Goal: Task Accomplishment & Management: Use online tool/utility

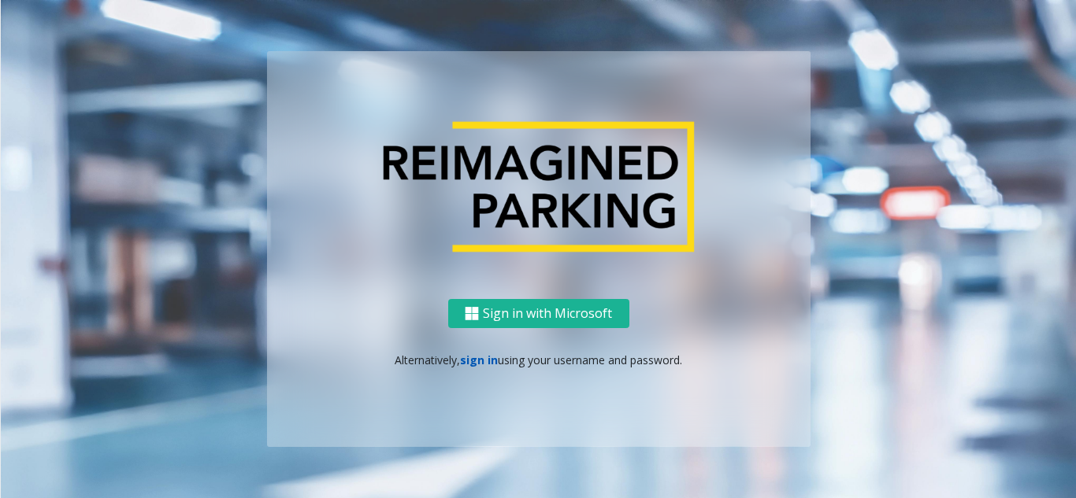
click at [470, 360] on link "sign in" at bounding box center [479, 360] width 38 height 15
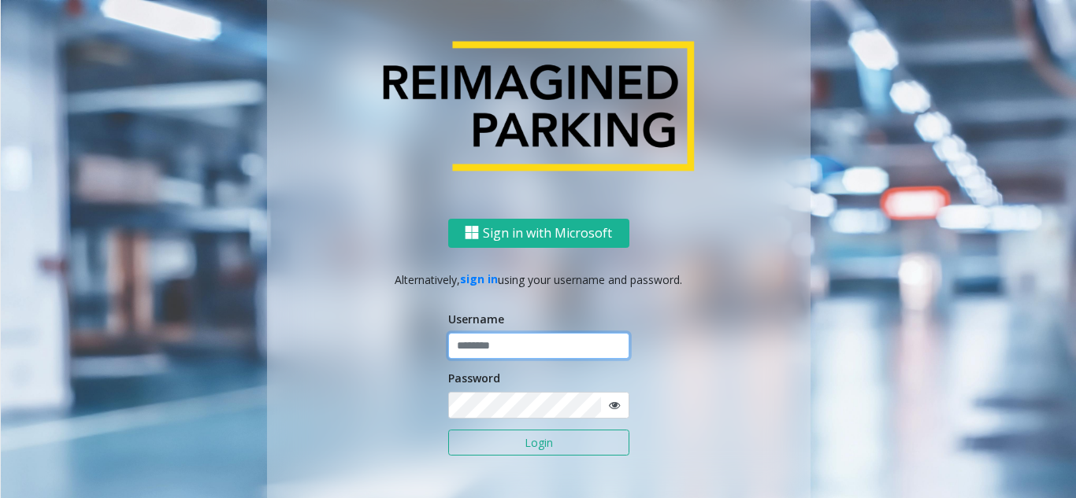
click at [478, 345] on input "text" at bounding box center [538, 346] width 181 height 27
type input "********"
click at [502, 436] on button "Login" at bounding box center [538, 443] width 181 height 27
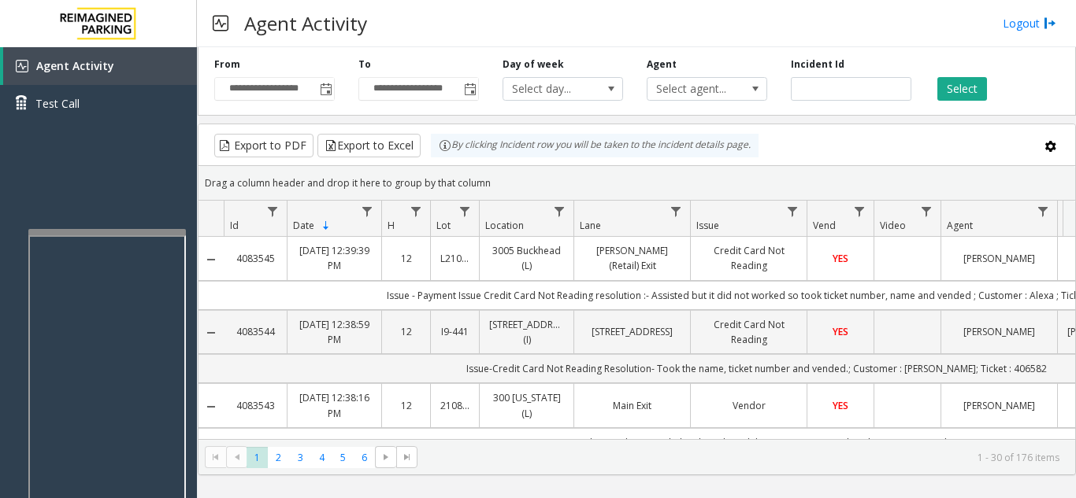
click at [107, 235] on div at bounding box center [106, 232] width 157 height 6
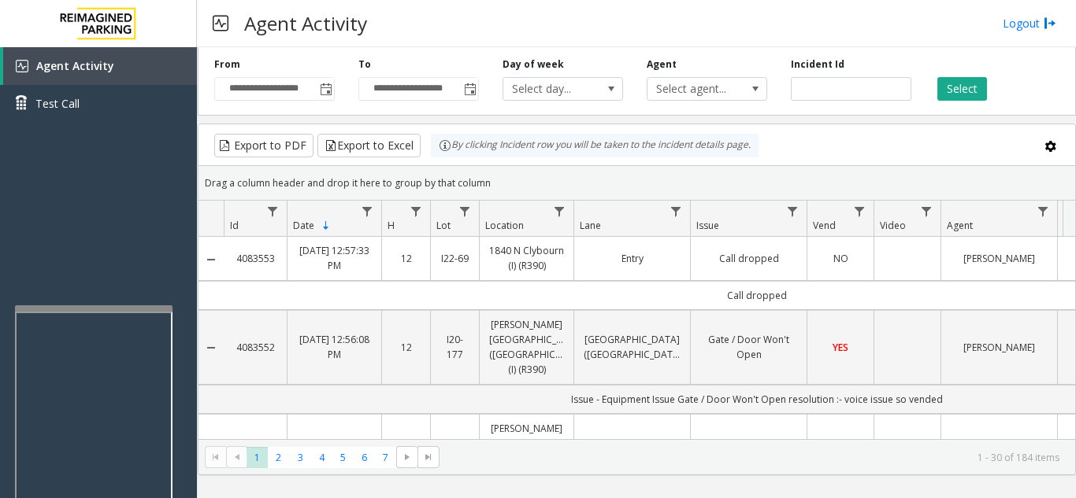
click at [86, 309] on div at bounding box center [93, 308] width 157 height 6
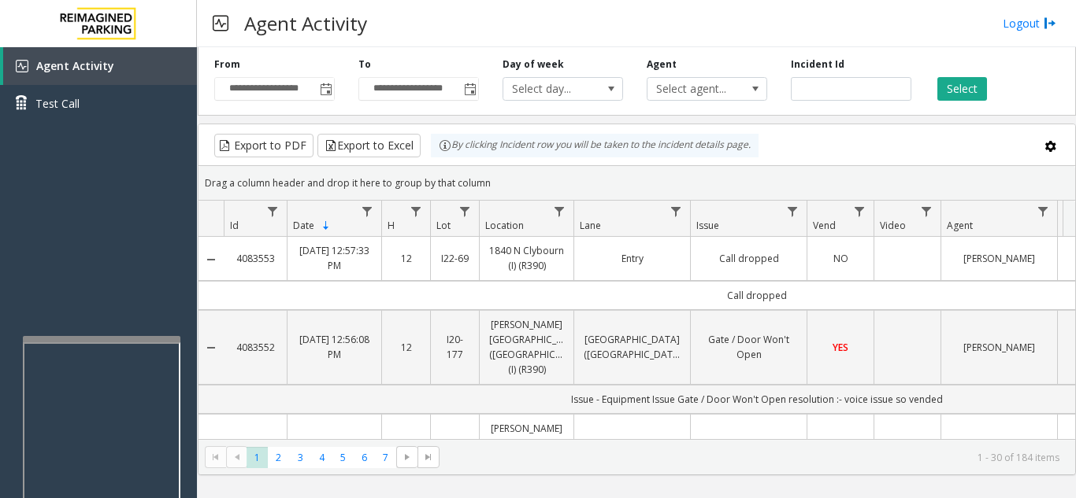
click at [98, 339] on div at bounding box center [101, 339] width 157 height 6
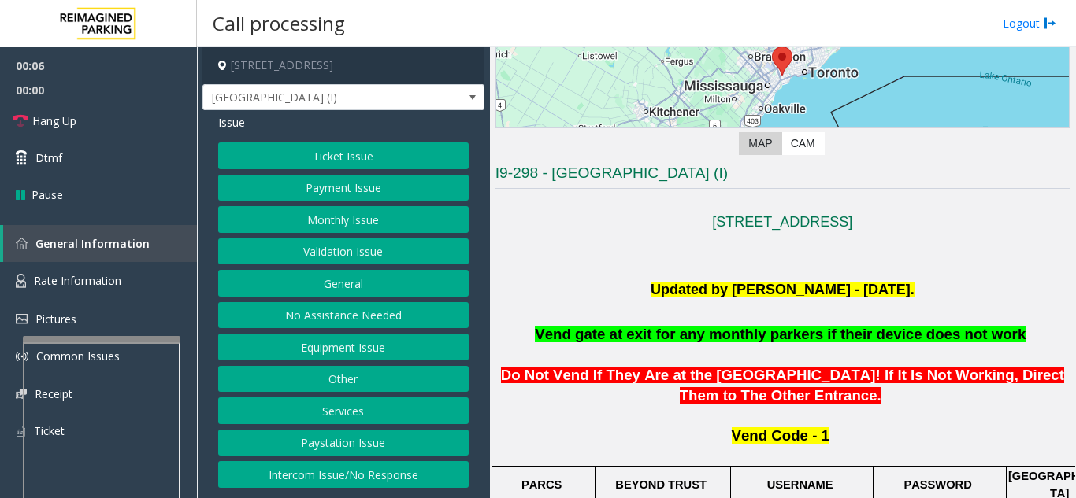
scroll to position [236, 0]
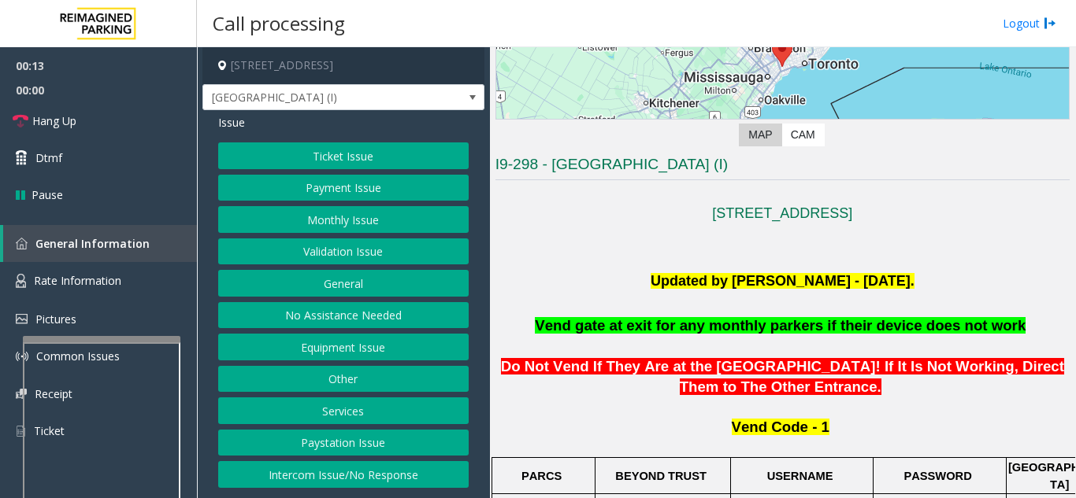
click at [406, 482] on button "Intercom Issue/No Response" at bounding box center [343, 474] width 250 height 27
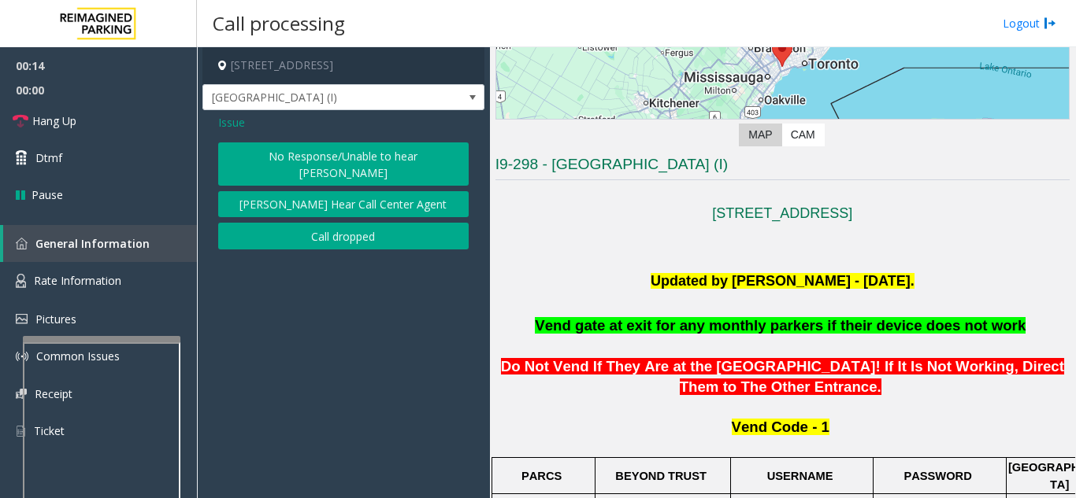
click at [394, 160] on button "No Response/Unable to hear [PERSON_NAME]" at bounding box center [343, 164] width 250 height 43
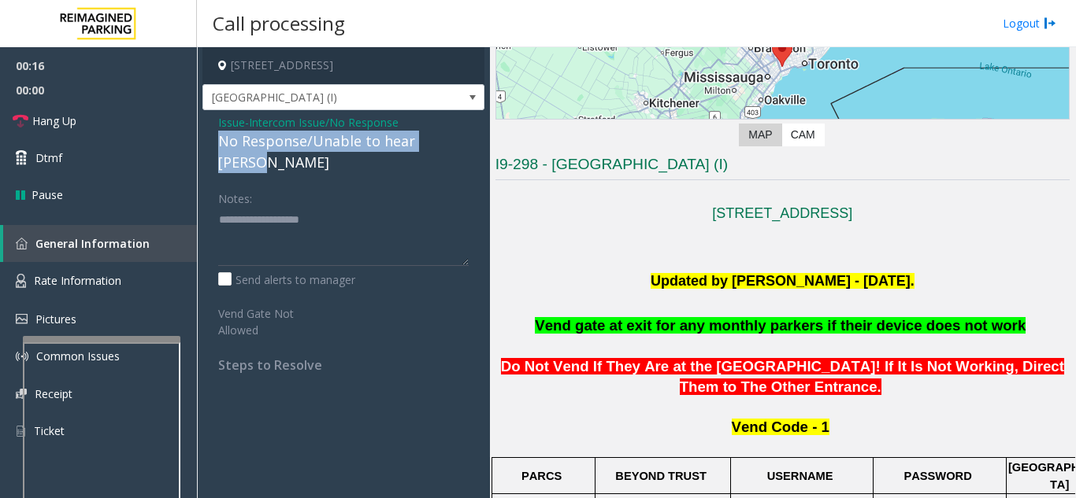
drag, startPoint x: 214, startPoint y: 139, endPoint x: 438, endPoint y: 142, distance: 223.6
click at [469, 136] on div "Issue - Intercom Issue/No Response No Response/Unable to hear [PERSON_NAME] Not…" at bounding box center [343, 249] width 282 height 279
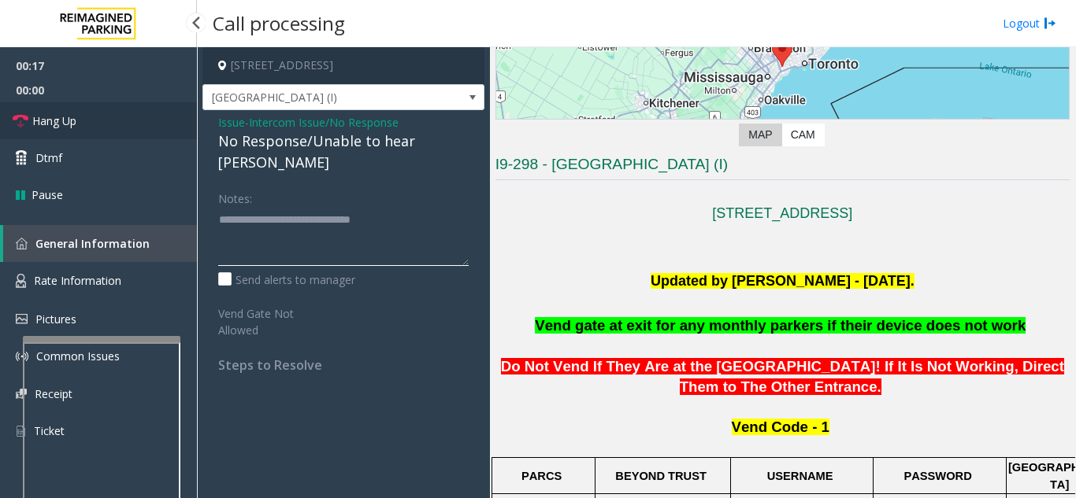
type textarea "**********"
click at [99, 131] on link "Hang Up" at bounding box center [98, 120] width 197 height 37
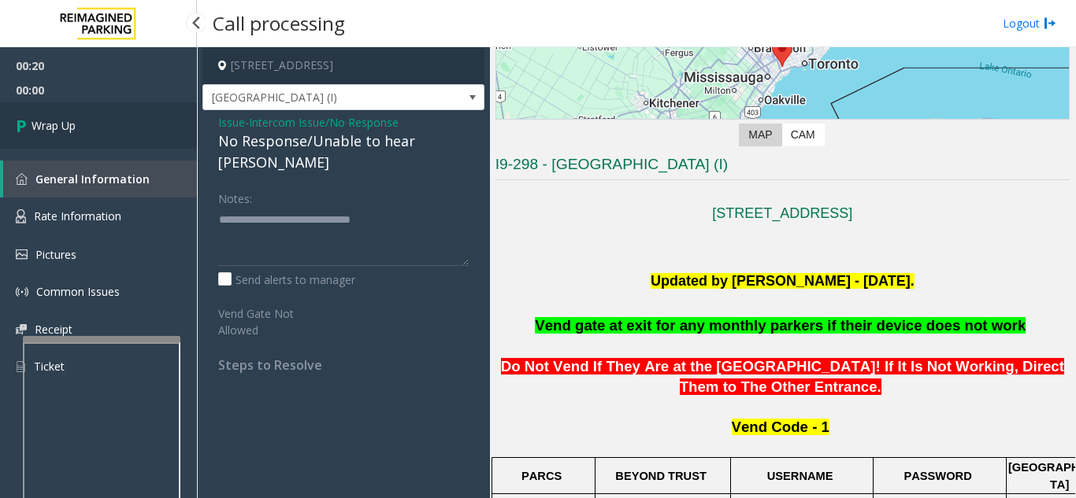
click at [99, 131] on link "Wrap Up" at bounding box center [98, 125] width 197 height 46
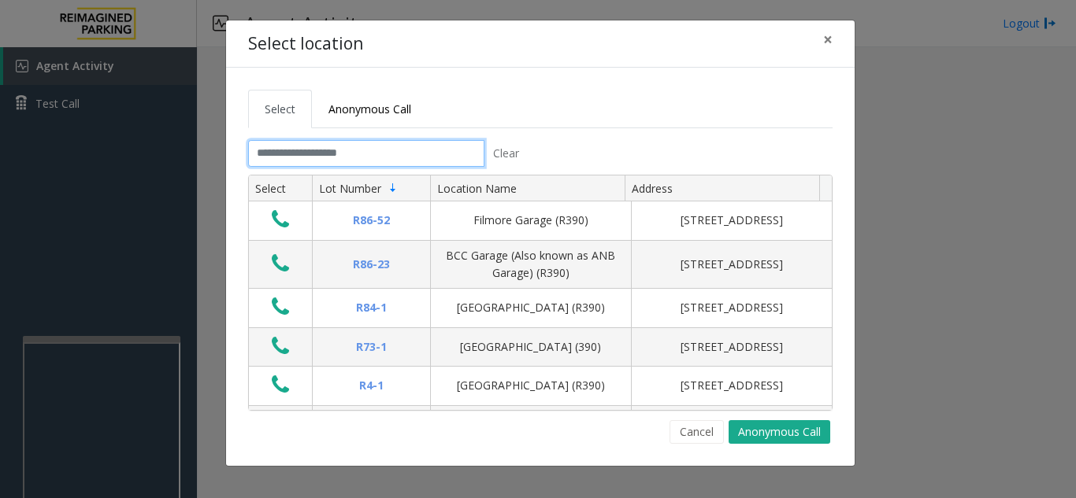
click at [293, 151] on input "text" at bounding box center [366, 153] width 236 height 27
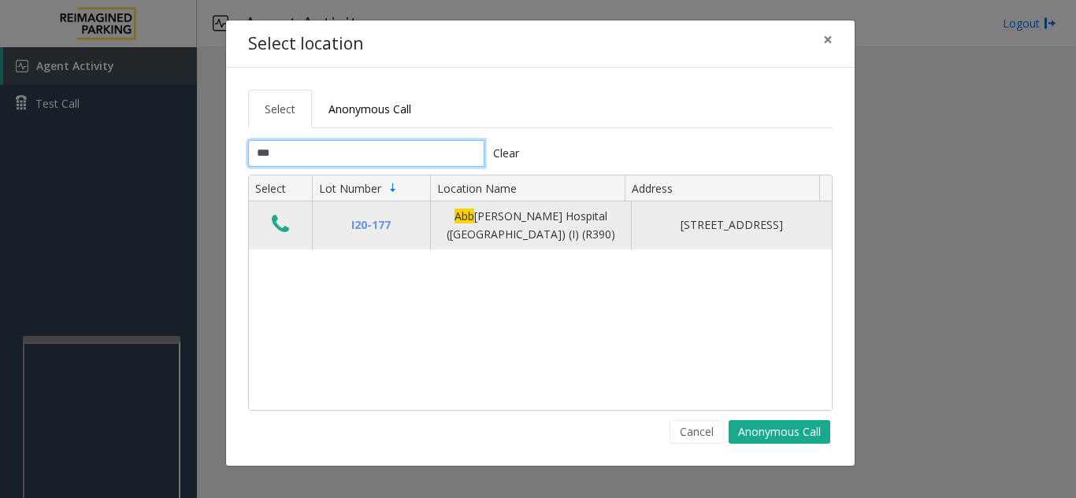
type input "***"
click at [275, 228] on icon "Data table" at bounding box center [280, 224] width 17 height 22
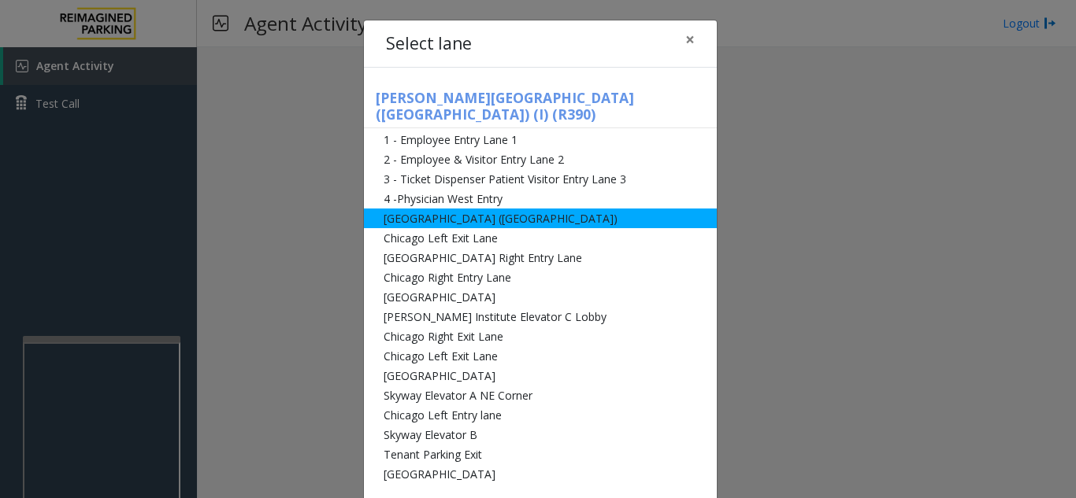
click at [387, 209] on li "[GEOGRAPHIC_DATA] ([GEOGRAPHIC_DATA])" at bounding box center [540, 219] width 353 height 20
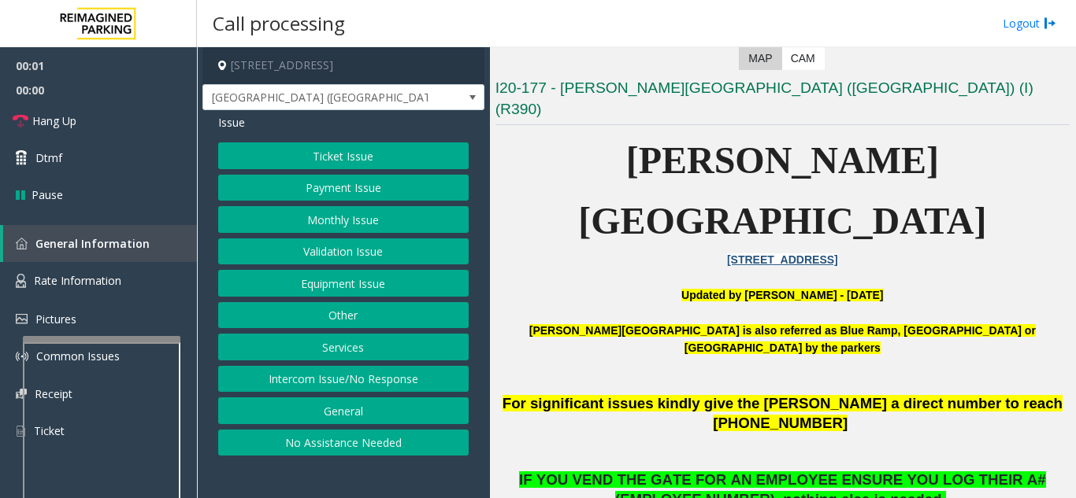
scroll to position [315, 0]
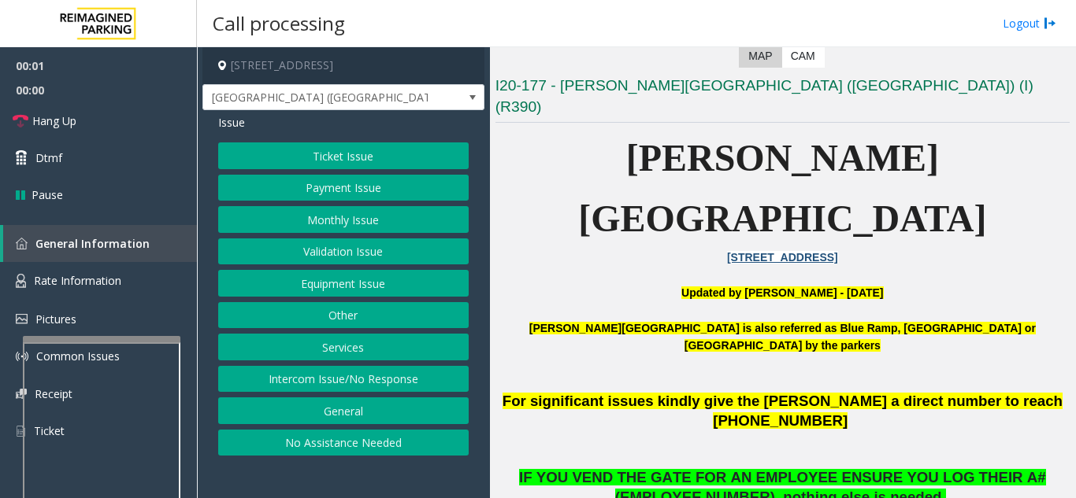
click at [333, 275] on button "Equipment Issue" at bounding box center [343, 283] width 250 height 27
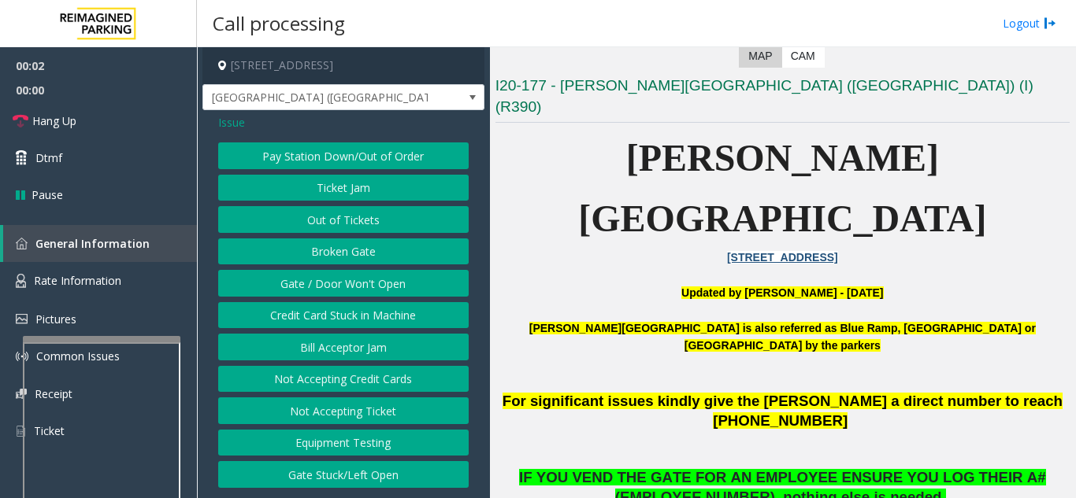
click at [333, 275] on button "Gate / Door Won't Open" at bounding box center [343, 283] width 250 height 27
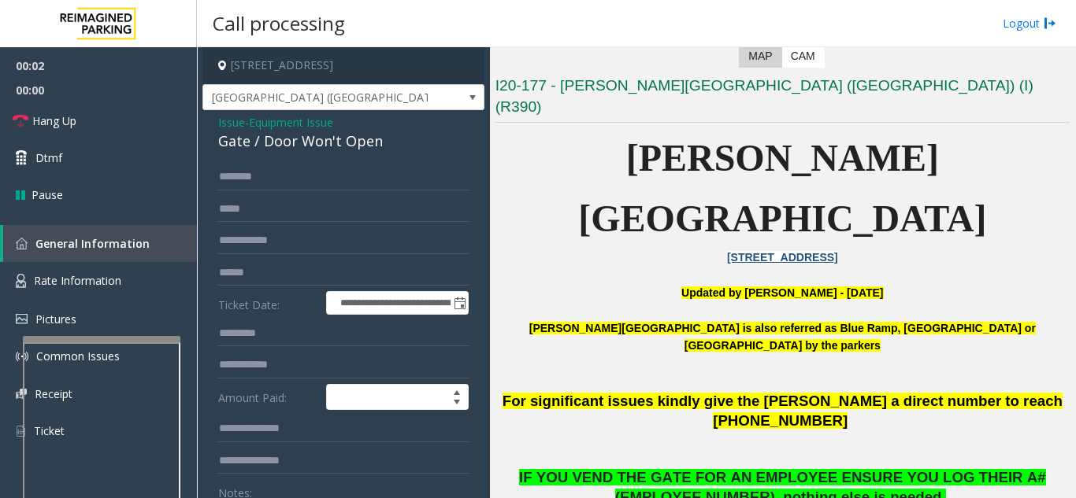
scroll to position [236, 0]
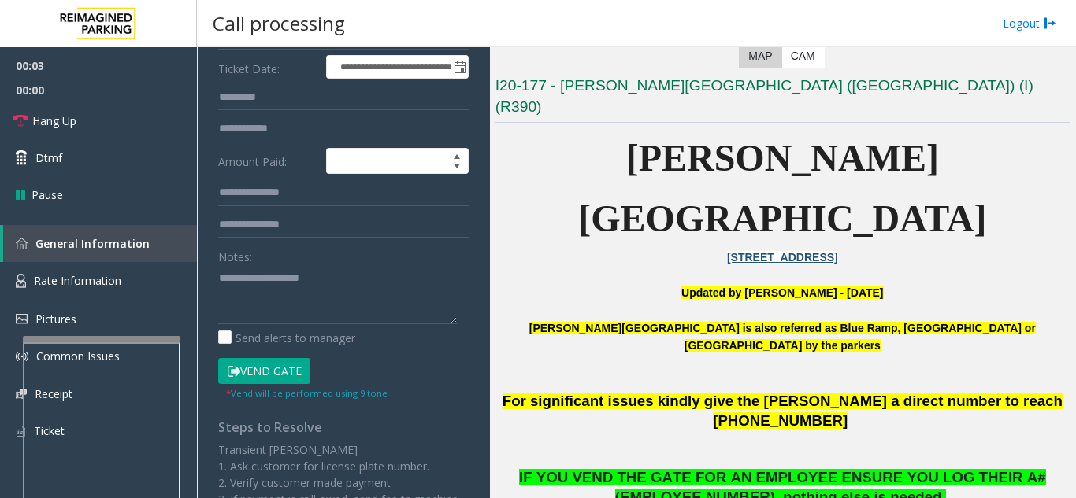
click at [283, 365] on button "Vend Gate" at bounding box center [264, 371] width 92 height 27
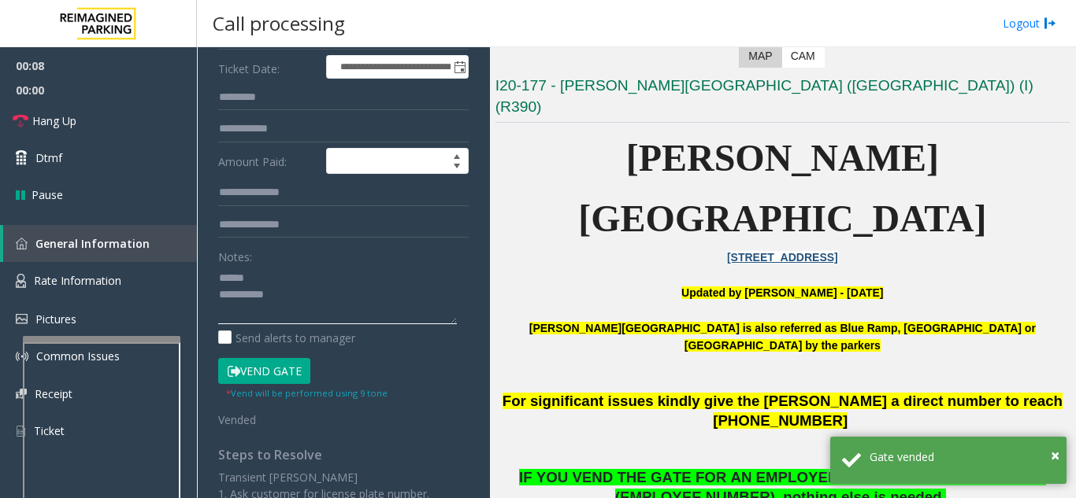
click at [265, 272] on textarea at bounding box center [337, 294] width 239 height 59
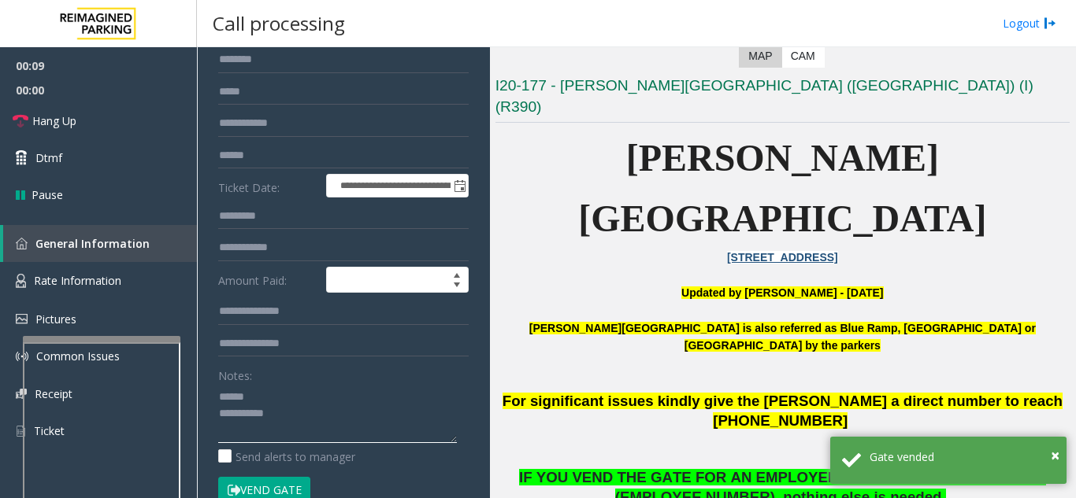
scroll to position [79, 0]
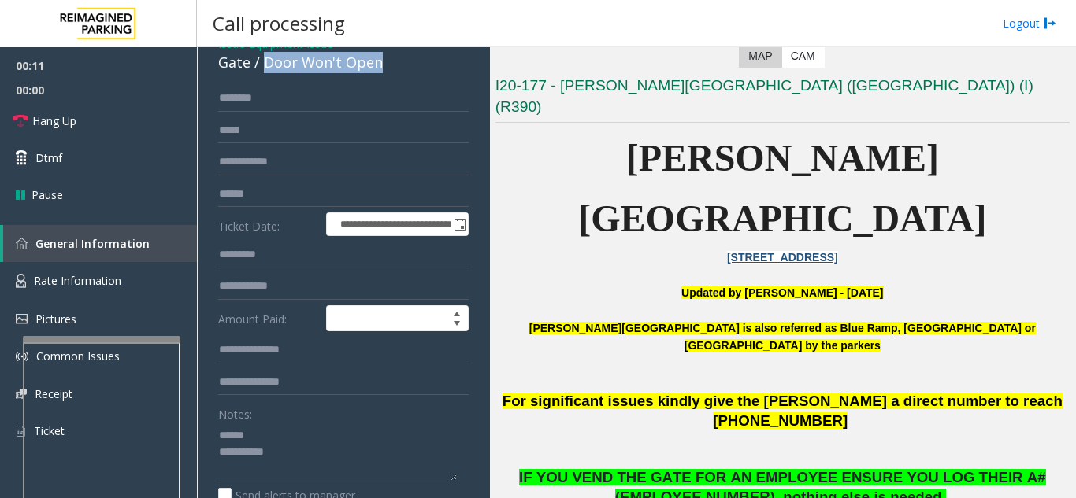
drag, startPoint x: 261, startPoint y: 67, endPoint x: 385, endPoint y: 74, distance: 123.8
click at [385, 74] on div "**********" at bounding box center [343, 452] width 282 height 842
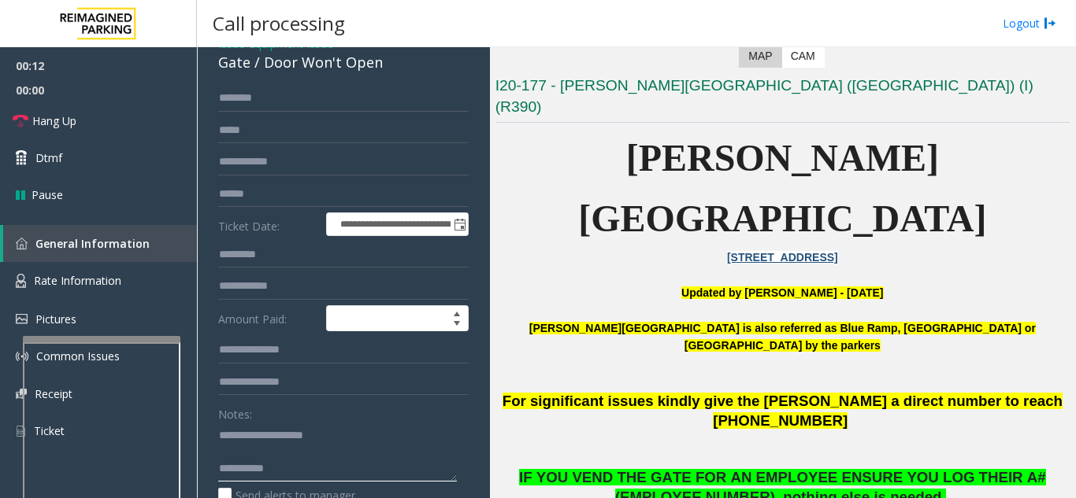
click at [325, 450] on textarea at bounding box center [337, 452] width 239 height 59
click at [321, 464] on textarea at bounding box center [337, 452] width 239 height 59
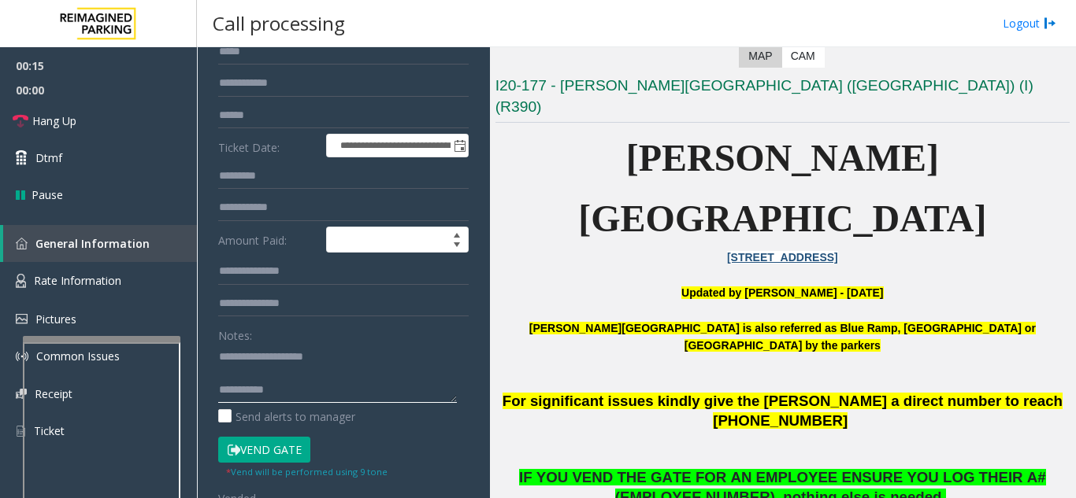
click at [346, 386] on textarea at bounding box center [337, 373] width 239 height 59
click at [119, 101] on span "00:00" at bounding box center [98, 90] width 197 height 24
click at [114, 123] on link "Hang Up" at bounding box center [98, 120] width 197 height 37
click at [321, 402] on textarea at bounding box center [337, 373] width 239 height 59
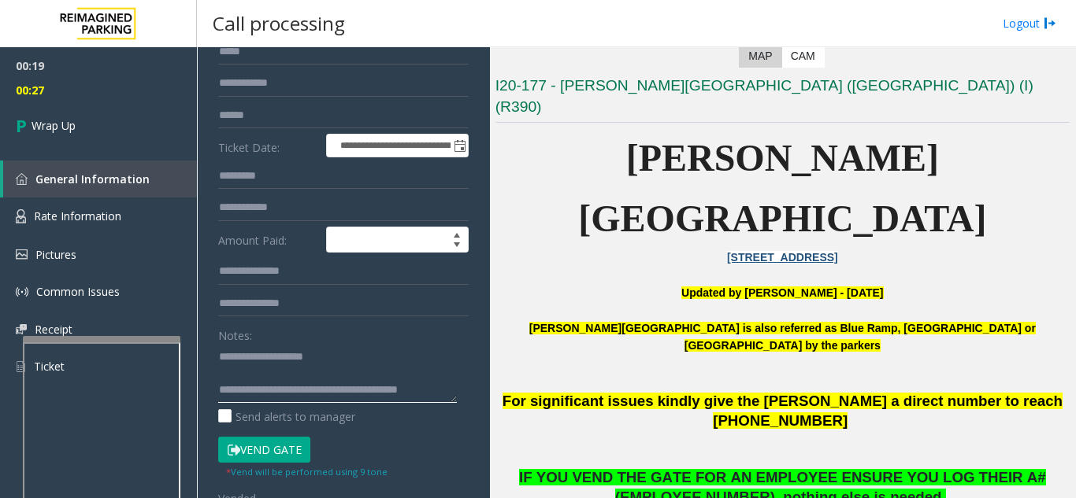
scroll to position [12, 0]
type textarea "**********"
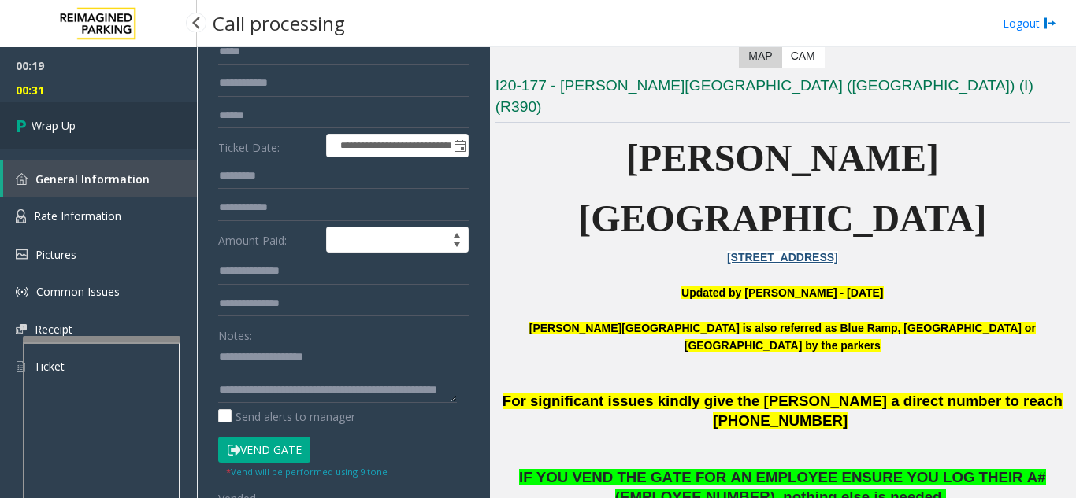
click at [60, 124] on span "Wrap Up" at bounding box center [53, 125] width 44 height 17
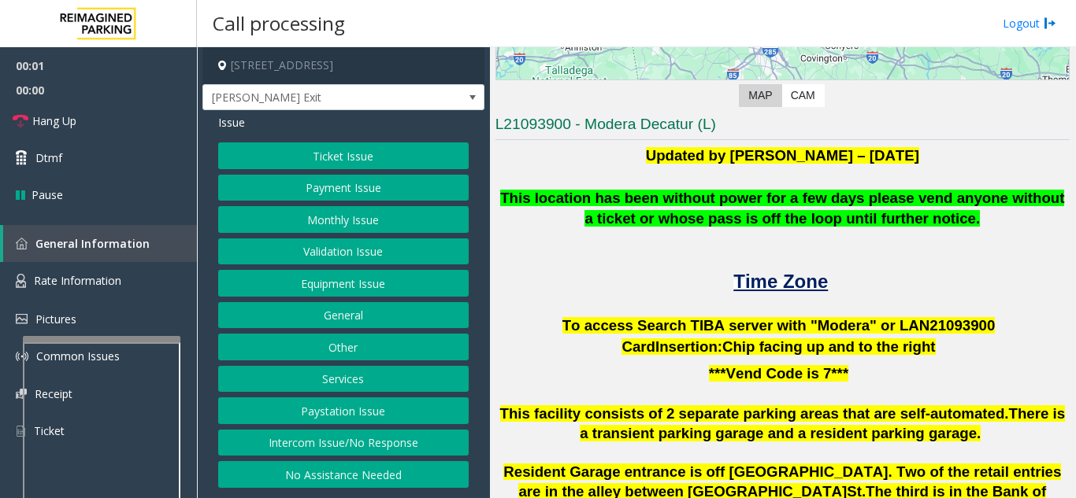
scroll to position [315, 0]
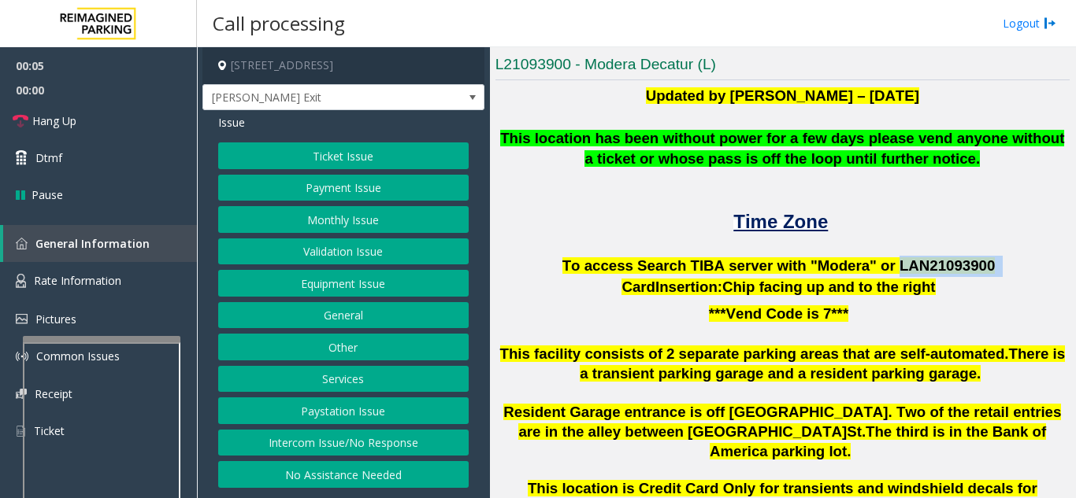
drag, startPoint x: 876, startPoint y: 263, endPoint x: 968, endPoint y: 265, distance: 92.2
click at [968, 265] on p "To access Search TIBA server with "Modera" or LAN21093 900" at bounding box center [782, 266] width 574 height 21
click at [316, 149] on button "Ticket Issue" at bounding box center [343, 156] width 250 height 27
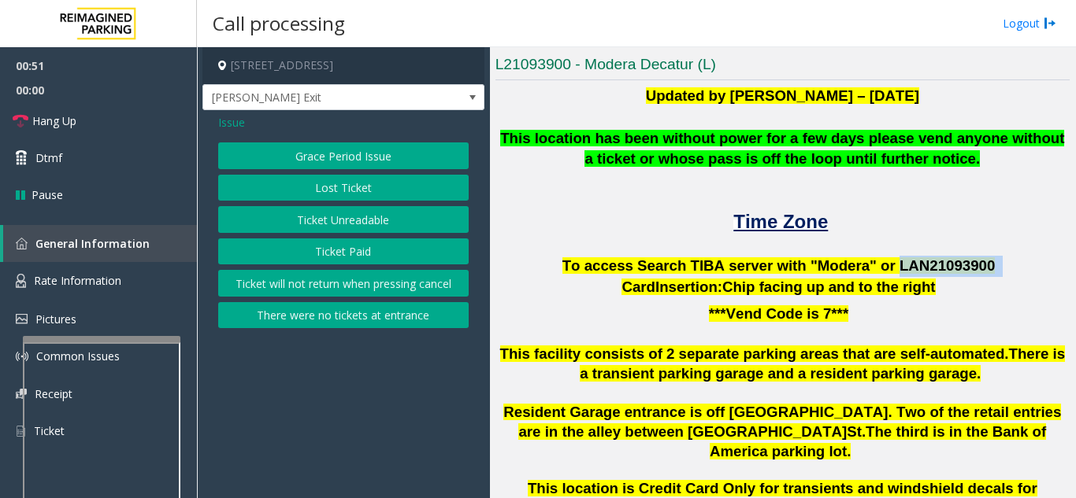
click at [334, 225] on button "Ticket Unreadable" at bounding box center [343, 219] width 250 height 27
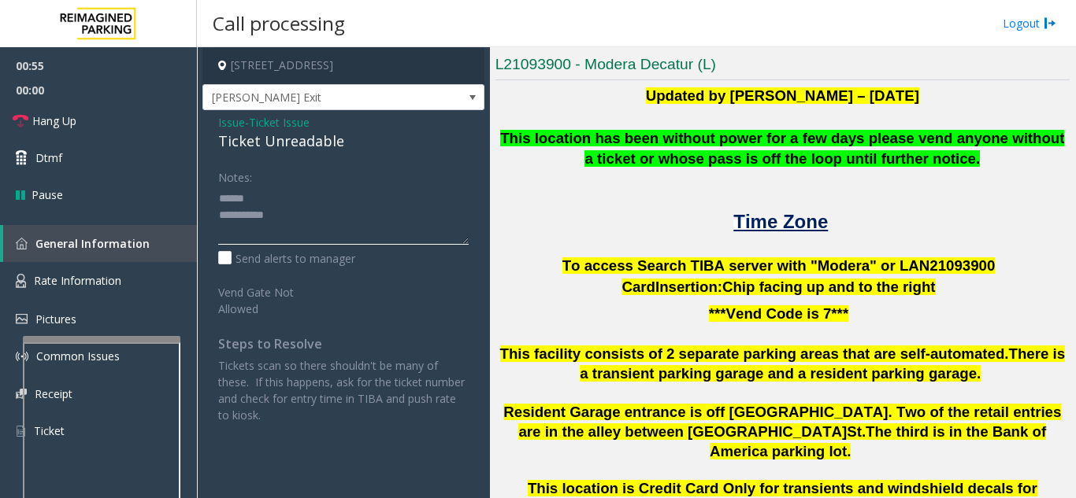
click at [272, 195] on textarea at bounding box center [343, 215] width 250 height 59
drag, startPoint x: 216, startPoint y: 139, endPoint x: 361, endPoint y: 145, distance: 145.8
click at [370, 144] on div "Issue - Ticket Issue Ticket Unreadable Notes: Send alerts to manager Vend Gate …" at bounding box center [343, 274] width 282 height 329
click at [331, 228] on textarea at bounding box center [343, 215] width 250 height 59
type textarea "**********"
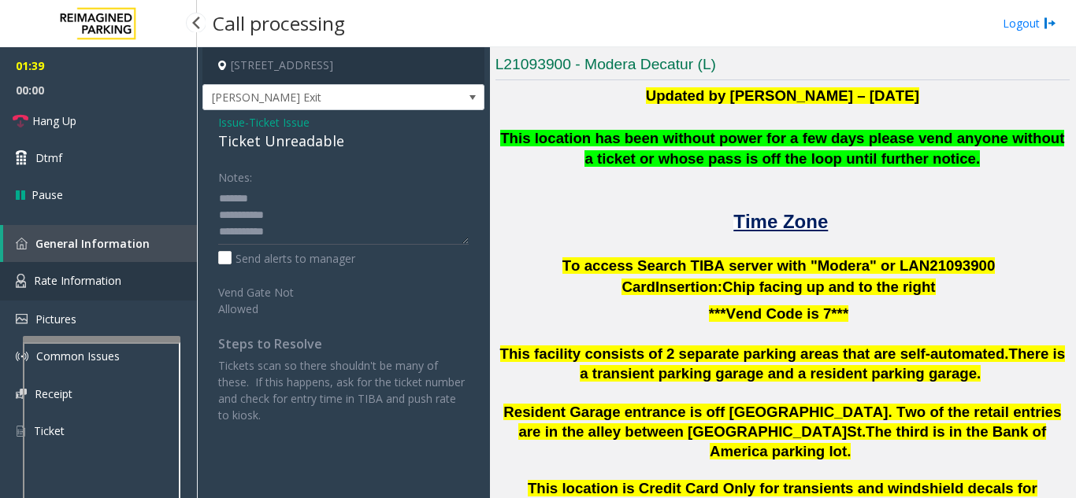
click at [91, 280] on span "Rate Information" at bounding box center [77, 280] width 87 height 15
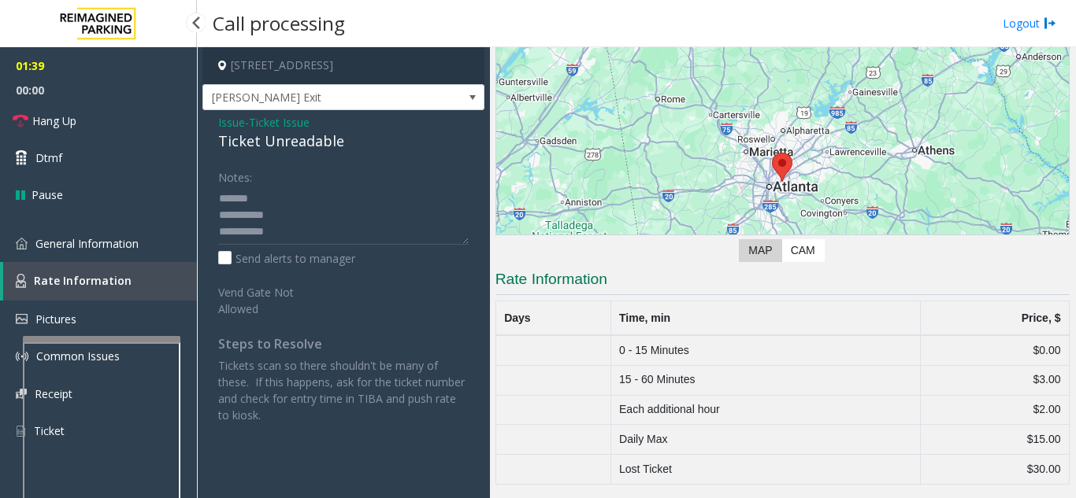
scroll to position [100, 0]
click at [98, 248] on span "General Information" at bounding box center [86, 243] width 103 height 15
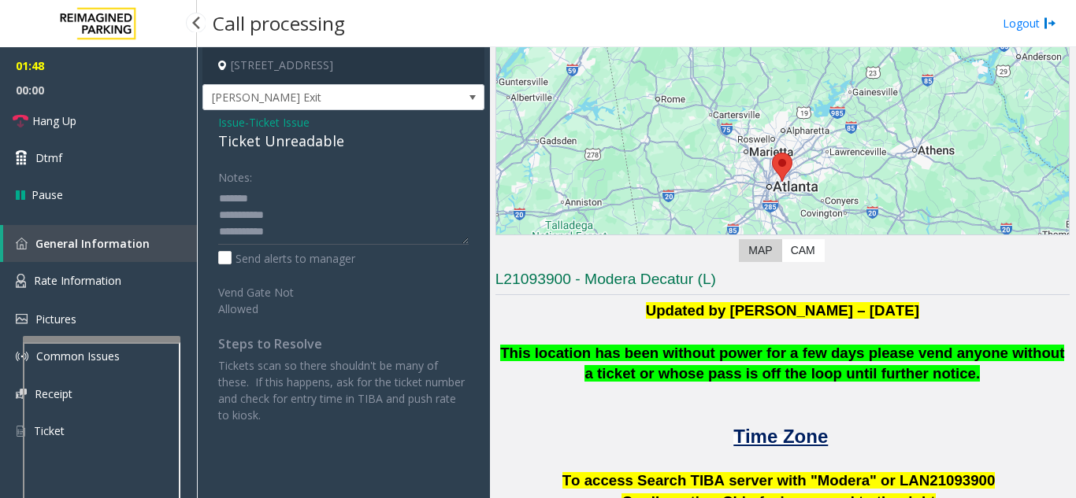
scroll to position [315, 0]
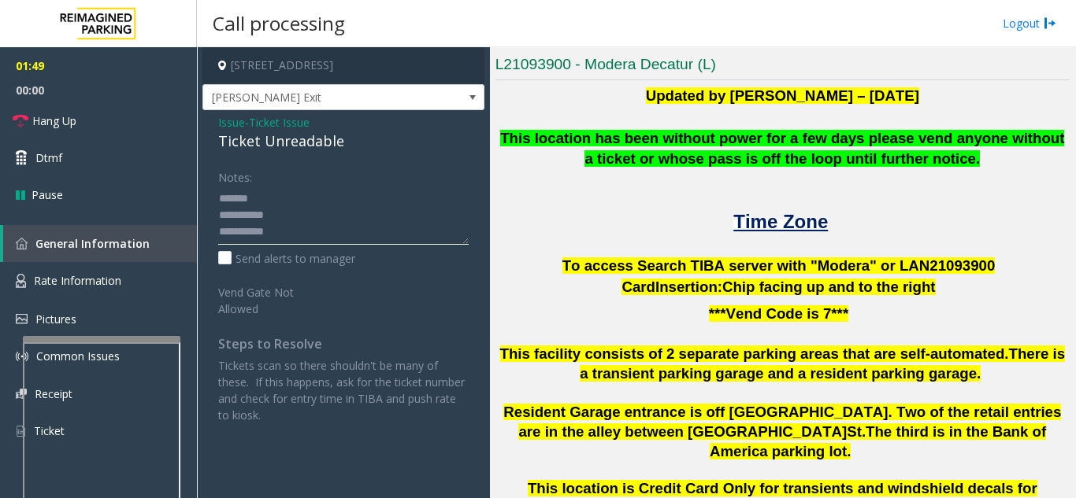
click at [261, 201] on textarea at bounding box center [343, 215] width 250 height 59
click at [227, 122] on span "Issue" at bounding box center [231, 122] width 27 height 17
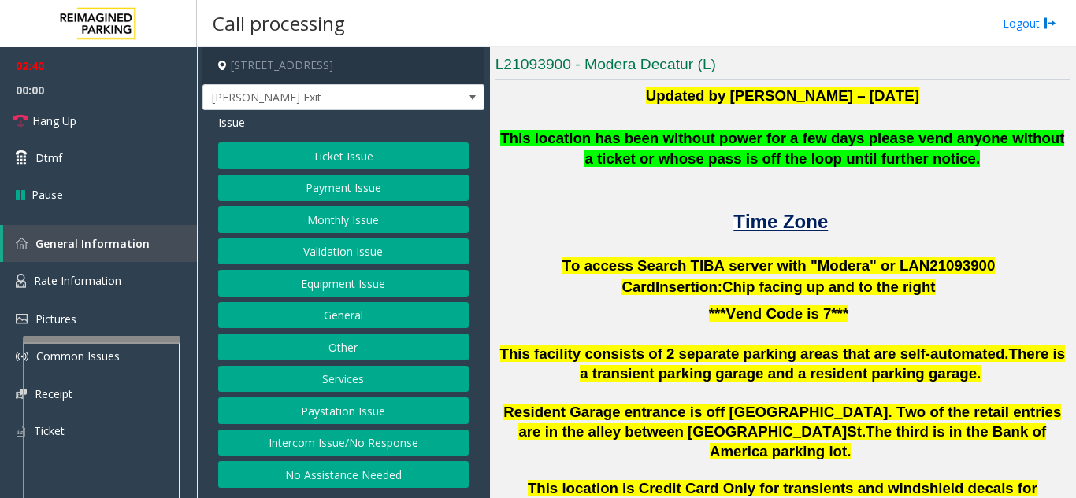
click at [342, 250] on button "Validation Issue" at bounding box center [343, 252] width 250 height 27
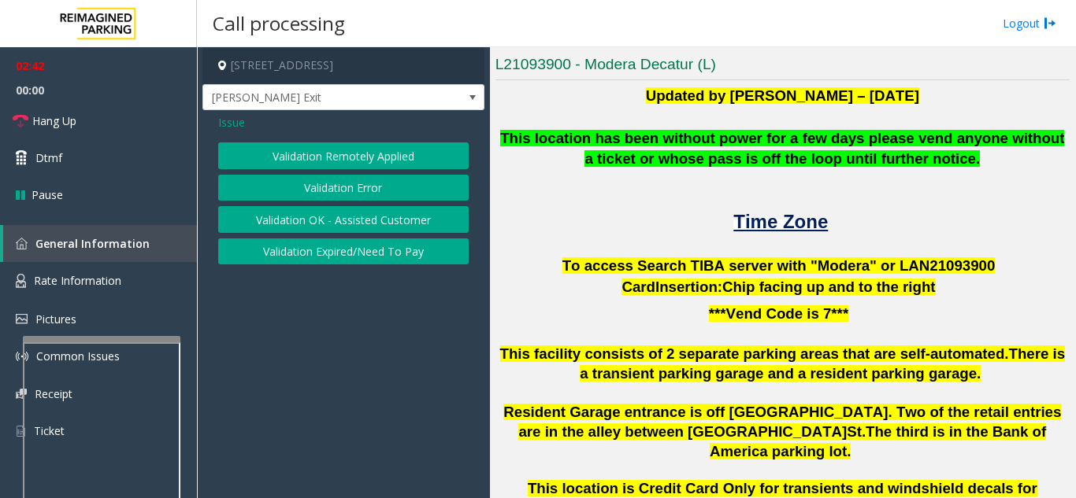
click at [361, 186] on button "Validation Error" at bounding box center [343, 188] width 250 height 27
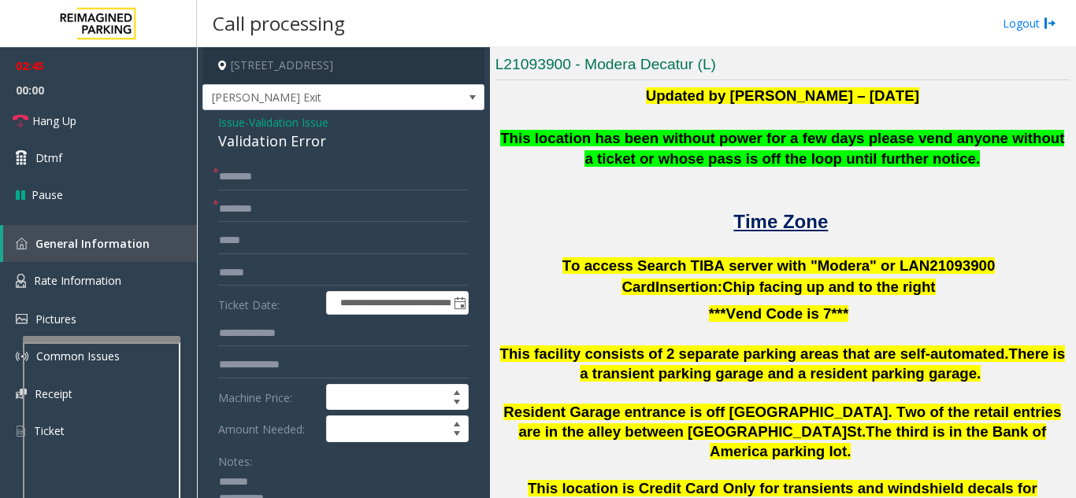
click at [287, 483] on textarea at bounding box center [337, 499] width 239 height 59
drag, startPoint x: 210, startPoint y: 142, endPoint x: 343, endPoint y: 146, distance: 133.1
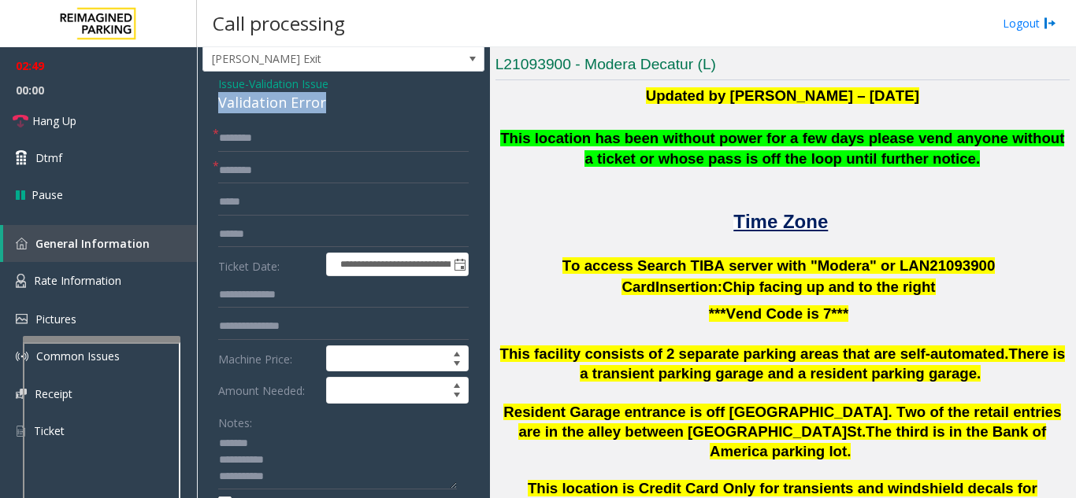
scroll to position [46, 0]
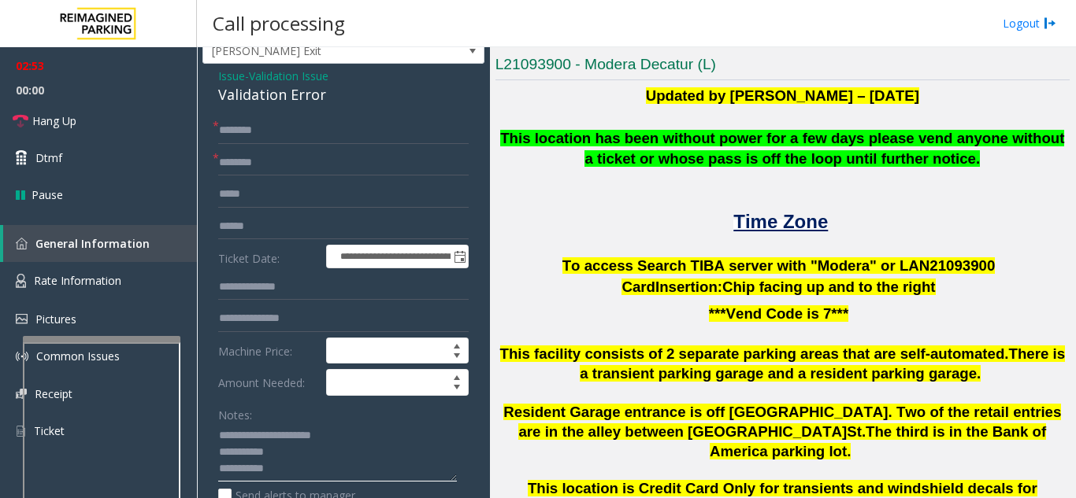
drag, startPoint x: 239, startPoint y: 468, endPoint x: 284, endPoint y: 471, distance: 44.9
click at [284, 471] on textarea at bounding box center [337, 453] width 239 height 59
type textarea "**********"
click at [269, 233] on input "text" at bounding box center [343, 226] width 250 height 27
paste input "******"
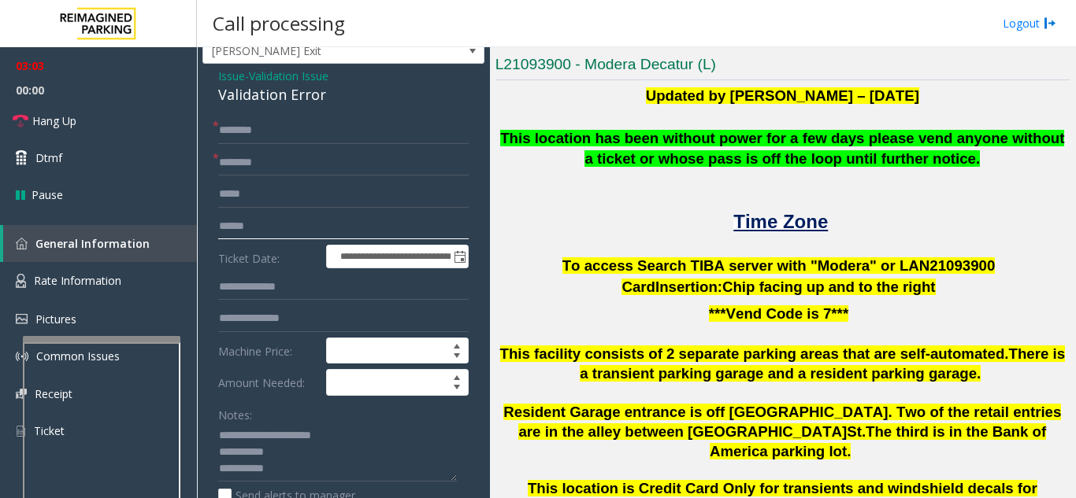
type input "******"
drag, startPoint x: 282, startPoint y: 472, endPoint x: 220, endPoint y: 471, distance: 62.2
click at [219, 472] on textarea at bounding box center [337, 453] width 239 height 59
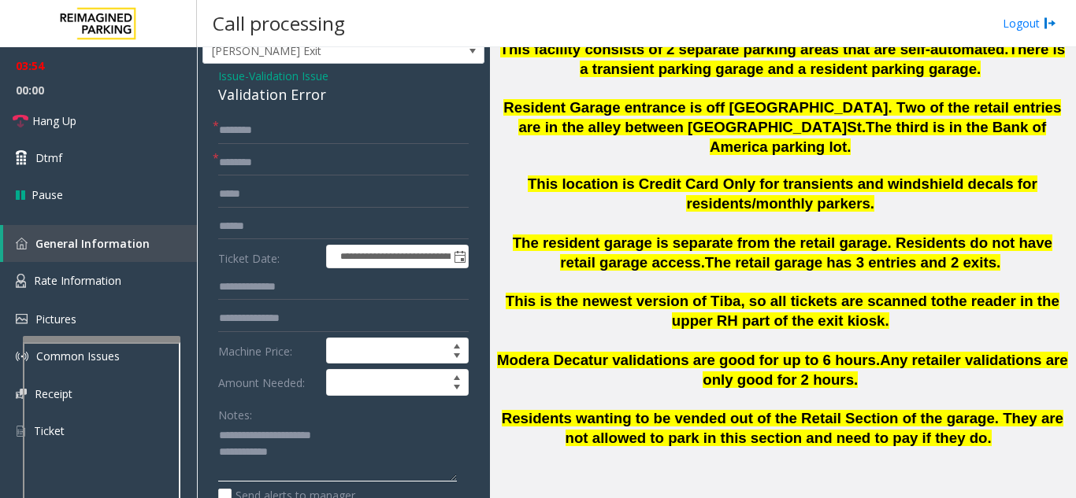
scroll to position [630, 0]
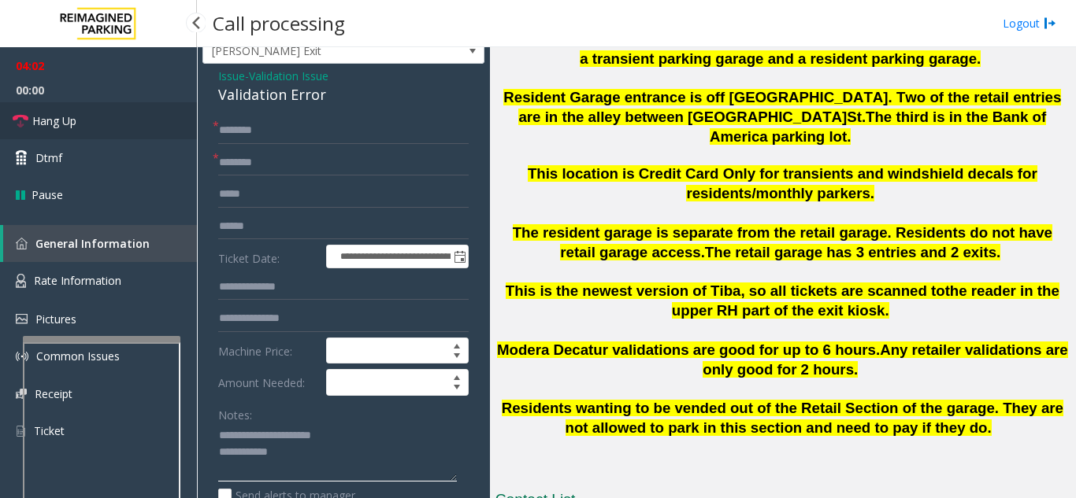
type textarea "**********"
click at [80, 119] on link "Hang Up" at bounding box center [98, 120] width 197 height 37
click at [324, 136] on input "text" at bounding box center [343, 130] width 250 height 27
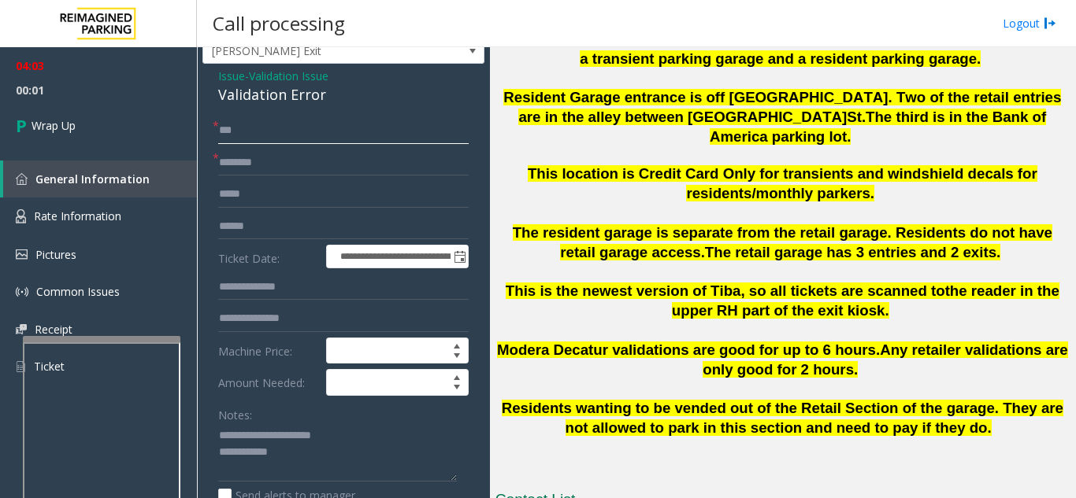
type input "**"
click at [305, 169] on input "text" at bounding box center [343, 163] width 250 height 27
type input "**"
click at [357, 458] on textarea at bounding box center [337, 453] width 239 height 59
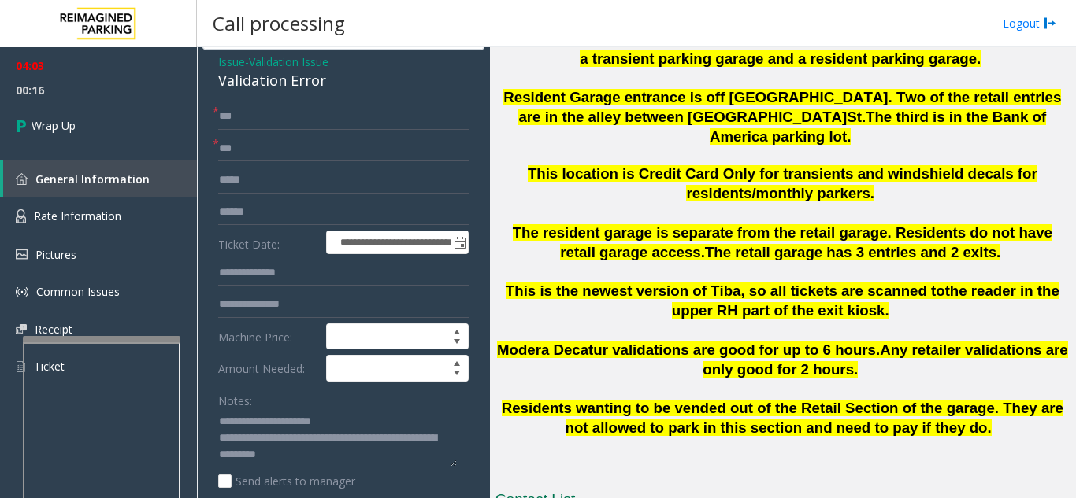
click at [398, 402] on div "Notes:" at bounding box center [343, 427] width 250 height 81
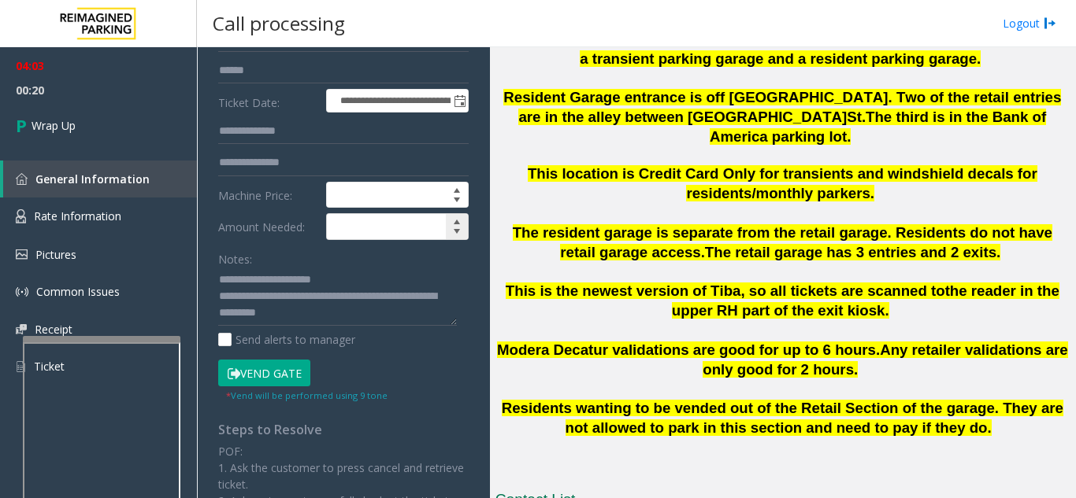
scroll to position [218, 0]
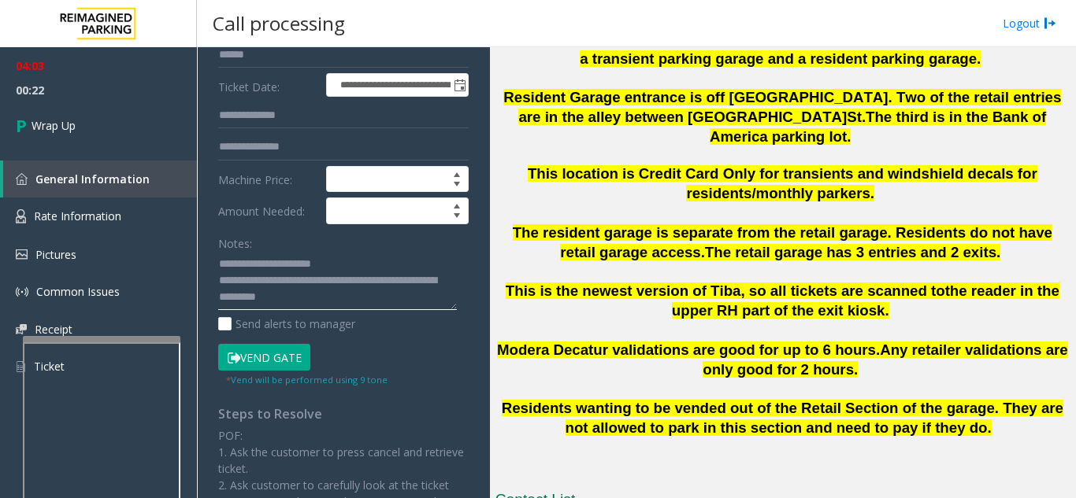
click at [396, 285] on textarea at bounding box center [337, 281] width 239 height 59
type textarea "**********"
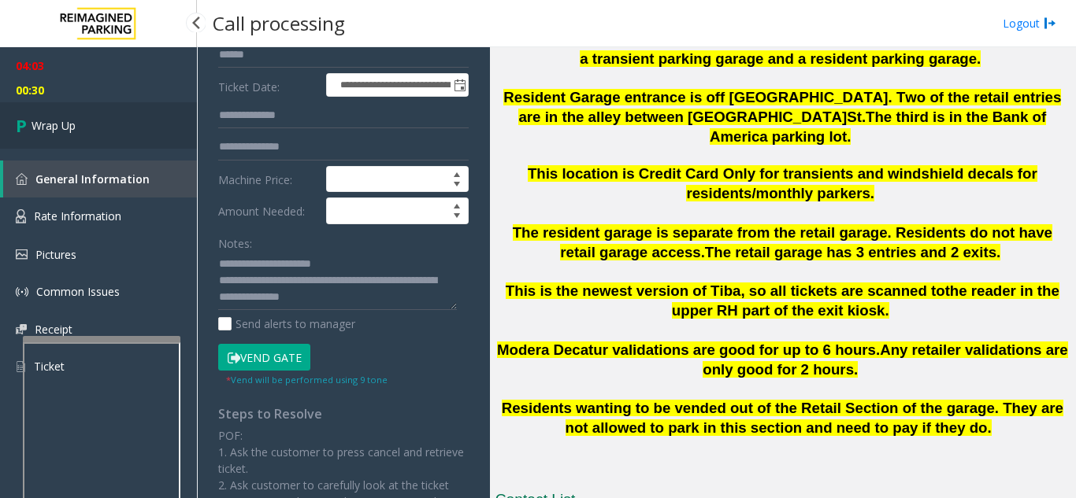
click at [108, 122] on link "Wrap Up" at bounding box center [98, 125] width 197 height 46
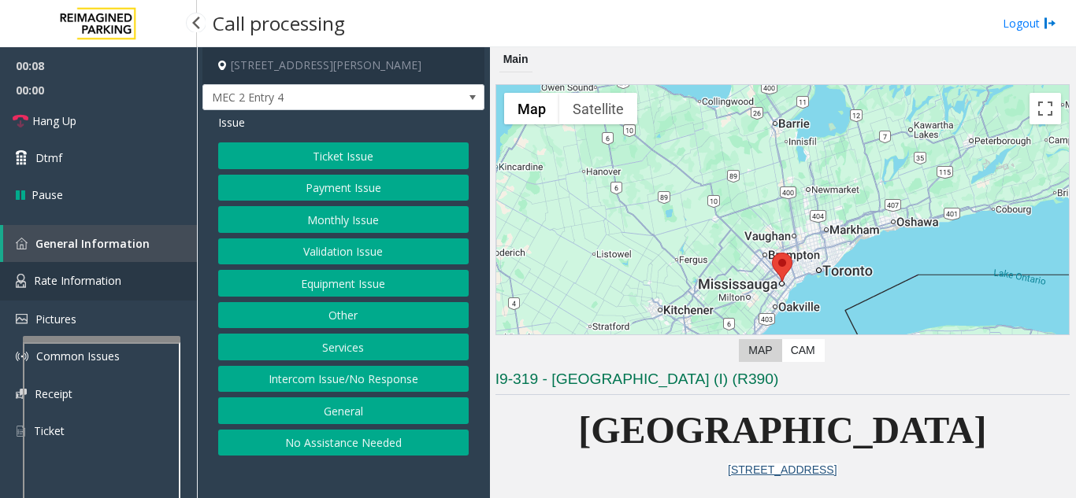
click at [102, 280] on span "Rate Information" at bounding box center [77, 280] width 87 height 15
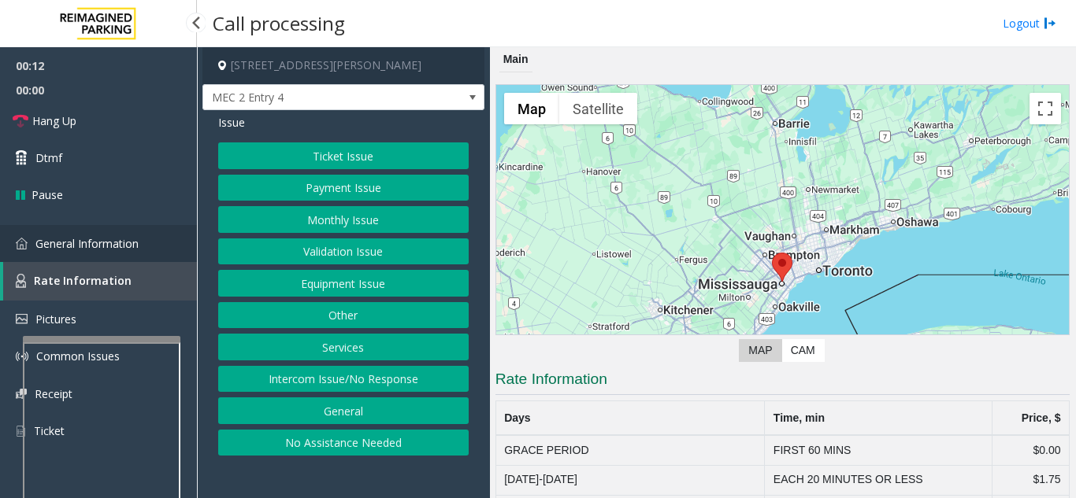
click at [106, 246] on span "General Information" at bounding box center [86, 243] width 103 height 15
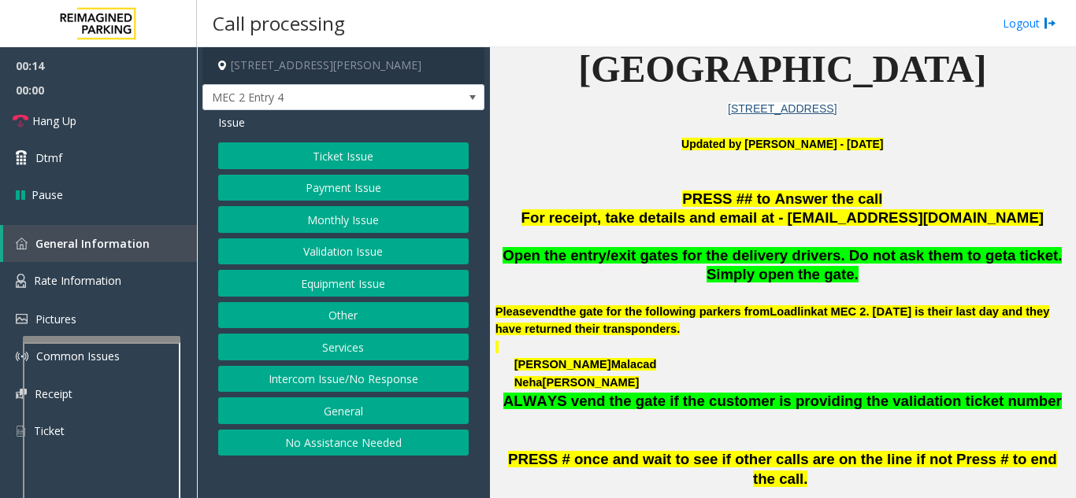
scroll to position [394, 0]
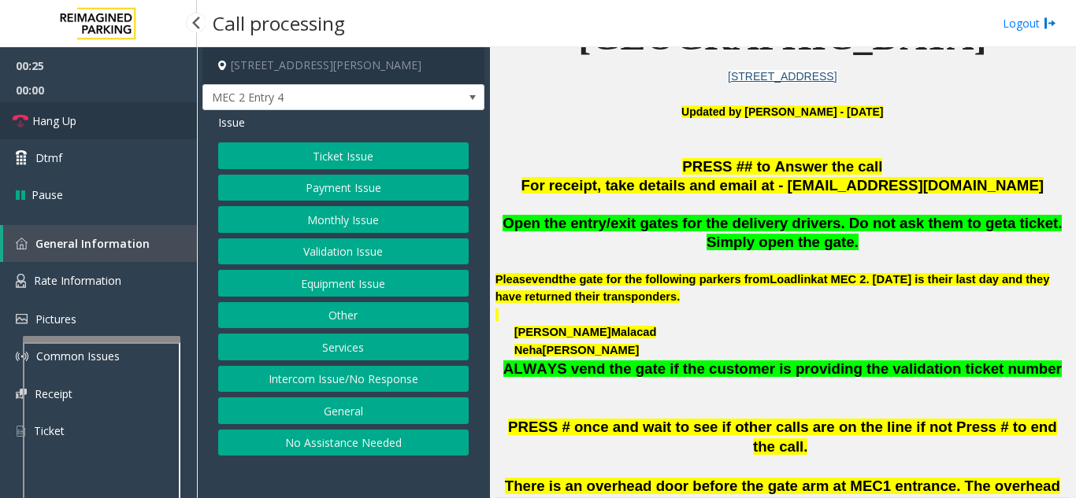
click at [69, 118] on span "Hang Up" at bounding box center [54, 121] width 44 height 17
click at [345, 388] on button "Intercom Issue/No Response" at bounding box center [343, 379] width 250 height 27
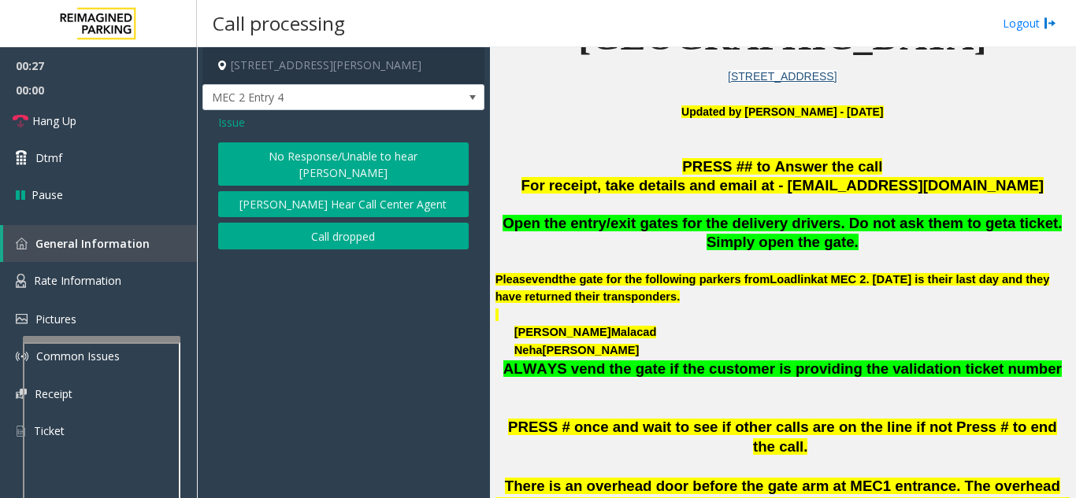
click at [297, 164] on button "No Response/Unable to hear [PERSON_NAME]" at bounding box center [343, 164] width 250 height 43
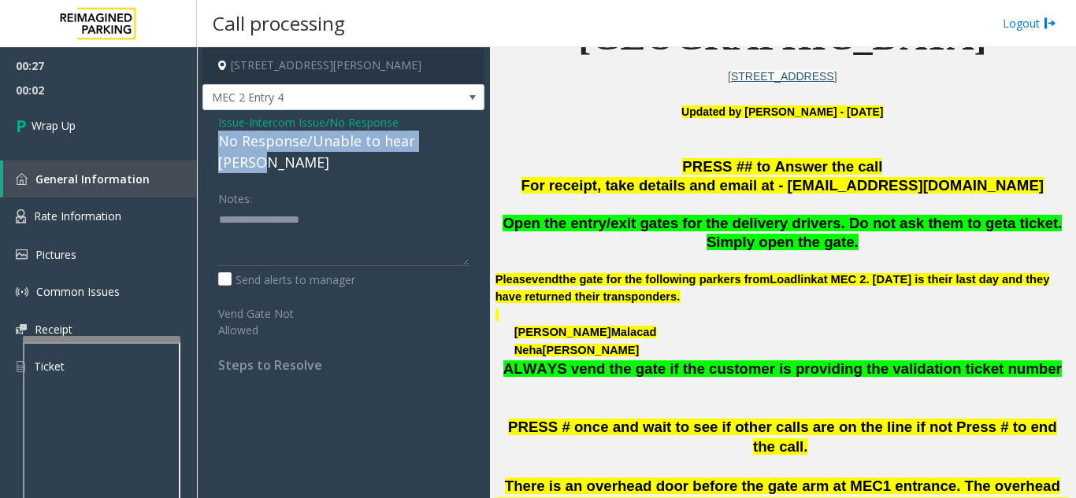
drag, startPoint x: 209, startPoint y: 140, endPoint x: 472, endPoint y: 142, distance: 262.2
click at [472, 142] on div "Issue - Intercom Issue/No Response No Response/Unable to hear [PERSON_NAME] Not…" at bounding box center [343, 249] width 282 height 279
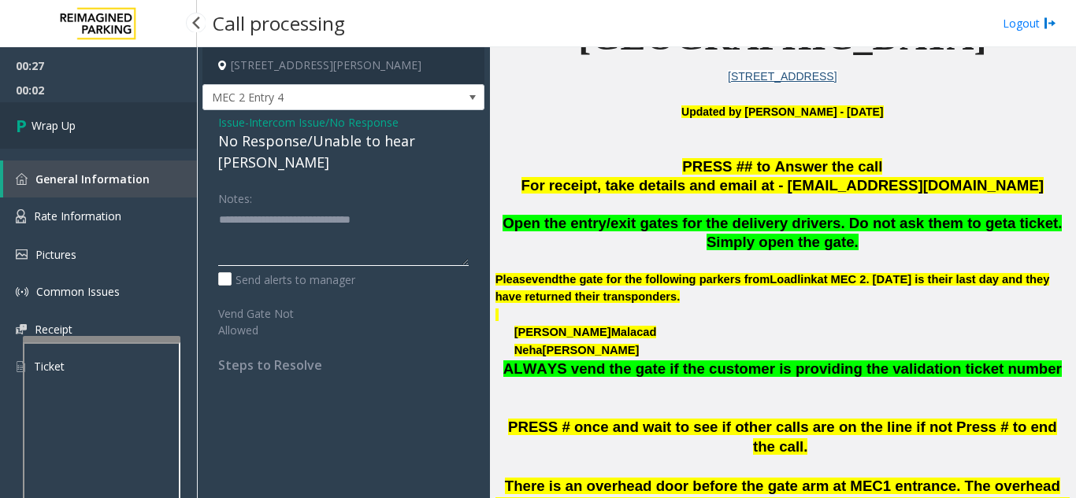
type textarea "**********"
click at [11, 118] on link "Wrap Up" at bounding box center [98, 125] width 197 height 46
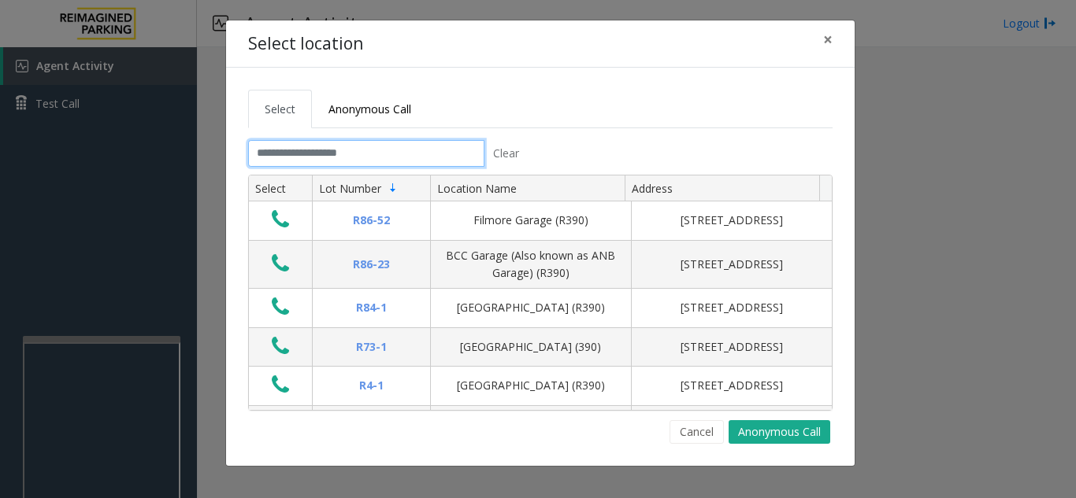
click at [335, 154] on input "text" at bounding box center [366, 153] width 236 height 27
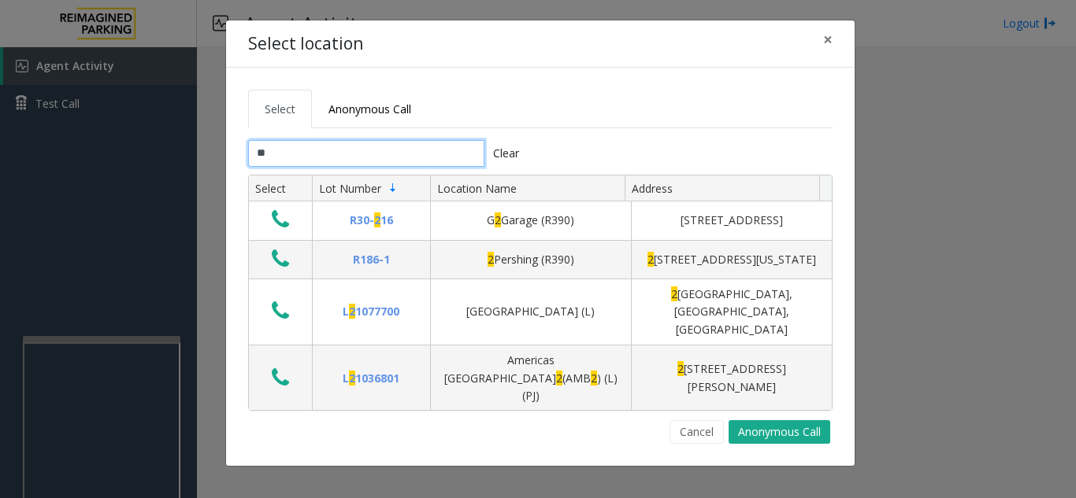
type input "*"
click at [829, 35] on span "×" at bounding box center [827, 39] width 9 height 22
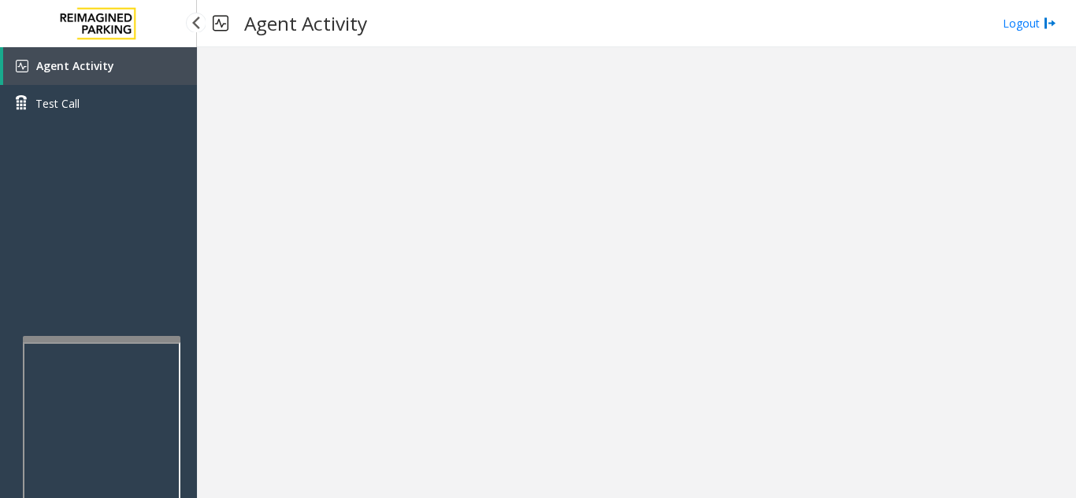
click at [136, 70] on link "Agent Activity" at bounding box center [100, 66] width 194 height 38
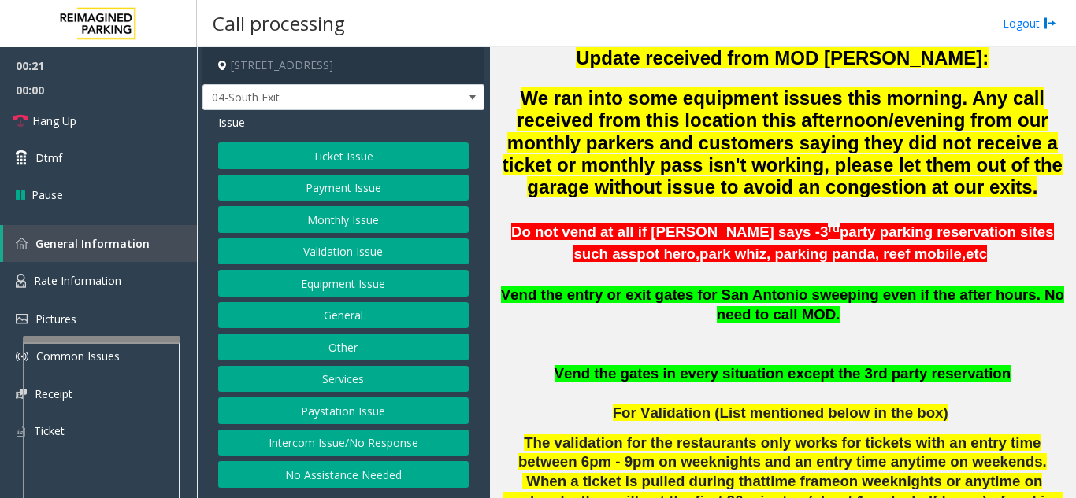
scroll to position [472, 0]
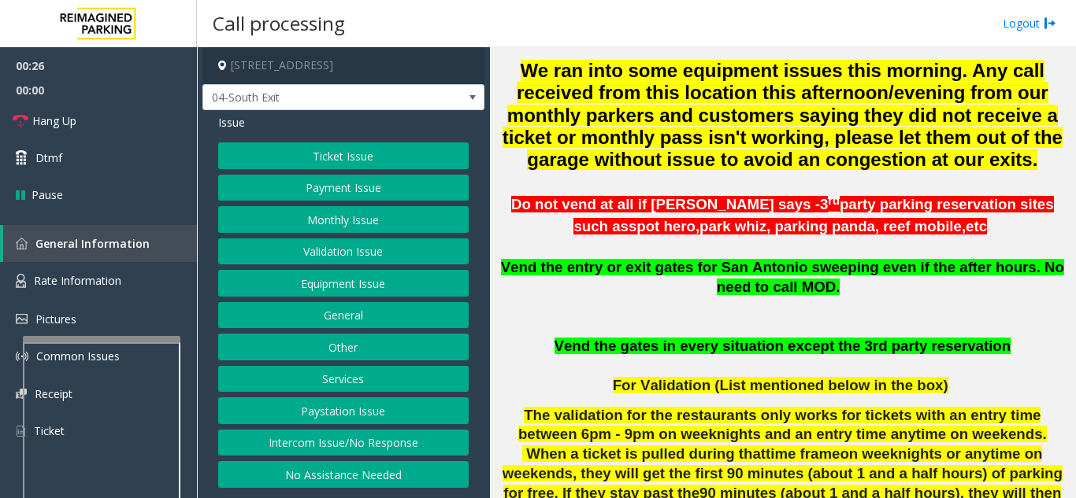
click at [314, 147] on button "Ticket Issue" at bounding box center [343, 156] width 250 height 27
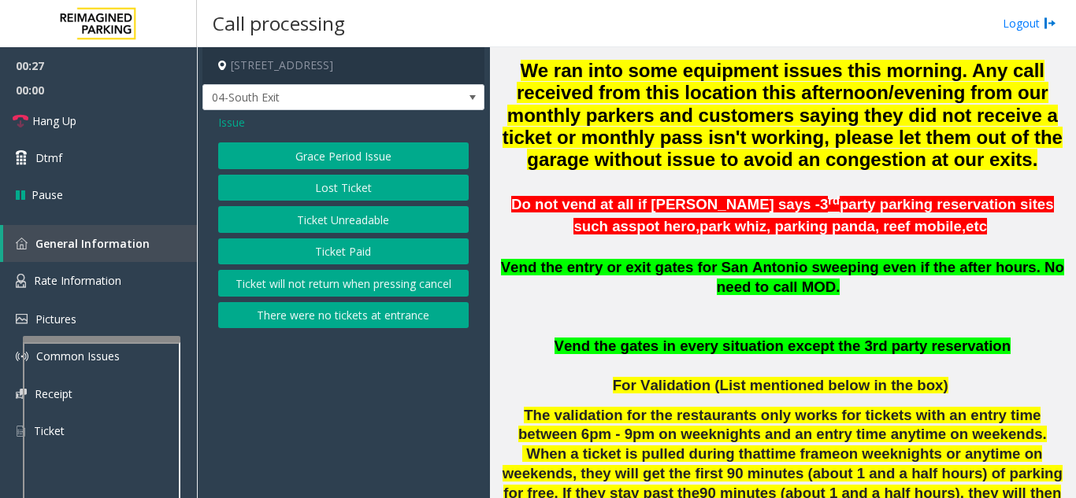
click at [317, 213] on button "Ticket Unreadable" at bounding box center [343, 219] width 250 height 27
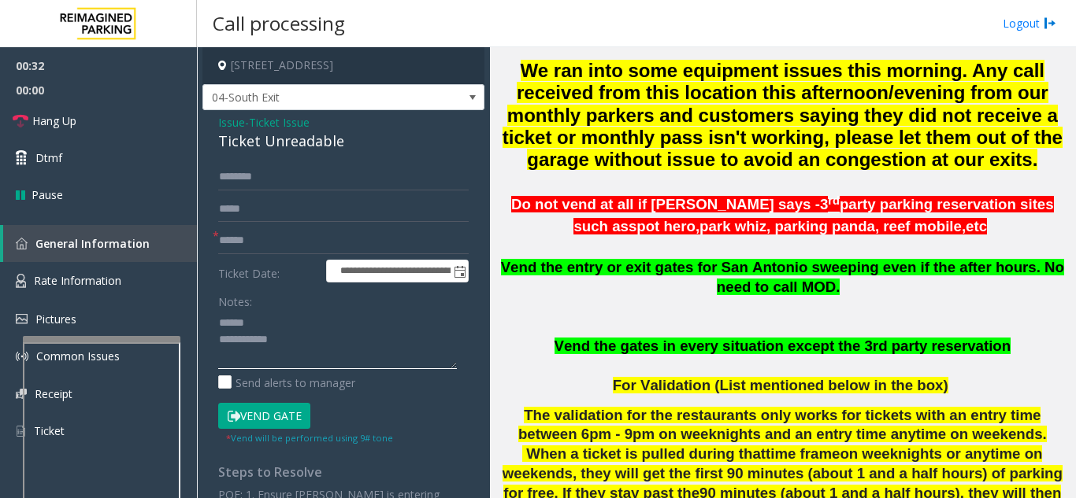
click at [322, 323] on textarea at bounding box center [337, 339] width 239 height 59
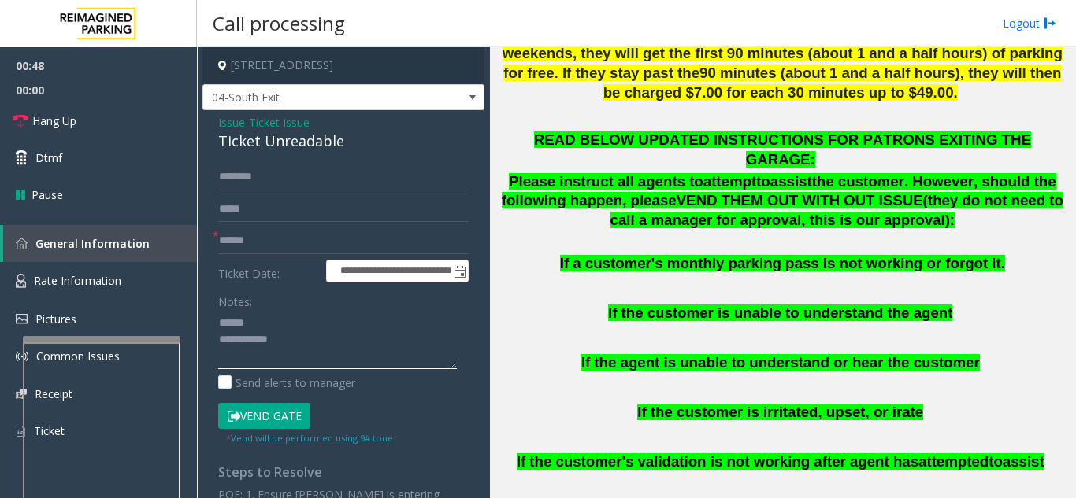
scroll to position [1024, 0]
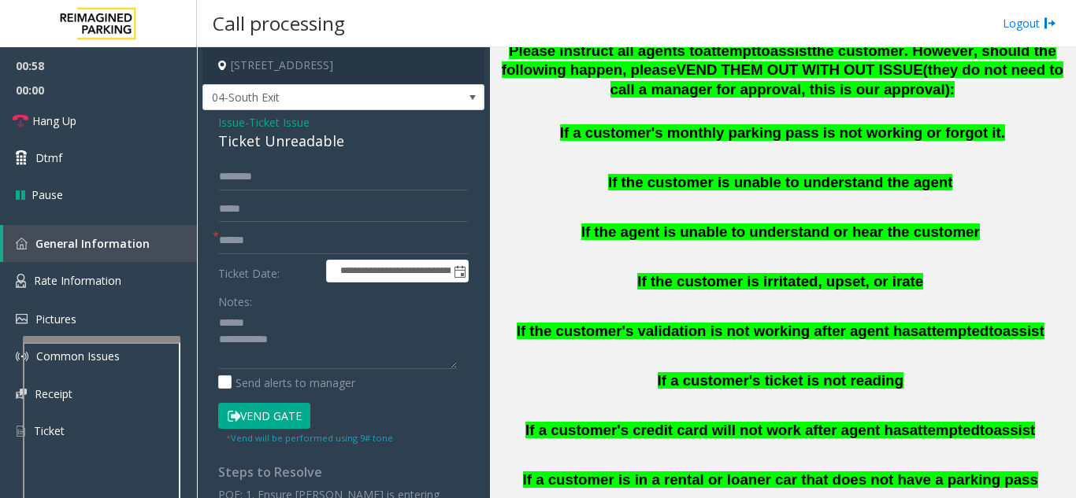
click at [280, 420] on button "Vend Gate" at bounding box center [264, 416] width 92 height 27
click at [305, 320] on textarea at bounding box center [337, 339] width 239 height 59
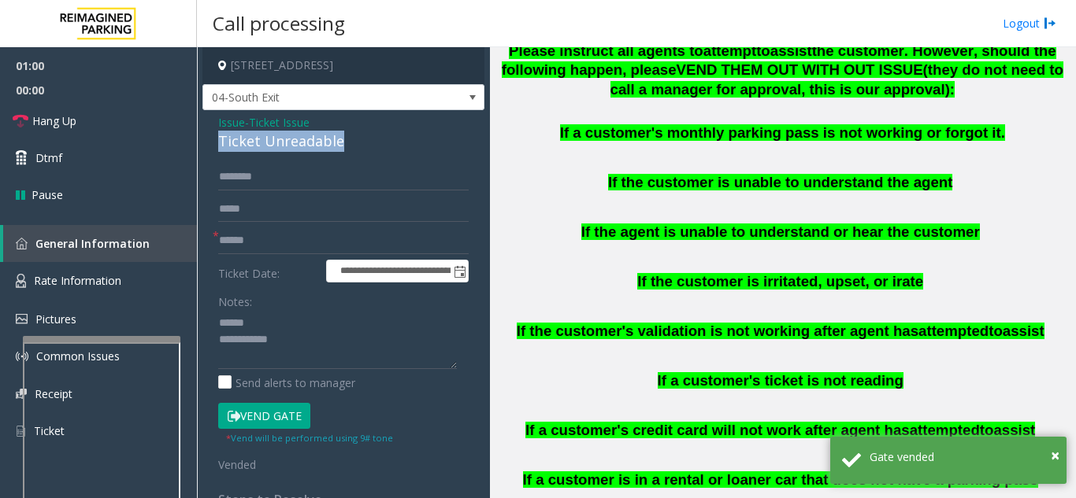
drag, startPoint x: 216, startPoint y: 136, endPoint x: 354, endPoint y: 137, distance: 137.8
click at [354, 137] on div "**********" at bounding box center [343, 410] width 282 height 601
type textarea "**********"
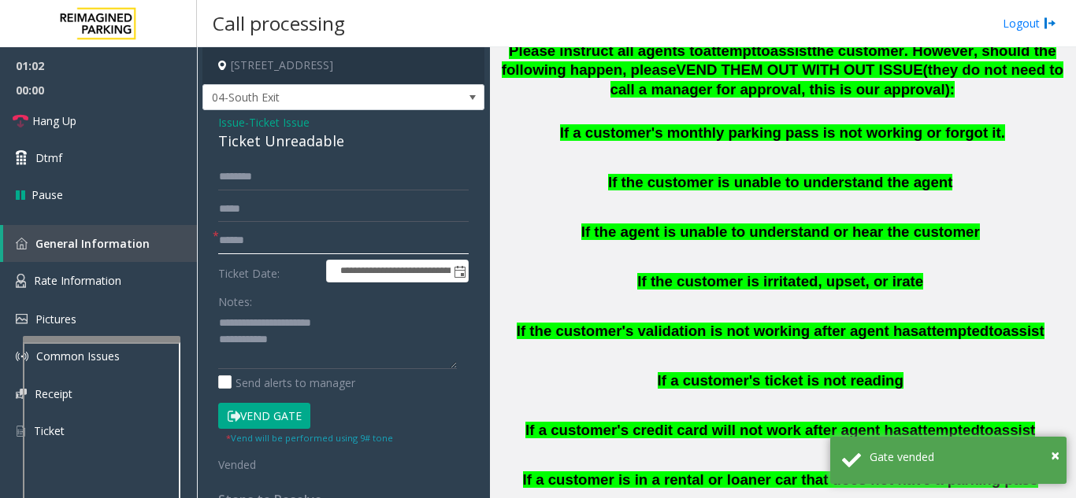
click at [302, 246] on input "text" at bounding box center [343, 241] width 250 height 27
type input "**"
click at [377, 344] on textarea at bounding box center [337, 339] width 239 height 59
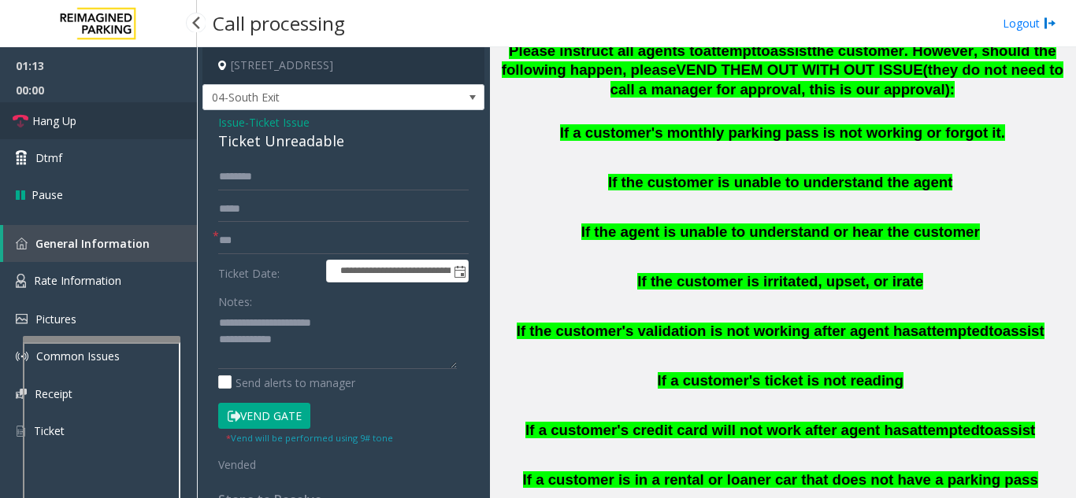
click at [93, 126] on link "Hang Up" at bounding box center [98, 120] width 197 height 37
click at [346, 352] on textarea at bounding box center [337, 339] width 239 height 59
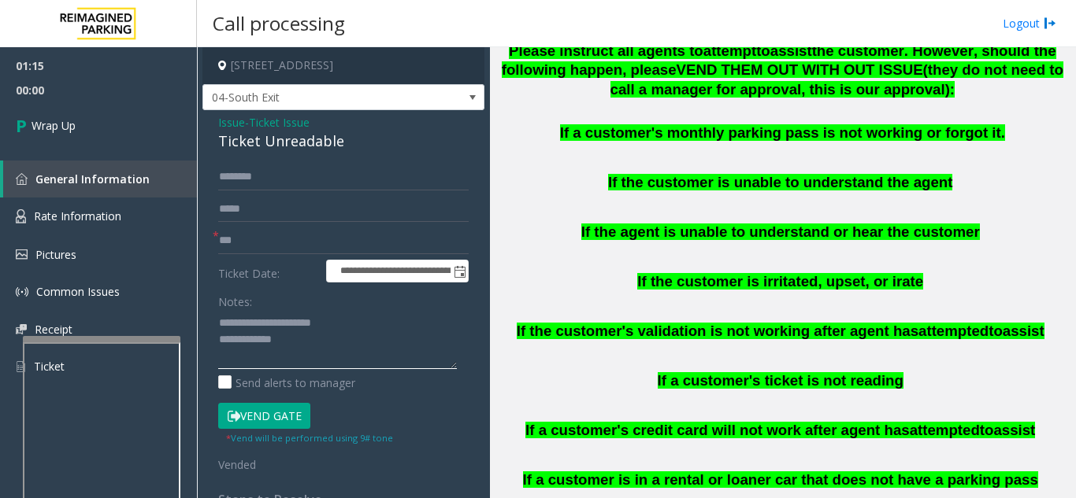
click at [348, 346] on textarea at bounding box center [337, 339] width 239 height 59
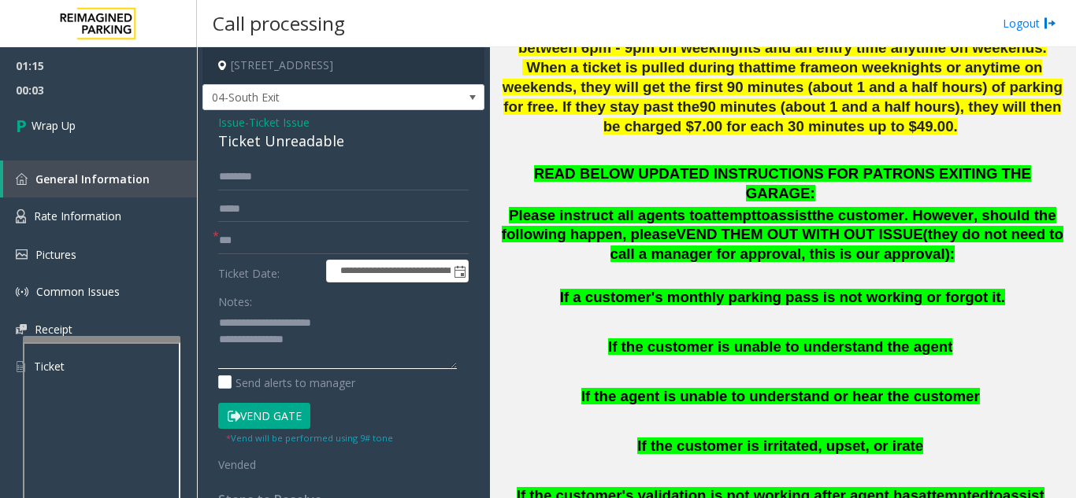
scroll to position [709, 0]
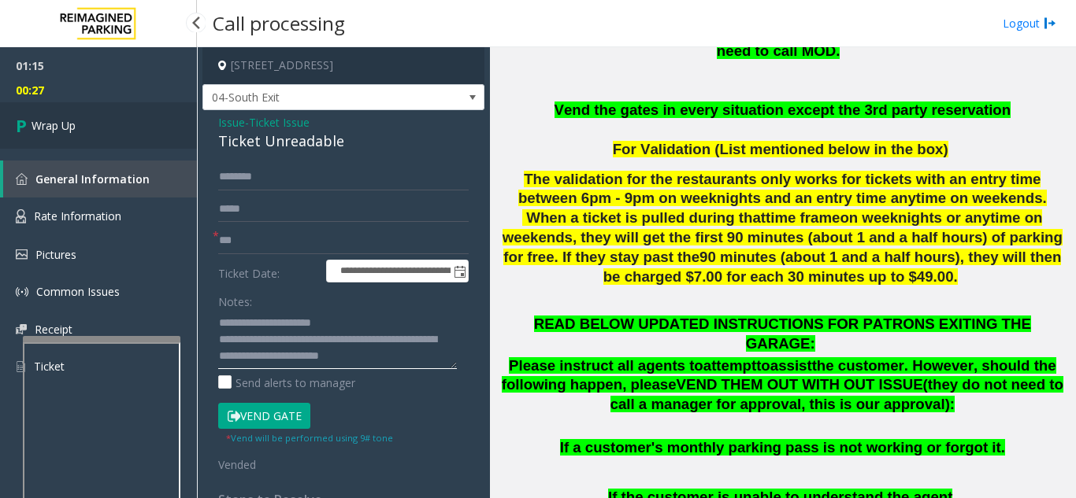
type textarea "**********"
click at [107, 117] on link "Wrap Up" at bounding box center [98, 125] width 197 height 46
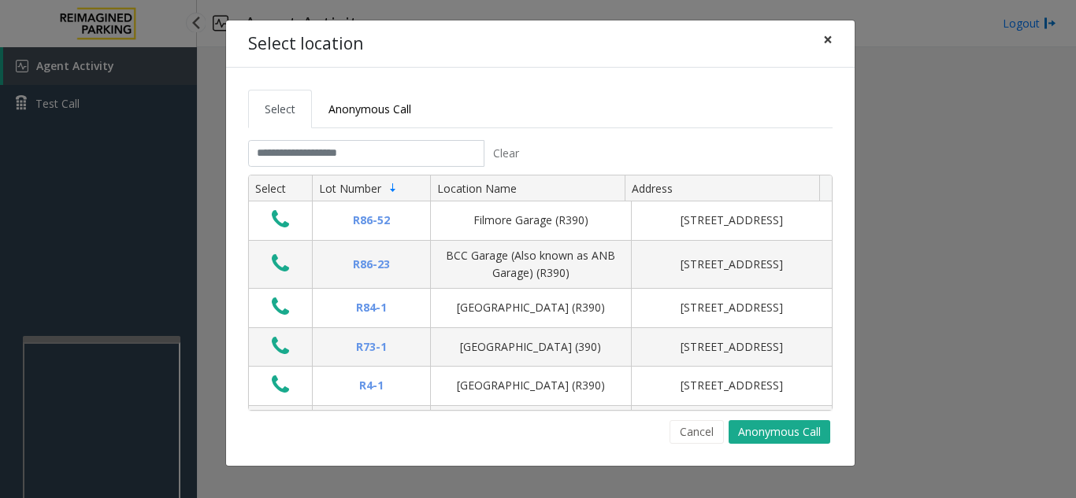
click at [832, 41] on button "×" at bounding box center [827, 39] width 31 height 39
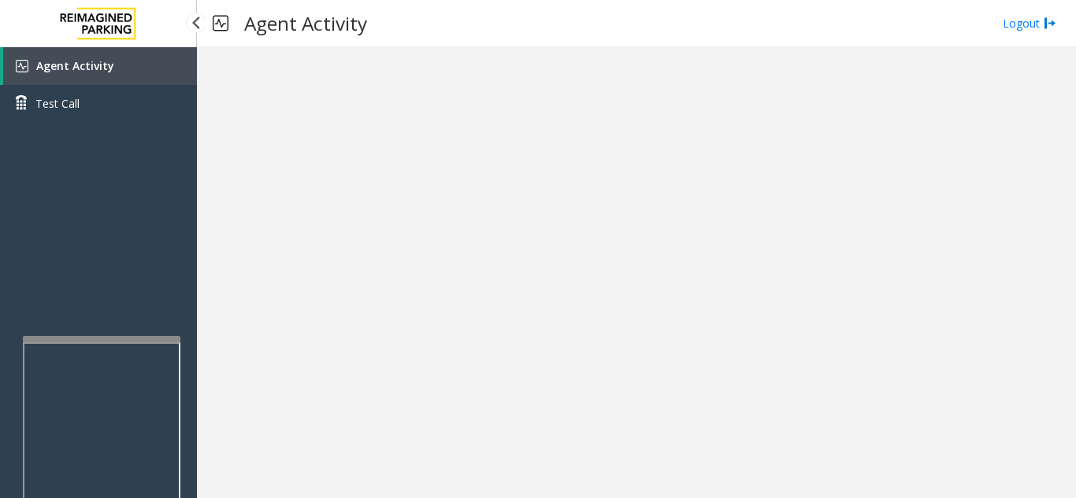
click at [99, 72] on span "Agent Activity" at bounding box center [75, 65] width 78 height 15
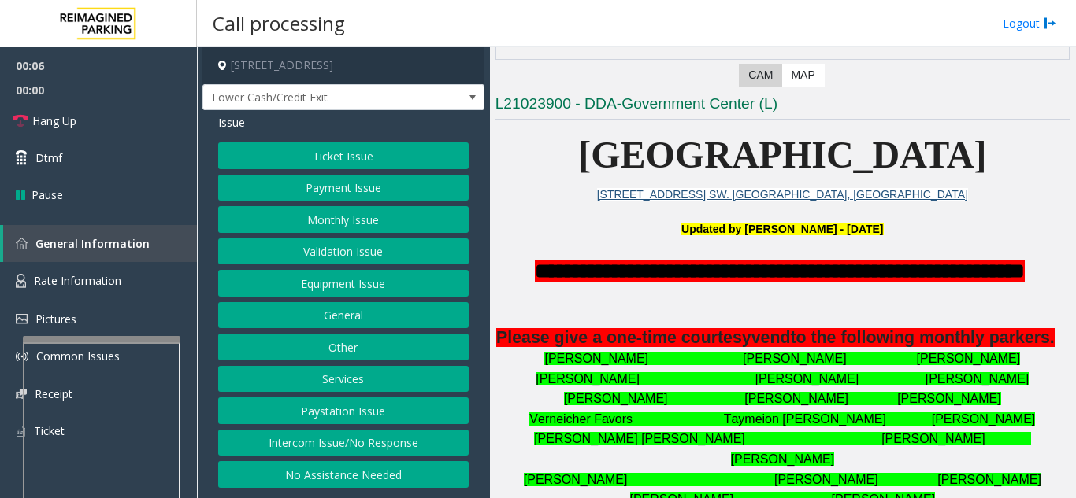
scroll to position [315, 0]
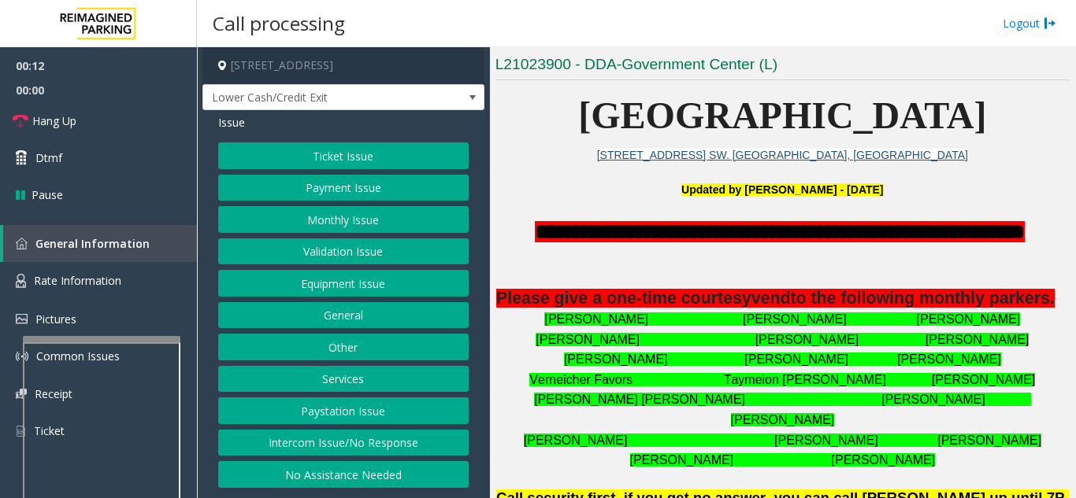
click at [431, 449] on button "Intercom Issue/No Response" at bounding box center [343, 443] width 250 height 27
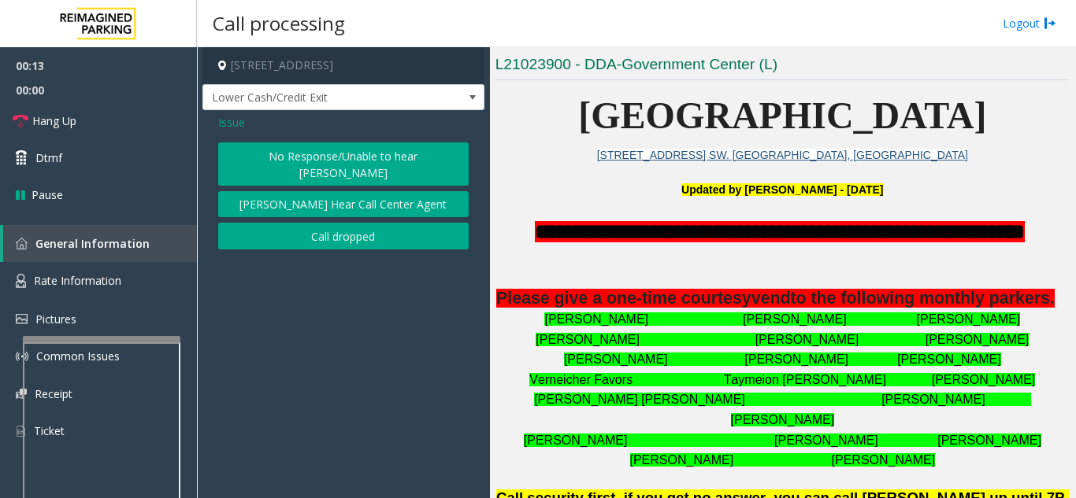
click at [385, 162] on button "No Response/Unable to hear [PERSON_NAME]" at bounding box center [343, 164] width 250 height 43
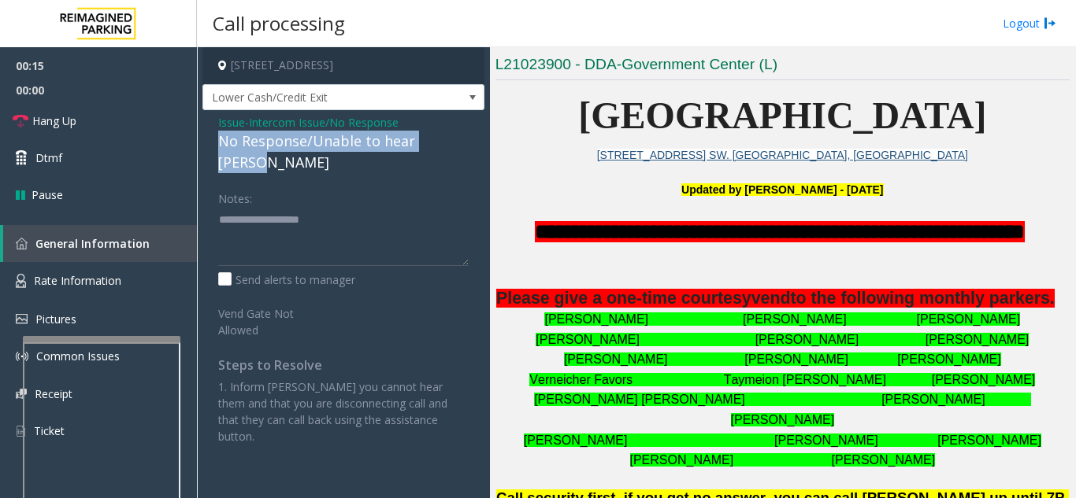
drag, startPoint x: 218, startPoint y: 143, endPoint x: 461, endPoint y: 143, distance: 243.3
click at [461, 143] on div "No Response/Unable to hear [PERSON_NAME]" at bounding box center [343, 152] width 250 height 43
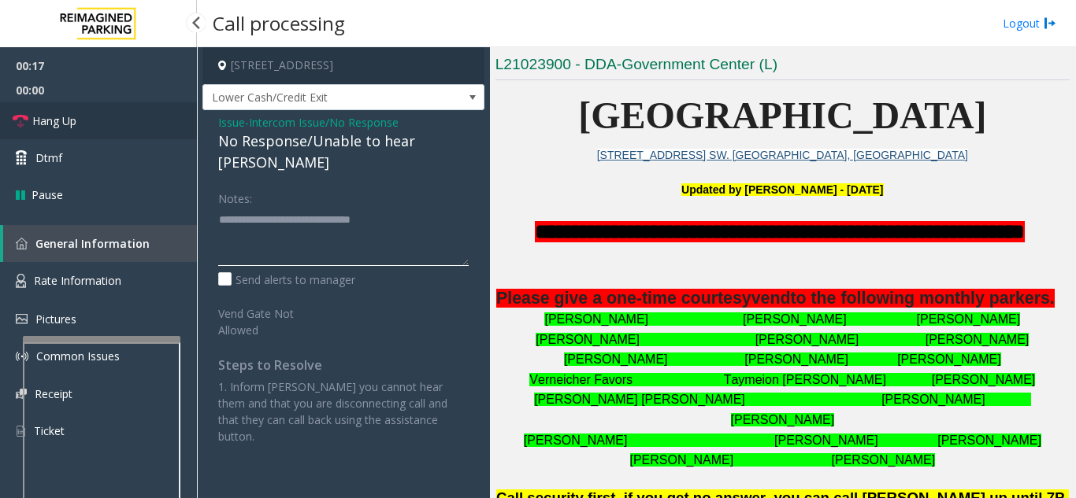
type textarea "**********"
click at [172, 122] on link "Hang Up" at bounding box center [98, 120] width 197 height 37
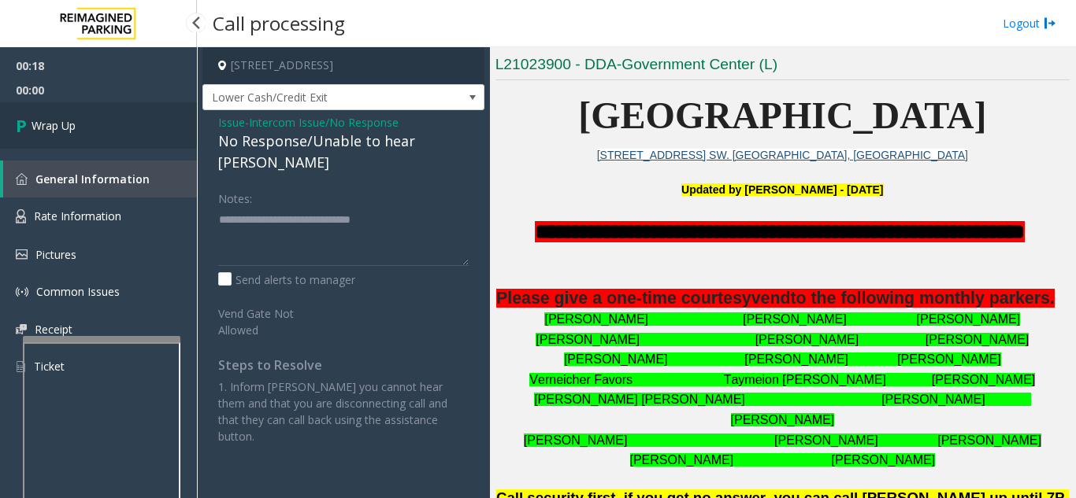
click at [165, 124] on link "Wrap Up" at bounding box center [98, 125] width 197 height 46
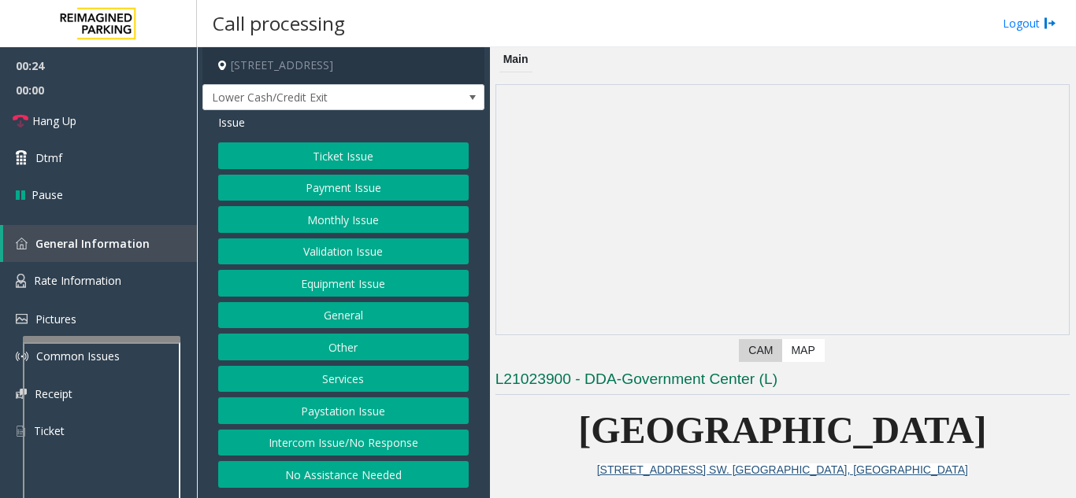
click at [376, 446] on button "Intercom Issue/No Response" at bounding box center [343, 443] width 250 height 27
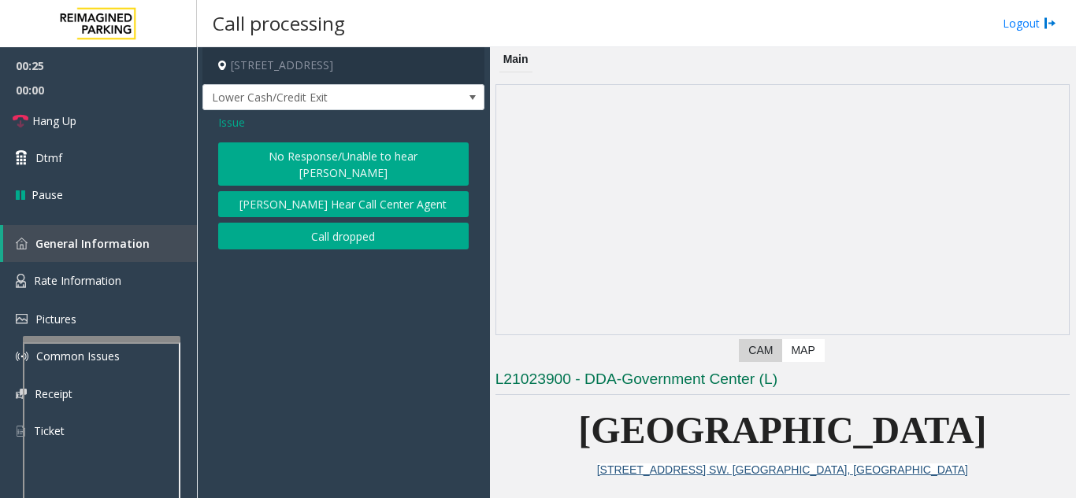
click at [319, 157] on button "No Response/Unable to hear [PERSON_NAME]" at bounding box center [343, 164] width 250 height 43
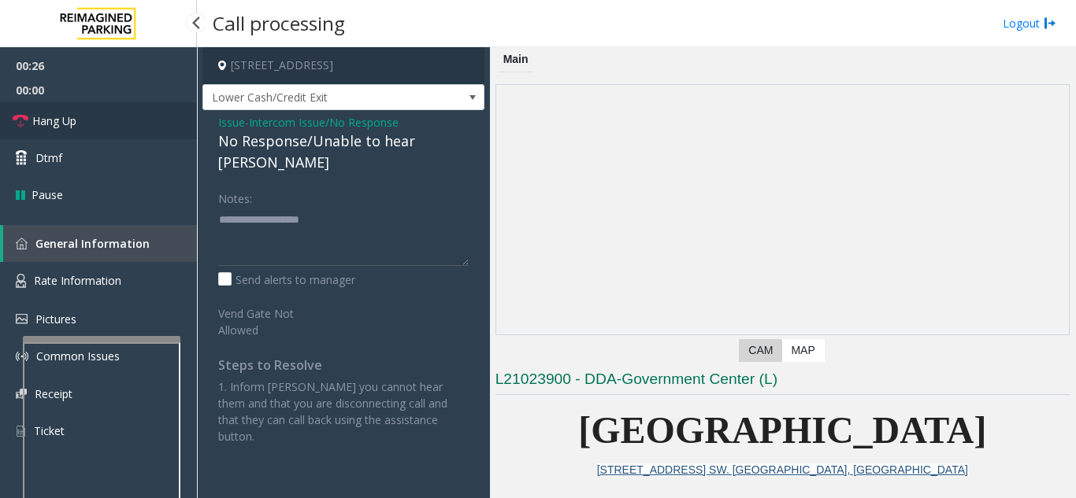
click at [137, 124] on link "Hang Up" at bounding box center [98, 120] width 197 height 37
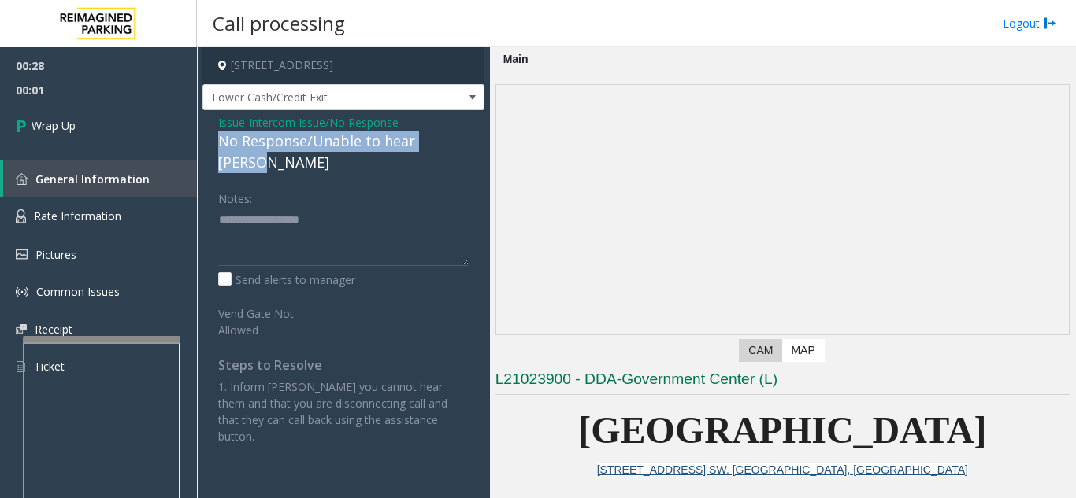
drag, startPoint x: 212, startPoint y: 145, endPoint x: 456, endPoint y: 146, distance: 244.1
click at [456, 146] on div "Issue - Intercom Issue/No Response No Response/Unable to hear [PERSON_NAME] Not…" at bounding box center [343, 285] width 282 height 350
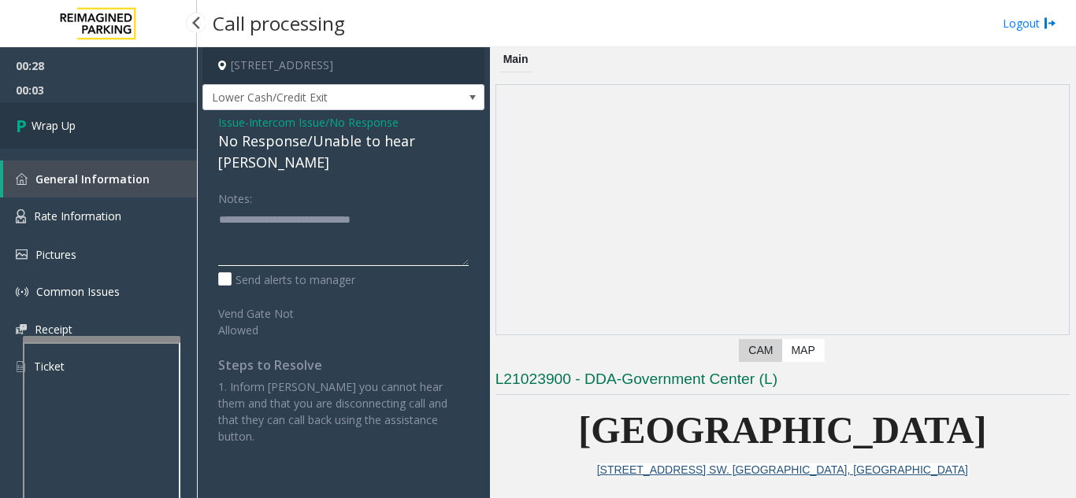
type textarea "**********"
click at [116, 128] on link "Wrap Up" at bounding box center [98, 125] width 197 height 46
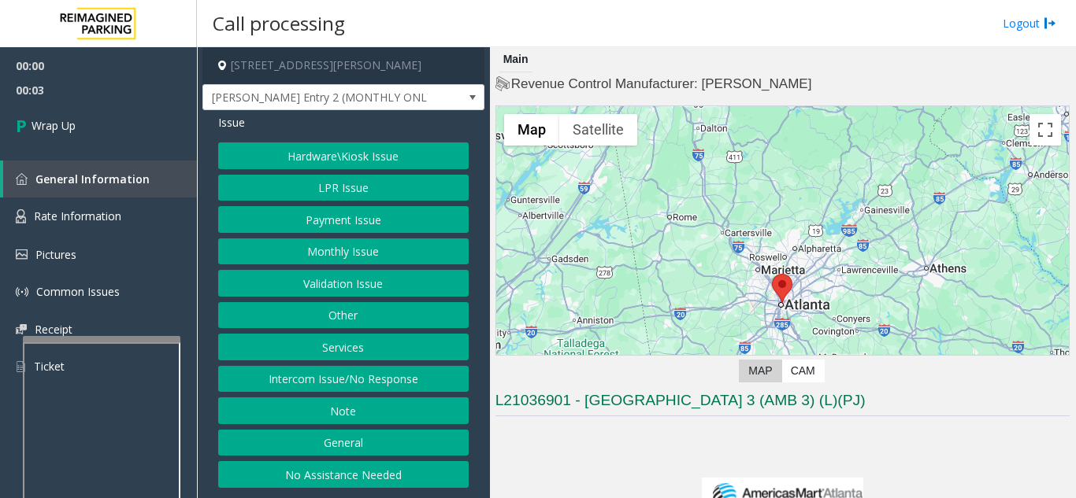
click at [390, 376] on button "Intercom Issue/No Response" at bounding box center [343, 379] width 250 height 27
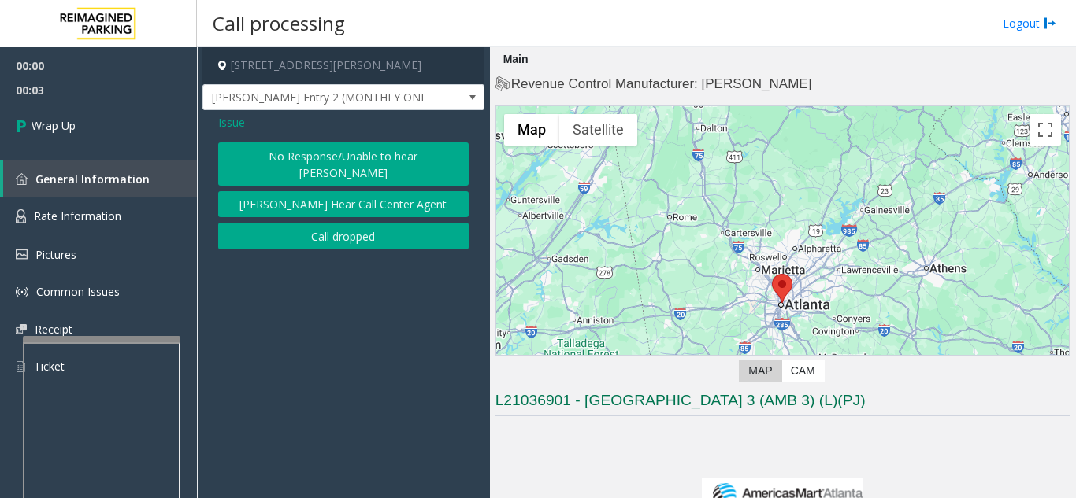
click at [343, 223] on button "Call dropped" at bounding box center [343, 236] width 250 height 27
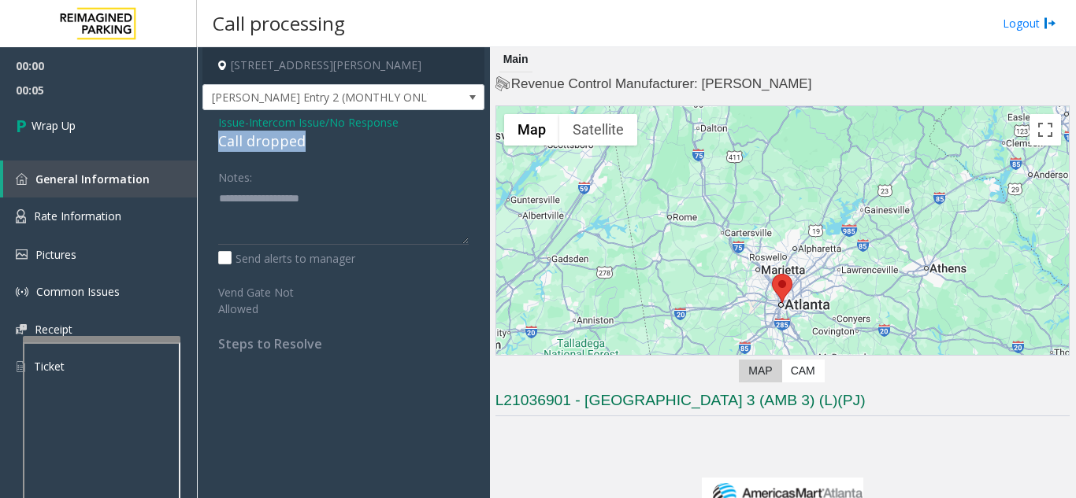
drag, startPoint x: 213, startPoint y: 141, endPoint x: 311, endPoint y: 139, distance: 97.6
click at [311, 139] on div "Issue - Intercom Issue/No Response Call dropped Notes: Send alerts to manager V…" at bounding box center [343, 238] width 282 height 257
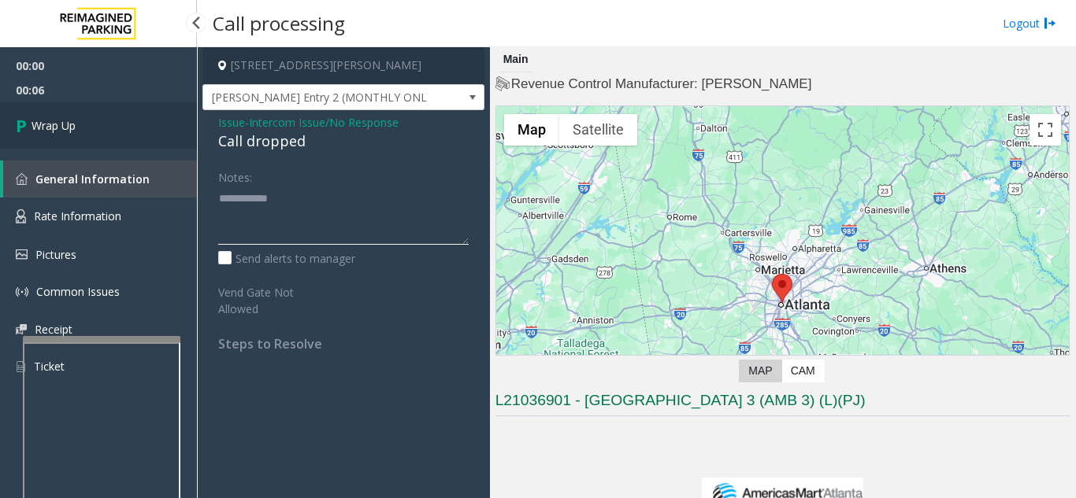
type textarea "**********"
click at [154, 142] on link "Wrap Up" at bounding box center [98, 125] width 197 height 46
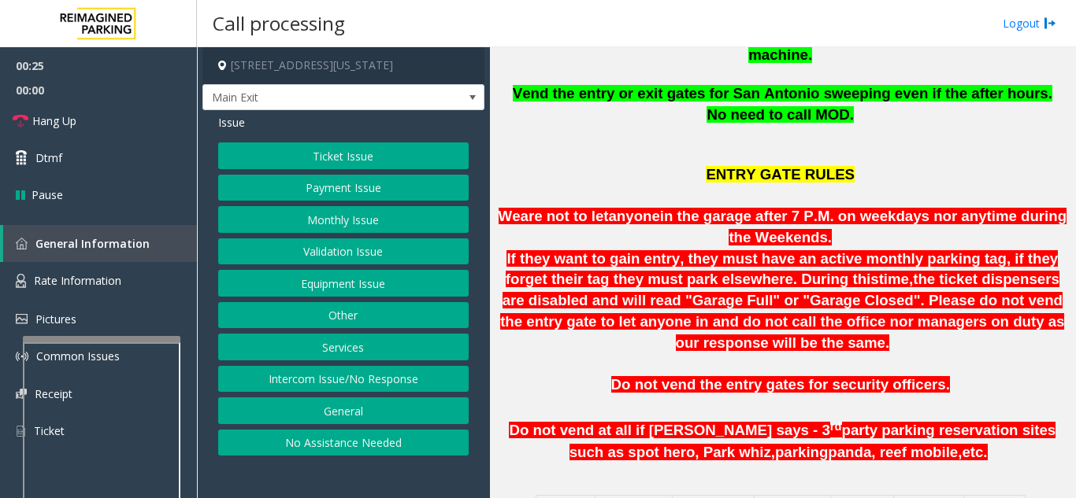
scroll to position [394, 0]
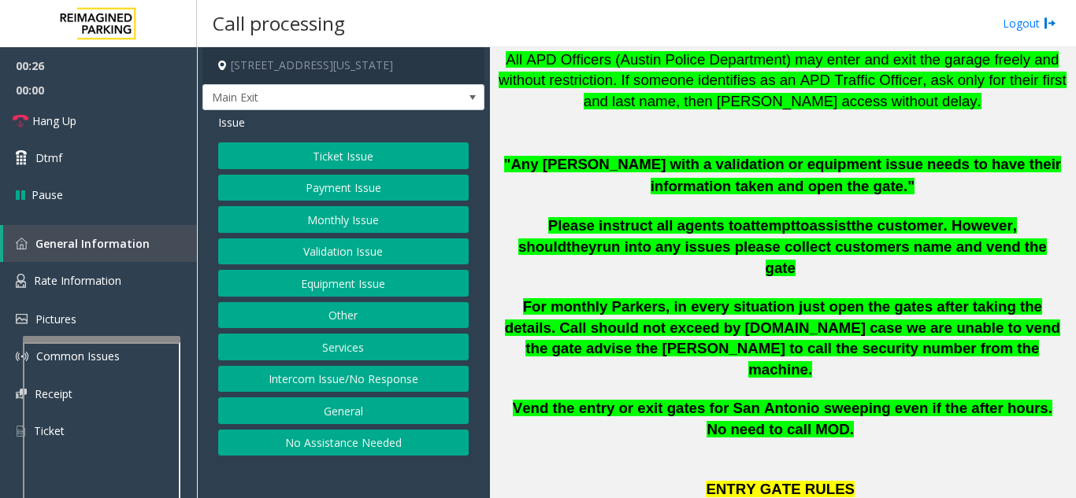
click at [336, 227] on button "Monthly Issue" at bounding box center [343, 219] width 250 height 27
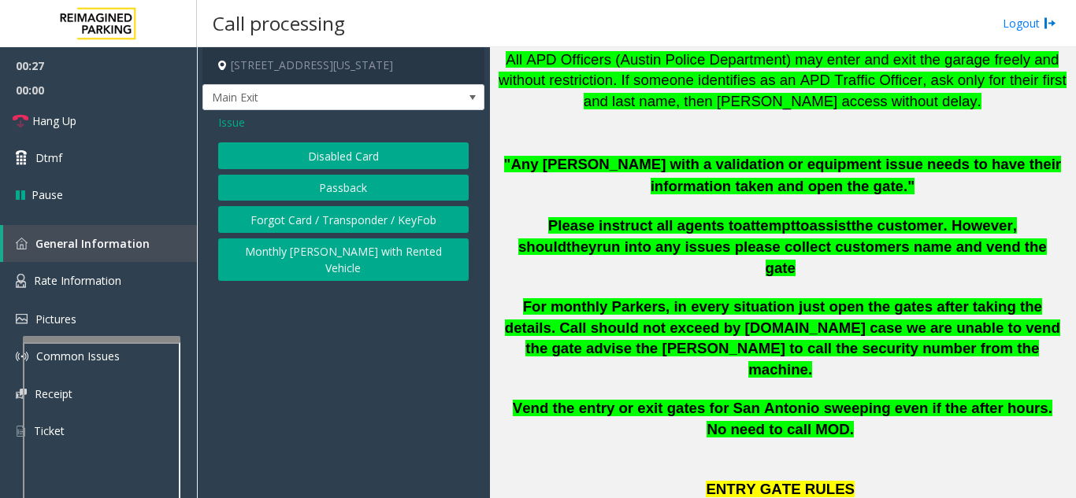
click at [339, 157] on button "Disabled Card" at bounding box center [343, 156] width 250 height 27
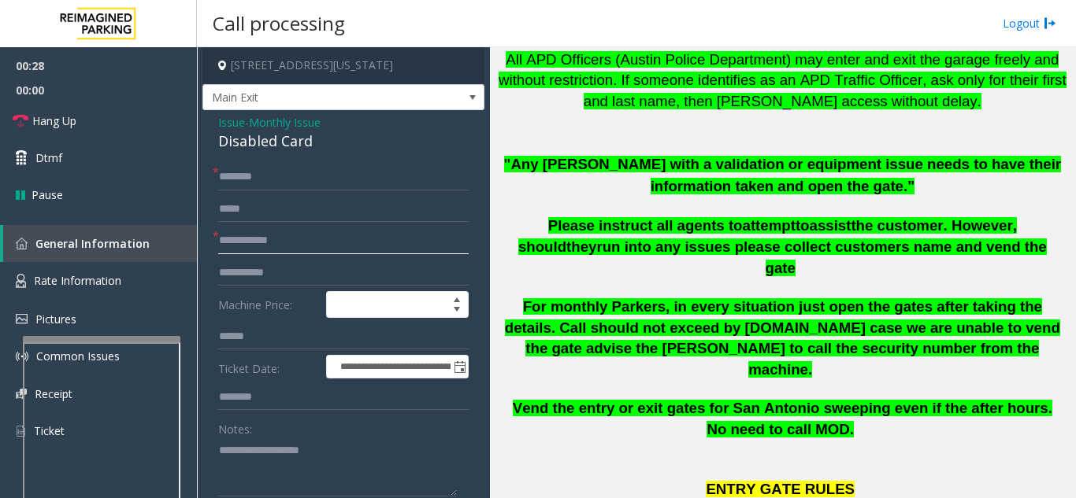
click at [320, 235] on input "text" at bounding box center [343, 241] width 250 height 27
click at [313, 205] on input "text" at bounding box center [343, 209] width 250 height 27
click at [313, 236] on input "text" at bounding box center [343, 241] width 250 height 27
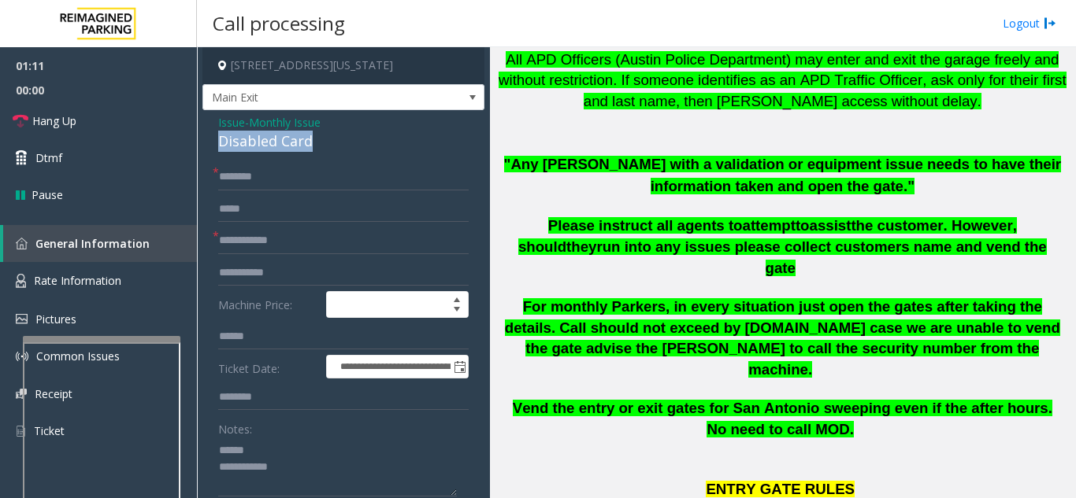
drag, startPoint x: 211, startPoint y: 144, endPoint x: 323, endPoint y: 149, distance: 111.9
click at [323, 149] on div "**********" at bounding box center [343, 394] width 282 height 568
click at [330, 470] on textarea at bounding box center [337, 467] width 239 height 59
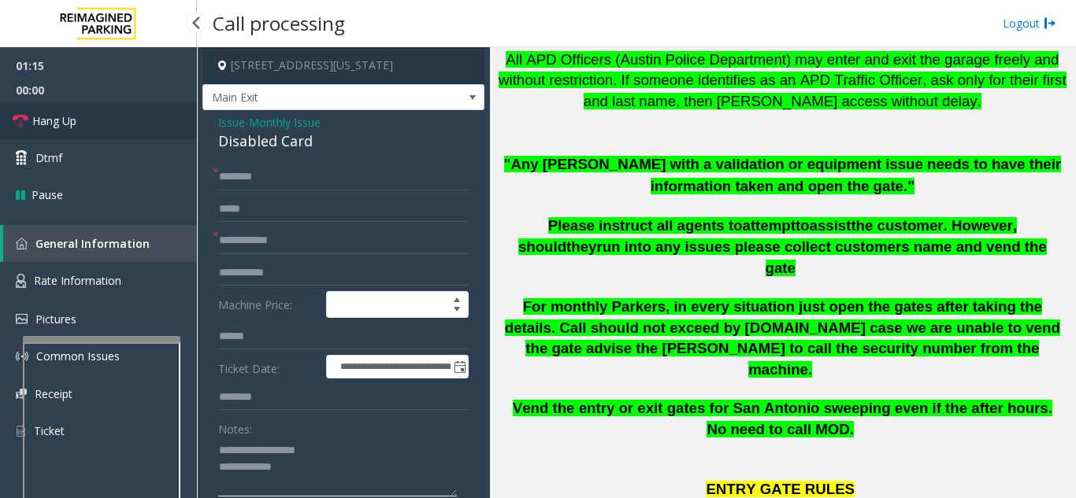
type textarea "**********"
click at [131, 133] on link "Hang Up" at bounding box center [98, 120] width 197 height 37
click at [279, 172] on input "text" at bounding box center [343, 177] width 250 height 27
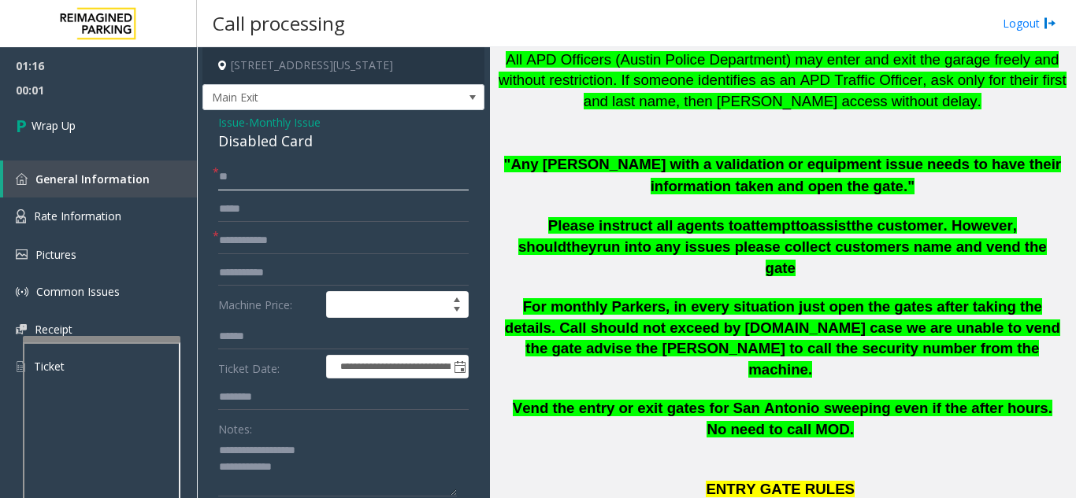
type input "**"
click at [268, 237] on input "text" at bounding box center [343, 241] width 250 height 27
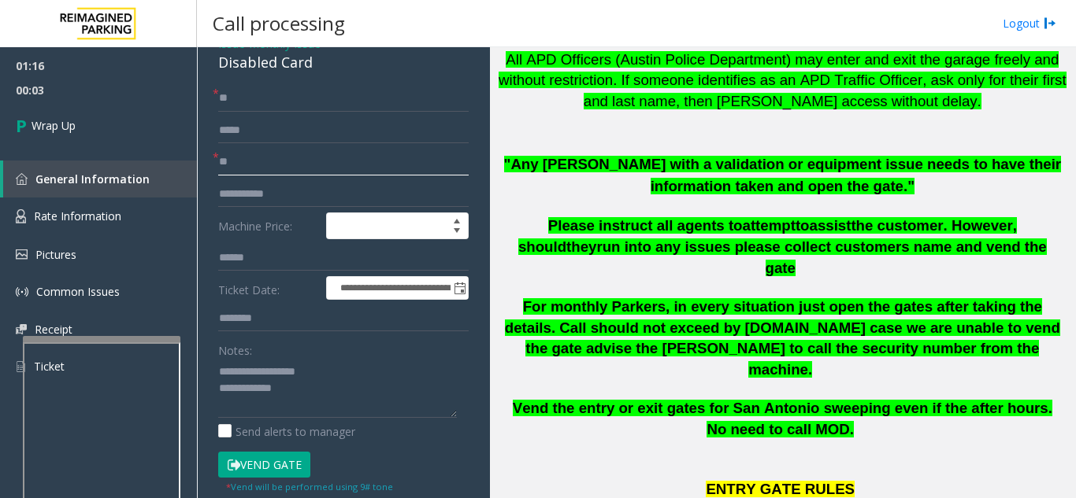
type input "**"
click at [298, 391] on textarea at bounding box center [337, 388] width 239 height 59
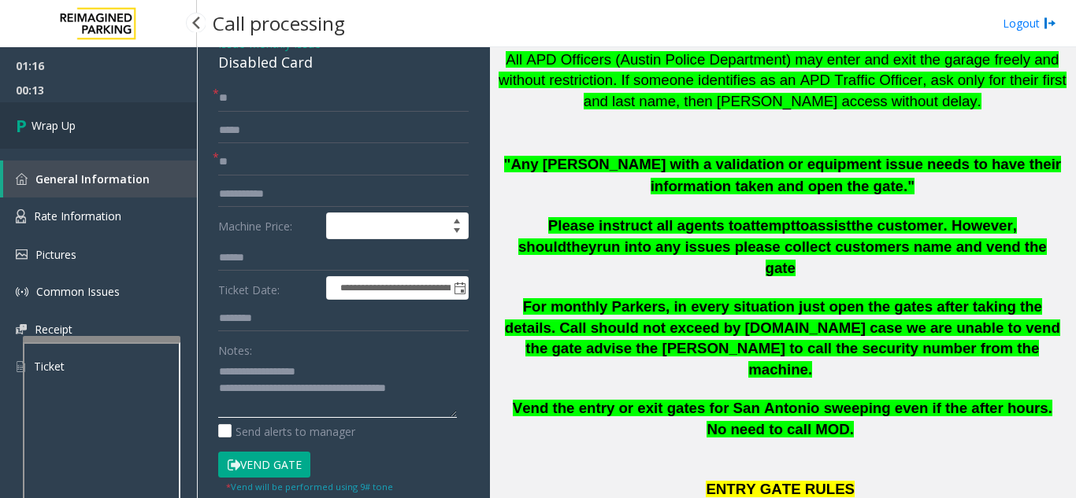
type textarea "**********"
click at [128, 126] on link "Wrap Up" at bounding box center [98, 125] width 197 height 46
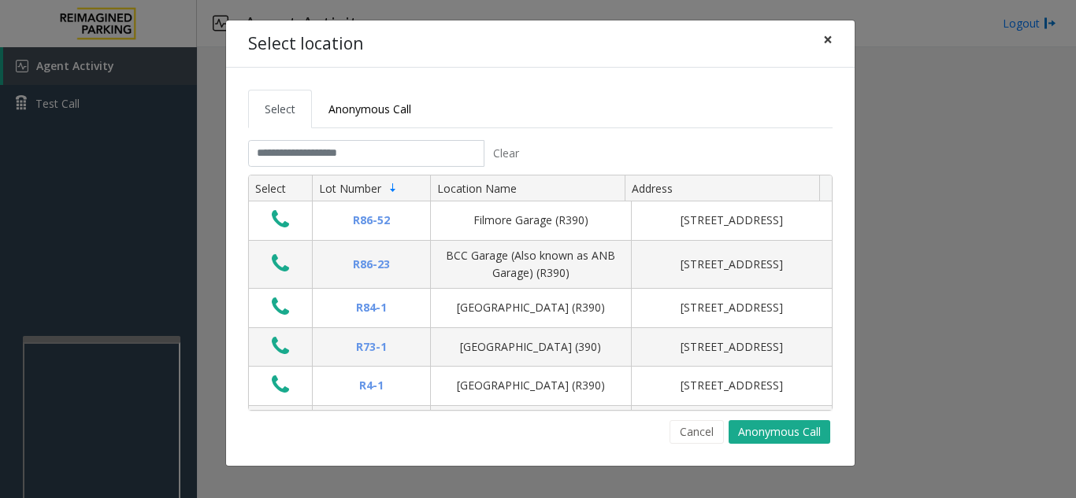
click at [828, 43] on span "×" at bounding box center [827, 39] width 9 height 22
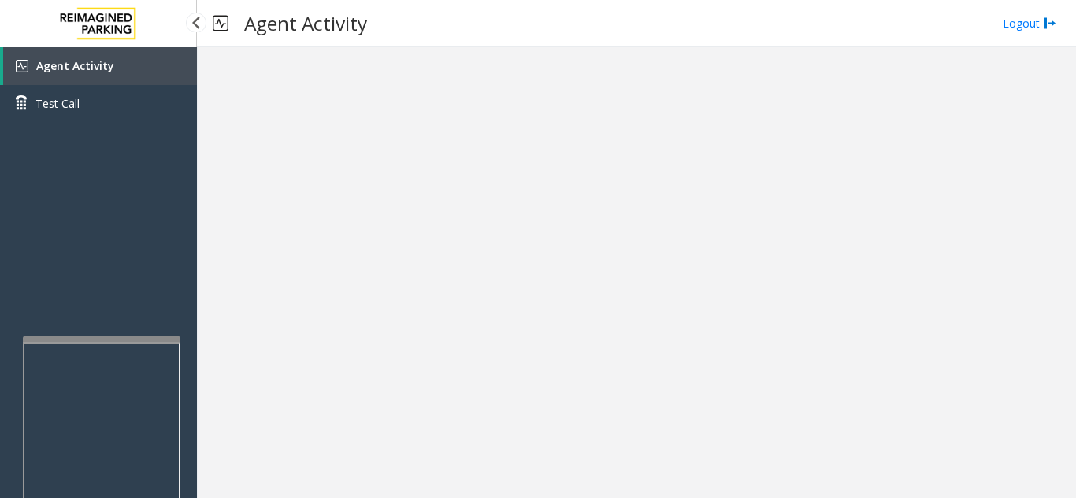
click at [109, 60] on span "Agent Activity" at bounding box center [75, 65] width 78 height 15
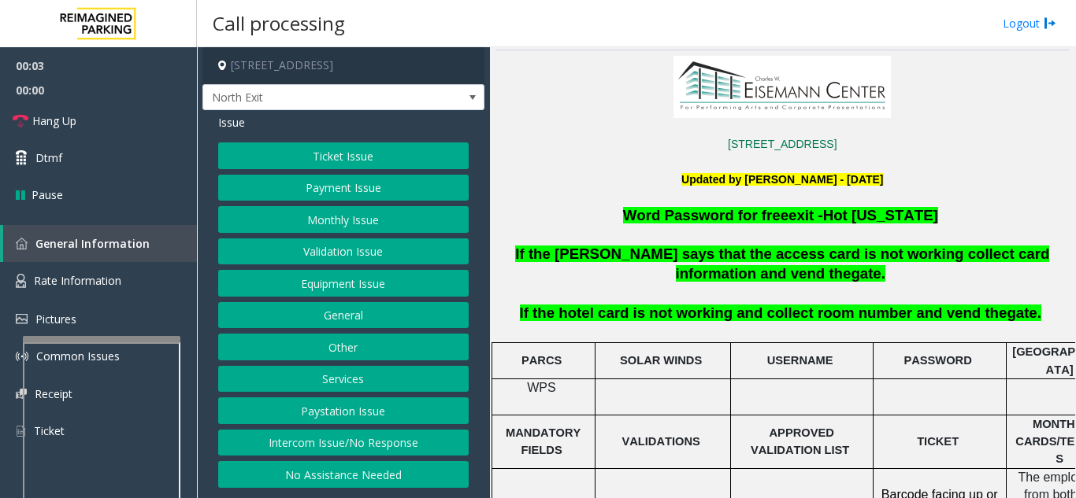
scroll to position [394, 0]
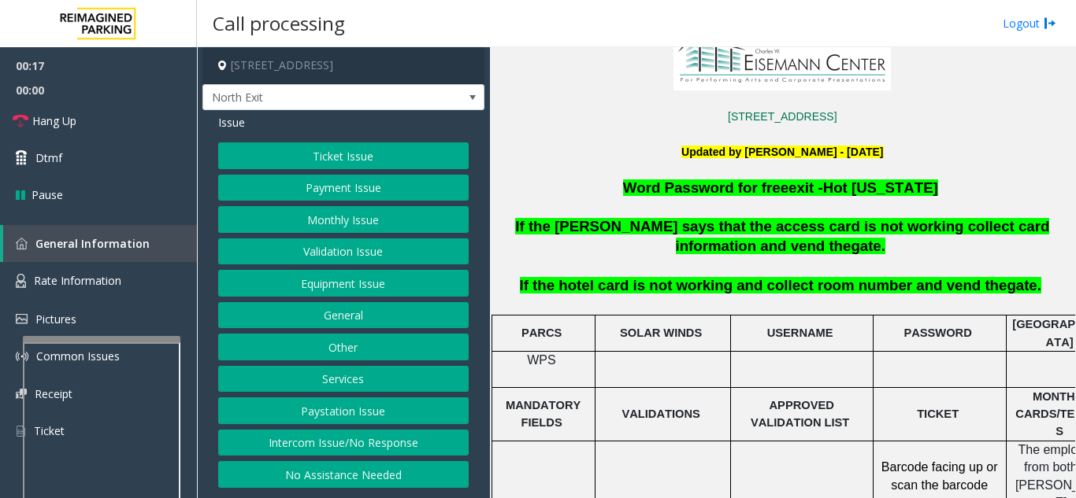
click at [321, 380] on button "Services" at bounding box center [343, 379] width 250 height 27
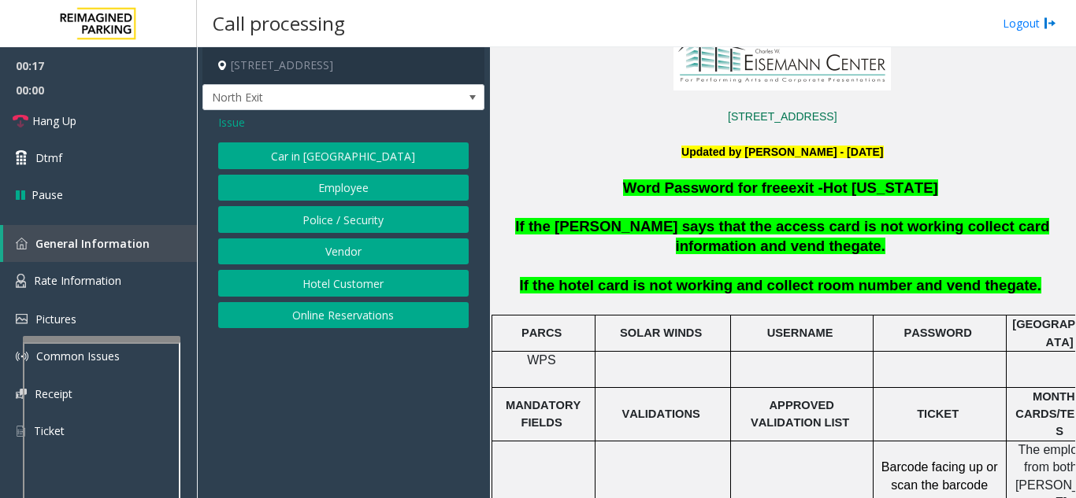
click at [322, 317] on button "Online Reservations" at bounding box center [343, 315] width 250 height 27
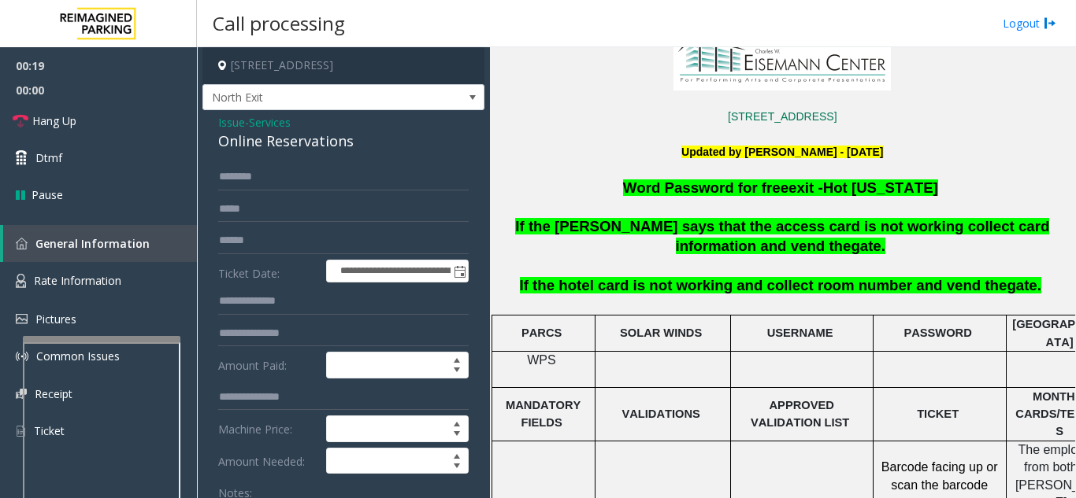
click at [230, 125] on span "Issue" at bounding box center [231, 122] width 27 height 17
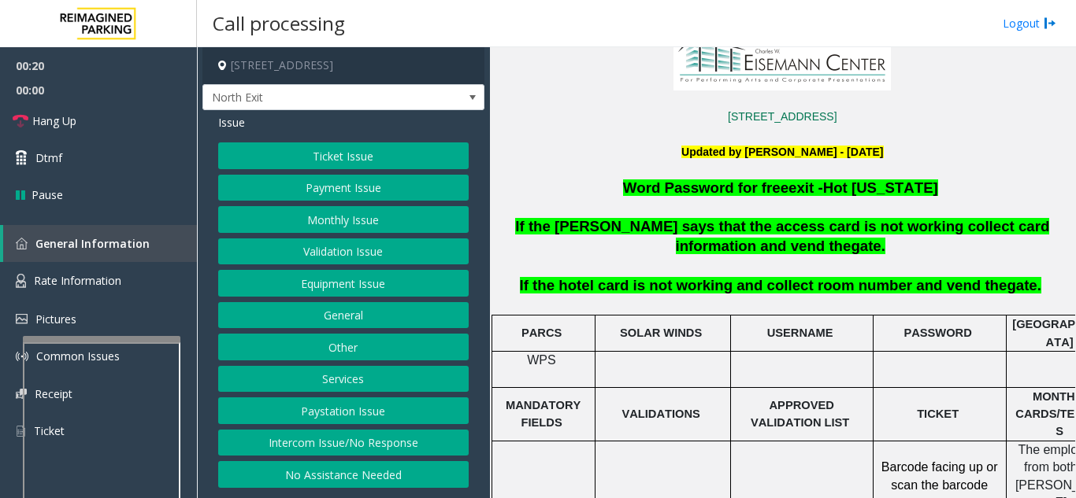
click at [353, 381] on button "Services" at bounding box center [343, 379] width 250 height 27
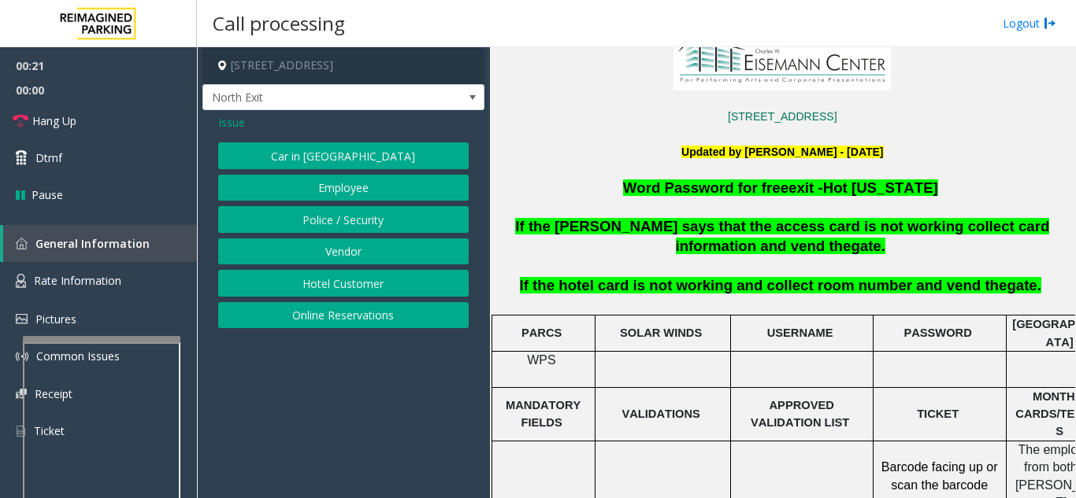
click at [351, 277] on button "Hotel Customer" at bounding box center [343, 283] width 250 height 27
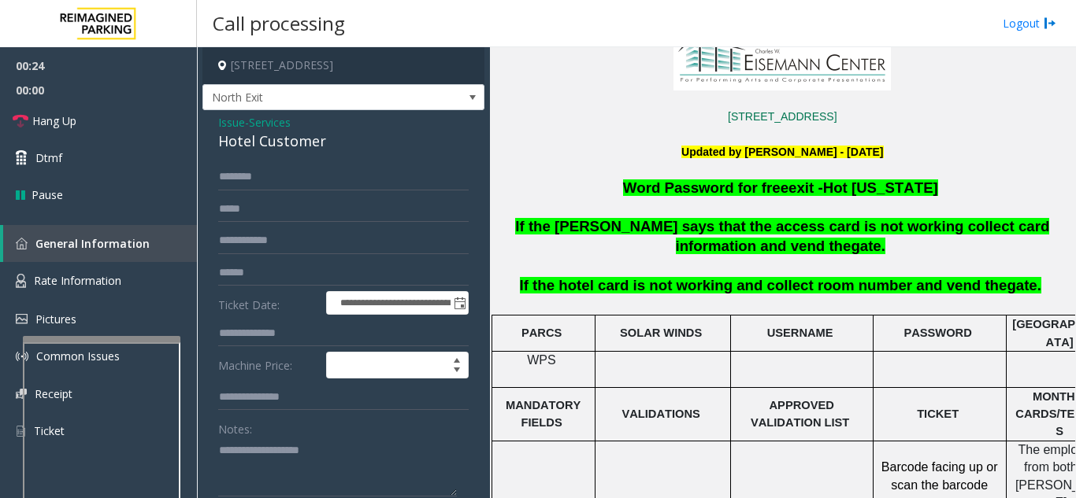
scroll to position [148, 0]
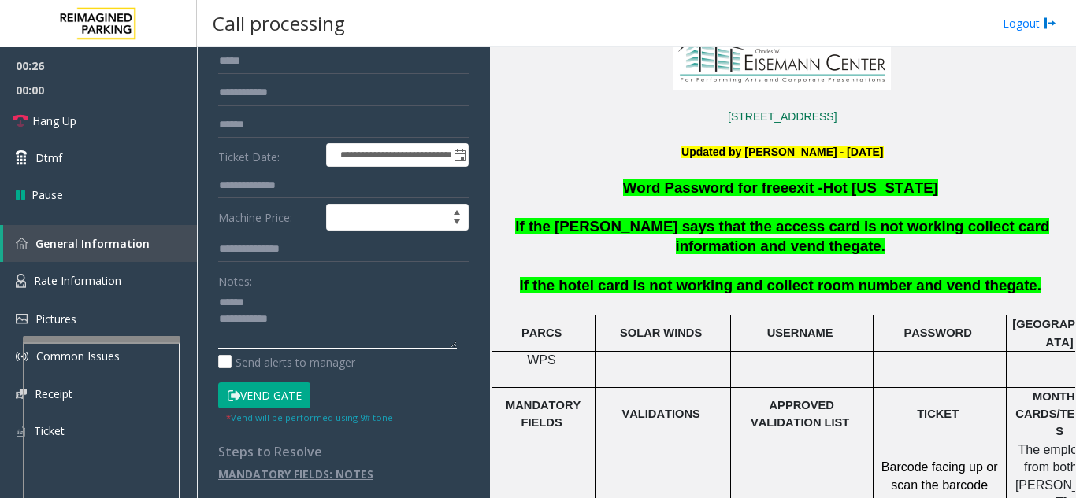
click at [275, 298] on textarea at bounding box center [337, 319] width 239 height 59
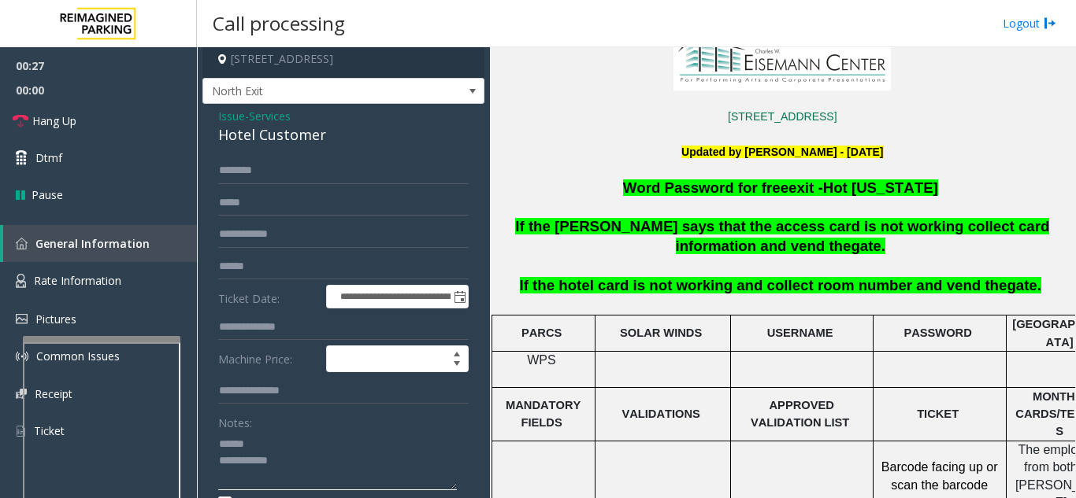
scroll to position [0, 0]
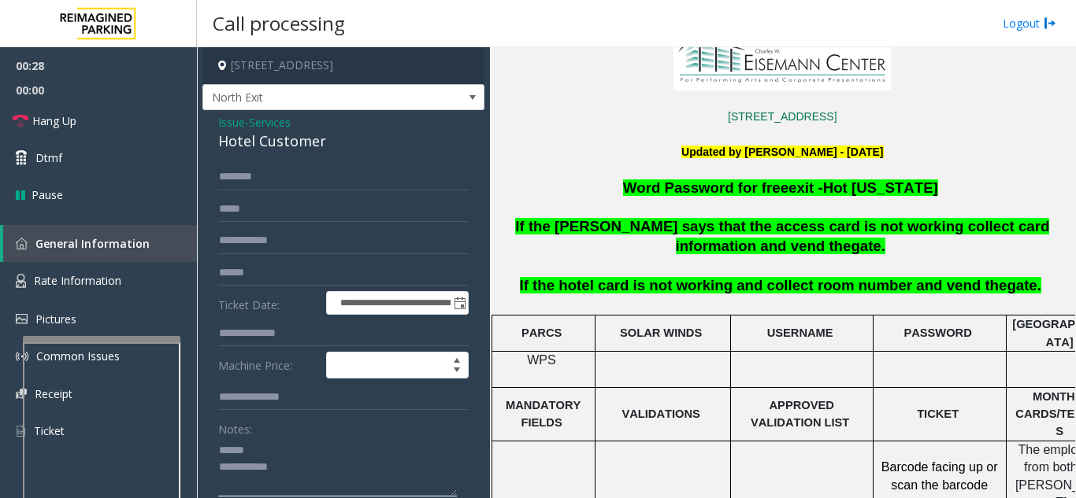
type textarea "**********"
click at [300, 327] on input "text" at bounding box center [343, 333] width 250 height 27
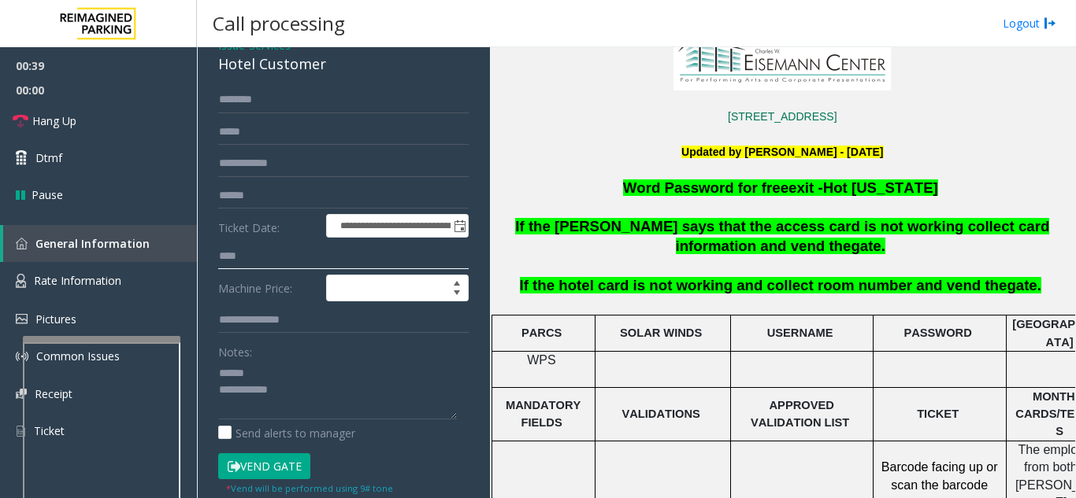
scroll to position [148, 0]
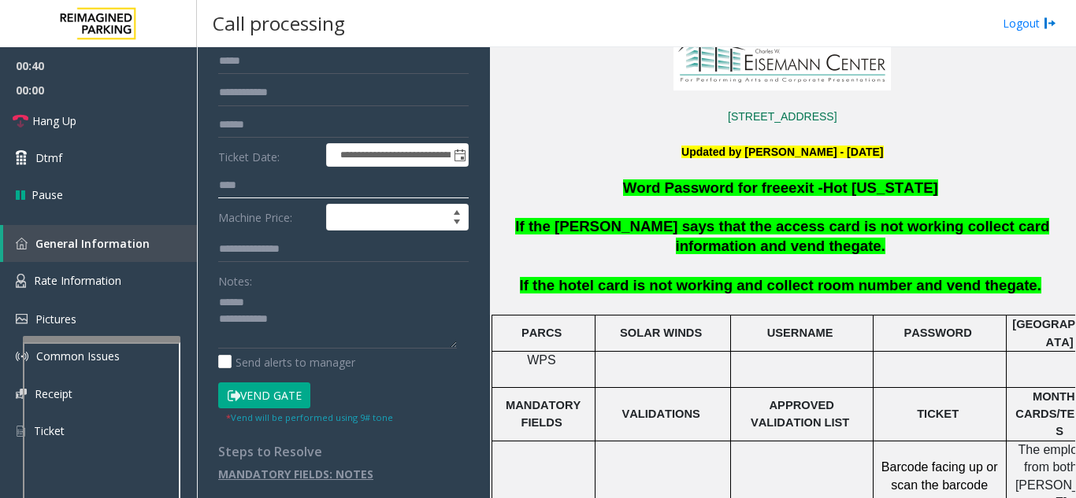
type input "****"
click at [277, 402] on button "Vend Gate" at bounding box center [264, 396] width 92 height 27
click at [283, 305] on textarea at bounding box center [337, 319] width 239 height 59
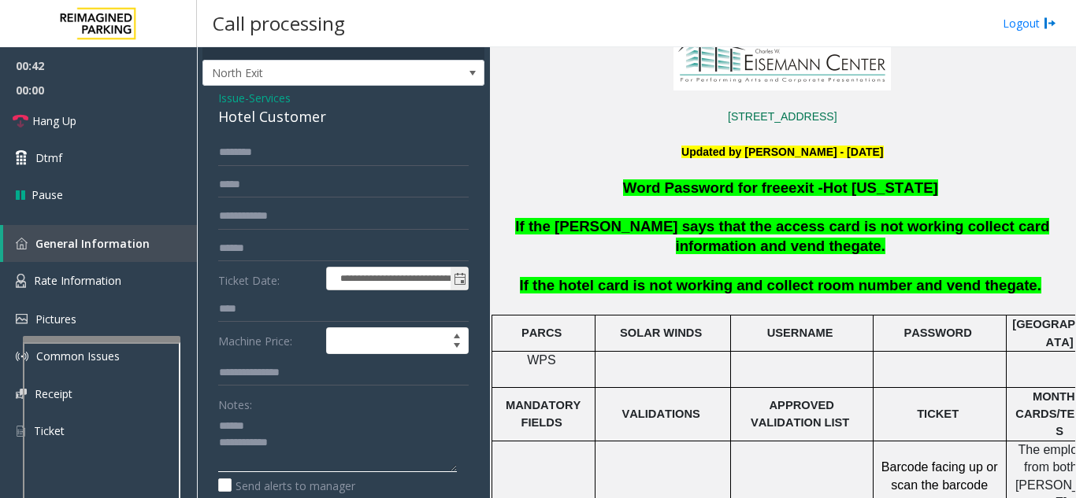
scroll to position [0, 0]
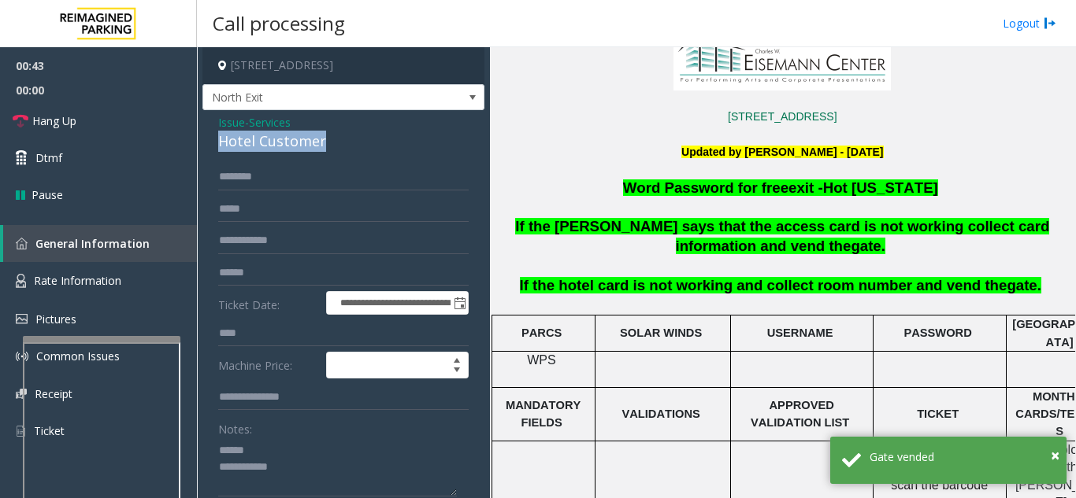
drag, startPoint x: 207, startPoint y: 146, endPoint x: 343, endPoint y: 143, distance: 136.2
click at [343, 143] on div "**********" at bounding box center [343, 391] width 282 height 563
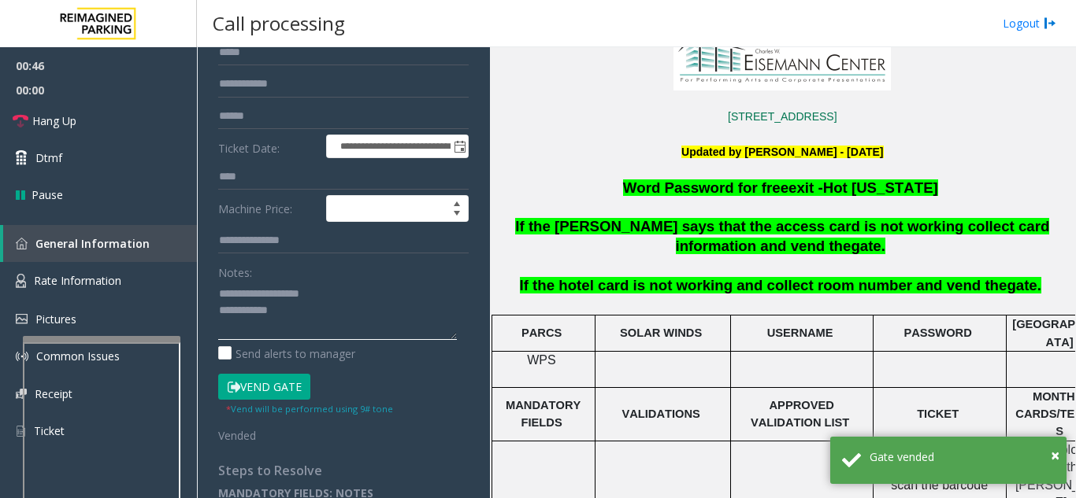
scroll to position [157, 0]
click at [320, 324] on textarea at bounding box center [337, 309] width 239 height 59
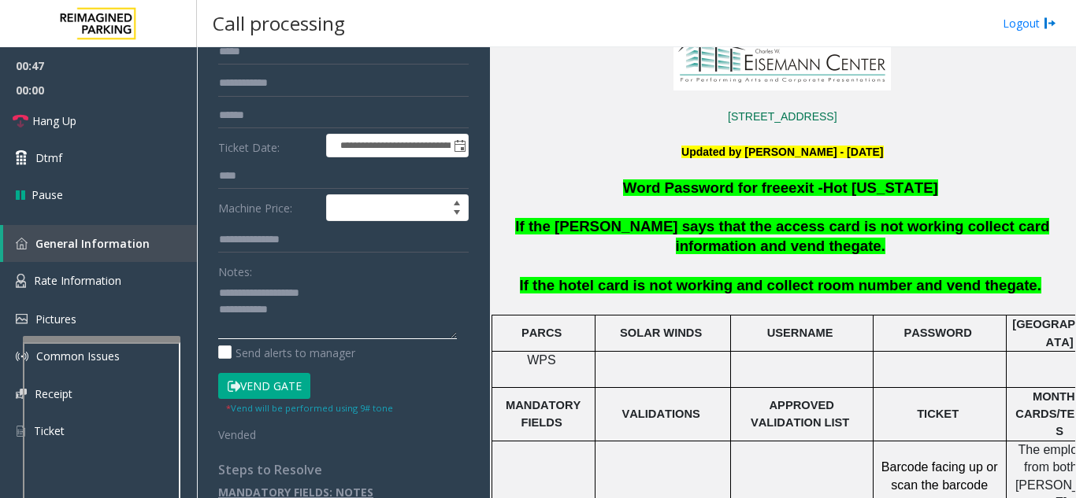
click at [335, 316] on textarea at bounding box center [337, 309] width 239 height 59
click at [135, 131] on link "Hang Up" at bounding box center [98, 120] width 197 height 37
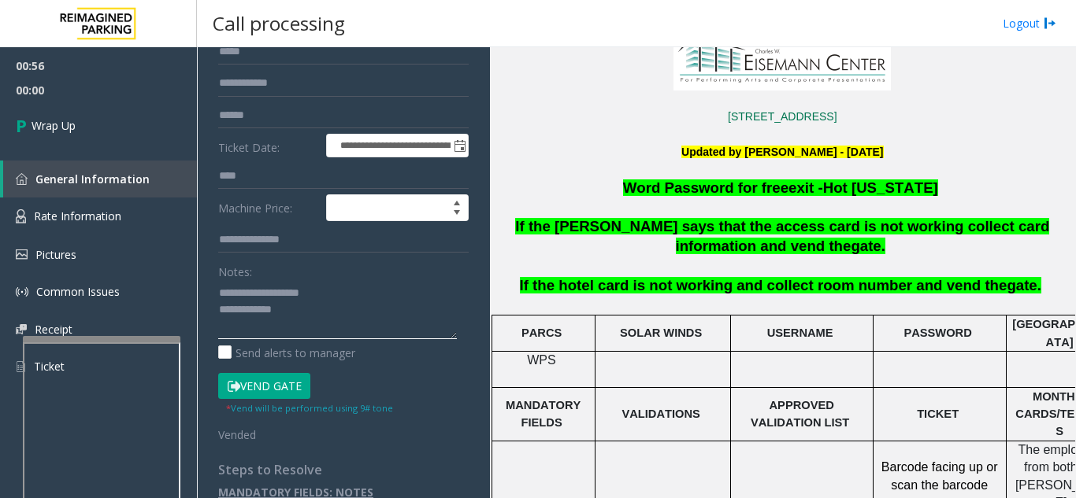
click at [292, 306] on textarea at bounding box center [337, 309] width 239 height 59
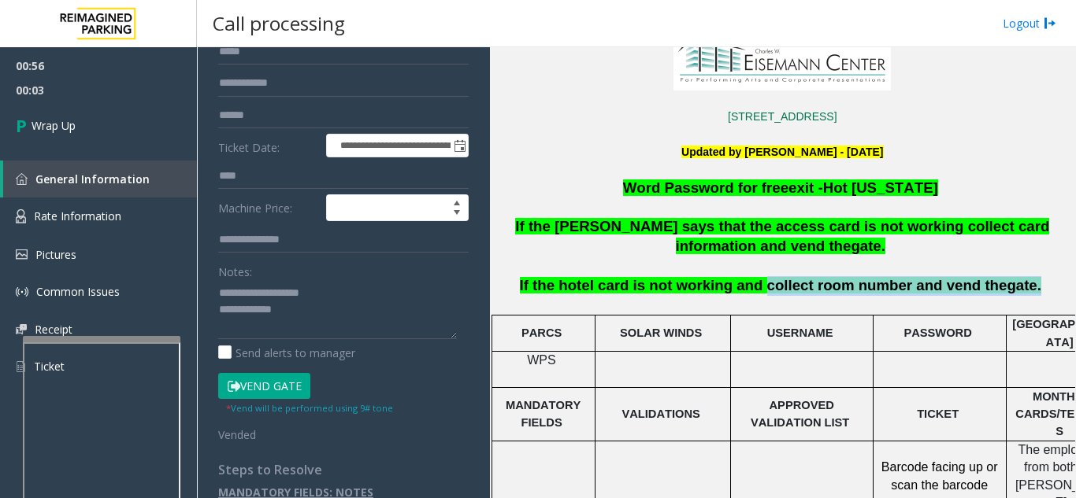
drag, startPoint x: 759, startPoint y: 289, endPoint x: 973, endPoint y: 282, distance: 214.3
click at [1006, 290] on p "If the hotel card is not working and collect room number and vend the gate." at bounding box center [782, 286] width 577 height 20
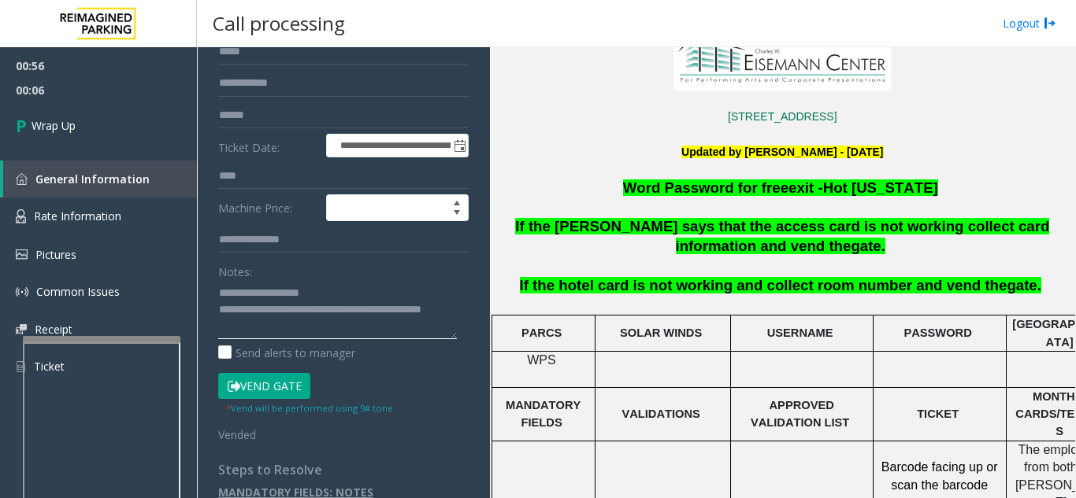
click at [357, 287] on textarea at bounding box center [337, 309] width 239 height 59
click at [312, 309] on textarea at bounding box center [337, 309] width 239 height 59
type textarea "**********"
click at [87, 135] on link "Wrap Up" at bounding box center [98, 125] width 197 height 46
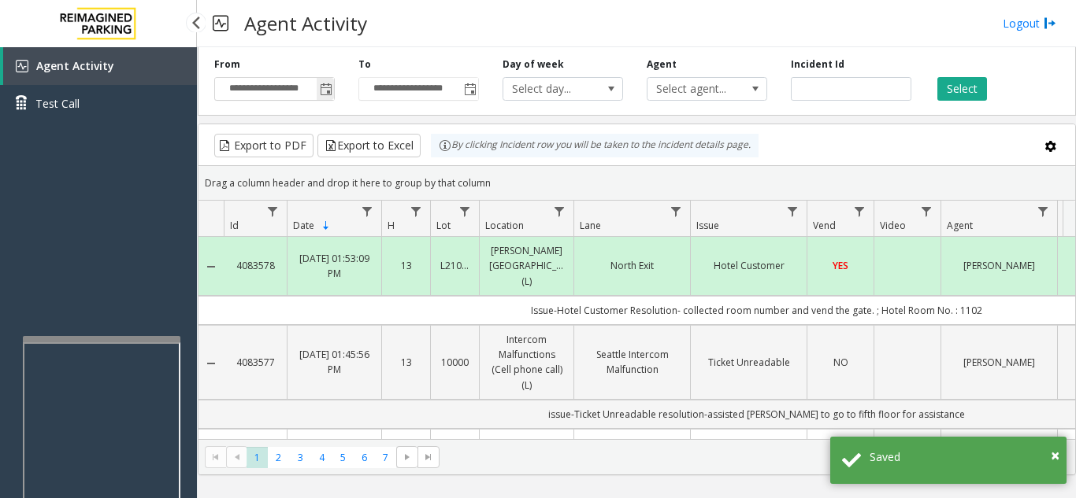
click at [324, 94] on span "Toggle popup" at bounding box center [326, 89] width 13 height 13
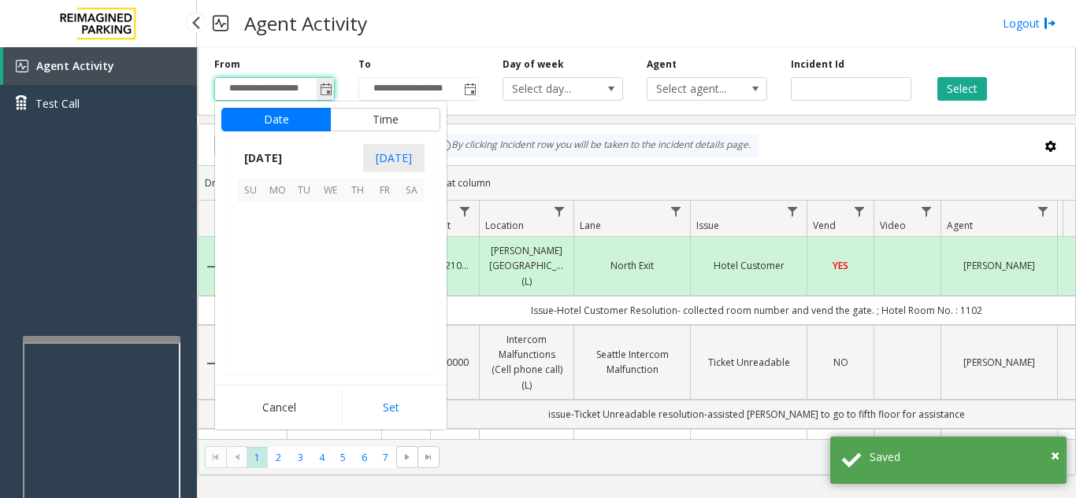
scroll to position [282583, 0]
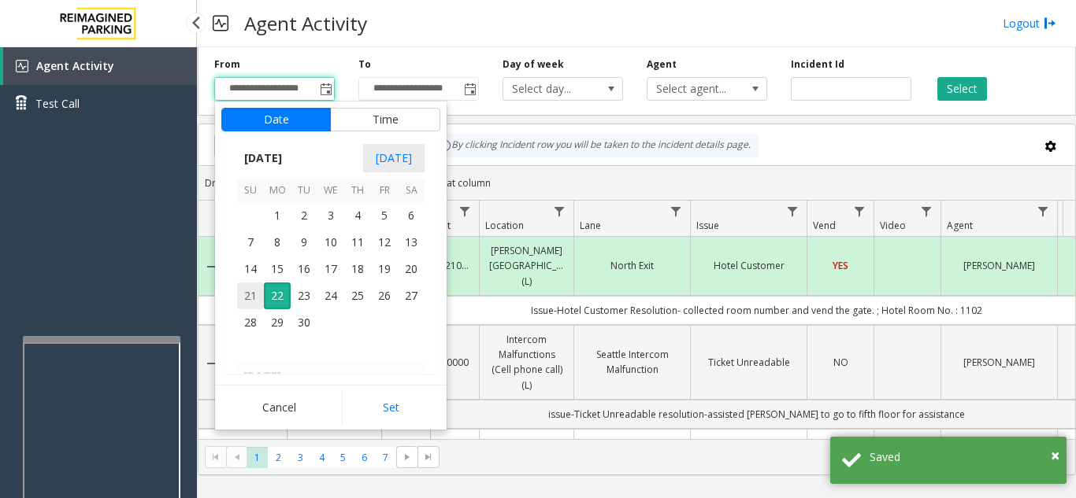
click at [250, 298] on span "21" at bounding box center [250, 296] width 27 height 27
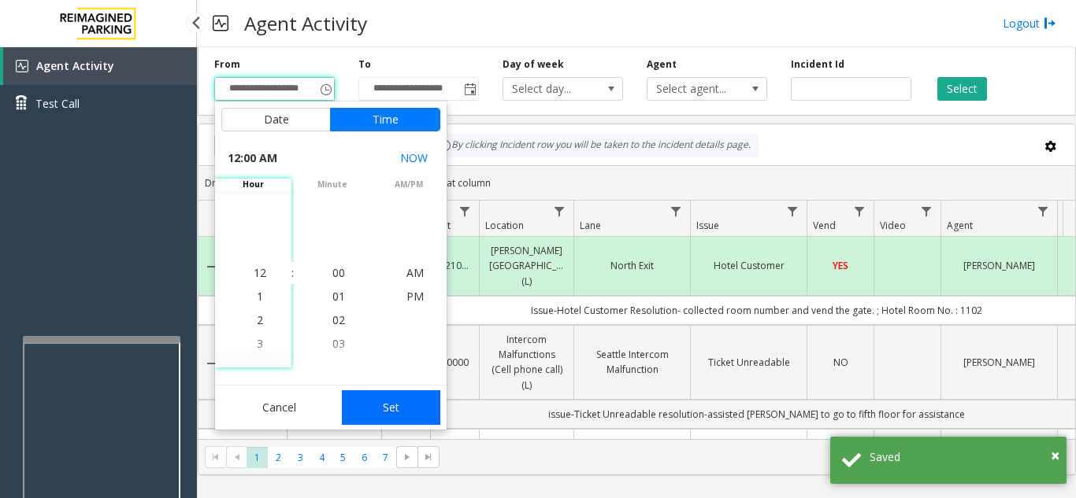
click at [388, 420] on button "Set" at bounding box center [391, 408] width 99 height 35
type input "**********"
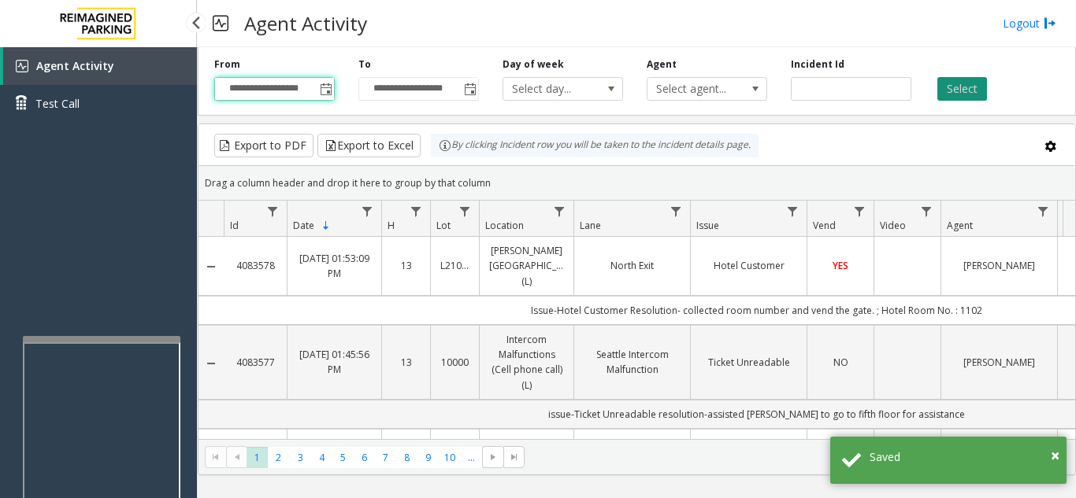
click at [972, 94] on button "Select" at bounding box center [962, 89] width 50 height 24
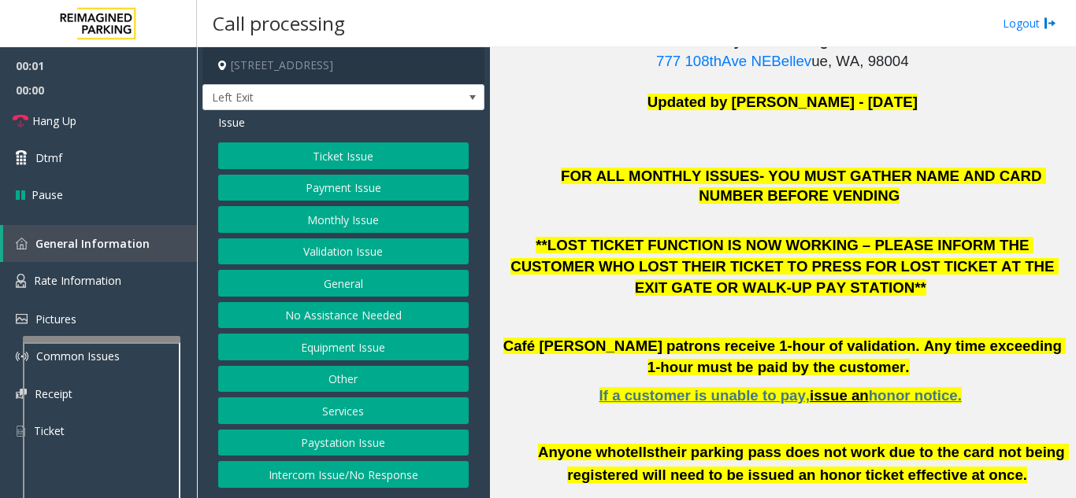
scroll to position [394, 0]
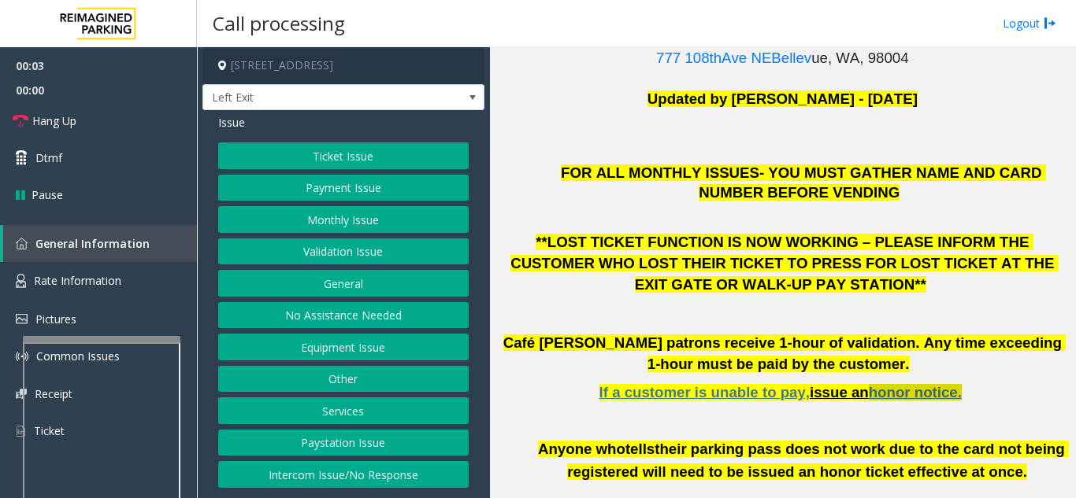
click at [889, 384] on span "honor notice." at bounding box center [914, 392] width 93 height 17
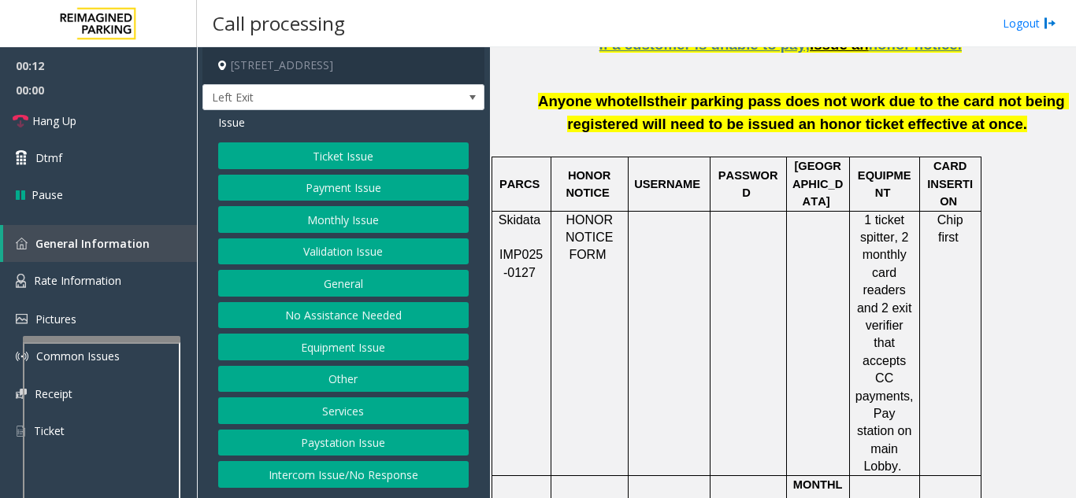
scroll to position [787, 0]
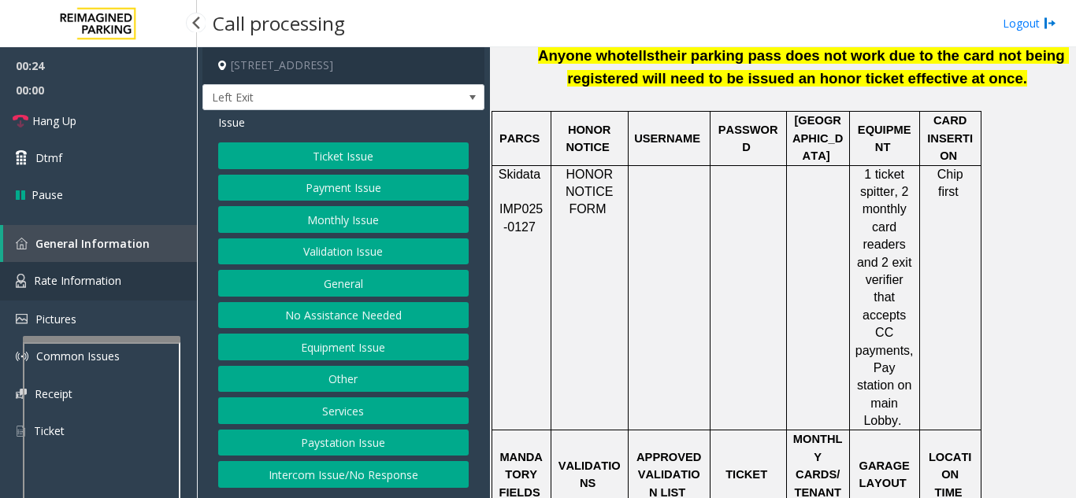
click at [127, 276] on link "Rate Information" at bounding box center [98, 281] width 197 height 39
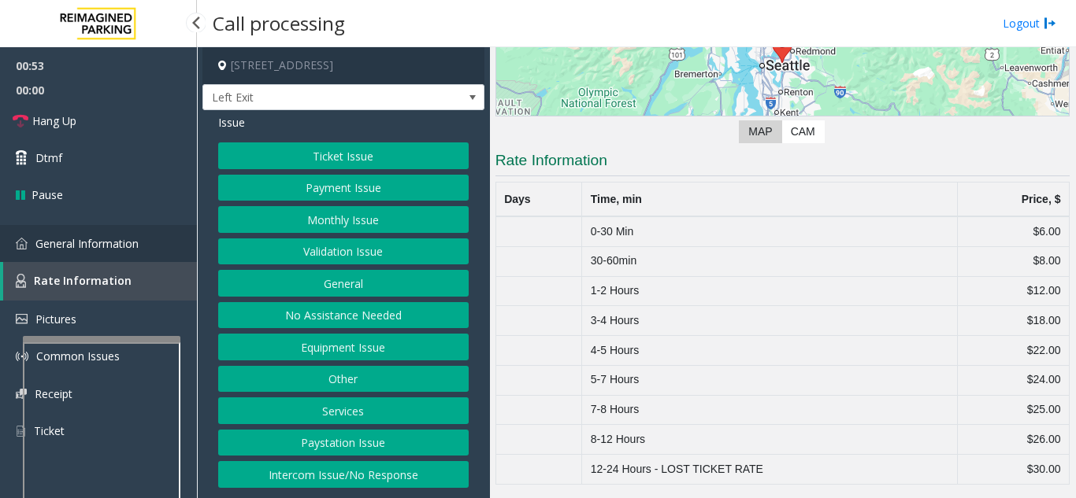
click at [134, 243] on span "General Information" at bounding box center [86, 243] width 103 height 15
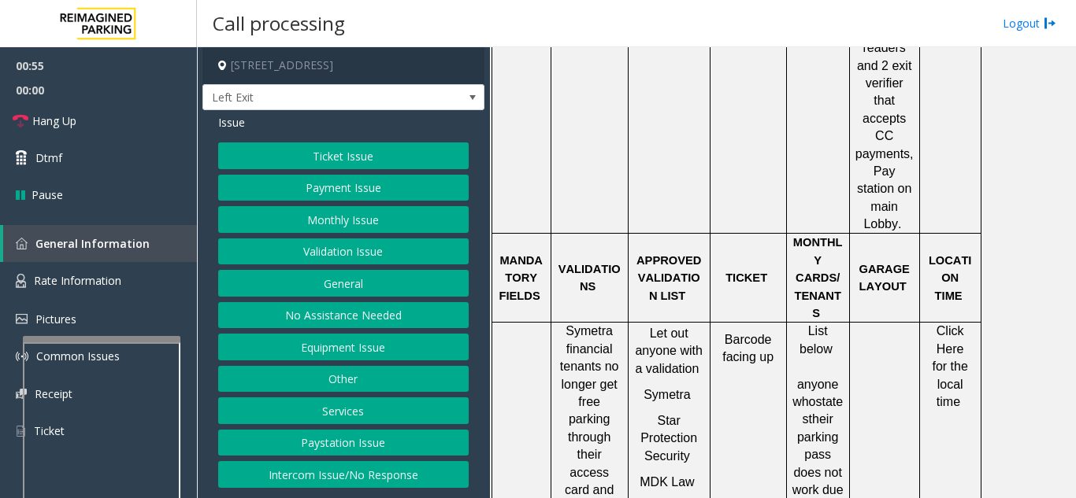
scroll to position [1024, 0]
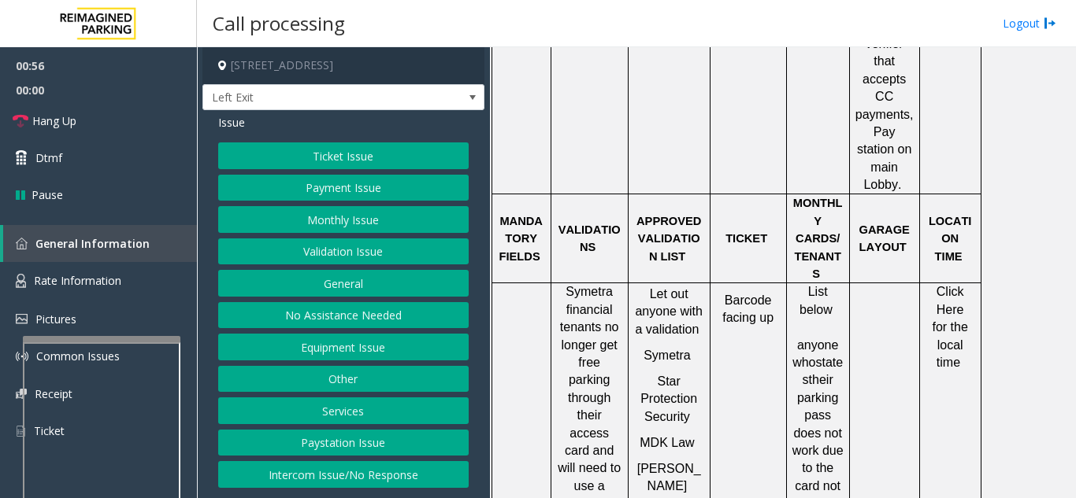
click at [954, 285] on span "Click Here for the local time" at bounding box center [950, 327] width 39 height 84
click at [92, 289] on link "Rate Information" at bounding box center [98, 281] width 197 height 39
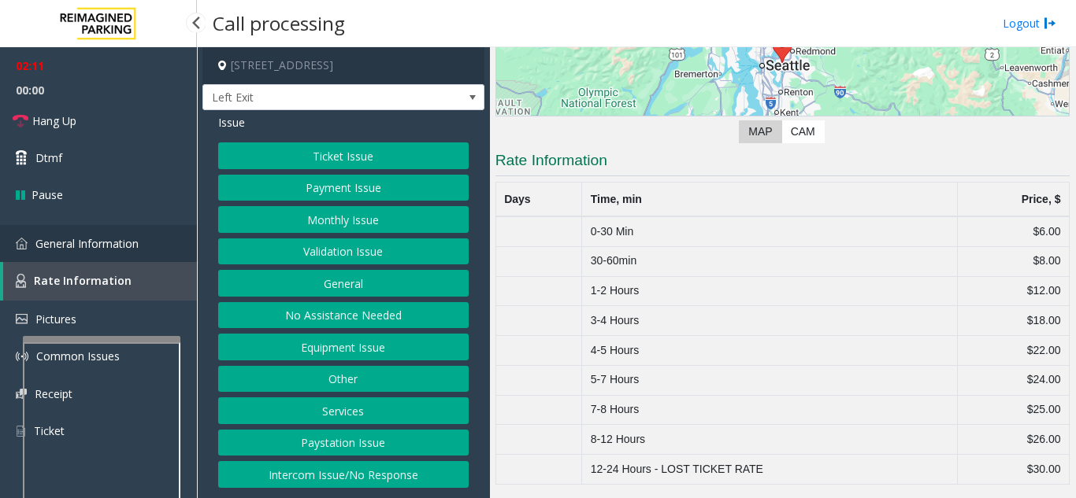
click at [156, 255] on link "General Information" at bounding box center [98, 243] width 197 height 37
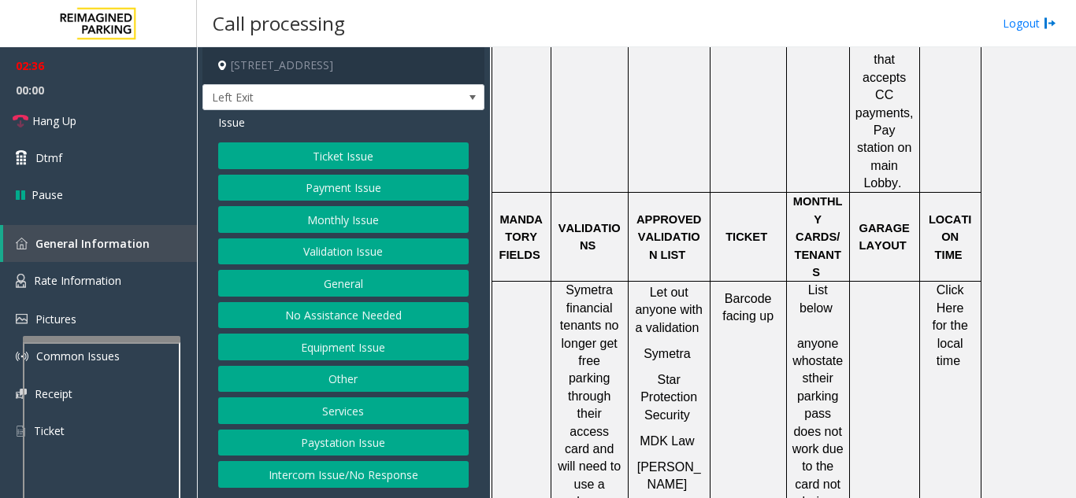
scroll to position [1024, 0]
click at [351, 246] on button "Validation Issue" at bounding box center [343, 252] width 250 height 27
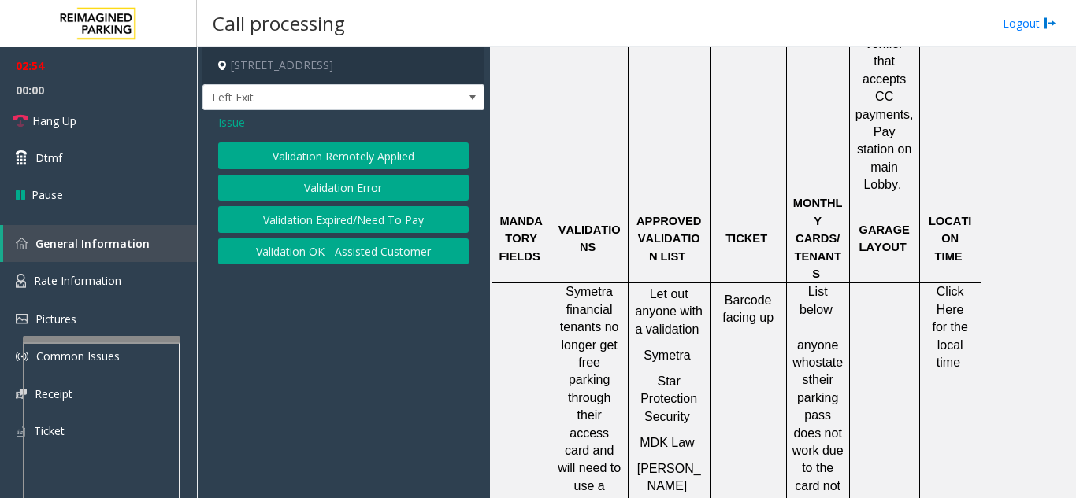
click at [350, 196] on button "Validation Error" at bounding box center [343, 188] width 250 height 27
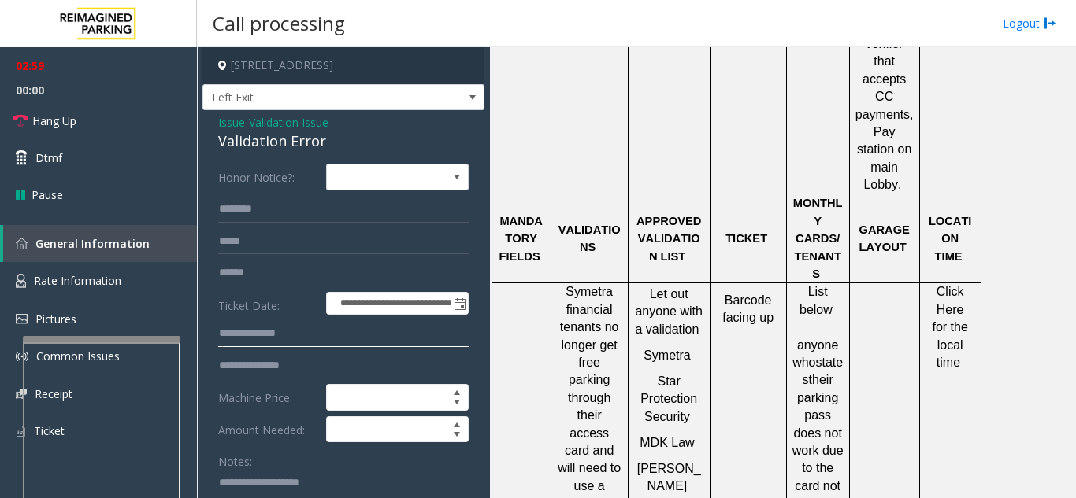
click at [302, 335] on input "text" at bounding box center [343, 333] width 250 height 27
type input "*"
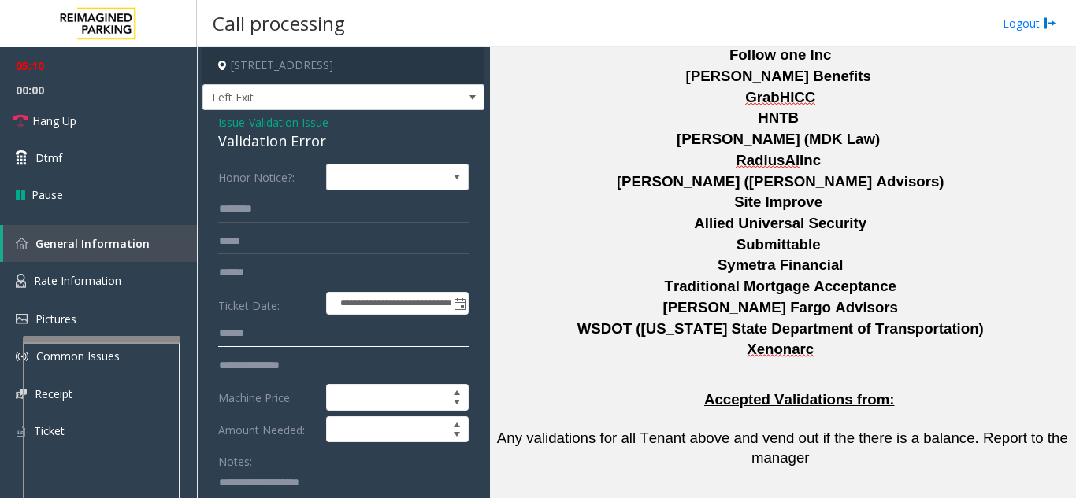
scroll to position [2774, 0]
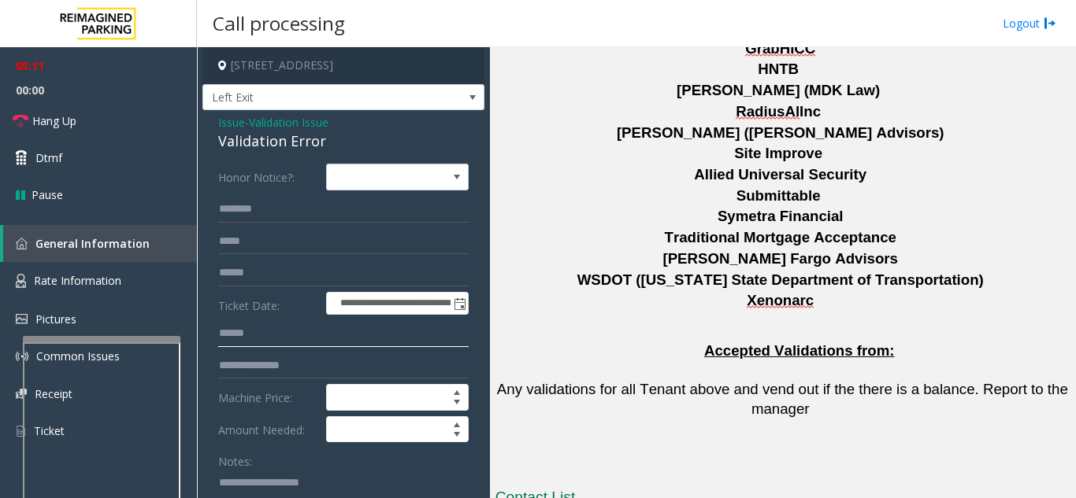
type input "******"
drag, startPoint x: 702, startPoint y: 349, endPoint x: 625, endPoint y: 353, distance: 76.5
copy button "[PHONE_NUMBER]"
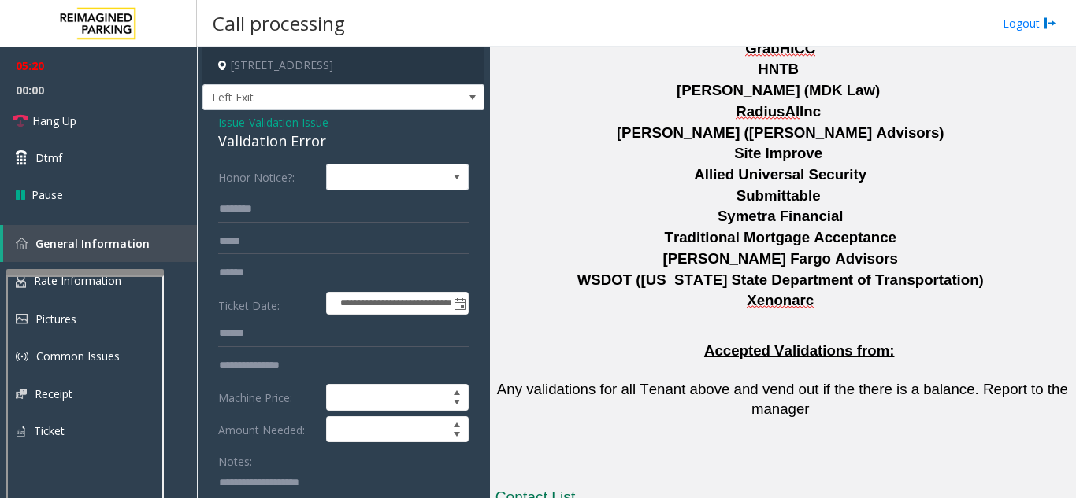
click at [74, 273] on div at bounding box center [84, 272] width 157 height 6
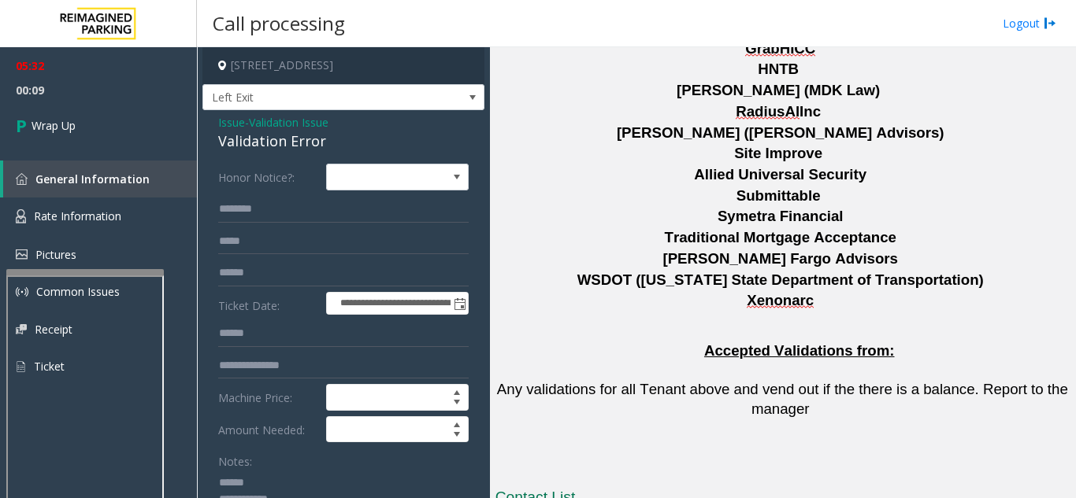
scroll to position [19, 0]
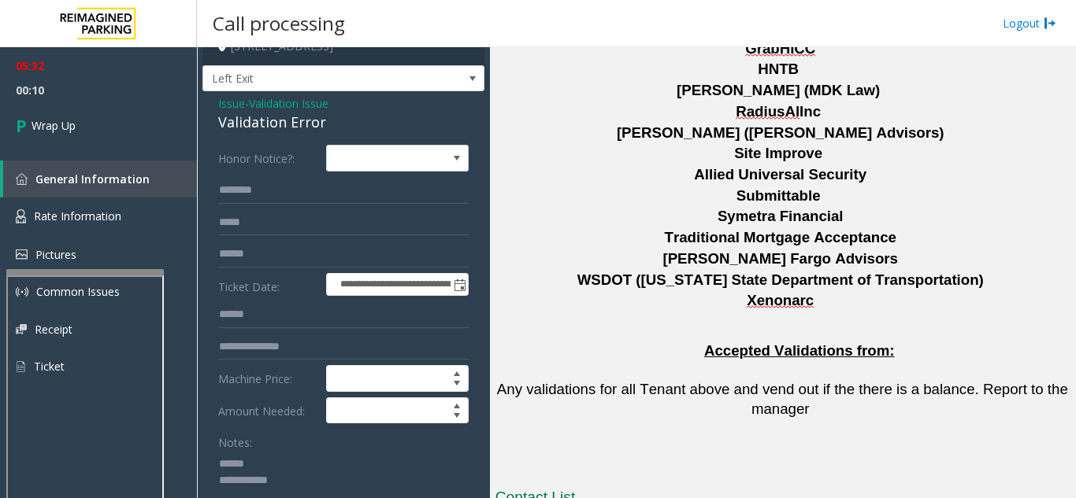
click at [271, 468] on textarea at bounding box center [337, 480] width 239 height 59
drag, startPoint x: 213, startPoint y: 128, endPoint x: 342, endPoint y: 128, distance: 129.1
click at [336, 482] on textarea at bounding box center [337, 480] width 239 height 59
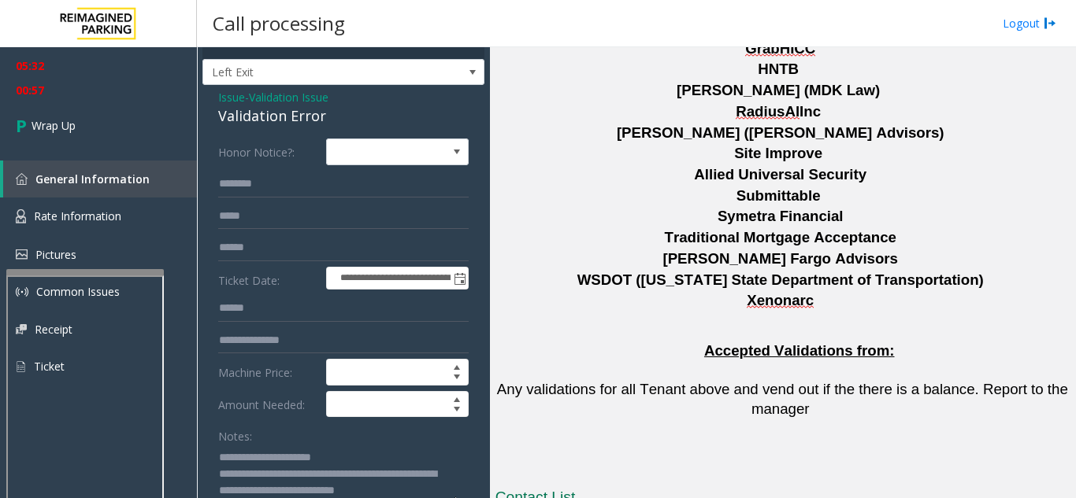
paste textarea "**********"
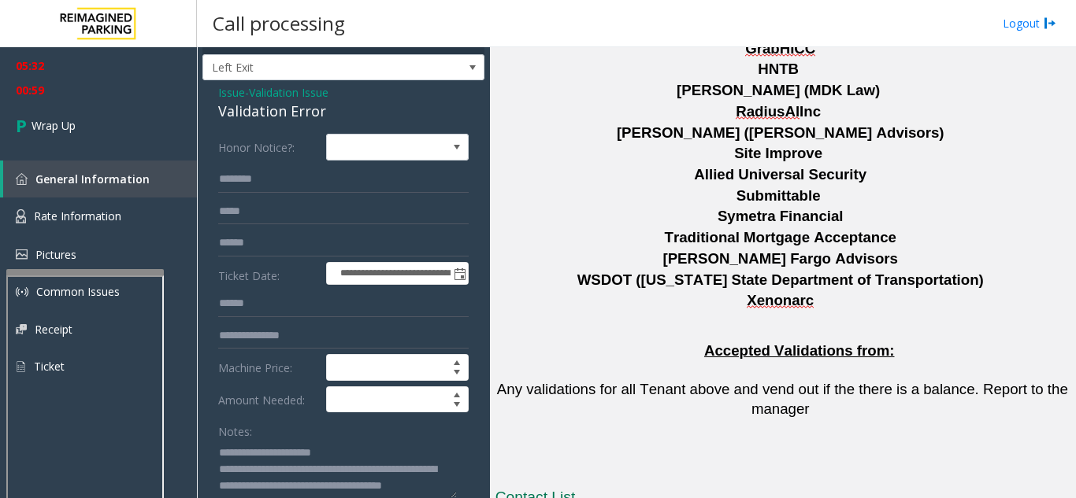
scroll to position [33, 0]
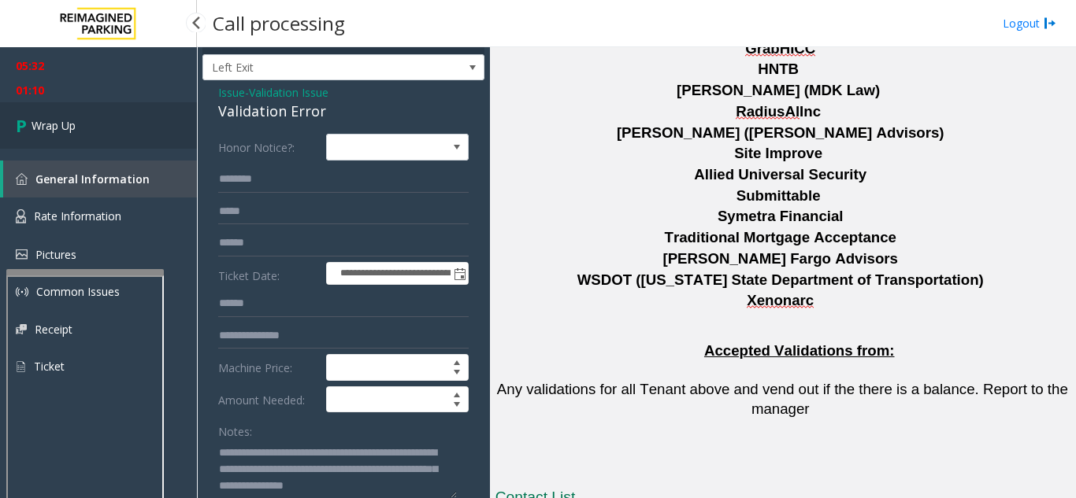
type textarea "**********"
click at [114, 130] on link "Wrap Up" at bounding box center [98, 125] width 197 height 46
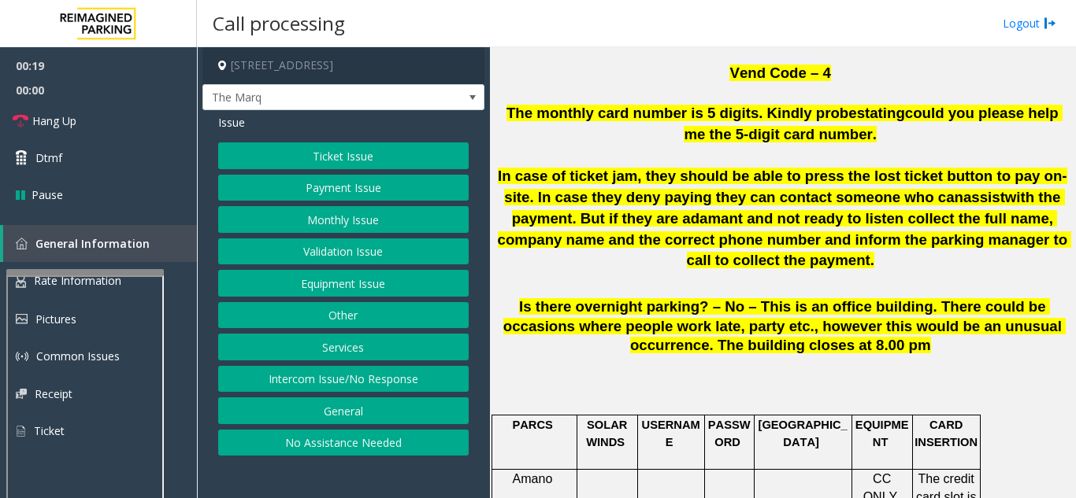
scroll to position [1181, 0]
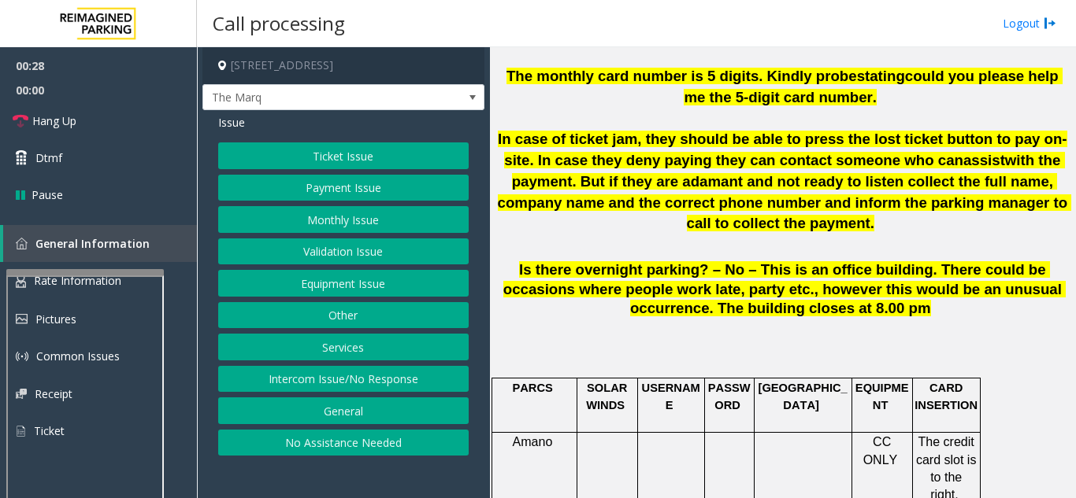
click at [373, 202] on button "Payment Issue" at bounding box center [343, 188] width 250 height 27
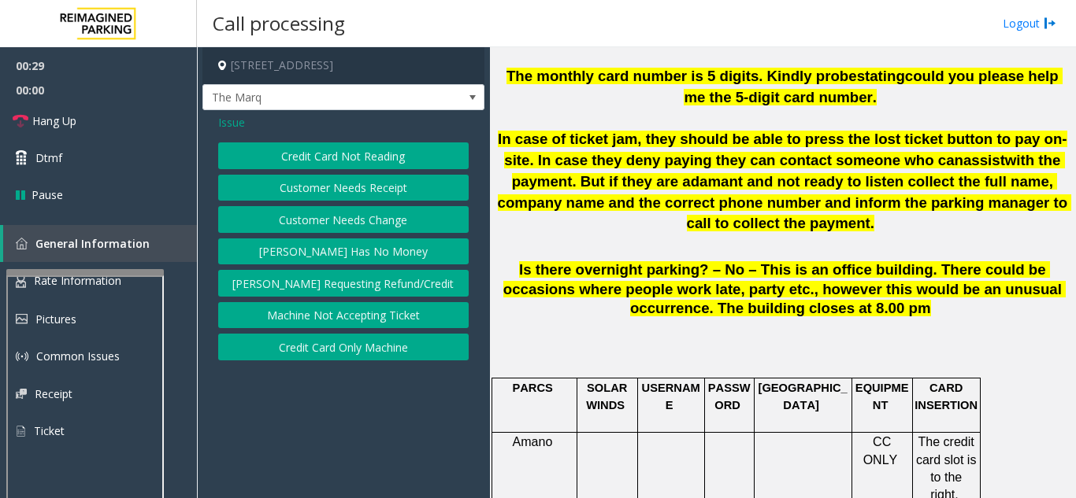
click at [368, 169] on button "Credit Card Not Reading" at bounding box center [343, 156] width 250 height 27
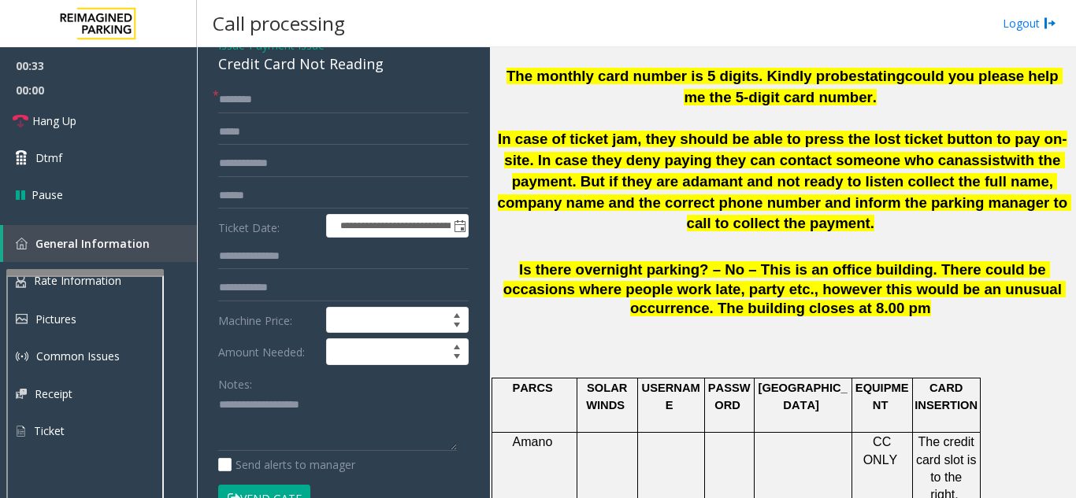
scroll to position [115, 0]
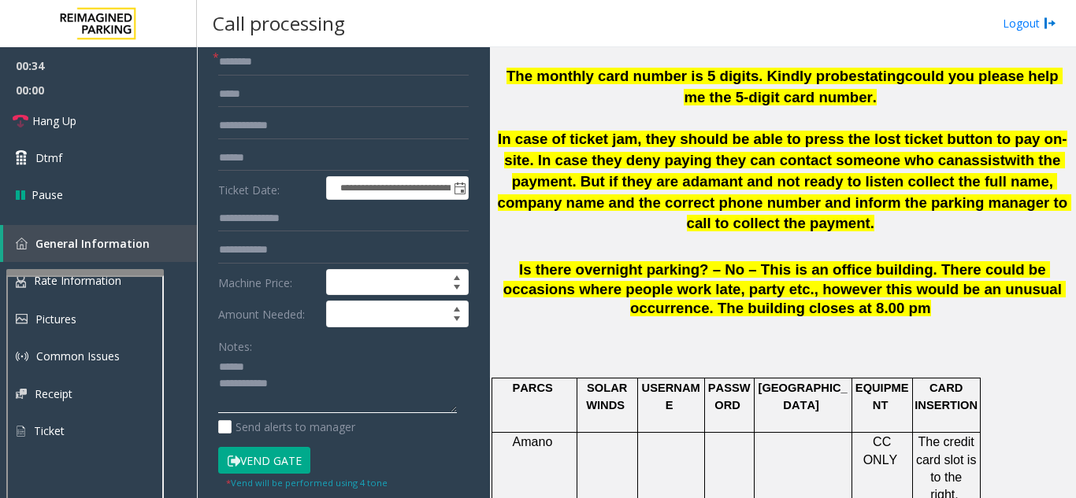
click at [279, 382] on textarea at bounding box center [337, 384] width 239 height 59
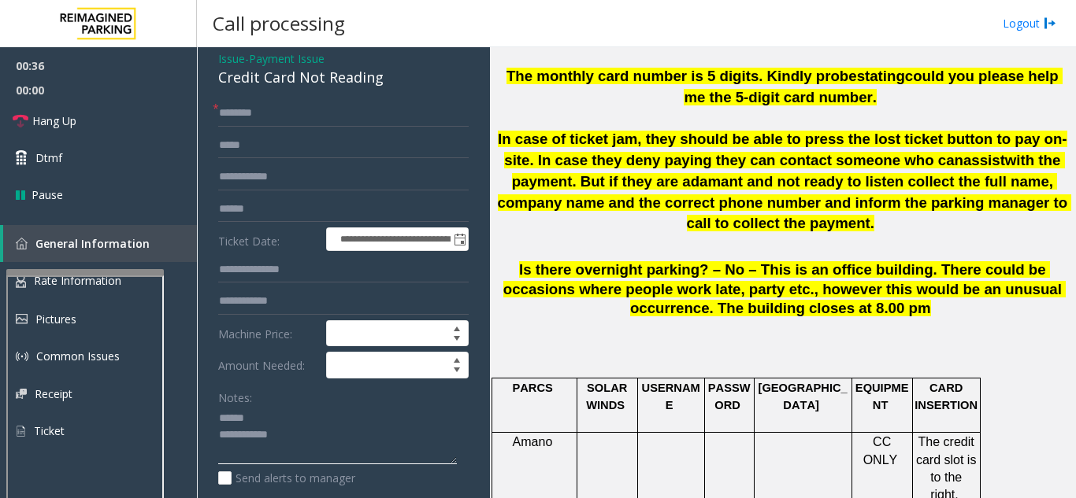
scroll to position [36, 0]
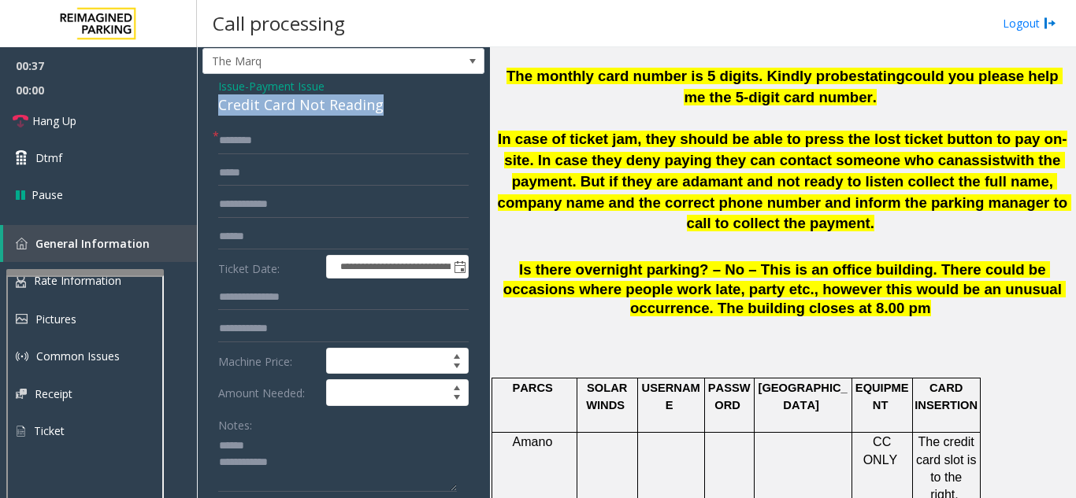
drag, startPoint x: 214, startPoint y: 120, endPoint x: 394, endPoint y: 122, distance: 180.3
click at [395, 122] on div "**********" at bounding box center [343, 432] width 282 height 716
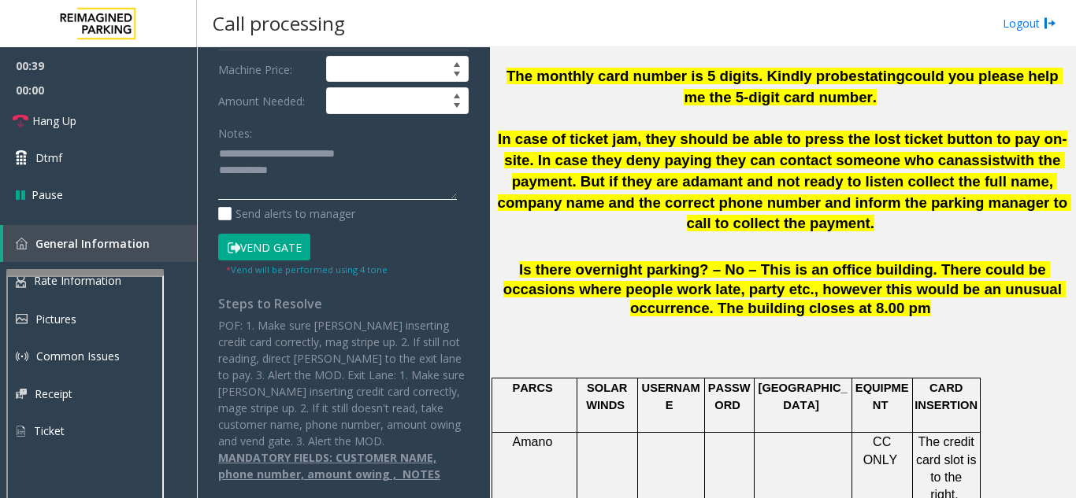
scroll to position [342, 0]
click at [419, 174] on textarea at bounding box center [337, 171] width 239 height 59
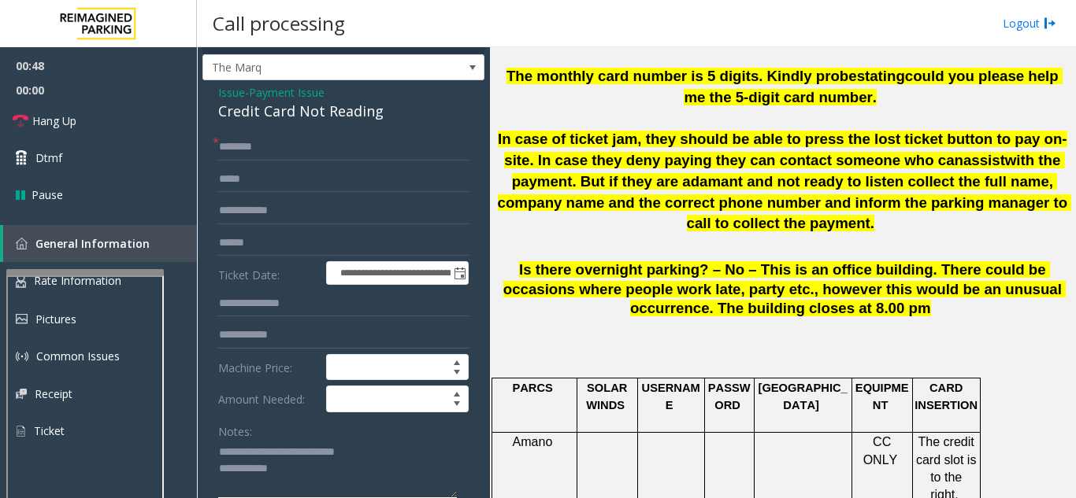
scroll to position [27, 0]
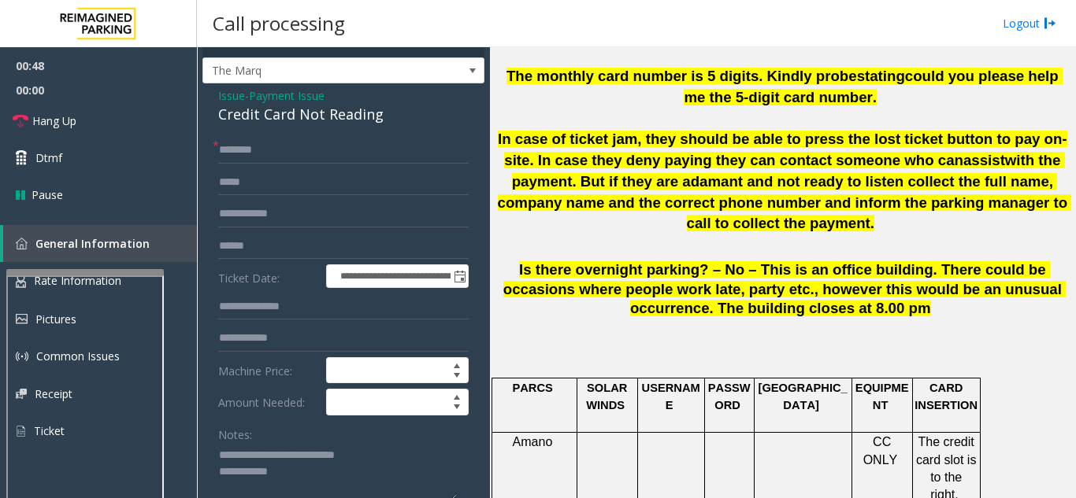
type textarea "**********"
click at [297, 161] on input "text" at bounding box center [343, 150] width 250 height 27
type input "******"
click at [313, 260] on input "text" at bounding box center [343, 246] width 250 height 27
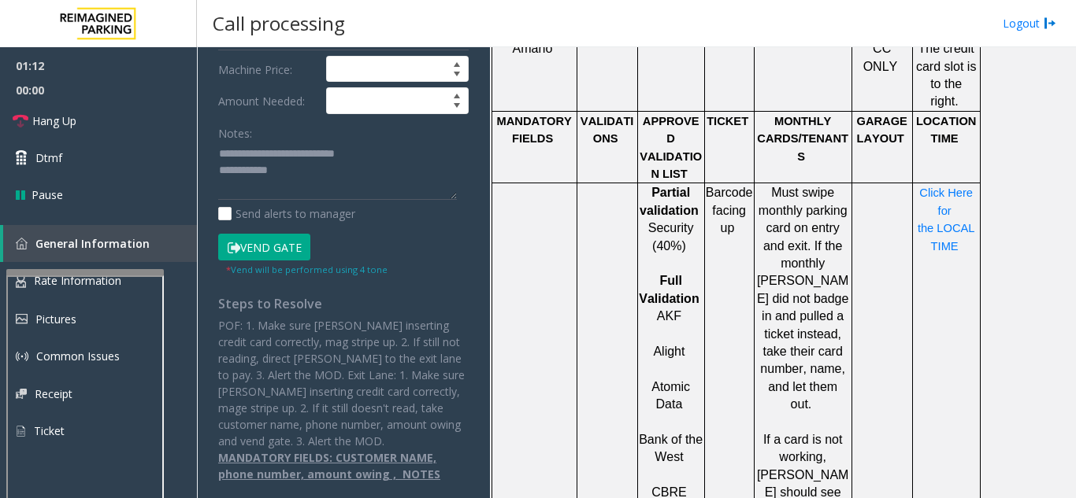
scroll to position [342, 0]
click at [107, 124] on link "Hang Up" at bounding box center [98, 120] width 197 height 37
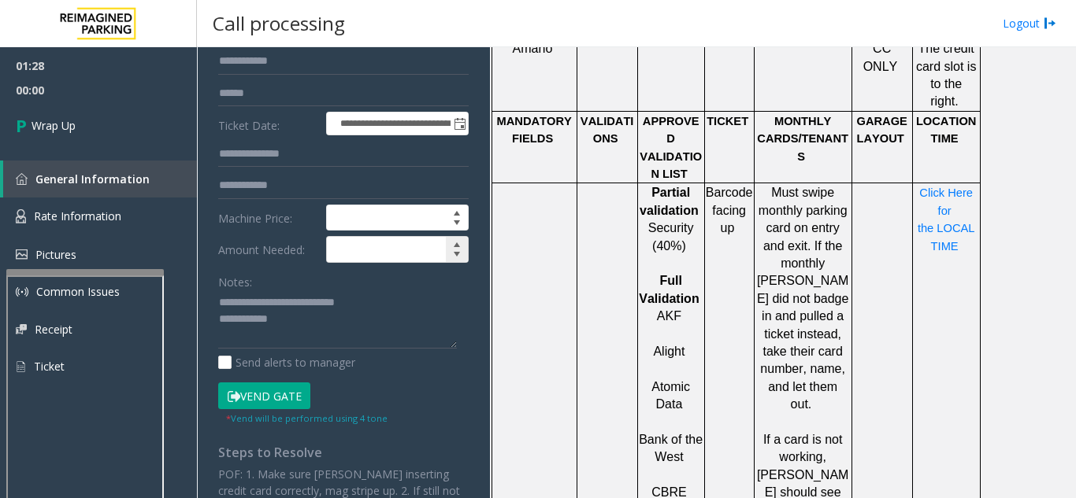
scroll to position [184, 0]
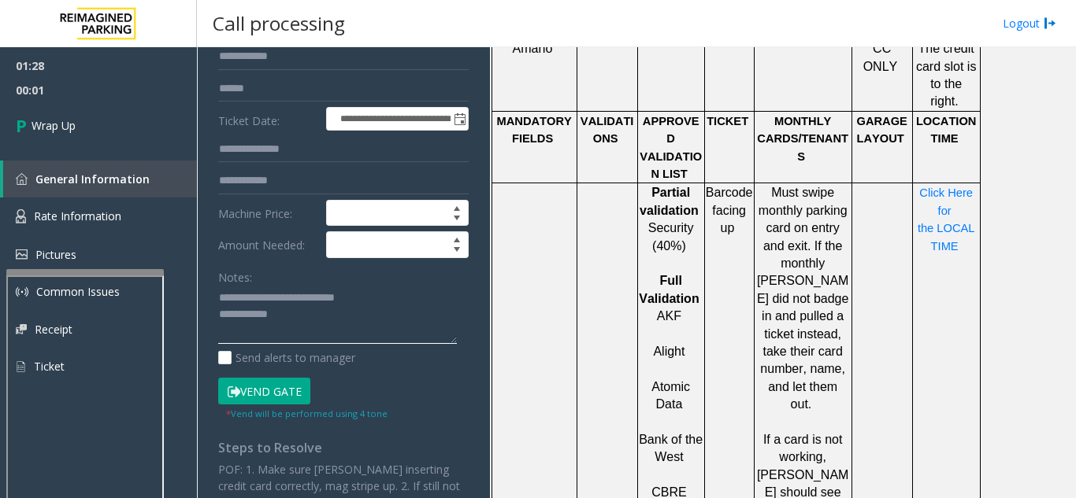
click at [318, 328] on textarea at bounding box center [337, 315] width 239 height 59
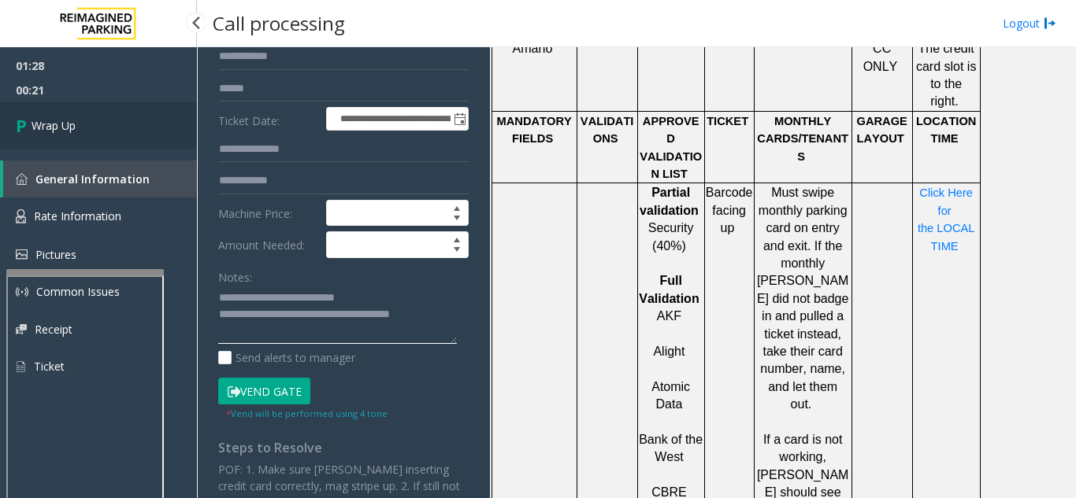
type textarea "**********"
click at [150, 141] on link "Wrap Up" at bounding box center [98, 125] width 197 height 46
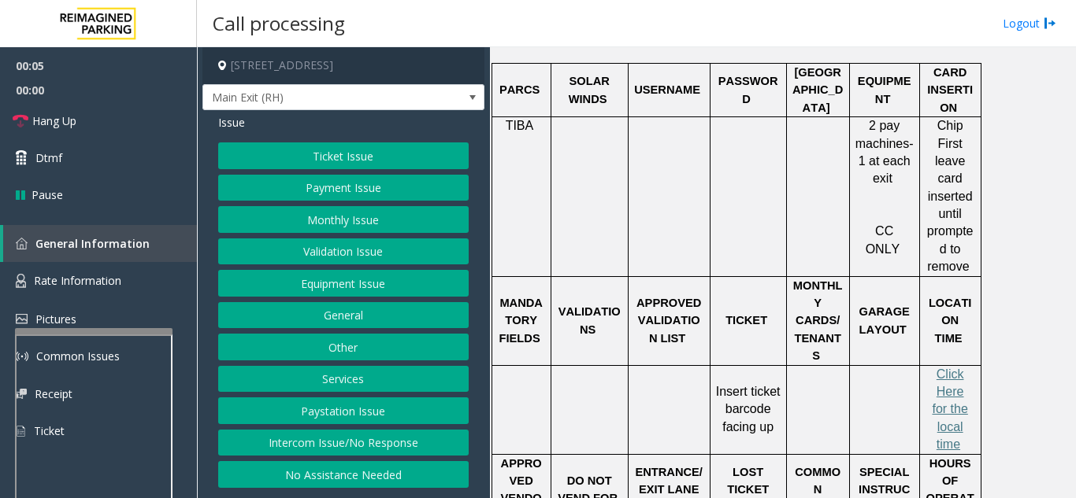
scroll to position [630, 0]
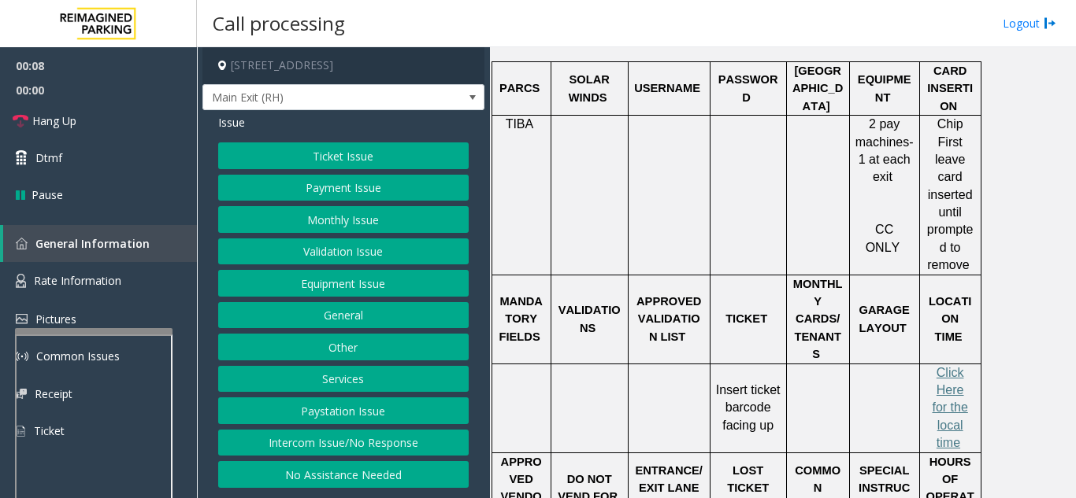
click at [391, 169] on button "Ticket Issue" at bounding box center [343, 156] width 250 height 27
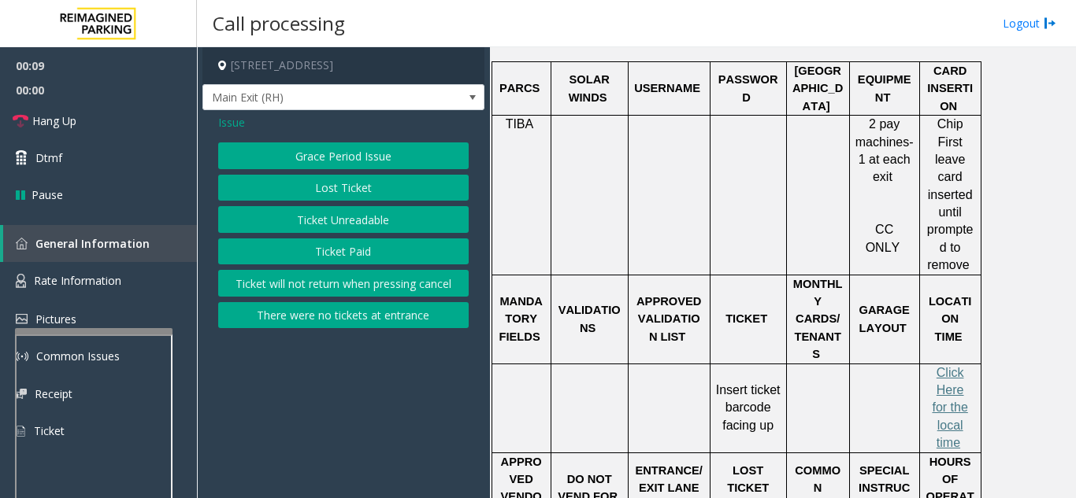
click at [387, 228] on button "Ticket Unreadable" at bounding box center [343, 219] width 250 height 27
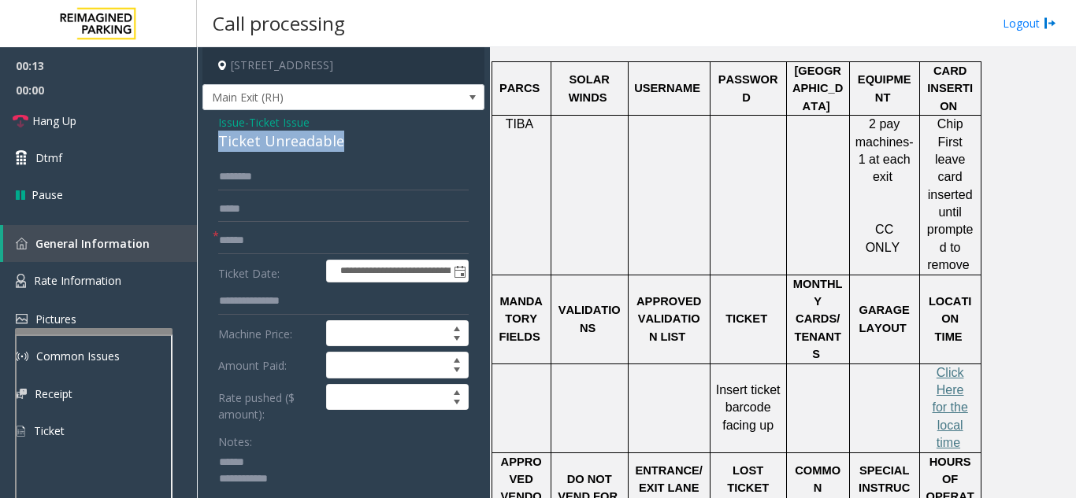
drag, startPoint x: 216, startPoint y: 152, endPoint x: 333, endPoint y: 168, distance: 118.4
type textarea "**********"
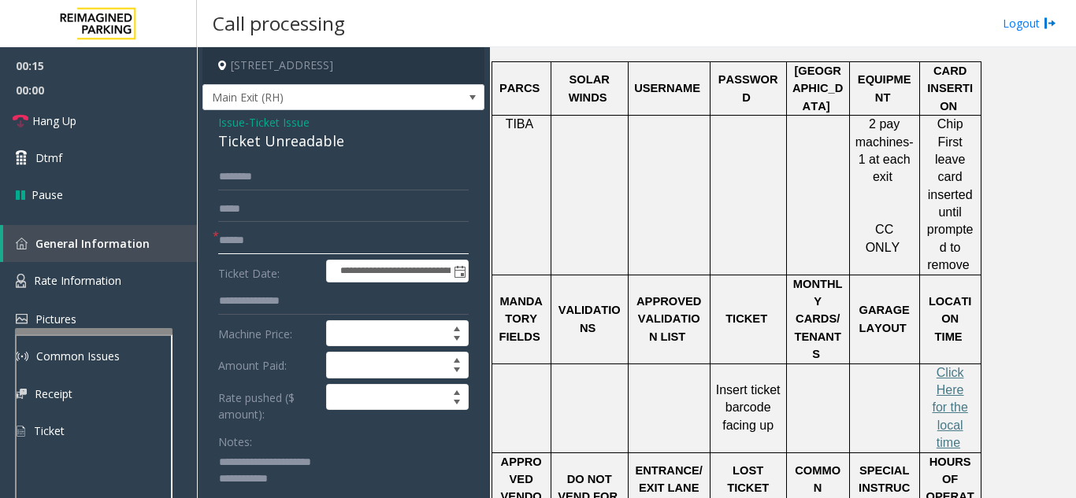
click at [317, 254] on input "text" at bounding box center [343, 241] width 250 height 27
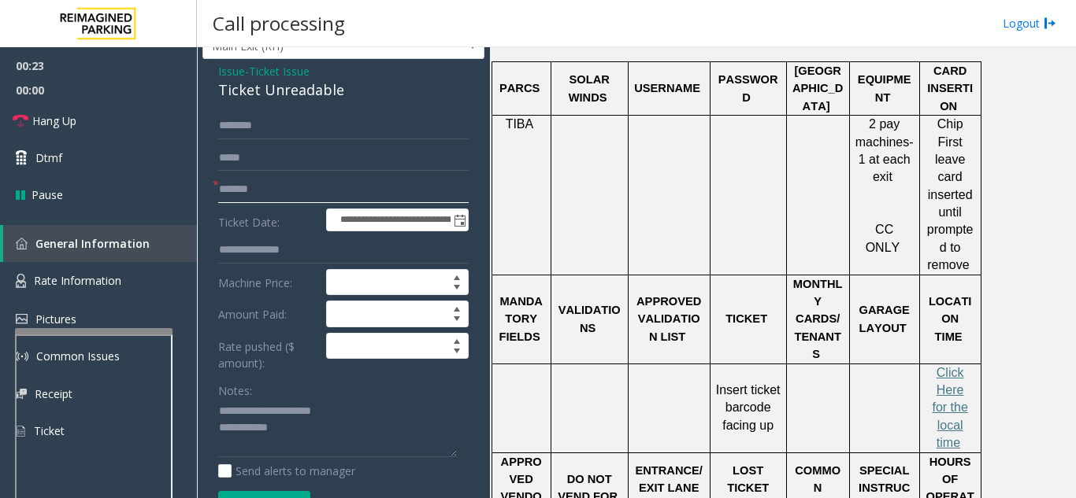
scroll to position [79, 0]
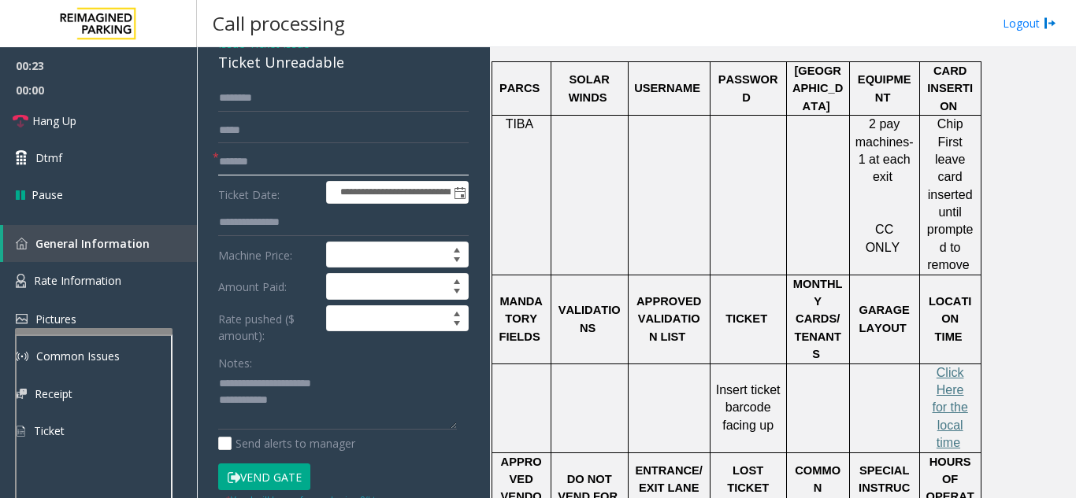
type input "*******"
click at [334, 419] on textarea at bounding box center [337, 401] width 239 height 59
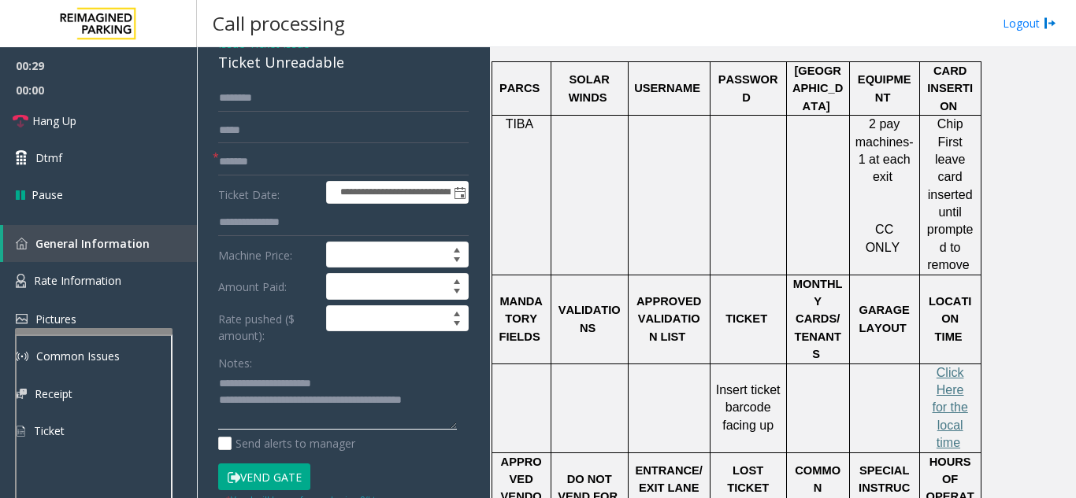
type textarea "**********"
click at [280, 487] on button "Vend Gate" at bounding box center [264, 477] width 92 height 27
click at [130, 123] on link "Hang Up" at bounding box center [98, 120] width 197 height 37
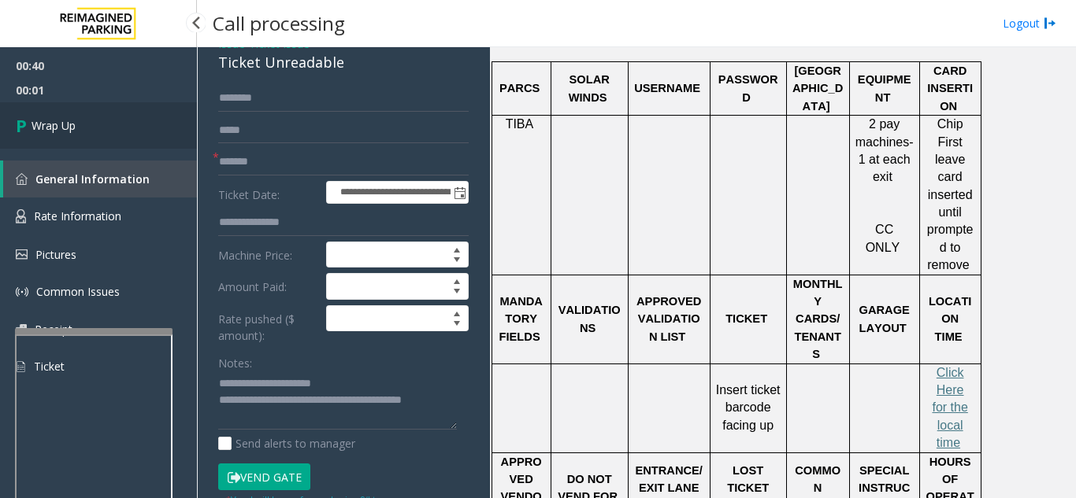
click at [130, 123] on link "Wrap Up" at bounding box center [98, 125] width 197 height 46
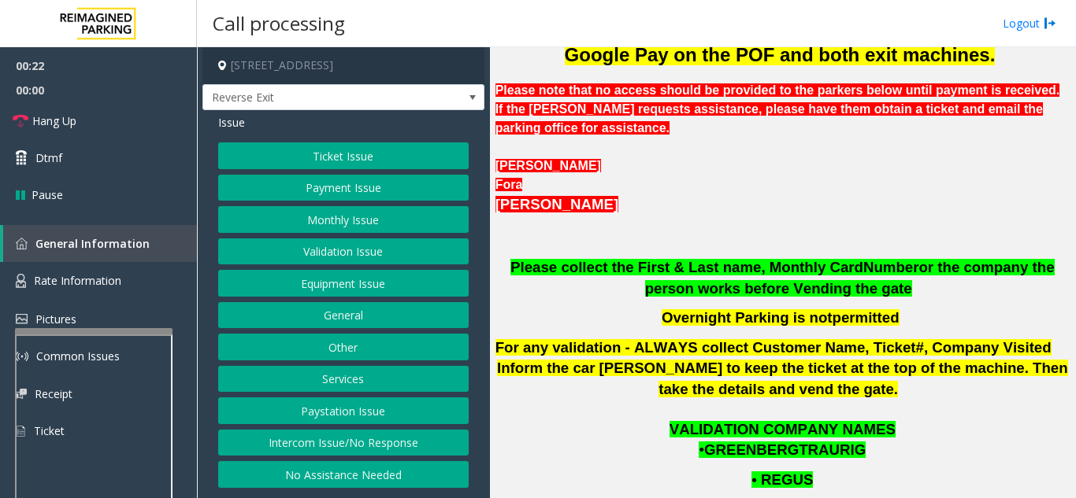
scroll to position [709, 0]
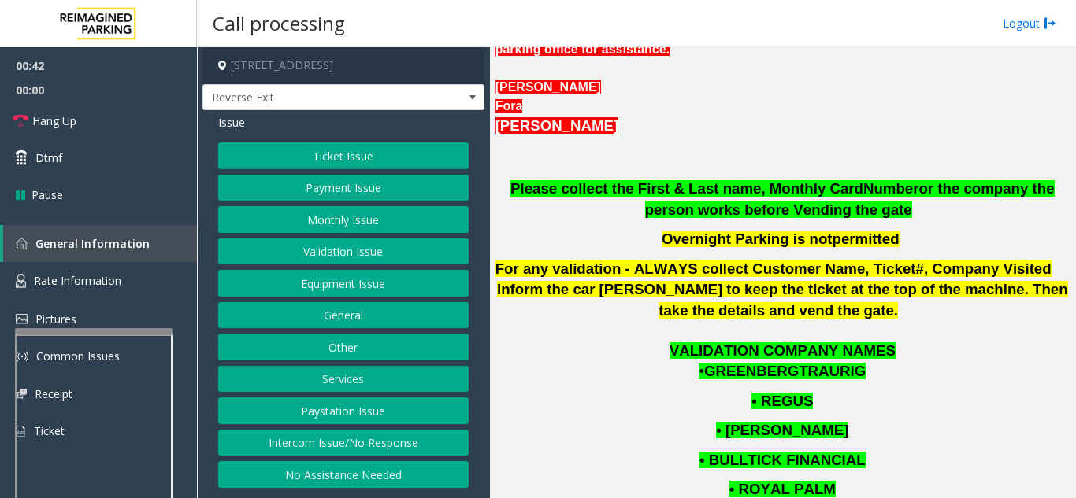
click at [398, 443] on button "Intercom Issue/No Response" at bounding box center [343, 443] width 250 height 27
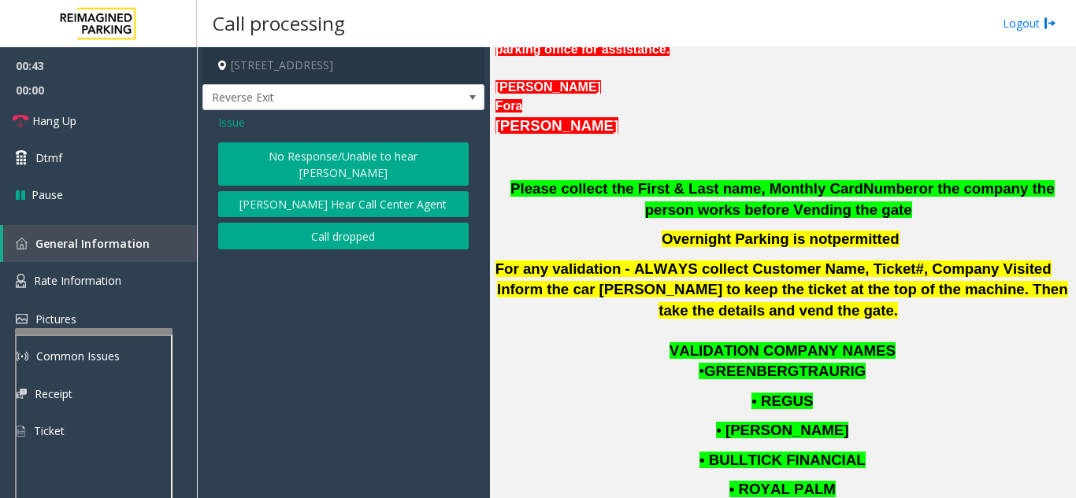
click at [341, 156] on button "No Response/Unable to hear [PERSON_NAME]" at bounding box center [343, 164] width 250 height 43
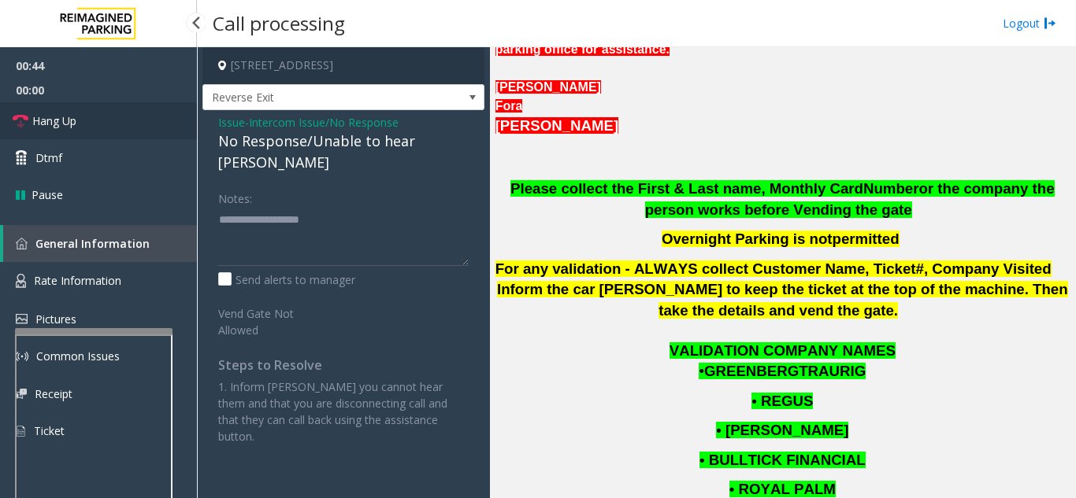
click at [143, 113] on link "Hang Up" at bounding box center [98, 120] width 197 height 37
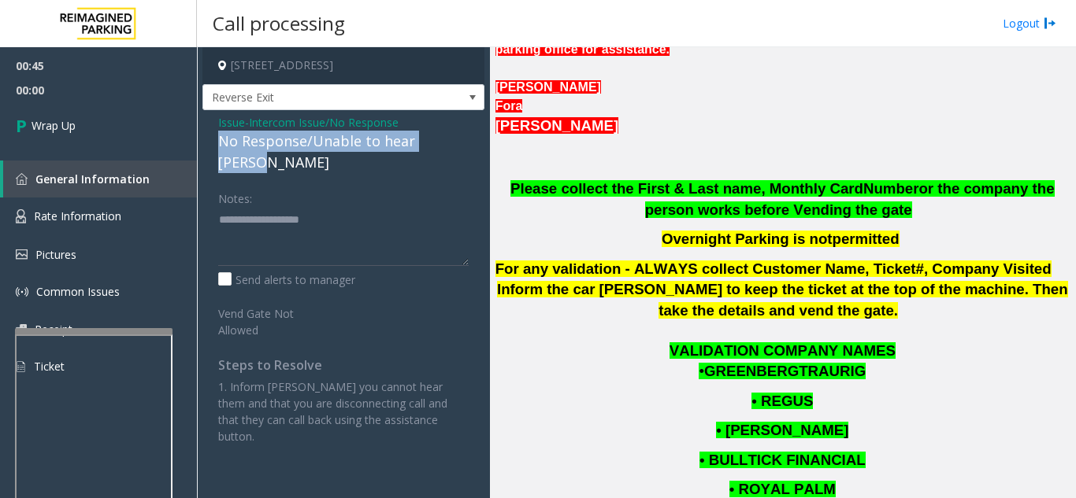
drag, startPoint x: 214, startPoint y: 143, endPoint x: 466, endPoint y: 144, distance: 252.0
click at [466, 144] on div "Issue - Intercom Issue/No Response No Response/Unable to hear [PERSON_NAME] Not…" at bounding box center [343, 285] width 282 height 350
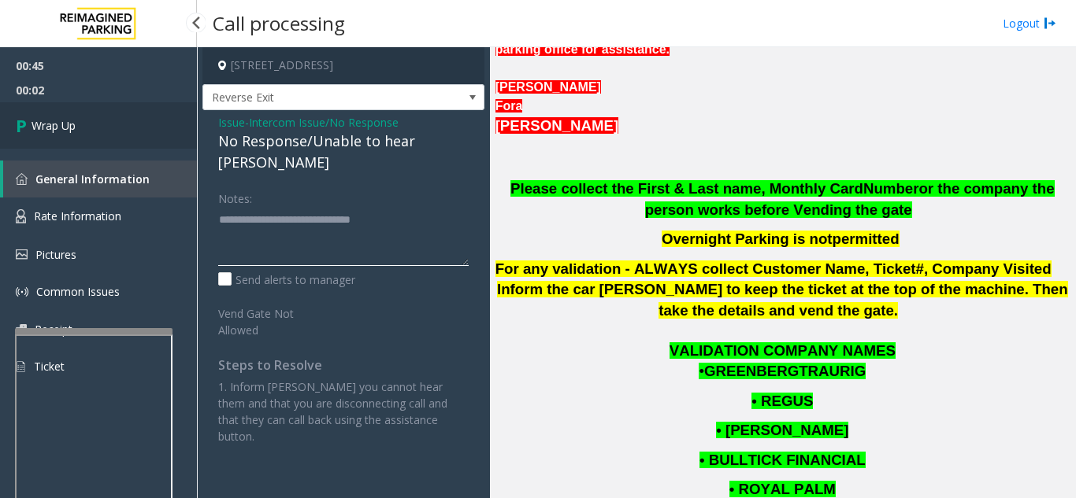
type textarea "**********"
click at [171, 123] on link "Wrap Up" at bounding box center [98, 125] width 197 height 46
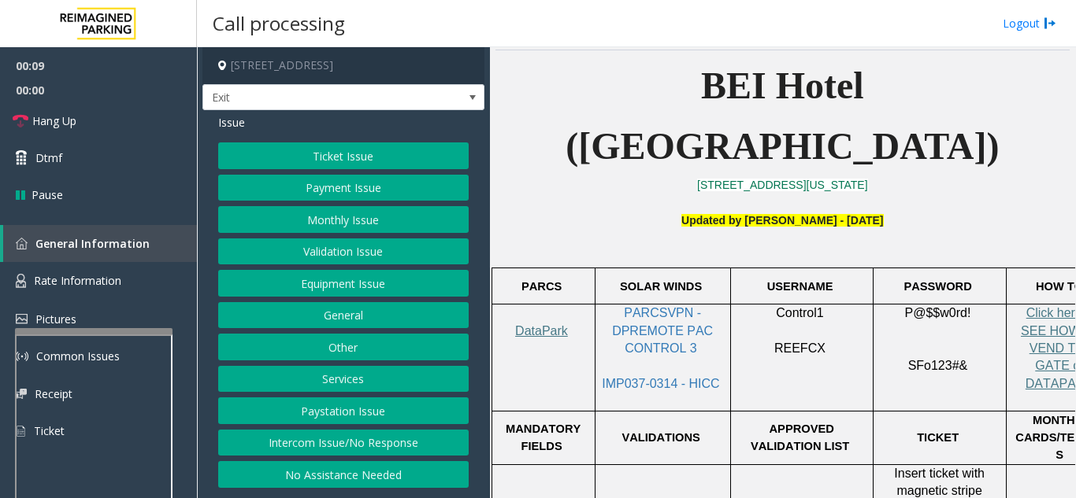
scroll to position [394, 0]
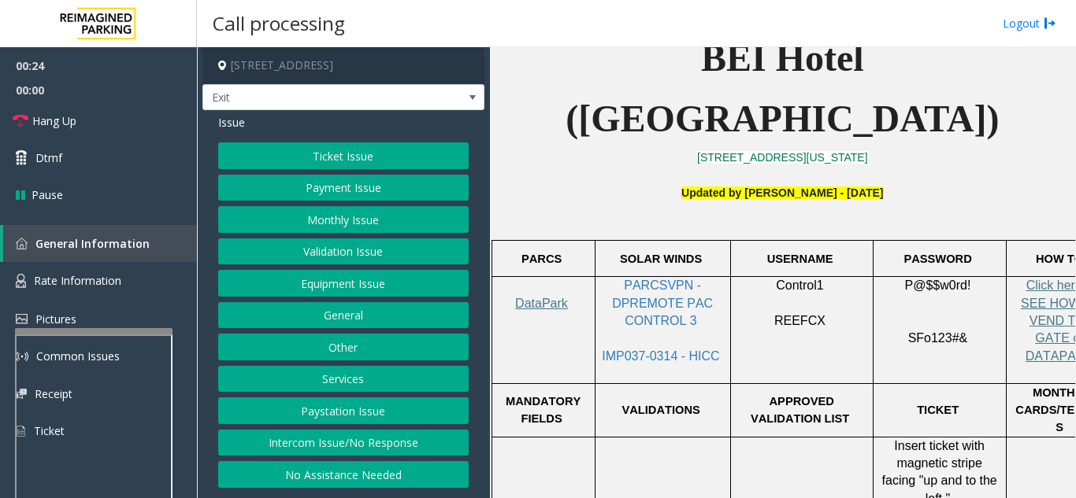
click at [360, 387] on button "Services" at bounding box center [343, 379] width 250 height 27
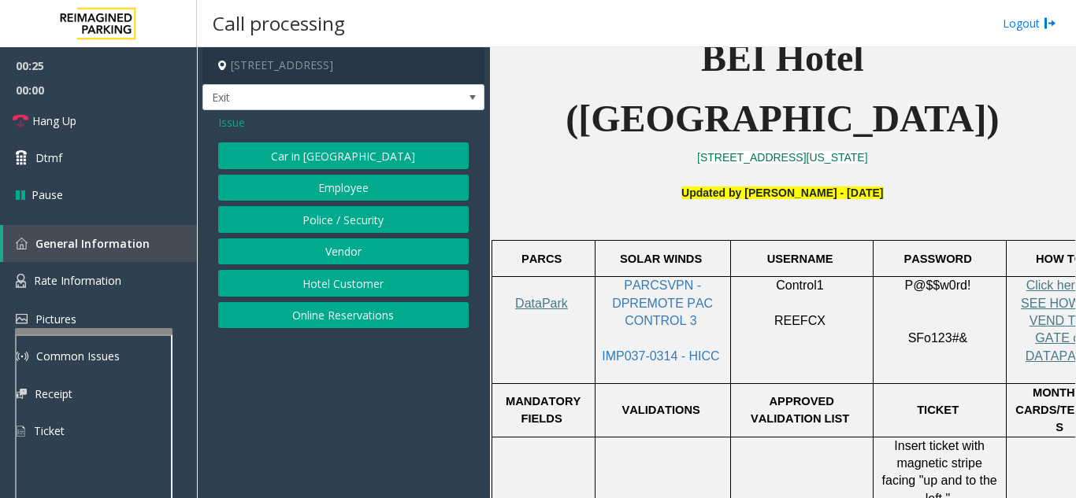
click at [349, 295] on button "Hotel Customer" at bounding box center [343, 283] width 250 height 27
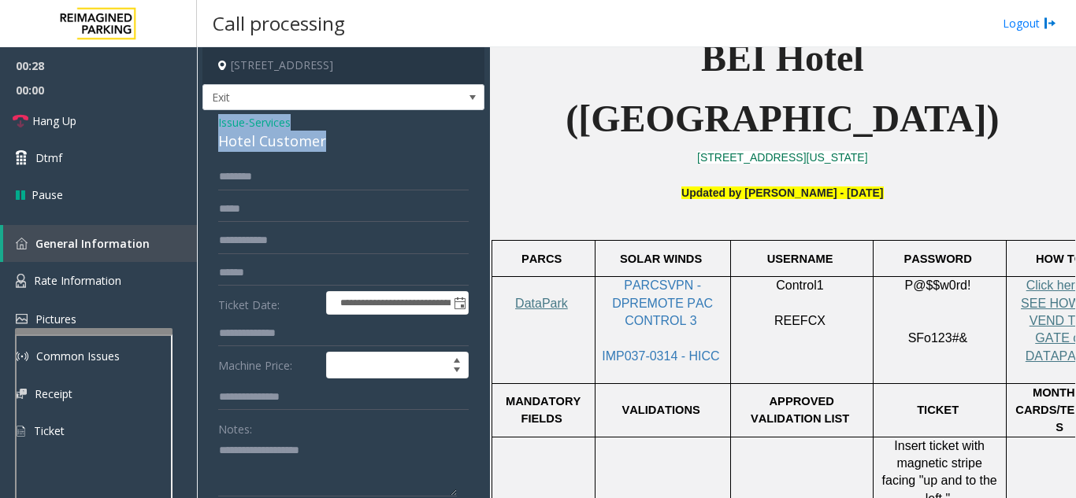
drag, startPoint x: 231, startPoint y: 124, endPoint x: 325, endPoint y: 131, distance: 93.9
click at [325, 131] on div "**********" at bounding box center [343, 377] width 282 height 535
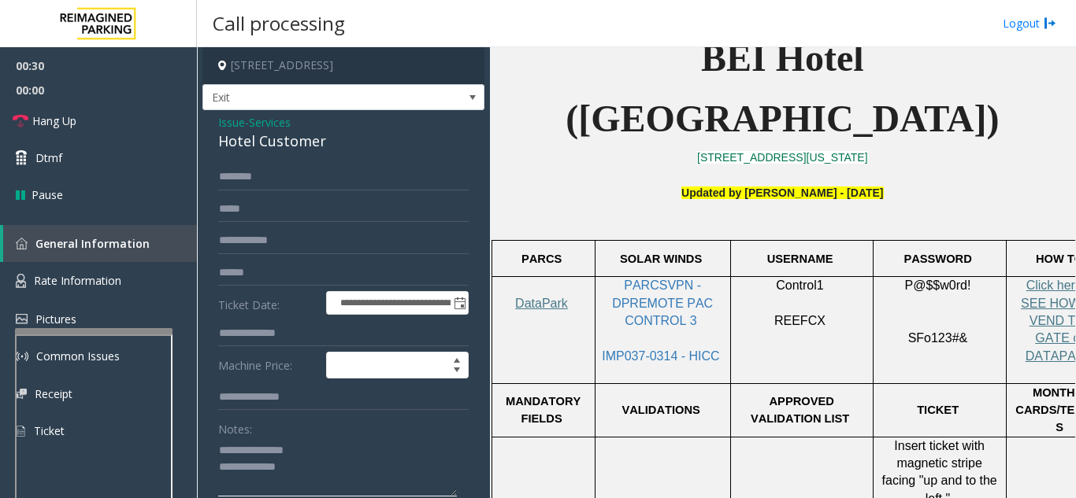
click at [313, 451] on textarea at bounding box center [337, 467] width 239 height 59
click at [341, 430] on div "Notes:" at bounding box center [343, 456] width 250 height 81
drag, startPoint x: 256, startPoint y: 450, endPoint x: 303, endPoint y: 449, distance: 47.2
click at [303, 449] on textarea at bounding box center [337, 467] width 239 height 59
click at [320, 472] on textarea at bounding box center [337, 467] width 239 height 59
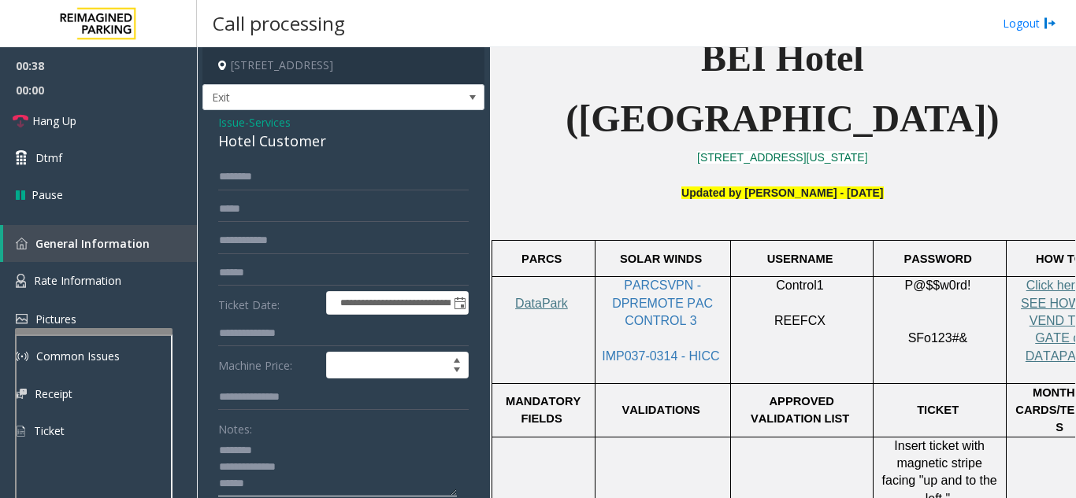
type textarea "**********"
click at [301, 334] on input "text" at bounding box center [343, 333] width 250 height 27
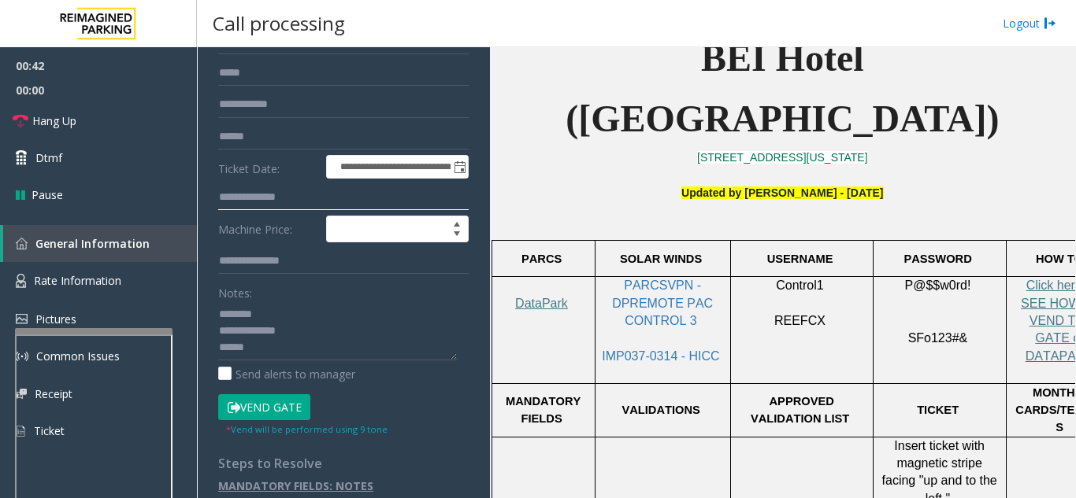
scroll to position [148, 0]
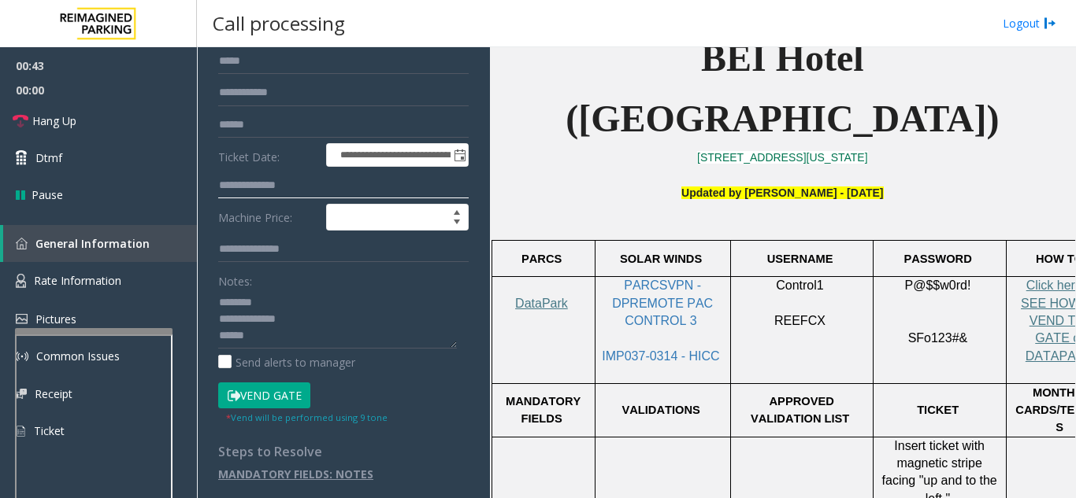
click at [272, 181] on input "text" at bounding box center [343, 185] width 250 height 27
type input "***"
click at [278, 402] on button "Vend Gate" at bounding box center [264, 396] width 92 height 27
click at [284, 335] on textarea at bounding box center [337, 319] width 239 height 59
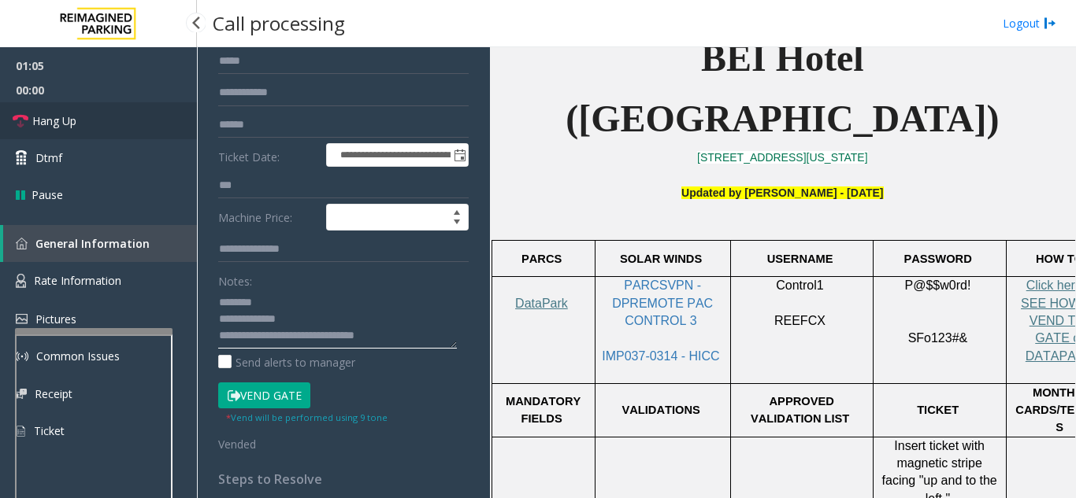
type textarea "**********"
click at [76, 124] on span "Hang Up" at bounding box center [54, 121] width 44 height 17
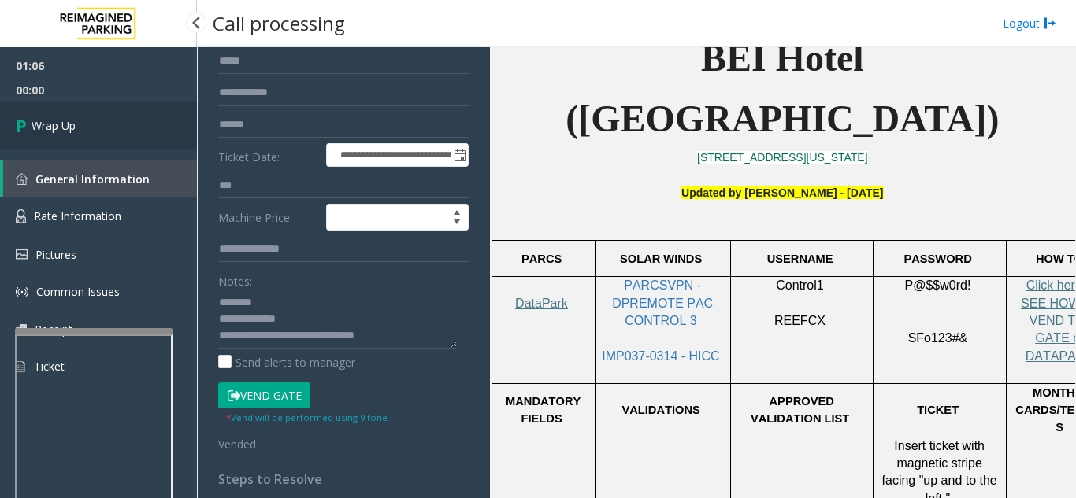
click at [76, 124] on span "Wrap Up" at bounding box center [53, 125] width 44 height 17
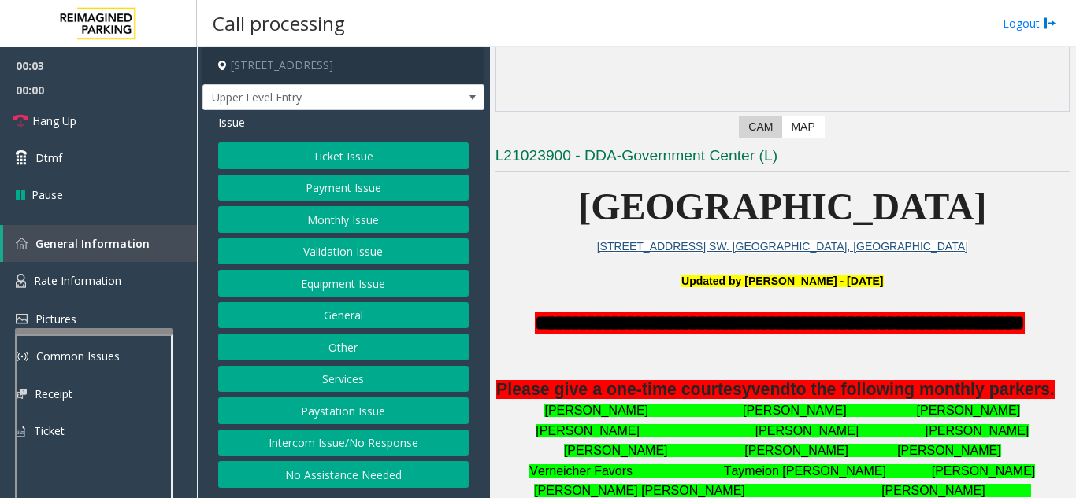
scroll to position [315, 0]
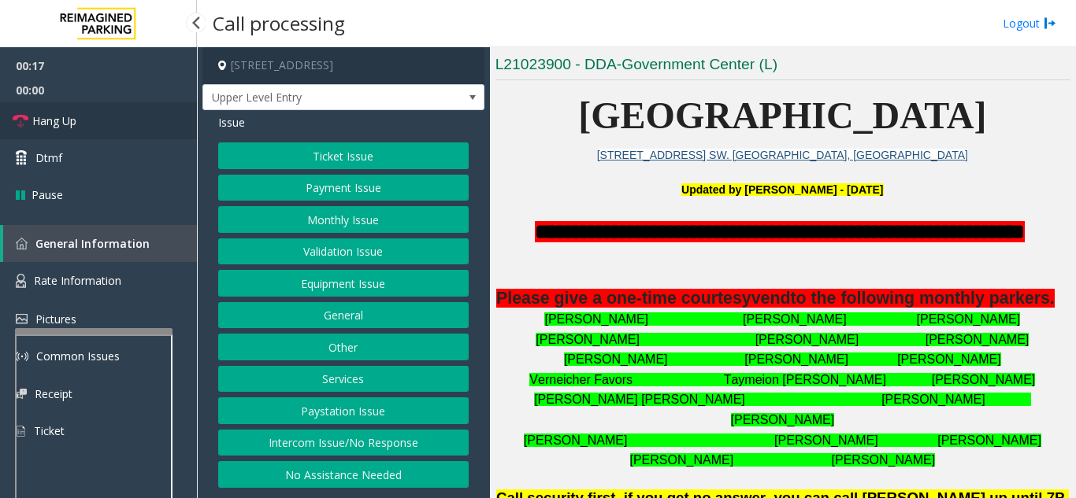
click at [94, 128] on link "Hang Up" at bounding box center [98, 120] width 197 height 37
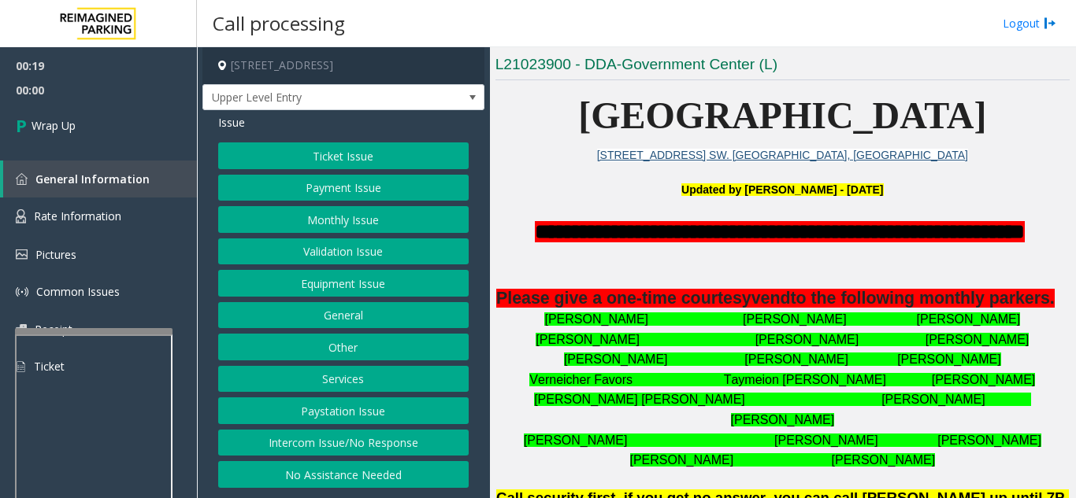
click at [366, 449] on button "Intercom Issue/No Response" at bounding box center [343, 443] width 250 height 27
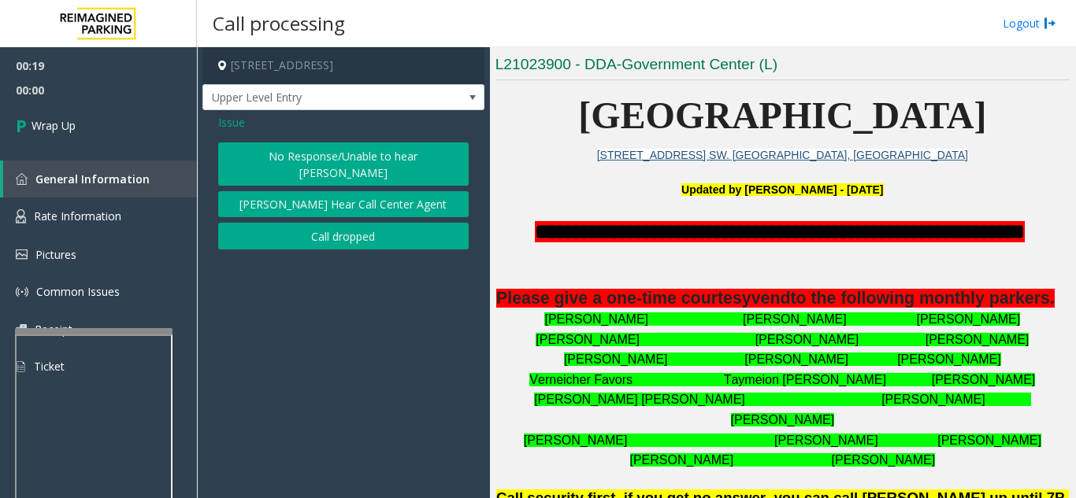
click at [356, 150] on button "No Response/Unable to hear [PERSON_NAME]" at bounding box center [343, 164] width 250 height 43
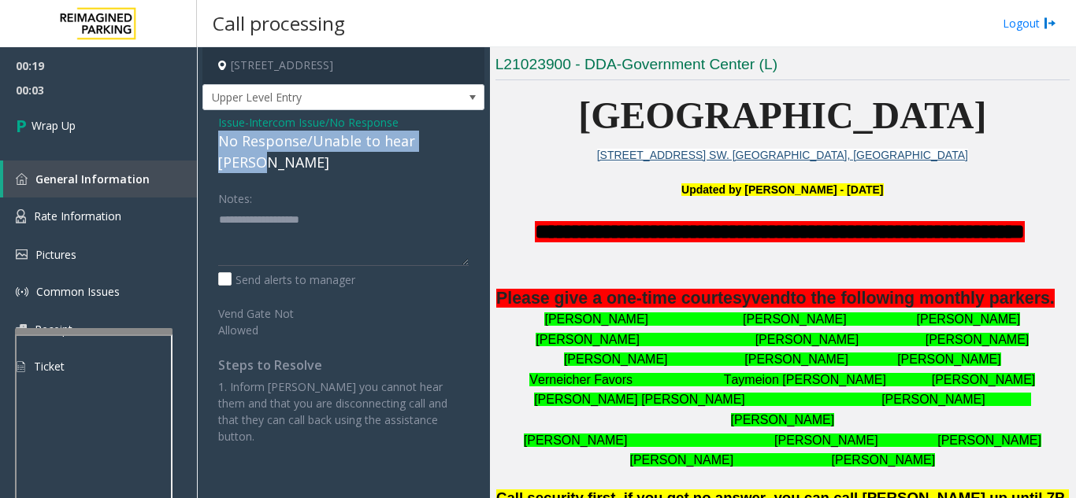
drag, startPoint x: 209, startPoint y: 133, endPoint x: 461, endPoint y: 142, distance: 252.1
click at [461, 142] on div "Issue - Intercom Issue/No Response No Response/Unable to hear [PERSON_NAME] Not…" at bounding box center [343, 285] width 282 height 350
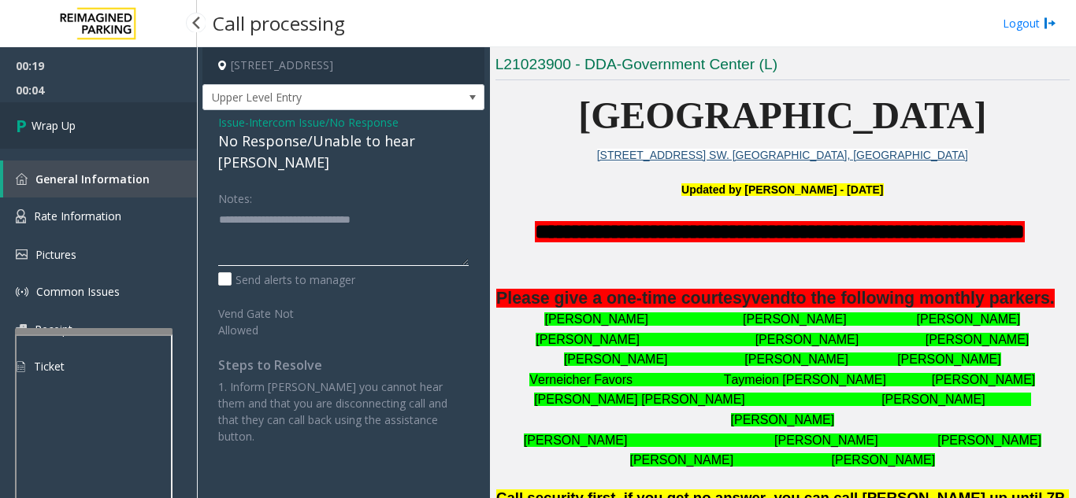
type textarea "**********"
click at [118, 130] on link "Wrap Up" at bounding box center [98, 125] width 197 height 46
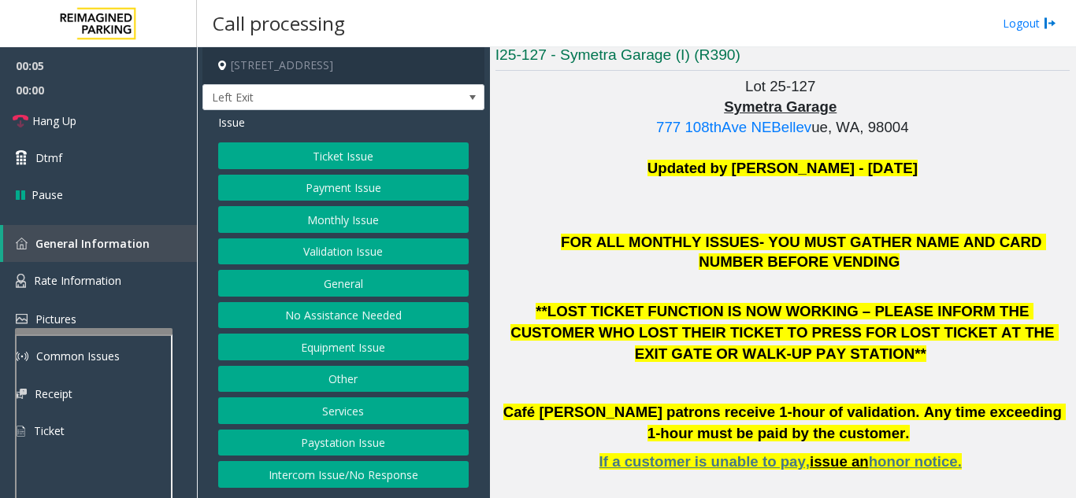
scroll to position [394, 0]
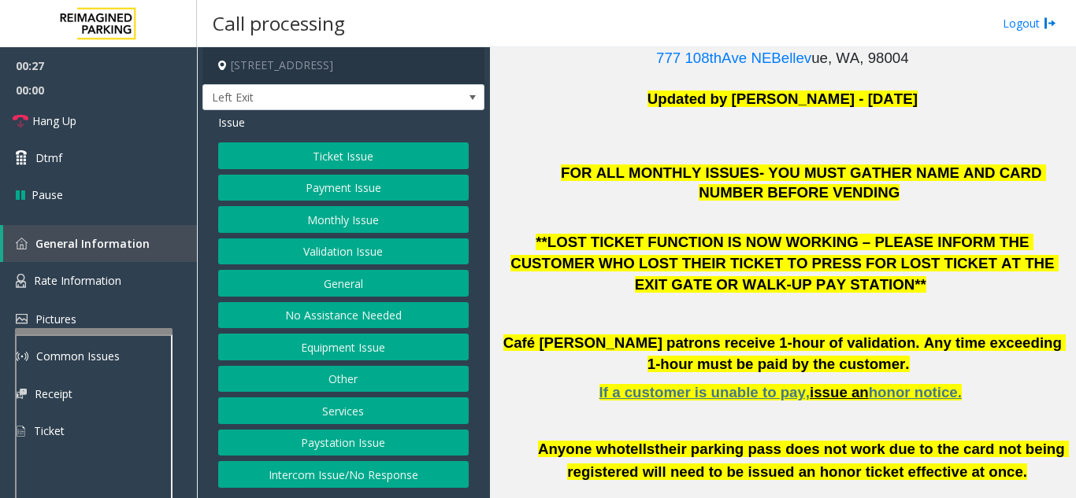
click at [334, 165] on button "Ticket Issue" at bounding box center [343, 156] width 250 height 27
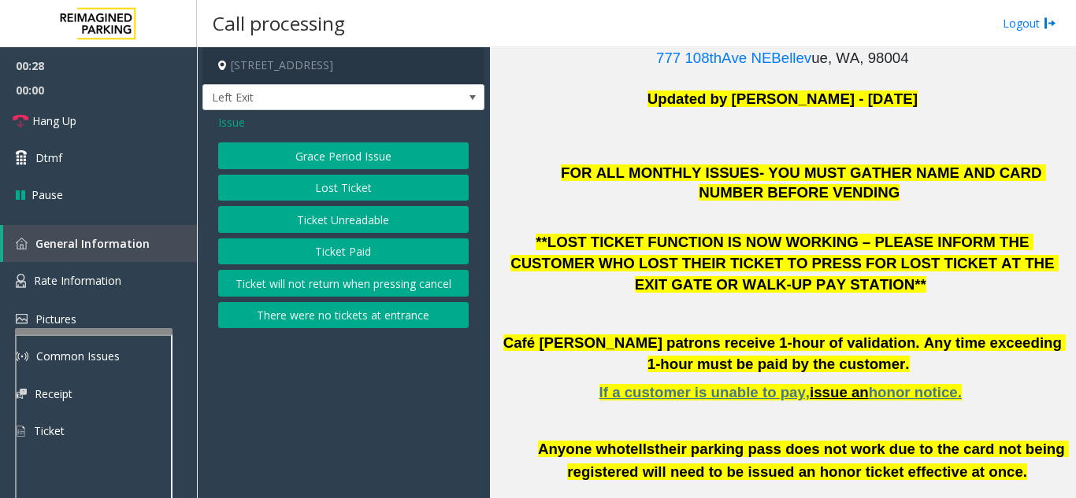
click at [324, 246] on button "Ticket Paid" at bounding box center [343, 252] width 250 height 27
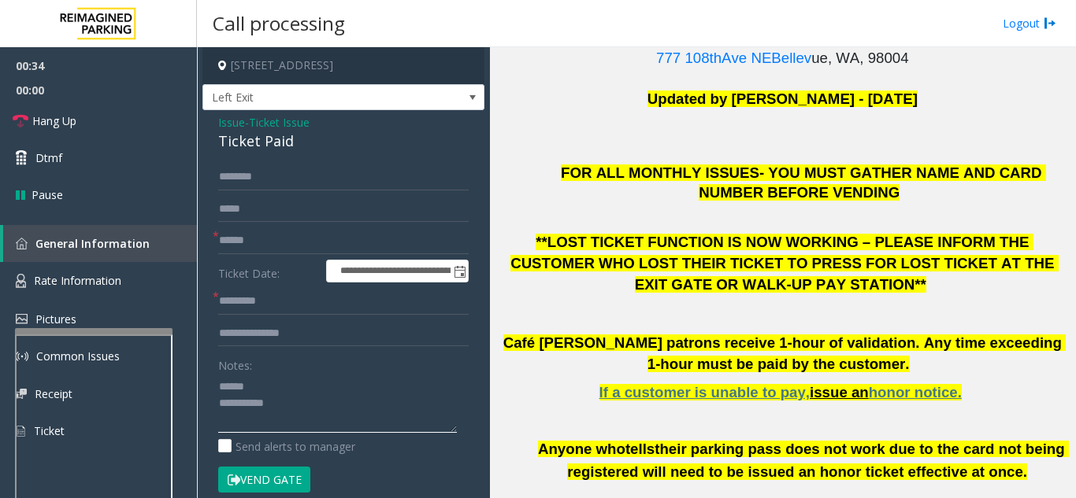
type textarea "**********"
click at [281, 336] on input "text" at bounding box center [343, 333] width 250 height 27
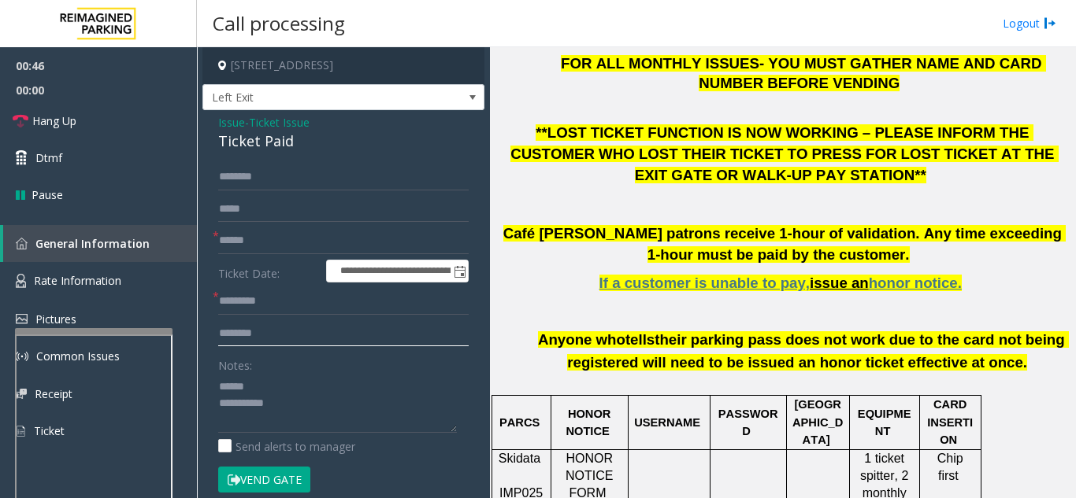
scroll to position [551, 0]
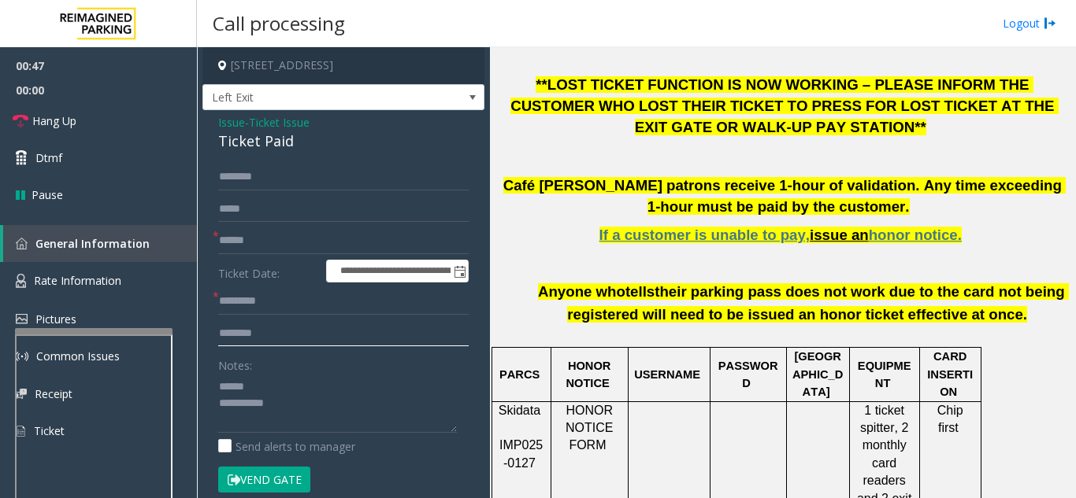
click at [370, 336] on input "********" at bounding box center [343, 333] width 250 height 27
click at [313, 393] on textarea at bounding box center [337, 403] width 239 height 59
click at [309, 326] on input "**********" at bounding box center [343, 333] width 250 height 27
type input "**********"
click at [297, 303] on input "text" at bounding box center [343, 301] width 250 height 27
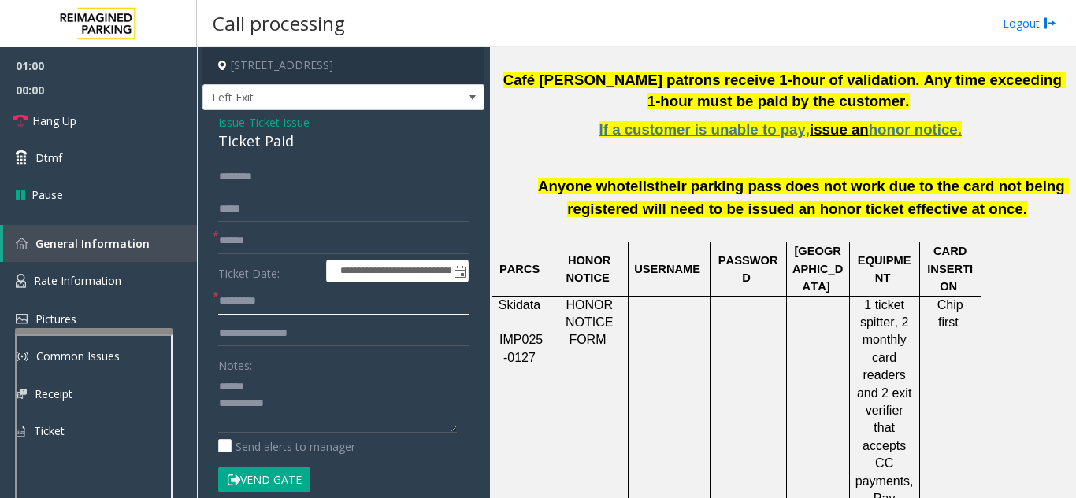
scroll to position [787, 0]
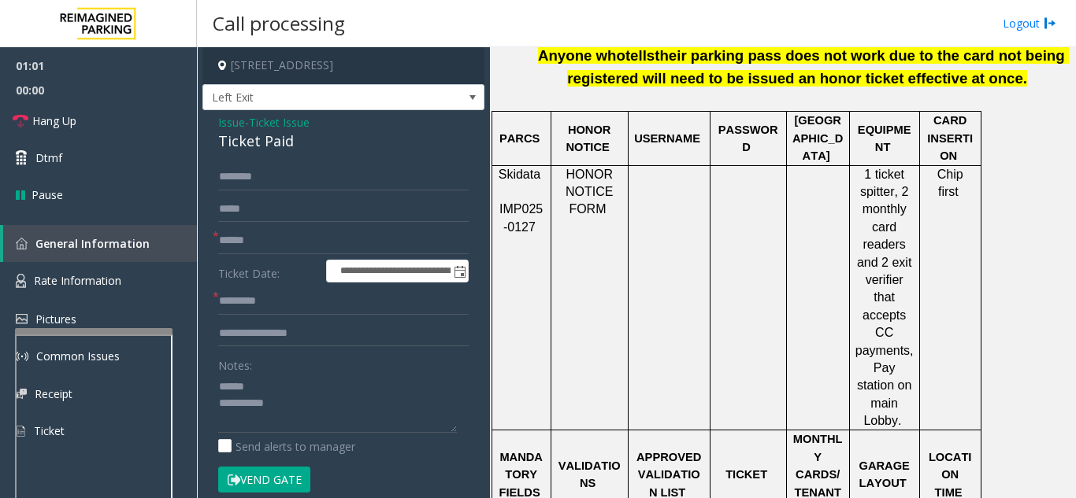
click at [284, 296] on input "text" at bounding box center [343, 301] width 250 height 27
paste input "*****"
type input "*****"
click at [269, 383] on textarea at bounding box center [337, 403] width 239 height 59
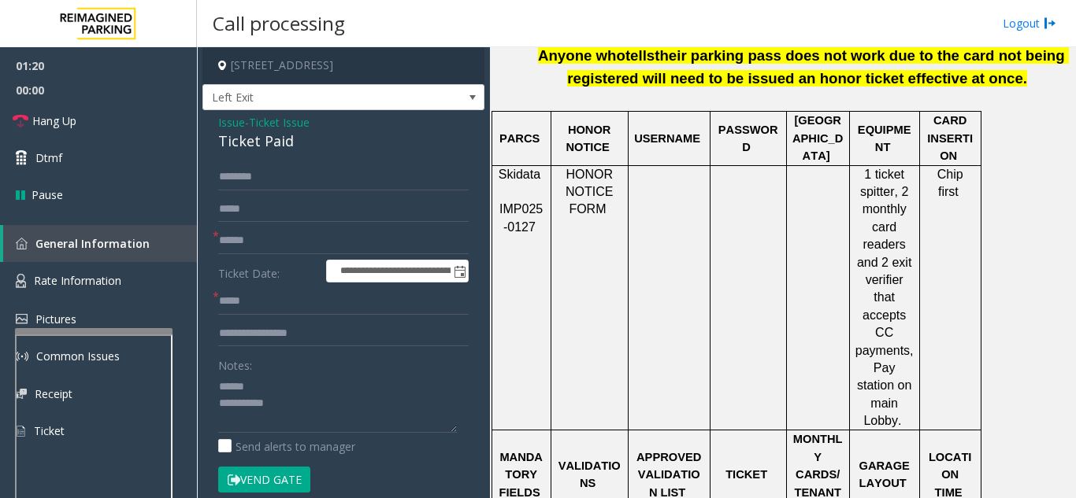
click at [267, 478] on button "Vend Gate" at bounding box center [264, 480] width 92 height 27
click at [257, 241] on input "text" at bounding box center [343, 241] width 250 height 27
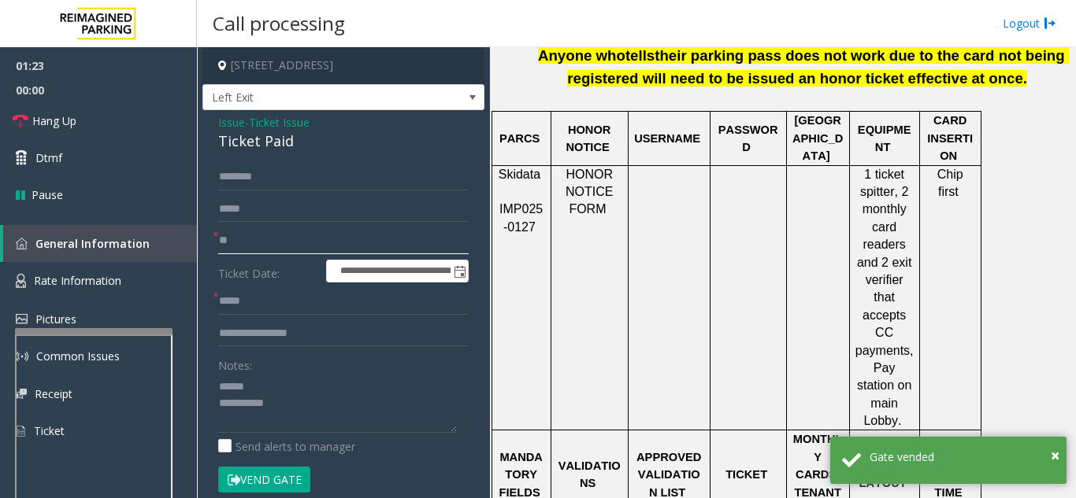
type input "**"
click at [288, 386] on textarea at bounding box center [337, 403] width 239 height 59
drag, startPoint x: 212, startPoint y: 141, endPoint x: 303, endPoint y: 143, distance: 91.4
click at [303, 143] on div "**********" at bounding box center [343, 500] width 282 height 780
click at [307, 397] on textarea at bounding box center [337, 403] width 239 height 59
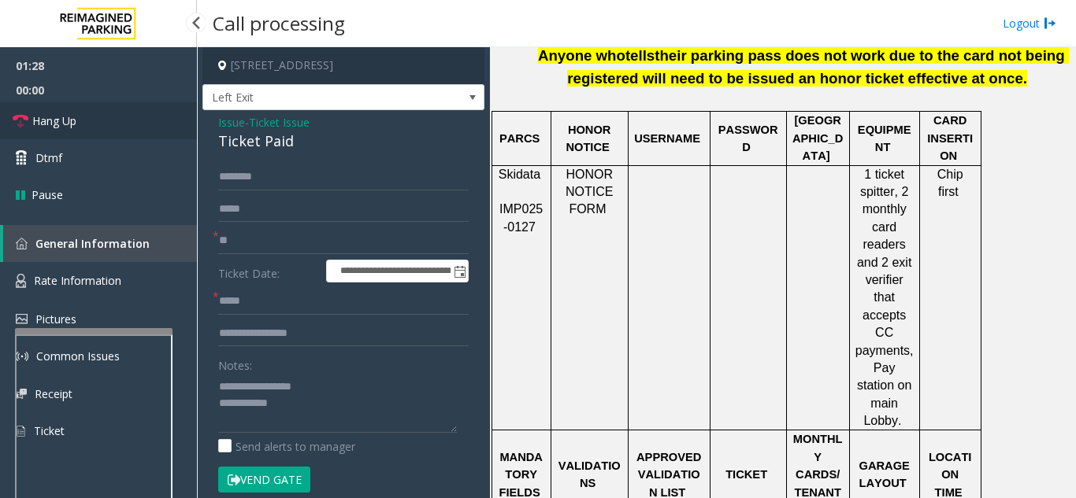
click at [124, 128] on link "Hang Up" at bounding box center [98, 120] width 197 height 37
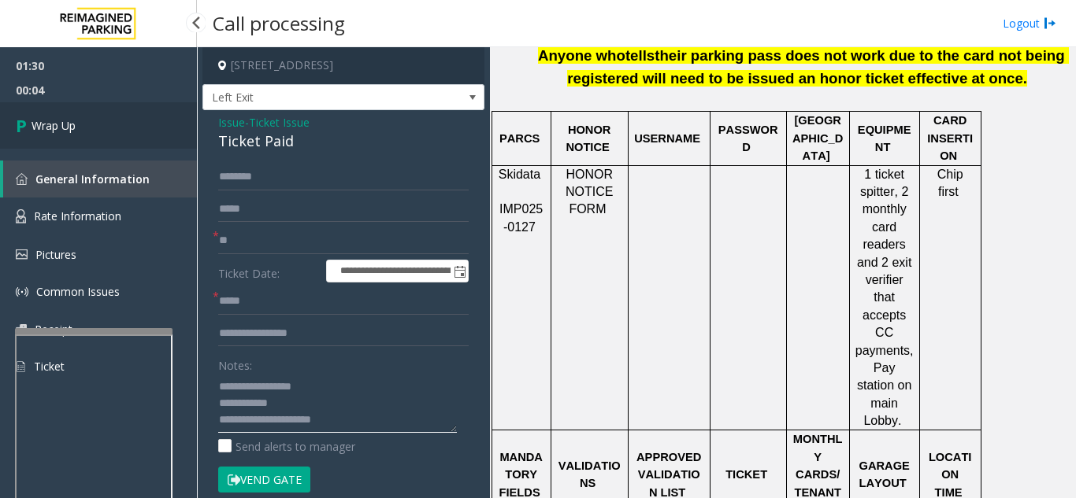
type textarea "**********"
click at [96, 134] on link "Wrap Up" at bounding box center [98, 125] width 197 height 46
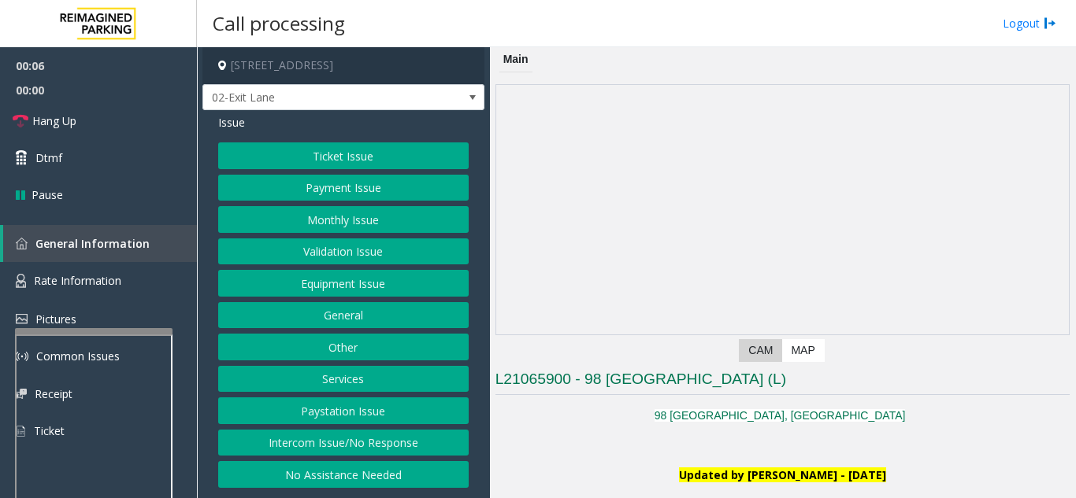
click at [655, 246] on app-dvr-video at bounding box center [782, 210] width 572 height 250
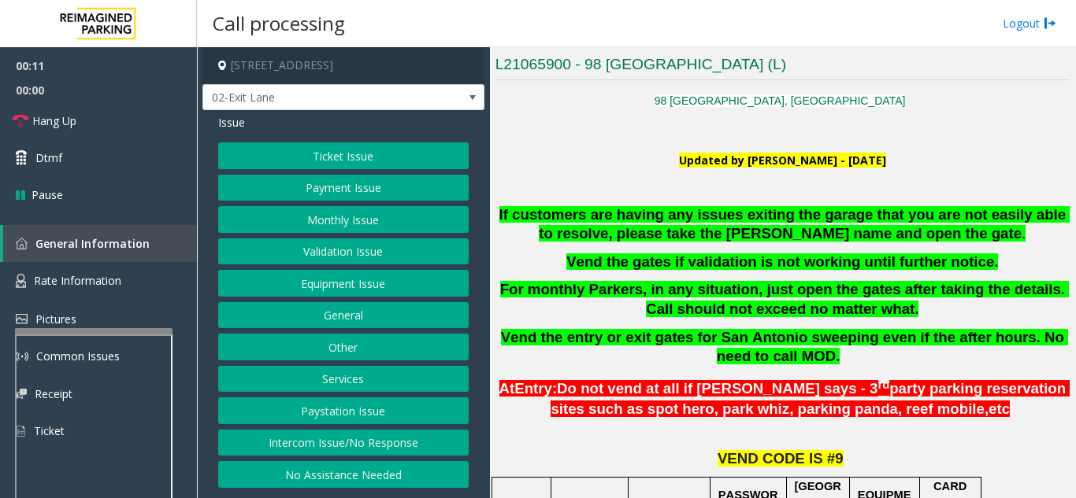
scroll to position [472, 0]
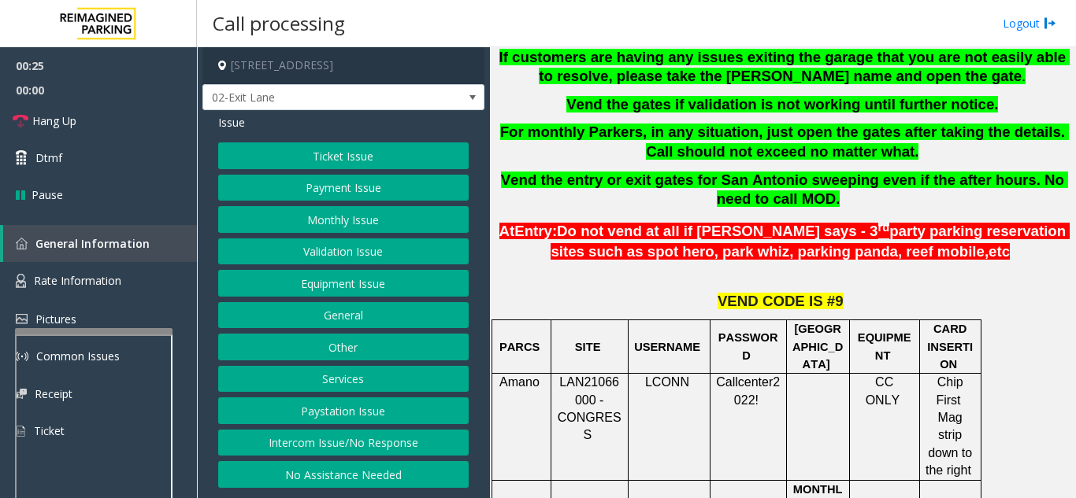
click at [353, 287] on button "Equipment Issue" at bounding box center [343, 283] width 250 height 27
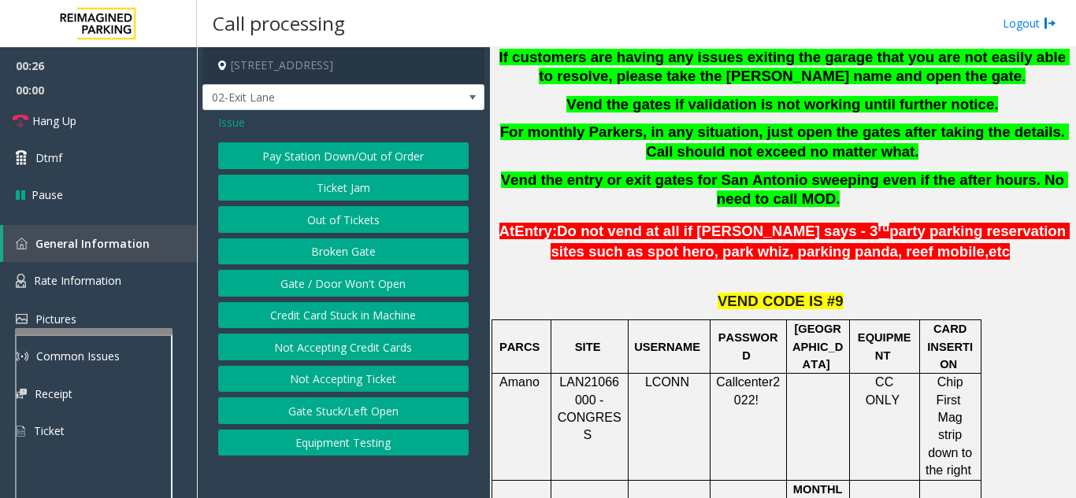
click at [353, 287] on button "Gate / Door Won't Open" at bounding box center [343, 283] width 250 height 27
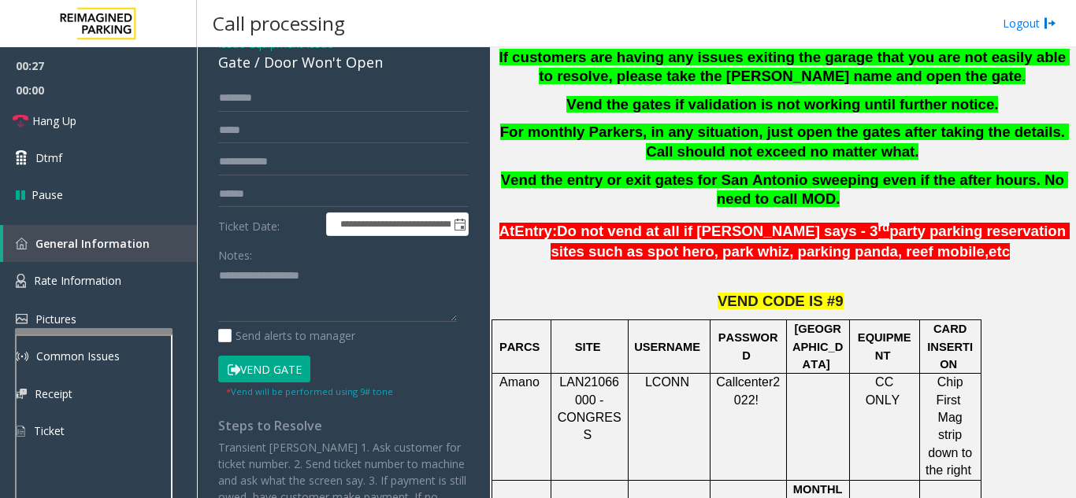
scroll to position [0, 0]
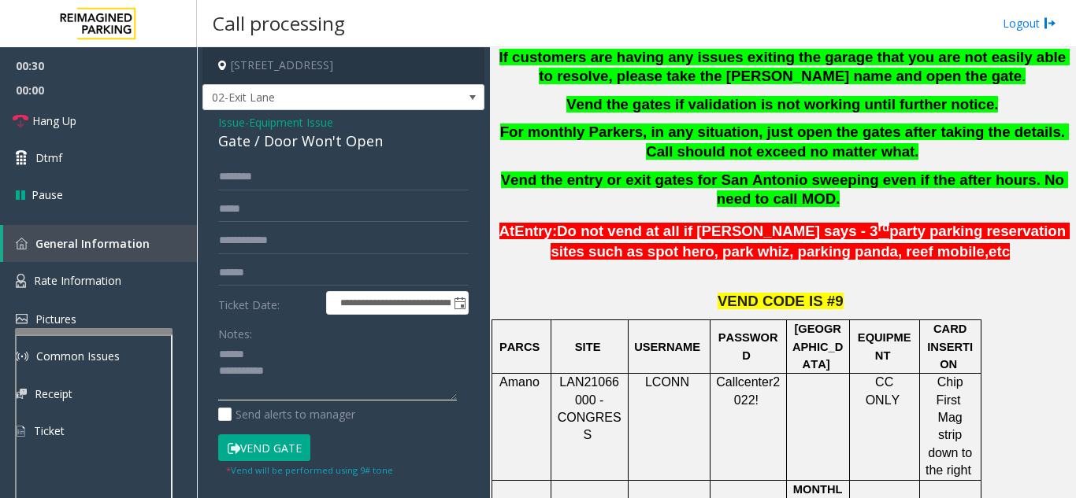
type textarea "**********"
click at [302, 176] on input "text" at bounding box center [343, 177] width 250 height 27
type input "*******"
click at [260, 440] on button "Vend Gate" at bounding box center [264, 448] width 92 height 27
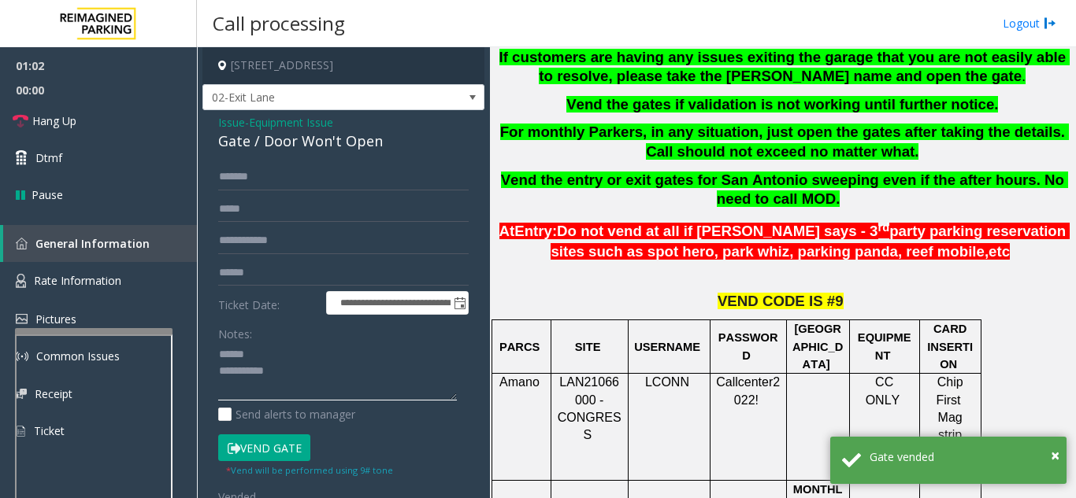
click at [302, 345] on textarea at bounding box center [337, 371] width 239 height 59
drag, startPoint x: 260, startPoint y: 144, endPoint x: 388, endPoint y: 142, distance: 128.4
click at [388, 142] on div "Gate / Door Won't Open" at bounding box center [343, 141] width 250 height 21
click at [361, 373] on textarea at bounding box center [337, 371] width 239 height 59
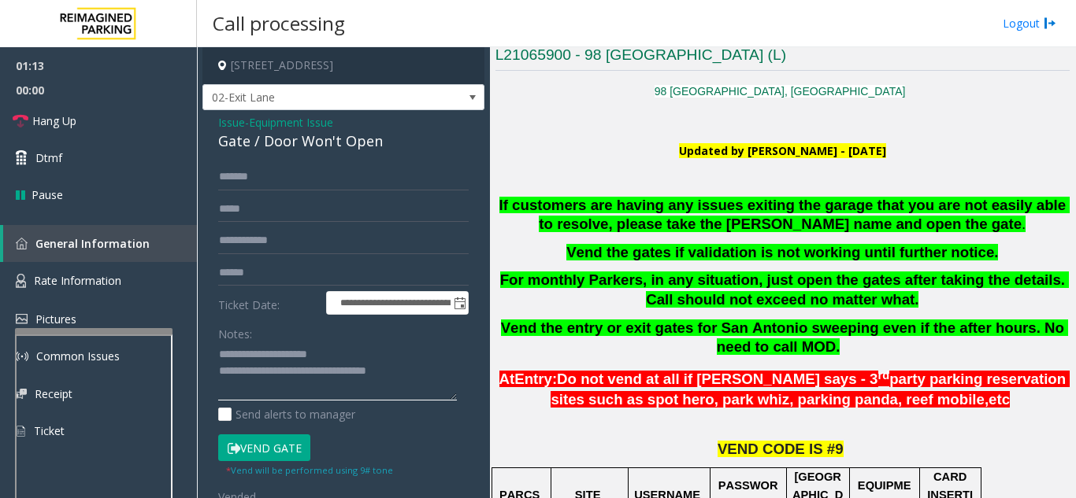
scroll to position [315, 0]
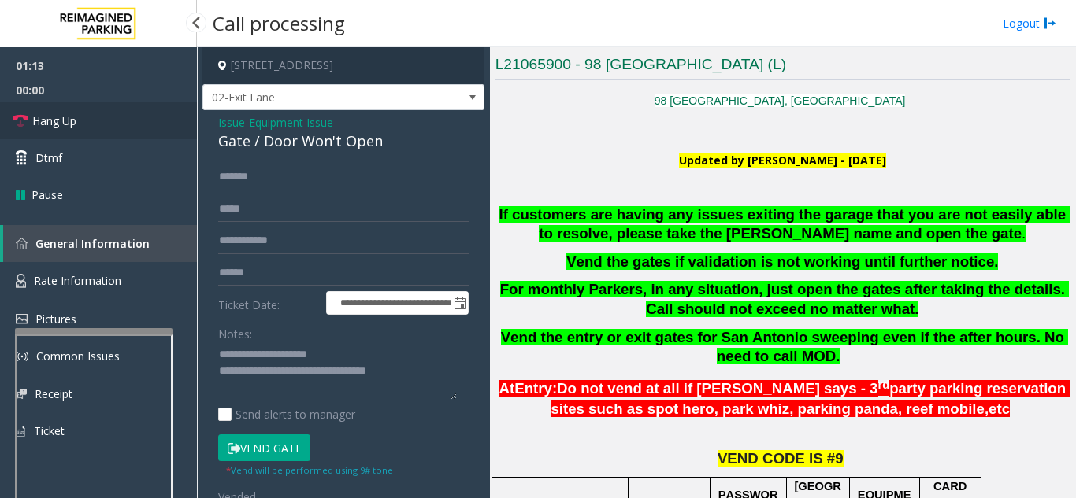
type textarea "**********"
click at [163, 119] on link "Hang Up" at bounding box center [98, 120] width 197 height 37
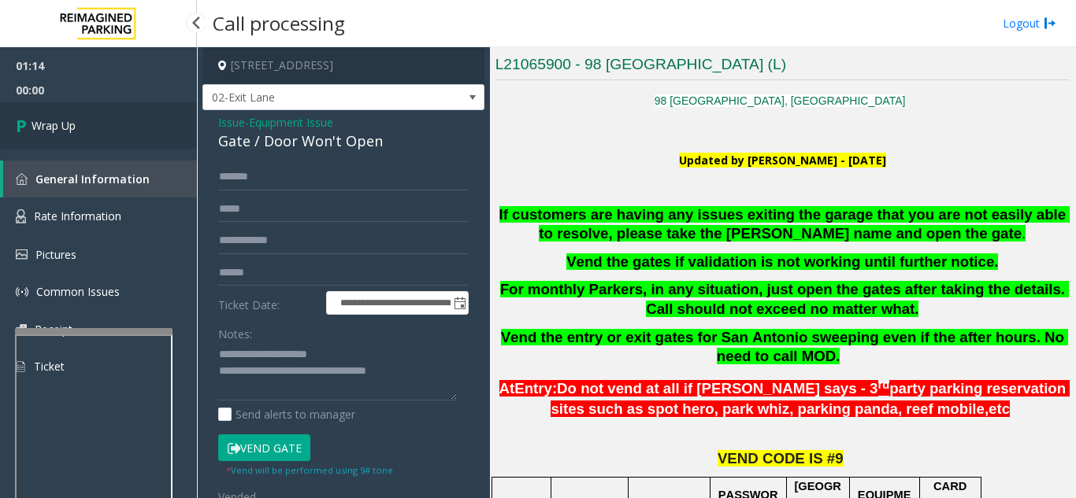
click at [163, 119] on link "Wrap Up" at bounding box center [98, 125] width 197 height 46
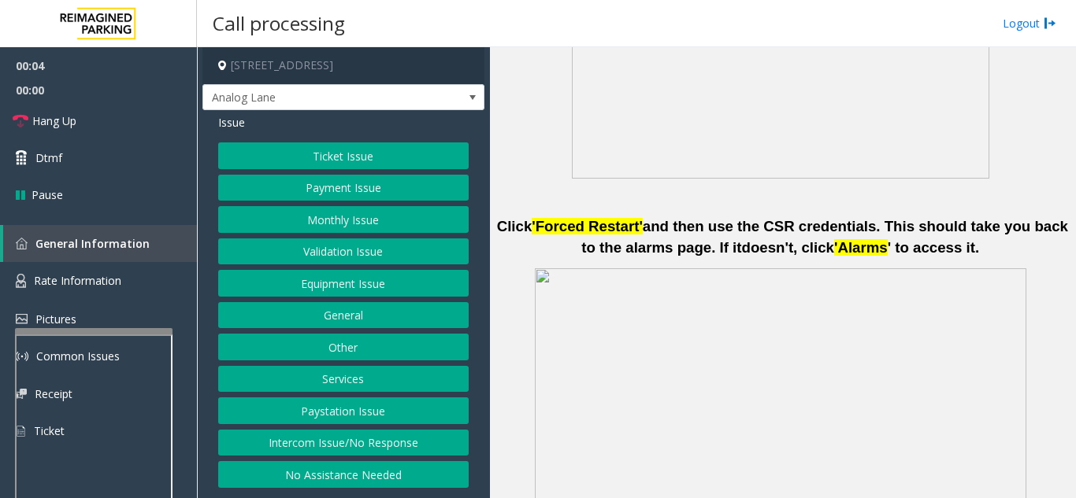
scroll to position [787, 0]
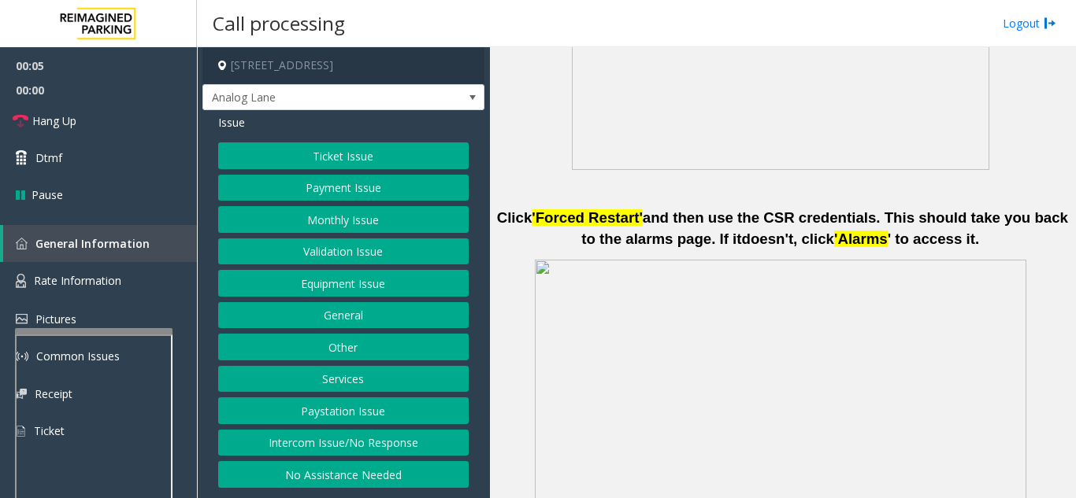
click at [362, 149] on button "Ticket Issue" at bounding box center [343, 156] width 250 height 27
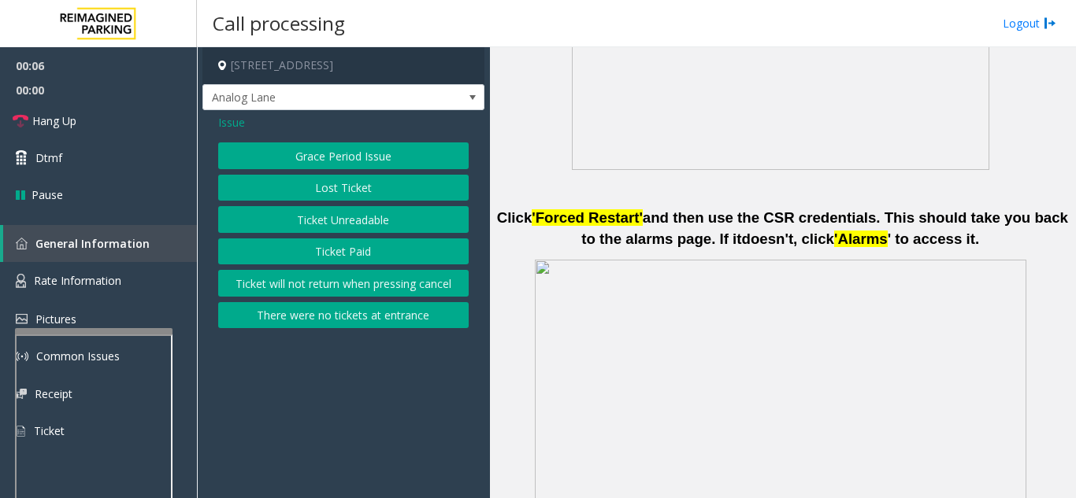
click at [368, 208] on button "Ticket Unreadable" at bounding box center [343, 219] width 250 height 27
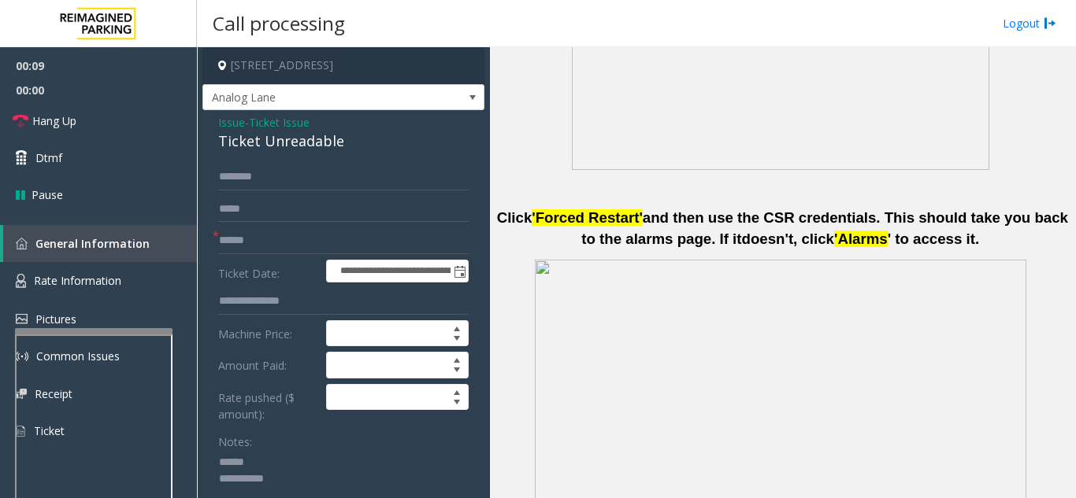
click at [270, 461] on textarea at bounding box center [337, 479] width 239 height 59
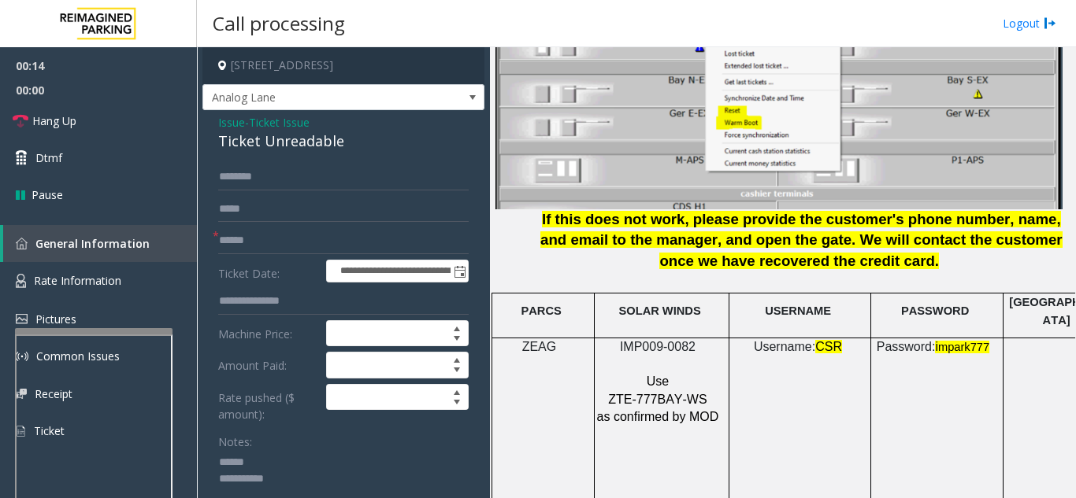
scroll to position [2126, 0]
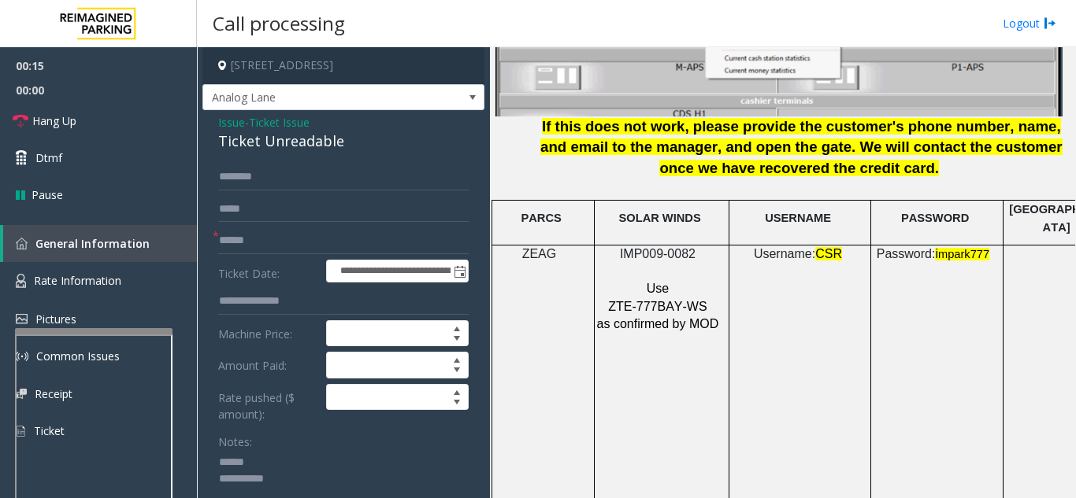
type textarea "**********"
drag, startPoint x: 698, startPoint y: 236, endPoint x: 623, endPoint y: 241, distance: 74.9
click at [623, 246] on p "IMP009-0082" at bounding box center [659, 254] width 127 height 17
copy p "IMP009-0082"
click at [231, 121] on span "Issue" at bounding box center [231, 122] width 27 height 17
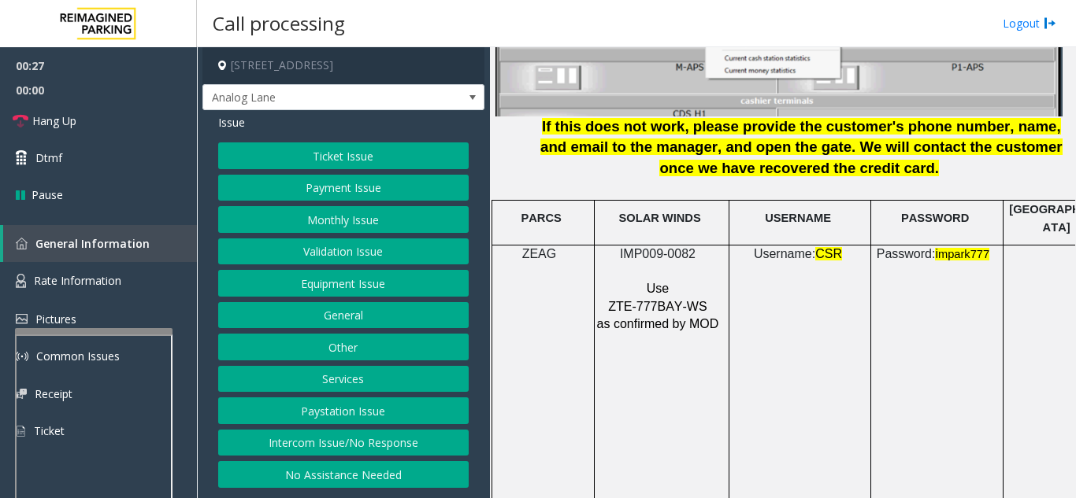
click at [323, 155] on button "Ticket Issue" at bounding box center [343, 156] width 250 height 27
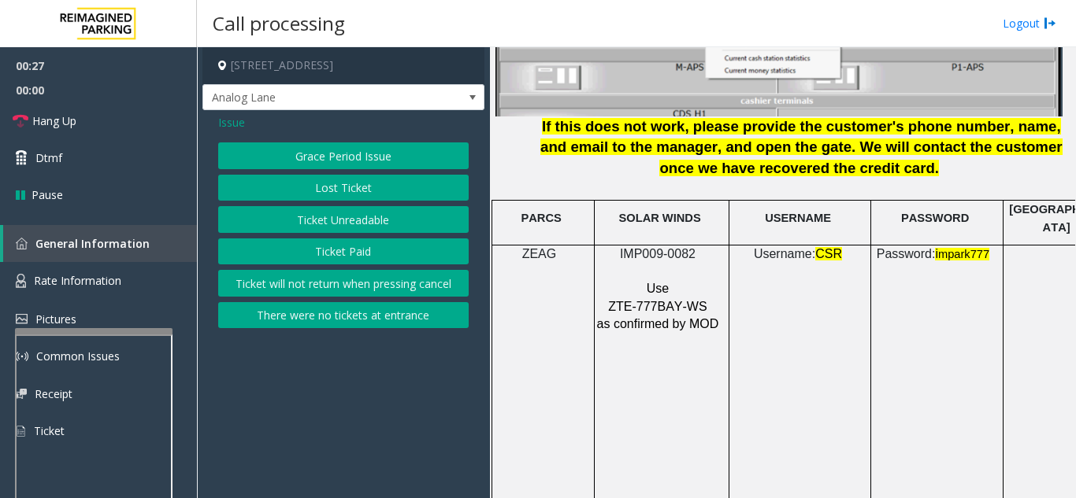
click at [333, 253] on button "Ticket Paid" at bounding box center [343, 252] width 250 height 27
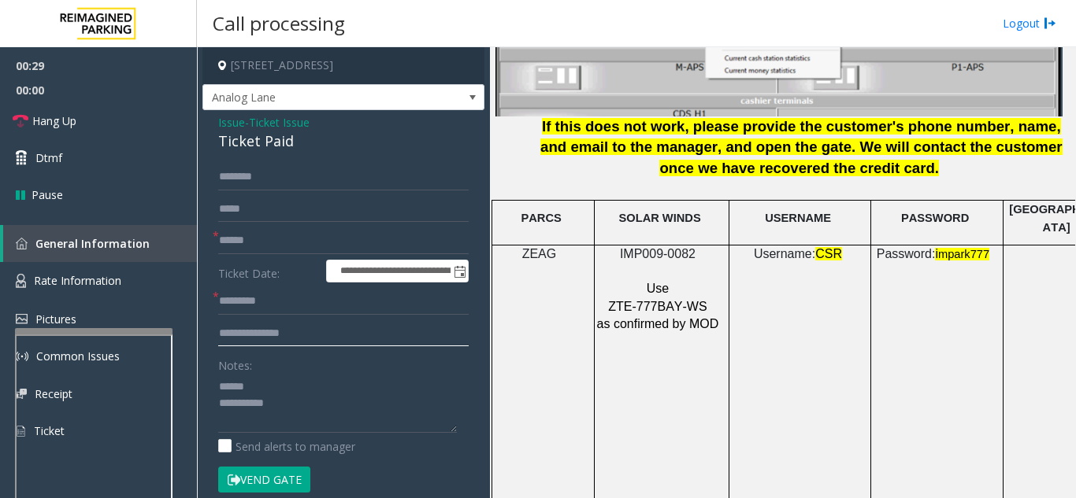
click at [302, 334] on input "text" at bounding box center [343, 333] width 250 height 27
type input "****"
drag, startPoint x: 213, startPoint y: 138, endPoint x: 304, endPoint y: 144, distance: 90.8
click at [304, 144] on div "**********" at bounding box center [343, 486] width 282 height 753
type textarea "**********"
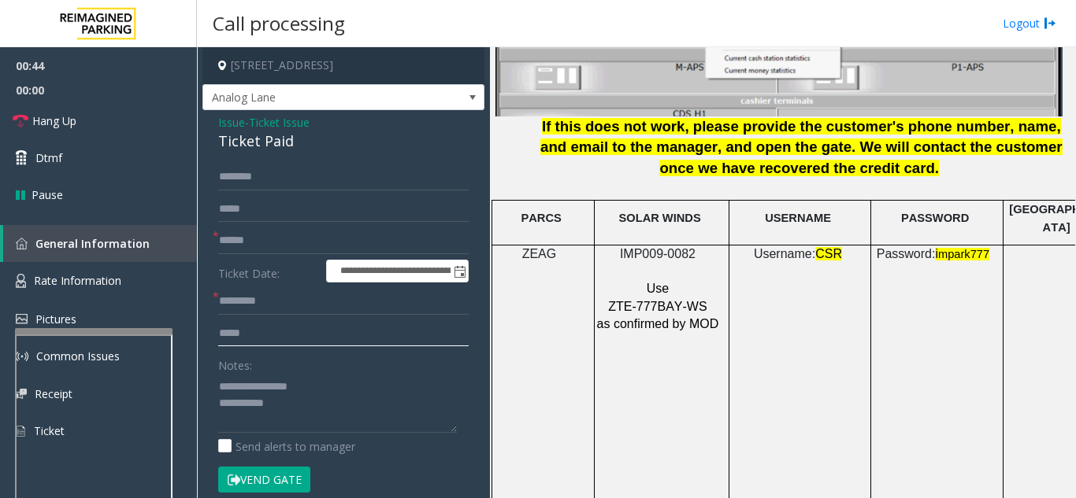
click at [291, 324] on input "****" at bounding box center [343, 333] width 250 height 27
type input "********"
click at [70, 117] on span "Hang Up" at bounding box center [54, 121] width 44 height 17
click at [327, 242] on input "text" at bounding box center [343, 241] width 250 height 27
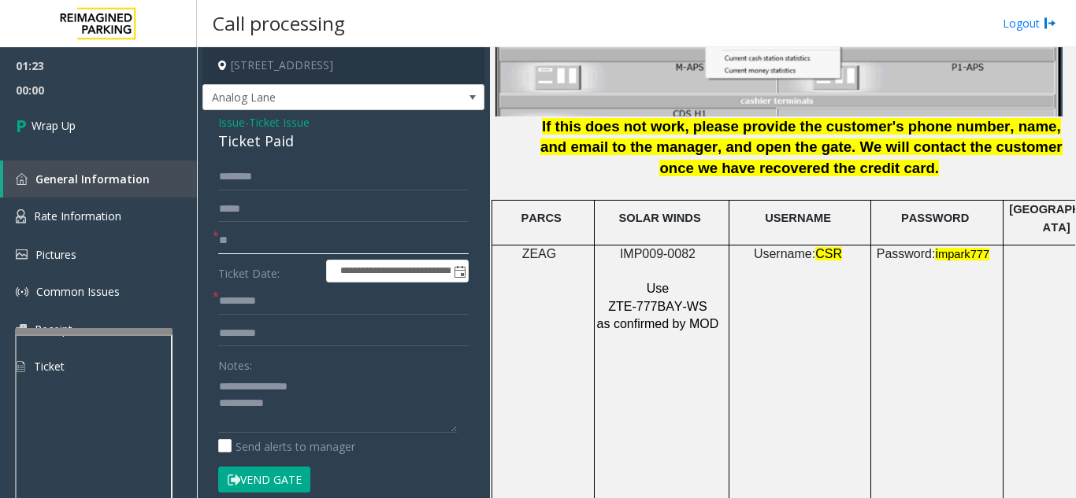
type input "**"
click at [308, 310] on input "text" at bounding box center [343, 301] width 250 height 27
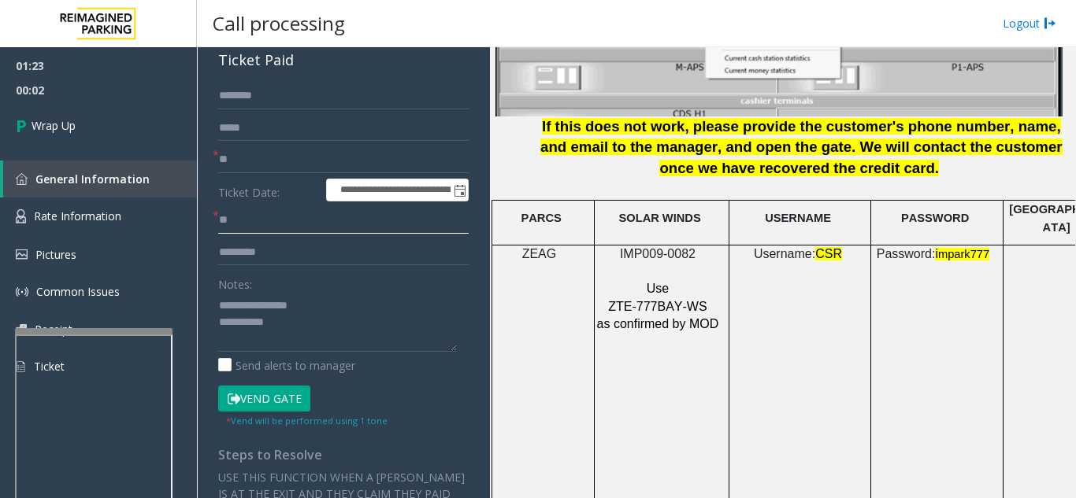
scroll to position [157, 0]
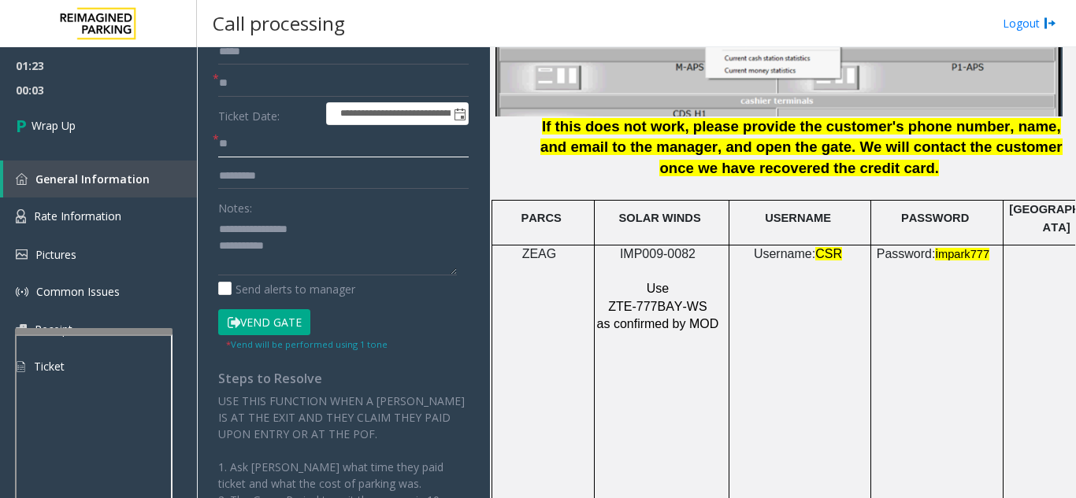
type input "**"
click at [313, 254] on textarea at bounding box center [337, 246] width 239 height 59
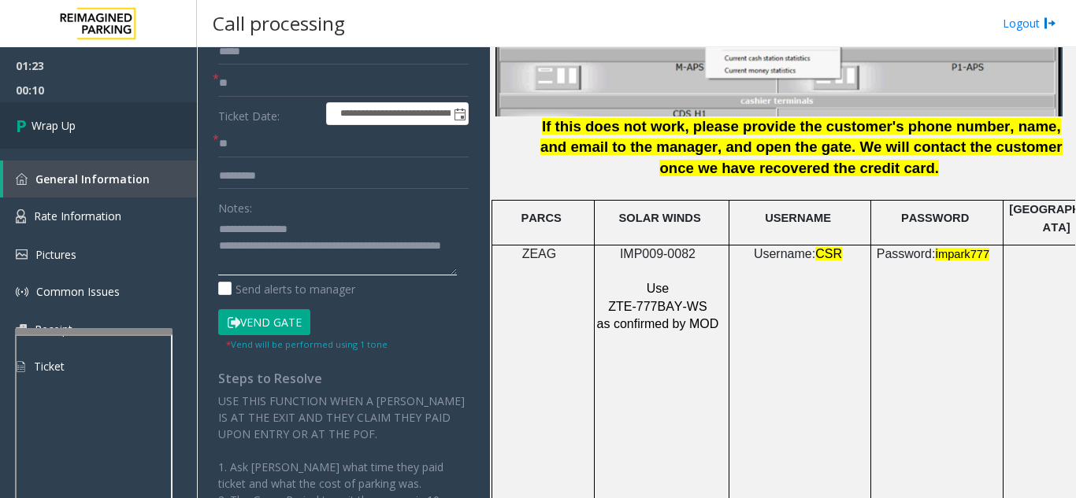
type textarea "**********"
click at [133, 121] on link "Wrap Up" at bounding box center [98, 125] width 197 height 46
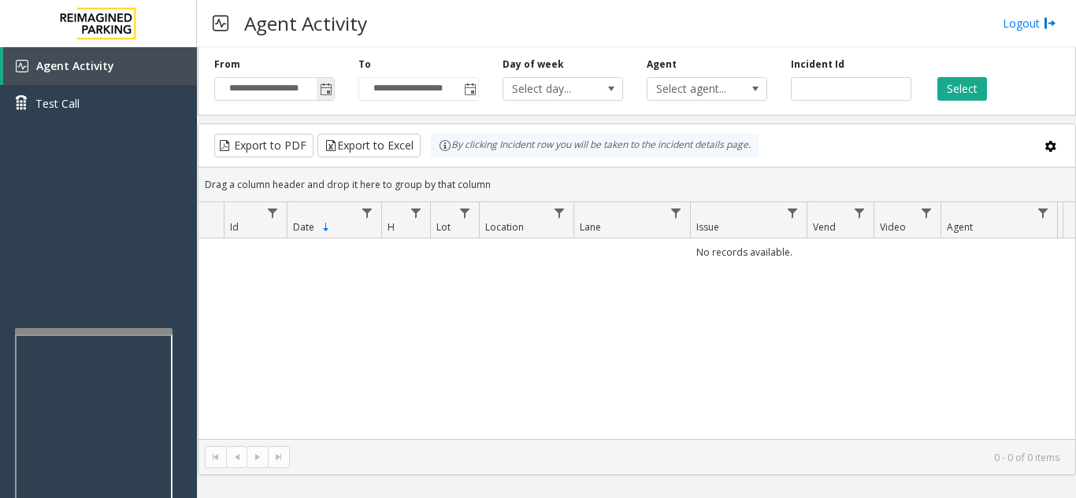
click at [331, 90] on span "Toggle popup" at bounding box center [326, 89] width 13 height 13
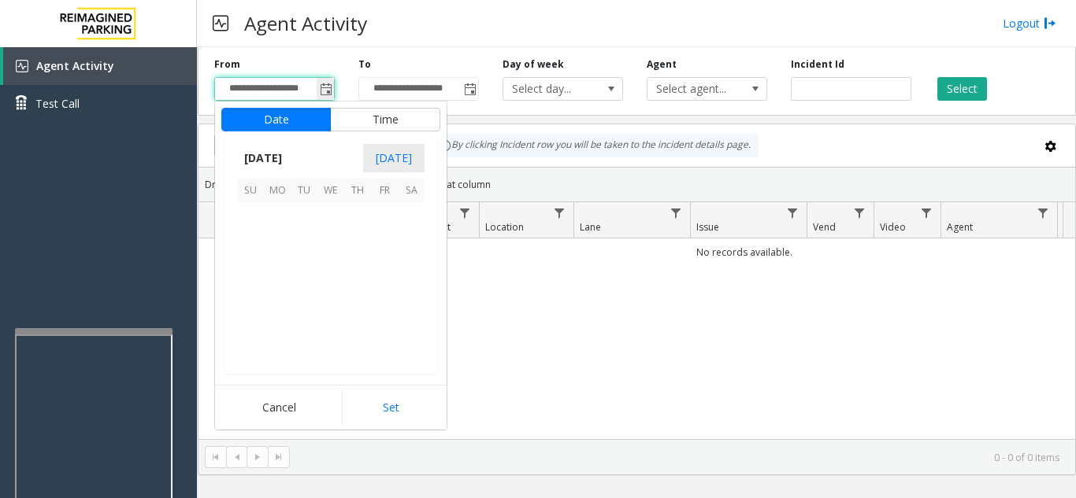
scroll to position [282583, 0]
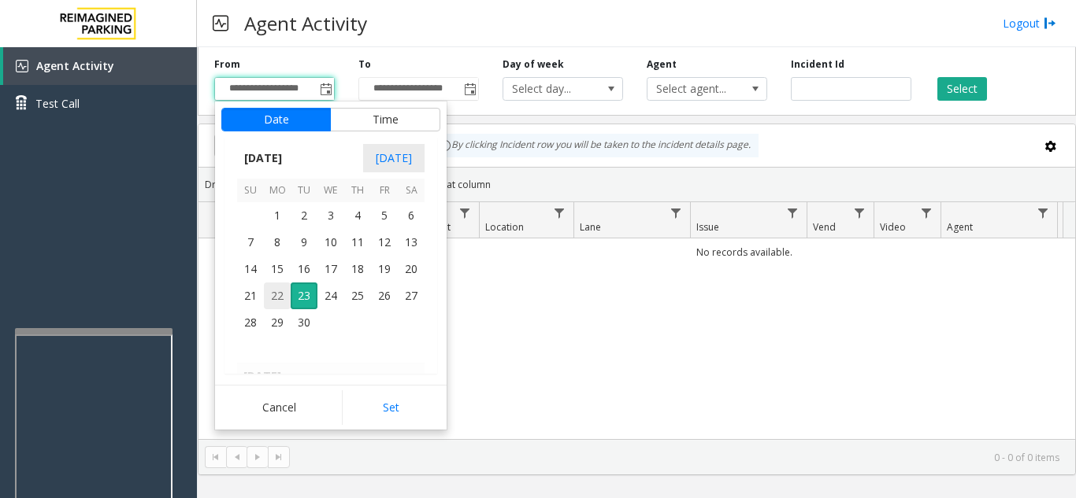
click at [281, 298] on span "22" at bounding box center [277, 296] width 27 height 27
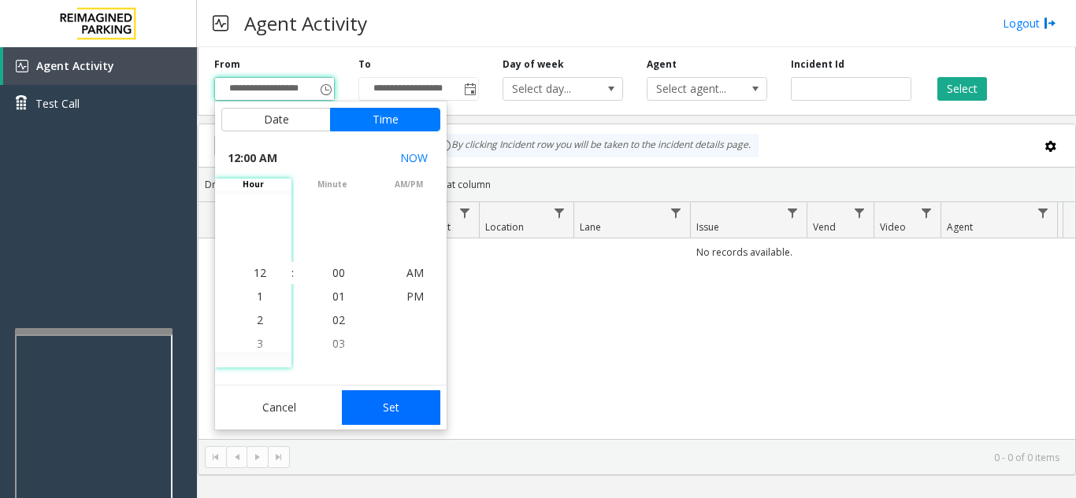
click at [417, 415] on button "Set" at bounding box center [391, 408] width 99 height 35
type input "**********"
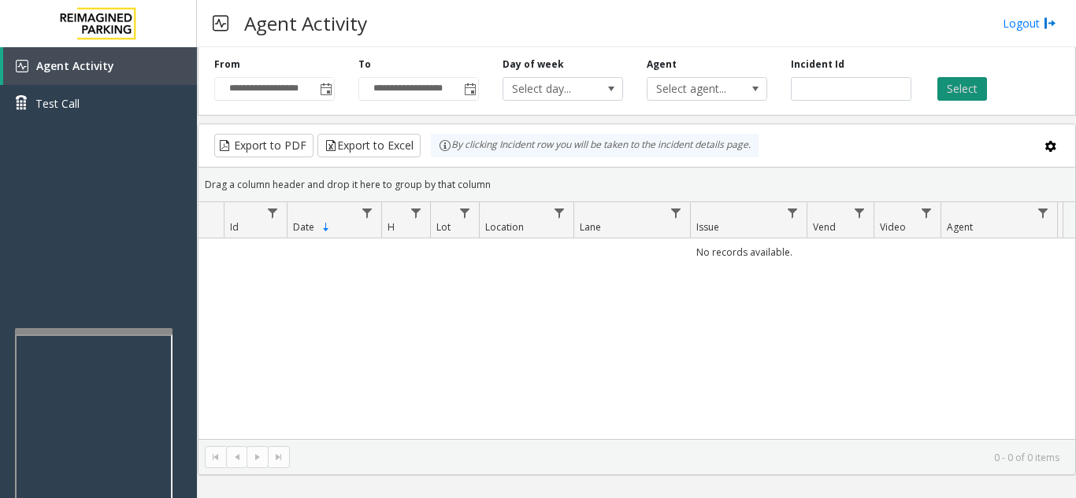
click at [979, 80] on button "Select" at bounding box center [962, 89] width 50 height 24
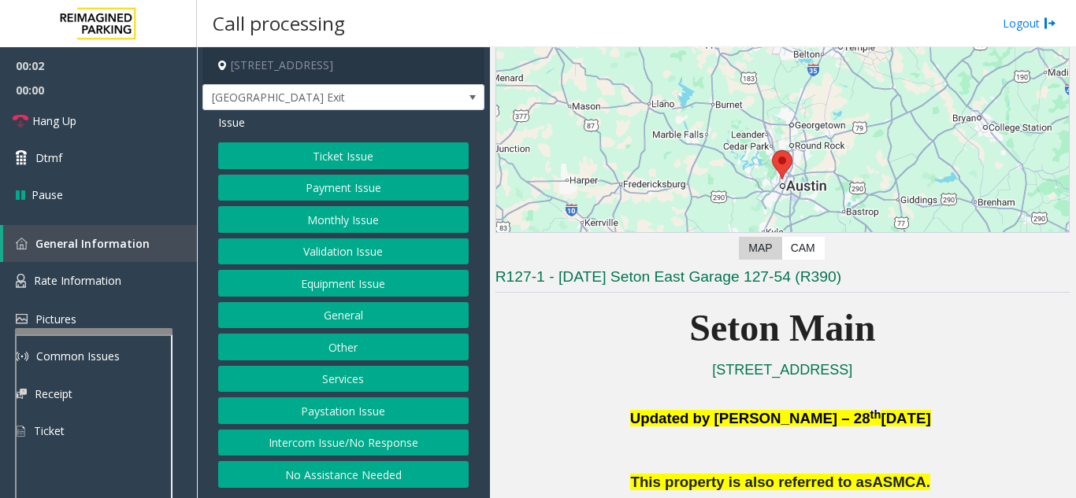
scroll to position [236, 0]
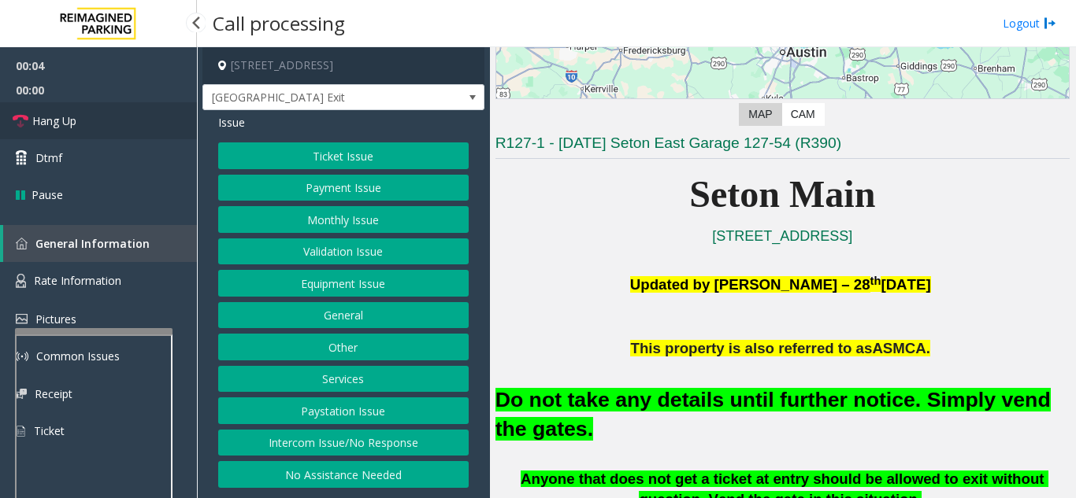
click at [137, 124] on link "Hang Up" at bounding box center [98, 120] width 197 height 37
click at [403, 483] on button "No Assistance Needed" at bounding box center [343, 474] width 250 height 27
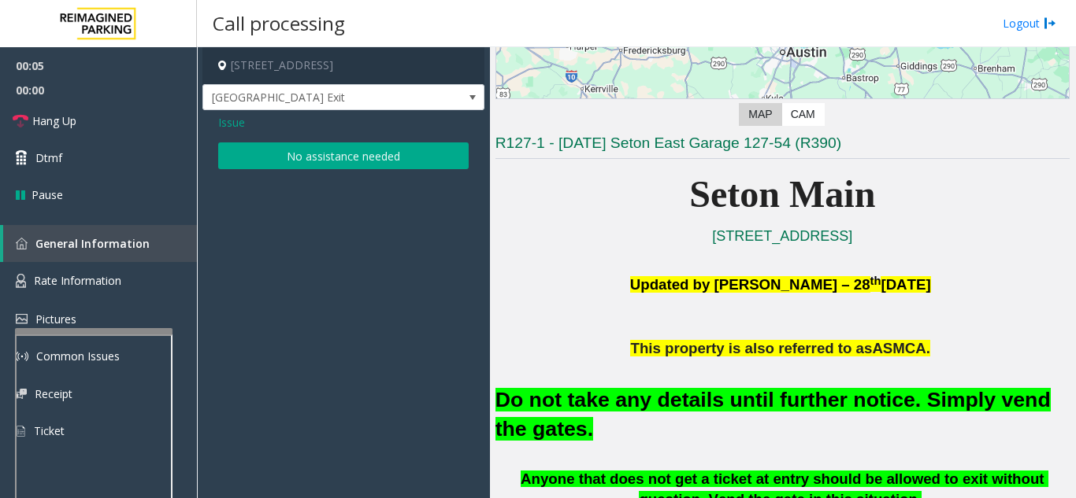
click at [380, 162] on button "No assistance needed" at bounding box center [343, 156] width 250 height 27
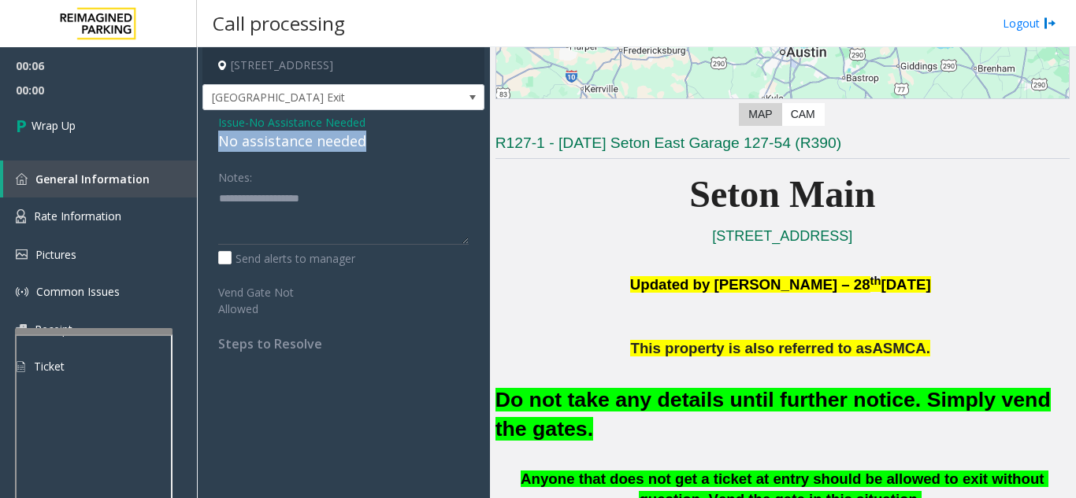
drag, startPoint x: 216, startPoint y: 139, endPoint x: 391, endPoint y: 146, distance: 175.7
click at [391, 146] on div "Issue - No Assistance Needed No assistance needed Notes: Send alerts to manager…" at bounding box center [343, 238] width 282 height 257
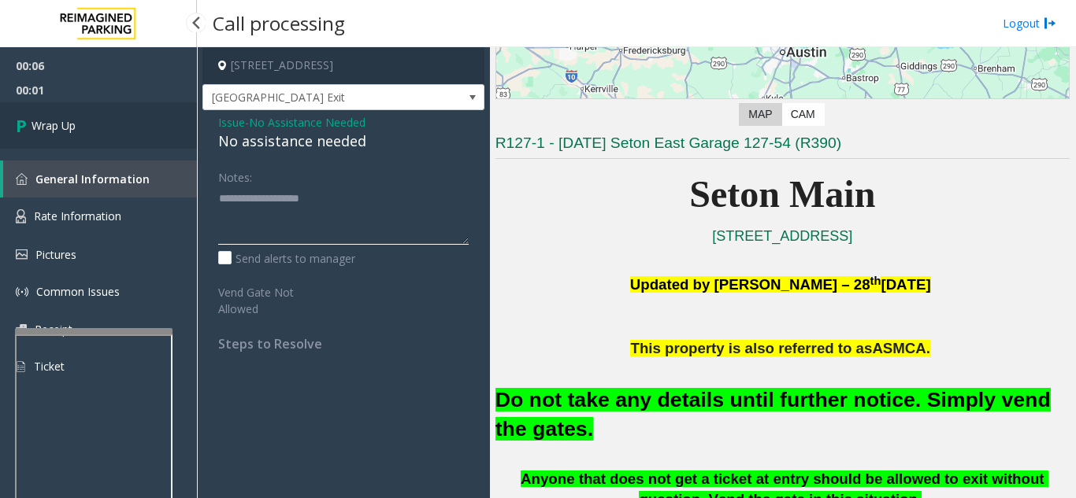
type textarea "**********"
click at [113, 139] on link "Wrap Up" at bounding box center [98, 125] width 197 height 46
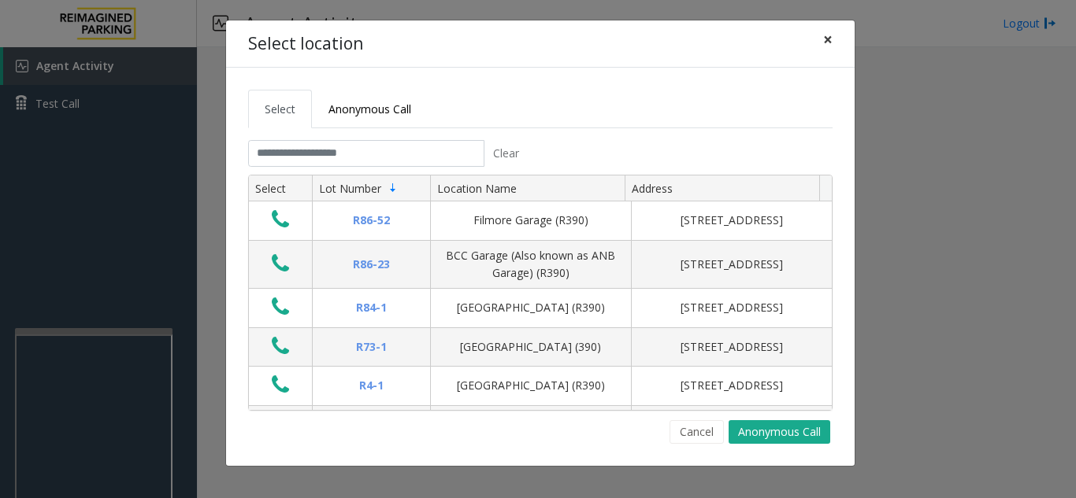
click at [831, 45] on span "×" at bounding box center [827, 39] width 9 height 22
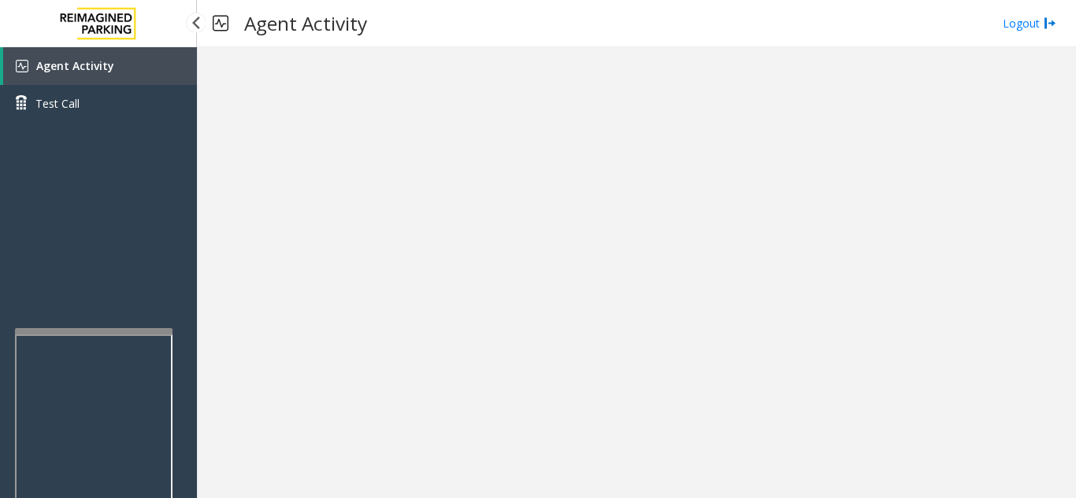
click at [121, 61] on link "Agent Activity" at bounding box center [100, 66] width 194 height 38
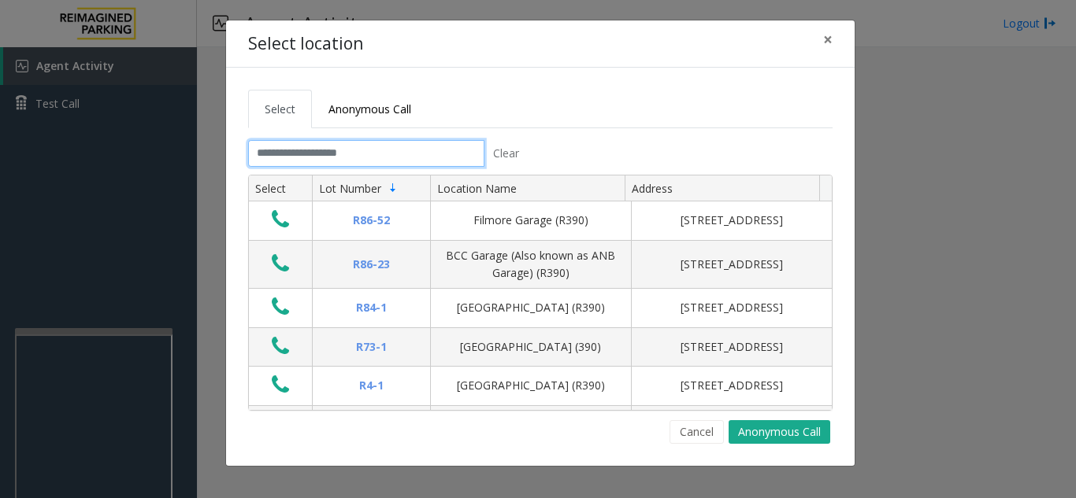
click at [280, 153] on input "text" at bounding box center [366, 153] width 236 height 27
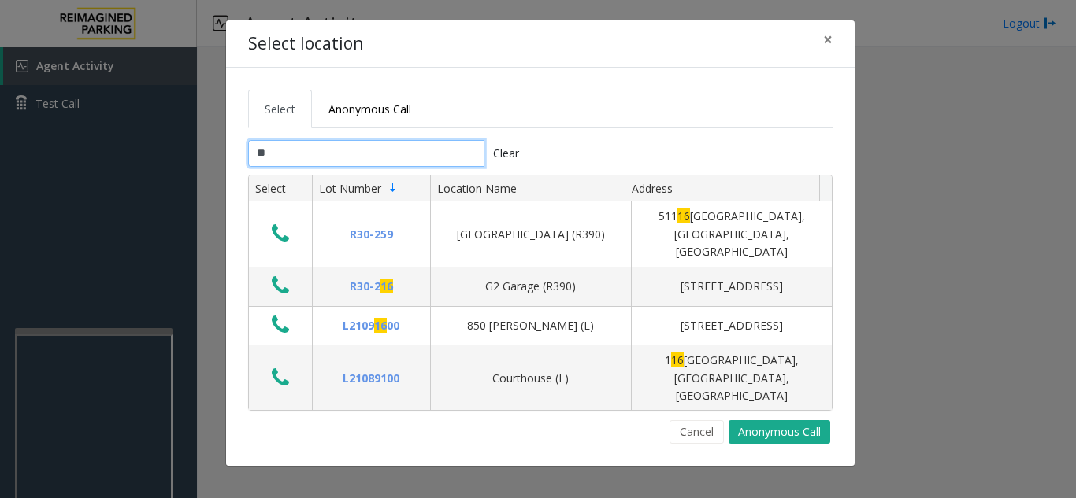
type input "*"
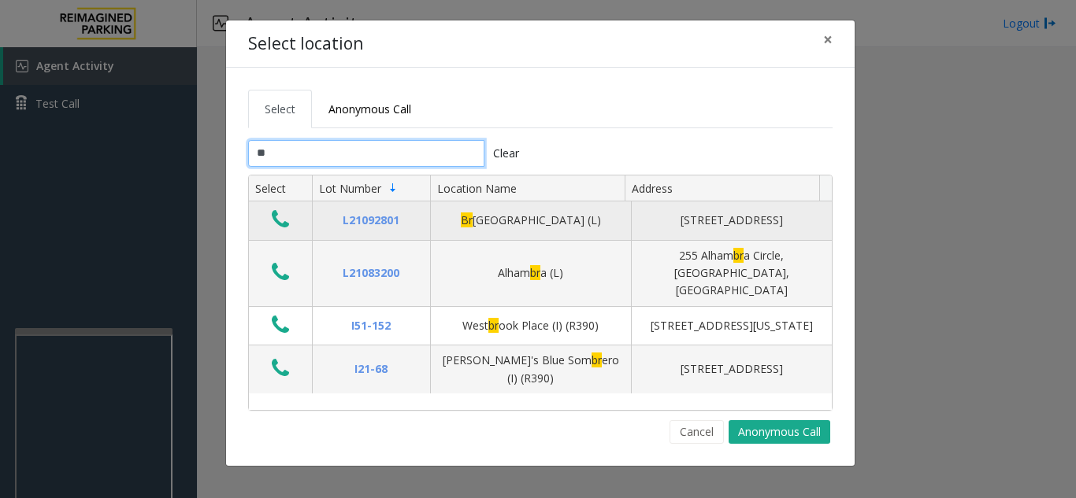
type input "**"
click at [277, 229] on icon "Data table" at bounding box center [280, 220] width 17 height 22
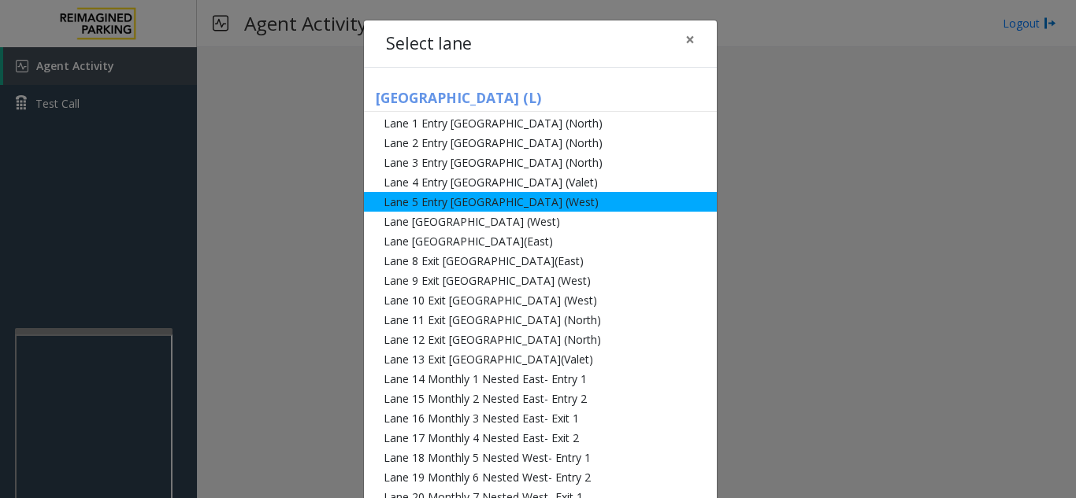
scroll to position [79, 0]
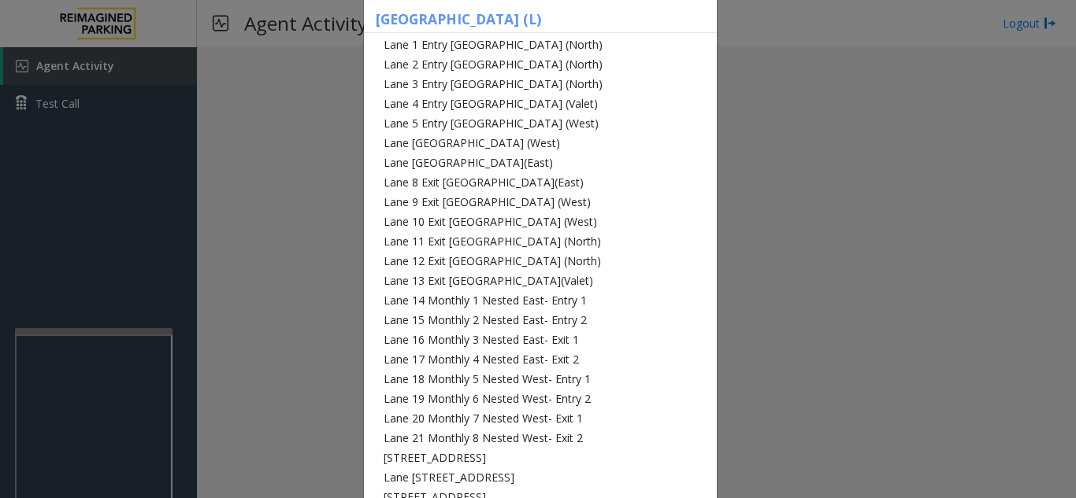
click at [735, 176] on div "Select lane × [GEOGRAPHIC_DATA] ([GEOGRAPHIC_DATA] [GEOGRAPHIC_DATA] [GEOGRAPHI…" at bounding box center [538, 249] width 1076 height 498
click at [276, 140] on div "Select lane × [GEOGRAPHIC_DATA] ([GEOGRAPHIC_DATA] [GEOGRAPHIC_DATA] [GEOGRAPHI…" at bounding box center [538, 249] width 1076 height 498
click at [283, 209] on div "Select lane × [GEOGRAPHIC_DATA] ([GEOGRAPHIC_DATA] [GEOGRAPHIC_DATA] [GEOGRAPHI…" at bounding box center [538, 249] width 1076 height 498
click at [258, 237] on div "Select lane × [GEOGRAPHIC_DATA] ([GEOGRAPHIC_DATA] [GEOGRAPHIC_DATA] [GEOGRAPHI…" at bounding box center [538, 249] width 1076 height 498
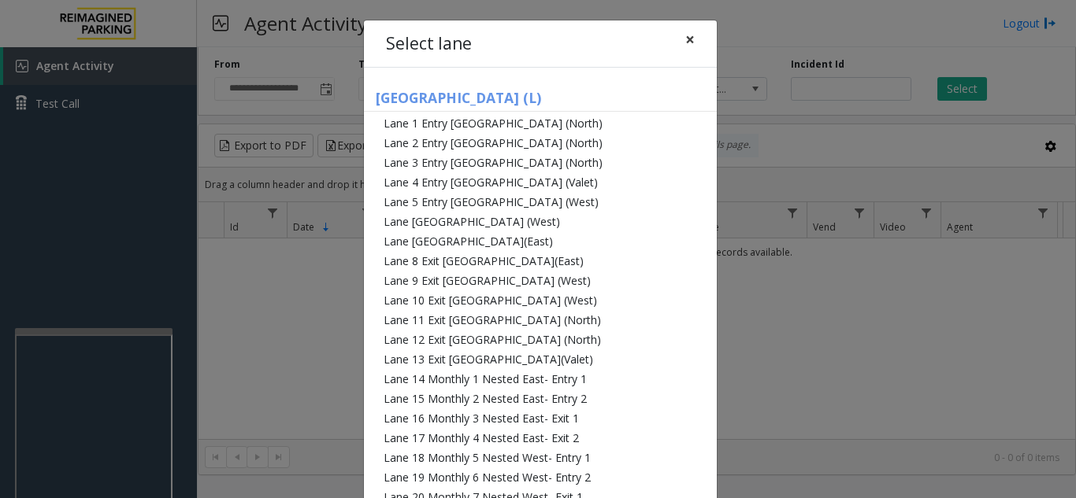
click at [685, 47] on span "×" at bounding box center [689, 39] width 9 height 22
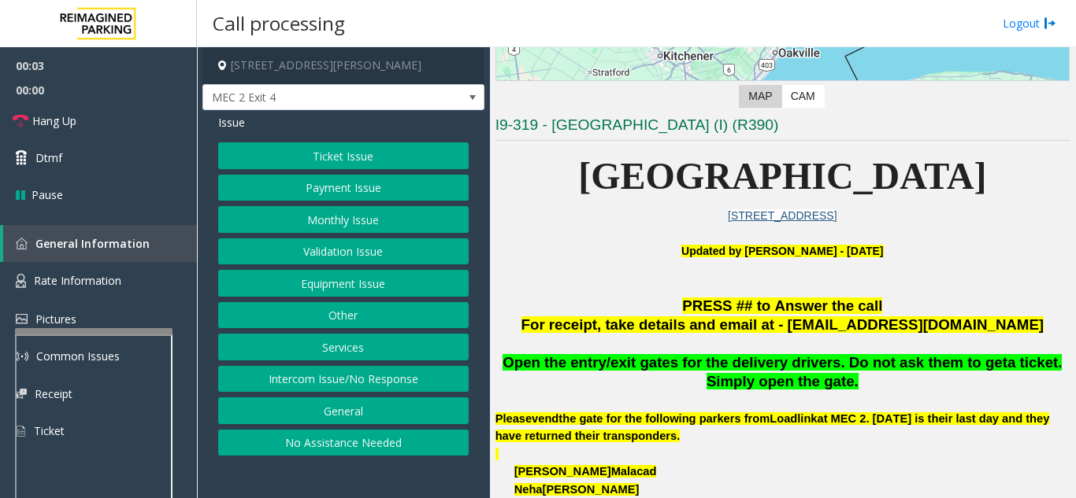
scroll to position [315, 0]
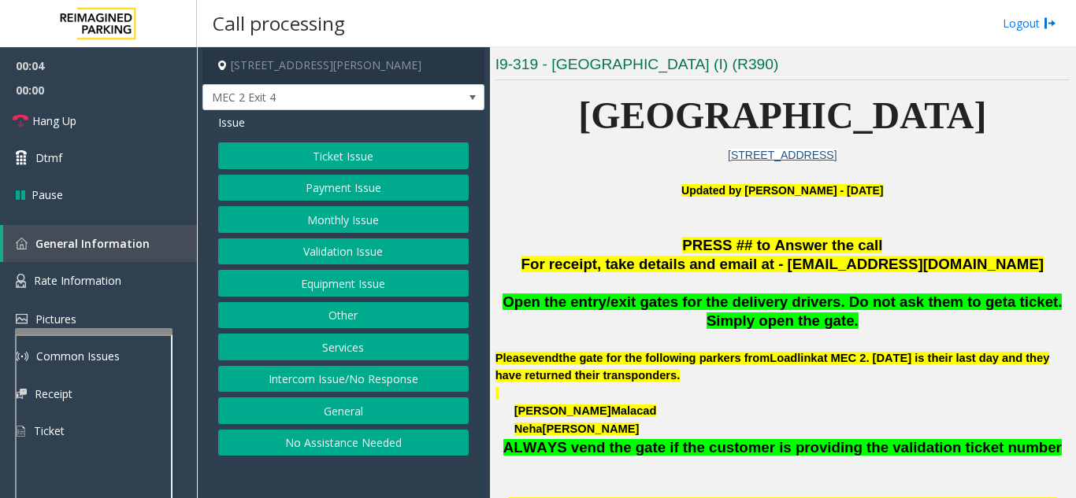
click at [361, 148] on button "Ticket Issue" at bounding box center [343, 156] width 250 height 27
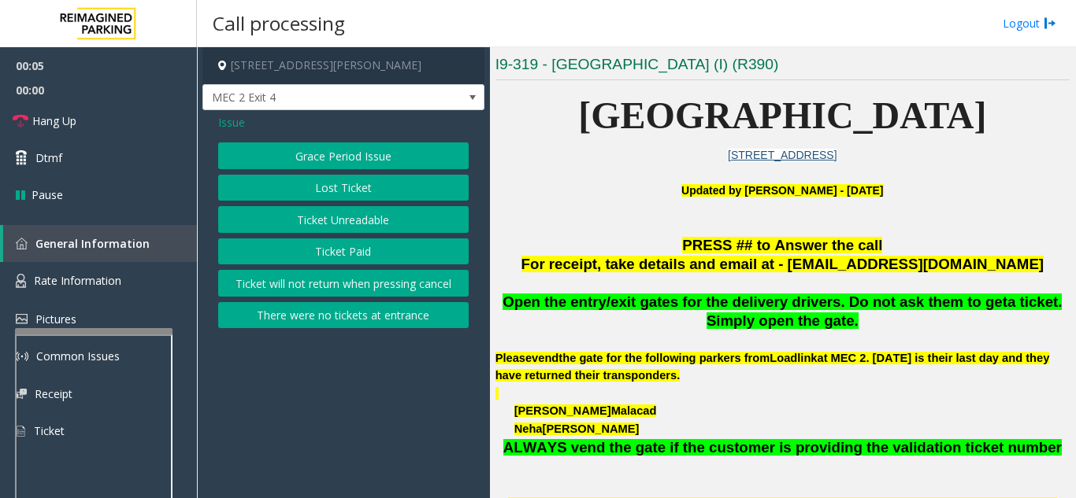
click at [365, 221] on button "Ticket Unreadable" at bounding box center [343, 219] width 250 height 27
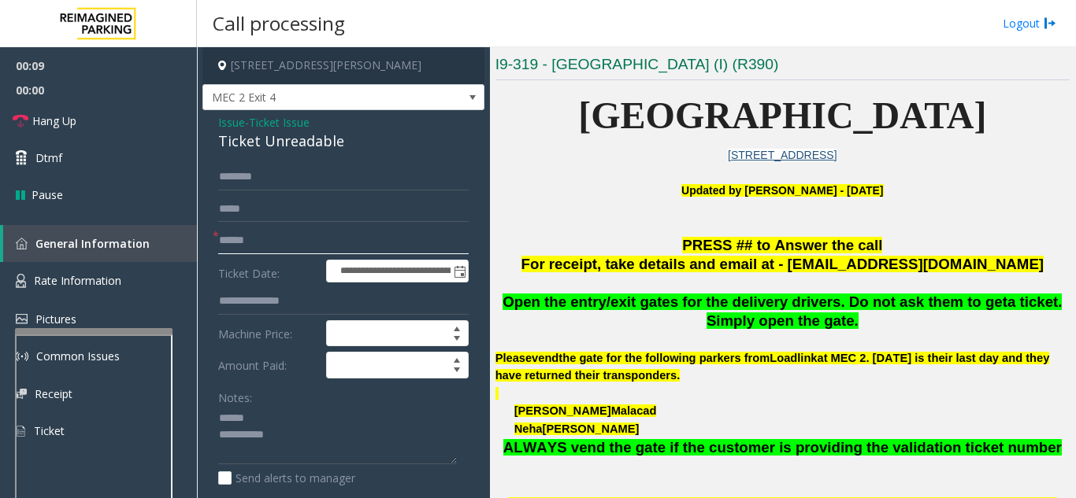
click at [272, 239] on input "text" at bounding box center [343, 241] width 250 height 27
drag, startPoint x: 216, startPoint y: 140, endPoint x: 357, endPoint y: 144, distance: 141.0
click at [357, 144] on div "**********" at bounding box center [343, 494] width 282 height 768
type textarea "**********"
click at [267, 243] on input "text" at bounding box center [343, 241] width 250 height 27
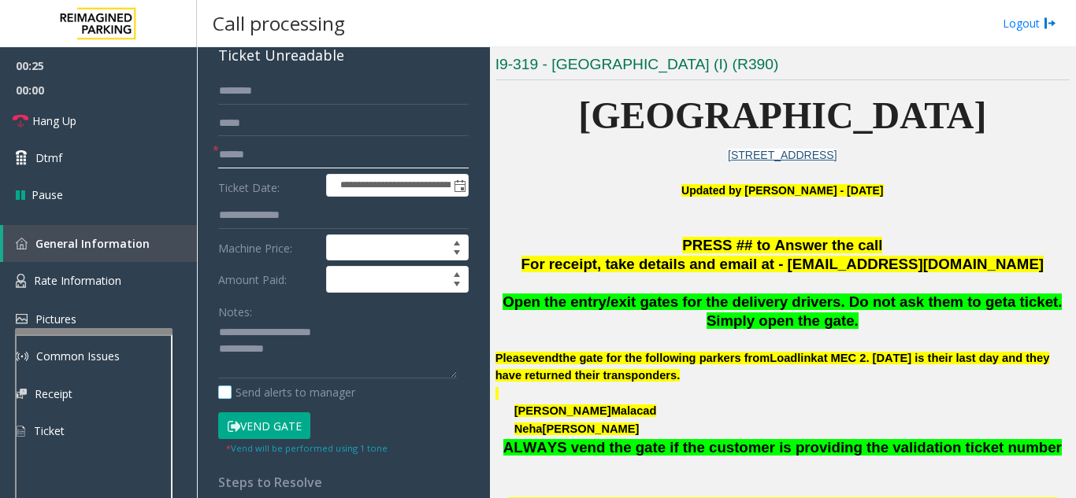
scroll to position [236, 0]
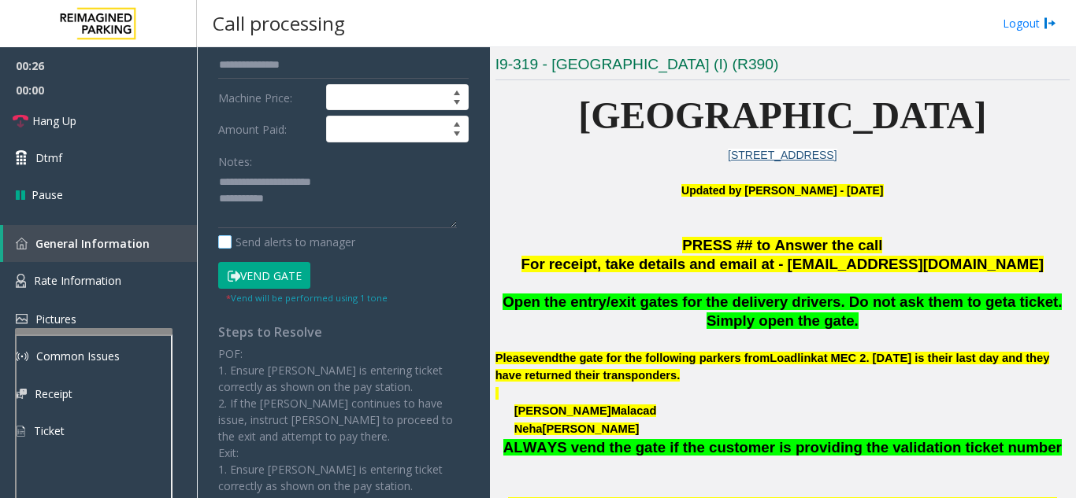
type input "******"
click at [291, 247] on label "Send alerts to manager" at bounding box center [286, 242] width 137 height 17
click at [274, 271] on button "Vend Gate" at bounding box center [264, 275] width 92 height 27
click at [307, 226] on textarea at bounding box center [337, 199] width 239 height 59
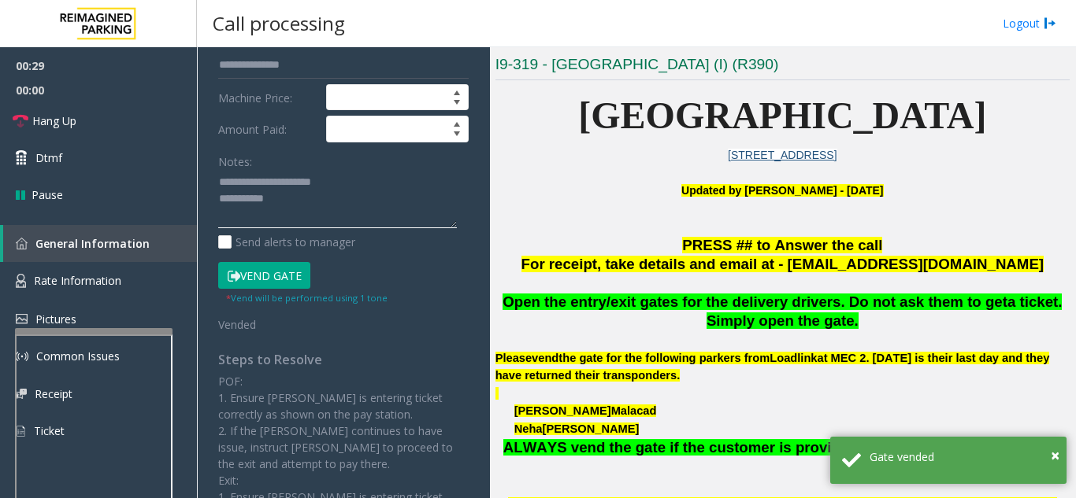
scroll to position [551, 0]
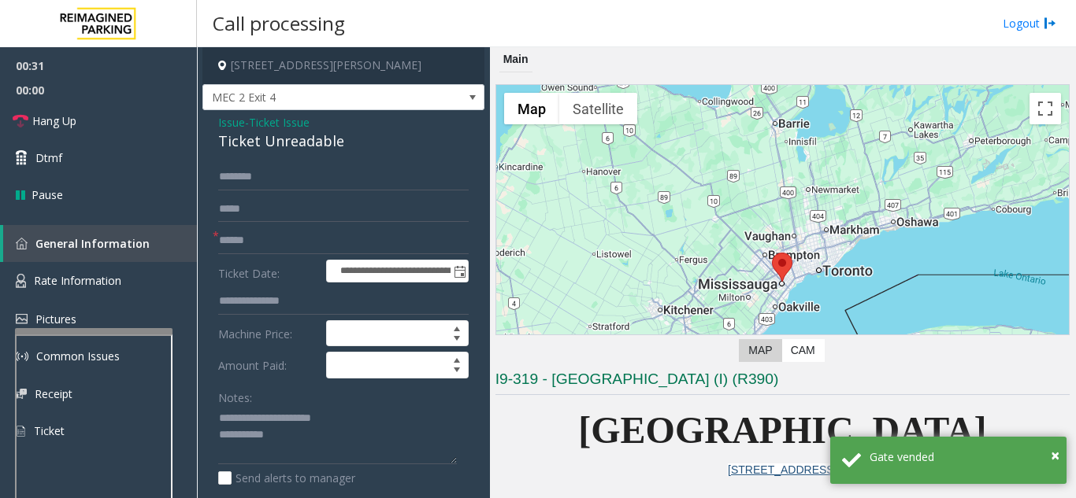
scroll to position [551, 0]
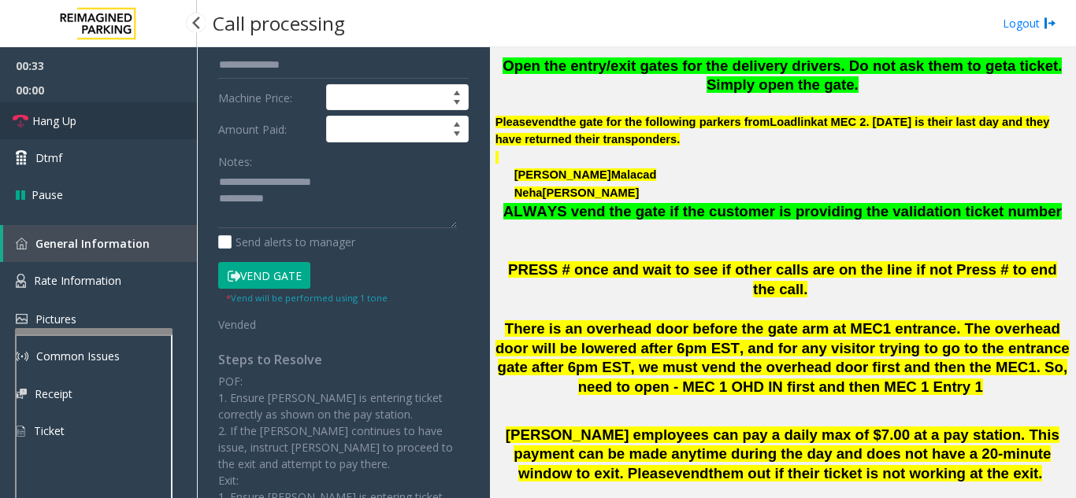
click at [27, 127] on icon at bounding box center [21, 121] width 16 height 16
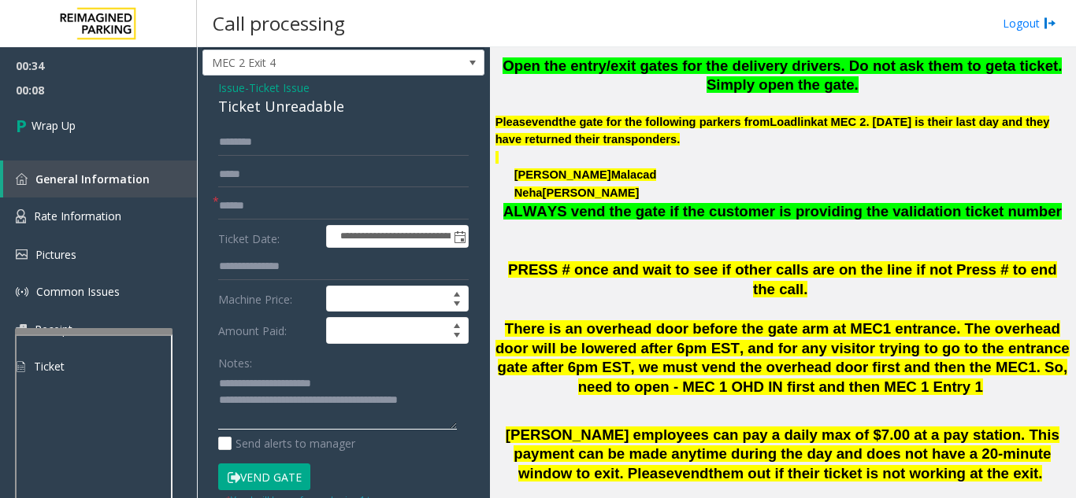
scroll to position [0, 0]
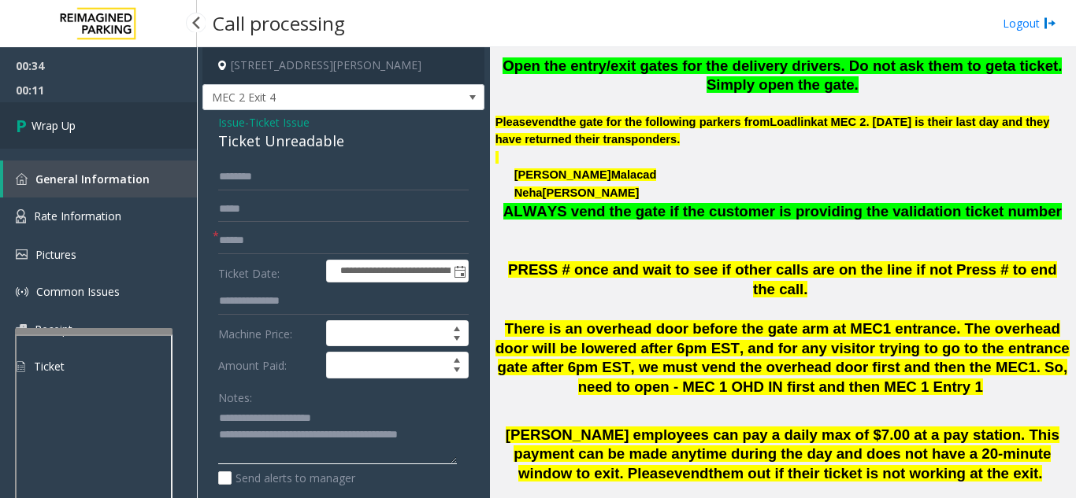
type textarea "**********"
click at [116, 128] on link "Wrap Up" at bounding box center [98, 125] width 197 height 46
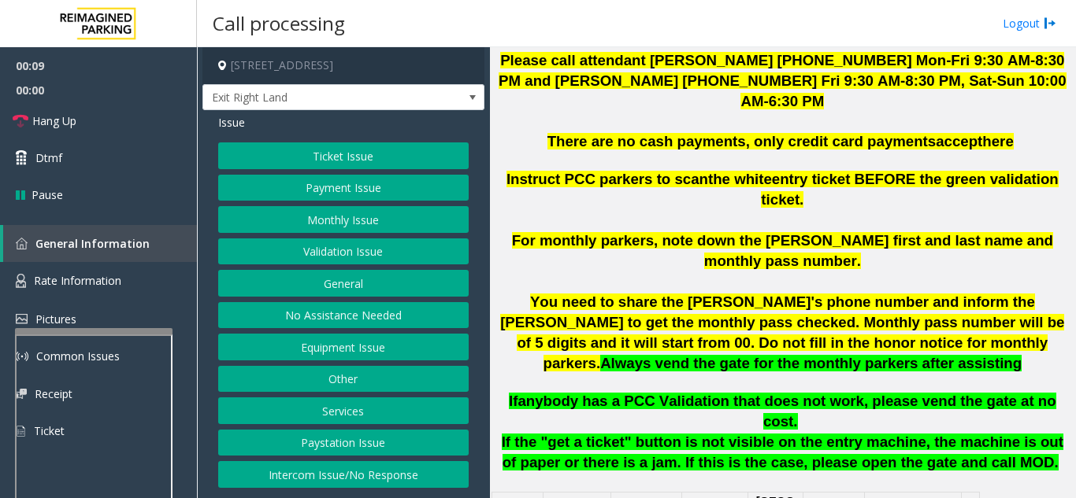
scroll to position [551, 0]
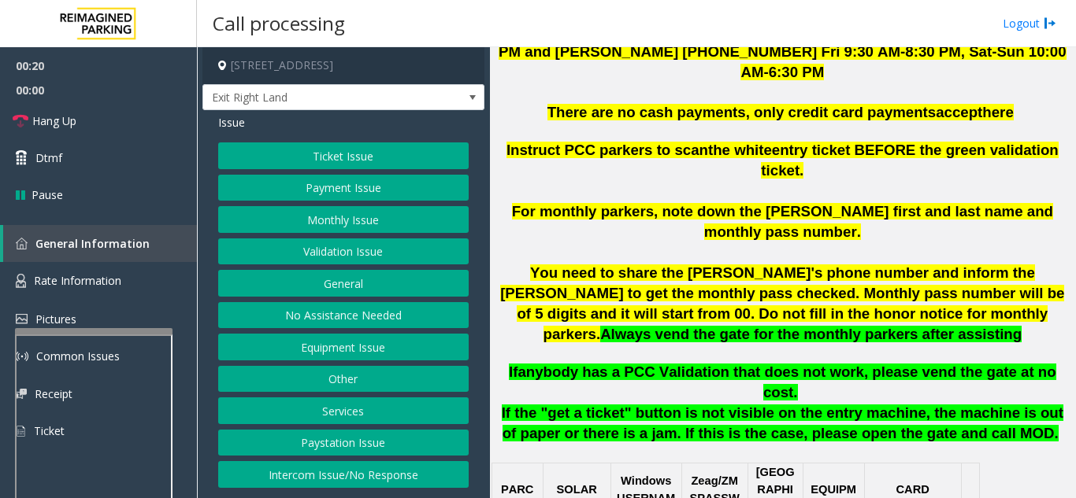
click at [372, 260] on button "Validation Issue" at bounding box center [343, 252] width 250 height 27
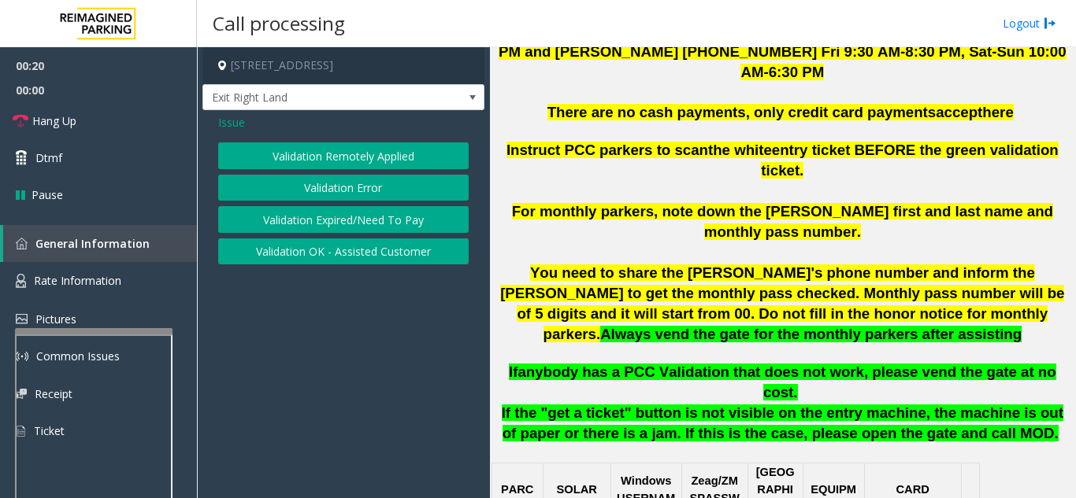
click at [382, 191] on button "Validation Error" at bounding box center [343, 188] width 250 height 27
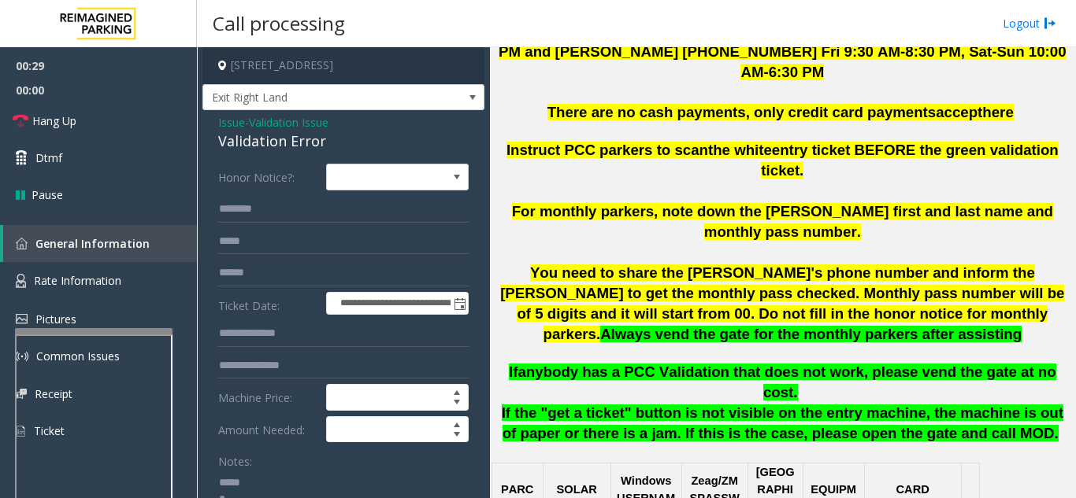
type textarea "**********"
drag, startPoint x: 213, startPoint y: 138, endPoint x: 349, endPoint y: 146, distance: 135.7
click at [286, 283] on input "text" at bounding box center [343, 273] width 250 height 27
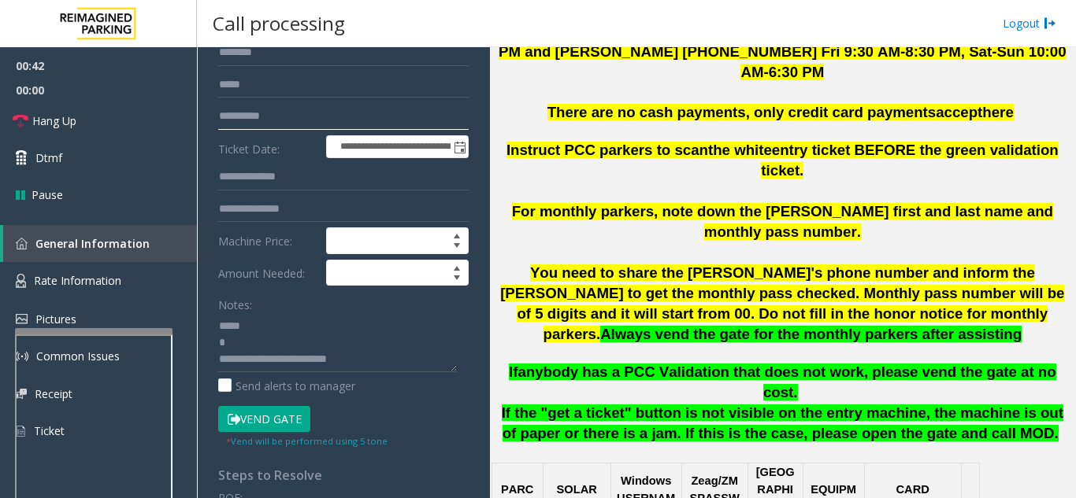
scroll to position [157, 0]
type input "**********"
click at [281, 417] on button "Vend Gate" at bounding box center [264, 418] width 92 height 27
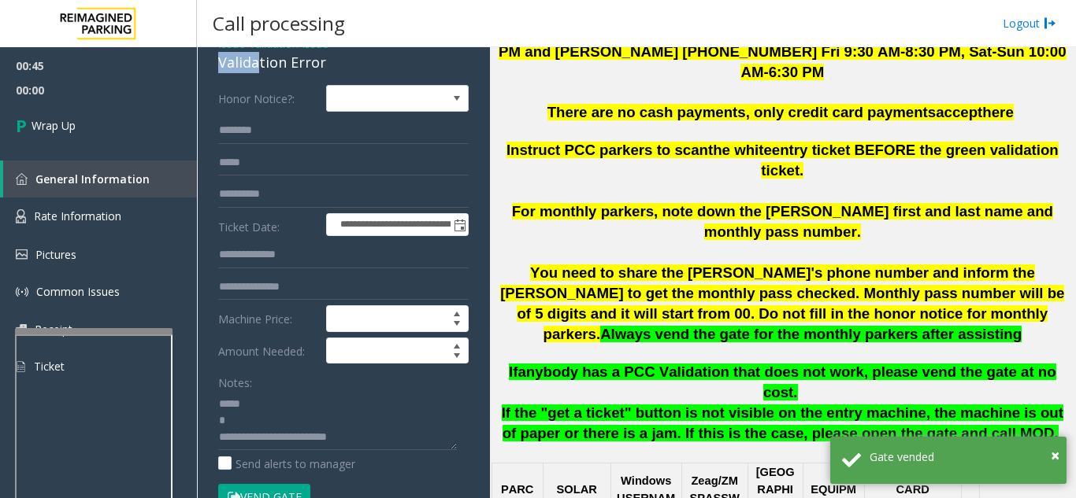
scroll to position [78, 0]
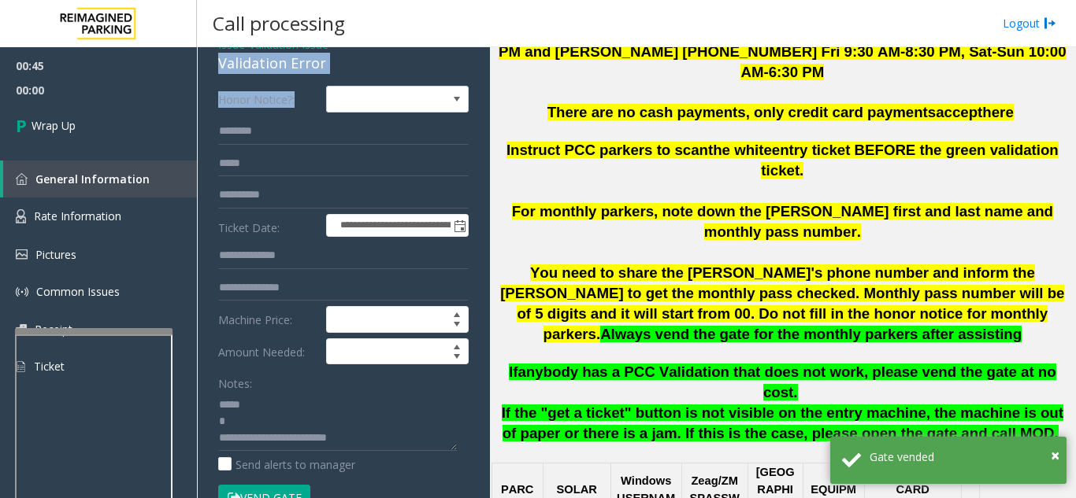
drag, startPoint x: 213, startPoint y: 61, endPoint x: 348, endPoint y: 76, distance: 136.3
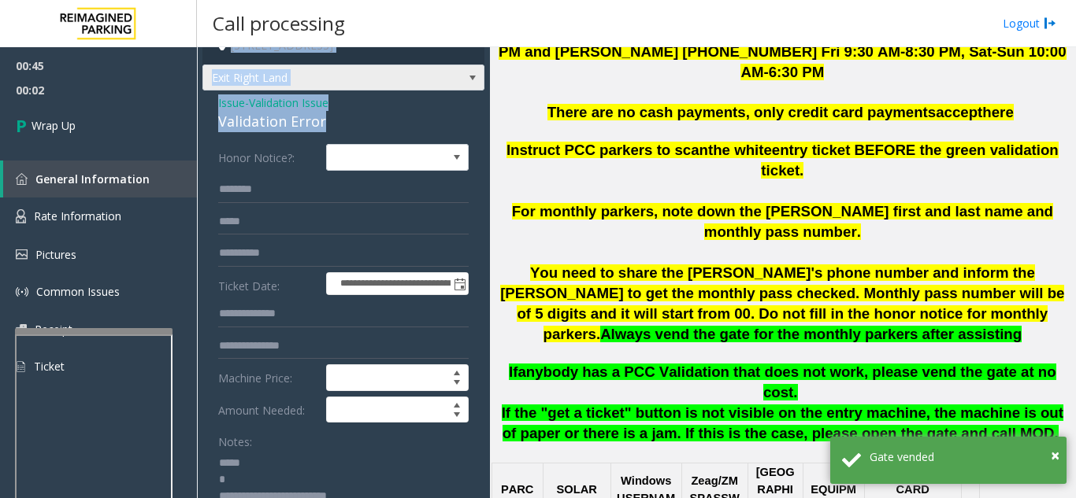
scroll to position [1, 0]
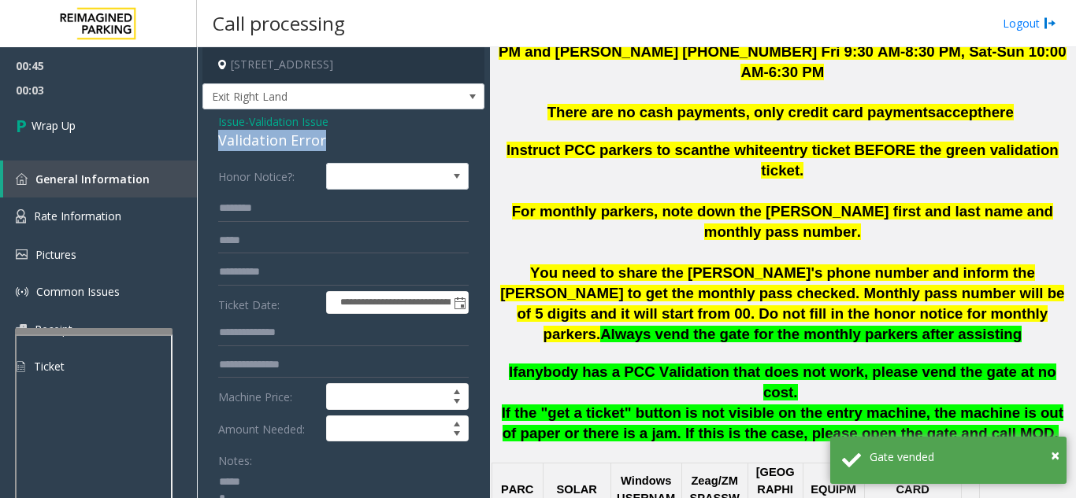
drag, startPoint x: 343, startPoint y: 71, endPoint x: 219, endPoint y: 135, distance: 139.8
click at [219, 135] on div "Validation Error" at bounding box center [343, 140] width 250 height 21
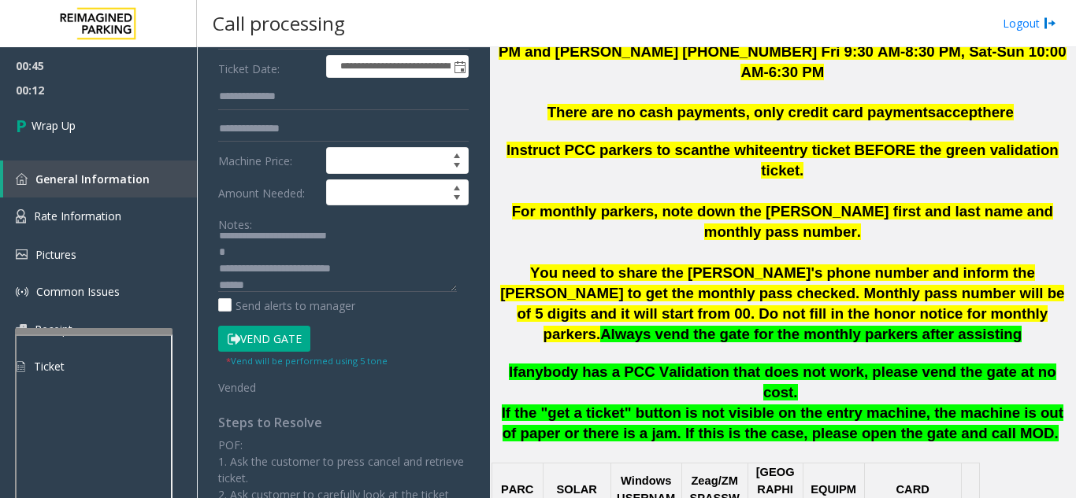
scroll to position [66, 0]
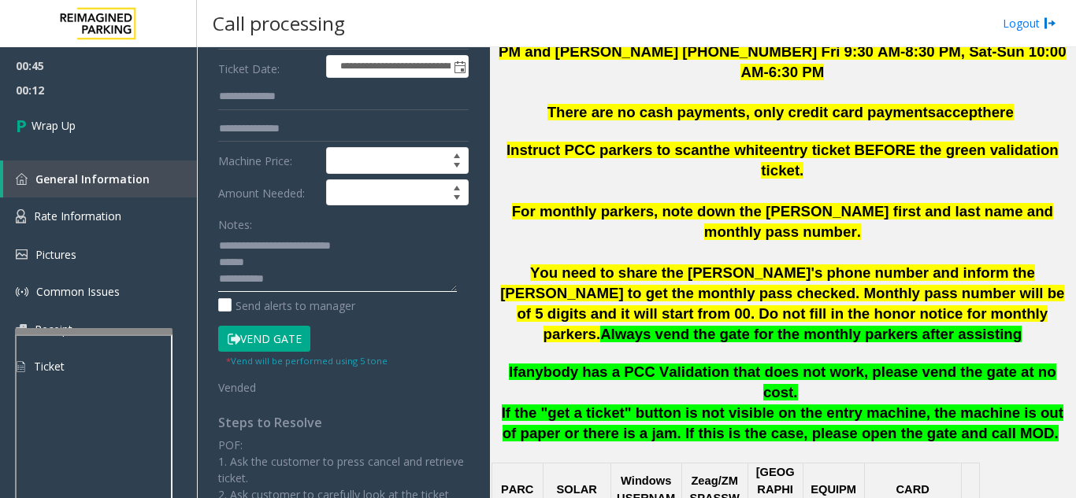
click at [291, 272] on textarea at bounding box center [337, 262] width 239 height 59
click at [299, 253] on textarea at bounding box center [337, 262] width 239 height 59
click at [290, 262] on textarea at bounding box center [337, 262] width 239 height 59
click at [318, 284] on textarea at bounding box center [337, 262] width 239 height 59
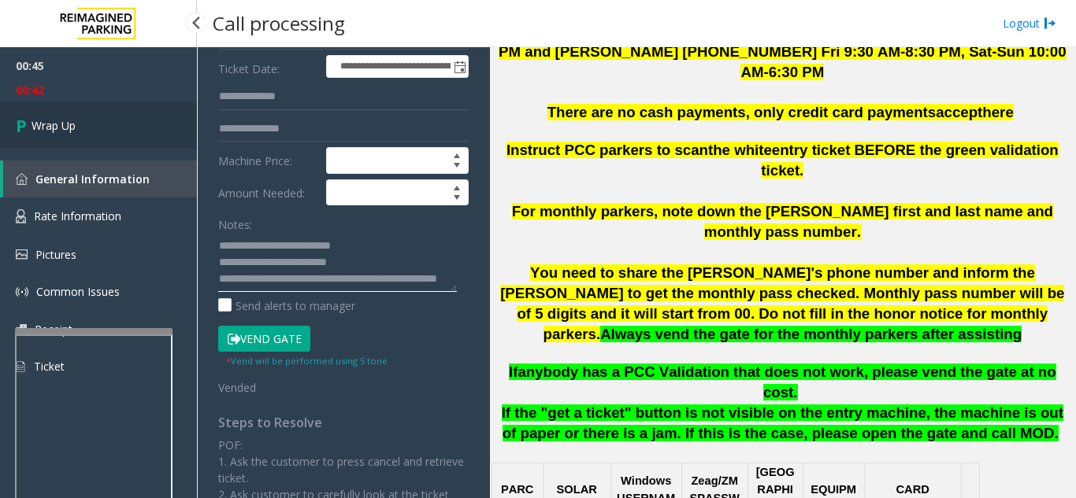
type textarea "**********"
click at [159, 137] on link "Wrap Up" at bounding box center [98, 125] width 197 height 46
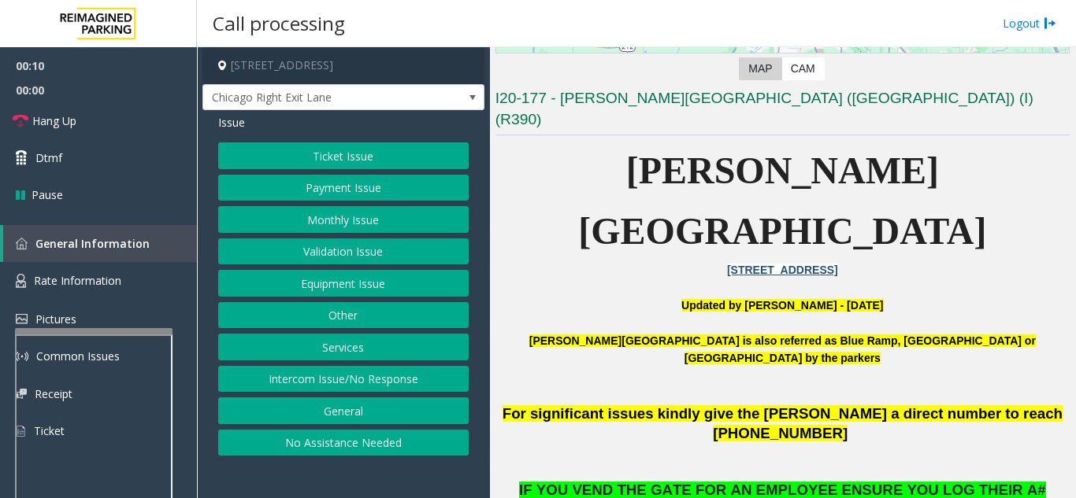
scroll to position [315, 0]
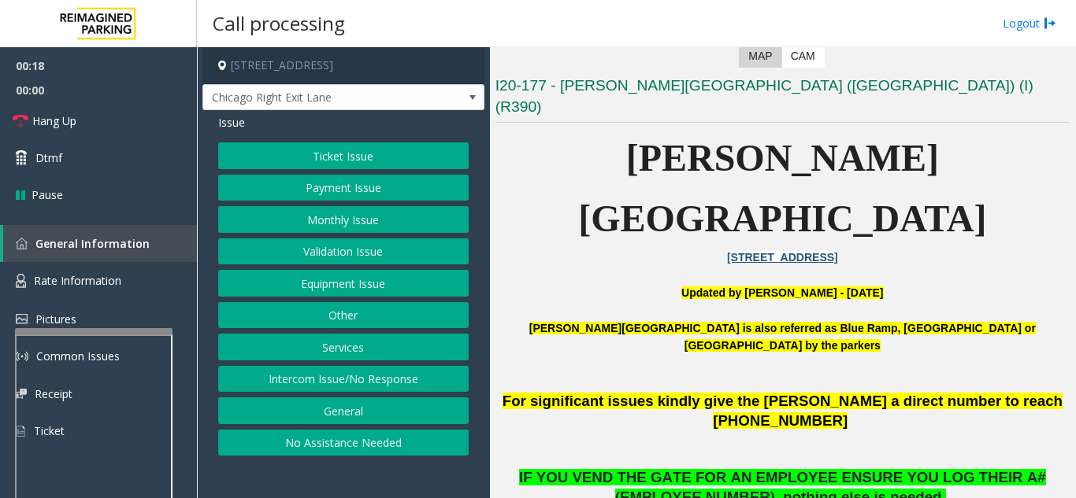
click at [313, 287] on button "Equipment Issue" at bounding box center [343, 283] width 250 height 27
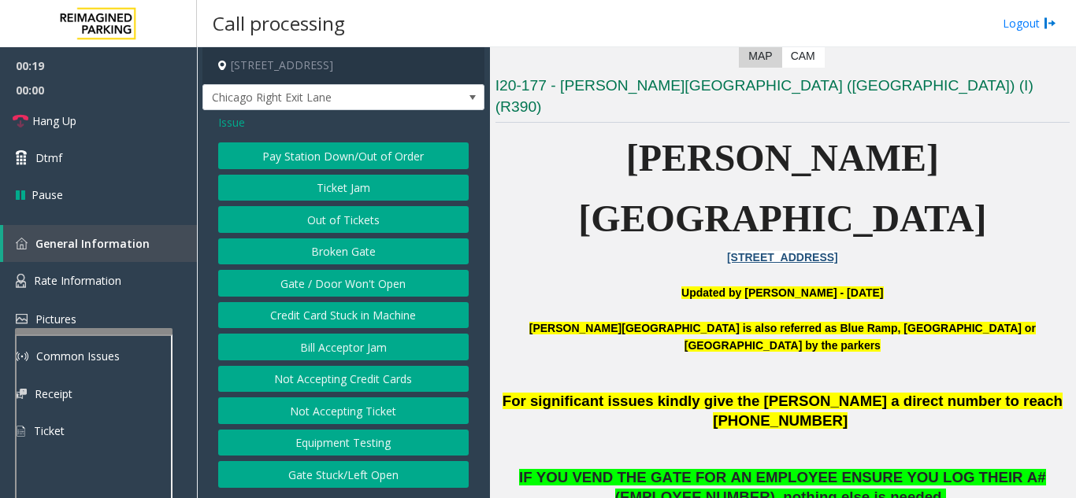
click at [313, 287] on button "Gate / Door Won't Open" at bounding box center [343, 283] width 250 height 27
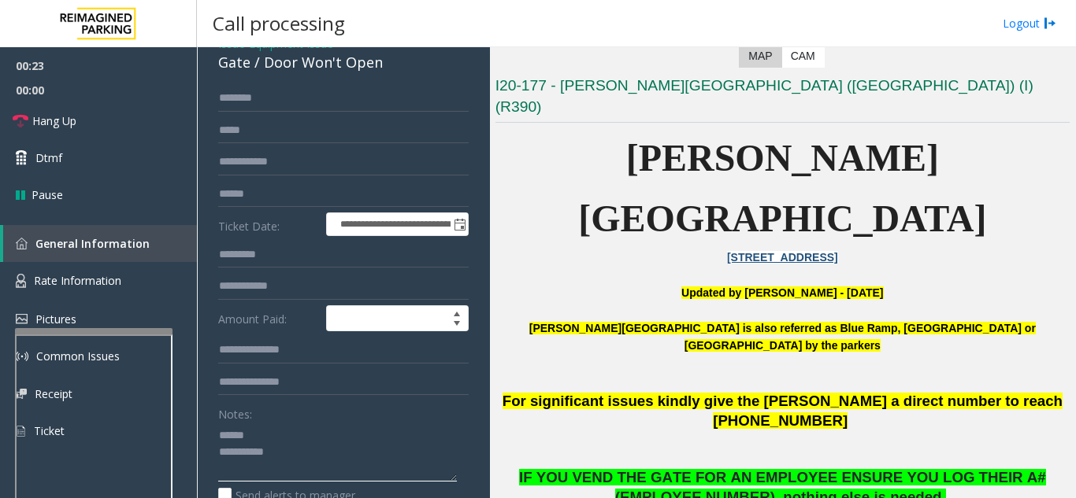
scroll to position [236, 0]
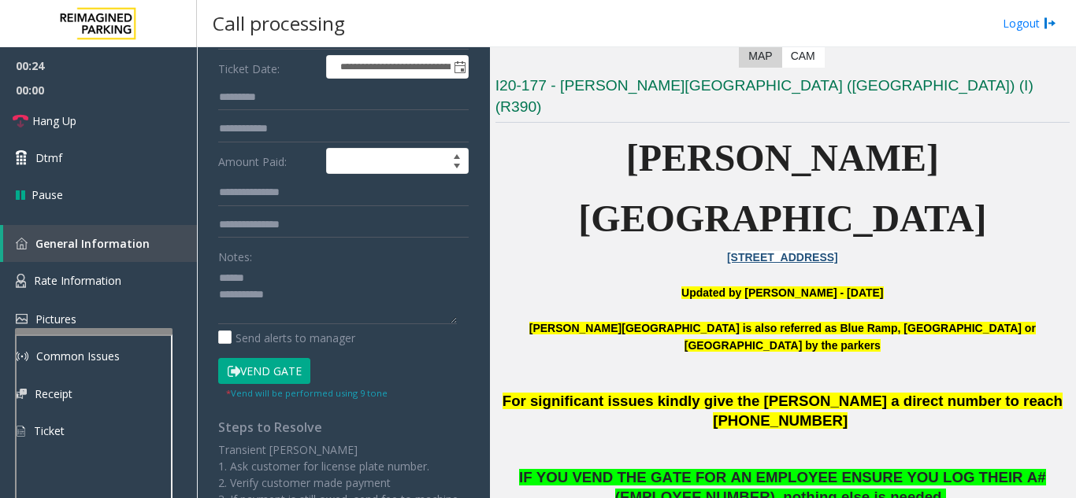
click at [289, 373] on button "Vend Gate" at bounding box center [264, 371] width 92 height 27
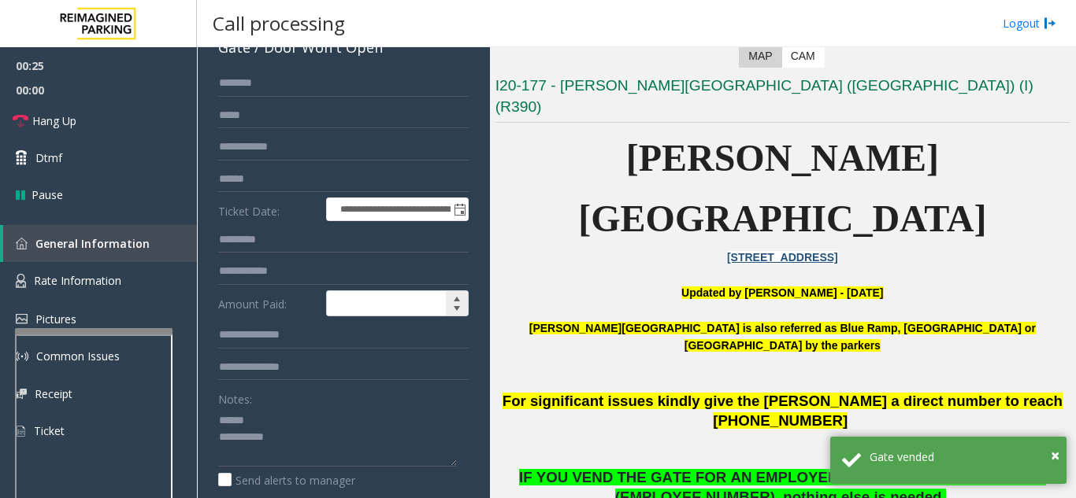
scroll to position [79, 0]
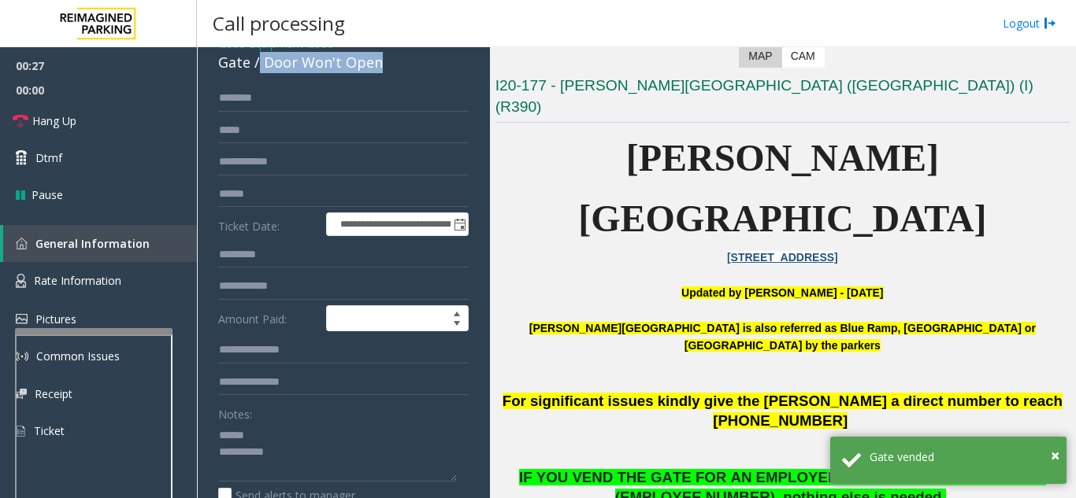
drag, startPoint x: 256, startPoint y: 65, endPoint x: 391, endPoint y: 76, distance: 135.0
click at [391, 76] on div "**********" at bounding box center [343, 452] width 282 height 842
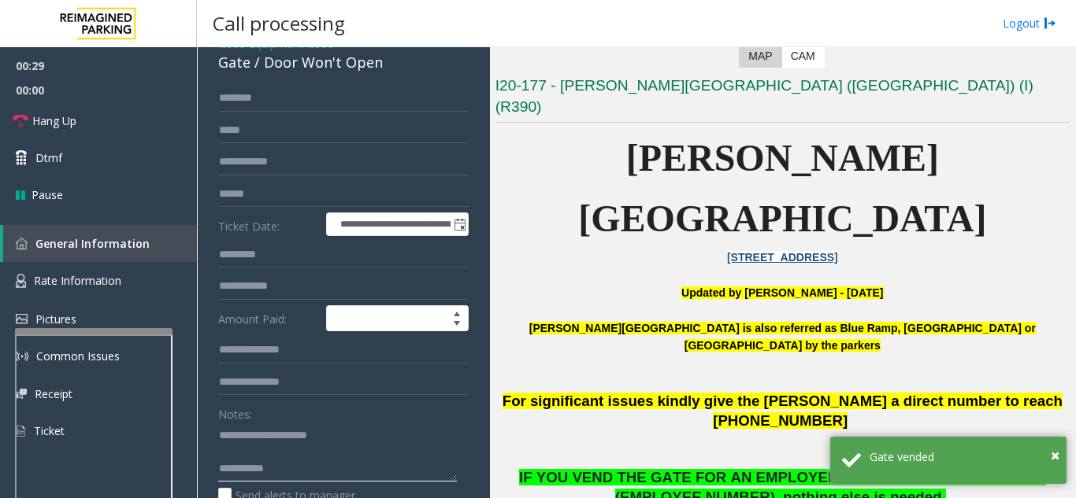
scroll to position [157, 0]
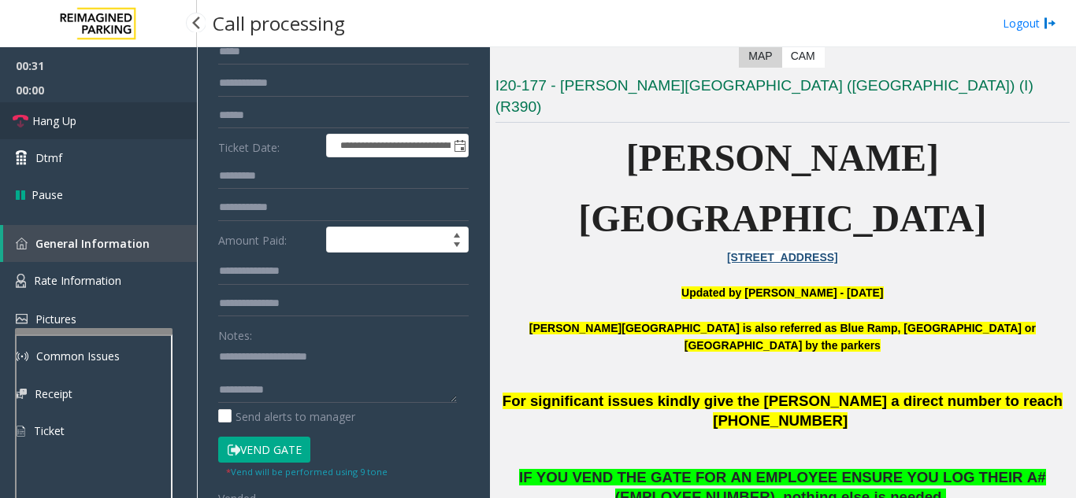
click at [115, 123] on link "Hang Up" at bounding box center [98, 120] width 197 height 37
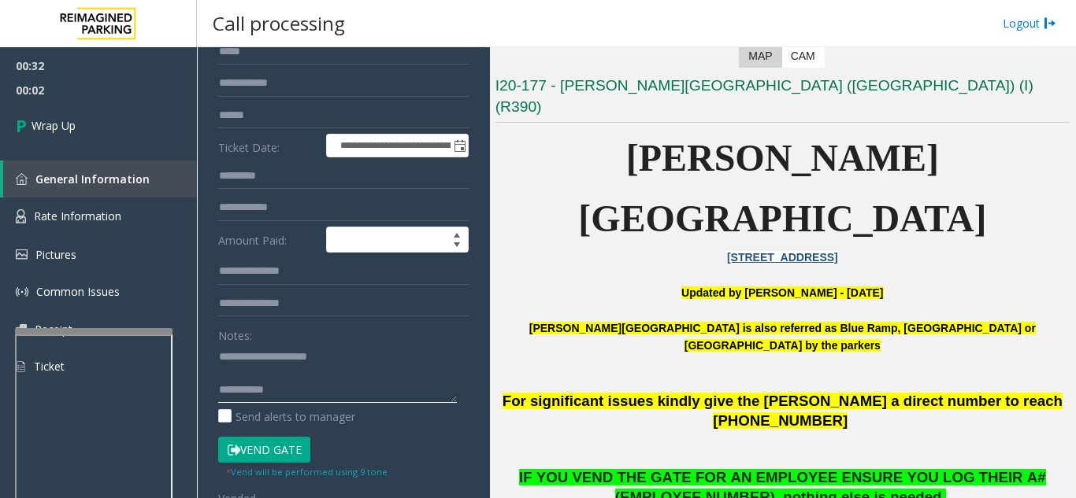
click at [291, 386] on textarea at bounding box center [337, 373] width 239 height 59
type textarea "**********"
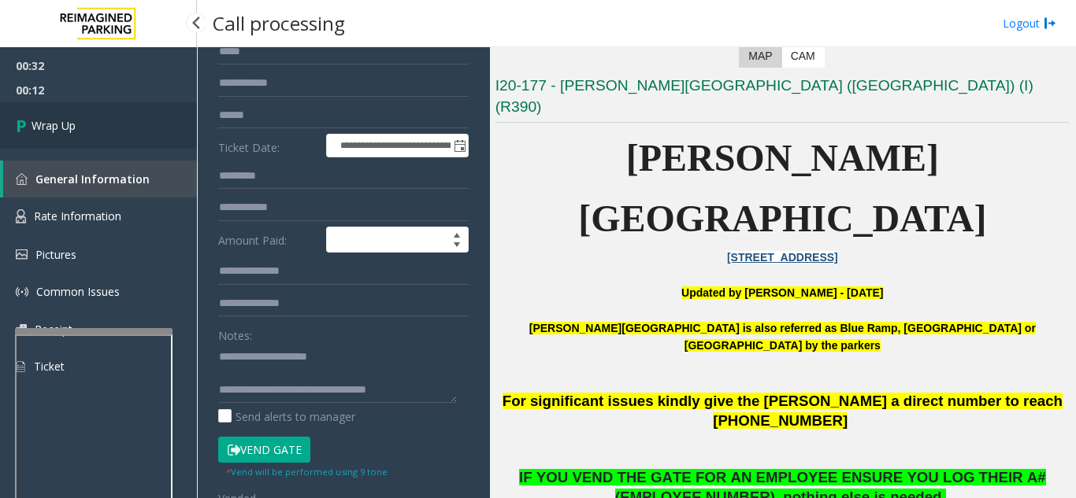
click at [70, 133] on span "Wrap Up" at bounding box center [53, 125] width 44 height 17
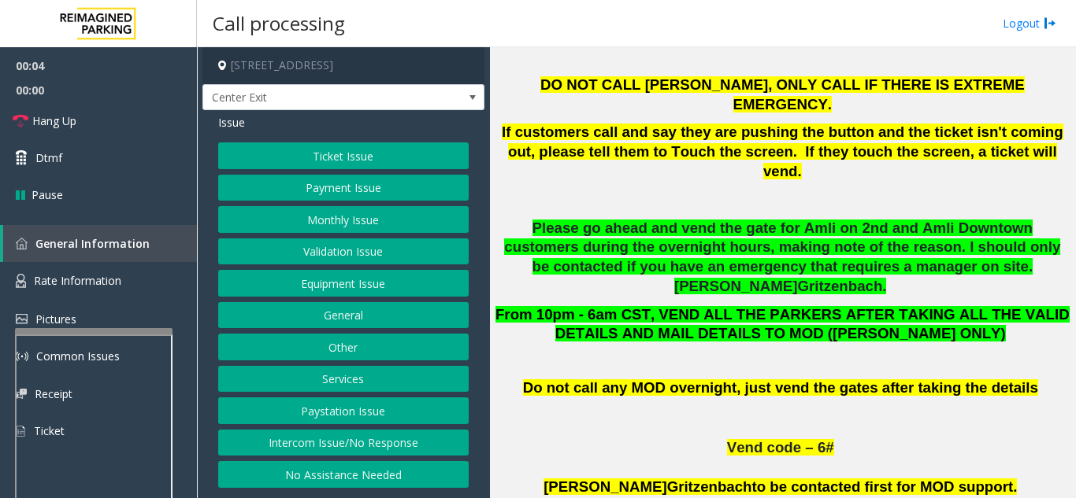
scroll to position [630, 0]
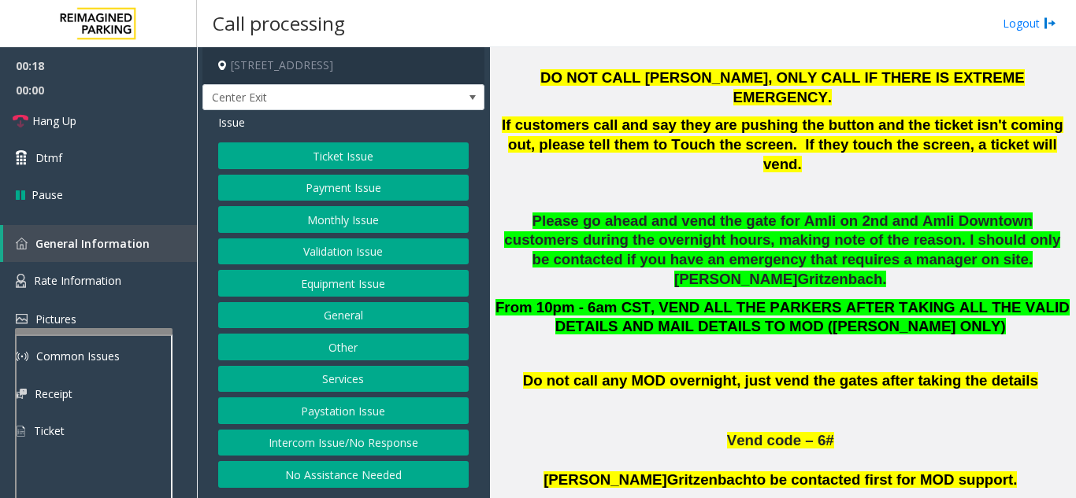
click at [331, 250] on button "Validation Issue" at bounding box center [343, 252] width 250 height 27
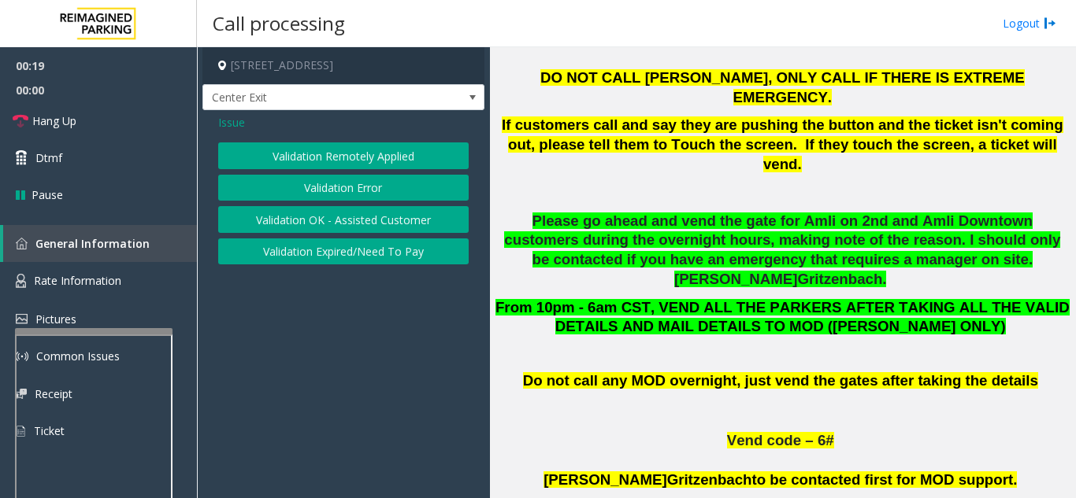
click at [335, 191] on button "Validation Error" at bounding box center [343, 188] width 250 height 27
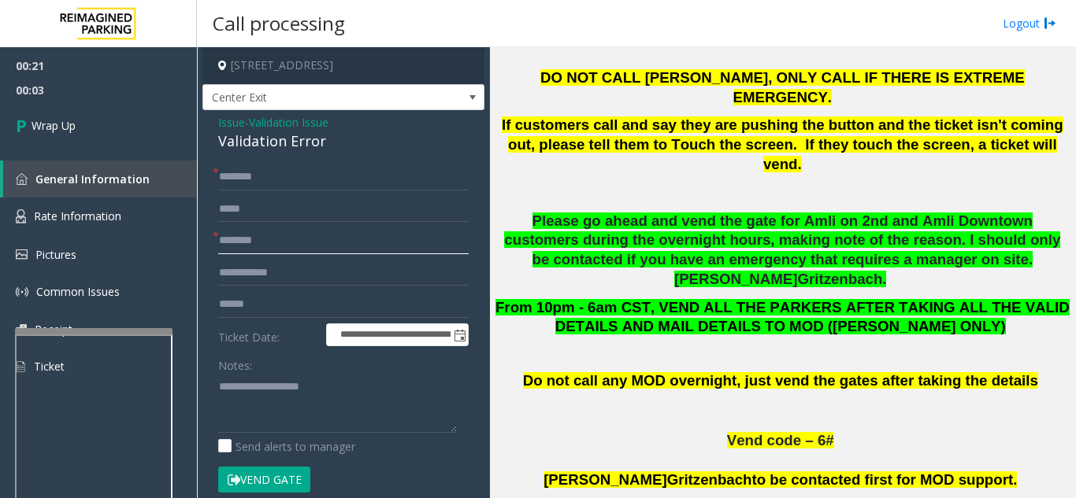
click at [280, 236] on input "text" at bounding box center [343, 241] width 250 height 27
type input "**"
type textarea "**********"
click at [263, 305] on input "text" at bounding box center [343, 304] width 250 height 27
click at [258, 183] on input "text" at bounding box center [343, 177] width 250 height 27
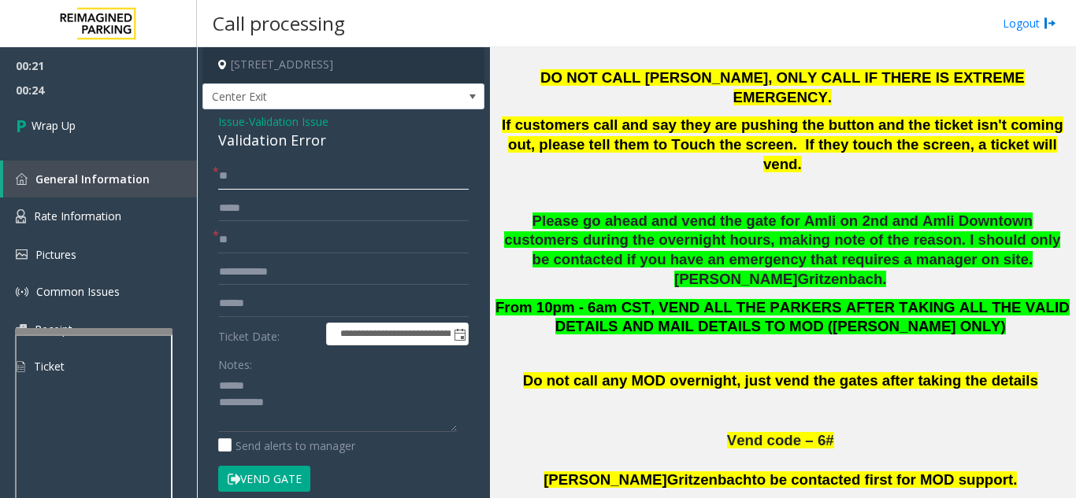
scroll to position [0, 0]
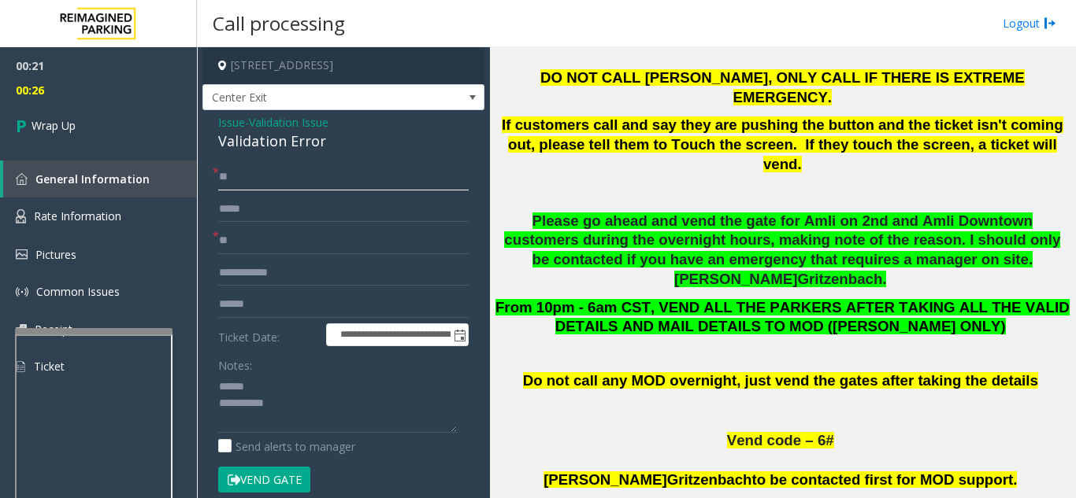
type input "**"
drag, startPoint x: 208, startPoint y: 135, endPoint x: 324, endPoint y: 137, distance: 115.8
click at [324, 137] on div "**********" at bounding box center [343, 445] width 282 height 670
type input "**********"
click at [311, 406] on textarea at bounding box center [337, 403] width 239 height 59
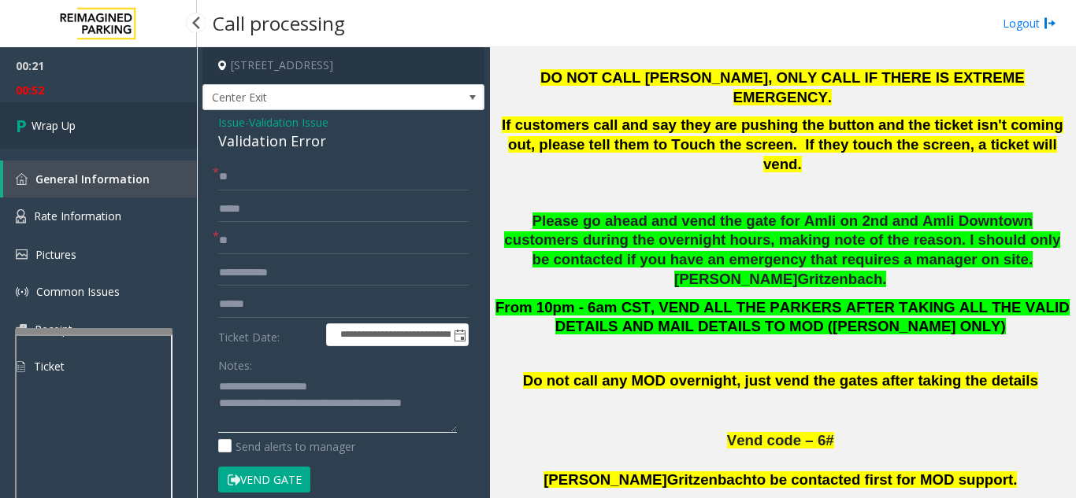
type textarea "**********"
click at [120, 141] on link "Wrap Up" at bounding box center [98, 125] width 197 height 46
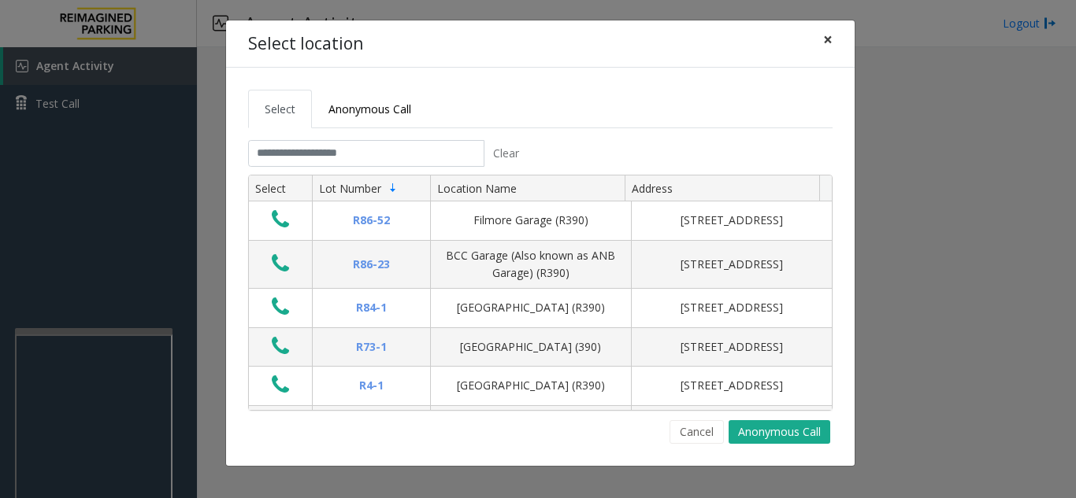
drag, startPoint x: 837, startPoint y: 45, endPoint x: 805, endPoint y: 46, distance: 31.5
click at [837, 45] on button "×" at bounding box center [827, 39] width 31 height 39
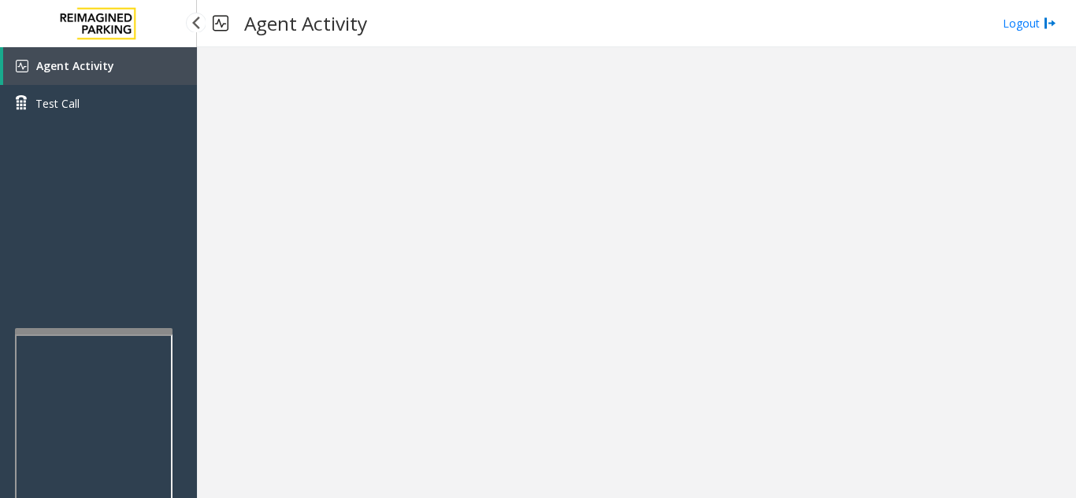
click at [95, 80] on link "Agent Activity" at bounding box center [100, 66] width 194 height 38
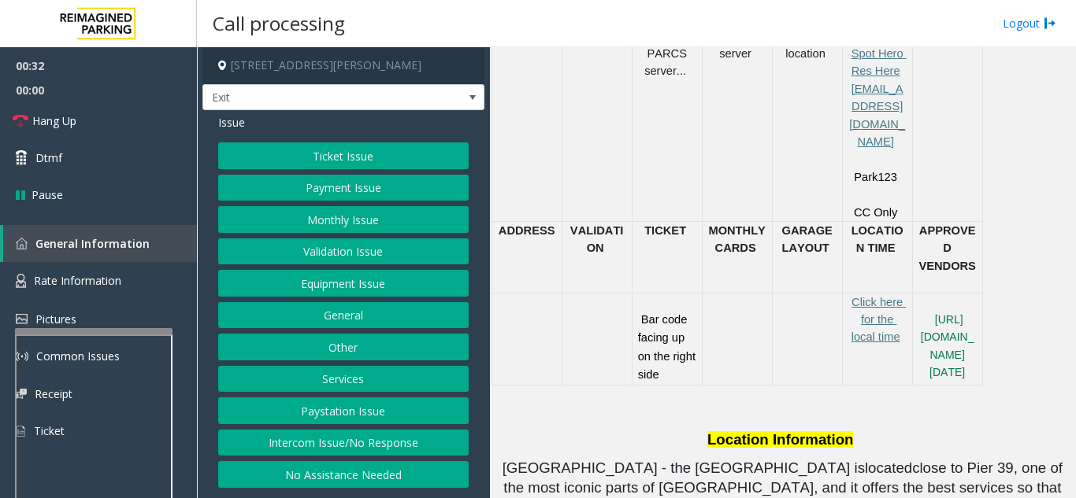
scroll to position [866, 0]
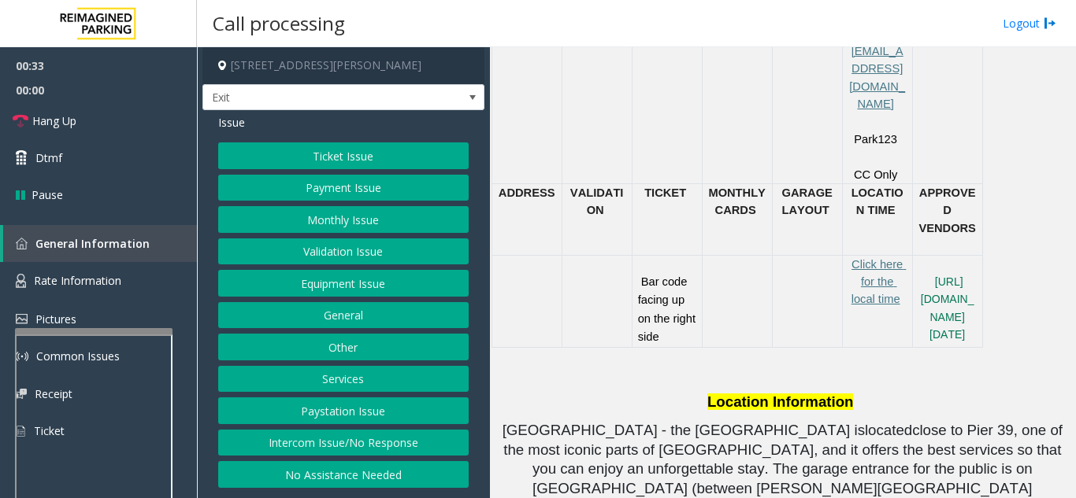
click at [387, 163] on button "Ticket Issue" at bounding box center [343, 156] width 250 height 27
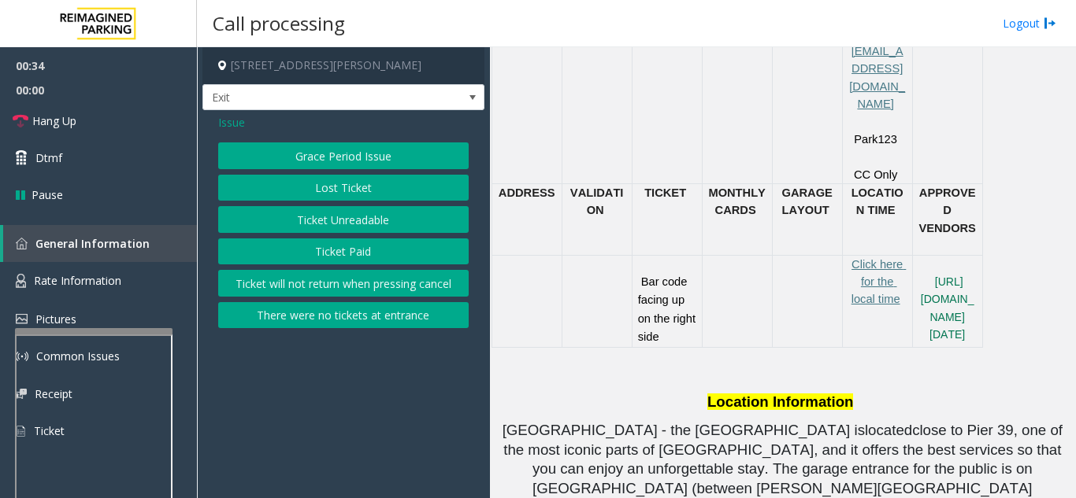
click at [372, 227] on button "Ticket Unreadable" at bounding box center [343, 219] width 250 height 27
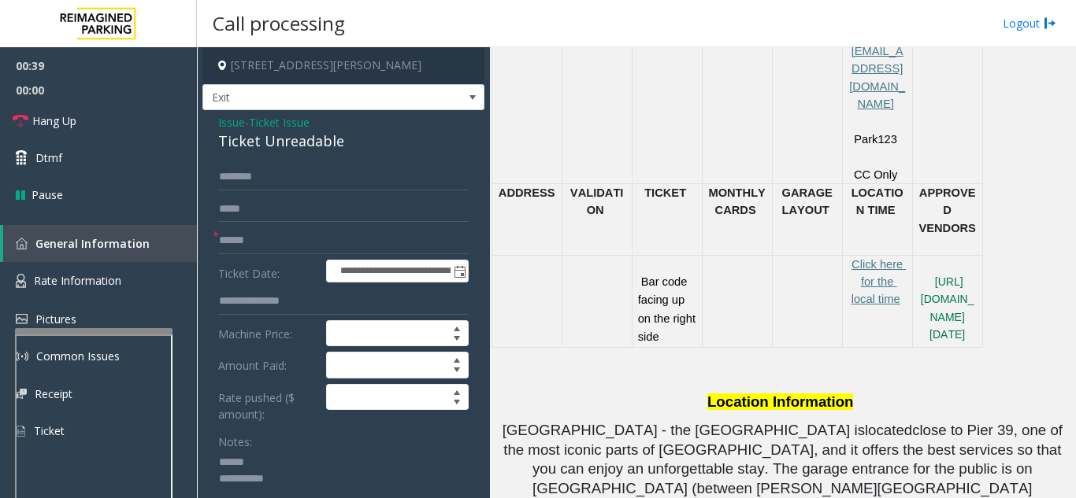
click at [283, 458] on textarea at bounding box center [337, 479] width 239 height 59
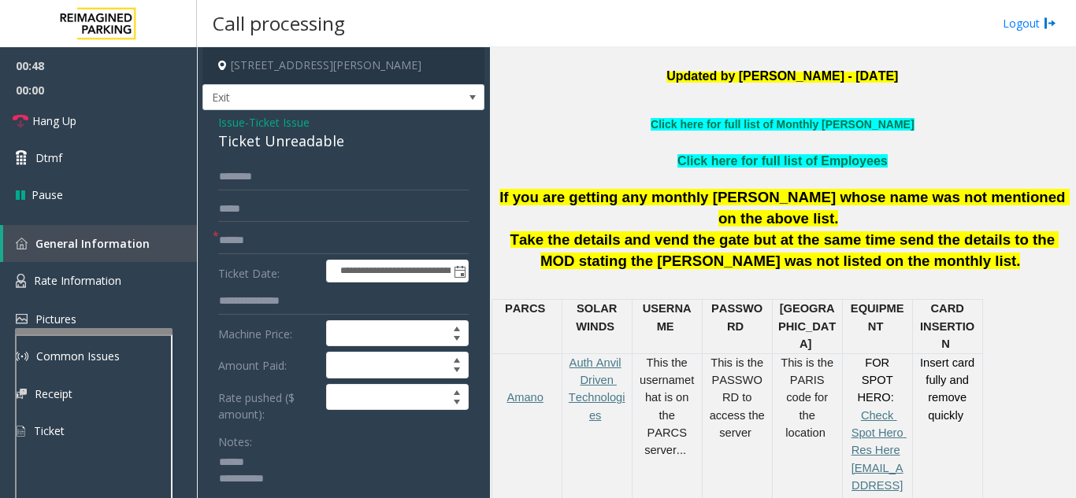
scroll to position [394, 0]
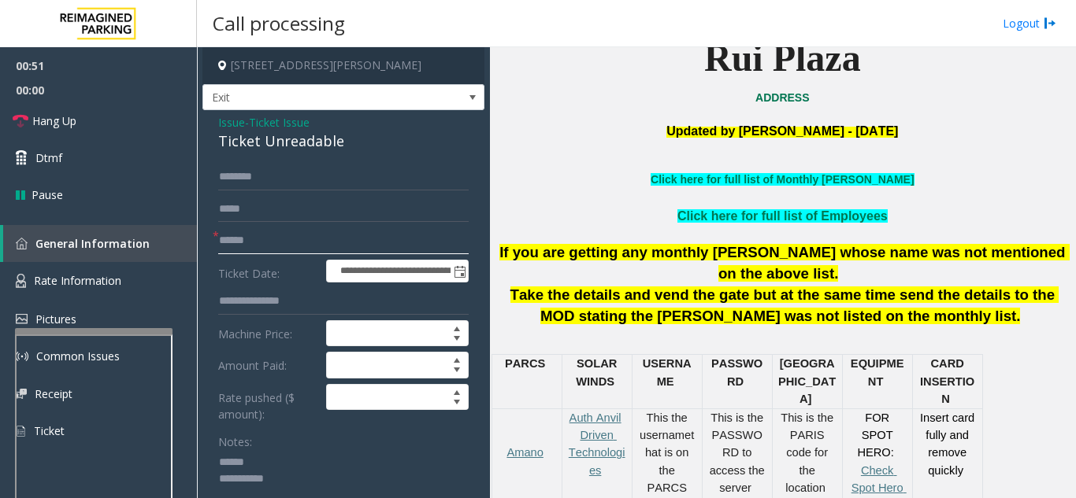
click at [296, 250] on input "text" at bounding box center [343, 241] width 250 height 27
drag, startPoint x: 213, startPoint y: 144, endPoint x: 350, endPoint y: 139, distance: 136.3
type textarea "**********"
click at [302, 246] on input "text" at bounding box center [343, 241] width 250 height 27
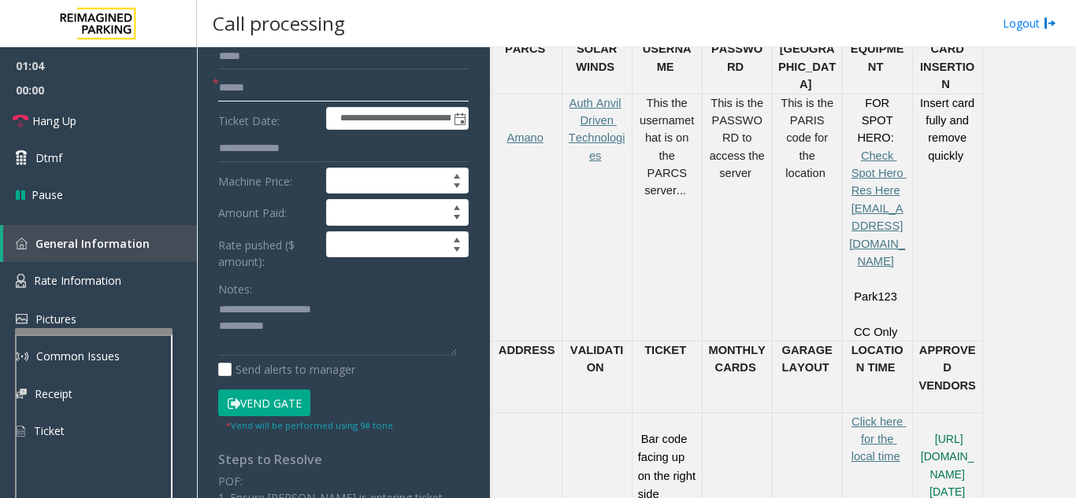
scroll to position [157, 0]
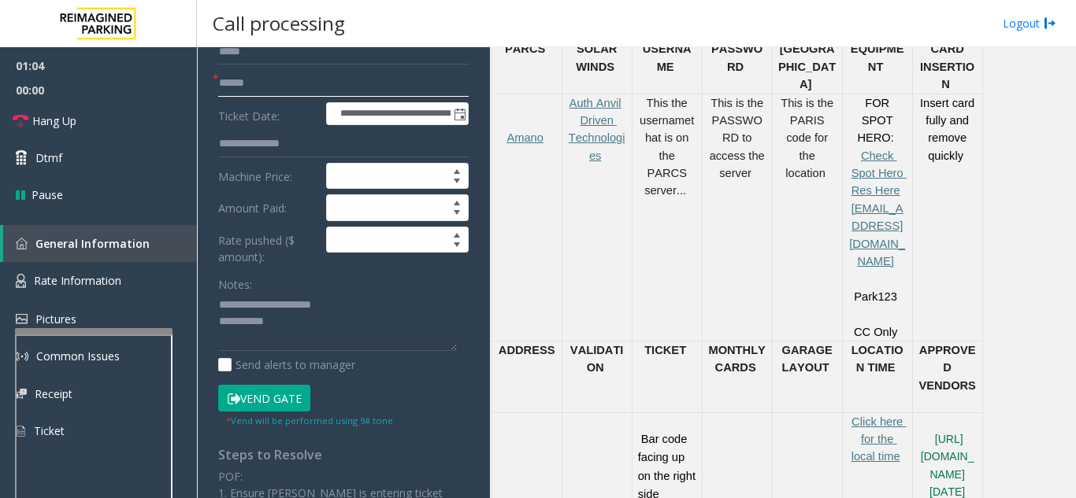
type input "******"
click at [260, 394] on button "Vend Gate" at bounding box center [264, 398] width 92 height 27
click at [310, 331] on textarea at bounding box center [337, 322] width 239 height 59
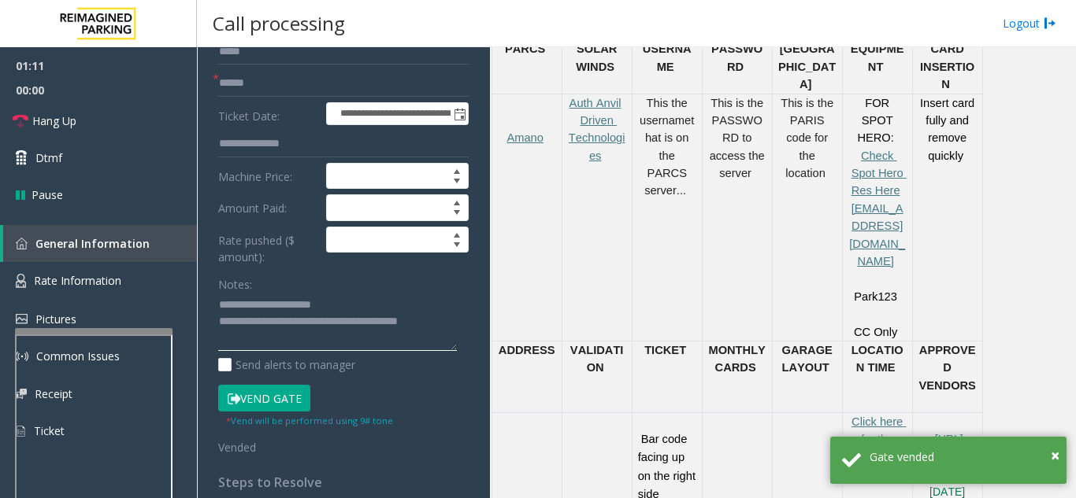
type textarea "**********"
click at [323, 280] on div "Notes:" at bounding box center [343, 311] width 250 height 81
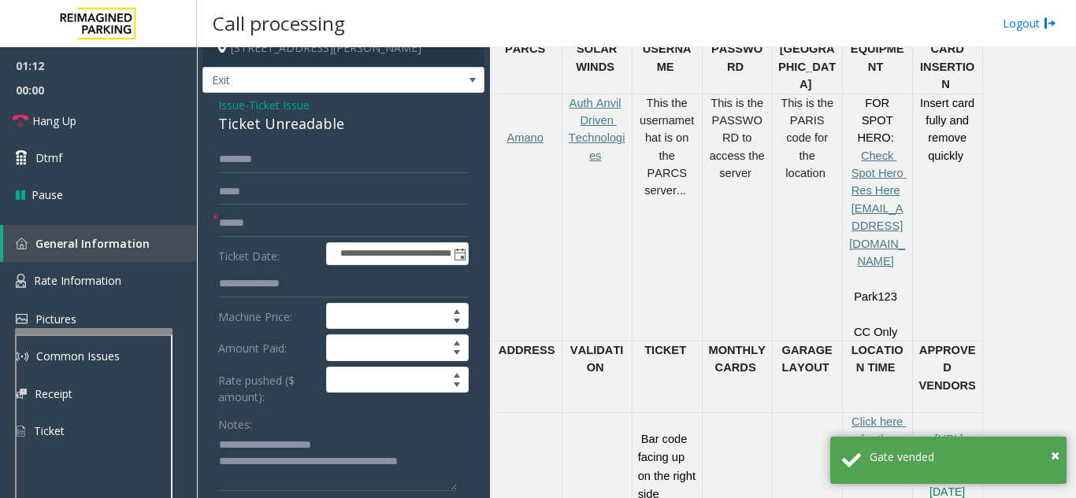
scroll to position [0, 0]
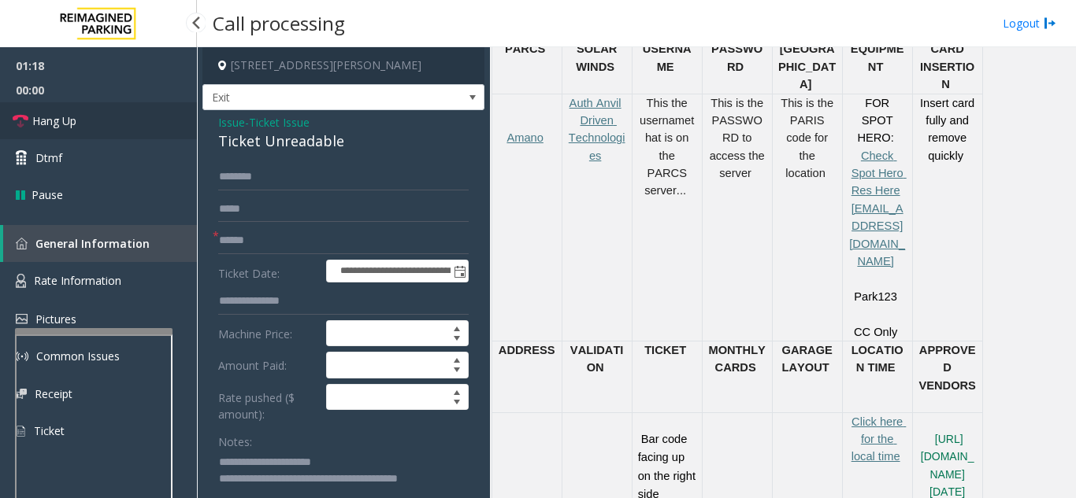
click at [81, 121] on link "Hang Up" at bounding box center [98, 120] width 197 height 37
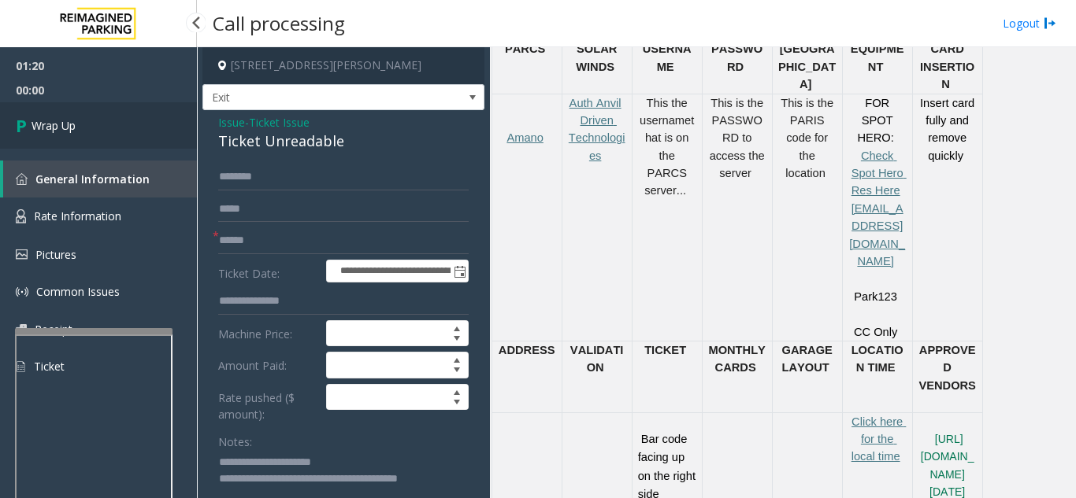
click at [152, 123] on link "Wrap Up" at bounding box center [98, 125] width 197 height 46
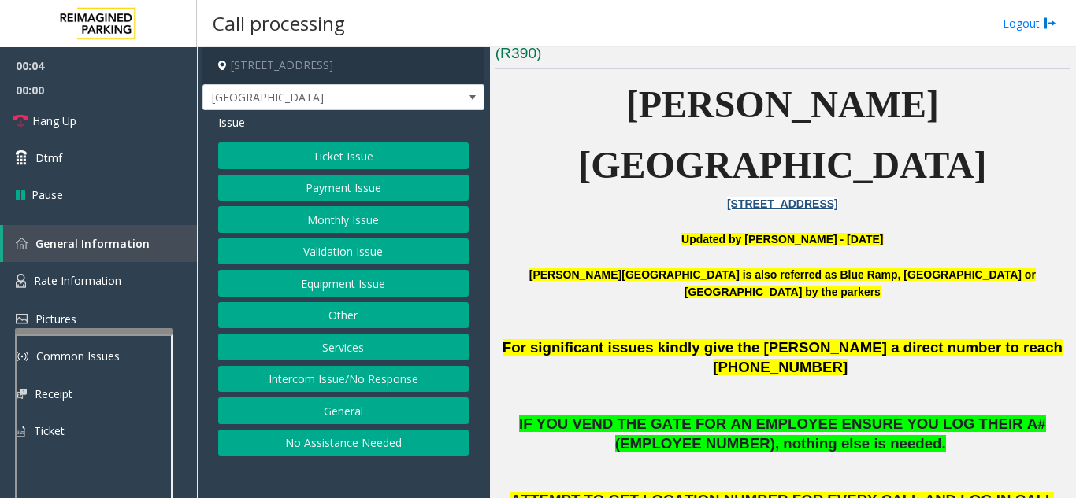
scroll to position [472, 0]
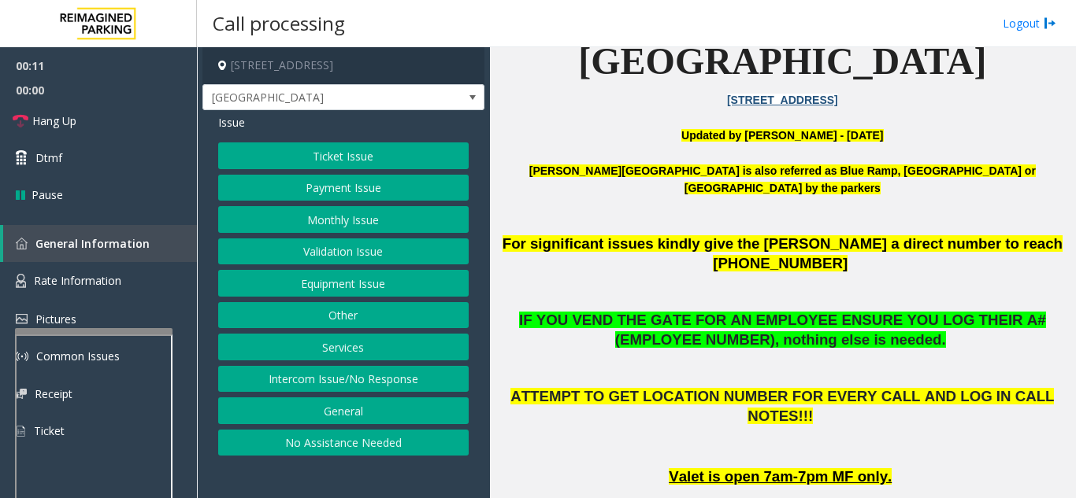
click at [361, 370] on button "Intercom Issue/No Response" at bounding box center [343, 379] width 250 height 27
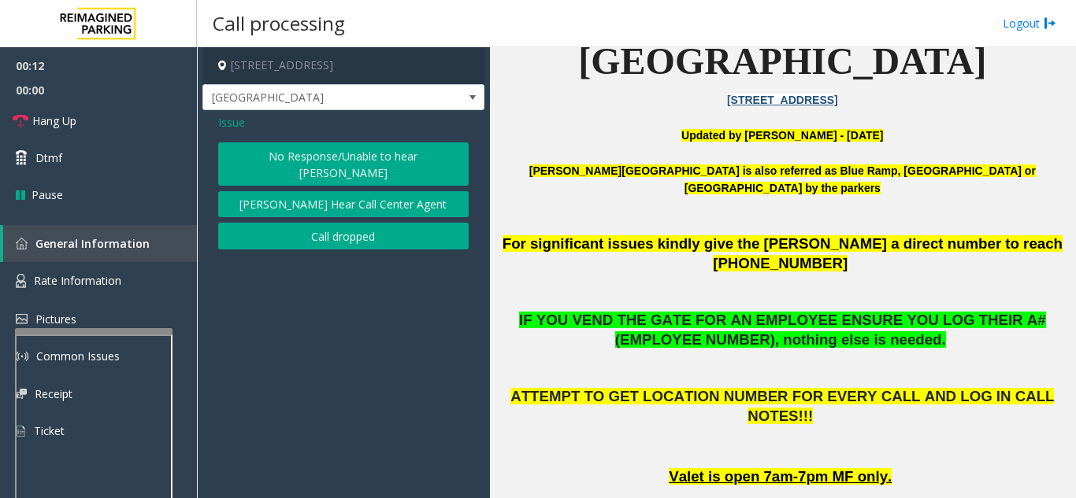
click at [357, 158] on button "No Response/Unable to hear [PERSON_NAME]" at bounding box center [343, 164] width 250 height 43
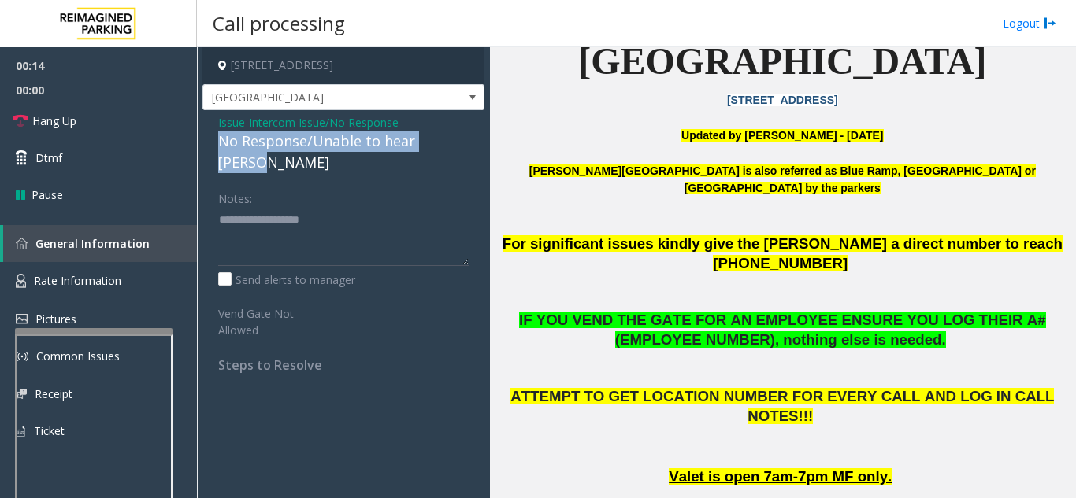
drag, startPoint x: 213, startPoint y: 139, endPoint x: 465, endPoint y: 135, distance: 252.8
click at [465, 135] on div "Issue - Intercom Issue/No Response No Response/Unable to hear [PERSON_NAME] Not…" at bounding box center [343, 249] width 282 height 279
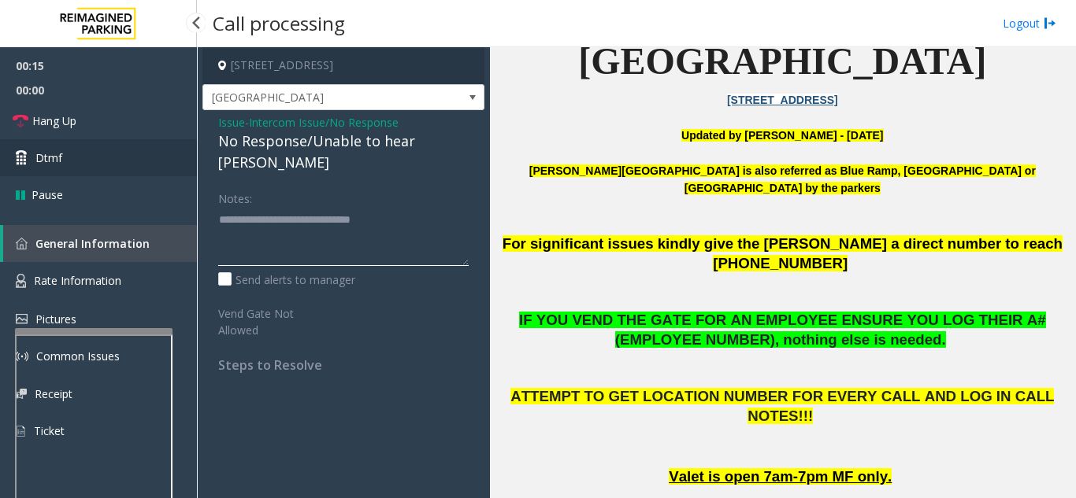
type textarea "**********"
click at [95, 149] on link "Dtmf" at bounding box center [98, 157] width 197 height 37
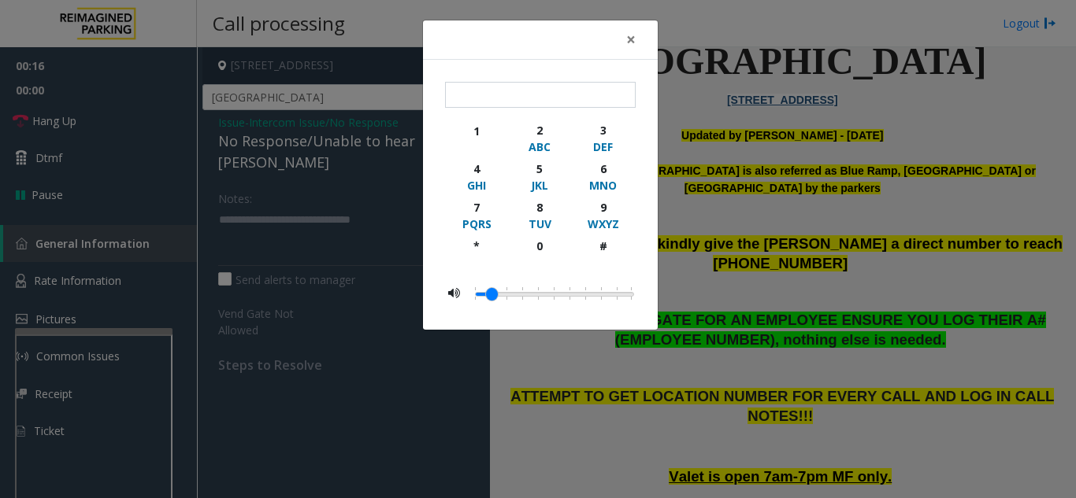
click at [106, 127] on div "× 1 2 ABC 3 DEF 4 GHI 5 JKL 6 MNO 7 PQRS 8 TUV 9 WXYZ * 0 #" at bounding box center [538, 249] width 1076 height 498
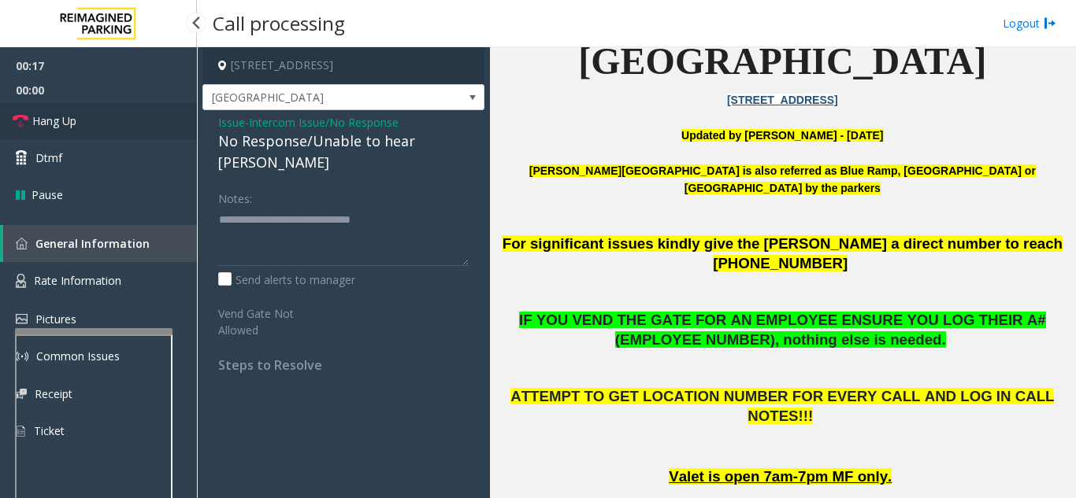
click at [107, 121] on link "Hang Up" at bounding box center [98, 120] width 197 height 37
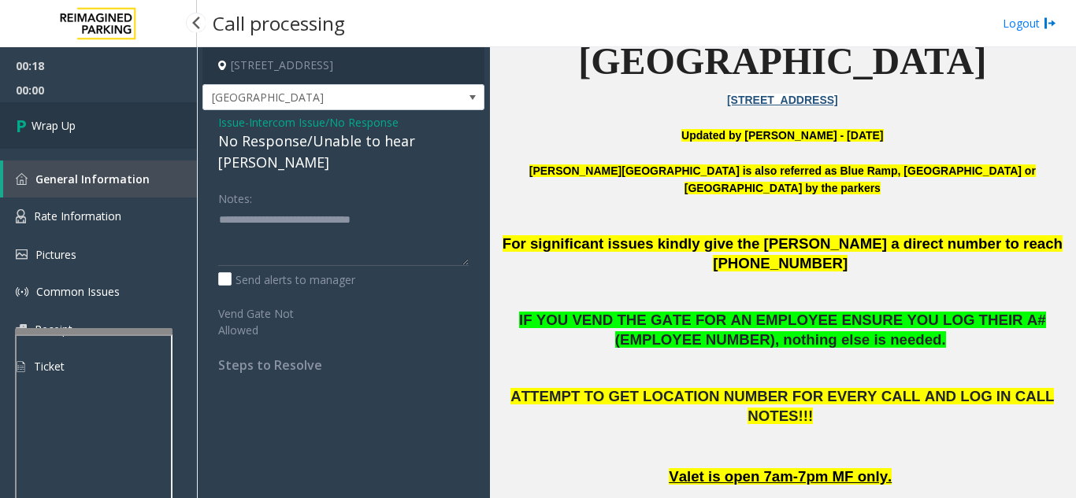
click at [140, 137] on link "Wrap Up" at bounding box center [98, 125] width 197 height 46
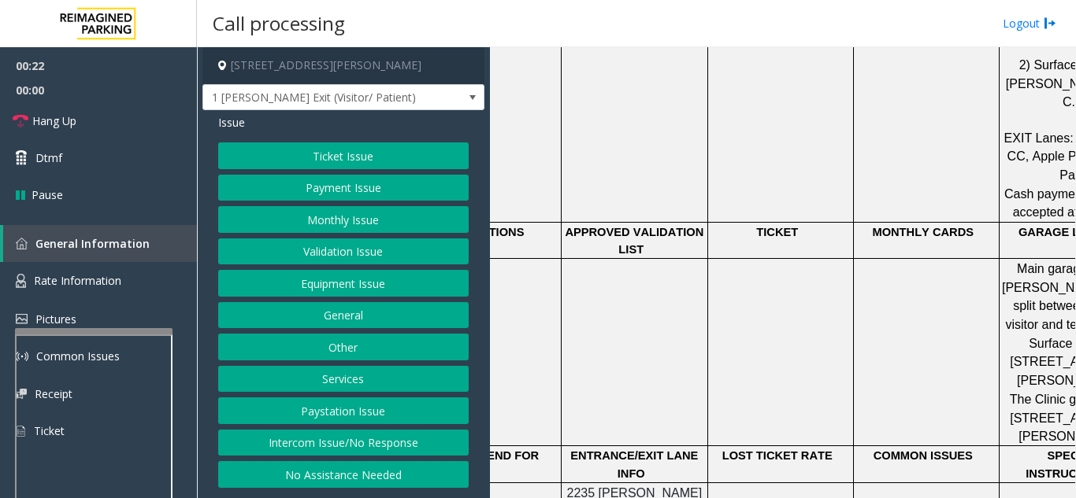
scroll to position [1260, 0]
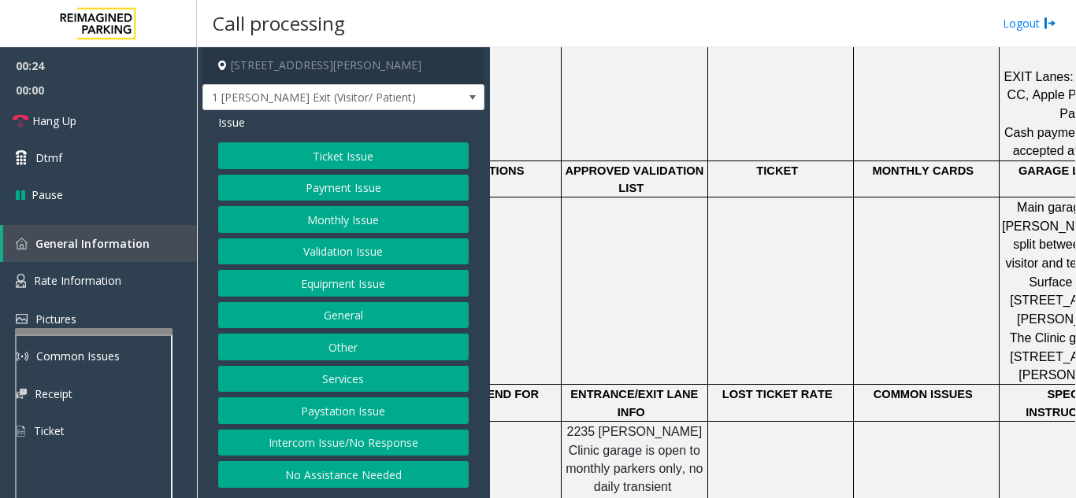
click at [372, 250] on button "Validation Issue" at bounding box center [343, 252] width 250 height 27
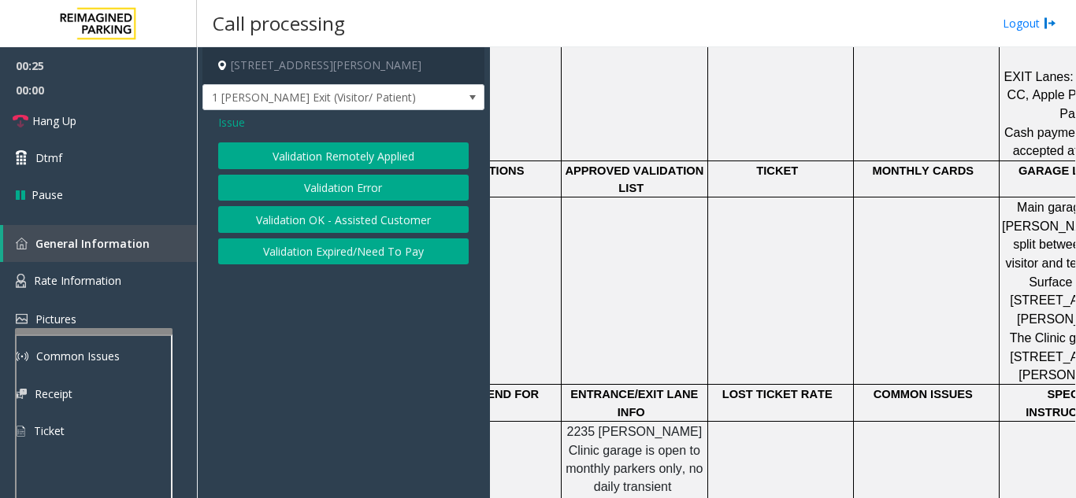
click at [369, 186] on button "Validation Error" at bounding box center [343, 188] width 250 height 27
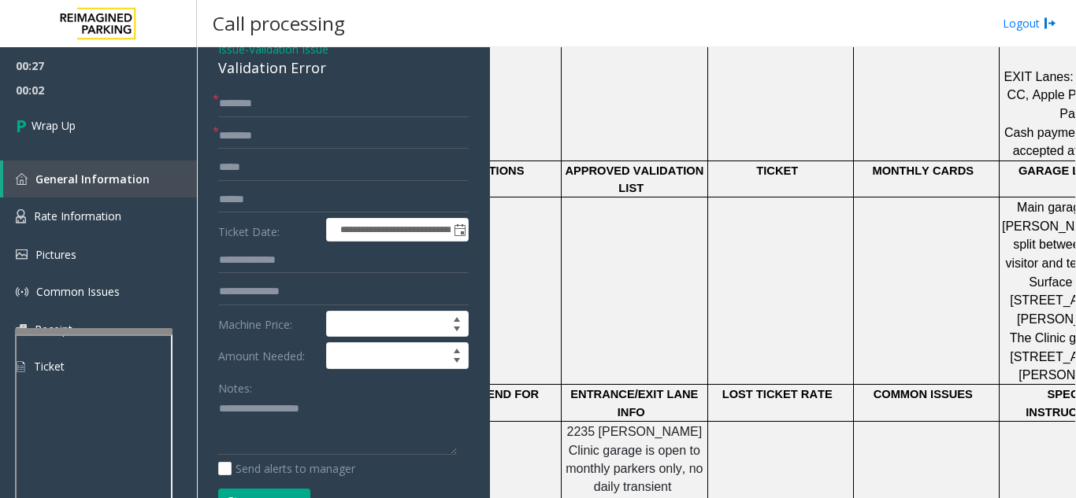
scroll to position [104, 0]
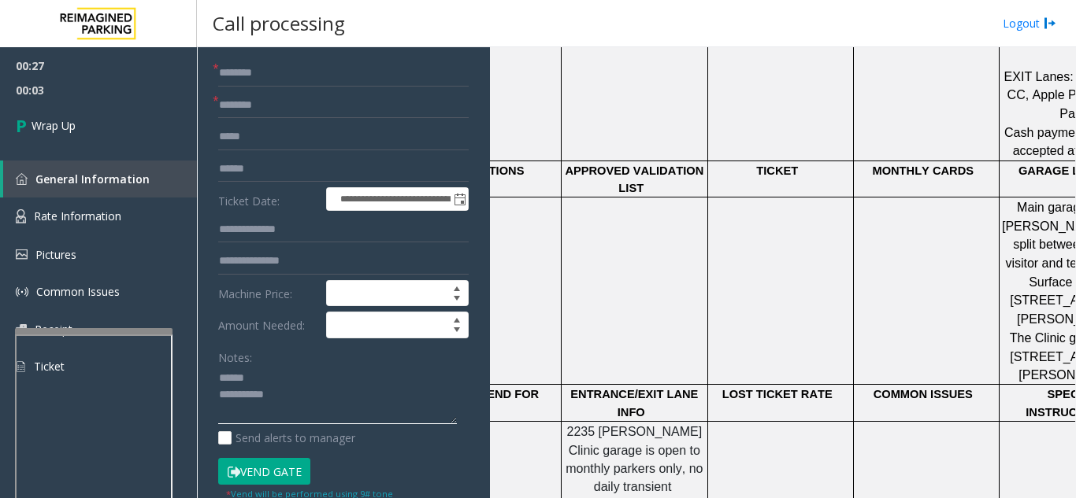
click at [260, 376] on textarea at bounding box center [337, 395] width 239 height 59
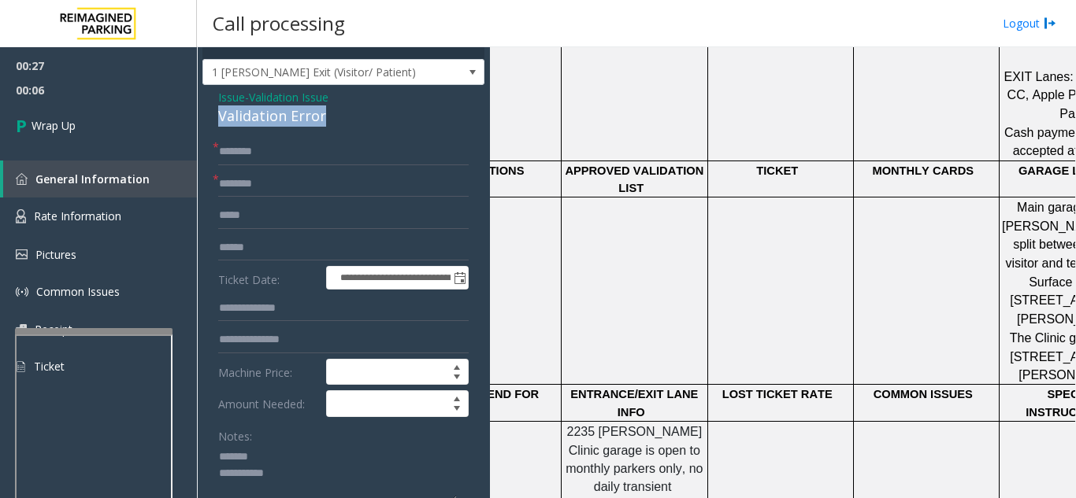
drag, startPoint x: 211, startPoint y: 117, endPoint x: 328, endPoint y: 122, distance: 116.6
type textarea "**********"
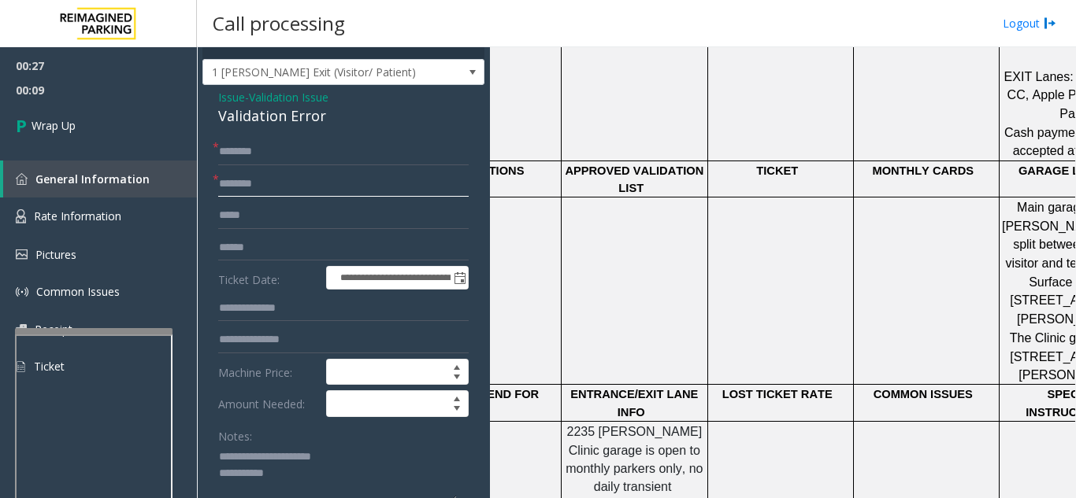
click at [287, 172] on input "text" at bounding box center [343, 184] width 250 height 27
click at [287, 172] on input "**" at bounding box center [343, 184] width 250 height 27
type input "**"
click at [293, 154] on input "text" at bounding box center [343, 152] width 250 height 27
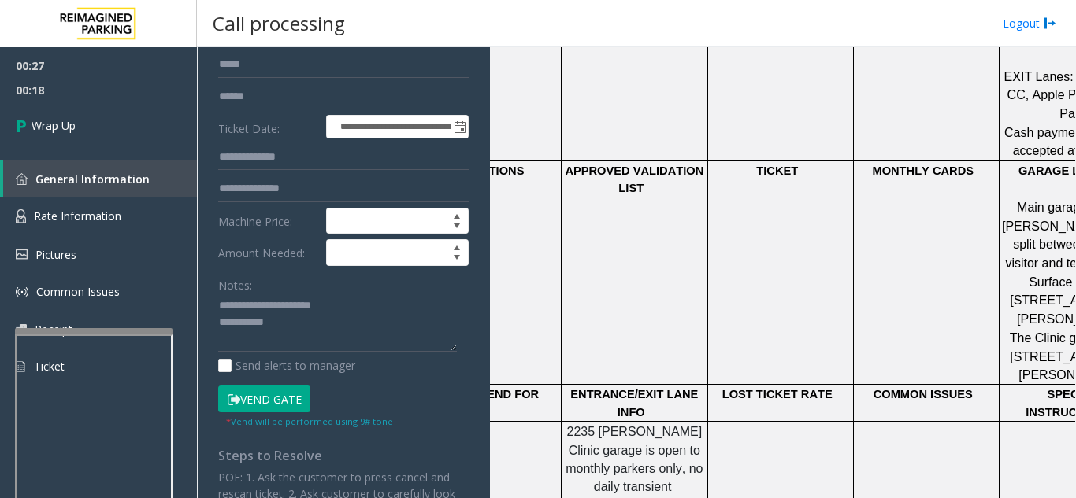
scroll to position [183, 0]
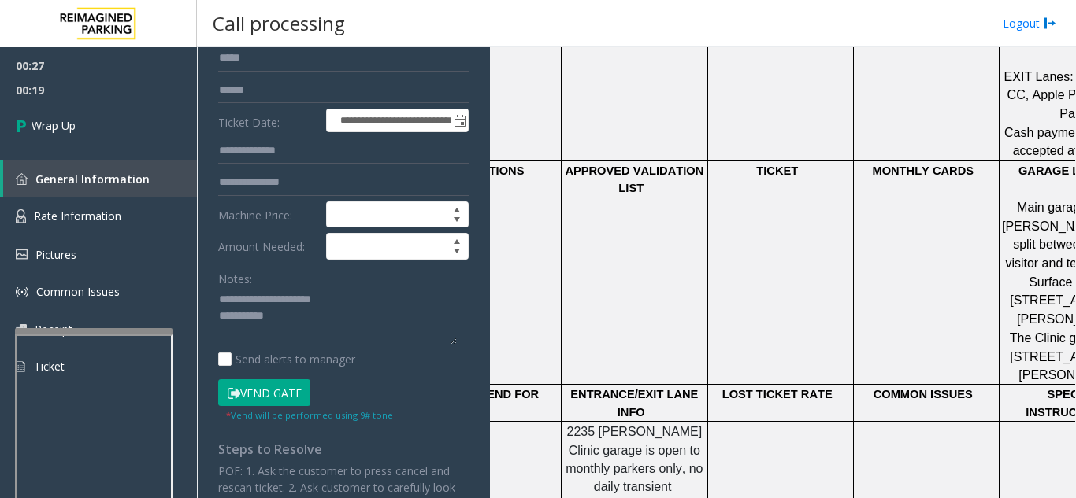
type input "**"
click at [335, 326] on textarea at bounding box center [337, 316] width 239 height 59
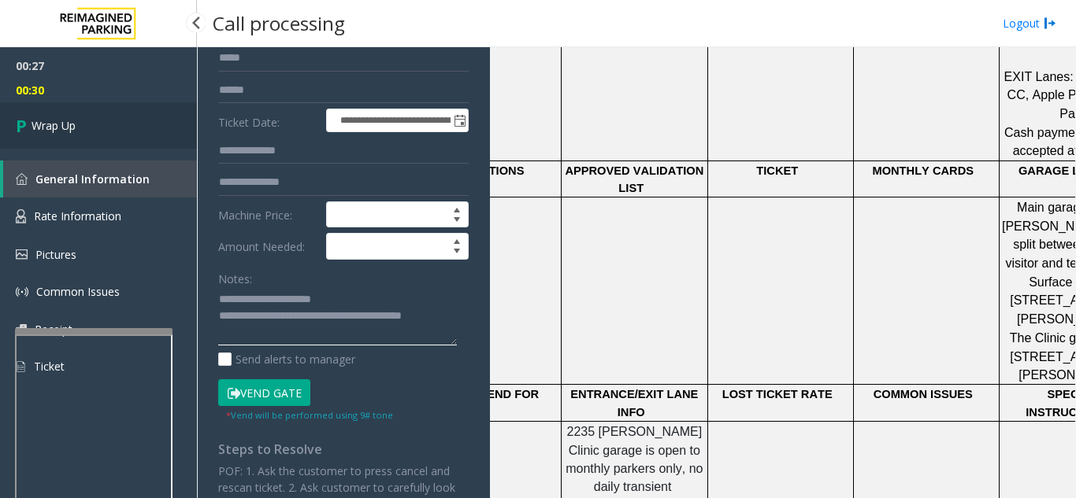
type textarea "**********"
click at [132, 136] on link "Wrap Up" at bounding box center [98, 125] width 197 height 46
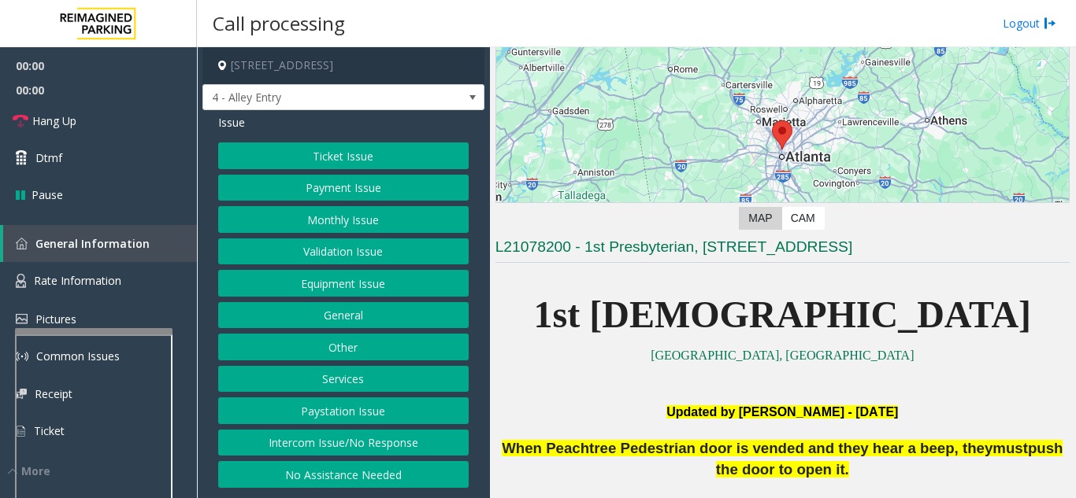
scroll to position [315, 0]
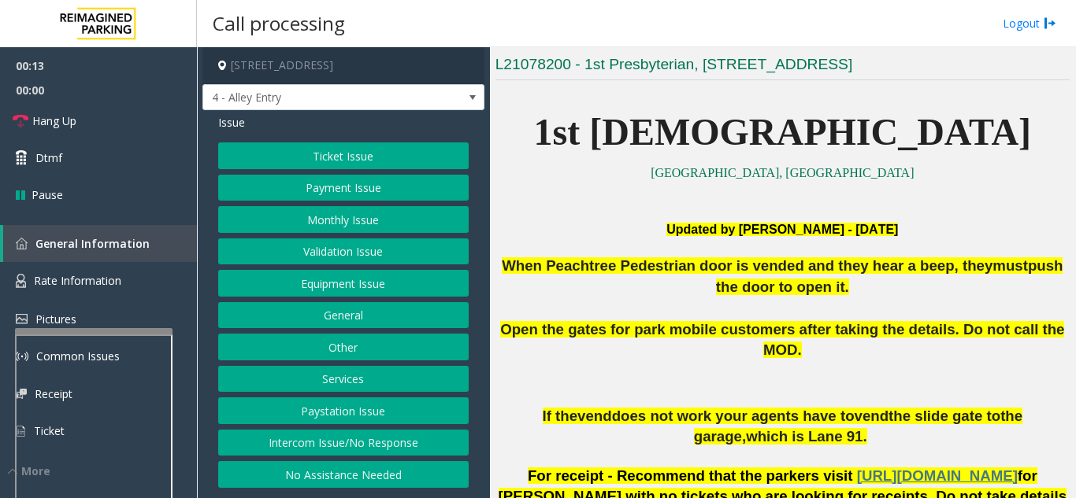
drag, startPoint x: 372, startPoint y: 444, endPoint x: 373, endPoint y: 430, distance: 14.2
click at [372, 444] on button "Intercom Issue/No Response" at bounding box center [343, 443] width 250 height 27
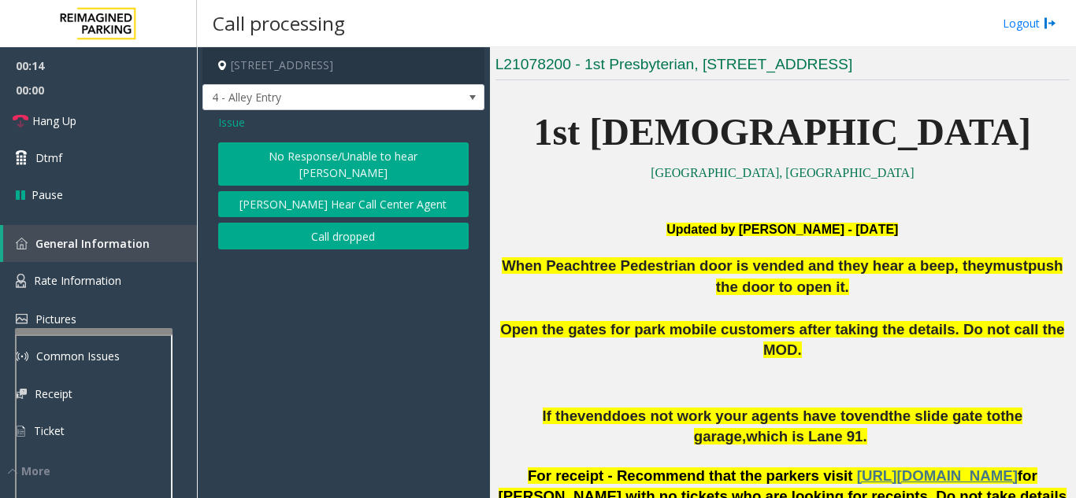
click at [342, 165] on button "No Response/Unable to hear [PERSON_NAME]" at bounding box center [343, 164] width 250 height 43
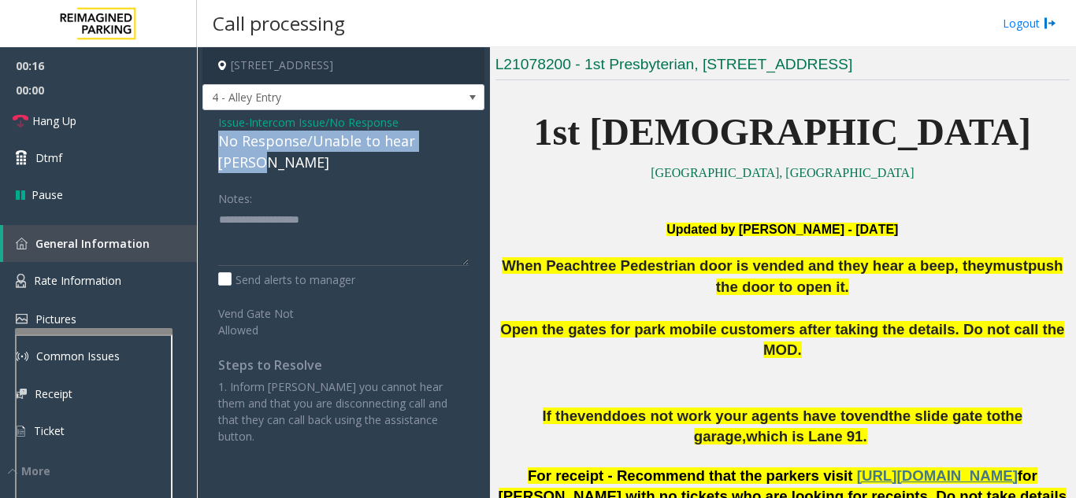
drag, startPoint x: 217, startPoint y: 145, endPoint x: 467, endPoint y: 136, distance: 249.7
click at [467, 136] on div "Issue - Intercom Issue/No Response No Response/Unable to hear [PERSON_NAME] Not…" at bounding box center [343, 285] width 282 height 350
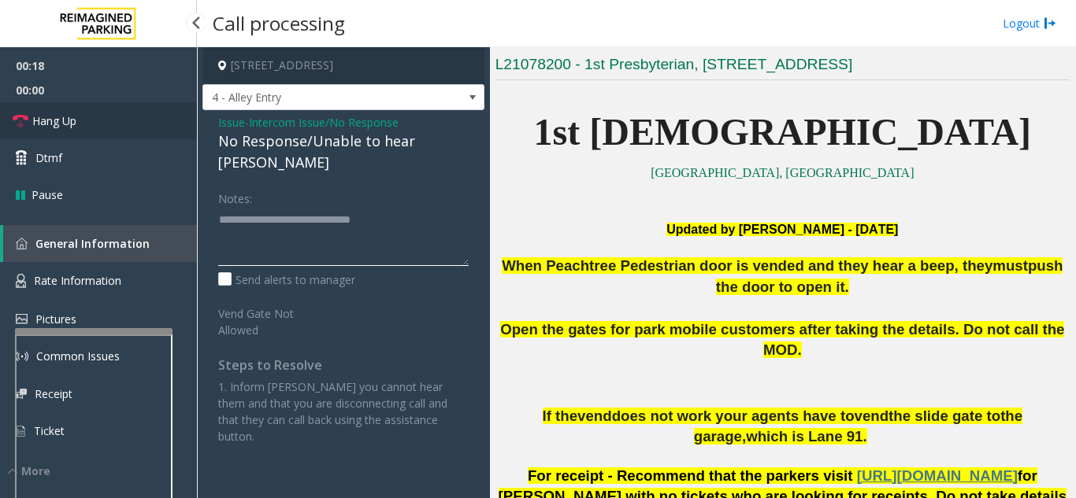
type textarea "**********"
click at [120, 120] on link "Hang Up" at bounding box center [98, 120] width 197 height 37
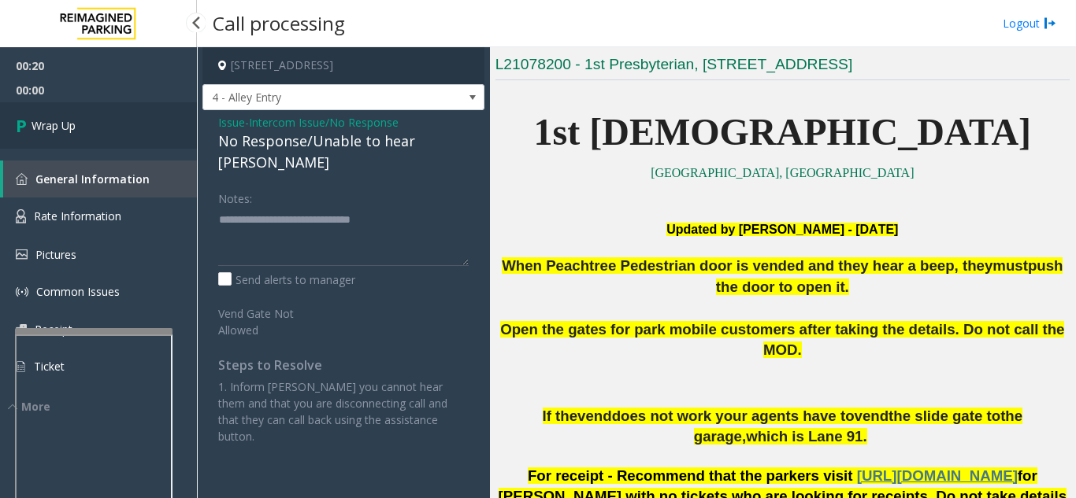
click at [120, 120] on link "Wrap Up" at bounding box center [98, 125] width 197 height 46
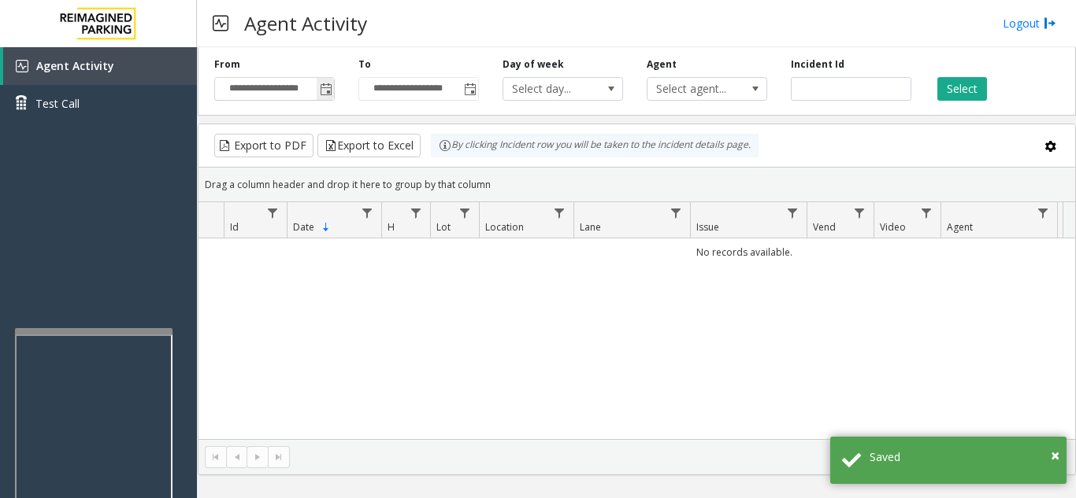
click at [328, 92] on span "Toggle popup" at bounding box center [326, 89] width 13 height 13
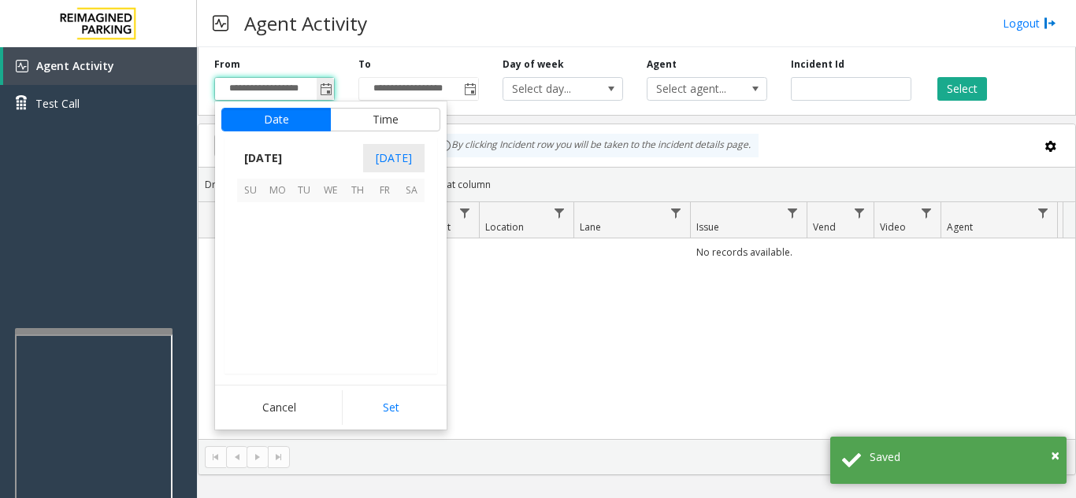
scroll to position [282583, 0]
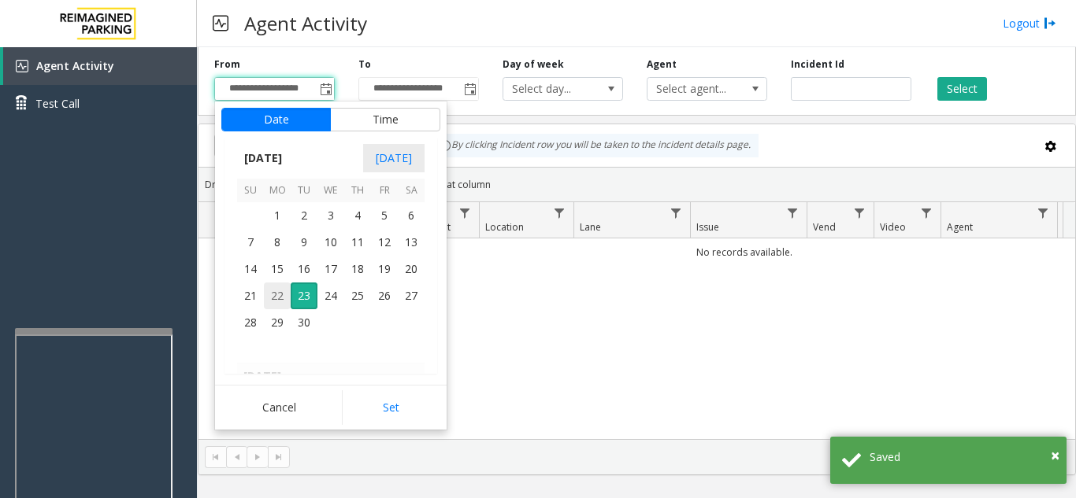
click at [271, 291] on span "22" at bounding box center [277, 296] width 27 height 27
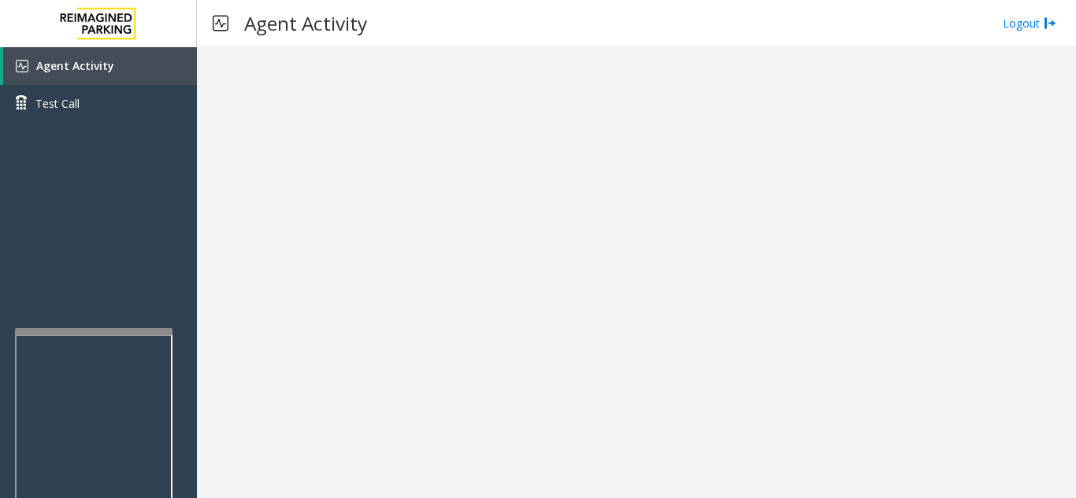
click at [392, 413] on div at bounding box center [636, 272] width 879 height 451
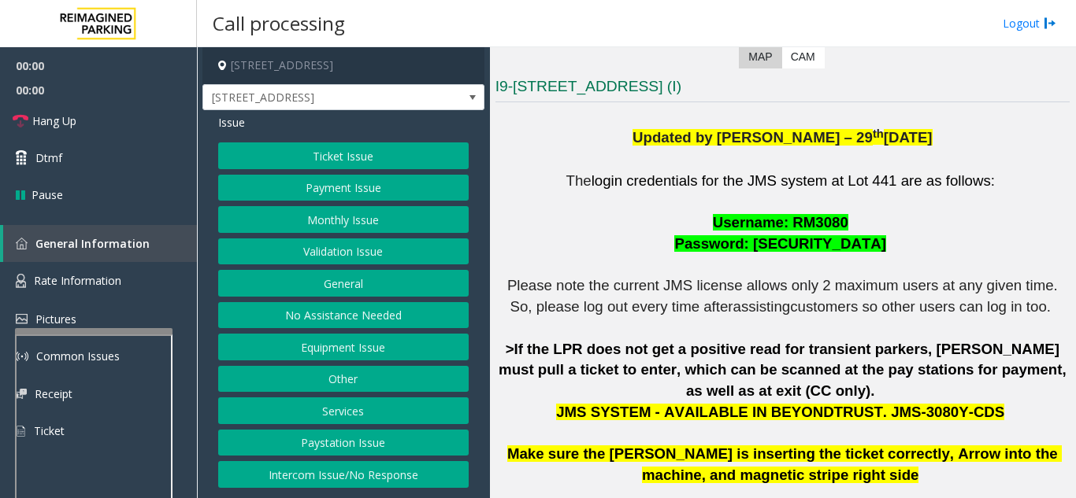
scroll to position [315, 0]
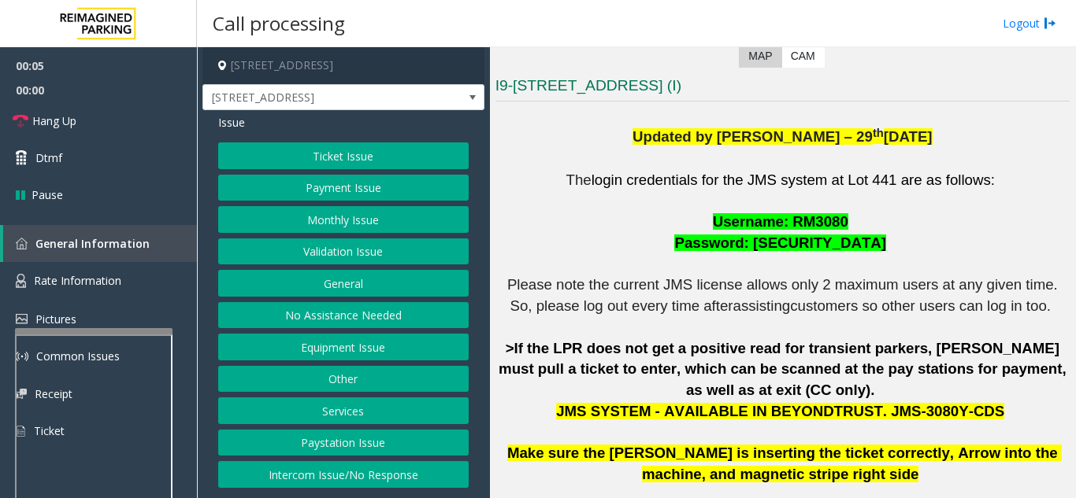
click at [343, 159] on button "Ticket Issue" at bounding box center [343, 156] width 250 height 27
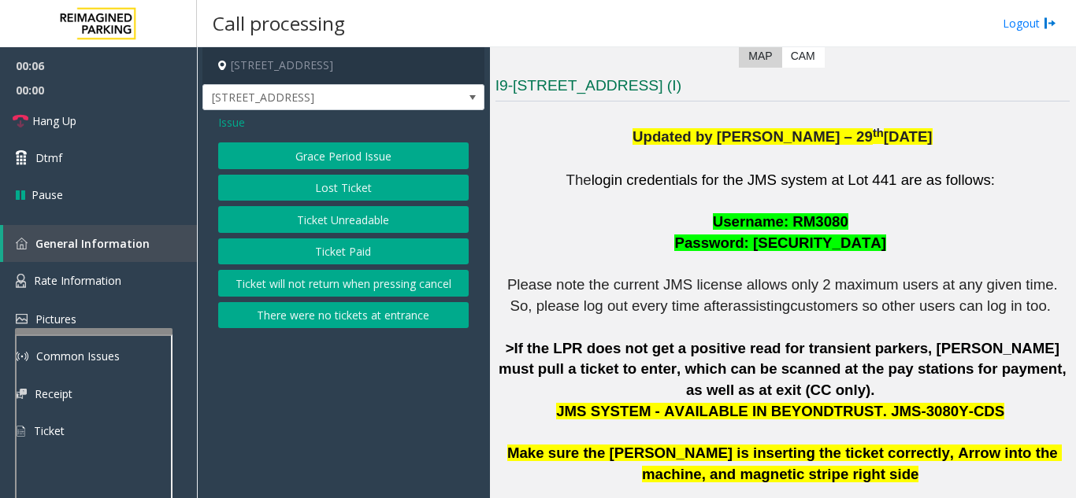
click at [368, 223] on button "Ticket Unreadable" at bounding box center [343, 219] width 250 height 27
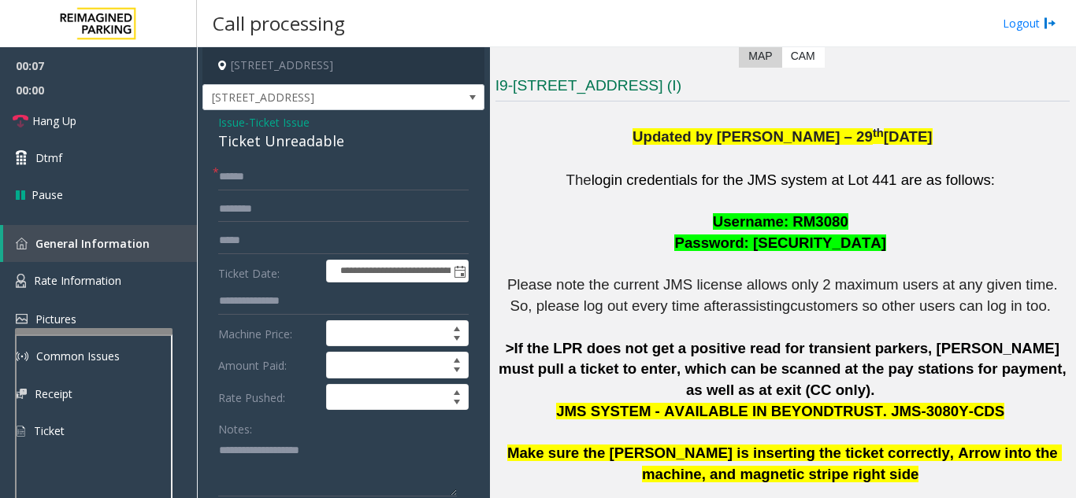
scroll to position [79, 0]
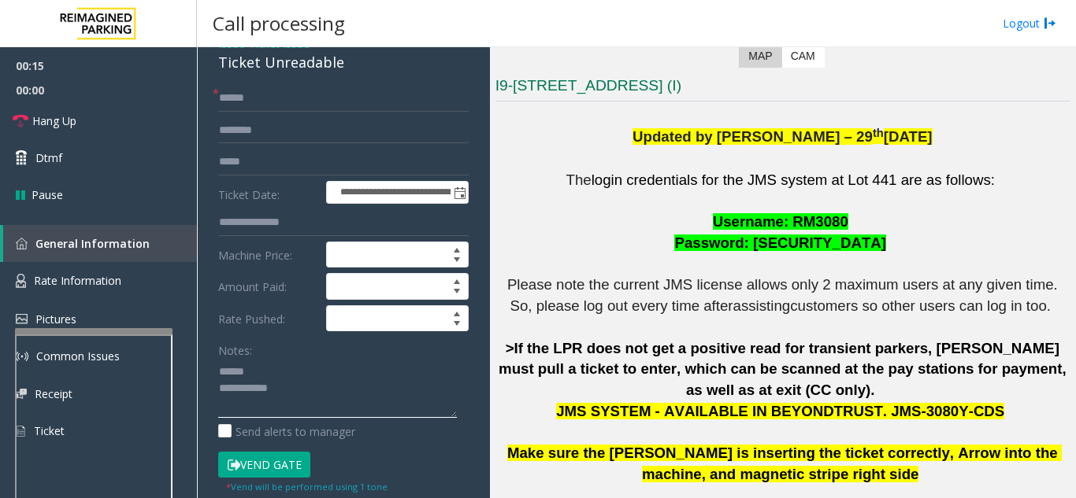
click at [291, 367] on textarea at bounding box center [337, 388] width 239 height 59
drag, startPoint x: 214, startPoint y: 68, endPoint x: 350, endPoint y: 75, distance: 135.6
click at [350, 75] on div "**********" at bounding box center [343, 456] width 282 height 850
type textarea "**********"
click at [283, 104] on input "text" at bounding box center [343, 98] width 250 height 27
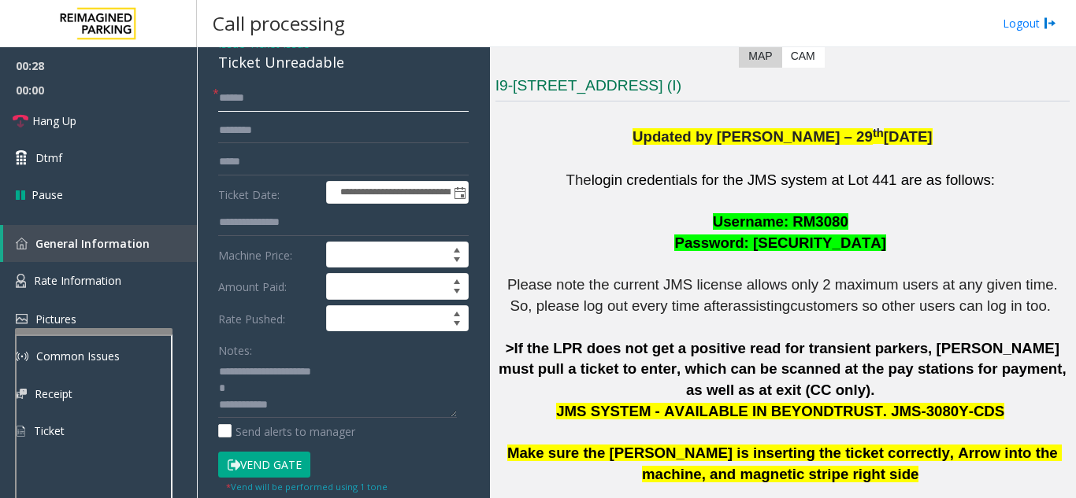
type input "******"
click at [285, 461] on button "Vend Gate" at bounding box center [264, 465] width 92 height 27
click at [298, 406] on textarea at bounding box center [337, 388] width 239 height 59
click at [382, 368] on textarea at bounding box center [337, 388] width 239 height 59
type textarea "**********"
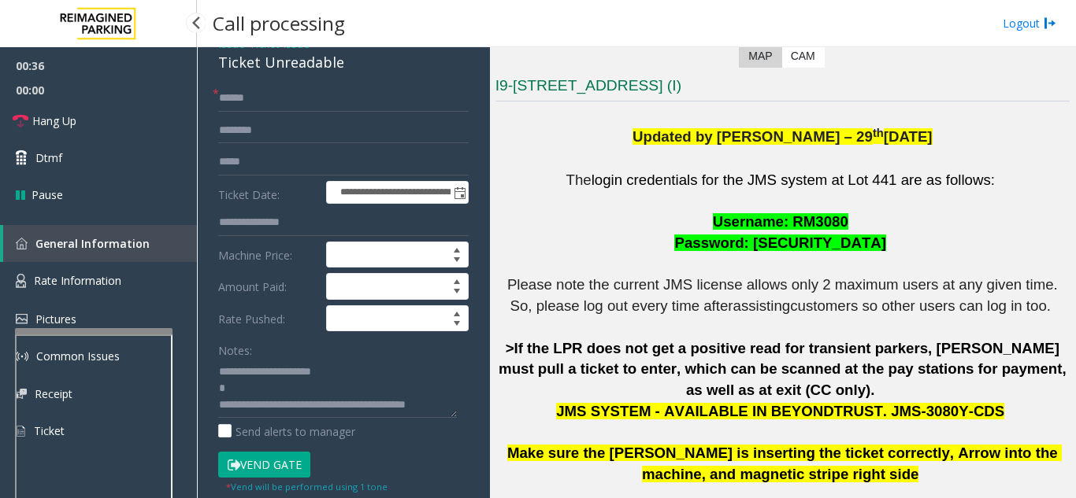
click at [139, 94] on span "00:00" at bounding box center [98, 90] width 197 height 24
click at [139, 124] on link "Hang Up" at bounding box center [98, 120] width 197 height 37
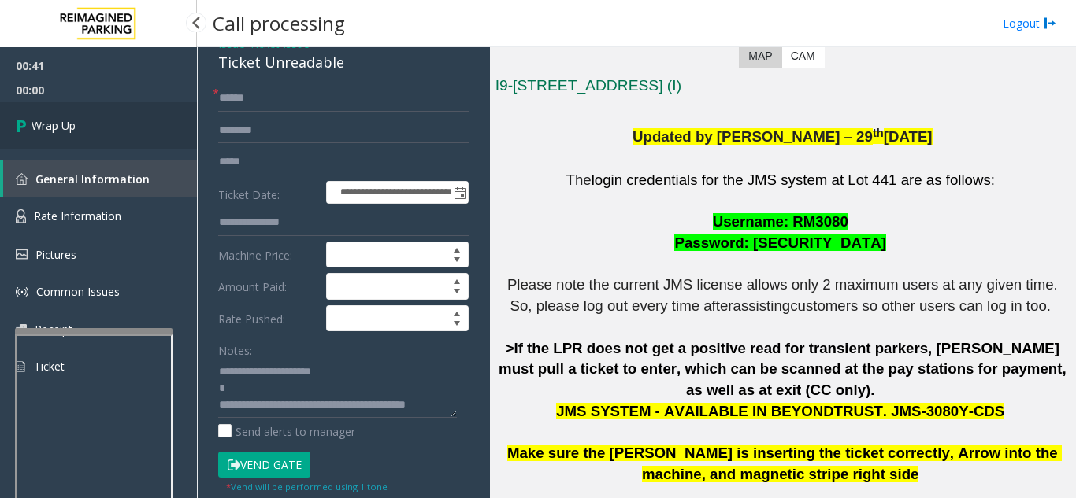
click at [139, 124] on link "Wrap Up" at bounding box center [98, 125] width 197 height 46
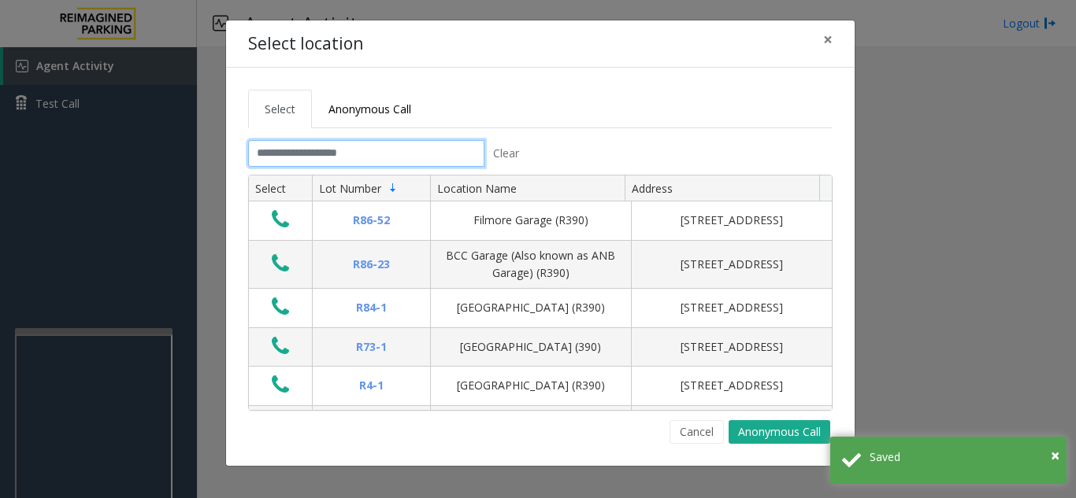
click at [452, 150] on input "text" at bounding box center [366, 153] width 236 height 27
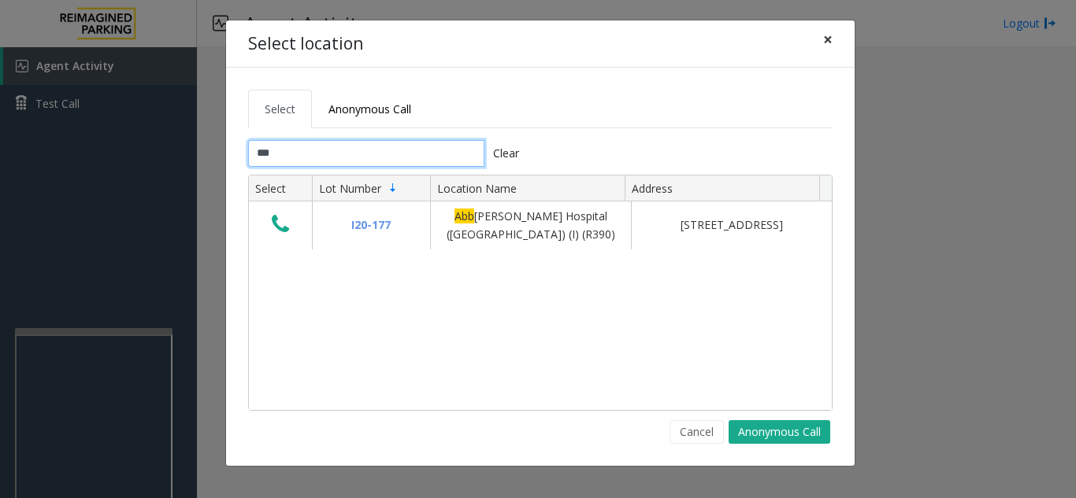
type input "***"
click at [821, 41] on button "×" at bounding box center [827, 39] width 31 height 39
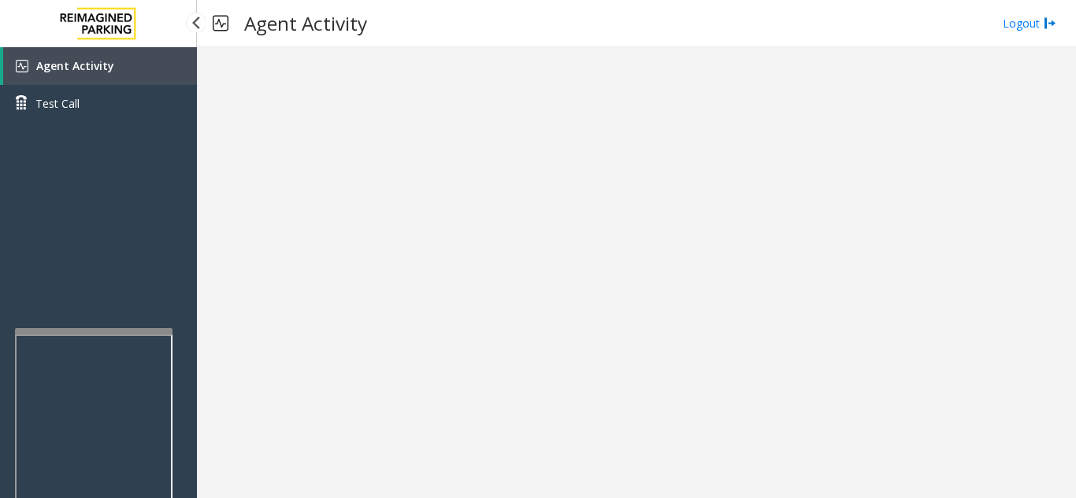
click at [157, 77] on link "Agent Activity" at bounding box center [100, 66] width 194 height 38
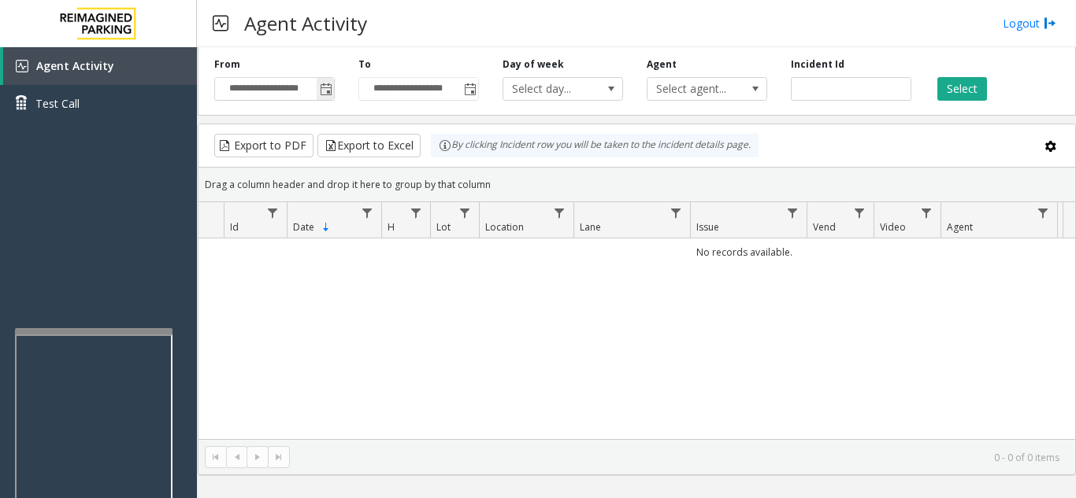
click at [324, 91] on span "Toggle popup" at bounding box center [326, 89] width 13 height 13
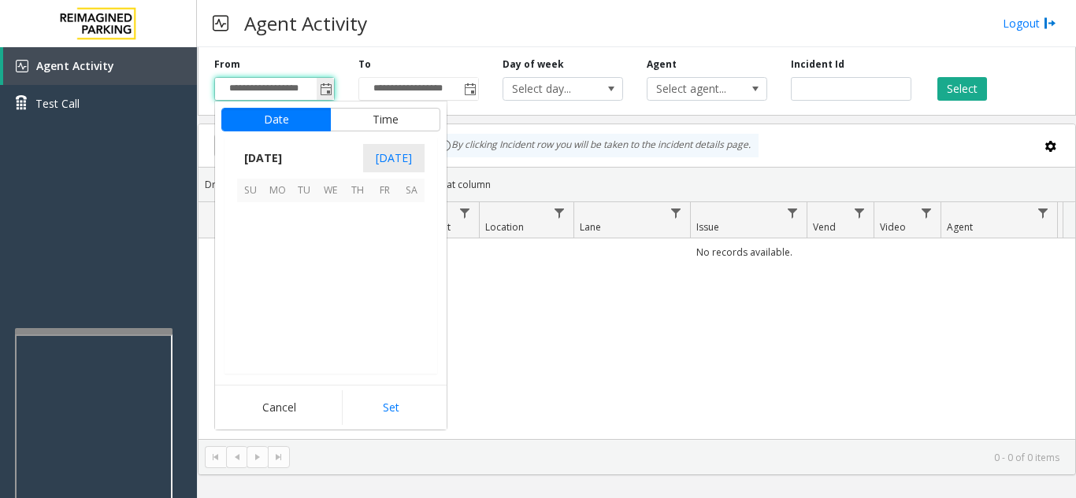
scroll to position [282583, 0]
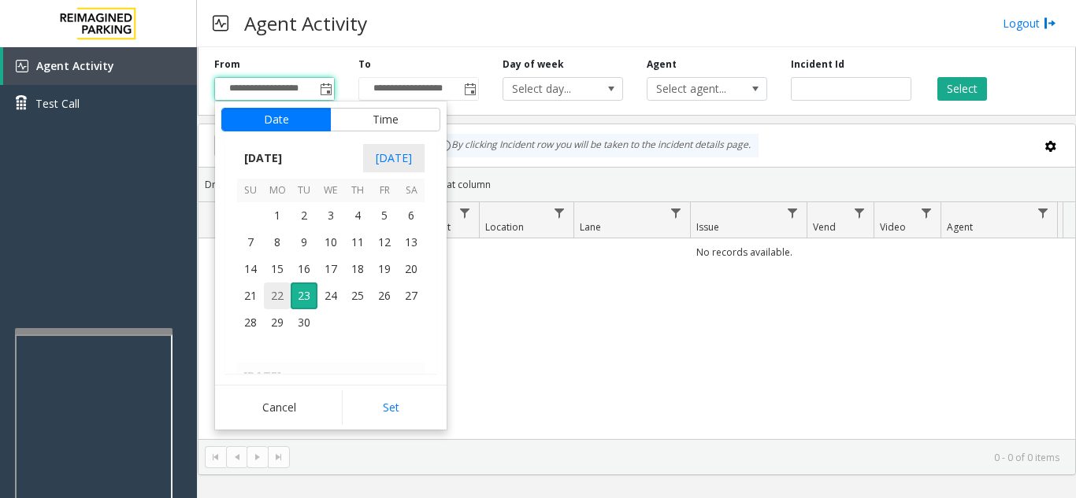
click at [280, 294] on span "22" at bounding box center [277, 296] width 27 height 27
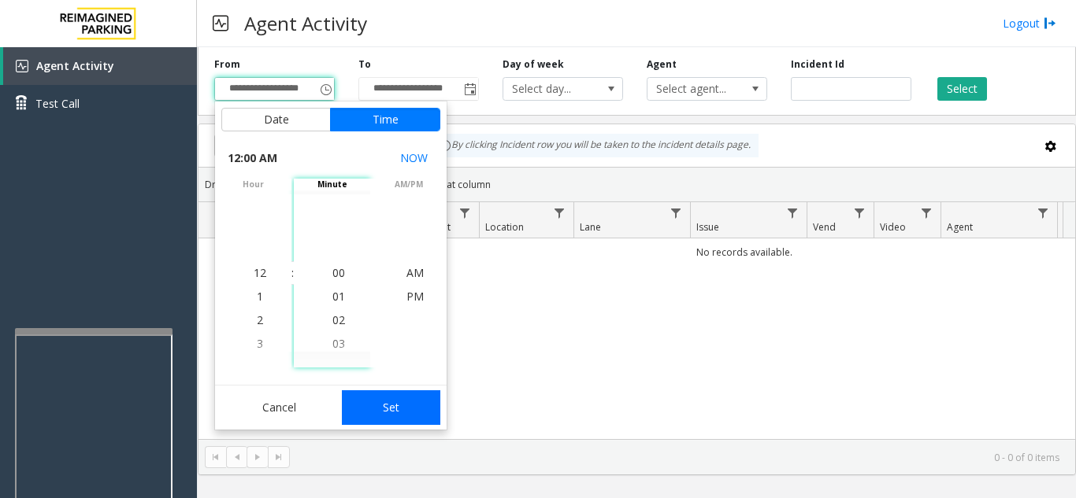
click at [406, 402] on button "Set" at bounding box center [391, 408] width 99 height 35
type input "**********"
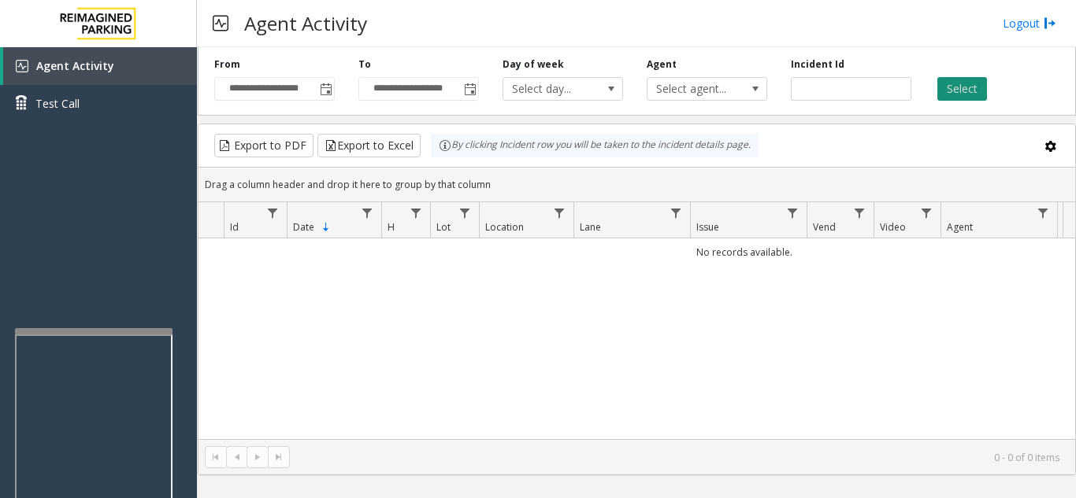
click at [979, 86] on button "Select" at bounding box center [962, 89] width 50 height 24
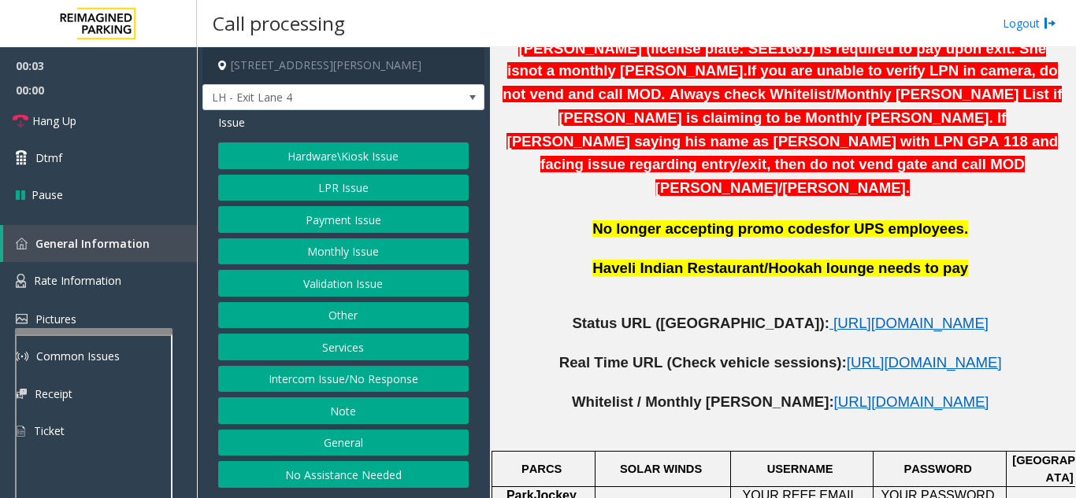
scroll to position [709, 0]
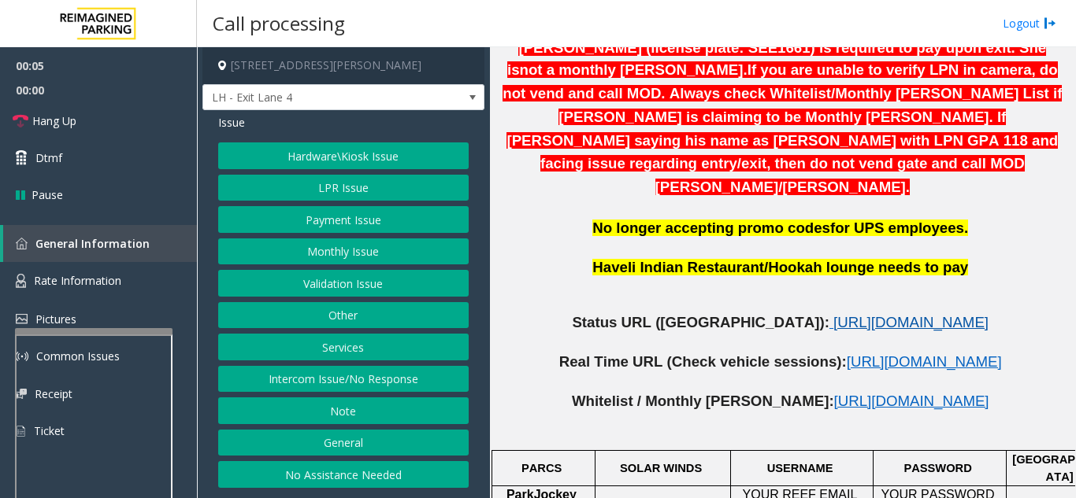
click at [833, 314] on span "https://www.parkjockey.com/en-us/manage/1633/status" at bounding box center [910, 322] width 155 height 17
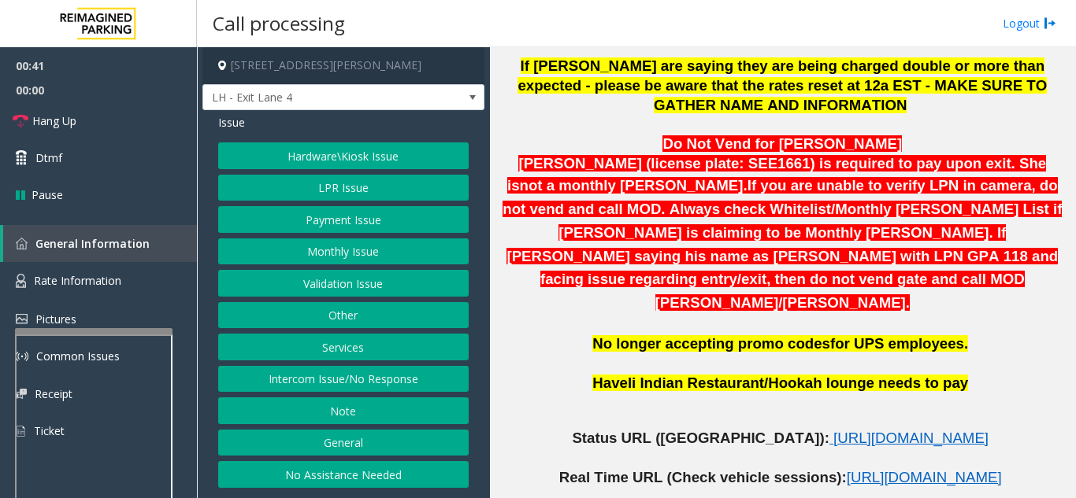
scroll to position [394, 0]
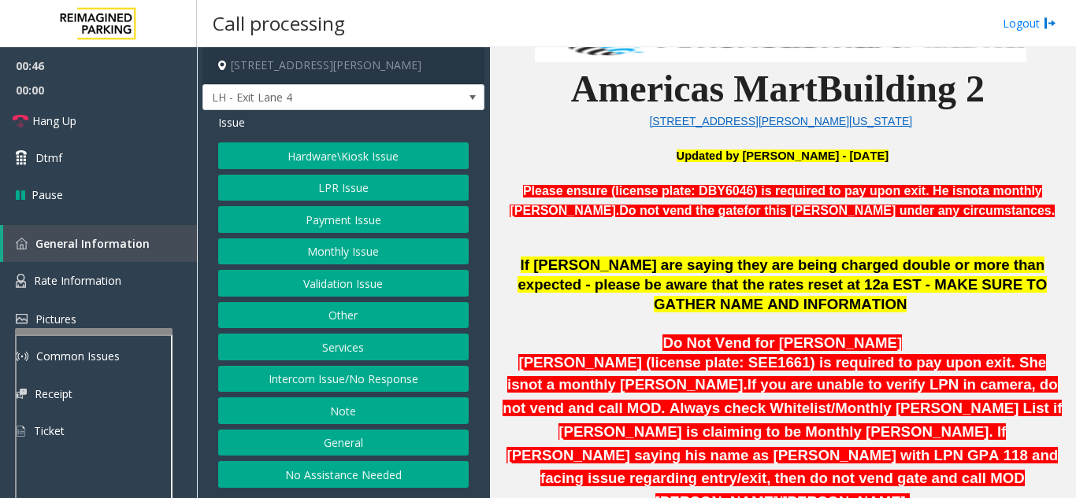
click at [368, 283] on button "Validation Issue" at bounding box center [343, 283] width 250 height 27
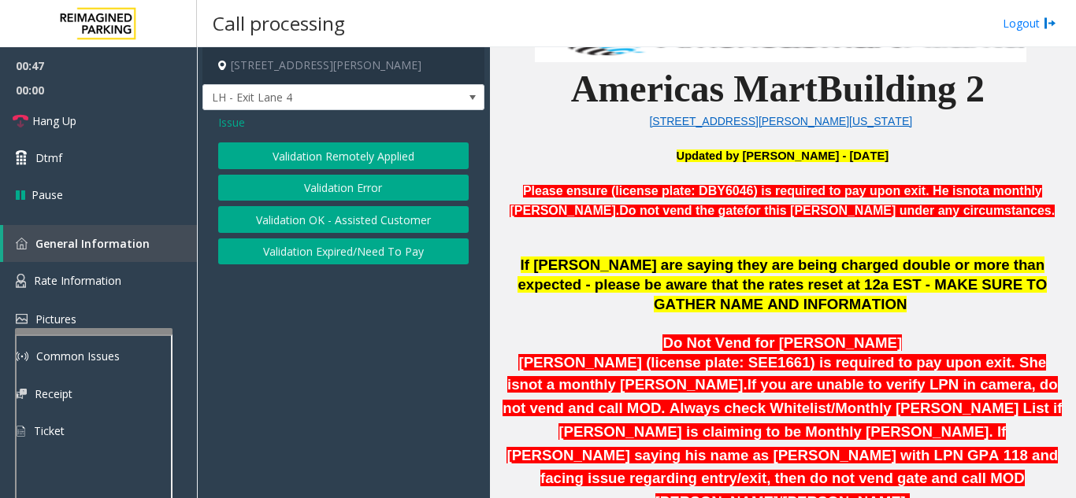
click at [361, 193] on button "Validation Error" at bounding box center [343, 188] width 250 height 27
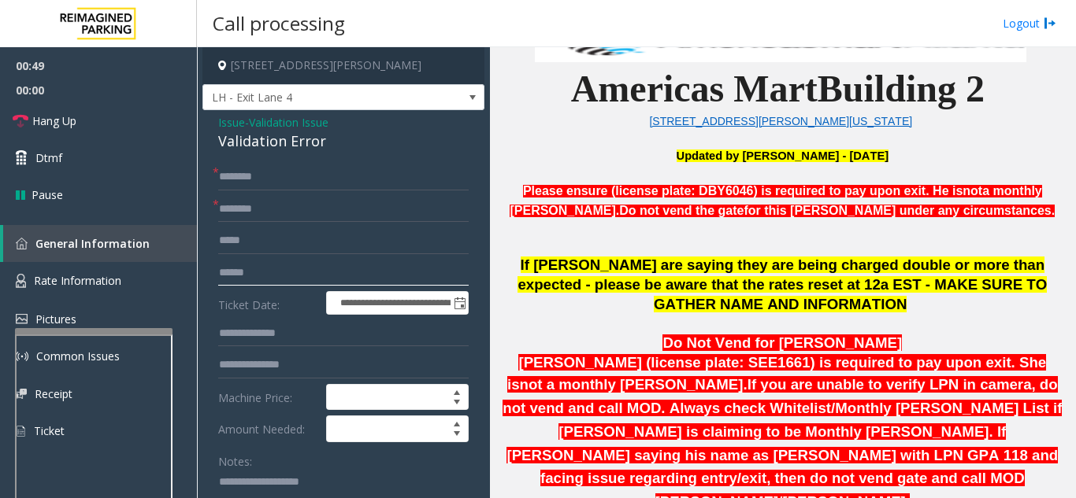
click at [357, 272] on input "text" at bounding box center [343, 273] width 250 height 27
click at [226, 123] on span "Issue" at bounding box center [231, 122] width 27 height 17
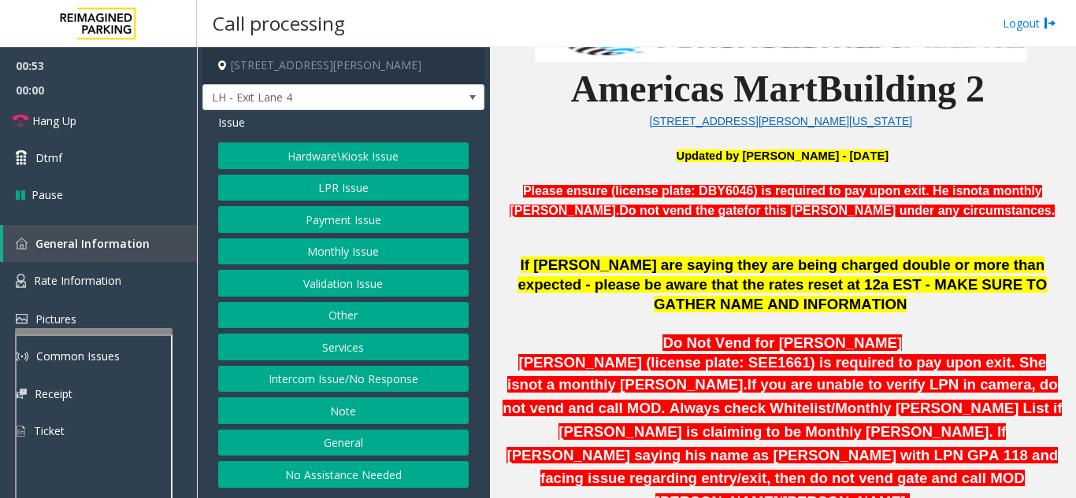
click at [355, 194] on button "LPR Issue" at bounding box center [343, 188] width 250 height 27
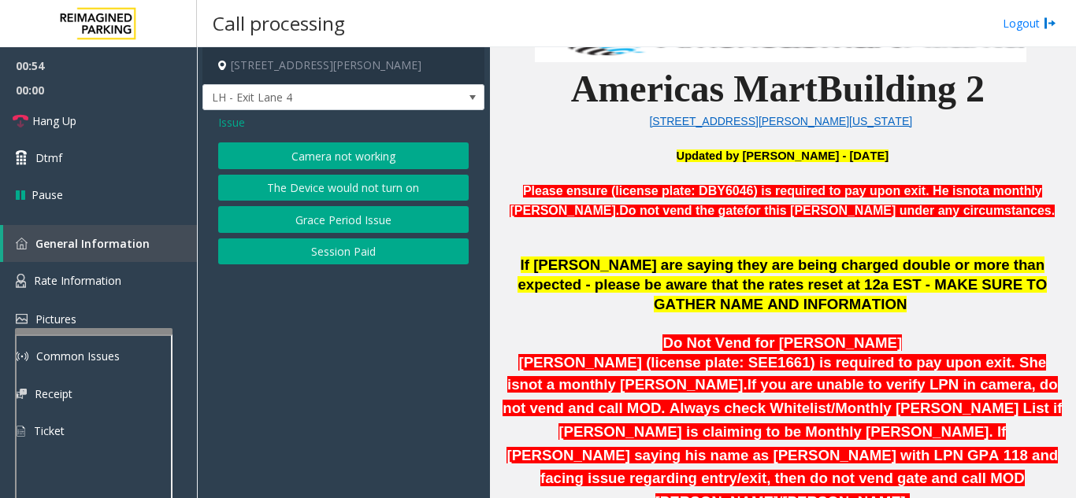
click at [364, 158] on button "Camera not working" at bounding box center [343, 156] width 250 height 27
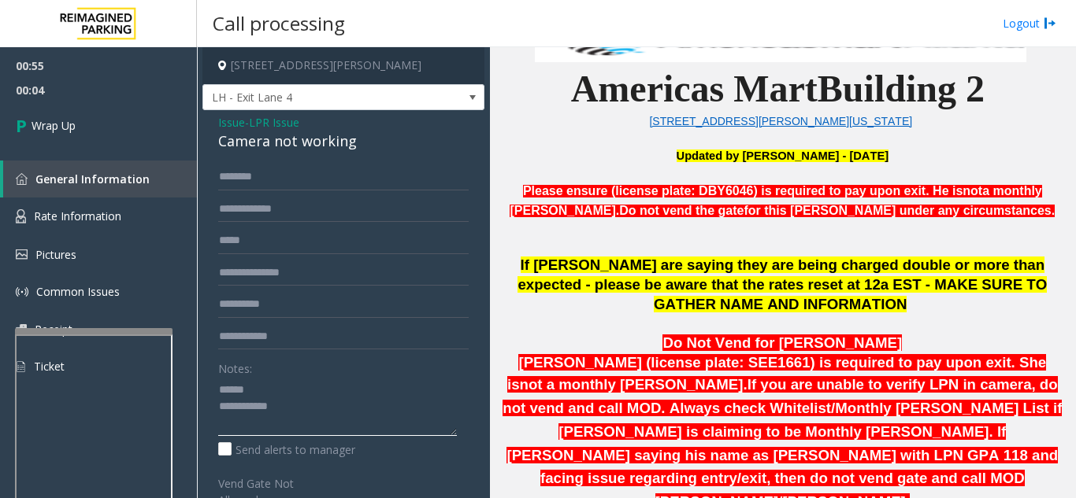
click at [282, 390] on textarea at bounding box center [337, 406] width 239 height 59
drag, startPoint x: 228, startPoint y: 143, endPoint x: 376, endPoint y: 149, distance: 148.1
click at [376, 149] on div "Issue - LPR Issue Camera not working Notes: Send alerts to manager Vend Gate No…" at bounding box center [343, 428] width 282 height 636
click at [362, 417] on textarea at bounding box center [337, 406] width 239 height 59
click at [357, 409] on textarea at bounding box center [337, 406] width 239 height 59
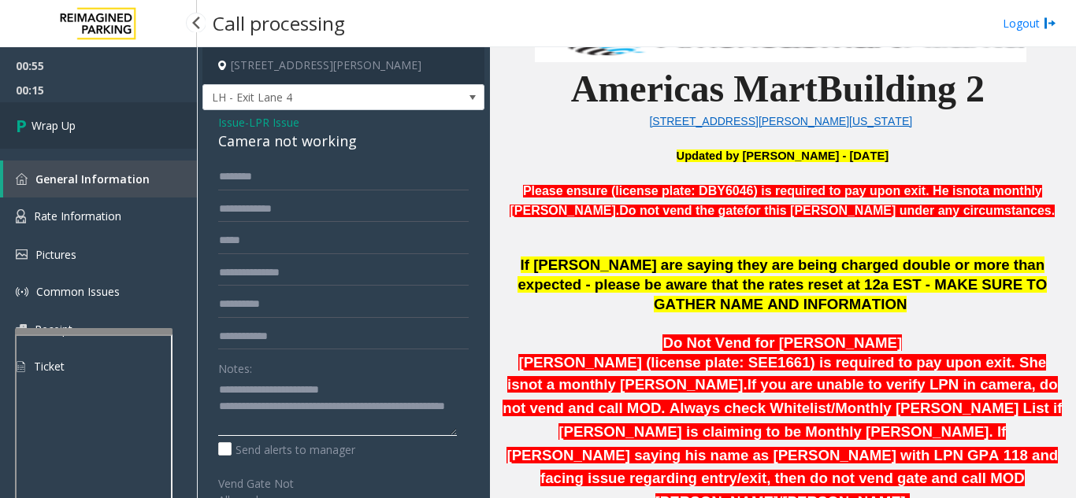
type textarea "**********"
click at [114, 131] on link "Wrap Up" at bounding box center [98, 125] width 197 height 46
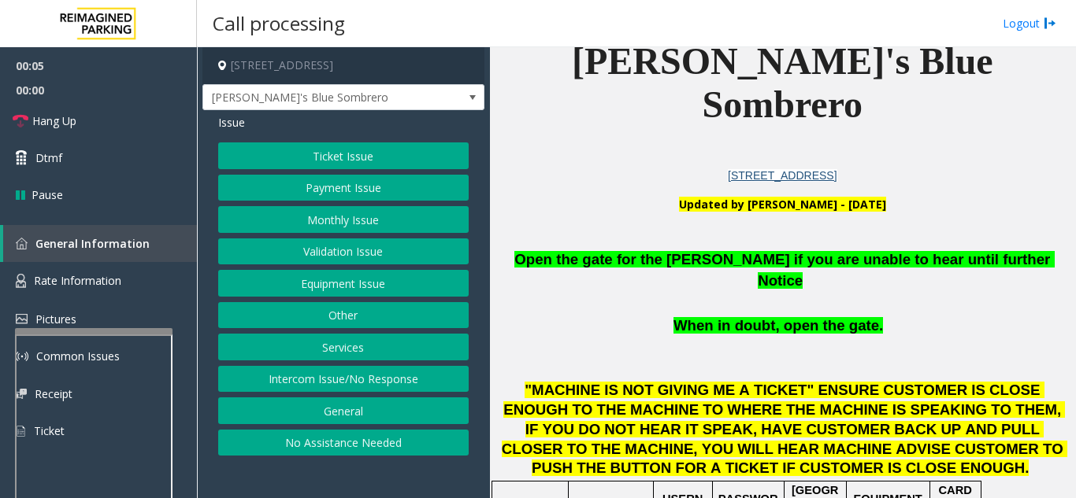
scroll to position [394, 0]
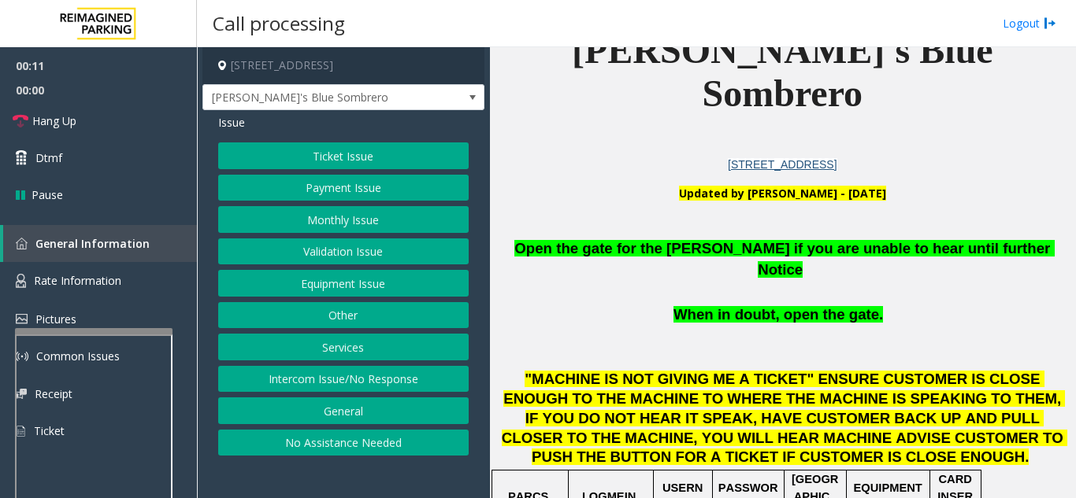
click at [378, 159] on button "Ticket Issue" at bounding box center [343, 156] width 250 height 27
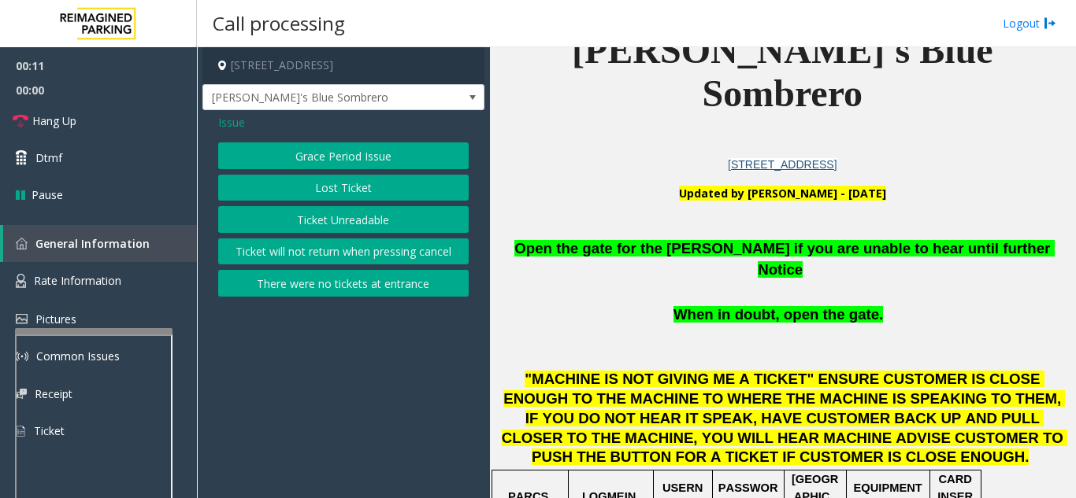
click at [376, 228] on button "Ticket Unreadable" at bounding box center [343, 219] width 250 height 27
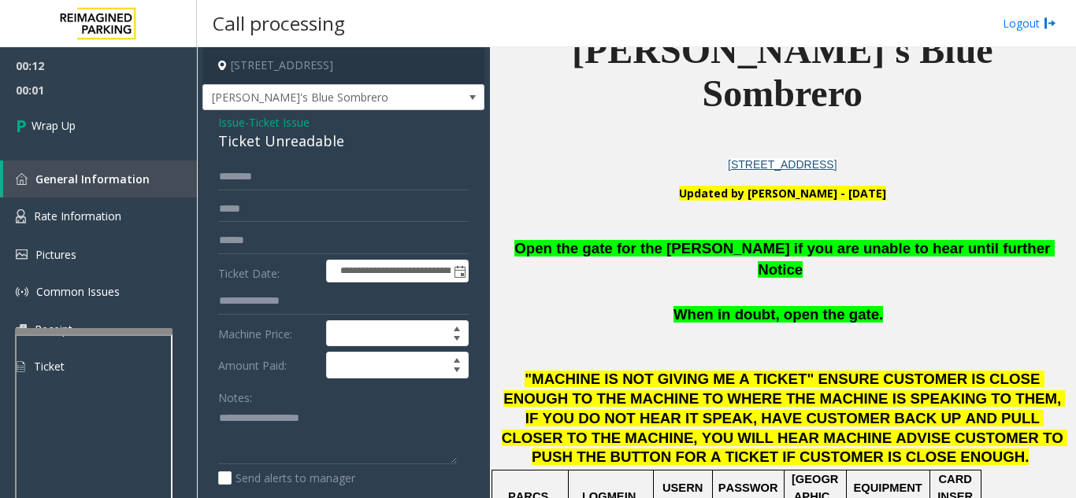
click at [228, 119] on span "Issue" at bounding box center [231, 122] width 27 height 17
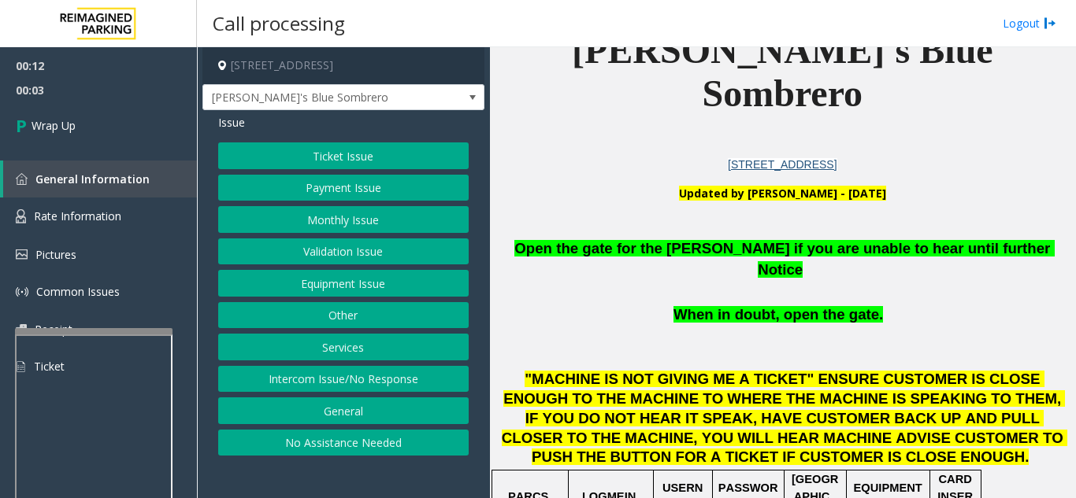
click at [348, 363] on div "Ticket Issue Payment Issue Monthly Issue Validation Issue Equipment Issue Other…" at bounding box center [343, 299] width 250 height 313
click at [348, 381] on button "Intercom Issue/No Response" at bounding box center [343, 379] width 250 height 27
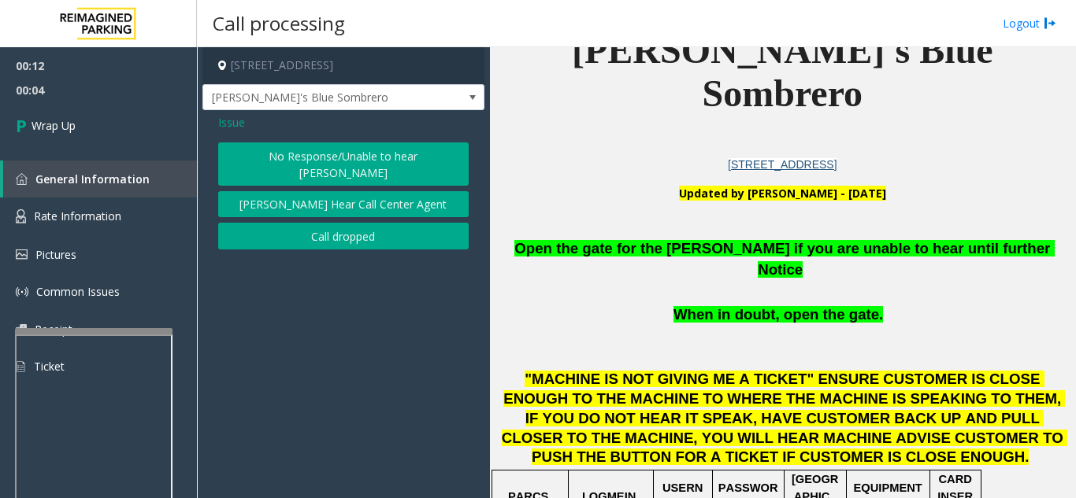
click at [329, 229] on button "Call dropped" at bounding box center [343, 236] width 250 height 27
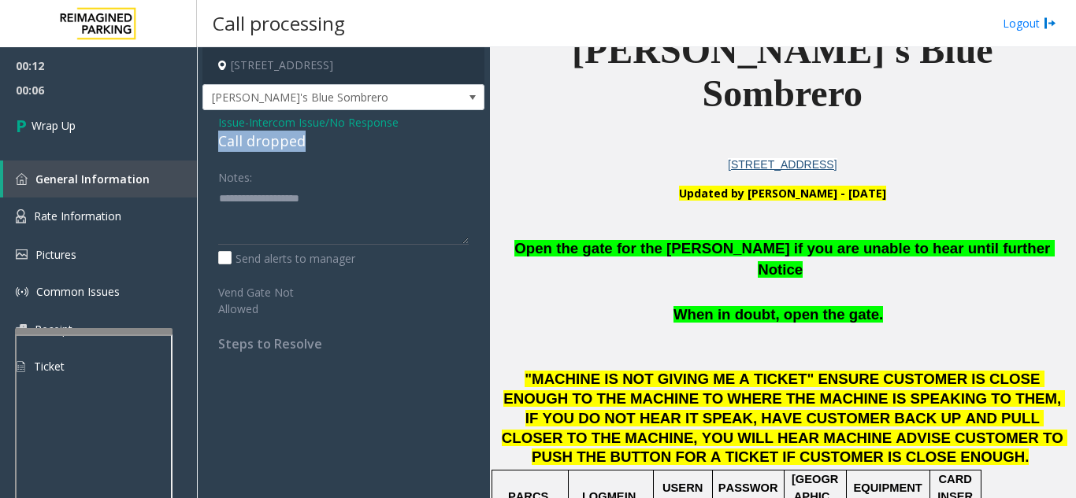
drag, startPoint x: 214, startPoint y: 143, endPoint x: 312, endPoint y: 141, distance: 97.7
click at [312, 141] on div "Issue - Intercom Issue/No Response Call dropped Notes: Send alerts to manager V…" at bounding box center [343, 238] width 282 height 257
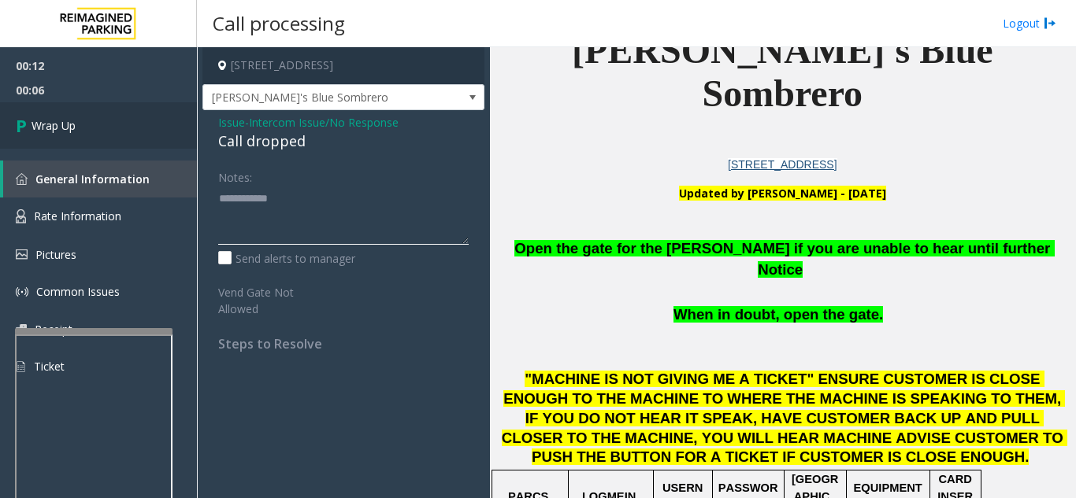
type textarea "**********"
click at [175, 135] on link "Wrap Up" at bounding box center [98, 125] width 197 height 46
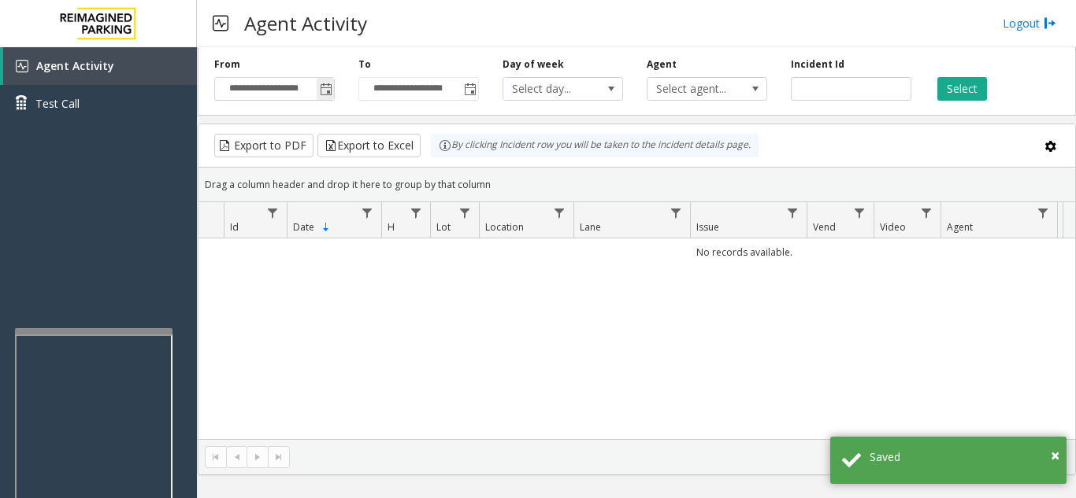
click at [323, 92] on span "Toggle popup" at bounding box center [326, 89] width 13 height 13
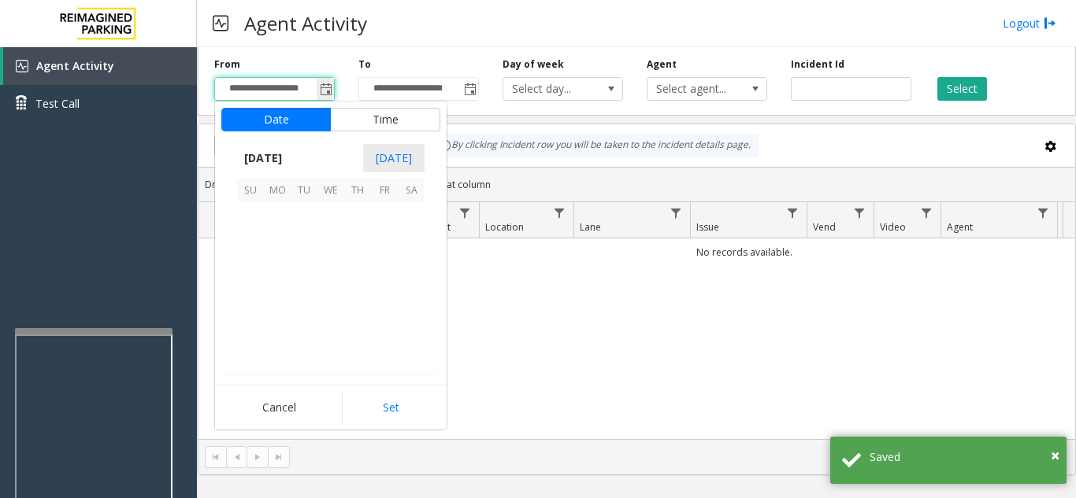
scroll to position [282583, 0]
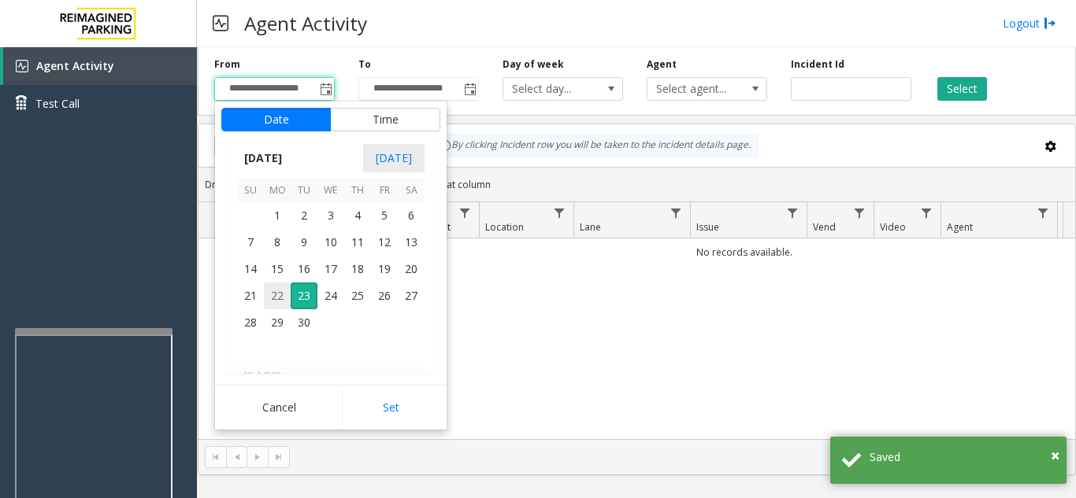
click at [278, 287] on span "22" at bounding box center [277, 296] width 27 height 27
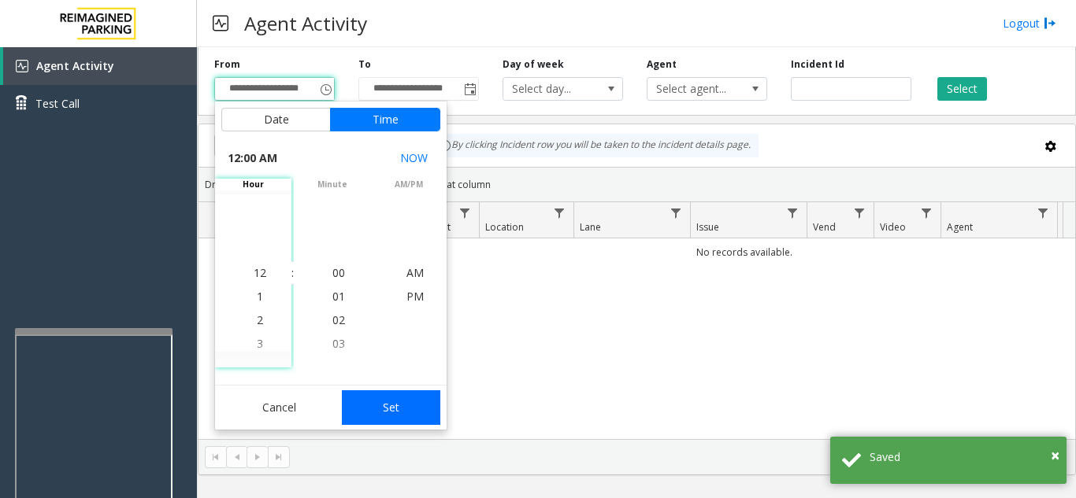
click at [405, 413] on button "Set" at bounding box center [391, 408] width 99 height 35
type input "**********"
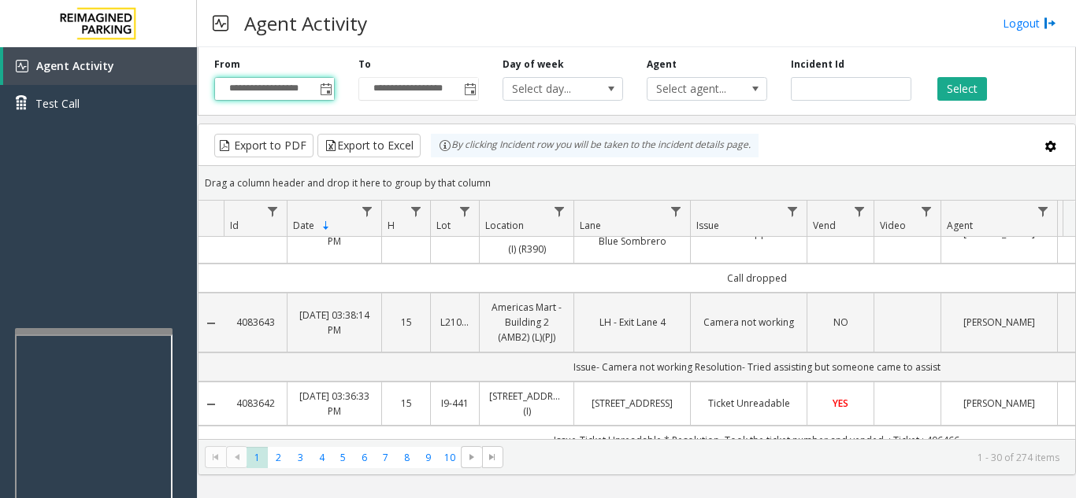
scroll to position [0, 0]
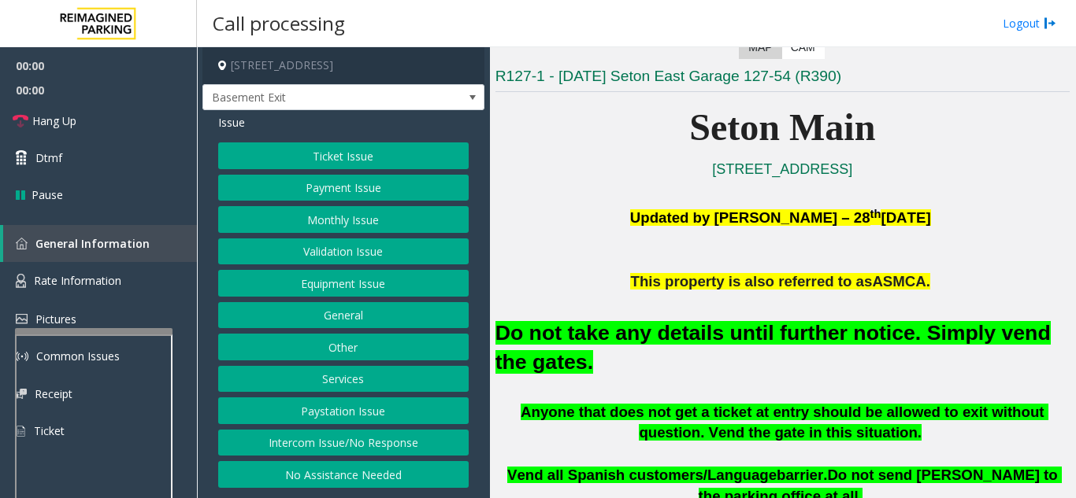
scroll to position [315, 0]
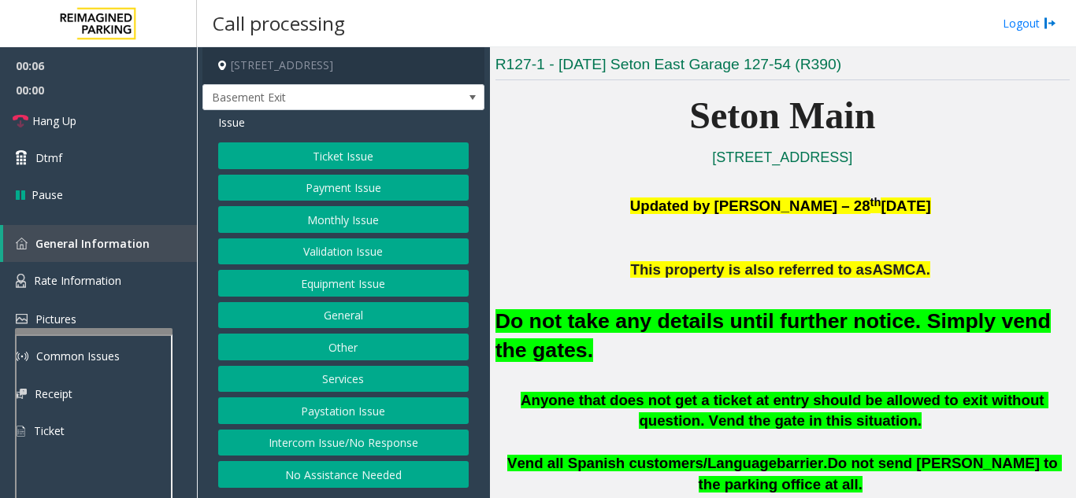
click at [341, 289] on button "Equipment Issue" at bounding box center [343, 283] width 250 height 27
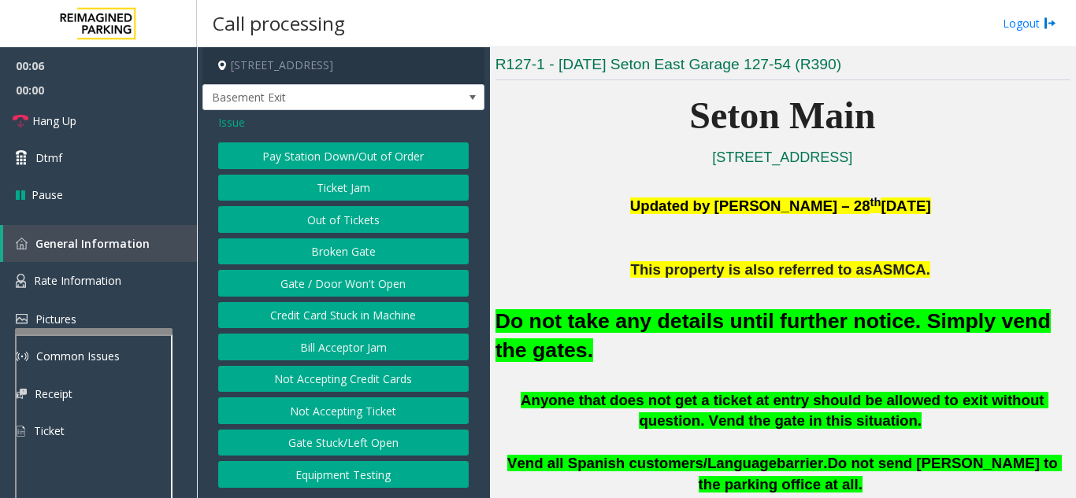
click at [341, 289] on button "Gate / Door Won't Open" at bounding box center [343, 283] width 250 height 27
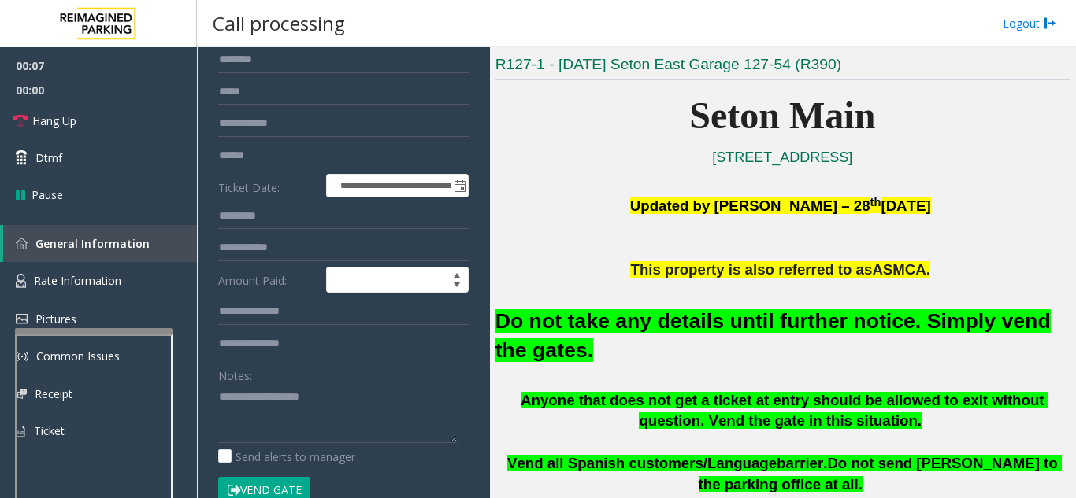
scroll to position [157, 0]
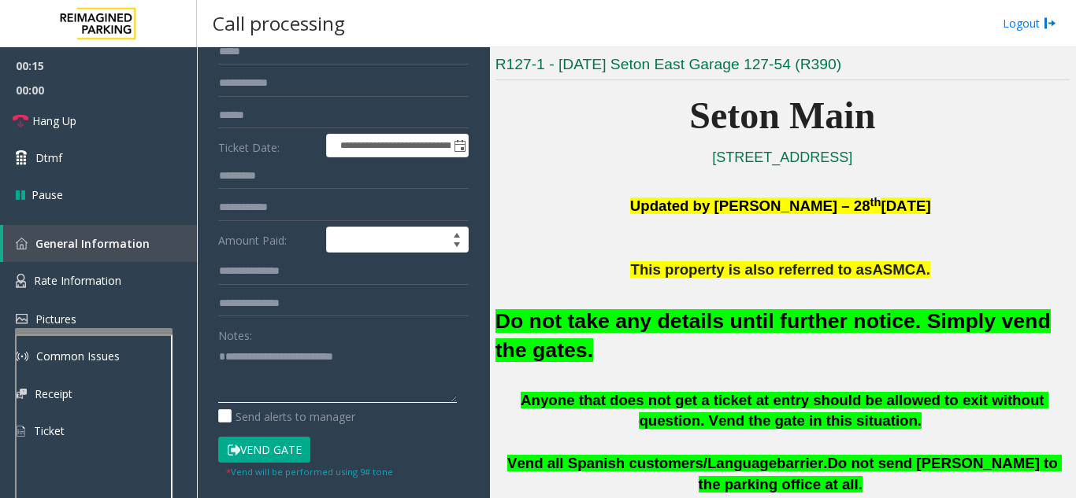
type textarea "**********"
click at [424, 343] on div "Notes:" at bounding box center [343, 362] width 250 height 81
click at [277, 450] on button "Vend Gate" at bounding box center [264, 450] width 92 height 27
click at [69, 137] on link "Hang Up" at bounding box center [98, 120] width 197 height 37
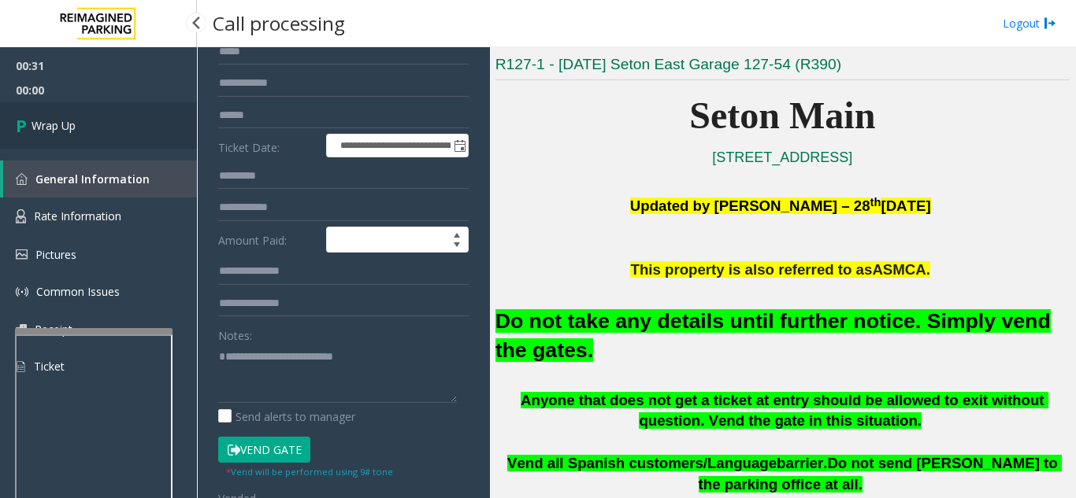
click at [112, 139] on link "Wrap Up" at bounding box center [98, 125] width 197 height 46
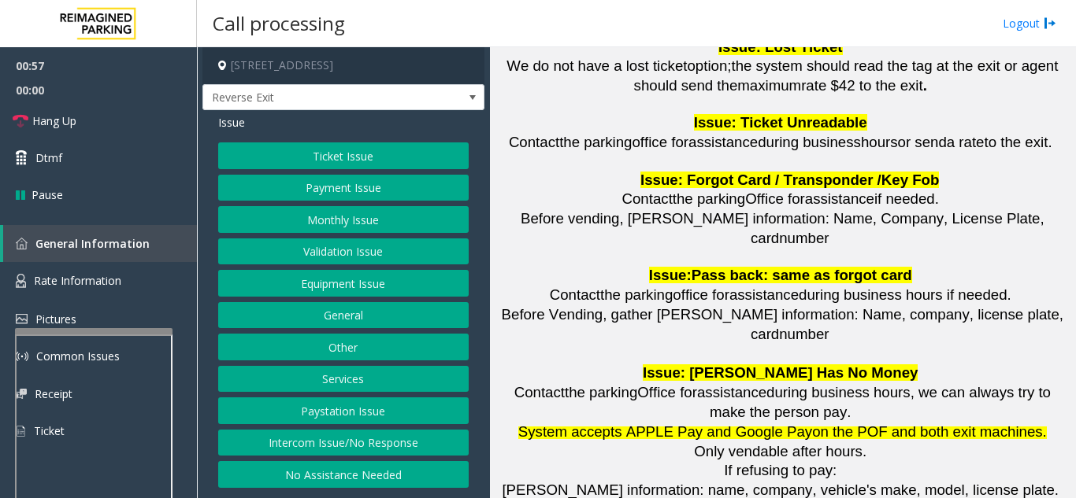
scroll to position [1732, 0]
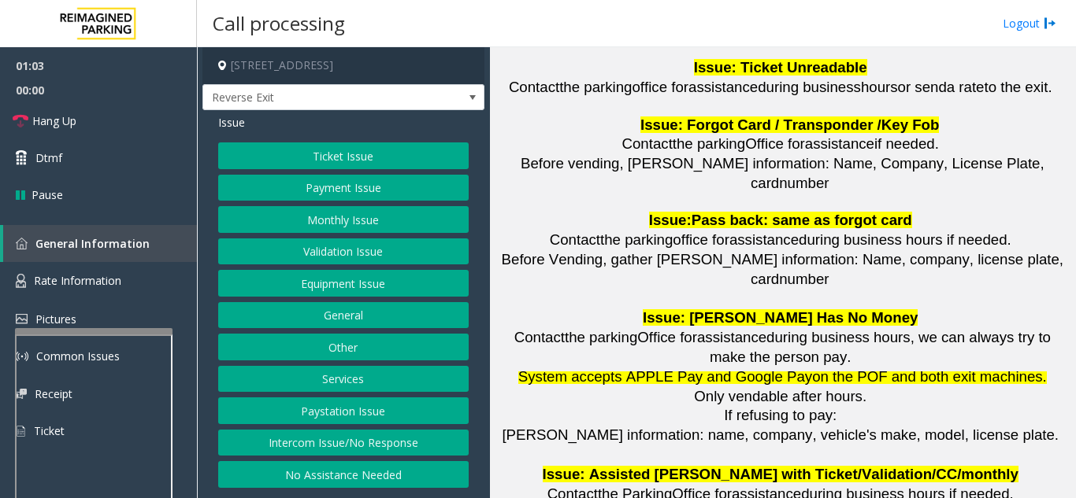
click at [346, 157] on button "Ticket Issue" at bounding box center [343, 156] width 250 height 27
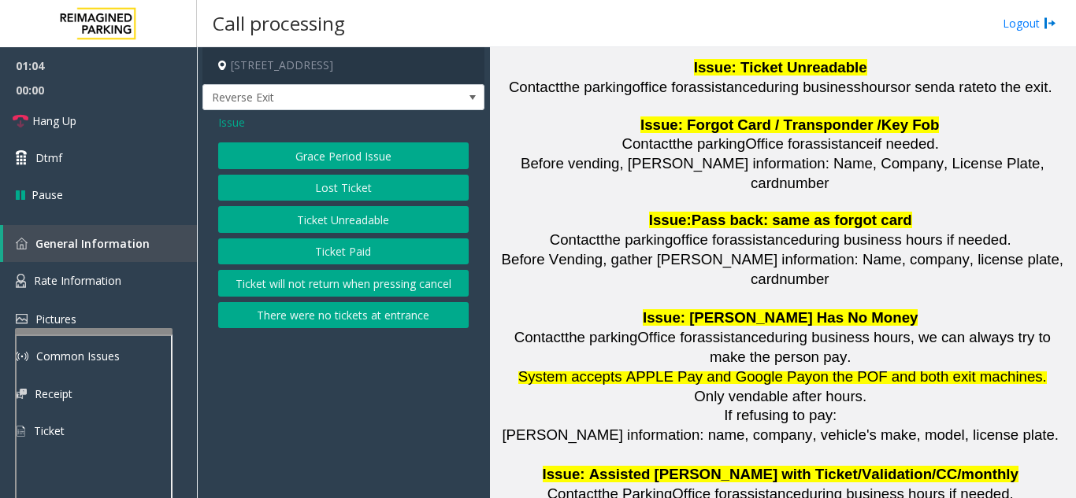
click at [342, 229] on button "Ticket Unreadable" at bounding box center [343, 219] width 250 height 27
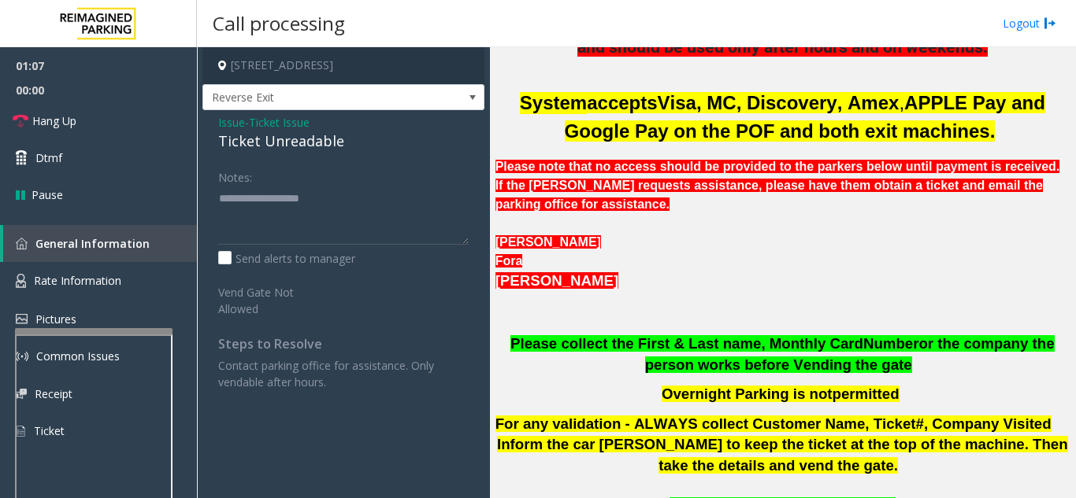
scroll to position [551, 0]
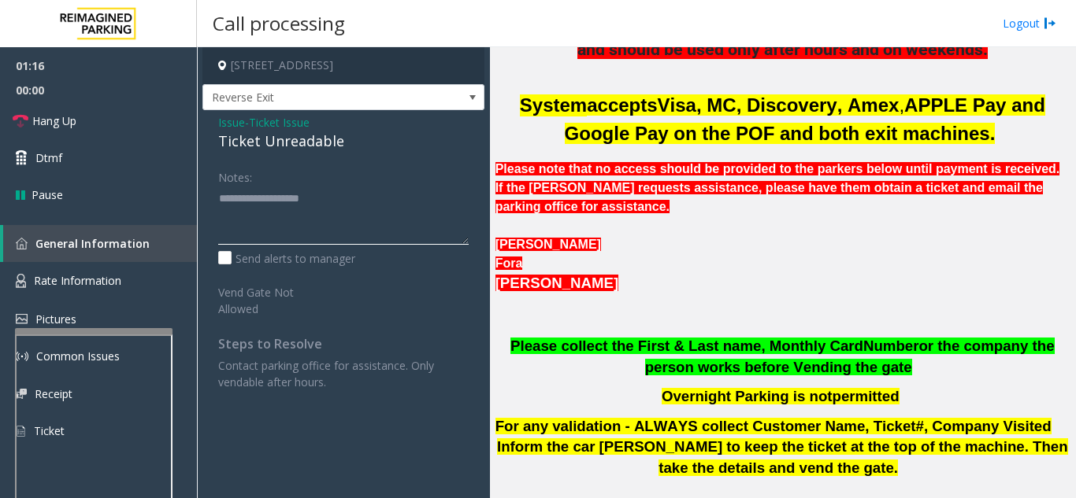
click at [260, 198] on textarea at bounding box center [343, 215] width 250 height 59
click at [291, 213] on textarea at bounding box center [343, 215] width 250 height 59
click at [309, 217] on textarea at bounding box center [343, 215] width 250 height 59
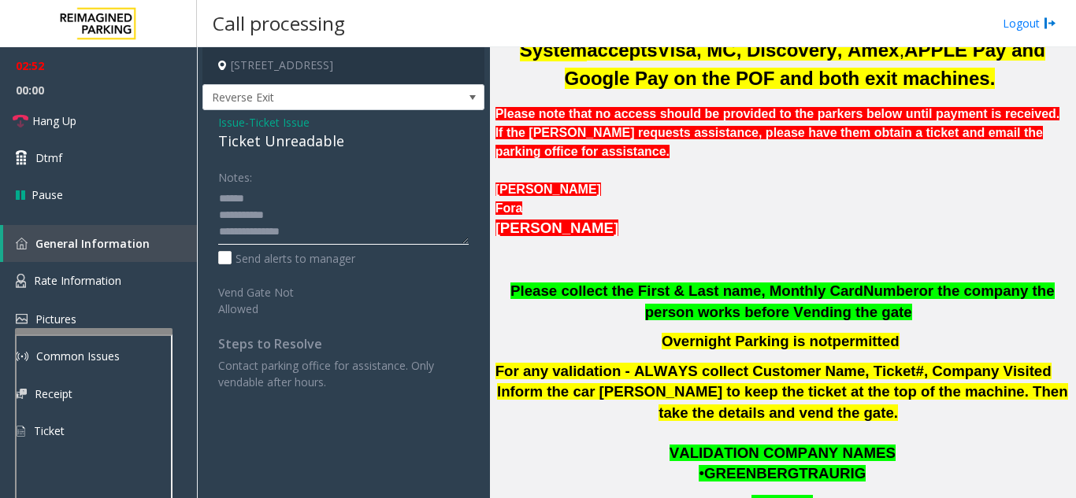
scroll to position [787, 0]
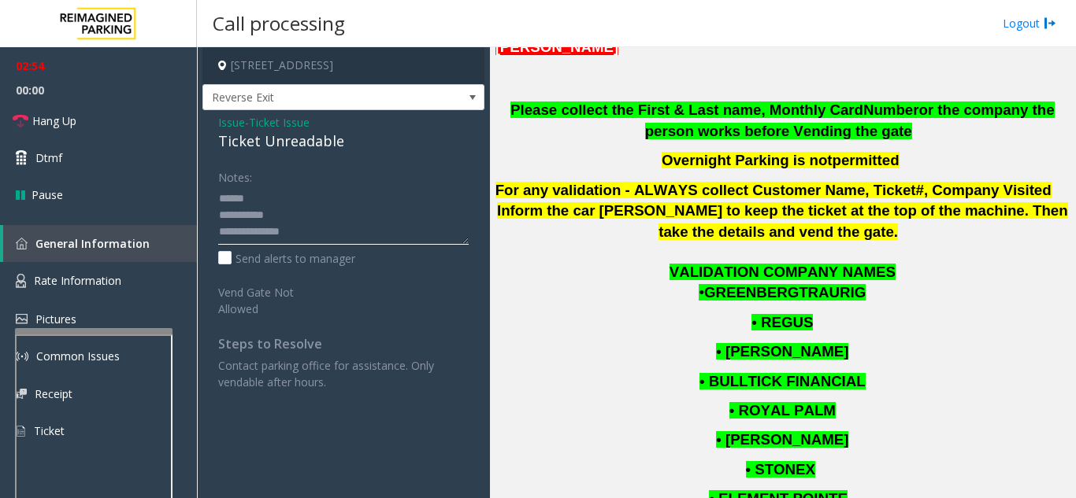
type textarea "**********"
click at [234, 120] on span "Issue" at bounding box center [231, 122] width 27 height 17
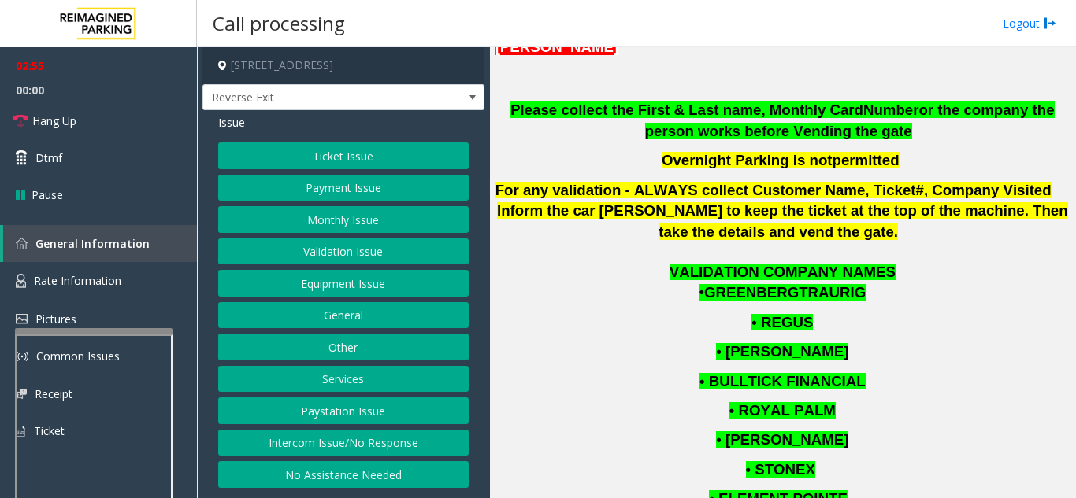
click at [324, 250] on button "Validation Issue" at bounding box center [343, 252] width 250 height 27
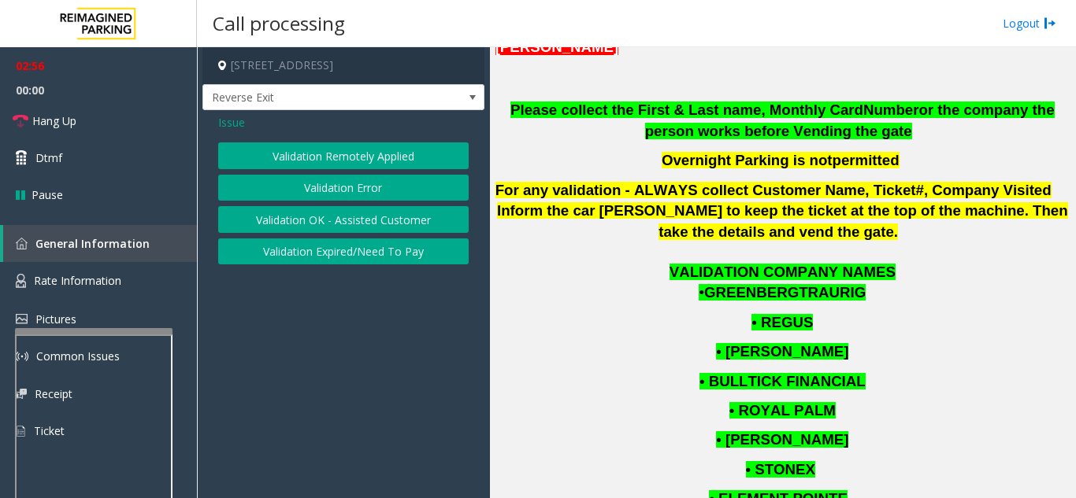
click at [331, 187] on button "Validation Error" at bounding box center [343, 188] width 250 height 27
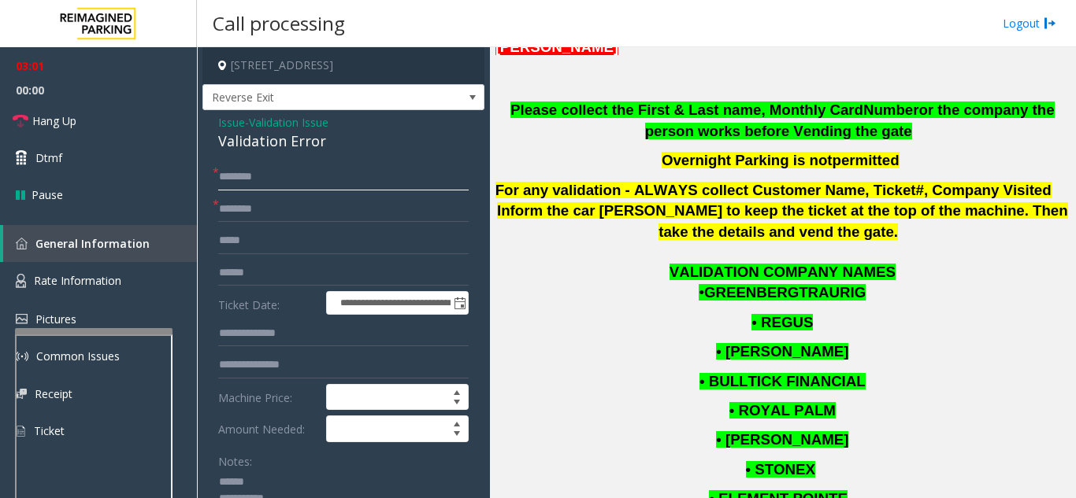
click at [287, 180] on input "text" at bounding box center [343, 177] width 250 height 27
type input "****"
click at [266, 209] on input "text" at bounding box center [343, 209] width 250 height 27
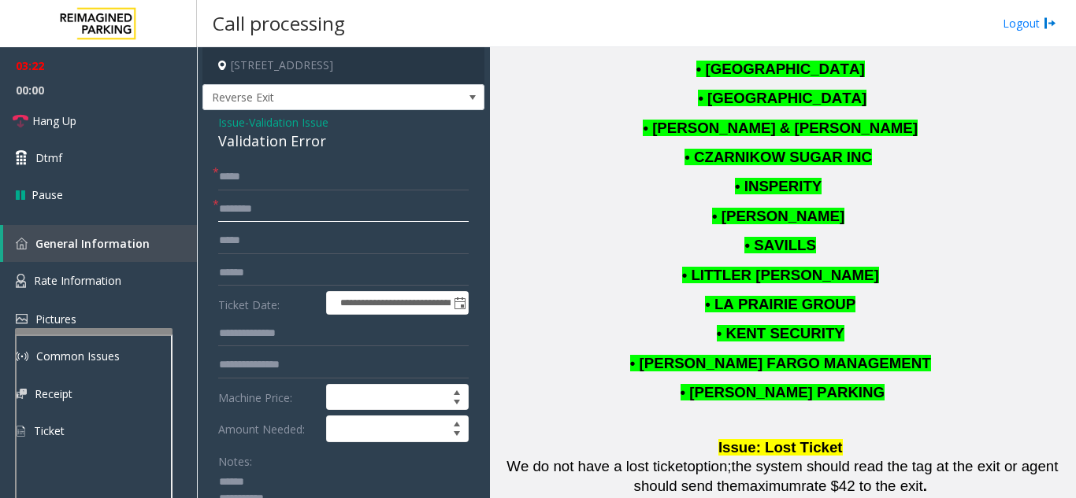
scroll to position [1338, 0]
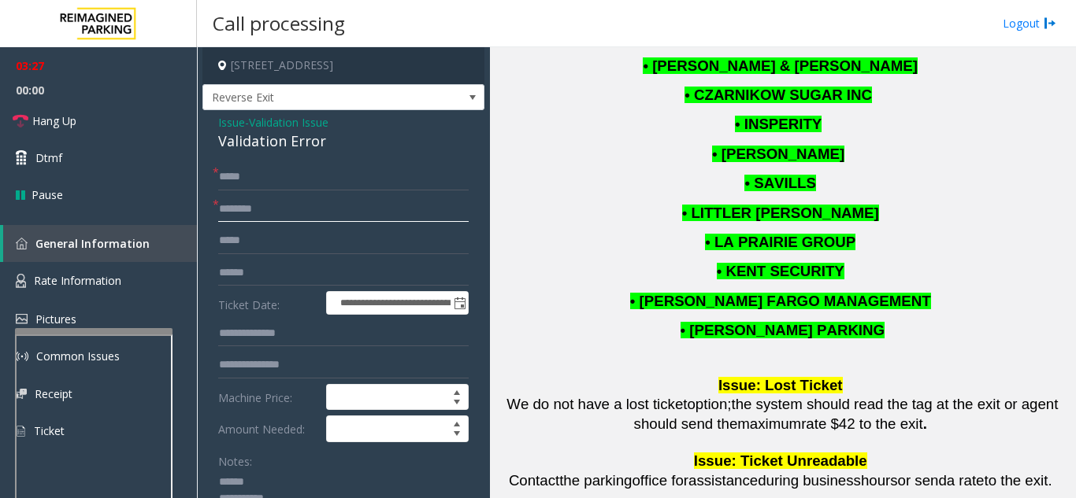
click at [273, 209] on input "text" at bounding box center [343, 209] width 250 height 27
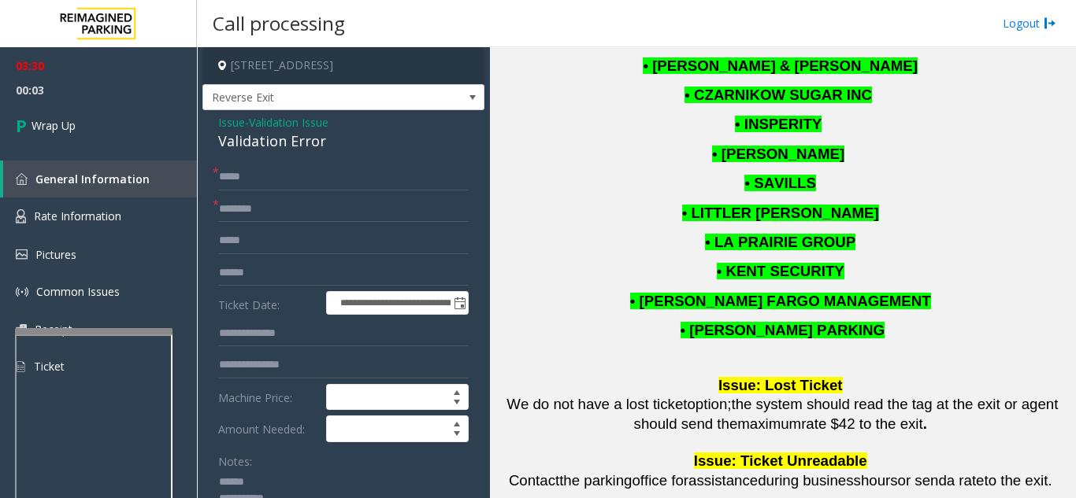
click at [239, 118] on span "Issue" at bounding box center [231, 122] width 27 height 17
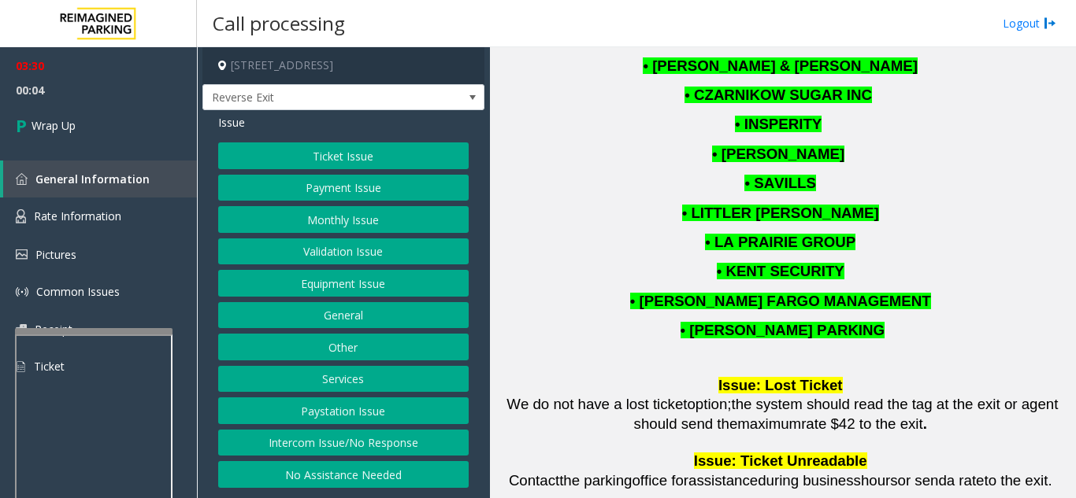
click at [325, 152] on button "Ticket Issue" at bounding box center [343, 156] width 250 height 27
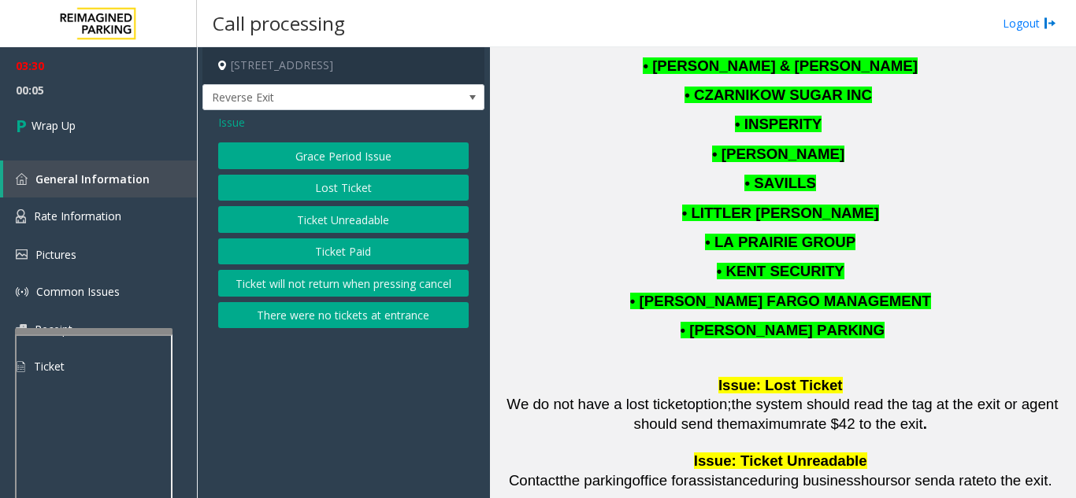
click at [340, 222] on button "Ticket Unreadable" at bounding box center [343, 219] width 250 height 27
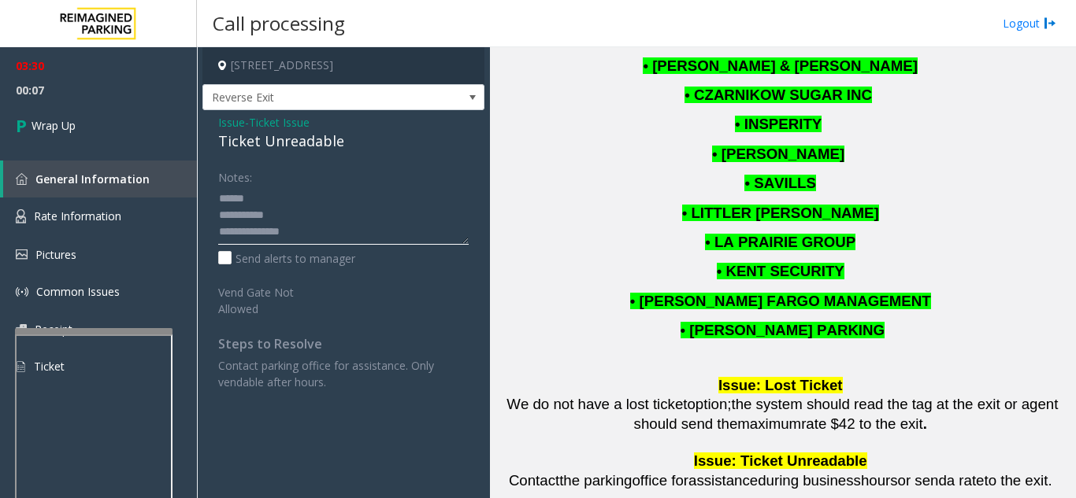
scroll to position [17, 0]
drag, startPoint x: 236, startPoint y: 231, endPoint x: 293, endPoint y: 228, distance: 56.8
click at [293, 228] on textarea at bounding box center [343, 215] width 250 height 59
click at [224, 120] on span "Issue" at bounding box center [231, 122] width 27 height 17
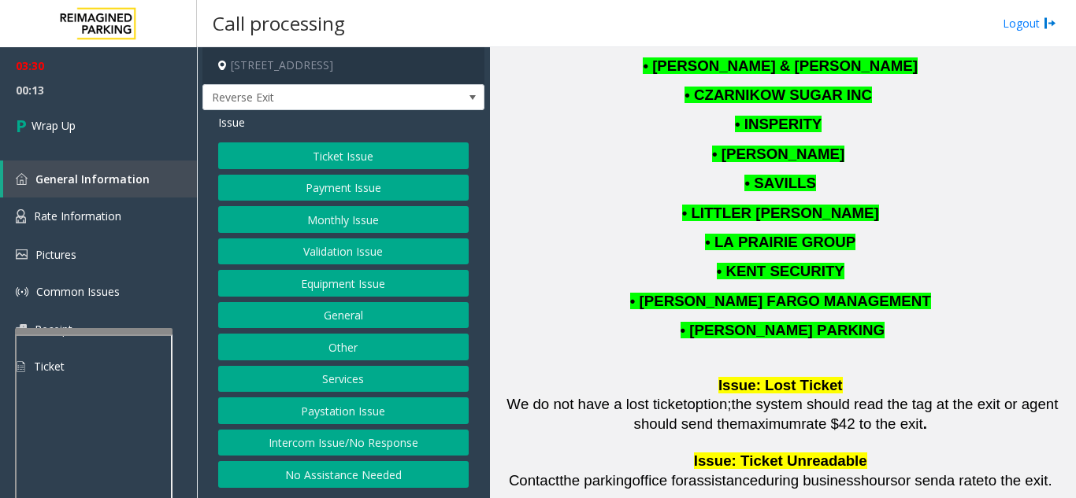
click at [328, 287] on button "Equipment Issue" at bounding box center [343, 283] width 250 height 27
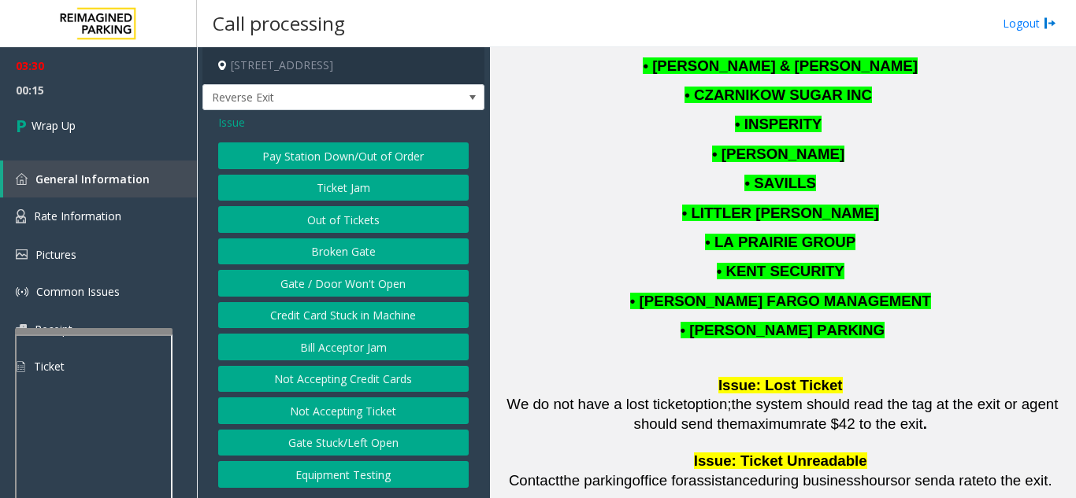
click at [221, 124] on span "Issue" at bounding box center [231, 122] width 27 height 17
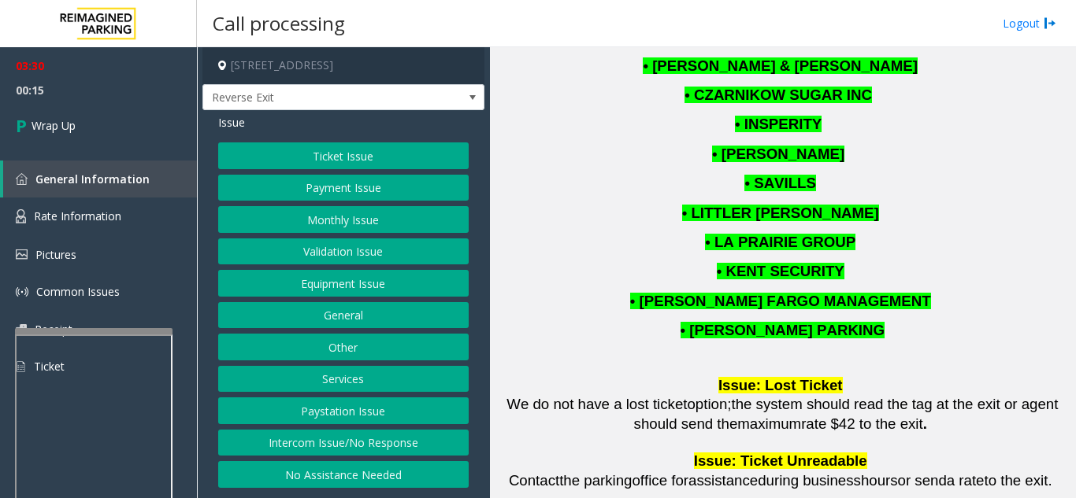
click at [326, 247] on button "Validation Issue" at bounding box center [343, 252] width 250 height 27
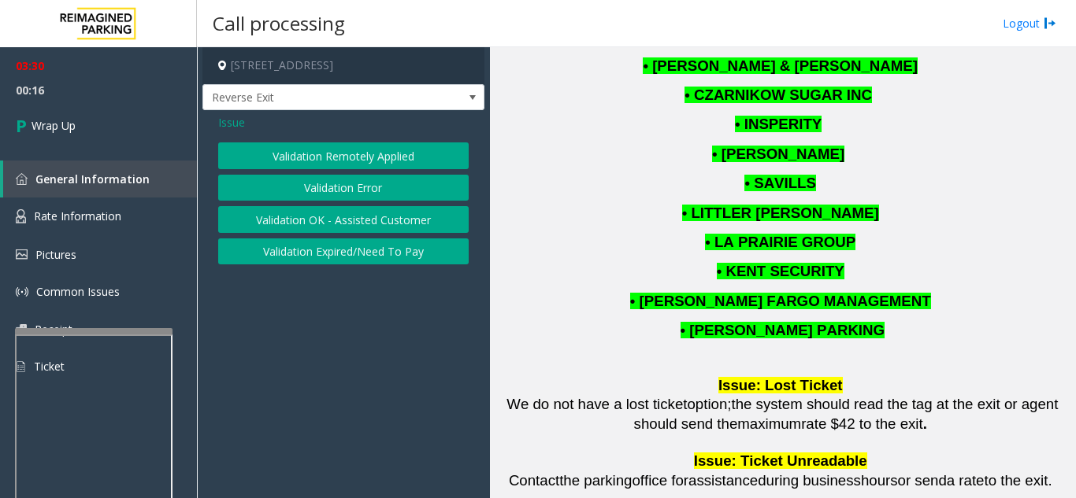
click at [335, 187] on button "Validation Error" at bounding box center [343, 188] width 250 height 27
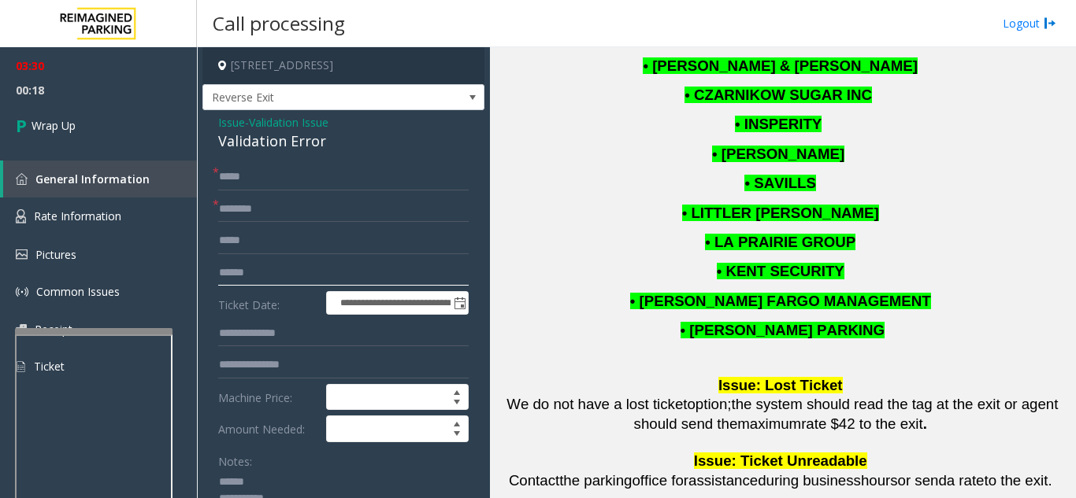
click at [292, 273] on input "text" at bounding box center [343, 273] width 250 height 27
paste input "*********"
type input "*********"
click at [263, 180] on input "****" at bounding box center [343, 177] width 250 height 27
click at [273, 204] on input "text" at bounding box center [343, 209] width 250 height 27
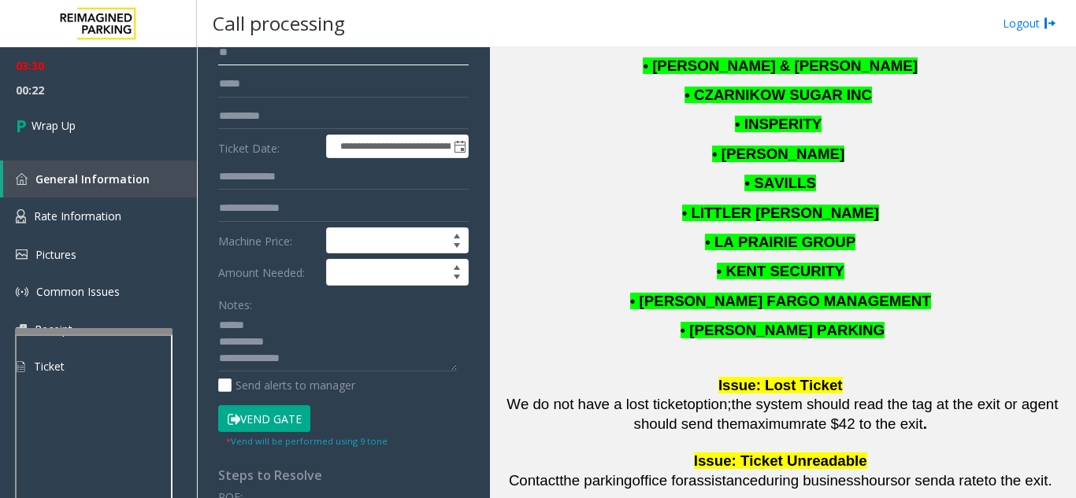
scroll to position [157, 0]
type input "**"
drag, startPoint x: 311, startPoint y: 356, endPoint x: 206, endPoint y: 339, distance: 106.0
click at [206, 339] on div "**********" at bounding box center [343, 470] width 274 height 928
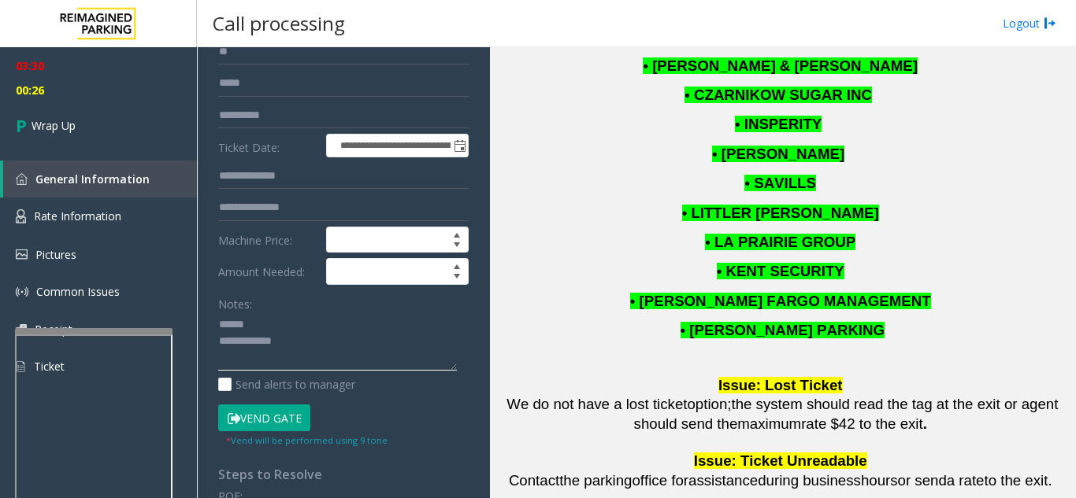
scroll to position [0, 0]
click at [274, 324] on textarea at bounding box center [337, 342] width 239 height 59
click at [302, 350] on textarea at bounding box center [337, 342] width 239 height 59
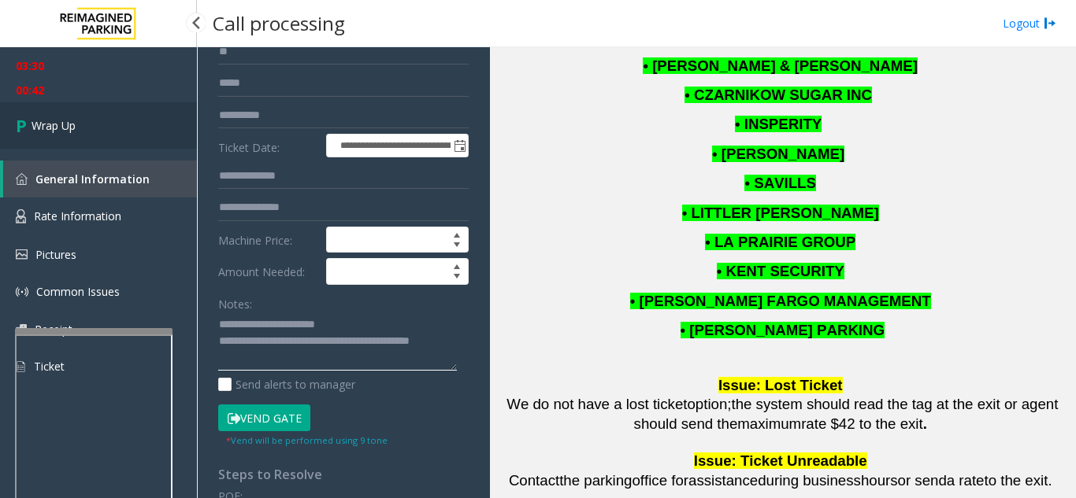
type textarea "**********"
click at [95, 124] on link "Wrap Up" at bounding box center [98, 125] width 197 height 46
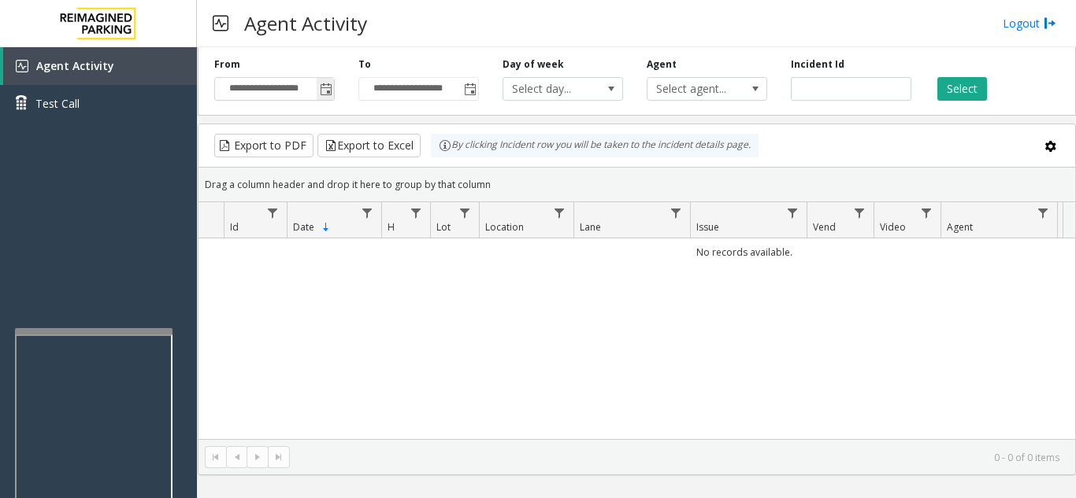
click at [326, 92] on span "Toggle popup" at bounding box center [326, 89] width 13 height 13
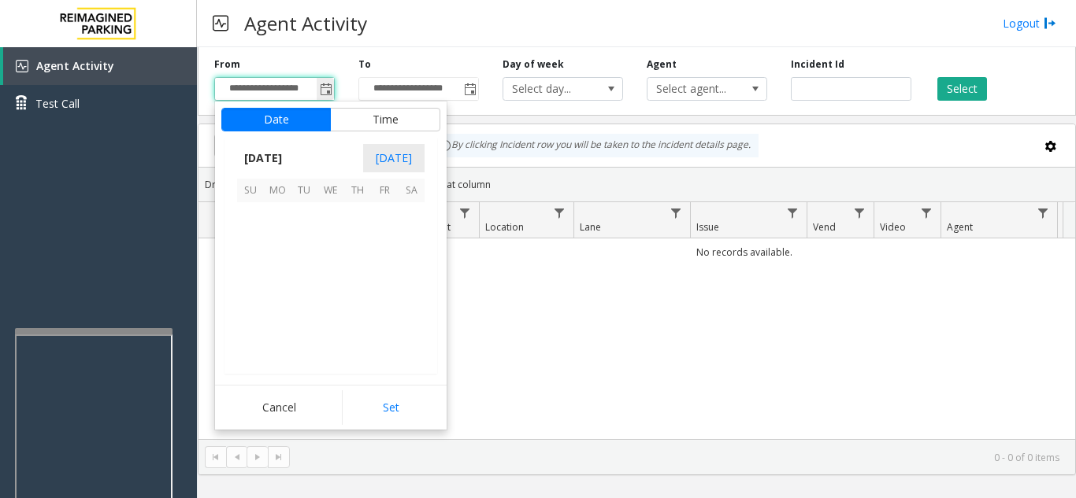
scroll to position [282583, 0]
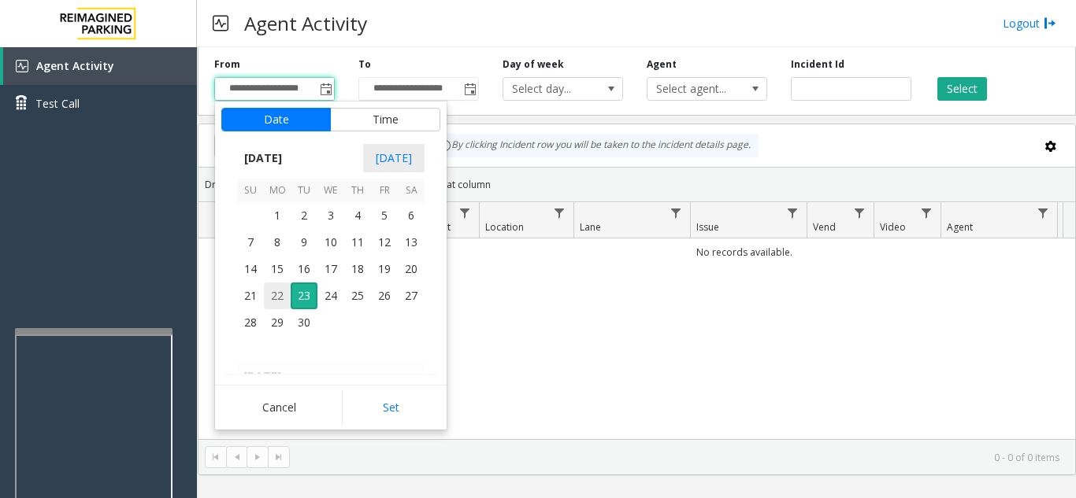
click at [281, 300] on span "22" at bounding box center [277, 296] width 27 height 27
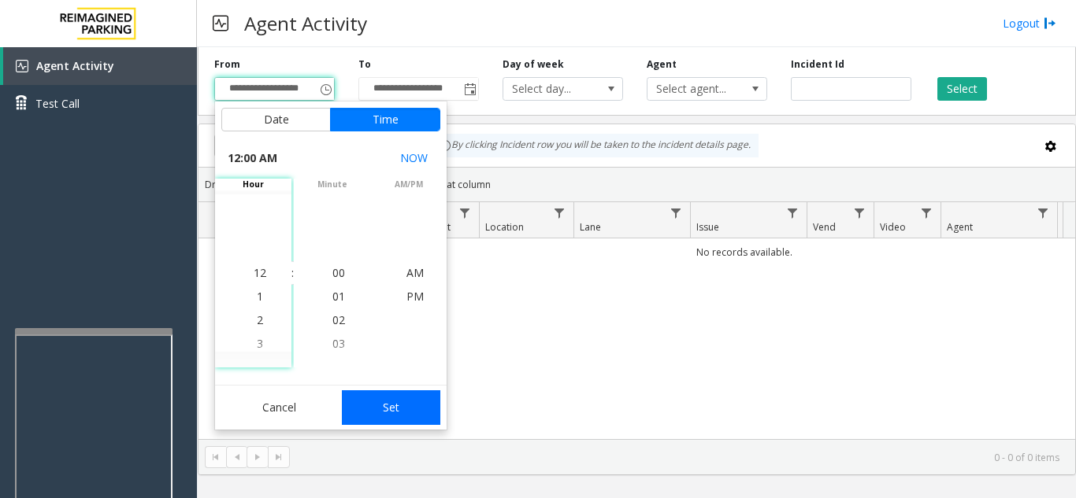
click at [384, 404] on button "Set" at bounding box center [391, 408] width 99 height 35
type input "**********"
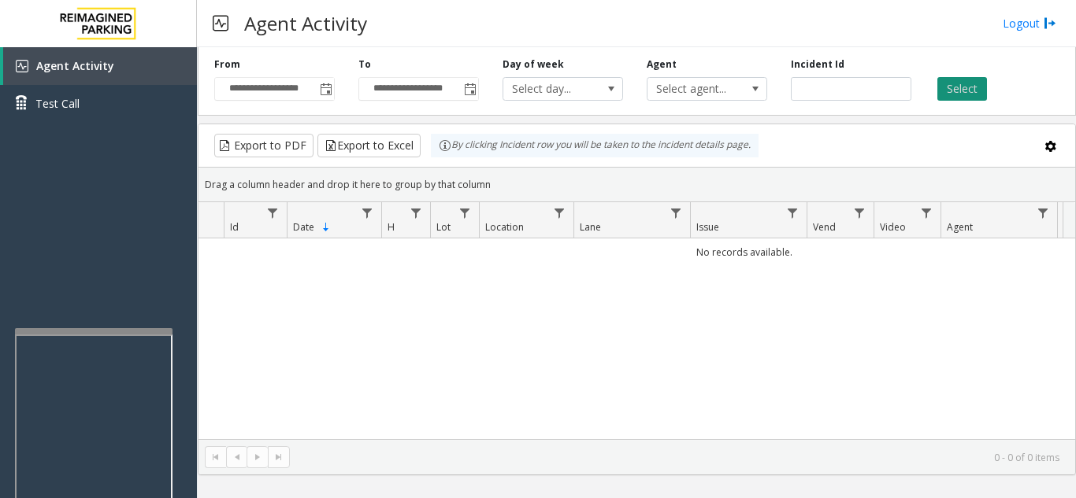
click at [961, 92] on button "Select" at bounding box center [962, 89] width 50 height 24
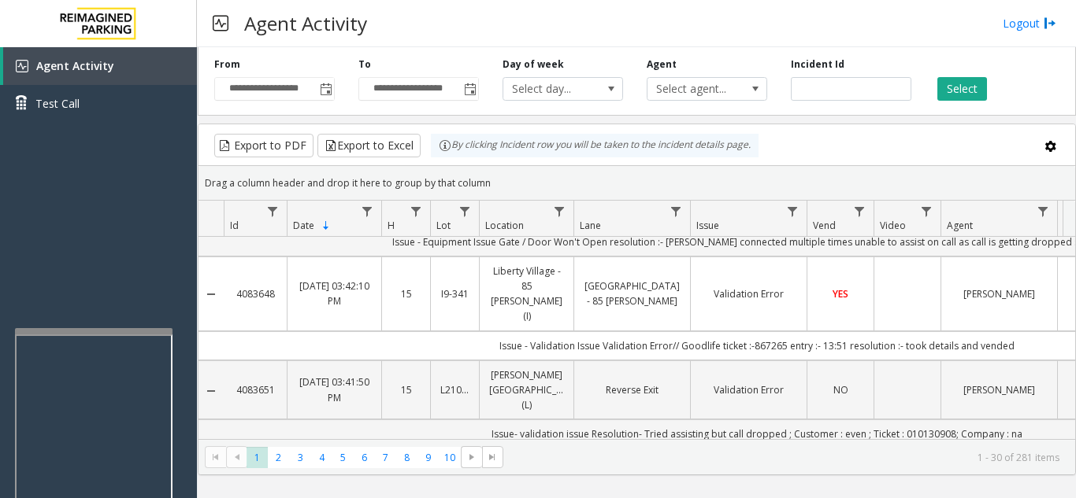
scroll to position [236, 0]
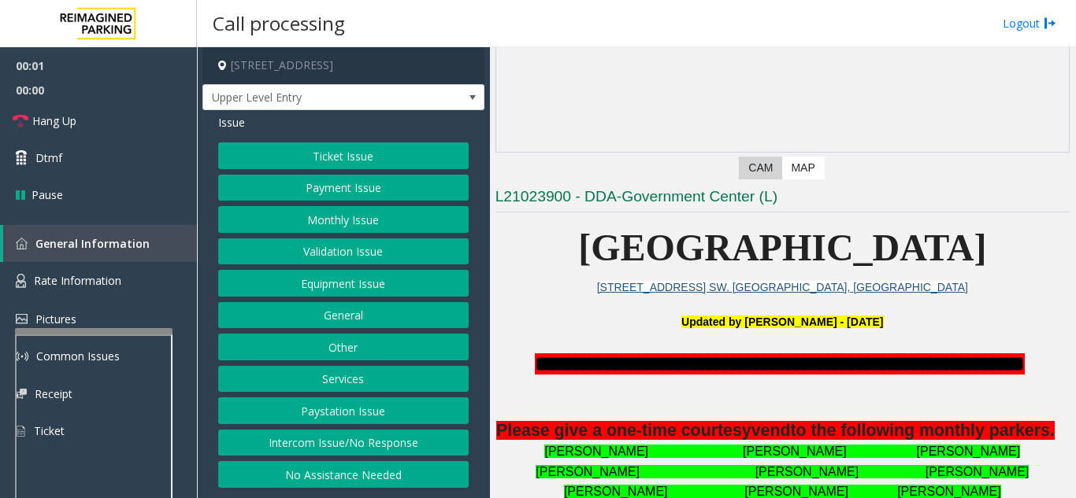
scroll to position [236, 0]
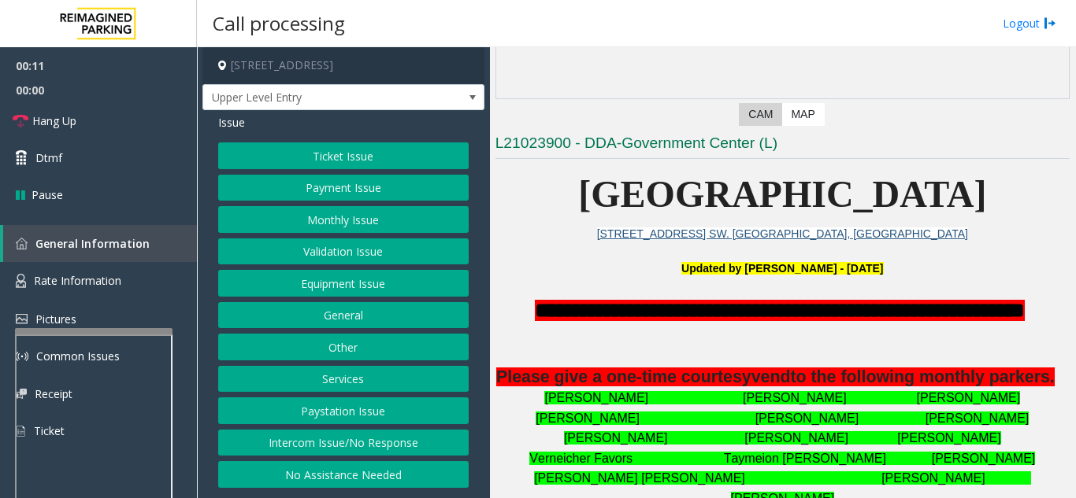
click at [404, 436] on button "Intercom Issue/No Response" at bounding box center [343, 443] width 250 height 27
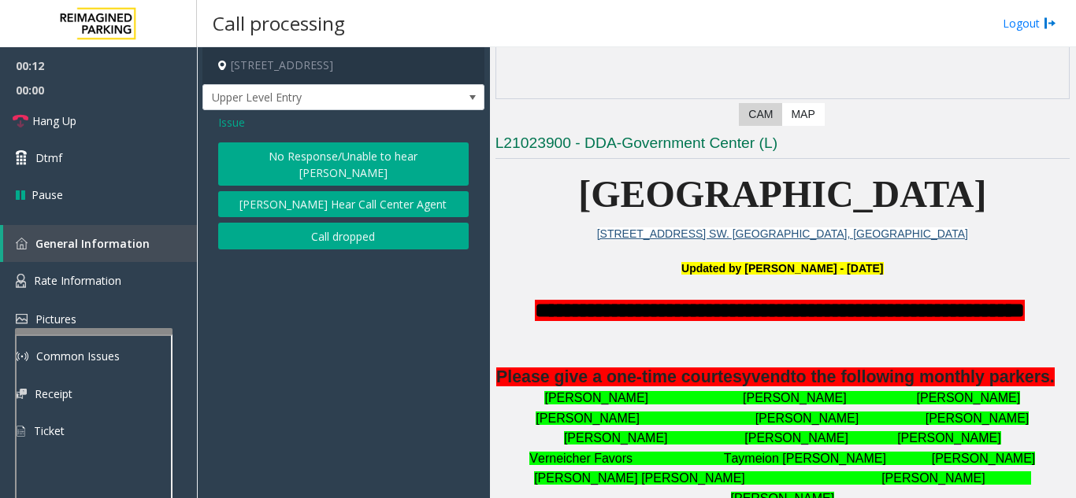
click at [338, 162] on button "No Response/Unable to hear [PERSON_NAME]" at bounding box center [343, 164] width 250 height 43
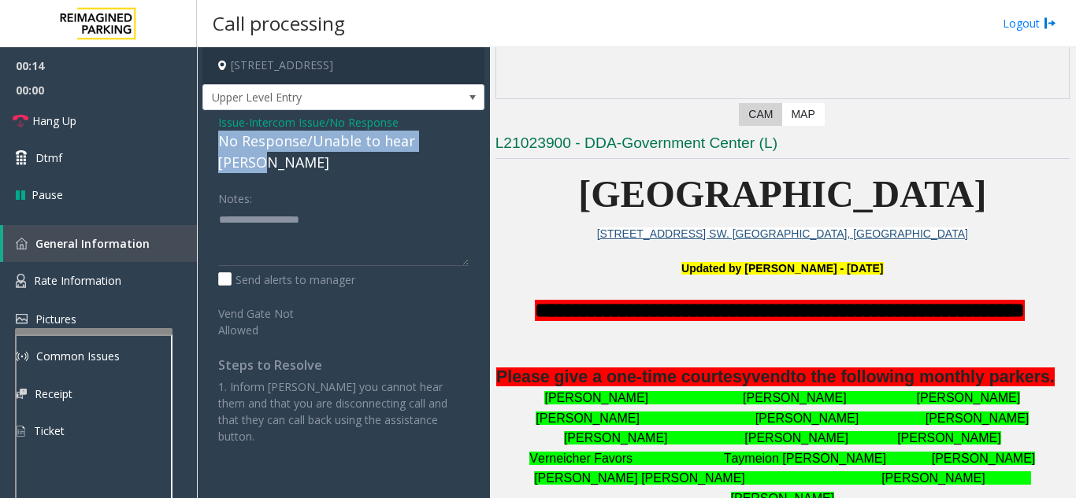
drag, startPoint x: 207, startPoint y: 135, endPoint x: 467, endPoint y: 141, distance: 259.9
click at [467, 141] on div "Issue - Intercom Issue/No Response No Response/Unable to hear [PERSON_NAME] Not…" at bounding box center [343, 285] width 282 height 350
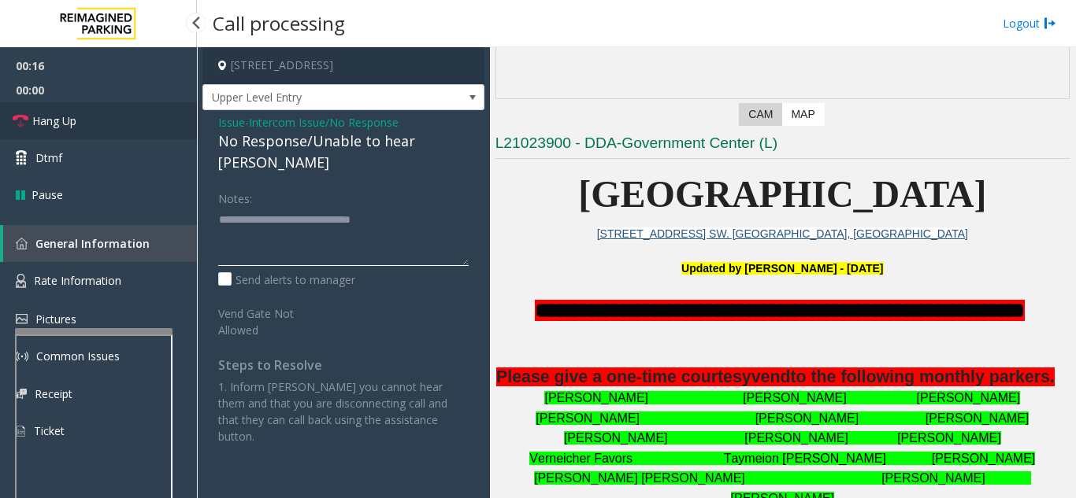
type textarea "**********"
click at [108, 128] on link "Hang Up" at bounding box center [98, 120] width 197 height 37
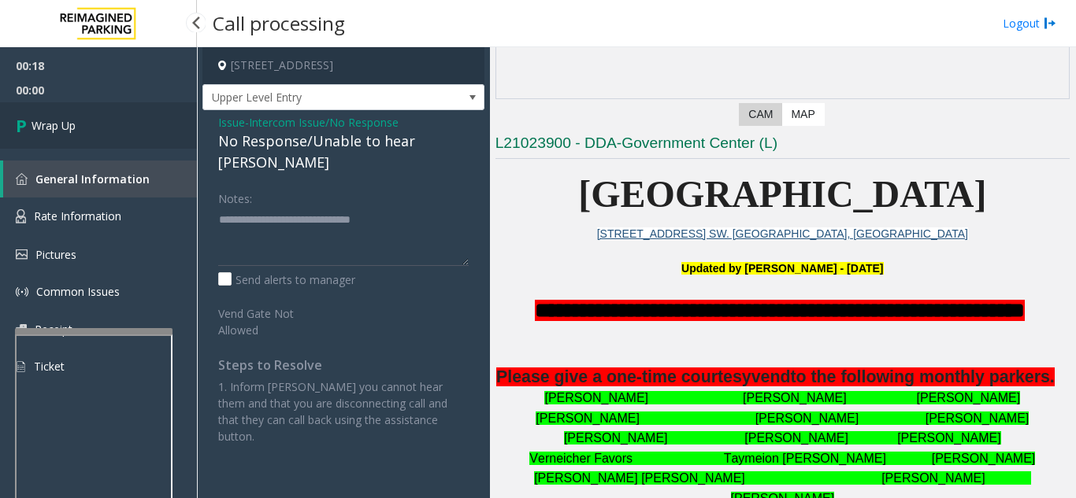
click at [108, 128] on link "Wrap Up" at bounding box center [98, 125] width 197 height 46
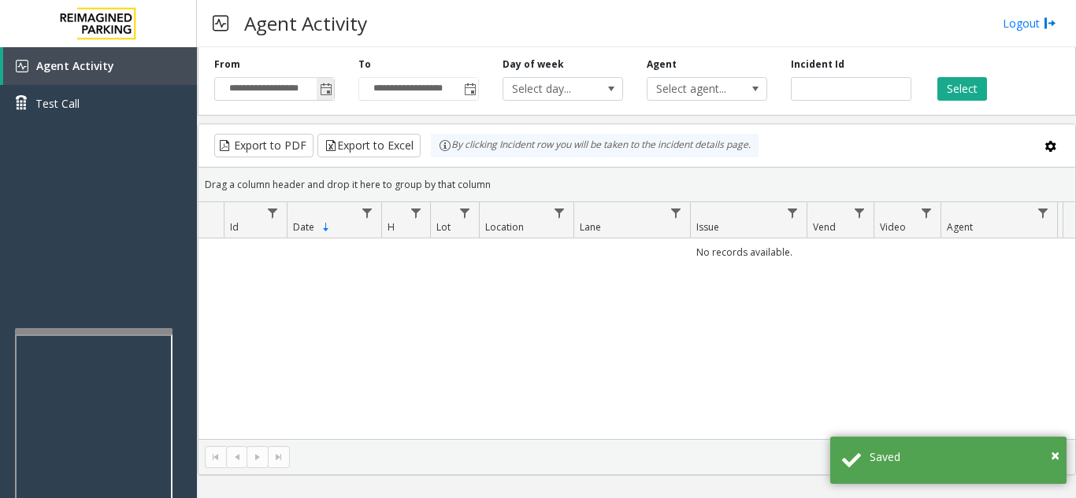
click at [329, 95] on span "Toggle popup" at bounding box center [326, 89] width 13 height 13
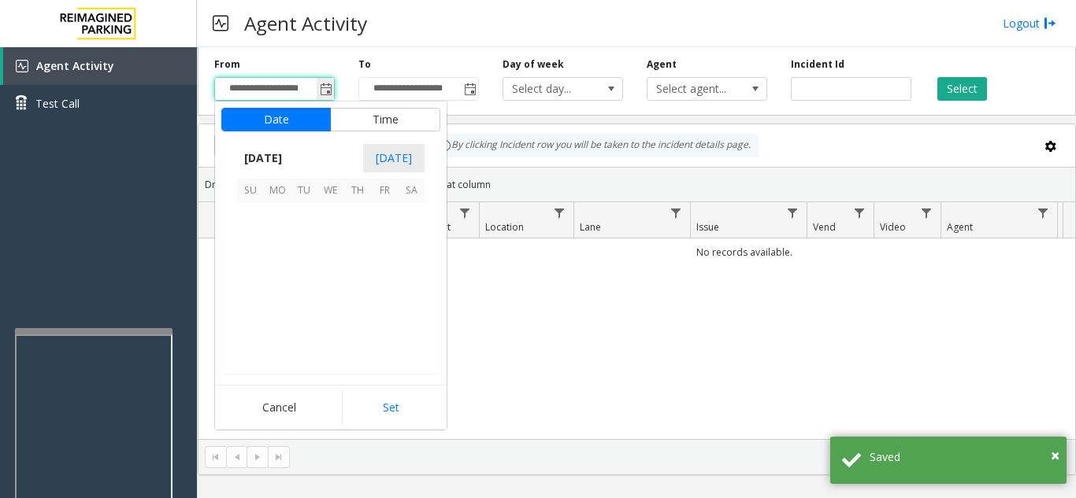
scroll to position [282583, 0]
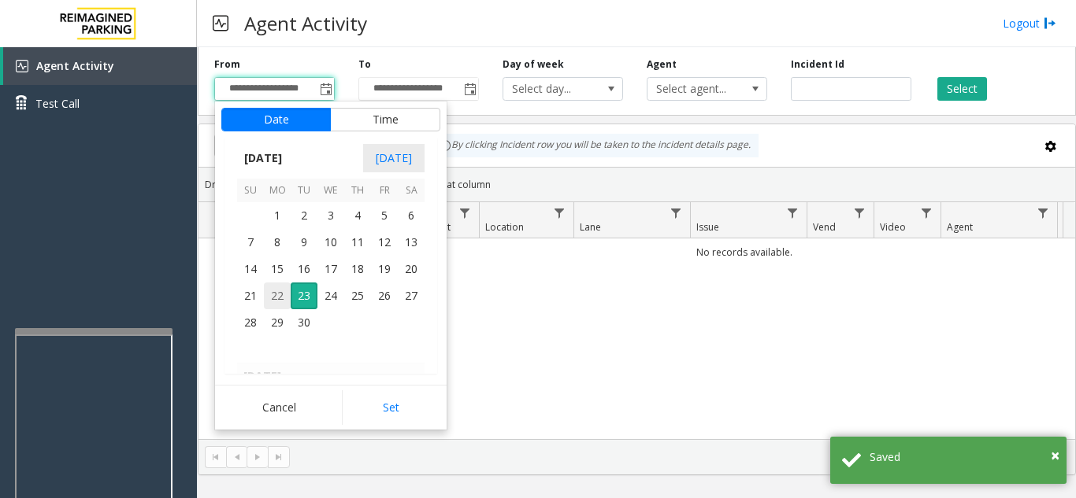
click at [272, 302] on span "22" at bounding box center [277, 296] width 27 height 27
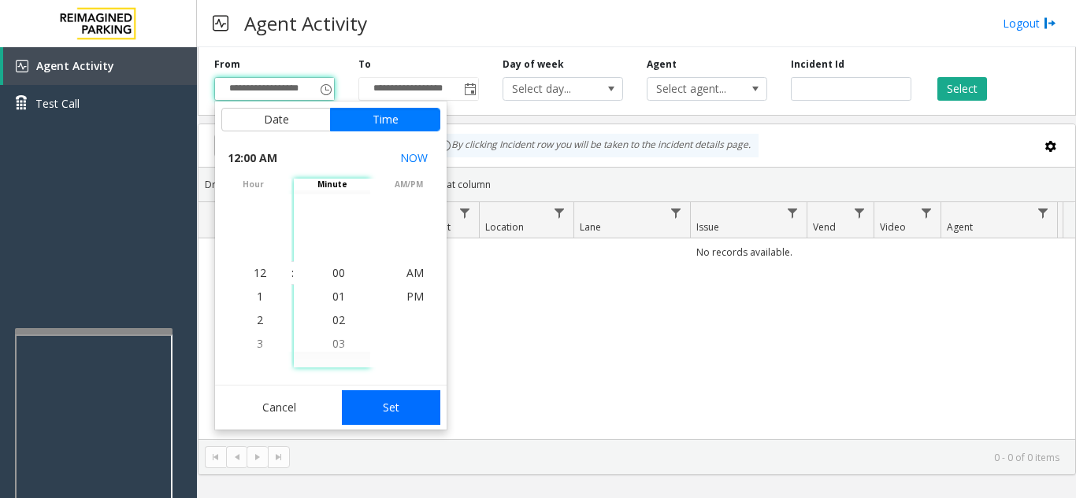
click at [365, 413] on button "Set" at bounding box center [391, 408] width 99 height 35
type input "**********"
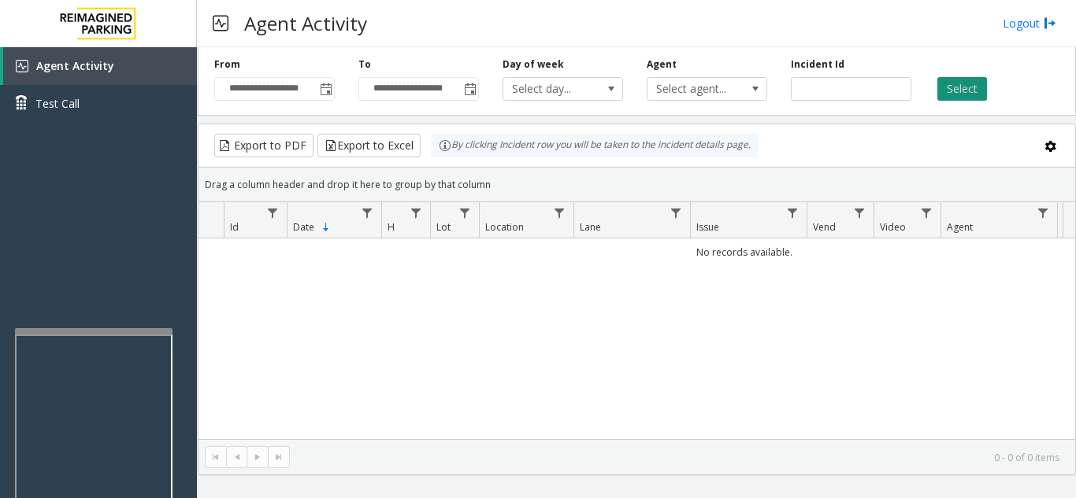
click at [974, 90] on button "Select" at bounding box center [962, 89] width 50 height 24
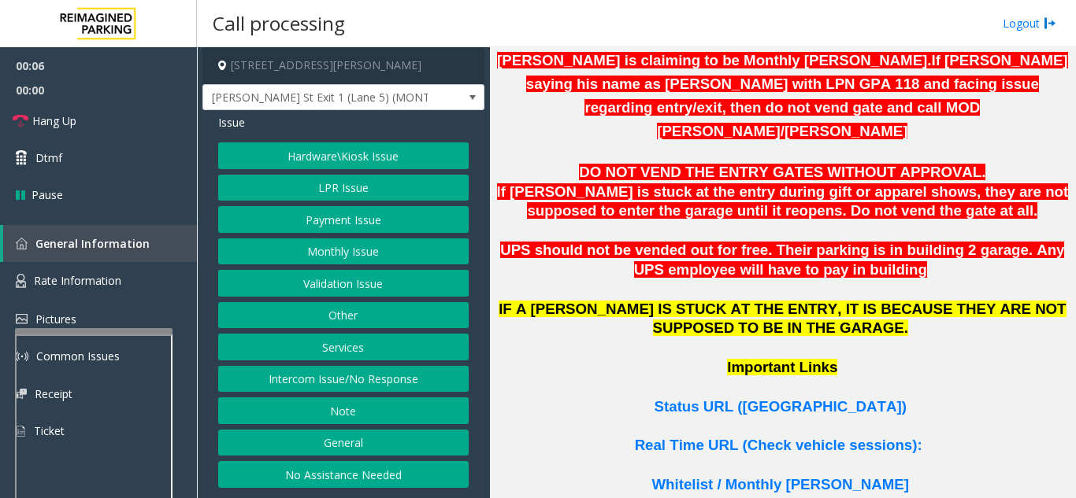
scroll to position [1024, 0]
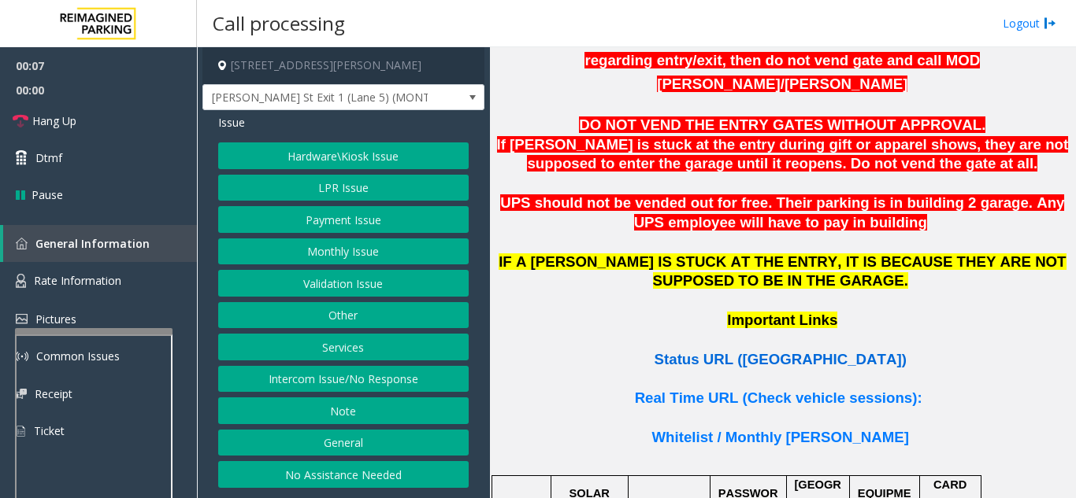
click at [818, 351] on span "Status URL ([GEOGRAPHIC_DATA])" at bounding box center [780, 359] width 252 height 17
click at [366, 191] on button "LPR Issue" at bounding box center [343, 188] width 250 height 27
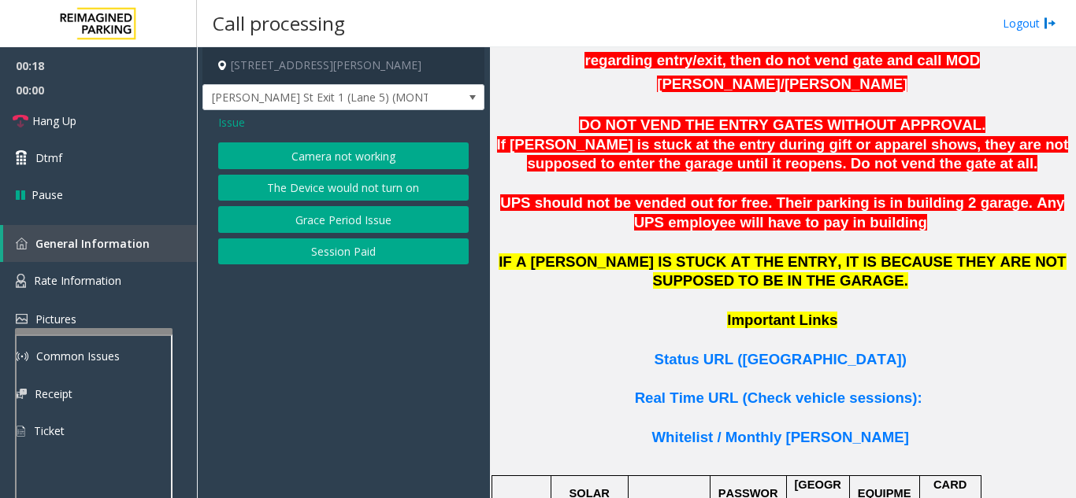
click at [362, 159] on button "Camera not working" at bounding box center [343, 156] width 250 height 27
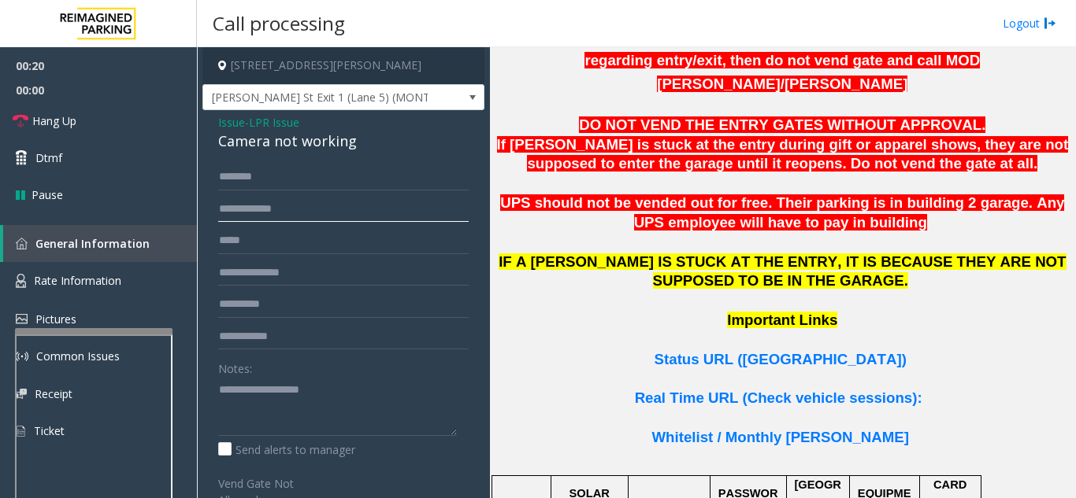
click at [365, 214] on input "text" at bounding box center [343, 209] width 250 height 27
drag, startPoint x: 252, startPoint y: 205, endPoint x: 216, endPoint y: 213, distance: 36.9
click at [216, 213] on div "**********" at bounding box center [343, 447] width 274 height 567
type input "*******"
click at [256, 183] on input "text" at bounding box center [343, 177] width 250 height 27
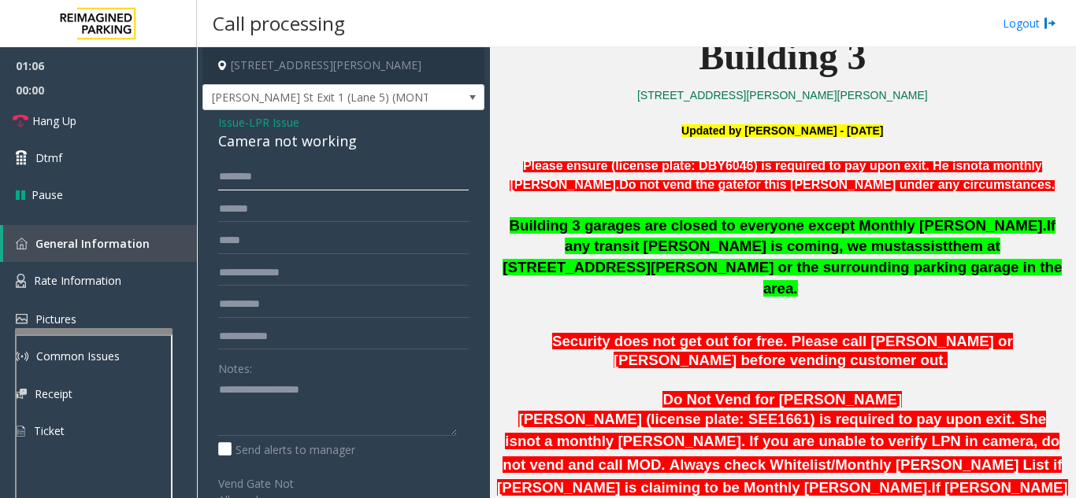
scroll to position [472, 0]
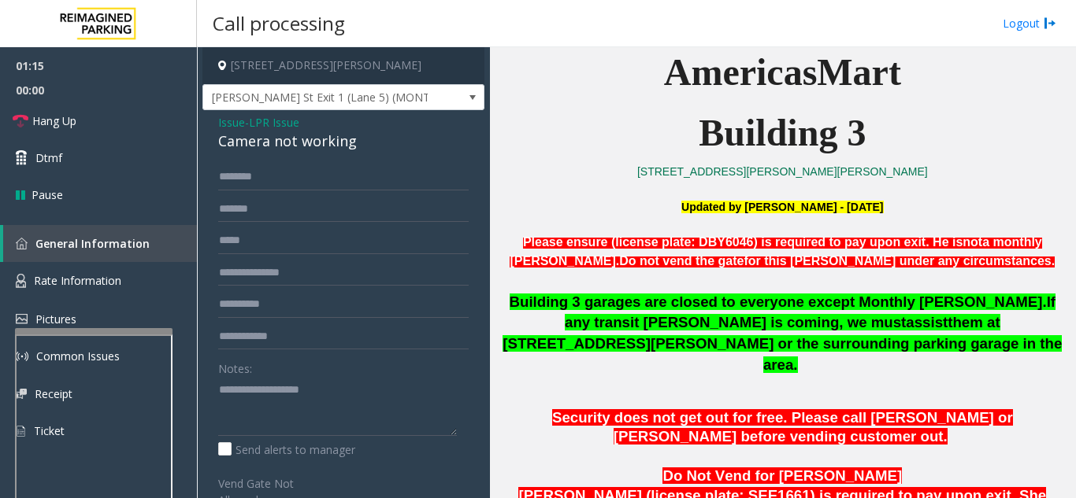
click at [629, 188] on p at bounding box center [782, 189] width 574 height 17
drag, startPoint x: 280, startPoint y: 203, endPoint x: 217, endPoint y: 201, distance: 63.0
click at [217, 201] on div "******* Notes: Send alerts to manager Vend Gate Not Allowed Steps to Resolve At…" at bounding box center [343, 447] width 274 height 567
click at [324, 403] on textarea at bounding box center [337, 406] width 239 height 59
click at [286, 386] on textarea at bounding box center [337, 406] width 239 height 59
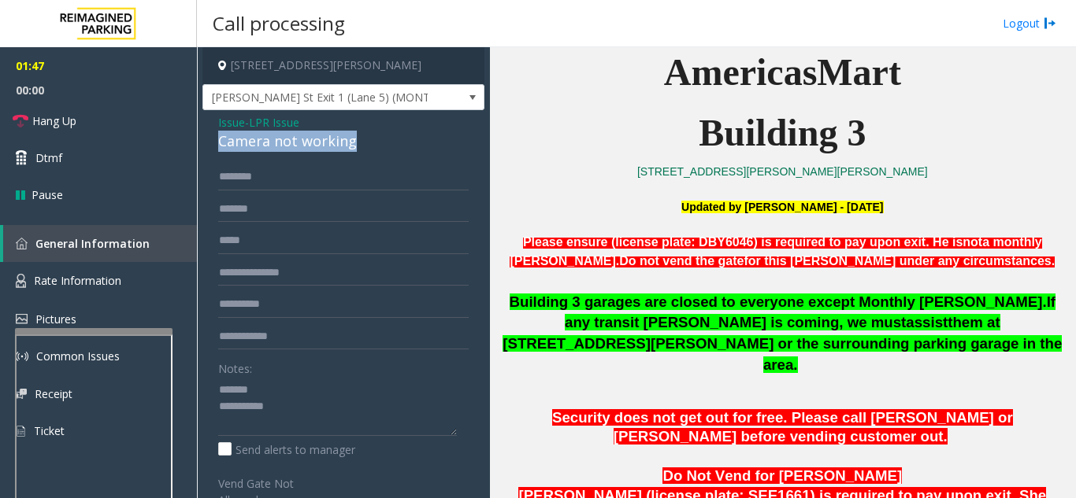
drag, startPoint x: 302, startPoint y: 147, endPoint x: 383, endPoint y: 145, distance: 80.3
click at [383, 145] on div "Camera not working" at bounding box center [343, 141] width 250 height 21
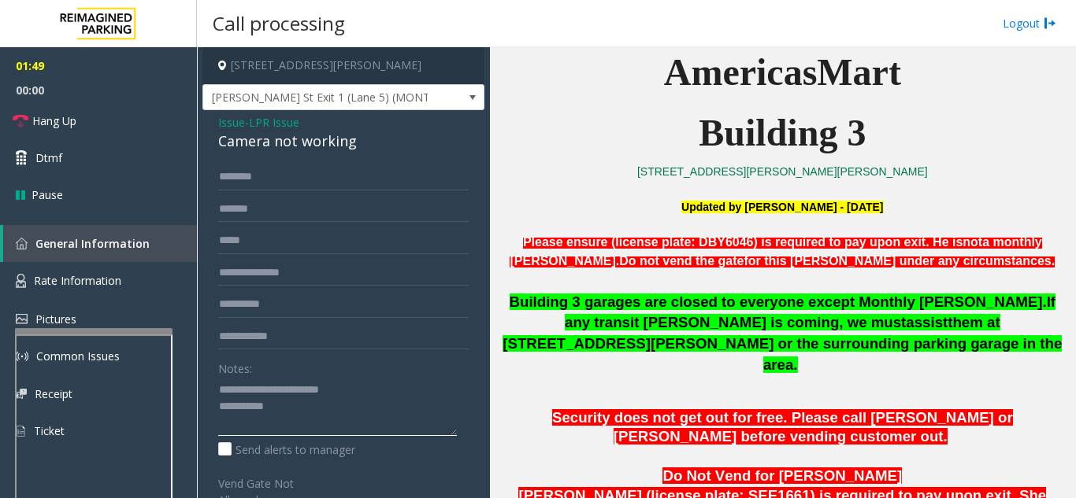
click at [324, 408] on textarea at bounding box center [337, 406] width 239 height 59
click at [123, 123] on link "Hang Up" at bounding box center [98, 120] width 197 height 37
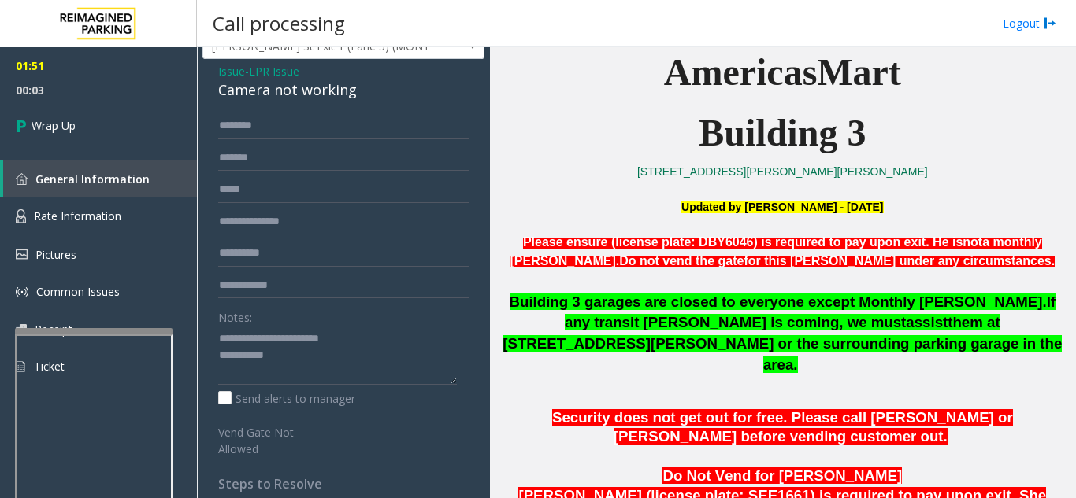
scroll to position [79, 0]
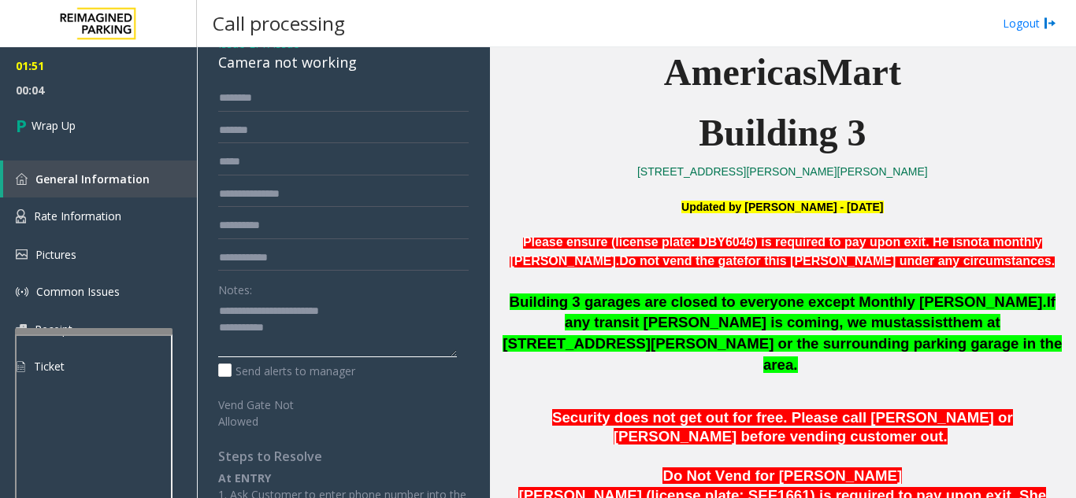
click at [317, 324] on textarea at bounding box center [337, 327] width 239 height 59
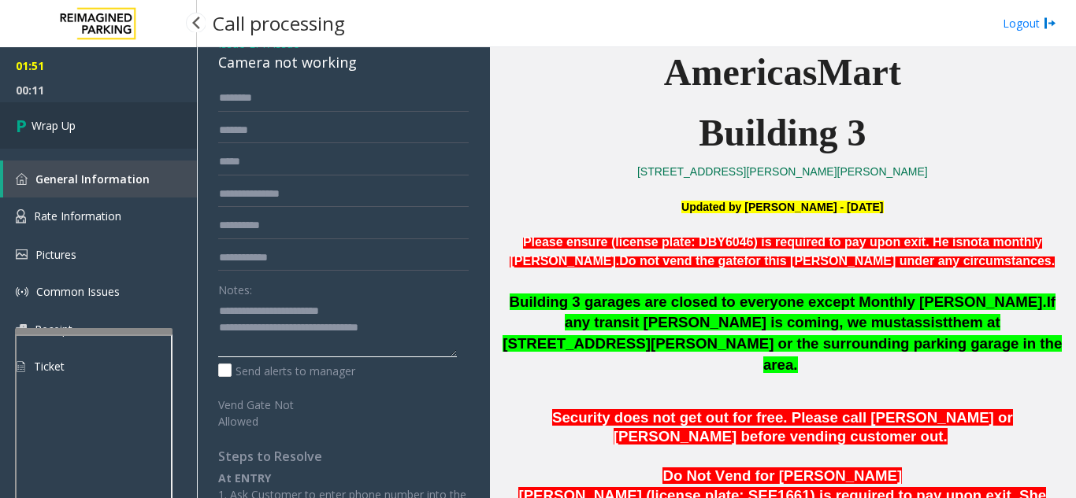
type textarea "**********"
click at [103, 135] on link "Wrap Up" at bounding box center [98, 125] width 197 height 46
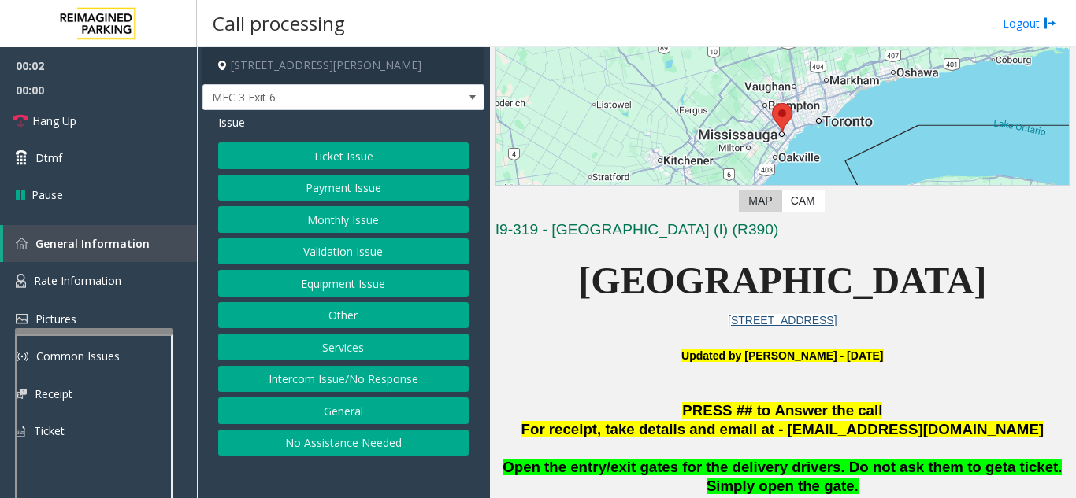
scroll to position [315, 0]
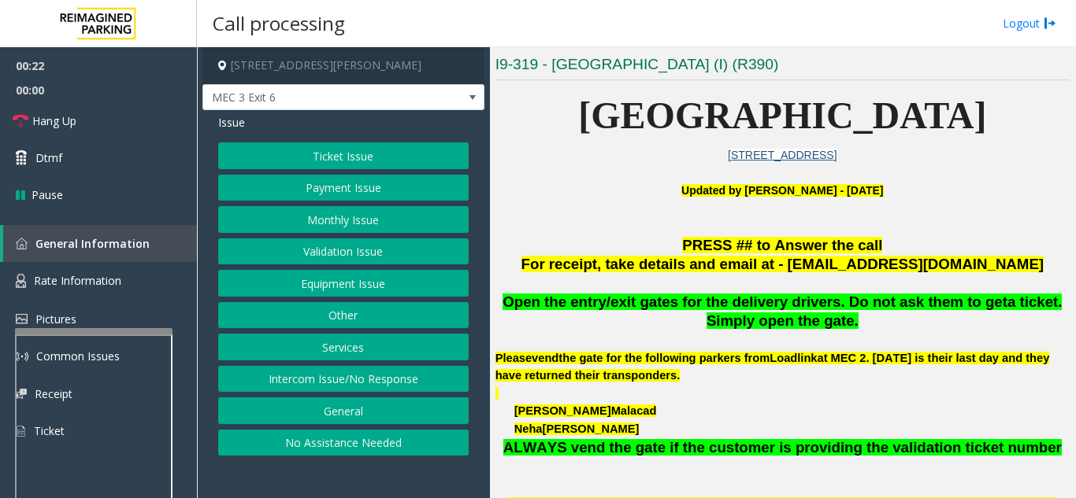
click at [366, 165] on button "Ticket Issue" at bounding box center [343, 156] width 250 height 27
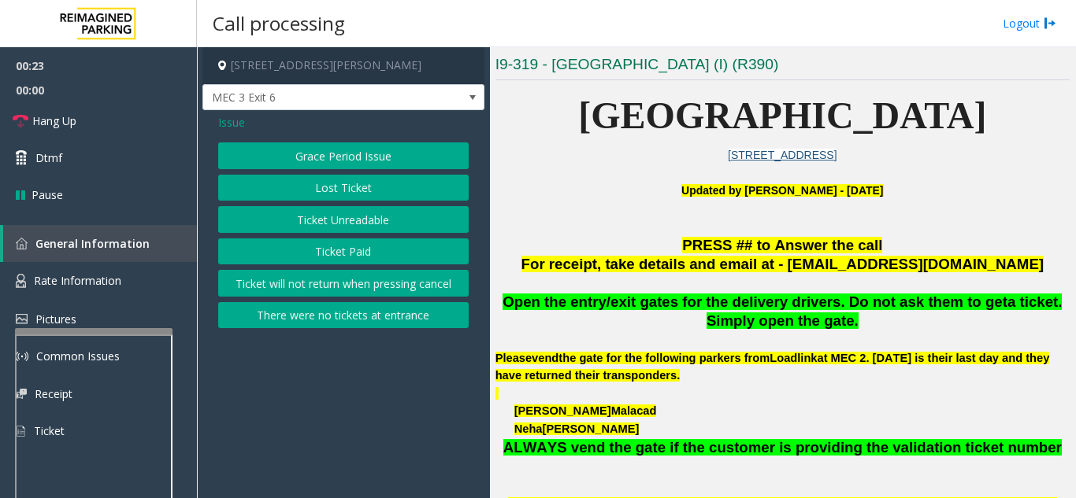
click at [358, 224] on button "Ticket Unreadable" at bounding box center [343, 219] width 250 height 27
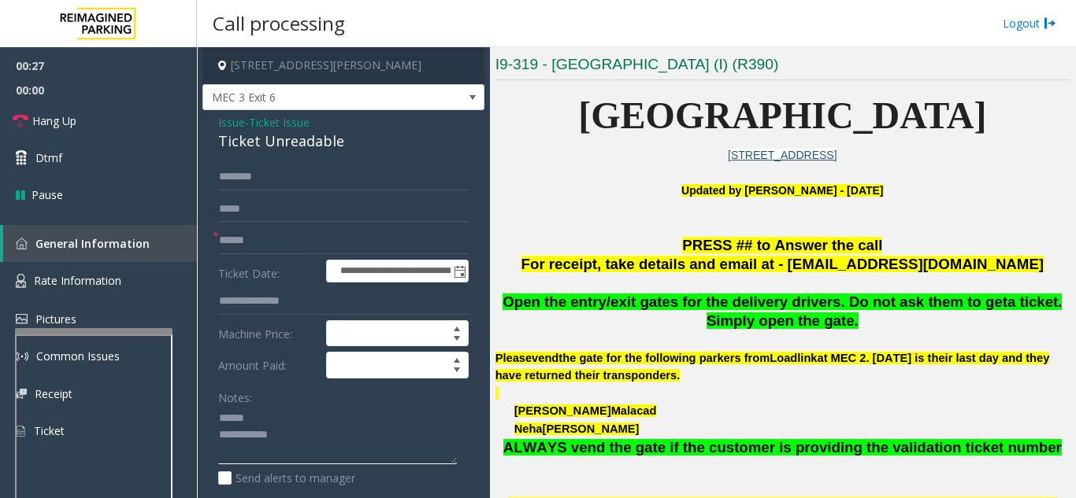
click at [265, 413] on textarea at bounding box center [337, 435] width 239 height 59
click at [277, 418] on textarea at bounding box center [337, 435] width 239 height 59
drag, startPoint x: 209, startPoint y: 142, endPoint x: 352, endPoint y: 146, distance: 142.6
click at [352, 146] on div "**********" at bounding box center [343, 494] width 282 height 768
type textarea "**********"
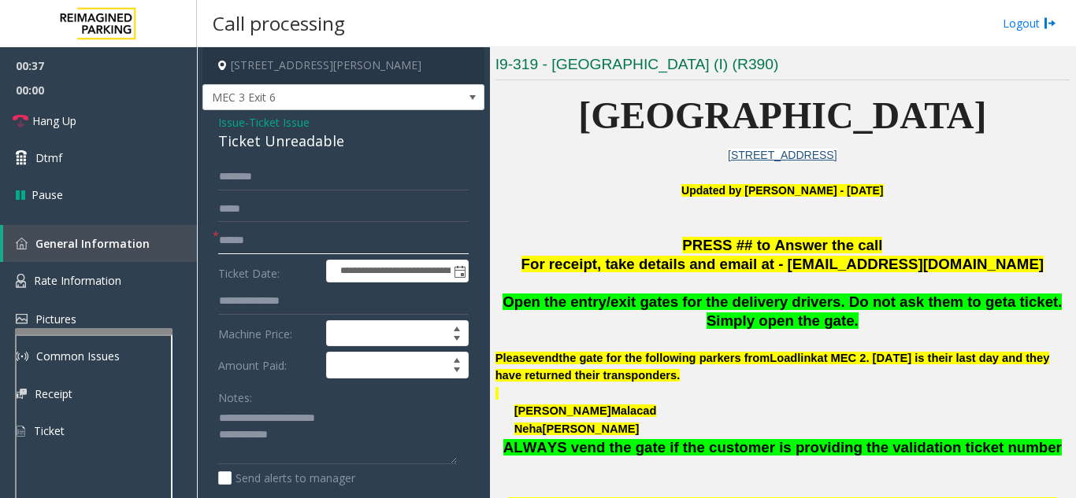
click at [342, 250] on input "text" at bounding box center [343, 241] width 250 height 27
click at [225, 124] on span "Issue" at bounding box center [231, 122] width 27 height 17
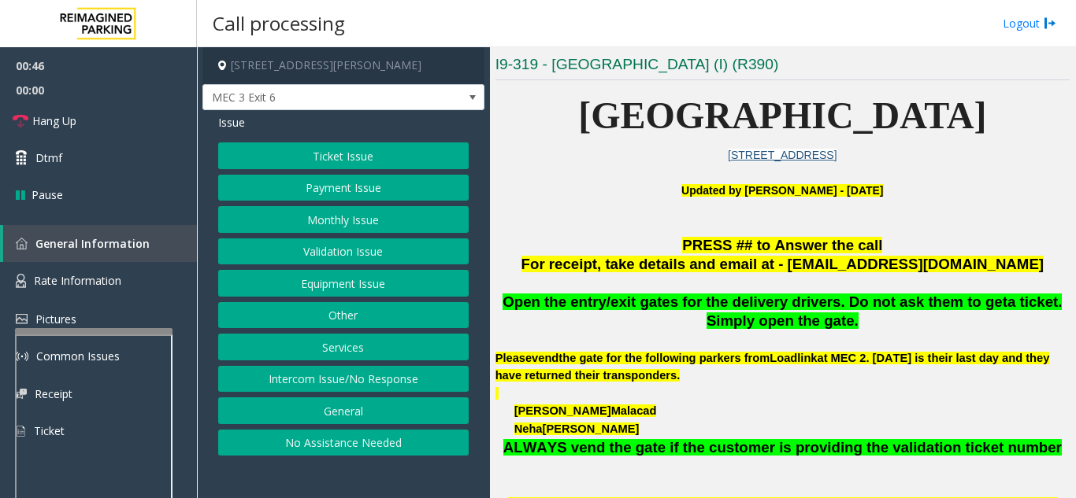
click at [334, 281] on button "Equipment Issue" at bounding box center [343, 283] width 250 height 27
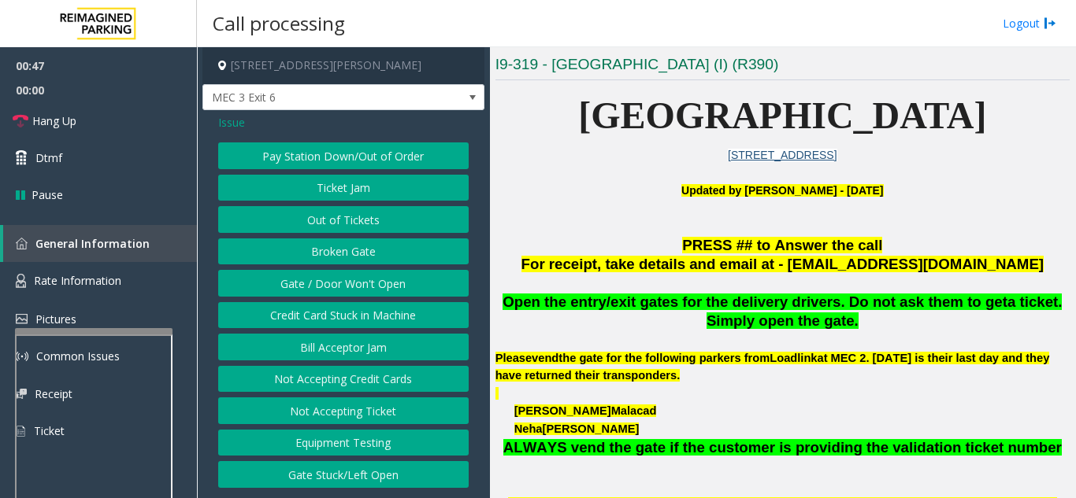
click at [336, 193] on button "Ticket Jam" at bounding box center [343, 188] width 250 height 27
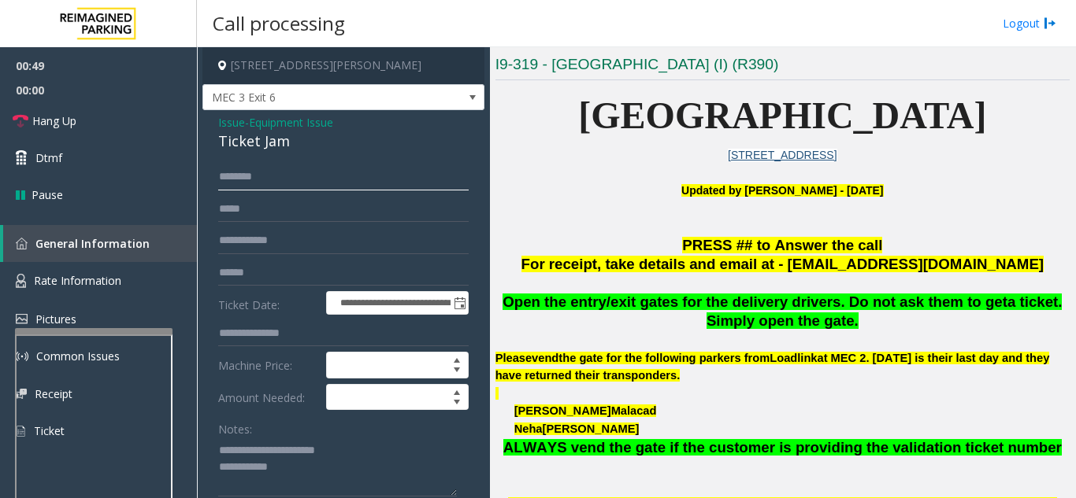
click at [294, 181] on input "text" at bounding box center [343, 177] width 250 height 27
drag, startPoint x: 284, startPoint y: 447, endPoint x: 376, endPoint y: 442, distance: 91.5
click at [372, 453] on textarea at bounding box center [337, 467] width 239 height 59
type textarea "**********"
click at [378, 176] on input "text" at bounding box center [343, 177] width 250 height 27
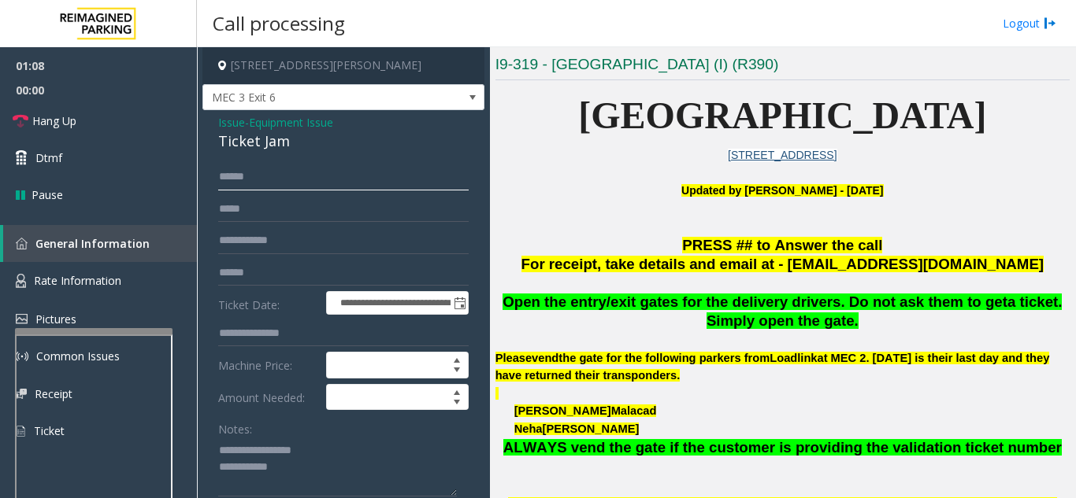
scroll to position [157, 0]
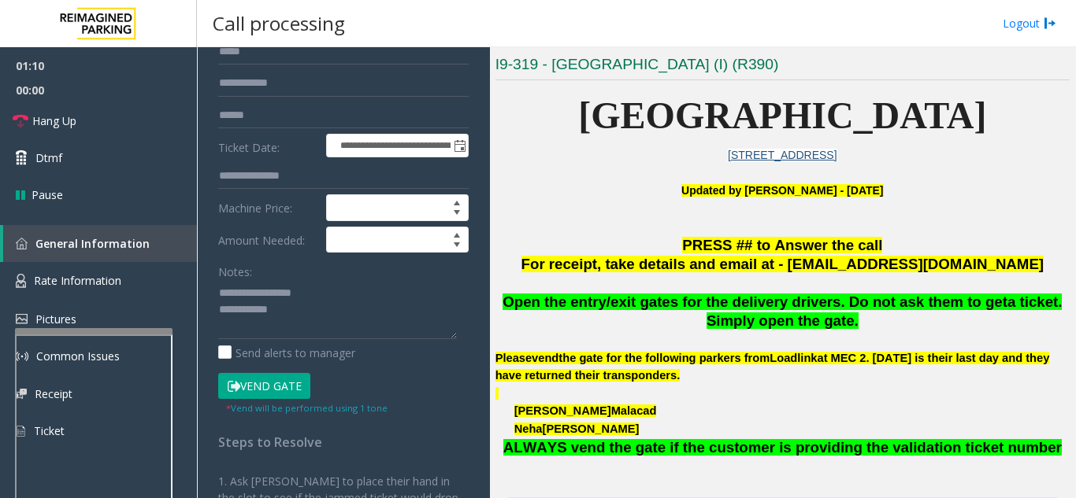
type input "*****"
click at [280, 386] on button "Vend Gate" at bounding box center [264, 386] width 92 height 27
click at [326, 313] on textarea at bounding box center [337, 309] width 239 height 59
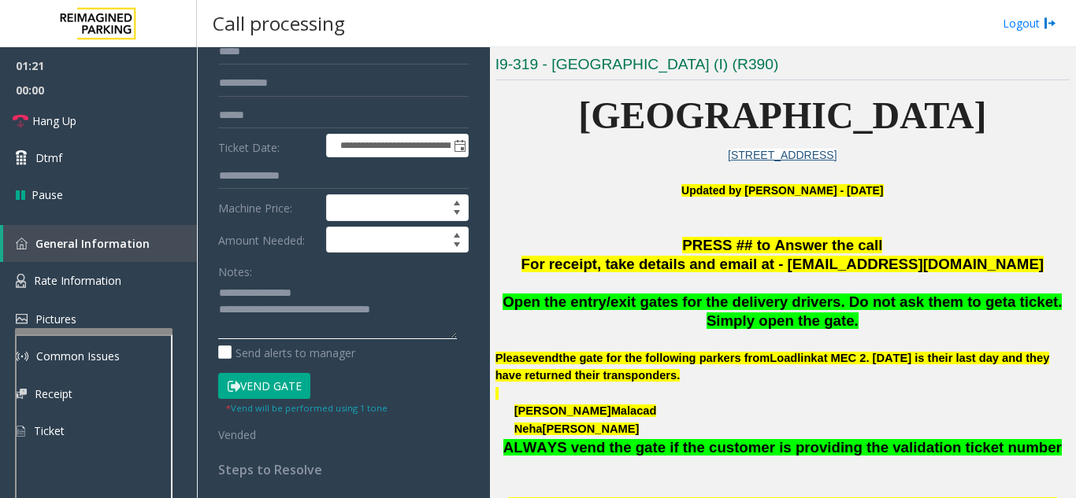
type textarea "**********"
click at [334, 268] on div "Notes:" at bounding box center [343, 298] width 250 height 81
click at [131, 110] on link "Hang Up" at bounding box center [98, 120] width 197 height 37
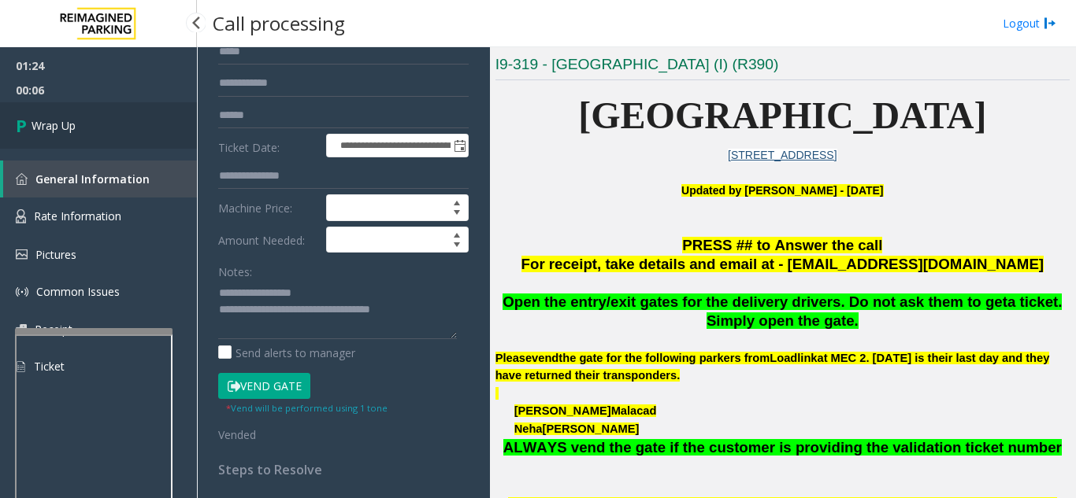
click at [109, 138] on link "Wrap Up" at bounding box center [98, 125] width 197 height 46
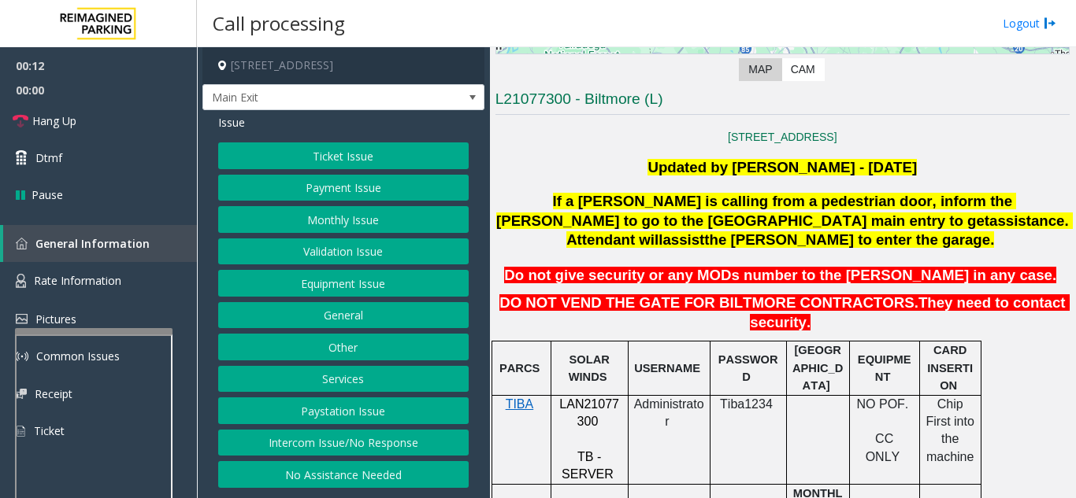
scroll to position [315, 0]
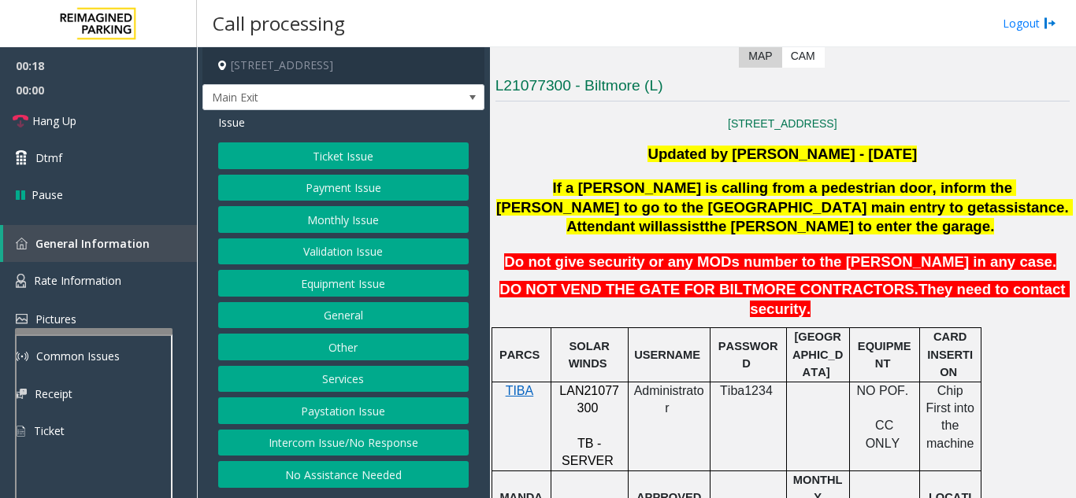
click at [377, 265] on button "Validation Issue" at bounding box center [343, 252] width 250 height 27
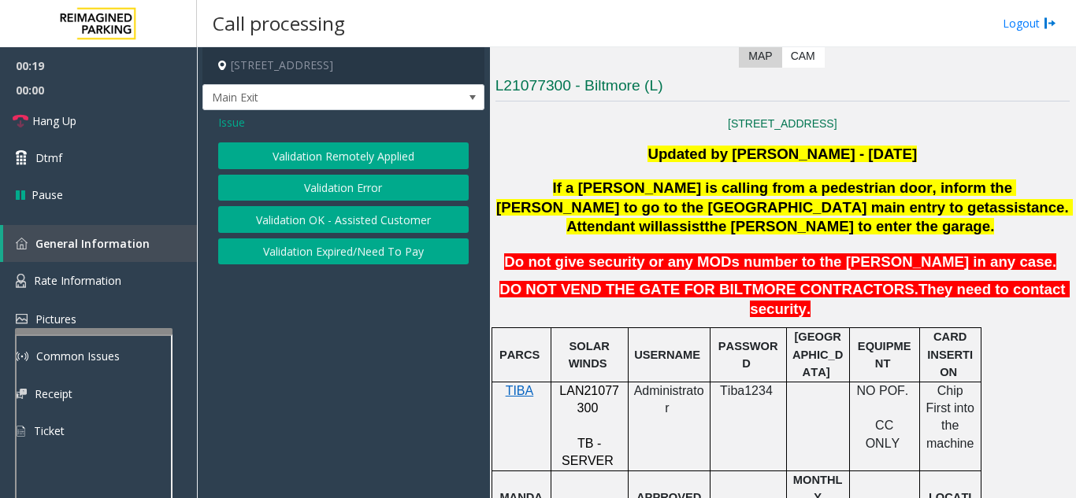
click at [368, 202] on button "Validation Error" at bounding box center [343, 188] width 250 height 27
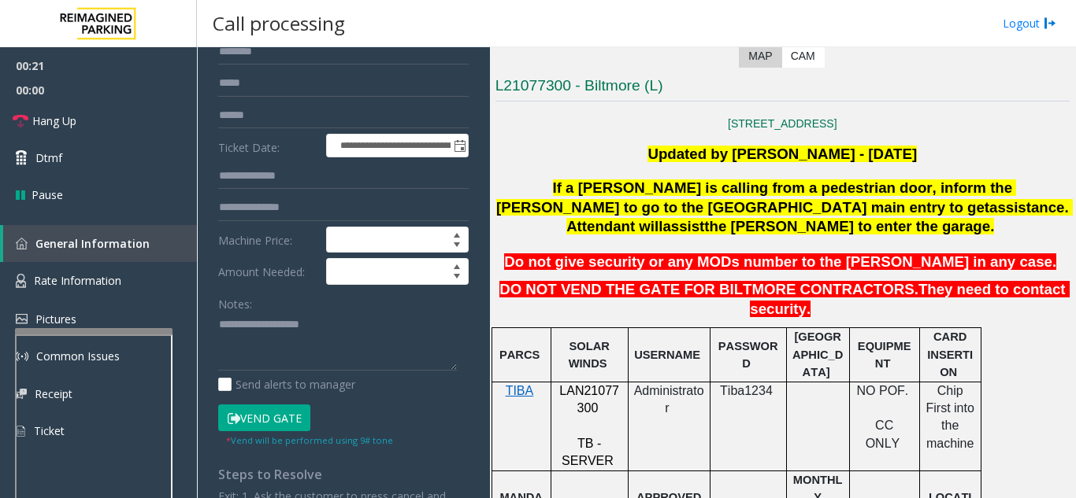
scroll to position [79, 0]
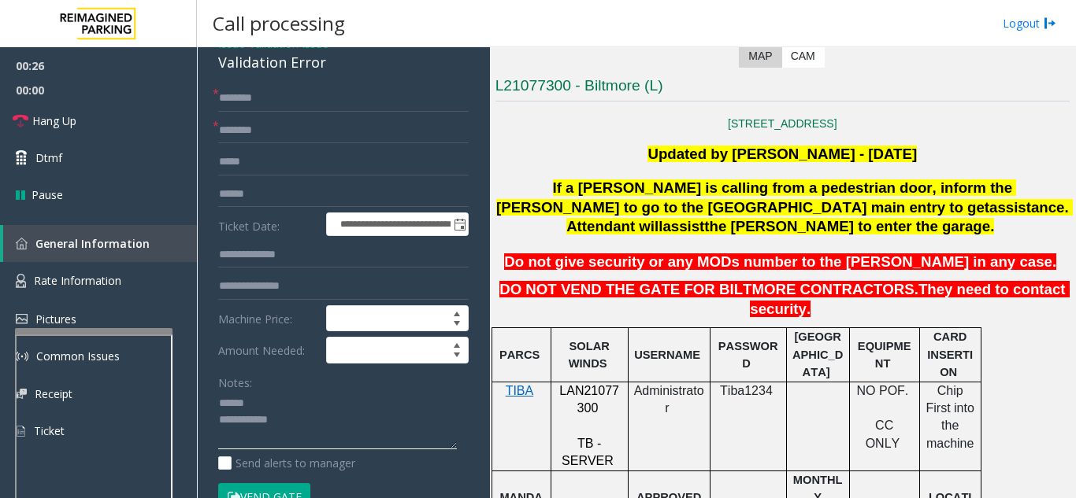
click at [280, 418] on textarea at bounding box center [337, 420] width 239 height 59
drag, startPoint x: 213, startPoint y: 83, endPoint x: 334, endPoint y: 84, distance: 120.5
click at [334, 84] on div "**********" at bounding box center [343, 439] width 282 height 816
type textarea "**********"
click at [330, 112] on input "text" at bounding box center [343, 98] width 250 height 27
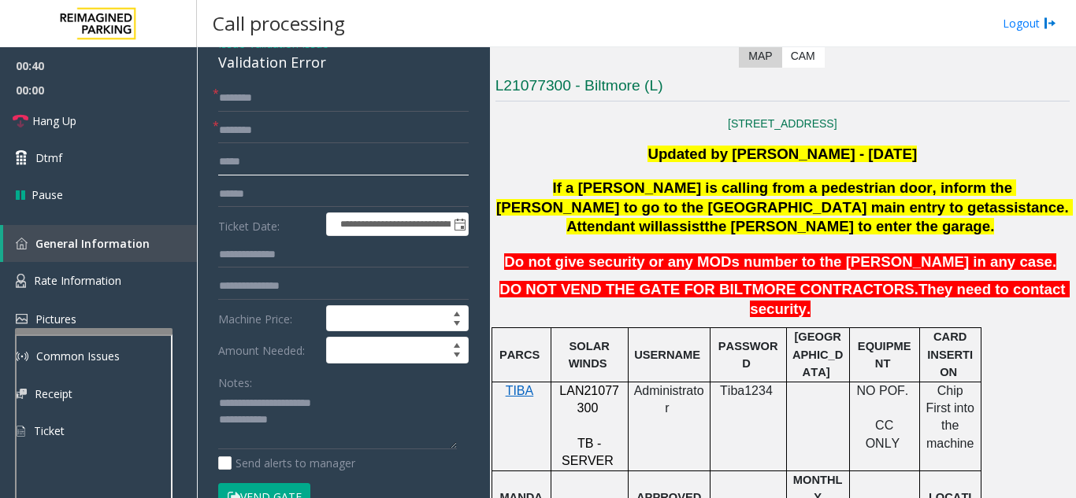
click at [302, 176] on input "text" at bounding box center [343, 162] width 250 height 27
click at [301, 201] on input "text" at bounding box center [343, 194] width 250 height 27
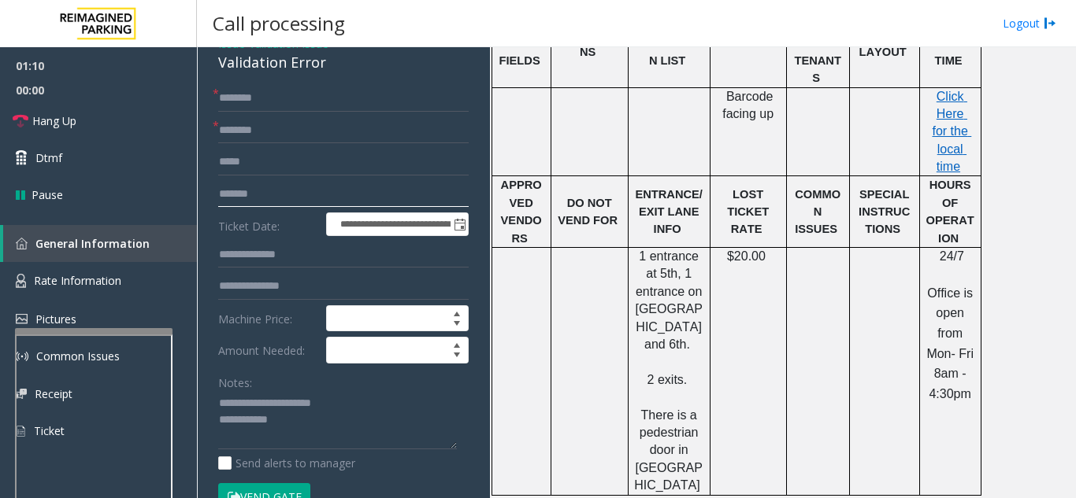
scroll to position [866, 0]
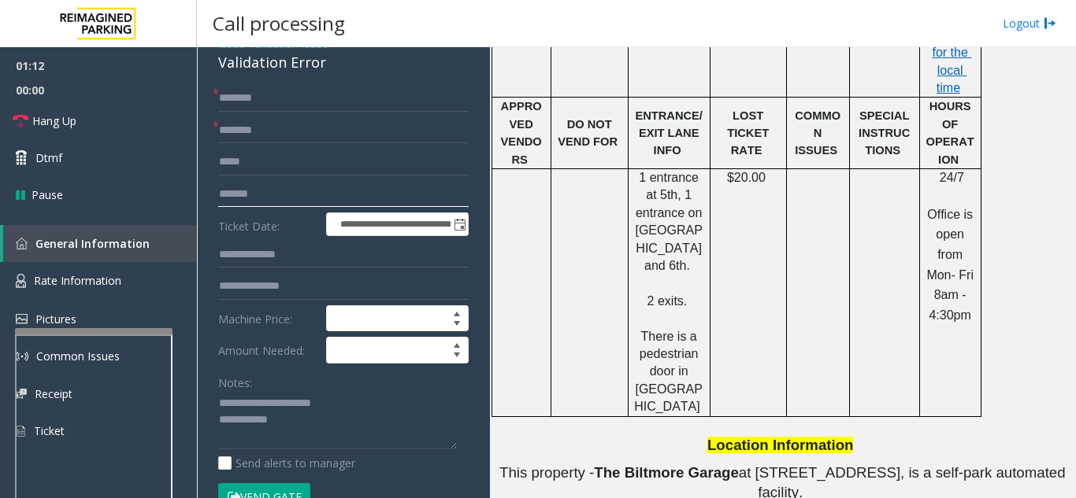
type input "*******"
click at [350, 112] on input "text" at bounding box center [343, 98] width 250 height 27
drag, startPoint x: 247, startPoint y: 114, endPoint x: 202, endPoint y: 114, distance: 45.7
click at [202, 114] on app-call-processing-form "**********" at bounding box center [343, 272] width 293 height 451
drag, startPoint x: 250, startPoint y: 110, endPoint x: 212, endPoint y: 108, distance: 37.9
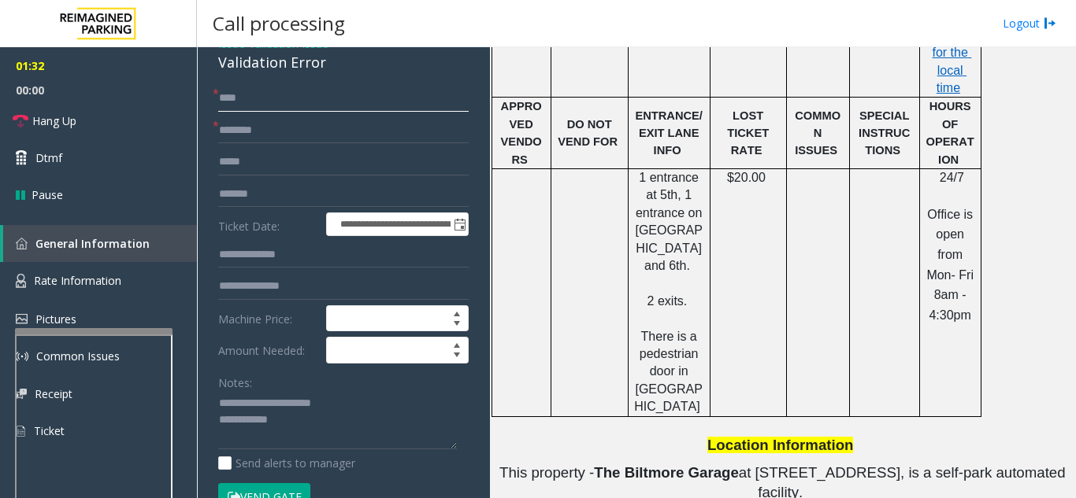
click at [212, 108] on div "**********" at bounding box center [343, 458] width 274 height 746
type input "****"
click at [253, 144] on input "text" at bounding box center [343, 130] width 250 height 27
paste input "****"
type input "****"
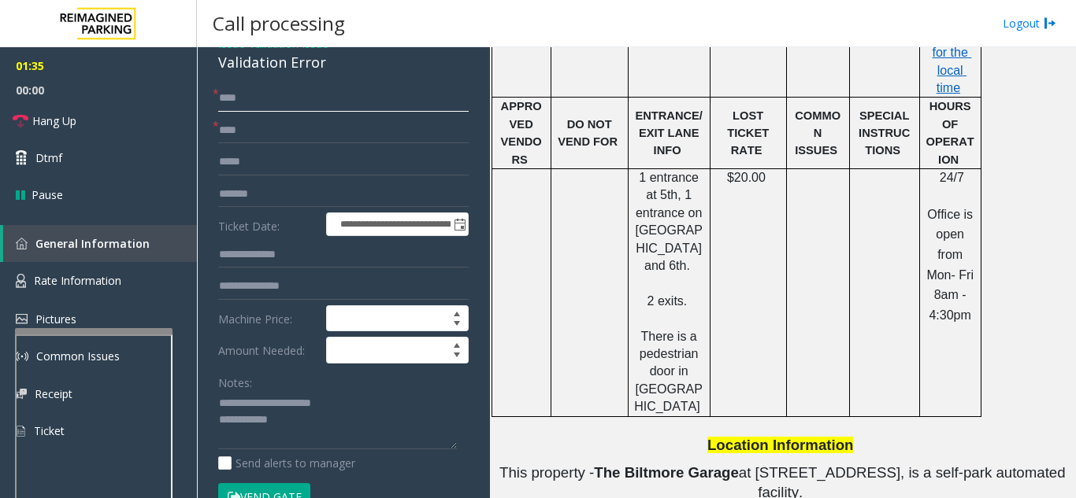
drag, startPoint x: 255, startPoint y: 117, endPoint x: 213, endPoint y: 114, distance: 42.6
click at [218, 112] on div "* ****" at bounding box center [343, 98] width 250 height 27
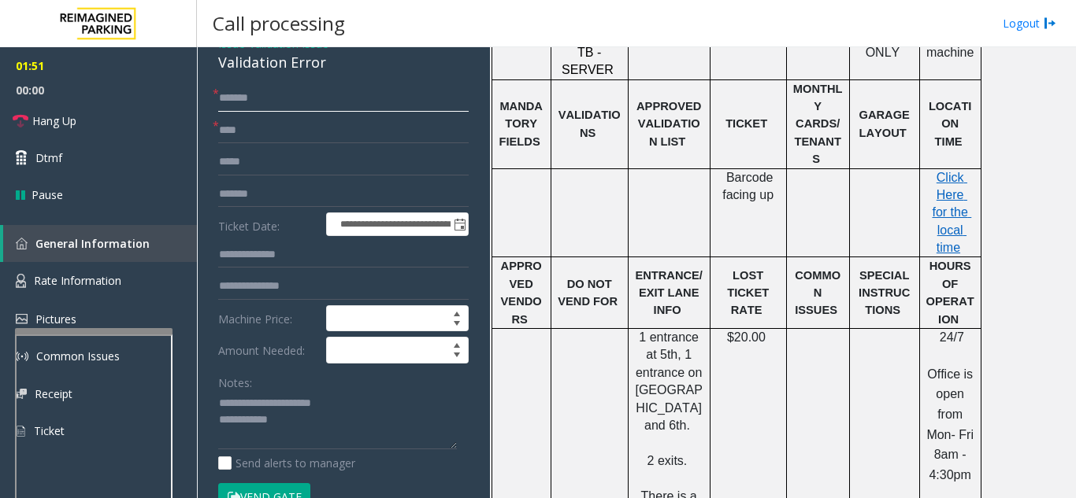
scroll to position [630, 0]
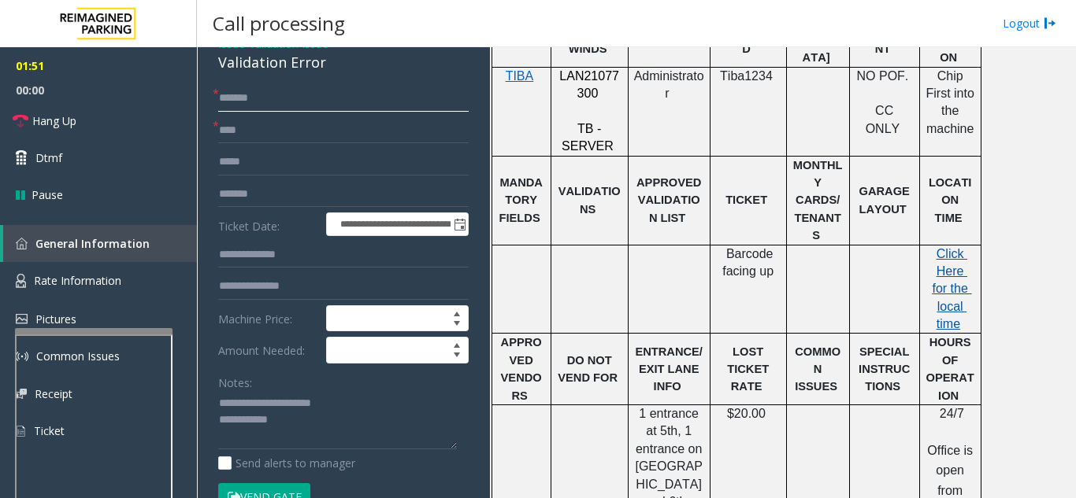
type input "******"
click at [952, 247] on span "Click Here for the local time" at bounding box center [950, 289] width 39 height 84
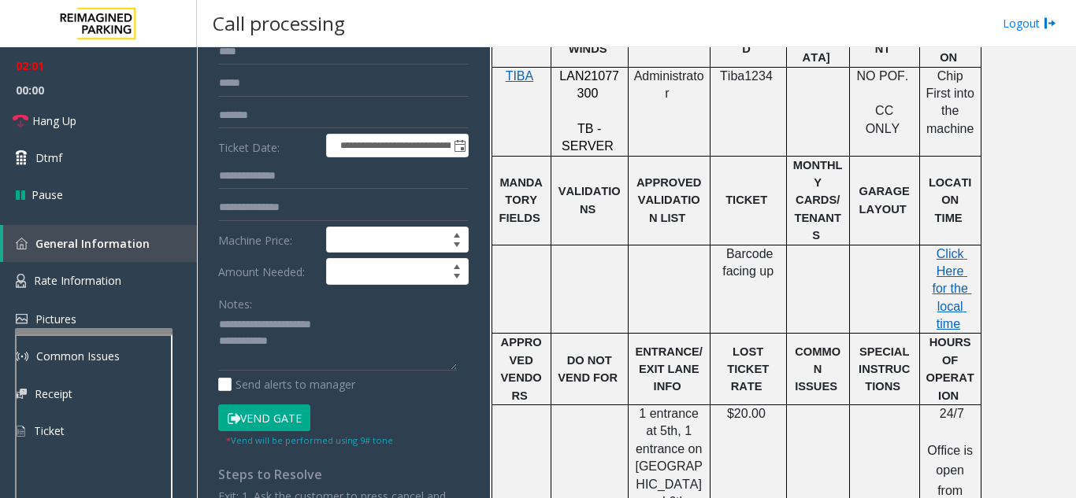
click at [272, 431] on button "Vend Gate" at bounding box center [264, 418] width 92 height 27
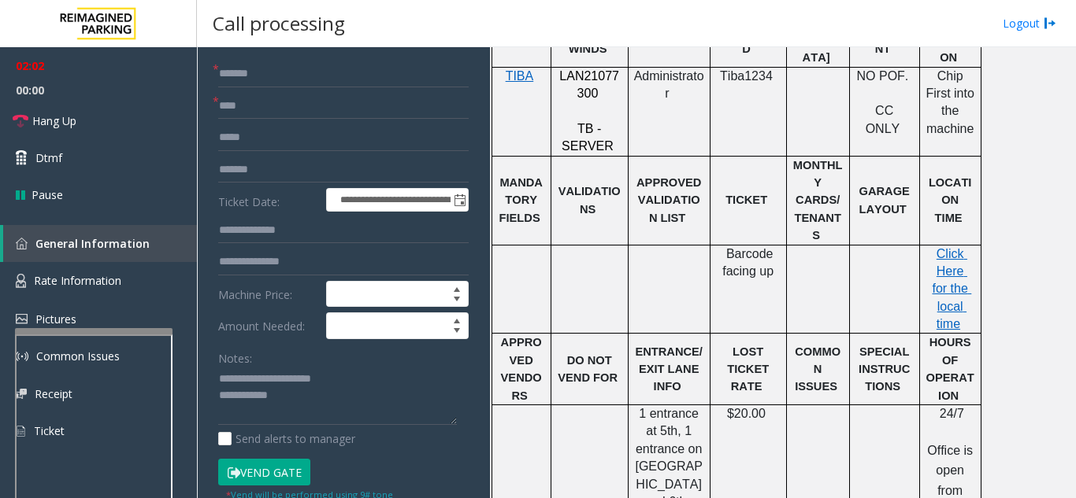
scroll to position [0, 0]
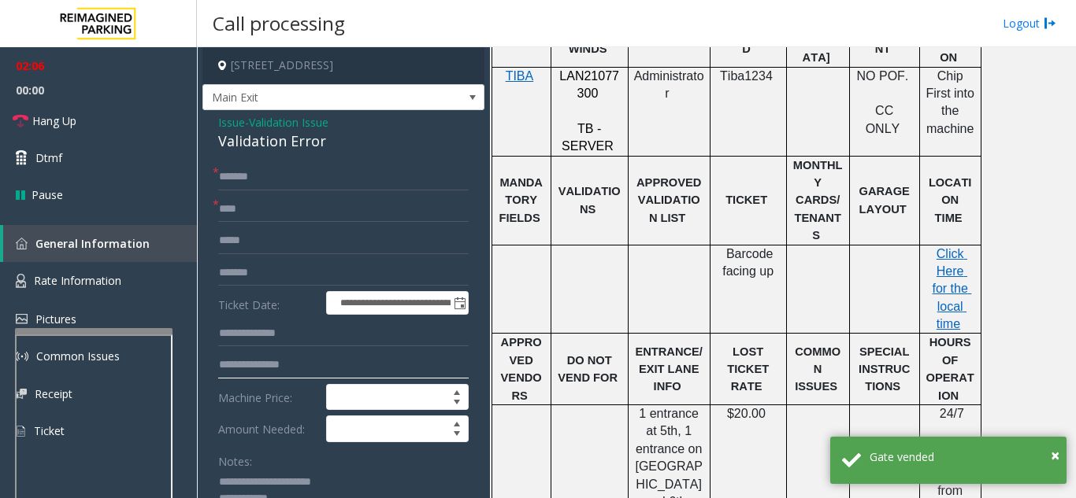
click at [291, 379] on input "text" at bounding box center [343, 365] width 250 height 27
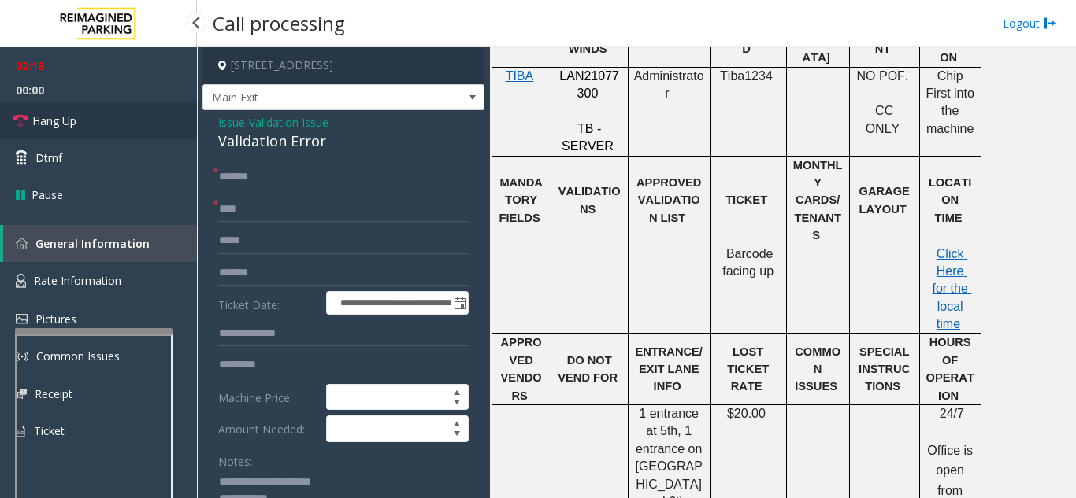
type input "********"
click at [99, 114] on link "Hang Up" at bounding box center [98, 120] width 197 height 37
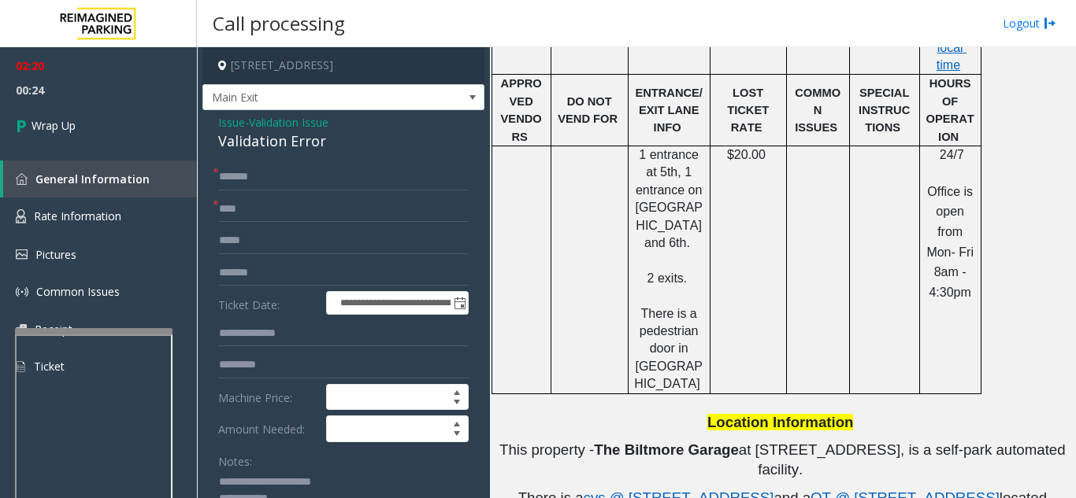
scroll to position [945, 0]
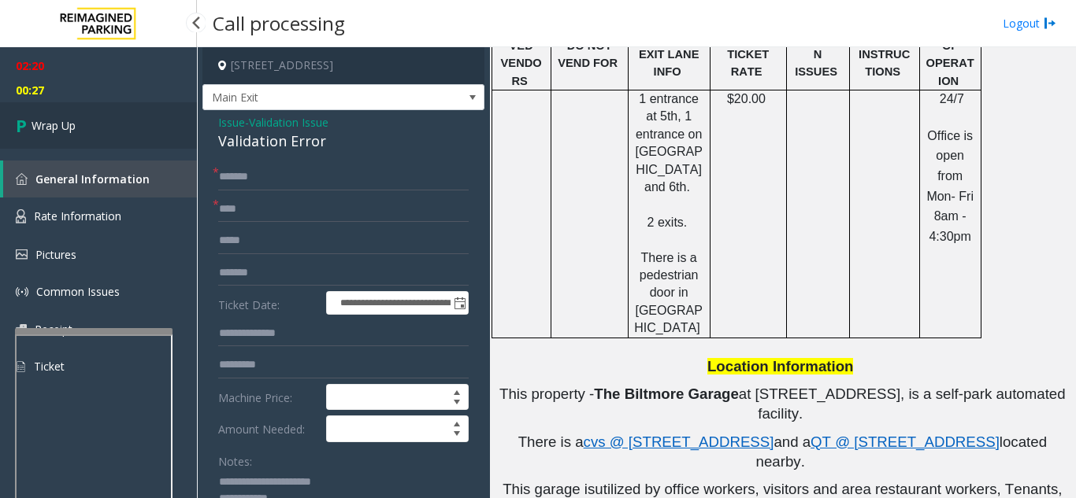
click at [84, 122] on link "Wrap Up" at bounding box center [98, 125] width 197 height 46
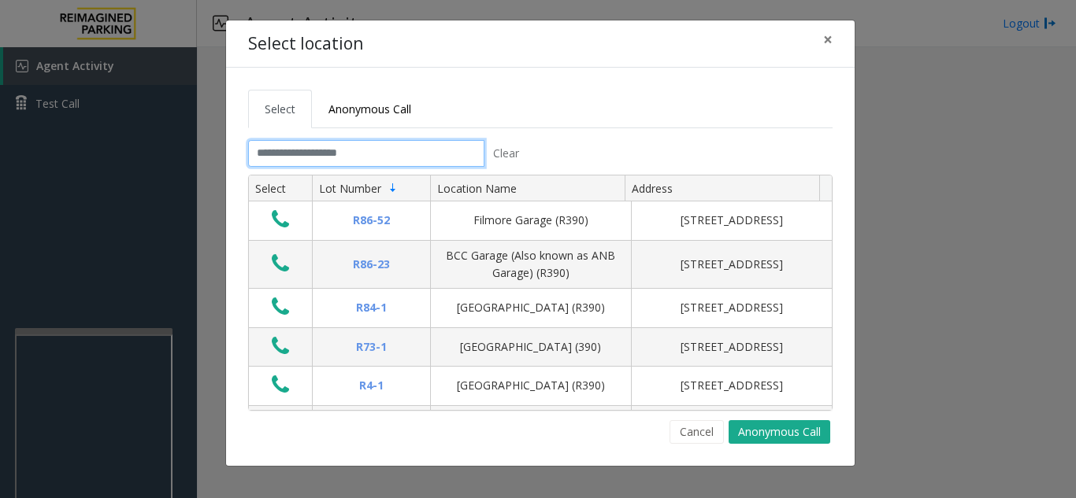
click at [355, 159] on input "text" at bounding box center [366, 153] width 236 height 27
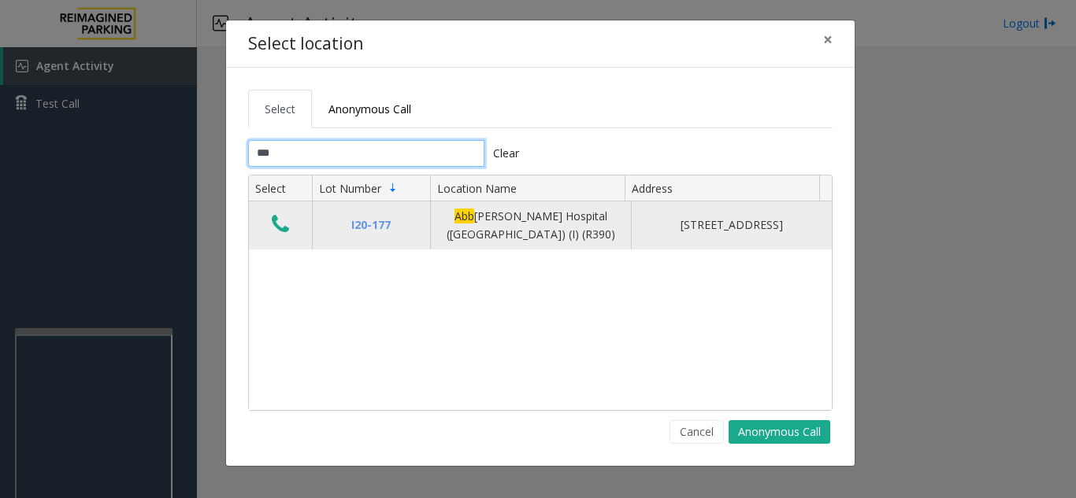
type input "***"
click at [274, 222] on icon "Data table" at bounding box center [280, 224] width 17 height 22
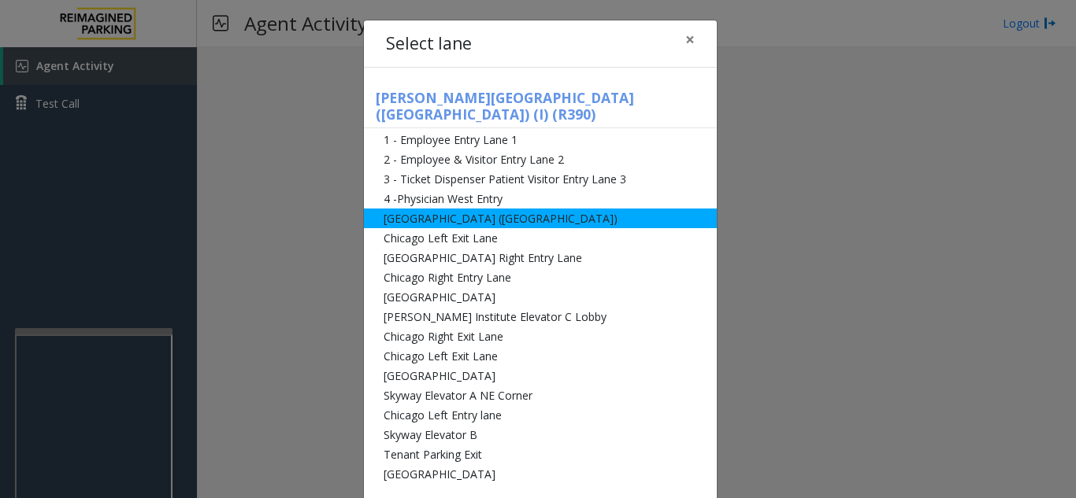
click at [385, 209] on li "[GEOGRAPHIC_DATA] ([GEOGRAPHIC_DATA])" at bounding box center [540, 219] width 353 height 20
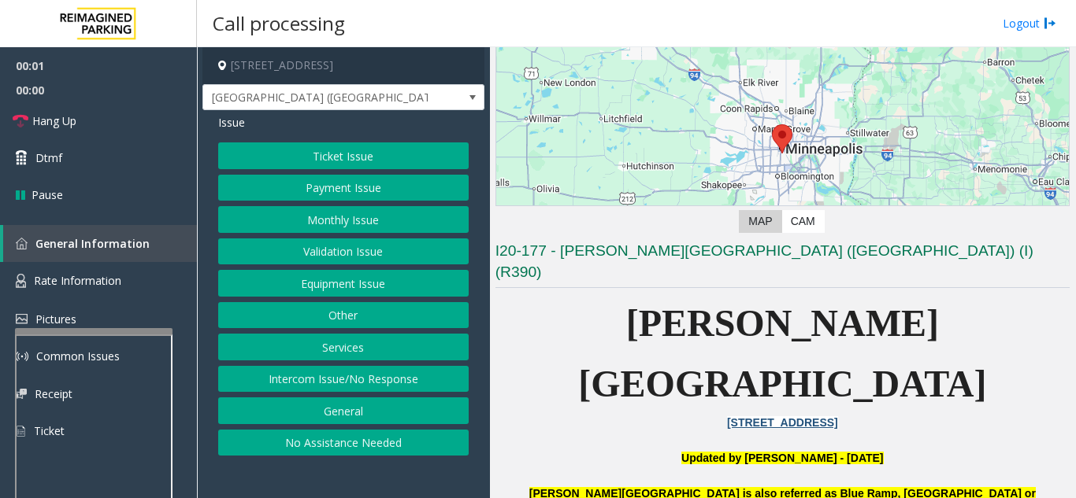
scroll to position [315, 0]
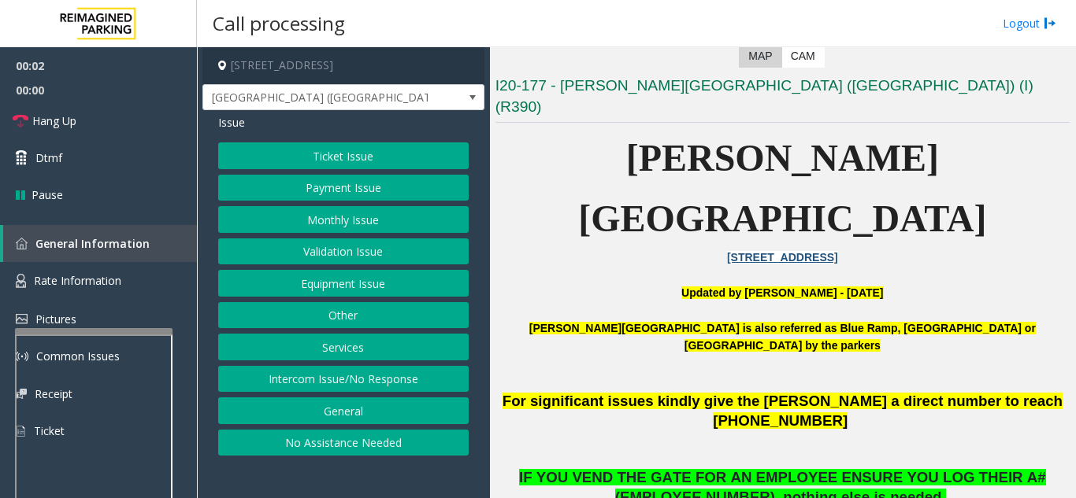
click at [324, 289] on button "Equipment Issue" at bounding box center [343, 283] width 250 height 27
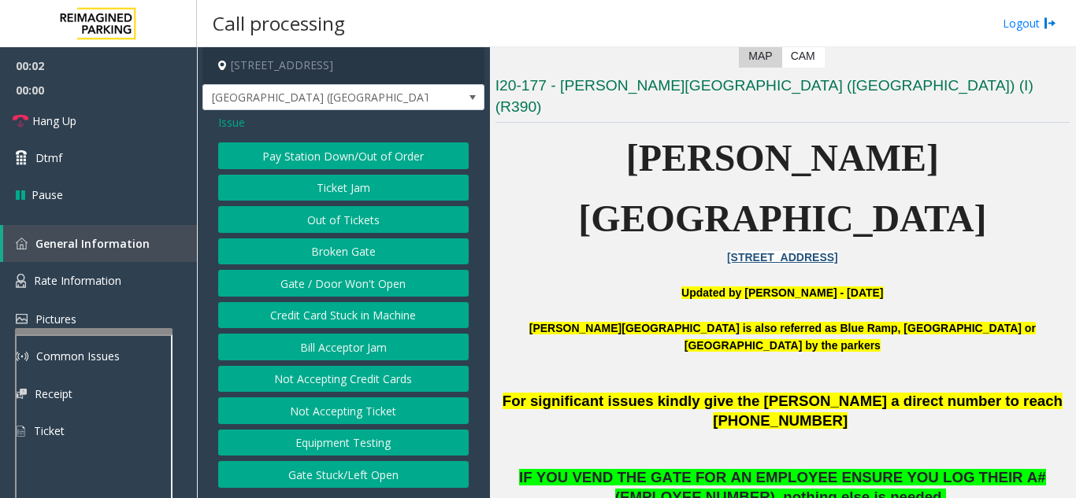
click at [332, 279] on button "Gate / Door Won't Open" at bounding box center [343, 283] width 250 height 27
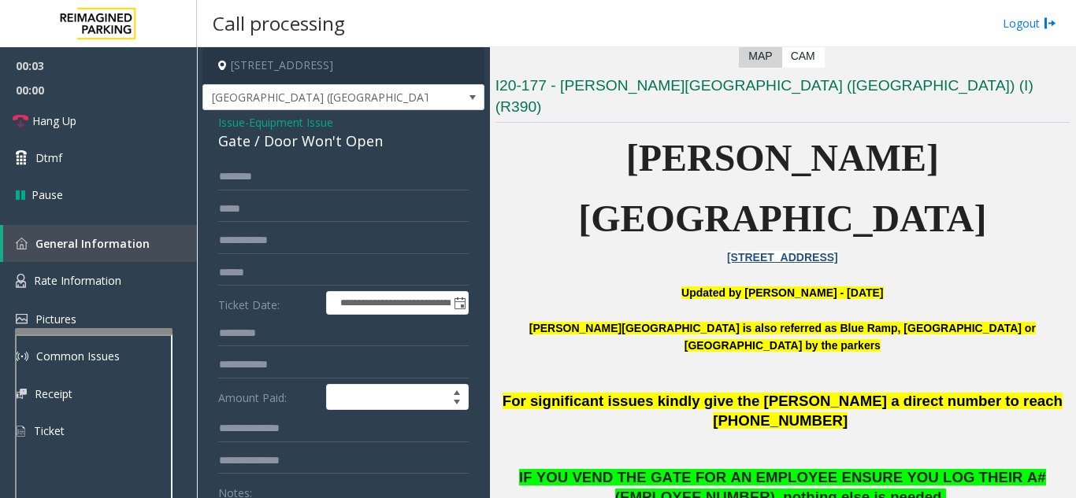
scroll to position [157, 0]
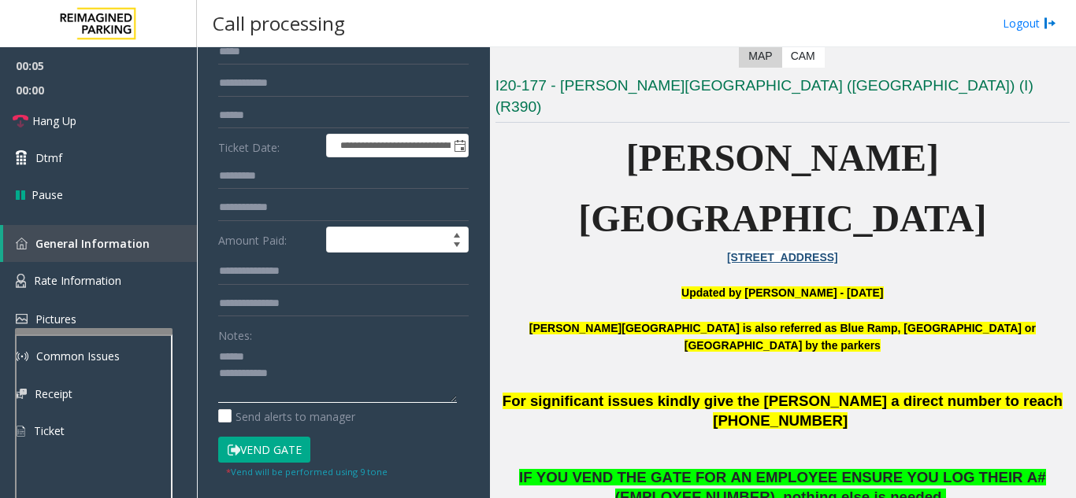
click at [262, 358] on textarea at bounding box center [337, 373] width 239 height 59
click at [279, 453] on button "Vend Gate" at bounding box center [264, 450] width 92 height 27
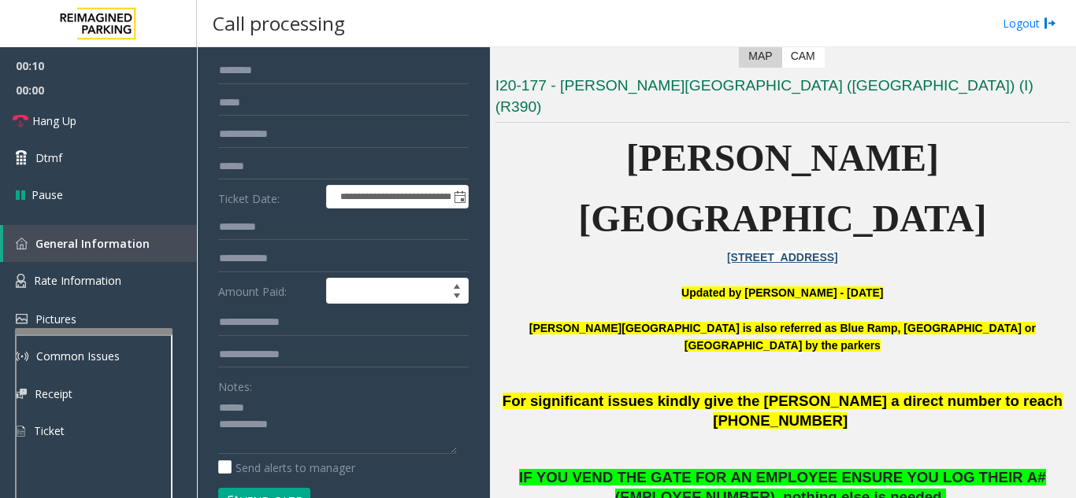
scroll to position [79, 0]
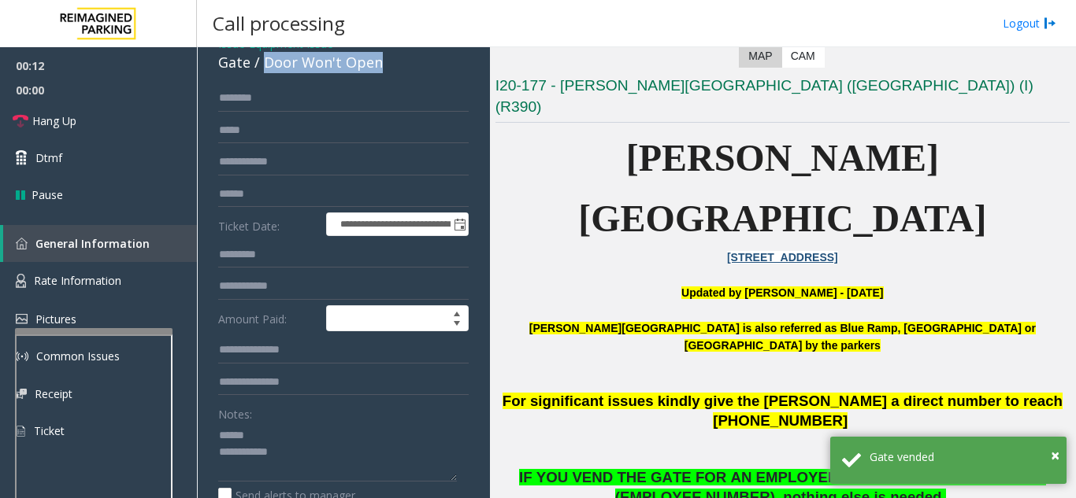
drag, startPoint x: 261, startPoint y: 67, endPoint x: 396, endPoint y: 68, distance: 135.4
click at [396, 68] on div "Gate / Door Won't Open" at bounding box center [343, 62] width 250 height 21
click at [313, 446] on textarea at bounding box center [337, 452] width 239 height 59
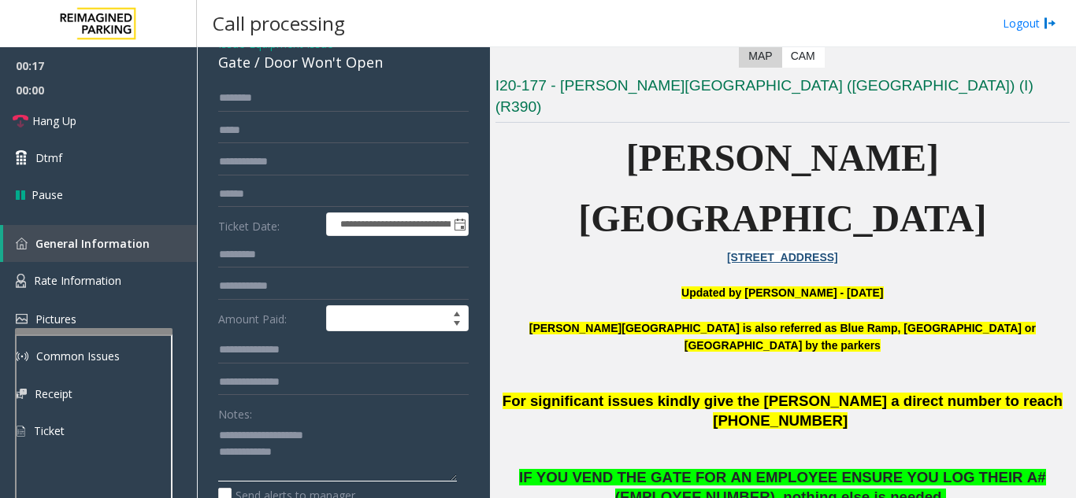
scroll to position [157, 0]
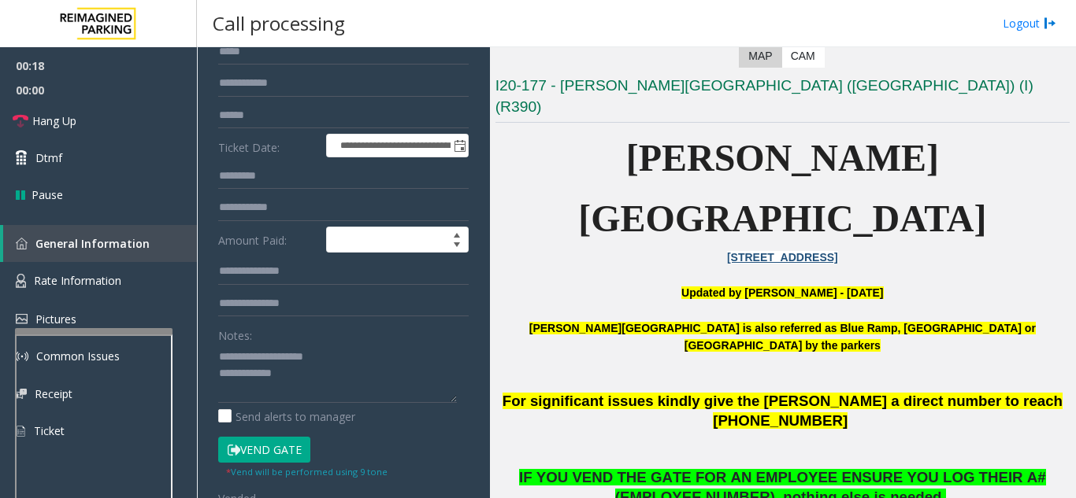
click at [280, 444] on button "Vend Gate" at bounding box center [264, 450] width 92 height 27
click at [307, 372] on textarea at bounding box center [337, 373] width 239 height 59
click at [80, 119] on link "Hang Up" at bounding box center [98, 120] width 197 height 37
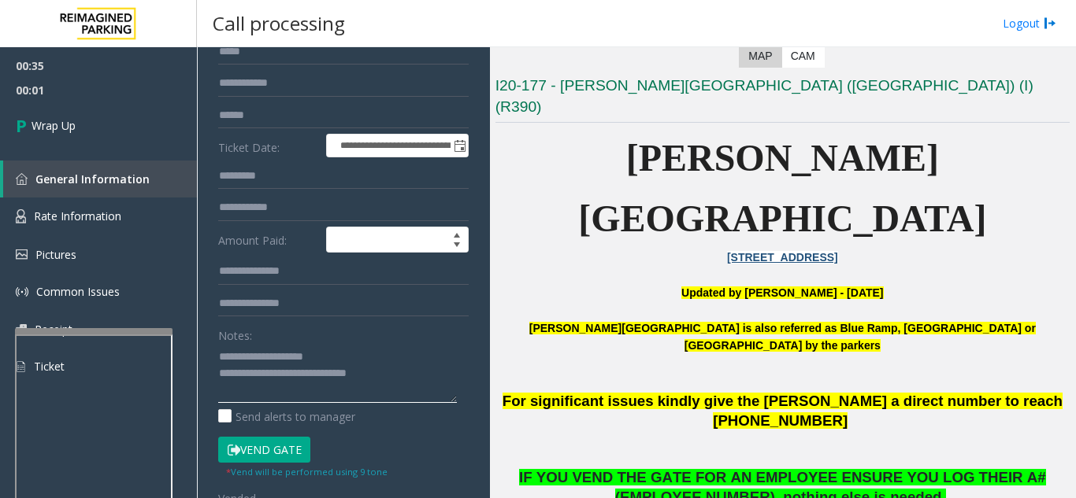
click at [416, 384] on textarea at bounding box center [337, 373] width 239 height 59
click at [418, 366] on textarea at bounding box center [337, 373] width 239 height 59
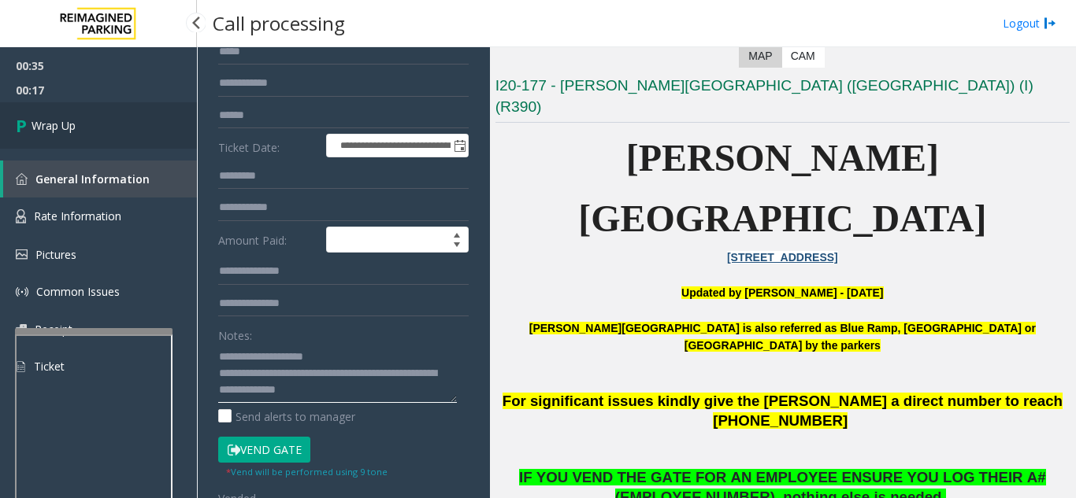
type textarea "**********"
click at [141, 133] on link "Wrap Up" at bounding box center [98, 125] width 197 height 46
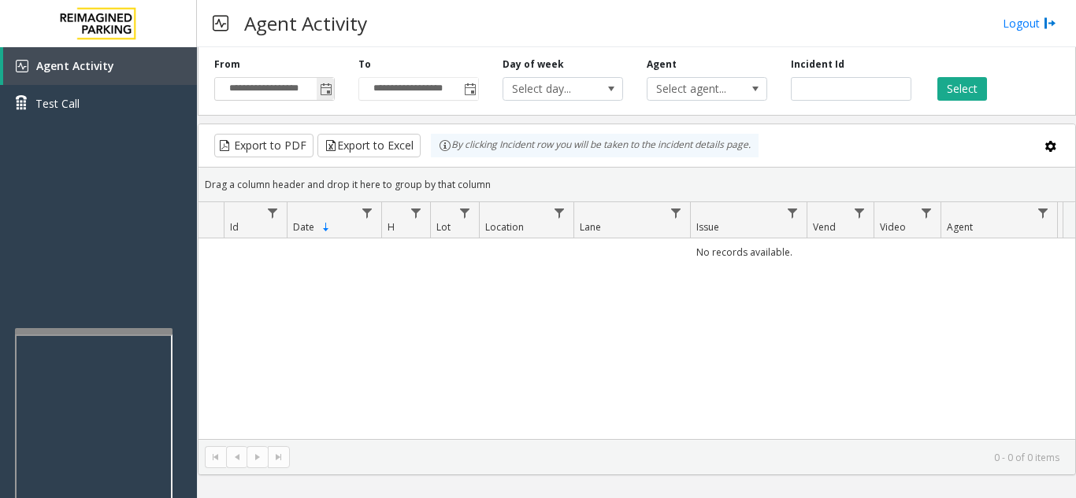
click at [331, 86] on span "Toggle popup" at bounding box center [326, 89] width 13 height 13
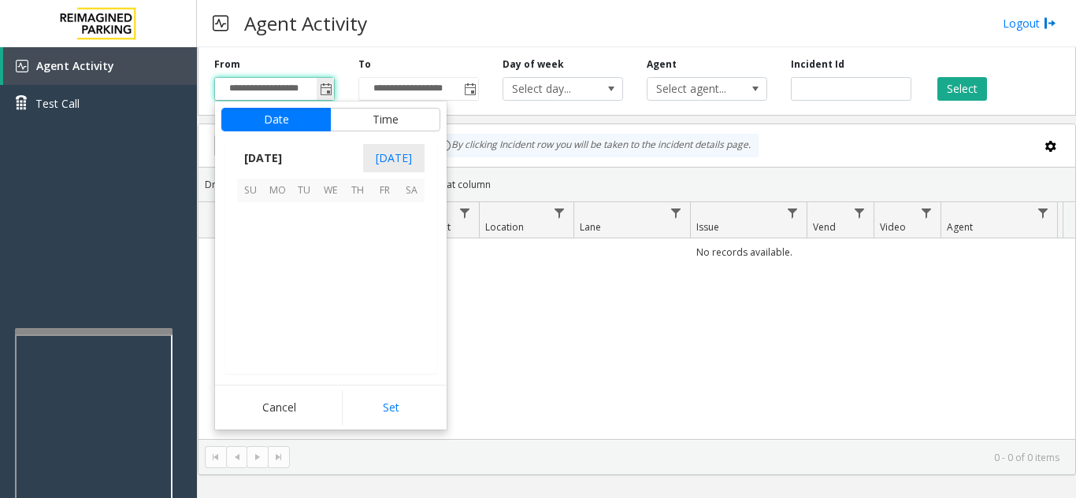
scroll to position [282583, 0]
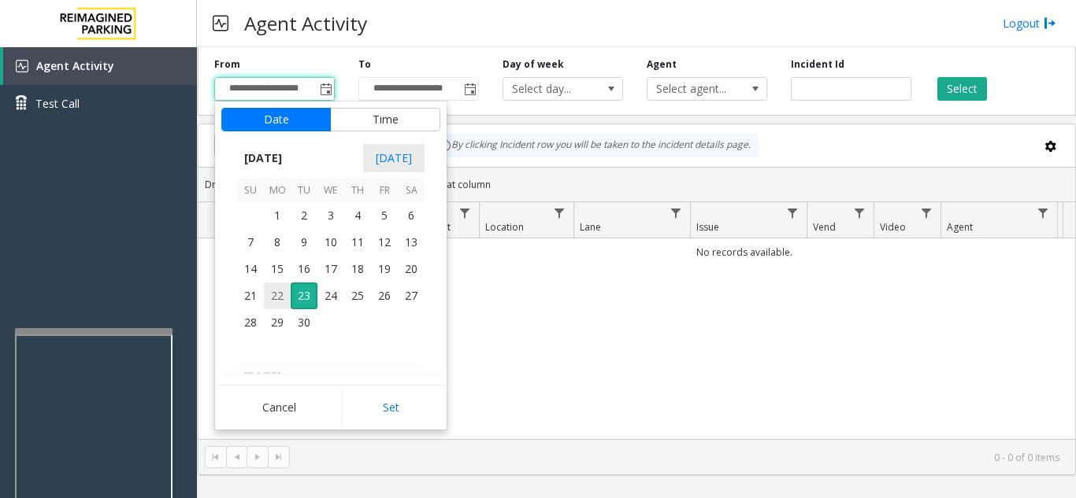
click at [280, 290] on span "22" at bounding box center [277, 296] width 27 height 27
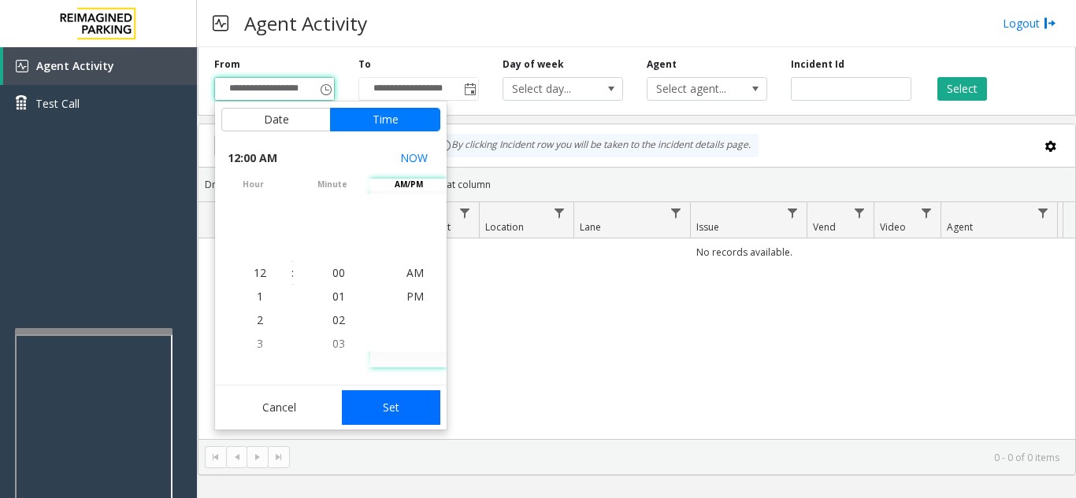
click at [424, 405] on button "Set" at bounding box center [391, 408] width 99 height 35
type input "**********"
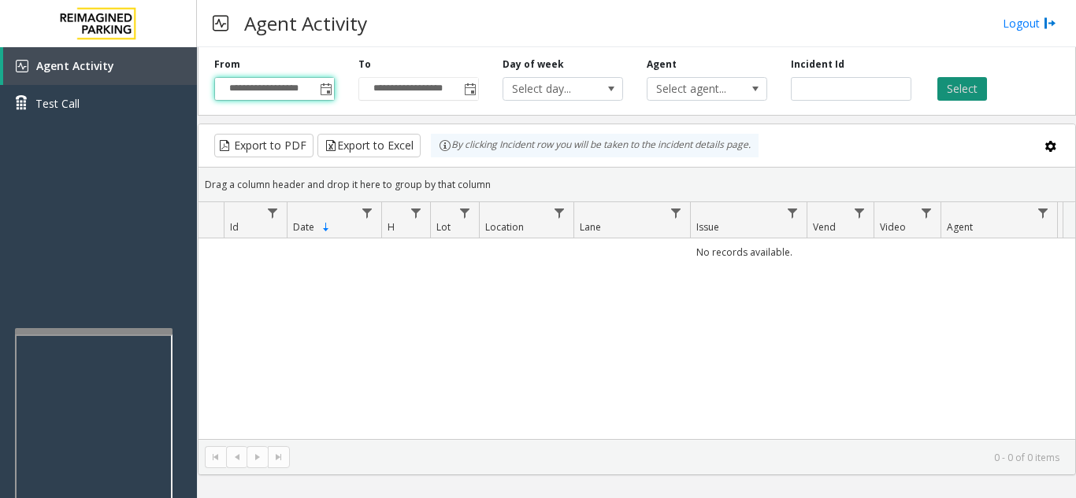
click at [966, 94] on button "Select" at bounding box center [962, 89] width 50 height 24
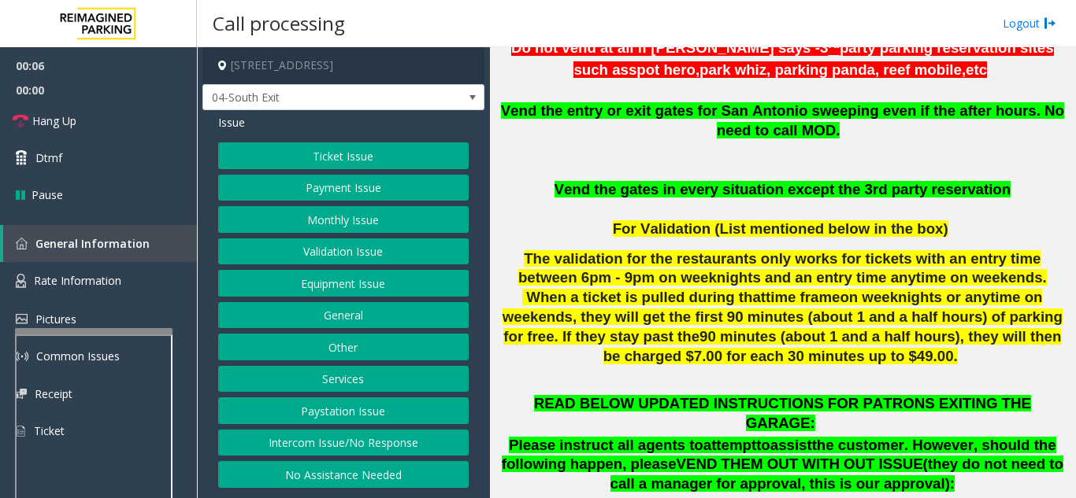
scroll to position [630, 0]
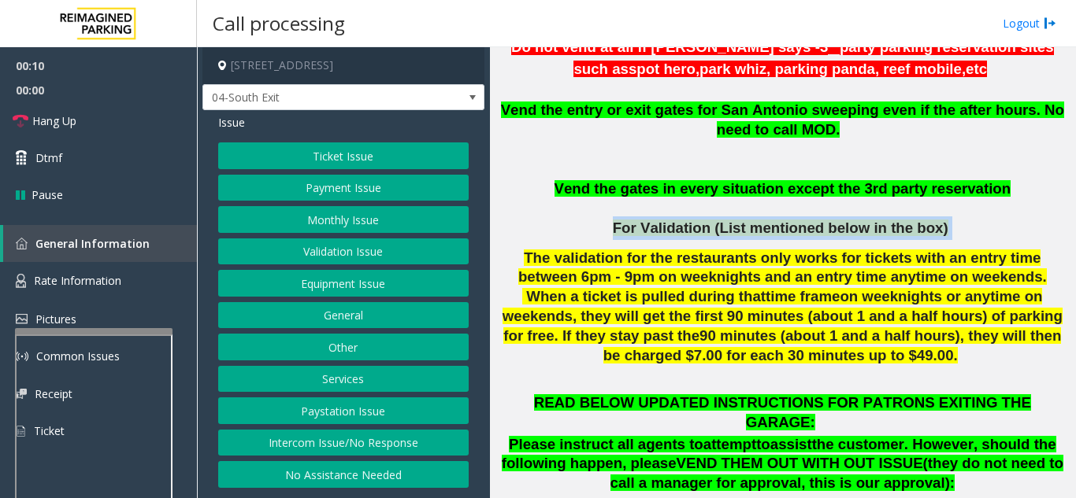
drag, startPoint x: 942, startPoint y: 229, endPoint x: 616, endPoint y: 231, distance: 325.2
click at [616, 231] on p "For Validation (List mentioned below in the box)" at bounding box center [782, 229] width 574 height 24
click at [613, 227] on p "For Validation (List mentioned below in the box)" at bounding box center [782, 229] width 574 height 24
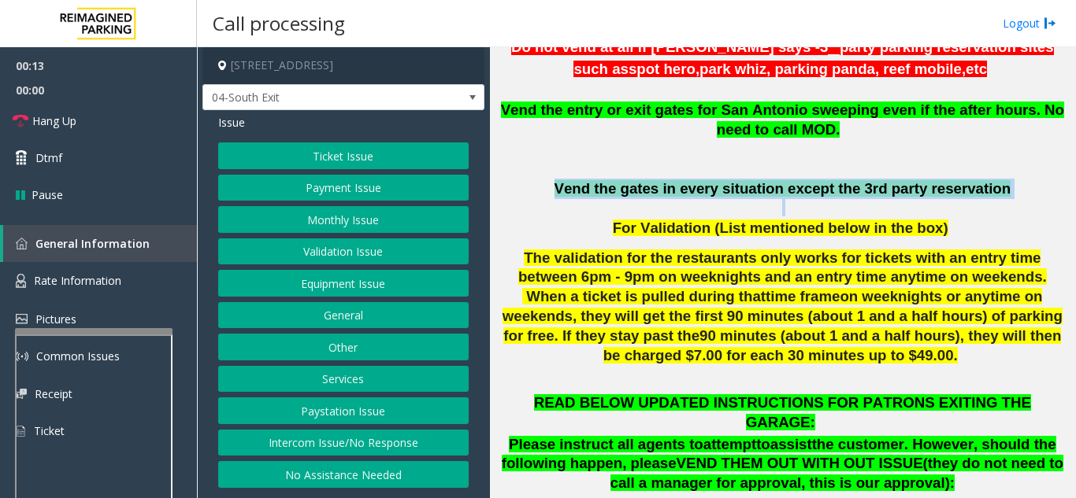
drag, startPoint x: 565, startPoint y: 192, endPoint x: 957, endPoint y: 217, distance: 392.9
click at [957, 217] on div "Do not vend at all if parker says - 3 rd party parking reservation sites such a…" at bounding box center [782, 213] width 574 height 358
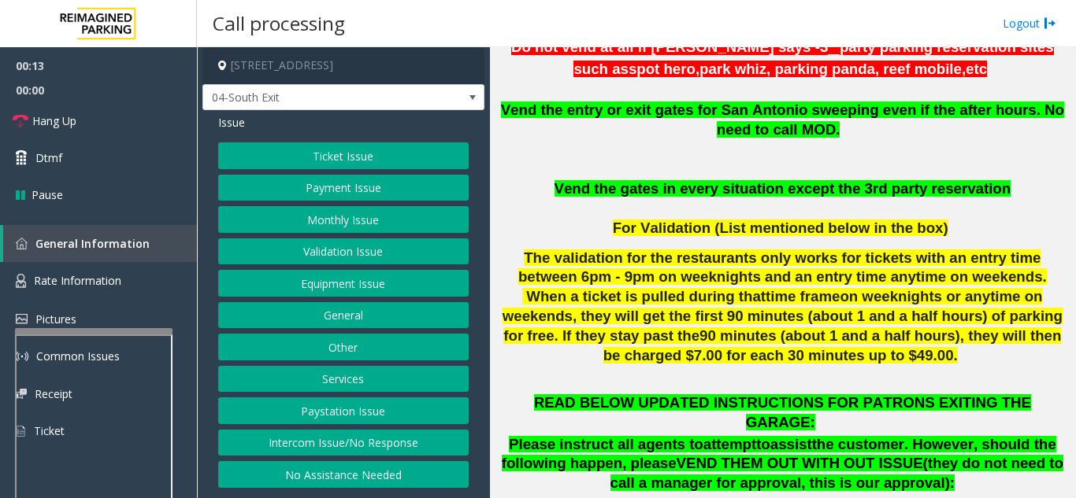
click at [946, 150] on p at bounding box center [782, 150] width 574 height 20
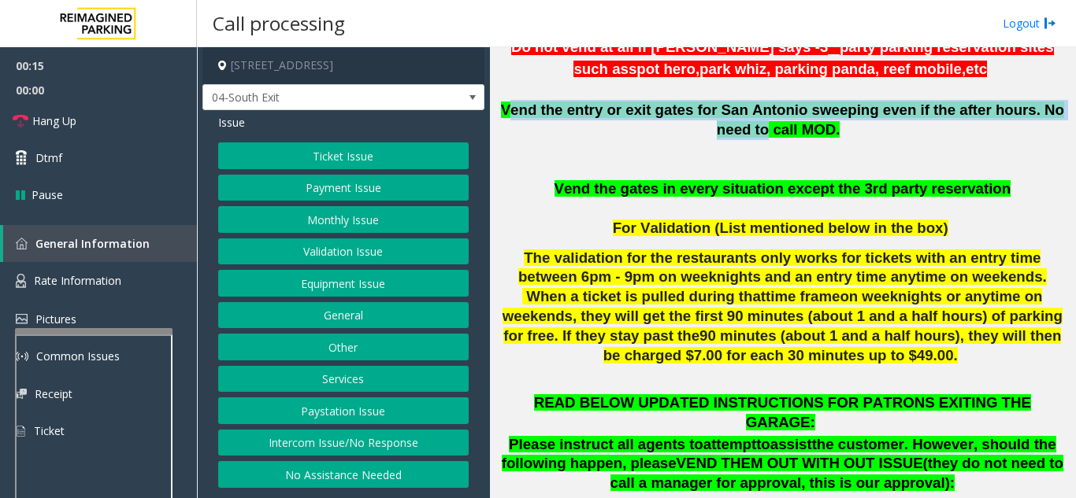
drag, startPoint x: 1056, startPoint y: 120, endPoint x: 513, endPoint y: 112, distance: 542.6
click at [513, 112] on p "Vend the entry or exit gates for San Antonio sweeping even if the after hours. …" at bounding box center [782, 120] width 574 height 41
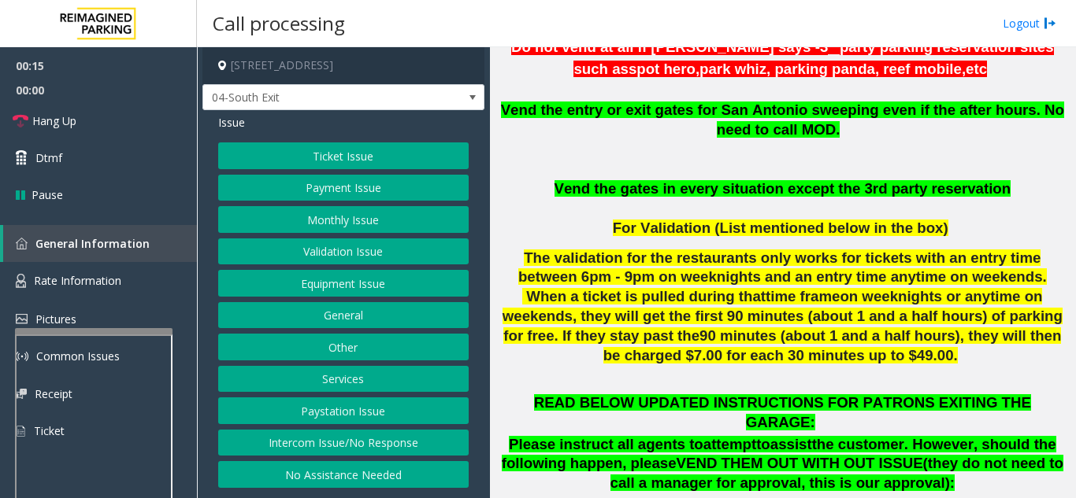
click at [639, 145] on p at bounding box center [782, 150] width 574 height 20
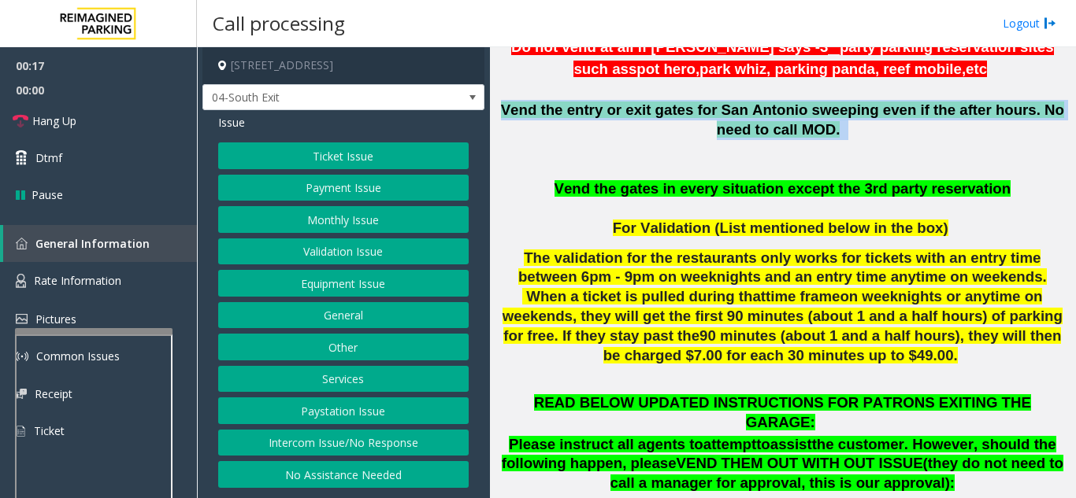
drag, startPoint x: 813, startPoint y: 142, endPoint x: 506, endPoint y: 117, distance: 307.2
click at [506, 117] on p "Vend the entry or exit gates for San Antonio sweeping even if the after hours. …" at bounding box center [782, 120] width 574 height 41
click at [542, 141] on p "Vend the entry or exit gates for San Antonio sweeping even if the after hours. …" at bounding box center [782, 120] width 574 height 41
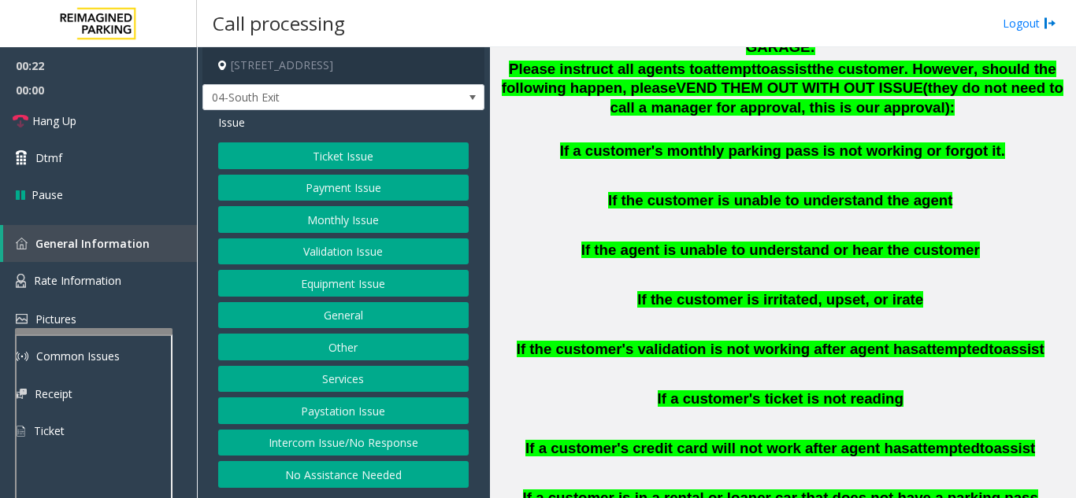
scroll to position [1024, 0]
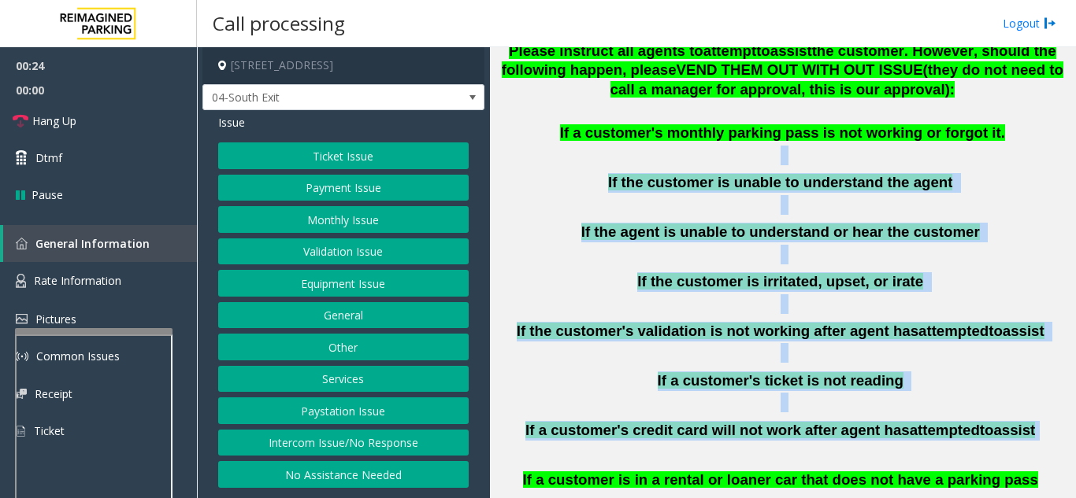
drag, startPoint x: 579, startPoint y: 110, endPoint x: 1006, endPoint y: 402, distance: 517.8
click at [1006, 402] on div "READ BELOW UPDATED INSTRUCTIONS FOR PATRONS EXITING THE GARAGE: Please instruct…" at bounding box center [782, 254] width 574 height 509
click at [1009, 393] on p at bounding box center [782, 403] width 574 height 20
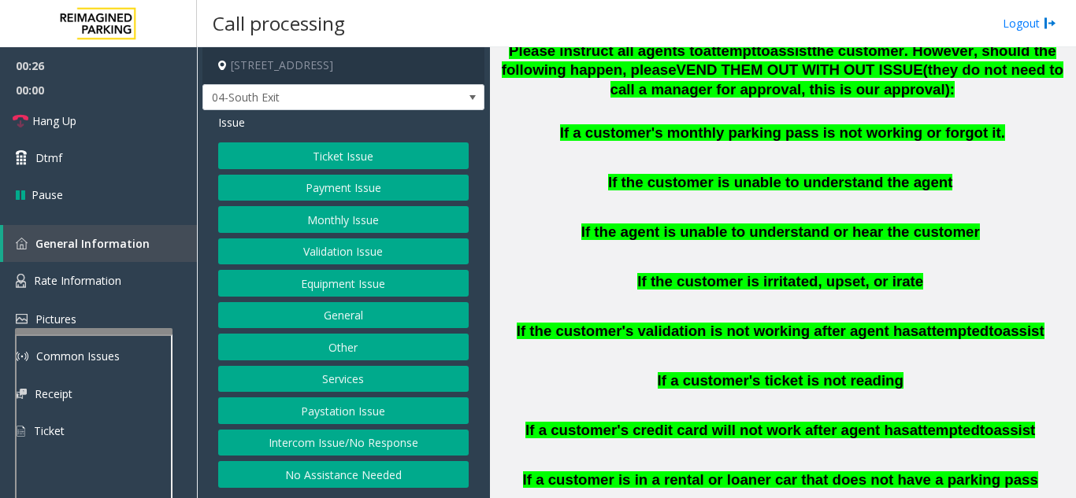
click at [386, 247] on button "Validation Issue" at bounding box center [343, 252] width 250 height 27
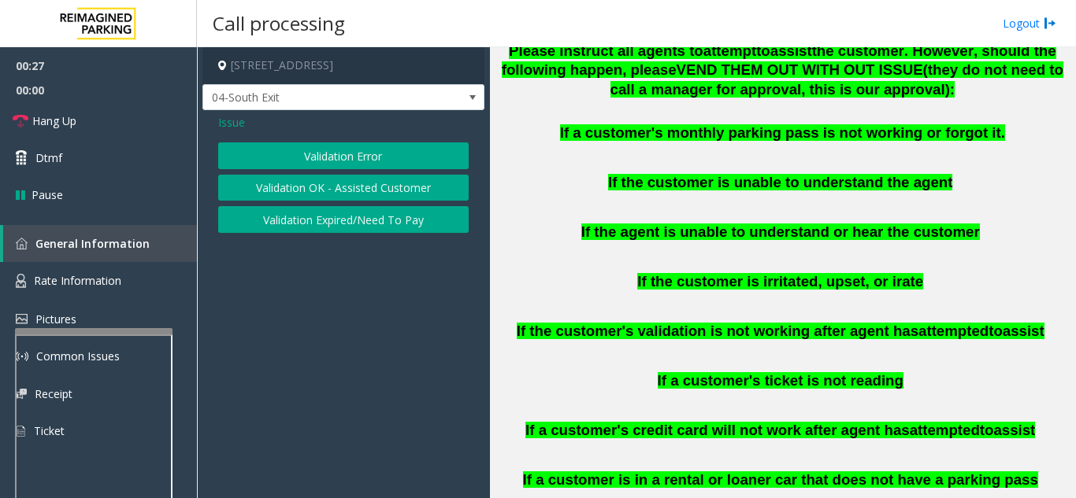
click at [383, 163] on button "Validation Error" at bounding box center [343, 156] width 250 height 27
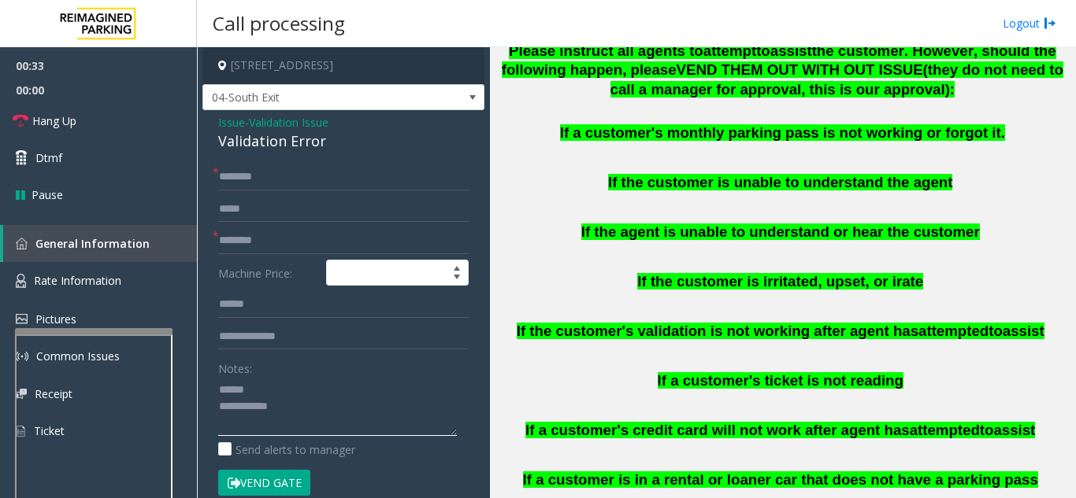
click at [257, 385] on textarea at bounding box center [337, 406] width 239 height 59
drag, startPoint x: 220, startPoint y: 143, endPoint x: 338, endPoint y: 152, distance: 117.6
click at [338, 152] on div "Validation Error" at bounding box center [343, 141] width 250 height 21
click at [346, 412] on textarea at bounding box center [337, 406] width 239 height 59
type textarea "**********"
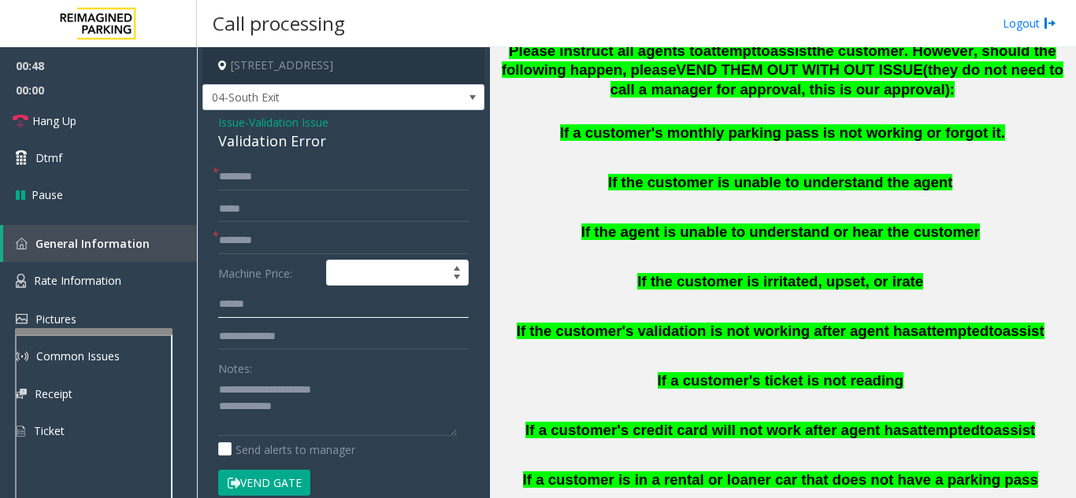
click at [351, 295] on input "text" at bounding box center [343, 304] width 250 height 27
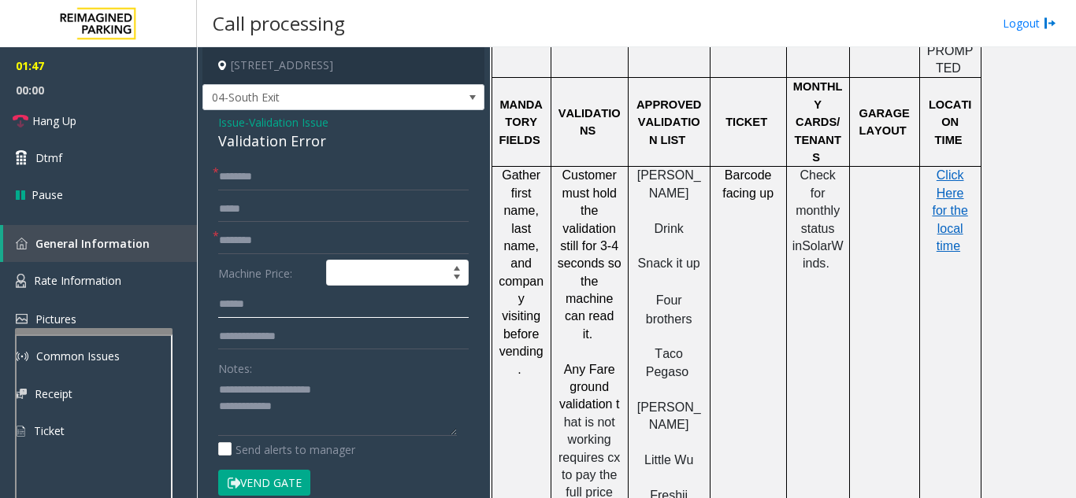
scroll to position [1732, 0]
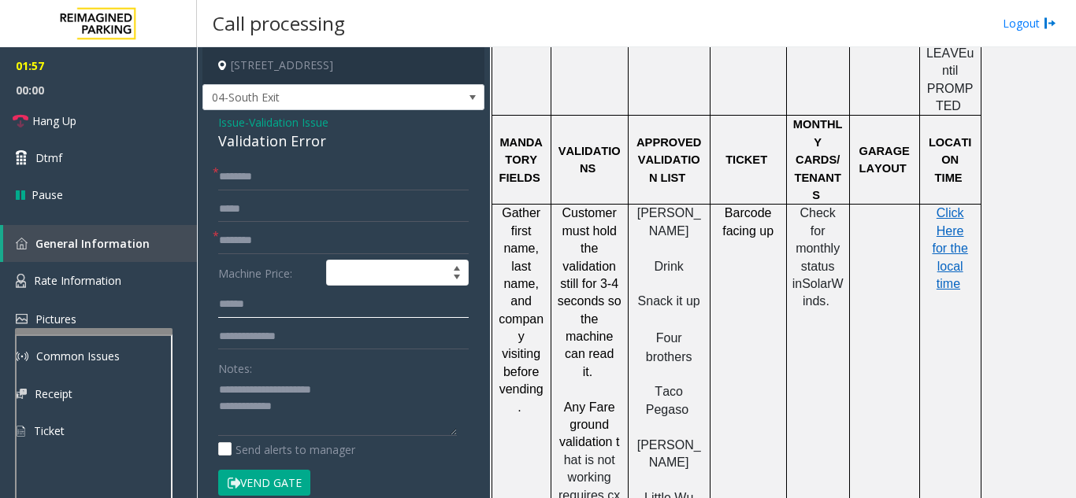
type input "******"
click at [268, 483] on button "Vend Gate" at bounding box center [264, 483] width 92 height 27
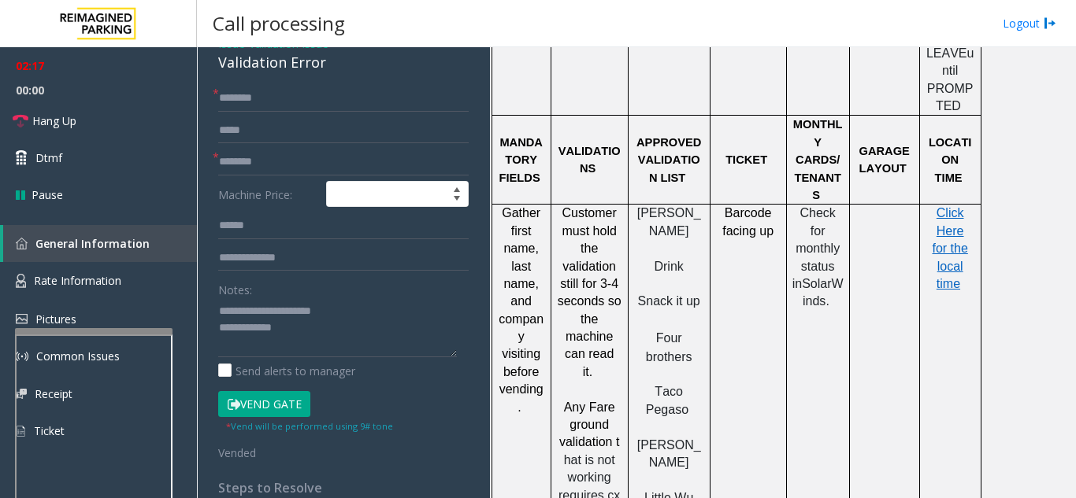
click at [254, 176] on form "* * Machine Price: ****** Notes: Send alerts to manager Vend Gate * Vend will b…" at bounding box center [343, 273] width 250 height 376
click at [254, 167] on input "text" at bounding box center [343, 162] width 250 height 27
type input "**"
click at [150, 129] on link "Hang Up" at bounding box center [98, 120] width 197 height 37
click at [254, 101] on input "text" at bounding box center [343, 98] width 250 height 27
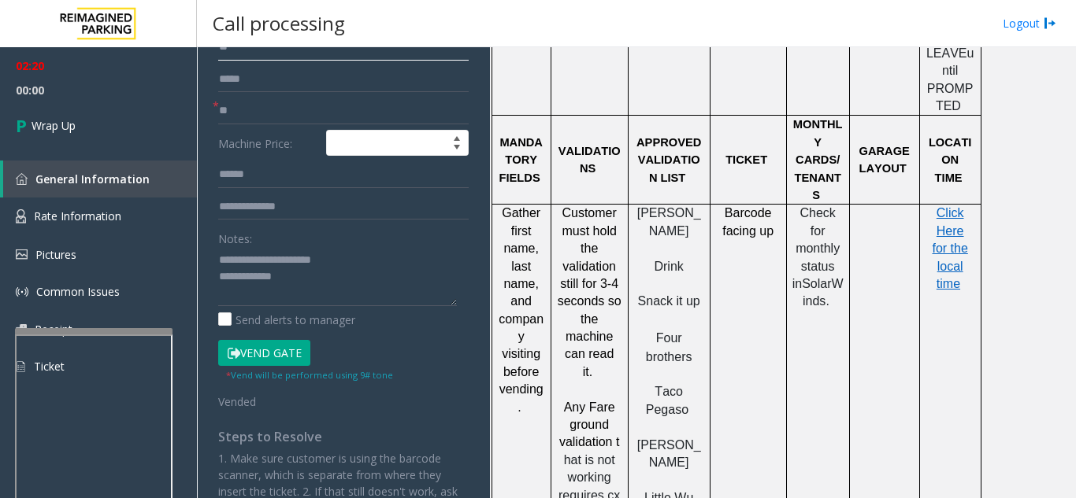
scroll to position [157, 0]
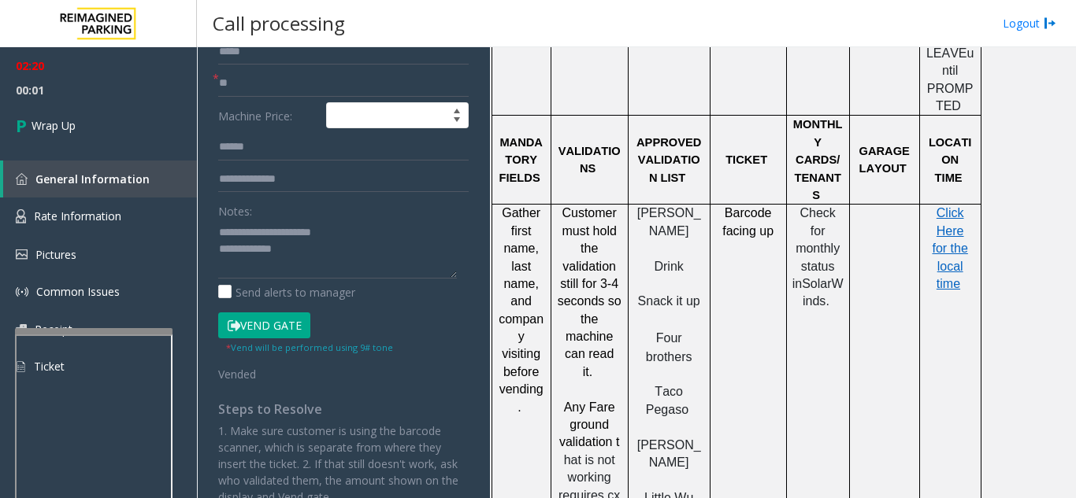
type input "**"
click at [305, 254] on textarea at bounding box center [337, 249] width 239 height 59
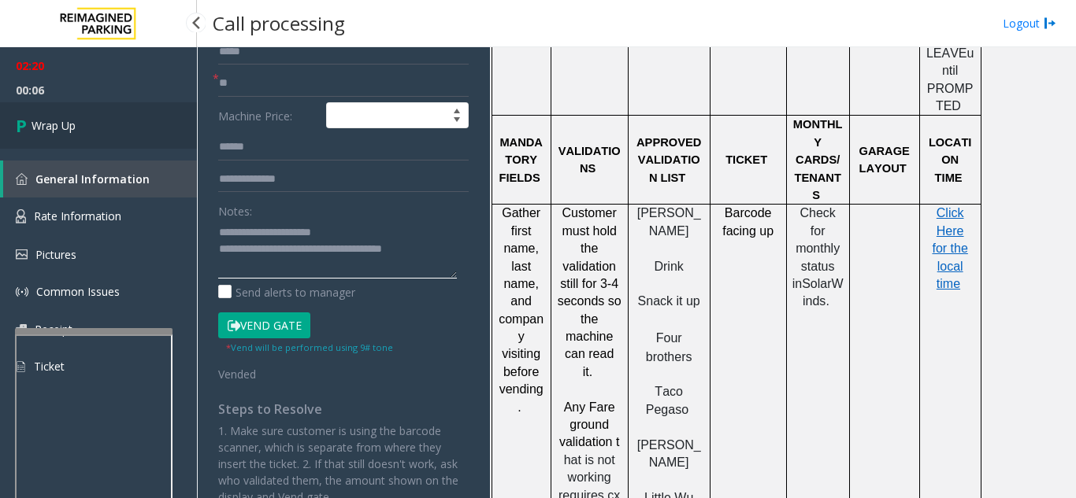
type textarea "**********"
click at [76, 115] on link "Wrap Up" at bounding box center [98, 125] width 197 height 46
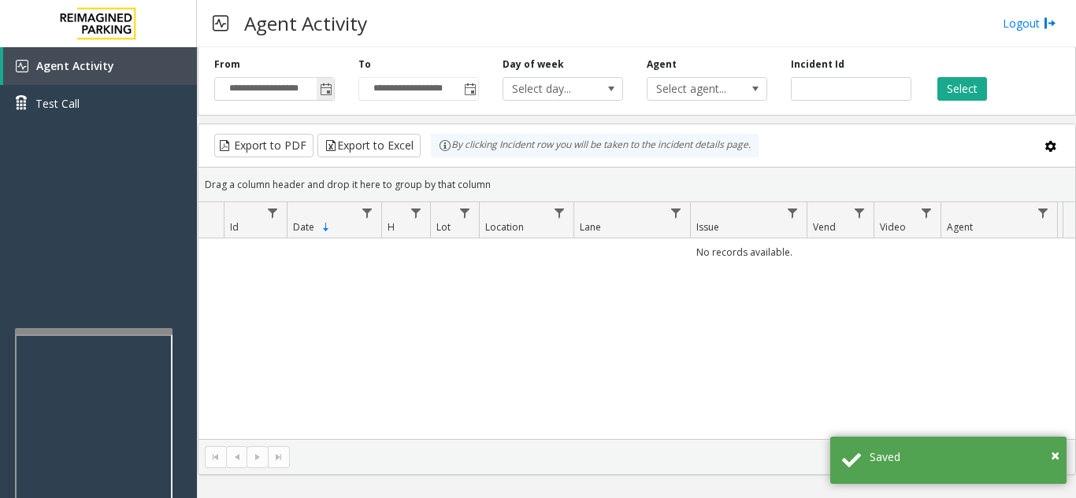
click at [325, 89] on span "Toggle popup" at bounding box center [326, 89] width 13 height 13
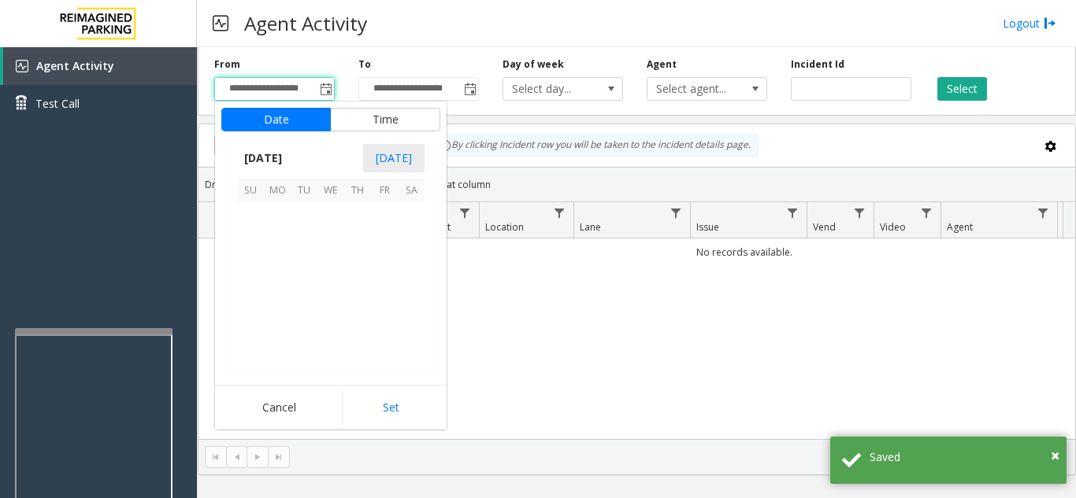
scroll to position [282583, 0]
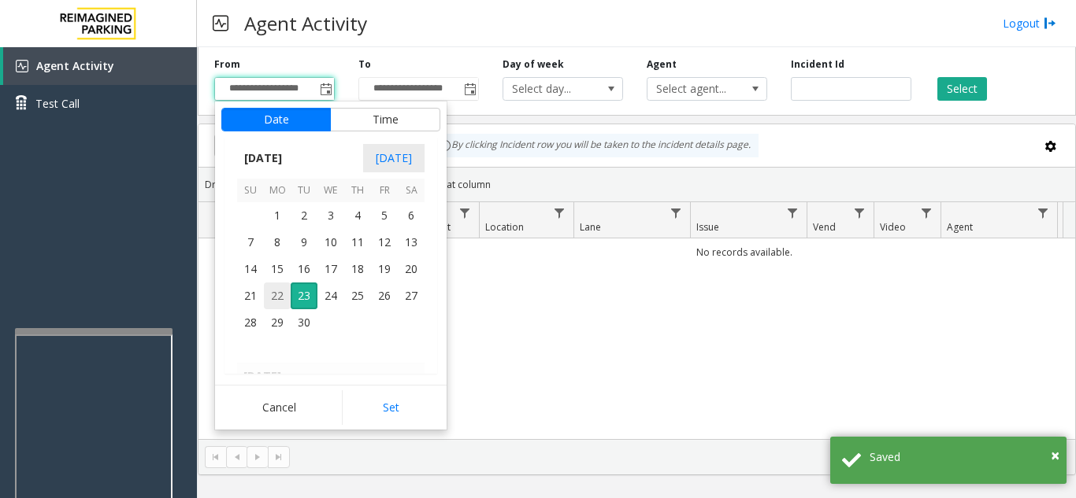
click at [272, 290] on span "22" at bounding box center [277, 296] width 27 height 27
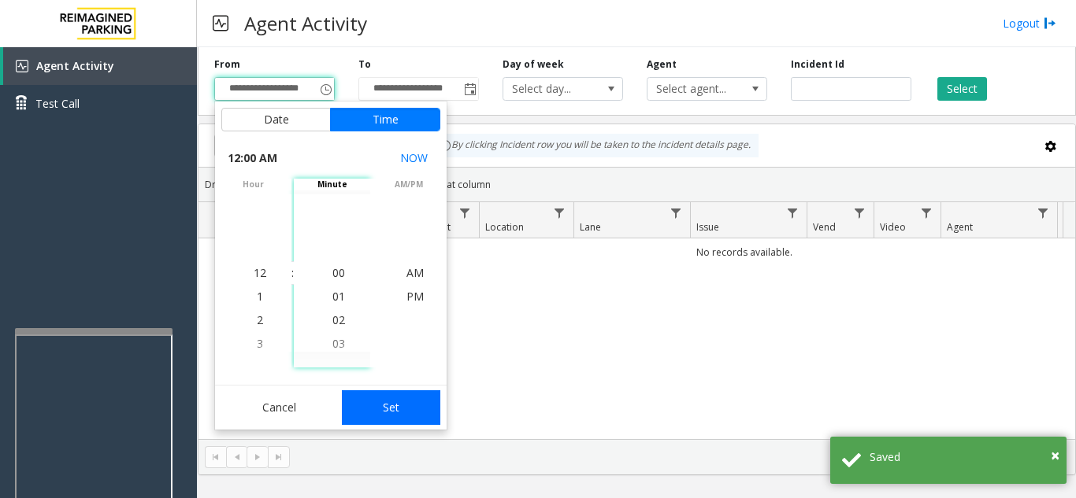
click at [387, 398] on button "Set" at bounding box center [391, 408] width 99 height 35
type input "**********"
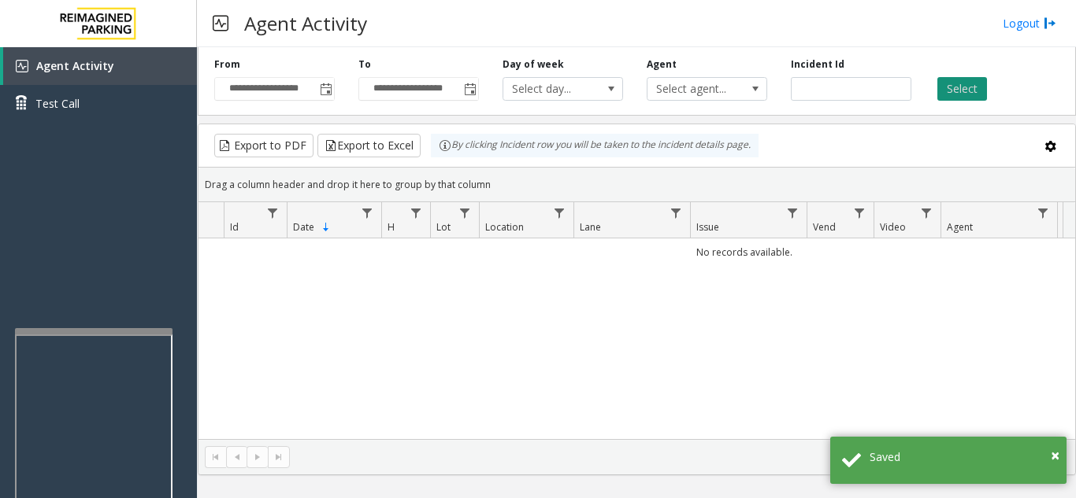
click at [981, 84] on button "Select" at bounding box center [962, 89] width 50 height 24
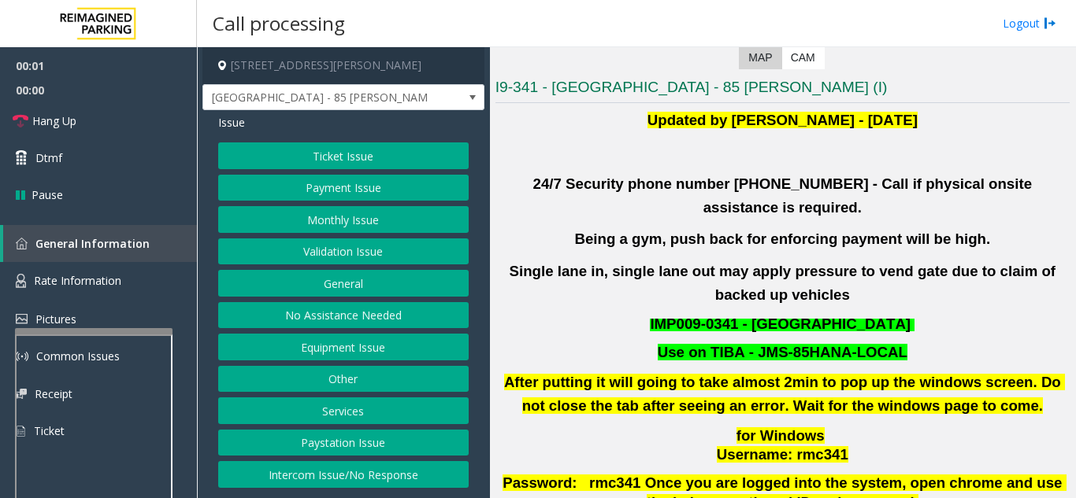
scroll to position [315, 0]
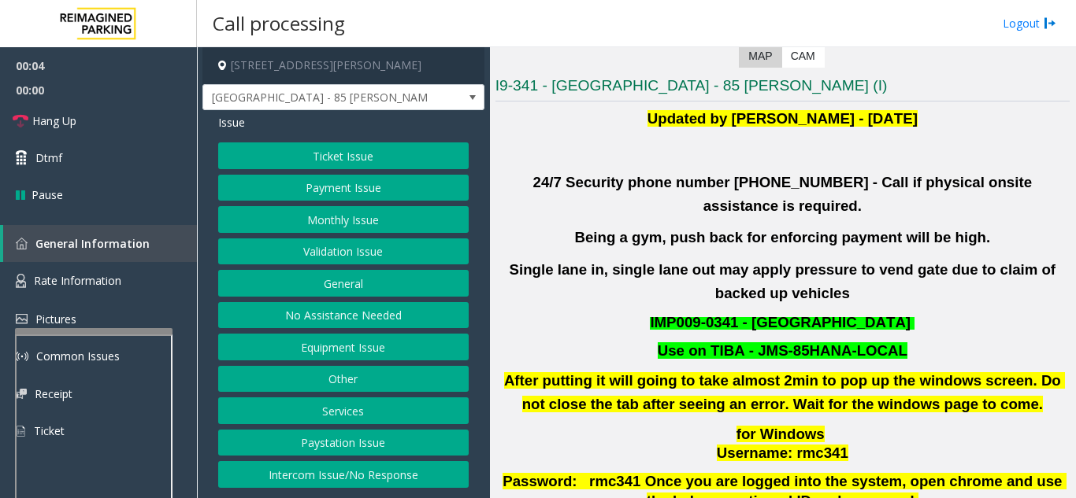
click at [342, 250] on button "Validation Issue" at bounding box center [343, 252] width 250 height 27
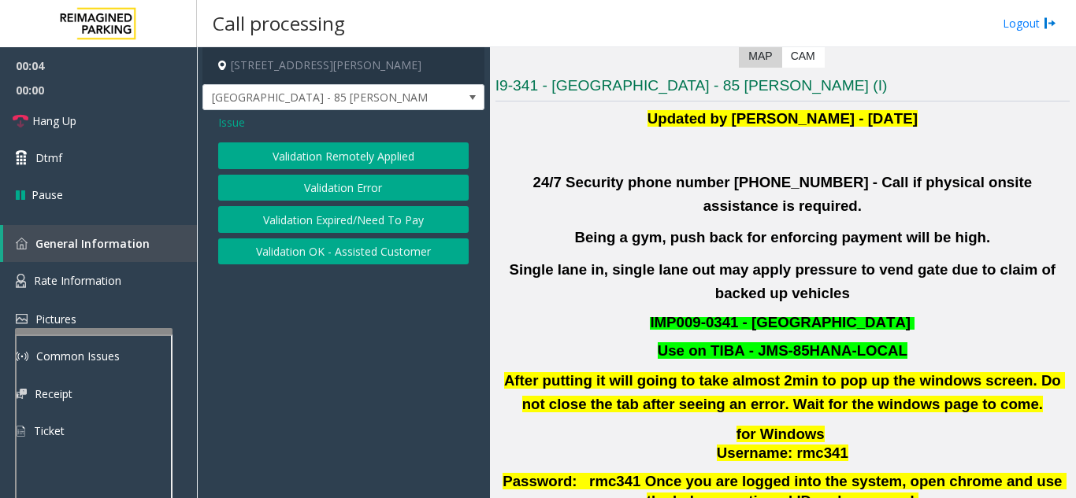
click at [334, 194] on button "Validation Error" at bounding box center [343, 188] width 250 height 27
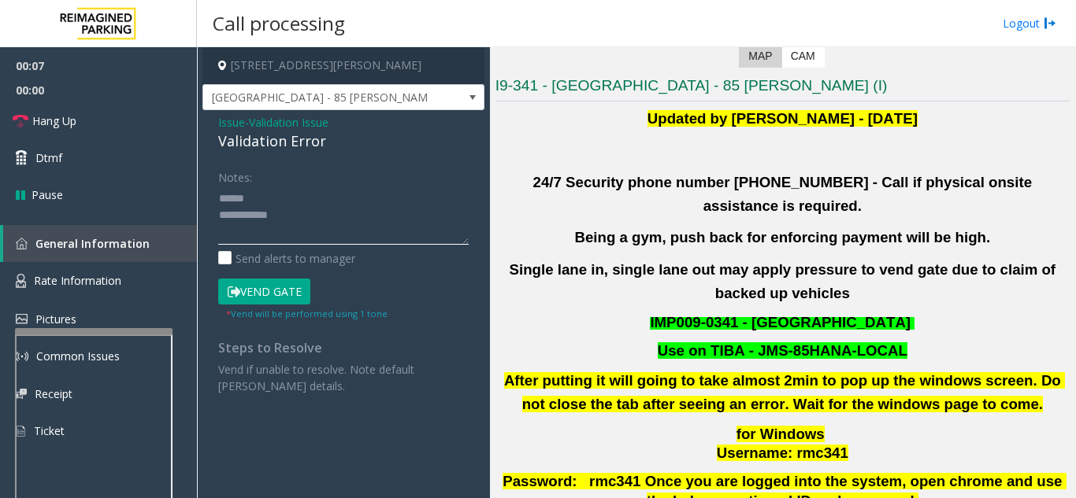
click at [309, 207] on textarea at bounding box center [343, 215] width 250 height 59
click at [309, 199] on textarea at bounding box center [343, 215] width 250 height 59
drag, startPoint x: 209, startPoint y: 146, endPoint x: 324, endPoint y: 144, distance: 115.0
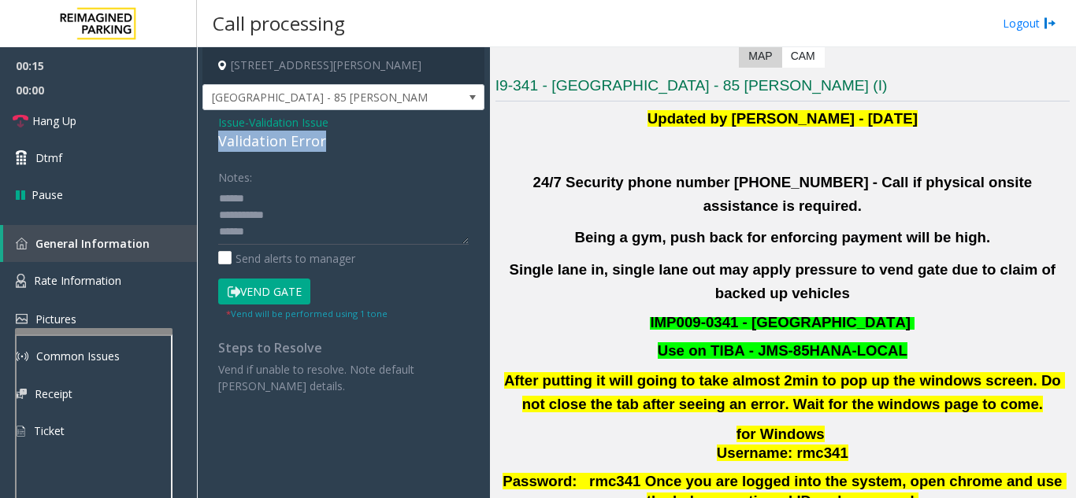
click at [324, 144] on div "Issue - Validation Issue Validation Error Notes: Send alerts to manager Vend Ga…" at bounding box center [343, 260] width 282 height 300
click at [331, 231] on textarea at bounding box center [343, 215] width 250 height 59
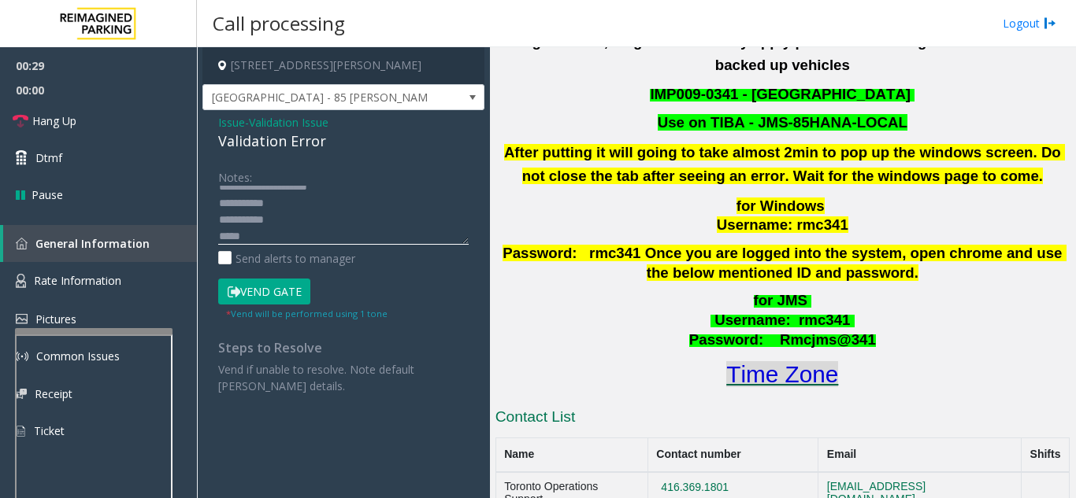
scroll to position [551, 0]
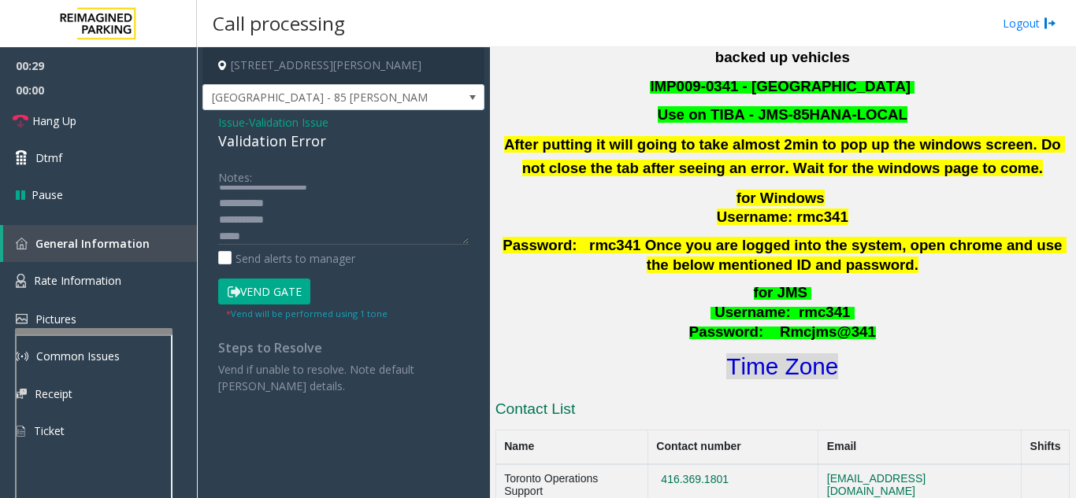
click at [776, 354] on font "Time Zone" at bounding box center [782, 367] width 112 height 26
click at [295, 239] on textarea at bounding box center [343, 215] width 250 height 59
click at [277, 294] on button "Vend Gate" at bounding box center [264, 292] width 92 height 27
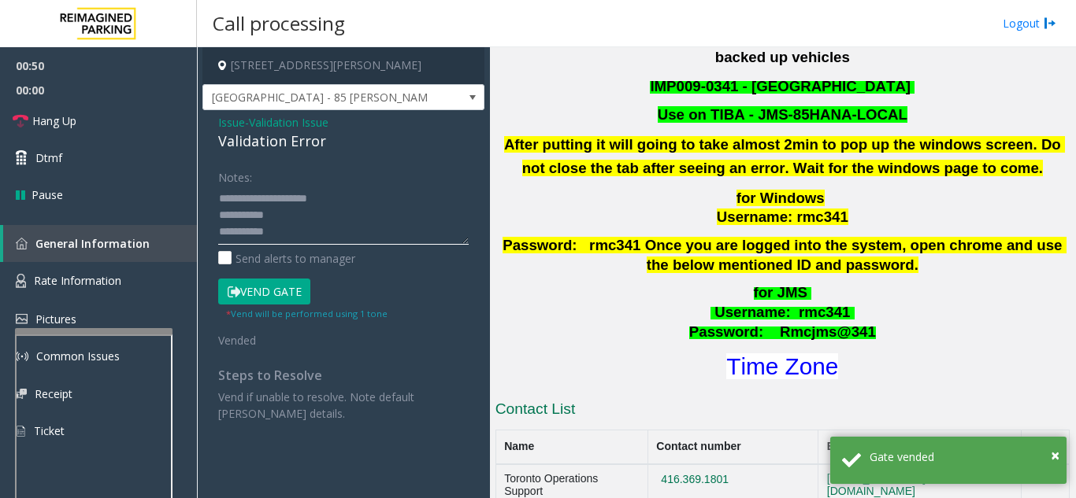
click at [370, 201] on textarea at bounding box center [343, 215] width 250 height 59
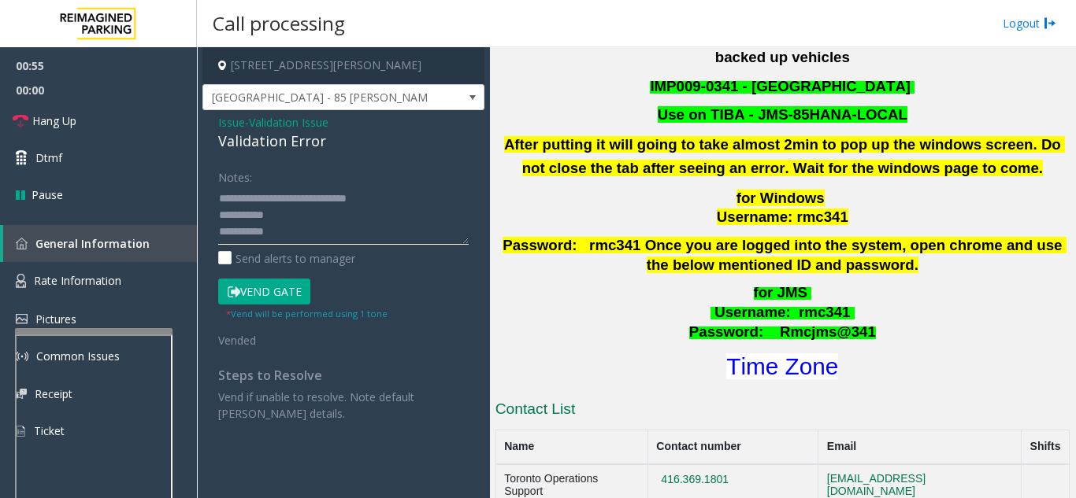
click at [324, 224] on textarea at bounding box center [343, 215] width 250 height 59
click at [147, 132] on link "Hang Up" at bounding box center [98, 120] width 197 height 37
click at [303, 209] on textarea at bounding box center [343, 215] width 250 height 59
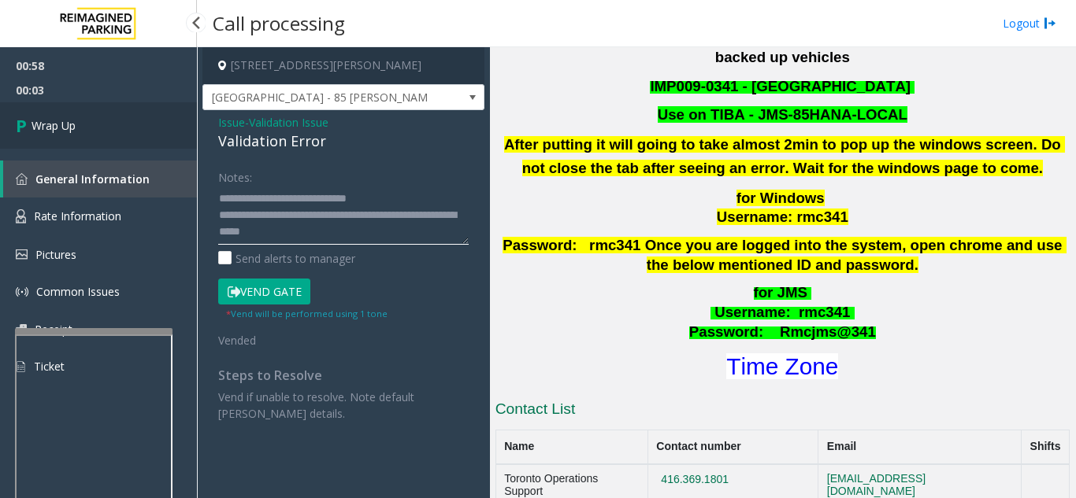
type textarea "**********"
click at [113, 147] on link "Wrap Up" at bounding box center [98, 125] width 197 height 46
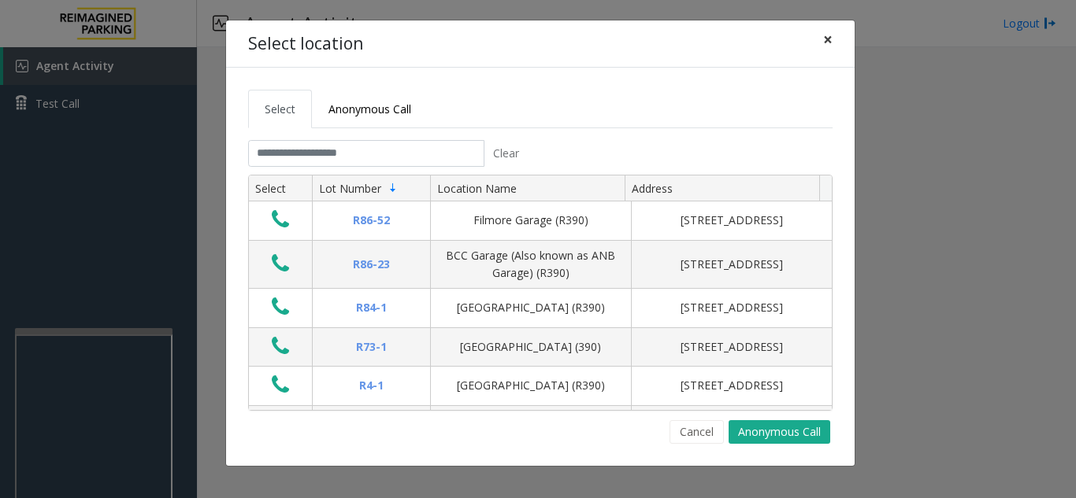
click at [824, 32] on span "×" at bounding box center [827, 39] width 9 height 22
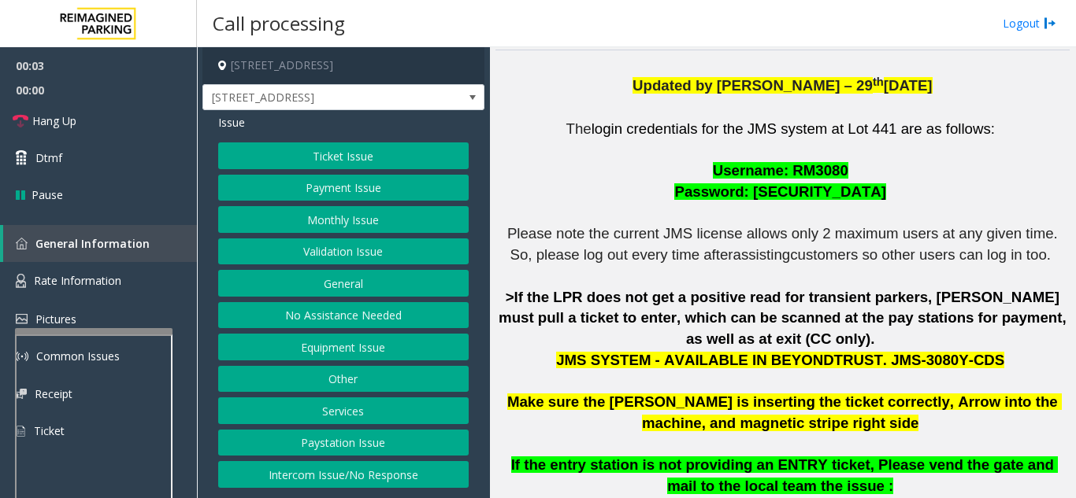
scroll to position [394, 0]
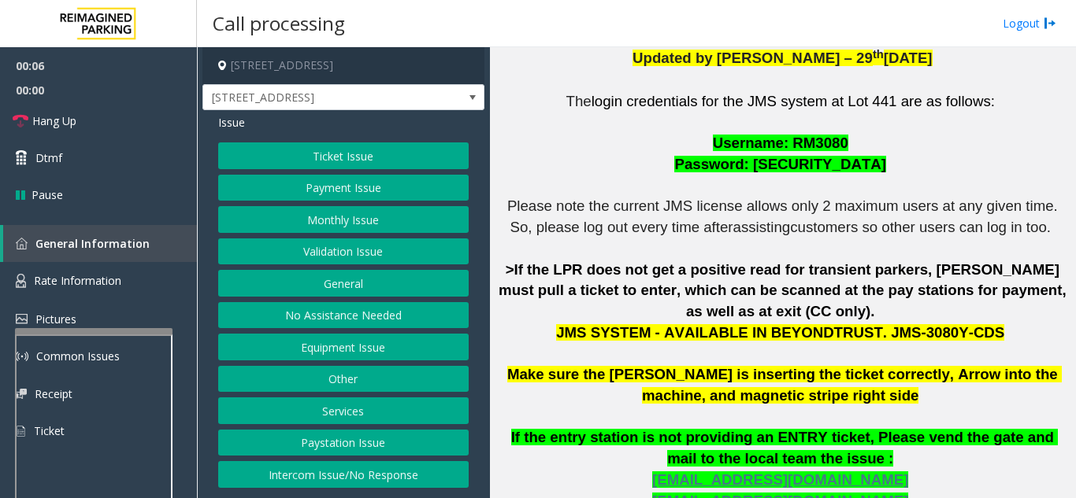
click at [375, 161] on button "Ticket Issue" at bounding box center [343, 156] width 250 height 27
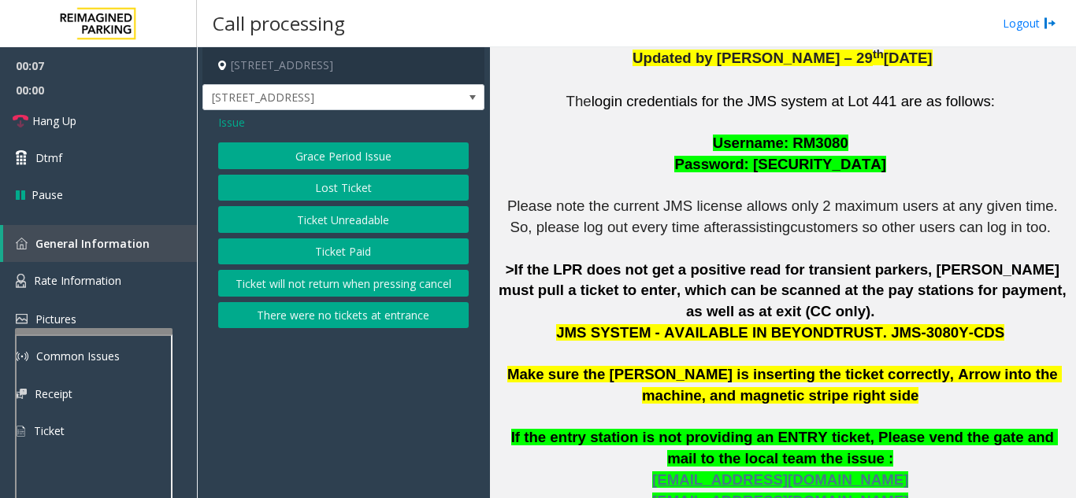
click at [363, 221] on button "Ticket Unreadable" at bounding box center [343, 219] width 250 height 27
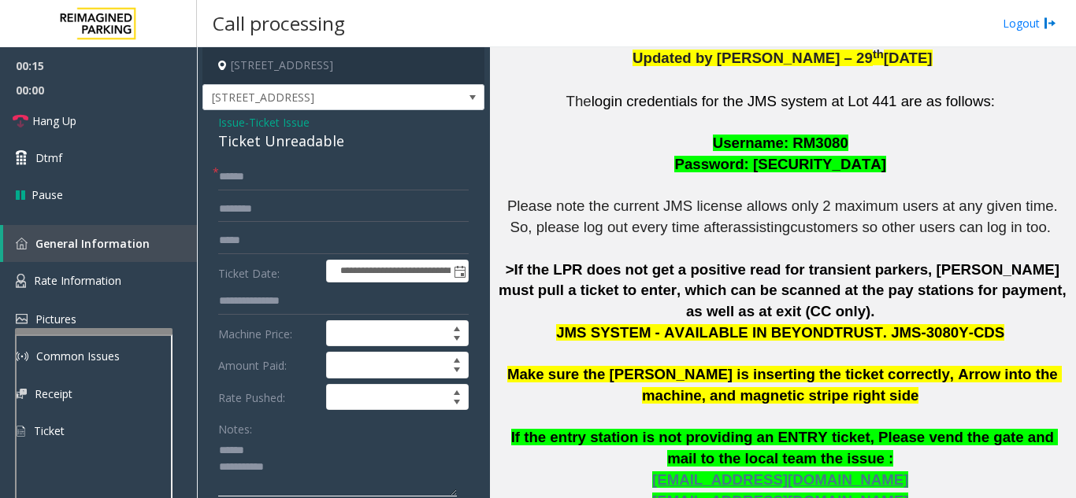
click at [276, 444] on textarea at bounding box center [337, 467] width 239 height 59
drag, startPoint x: 210, startPoint y: 138, endPoint x: 370, endPoint y: 146, distance: 160.1
type textarea "**********"
click at [361, 176] on input "text" at bounding box center [343, 177] width 250 height 27
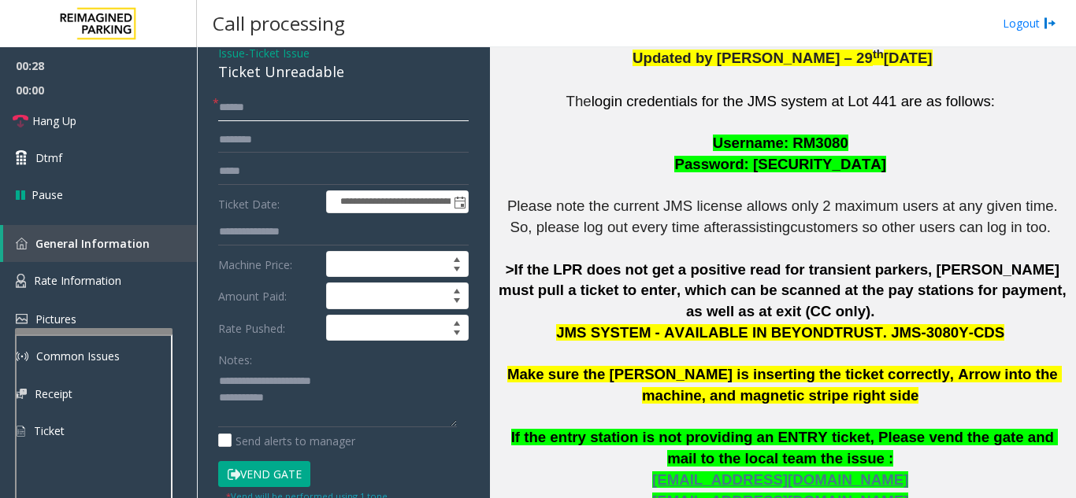
scroll to position [157, 0]
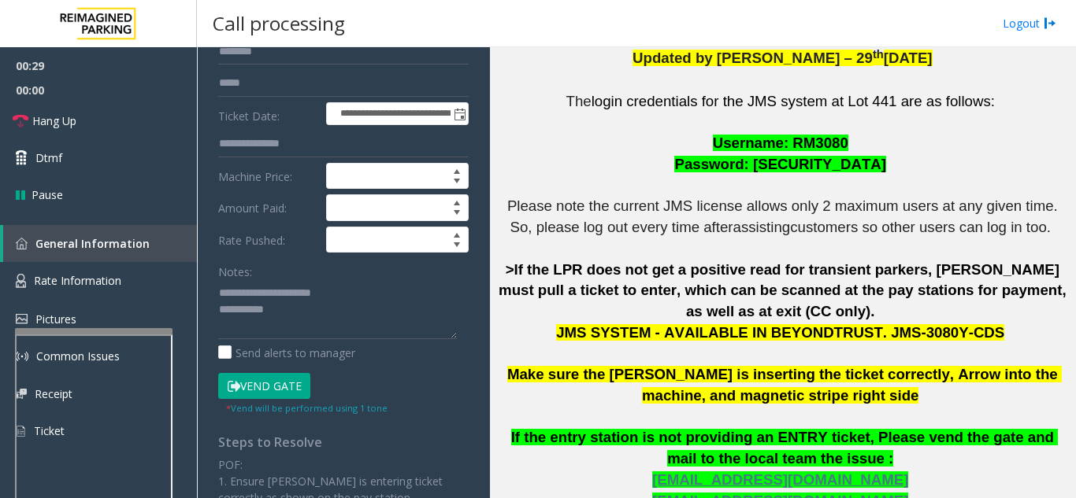
type input "******"
click at [300, 385] on button "Vend Gate" at bounding box center [264, 386] width 92 height 27
click at [317, 319] on textarea at bounding box center [337, 309] width 239 height 59
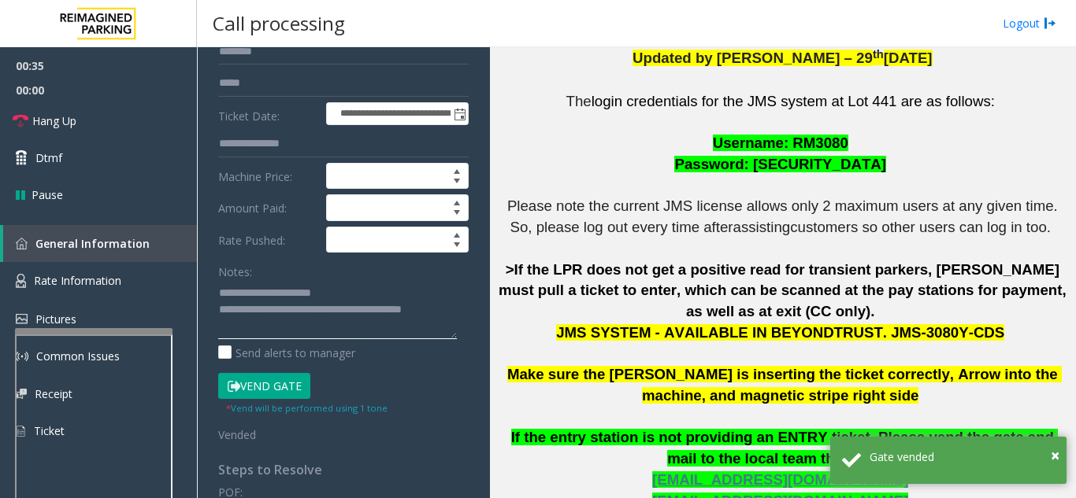
type textarea "**********"
click at [346, 269] on div "Notes:" at bounding box center [343, 298] width 250 height 81
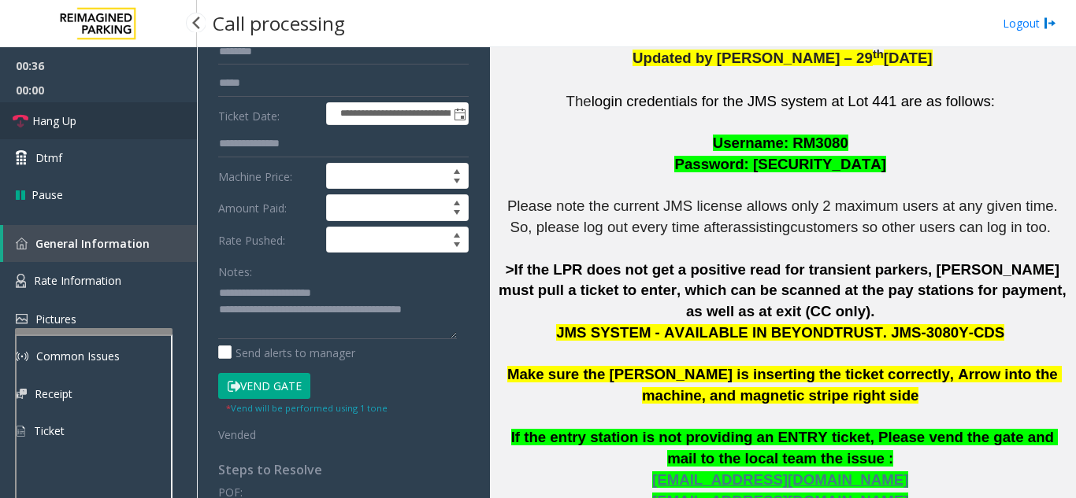
click at [145, 135] on link "Hang Up" at bounding box center [98, 120] width 197 height 37
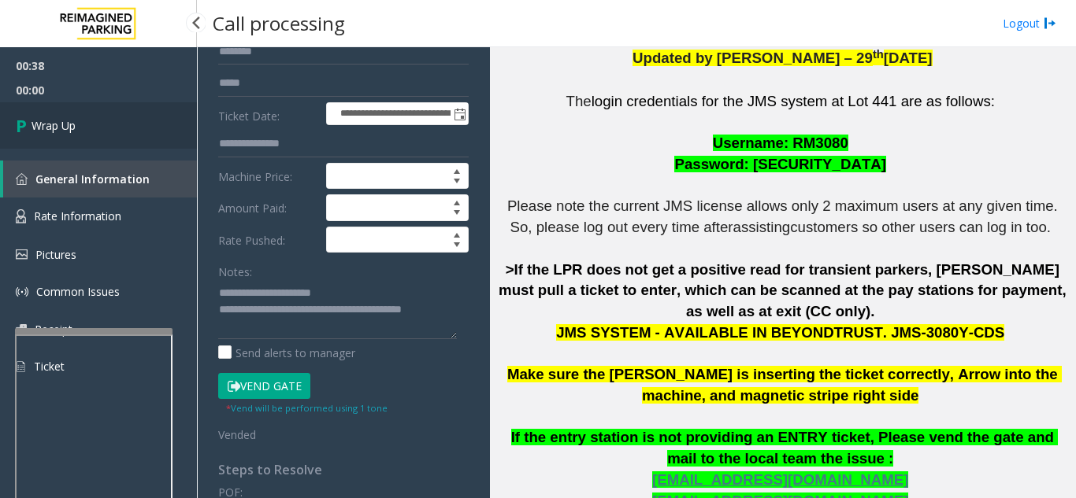
click at [145, 135] on link "Wrap Up" at bounding box center [98, 125] width 197 height 46
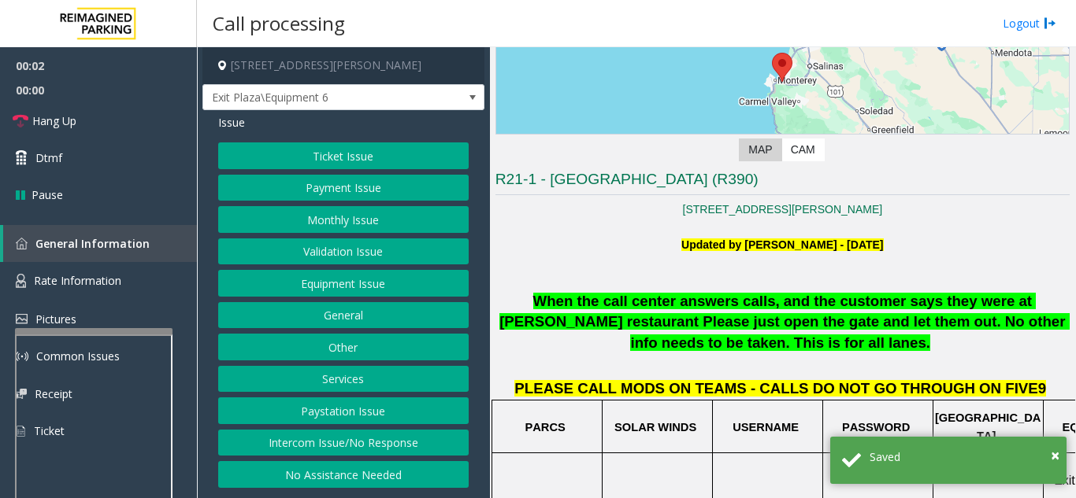
scroll to position [315, 0]
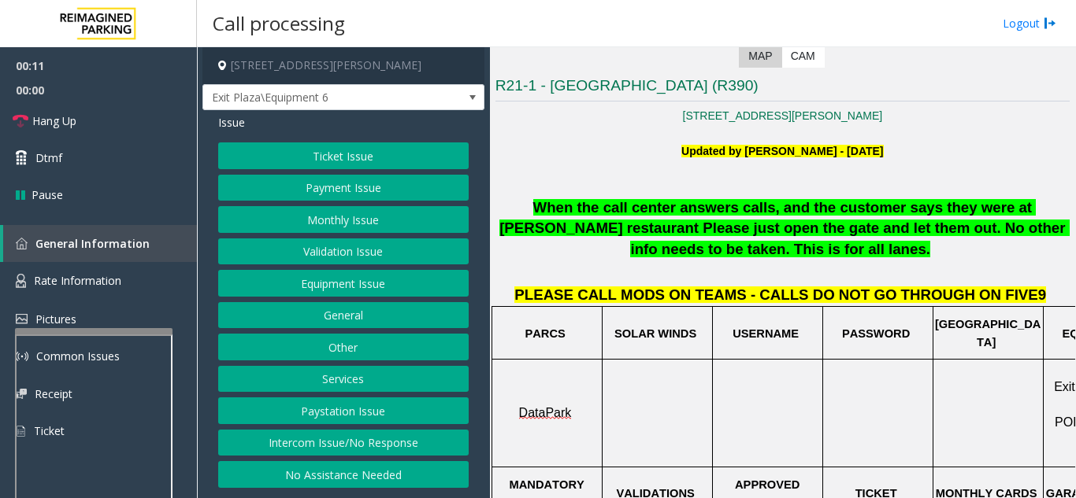
click at [439, 443] on button "Intercom Issue/No Response" at bounding box center [343, 443] width 250 height 27
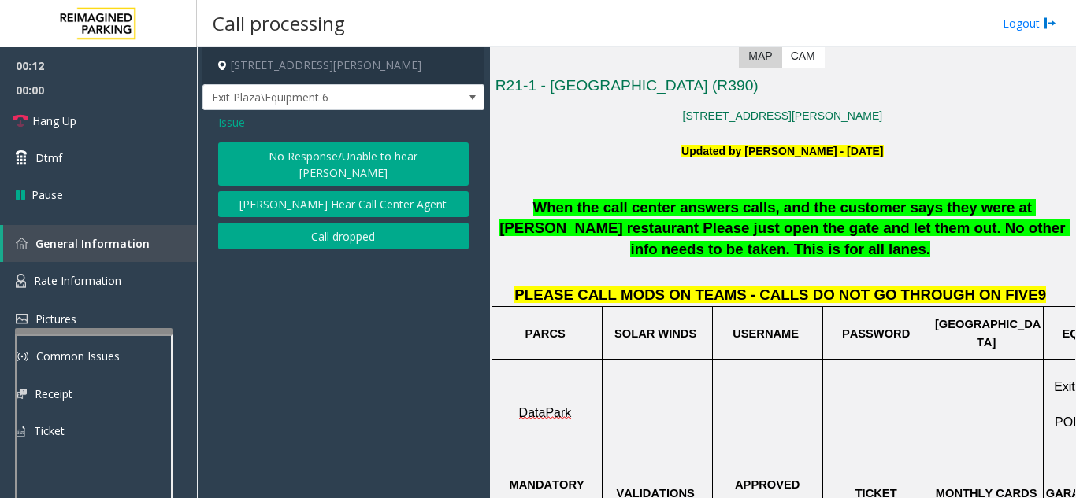
click at [332, 150] on button "No Response/Unable to hear [PERSON_NAME]" at bounding box center [343, 164] width 250 height 43
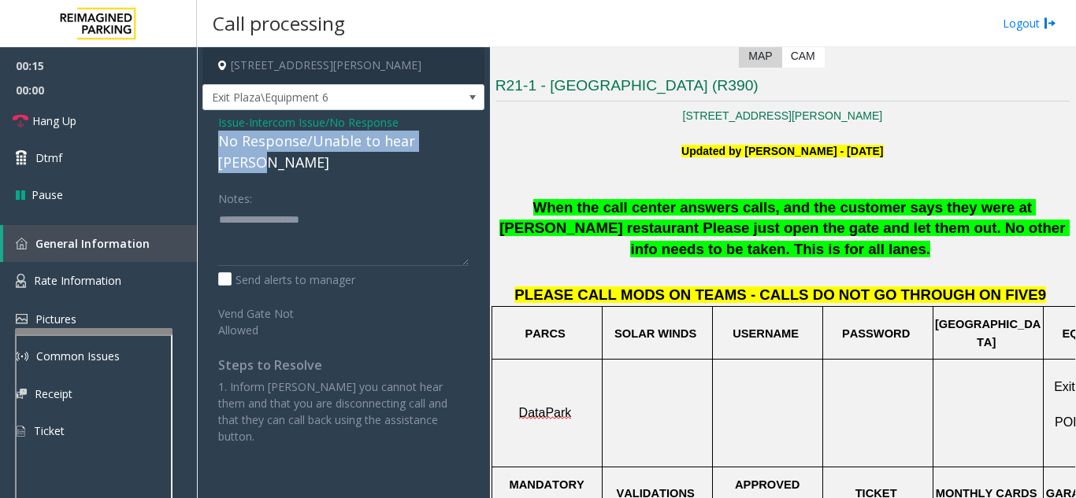
drag, startPoint x: 241, startPoint y: 143, endPoint x: 463, endPoint y: 142, distance: 222.0
click at [463, 142] on div "Issue - Intercom Issue/No Response No Response/Unable to hear [PERSON_NAME] Not…" at bounding box center [343, 285] width 282 height 350
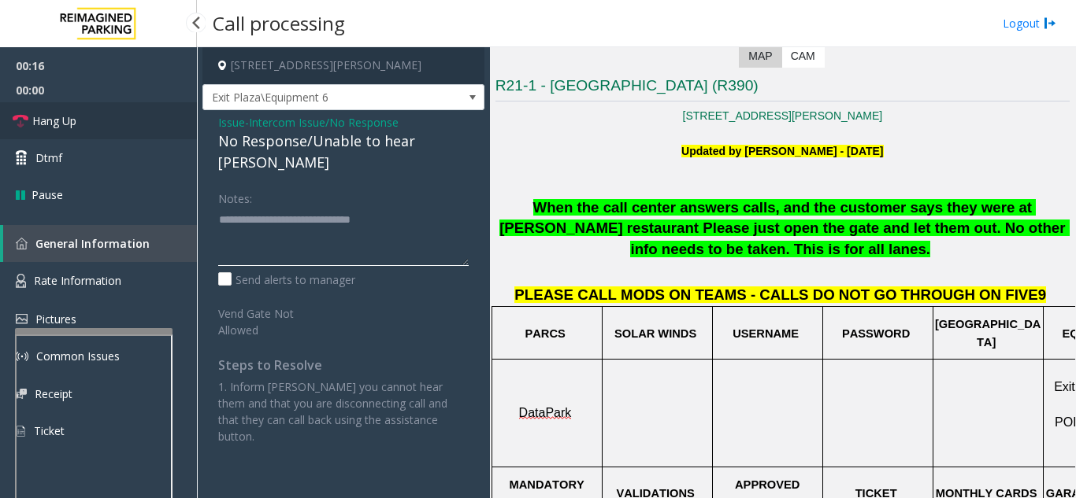
type textarea "**********"
click at [135, 112] on link "Hang Up" at bounding box center [98, 120] width 197 height 37
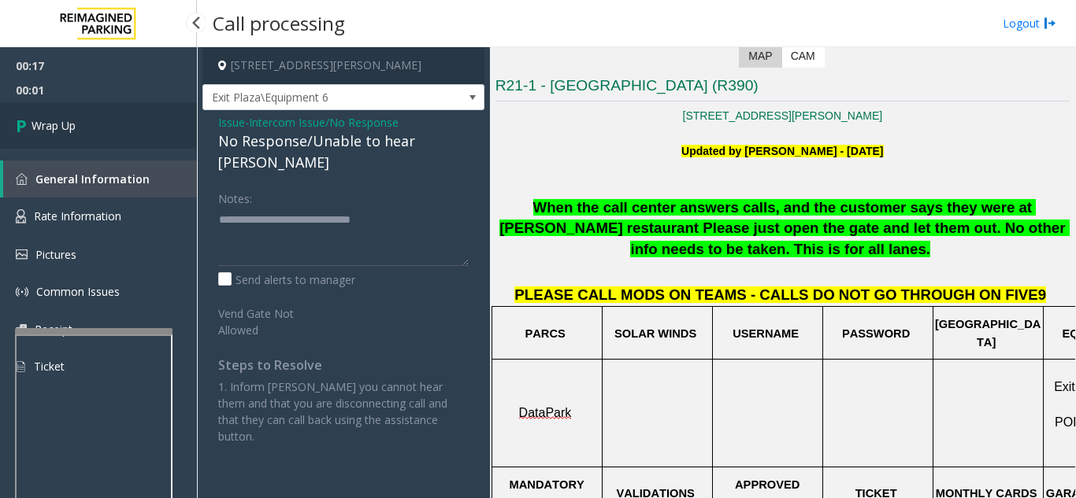
click at [129, 121] on link "Wrap Up" at bounding box center [98, 125] width 197 height 46
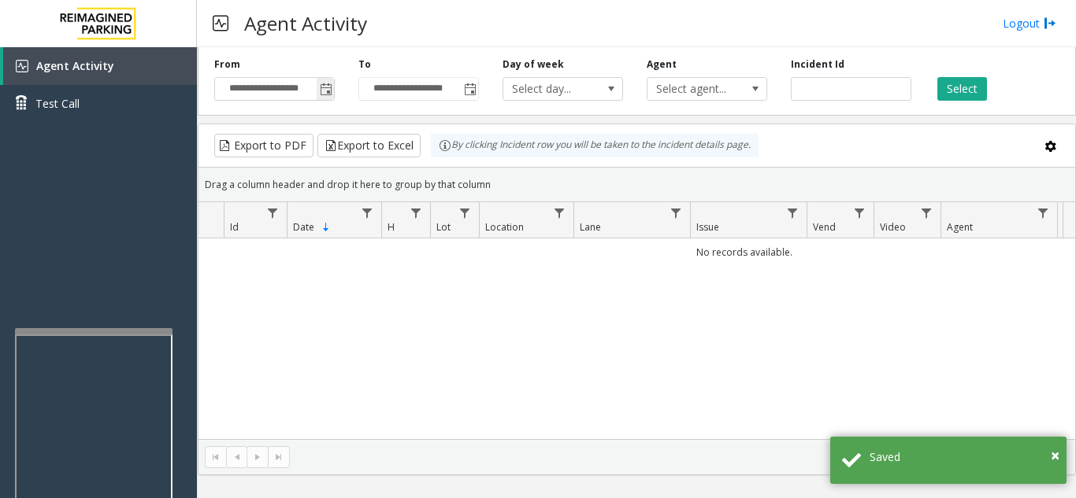
click at [325, 84] on span "Toggle popup" at bounding box center [326, 89] width 13 height 13
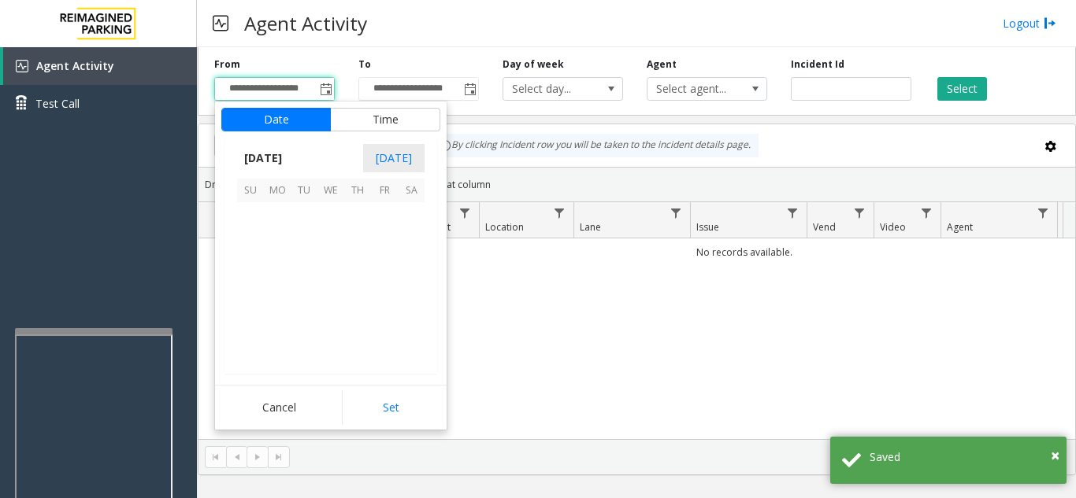
scroll to position [282583, 0]
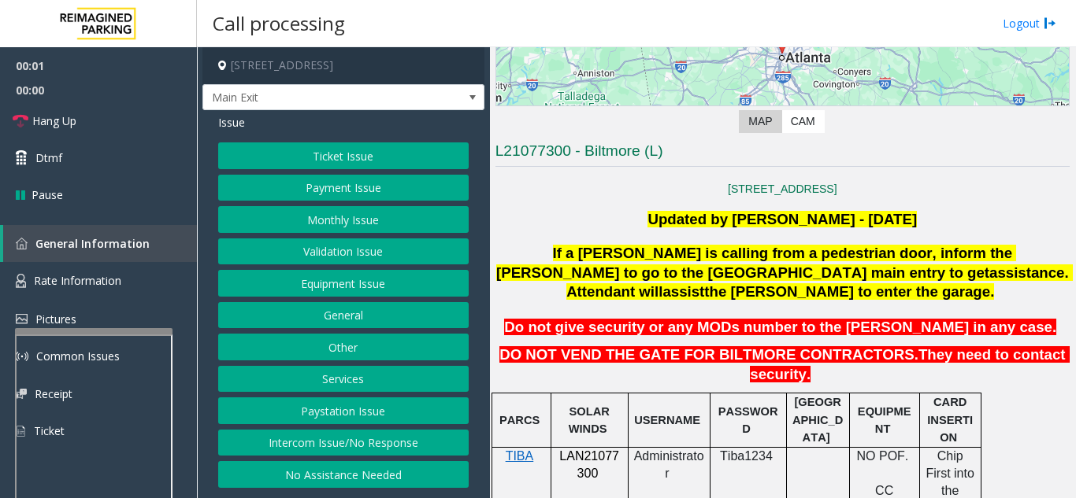
scroll to position [315, 0]
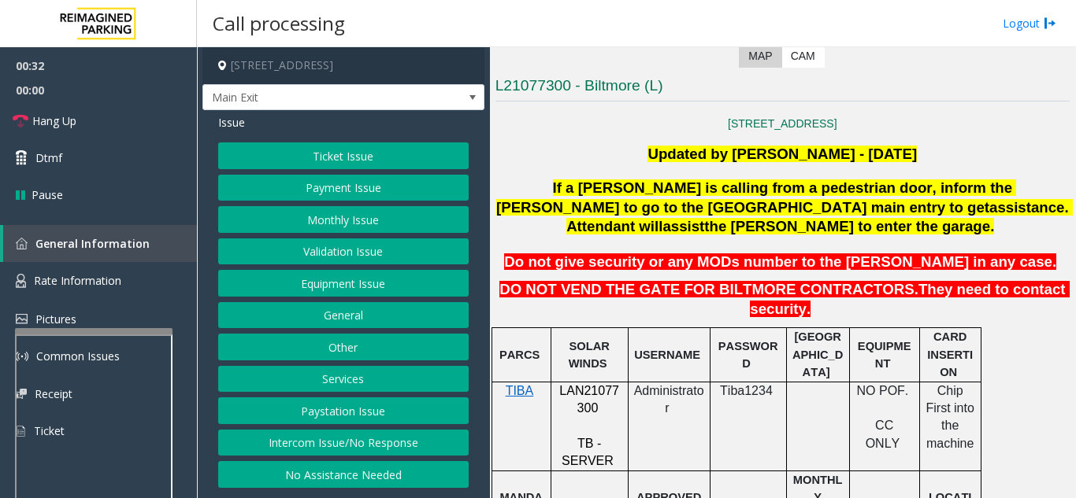
click at [371, 265] on button "Validation Issue" at bounding box center [343, 252] width 250 height 27
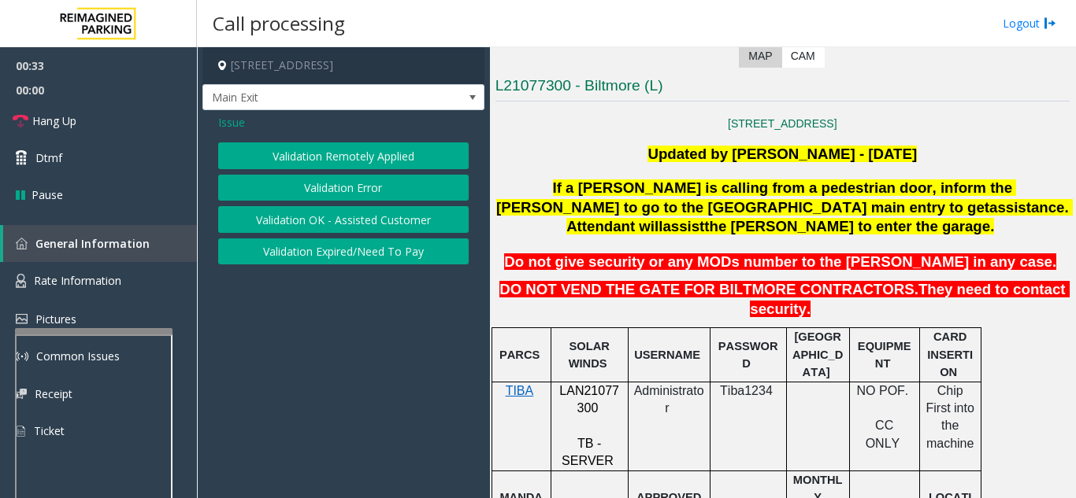
click at [365, 201] on button "Validation Error" at bounding box center [343, 188] width 250 height 27
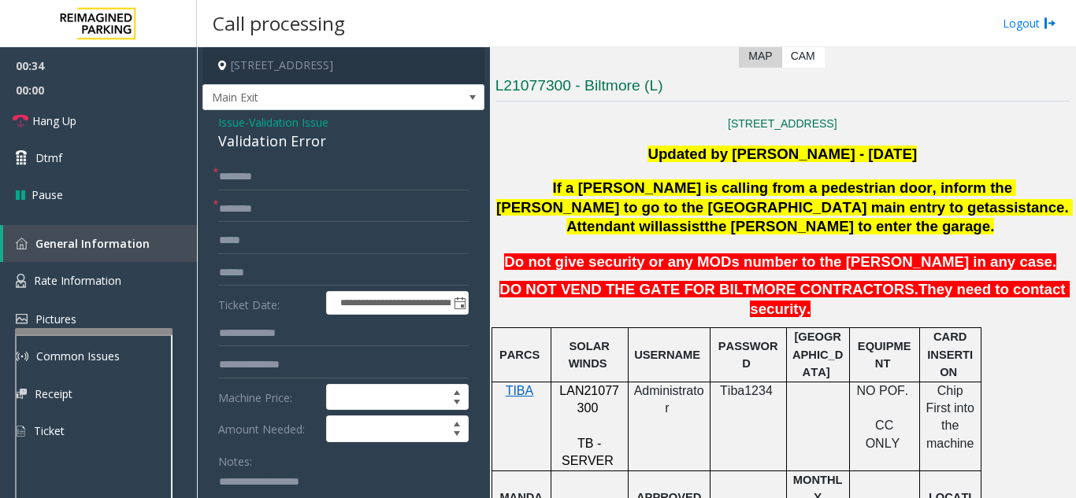
scroll to position [79, 0]
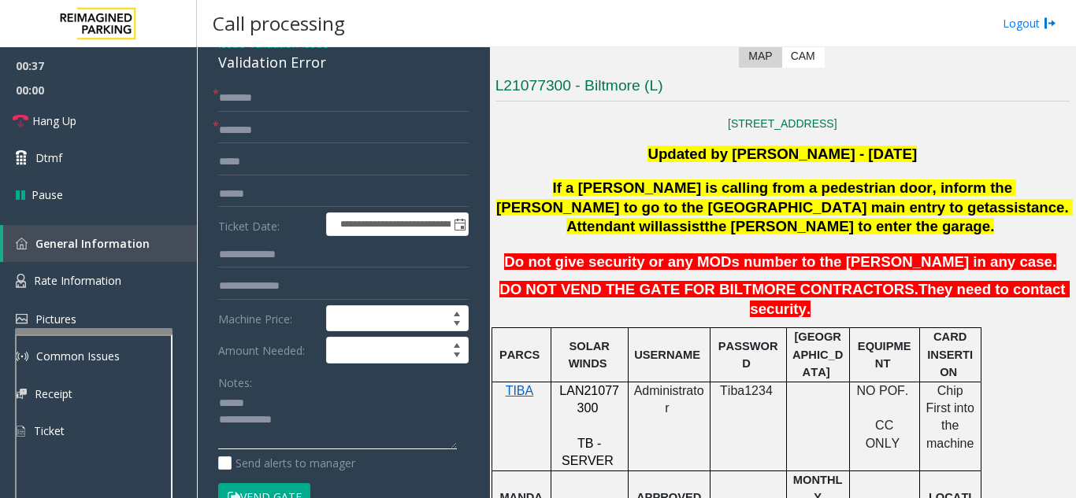
click at [276, 417] on textarea at bounding box center [337, 420] width 239 height 59
drag, startPoint x: 215, startPoint y: 79, endPoint x: 331, endPoint y: 81, distance: 116.6
click at [331, 81] on div "**********" at bounding box center [343, 439] width 282 height 816
type textarea "**********"
click at [307, 208] on input "text" at bounding box center [343, 194] width 250 height 27
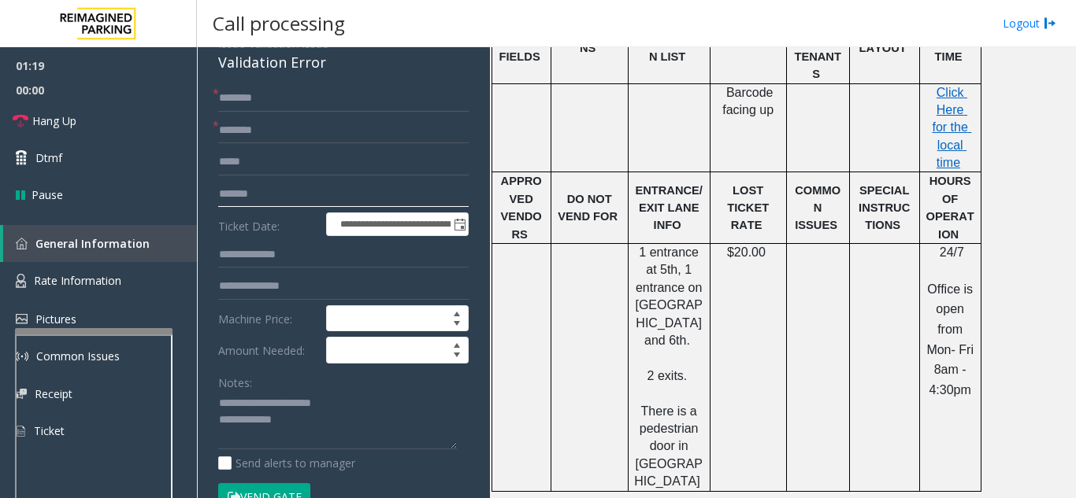
scroll to position [866, 0]
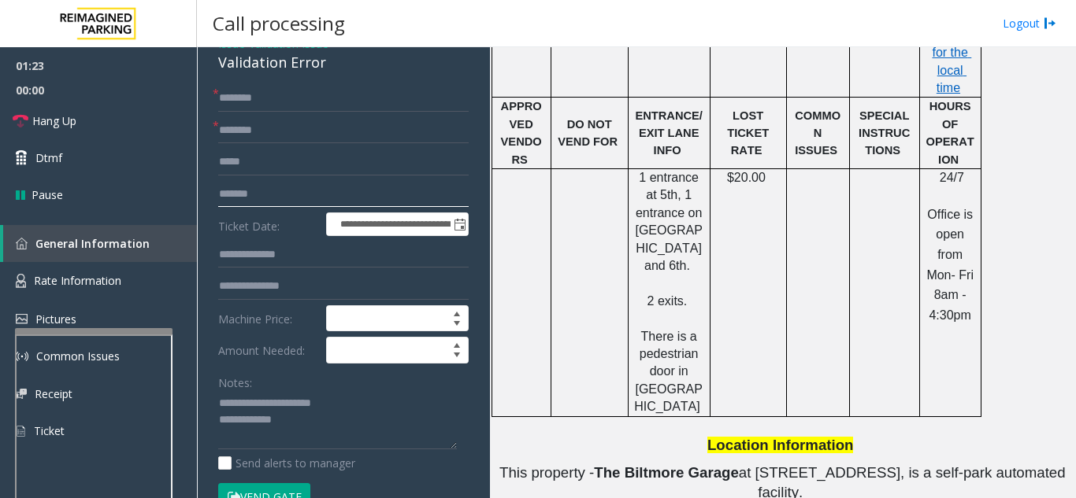
click at [246, 208] on input "*******" at bounding box center [343, 194] width 250 height 27
type input "*******"
click at [287, 144] on input "text" at bounding box center [343, 130] width 250 height 27
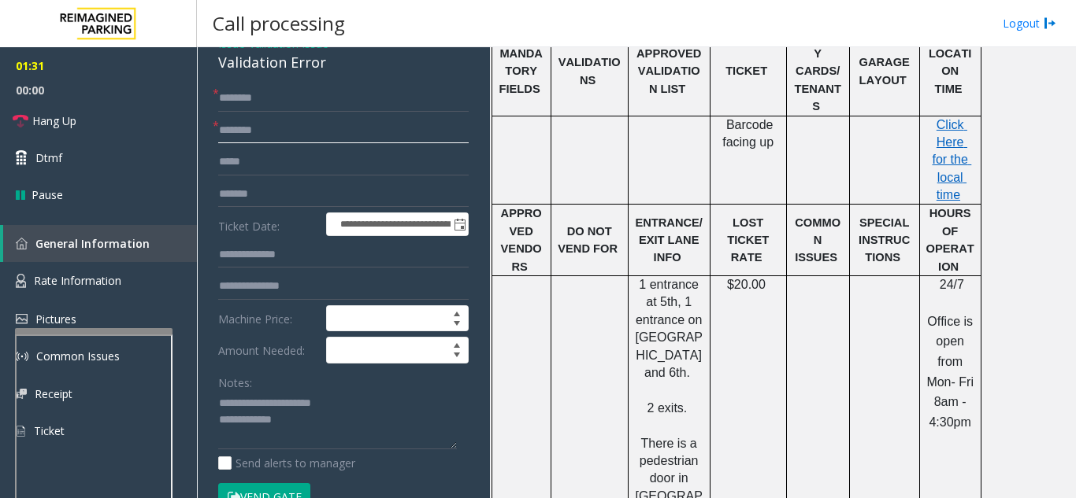
scroll to position [787, 0]
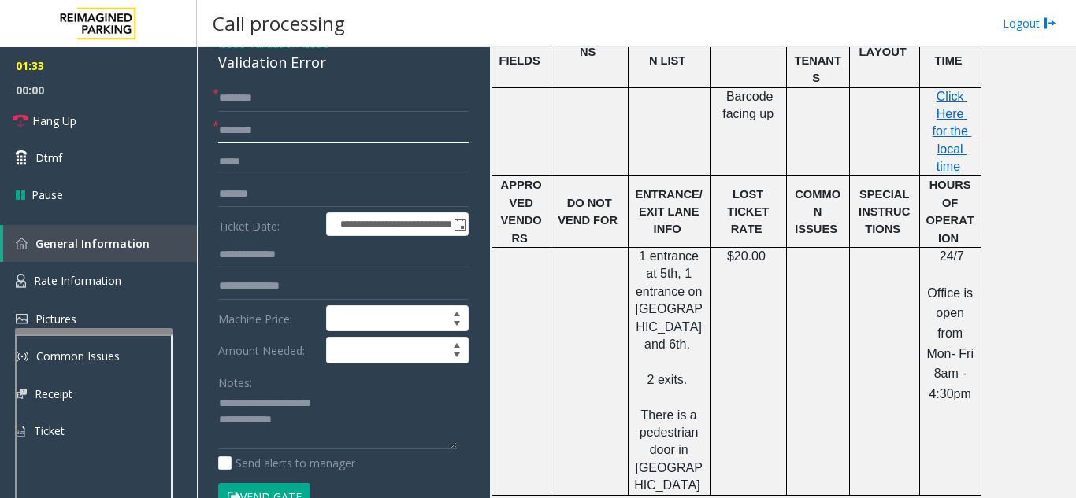
click at [343, 144] on input "text" at bounding box center [343, 130] width 250 height 27
type input "**********"
click at [376, 94] on div "**********" at bounding box center [343, 439] width 282 height 816
click at [365, 102] on input "text" at bounding box center [343, 98] width 250 height 27
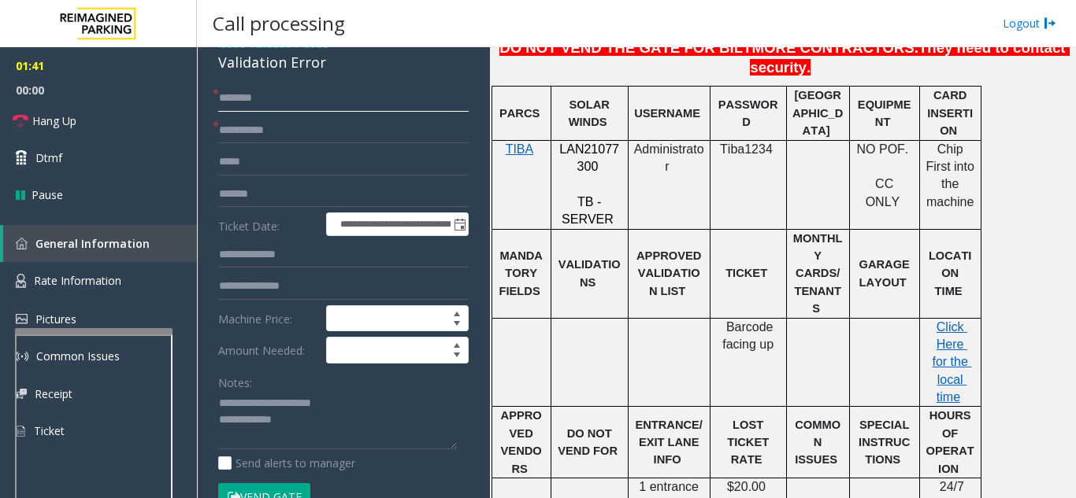
scroll to position [551, 0]
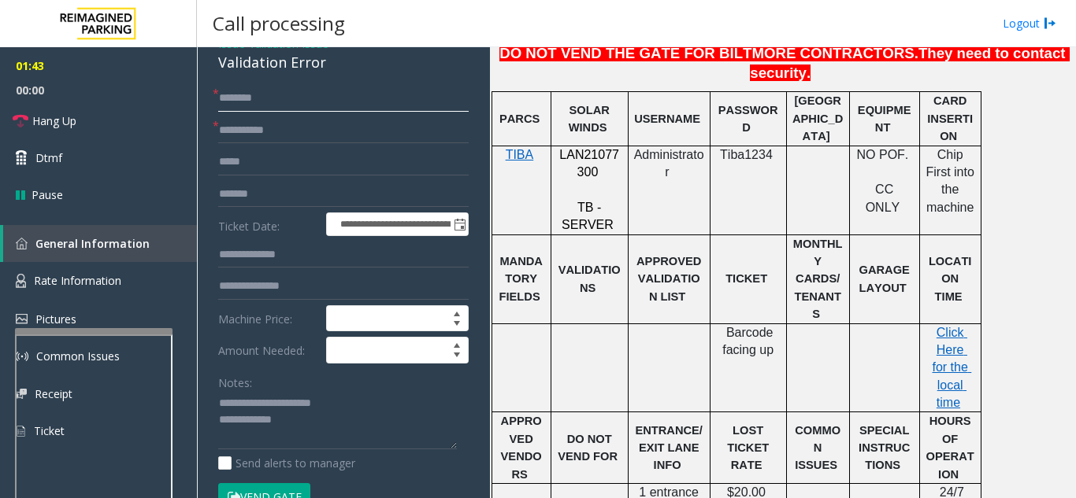
click at [306, 112] on input "text" at bounding box center [343, 98] width 250 height 27
drag, startPoint x: 235, startPoint y: 111, endPoint x: 221, endPoint y: 117, distance: 14.8
click at [221, 112] on input "**********" at bounding box center [343, 98] width 250 height 27
click at [268, 87] on div "**********" at bounding box center [343, 439] width 282 height 816
drag, startPoint x: 238, startPoint y: 109, endPoint x: 209, endPoint y: 113, distance: 28.7
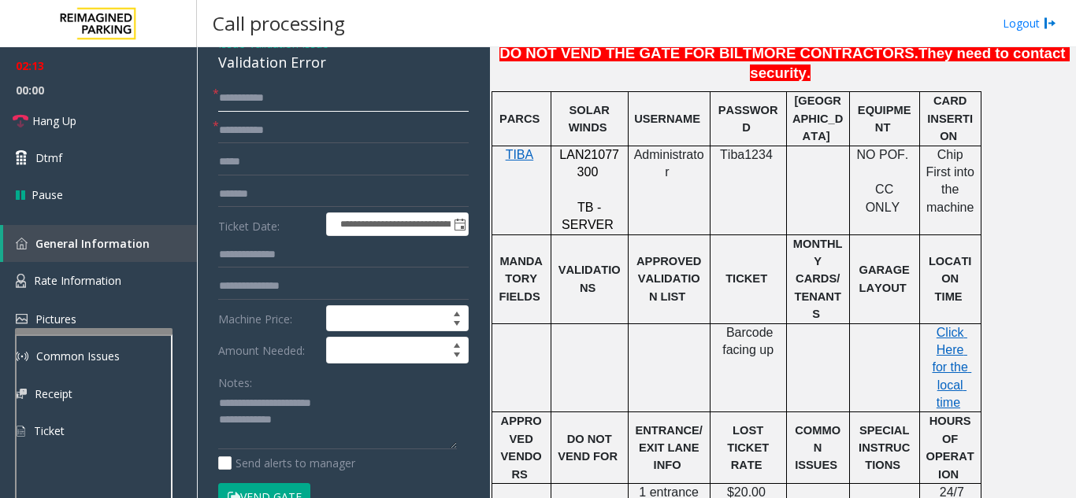
click at [209, 113] on div "**********" at bounding box center [343, 458] width 274 height 746
type input "******"
click at [295, 298] on input "text" at bounding box center [343, 286] width 250 height 27
click at [952, 326] on span "Click Here for the local time" at bounding box center [950, 368] width 39 height 84
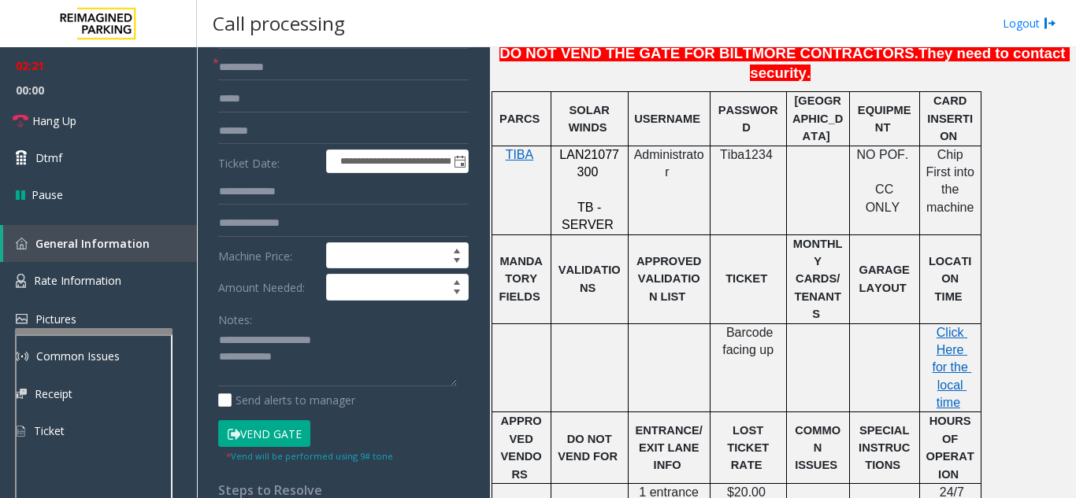
scroll to position [236, 0]
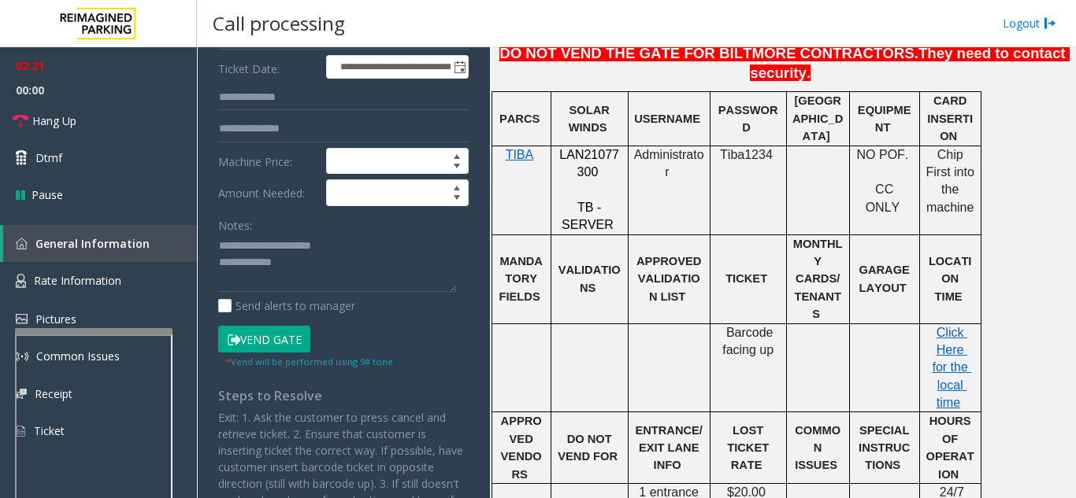
click at [268, 346] on button "Vend Gate" at bounding box center [264, 339] width 92 height 27
click at [310, 285] on textarea at bounding box center [337, 263] width 239 height 59
click at [317, 282] on textarea at bounding box center [337, 263] width 239 height 59
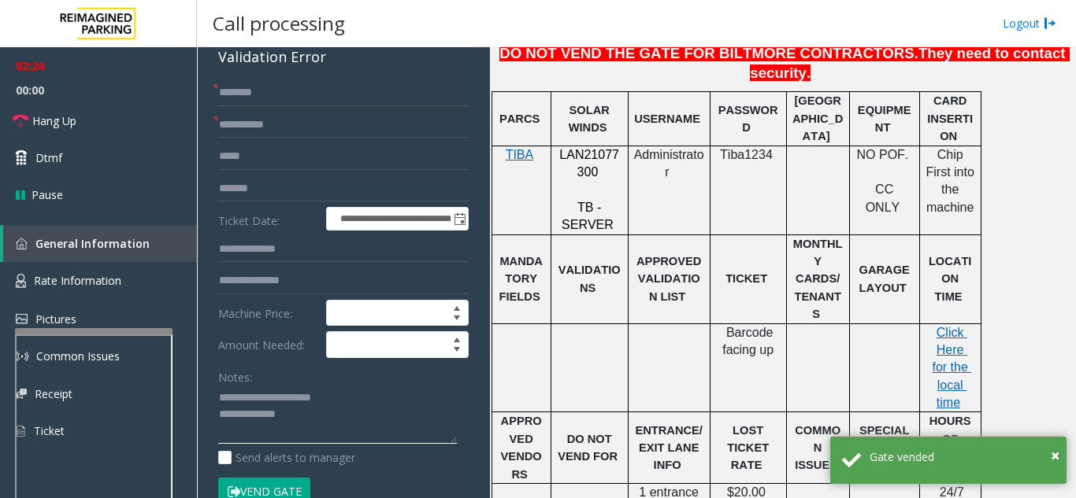
scroll to position [79, 0]
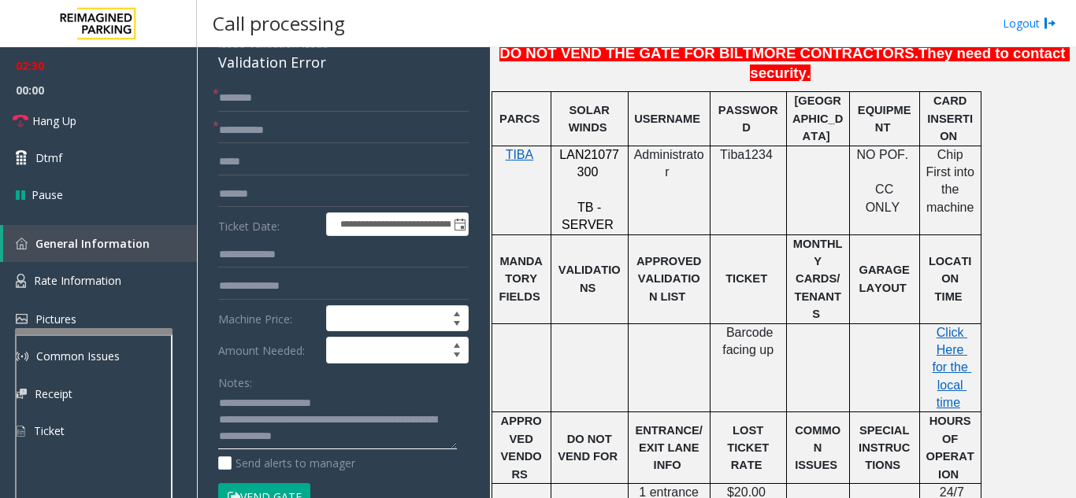
type textarea "**********"
click at [288, 391] on div "Notes:" at bounding box center [343, 409] width 250 height 81
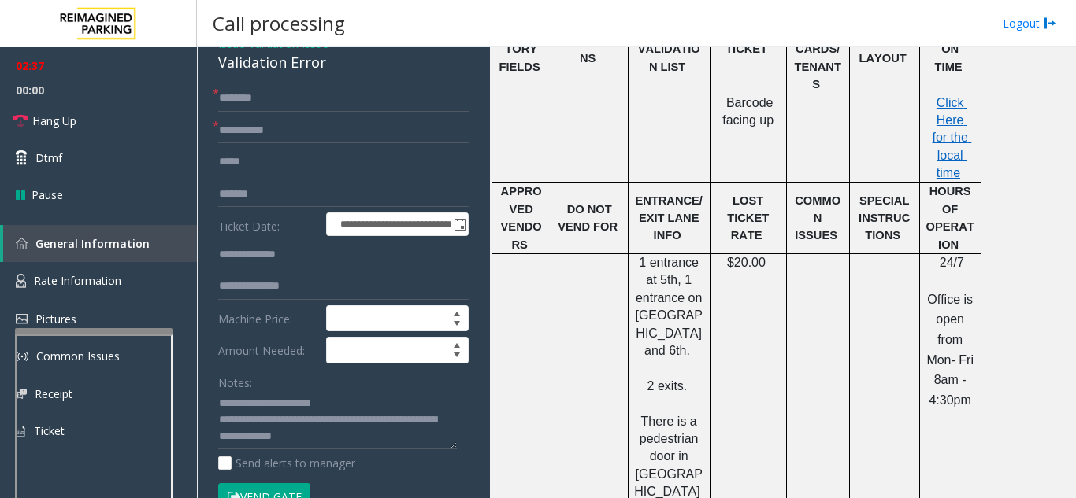
scroll to position [787, 0]
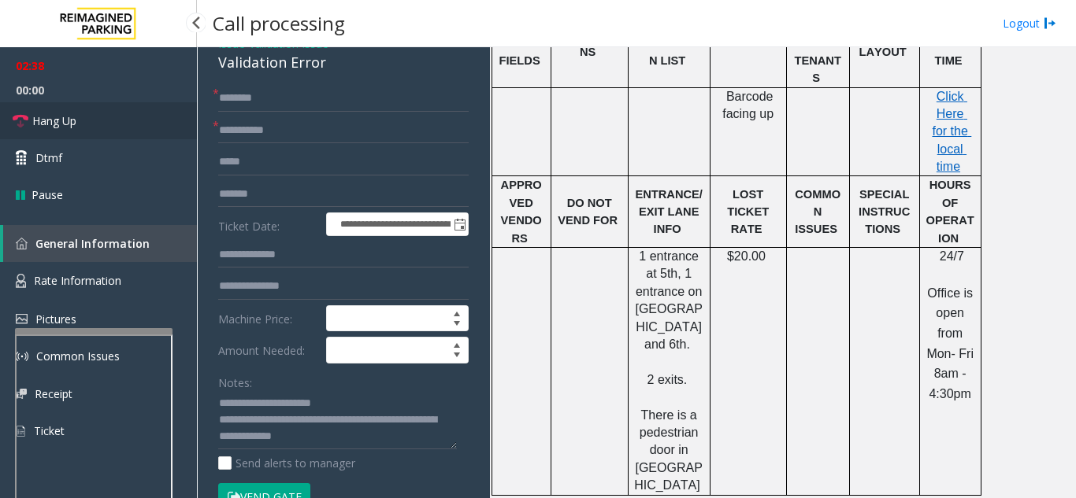
click at [106, 112] on link "Hang Up" at bounding box center [98, 120] width 197 height 37
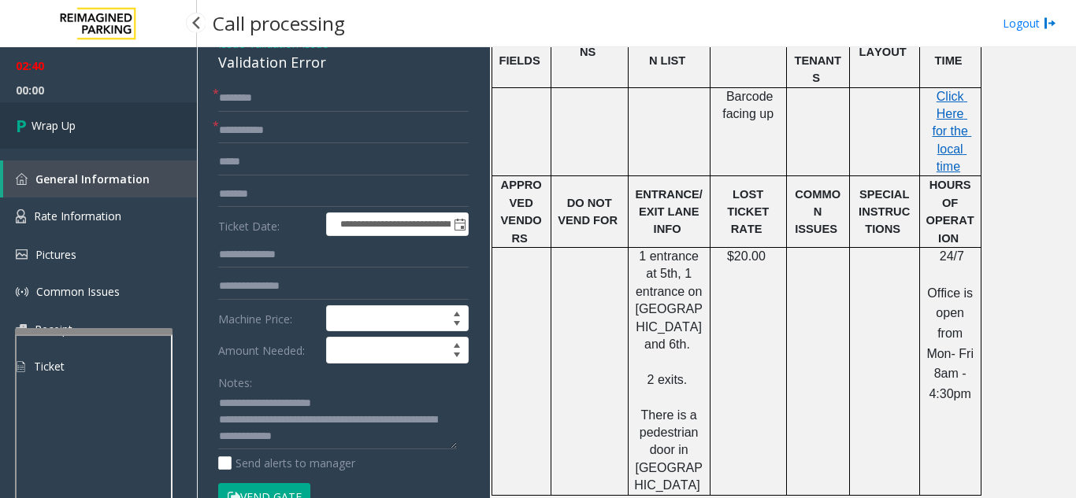
click at [106, 112] on link "Wrap Up" at bounding box center [98, 125] width 197 height 46
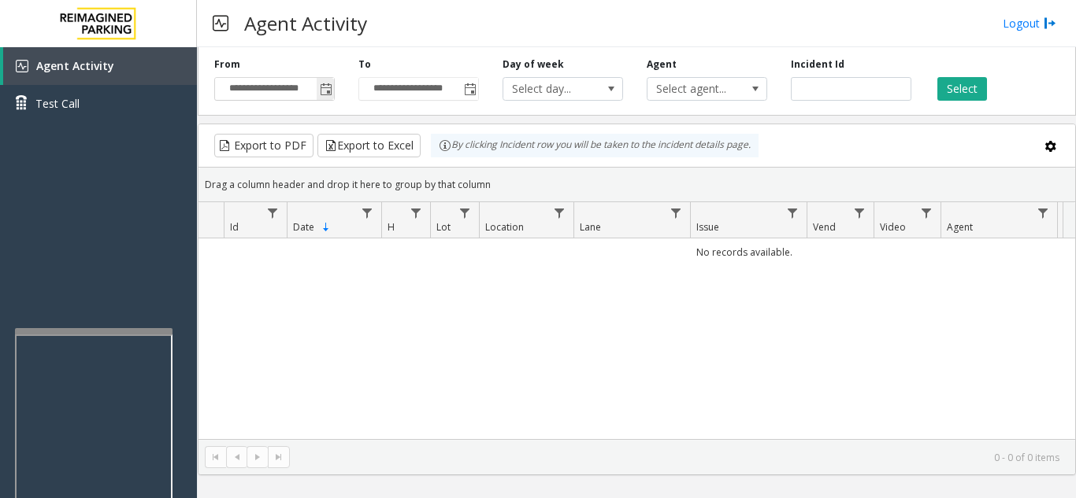
click at [329, 91] on span "Toggle popup" at bounding box center [326, 89] width 13 height 13
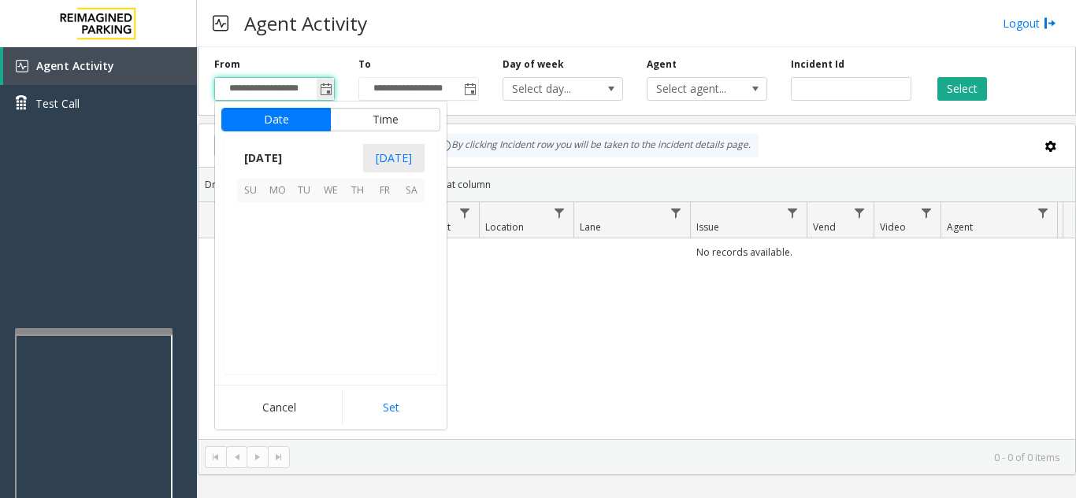
scroll to position [282583, 0]
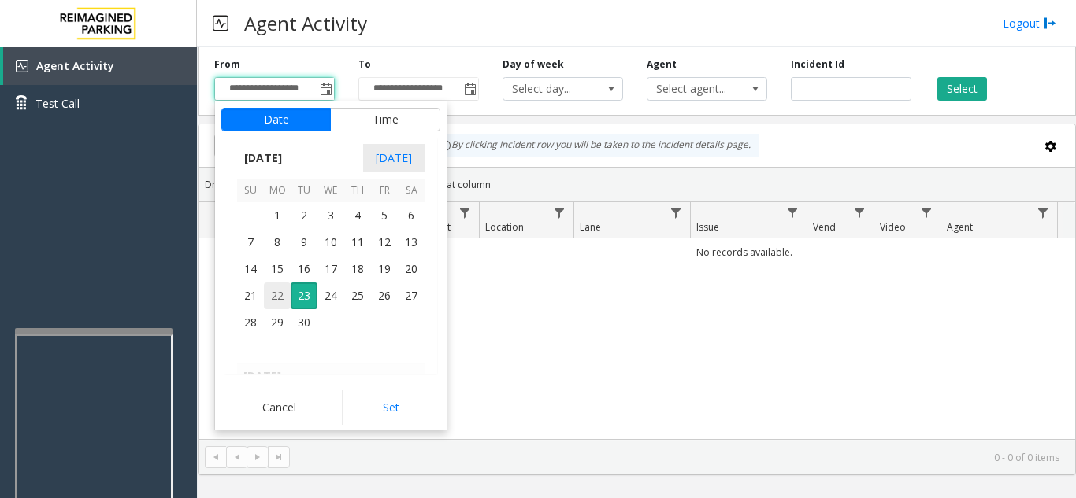
click at [280, 300] on span "22" at bounding box center [277, 296] width 27 height 27
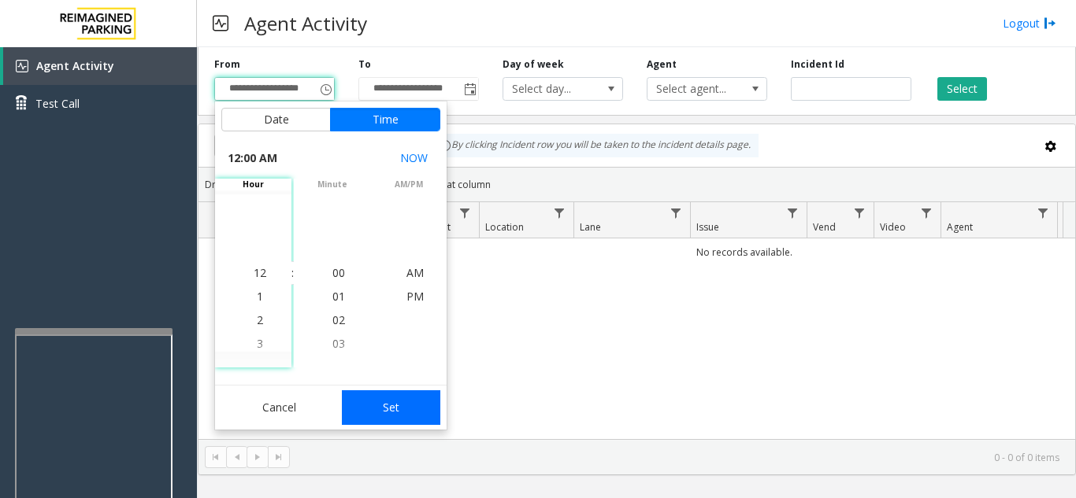
click at [423, 420] on button "Set" at bounding box center [391, 408] width 99 height 35
type input "**********"
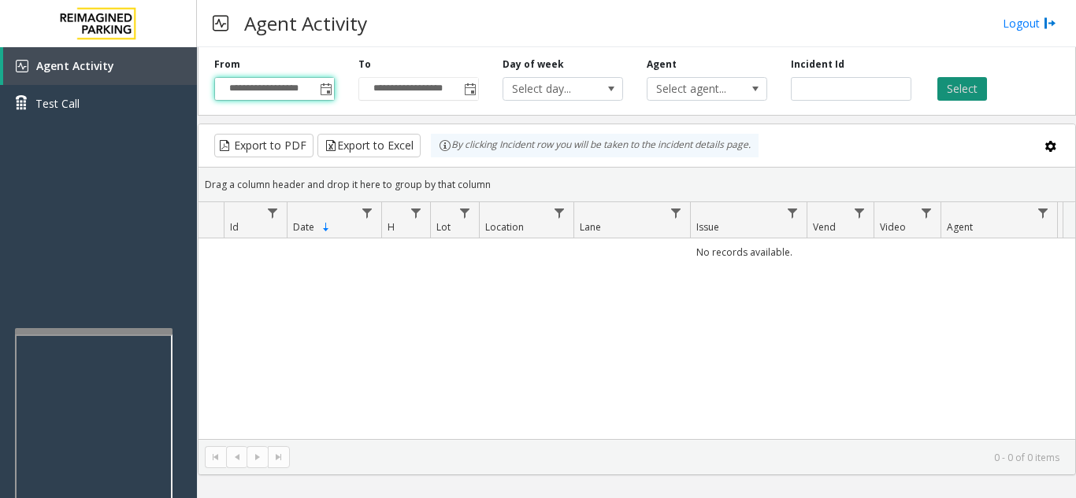
click at [952, 87] on button "Select" at bounding box center [962, 89] width 50 height 24
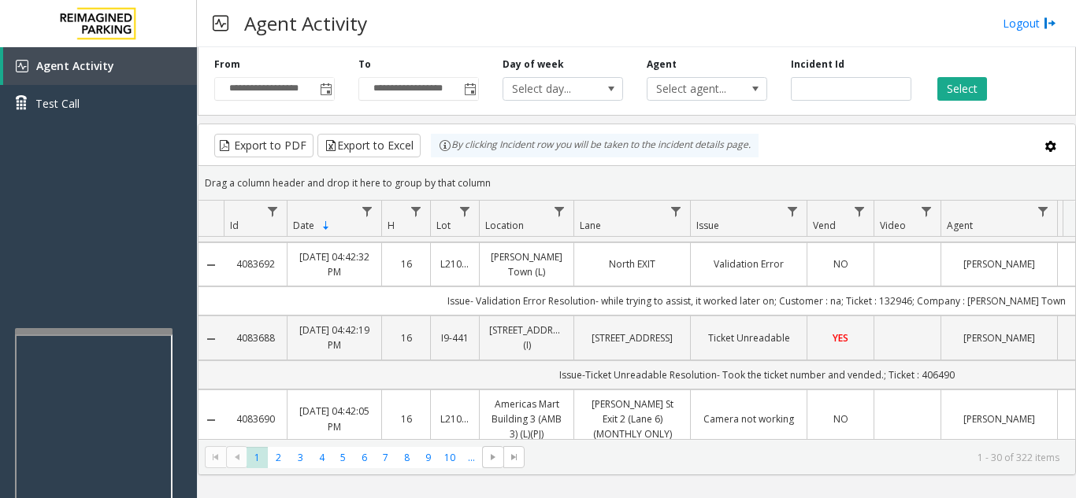
scroll to position [157, 0]
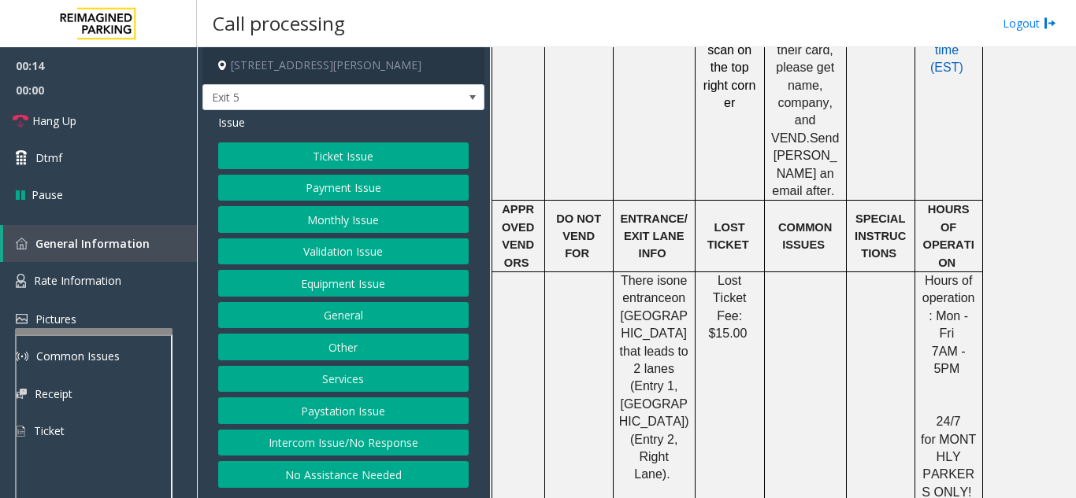
scroll to position [630, 0]
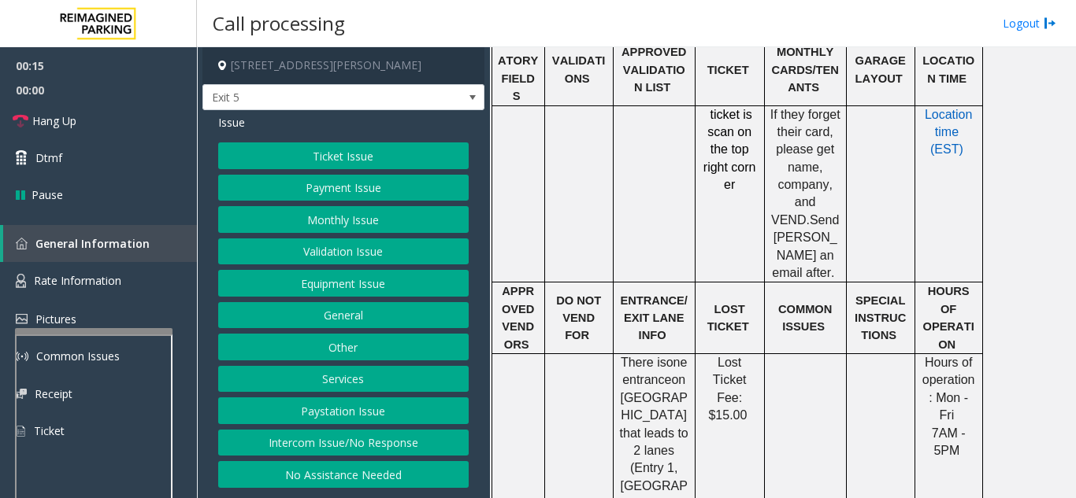
click at [402, 439] on button "Intercom Issue/No Response" at bounding box center [343, 443] width 250 height 27
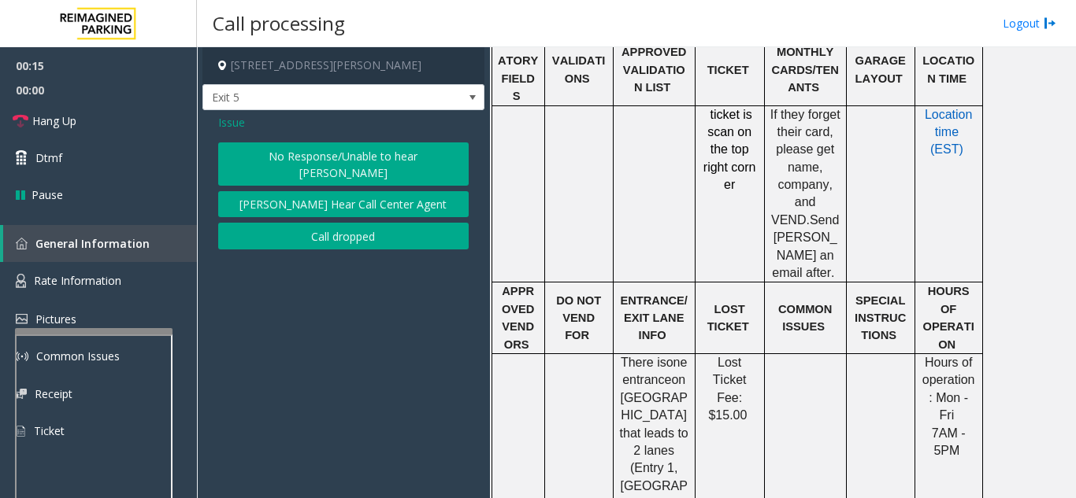
click at [357, 163] on button "No Response/Unable to hear [PERSON_NAME]" at bounding box center [343, 164] width 250 height 43
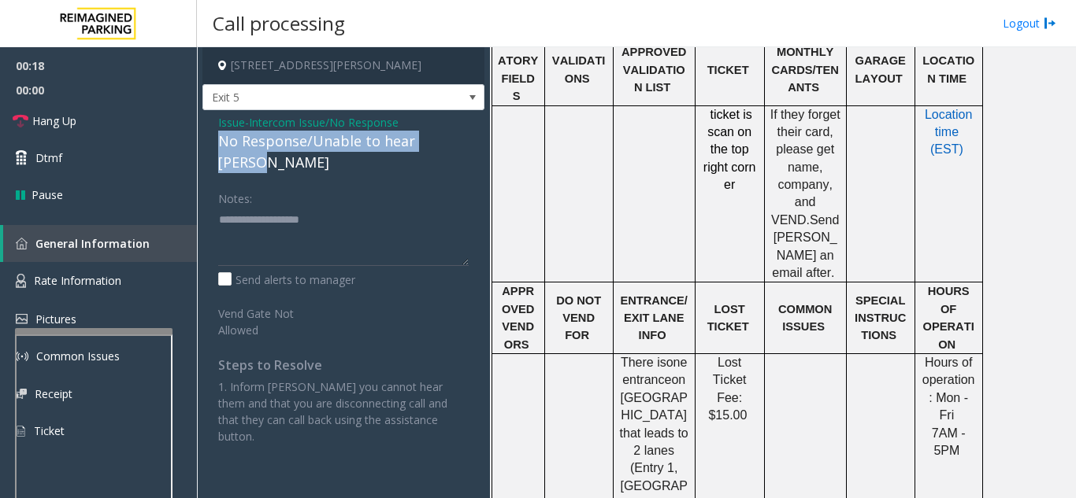
drag, startPoint x: 218, startPoint y: 144, endPoint x: 438, endPoint y: 142, distance: 219.7
click at [452, 137] on div "Issue - Intercom Issue/No Response No Response/Unable to hear [PERSON_NAME] Not…" at bounding box center [343, 285] width 282 height 350
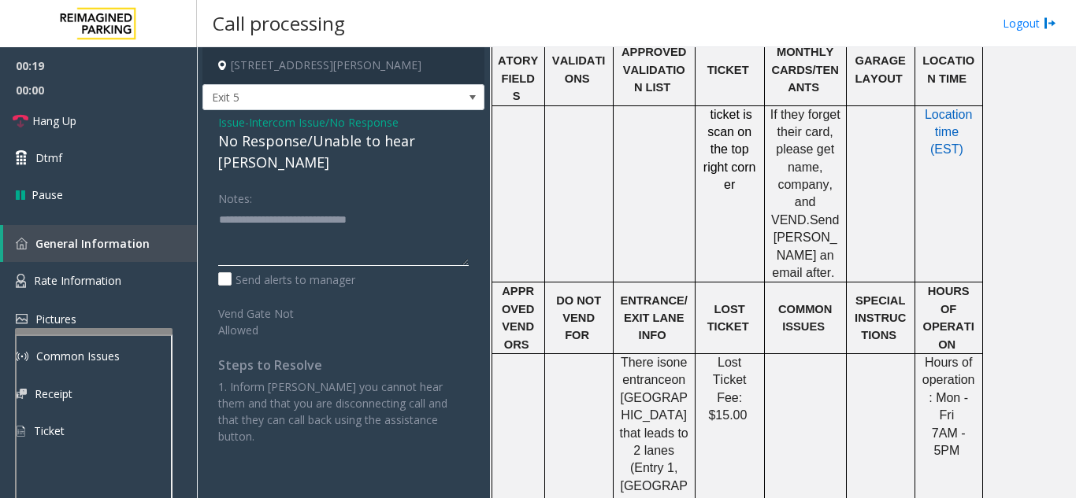
type textarea "**********"
click at [467, 185] on div "Notes:" at bounding box center [343, 225] width 250 height 81
click at [102, 131] on link "Hang Up" at bounding box center [98, 120] width 197 height 37
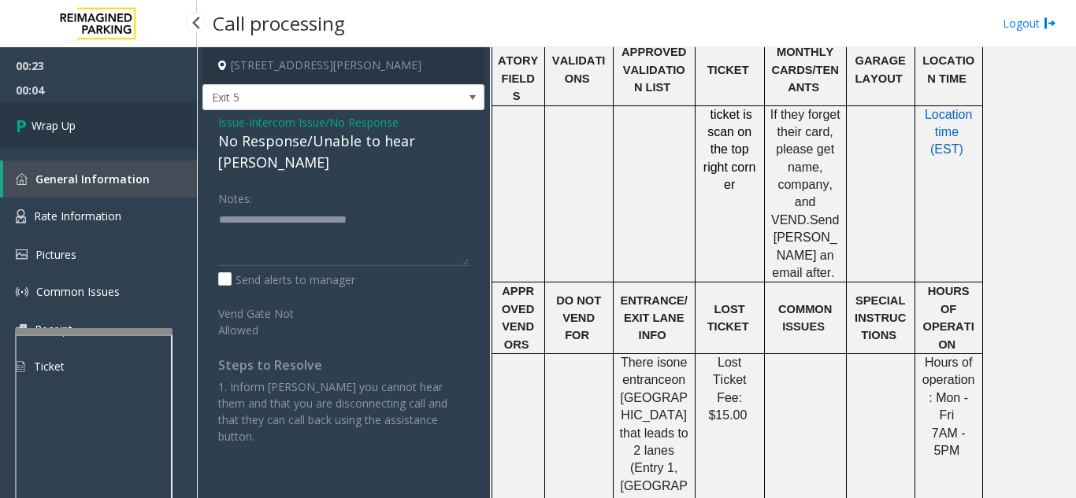
click at [113, 129] on link "Wrap Up" at bounding box center [98, 125] width 197 height 46
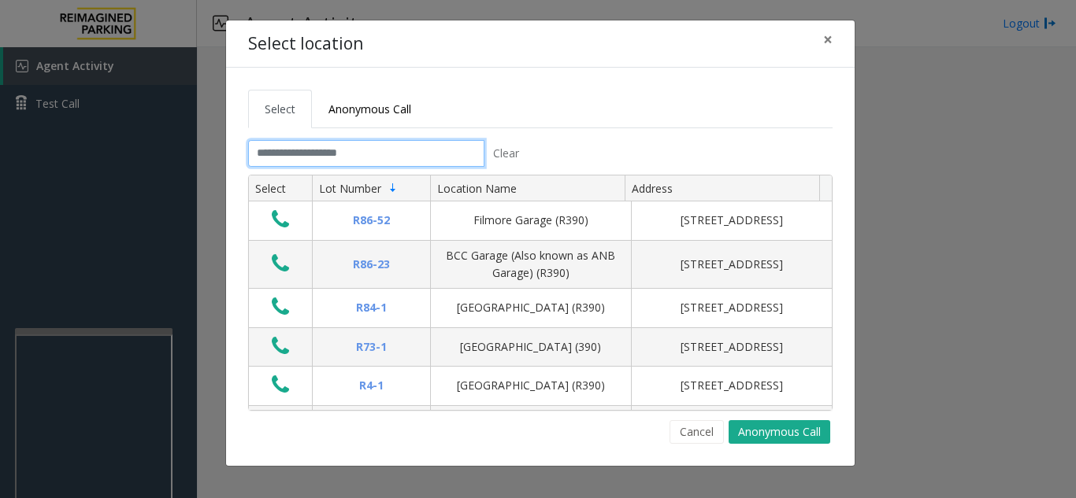
click at [331, 155] on input "text" at bounding box center [366, 153] width 236 height 27
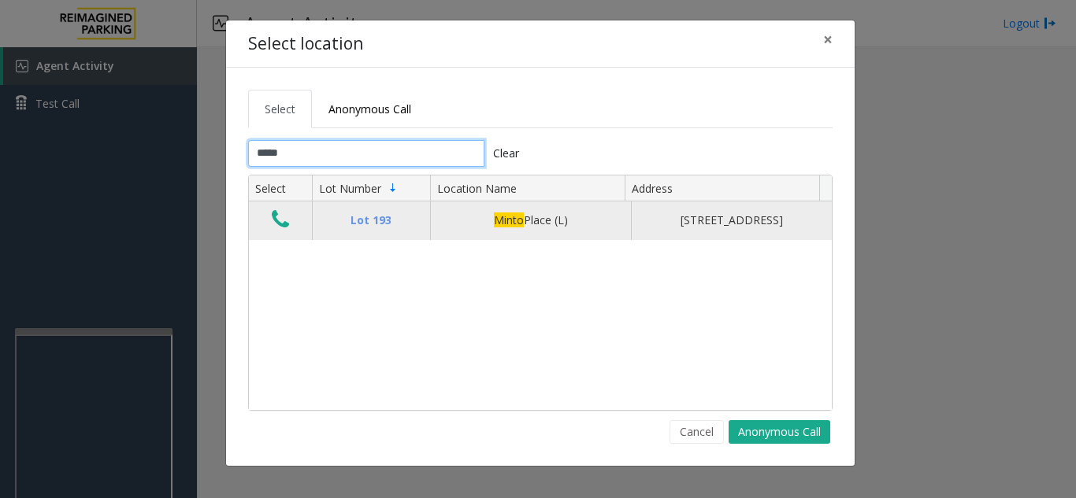
type input "*****"
click at [299, 222] on td "Data table" at bounding box center [280, 221] width 63 height 38
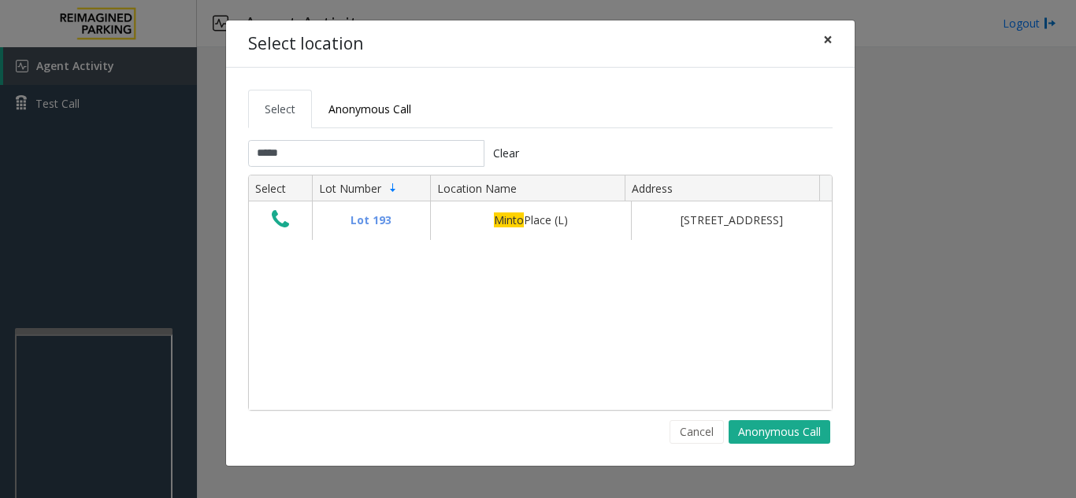
click at [823, 44] on span "×" at bounding box center [827, 39] width 9 height 22
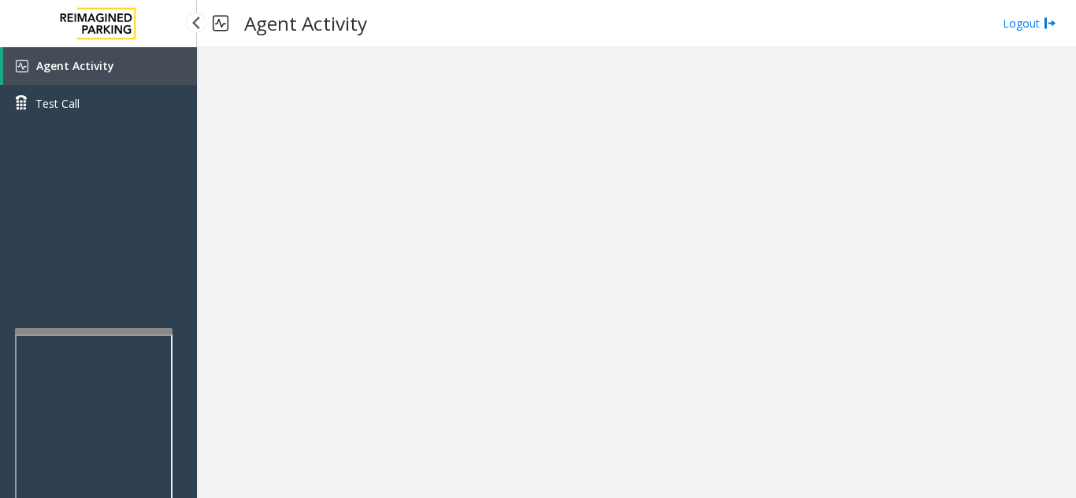
click at [123, 69] on link "Agent Activity" at bounding box center [100, 66] width 194 height 38
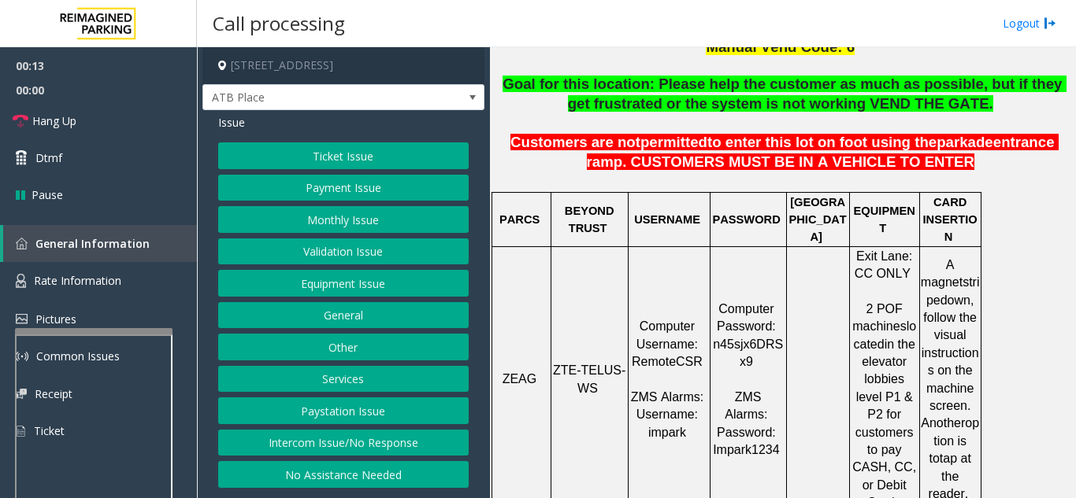
scroll to position [394, 0]
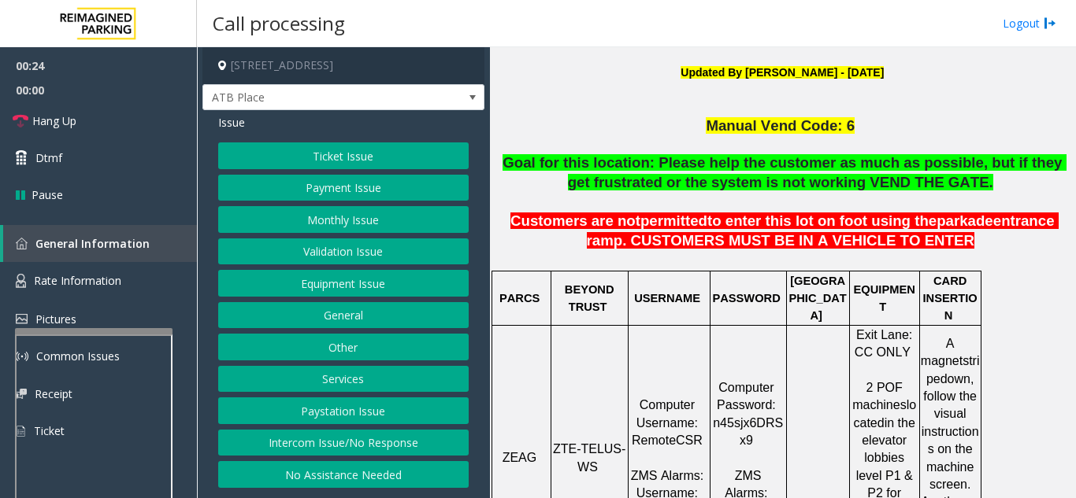
click at [370, 153] on button "Ticket Issue" at bounding box center [343, 156] width 250 height 27
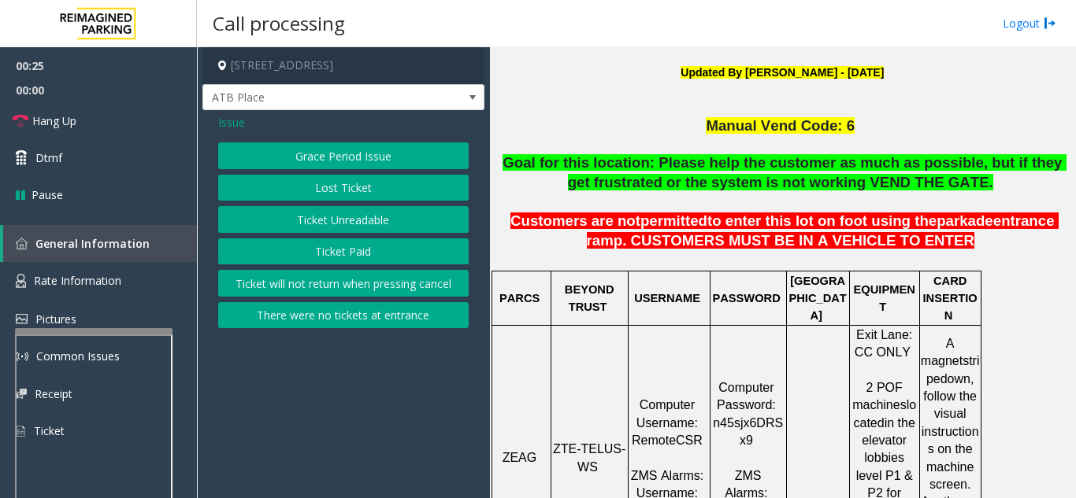
click at [367, 223] on button "Ticket Unreadable" at bounding box center [343, 219] width 250 height 27
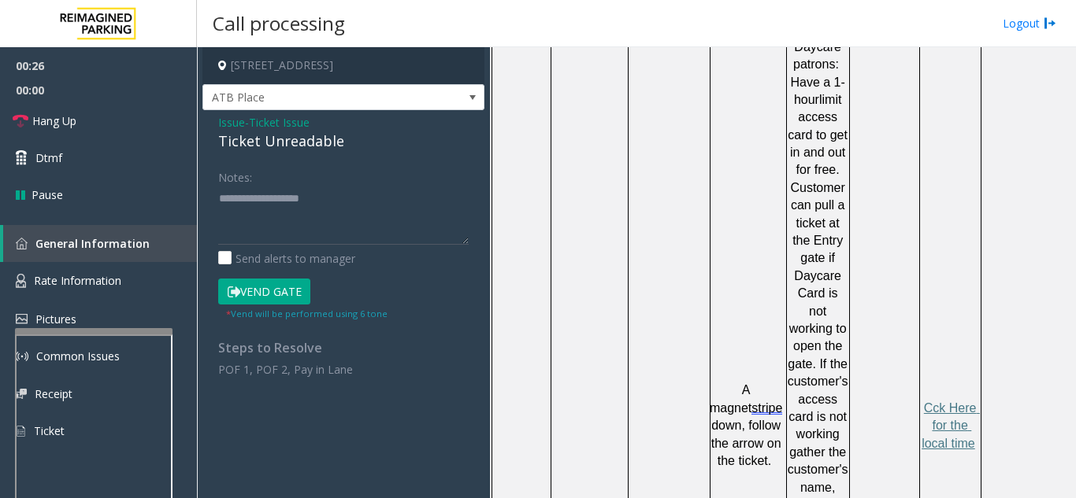
scroll to position [1024, 0]
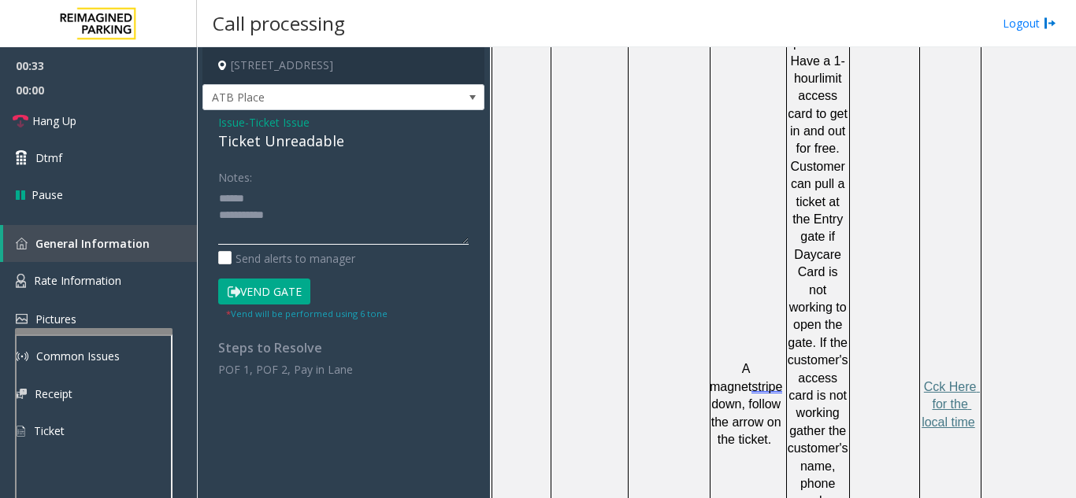
click at [296, 198] on textarea at bounding box center [343, 215] width 250 height 59
drag, startPoint x: 217, startPoint y: 141, endPoint x: 347, endPoint y: 140, distance: 129.9
click at [347, 140] on div "Issue - Ticket Issue Ticket Unreadable Notes: Send alerts to manager Vend Gate …" at bounding box center [343, 251] width 282 height 283
click at [347, 213] on textarea at bounding box center [343, 215] width 250 height 59
click at [284, 295] on button "Vend Gate" at bounding box center [264, 292] width 92 height 27
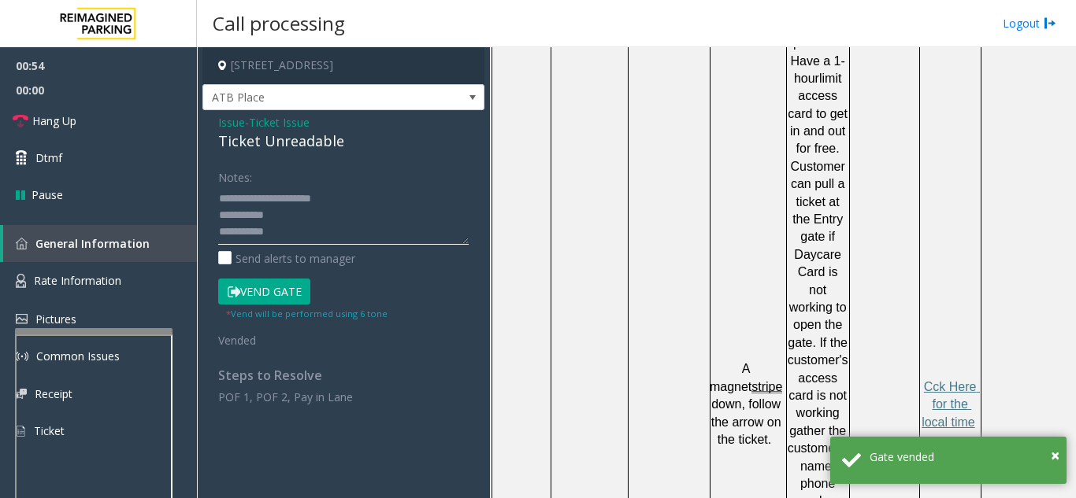
click at [315, 223] on textarea at bounding box center [343, 215] width 250 height 59
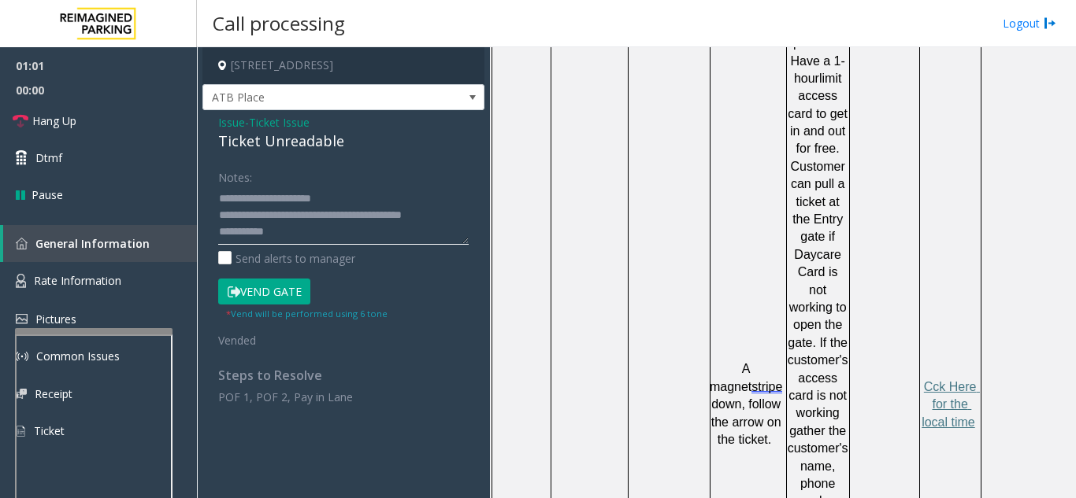
type textarea "**********"
click at [336, 176] on div "Notes:" at bounding box center [343, 204] width 250 height 81
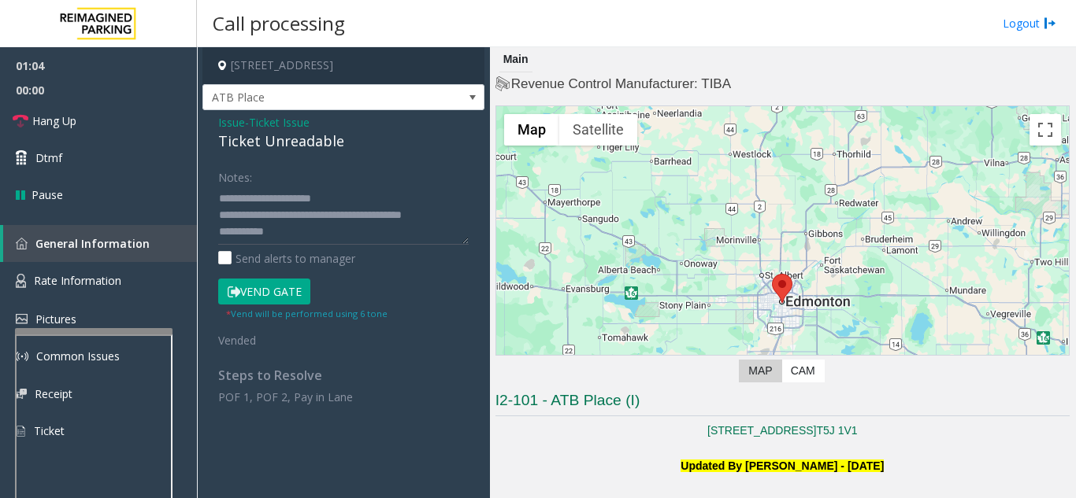
scroll to position [394, 0]
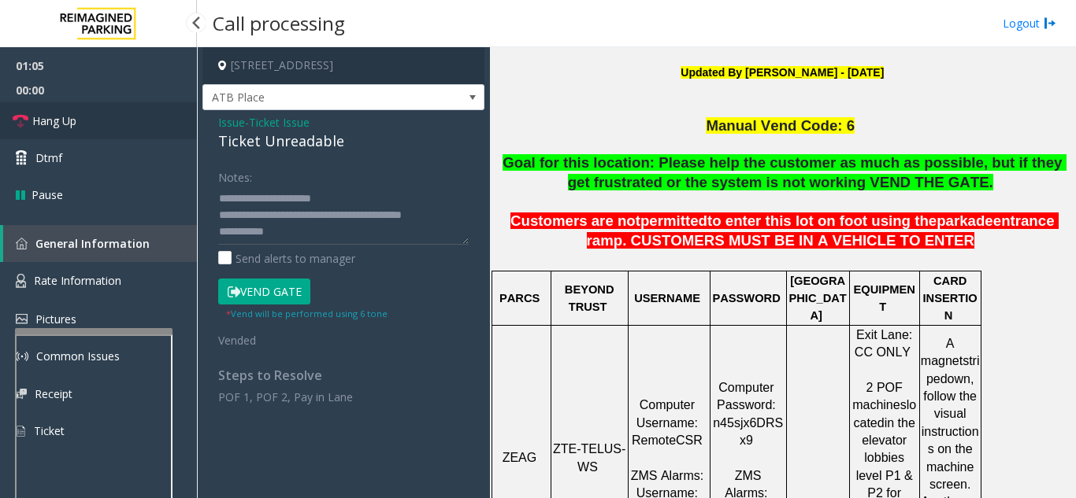
click at [89, 128] on link "Hang Up" at bounding box center [98, 120] width 197 height 37
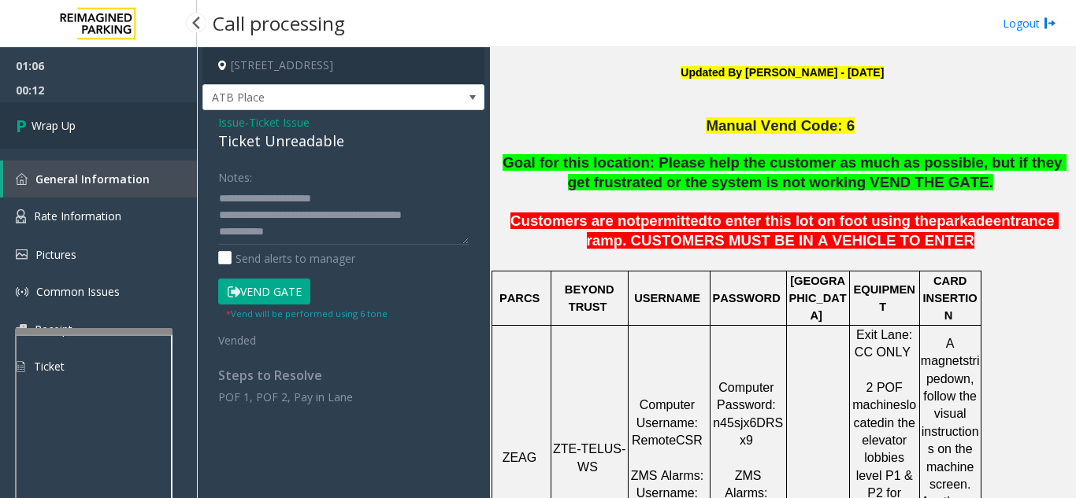
click at [125, 128] on link "Wrap Up" at bounding box center [98, 125] width 197 height 46
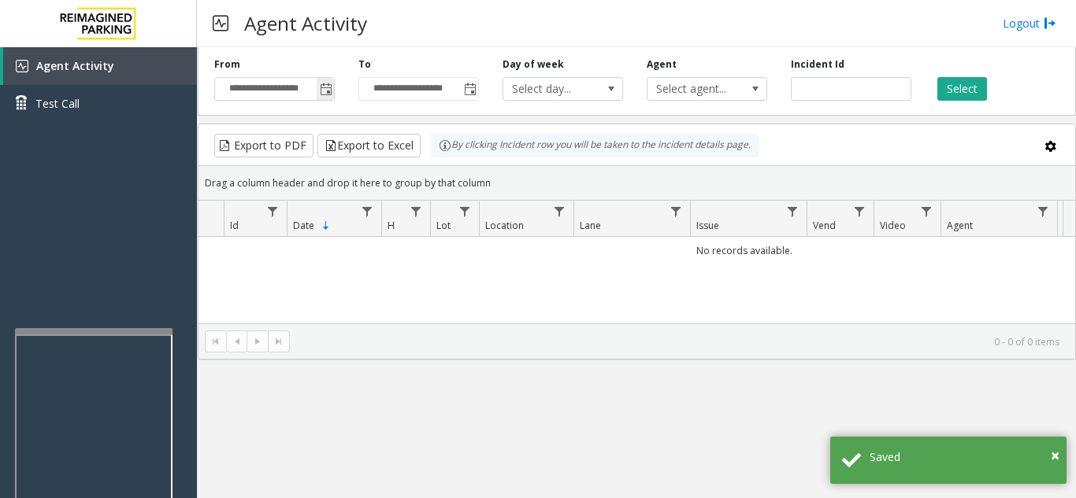
click at [326, 94] on span "Toggle popup" at bounding box center [326, 89] width 13 height 13
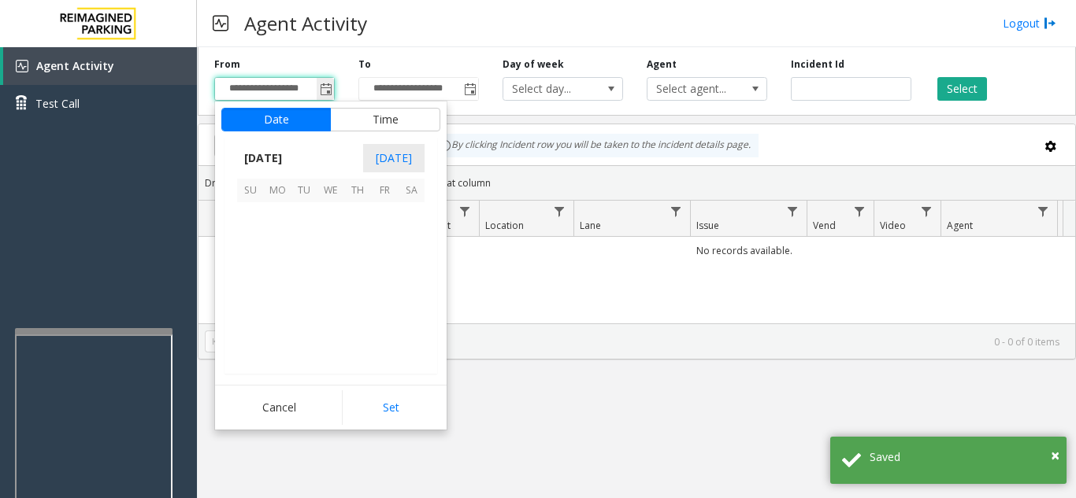
scroll to position [282583, 0]
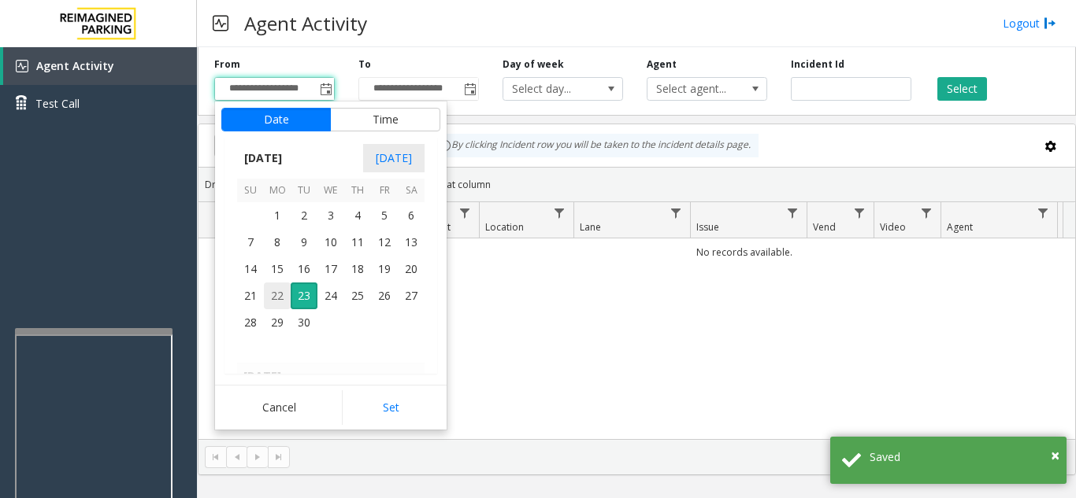
click at [275, 291] on span "22" at bounding box center [277, 296] width 27 height 27
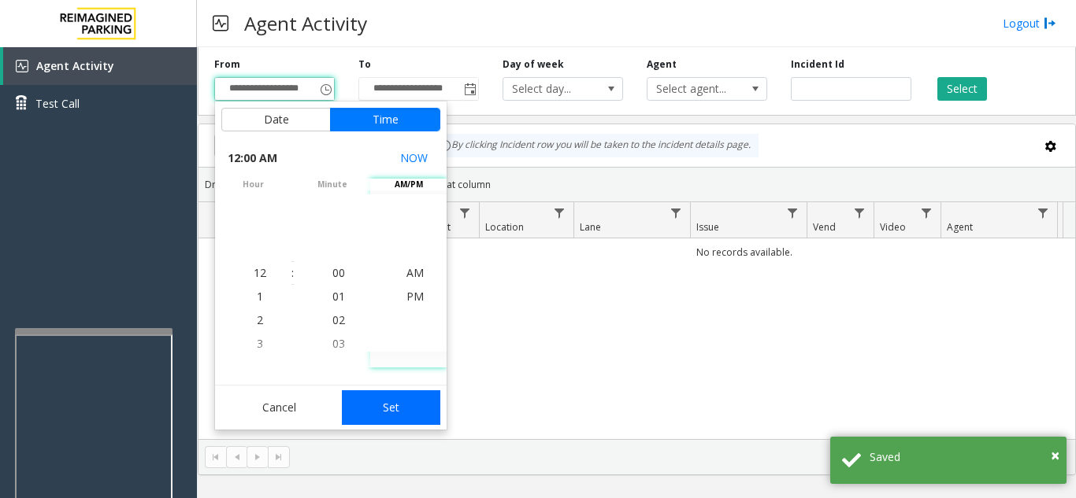
click at [399, 397] on button "Set" at bounding box center [391, 408] width 99 height 35
type input "**********"
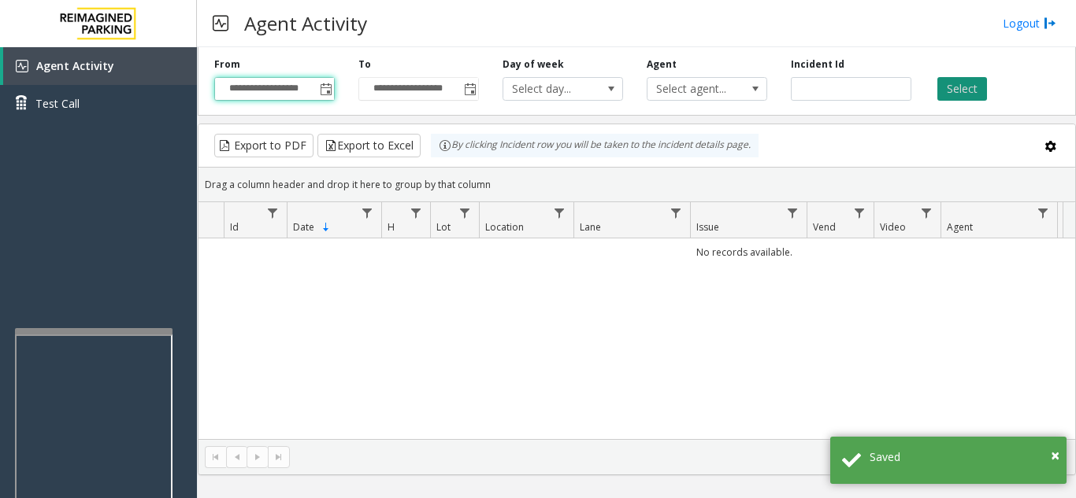
click at [952, 97] on button "Select" at bounding box center [962, 89] width 50 height 24
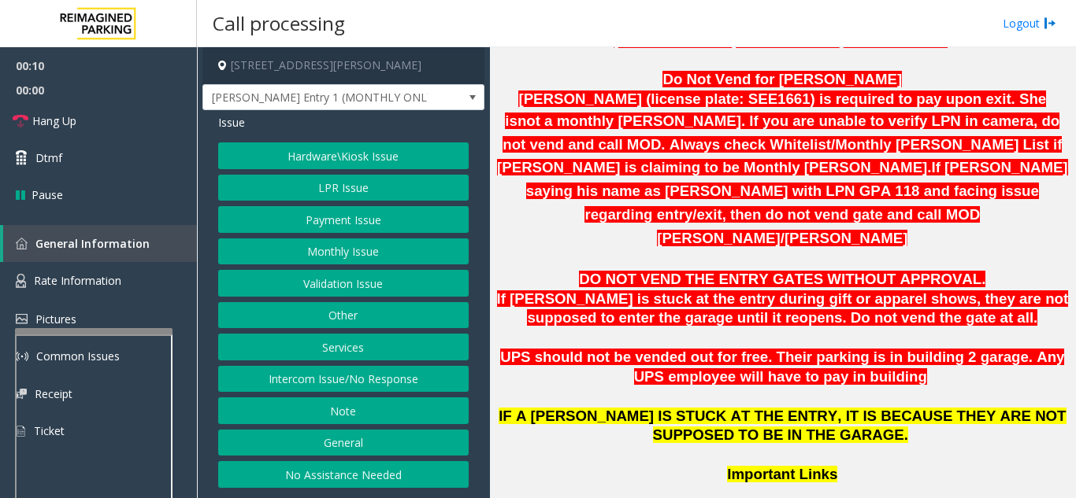
scroll to position [945, 0]
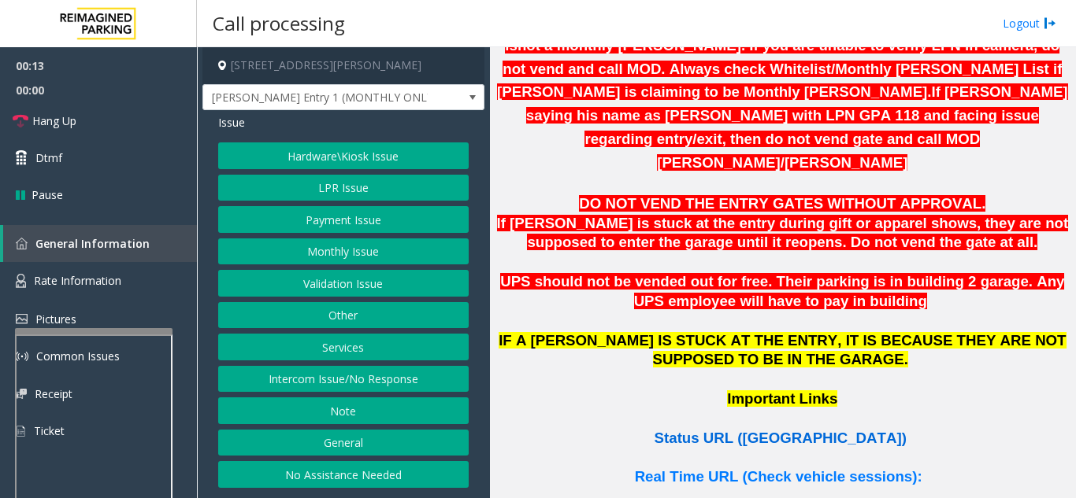
click at [789, 430] on span "Status URL ([GEOGRAPHIC_DATA])" at bounding box center [780, 438] width 252 height 17
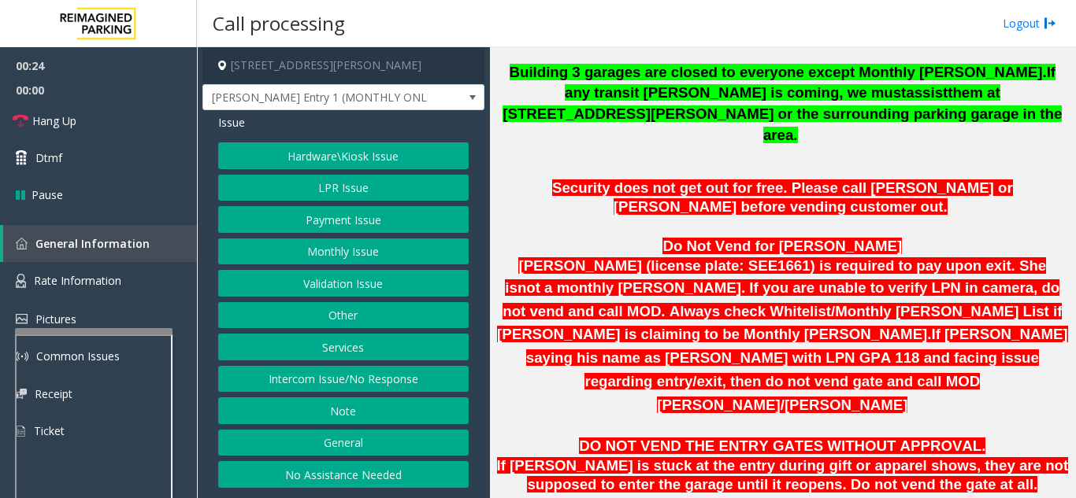
scroll to position [709, 0]
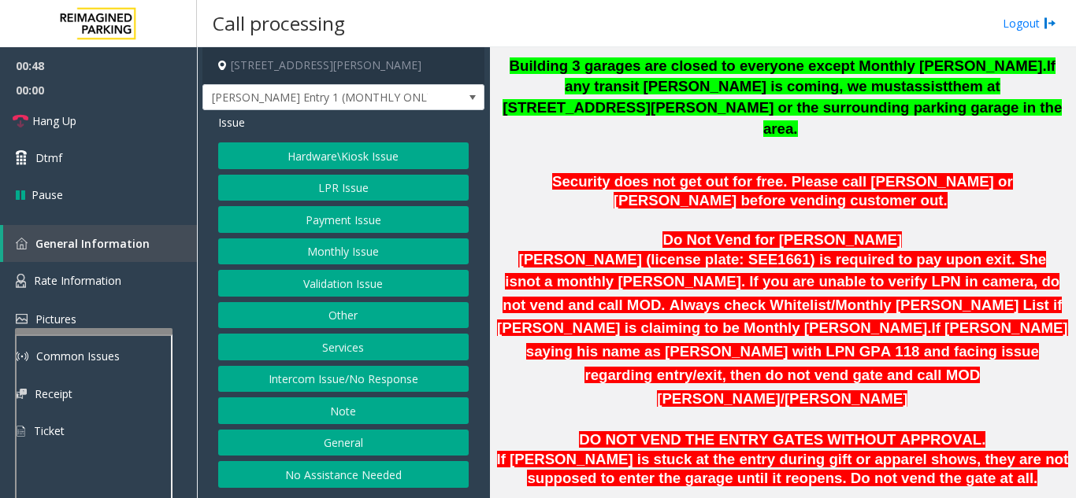
click at [355, 190] on button "LPR Issue" at bounding box center [343, 188] width 250 height 27
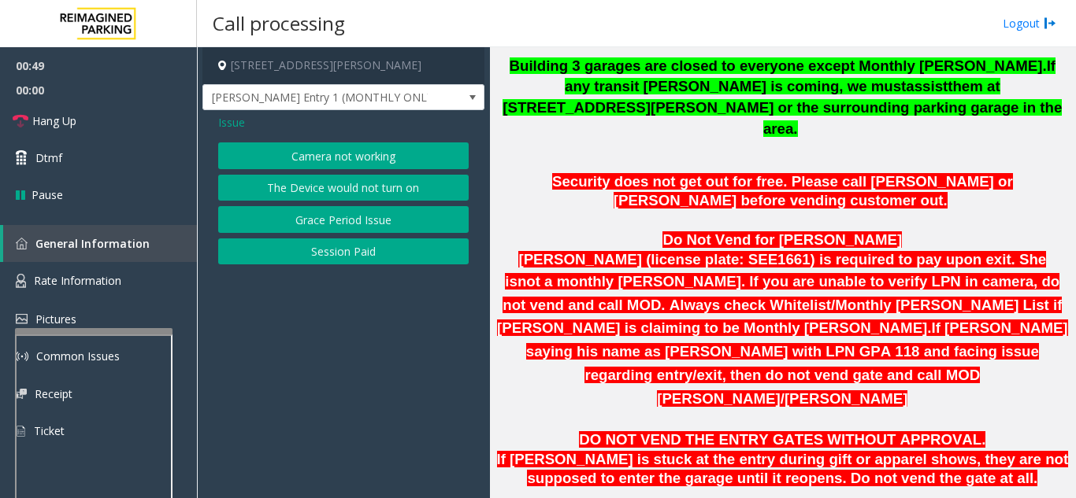
click at [360, 160] on button "Camera not working" at bounding box center [343, 156] width 250 height 27
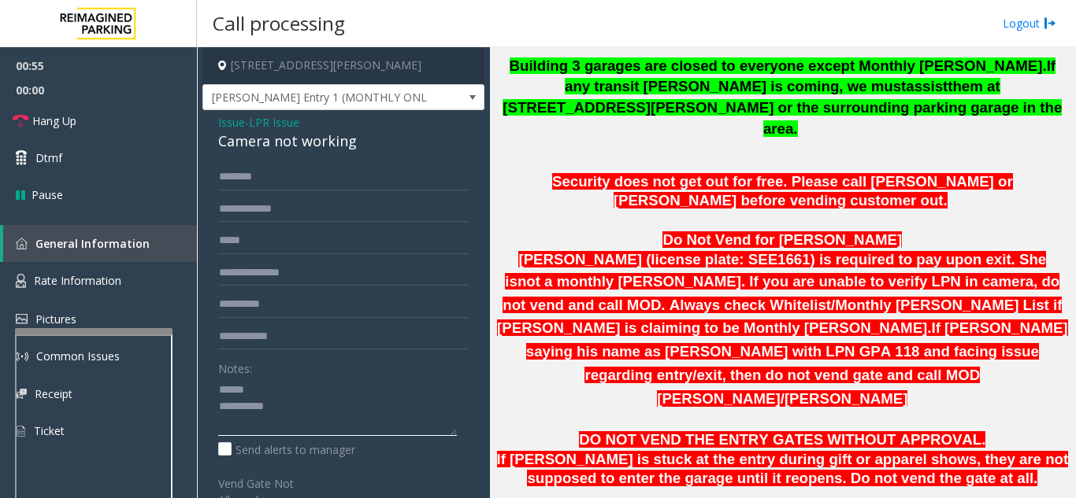
click at [276, 394] on textarea at bounding box center [337, 406] width 239 height 59
drag, startPoint x: 214, startPoint y: 142, endPoint x: 365, endPoint y: 154, distance: 150.9
click at [365, 154] on div "Issue - LPR Issue Camera not working Notes: Send alerts to manager Vend Gate No…" at bounding box center [343, 428] width 282 height 636
click at [351, 412] on textarea at bounding box center [337, 406] width 239 height 59
click at [345, 417] on textarea at bounding box center [337, 406] width 239 height 59
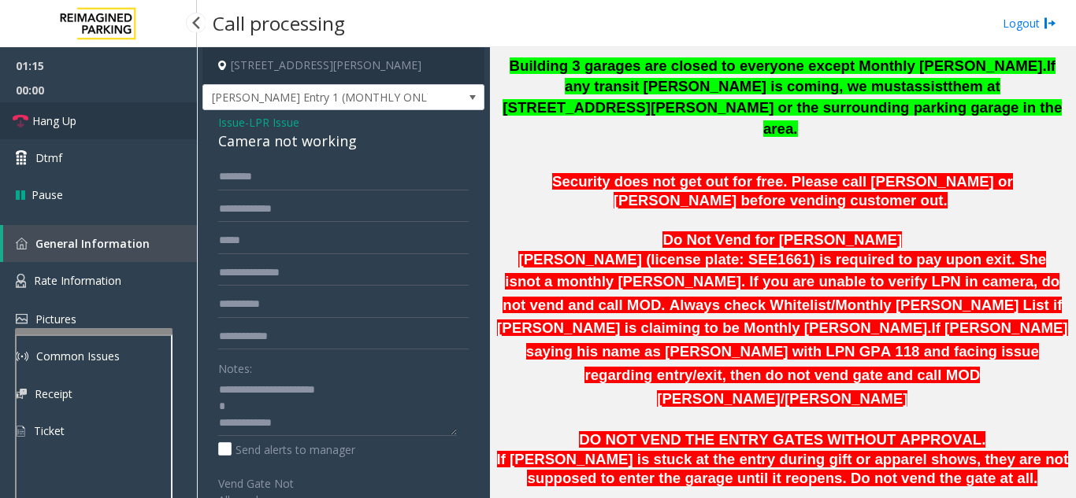
click at [83, 132] on link "Hang Up" at bounding box center [98, 120] width 197 height 37
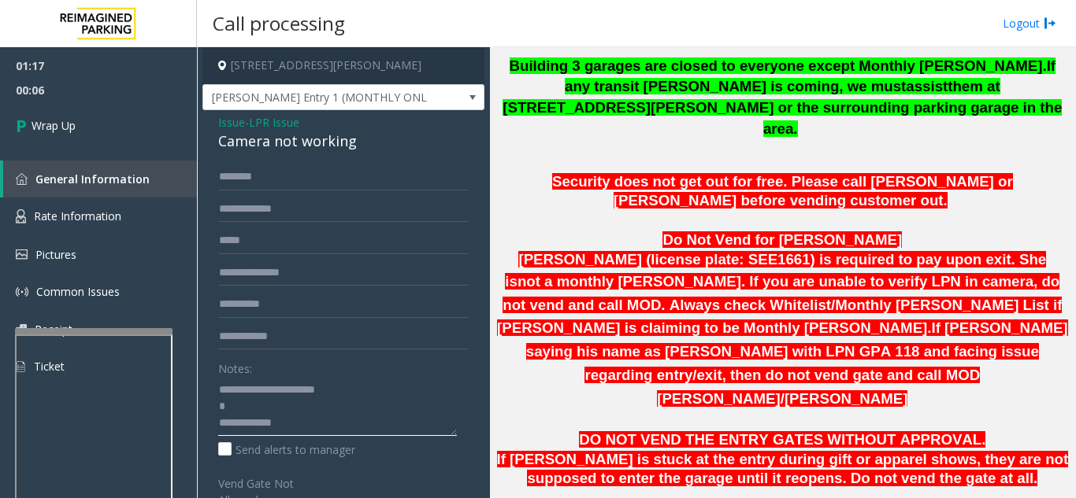
click at [339, 424] on textarea at bounding box center [337, 406] width 239 height 59
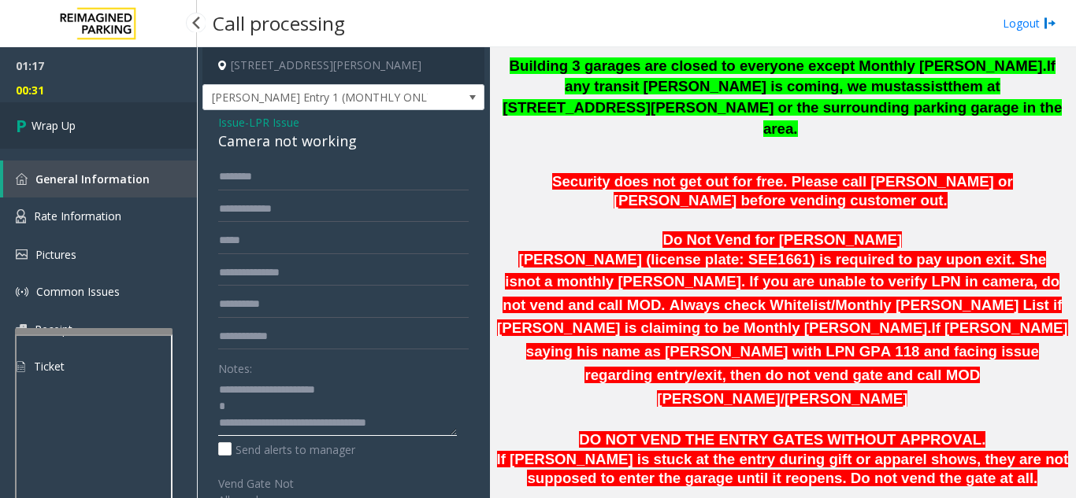
type textarea "**********"
click at [84, 122] on link "Wrap Up" at bounding box center [98, 125] width 197 height 46
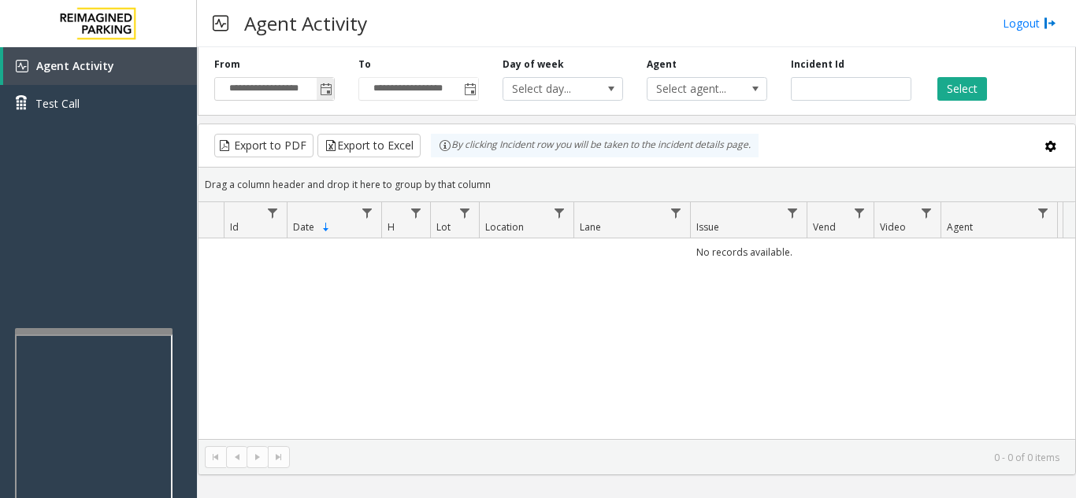
click at [328, 91] on span "Toggle popup" at bounding box center [326, 89] width 13 height 13
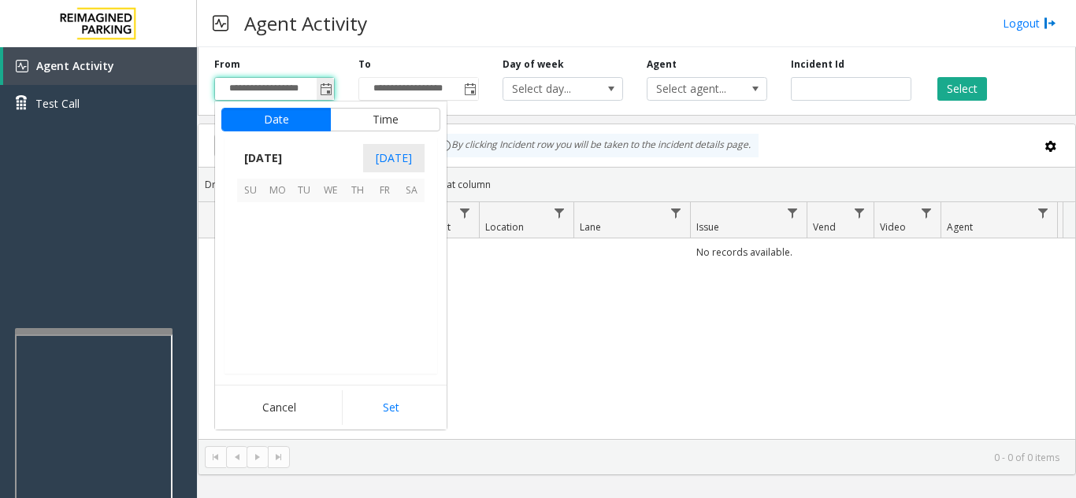
scroll to position [282583, 0]
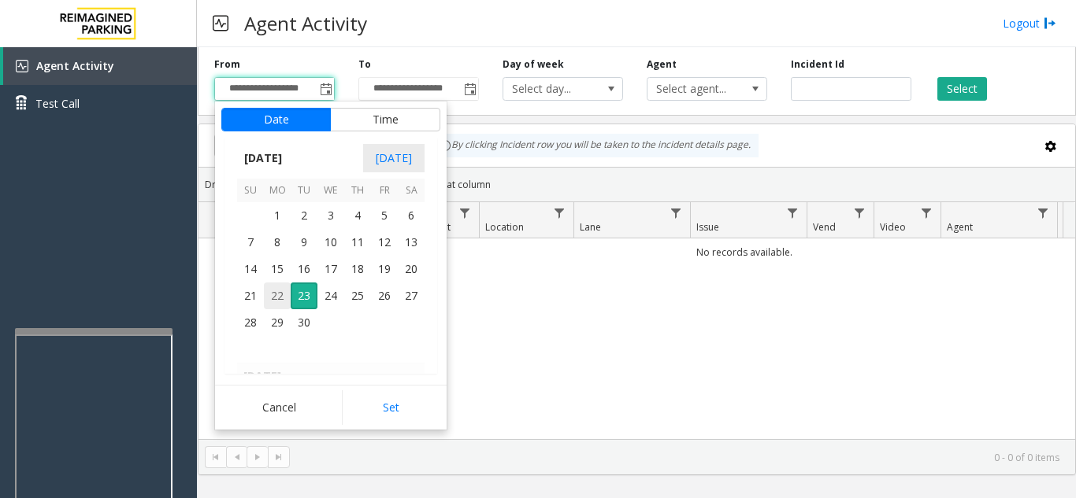
click at [277, 298] on span "22" at bounding box center [277, 296] width 27 height 27
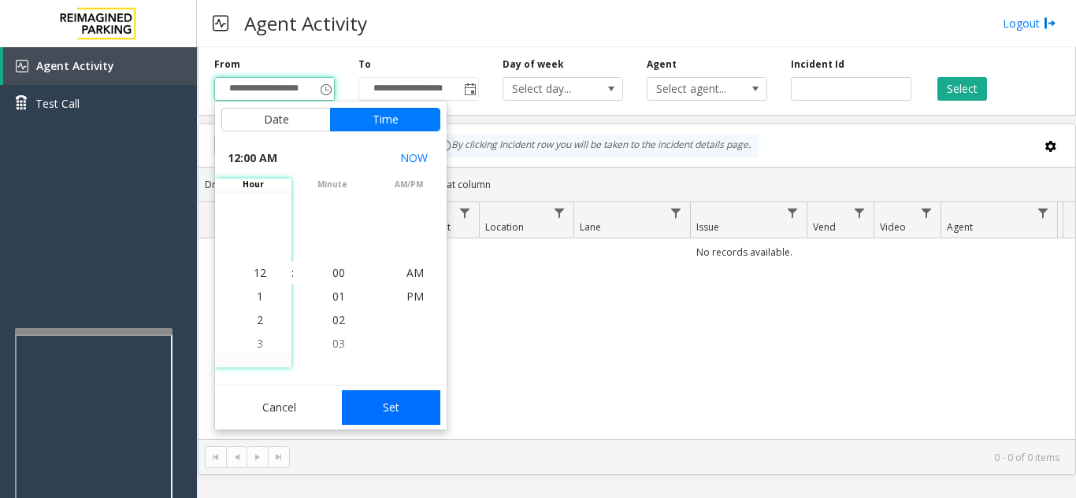
click at [406, 406] on button "Set" at bounding box center [391, 408] width 99 height 35
type input "**********"
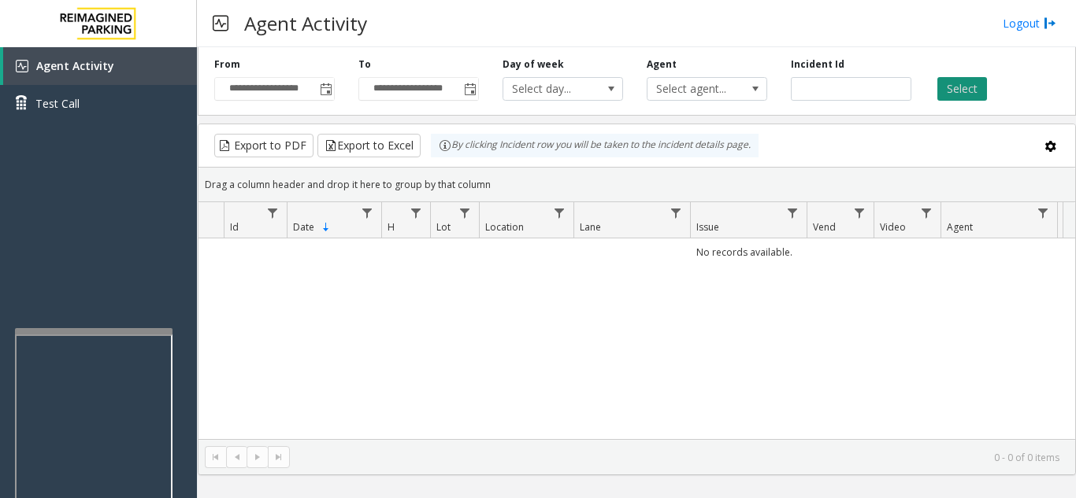
click at [966, 92] on button "Select" at bounding box center [962, 89] width 50 height 24
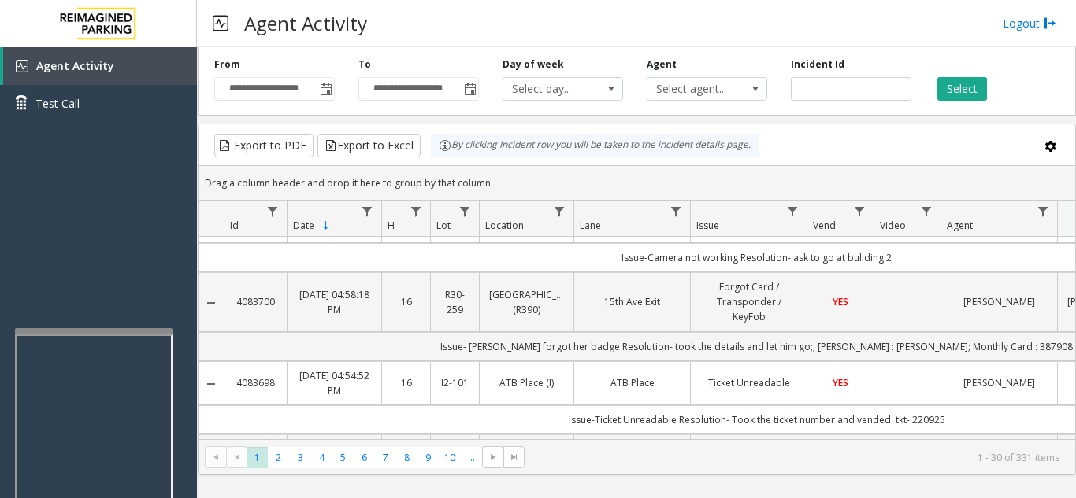
scroll to position [79, 0]
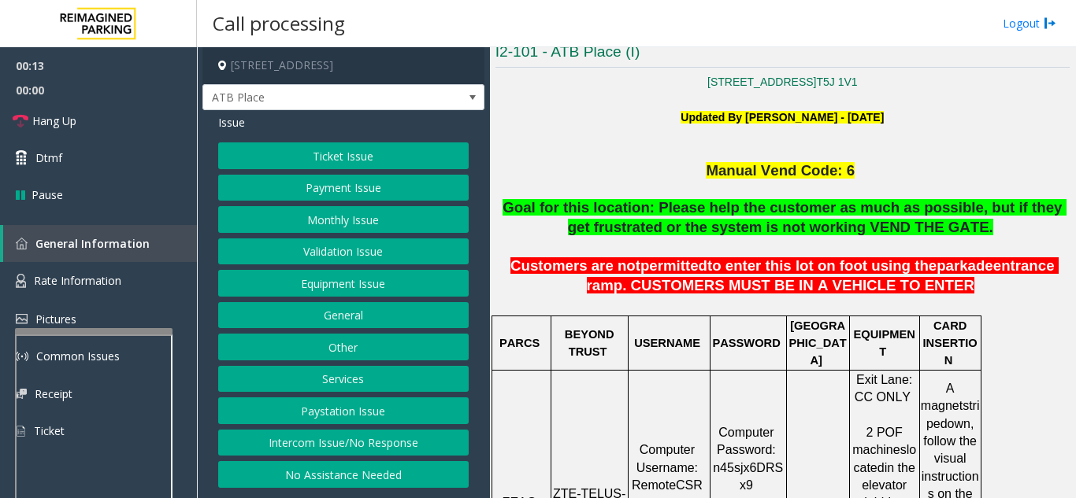
scroll to position [394, 0]
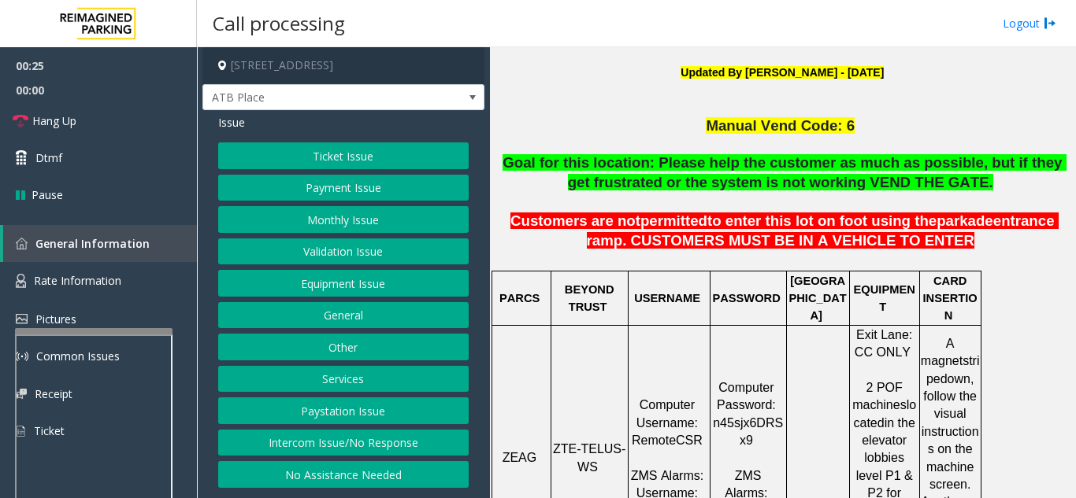
click at [394, 151] on button "Ticket Issue" at bounding box center [343, 156] width 250 height 27
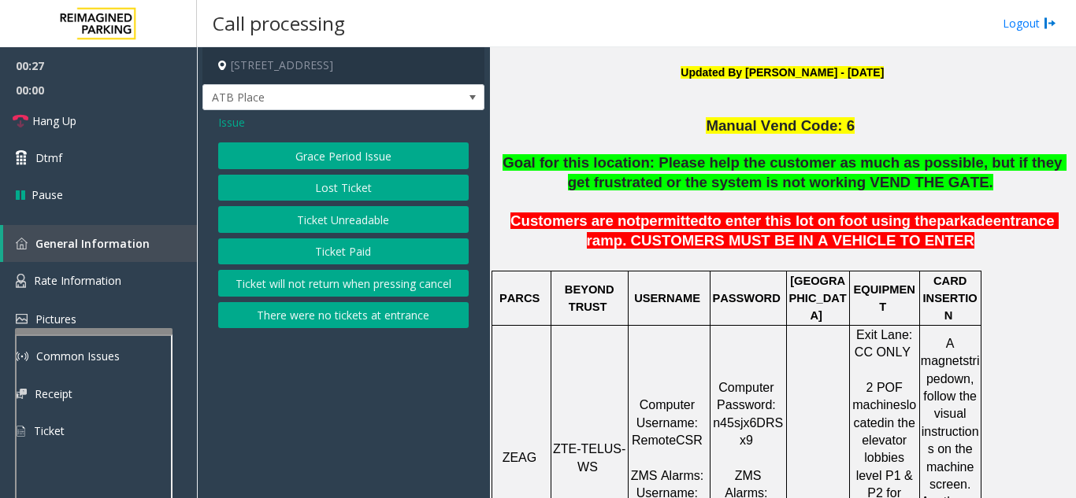
click at [371, 241] on button "Ticket Paid" at bounding box center [343, 252] width 250 height 27
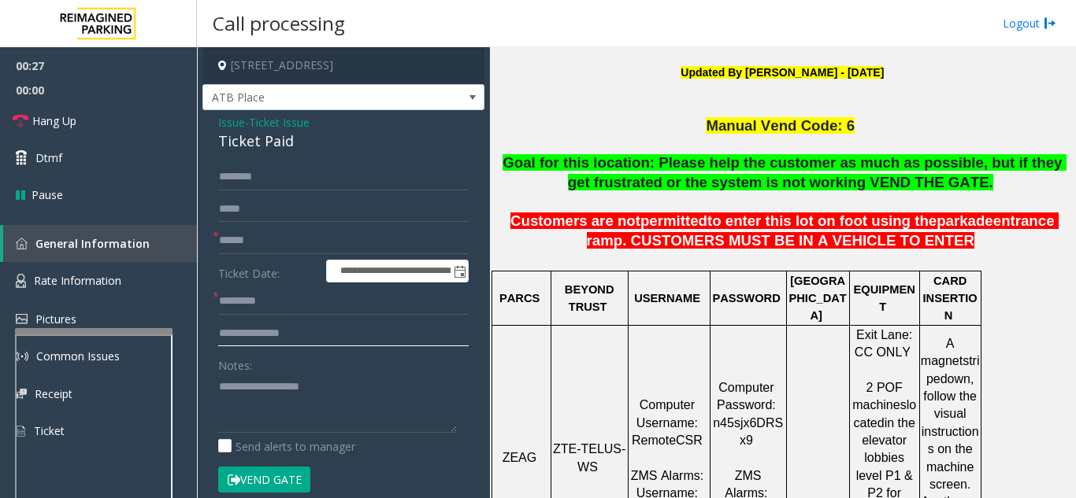
click at [319, 335] on input "text" at bounding box center [343, 333] width 250 height 27
type textarea "**********"
click at [295, 339] on input "text" at bounding box center [343, 333] width 250 height 27
type input "****"
drag, startPoint x: 235, startPoint y: 342, endPoint x: 211, endPoint y: 342, distance: 23.6
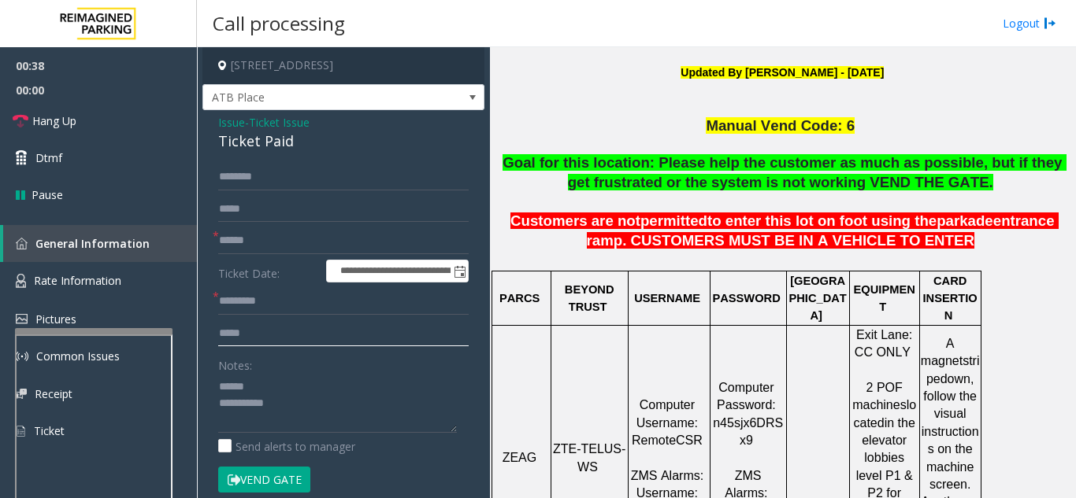
click at [211, 342] on div "**********" at bounding box center [343, 505] width 274 height 683
click at [234, 109] on span "ATB Place" at bounding box center [315, 97] width 224 height 25
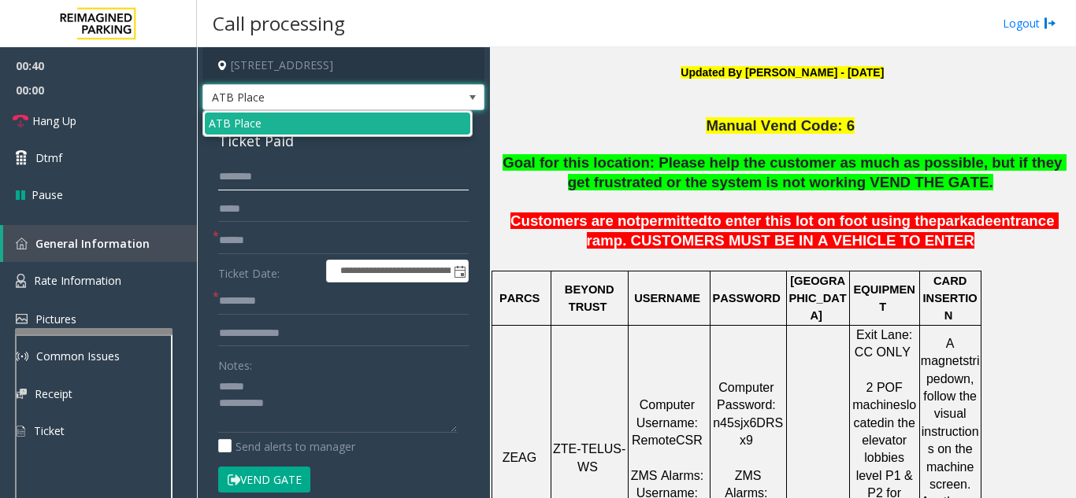
click at [305, 188] on input "text" at bounding box center [343, 177] width 250 height 27
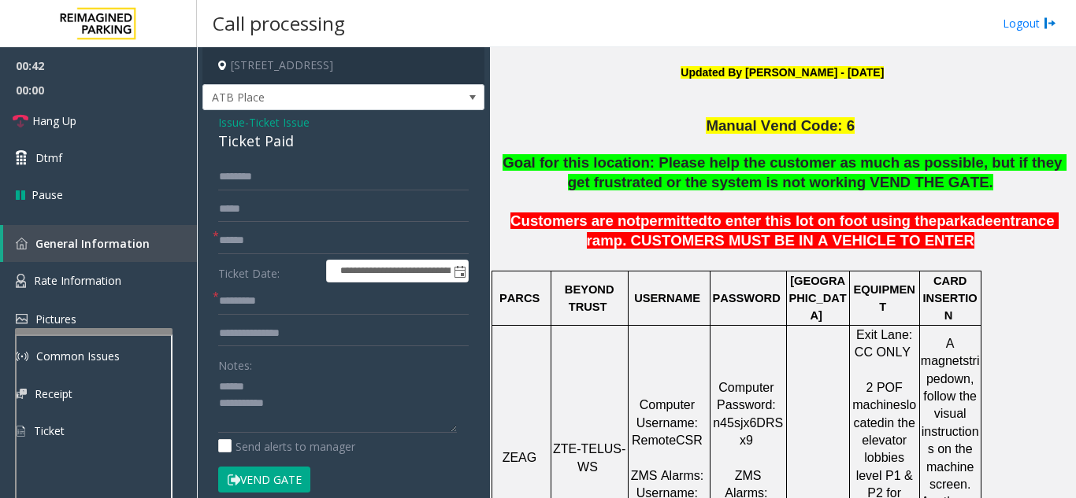
click at [229, 124] on span "Issue" at bounding box center [231, 122] width 27 height 17
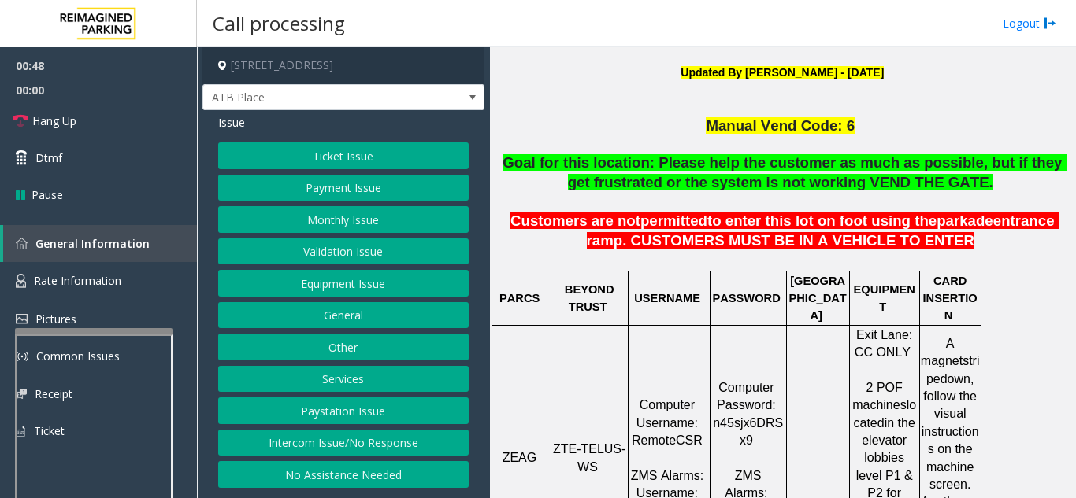
click at [326, 165] on button "Ticket Issue" at bounding box center [343, 156] width 250 height 27
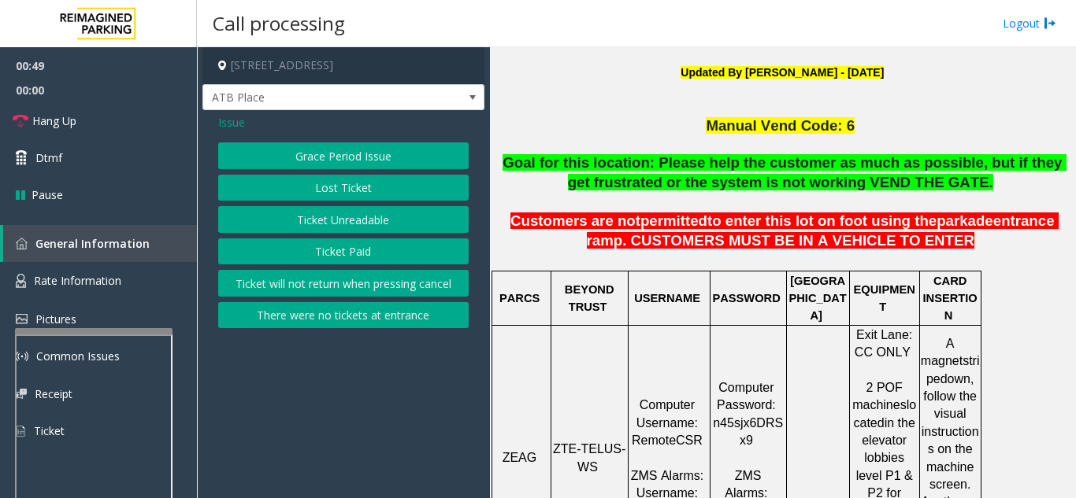
click at [317, 231] on button "Ticket Unreadable" at bounding box center [343, 219] width 250 height 27
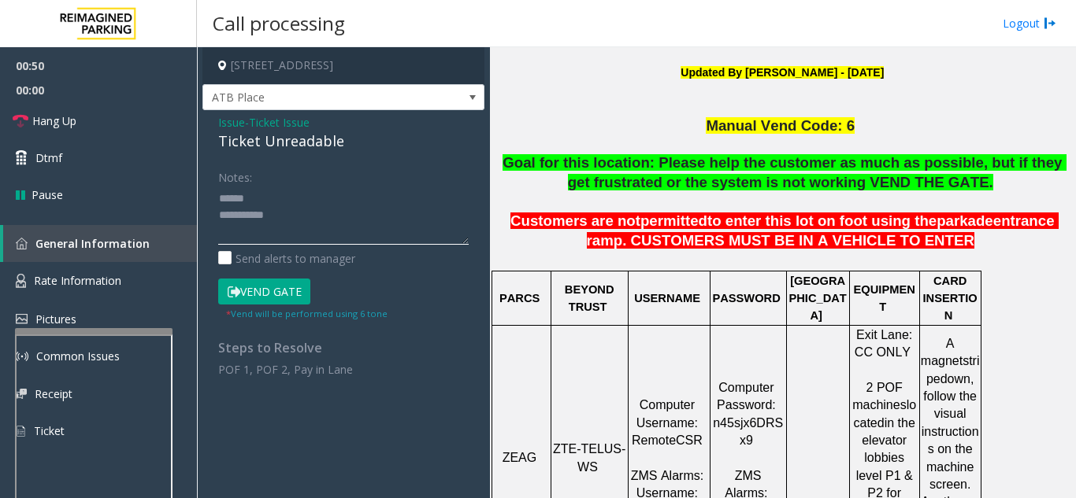
click at [317, 228] on textarea at bounding box center [343, 215] width 250 height 59
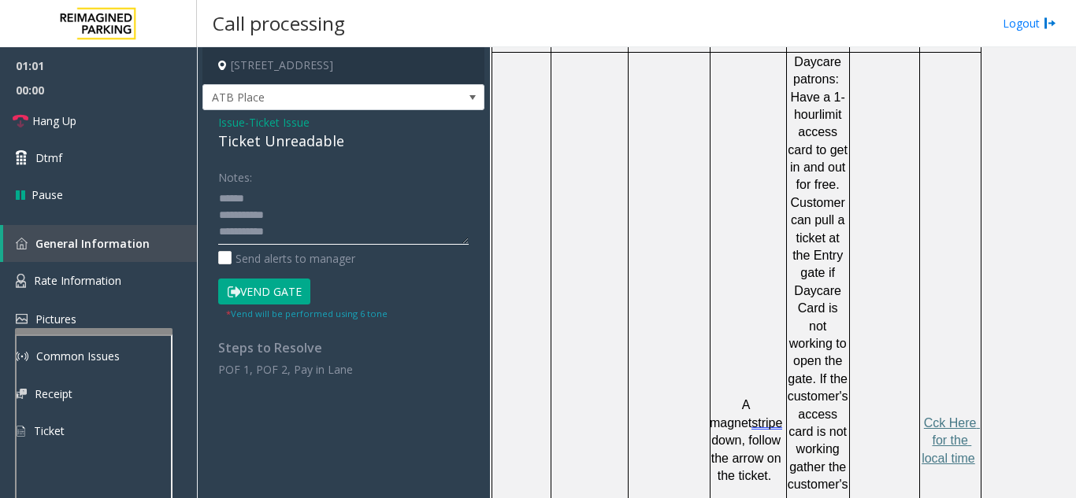
scroll to position [1024, 0]
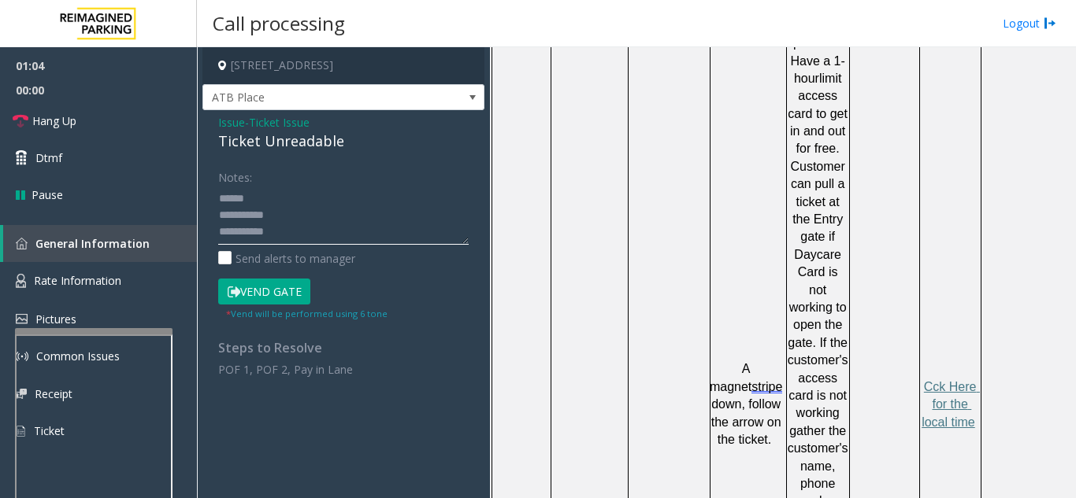
click at [295, 205] on textarea at bounding box center [343, 215] width 250 height 59
drag, startPoint x: 233, startPoint y: 142, endPoint x: 384, endPoint y: 139, distance: 151.2
click at [384, 139] on div "Issue - Ticket Issue Ticket Unreadable Notes: Send alerts to manager Vend Gate …" at bounding box center [343, 251] width 282 height 283
click at [352, 211] on textarea at bounding box center [343, 215] width 250 height 59
click at [268, 288] on button "Vend Gate" at bounding box center [264, 292] width 92 height 27
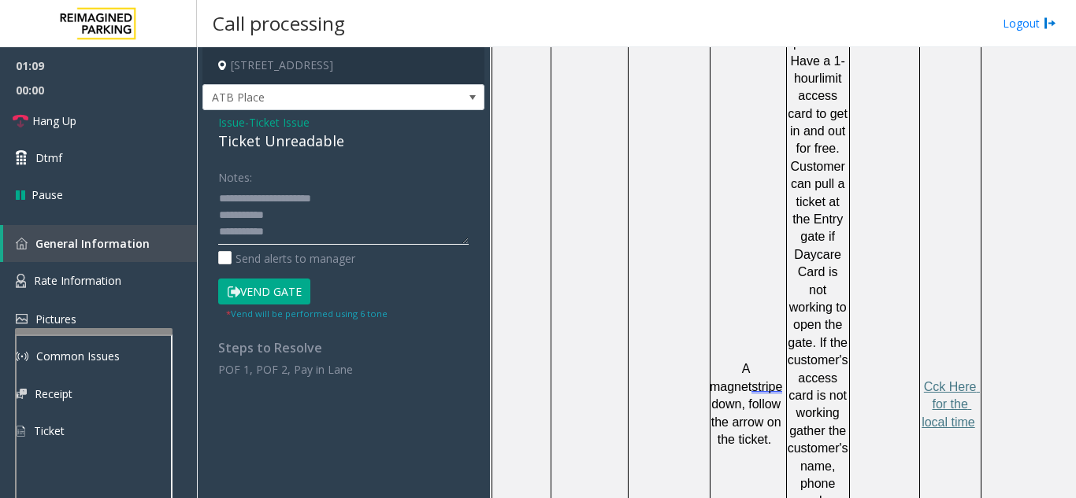
click at [318, 201] on textarea at bounding box center [343, 215] width 250 height 59
click at [309, 211] on textarea at bounding box center [343, 215] width 250 height 59
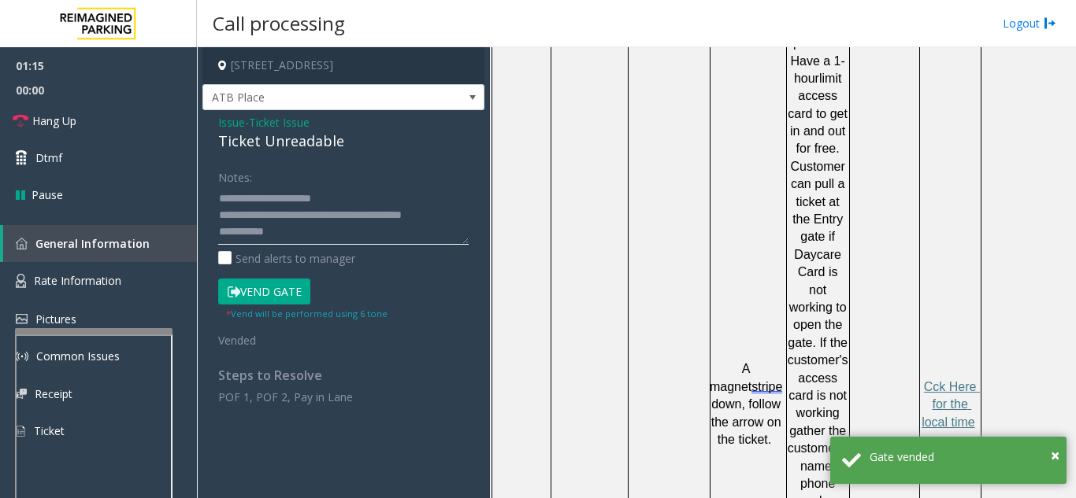
click at [341, 192] on textarea at bounding box center [343, 215] width 250 height 59
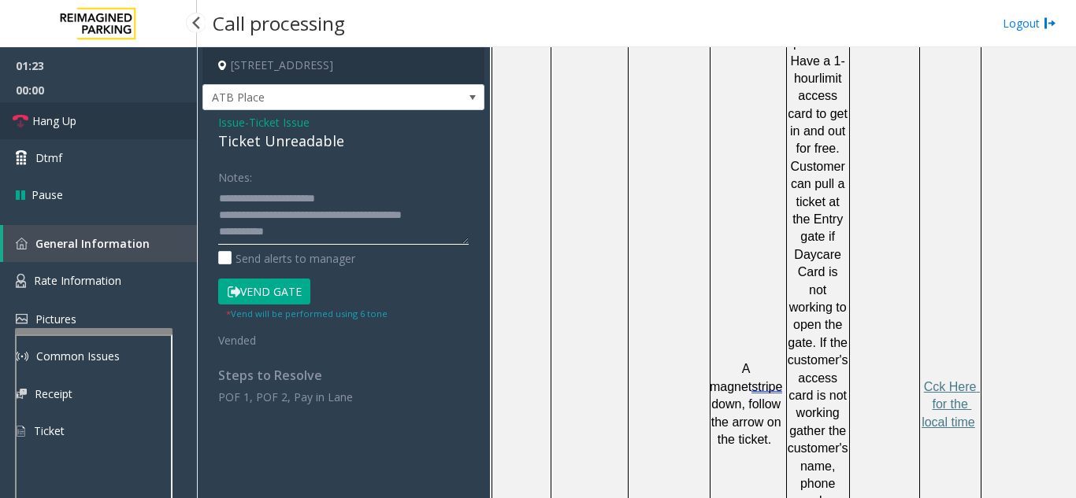
type textarea "**********"
click at [109, 126] on link "Hang Up" at bounding box center [98, 120] width 197 height 37
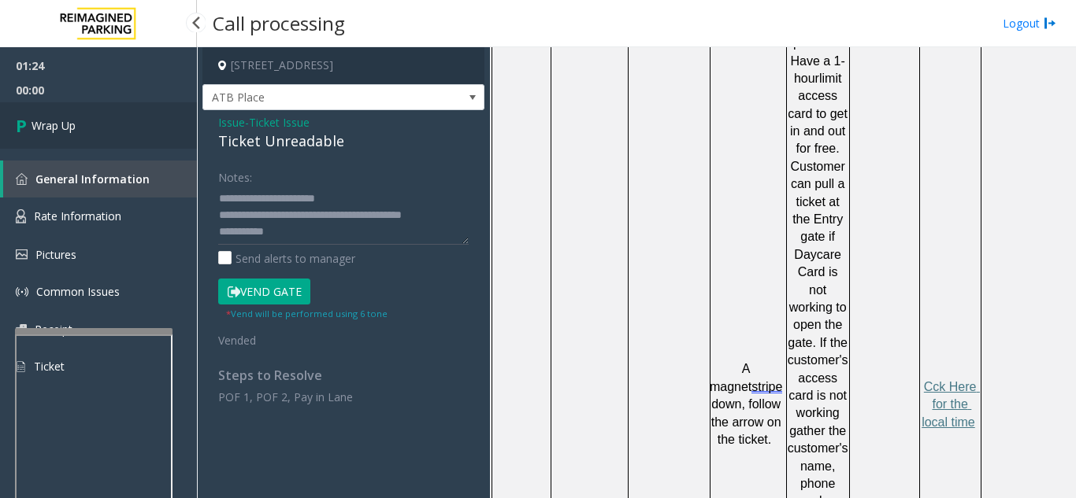
click at [109, 126] on link "Wrap Up" at bounding box center [98, 125] width 197 height 46
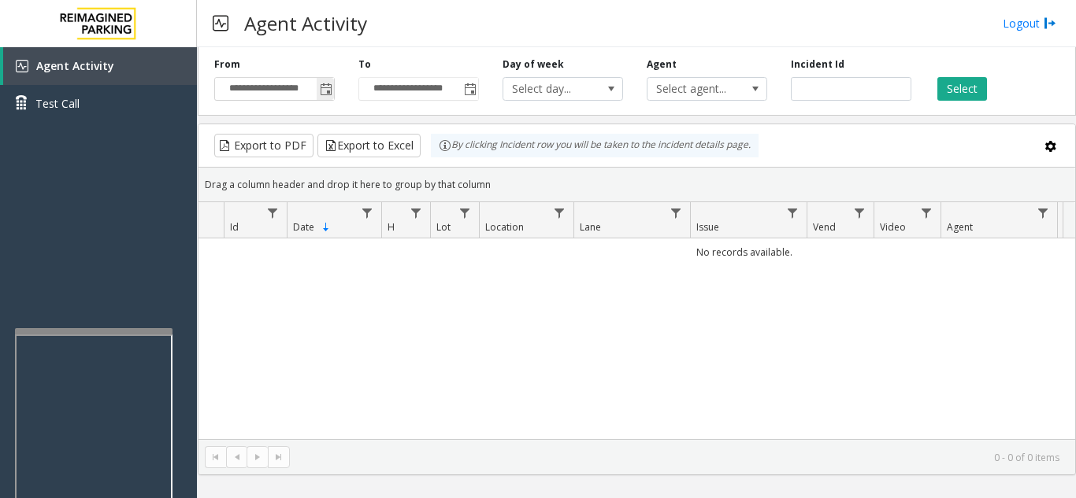
click at [323, 87] on span "Toggle popup" at bounding box center [326, 89] width 13 height 13
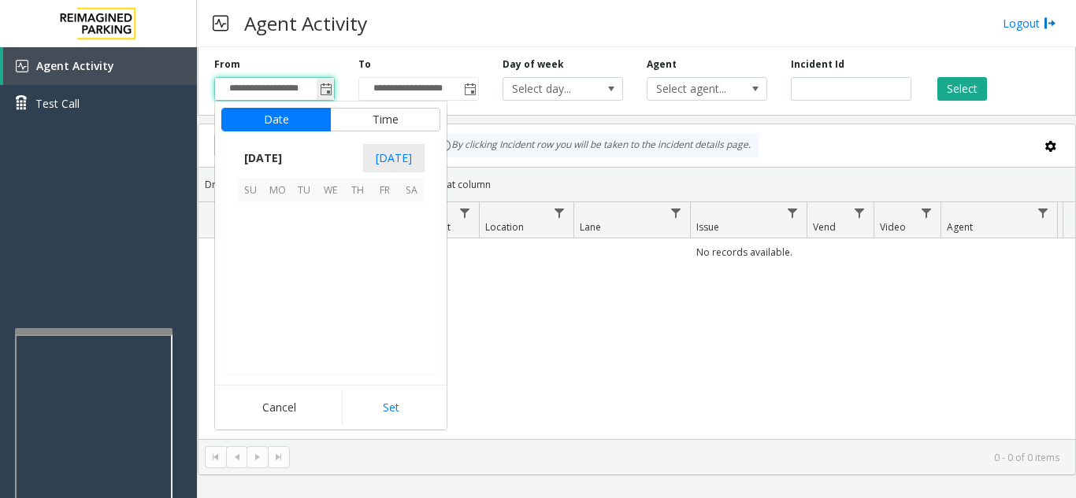
scroll to position [282583, 0]
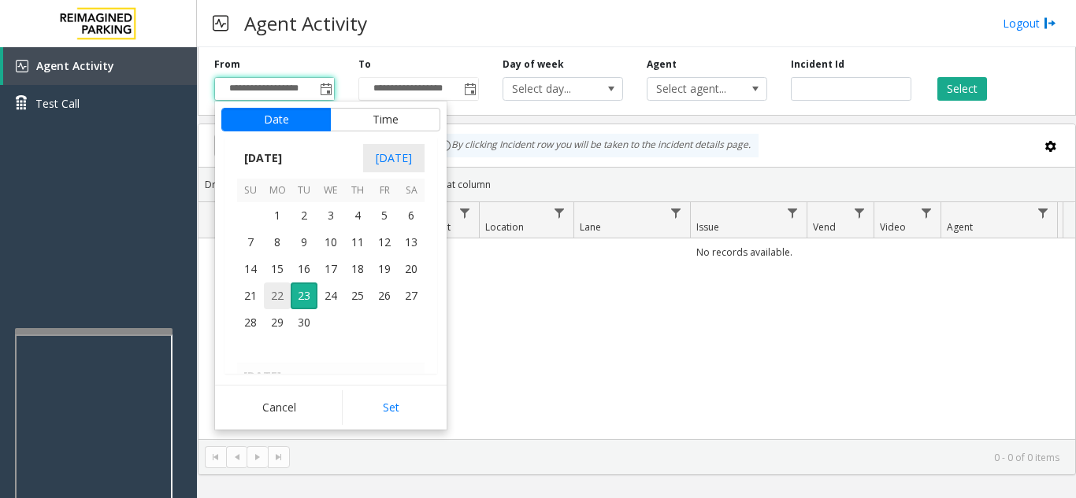
click at [277, 302] on span "22" at bounding box center [277, 296] width 27 height 27
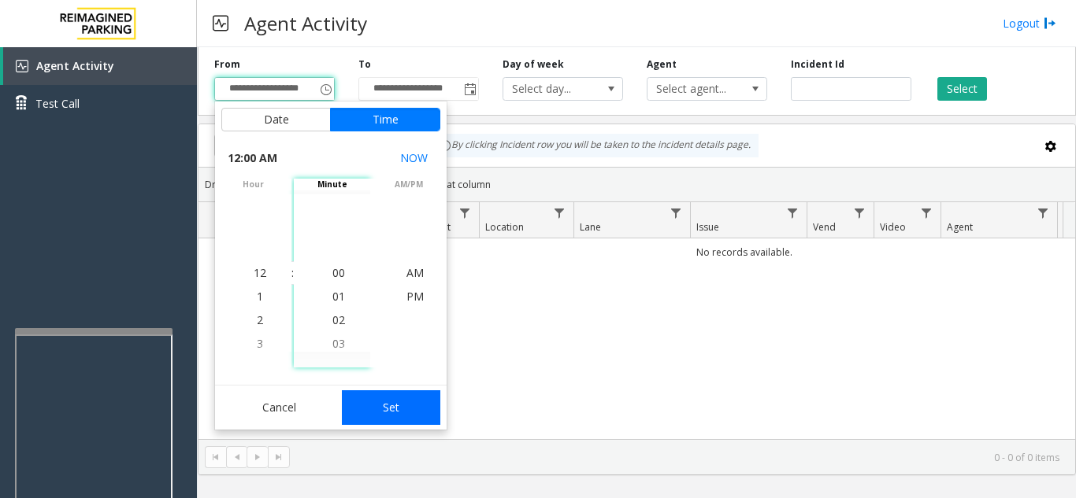
click at [366, 395] on button "Set" at bounding box center [391, 408] width 99 height 35
type input "**********"
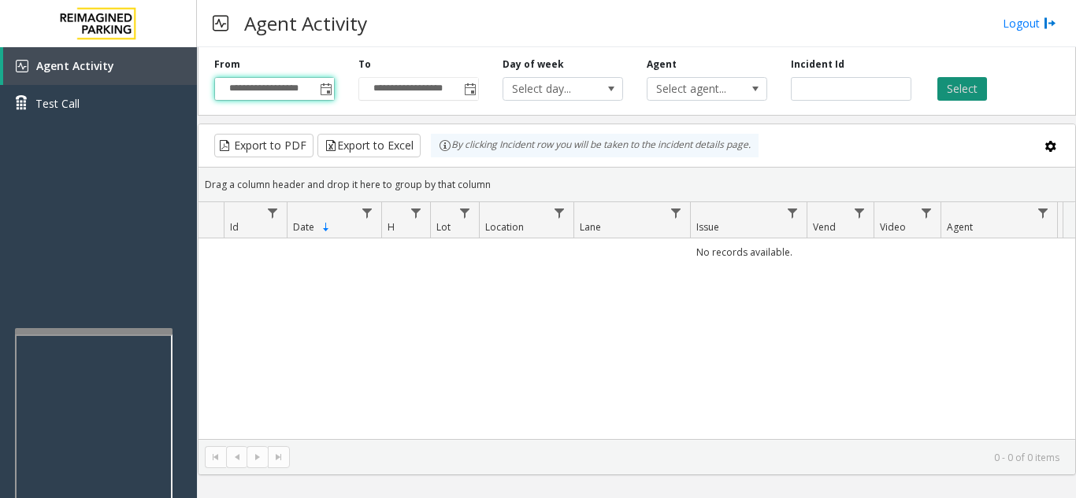
click at [962, 83] on button "Select" at bounding box center [962, 89] width 50 height 24
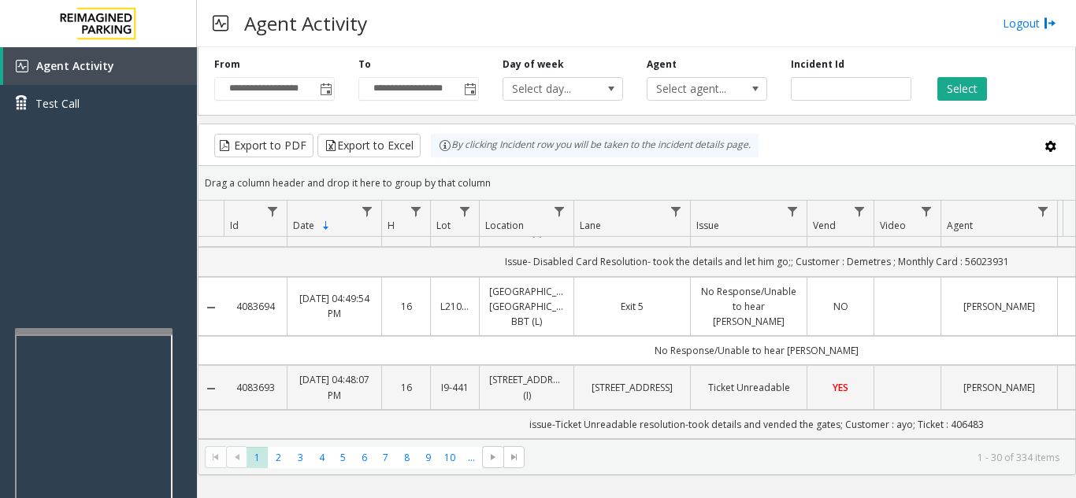
scroll to position [866, 0]
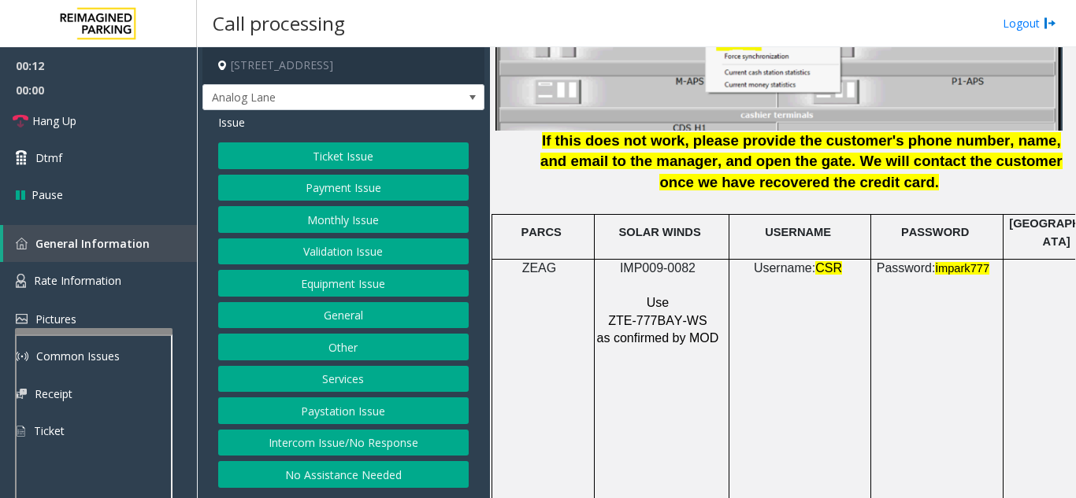
scroll to position [2205, 0]
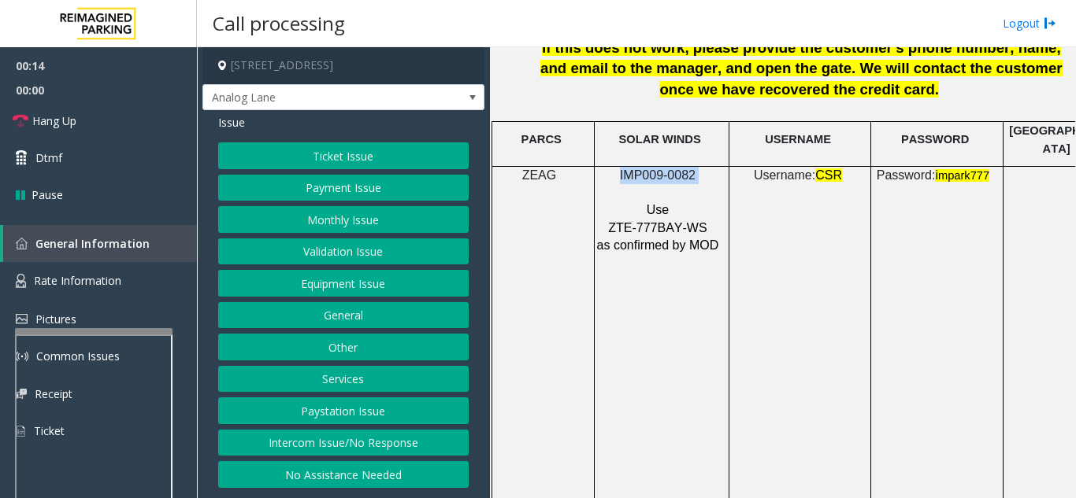
drag, startPoint x: 707, startPoint y: 160, endPoint x: 620, endPoint y: 158, distance: 86.6
click at [620, 167] on p "IMP009-0082" at bounding box center [659, 175] width 127 height 17
copy p "IMP009-0082"
click at [335, 156] on button "Ticket Issue" at bounding box center [343, 156] width 250 height 27
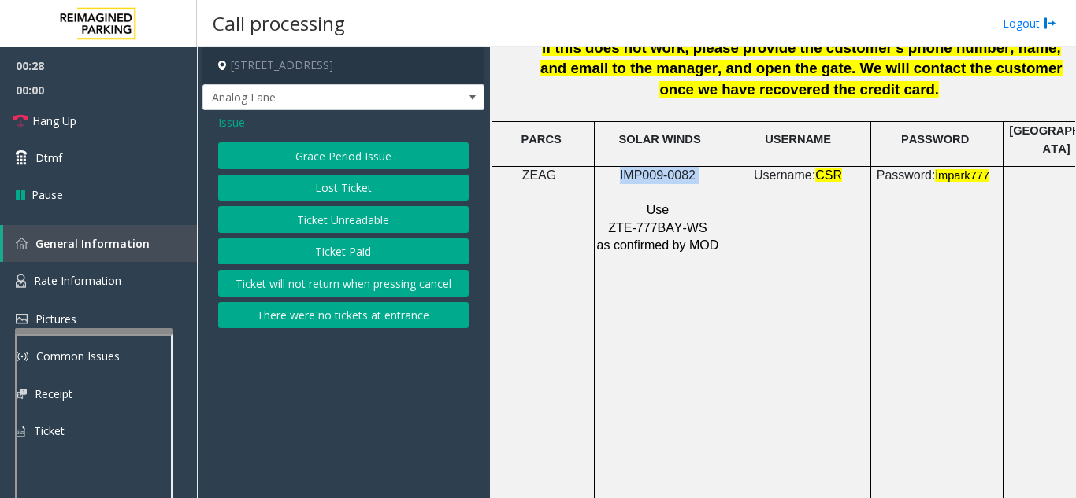
click at [343, 223] on button "Ticket Unreadable" at bounding box center [343, 219] width 250 height 27
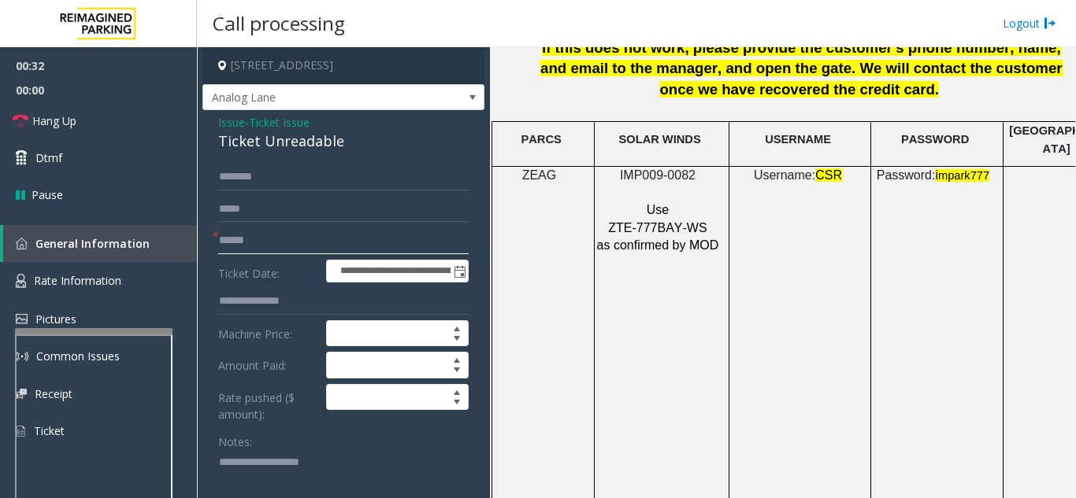
click at [309, 235] on input "text" at bounding box center [343, 241] width 250 height 27
click at [288, 451] on textarea at bounding box center [337, 479] width 239 height 59
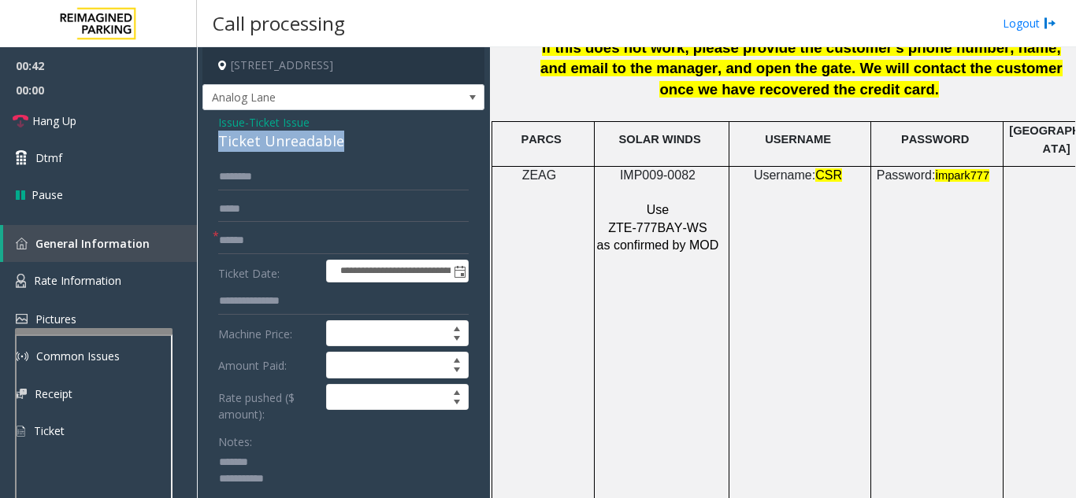
drag, startPoint x: 205, startPoint y: 135, endPoint x: 357, endPoint y: 142, distance: 152.9
type textarea "**********"
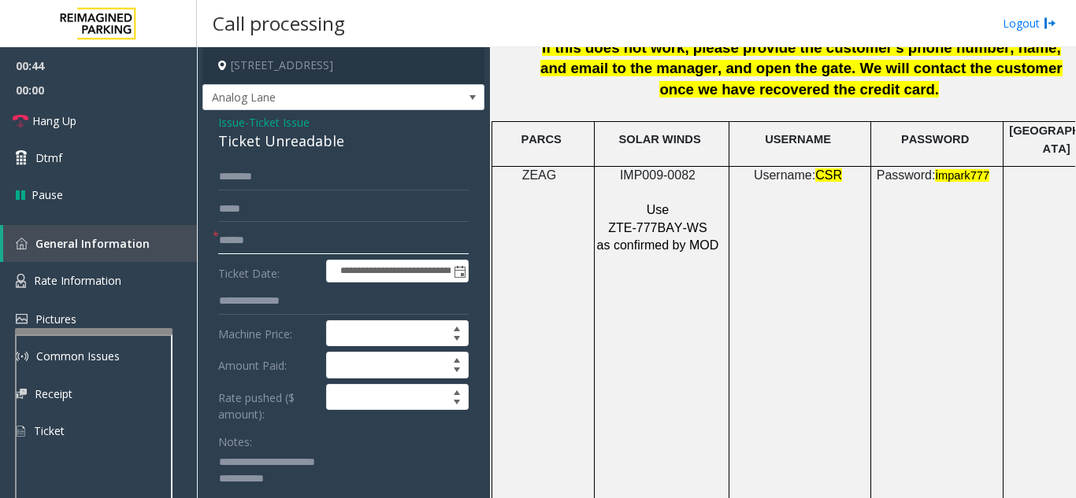
click at [373, 232] on input "text" at bounding box center [343, 241] width 250 height 27
click at [231, 128] on span "Issue" at bounding box center [231, 122] width 27 height 17
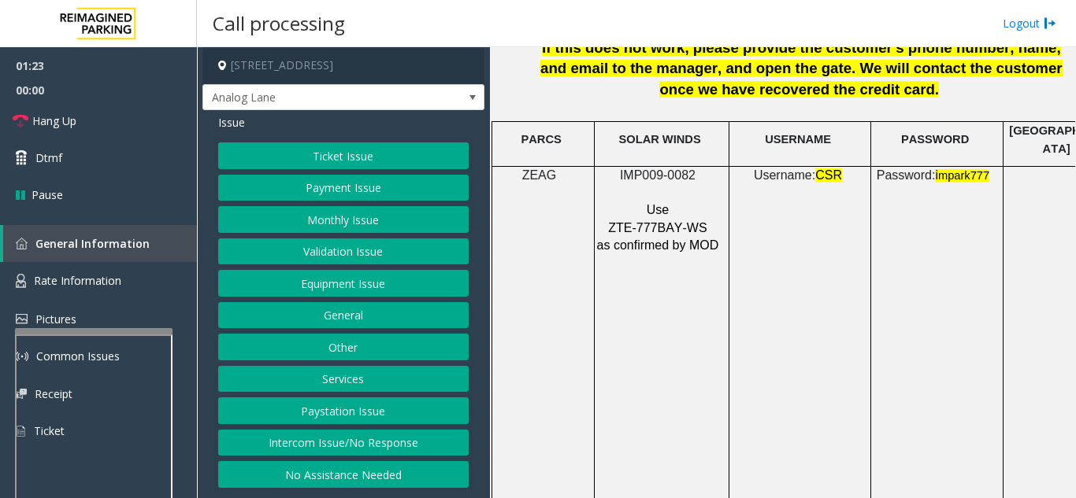
click at [339, 283] on button "Equipment Issue" at bounding box center [343, 283] width 250 height 27
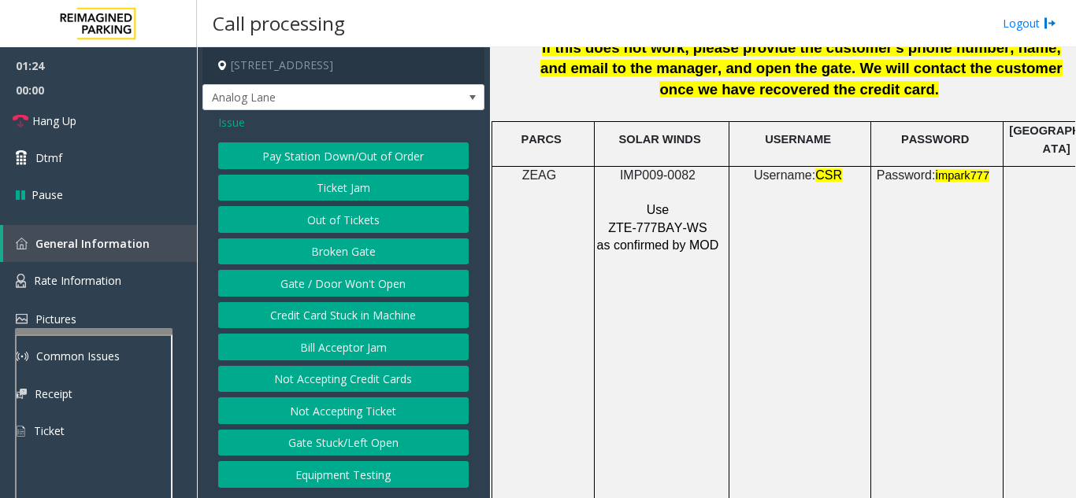
click at [341, 184] on button "Ticket Jam" at bounding box center [343, 188] width 250 height 27
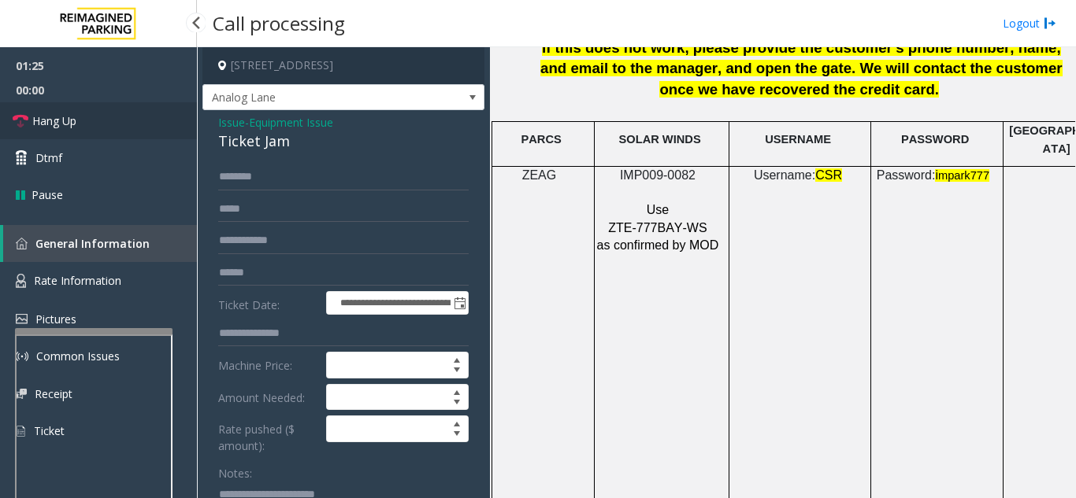
click at [111, 125] on link "Hang Up" at bounding box center [98, 120] width 197 height 37
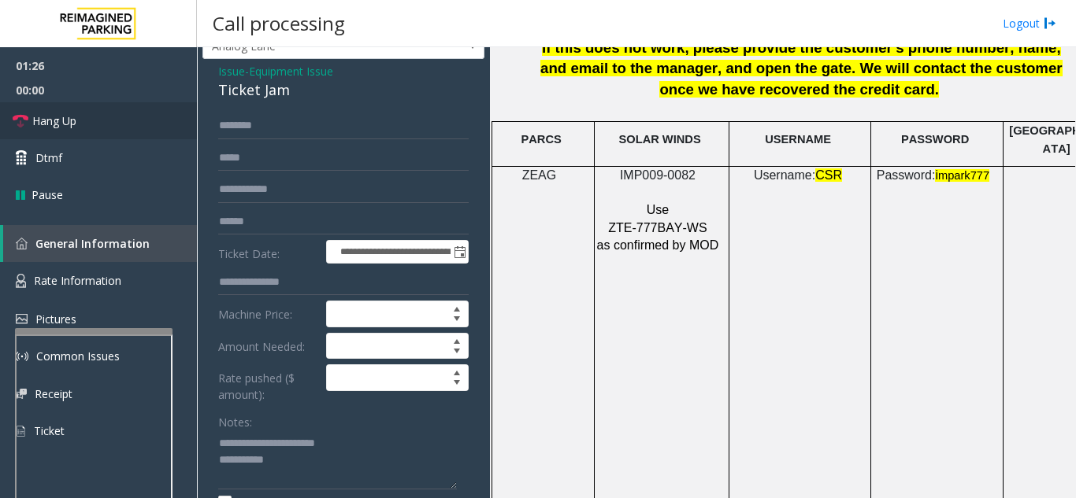
scroll to position [79, 0]
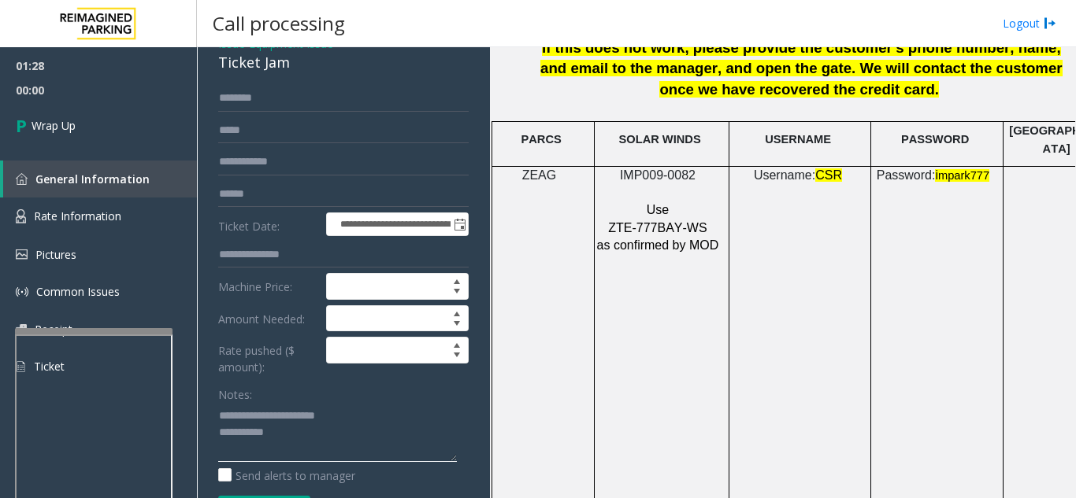
drag, startPoint x: 285, startPoint y: 415, endPoint x: 365, endPoint y: 415, distance: 79.5
click at [365, 415] on textarea at bounding box center [337, 432] width 239 height 59
click at [314, 436] on textarea at bounding box center [337, 432] width 239 height 59
click at [331, 410] on textarea at bounding box center [337, 432] width 239 height 59
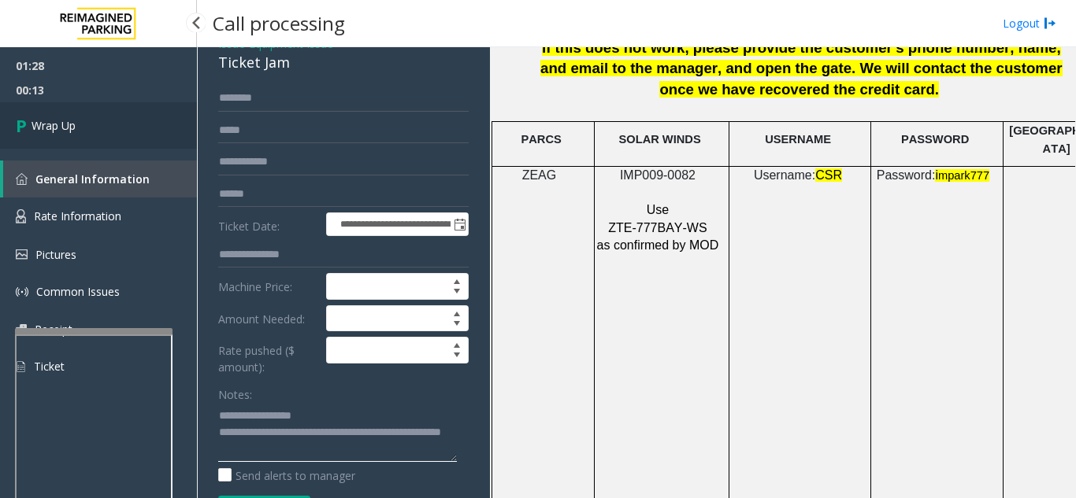
type textarea "**********"
click at [99, 130] on link "Wrap Up" at bounding box center [98, 125] width 197 height 46
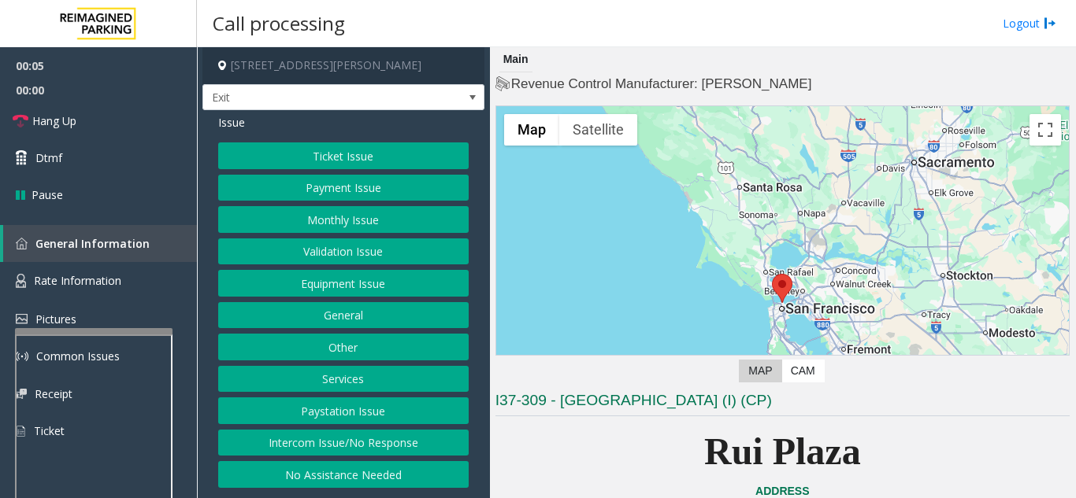
click at [349, 375] on button "Services" at bounding box center [343, 379] width 250 height 27
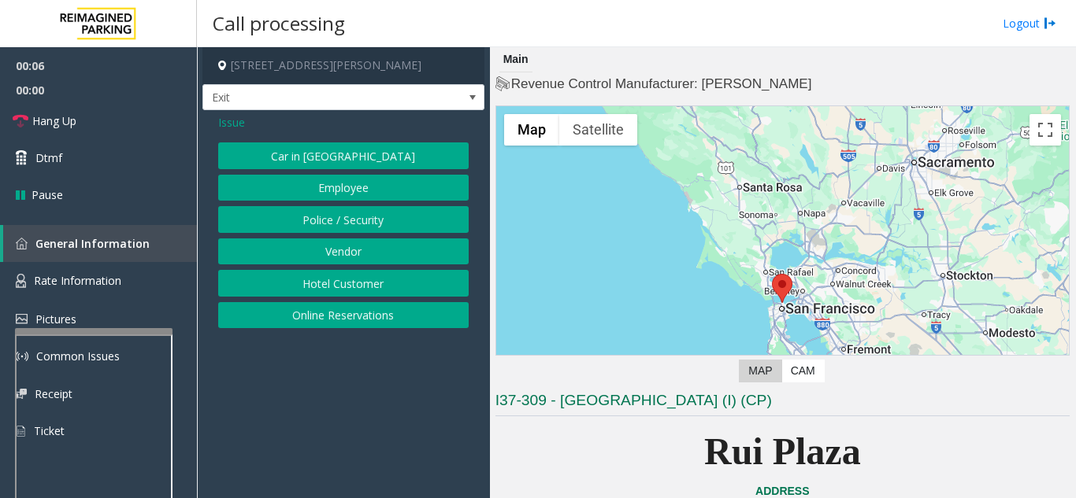
click at [347, 314] on button "Online Reservations" at bounding box center [343, 315] width 250 height 27
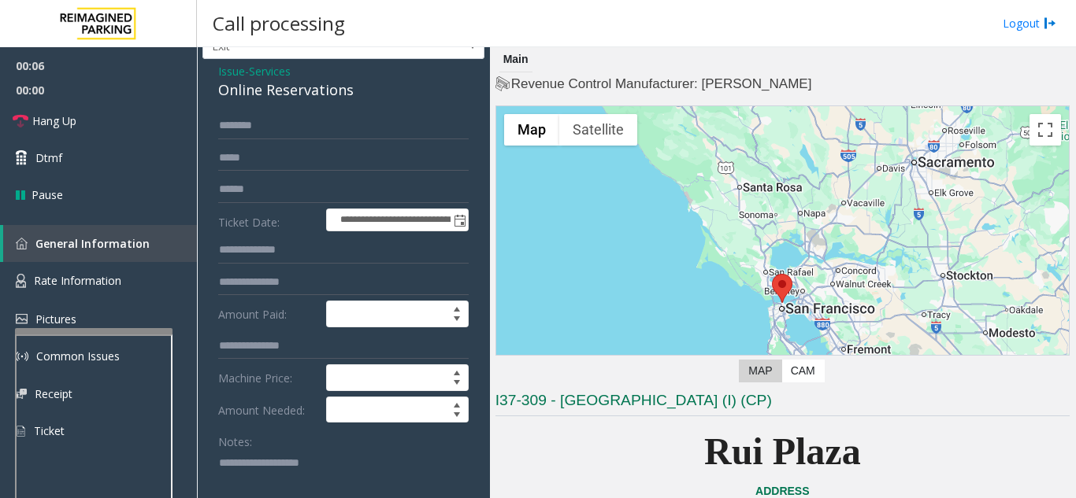
scroll to position [79, 0]
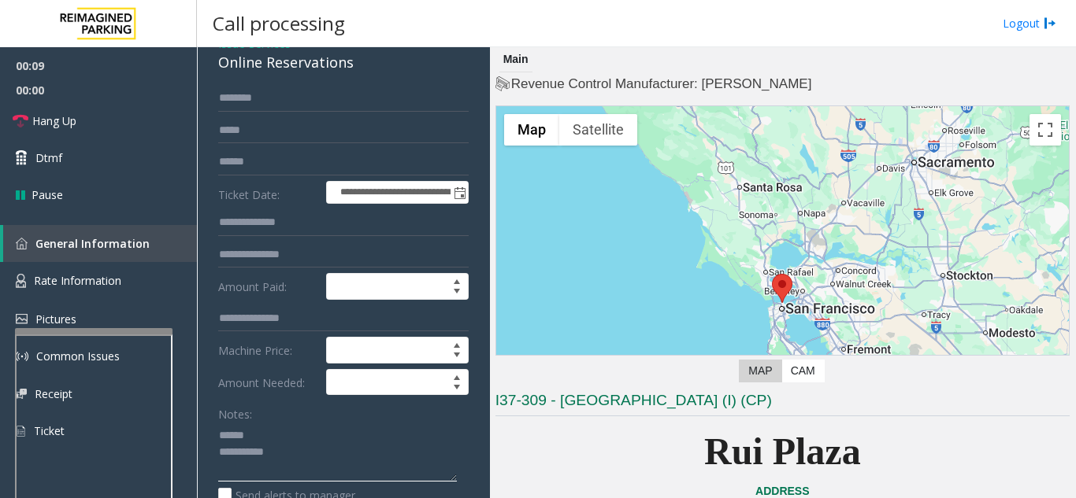
click at [261, 430] on textarea at bounding box center [337, 452] width 239 height 59
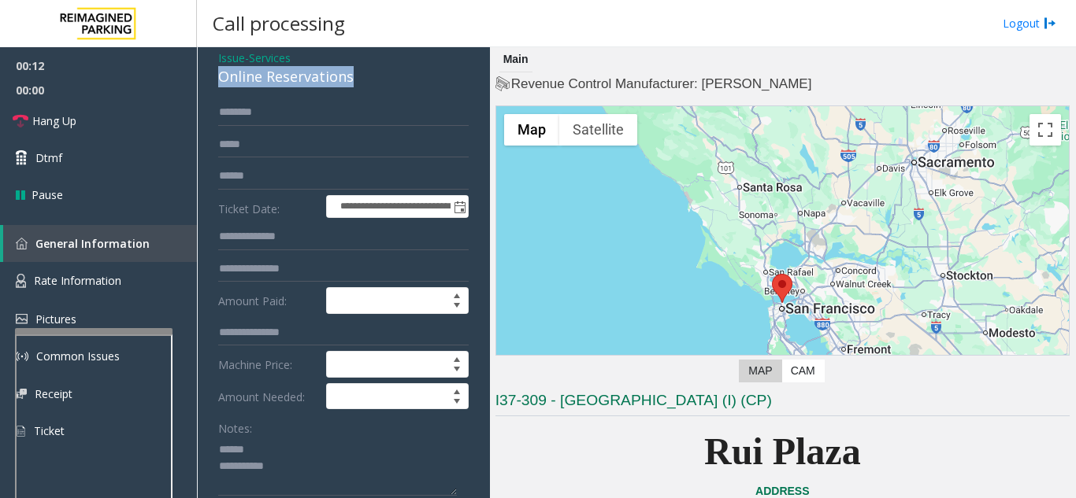
drag, startPoint x: 219, startPoint y: 58, endPoint x: 362, endPoint y: 80, distance: 145.0
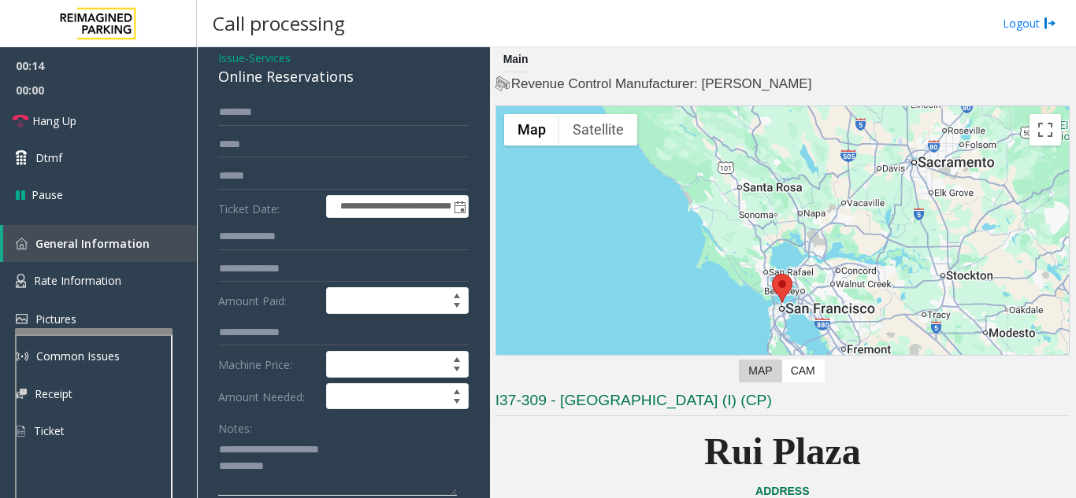
click at [406, 446] on textarea at bounding box center [337, 466] width 239 height 59
type textarea "**********"
click at [312, 172] on input "text" at bounding box center [343, 176] width 250 height 27
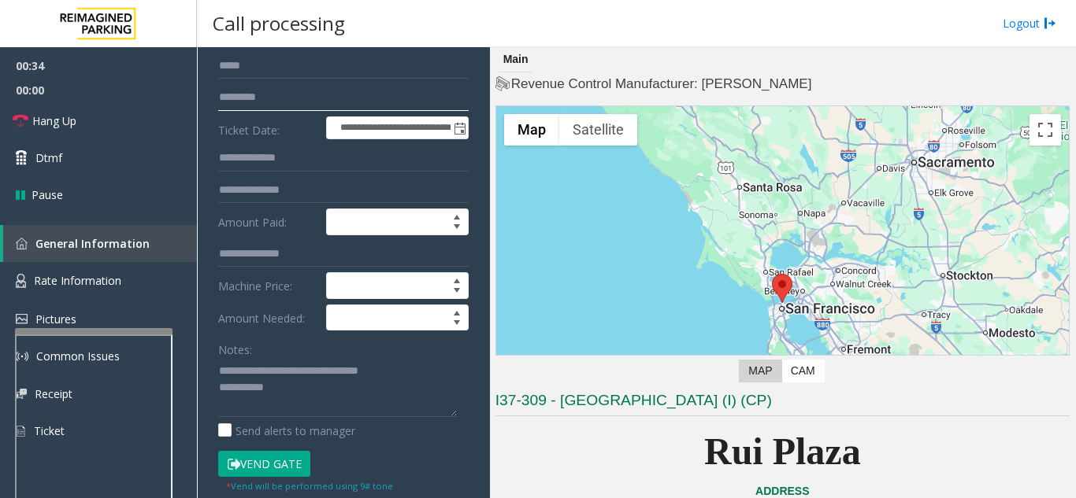
type input "*********"
click at [266, 472] on button "Vend Gate" at bounding box center [264, 464] width 92 height 27
click at [293, 391] on textarea at bounding box center [337, 387] width 239 height 59
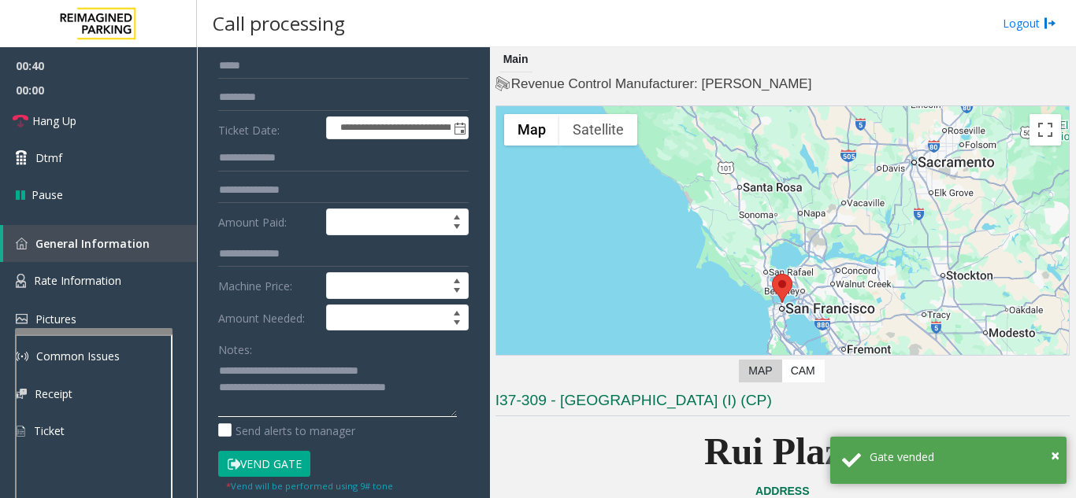
type textarea "**********"
click at [315, 345] on div "Notes:" at bounding box center [343, 376] width 250 height 81
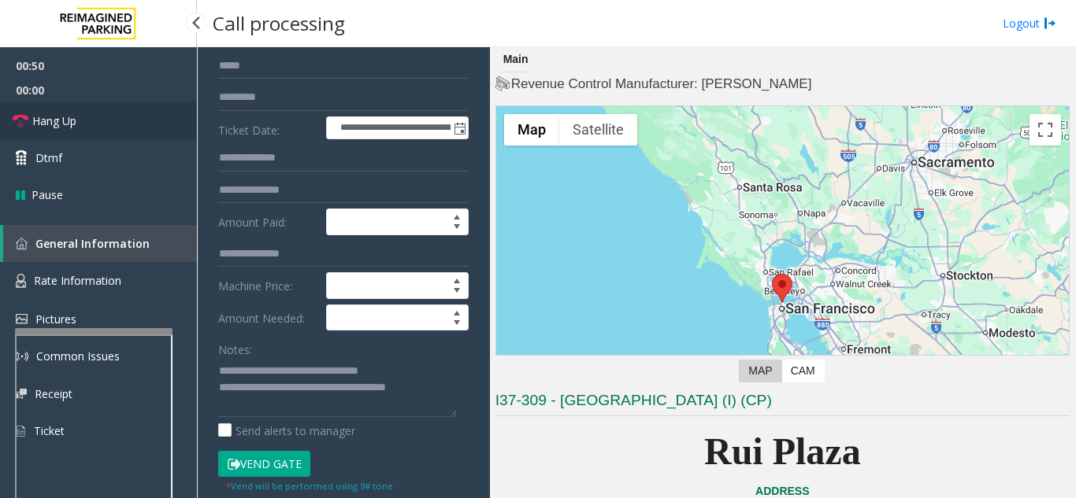
click at [84, 131] on link "Hang Up" at bounding box center [98, 120] width 197 height 37
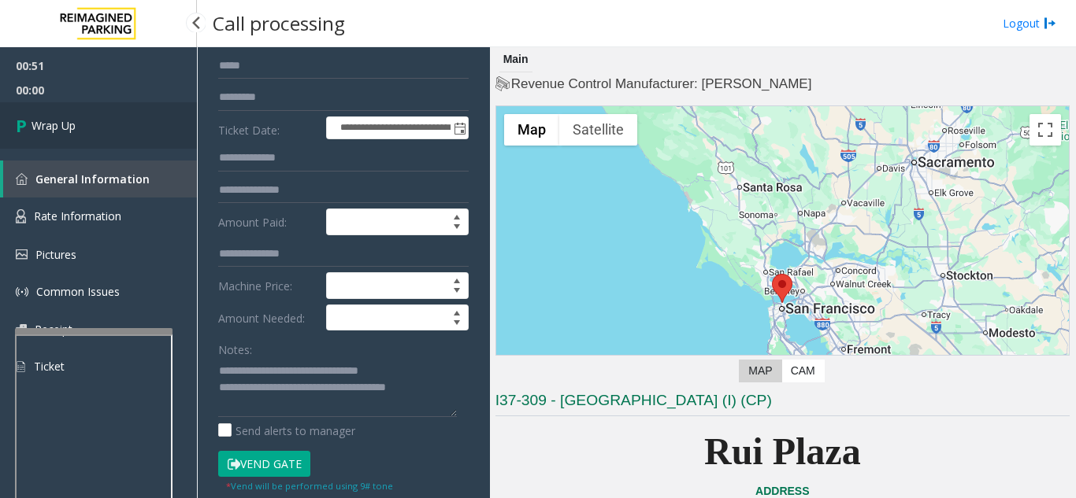
click at [84, 131] on link "Wrap Up" at bounding box center [98, 125] width 197 height 46
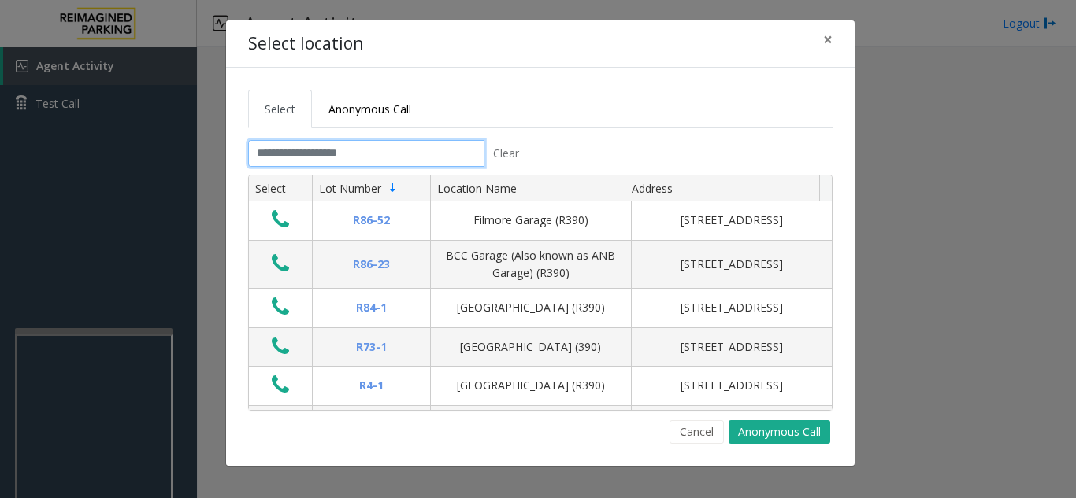
click at [354, 145] on input "text" at bounding box center [366, 153] width 236 height 27
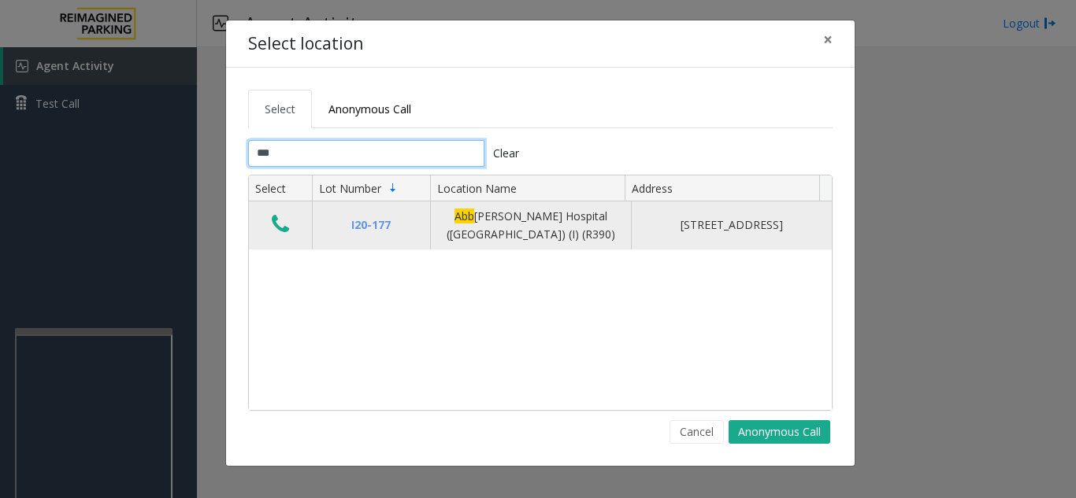
type input "***"
click at [294, 223] on td "Data table" at bounding box center [280, 226] width 63 height 48
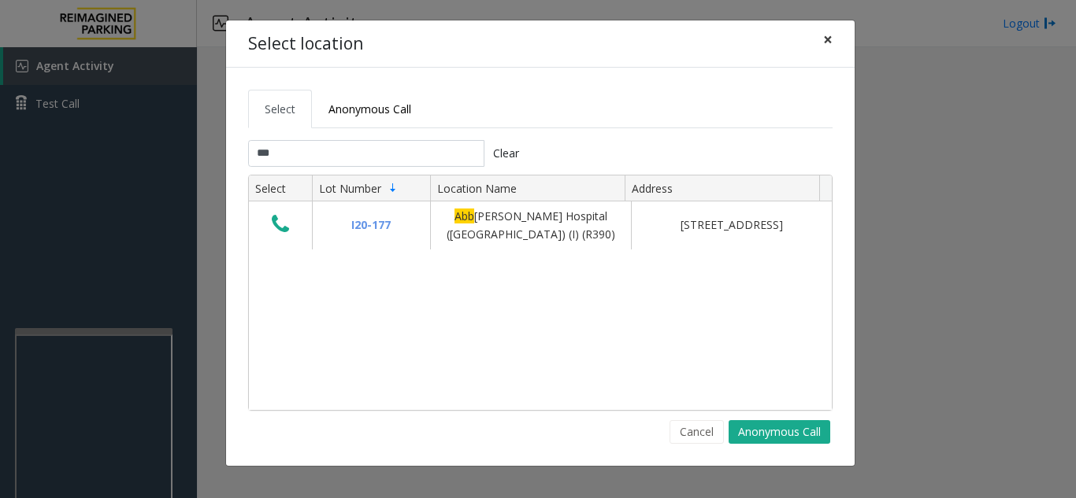
click at [824, 41] on span "×" at bounding box center [827, 39] width 9 height 22
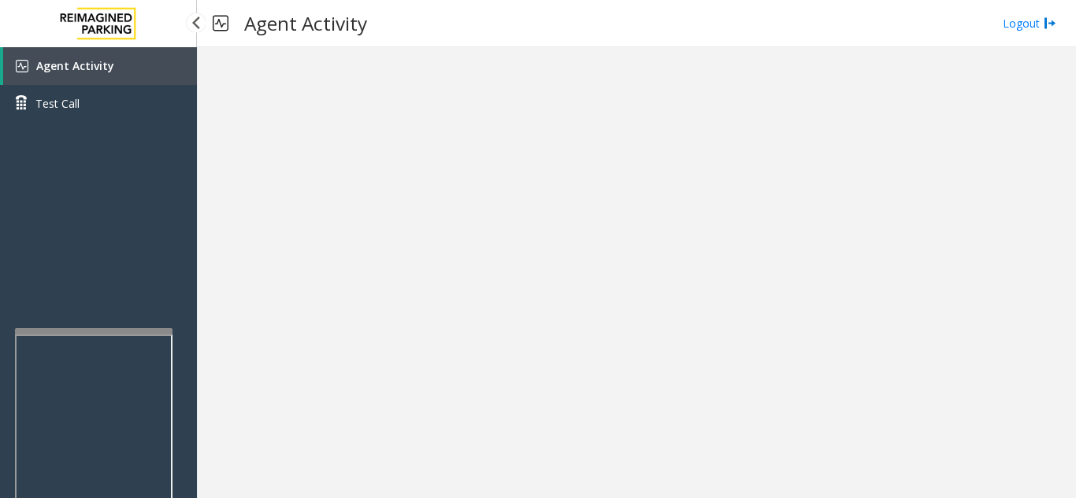
click at [82, 75] on link "Agent Activity" at bounding box center [100, 66] width 194 height 38
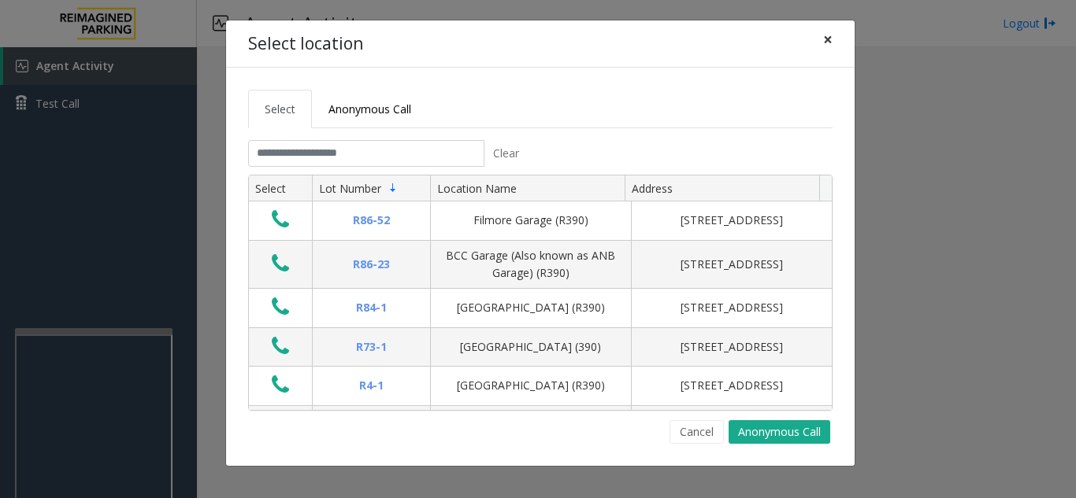
click at [832, 46] on button "×" at bounding box center [827, 39] width 31 height 39
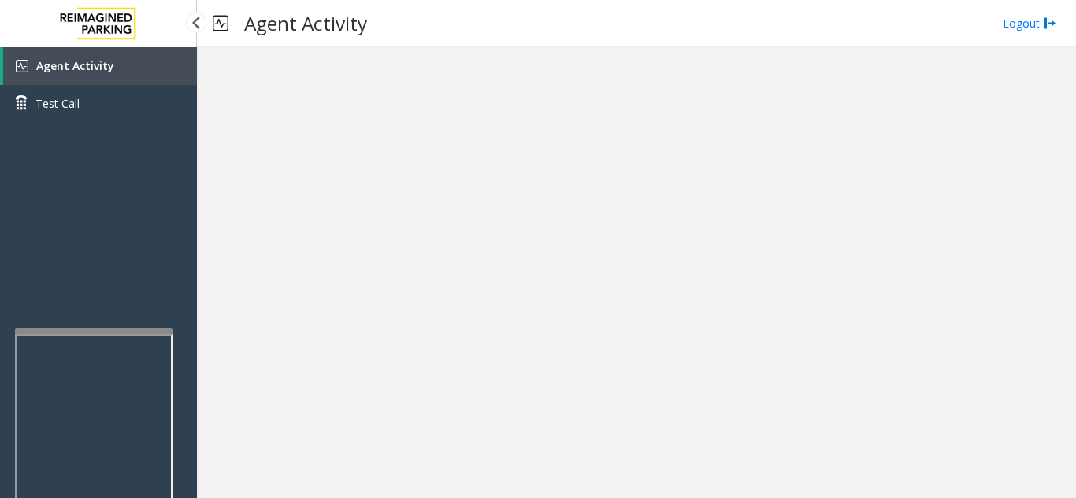
click at [120, 69] on link "Agent Activity" at bounding box center [100, 66] width 194 height 38
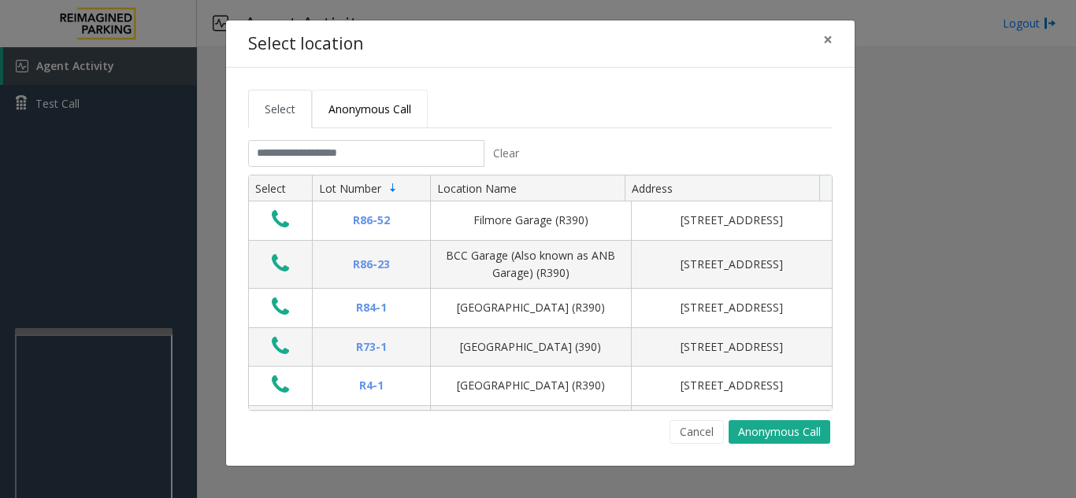
click at [392, 125] on link "Anonymous Call" at bounding box center [370, 109] width 116 height 39
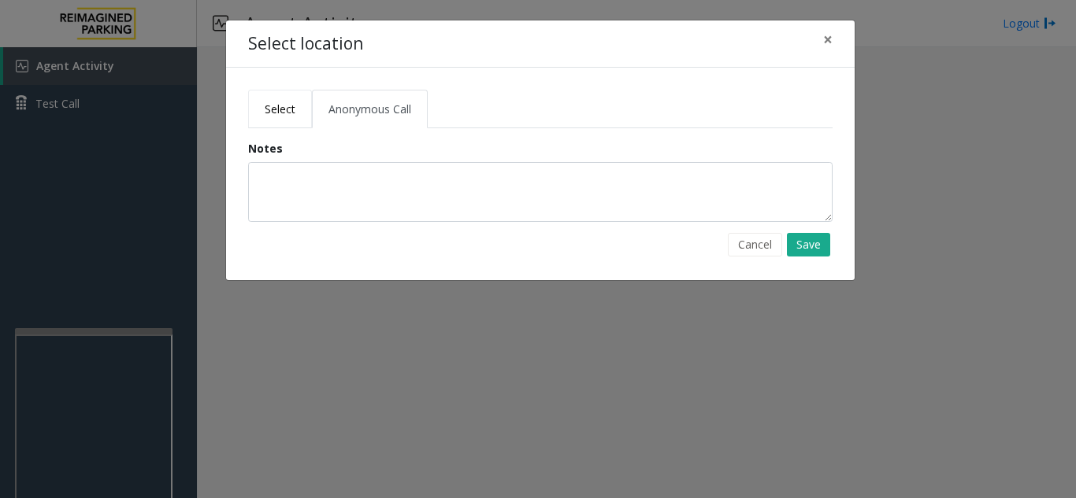
click at [305, 114] on link "Select" at bounding box center [280, 109] width 64 height 39
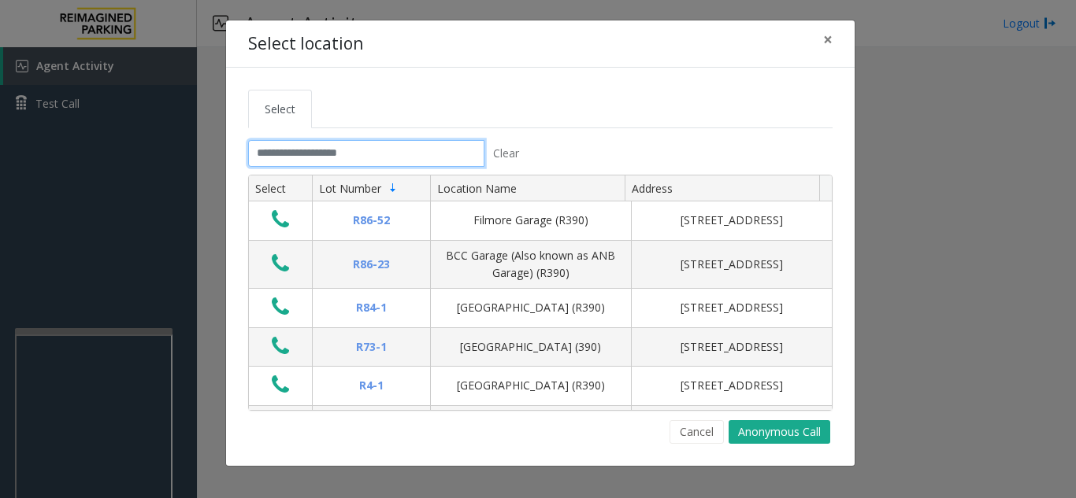
click at [349, 154] on input "text" at bounding box center [366, 153] width 236 height 27
click at [836, 37] on button "×" at bounding box center [827, 39] width 31 height 39
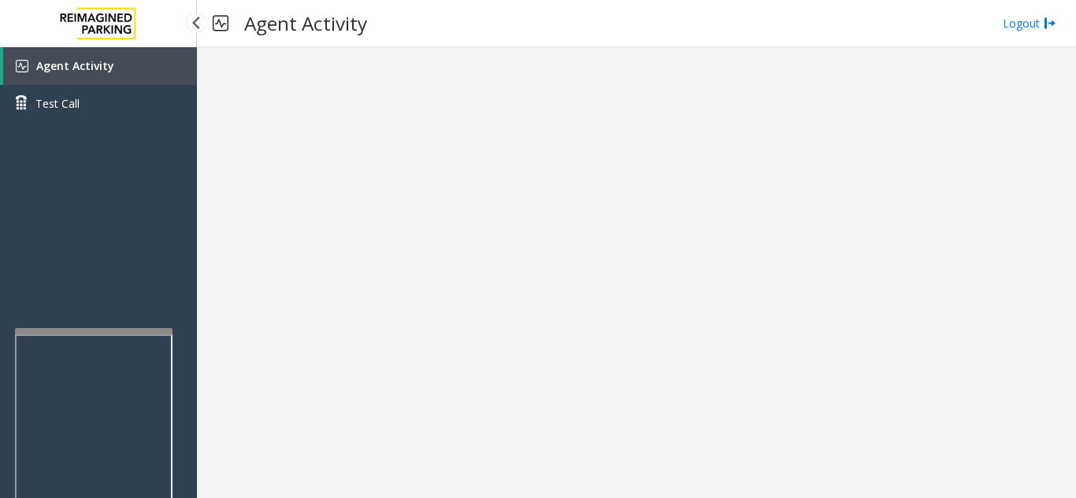
click at [129, 68] on link "Agent Activity" at bounding box center [100, 66] width 194 height 38
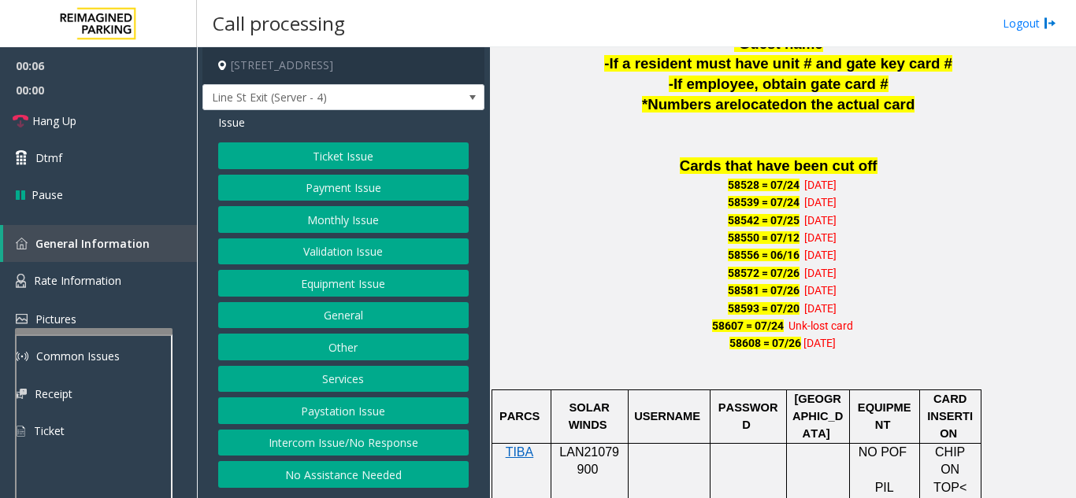
scroll to position [1024, 0]
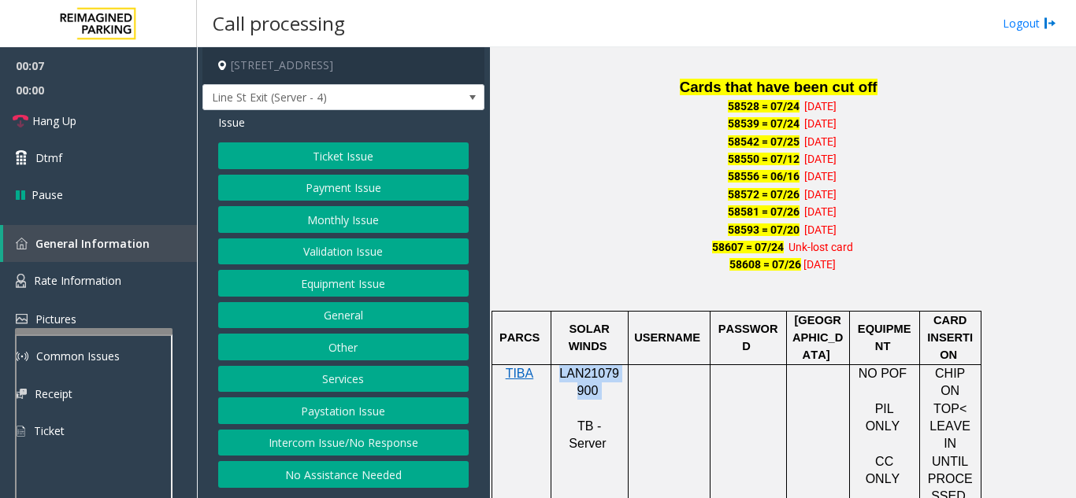
drag, startPoint x: 598, startPoint y: 388, endPoint x: 561, endPoint y: 380, distance: 37.1
click at [561, 380] on p "LAN21079900" at bounding box center [589, 382] width 65 height 35
copy p "LAN21079900"
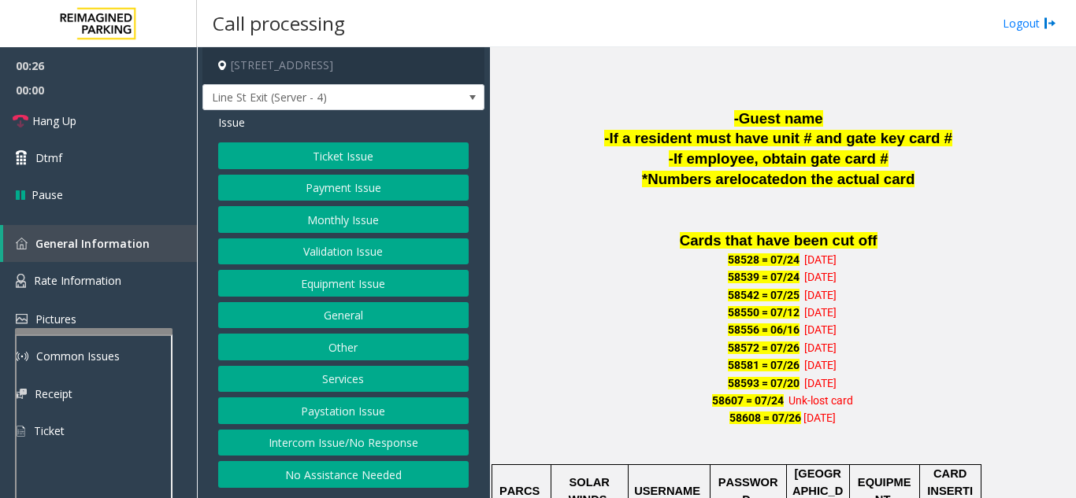
scroll to position [787, 0]
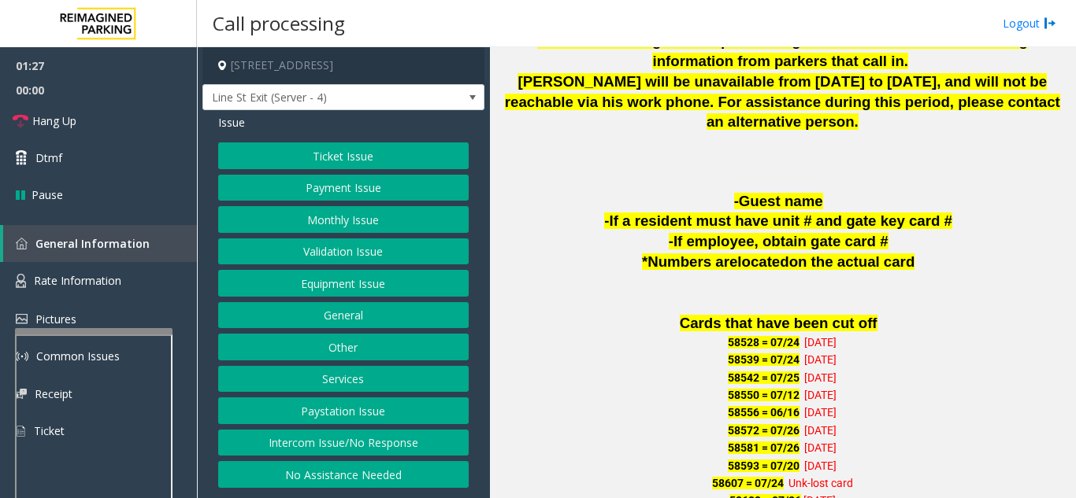
click at [340, 187] on button "Payment Issue" at bounding box center [343, 188] width 250 height 27
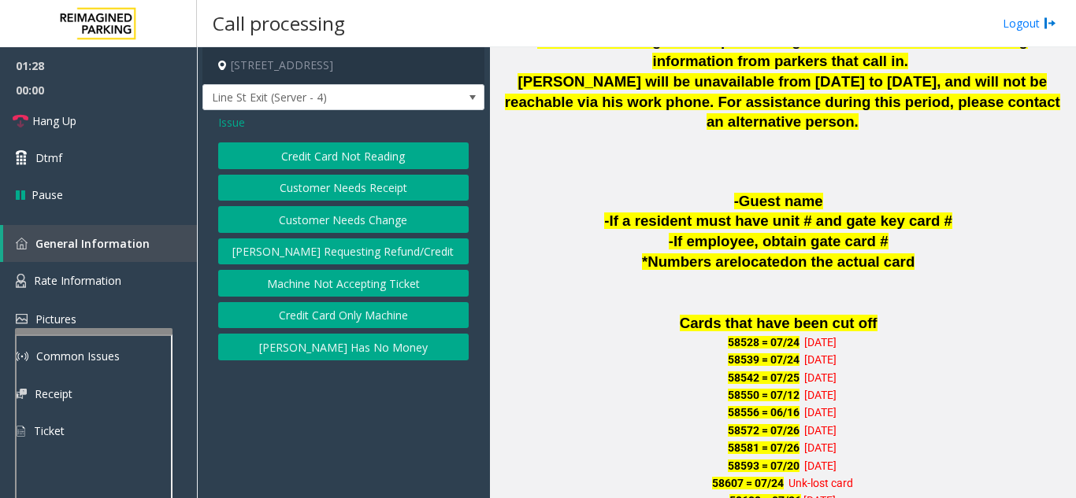
click at [230, 124] on span "Issue" at bounding box center [231, 122] width 27 height 17
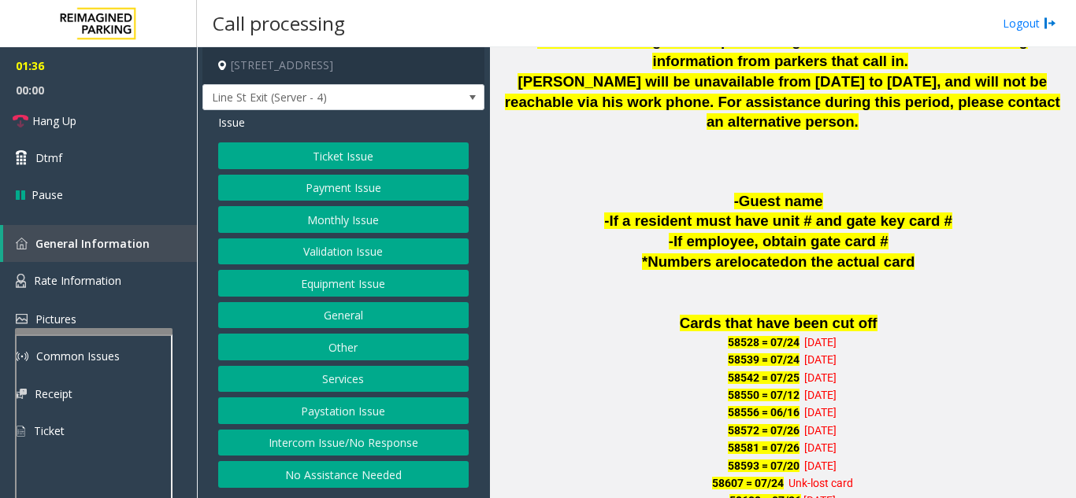
click at [317, 191] on button "Payment Issue" at bounding box center [343, 188] width 250 height 27
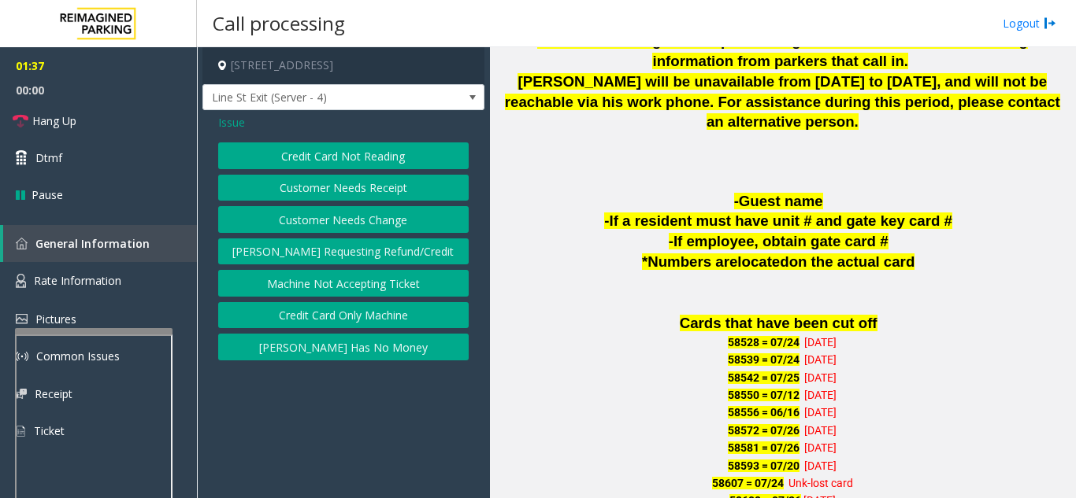
click at [234, 117] on span "Issue" at bounding box center [231, 122] width 27 height 17
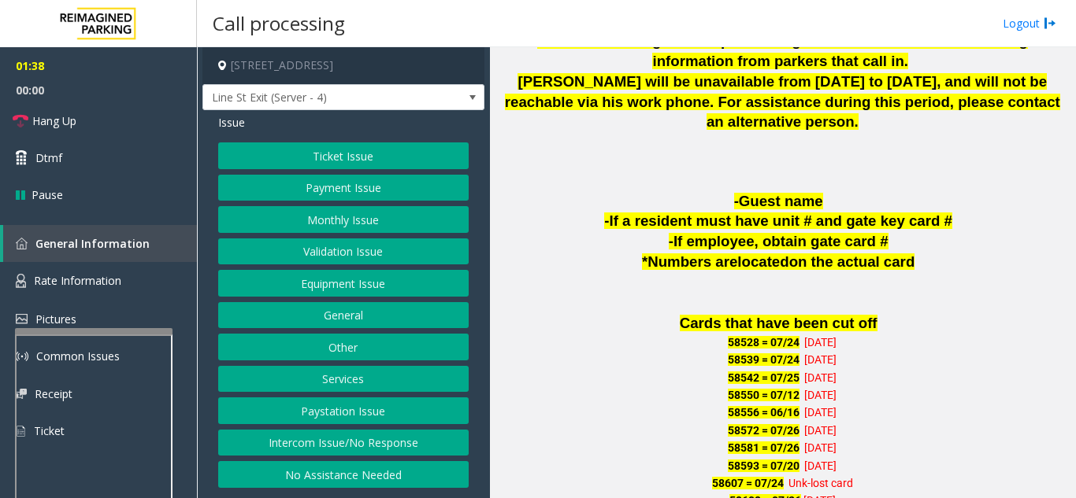
click at [345, 231] on button "Monthly Issue" at bounding box center [343, 219] width 250 height 27
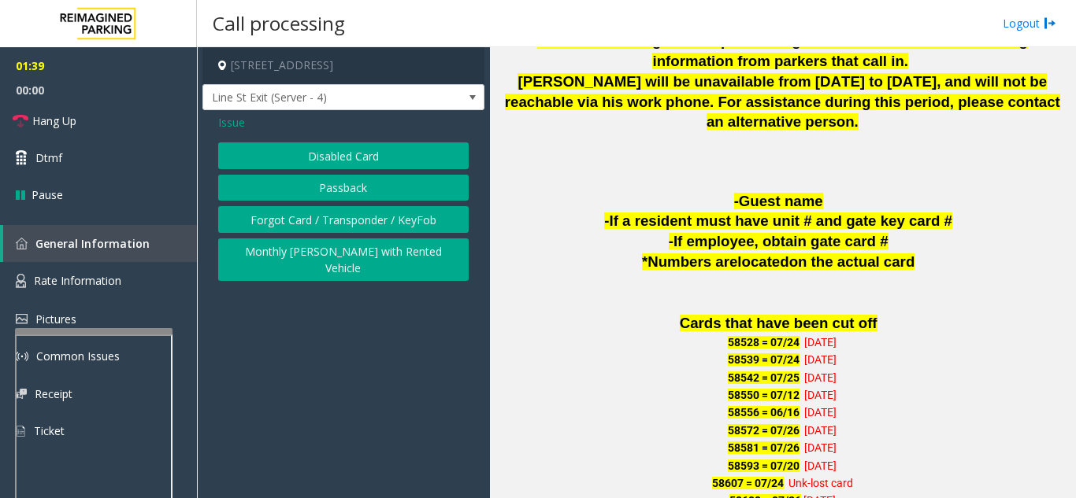
click at [317, 194] on button "Passback" at bounding box center [343, 188] width 250 height 27
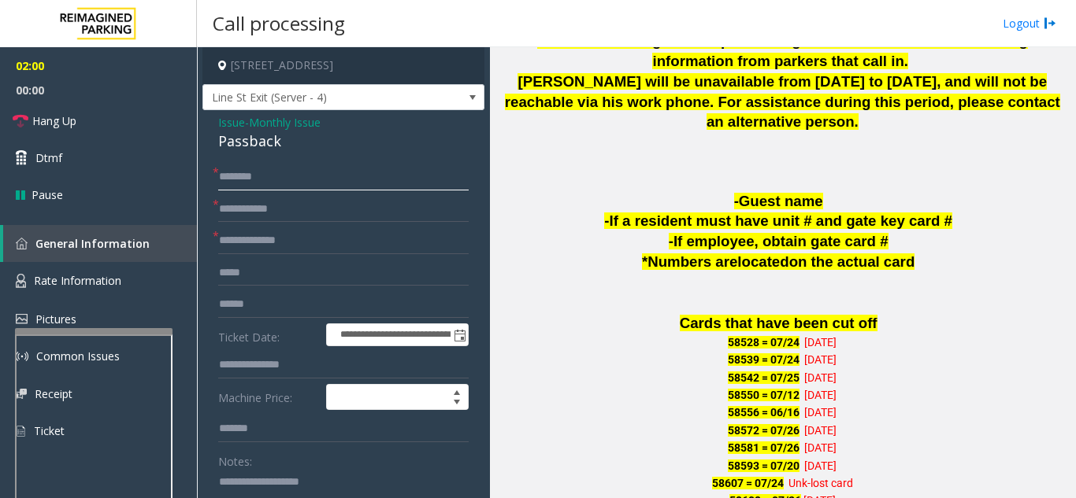
click at [283, 178] on input "text" at bounding box center [343, 177] width 250 height 27
type input "**********"
click at [284, 212] on input "text" at bounding box center [343, 209] width 250 height 27
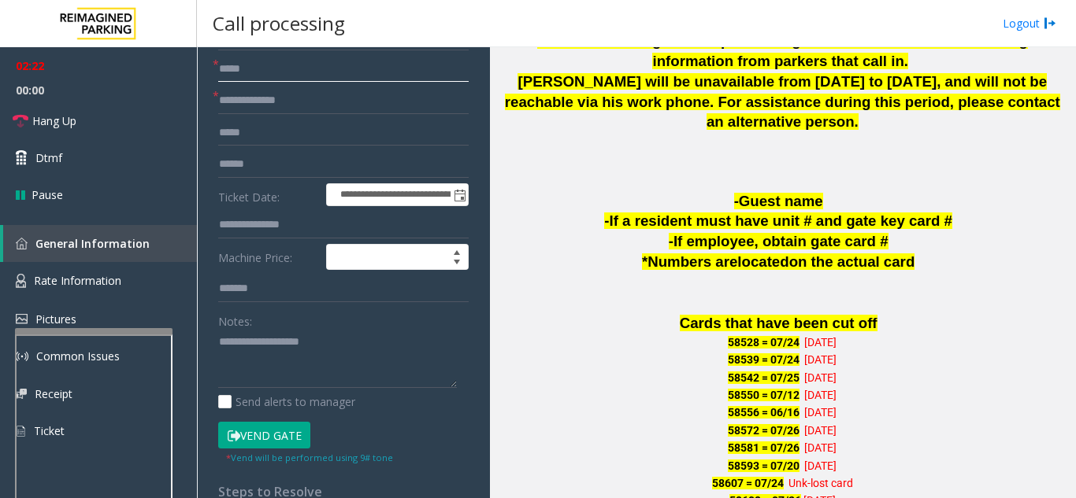
scroll to position [157, 0]
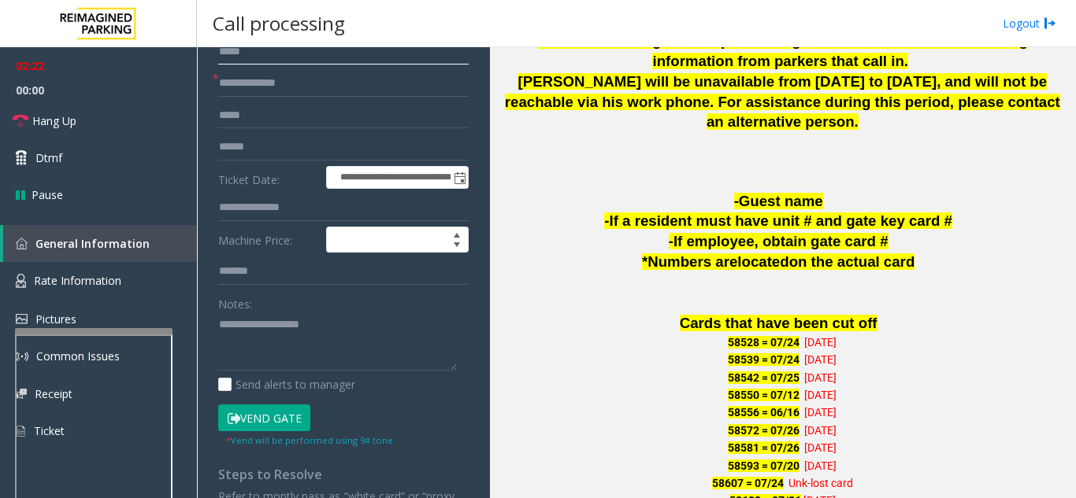
type input "*****"
click at [266, 423] on button "Vend Gate" at bounding box center [264, 418] width 92 height 27
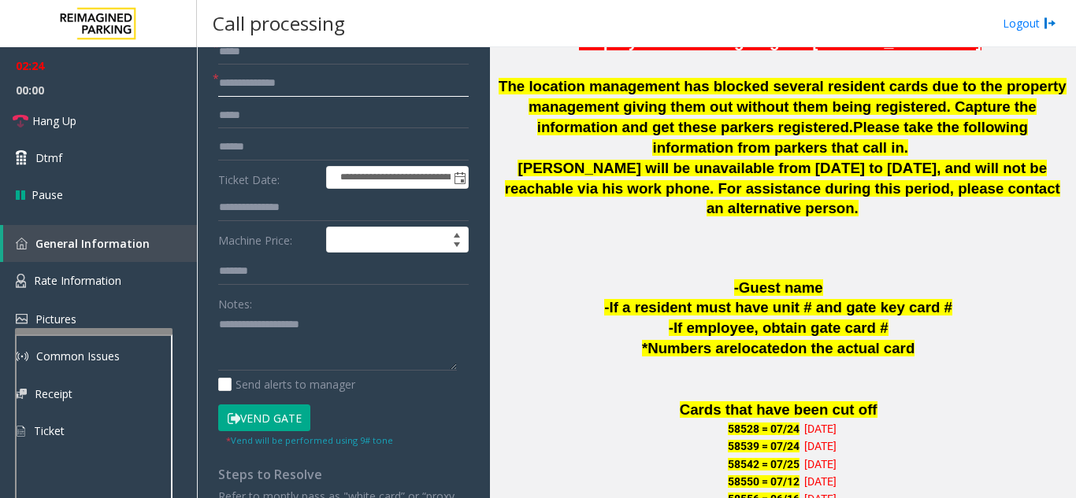
scroll to position [551, 0]
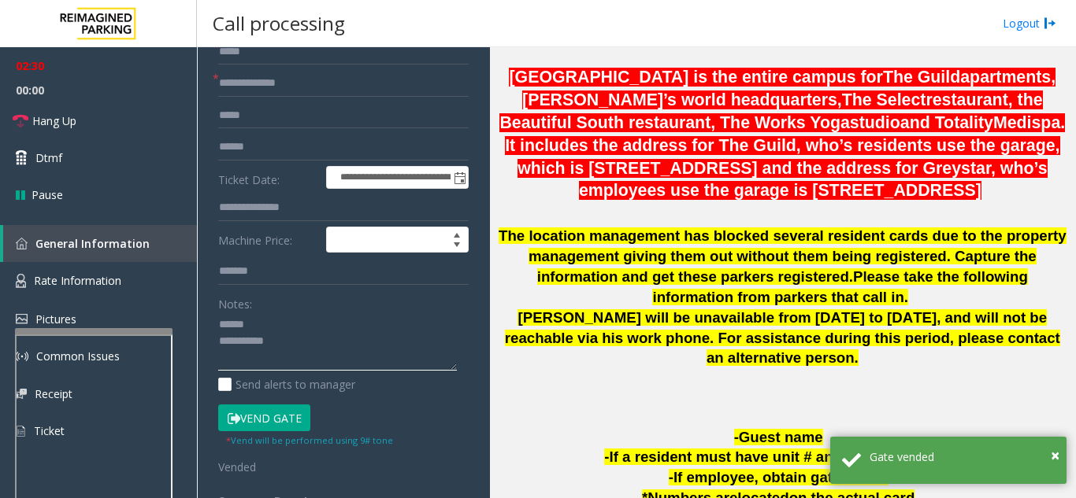
click at [267, 324] on textarea at bounding box center [337, 342] width 239 height 59
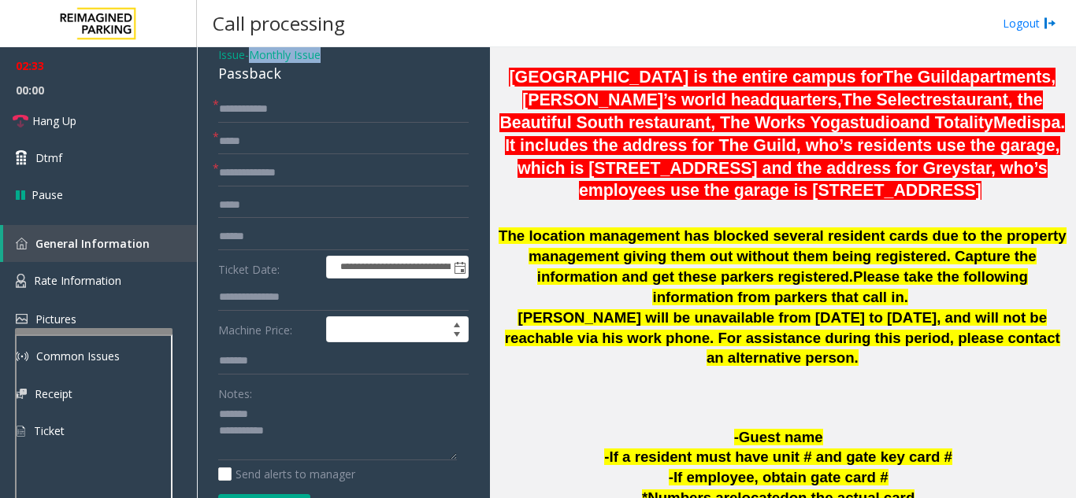
scroll to position [61, 0]
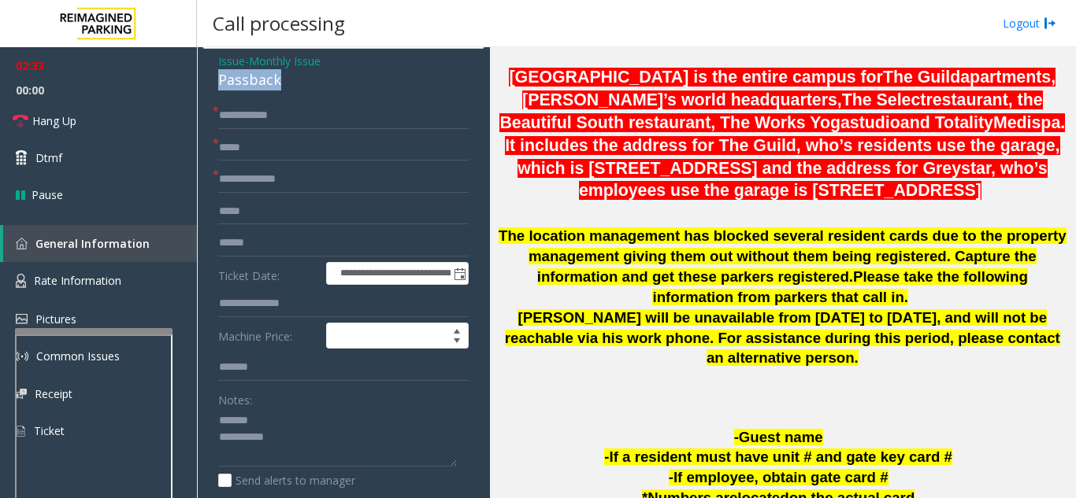
drag, startPoint x: 209, startPoint y: 61, endPoint x: 289, endPoint y: 89, distance: 84.4
click at [289, 89] on div "**********" at bounding box center [343, 479] width 282 height 860
click at [287, 438] on textarea at bounding box center [337, 438] width 239 height 59
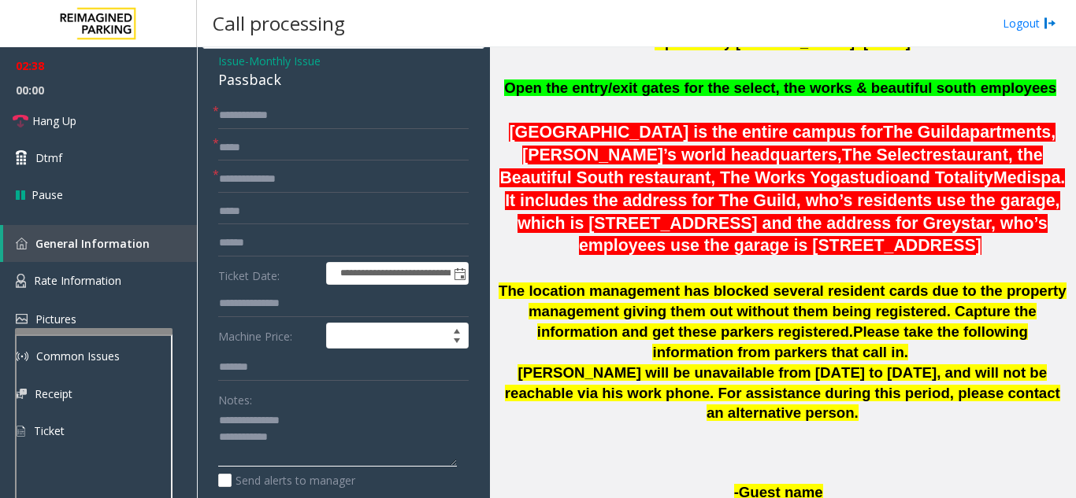
scroll to position [394, 0]
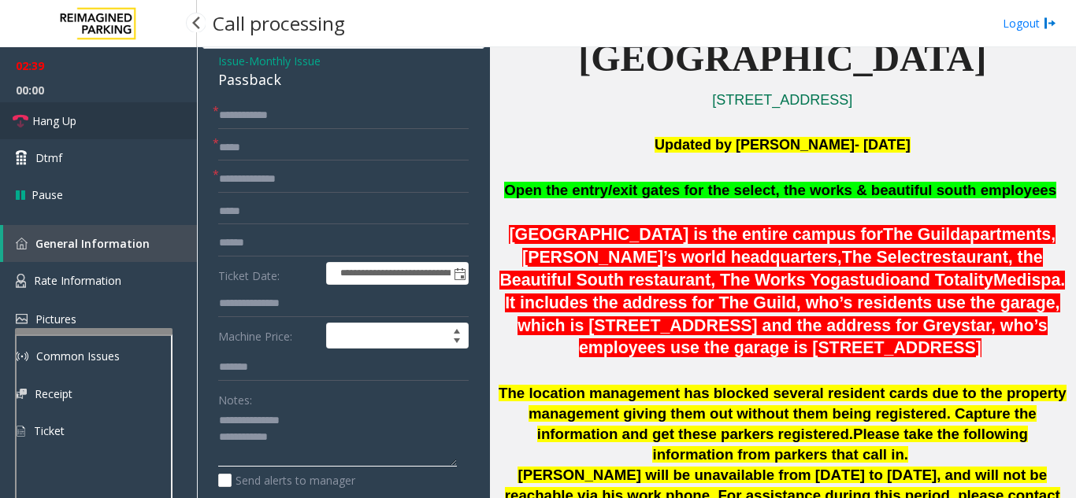
type textarea "**********"
click at [75, 116] on span "Hang Up" at bounding box center [54, 121] width 44 height 17
click at [261, 171] on input "text" at bounding box center [343, 179] width 250 height 27
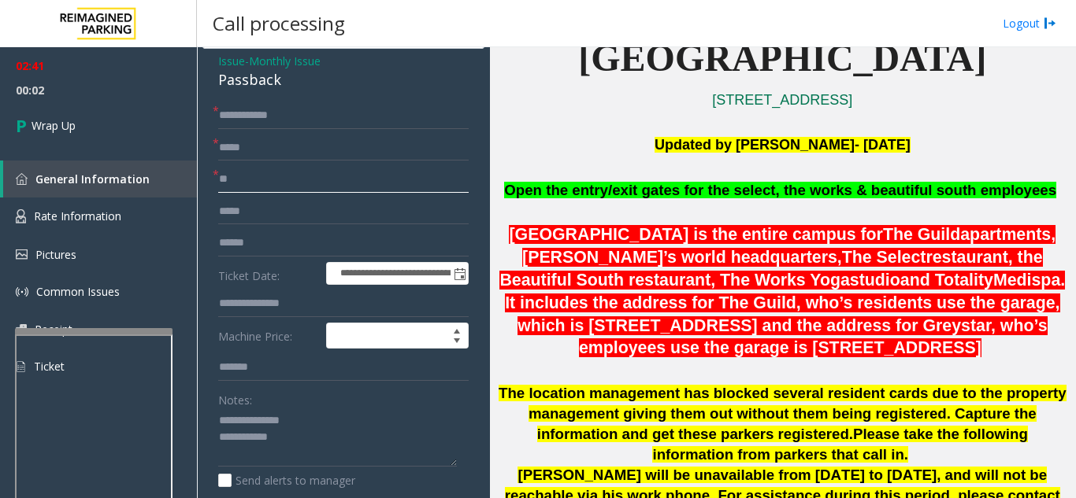
type input "**"
click at [317, 430] on textarea at bounding box center [337, 438] width 239 height 59
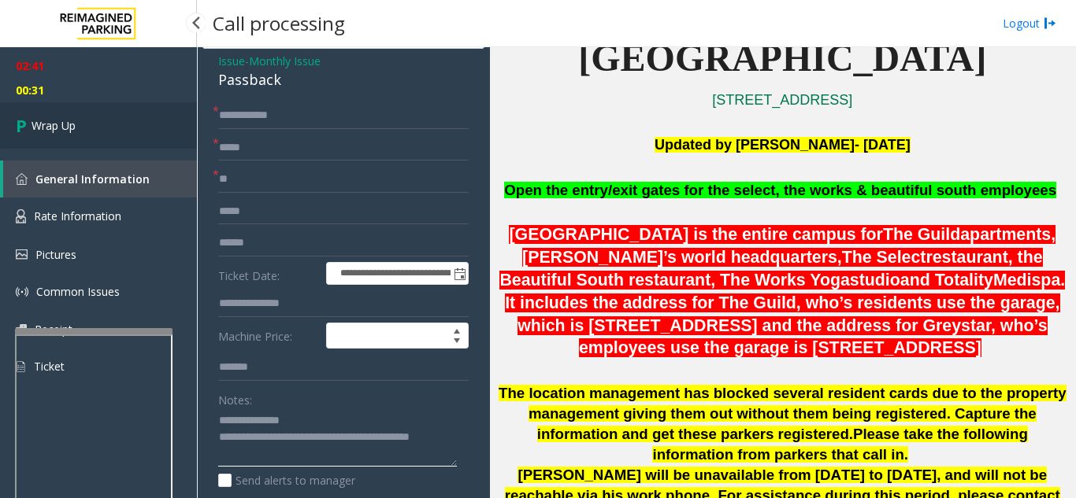
type textarea "**********"
click at [129, 132] on link "Wrap Up" at bounding box center [98, 125] width 197 height 46
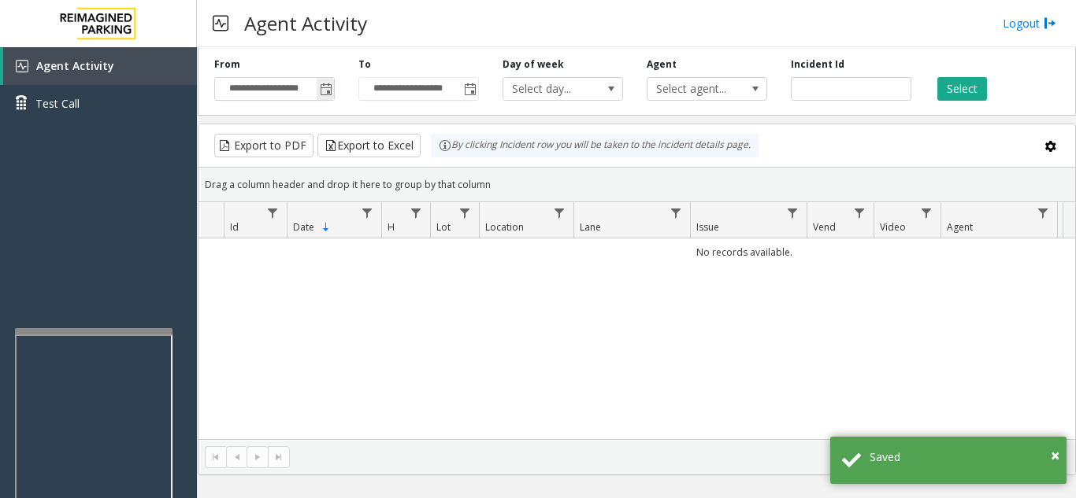
click at [331, 83] on span "Toggle popup" at bounding box center [326, 89] width 13 height 13
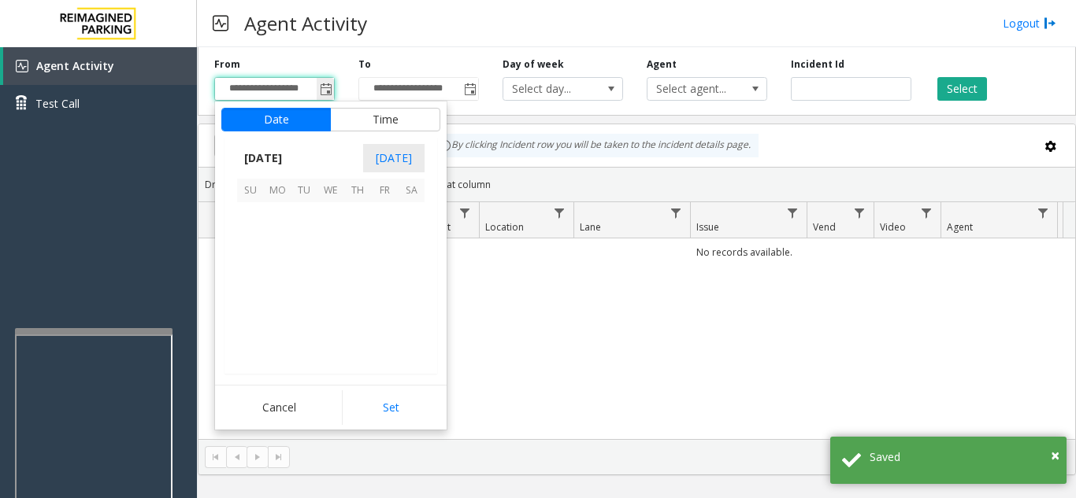
scroll to position [282583, 0]
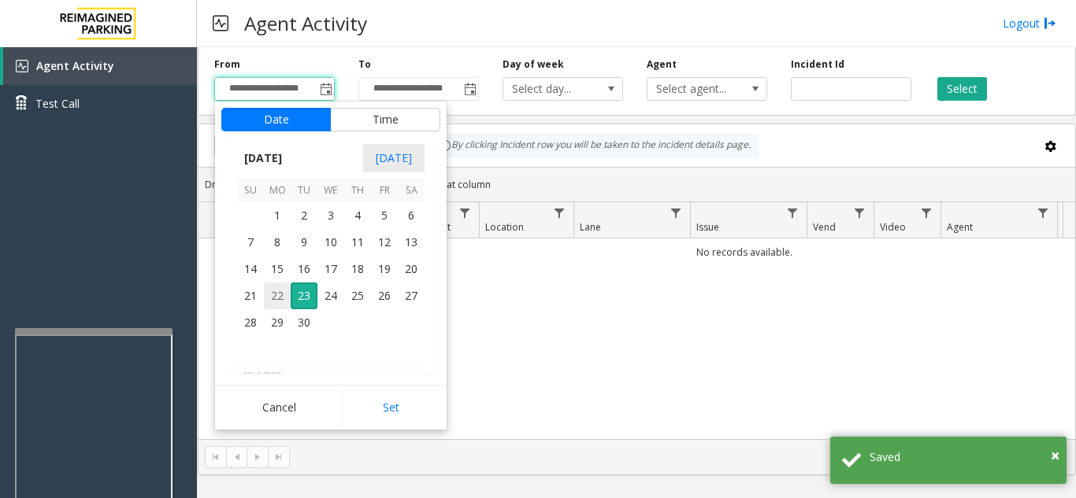
click at [280, 298] on span "22" at bounding box center [277, 296] width 27 height 27
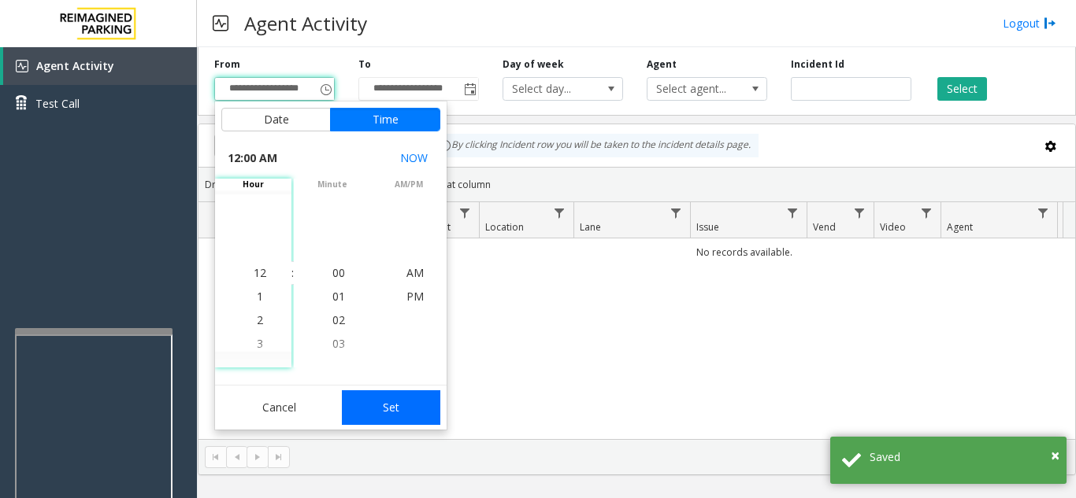
click at [390, 402] on button "Set" at bounding box center [391, 408] width 99 height 35
type input "**********"
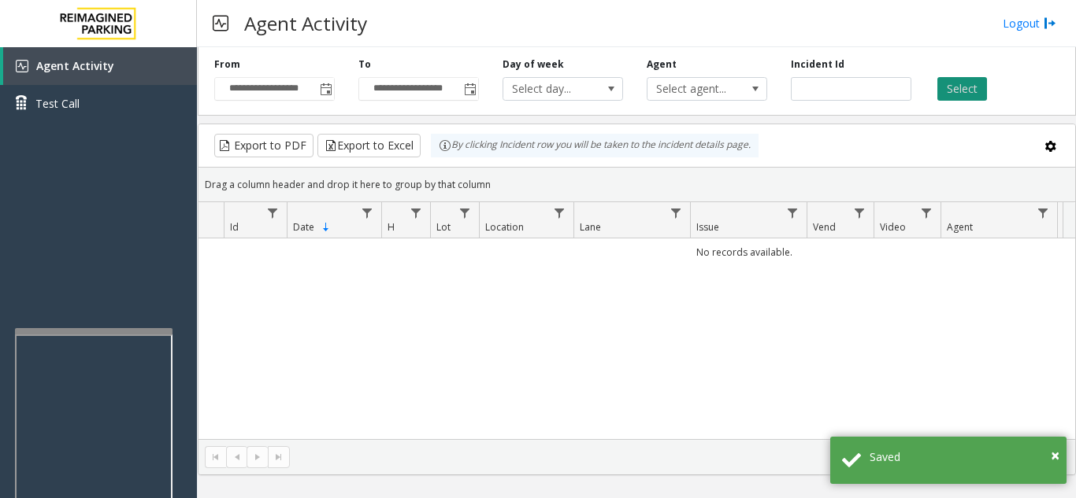
click at [970, 95] on button "Select" at bounding box center [962, 89] width 50 height 24
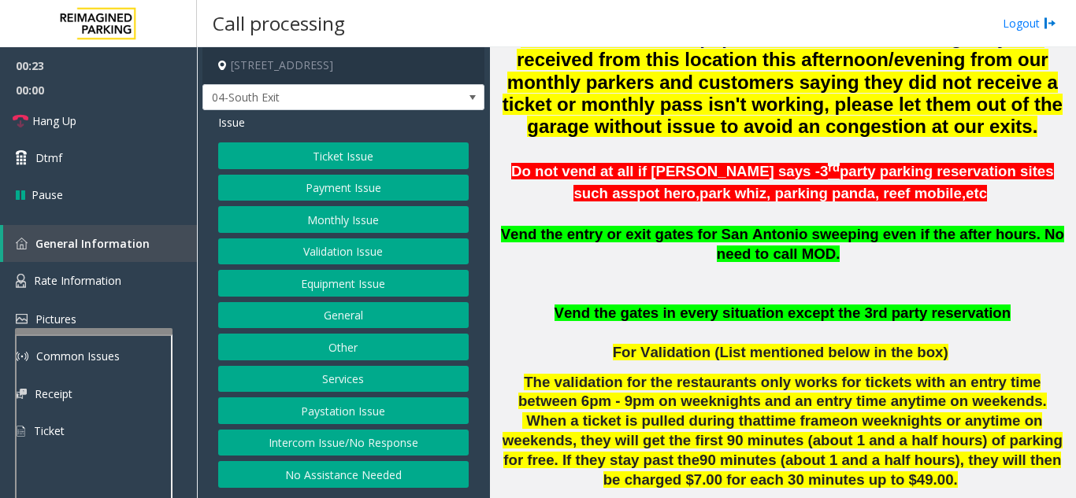
scroll to position [551, 0]
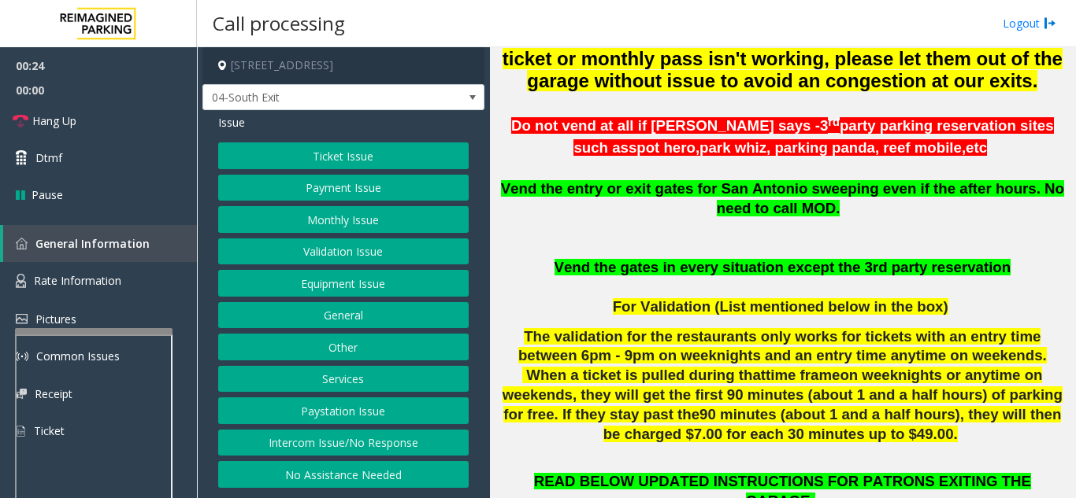
click at [339, 150] on button "Ticket Issue" at bounding box center [343, 156] width 250 height 27
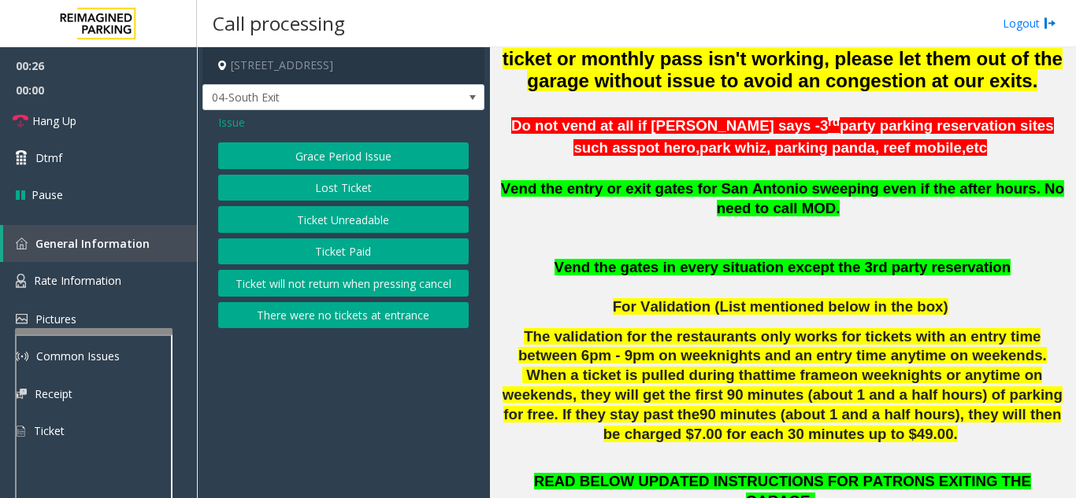
click at [344, 261] on button "Ticket Paid" at bounding box center [343, 252] width 250 height 27
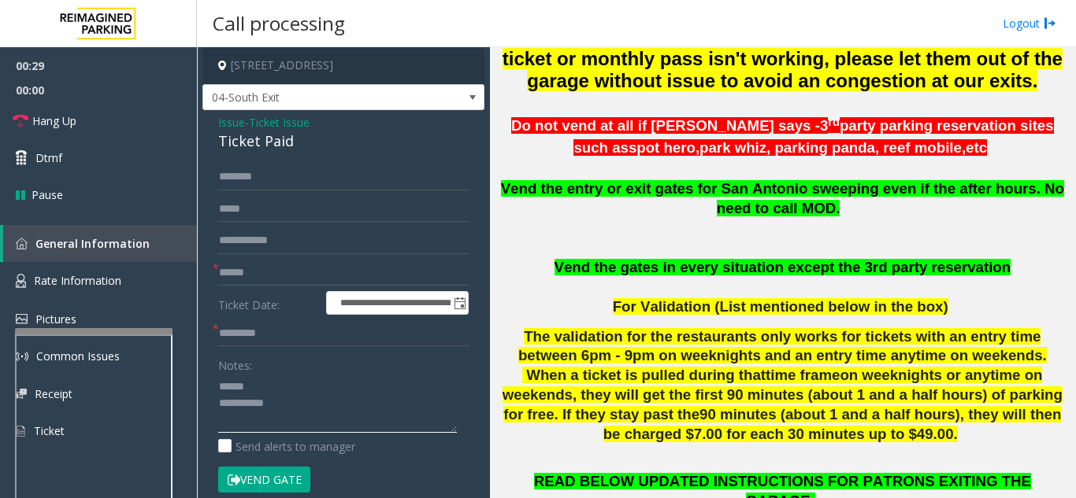
click at [267, 380] on textarea at bounding box center [337, 403] width 239 height 59
drag, startPoint x: 213, startPoint y: 135, endPoint x: 296, endPoint y: 141, distance: 83.6
click at [296, 141] on div "**********" at bounding box center [343, 453] width 282 height 687
click at [327, 420] on textarea at bounding box center [337, 403] width 239 height 59
type textarea "**********"
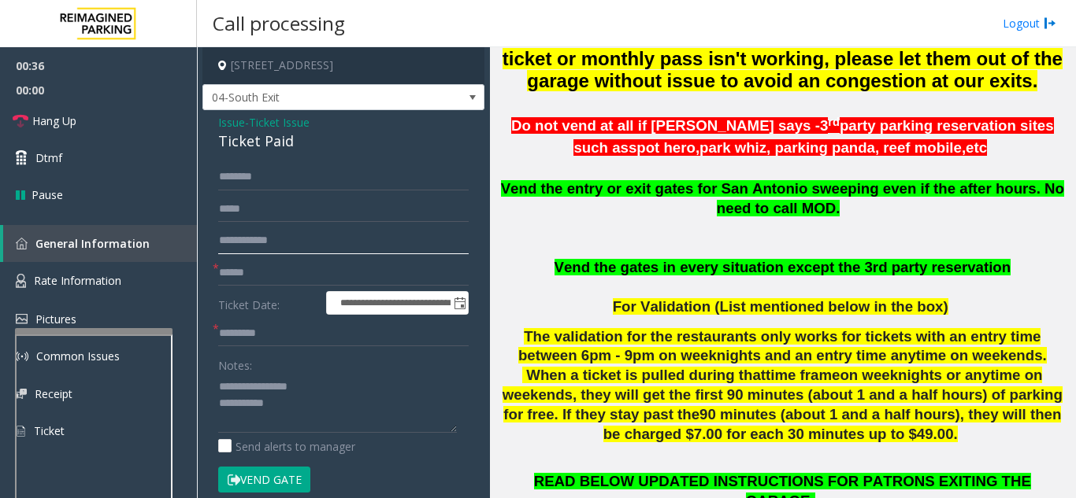
click at [261, 235] on input "text" at bounding box center [343, 241] width 250 height 27
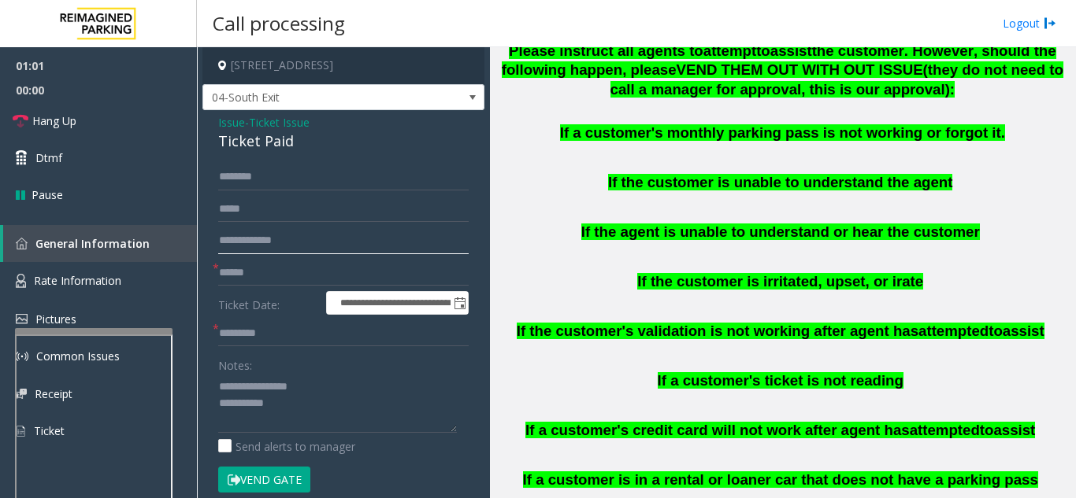
scroll to position [1417, 0]
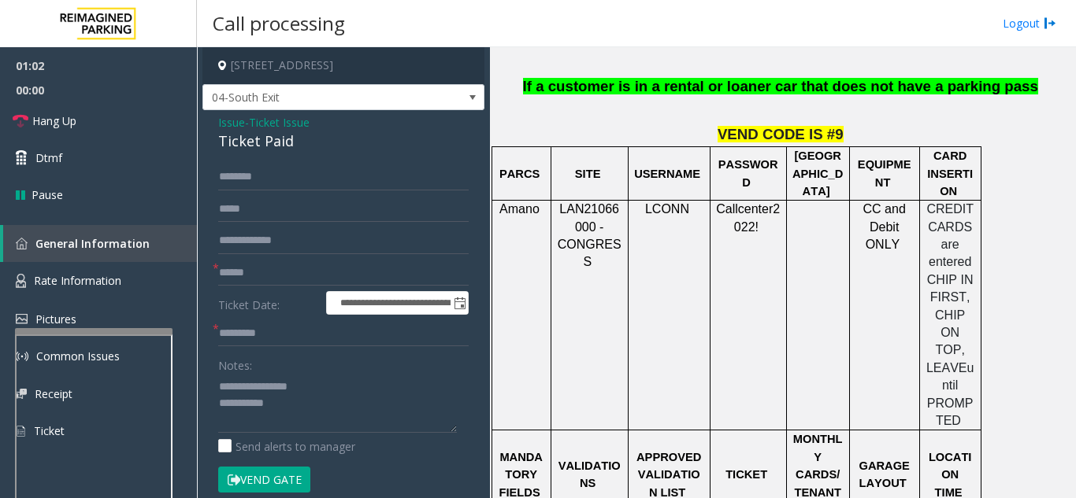
click at [339, 252] on input "**********" at bounding box center [343, 241] width 250 height 27
type input "**********"
click at [288, 276] on input "text" at bounding box center [343, 273] width 250 height 27
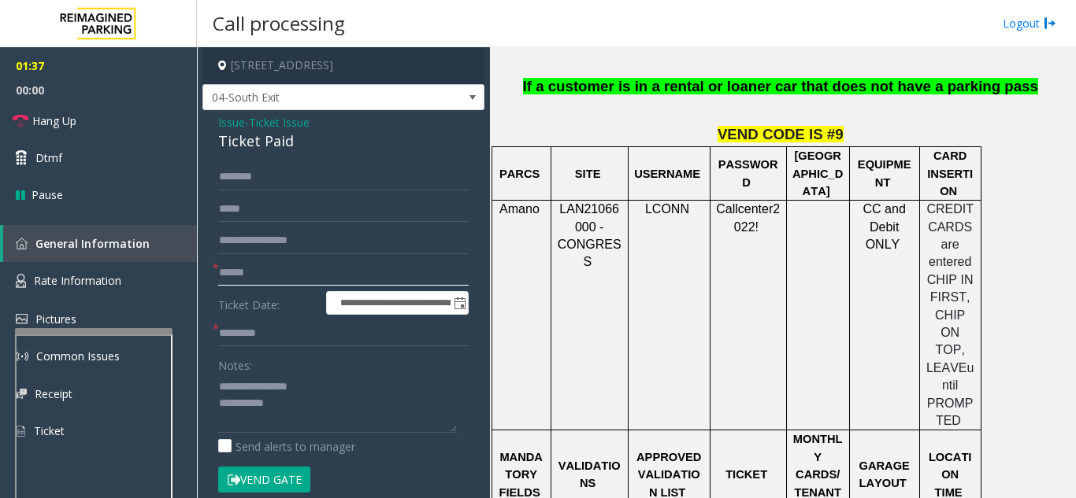
type input "******"
click at [268, 480] on button "Vend Gate" at bounding box center [264, 480] width 92 height 27
click at [268, 340] on input "text" at bounding box center [343, 333] width 250 height 27
type input "******"
click at [314, 415] on textarea at bounding box center [337, 403] width 239 height 59
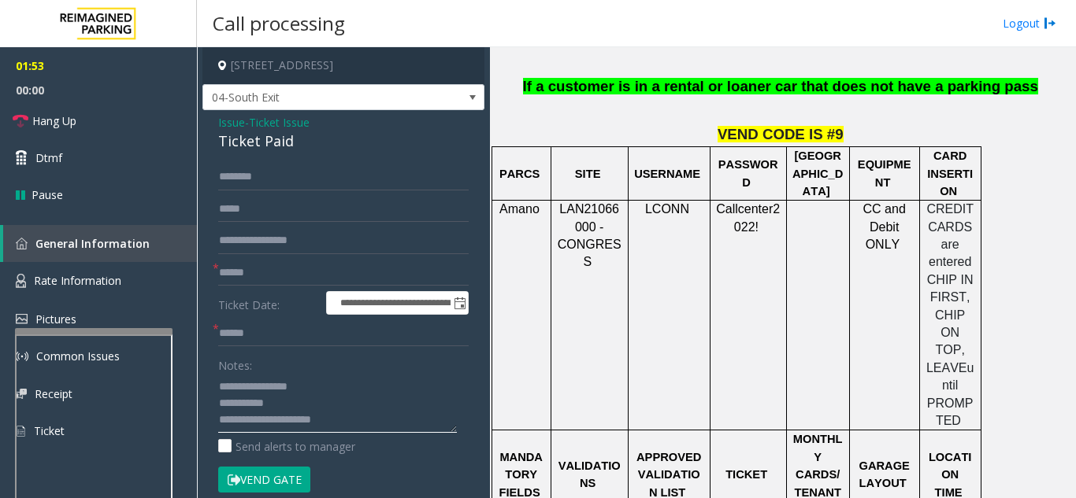
type textarea "**********"
click at [298, 485] on button "Vend Gate" at bounding box center [264, 480] width 92 height 27
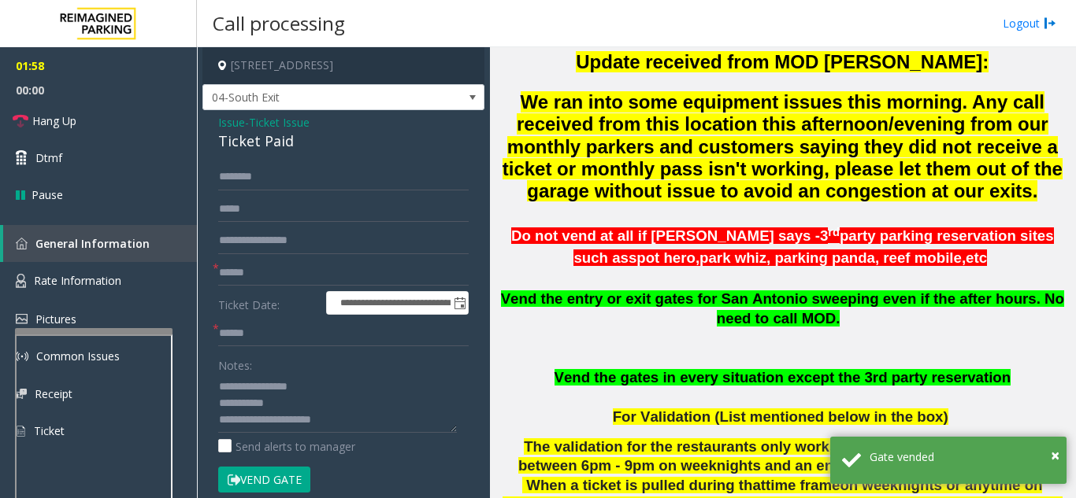
scroll to position [394, 0]
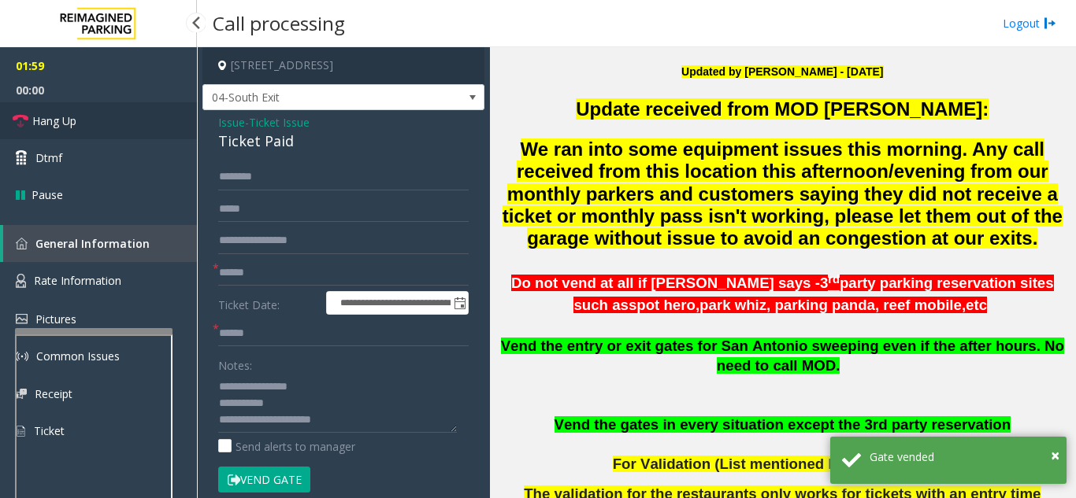
click at [61, 114] on span "Hang Up" at bounding box center [54, 121] width 44 height 17
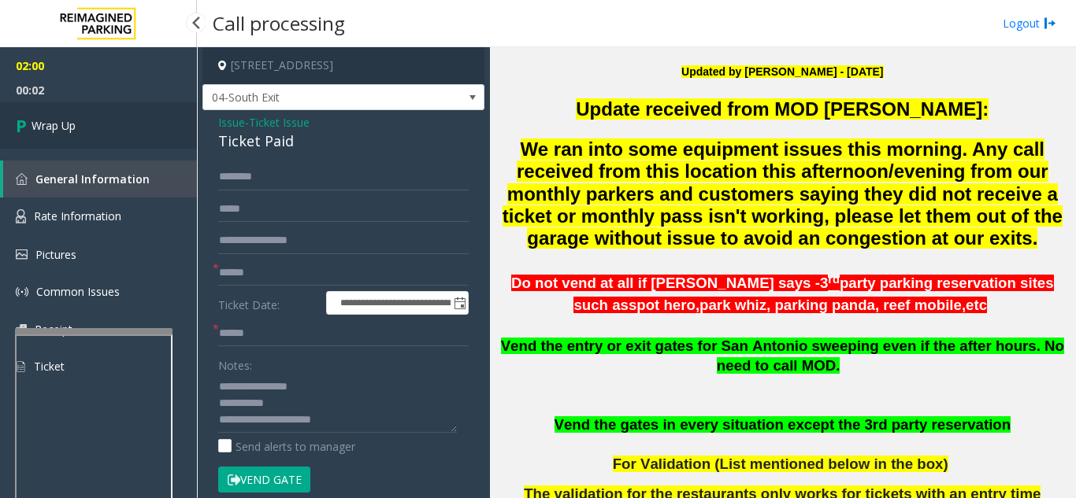
click at [91, 130] on link "Wrap Up" at bounding box center [98, 125] width 197 height 46
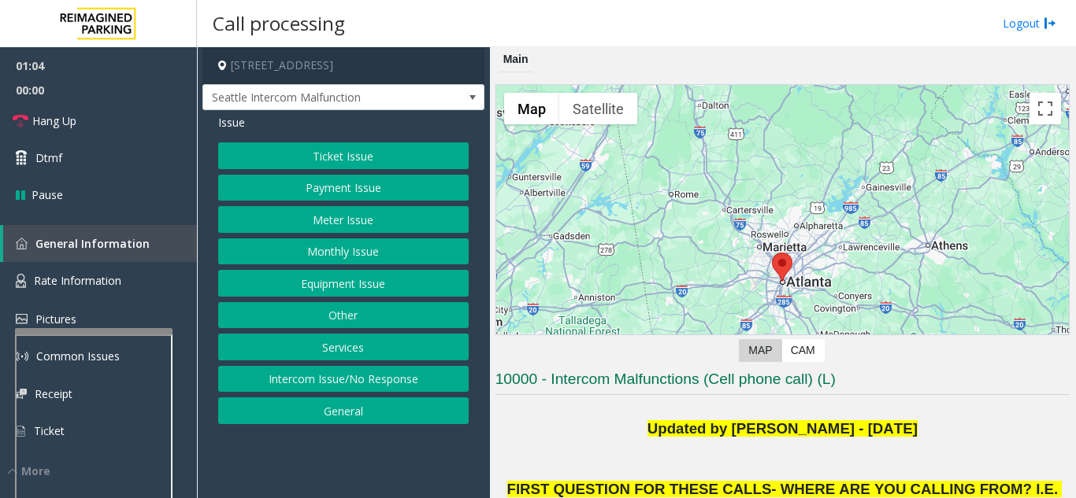
click at [350, 272] on button "Equipment Issue" at bounding box center [343, 283] width 250 height 27
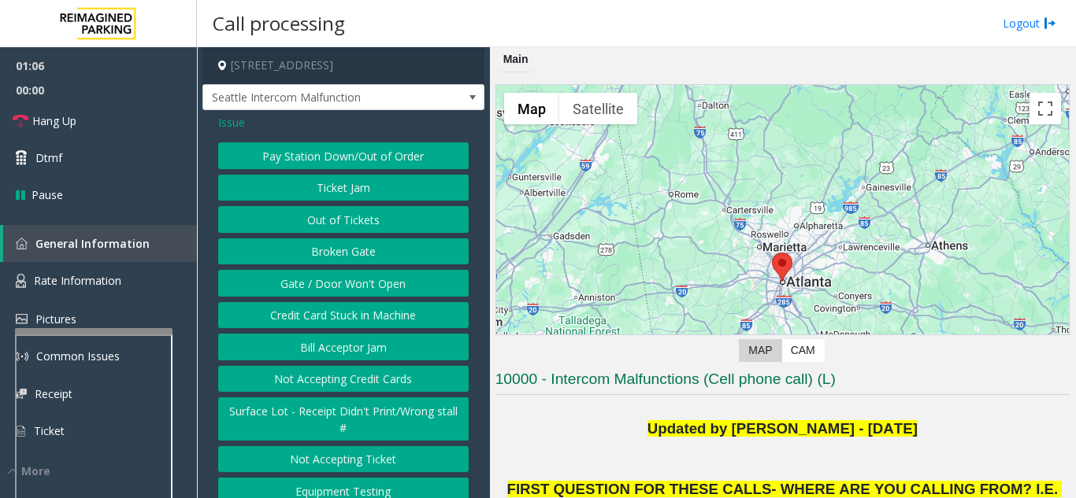
click at [353, 297] on button "Gate / Door Won't Open" at bounding box center [343, 283] width 250 height 27
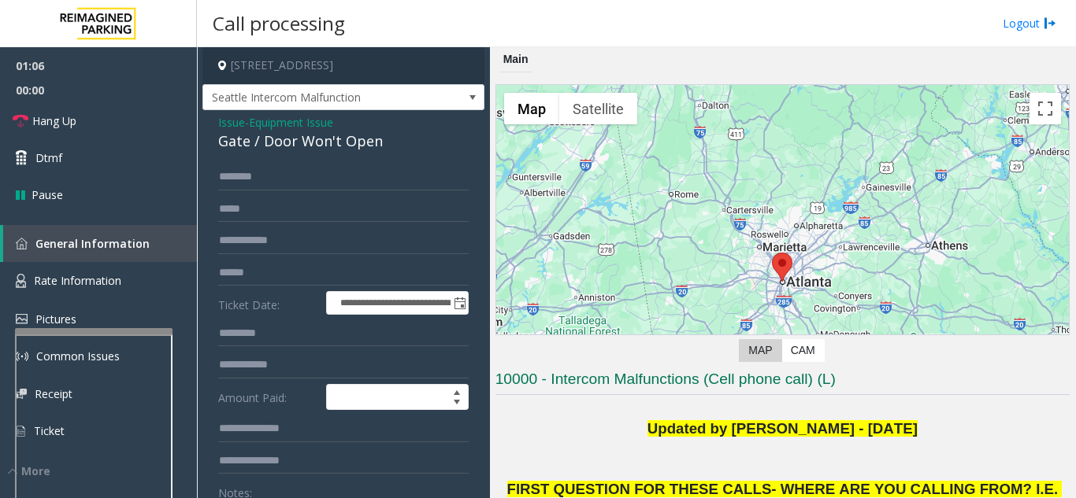
scroll to position [79, 0]
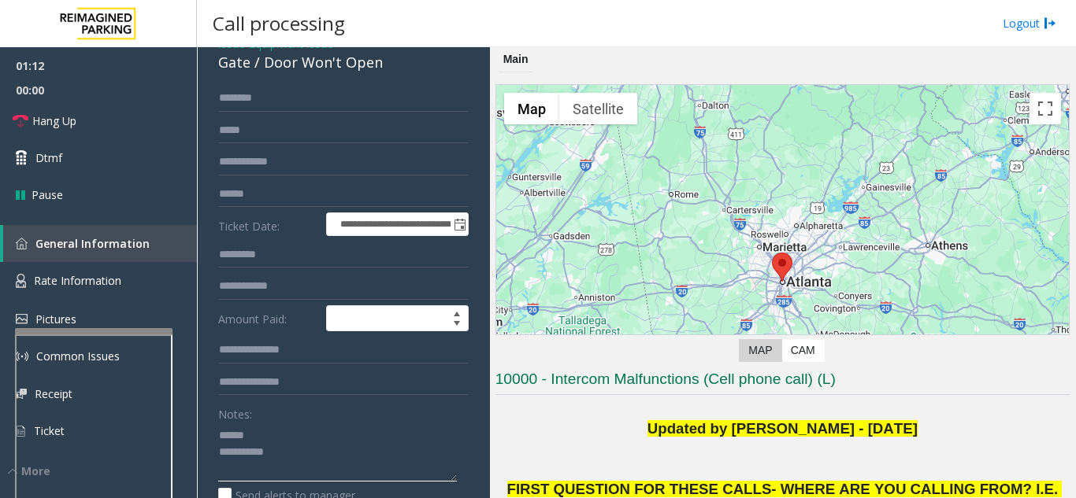
click at [257, 450] on textarea at bounding box center [337, 452] width 239 height 59
drag, startPoint x: 259, startPoint y: 72, endPoint x: 405, endPoint y: 76, distance: 145.7
click at [405, 73] on div "Gate / Door Won't Open" at bounding box center [343, 62] width 250 height 21
click at [372, 471] on textarea at bounding box center [337, 452] width 239 height 59
click at [312, 468] on textarea at bounding box center [337, 452] width 239 height 59
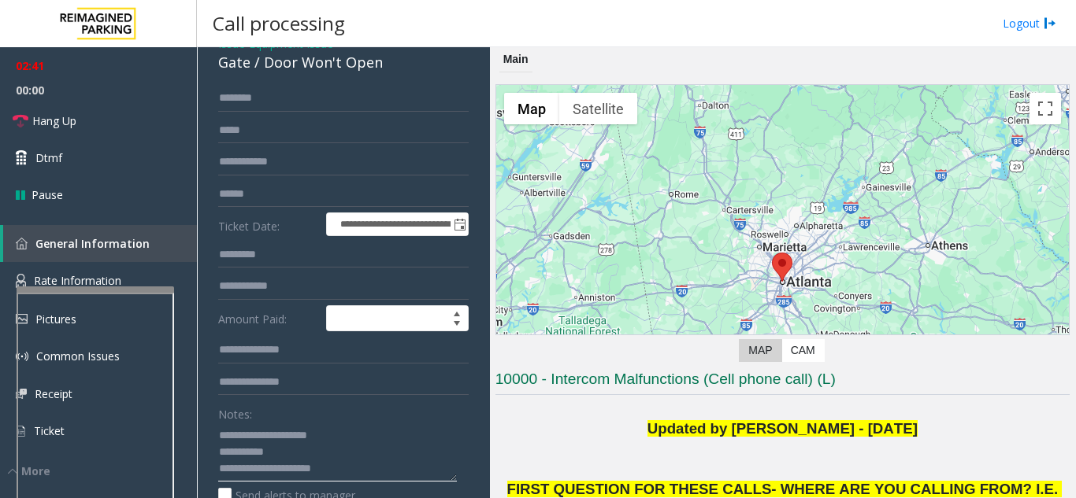
click at [85, 290] on div at bounding box center [95, 290] width 157 height 6
click at [309, 461] on textarea at bounding box center [337, 452] width 239 height 59
paste textarea "**********"
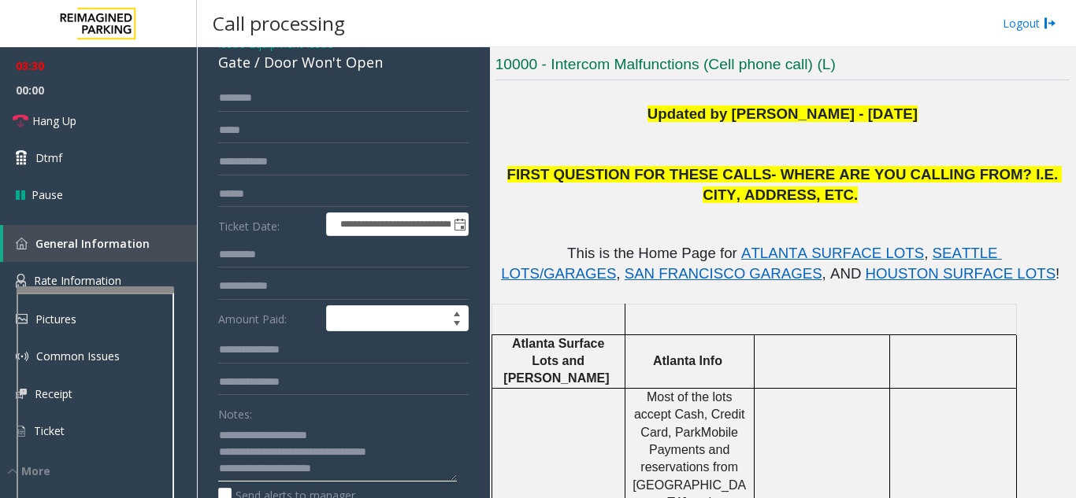
scroll to position [394, 0]
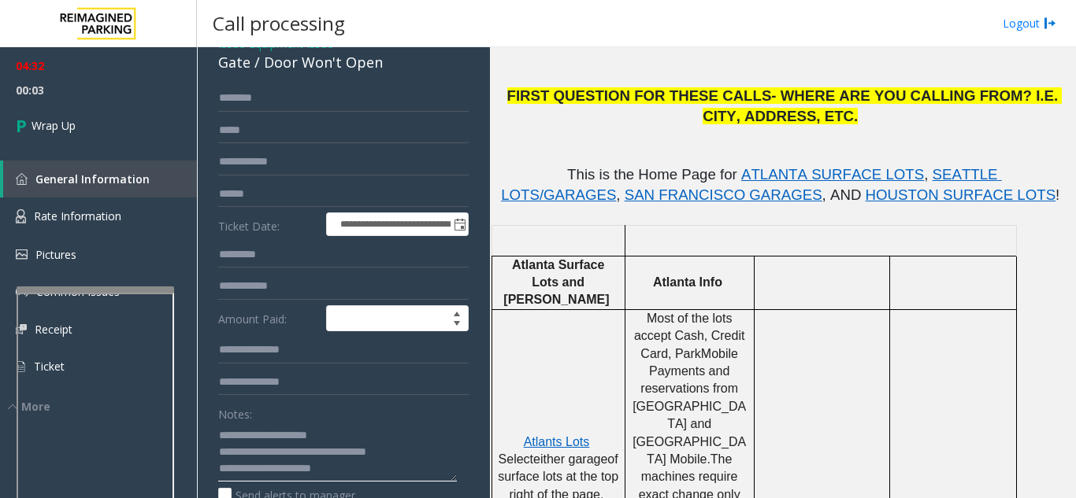
click at [450, 465] on textarea at bounding box center [337, 452] width 239 height 59
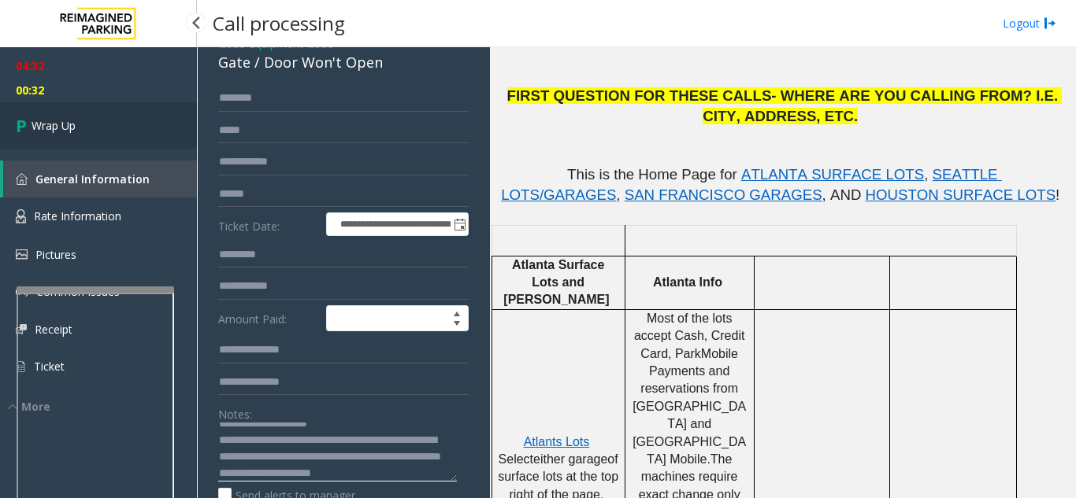
type textarea "**********"
click at [117, 143] on link "Wrap Up" at bounding box center [98, 125] width 197 height 46
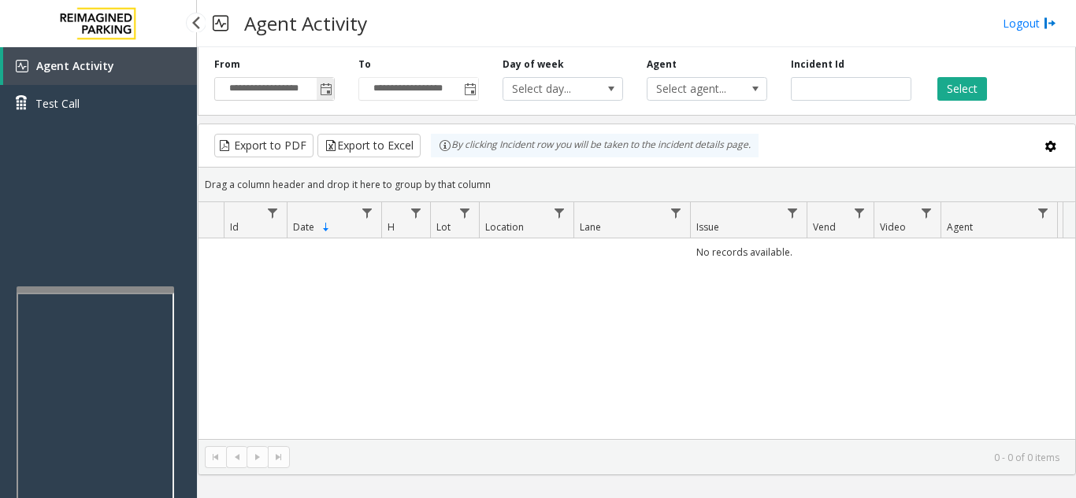
click at [330, 87] on span "Toggle popup" at bounding box center [326, 89] width 13 height 13
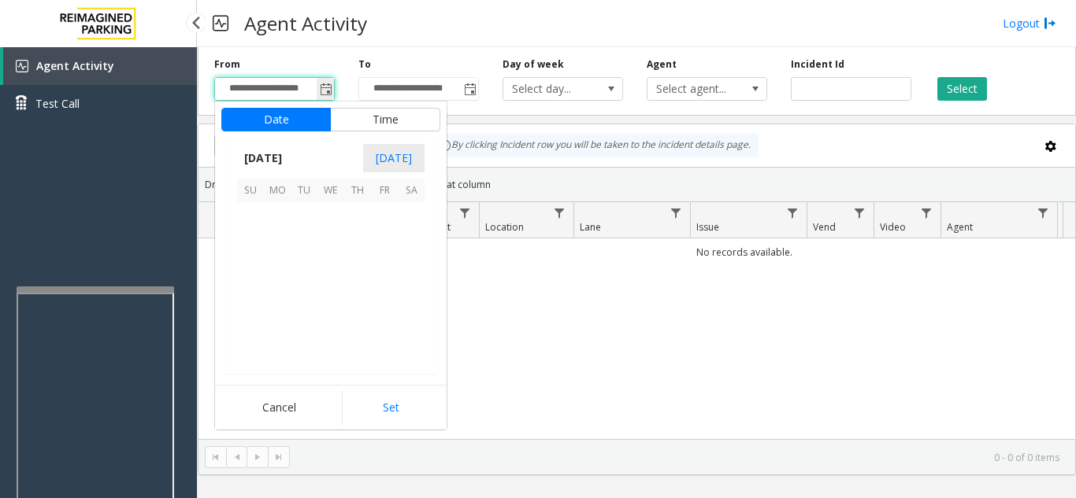
scroll to position [282583, 0]
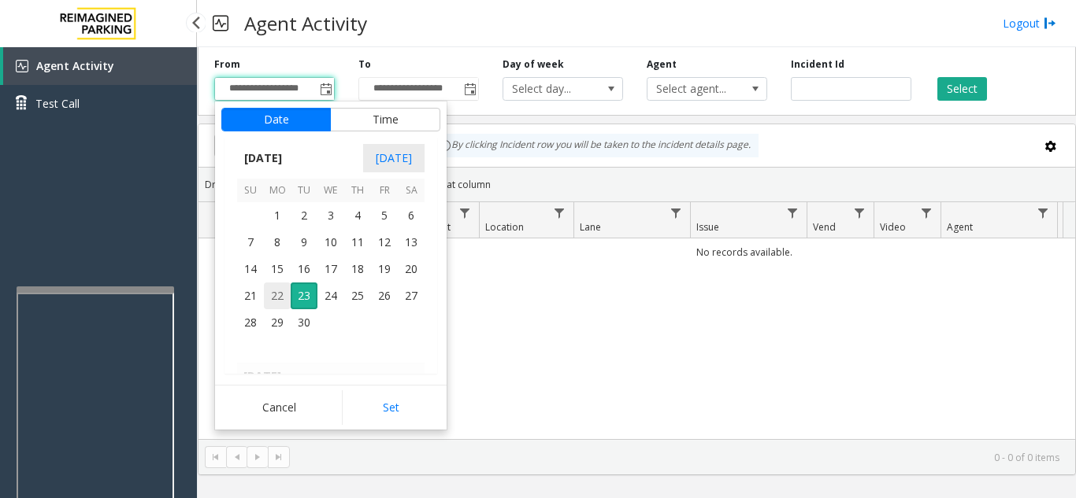
click at [280, 296] on span "22" at bounding box center [277, 296] width 27 height 27
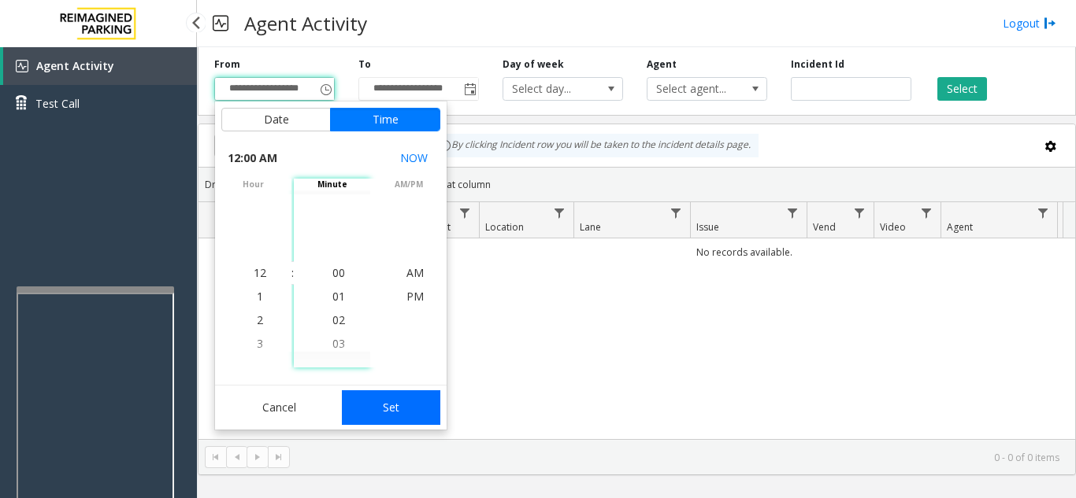
click at [409, 408] on button "Set" at bounding box center [391, 408] width 99 height 35
type input "**********"
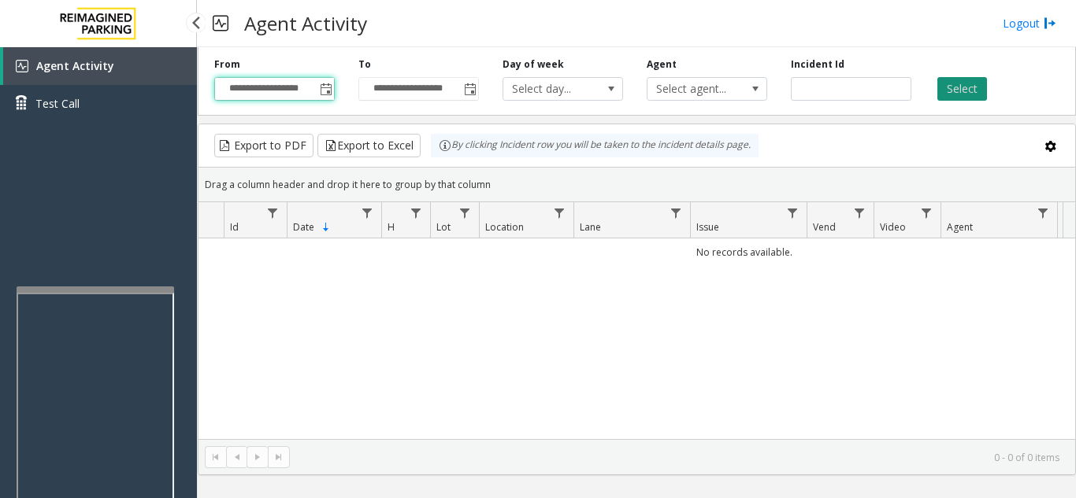
click at [973, 91] on button "Select" at bounding box center [962, 89] width 50 height 24
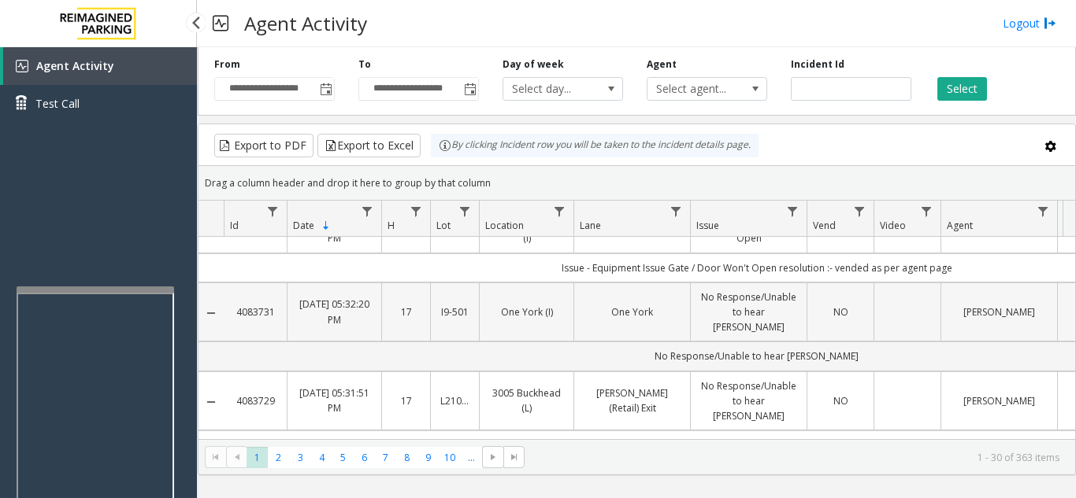
scroll to position [0, 0]
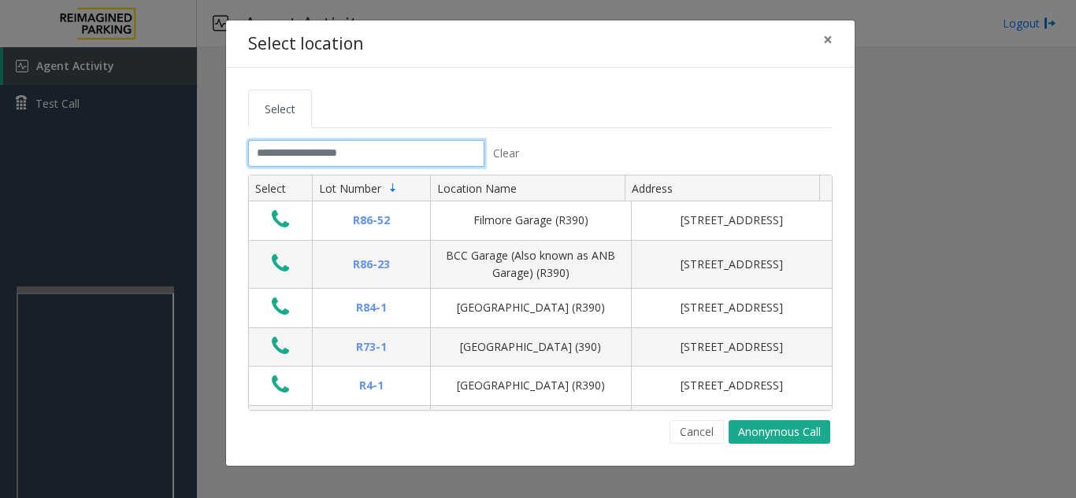
click at [277, 145] on input "text" at bounding box center [366, 153] width 236 height 27
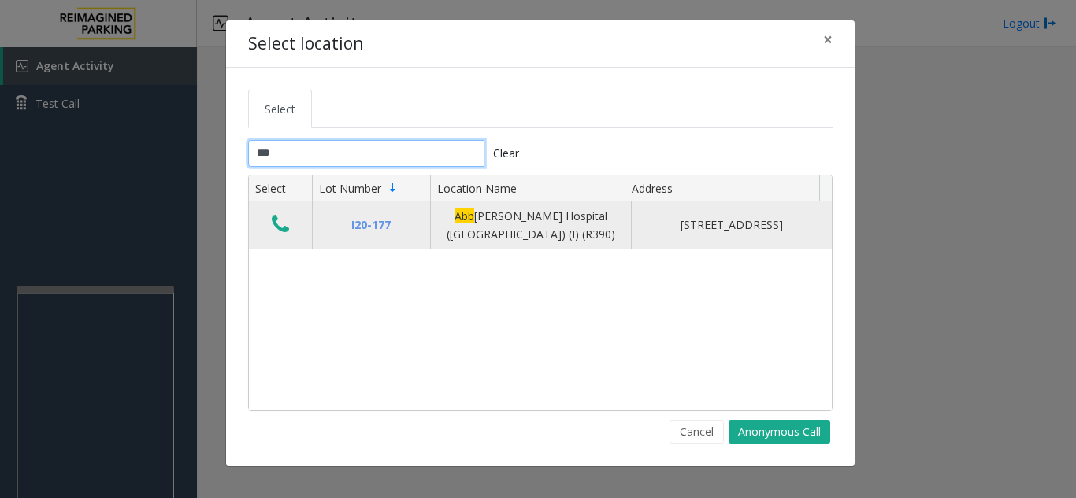
type input "***"
click at [289, 235] on button "Data table" at bounding box center [280, 225] width 27 height 25
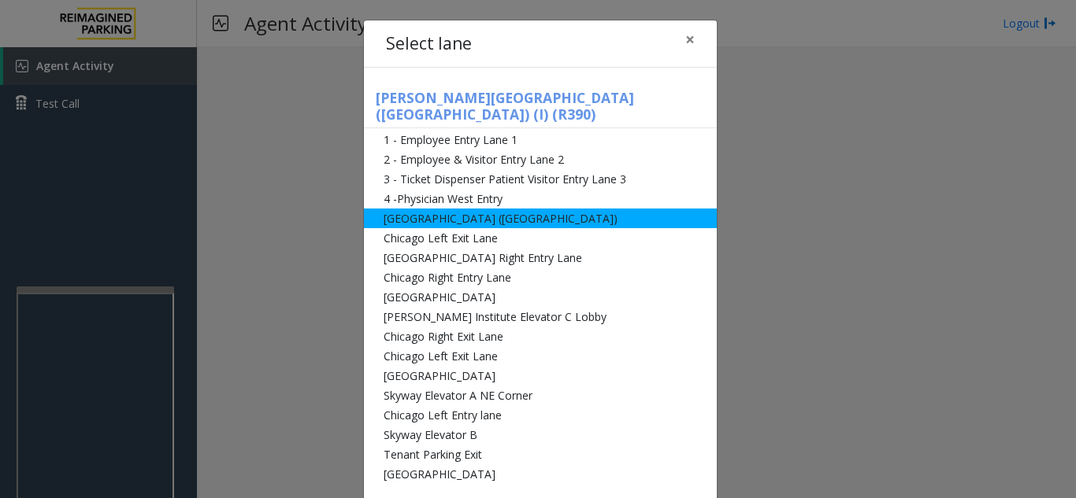
click at [457, 209] on li "[GEOGRAPHIC_DATA] ([GEOGRAPHIC_DATA])" at bounding box center [540, 219] width 353 height 20
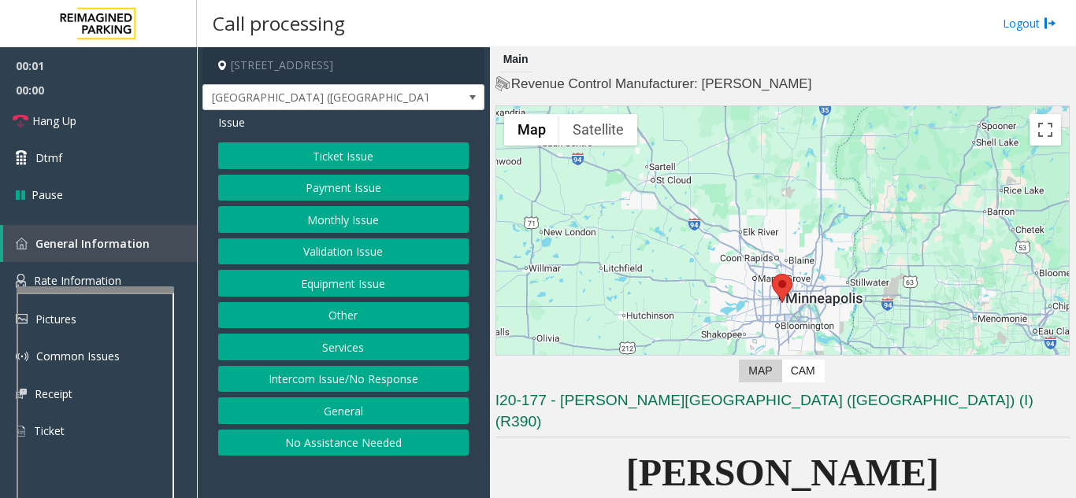
click at [402, 168] on button "Ticket Issue" at bounding box center [343, 156] width 250 height 27
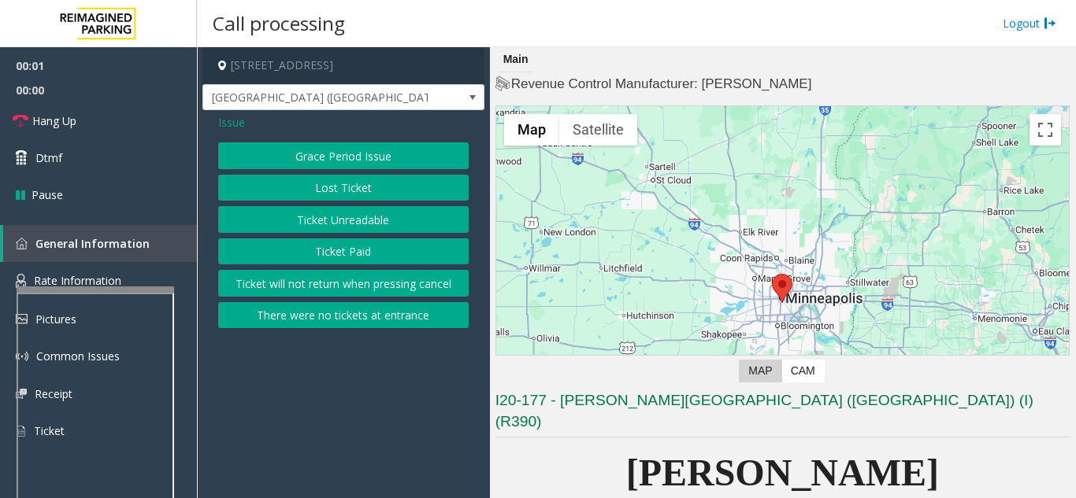
click at [395, 214] on button "Ticket Unreadable" at bounding box center [343, 219] width 250 height 27
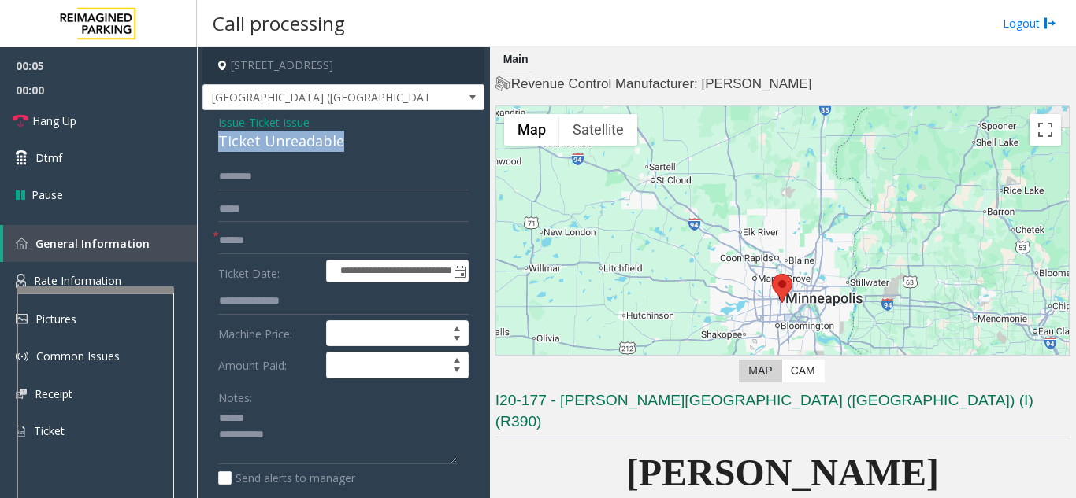
drag, startPoint x: 215, startPoint y: 145, endPoint x: 352, endPoint y: 147, distance: 137.0
click at [352, 147] on div "**********" at bounding box center [343, 494] width 282 height 768
type textarea "**********"
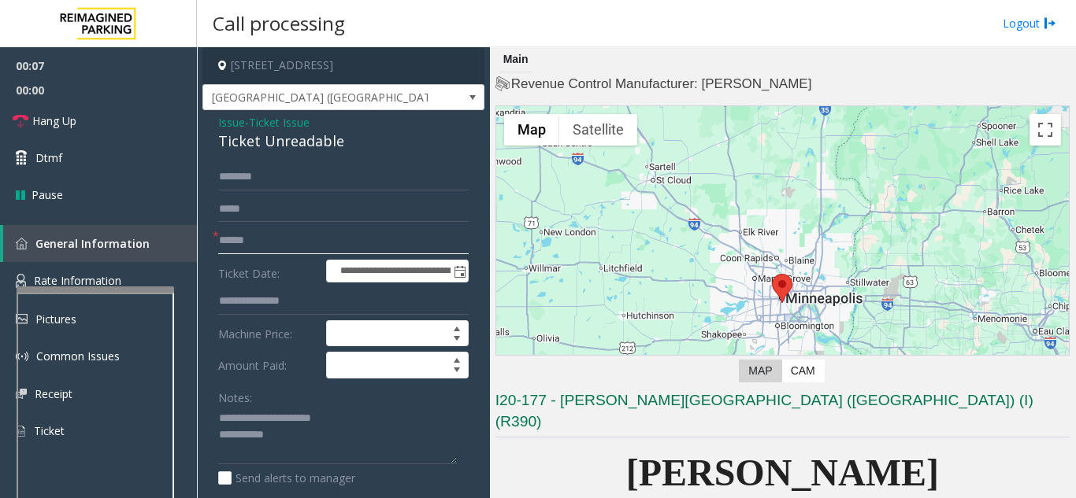
click at [335, 243] on input "text" at bounding box center [343, 241] width 250 height 27
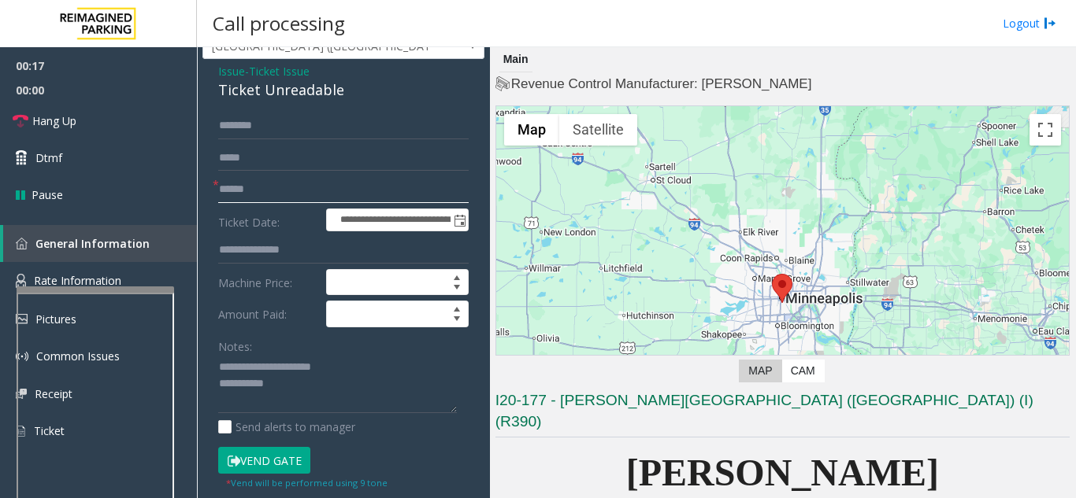
scroll to position [79, 0]
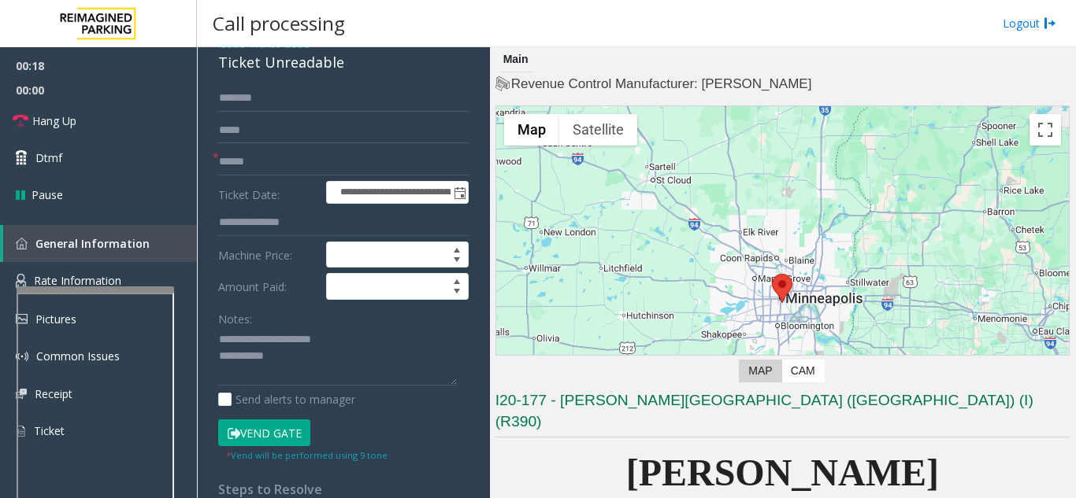
click at [276, 428] on button "Vend Gate" at bounding box center [264, 433] width 92 height 27
click at [290, 166] on input "text" at bounding box center [343, 162] width 250 height 27
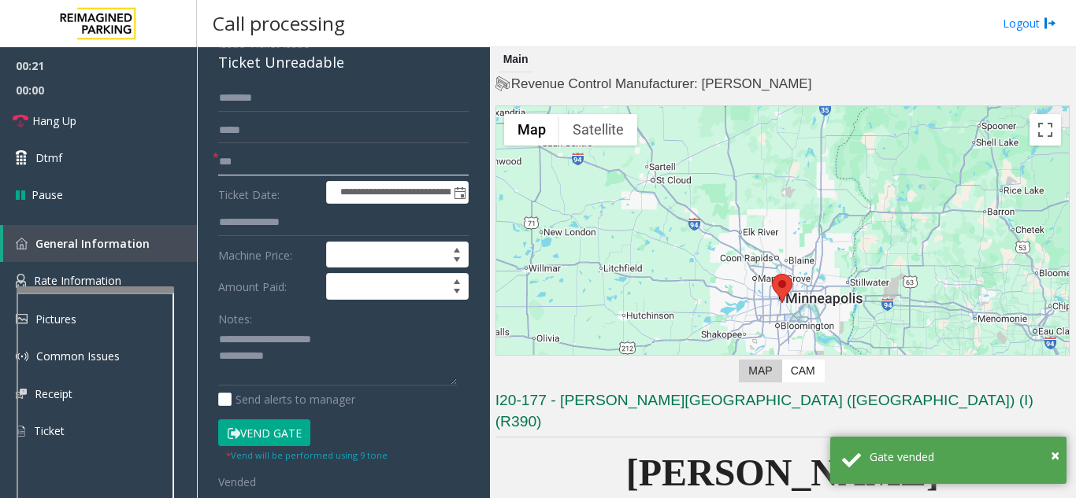
type input "**"
click at [347, 352] on textarea at bounding box center [337, 357] width 239 height 59
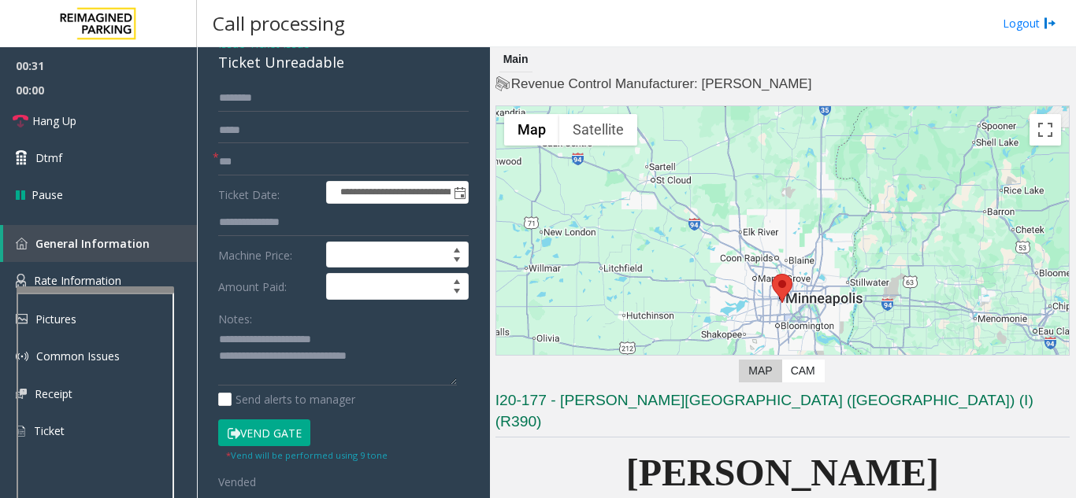
click at [266, 424] on button "Vend Gate" at bounding box center [264, 433] width 92 height 27
click at [398, 354] on textarea at bounding box center [337, 357] width 239 height 59
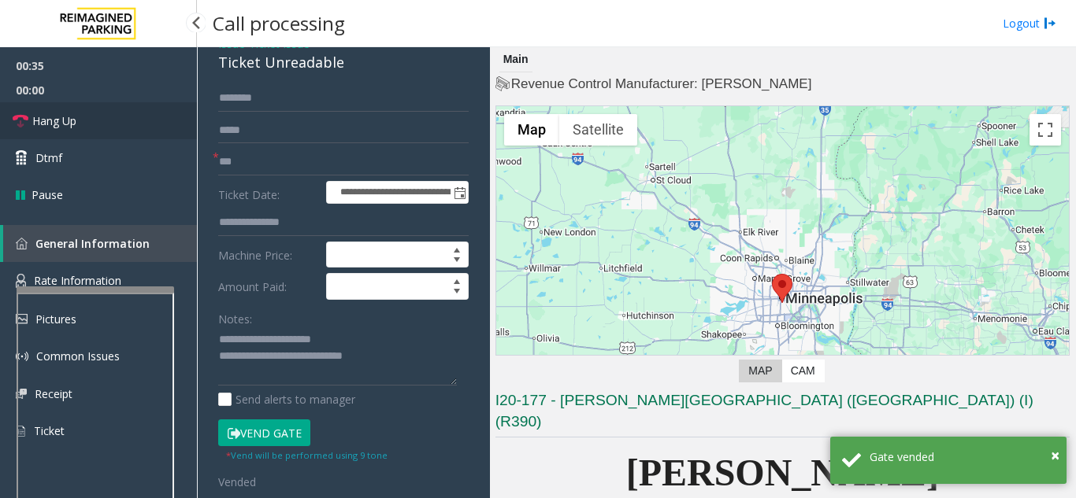
click at [102, 112] on link "Hang Up" at bounding box center [98, 120] width 197 height 37
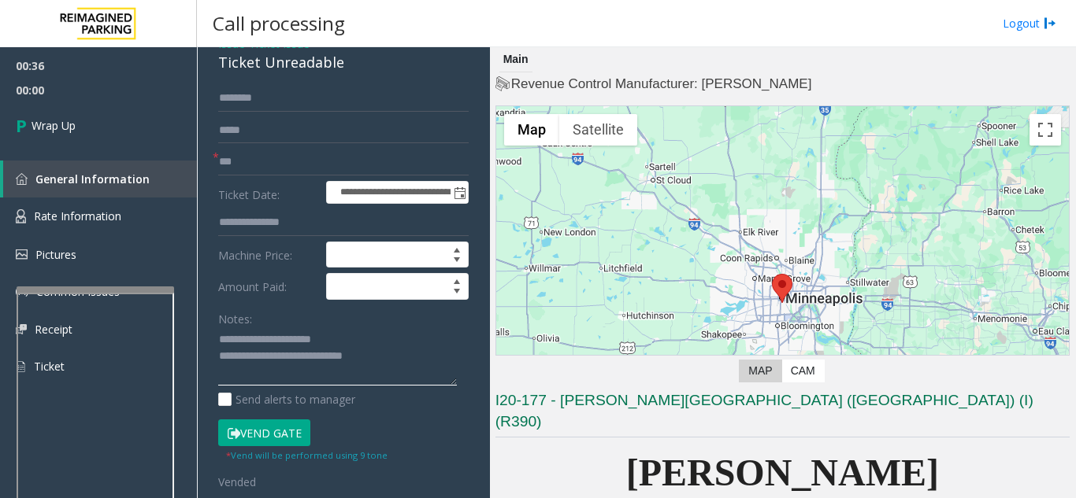
click at [407, 355] on textarea at bounding box center [337, 357] width 239 height 59
type textarea "**********"
click at [117, 120] on link "Wrap Up" at bounding box center [98, 125] width 197 height 46
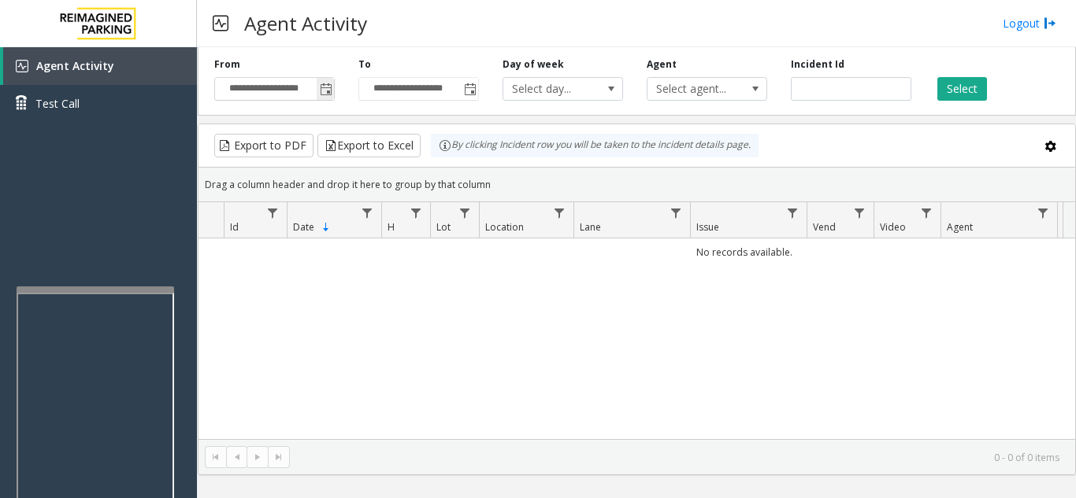
click at [325, 86] on span "Toggle popup" at bounding box center [326, 89] width 13 height 13
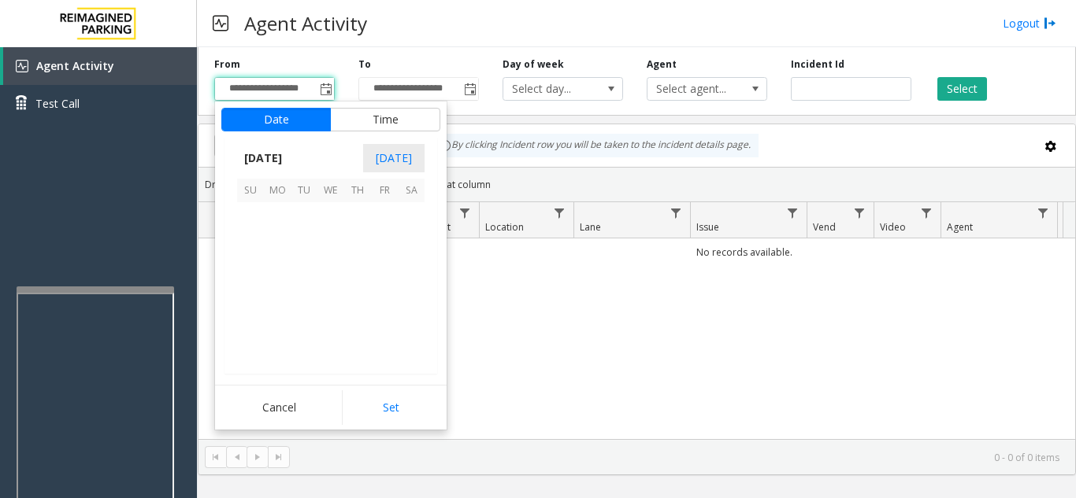
scroll to position [282583, 0]
click at [278, 296] on span "22" at bounding box center [277, 296] width 27 height 27
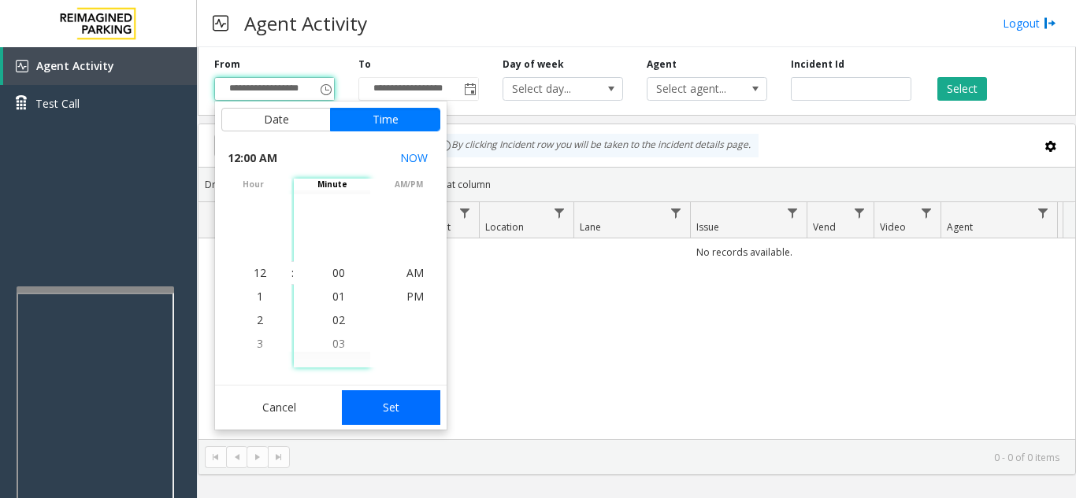
click at [407, 407] on button "Set" at bounding box center [391, 408] width 99 height 35
type input "**********"
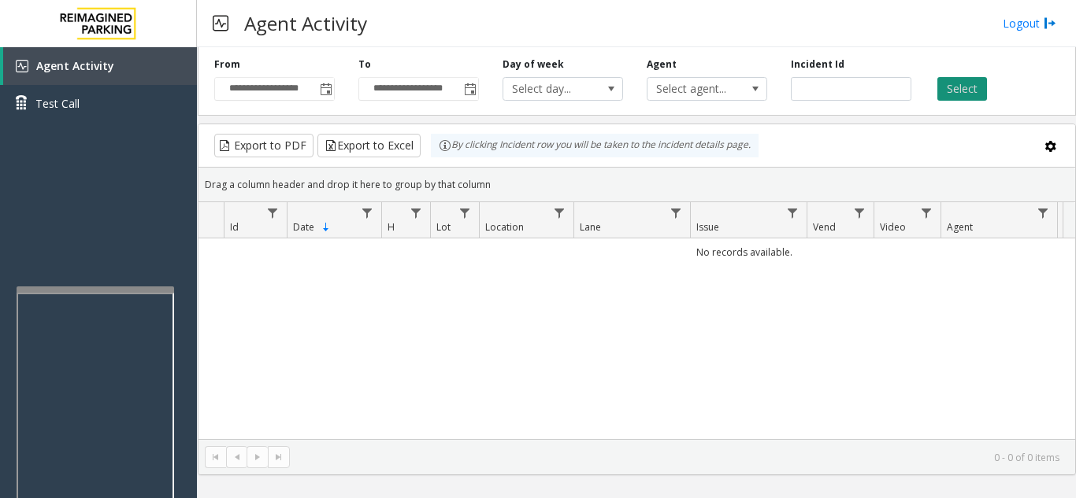
click at [955, 91] on button "Select" at bounding box center [962, 89] width 50 height 24
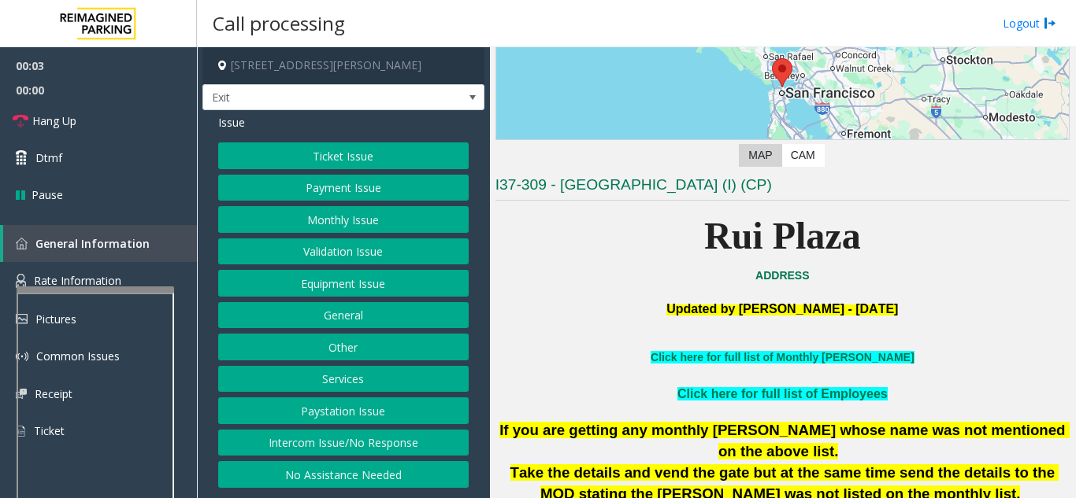
scroll to position [315, 0]
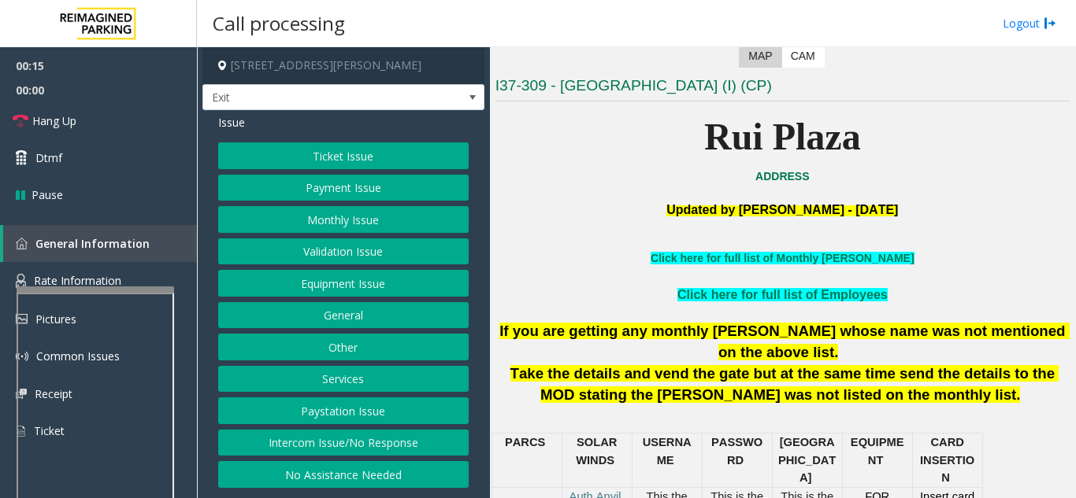
click at [344, 388] on button "Services" at bounding box center [343, 379] width 250 height 27
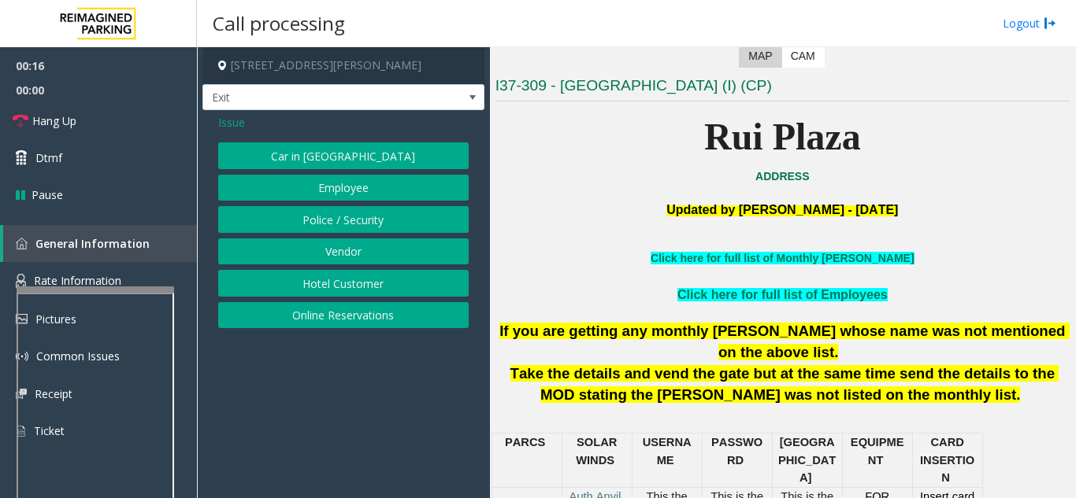
click at [336, 320] on button "Online Reservations" at bounding box center [343, 315] width 250 height 27
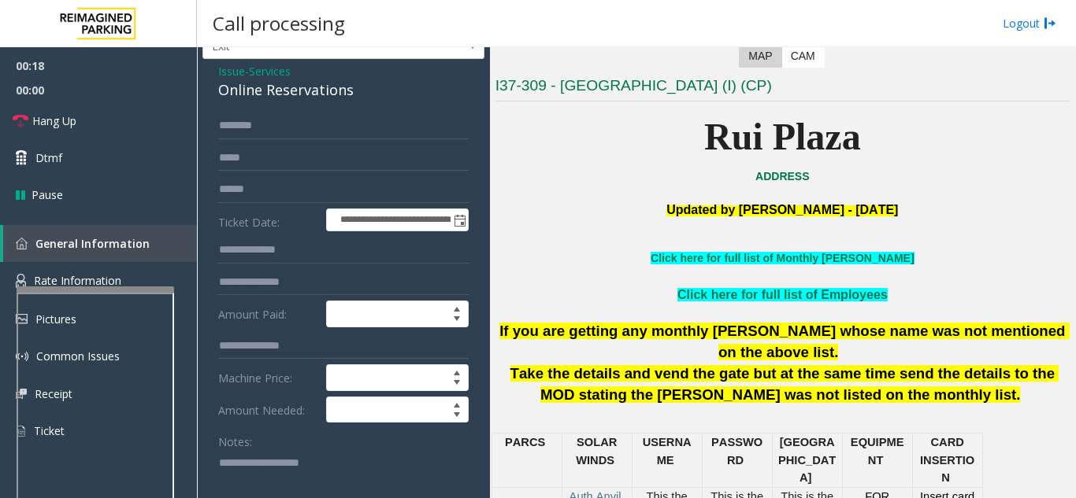
scroll to position [79, 0]
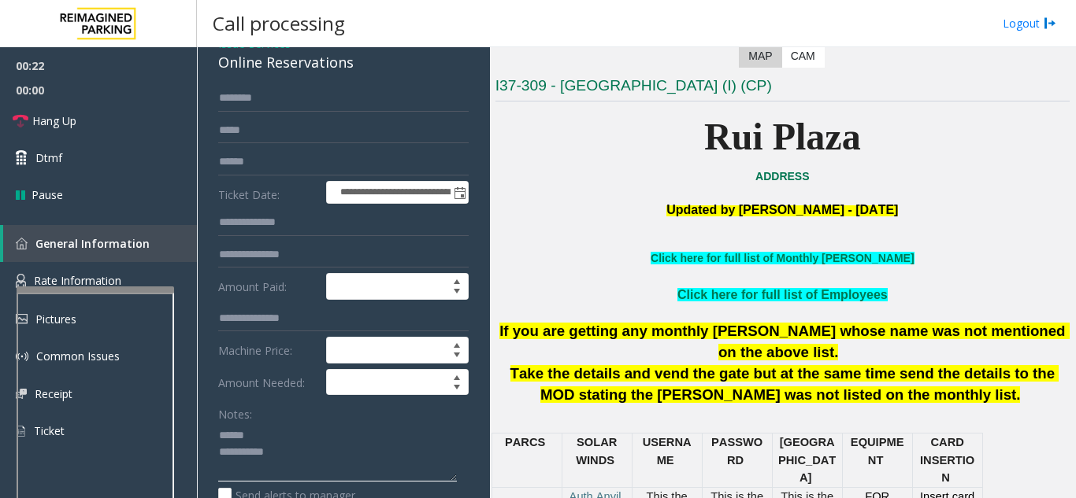
click at [278, 438] on textarea at bounding box center [337, 452] width 239 height 59
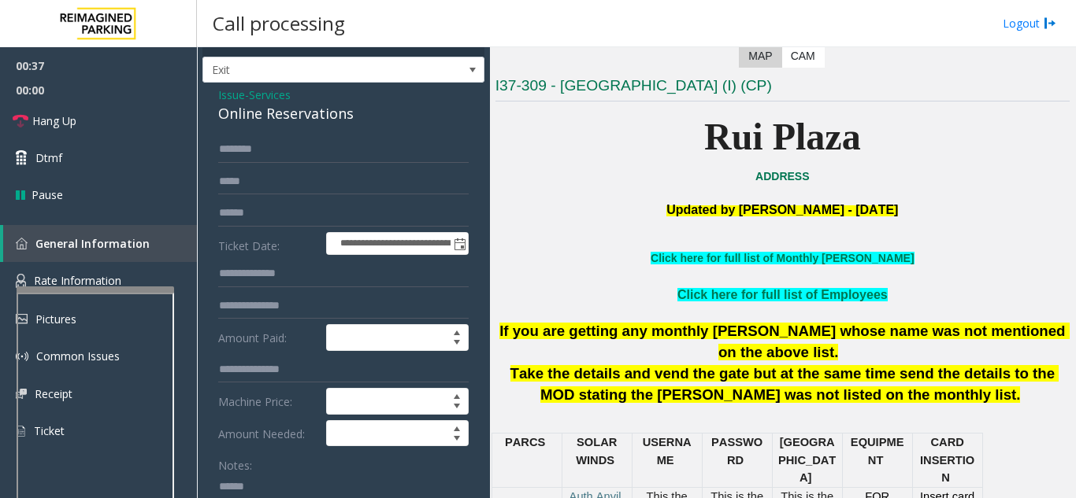
scroll to position [0, 0]
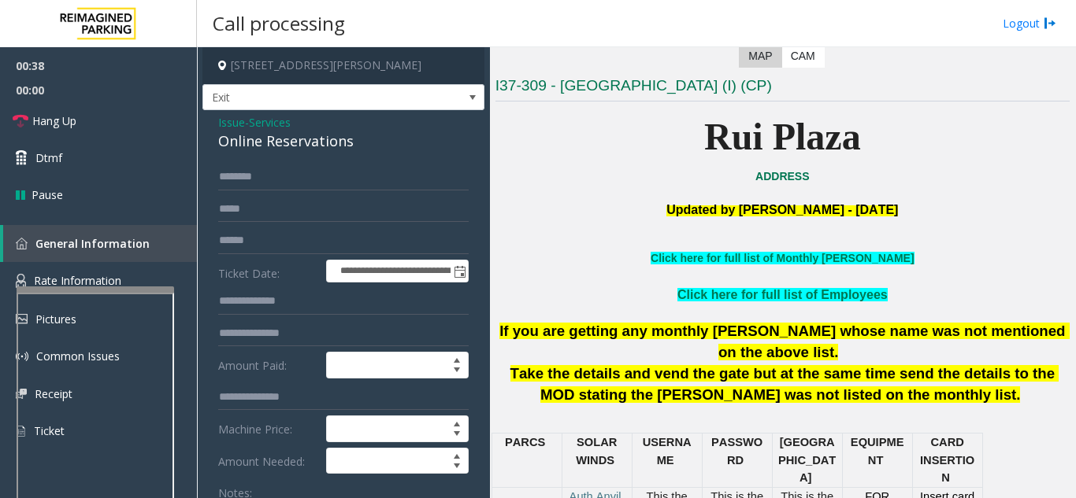
type textarea "**********"
click at [235, 127] on span "Issue" at bounding box center [231, 122] width 27 height 17
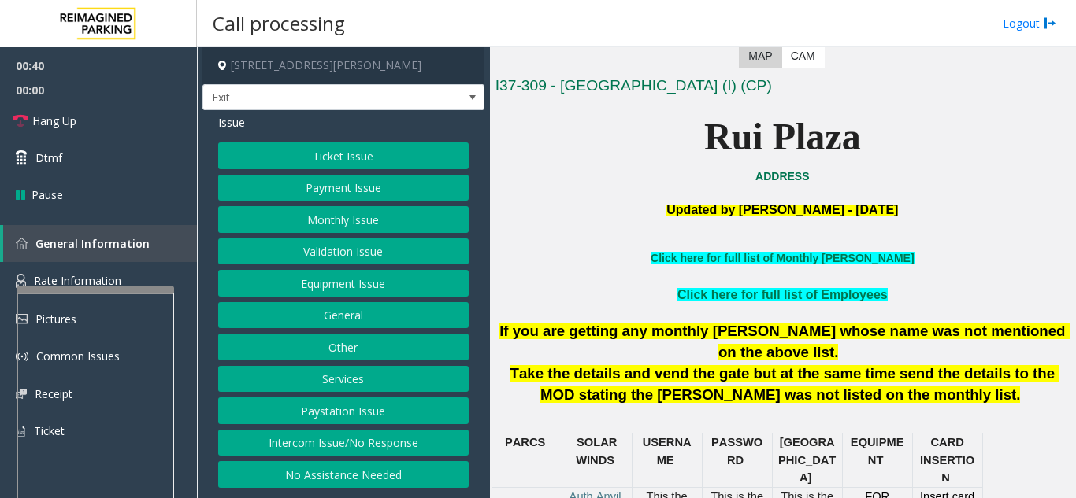
click at [354, 376] on button "Services" at bounding box center [343, 379] width 250 height 27
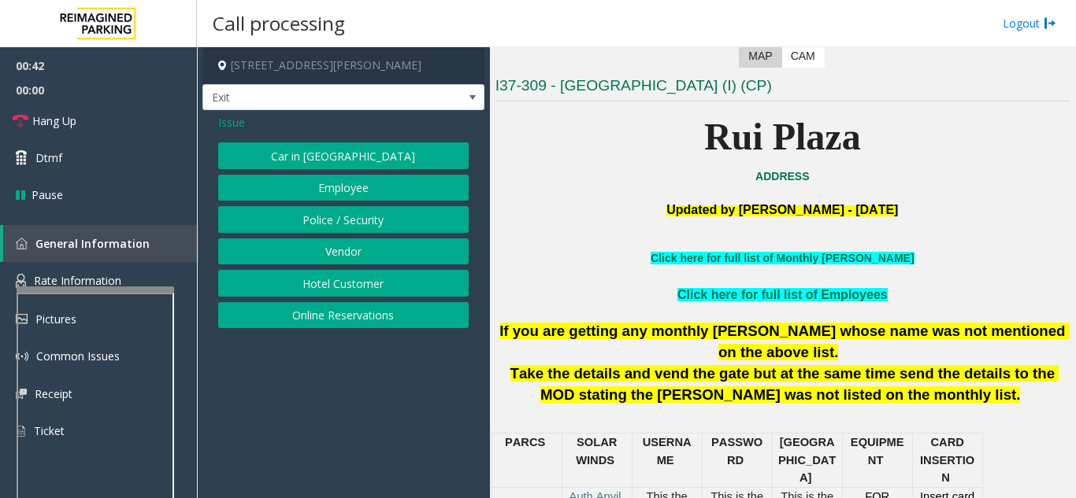
click at [342, 286] on button "Hotel Customer" at bounding box center [343, 283] width 250 height 27
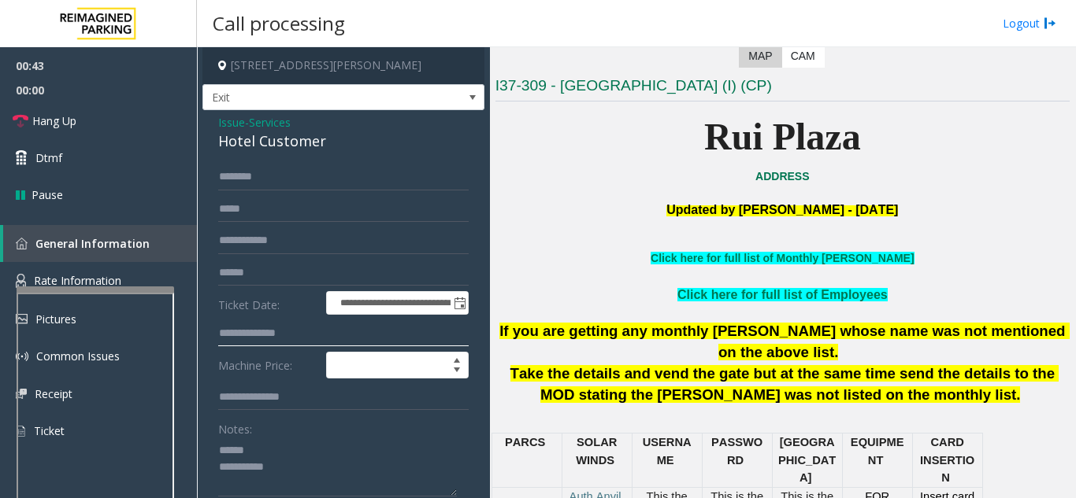
click at [320, 346] on input "text" at bounding box center [343, 333] width 250 height 27
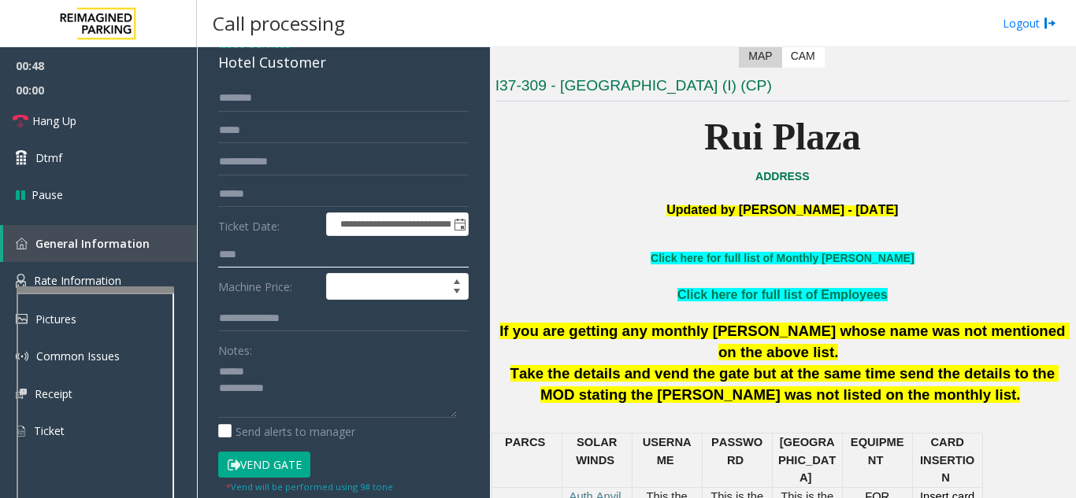
type input "****"
click at [298, 467] on button "Vend Gate" at bounding box center [264, 465] width 92 height 27
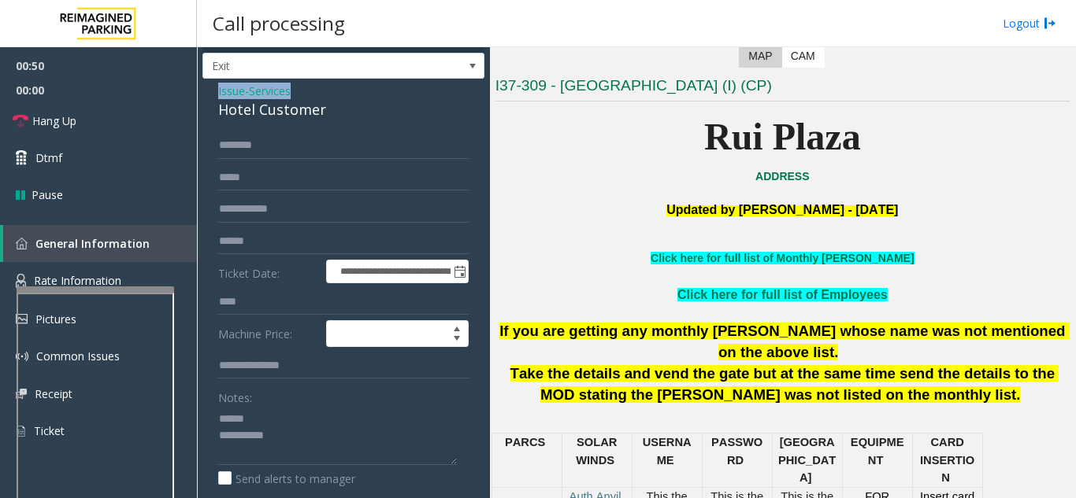
scroll to position [24, 0]
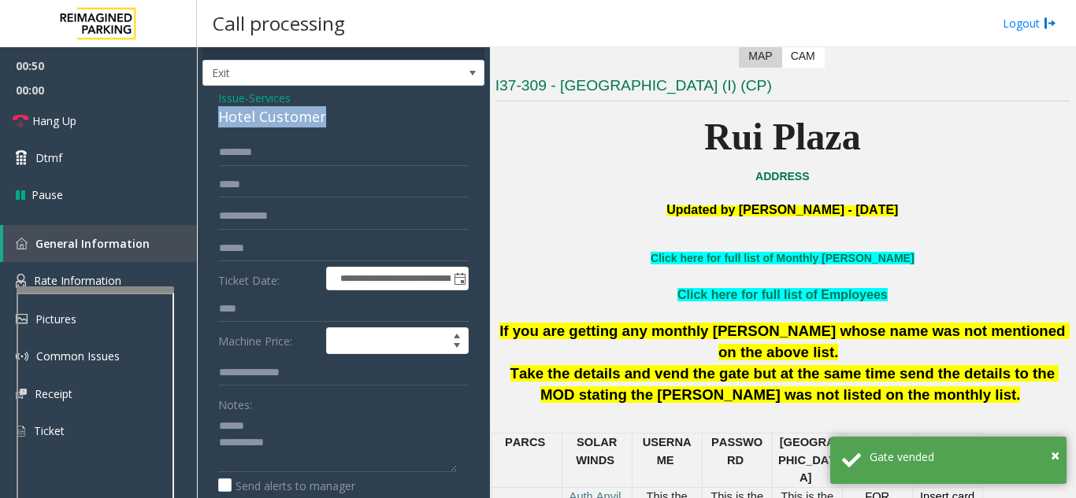
drag, startPoint x: 213, startPoint y: 62, endPoint x: 335, endPoint y: 115, distance: 133.0
click at [335, 115] on div "**********" at bounding box center [343, 392] width 282 height 613
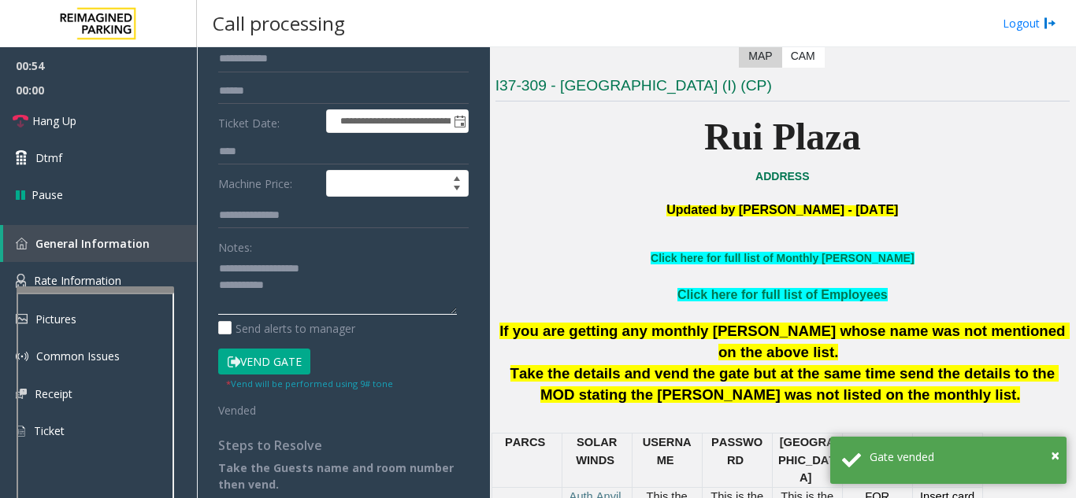
click at [353, 292] on textarea at bounding box center [337, 285] width 239 height 59
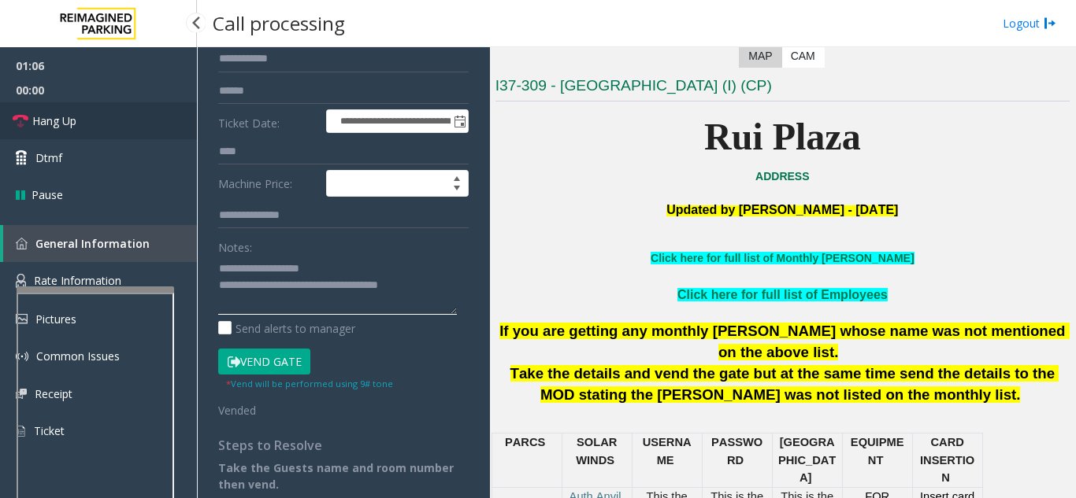
type textarea "**********"
click at [138, 117] on link "Hang Up" at bounding box center [98, 120] width 197 height 37
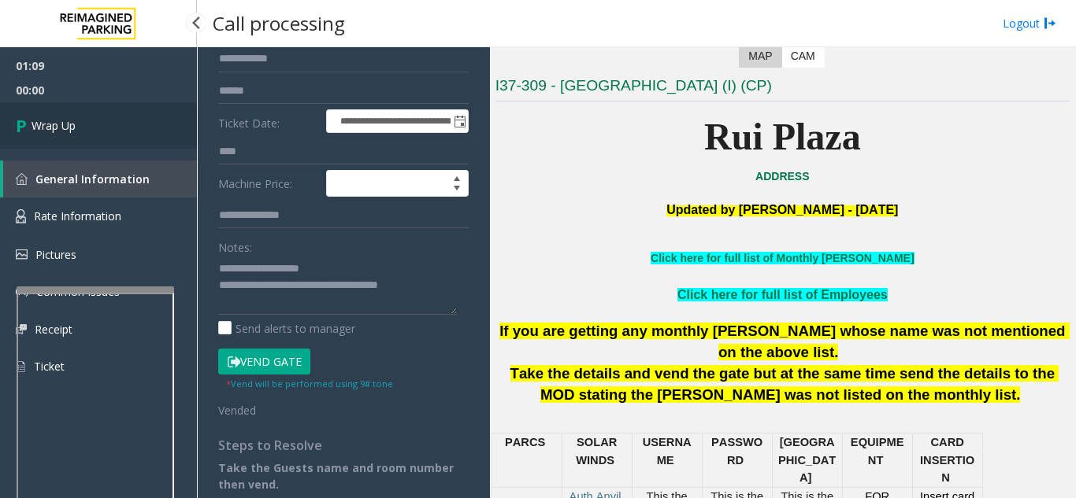
click at [143, 133] on link "Wrap Up" at bounding box center [98, 125] width 197 height 46
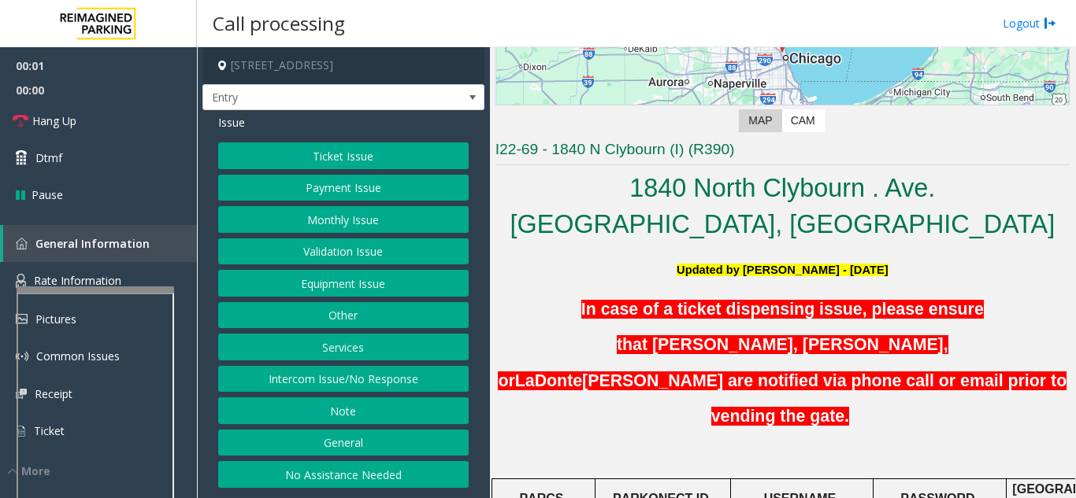
scroll to position [236, 0]
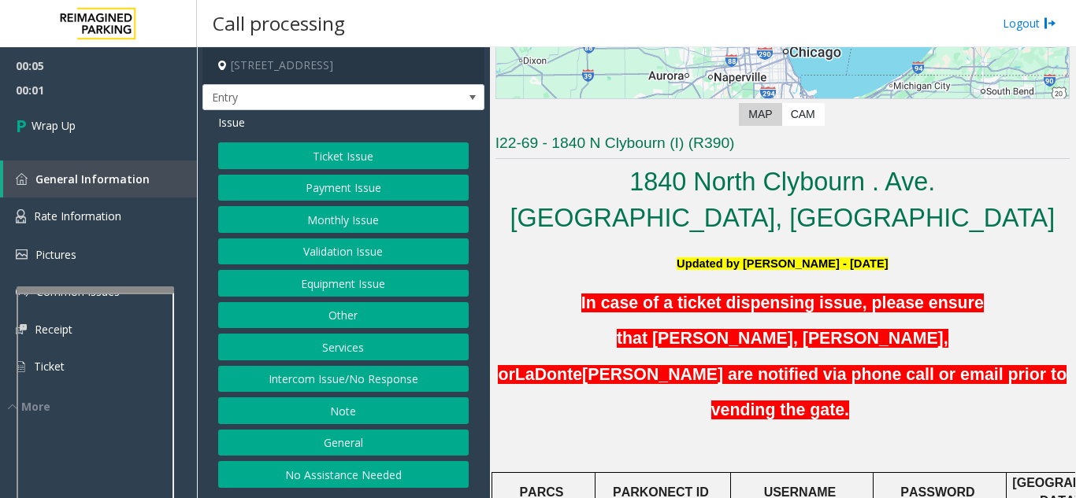
click at [321, 381] on button "Intercom Issue/No Response" at bounding box center [343, 379] width 250 height 27
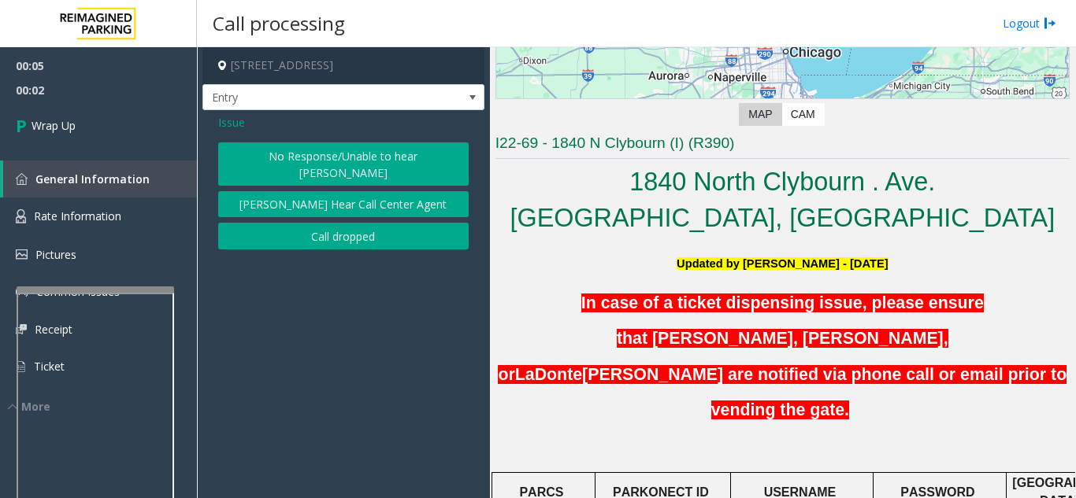
click at [350, 230] on button "Call dropped" at bounding box center [343, 236] width 250 height 27
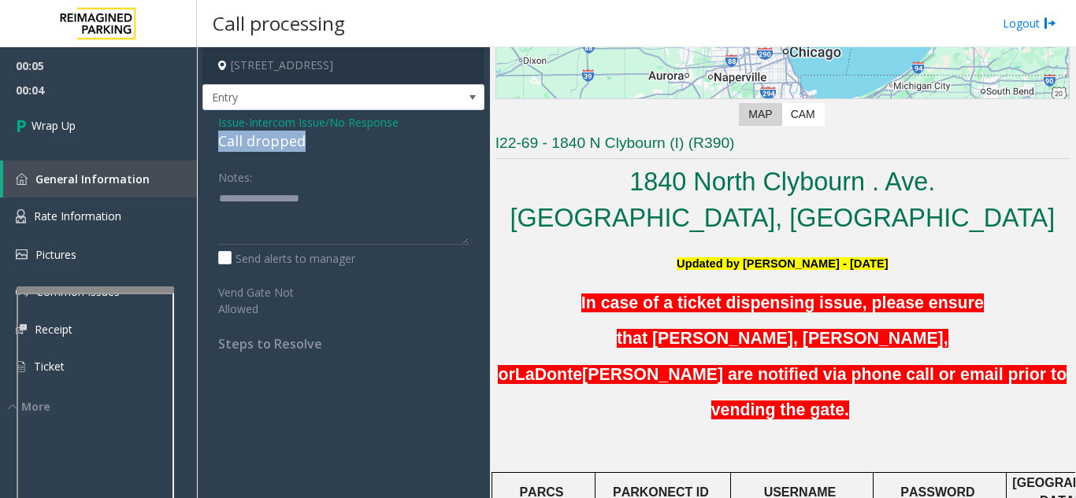
drag, startPoint x: 212, startPoint y: 139, endPoint x: 317, endPoint y: 135, distance: 104.8
click at [317, 135] on div "Issue - Intercom Issue/No Response Call dropped Notes: Send alerts to manager V…" at bounding box center [343, 238] width 282 height 257
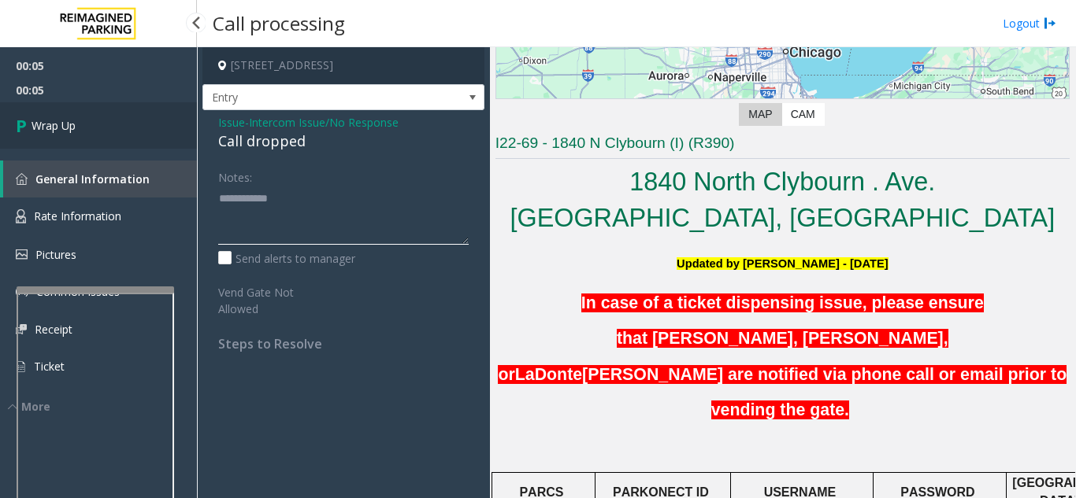
type textarea "**********"
click at [166, 115] on link "Wrap Up" at bounding box center [98, 125] width 197 height 46
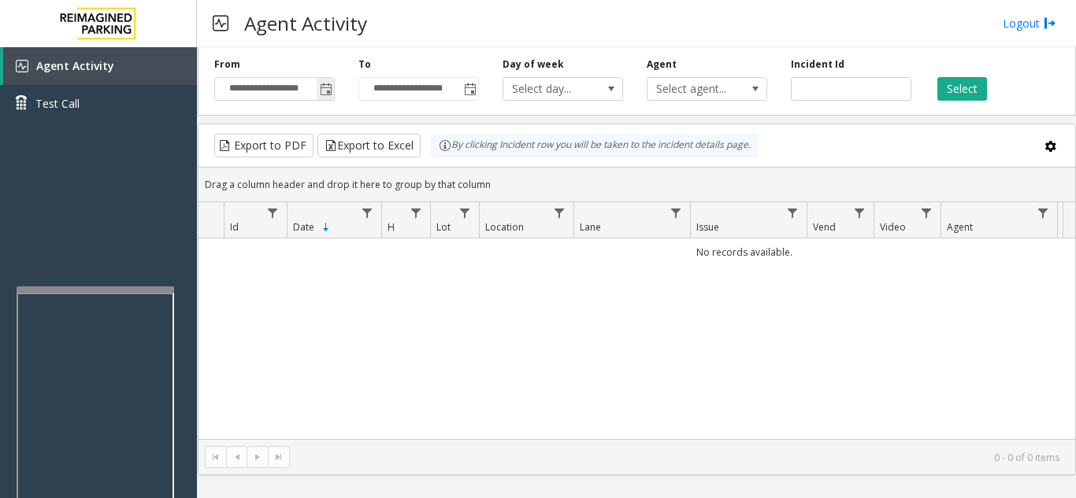
click at [330, 88] on span "Toggle popup" at bounding box center [326, 89] width 13 height 13
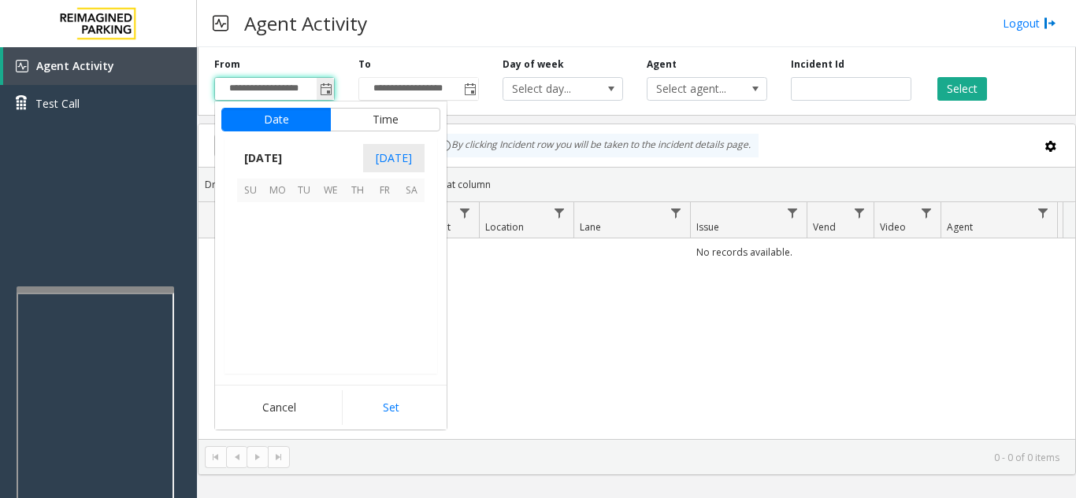
scroll to position [282583, 0]
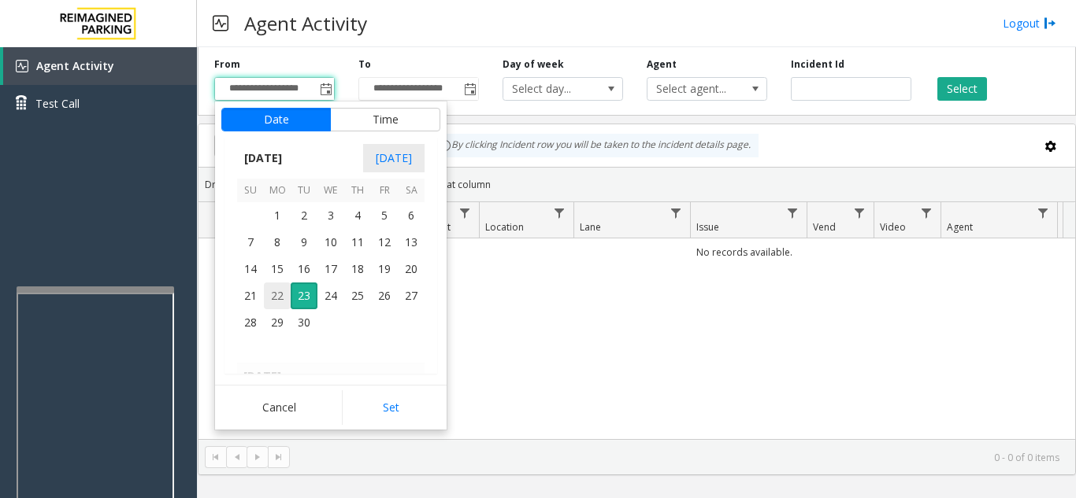
click at [280, 298] on span "22" at bounding box center [277, 296] width 27 height 27
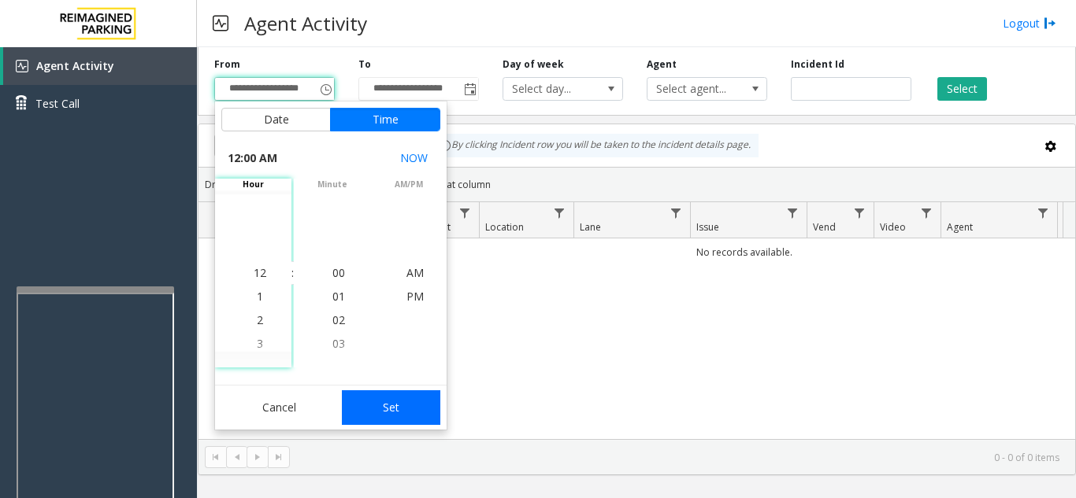
click at [403, 395] on button "Set" at bounding box center [391, 408] width 99 height 35
type input "**********"
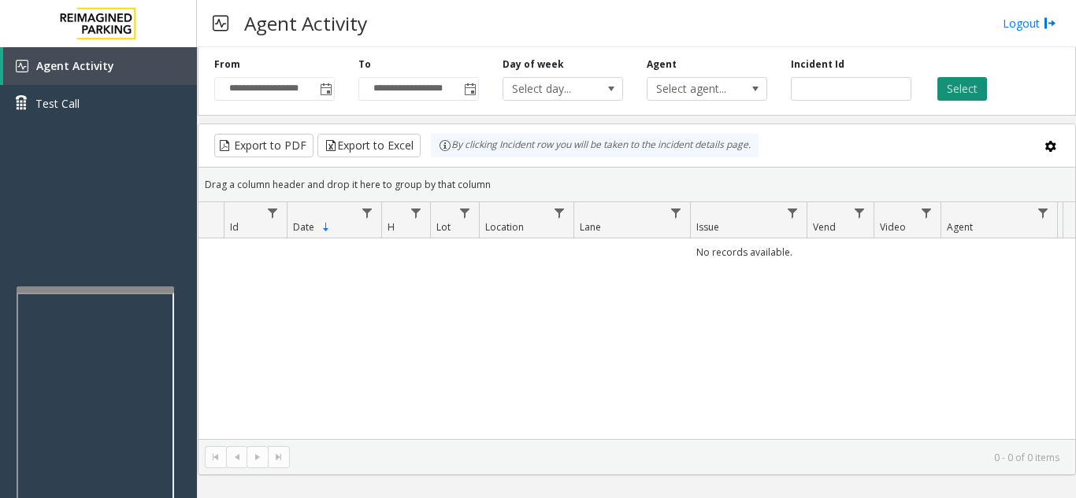
click at [976, 91] on button "Select" at bounding box center [962, 89] width 50 height 24
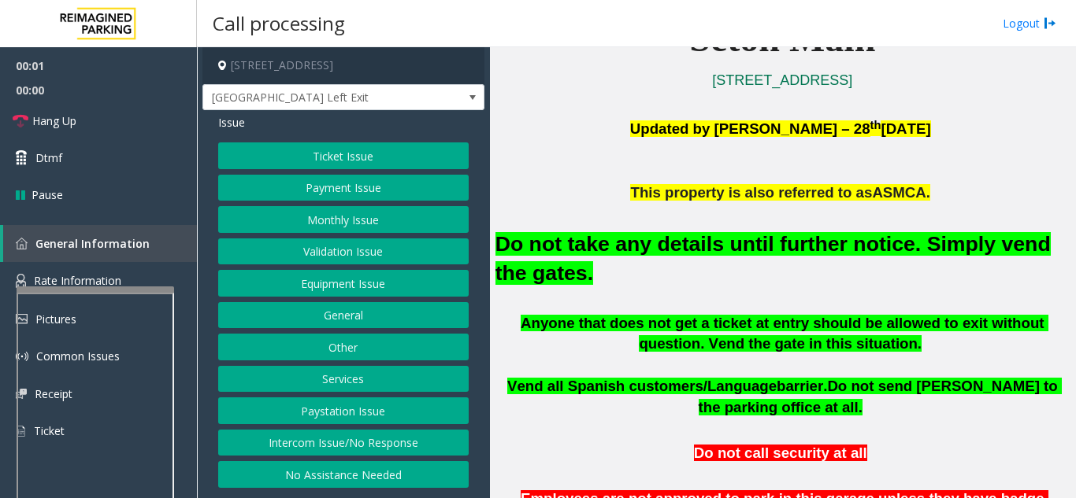
scroll to position [394, 0]
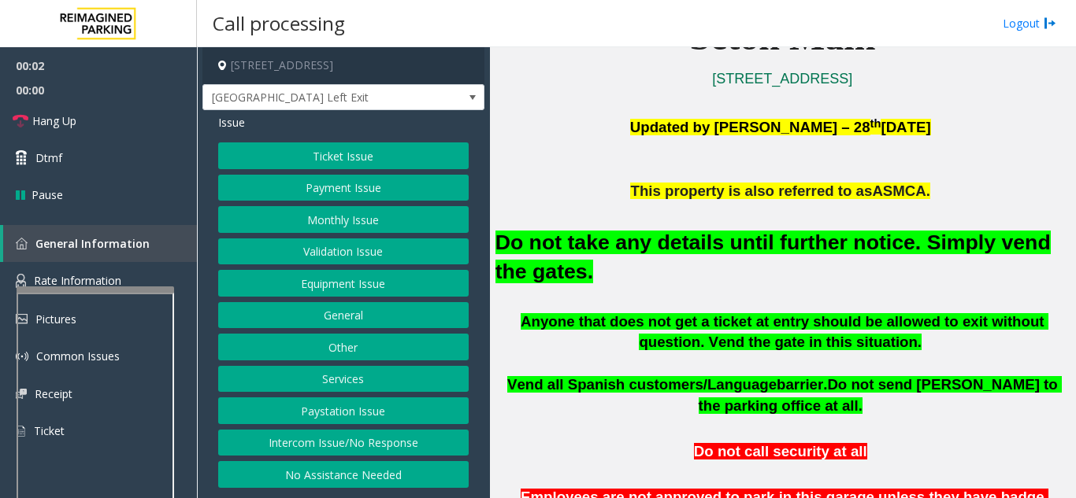
click at [348, 291] on button "Equipment Issue" at bounding box center [343, 283] width 250 height 27
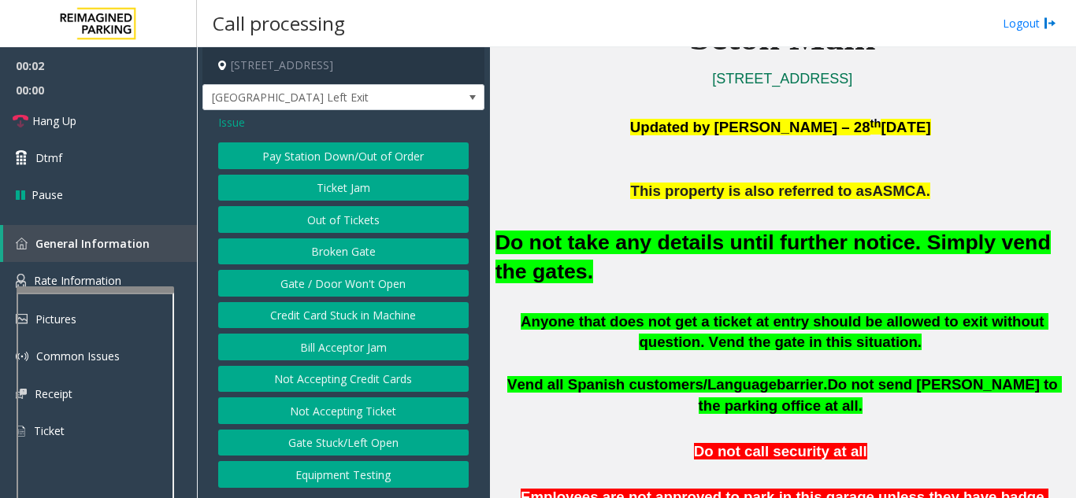
click at [348, 291] on button "Gate / Door Won't Open" at bounding box center [343, 283] width 250 height 27
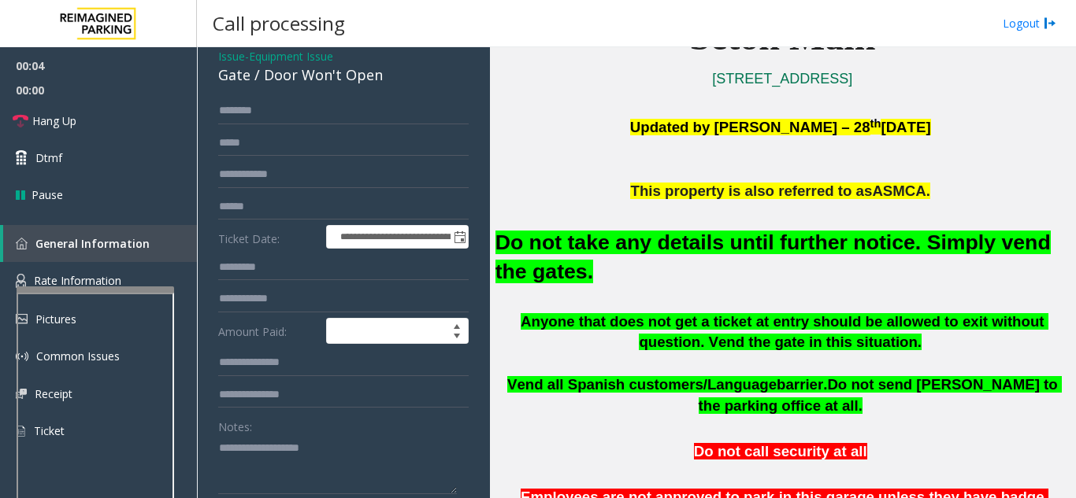
scroll to position [157, 0]
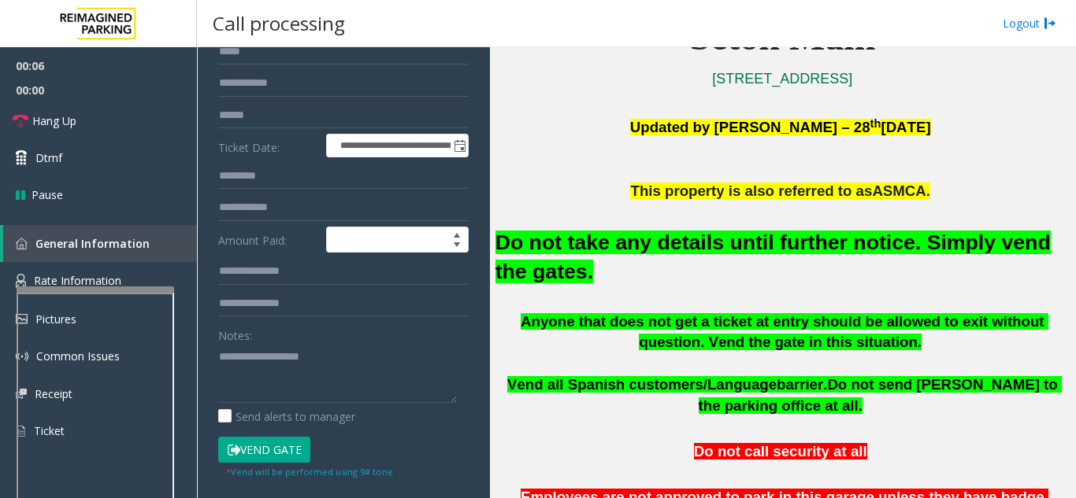
click at [283, 454] on button "Vend Gate" at bounding box center [264, 450] width 92 height 27
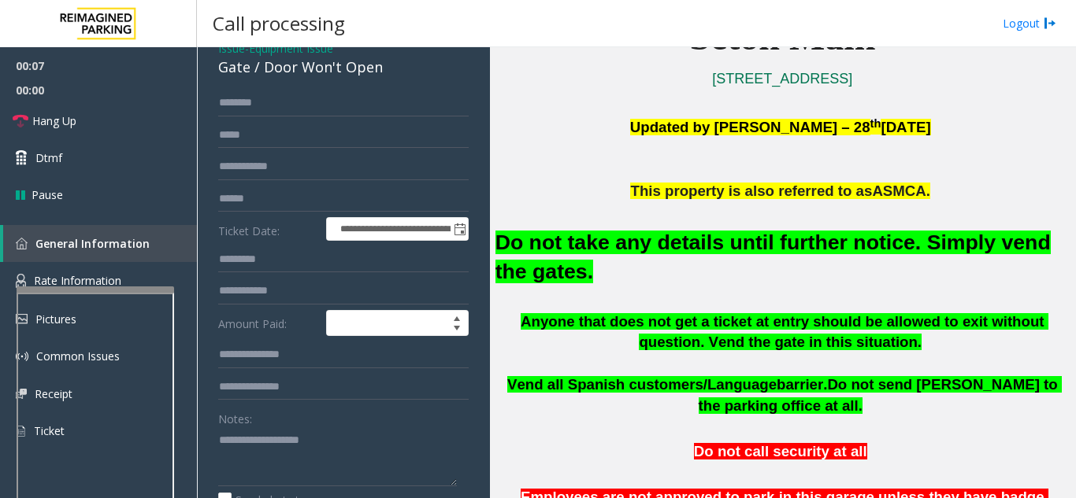
scroll to position [0, 0]
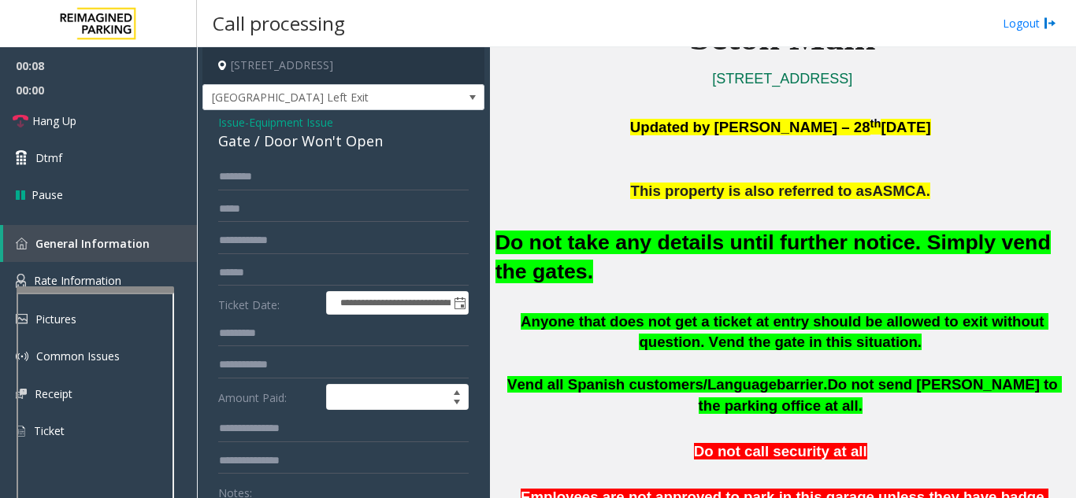
click at [223, 123] on span "Issue" at bounding box center [231, 122] width 27 height 17
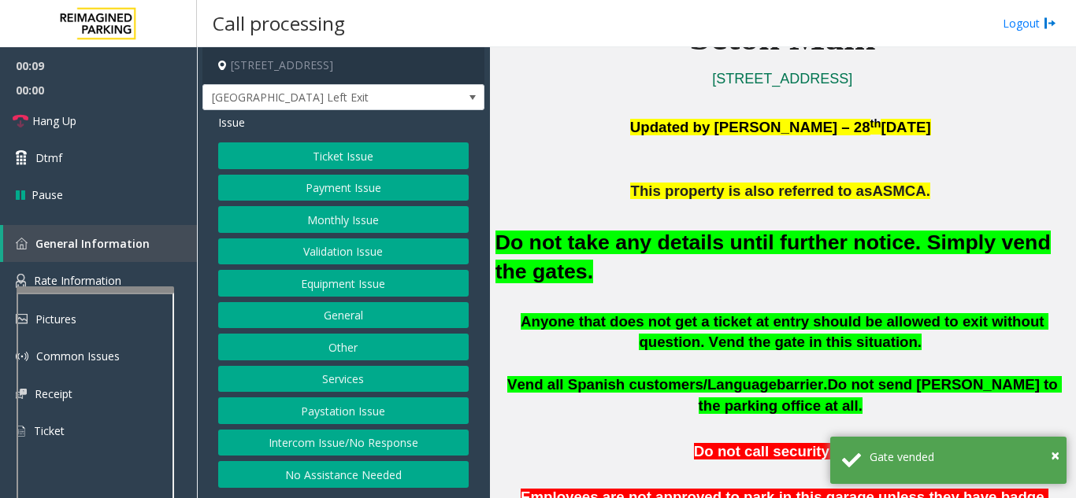
click at [339, 224] on button "Monthly Issue" at bounding box center [343, 219] width 250 height 27
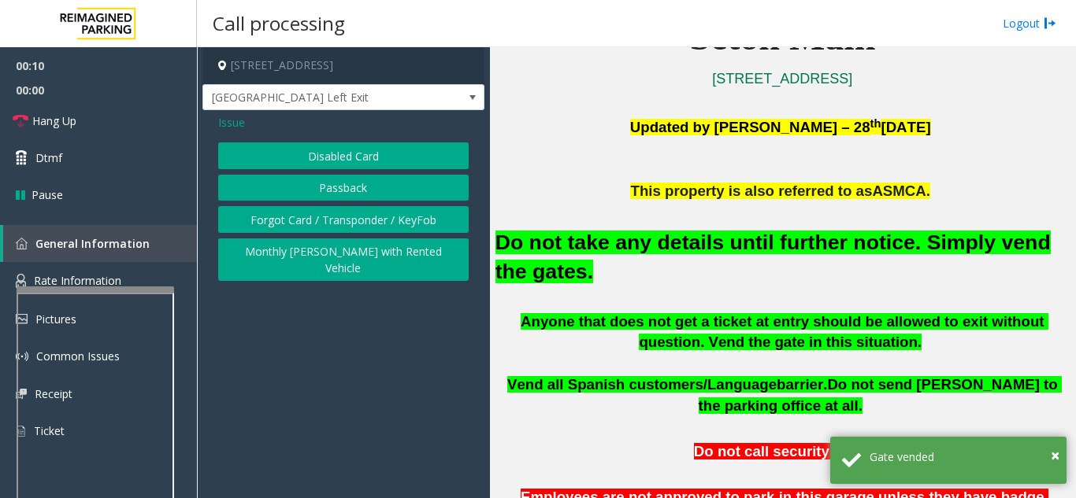
click at [339, 164] on button "Disabled Card" at bounding box center [343, 156] width 250 height 27
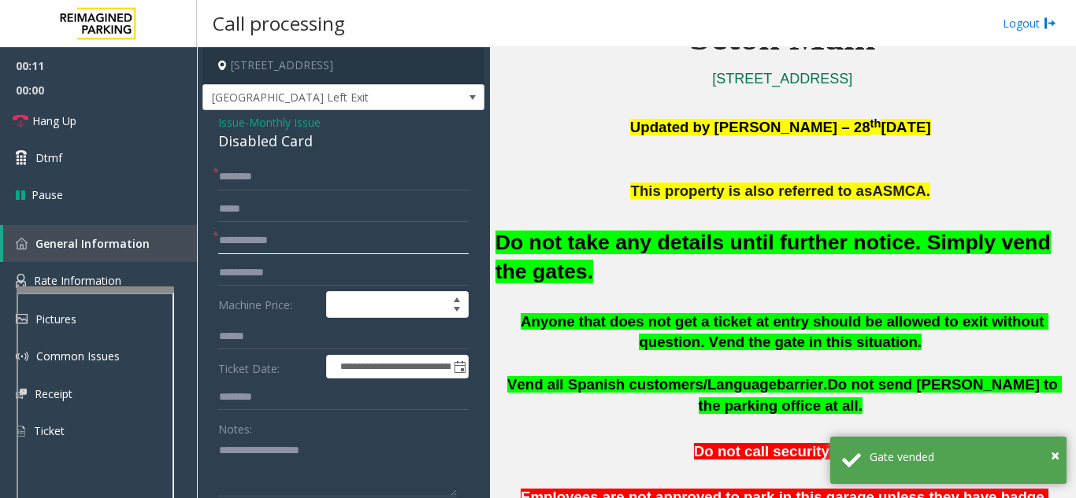
click at [341, 234] on input "text" at bounding box center [343, 241] width 250 height 27
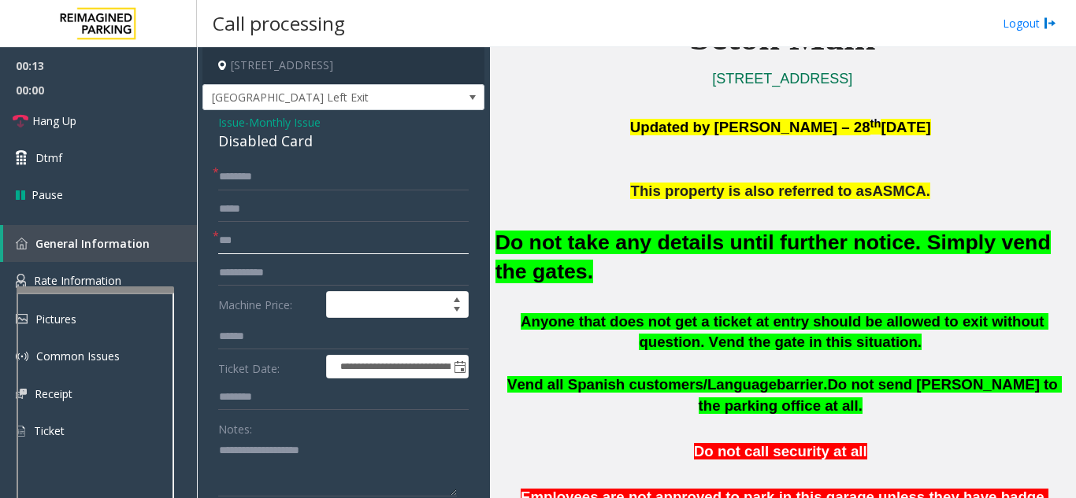
type input "**"
click at [302, 182] on input "text" at bounding box center [343, 177] width 250 height 27
type input "**"
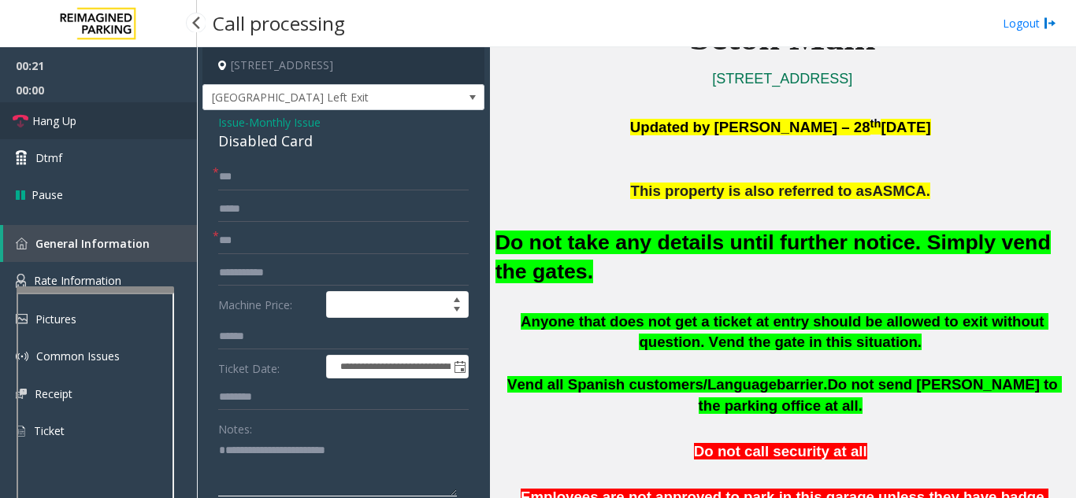
type textarea "**********"
click at [109, 124] on link "Hang Up" at bounding box center [98, 120] width 197 height 37
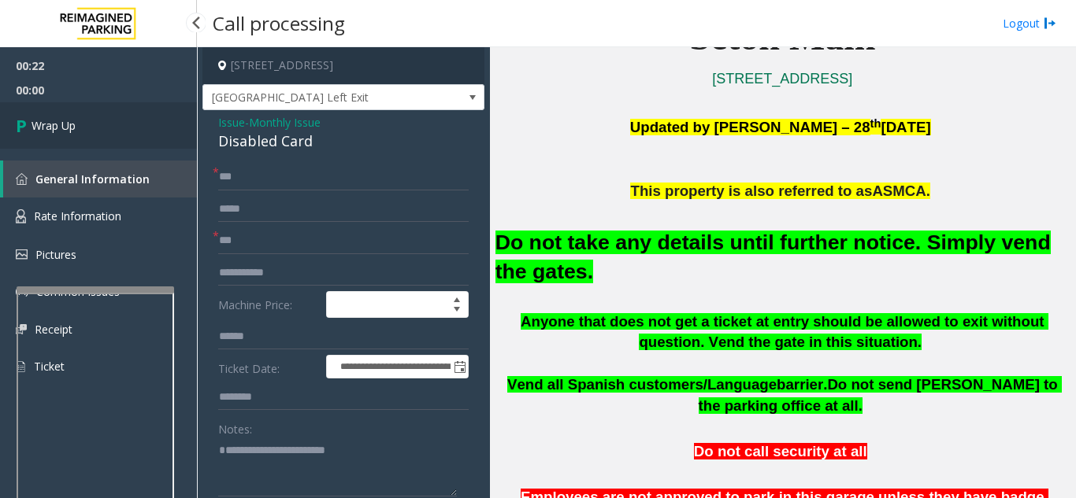
click at [105, 126] on link "Wrap Up" at bounding box center [98, 125] width 197 height 46
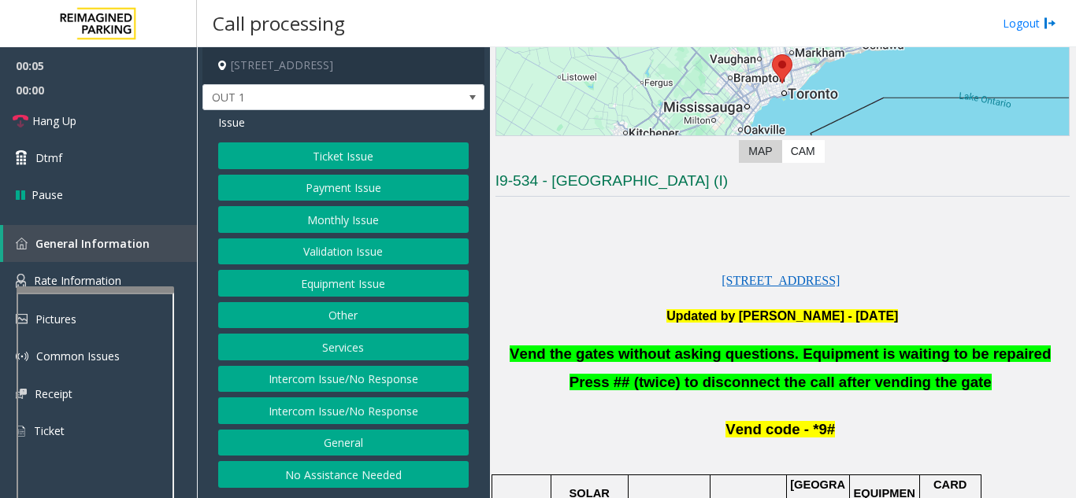
scroll to position [236, 0]
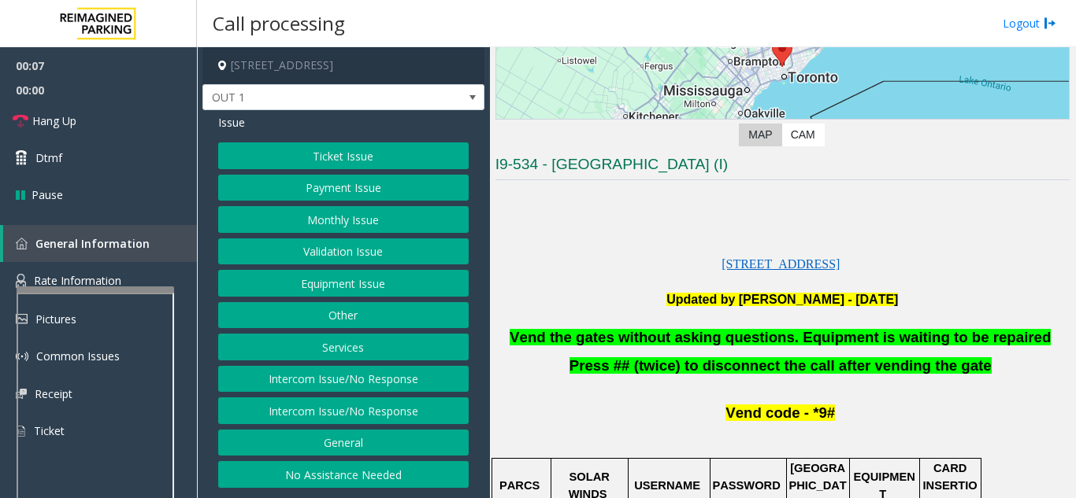
click at [363, 287] on button "Equipment Issue" at bounding box center [343, 283] width 250 height 27
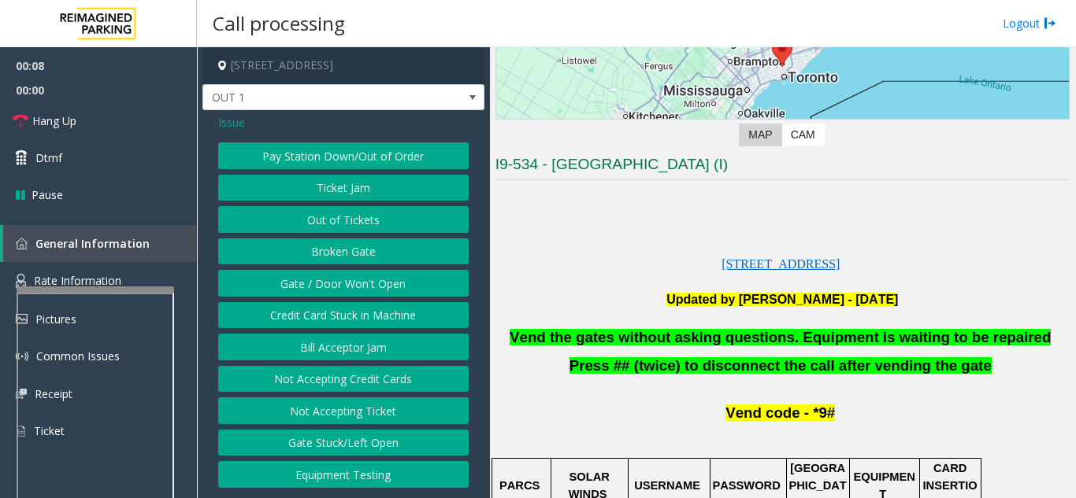
click at [363, 287] on button "Gate / Door Won't Open" at bounding box center [343, 283] width 250 height 27
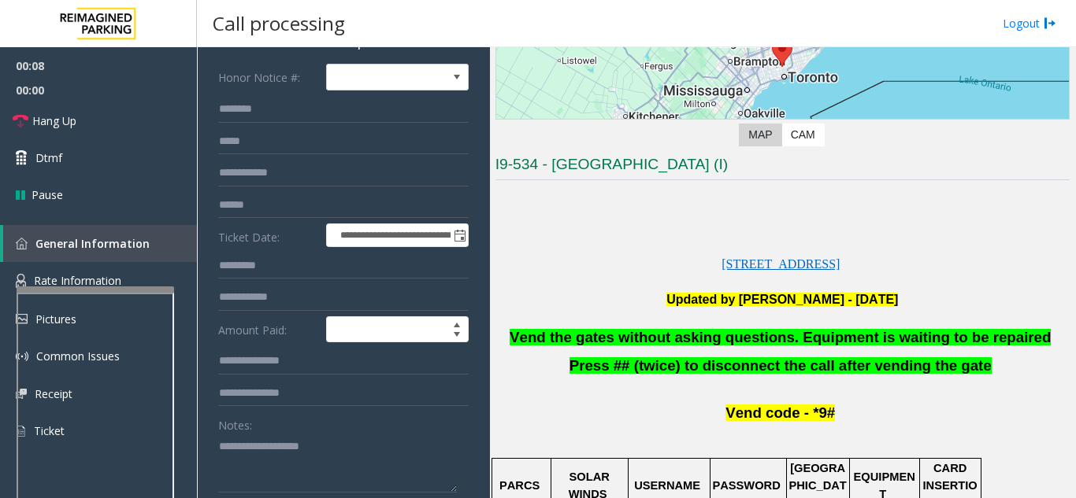
scroll to position [157, 0]
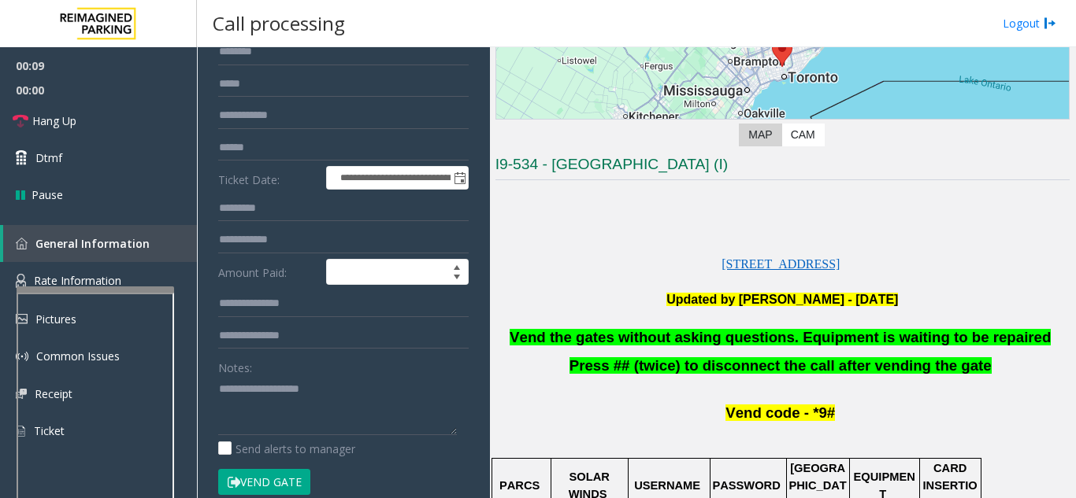
click at [290, 479] on button "Vend Gate" at bounding box center [264, 482] width 92 height 27
click at [115, 161] on link "Dtmf" at bounding box center [98, 157] width 197 height 37
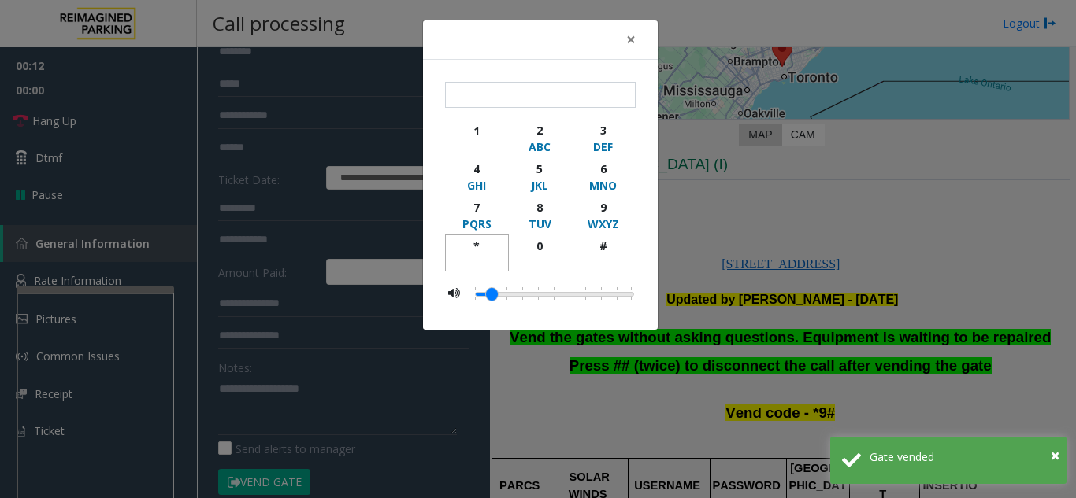
click at [483, 244] on div "*" at bounding box center [476, 246] width 43 height 17
click at [608, 209] on div "9" at bounding box center [602, 207] width 43 height 17
click at [606, 243] on button "#" at bounding box center [603, 253] width 64 height 37
type input "***"
click at [629, 35] on span "×" at bounding box center [630, 39] width 9 height 22
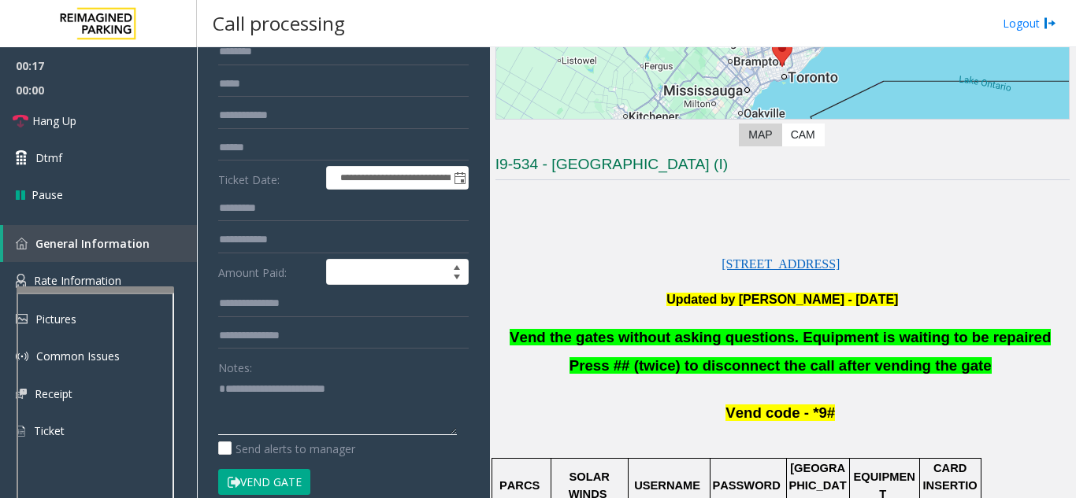
type textarea "**********"
click at [314, 365] on div "Notes:" at bounding box center [343, 394] width 250 height 81
click at [82, 147] on link "Dtmf" at bounding box center [98, 157] width 197 height 37
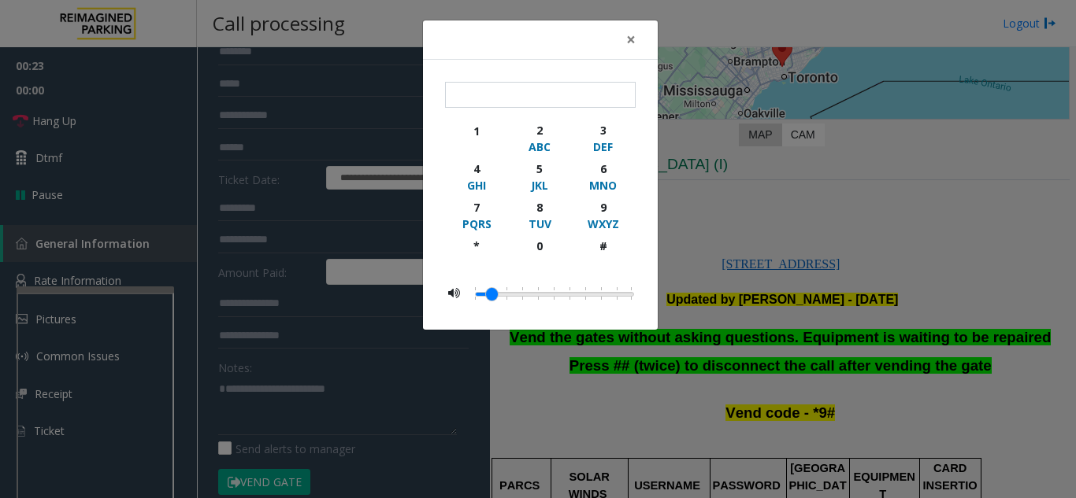
click at [716, 210] on div "× 1 2 ABC 3 DEF 4 GHI 5 JKL 6 MNO 7 PQRS 8 TUV 9 WXYZ * 0 #" at bounding box center [538, 249] width 1076 height 498
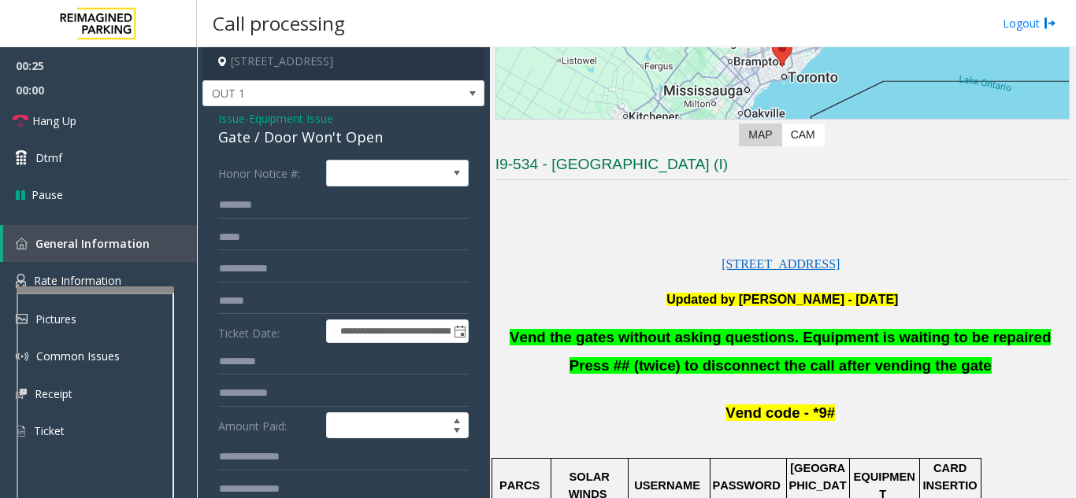
scroll to position [0, 0]
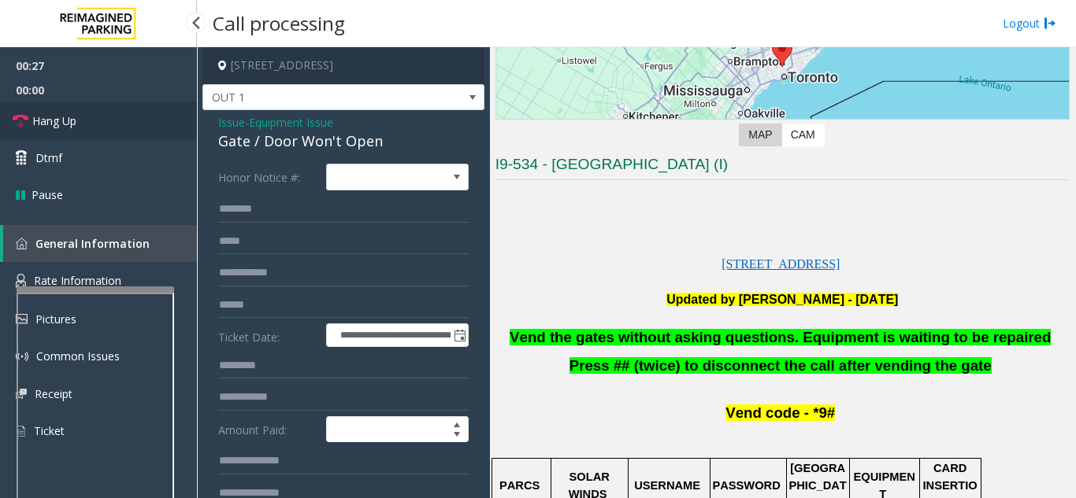
click at [146, 135] on link "Hang Up" at bounding box center [98, 120] width 197 height 37
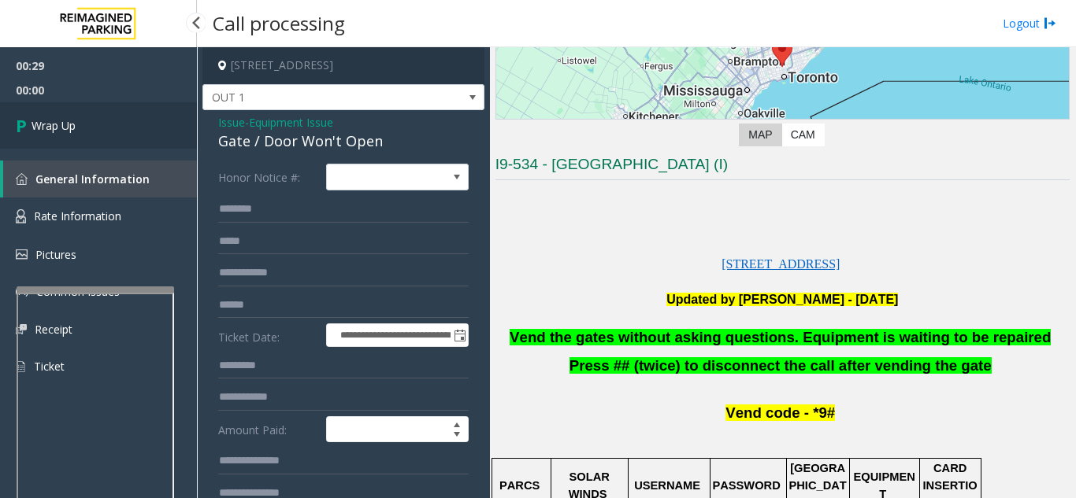
click at [146, 135] on link "Wrap Up" at bounding box center [98, 125] width 197 height 46
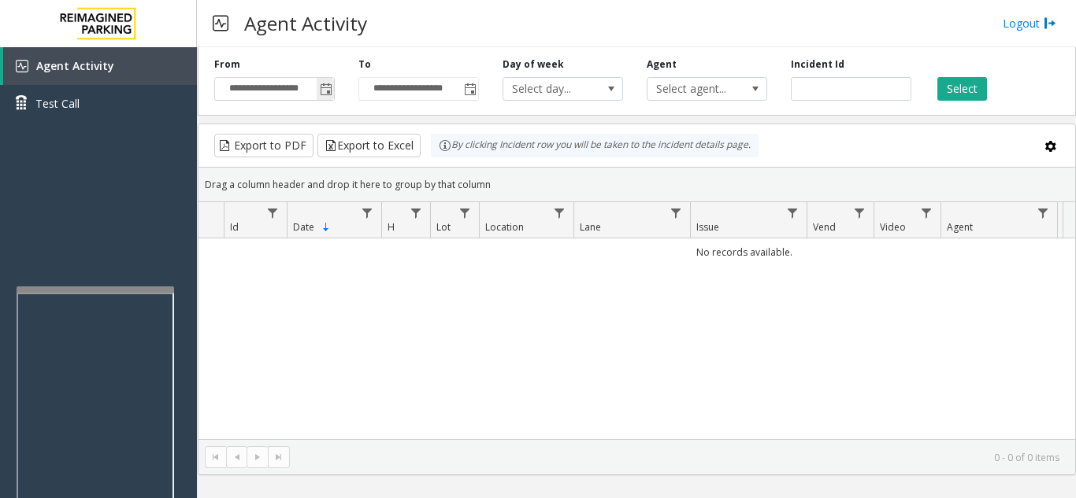
click at [327, 87] on span "Toggle popup" at bounding box center [326, 89] width 13 height 13
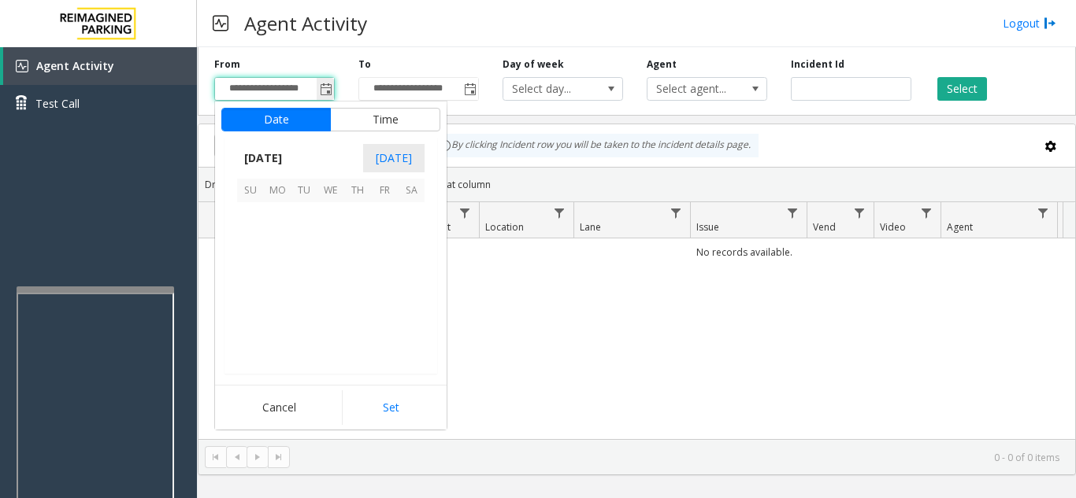
scroll to position [282583, 0]
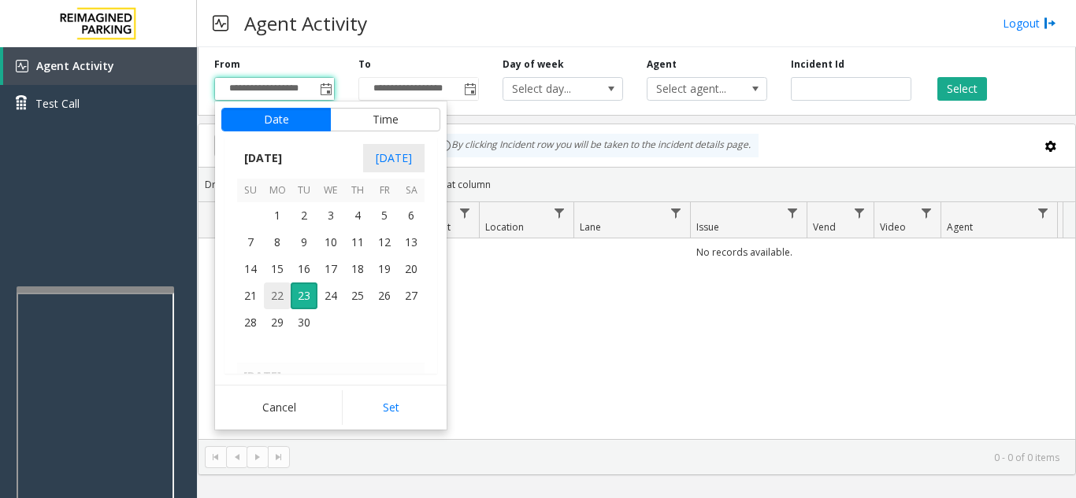
click at [279, 294] on span "22" at bounding box center [277, 296] width 27 height 27
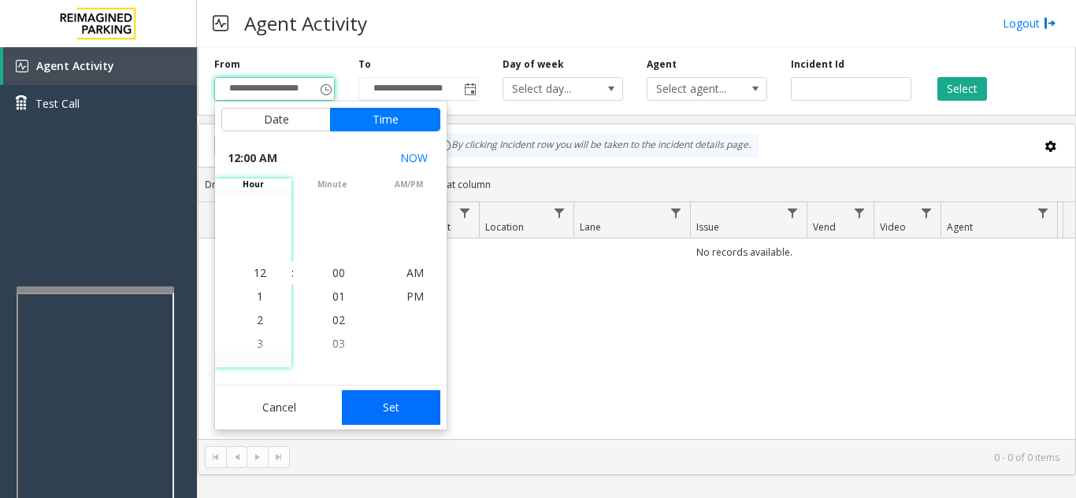
click at [402, 405] on button "Set" at bounding box center [391, 408] width 99 height 35
type input "**********"
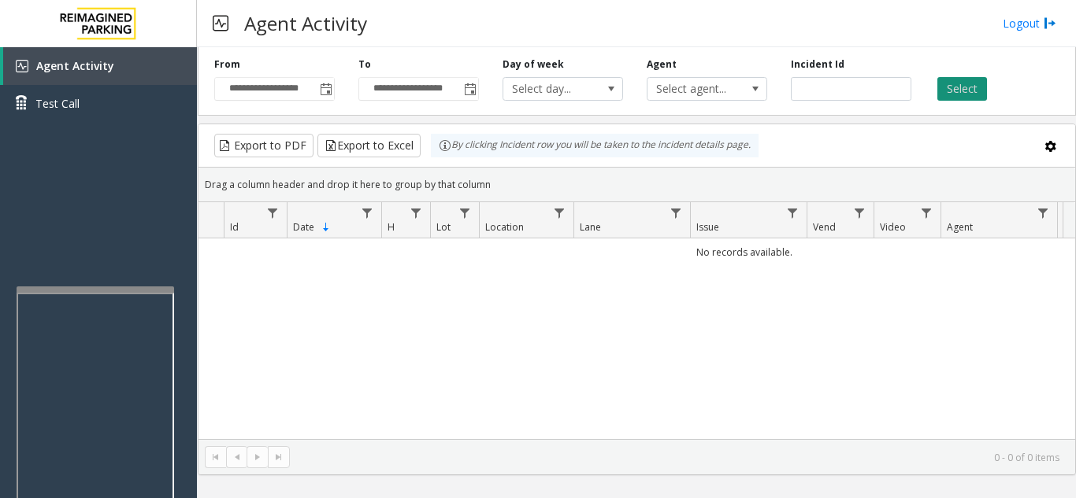
click at [963, 94] on button "Select" at bounding box center [962, 89] width 50 height 24
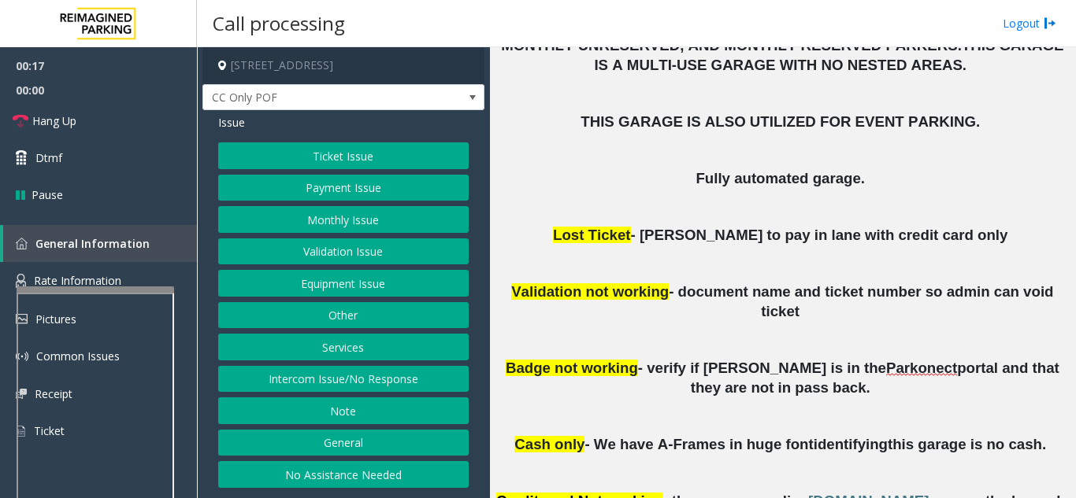
scroll to position [709, 0]
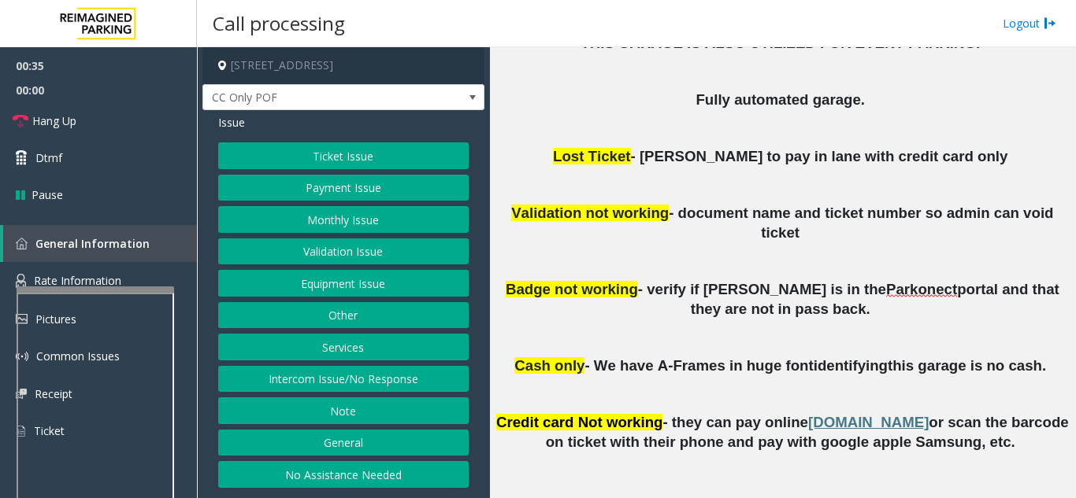
click at [346, 198] on button "Payment Issue" at bounding box center [343, 188] width 250 height 27
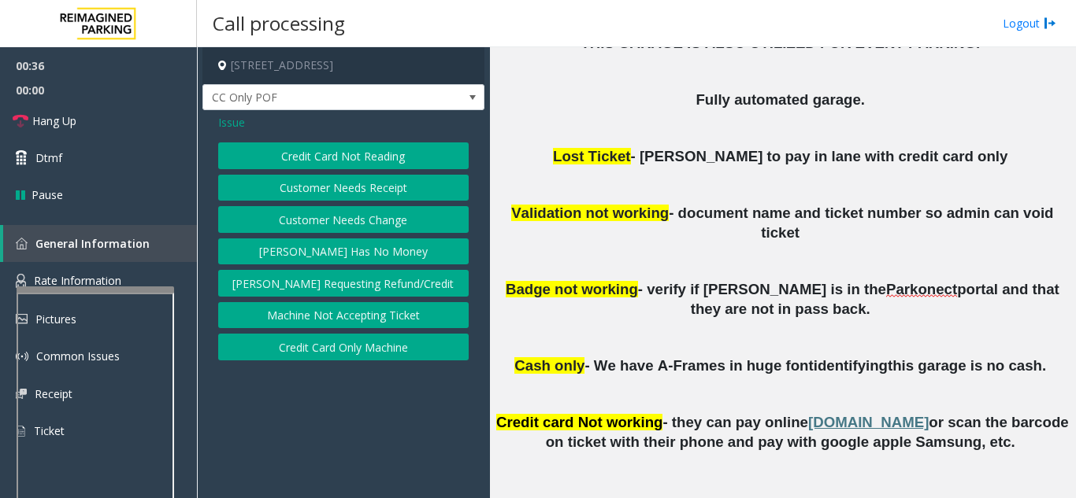
click at [359, 163] on button "Credit Card Not Reading" at bounding box center [343, 156] width 250 height 27
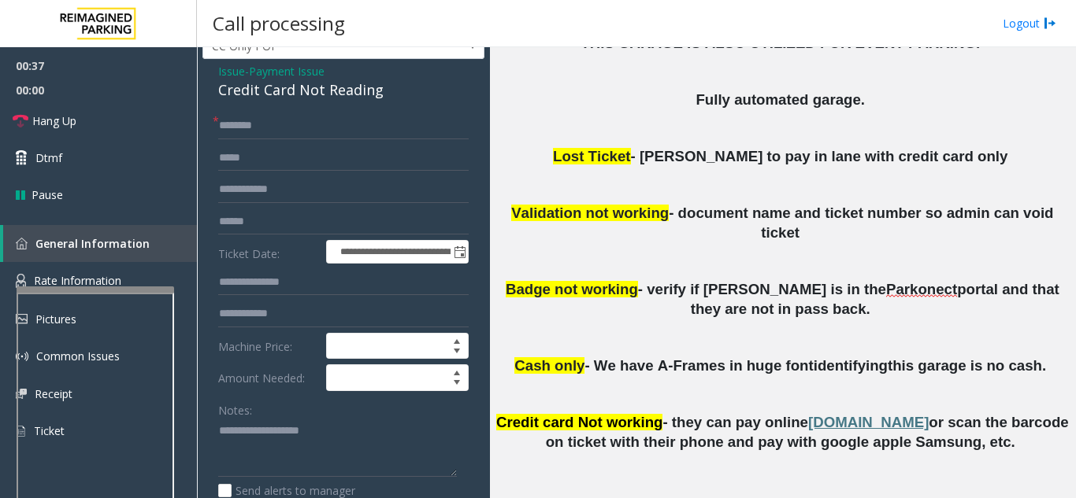
scroll to position [79, 0]
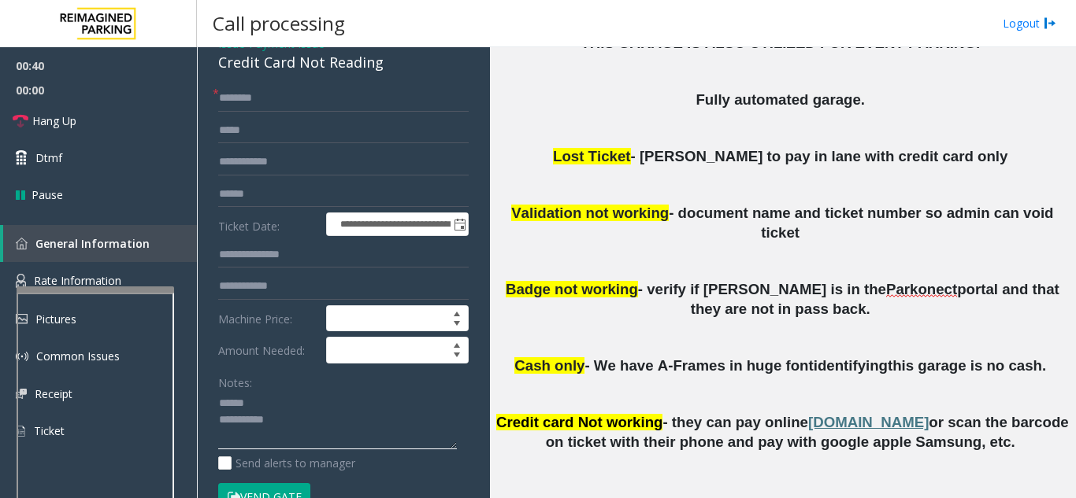
click at [308, 405] on textarea at bounding box center [337, 420] width 239 height 59
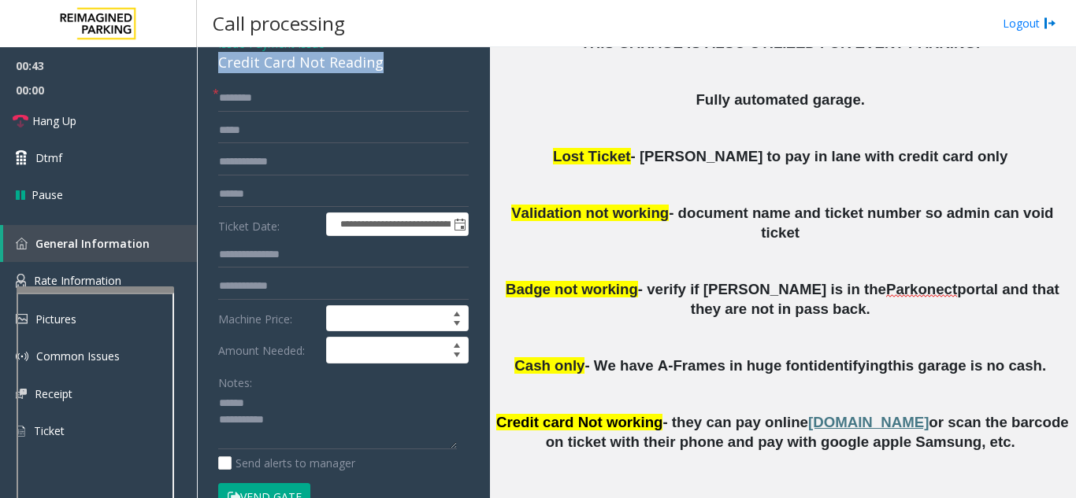
drag, startPoint x: 207, startPoint y: 62, endPoint x: 385, endPoint y: 71, distance: 178.2
click at [385, 71] on div "**********" at bounding box center [343, 439] width 282 height 816
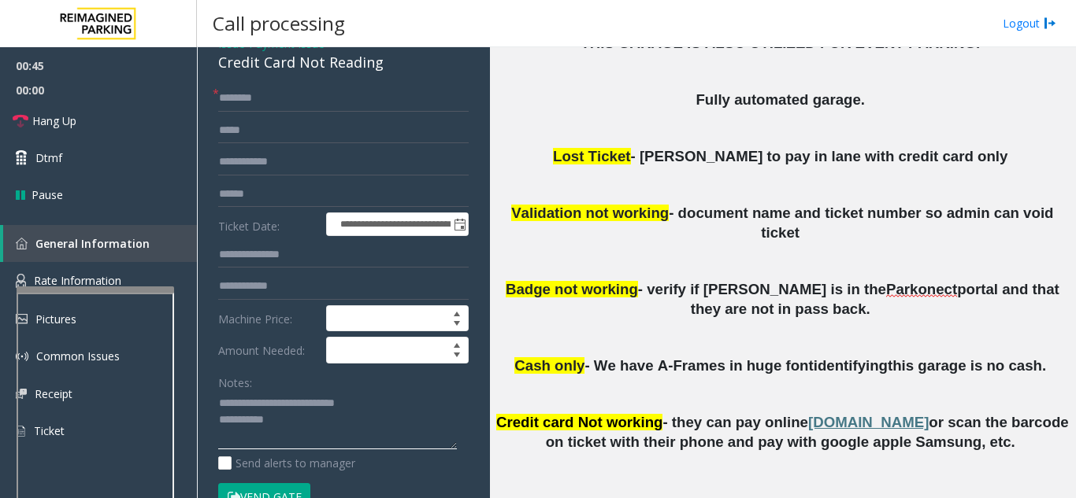
click at [385, 426] on textarea at bounding box center [337, 420] width 239 height 59
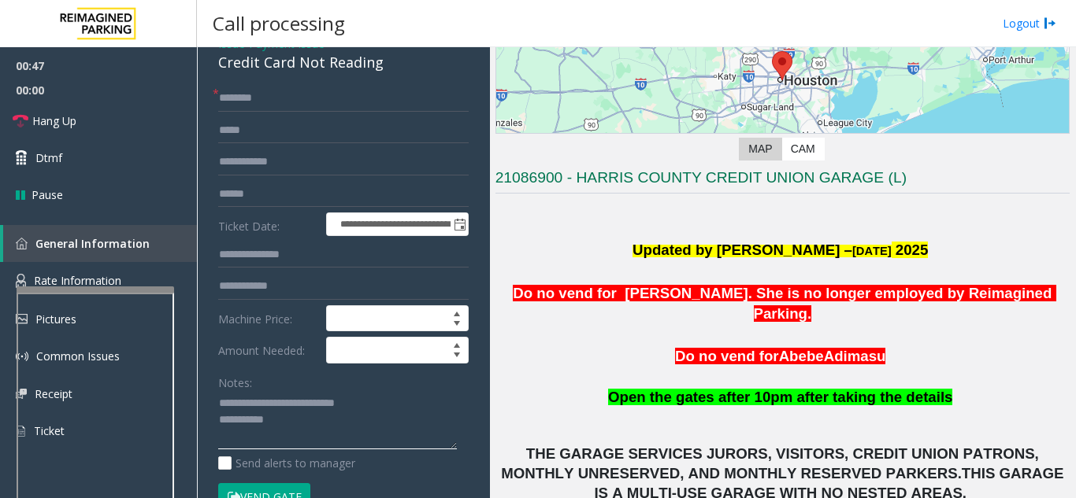
scroll to position [236, 0]
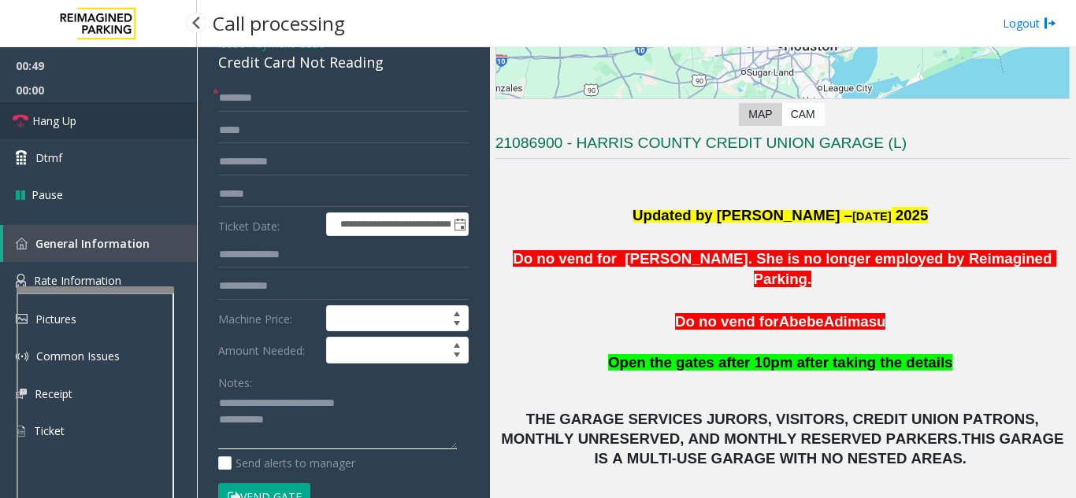
type textarea "**********"
click at [89, 126] on link "Hang Up" at bounding box center [98, 120] width 197 height 37
click at [295, 105] on input "text" at bounding box center [343, 98] width 250 height 27
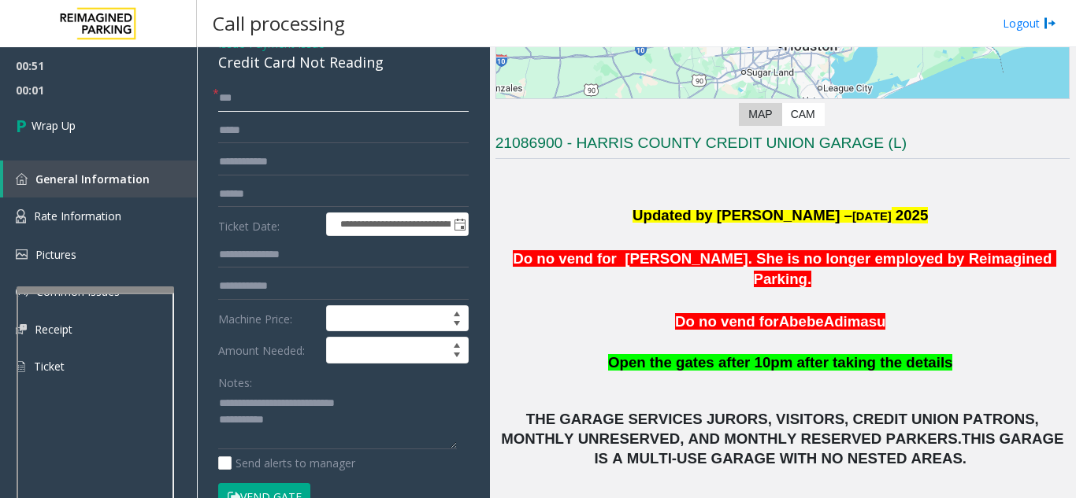
type input "**"
click at [315, 424] on textarea at bounding box center [337, 420] width 239 height 59
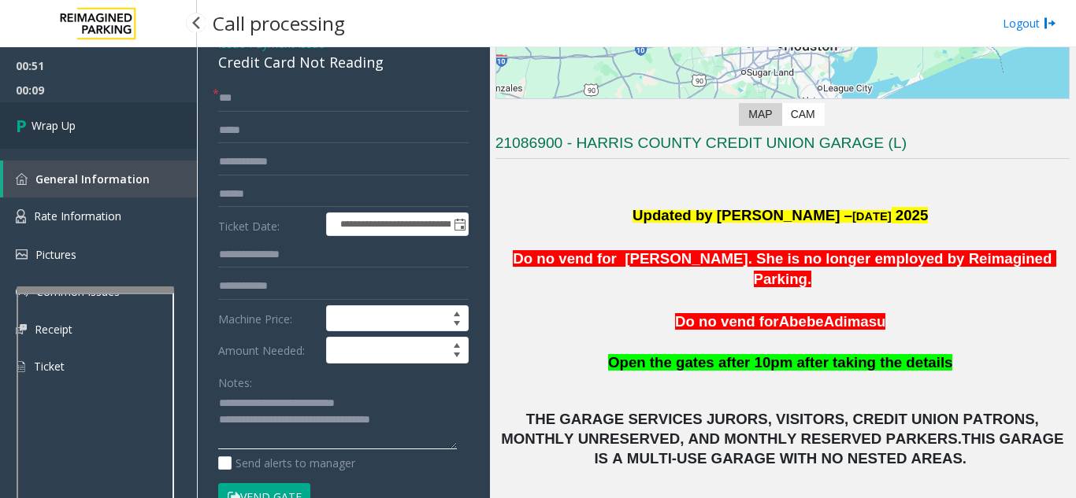
type textarea "**********"
click at [113, 133] on link "Wrap Up" at bounding box center [98, 125] width 197 height 46
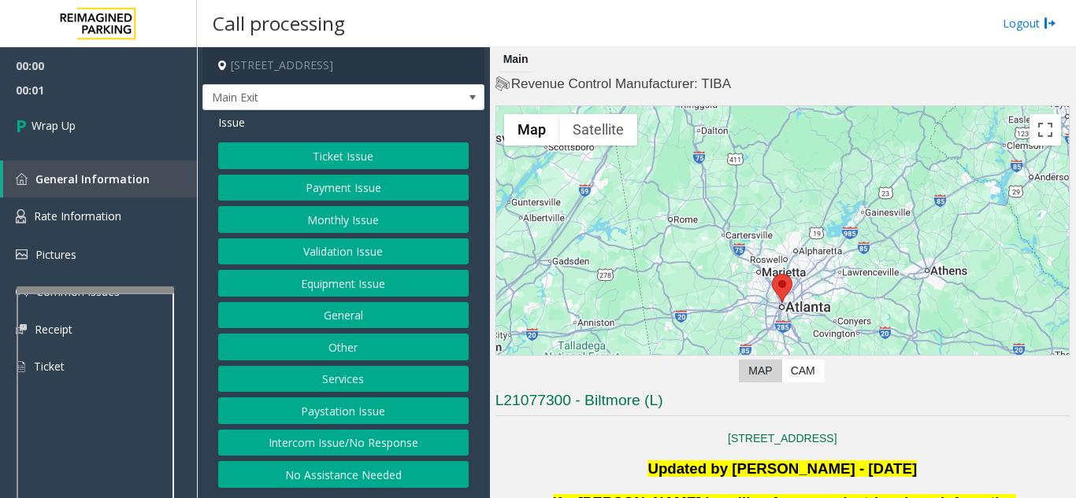
click at [354, 451] on button "Intercom Issue/No Response" at bounding box center [343, 443] width 250 height 27
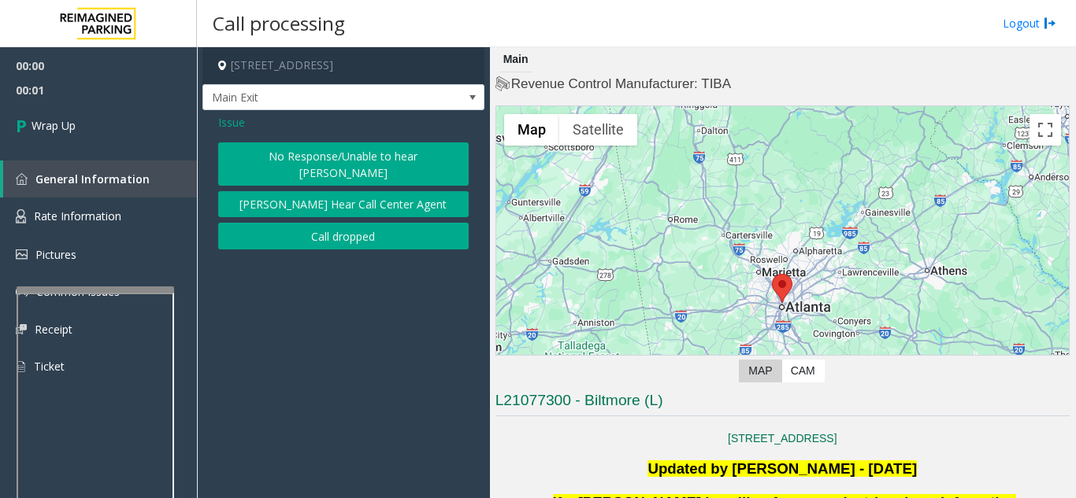
click at [342, 239] on button "Call dropped" at bounding box center [343, 236] width 250 height 27
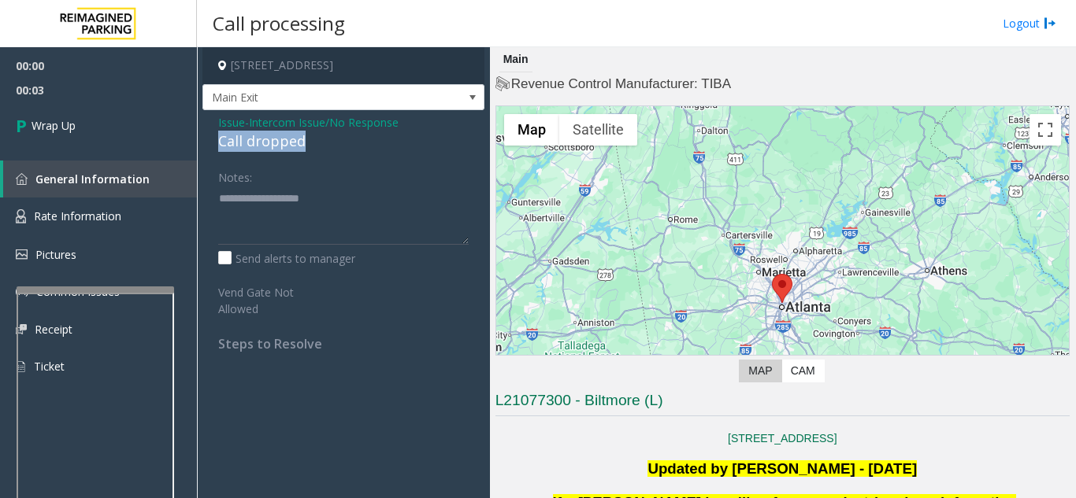
drag, startPoint x: 211, startPoint y: 160, endPoint x: 320, endPoint y: 161, distance: 108.7
click at [320, 161] on div "Issue - Intercom Issue/No Response Call dropped Notes: Send alerts to manager V…" at bounding box center [343, 238] width 282 height 257
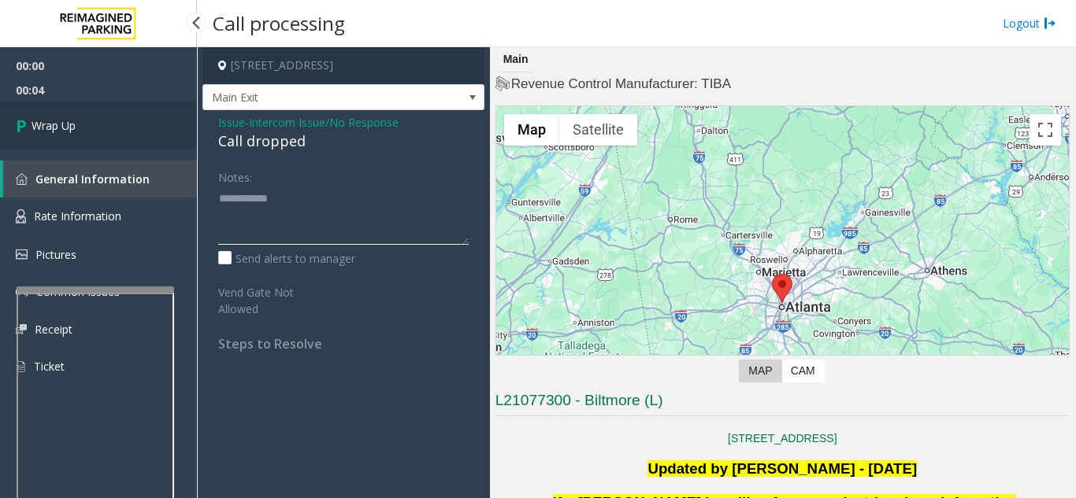
type textarea "**********"
click at [27, 104] on link "Wrap Up" at bounding box center [98, 125] width 197 height 46
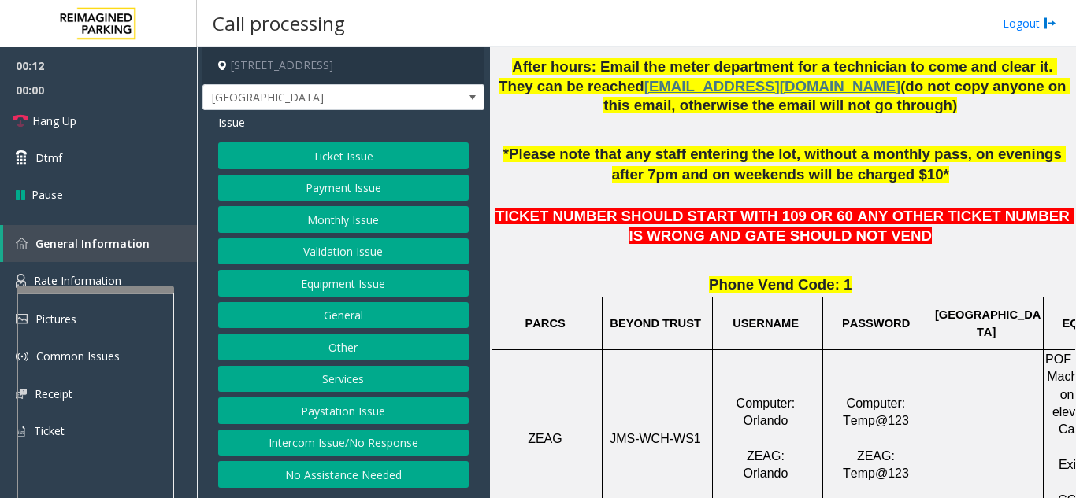
scroll to position [472, 0]
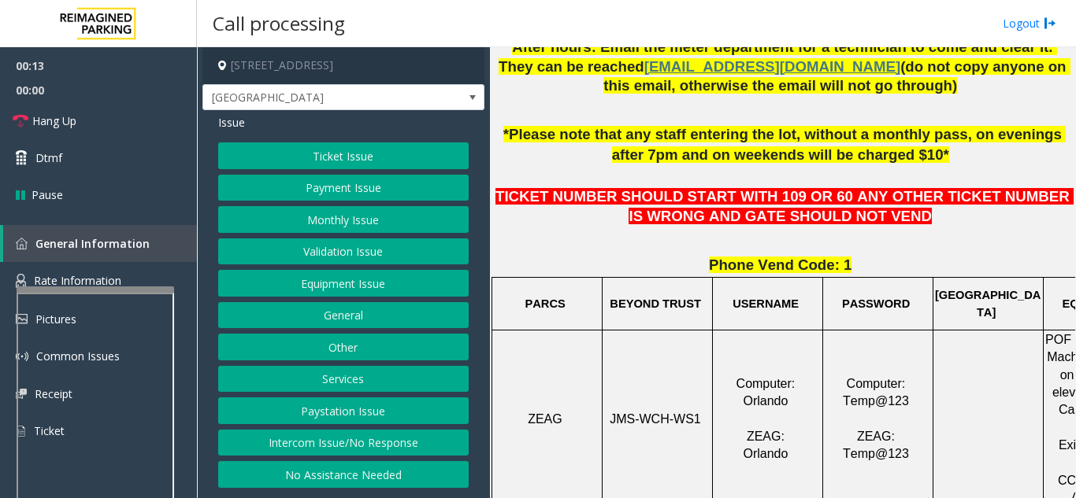
click at [406, 166] on button "Ticket Issue" at bounding box center [343, 156] width 250 height 27
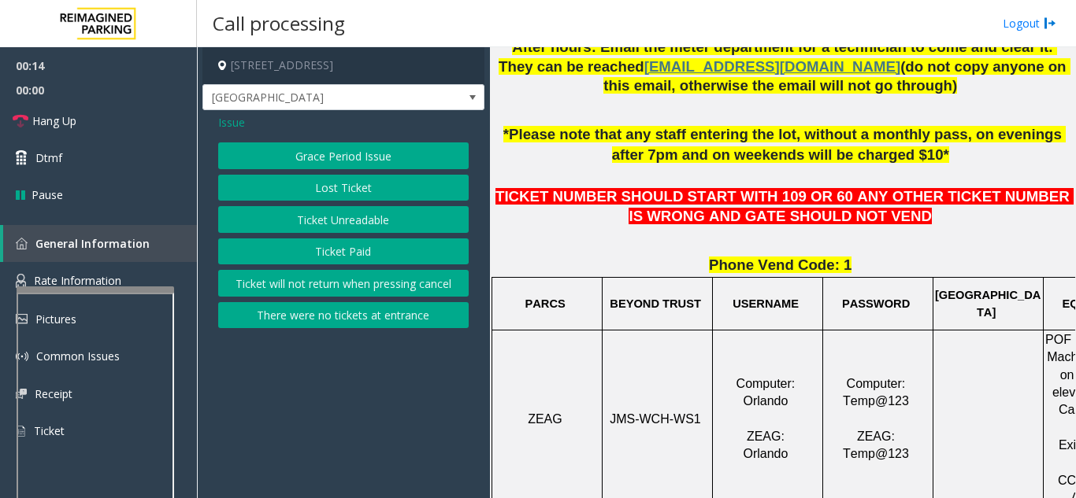
click at [397, 213] on button "Ticket Unreadable" at bounding box center [343, 219] width 250 height 27
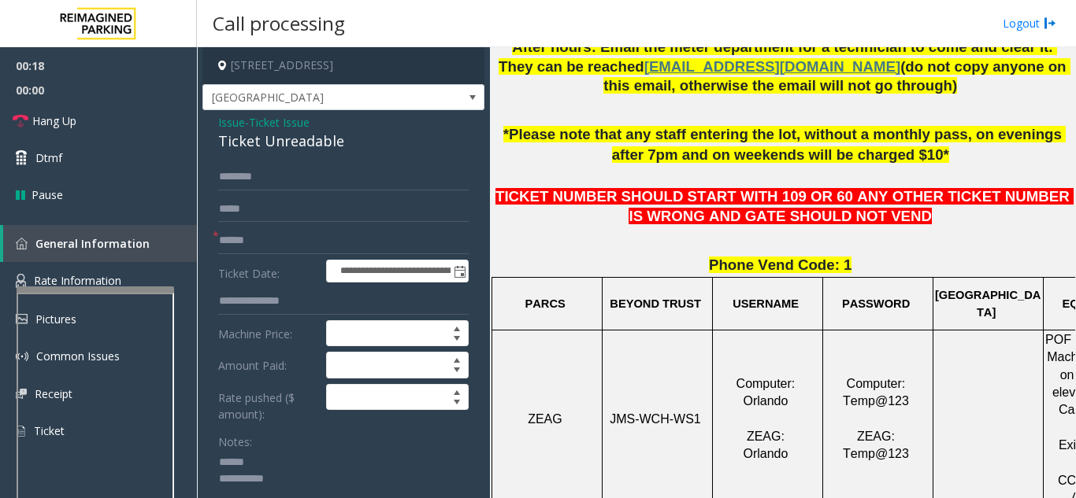
click at [280, 449] on div "Notes:" at bounding box center [343, 468] width 250 height 81
click at [268, 457] on textarea at bounding box center [337, 479] width 239 height 59
drag, startPoint x: 218, startPoint y: 139, endPoint x: 363, endPoint y: 146, distance: 145.0
click at [363, 146] on div "Ticket Unreadable" at bounding box center [343, 141] width 250 height 21
type textarea "**********"
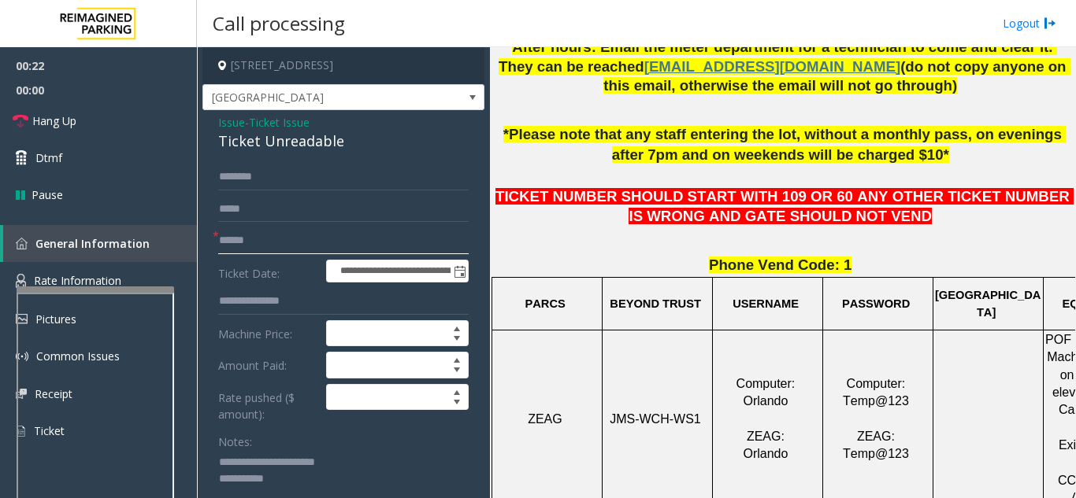
click at [289, 239] on input "text" at bounding box center [343, 241] width 250 height 27
drag, startPoint x: 261, startPoint y: 238, endPoint x: 219, endPoint y: 246, distance: 43.2
click at [219, 246] on input "**********" at bounding box center [343, 241] width 250 height 27
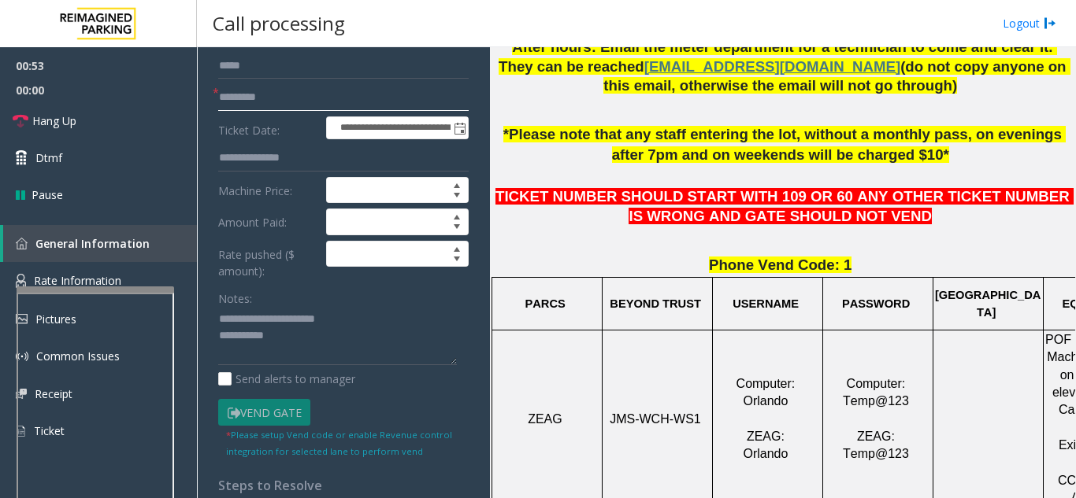
scroll to position [157, 0]
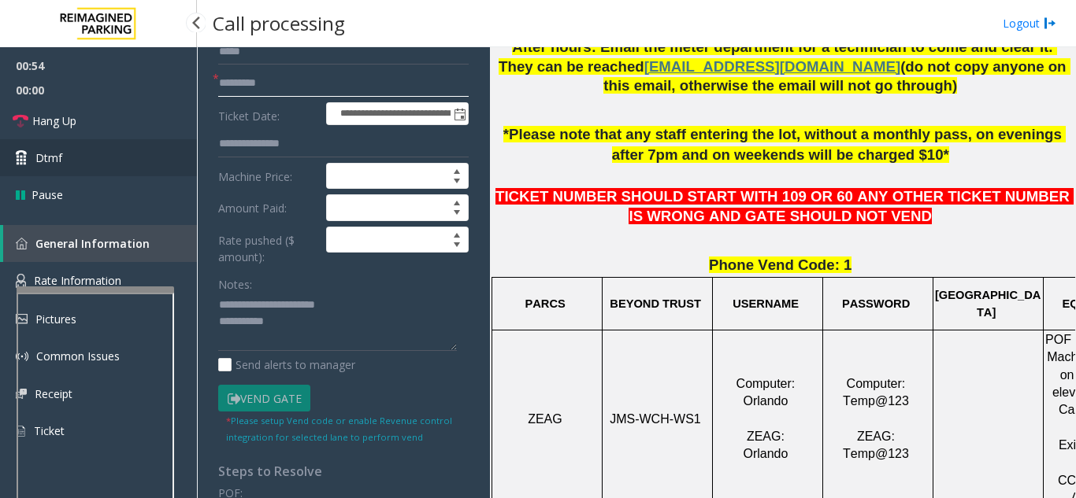
type input "*********"
click at [67, 152] on link "Dtmf" at bounding box center [98, 157] width 197 height 37
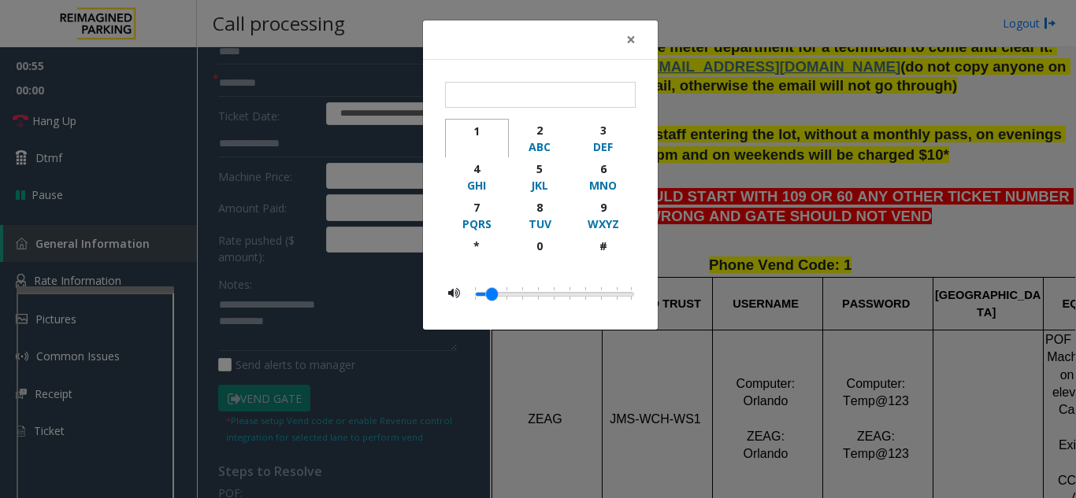
click at [469, 127] on div "1" at bounding box center [476, 131] width 43 height 17
type input "*"
click at [635, 37] on span "×" at bounding box center [630, 39] width 9 height 22
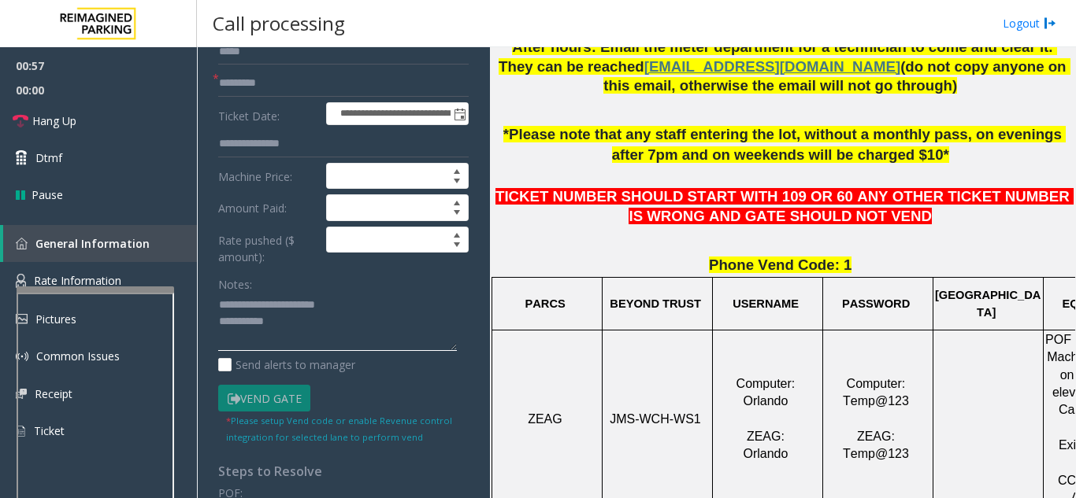
click at [359, 330] on textarea at bounding box center [337, 322] width 239 height 59
type textarea "**********"
click at [380, 282] on div "Notes:" at bounding box center [343, 311] width 250 height 81
click at [96, 128] on link "Hang Up" at bounding box center [98, 120] width 197 height 37
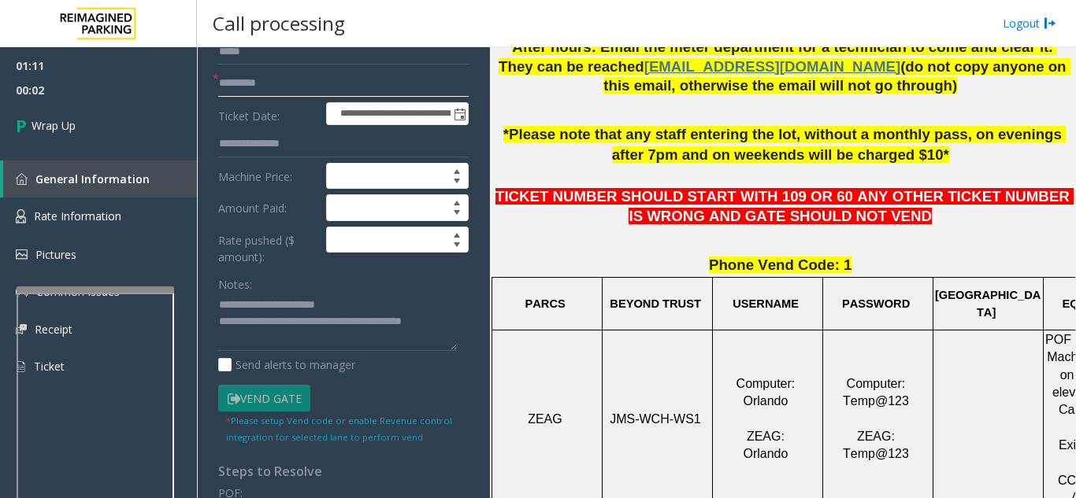
drag, startPoint x: 223, startPoint y: 83, endPoint x: 213, endPoint y: 80, distance: 10.7
click at [218, 80] on div "* *********" at bounding box center [343, 83] width 250 height 27
type input "********"
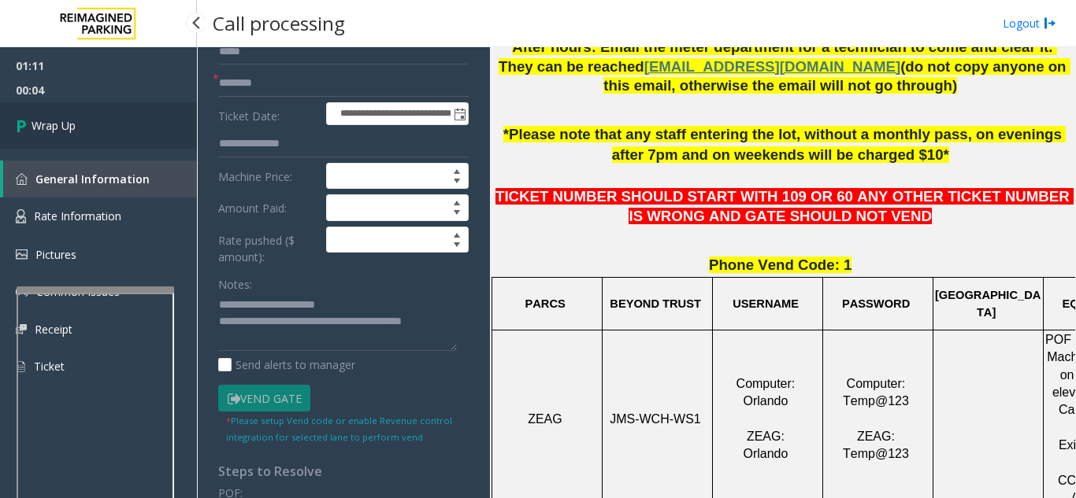
click at [153, 126] on link "Wrap Up" at bounding box center [98, 125] width 197 height 46
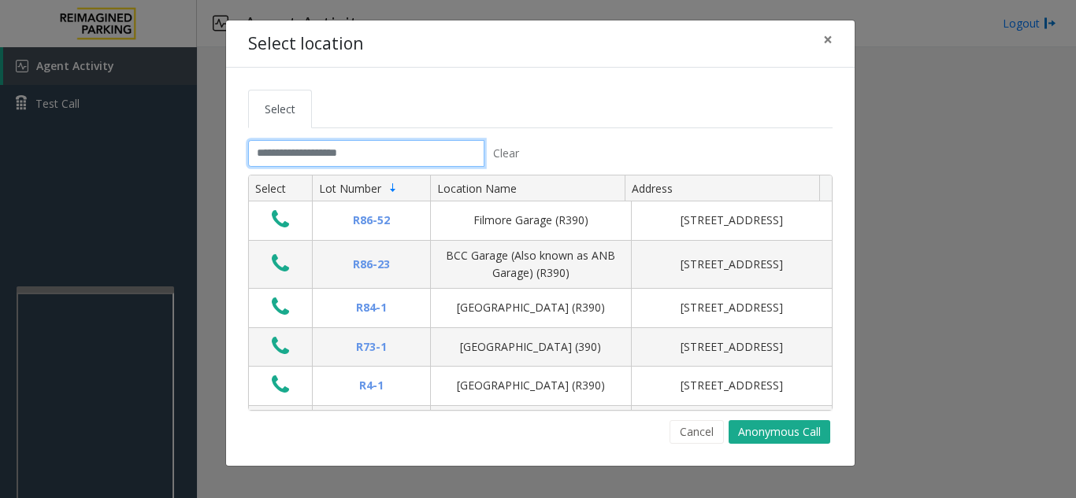
click at [385, 163] on input "text" at bounding box center [366, 153] width 236 height 27
type input "*"
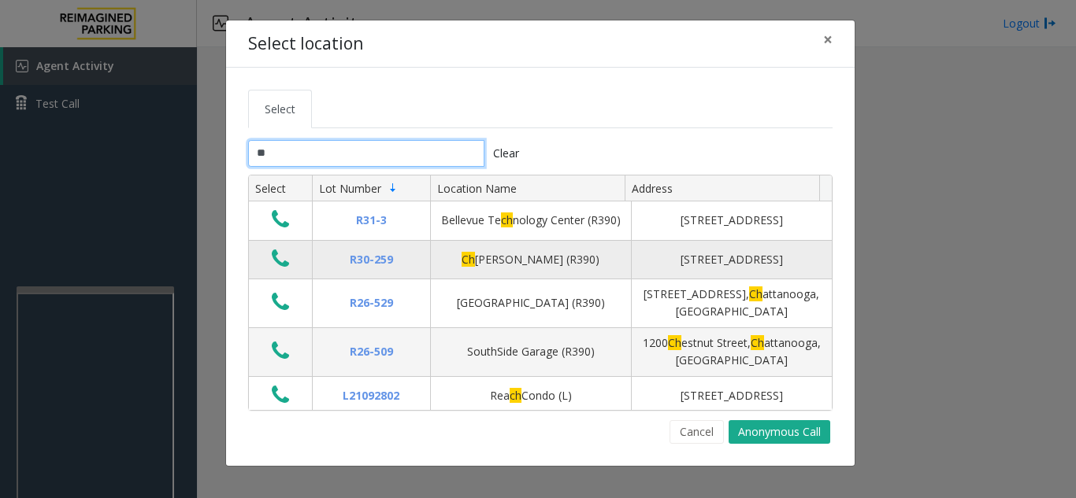
type input "**"
click at [280, 268] on icon "Data table" at bounding box center [280, 259] width 17 height 22
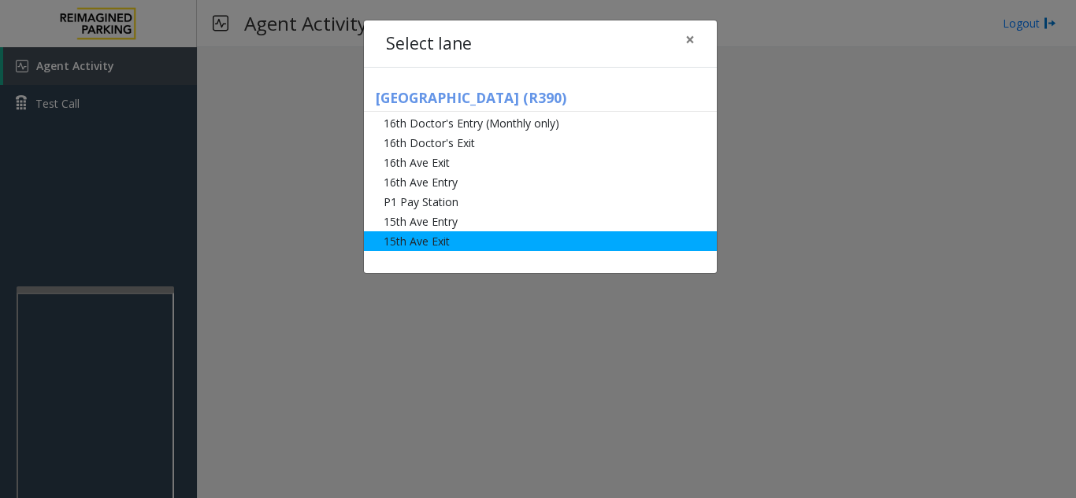
click at [412, 243] on li "15th Ave Exit" at bounding box center [540, 241] width 353 height 20
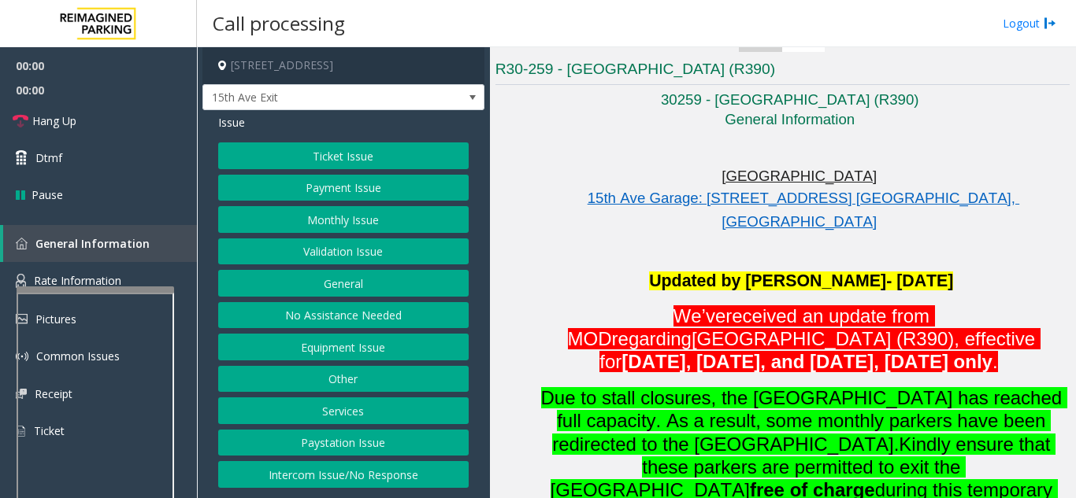
scroll to position [315, 0]
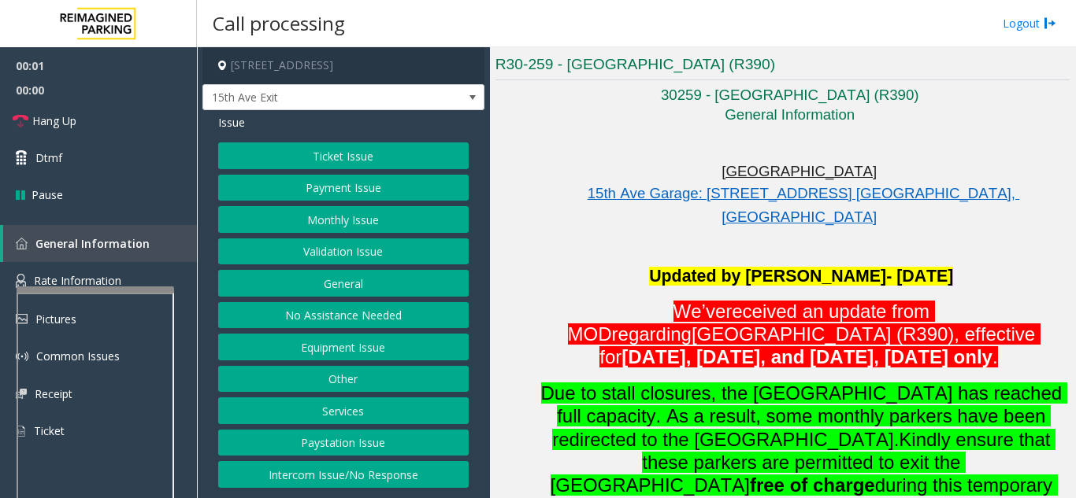
click at [377, 223] on button "Monthly Issue" at bounding box center [343, 219] width 250 height 27
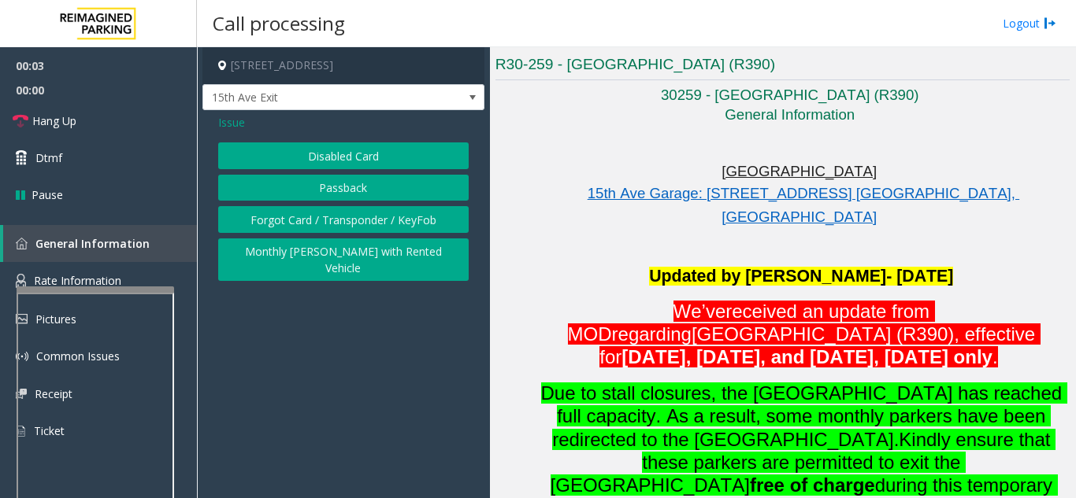
click at [358, 161] on button "Disabled Card" at bounding box center [343, 156] width 250 height 27
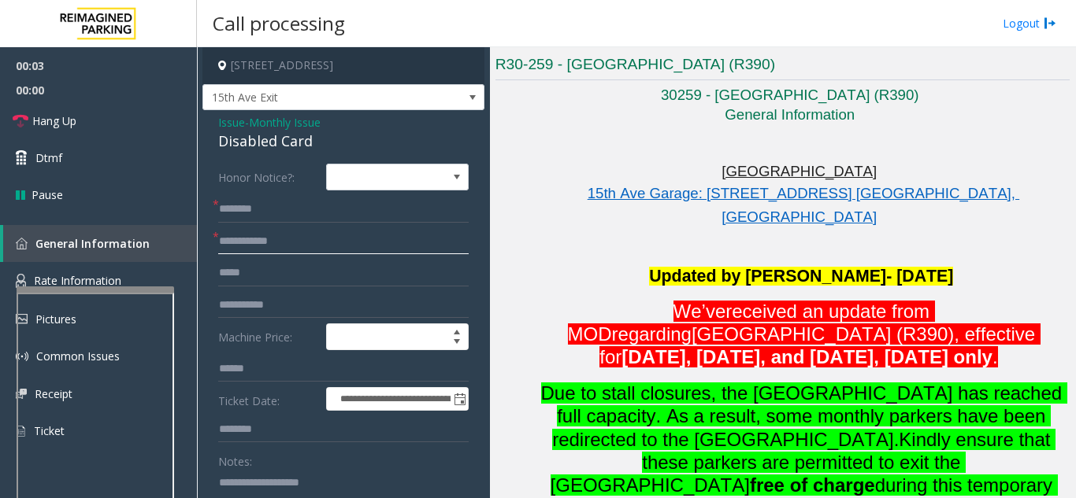
click at [335, 239] on input "text" at bounding box center [343, 241] width 250 height 27
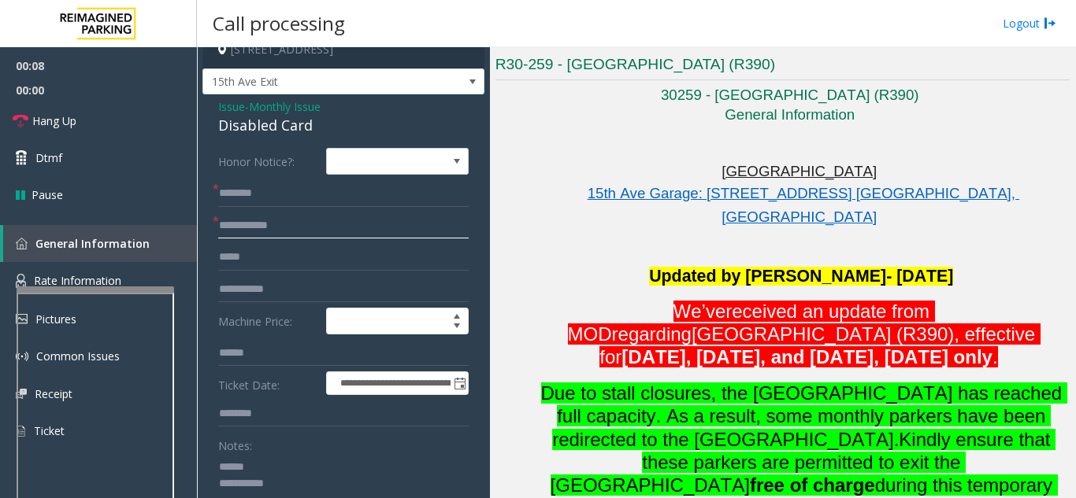
click at [294, 224] on input "text" at bounding box center [343, 226] width 250 height 27
drag, startPoint x: 232, startPoint y: 128, endPoint x: 324, endPoint y: 128, distance: 91.3
type textarea "**********"
click at [295, 228] on input "text" at bounding box center [343, 226] width 250 height 27
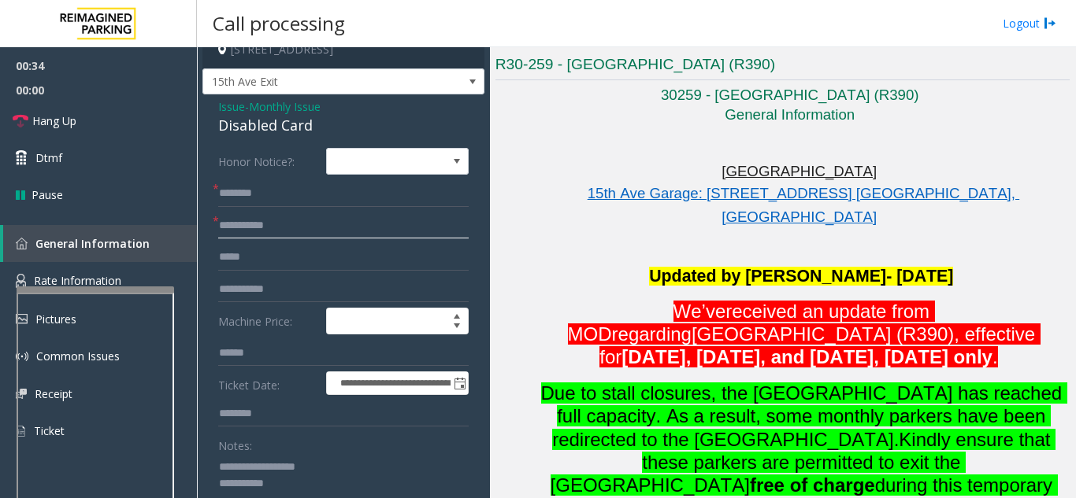
type input "**********"
click at [320, 194] on input "text" at bounding box center [343, 193] width 250 height 27
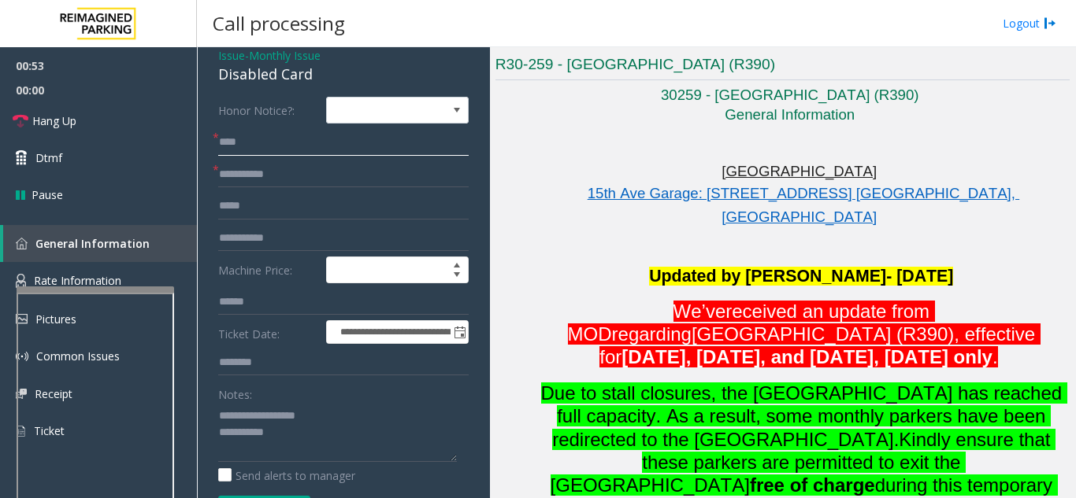
scroll to position [94, 0]
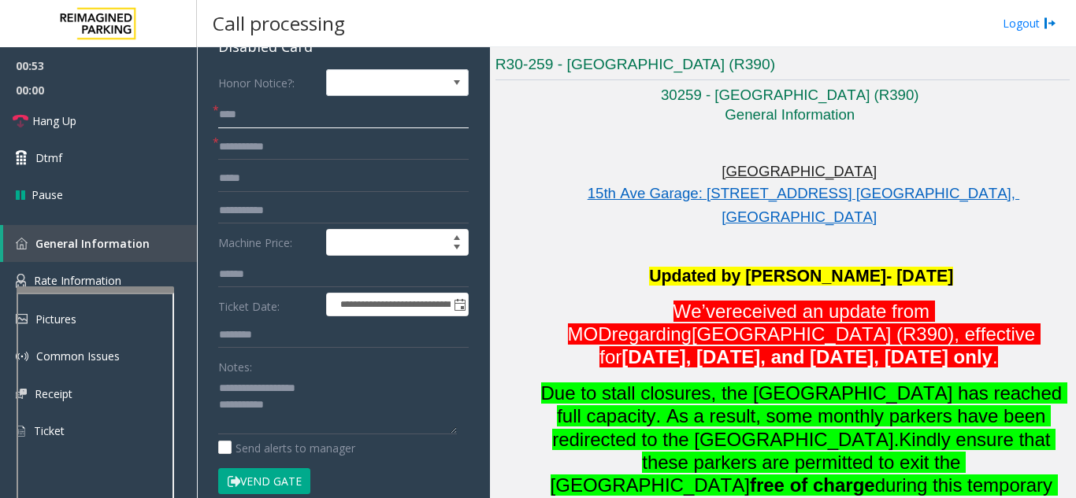
type input "****"
click at [276, 476] on button "Vend Gate" at bounding box center [264, 481] width 92 height 27
click at [301, 419] on textarea at bounding box center [337, 405] width 239 height 59
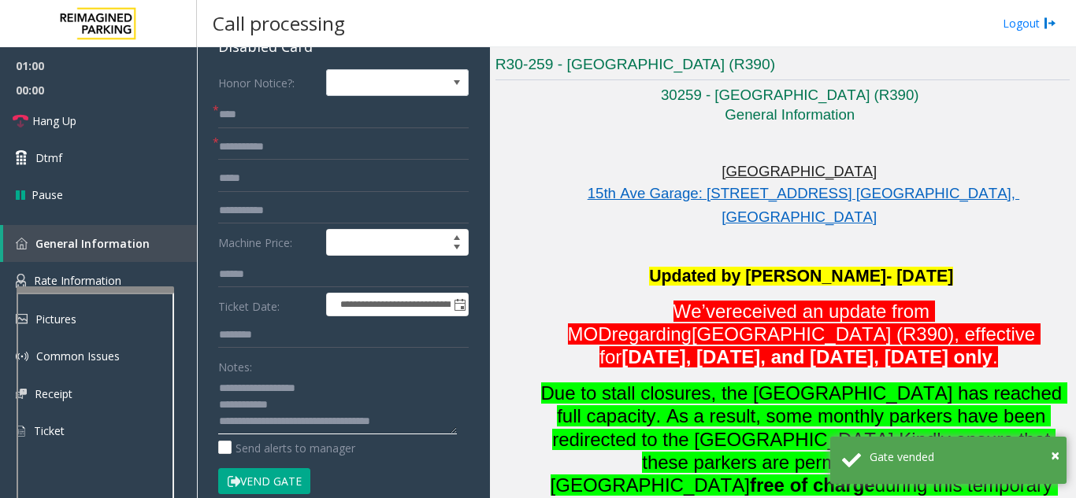
click at [381, 389] on textarea at bounding box center [337, 405] width 239 height 59
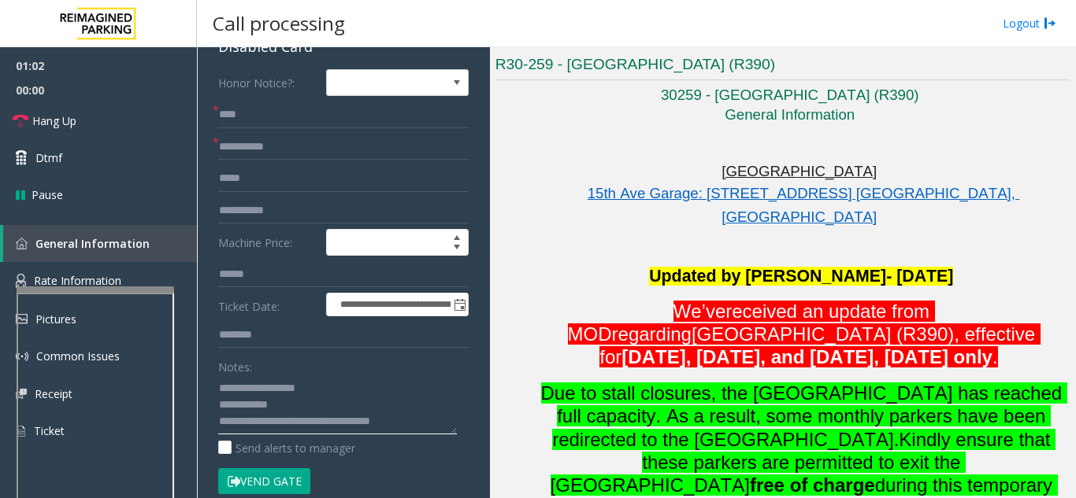
type textarea "**********"
click at [79, 113] on link "Hang Up" at bounding box center [98, 120] width 197 height 37
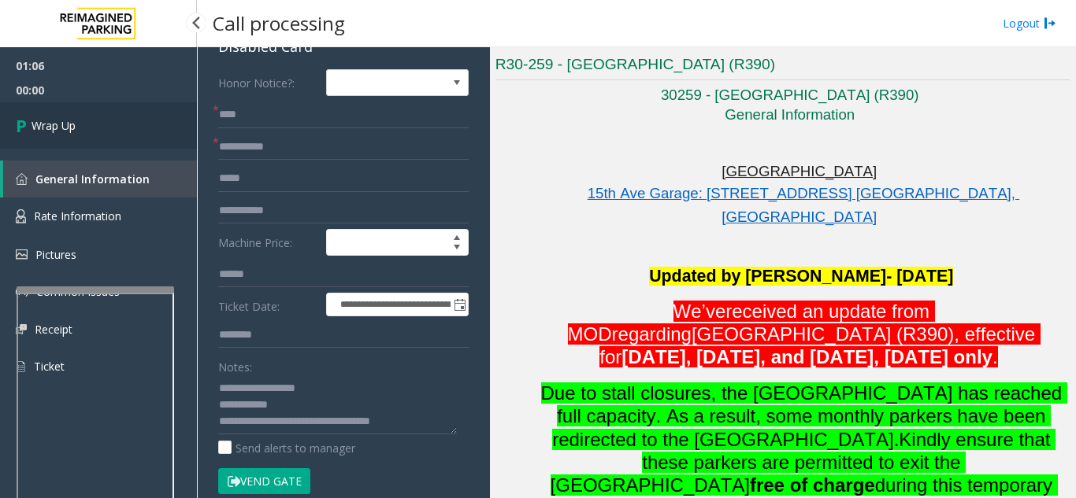
click at [116, 135] on link "Wrap Up" at bounding box center [98, 125] width 197 height 46
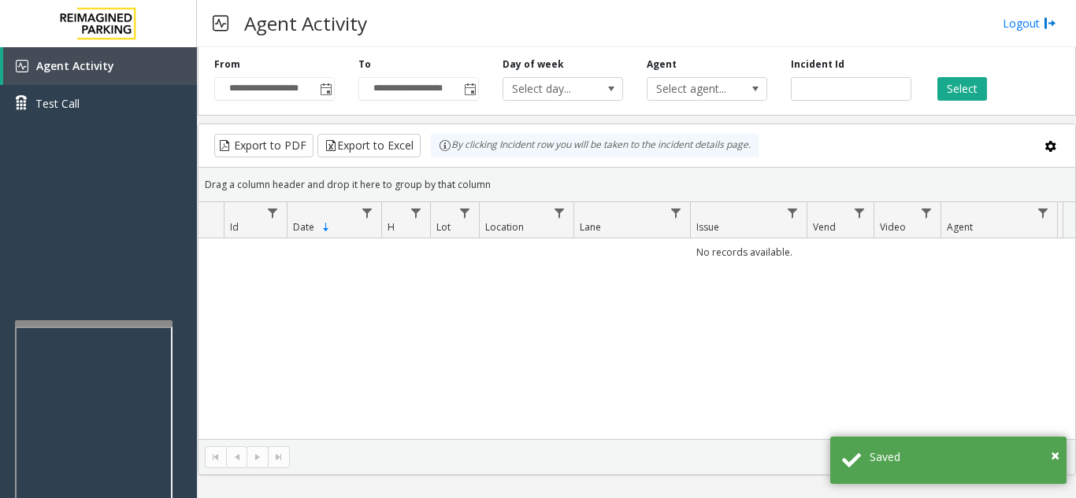
click at [75, 330] on div at bounding box center [93, 504] width 157 height 369
click at [328, 91] on span "Toggle popup" at bounding box center [326, 89] width 13 height 13
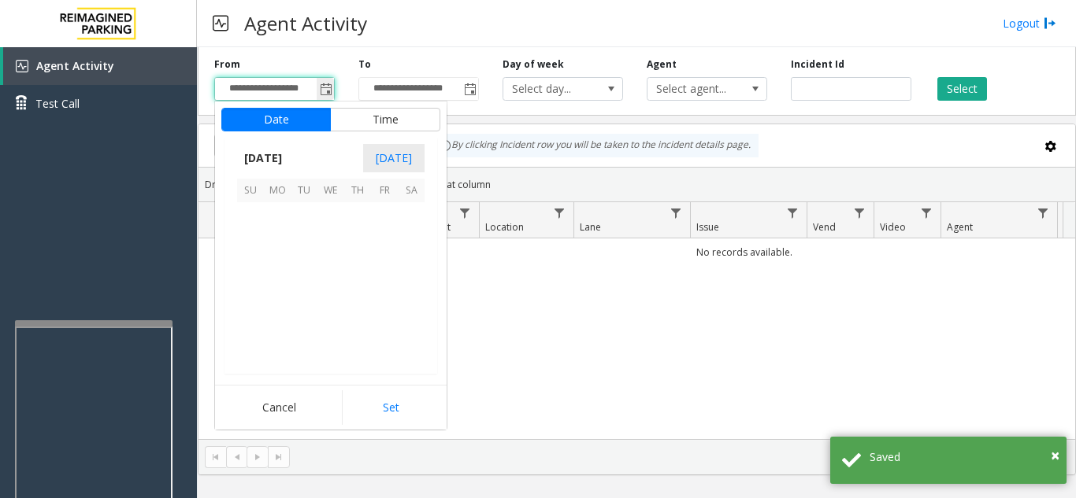
scroll to position [282583, 0]
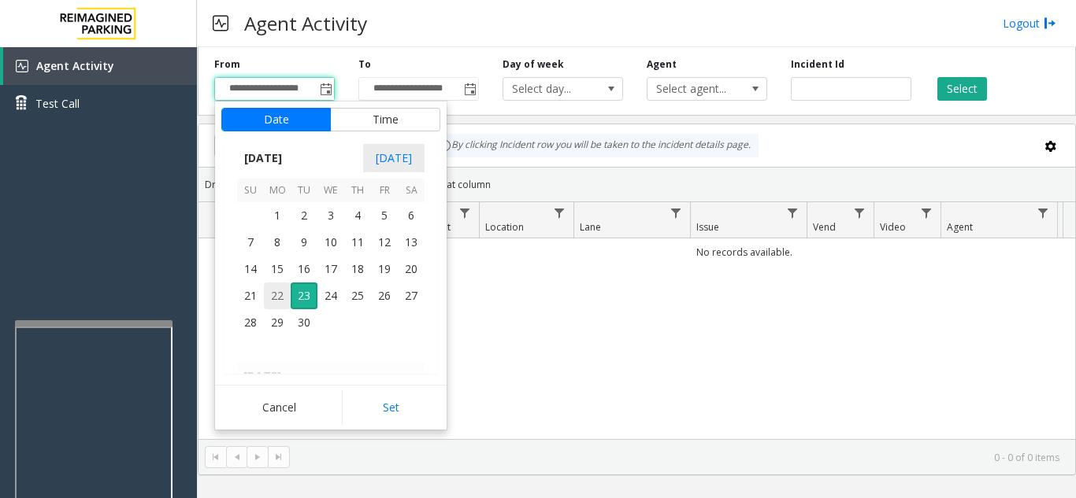
click at [277, 302] on span "22" at bounding box center [277, 296] width 27 height 27
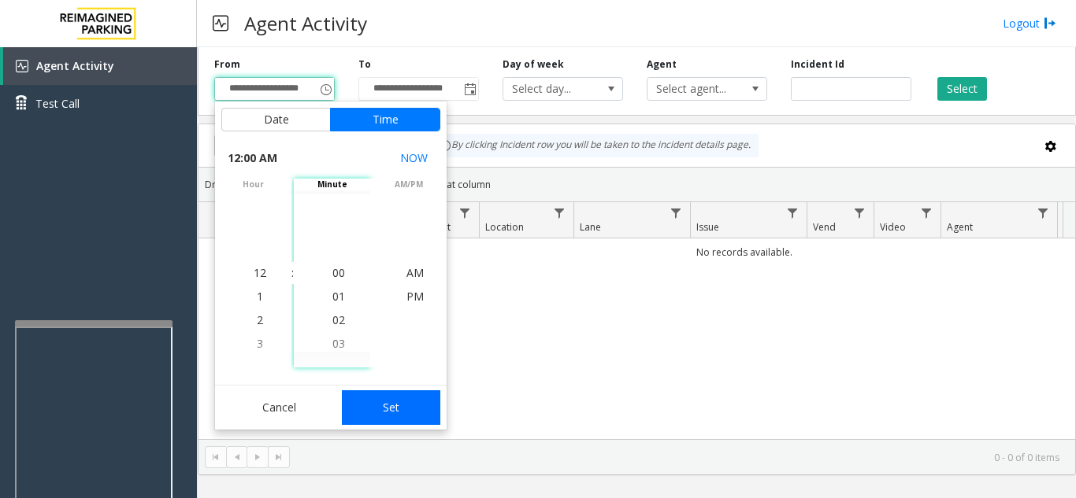
click at [396, 424] on button "Set" at bounding box center [391, 408] width 99 height 35
type input "**********"
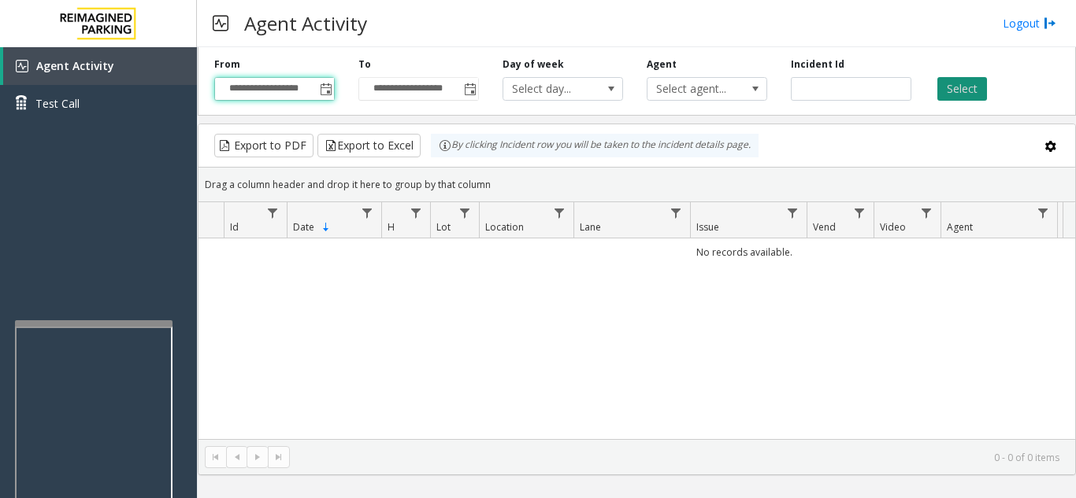
click at [950, 91] on button "Select" at bounding box center [962, 89] width 50 height 24
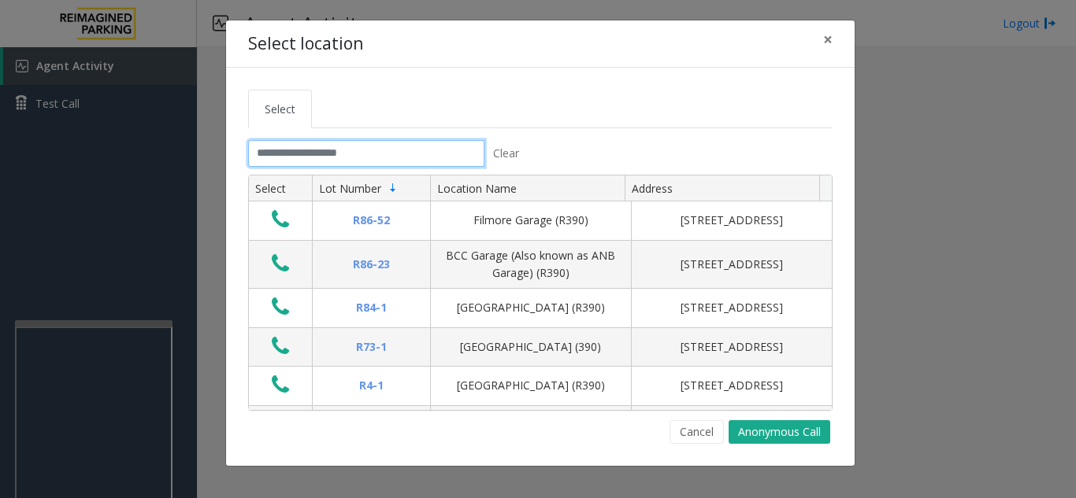
click at [352, 146] on input "text" at bounding box center [366, 153] width 236 height 27
click at [828, 34] on span "×" at bounding box center [827, 39] width 9 height 22
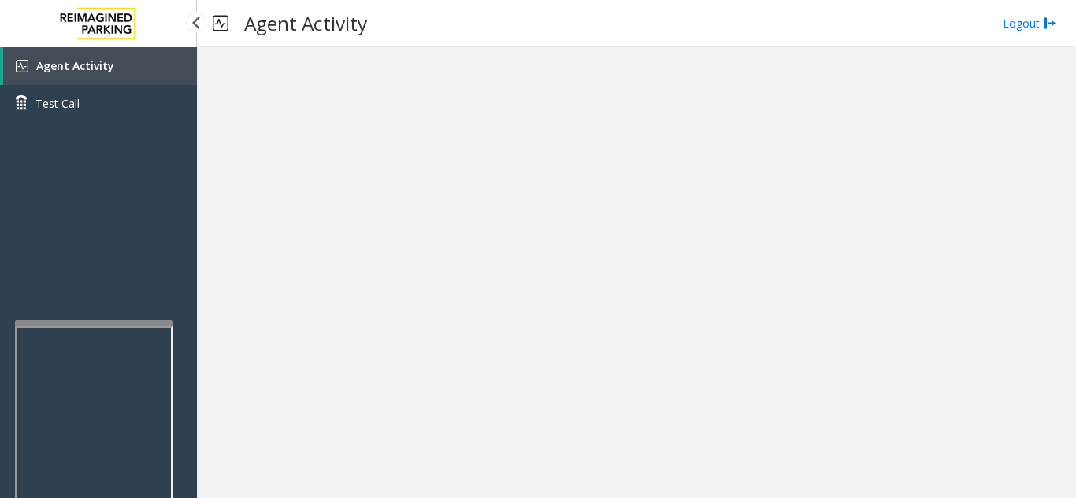
click at [93, 50] on link "Agent Activity" at bounding box center [100, 66] width 194 height 38
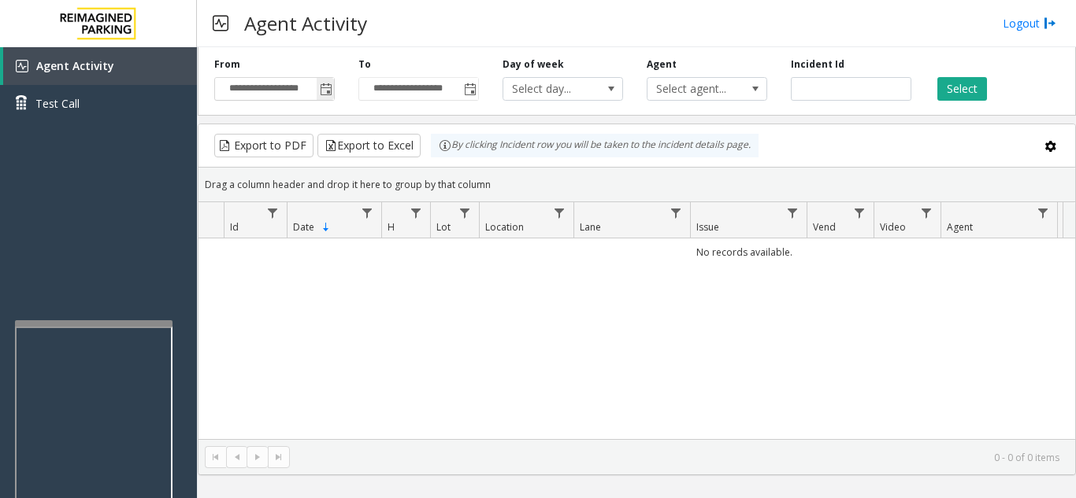
click at [327, 91] on span "Toggle popup" at bounding box center [326, 89] width 13 height 13
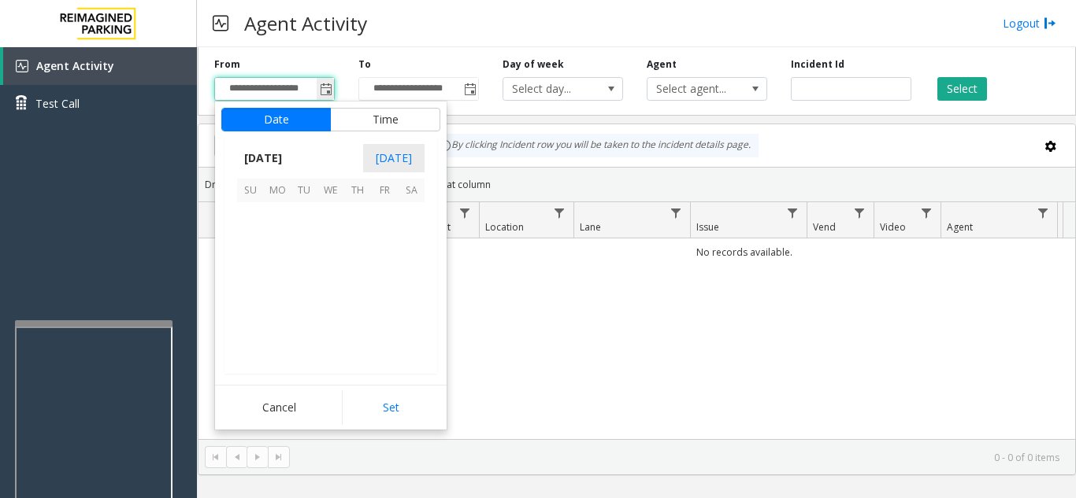
scroll to position [282583, 0]
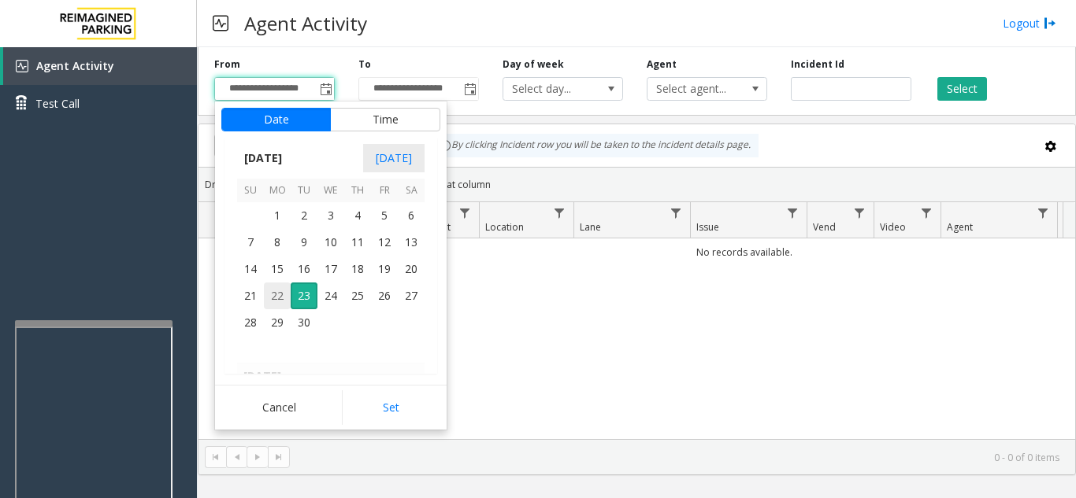
click at [269, 302] on span "22" at bounding box center [277, 296] width 27 height 27
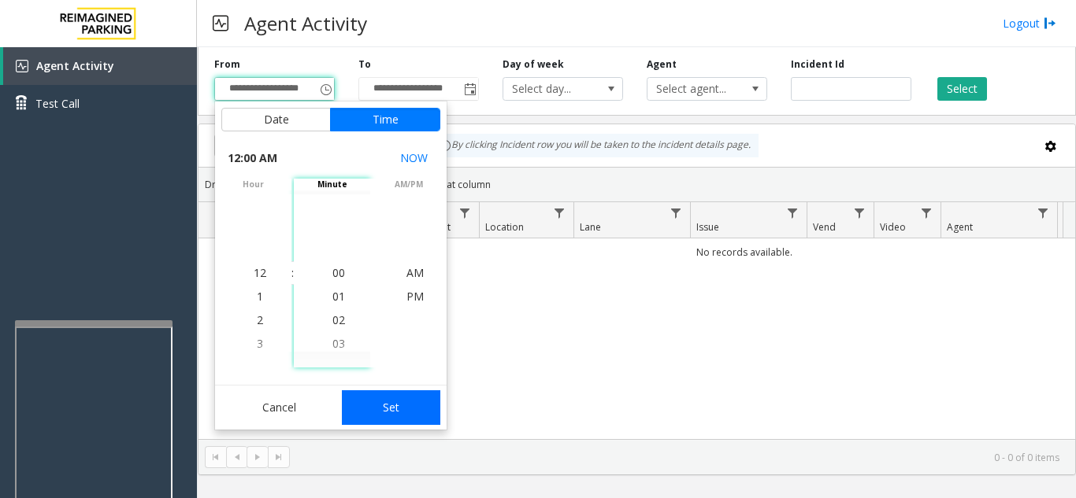
click at [419, 406] on button "Set" at bounding box center [391, 408] width 99 height 35
type input "**********"
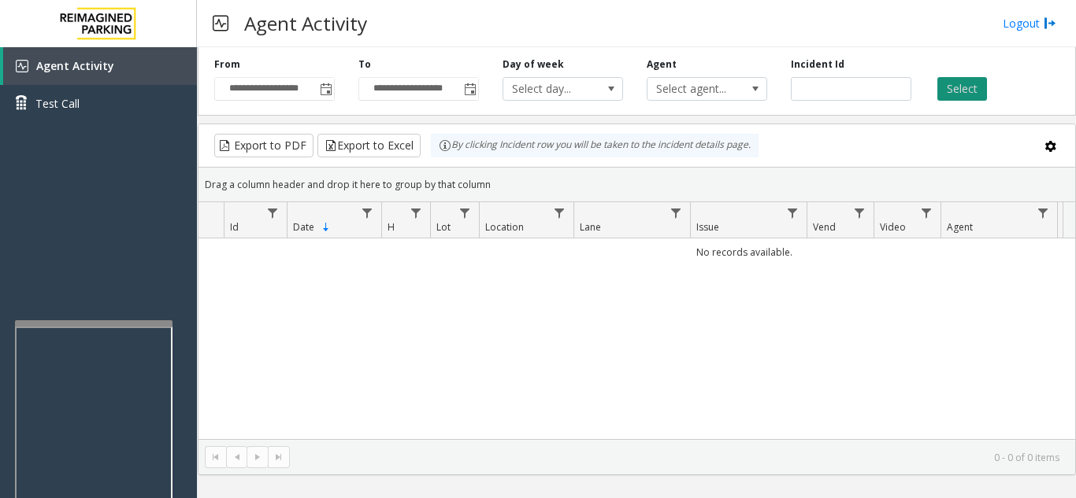
click at [971, 85] on button "Select" at bounding box center [962, 89] width 50 height 24
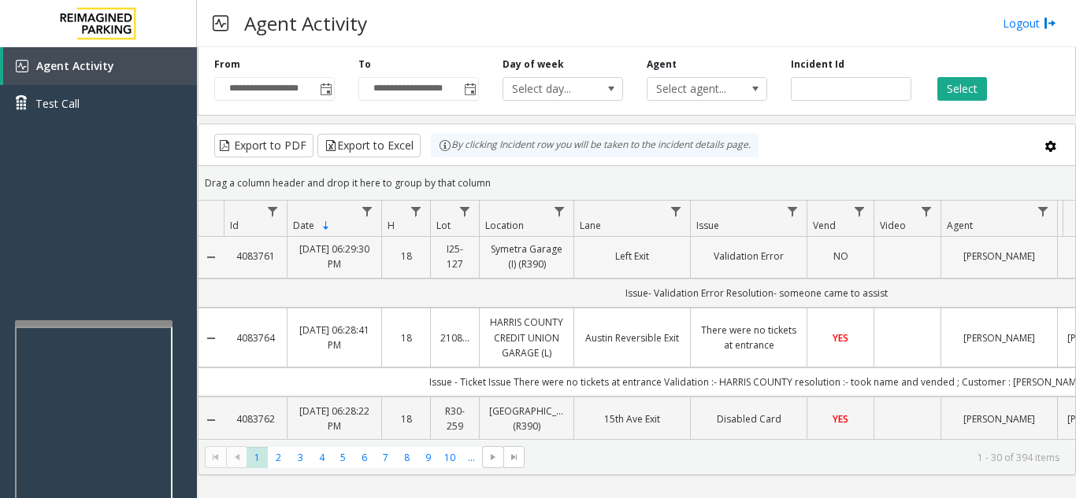
scroll to position [0, 0]
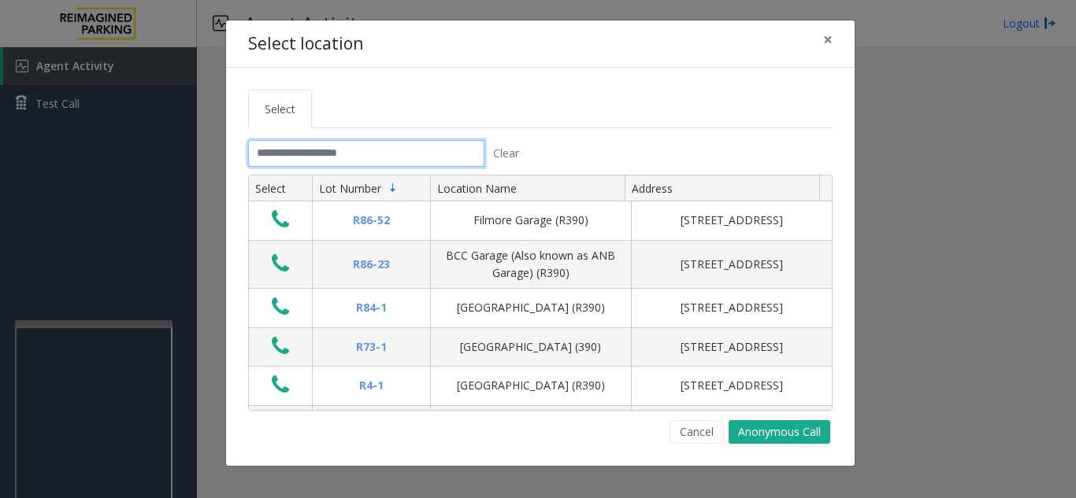
click at [356, 162] on input "text" at bounding box center [366, 153] width 236 height 27
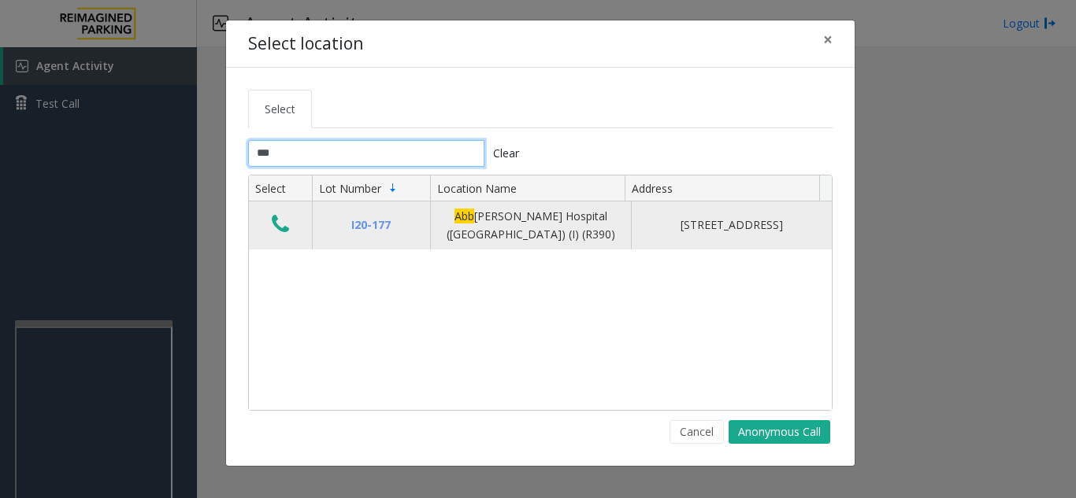
type input "***"
click at [263, 228] on td "Data table" at bounding box center [280, 226] width 63 height 48
click at [284, 230] on icon "Data table" at bounding box center [280, 224] width 17 height 22
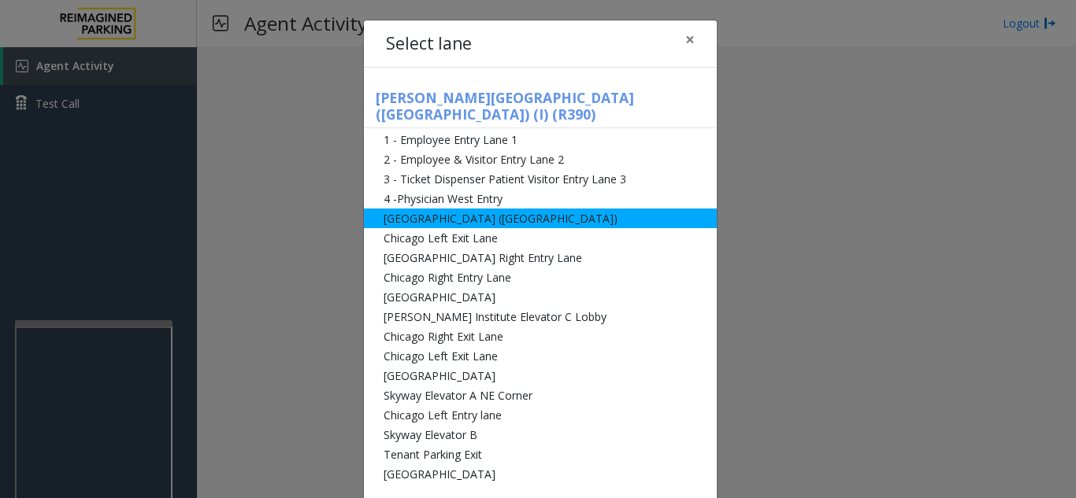
click at [544, 209] on li "[GEOGRAPHIC_DATA] ([GEOGRAPHIC_DATA])" at bounding box center [540, 219] width 353 height 20
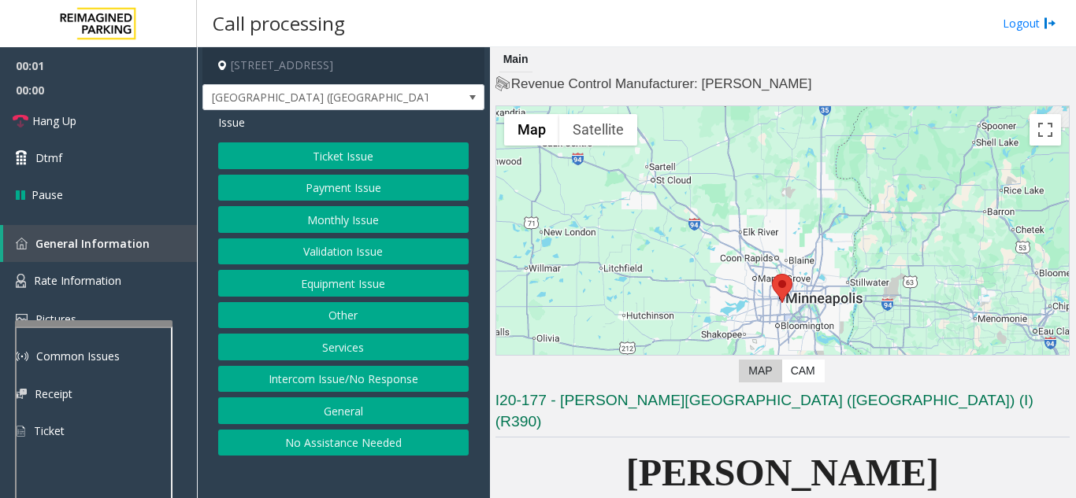
click at [344, 291] on button "Equipment Issue" at bounding box center [343, 283] width 250 height 27
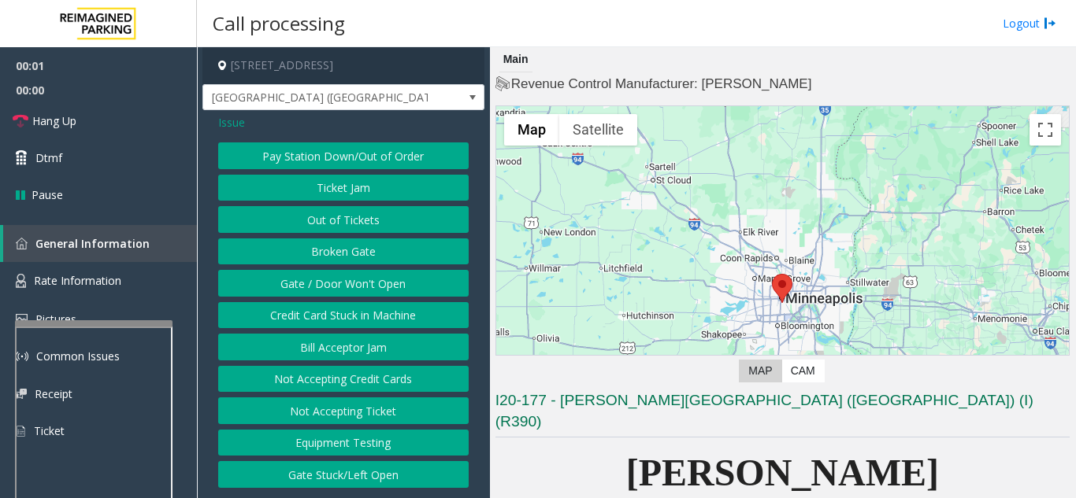
click at [343, 291] on button "Gate / Door Won't Open" at bounding box center [343, 283] width 250 height 27
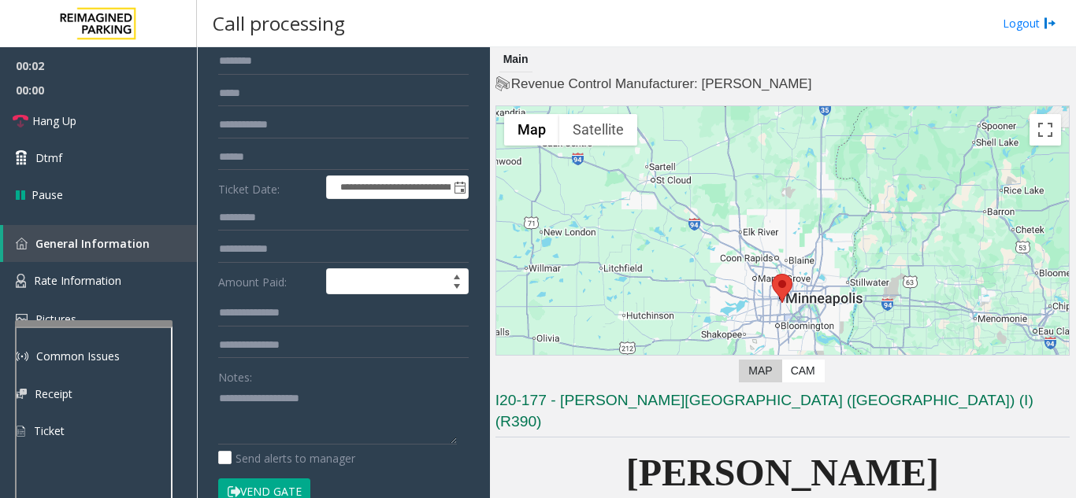
scroll to position [157, 0]
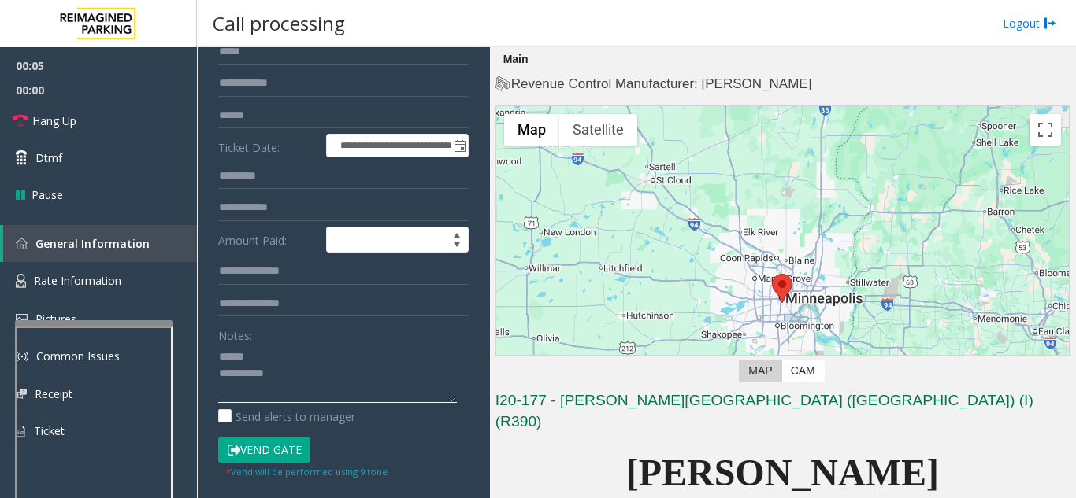
click at [269, 350] on textarea at bounding box center [337, 373] width 239 height 59
click at [239, 447] on icon at bounding box center [234, 450] width 13 height 11
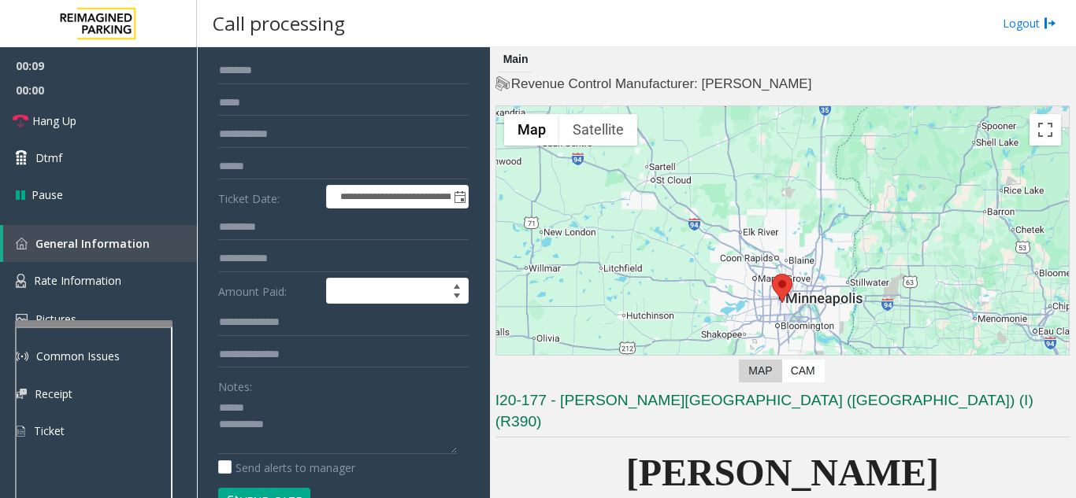
scroll to position [79, 0]
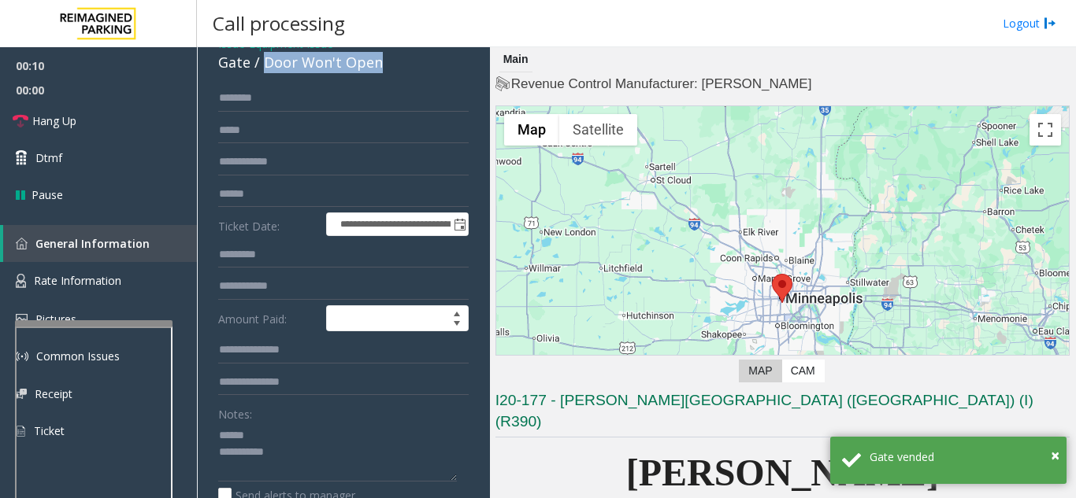
drag, startPoint x: 276, startPoint y: 65, endPoint x: 400, endPoint y: 71, distance: 123.7
click at [400, 71] on div "Gate / Door Won't Open" at bounding box center [343, 62] width 250 height 21
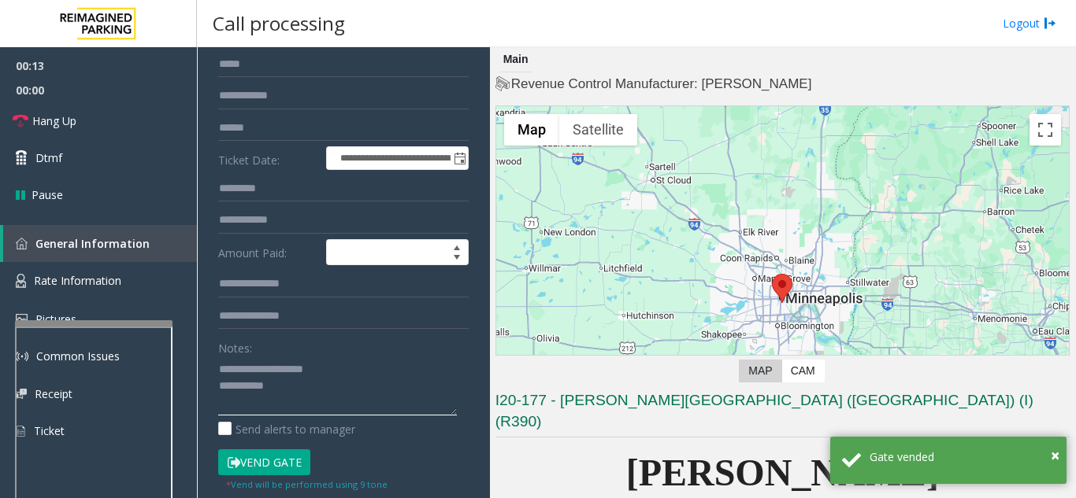
scroll to position [236, 0]
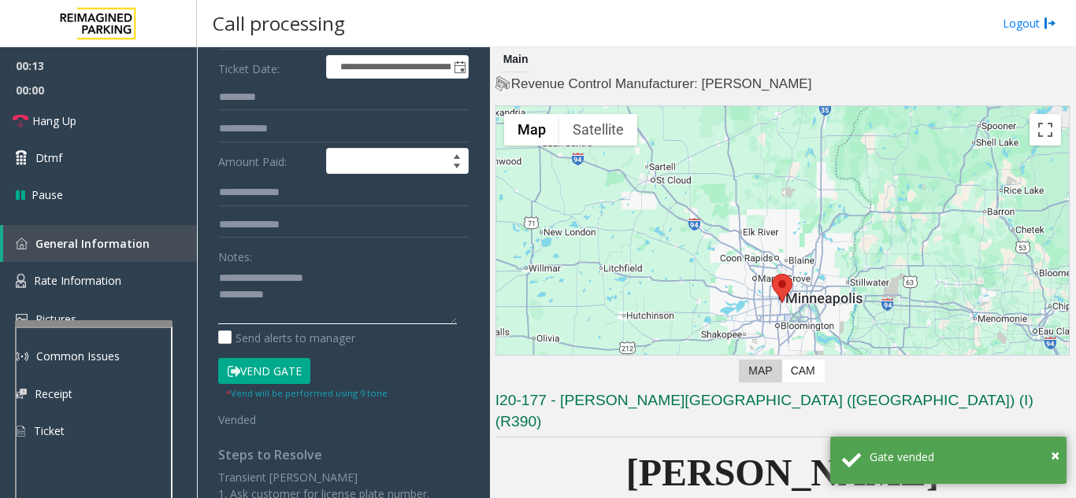
click at [311, 294] on textarea at bounding box center [337, 294] width 239 height 59
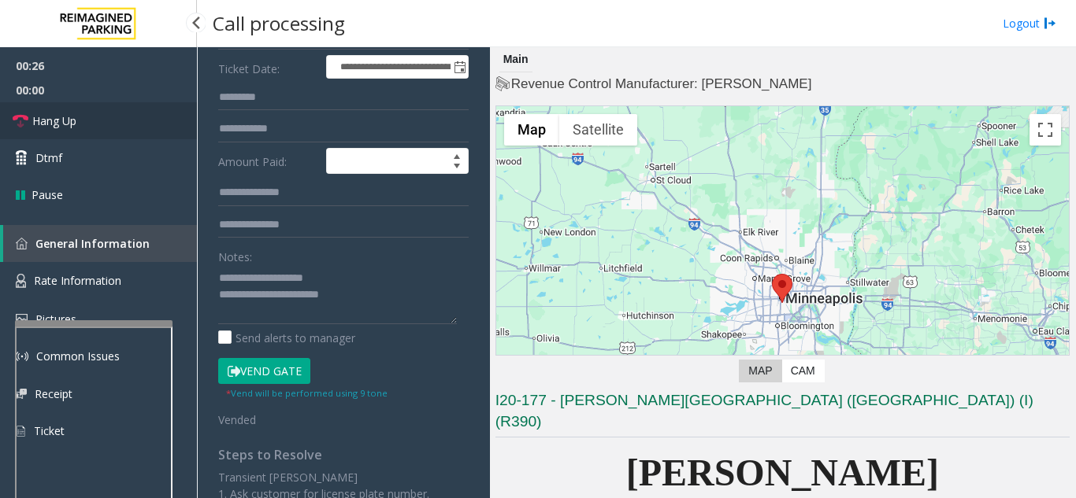
click at [109, 113] on link "Hang Up" at bounding box center [98, 120] width 197 height 37
click at [368, 295] on textarea at bounding box center [337, 294] width 239 height 59
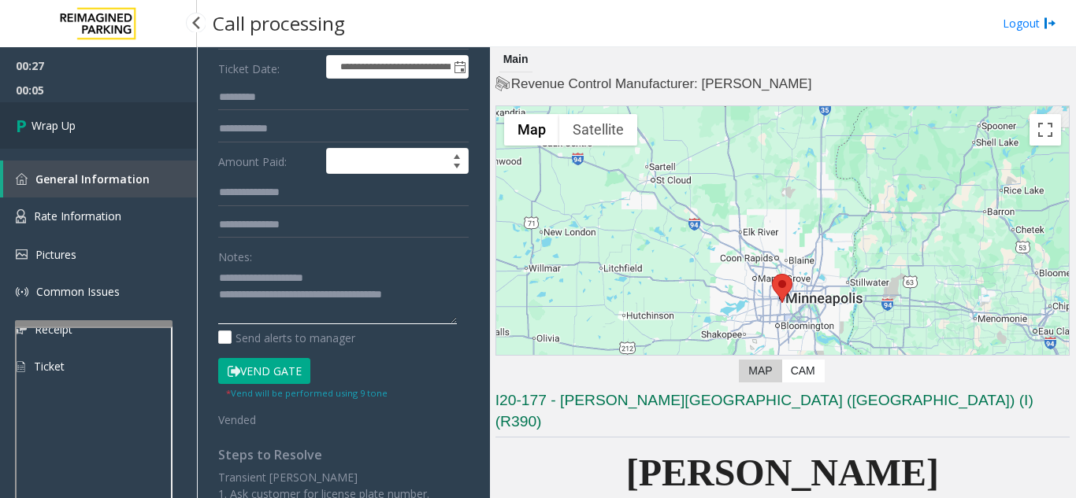
type textarea "**********"
click at [87, 133] on link "Wrap Up" at bounding box center [98, 125] width 197 height 46
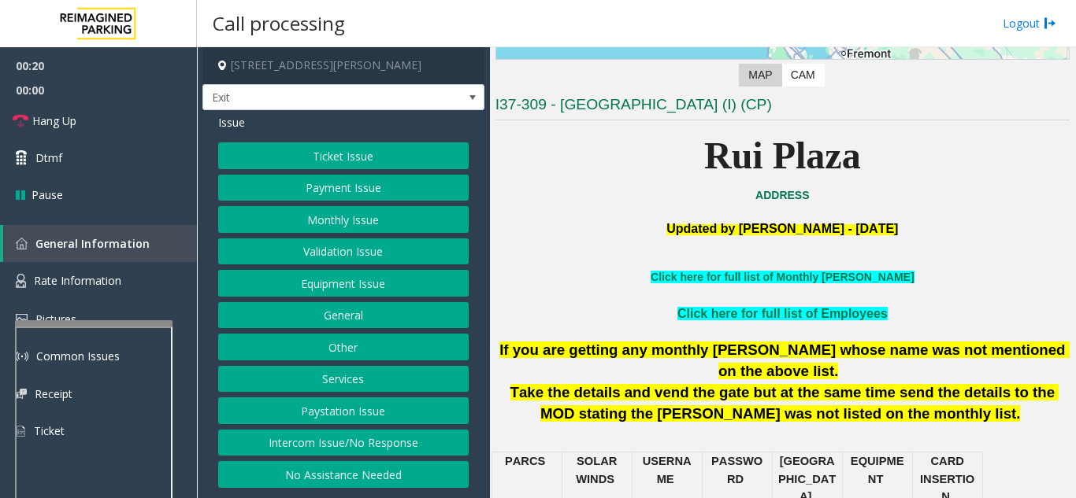
scroll to position [394, 0]
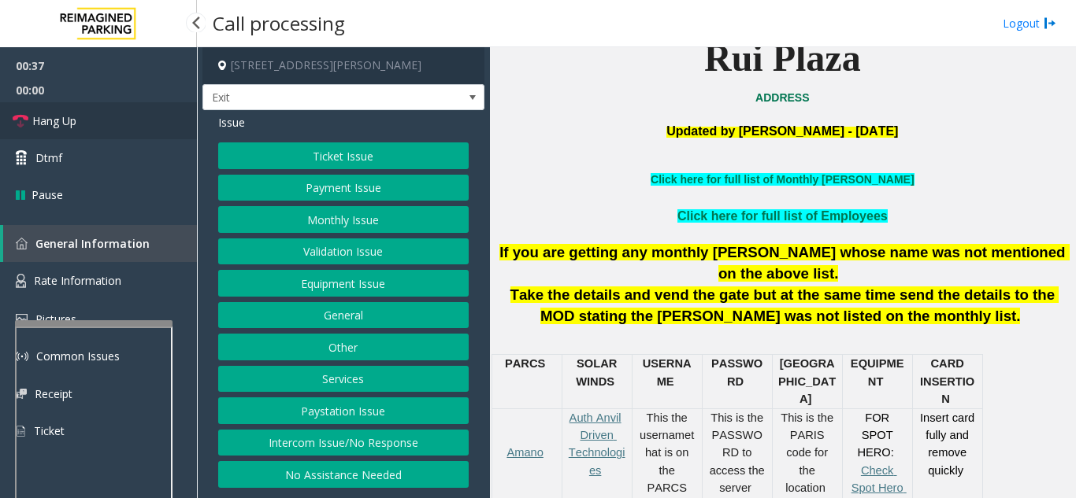
click at [117, 130] on link "Hang Up" at bounding box center [98, 120] width 197 height 37
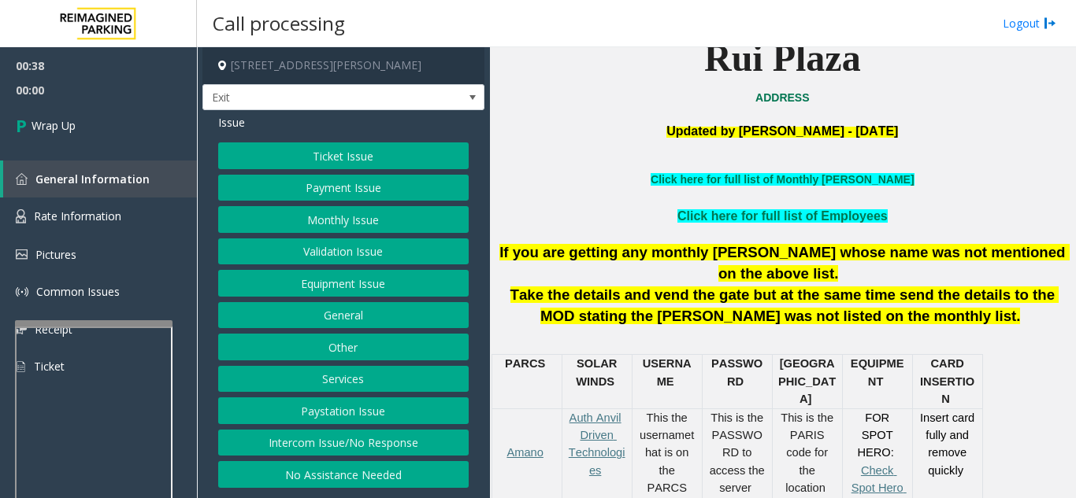
click at [331, 479] on button "No Assistance Needed" at bounding box center [343, 474] width 250 height 27
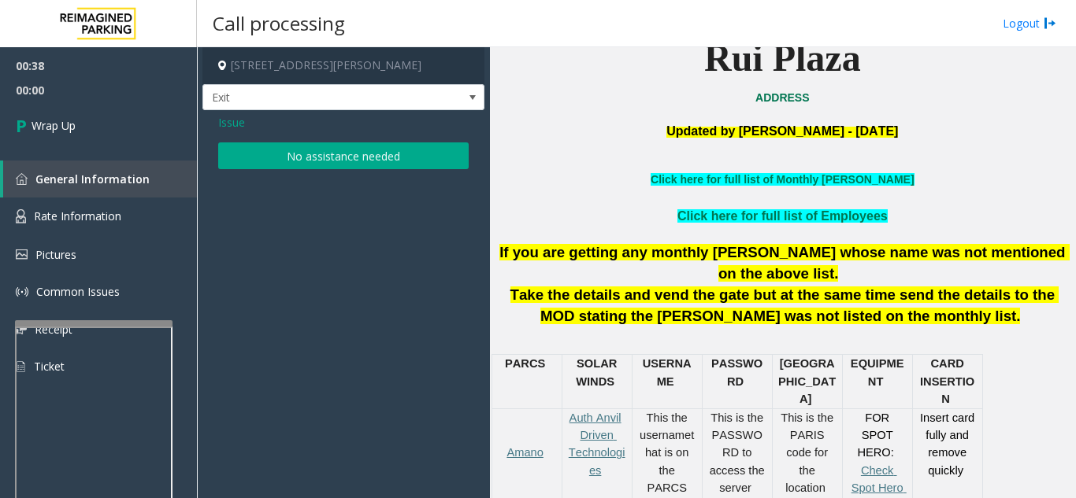
click at [331, 149] on button "No assistance needed" at bounding box center [343, 156] width 250 height 27
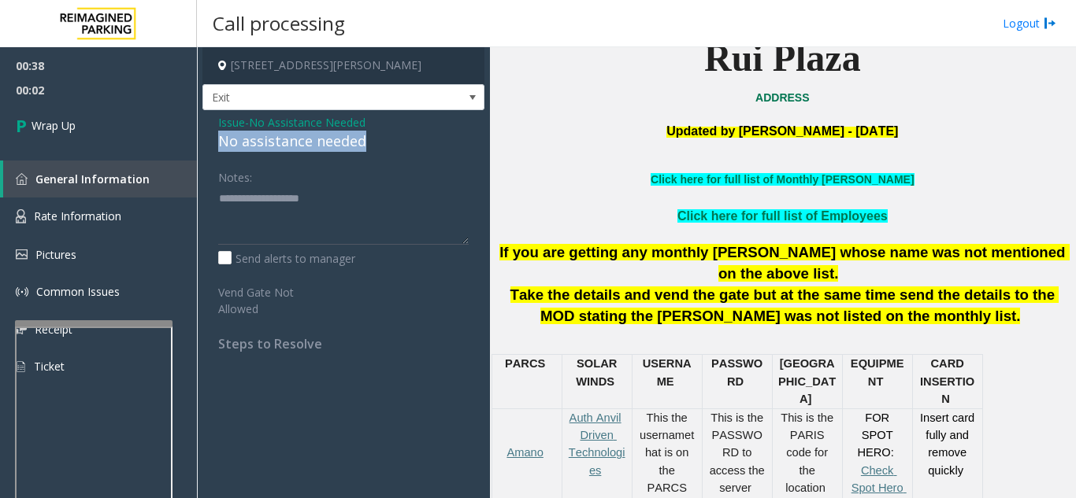
drag, startPoint x: 251, startPoint y: 149, endPoint x: 378, endPoint y: 144, distance: 126.9
click at [380, 144] on div "Issue - No Assistance Needed No assistance needed Notes: Send alerts to manager…" at bounding box center [343, 238] width 282 height 257
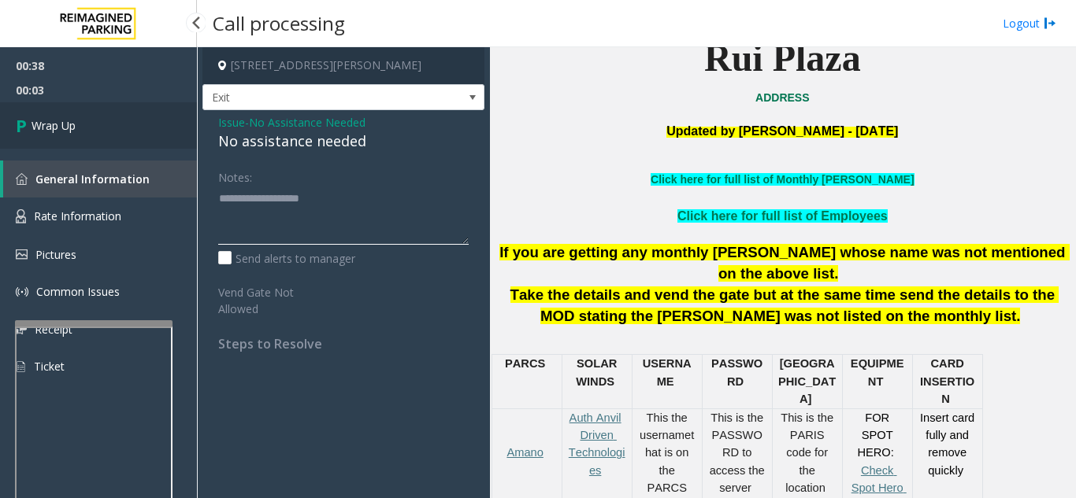
type textarea "**********"
click at [162, 131] on link "Wrap Up" at bounding box center [98, 125] width 197 height 46
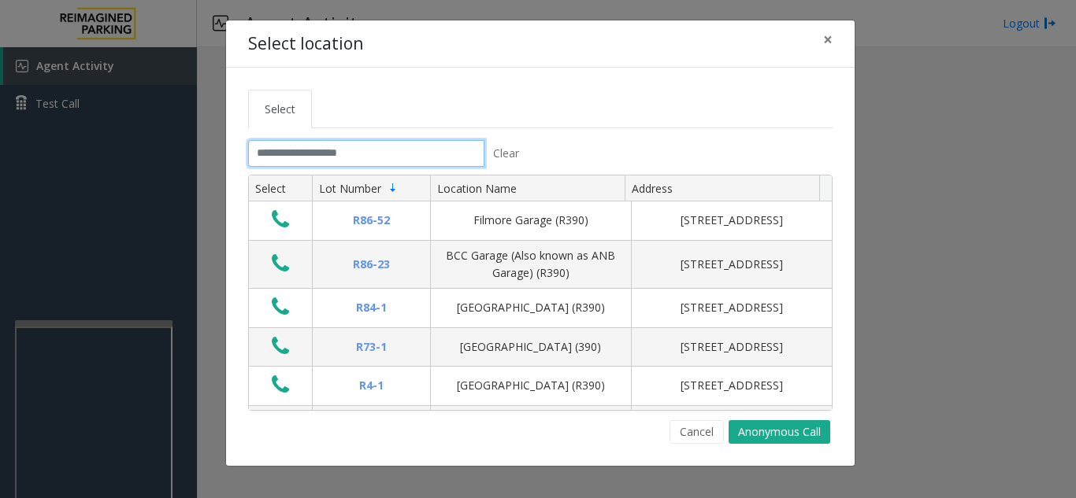
click at [364, 146] on input "text" at bounding box center [366, 153] width 236 height 27
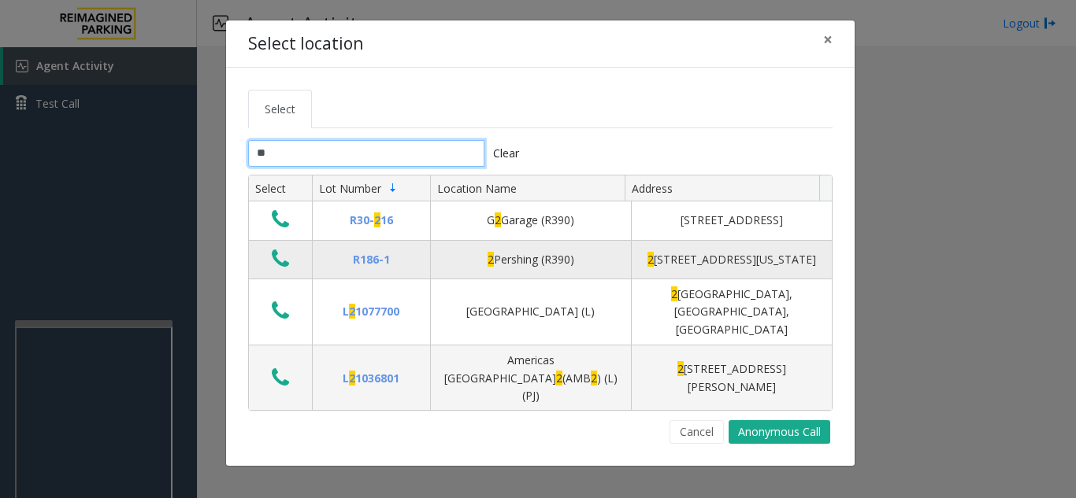
type input "*"
click at [302, 273] on td "Data table" at bounding box center [280, 260] width 63 height 39
click at [565, 268] on div "2 Pershing (R390)" at bounding box center [530, 259] width 181 height 17
click at [281, 270] on icon "Data table" at bounding box center [280, 259] width 17 height 22
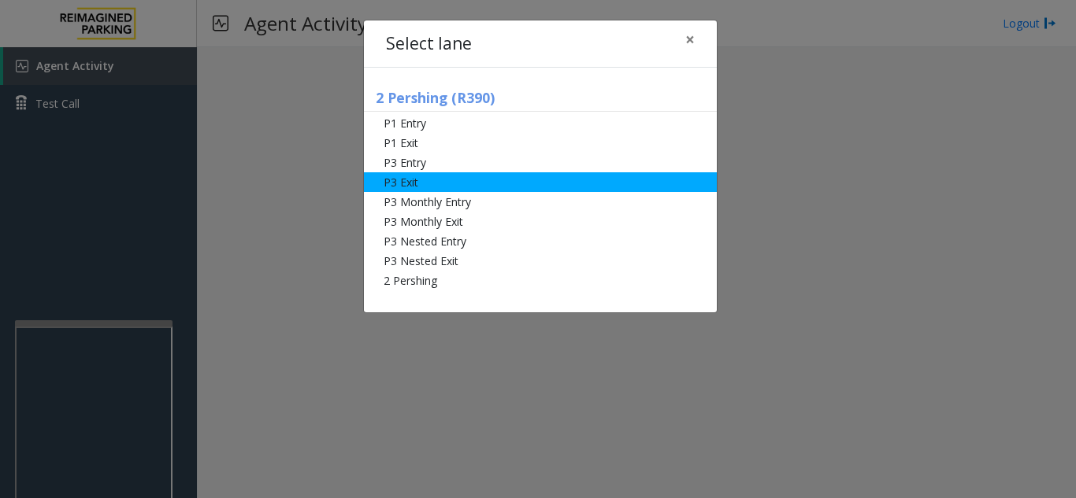
click at [423, 179] on li "P3 Exit" at bounding box center [540, 182] width 353 height 20
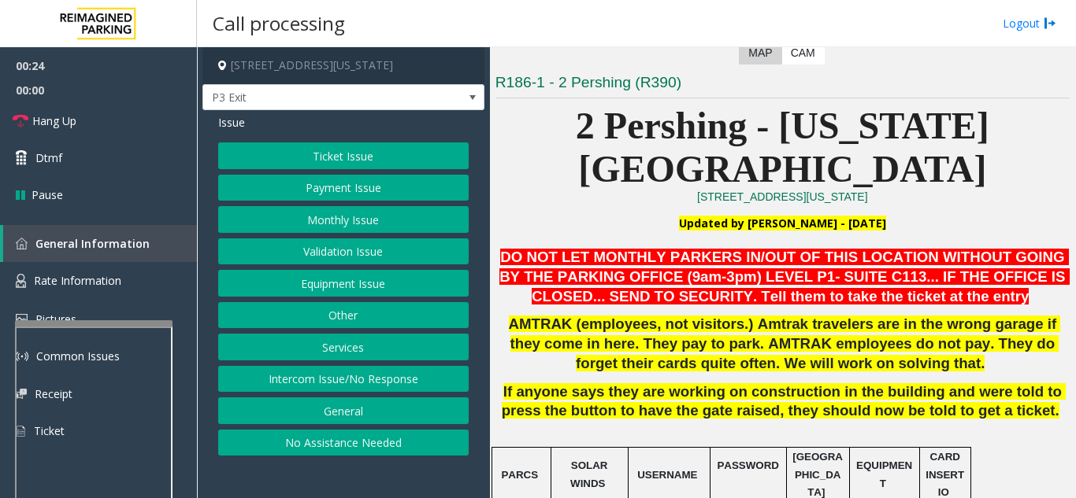
scroll to position [315, 0]
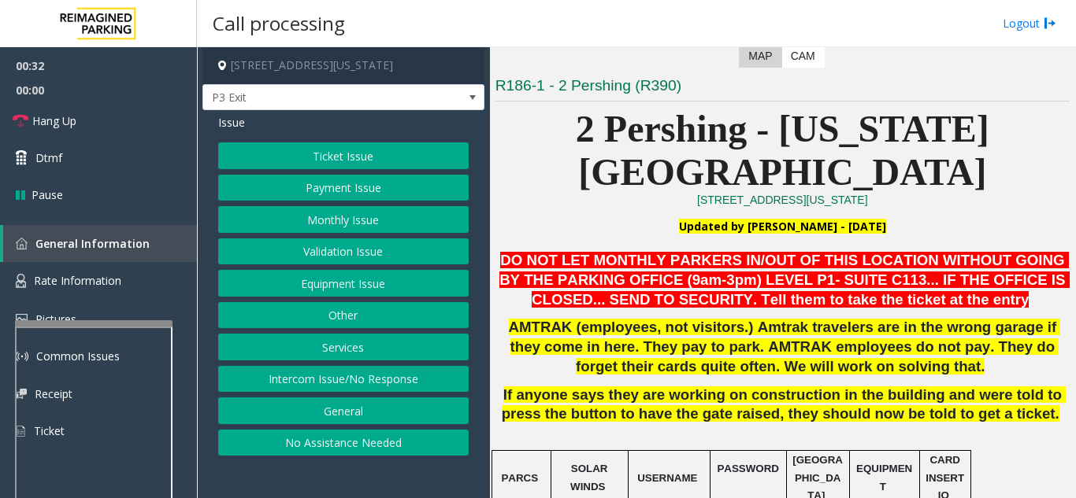
click at [320, 180] on button "Payment Issue" at bounding box center [343, 188] width 250 height 27
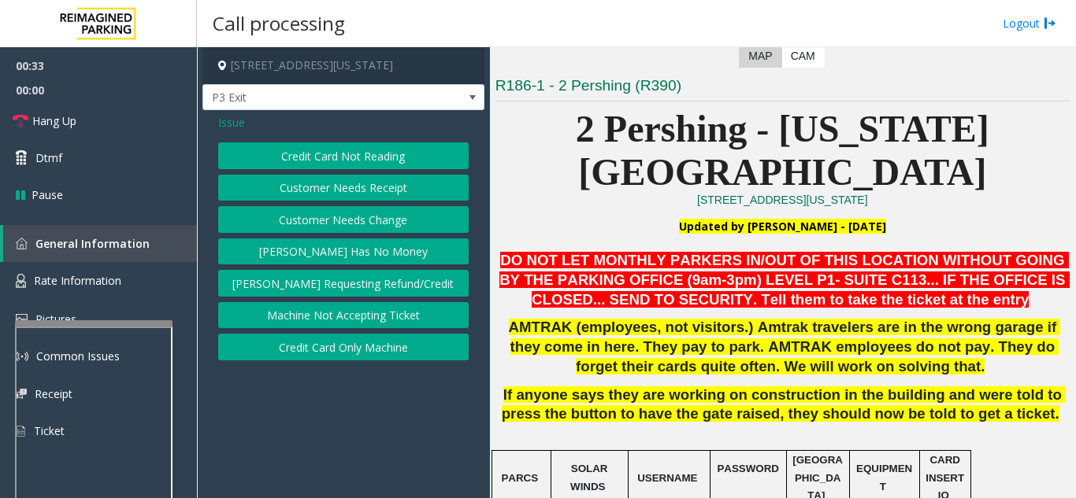
click at [325, 146] on button "Credit Card Not Reading" at bounding box center [343, 156] width 250 height 27
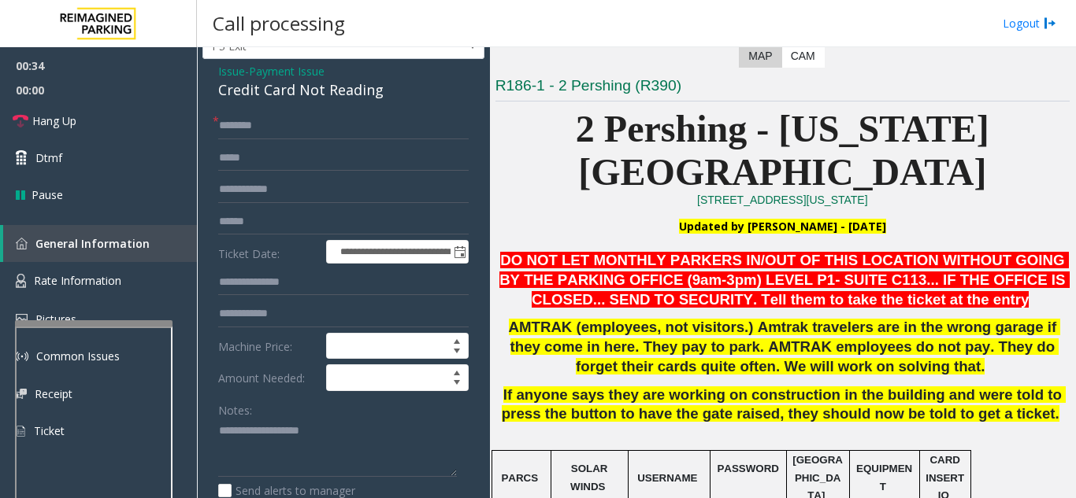
scroll to position [79, 0]
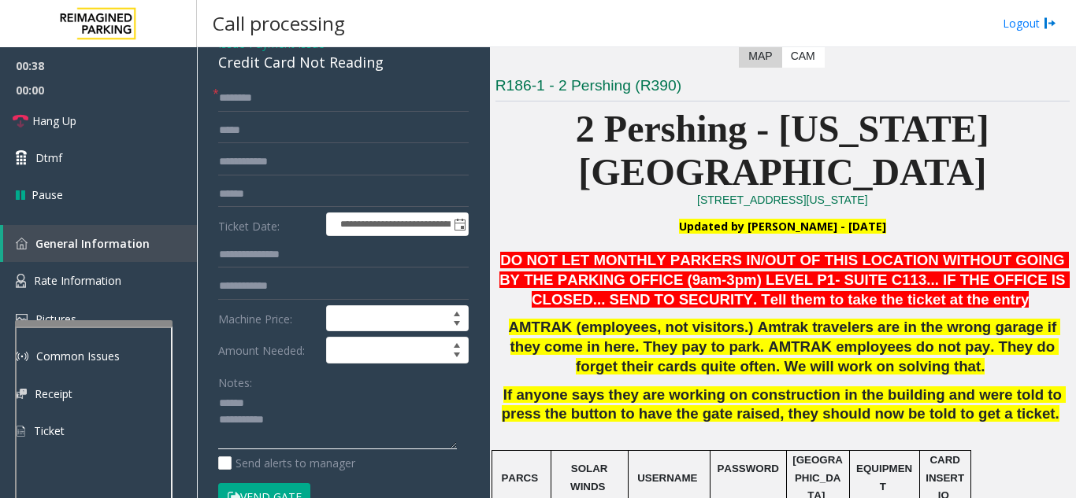
click at [267, 405] on textarea at bounding box center [337, 420] width 239 height 59
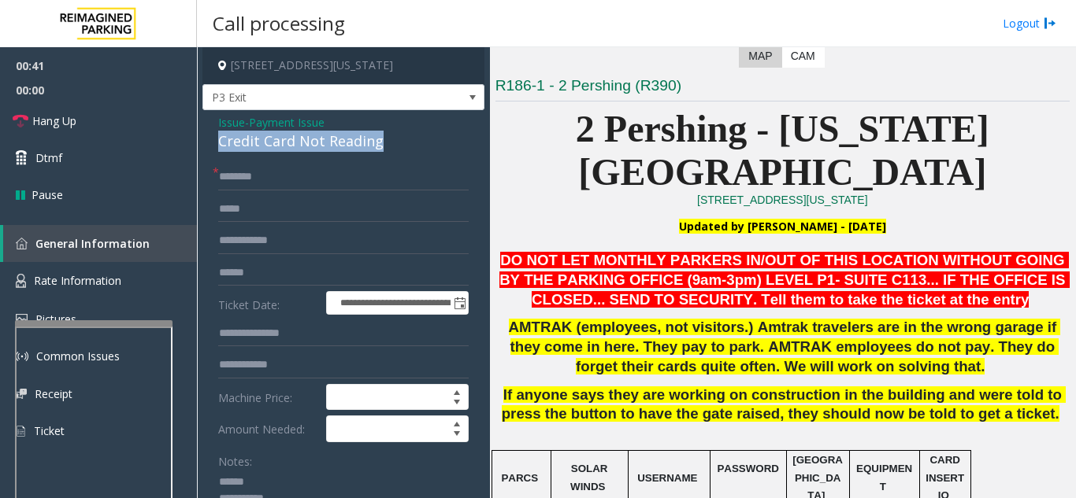
drag, startPoint x: 251, startPoint y: 143, endPoint x: 387, endPoint y: 141, distance: 135.4
type textarea "**********"
click at [328, 173] on input "text" at bounding box center [343, 177] width 250 height 27
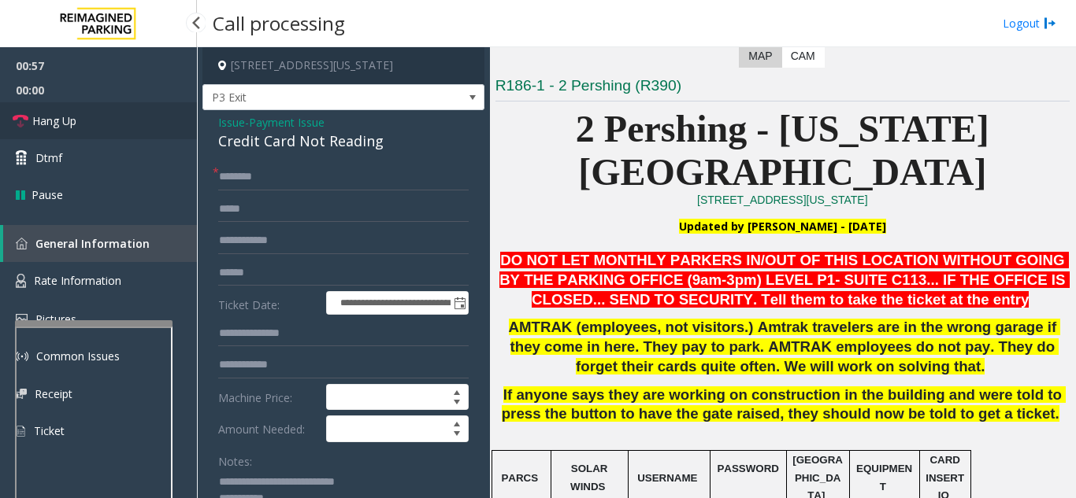
click at [131, 125] on link "Hang Up" at bounding box center [98, 120] width 197 height 37
click at [261, 174] on input "text" at bounding box center [343, 177] width 250 height 27
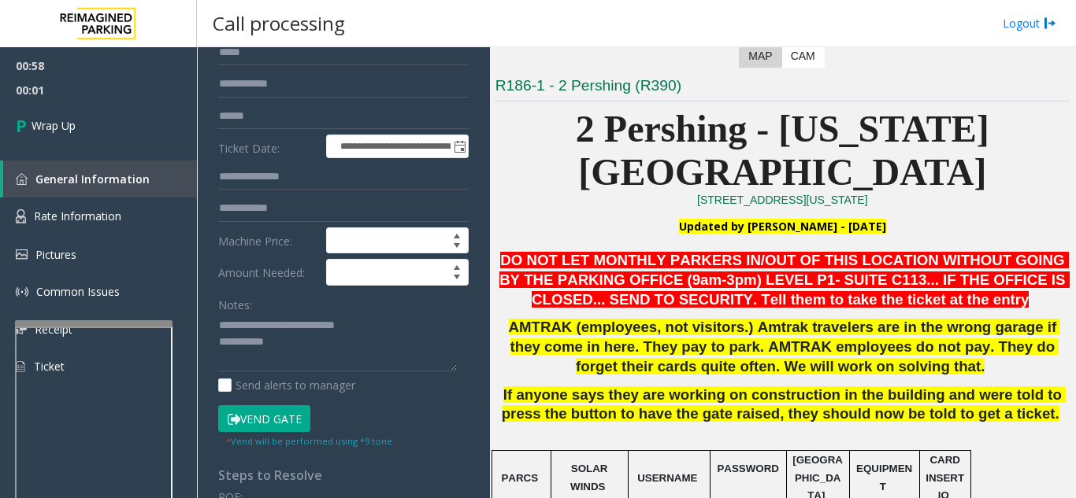
scroll to position [157, 0]
type input "**"
click at [331, 340] on textarea at bounding box center [337, 342] width 239 height 59
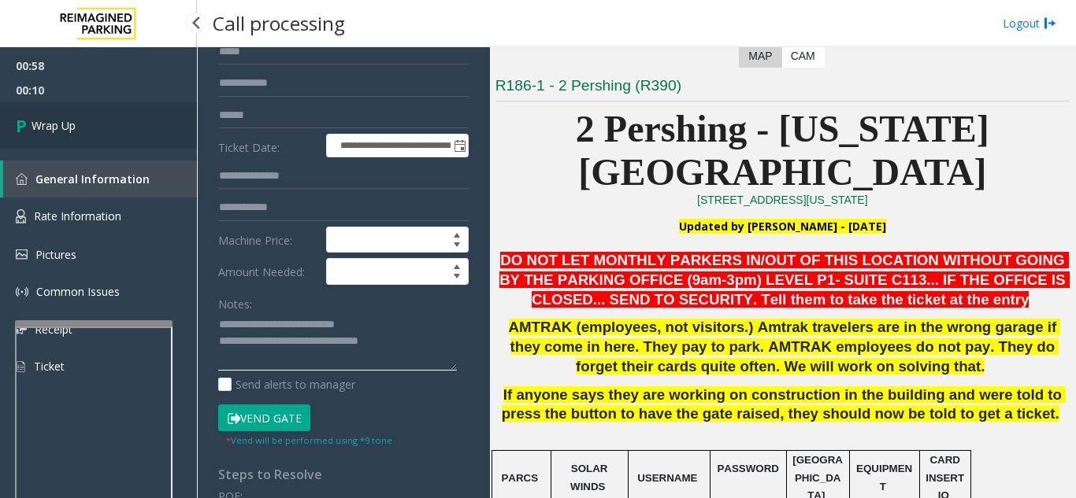
type textarea "**********"
click at [63, 125] on span "Wrap Up" at bounding box center [53, 125] width 44 height 17
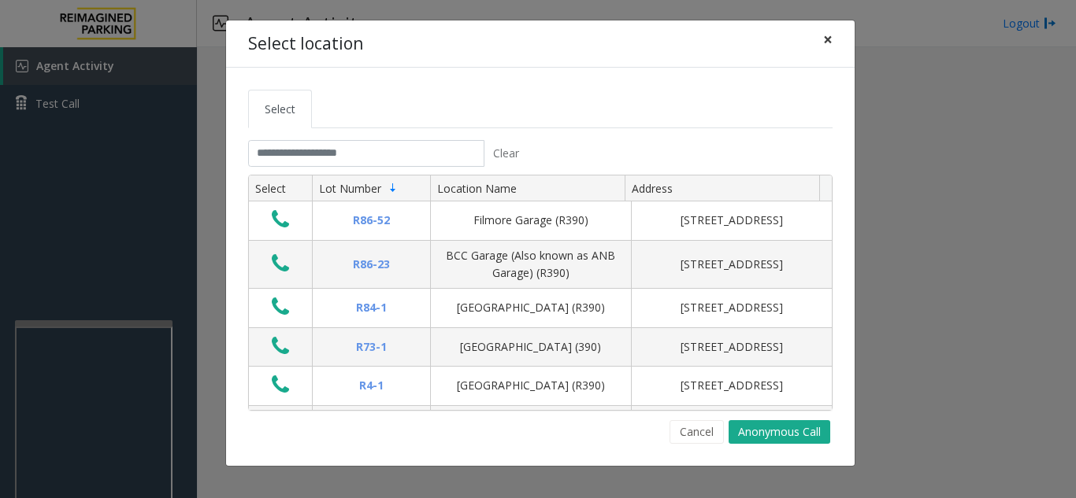
click at [831, 34] on span "×" at bounding box center [827, 39] width 9 height 22
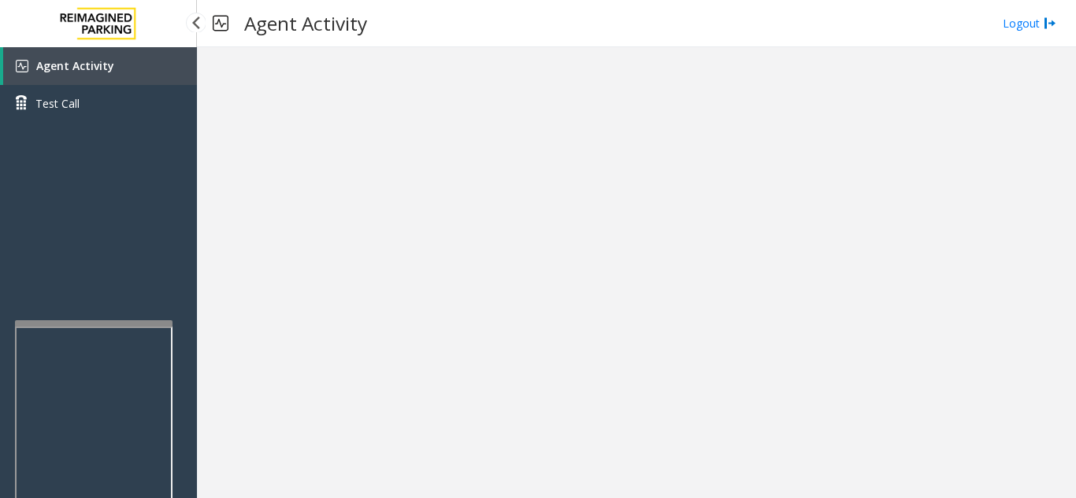
click at [114, 68] on link "Agent Activity" at bounding box center [100, 66] width 194 height 38
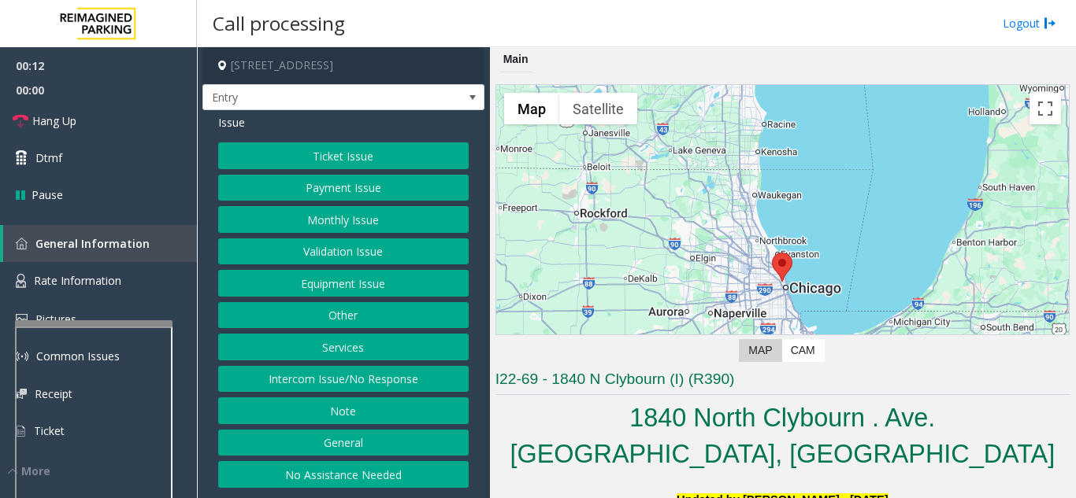
click at [387, 378] on button "Intercom Issue/No Response" at bounding box center [343, 379] width 250 height 27
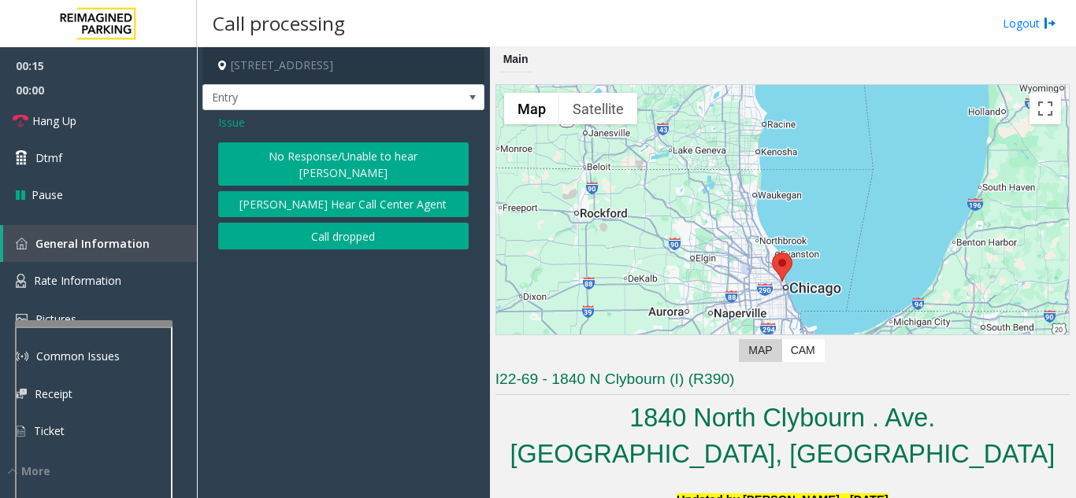
click at [306, 159] on button "No Response/Unable to hear [PERSON_NAME]" at bounding box center [343, 164] width 250 height 43
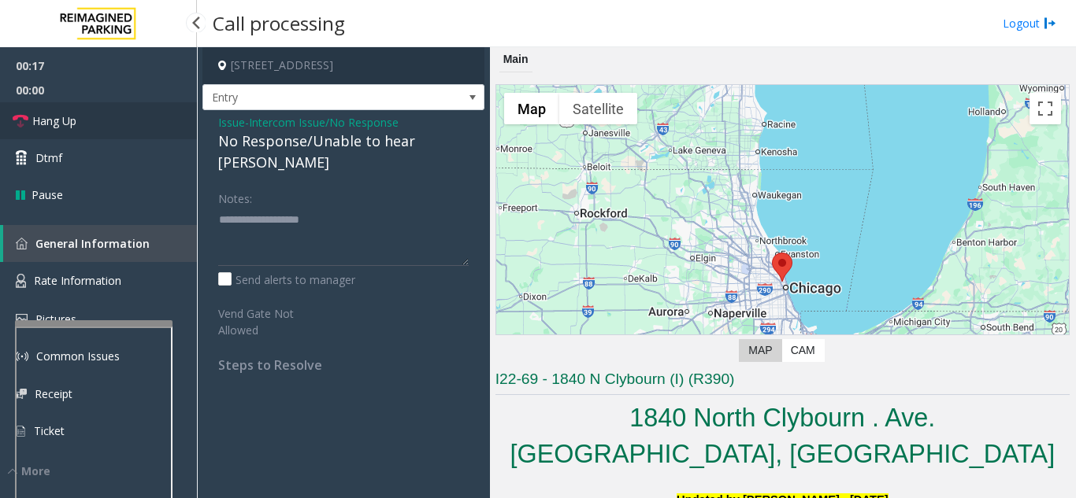
click at [93, 113] on link "Hang Up" at bounding box center [98, 120] width 197 height 37
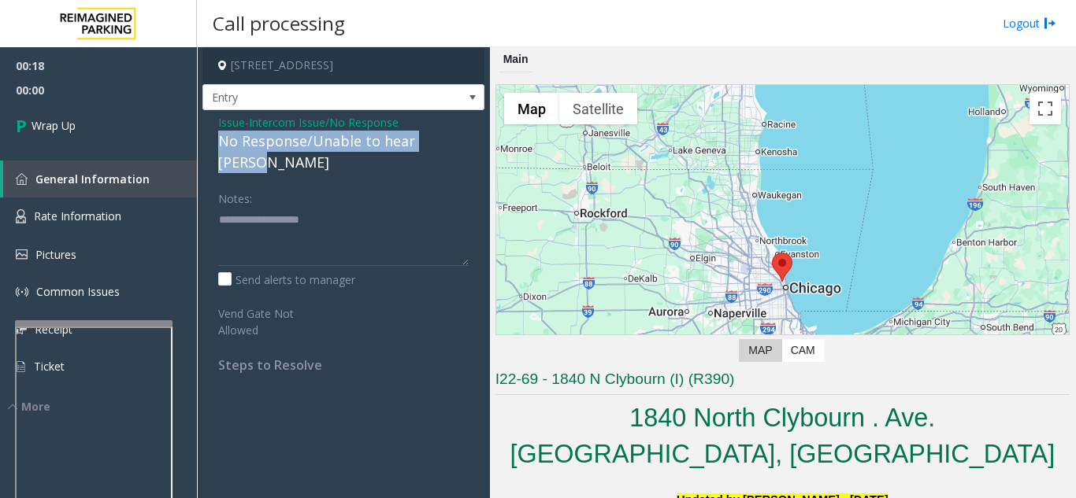
drag, startPoint x: 229, startPoint y: 146, endPoint x: 486, endPoint y: 147, distance: 256.7
click at [486, 147] on app-call-processing-form "1840 North Clybourn Avenue, Chicago, IL Entry Issue - Intercom Issue/No Respons…" at bounding box center [343, 272] width 293 height 451
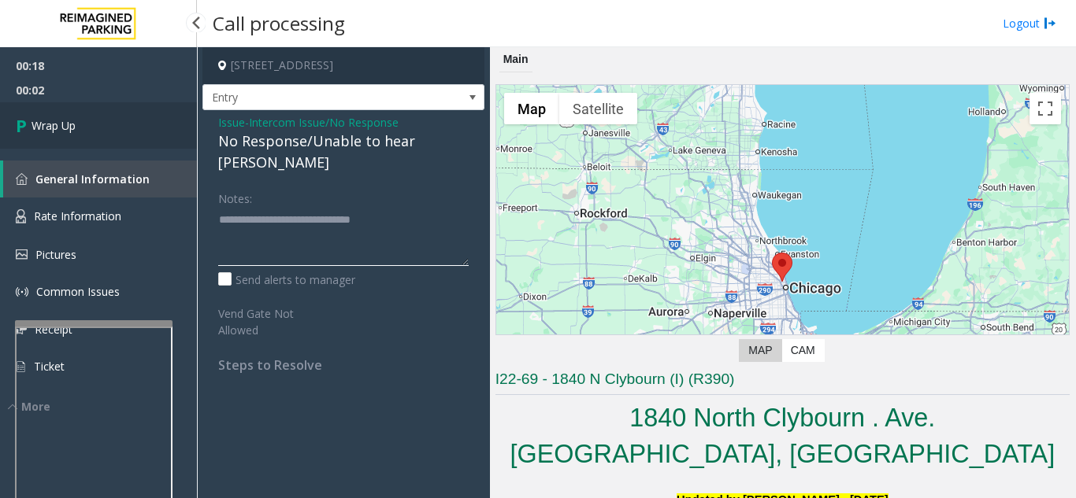
type textarea "**********"
click at [134, 121] on link "Wrap Up" at bounding box center [98, 125] width 197 height 46
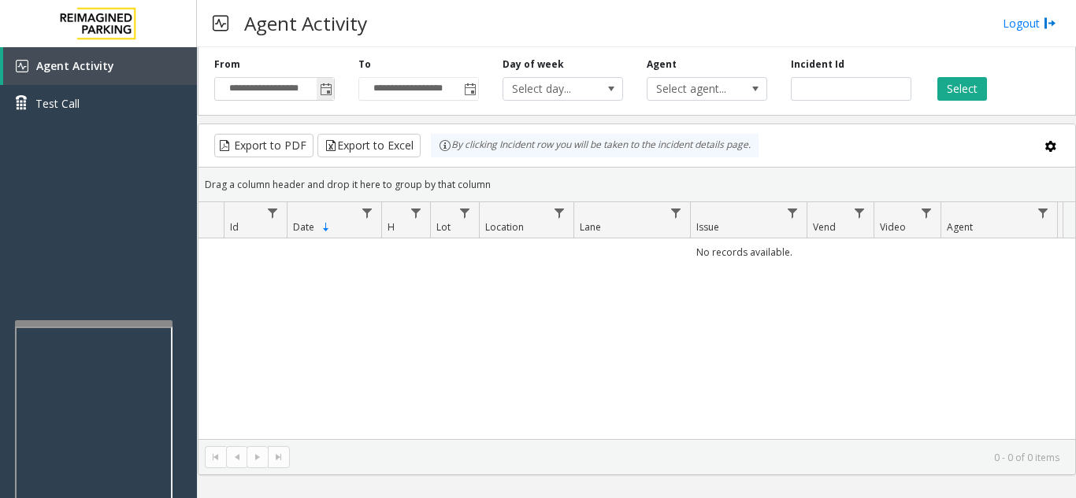
click at [327, 92] on span "Toggle popup" at bounding box center [326, 89] width 13 height 13
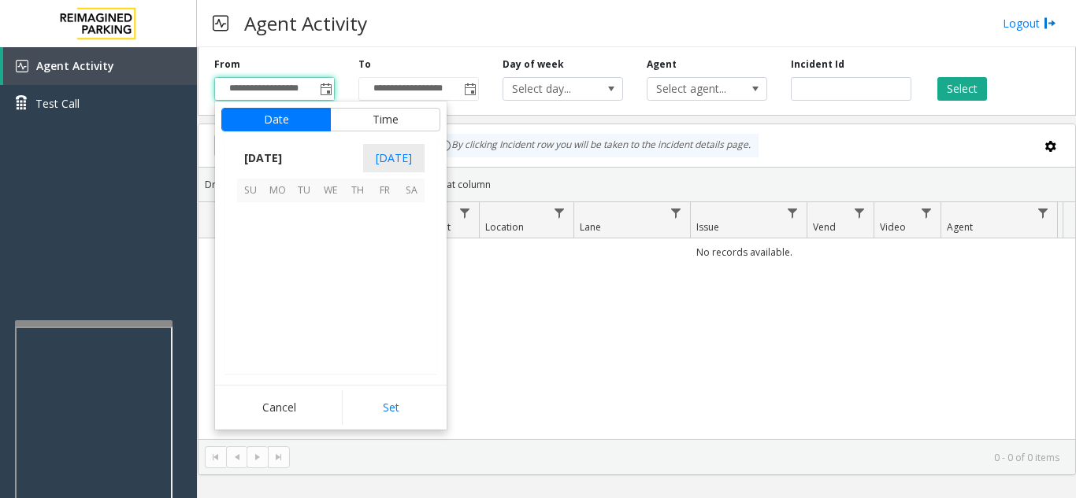
scroll to position [282583, 0]
click at [275, 290] on span "22" at bounding box center [277, 296] width 27 height 27
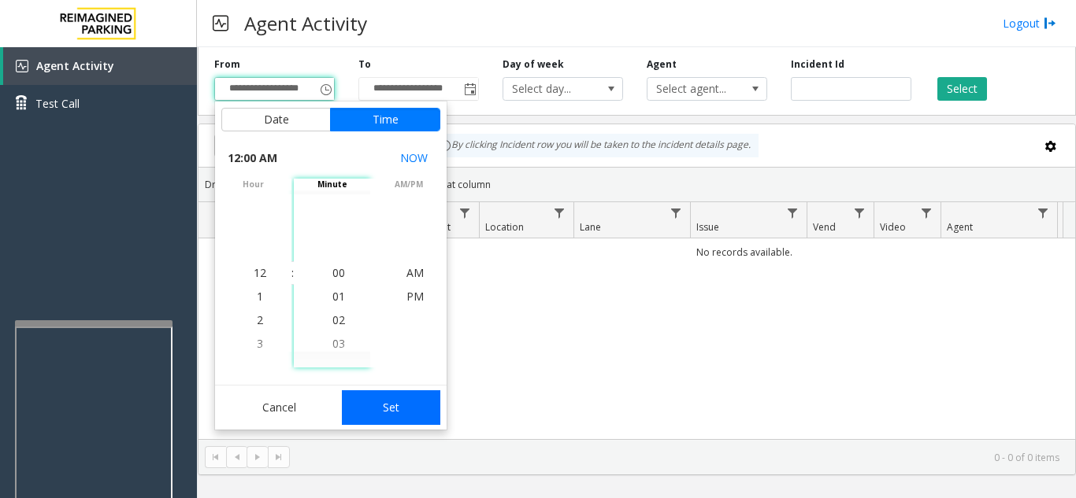
click at [380, 403] on button "Set" at bounding box center [391, 408] width 99 height 35
type input "**********"
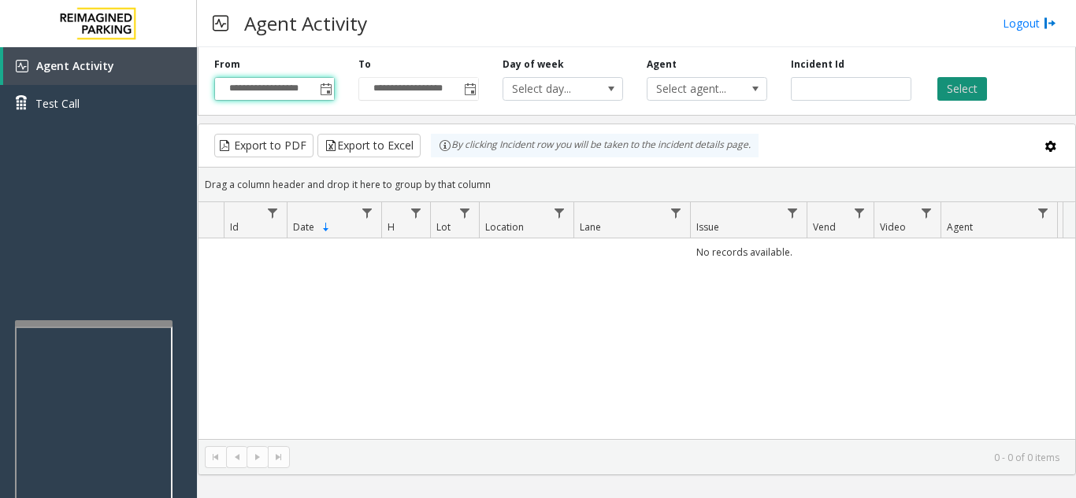
click at [948, 94] on button "Select" at bounding box center [962, 89] width 50 height 24
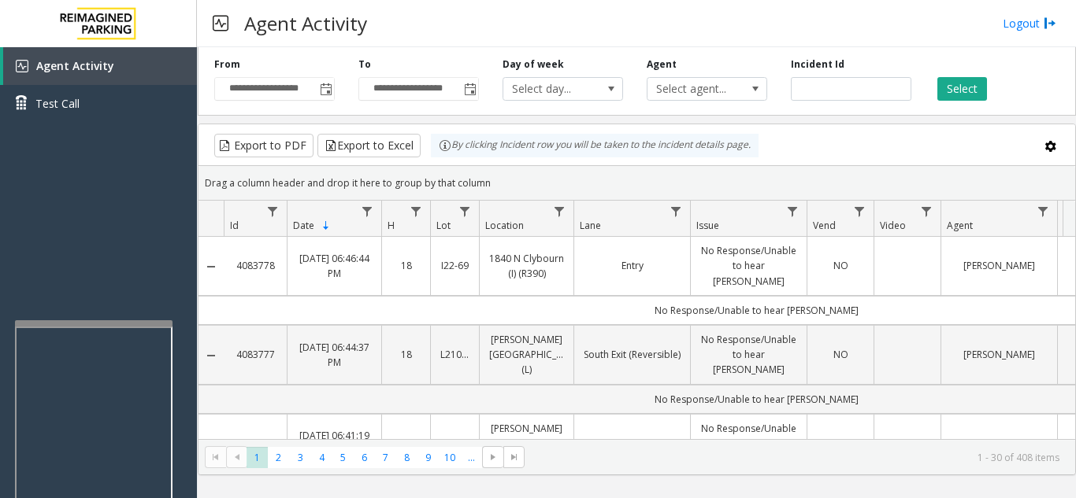
drag, startPoint x: 282, startPoint y: 261, endPoint x: 235, endPoint y: 265, distance: 47.4
click at [235, 265] on td "4083778" at bounding box center [255, 266] width 63 height 59
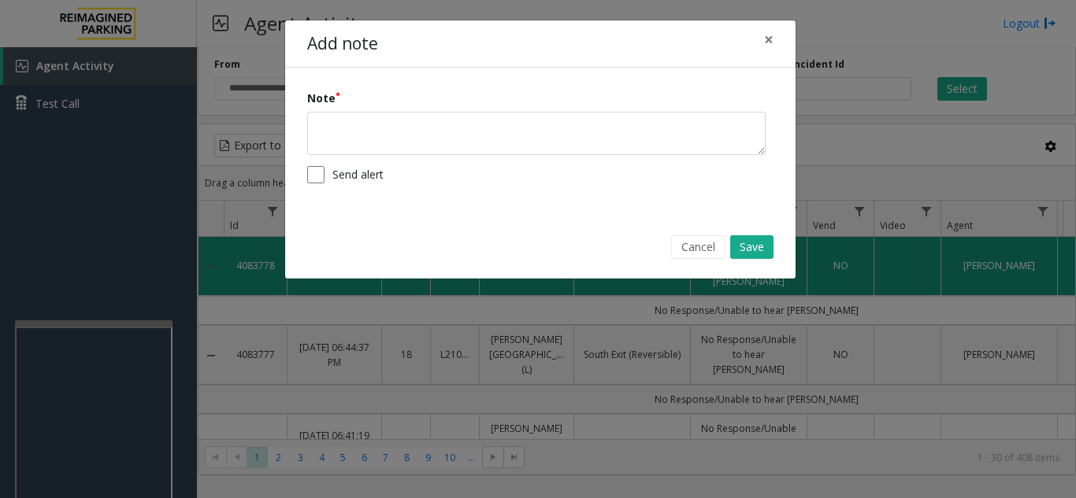
copy link "4083778"
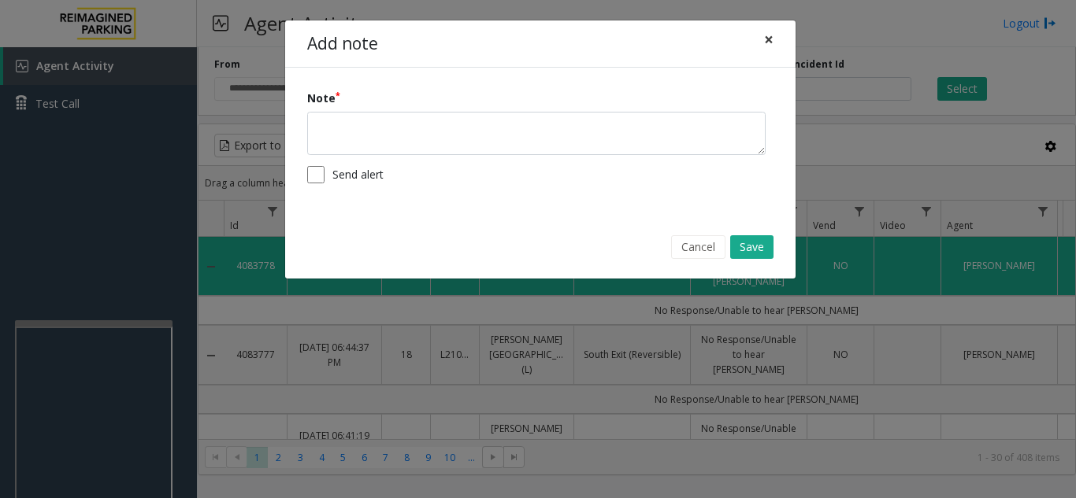
click at [764, 43] on span "×" at bounding box center [768, 39] width 9 height 22
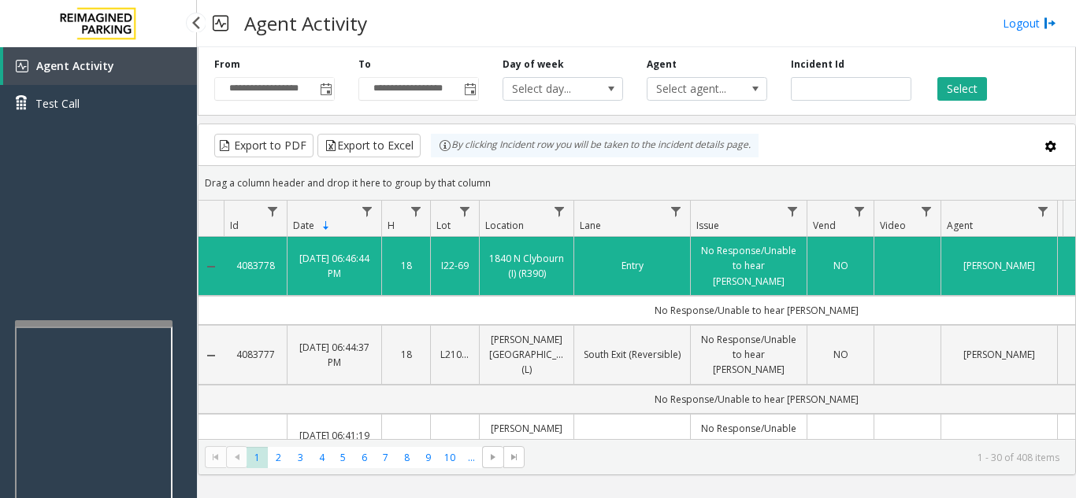
click at [102, 254] on div "Agent Activity Test Call" at bounding box center [98, 296] width 197 height 498
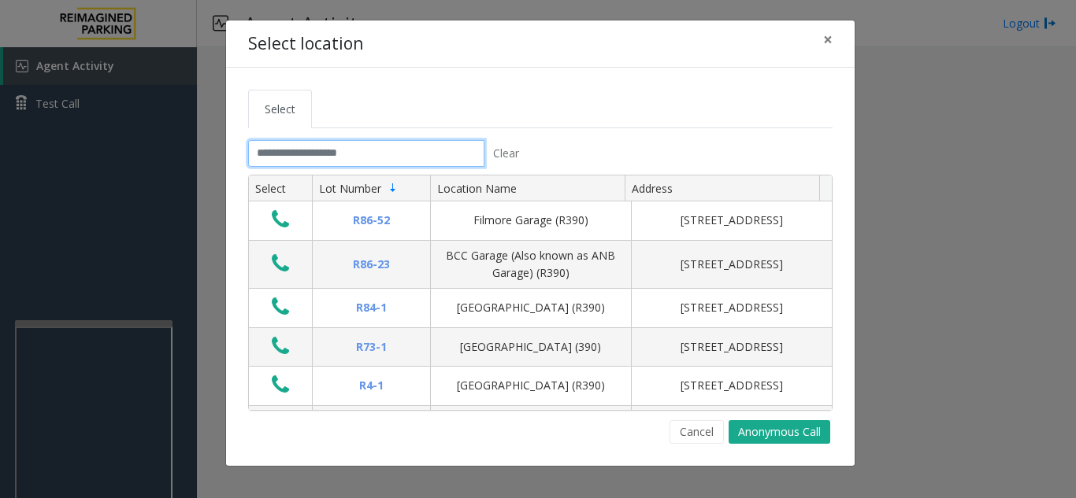
click at [301, 150] on input "text" at bounding box center [366, 153] width 236 height 27
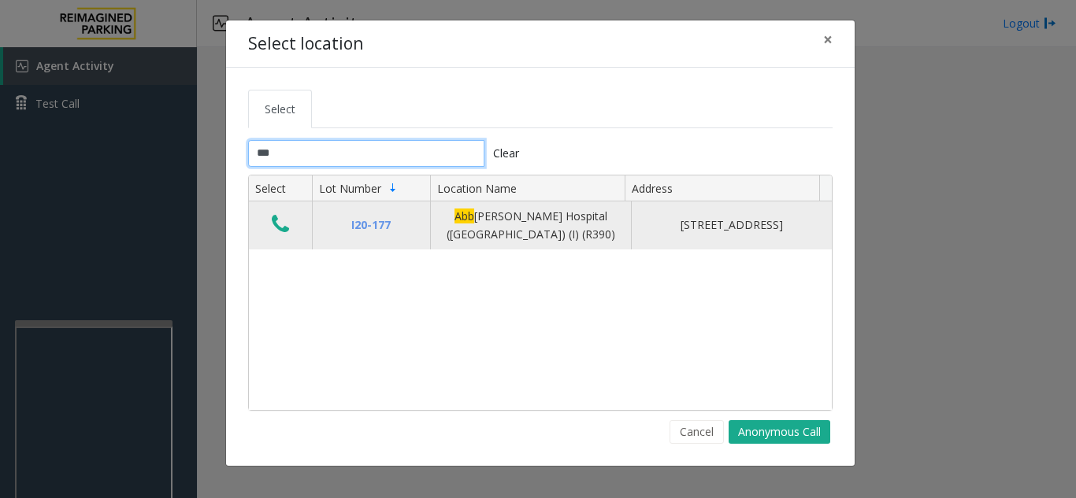
type input "***"
click at [280, 217] on icon "Data table" at bounding box center [280, 224] width 17 height 22
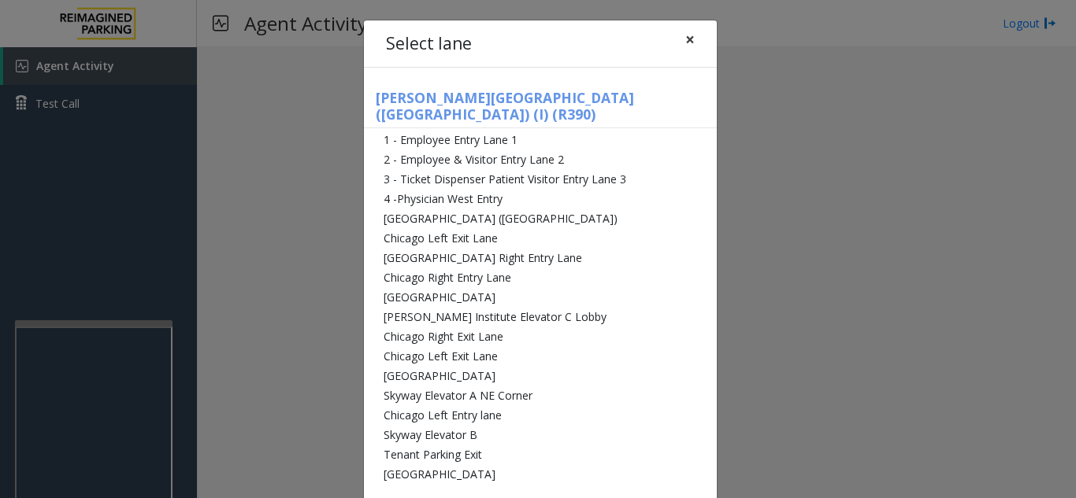
click at [687, 41] on span "×" at bounding box center [689, 39] width 9 height 22
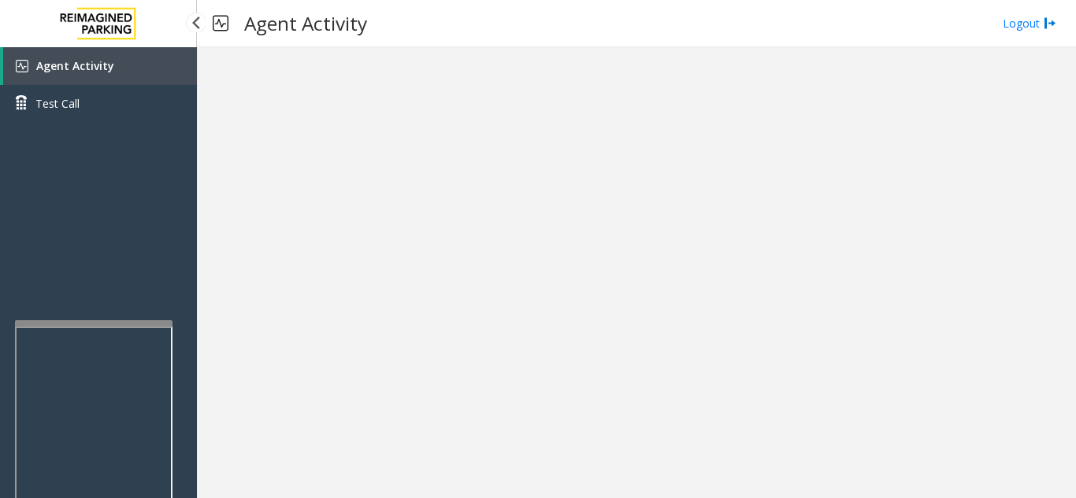
click at [103, 68] on span "Agent Activity" at bounding box center [75, 65] width 78 height 15
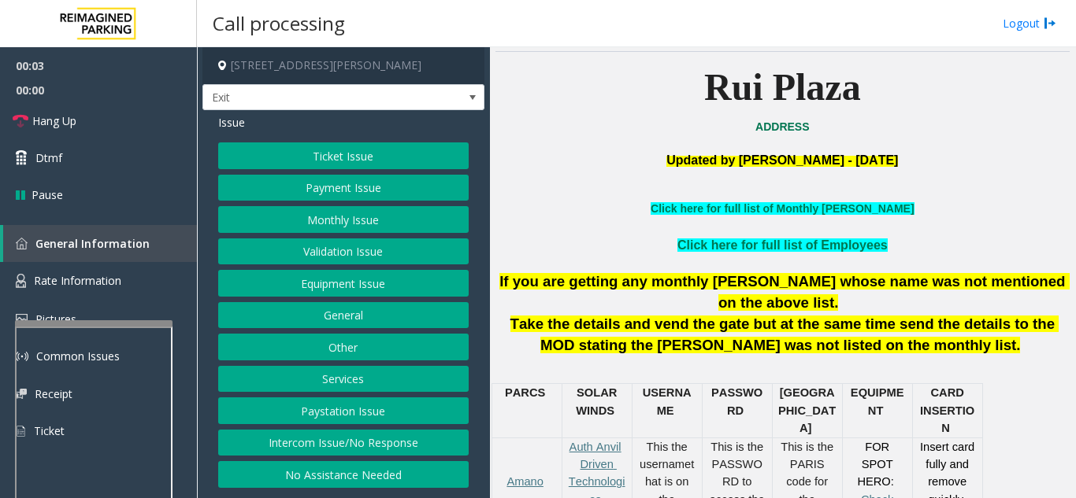
scroll to position [394, 0]
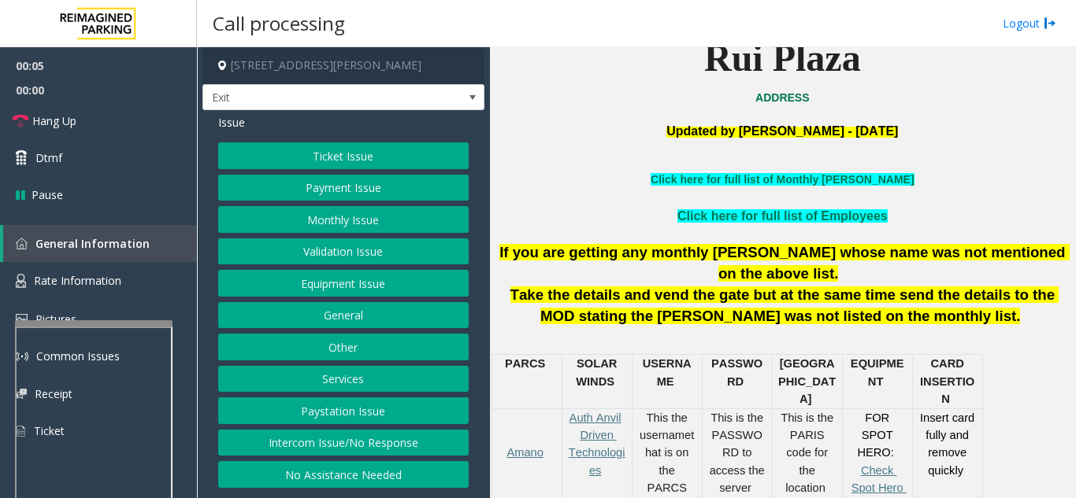
click at [388, 195] on button "Payment Issue" at bounding box center [343, 188] width 250 height 27
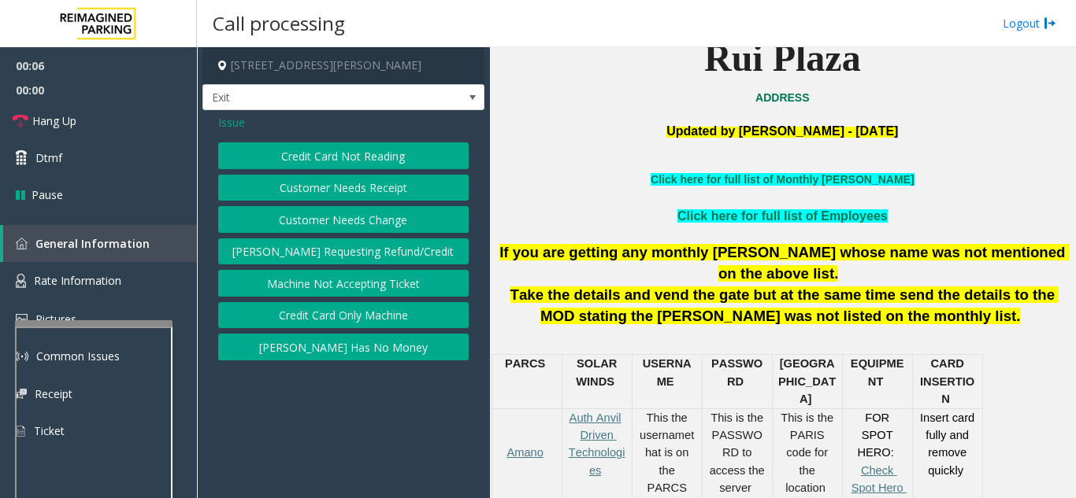
click at [387, 161] on button "Credit Card Not Reading" at bounding box center [343, 156] width 250 height 27
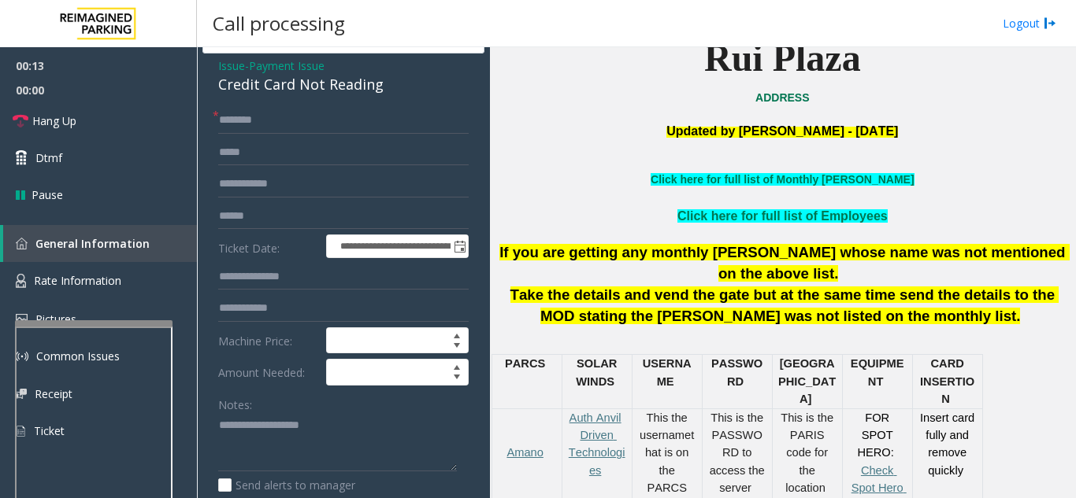
scroll to position [65, 0]
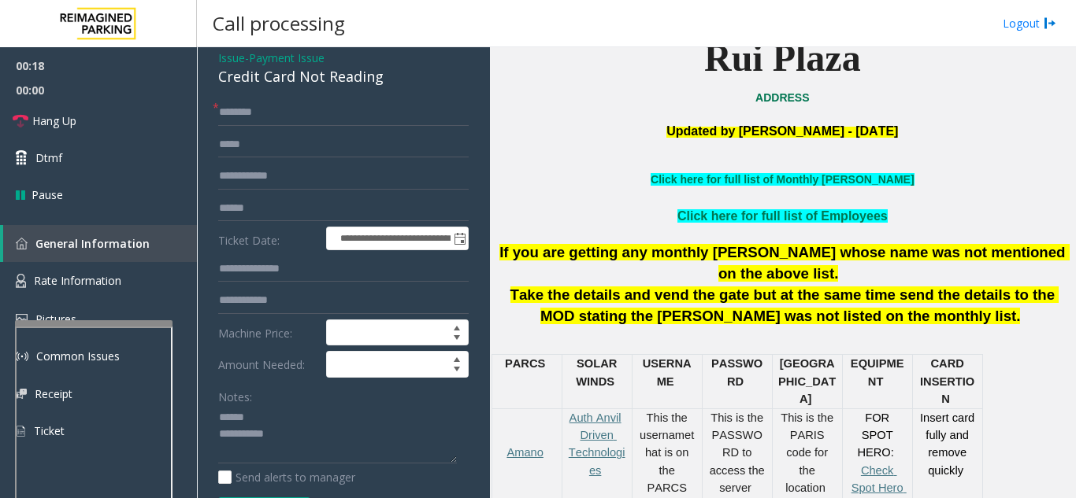
click at [278, 403] on div "Notes:" at bounding box center [343, 423] width 250 height 81
click at [272, 410] on textarea at bounding box center [337, 434] width 239 height 59
drag, startPoint x: 215, startPoint y: 80, endPoint x: 391, endPoint y: 85, distance: 176.5
click at [391, 85] on div "**********" at bounding box center [343, 445] width 282 height 799
click at [344, 430] on textarea at bounding box center [337, 434] width 239 height 59
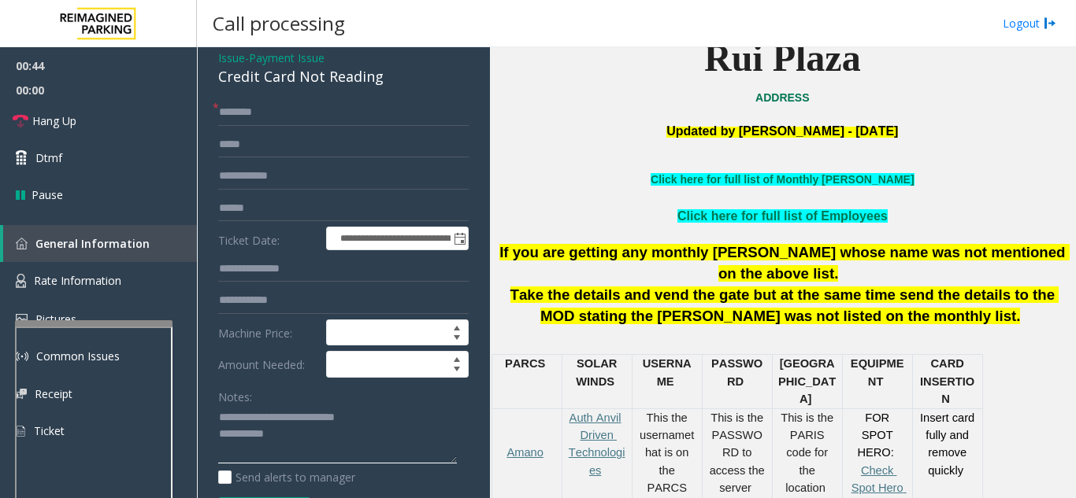
type textarea "**********"
click at [265, 120] on input "text" at bounding box center [343, 112] width 250 height 27
type input "******"
click at [268, 208] on input "text" at bounding box center [343, 208] width 250 height 27
type input "*"
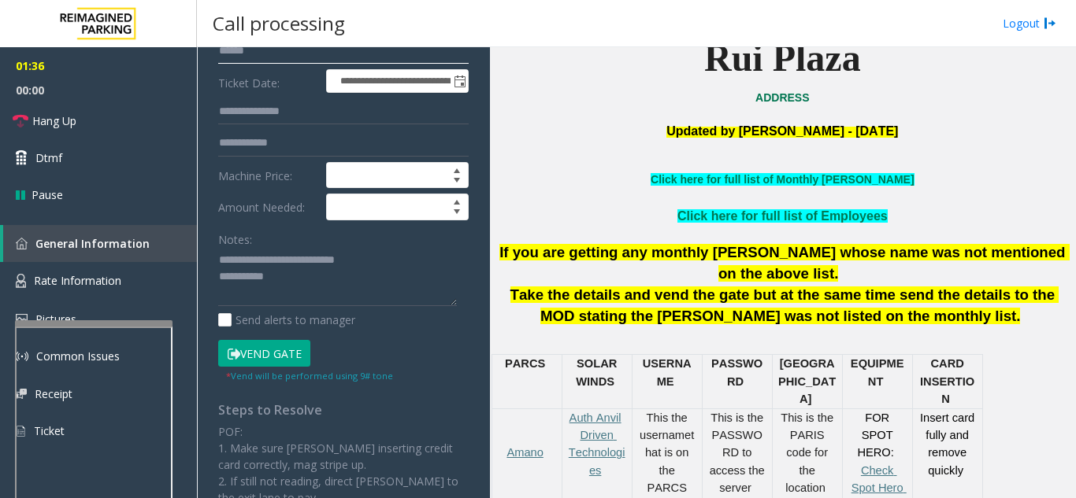
type input "******"
click at [279, 364] on button "Vend Gate" at bounding box center [264, 353] width 92 height 27
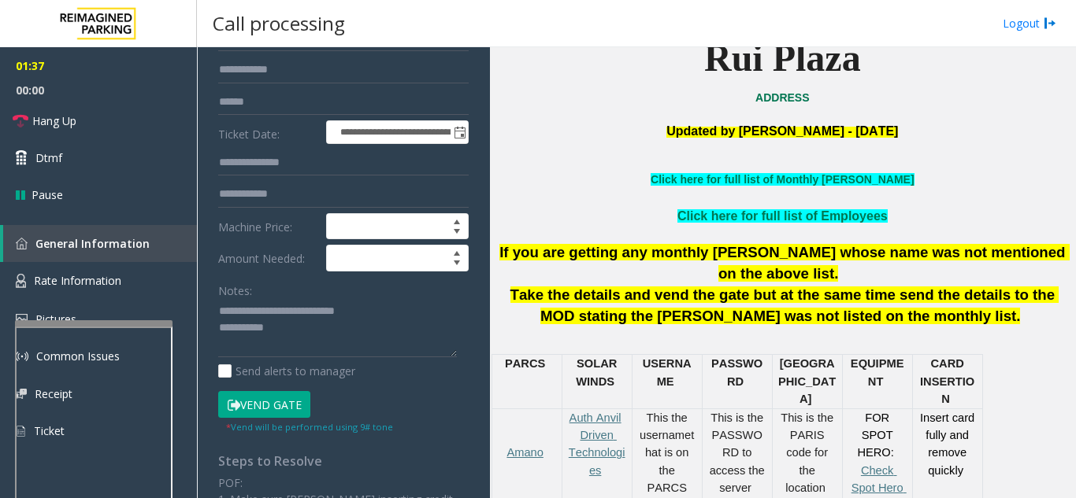
scroll to position [143, 0]
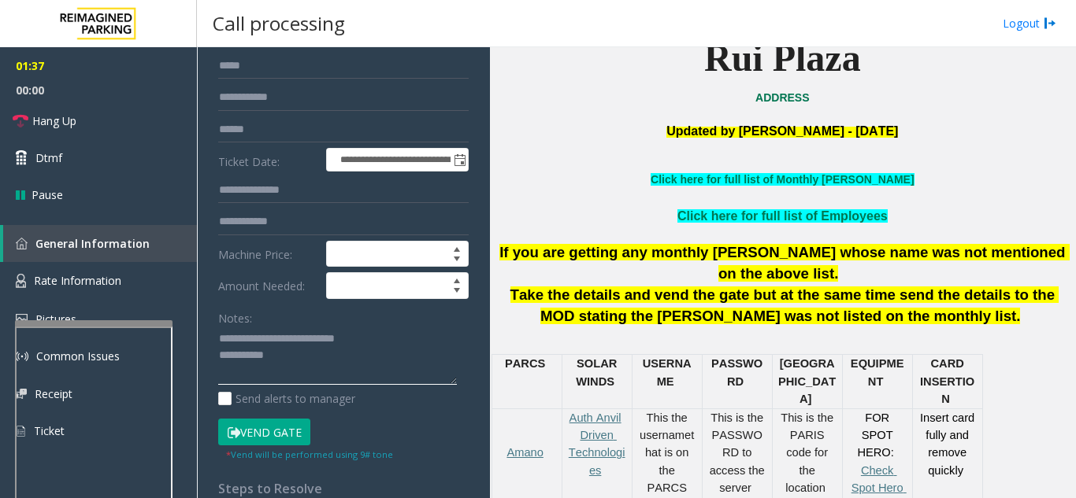
click at [315, 364] on textarea at bounding box center [337, 356] width 239 height 59
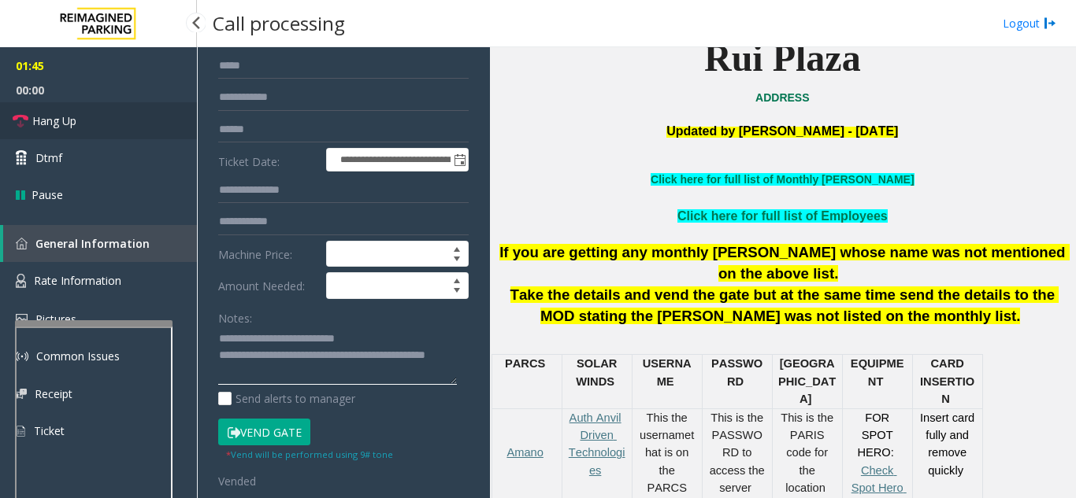
type textarea "**********"
click at [88, 130] on link "Hang Up" at bounding box center [98, 120] width 197 height 37
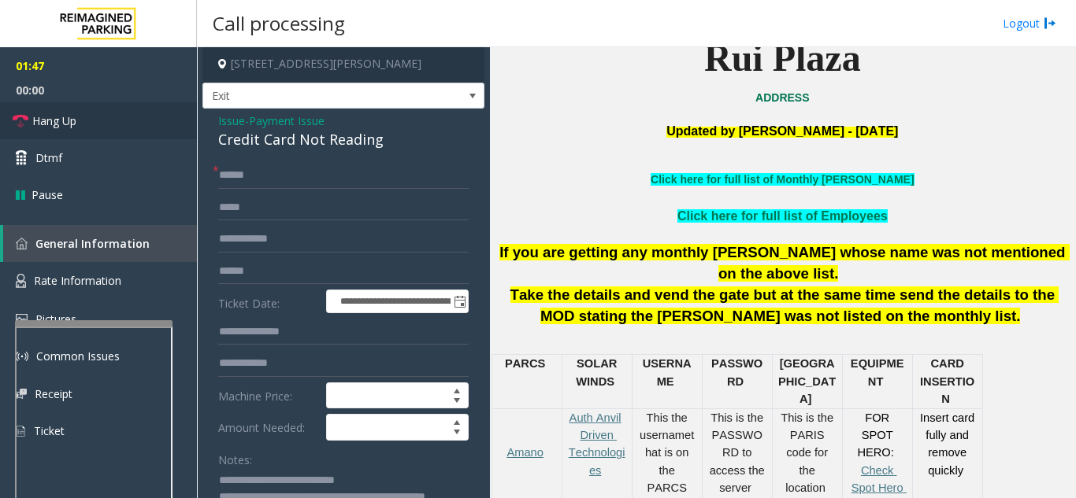
scroll to position [0, 0]
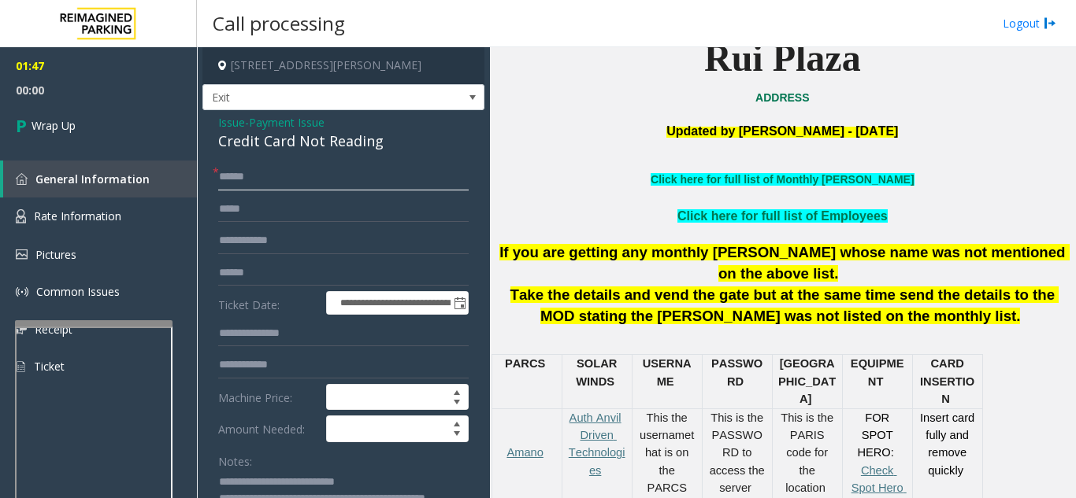
click at [280, 185] on input "******" at bounding box center [343, 177] width 250 height 27
type input "*****"
click at [78, 119] on link "Wrap Up" at bounding box center [98, 125] width 197 height 46
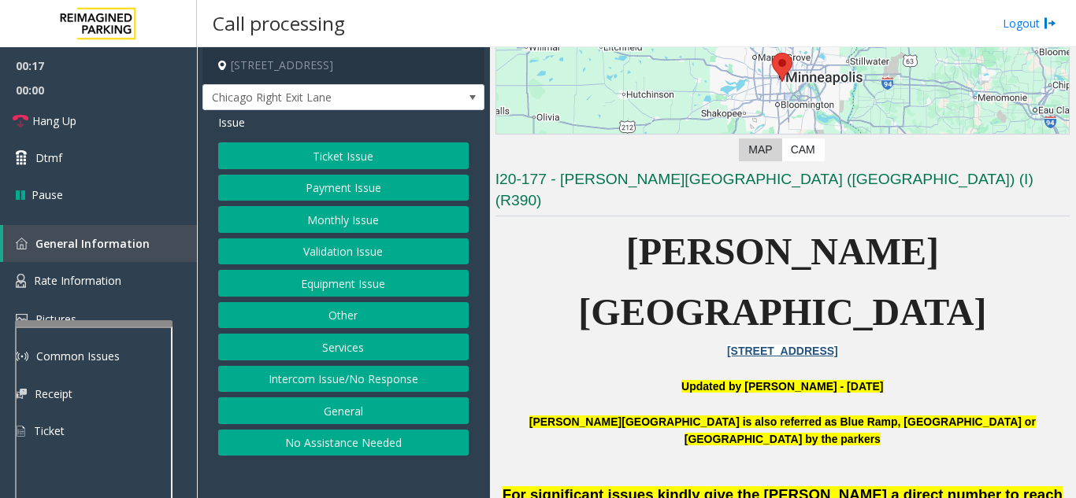
scroll to position [315, 0]
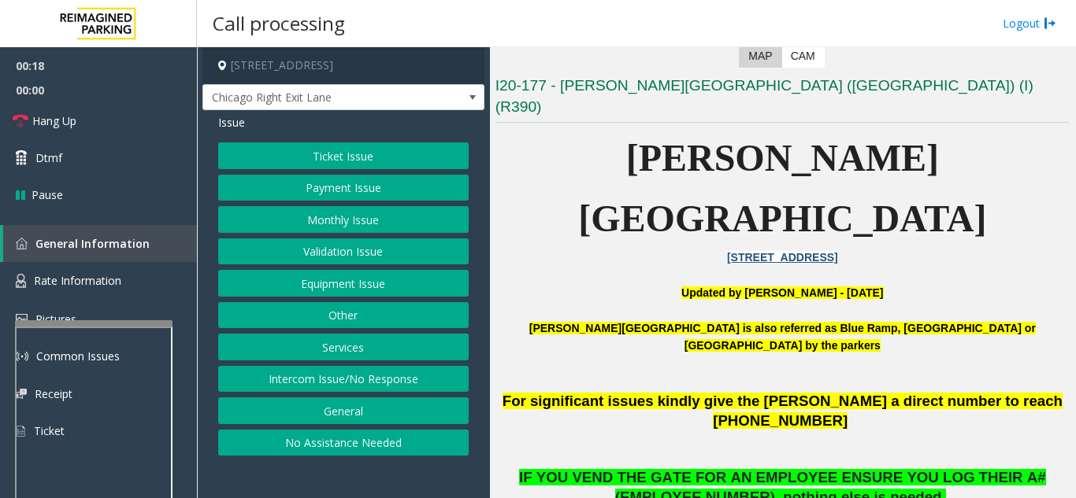
click at [354, 380] on button "Intercom Issue/No Response" at bounding box center [343, 379] width 250 height 27
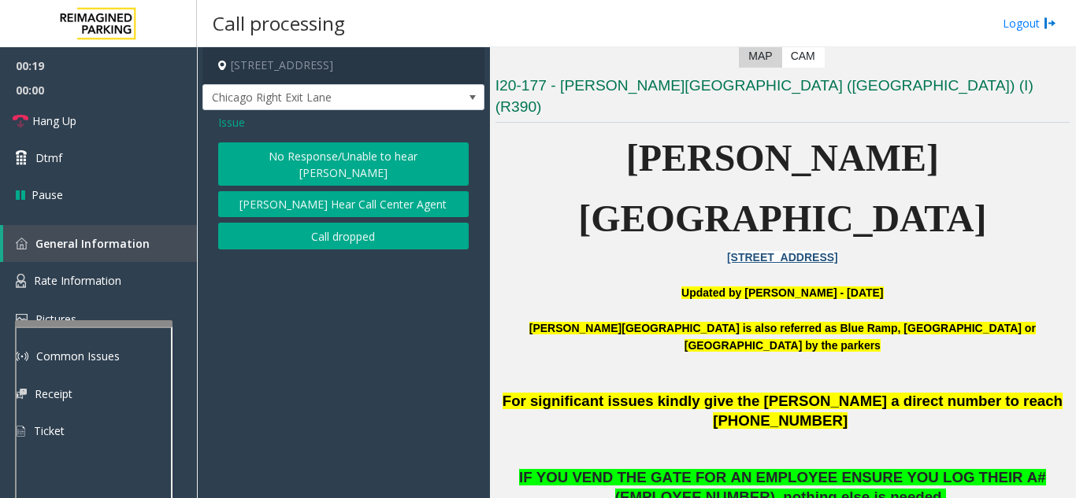
click at [361, 167] on button "No Response/Unable to hear [PERSON_NAME]" at bounding box center [343, 164] width 250 height 43
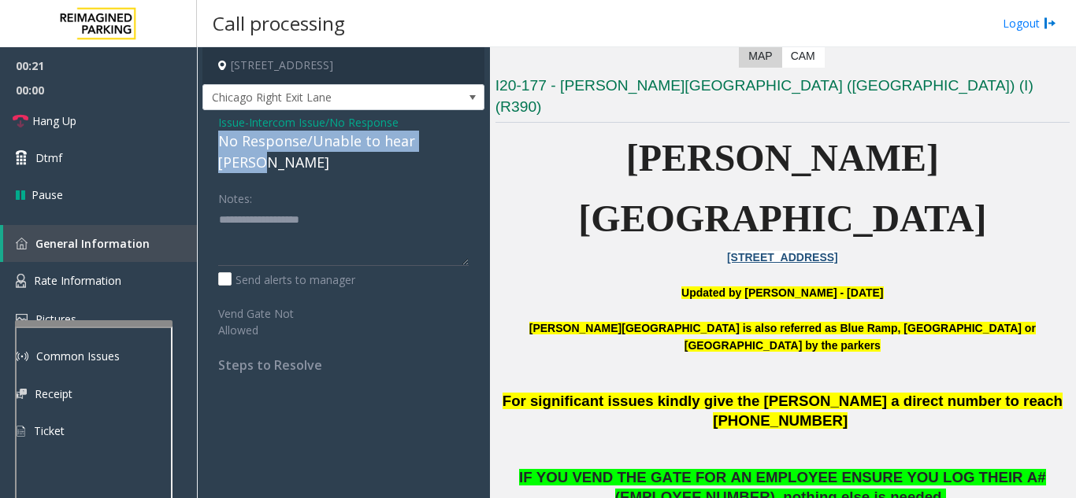
drag, startPoint x: 216, startPoint y: 142, endPoint x: 461, endPoint y: 136, distance: 245.7
click at [461, 136] on div "Issue - Intercom Issue/No Response No Response/Unable to hear [PERSON_NAME] Not…" at bounding box center [343, 249] width 282 height 279
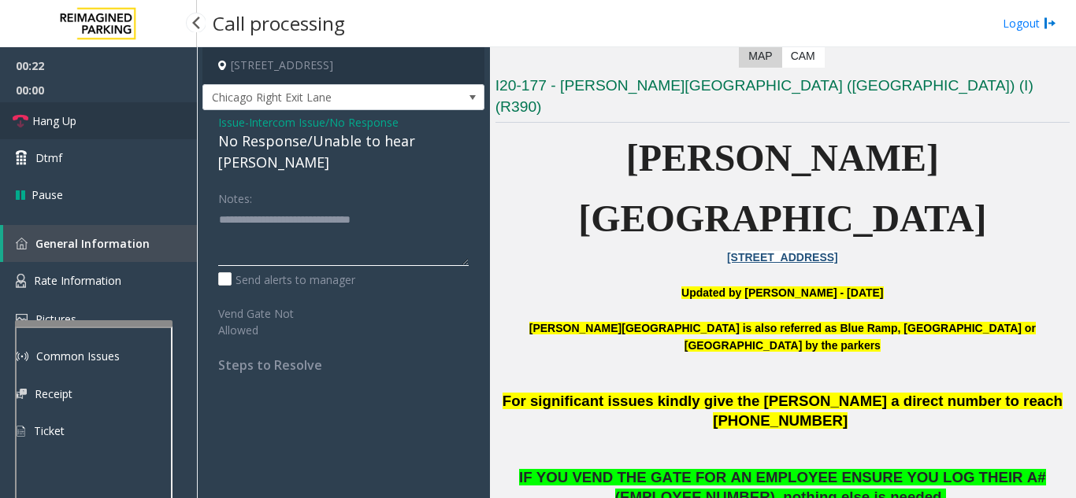
type textarea "**********"
click at [128, 135] on link "Hang Up" at bounding box center [98, 120] width 197 height 37
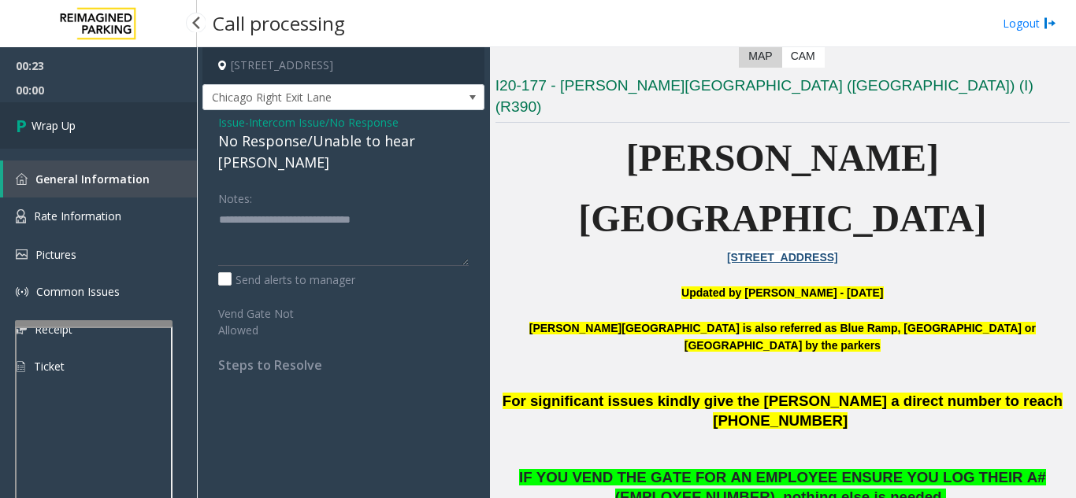
click at [126, 135] on link "Wrap Up" at bounding box center [98, 125] width 197 height 46
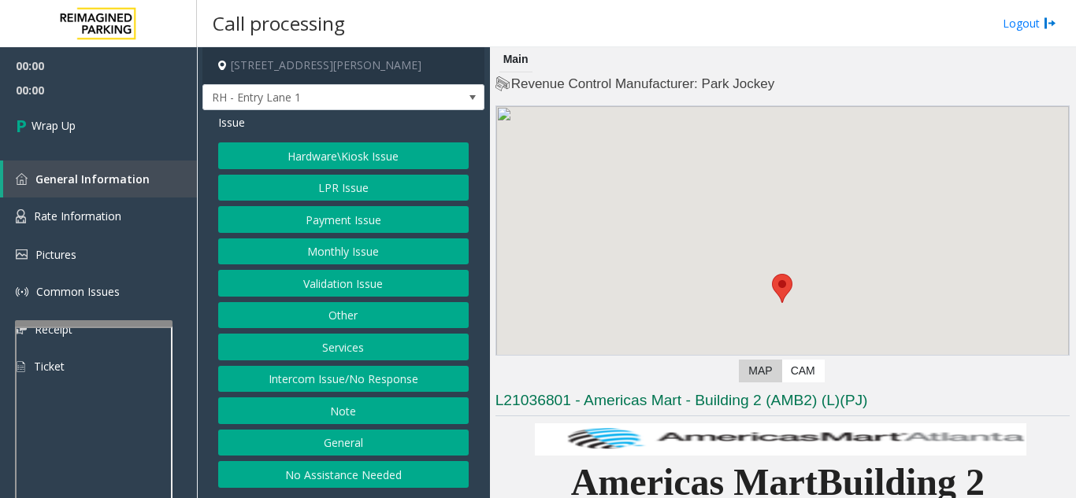
click at [348, 421] on button "Note" at bounding box center [343, 411] width 250 height 27
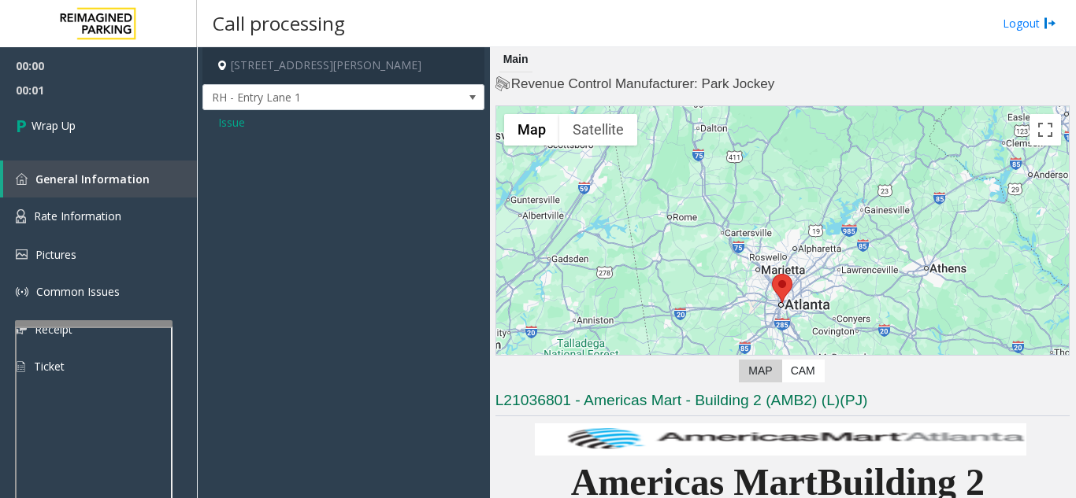
click at [231, 114] on span "Issue" at bounding box center [231, 122] width 27 height 17
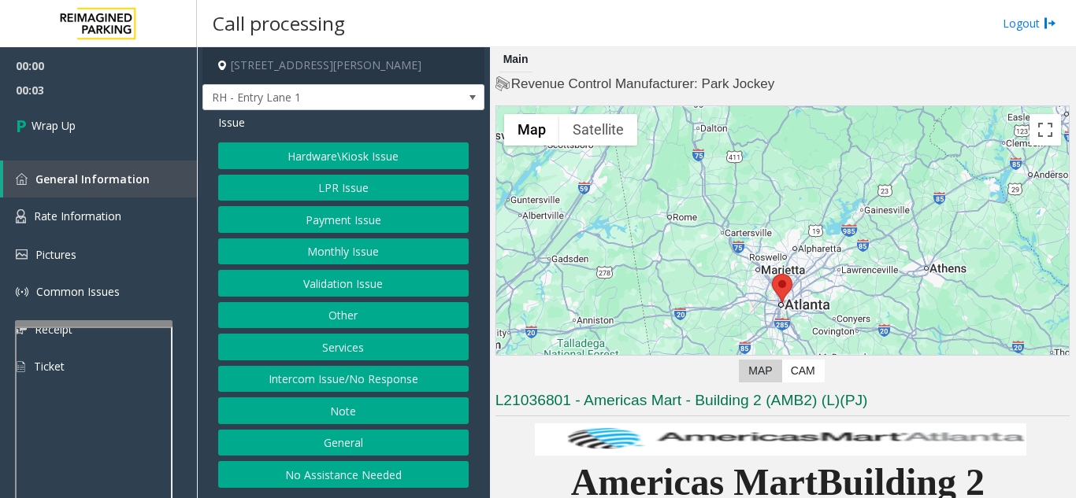
click at [354, 390] on button "Intercom Issue/No Response" at bounding box center [343, 379] width 250 height 27
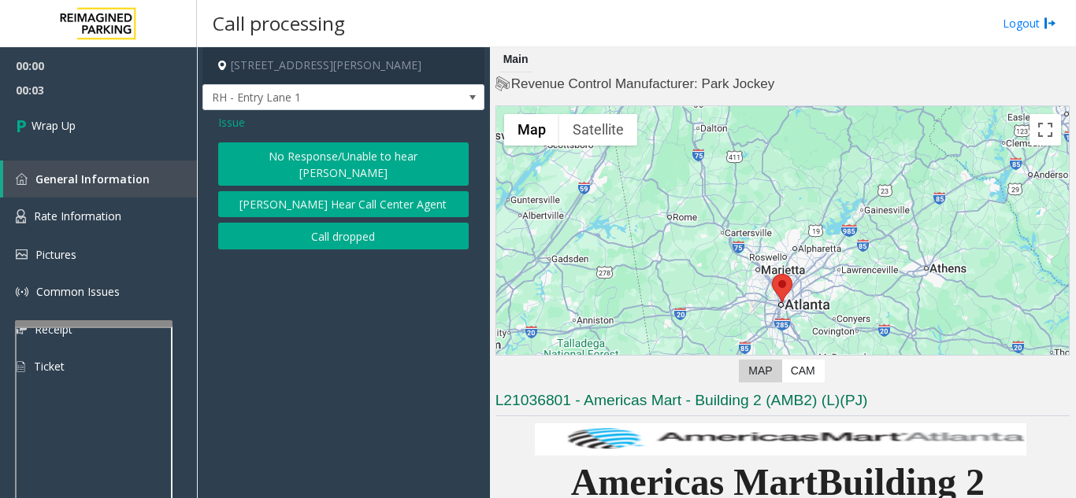
click at [339, 223] on button "Call dropped" at bounding box center [343, 236] width 250 height 27
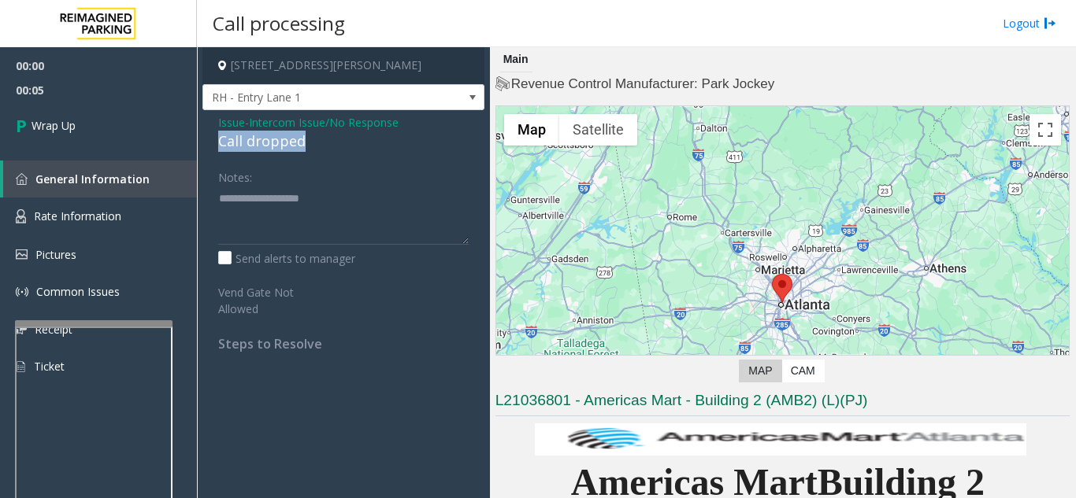
drag, startPoint x: 328, startPoint y: 136, endPoint x: 218, endPoint y: 136, distance: 109.4
click at [218, 136] on div "Call dropped" at bounding box center [343, 141] width 250 height 21
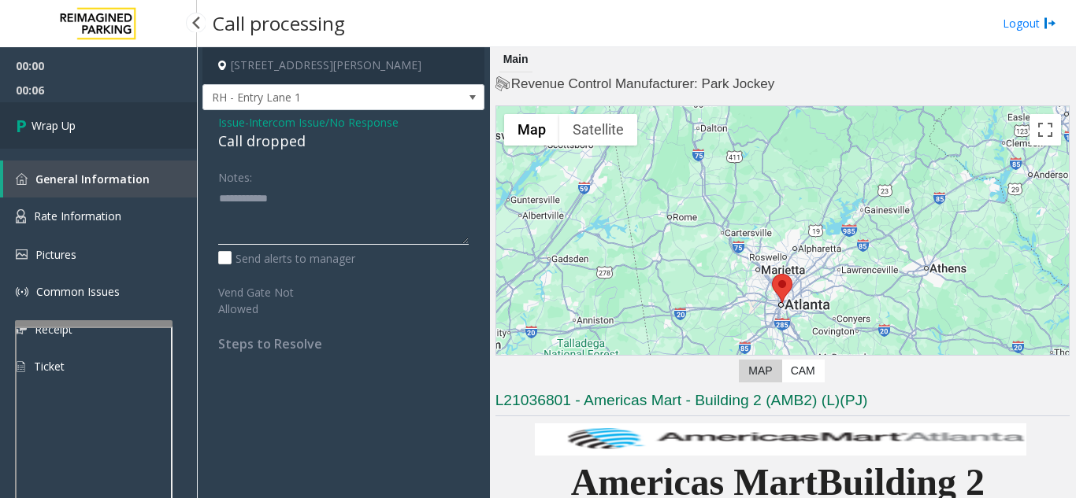
type textarea "**********"
click at [156, 133] on link "Wrap Up" at bounding box center [98, 125] width 197 height 46
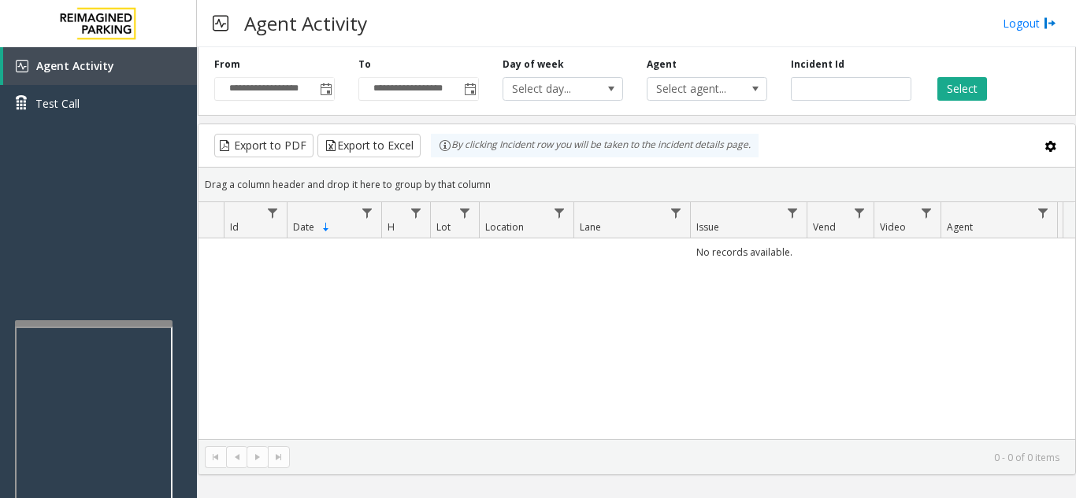
click at [727, 346] on div "No records available." at bounding box center [636, 339] width 876 height 201
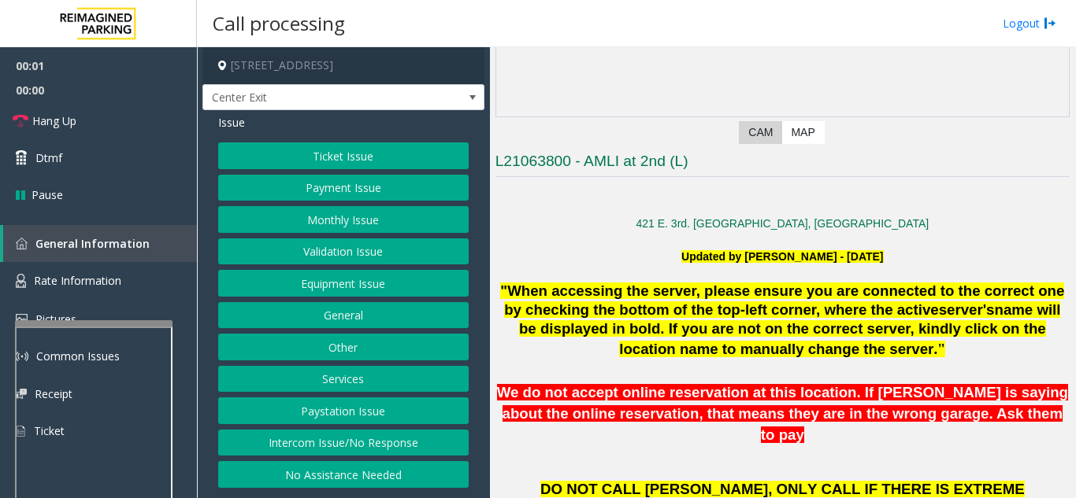
scroll to position [315, 0]
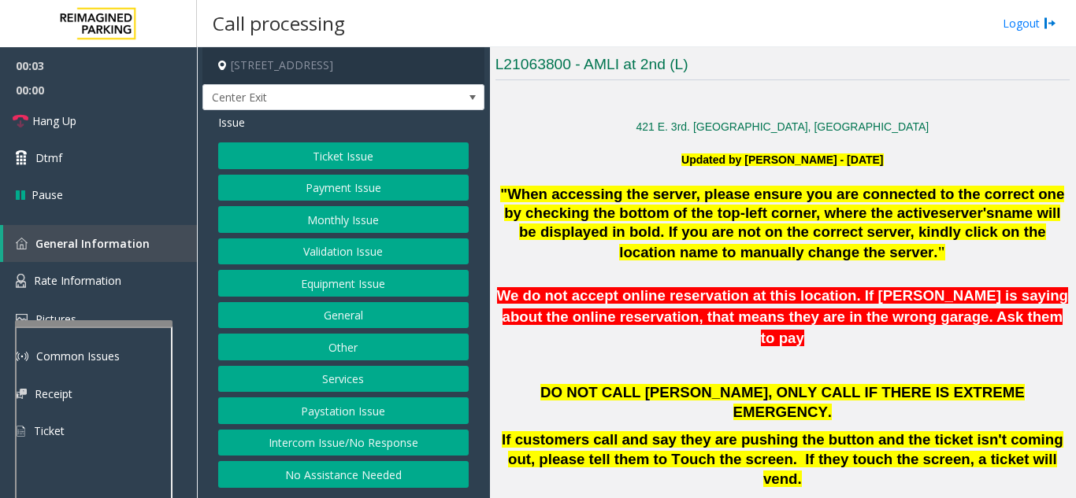
click at [331, 257] on button "Validation Issue" at bounding box center [343, 252] width 250 height 27
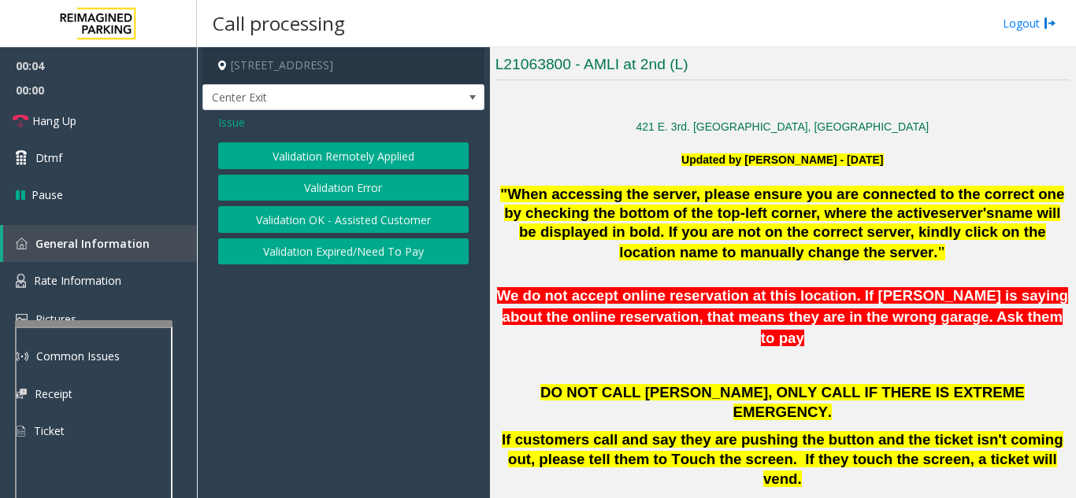
click at [335, 198] on button "Validation Error" at bounding box center [343, 188] width 250 height 27
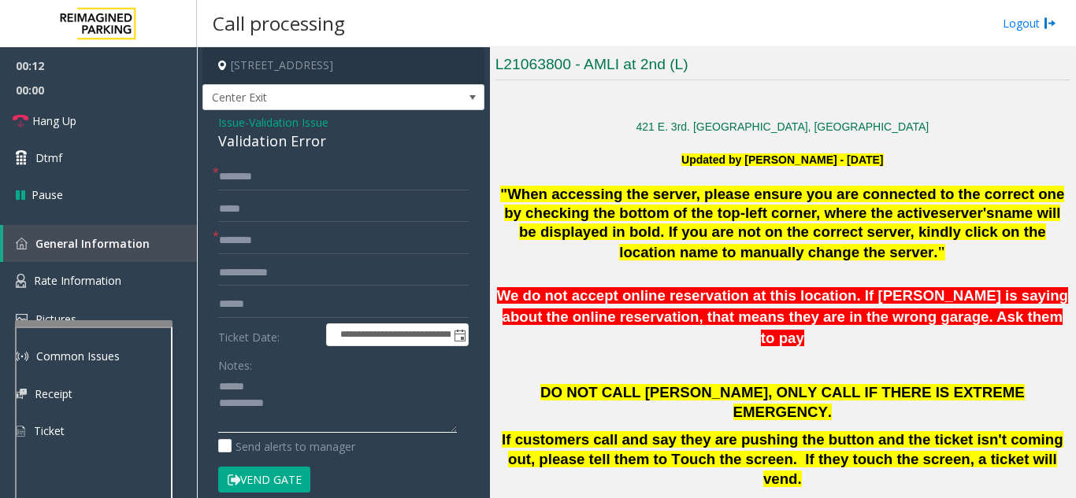
click at [277, 389] on textarea at bounding box center [337, 403] width 239 height 59
drag, startPoint x: 222, startPoint y: 139, endPoint x: 324, endPoint y: 136, distance: 102.4
click at [324, 136] on div "**********" at bounding box center [343, 445] width 282 height 670
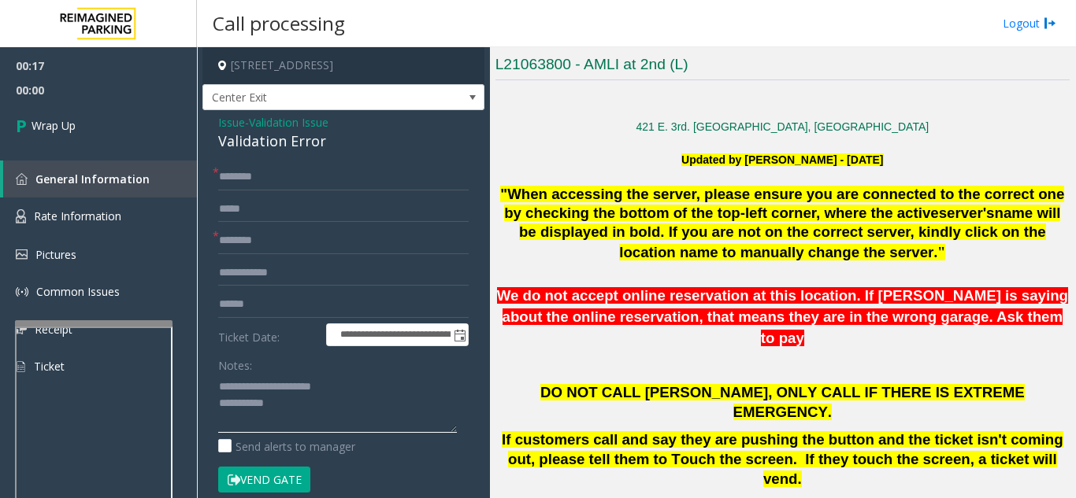
type textarea "**********"
click at [305, 252] on input "text" at bounding box center [343, 241] width 250 height 27
type input "**"
click at [302, 183] on input "text" at bounding box center [343, 177] width 250 height 27
type input "**"
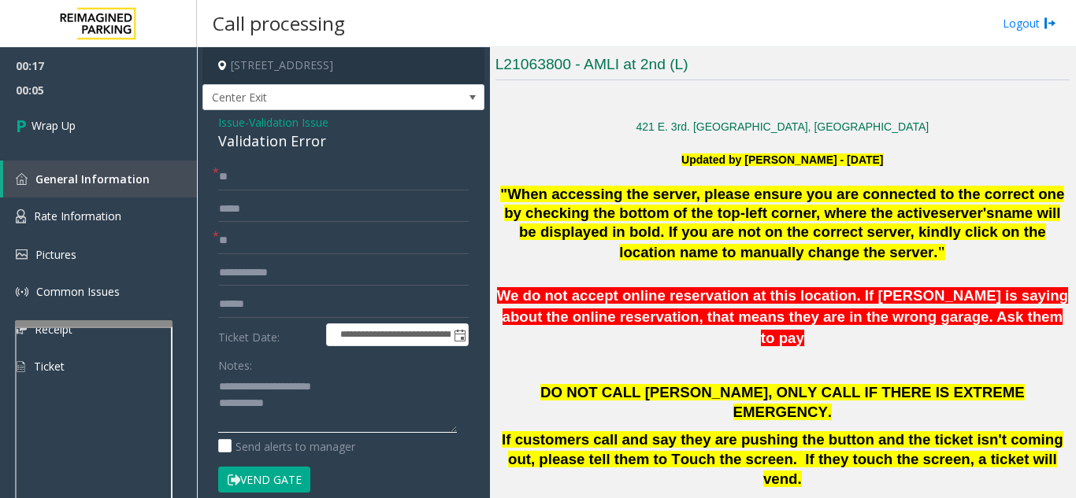
click at [308, 411] on textarea at bounding box center [337, 403] width 239 height 59
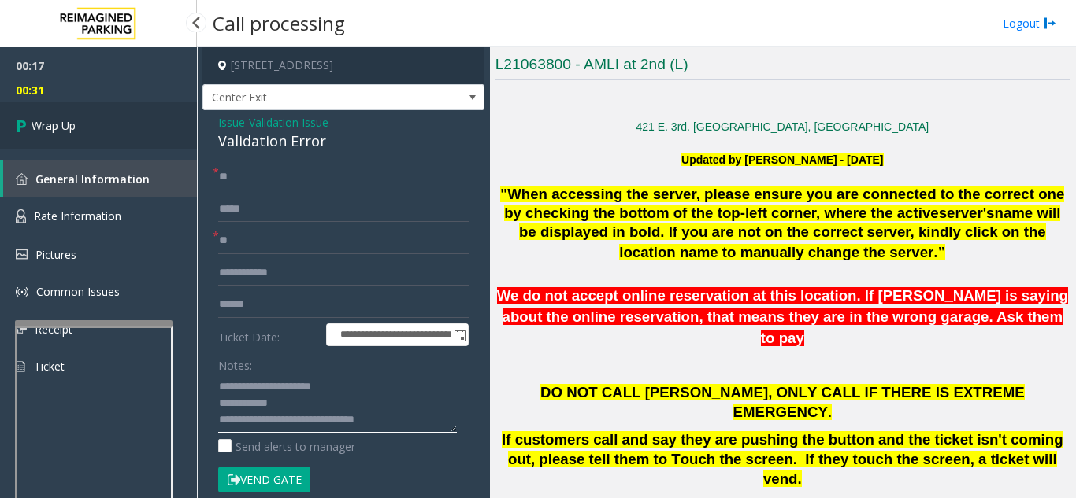
type textarea "**********"
click at [68, 135] on link "Wrap Up" at bounding box center [98, 125] width 197 height 46
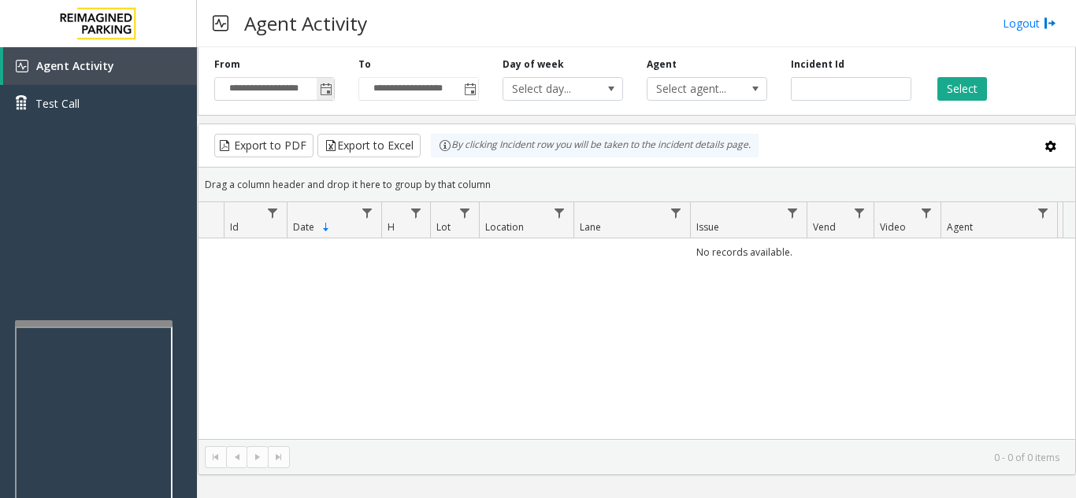
click at [328, 90] on span "Toggle popup" at bounding box center [326, 89] width 13 height 13
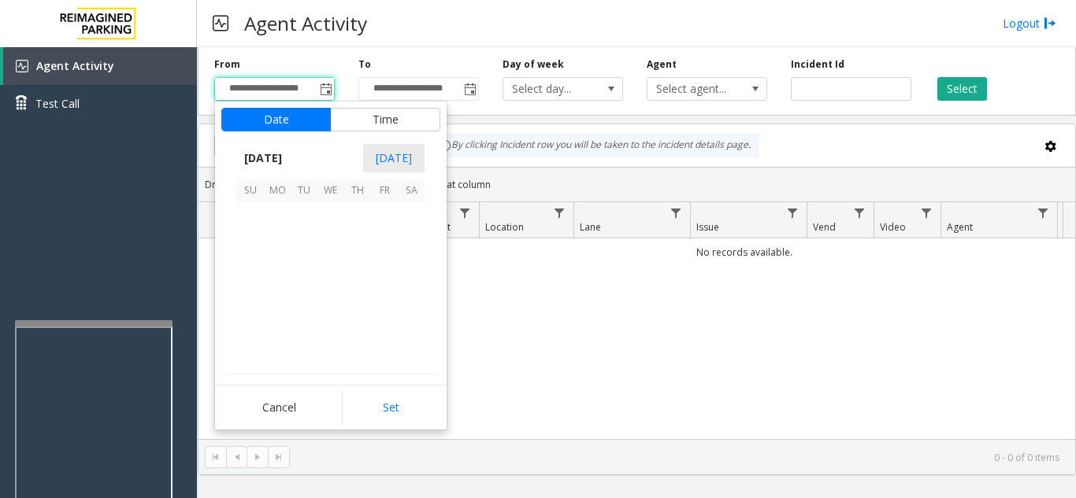
scroll to position [282583, 0]
click at [274, 295] on span "22" at bounding box center [277, 296] width 27 height 27
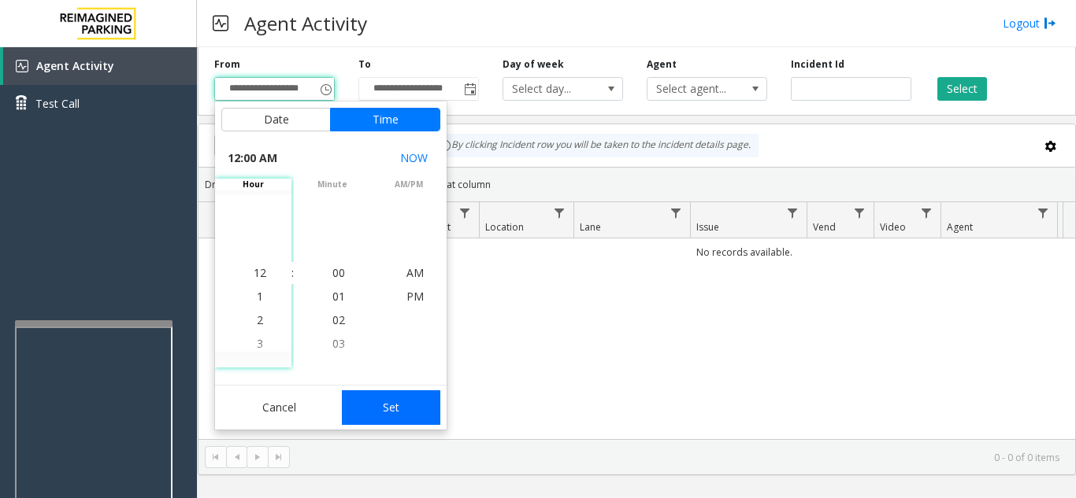
click at [383, 420] on button "Set" at bounding box center [391, 408] width 99 height 35
type input "**********"
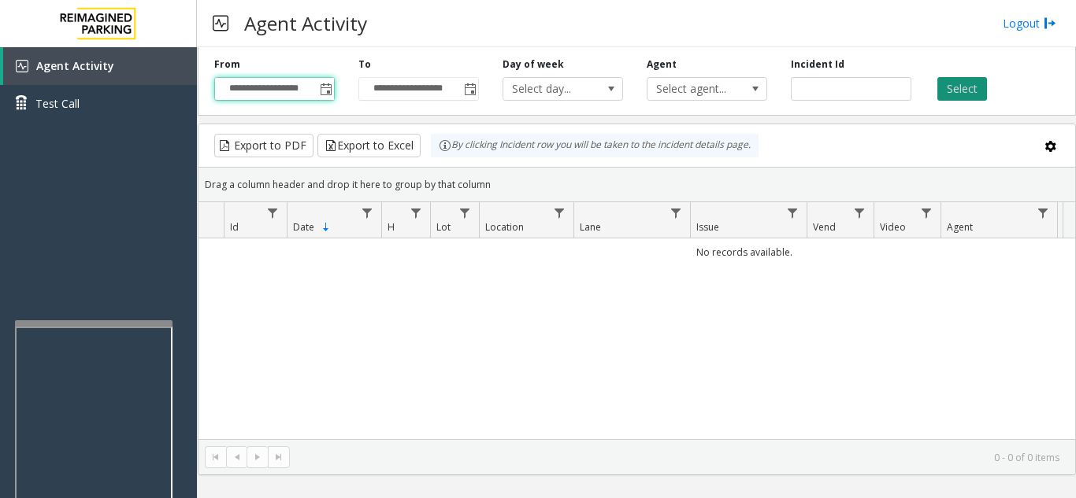
click at [970, 90] on button "Select" at bounding box center [962, 89] width 50 height 24
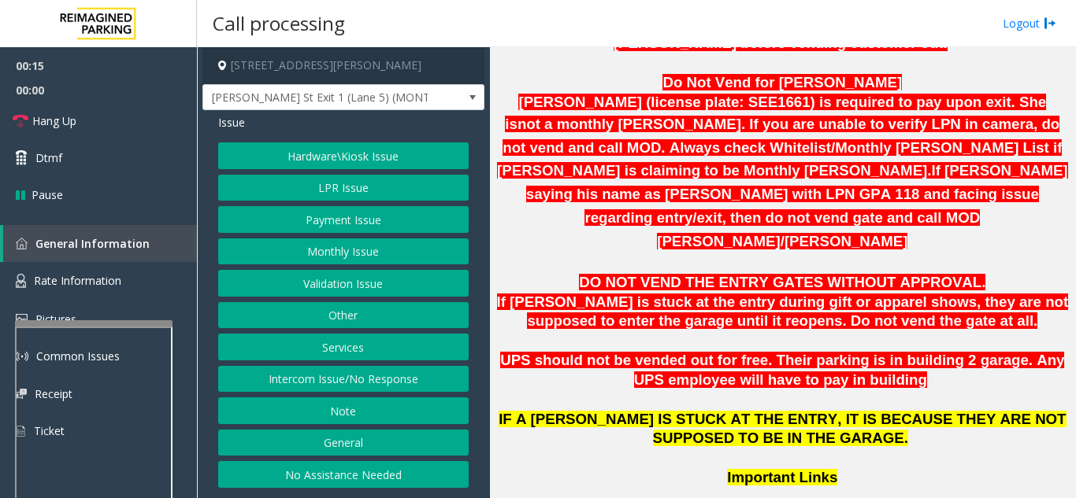
scroll to position [945, 0]
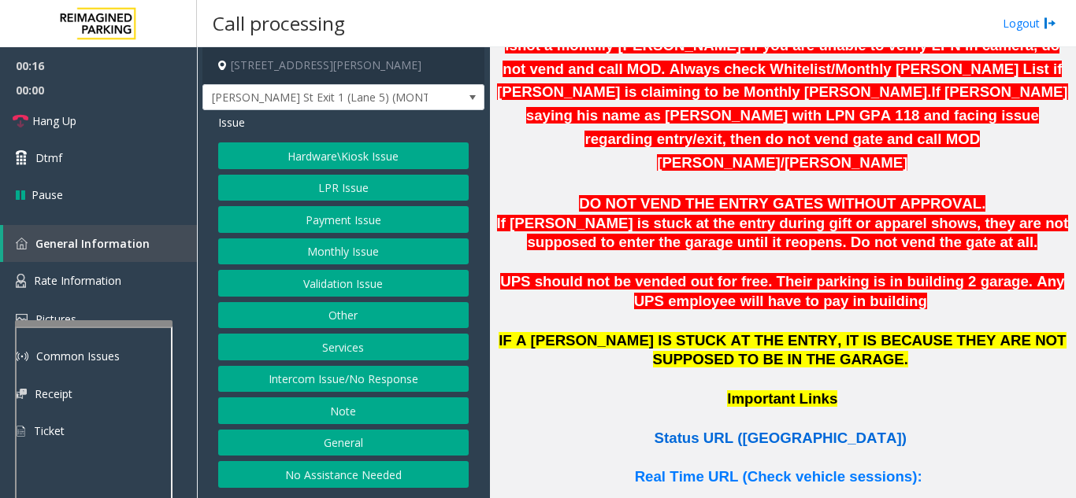
click at [766, 430] on span "Status URL ([GEOGRAPHIC_DATA])" at bounding box center [780, 438] width 252 height 17
click at [387, 195] on button "LPR Issue" at bounding box center [343, 188] width 250 height 27
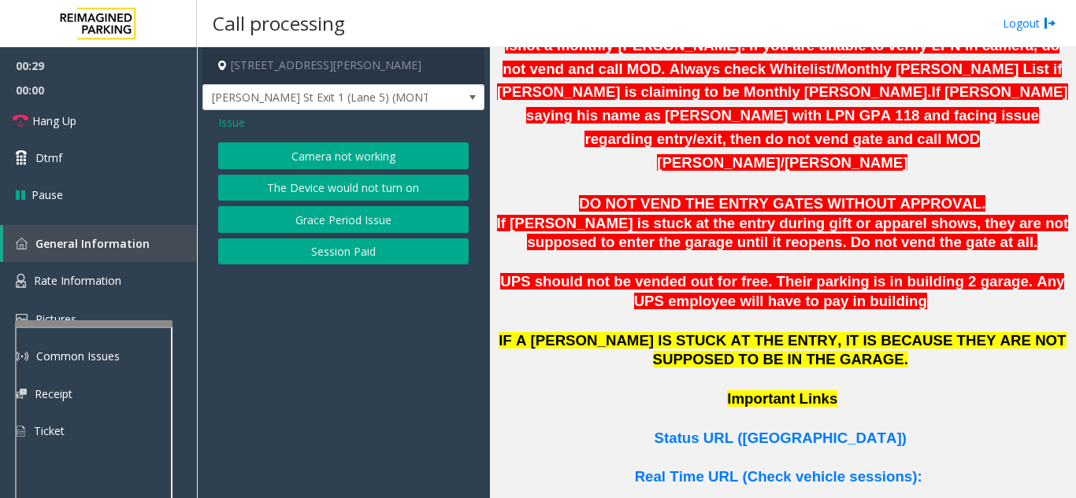
click at [376, 159] on button "Camera not working" at bounding box center [343, 156] width 250 height 27
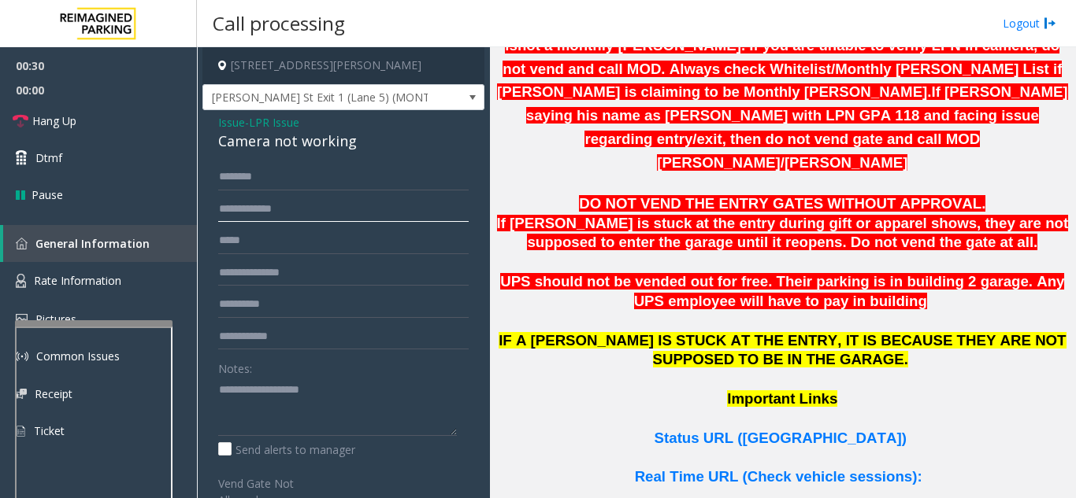
click at [335, 208] on input "text" at bounding box center [343, 209] width 250 height 27
click at [271, 209] on input "text" at bounding box center [343, 209] width 250 height 27
drag, startPoint x: 243, startPoint y: 208, endPoint x: 218, endPoint y: 206, distance: 25.2
click at [218, 206] on input "**********" at bounding box center [343, 209] width 250 height 27
drag, startPoint x: 265, startPoint y: 212, endPoint x: 225, endPoint y: 208, distance: 39.6
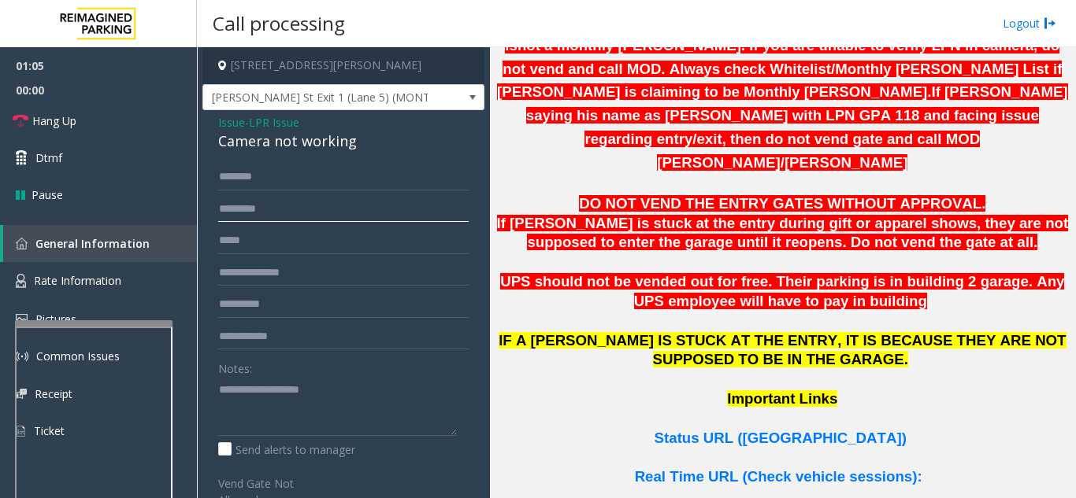
click at [225, 208] on input "*******" at bounding box center [343, 209] width 250 height 27
type input "*******"
click at [576, 390] on p "Important Links" at bounding box center [782, 409] width 574 height 39
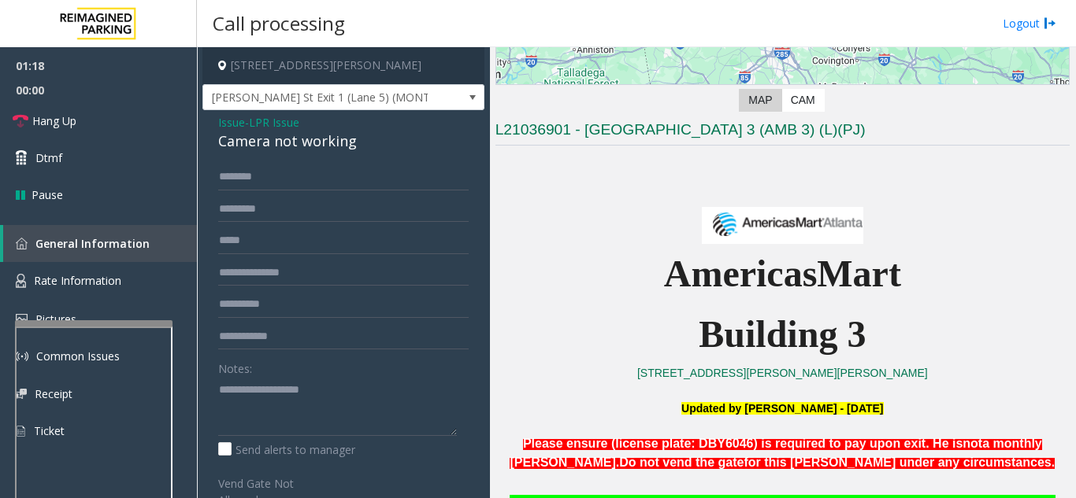
scroll to position [236, 0]
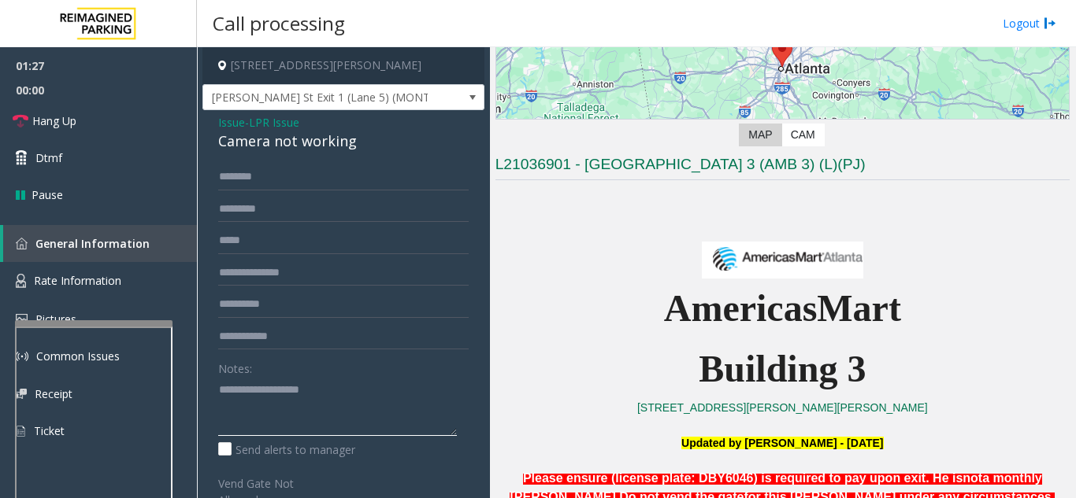
click at [257, 389] on textarea at bounding box center [337, 406] width 239 height 59
click at [285, 391] on textarea at bounding box center [337, 406] width 239 height 59
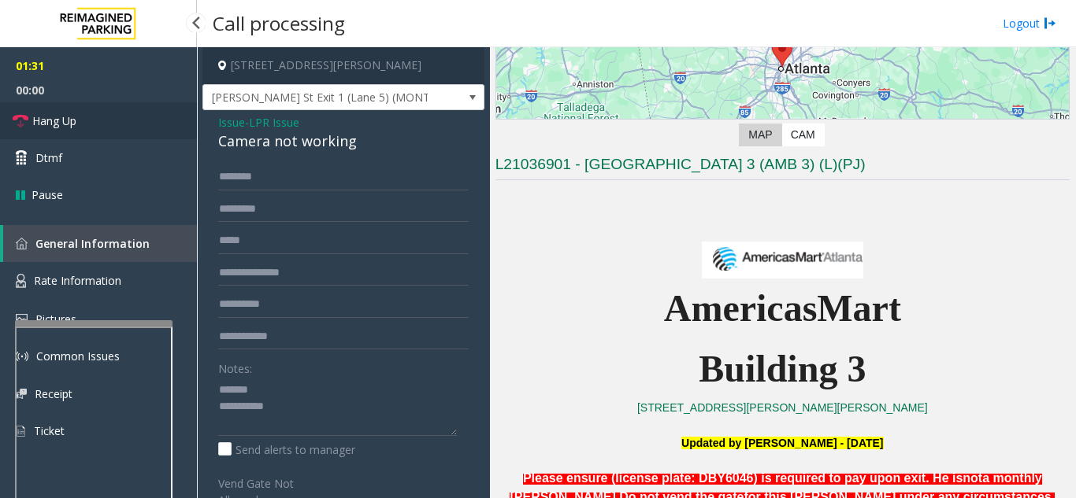
click at [91, 116] on link "Hang Up" at bounding box center [98, 120] width 197 height 37
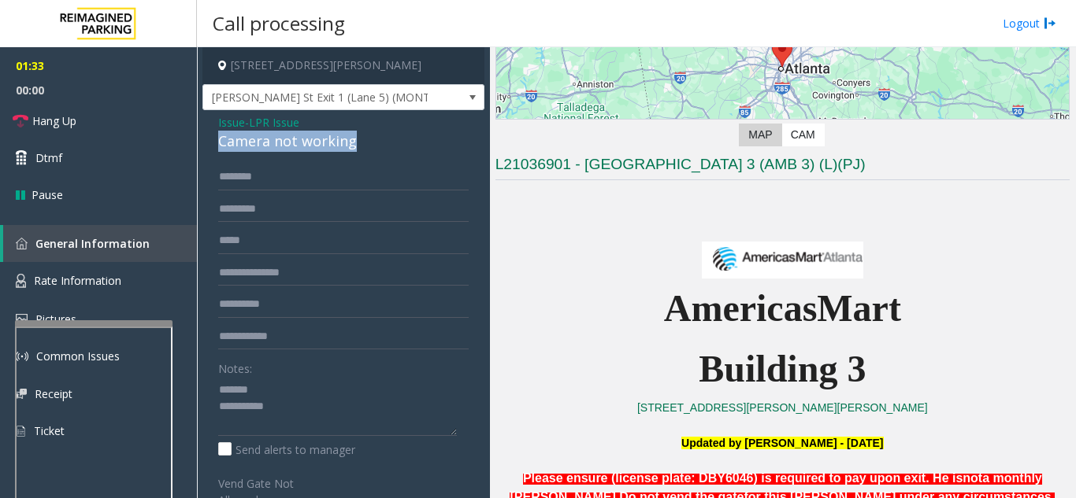
drag, startPoint x: 217, startPoint y: 144, endPoint x: 348, endPoint y: 145, distance: 131.5
click at [367, 148] on div "Issue - LPR Issue Camera not working ******* Notes: Send alerts to manager Vend…" at bounding box center [343, 428] width 282 height 636
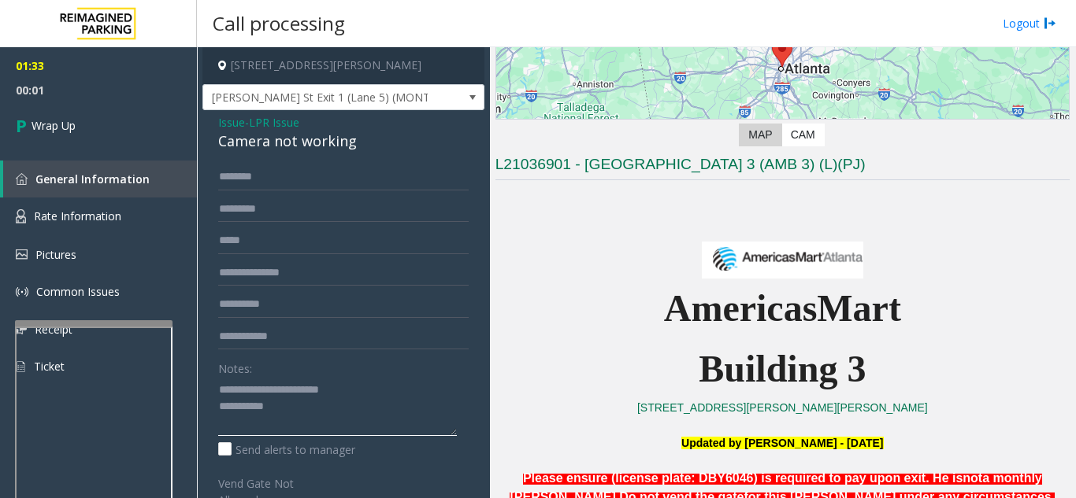
click at [345, 413] on textarea at bounding box center [337, 406] width 239 height 59
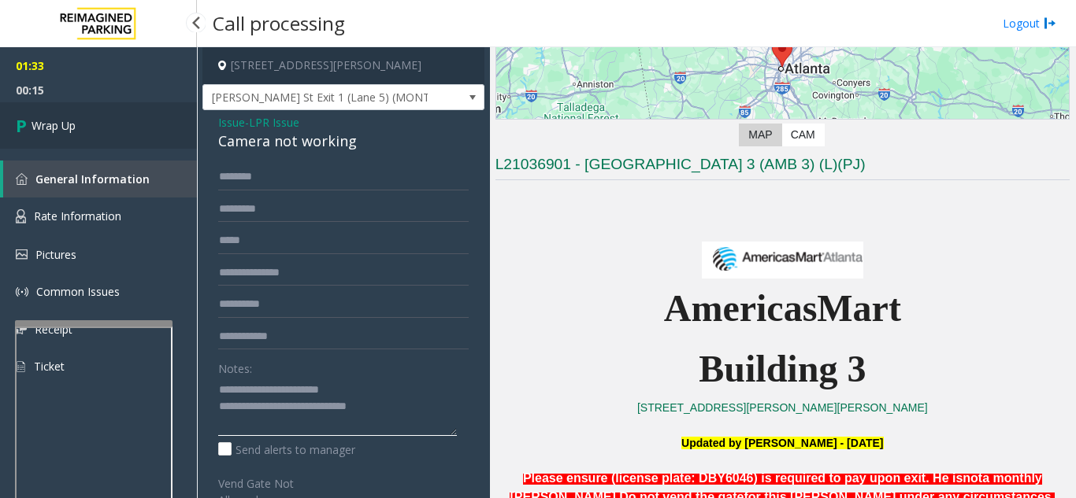
type textarea "**********"
click at [120, 133] on link "Wrap Up" at bounding box center [98, 125] width 197 height 46
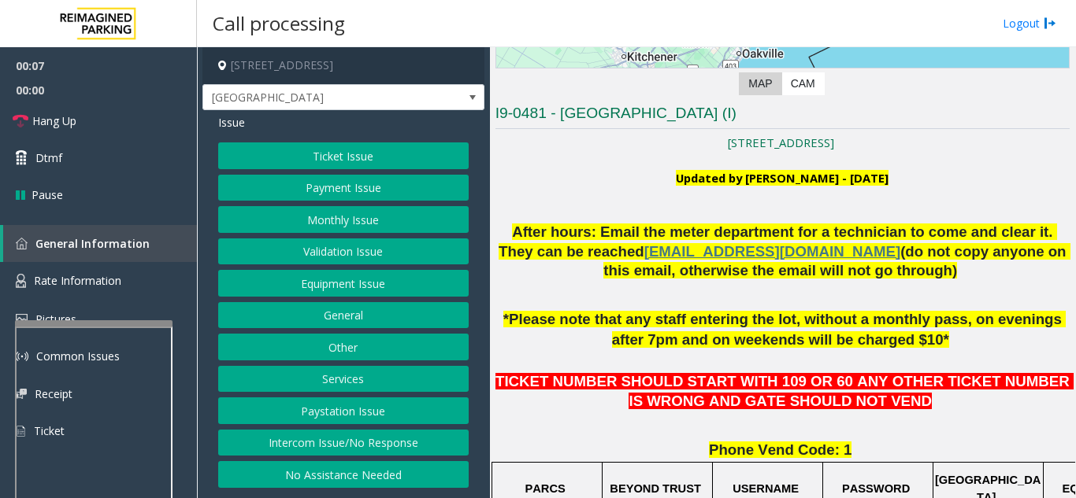
scroll to position [315, 0]
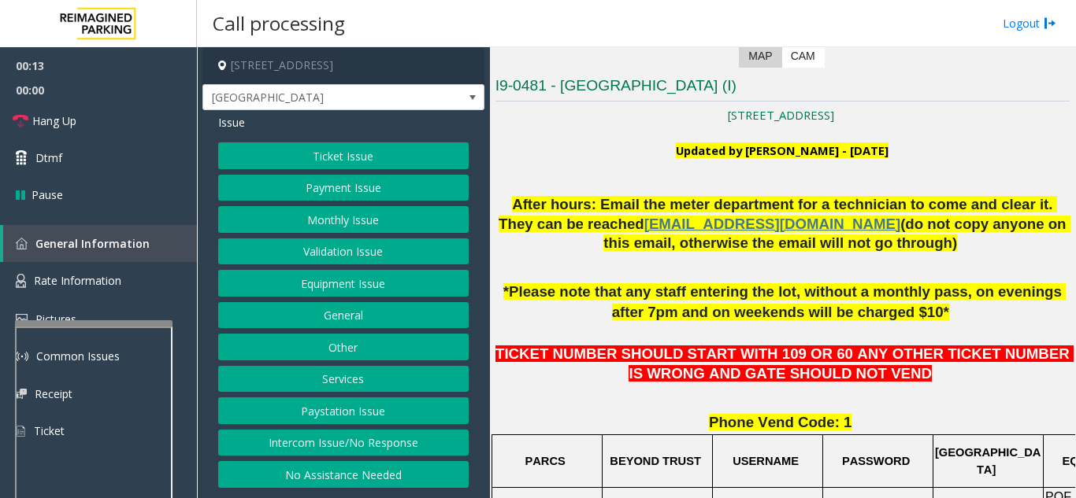
click at [389, 163] on button "Ticket Issue" at bounding box center [343, 156] width 250 height 27
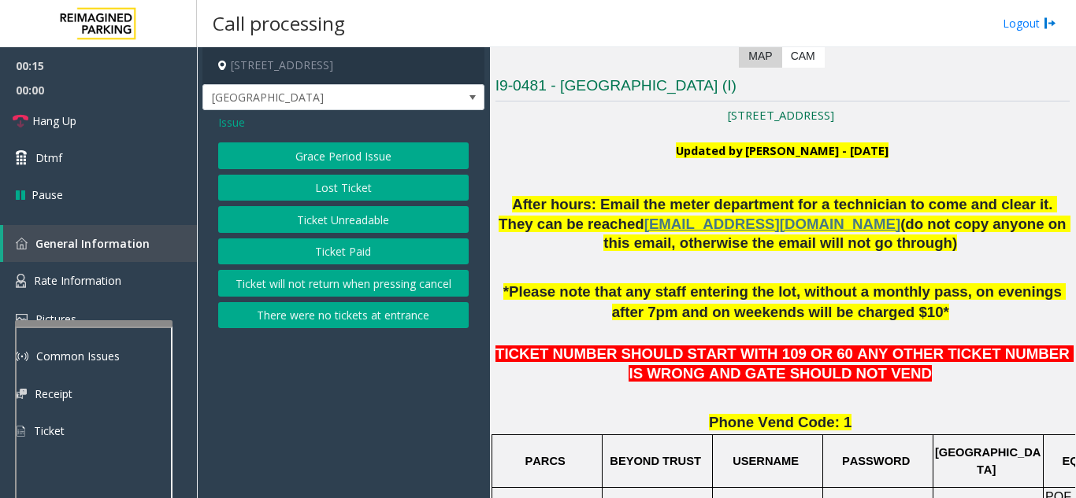
click at [366, 258] on button "Ticket Paid" at bounding box center [343, 252] width 250 height 27
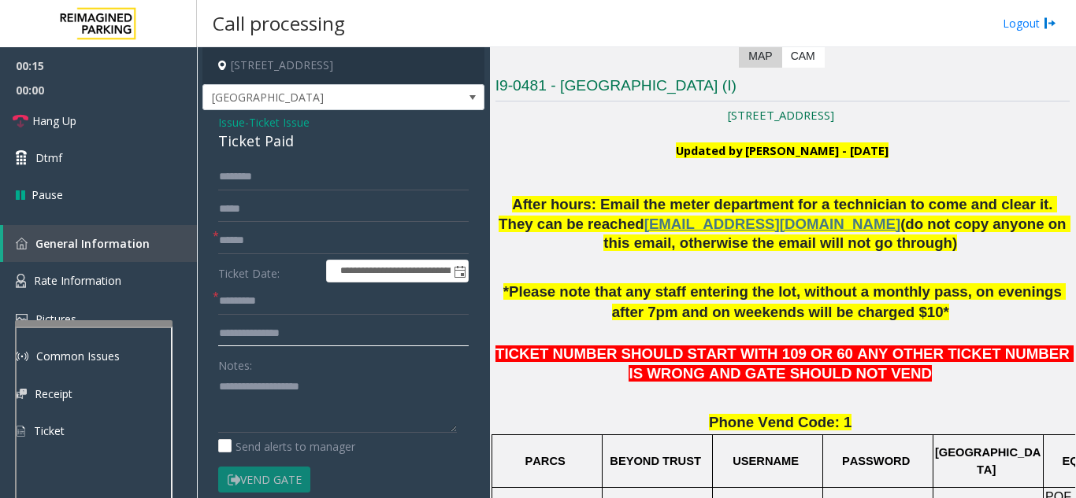
click at [320, 332] on input "text" at bounding box center [343, 333] width 250 height 27
type input "**********"
click at [318, 382] on textarea at bounding box center [337, 403] width 239 height 59
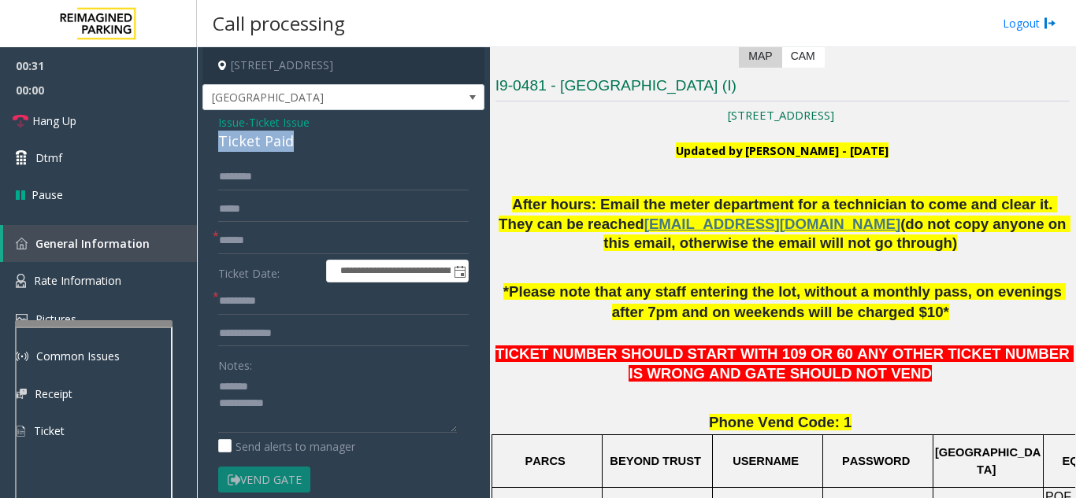
drag, startPoint x: 219, startPoint y: 137, endPoint x: 310, endPoint y: 142, distance: 91.5
click at [310, 142] on div "Ticket Paid" at bounding box center [343, 141] width 250 height 21
click at [324, 412] on textarea at bounding box center [337, 403] width 239 height 59
type textarea "**********"
click at [346, 318] on form "**********" at bounding box center [343, 345] width 250 height 362
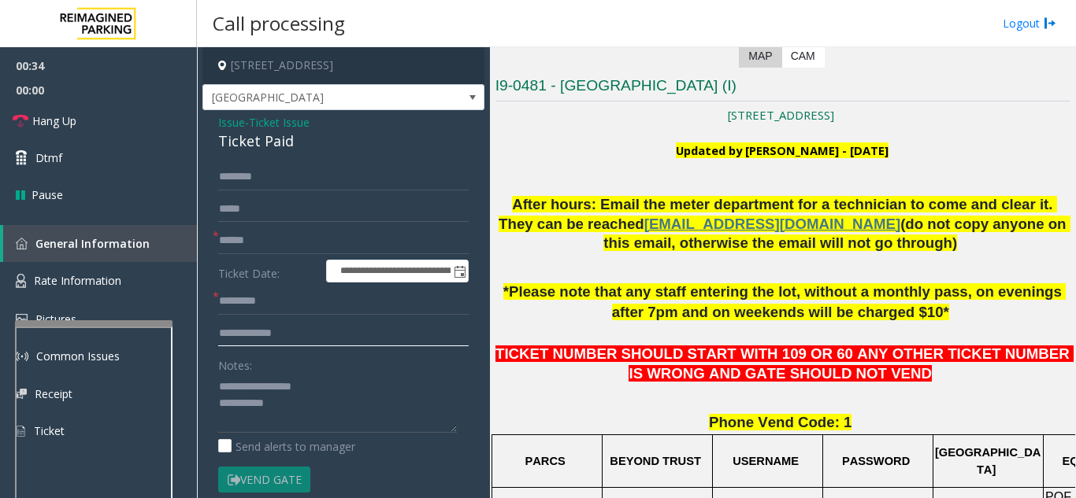
click at [339, 331] on input "**********" at bounding box center [343, 333] width 250 height 27
type input "**********"
click at [308, 239] on input "text" at bounding box center [343, 241] width 250 height 27
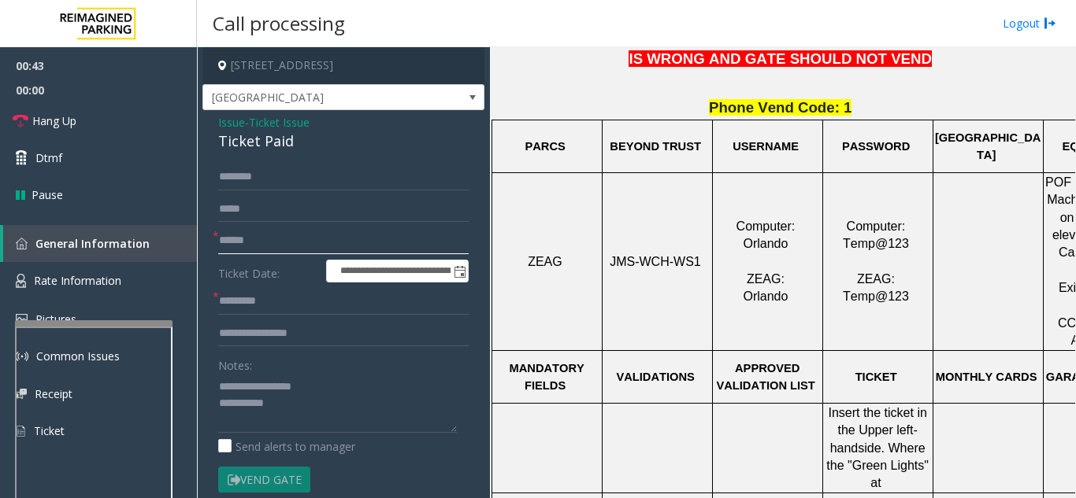
scroll to position [630, 201]
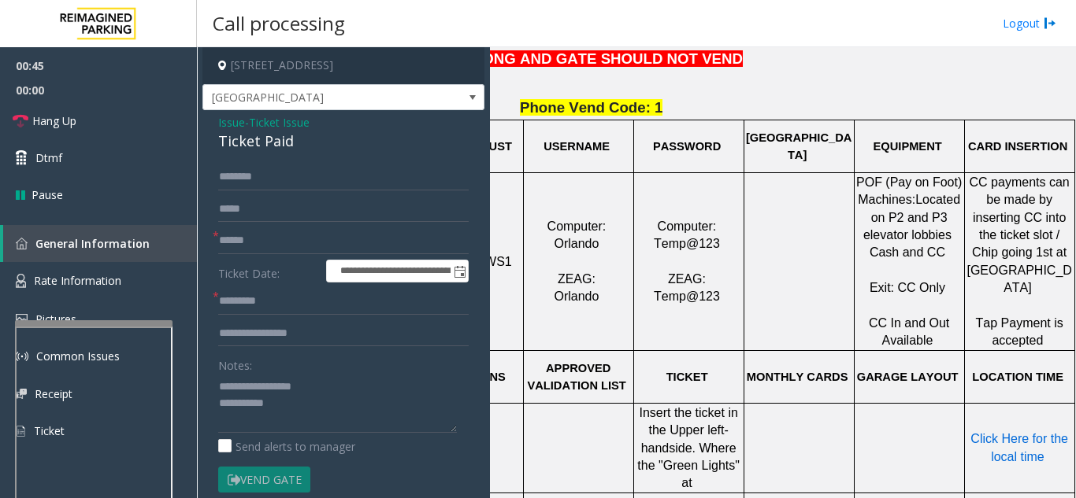
click at [999, 451] on span "Click Here for the local time" at bounding box center [1020, 447] width 101 height 31
click at [286, 247] on input "text" at bounding box center [343, 241] width 250 height 27
type input "********"
click at [313, 301] on input "text" at bounding box center [343, 301] width 250 height 27
type input "*****"
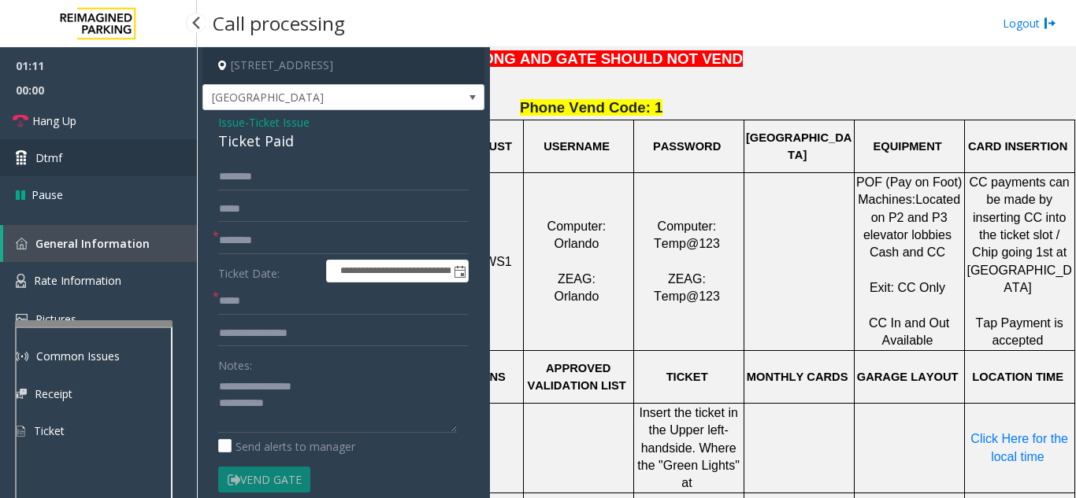
click at [106, 155] on link "Dtmf" at bounding box center [98, 157] width 197 height 37
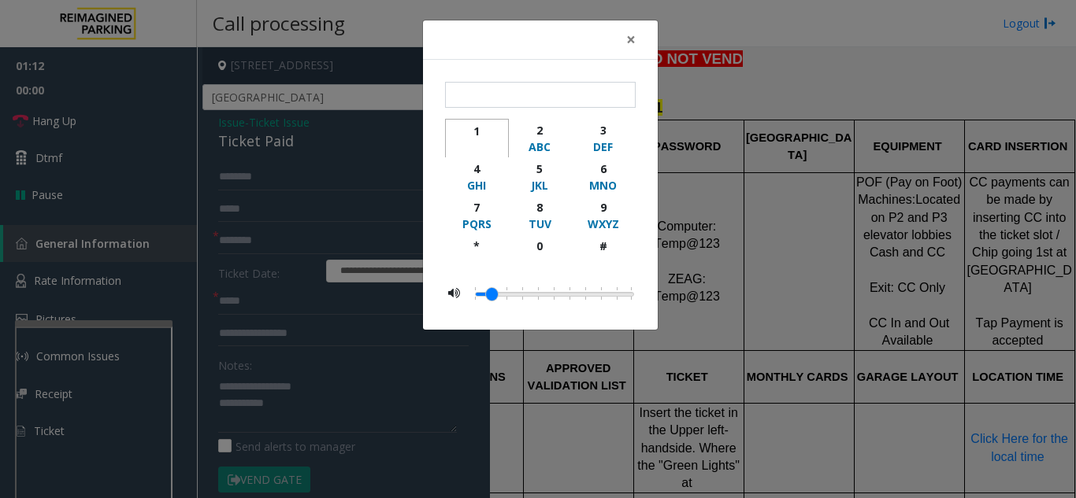
click at [477, 144] on div "button" at bounding box center [476, 147] width 43 height 16
type input "*"
click at [634, 43] on span "×" at bounding box center [630, 39] width 9 height 22
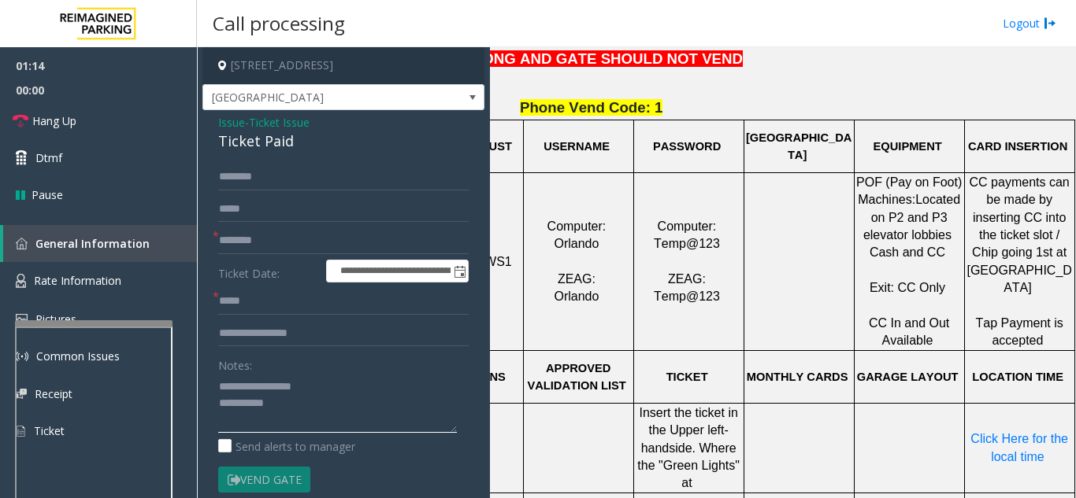
click at [350, 400] on textarea at bounding box center [337, 403] width 239 height 59
type textarea "**********"
click at [337, 368] on div "Notes:" at bounding box center [343, 392] width 250 height 81
click at [152, 113] on link "Hang Up" at bounding box center [98, 120] width 197 height 37
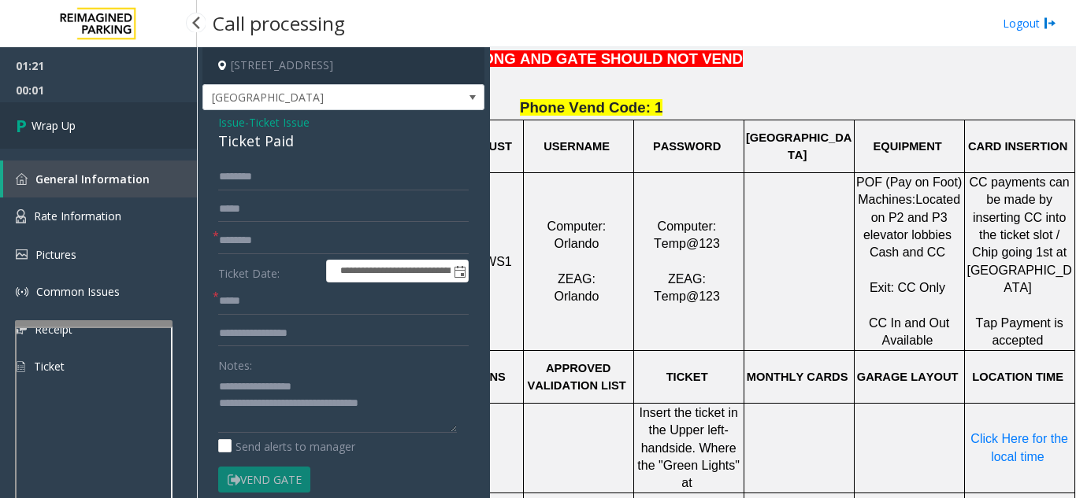
click at [59, 121] on span "Wrap Up" at bounding box center [53, 125] width 44 height 17
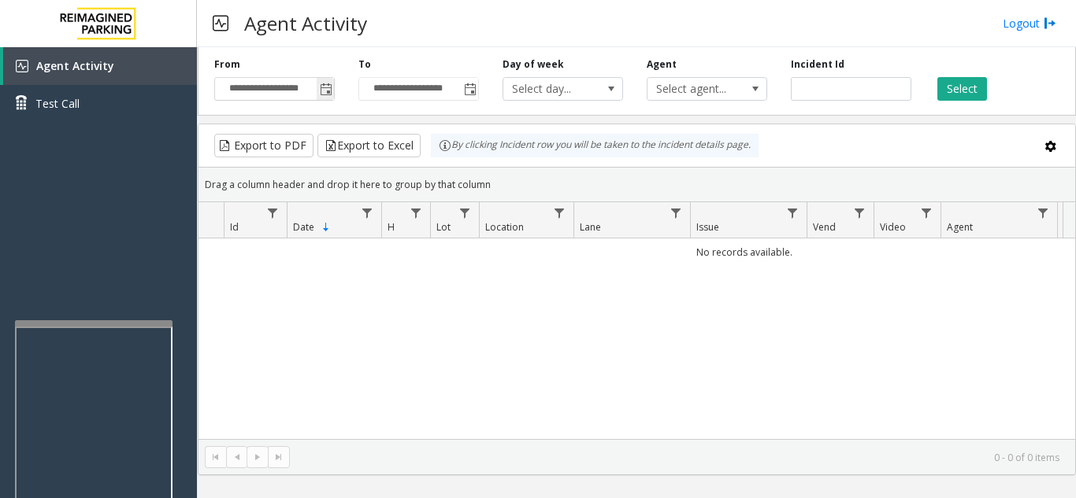
click at [324, 86] on span "Toggle popup" at bounding box center [326, 89] width 13 height 13
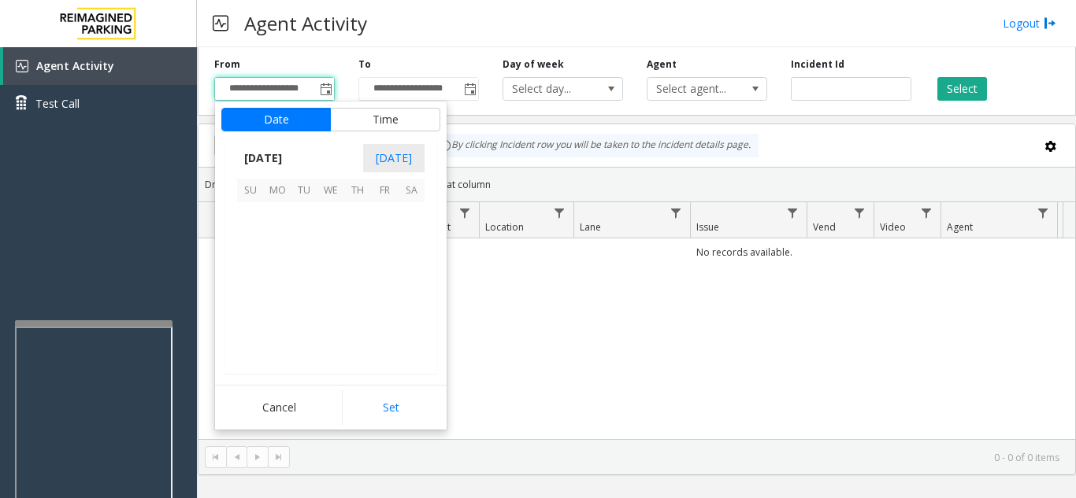
scroll to position [282583, 0]
click at [272, 294] on span "22" at bounding box center [277, 296] width 27 height 27
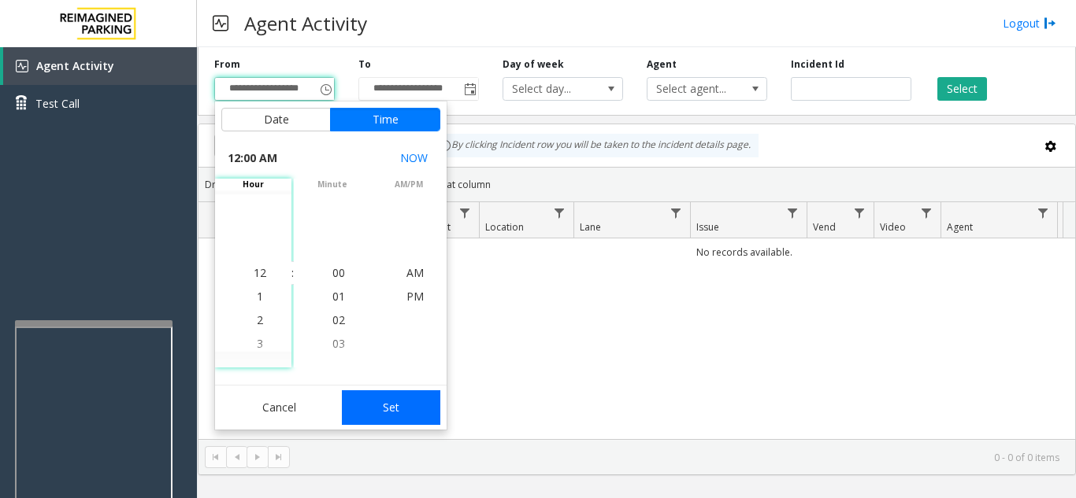
click at [398, 407] on button "Set" at bounding box center [391, 408] width 99 height 35
type input "**********"
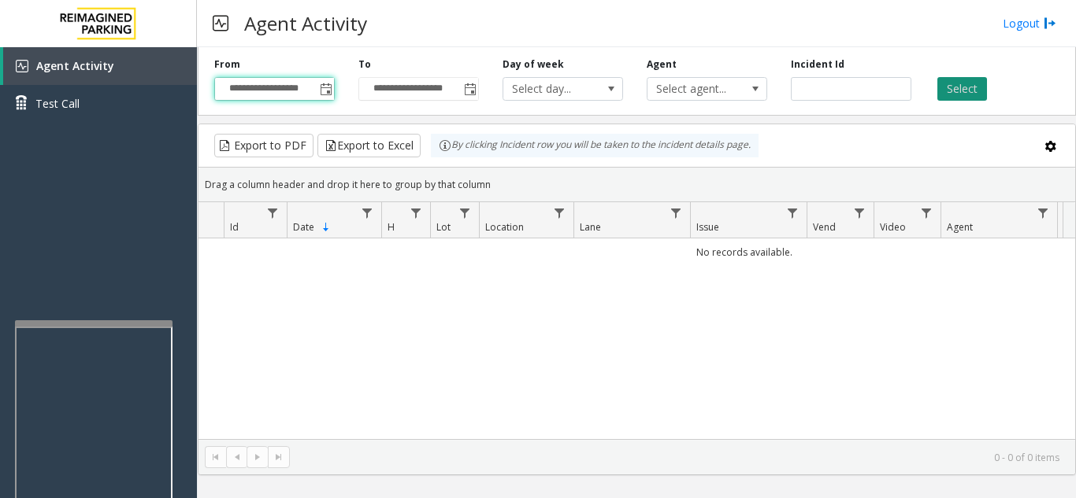
click at [974, 87] on button "Select" at bounding box center [962, 89] width 50 height 24
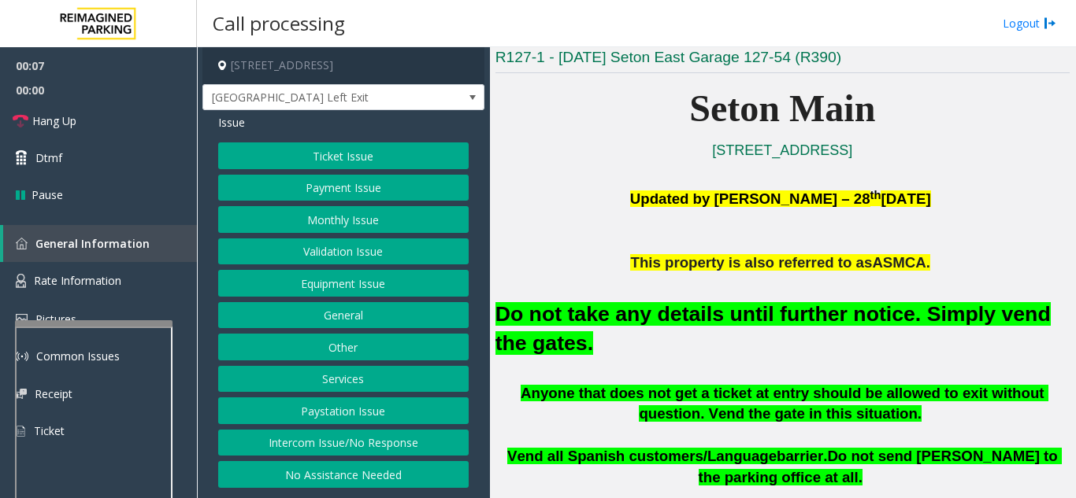
scroll to position [394, 0]
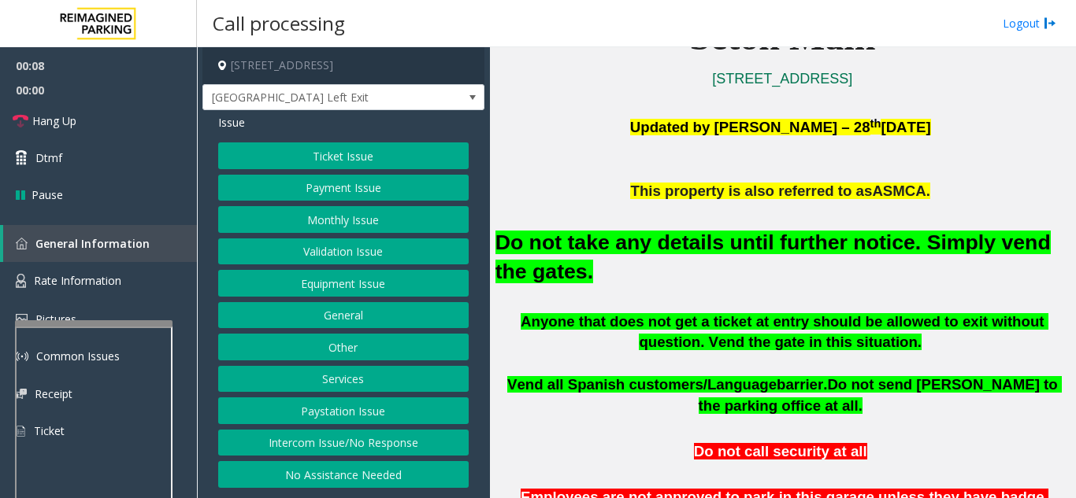
click at [316, 288] on button "Equipment Issue" at bounding box center [343, 283] width 250 height 27
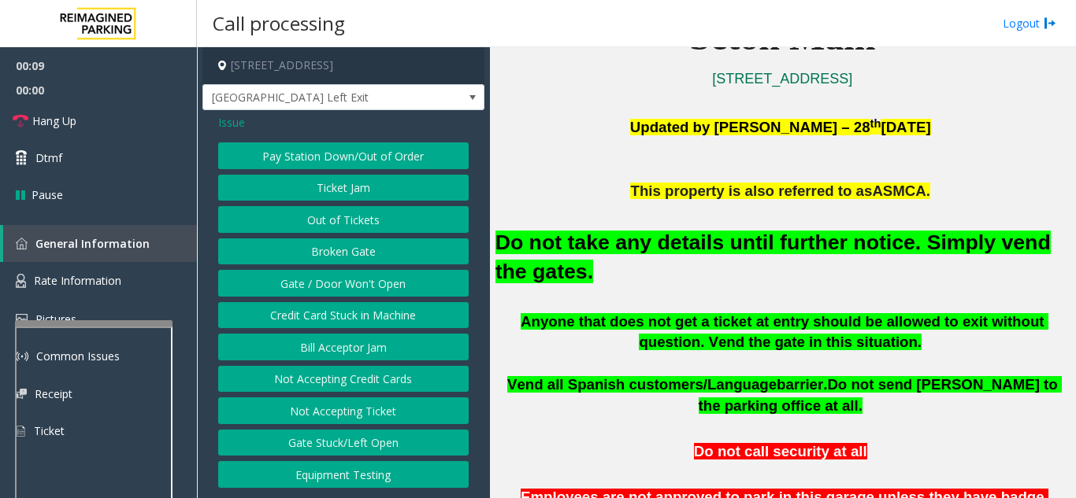
click at [320, 280] on button "Gate / Door Won't Open" at bounding box center [343, 283] width 250 height 27
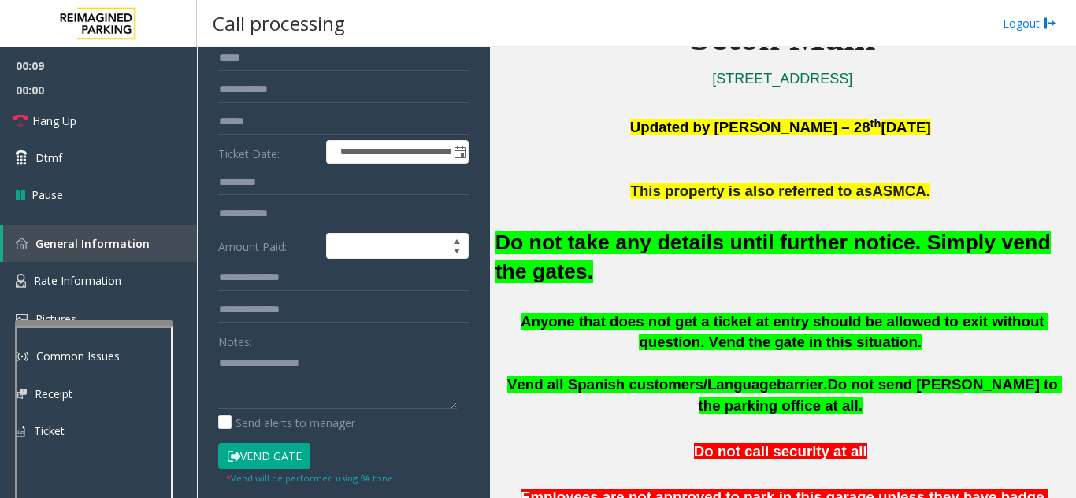
scroll to position [157, 0]
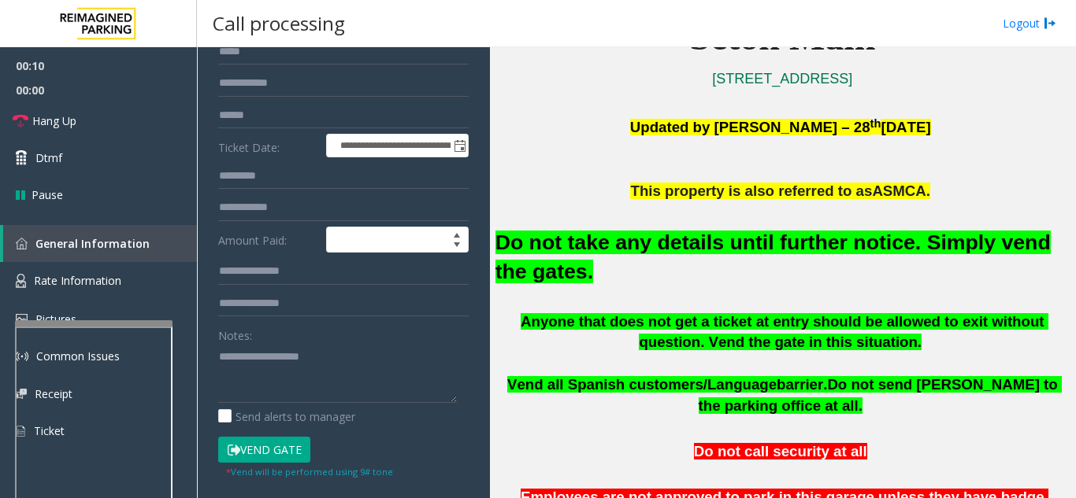
click at [298, 450] on button "Vend Gate" at bounding box center [264, 450] width 92 height 27
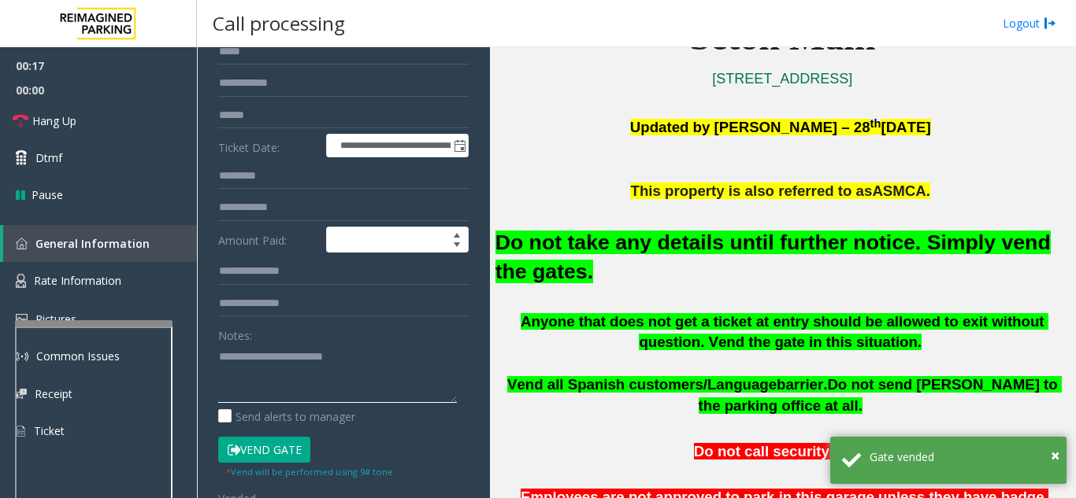
click at [386, 360] on textarea at bounding box center [337, 373] width 239 height 59
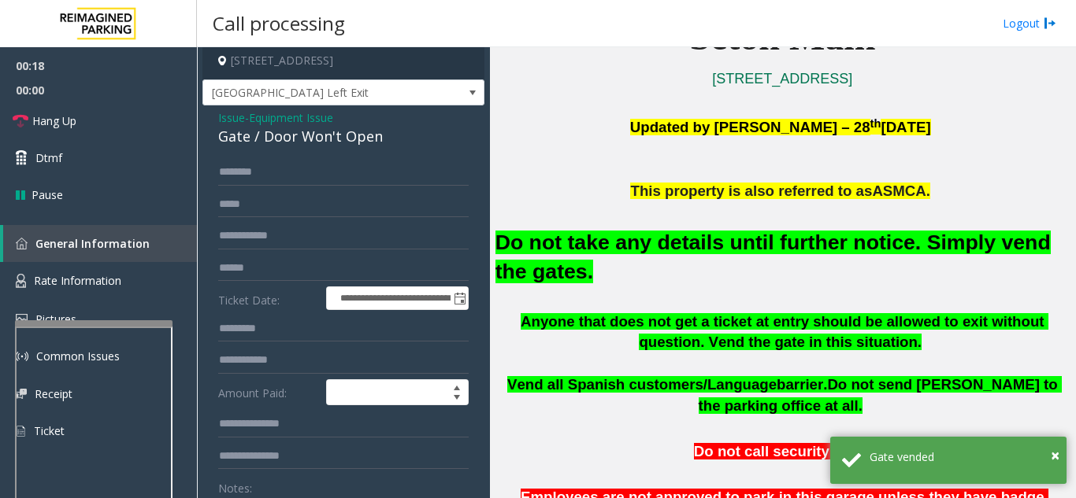
scroll to position [0, 0]
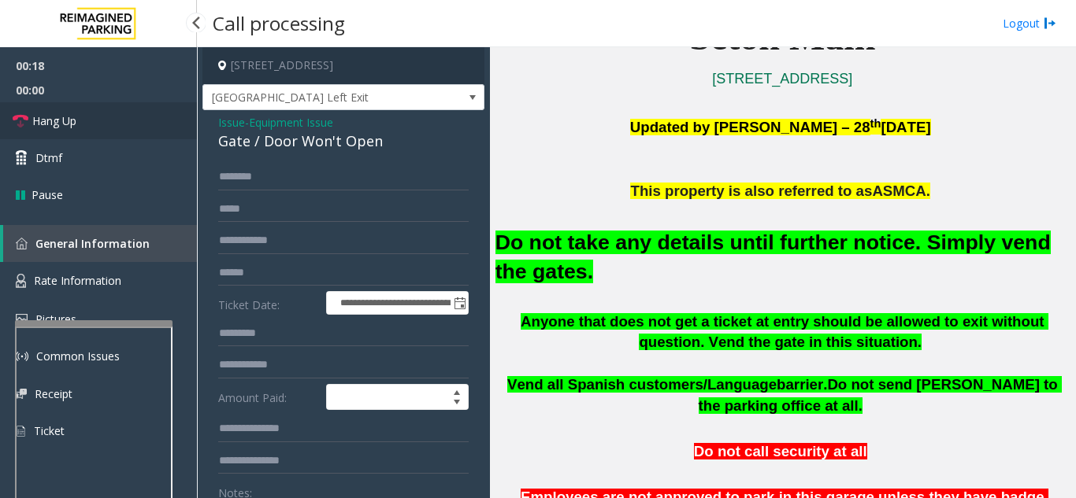
type textarea "**********"
click at [96, 117] on link "Hang Up" at bounding box center [98, 120] width 197 height 37
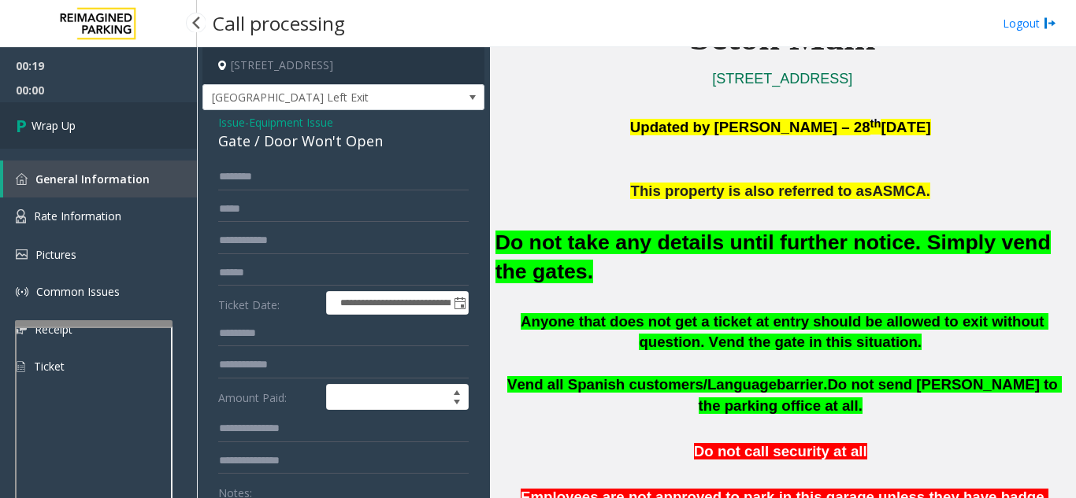
click at [134, 124] on link "Wrap Up" at bounding box center [98, 125] width 197 height 46
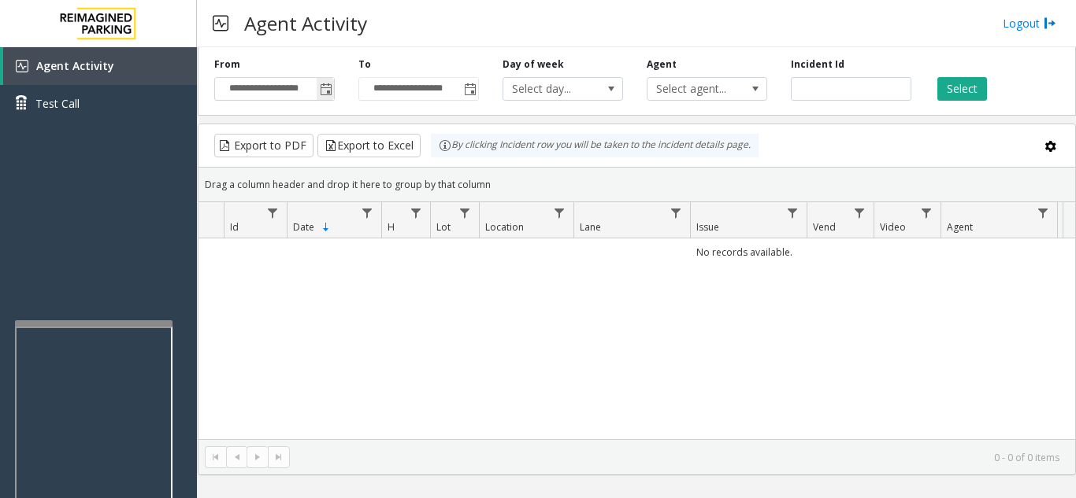
click at [325, 91] on span "Toggle popup" at bounding box center [326, 89] width 13 height 13
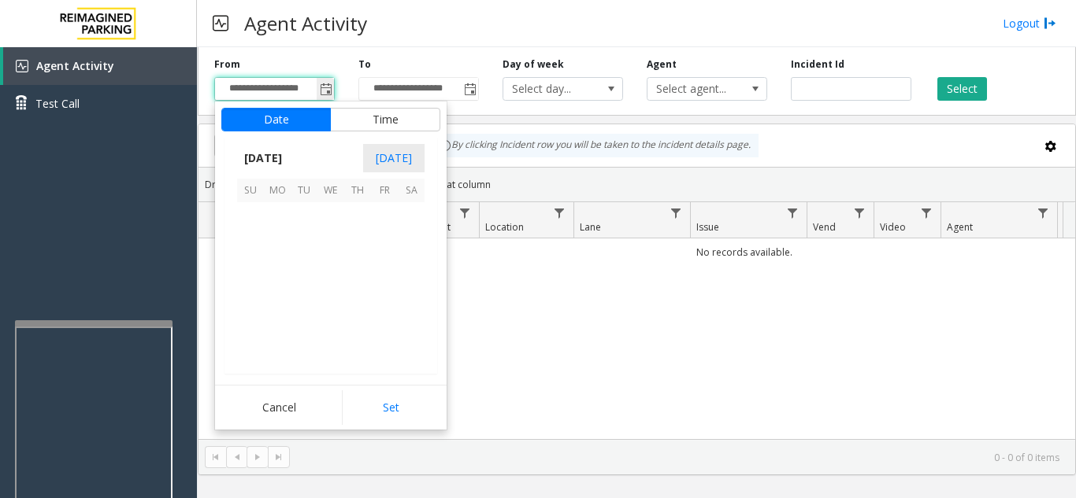
scroll to position [282583, 0]
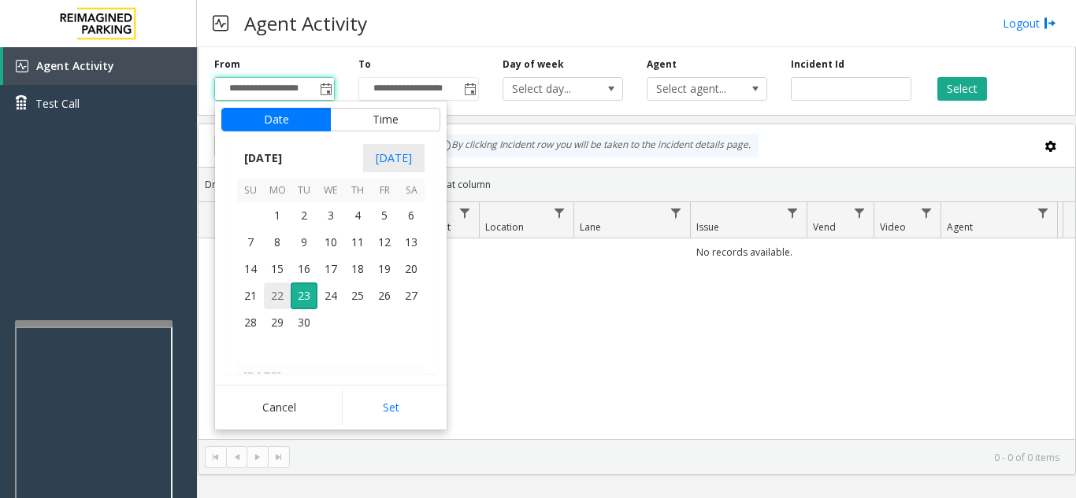
click at [279, 296] on span "22" at bounding box center [277, 296] width 27 height 27
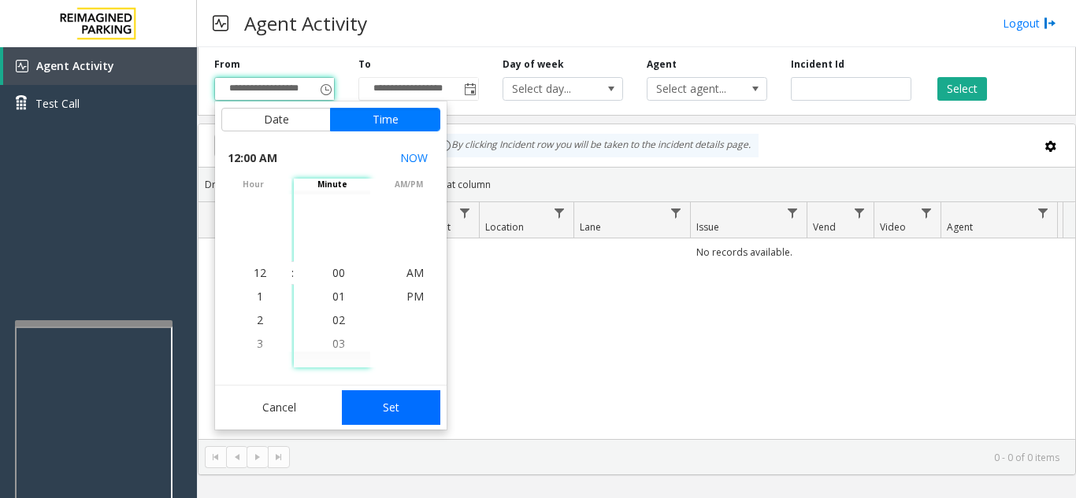
click at [398, 409] on button "Set" at bounding box center [391, 408] width 99 height 35
type input "**********"
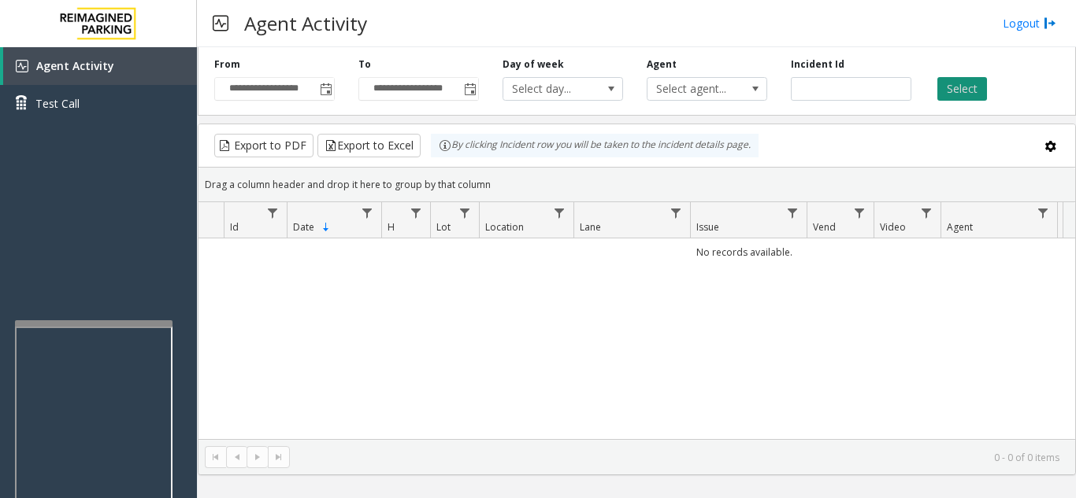
click at [944, 91] on button "Select" at bounding box center [962, 89] width 50 height 24
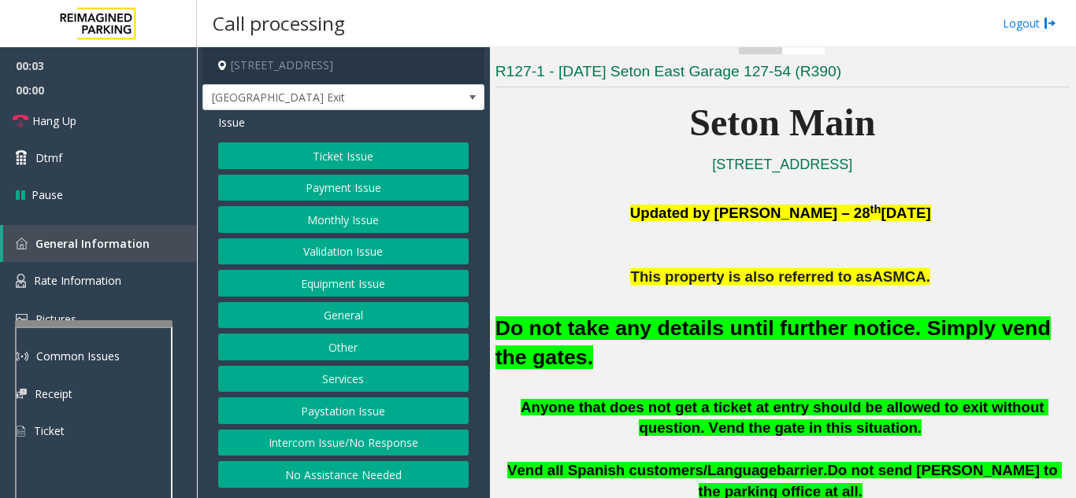
scroll to position [315, 0]
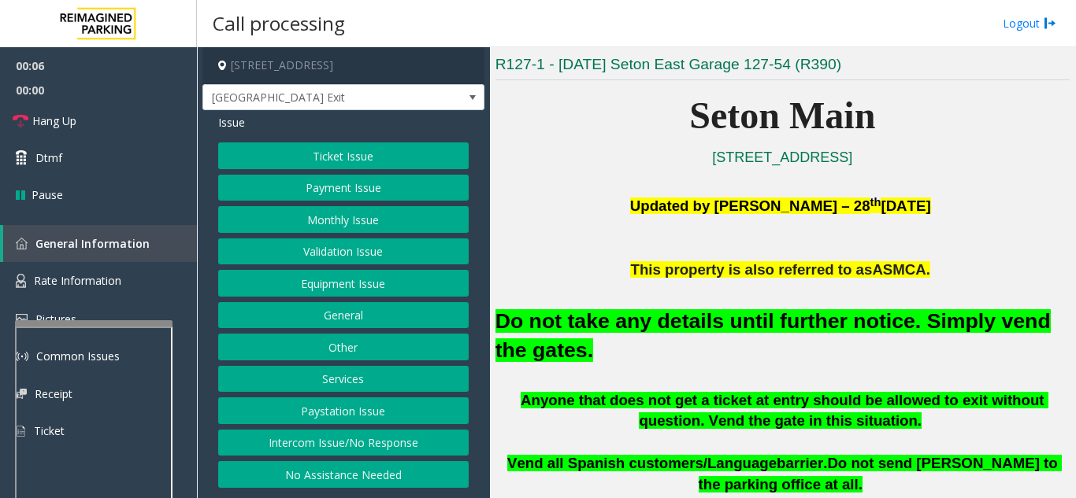
click at [368, 226] on button "Monthly Issue" at bounding box center [343, 219] width 250 height 27
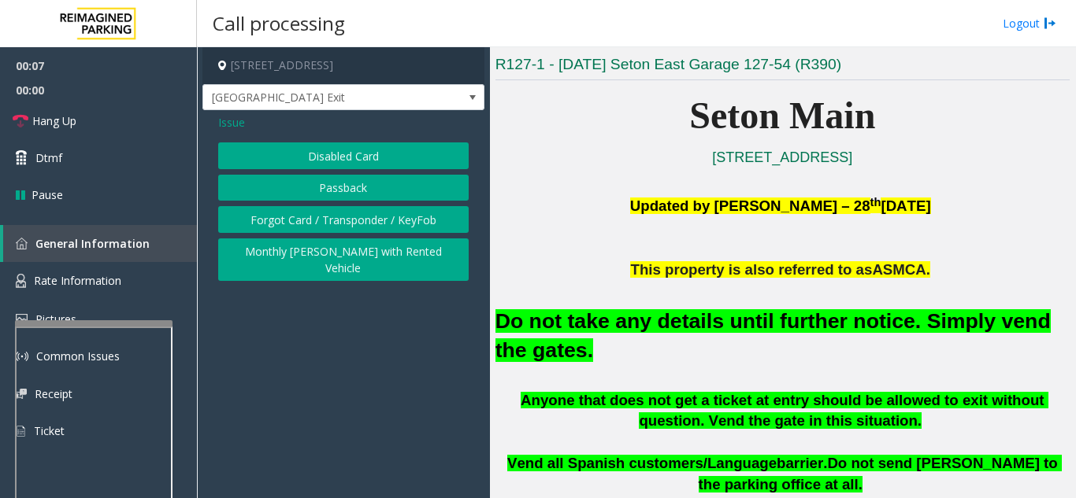
click at [363, 161] on button "Disabled Card" at bounding box center [343, 156] width 250 height 27
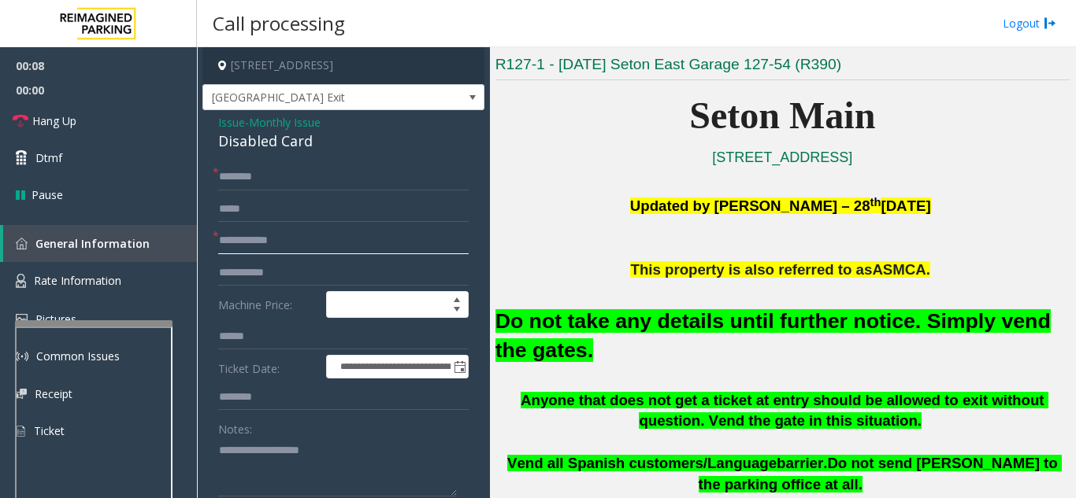
click at [310, 242] on input "text" at bounding box center [343, 241] width 250 height 27
type input "**"
click at [331, 177] on input "text" at bounding box center [343, 177] width 250 height 27
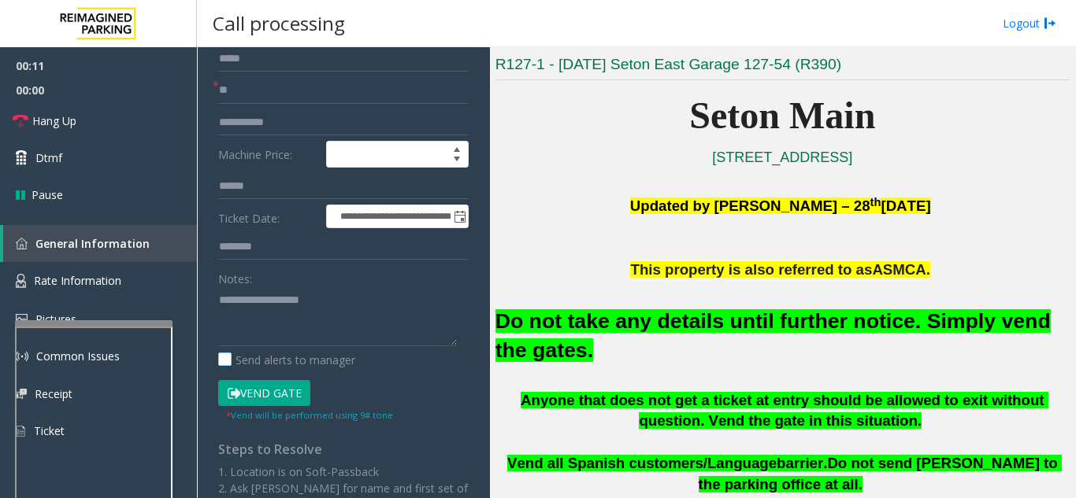
scroll to position [157, 0]
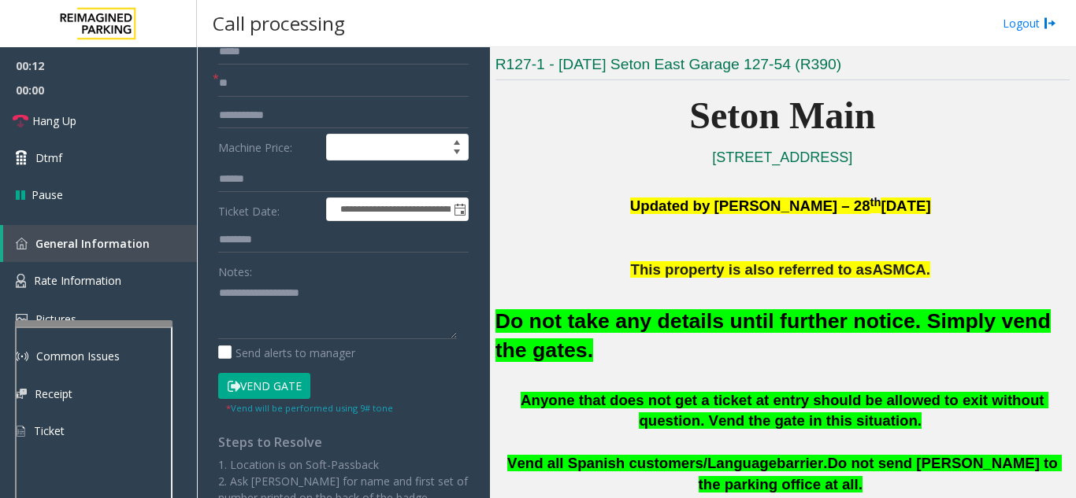
type input "**"
click at [281, 386] on button "Vend Gate" at bounding box center [264, 386] width 92 height 27
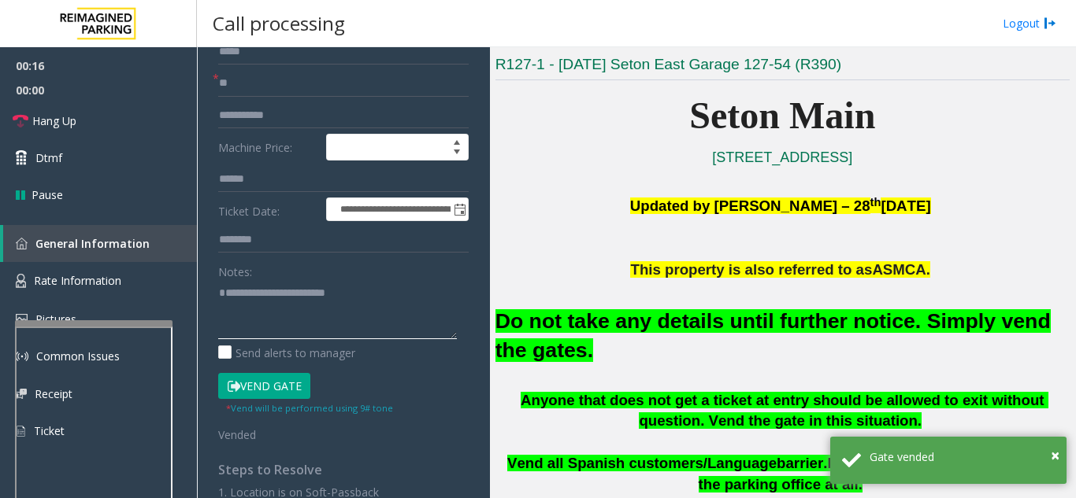
click at [392, 285] on textarea at bounding box center [337, 309] width 239 height 59
type textarea "**********"
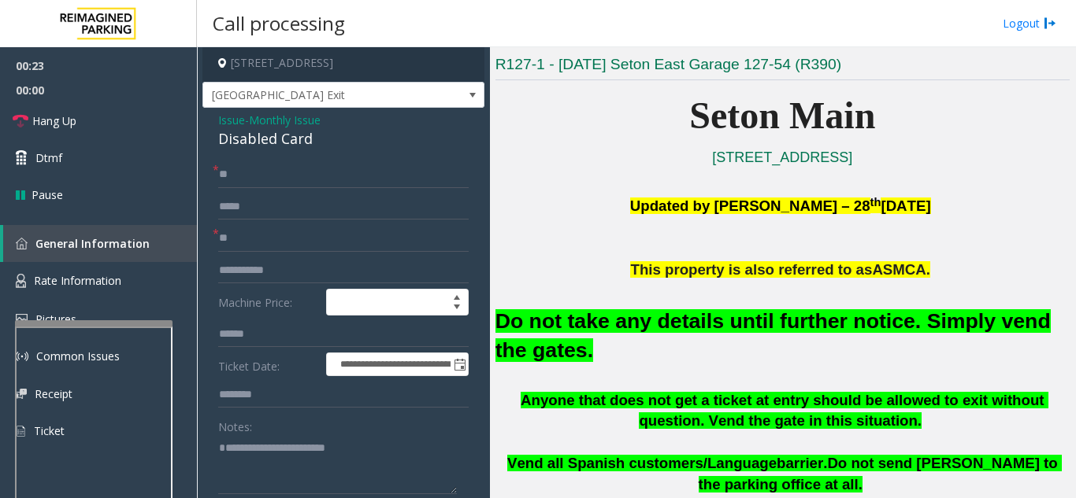
scroll to position [0, 0]
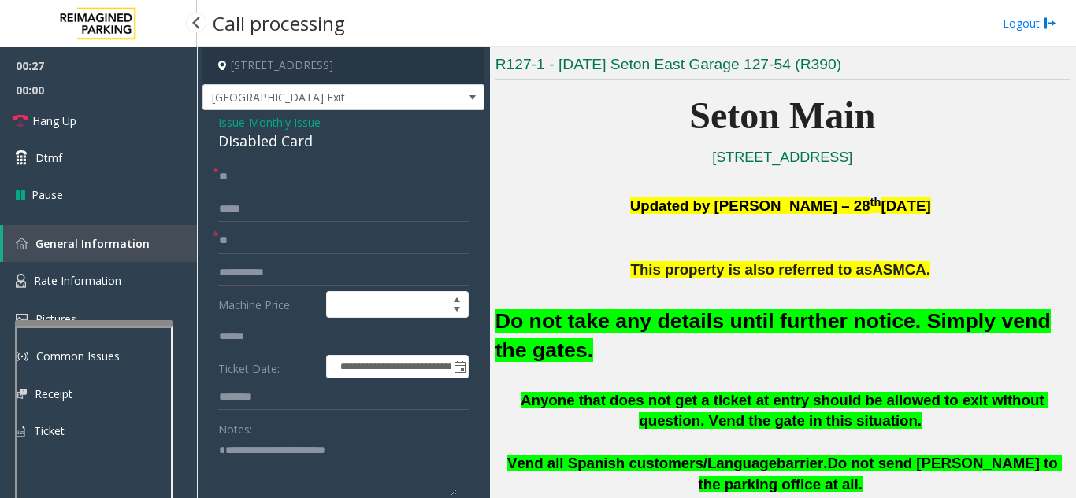
click at [72, 98] on span "00:00" at bounding box center [98, 90] width 197 height 24
click at [69, 116] on span "Hang Up" at bounding box center [54, 121] width 44 height 17
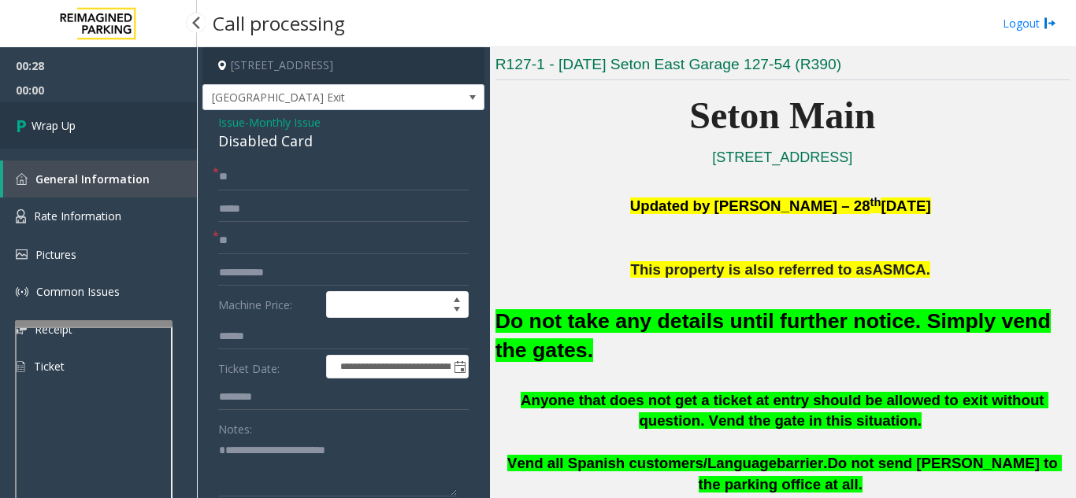
click at [114, 135] on link "Wrap Up" at bounding box center [98, 125] width 197 height 46
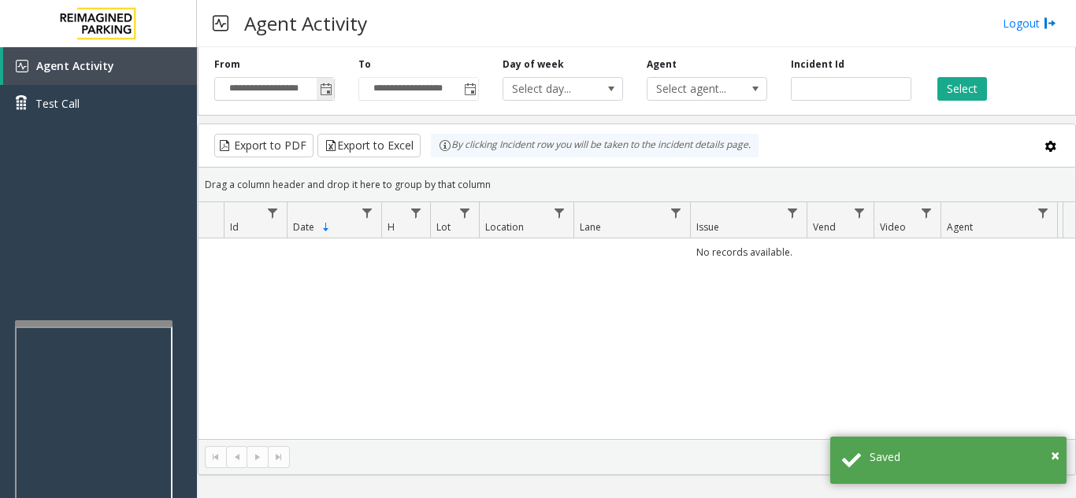
click at [323, 93] on span "Toggle popup" at bounding box center [326, 89] width 13 height 13
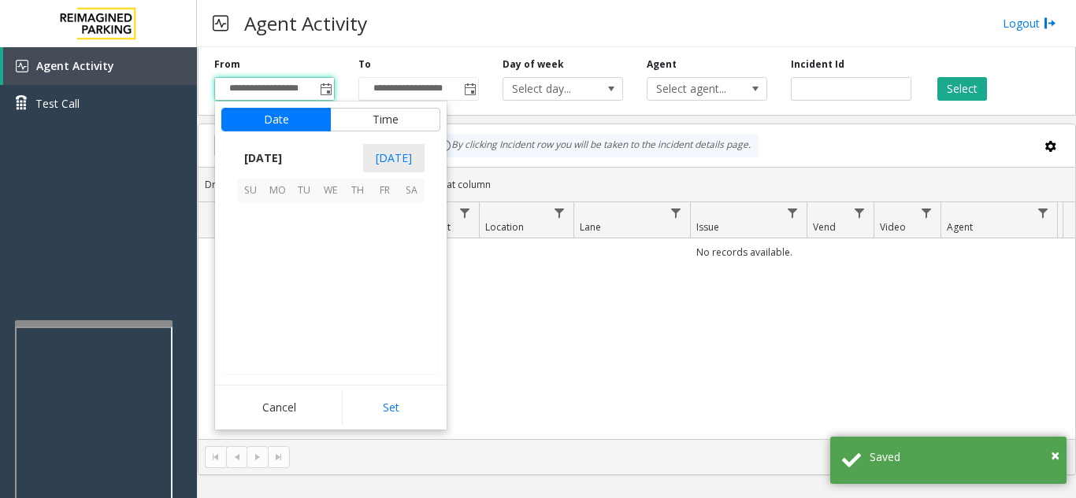
scroll to position [282583, 0]
click at [272, 295] on span "22" at bounding box center [277, 296] width 27 height 27
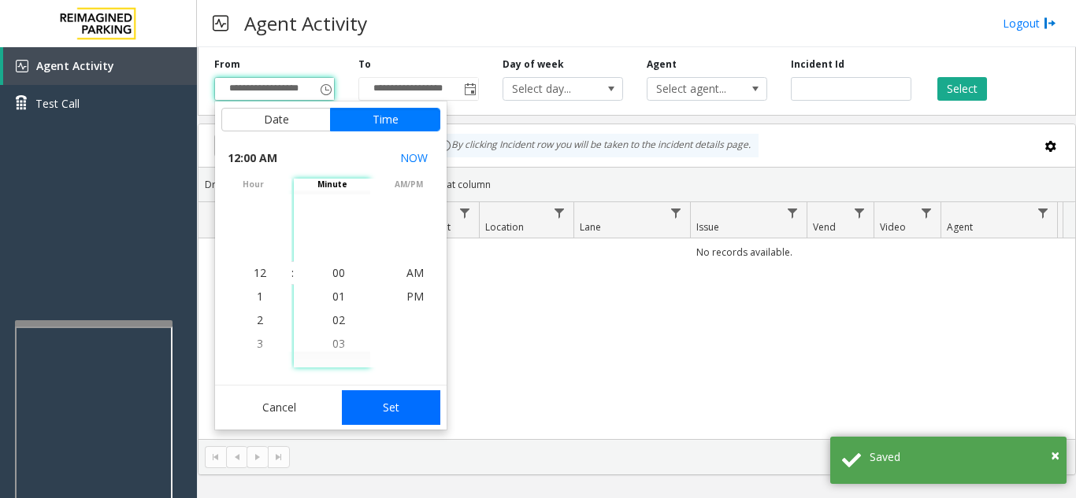
click at [389, 404] on button "Set" at bounding box center [391, 408] width 99 height 35
type input "**********"
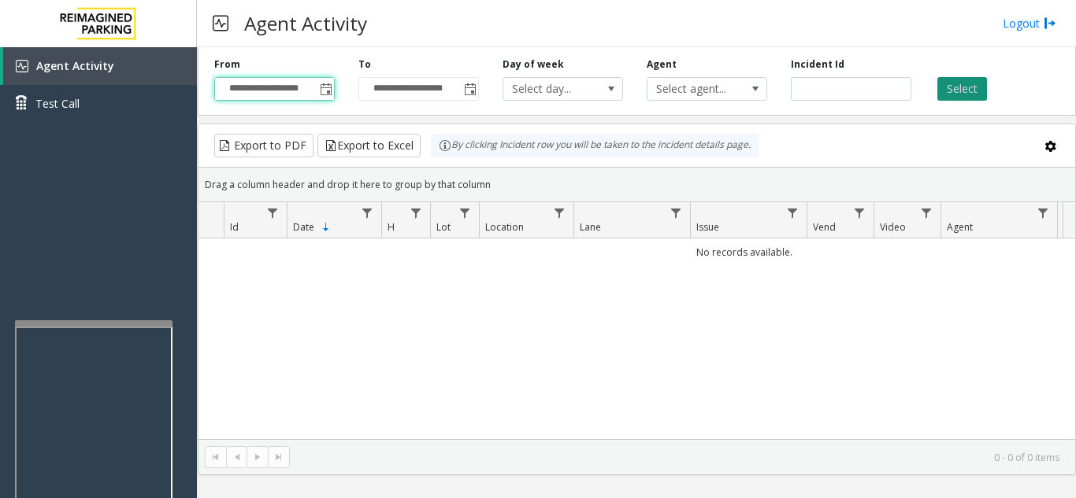
click at [961, 87] on button "Select" at bounding box center [962, 89] width 50 height 24
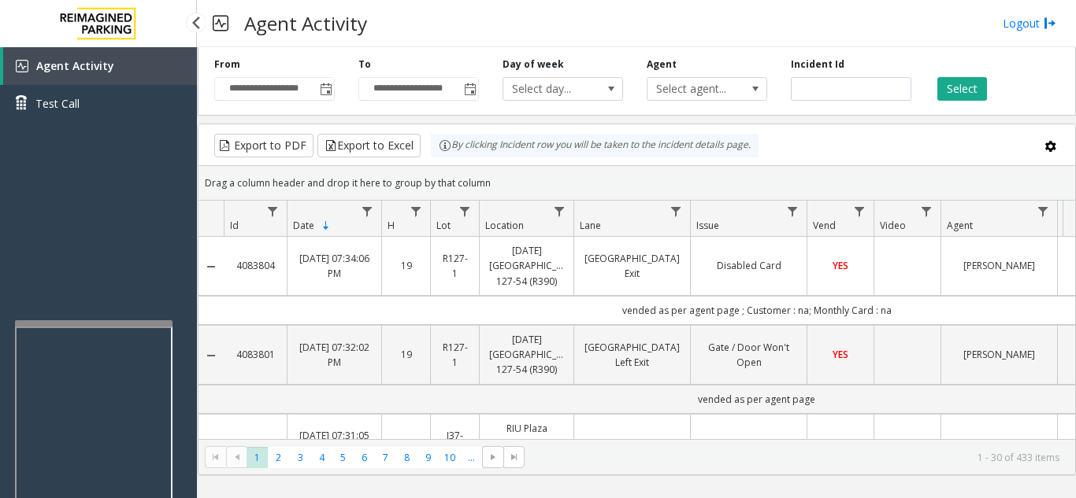
click at [126, 271] on div "Agent Activity Test Call" at bounding box center [98, 296] width 197 height 498
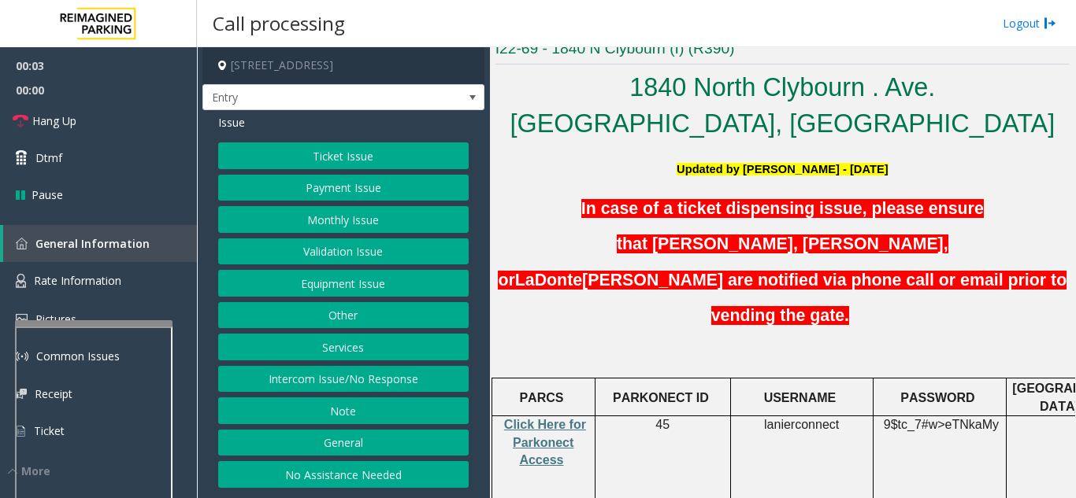
scroll to position [394, 0]
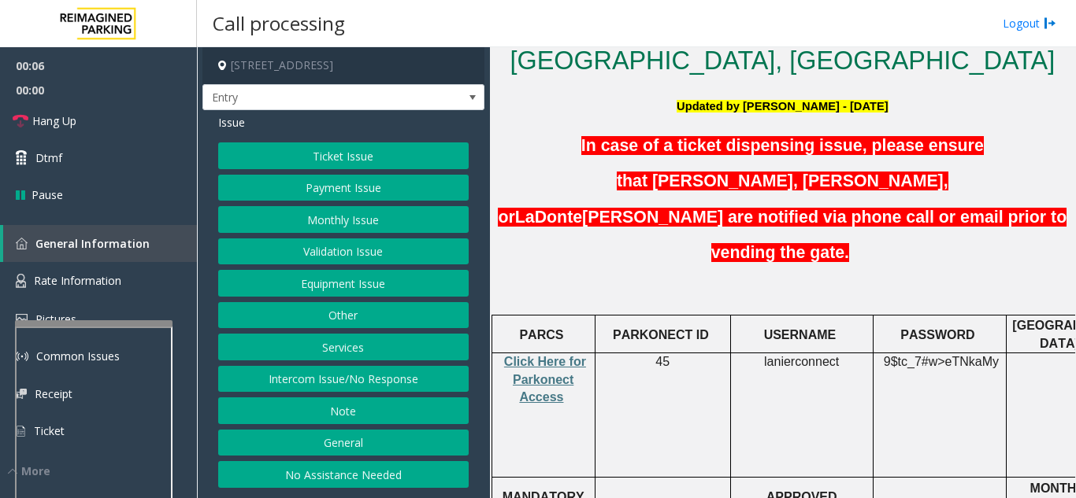
click at [329, 476] on button "No Assistance Needed" at bounding box center [343, 474] width 250 height 27
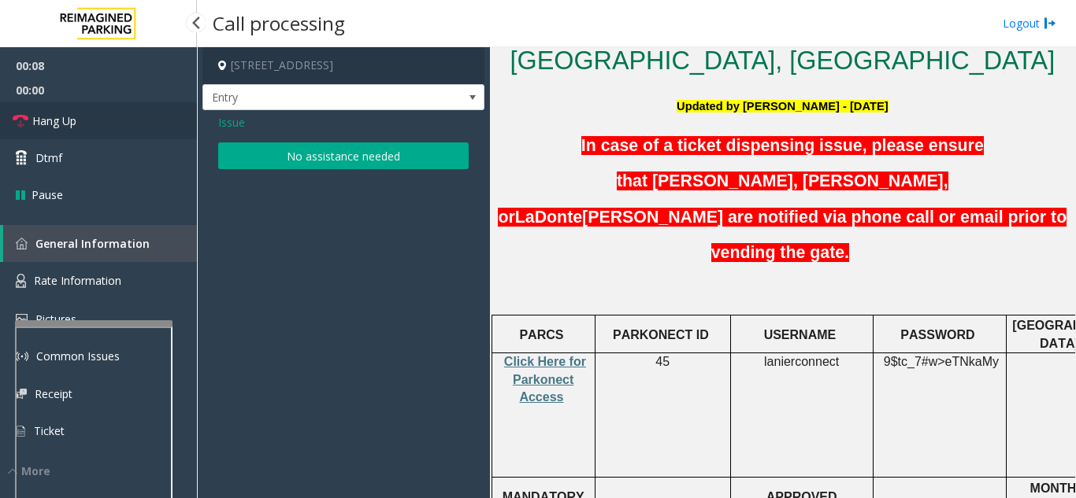
click at [124, 124] on link "Hang Up" at bounding box center [98, 120] width 197 height 37
click at [321, 157] on button "No assistance needed" at bounding box center [343, 156] width 250 height 27
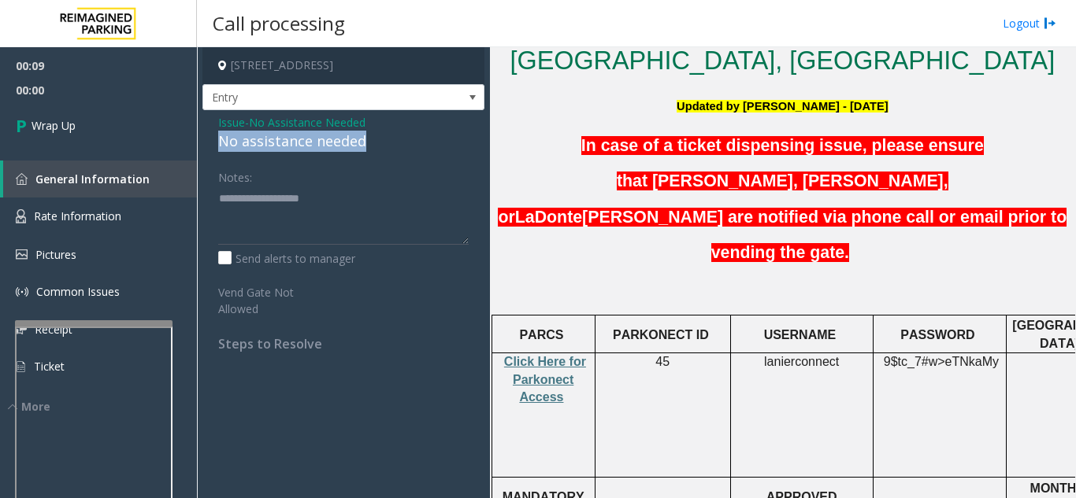
drag, startPoint x: 210, startPoint y: 143, endPoint x: 376, endPoint y: 146, distance: 165.4
click at [376, 146] on div "Issue - No Assistance Needed No assistance needed Notes: Send alerts to manager…" at bounding box center [343, 238] width 282 height 257
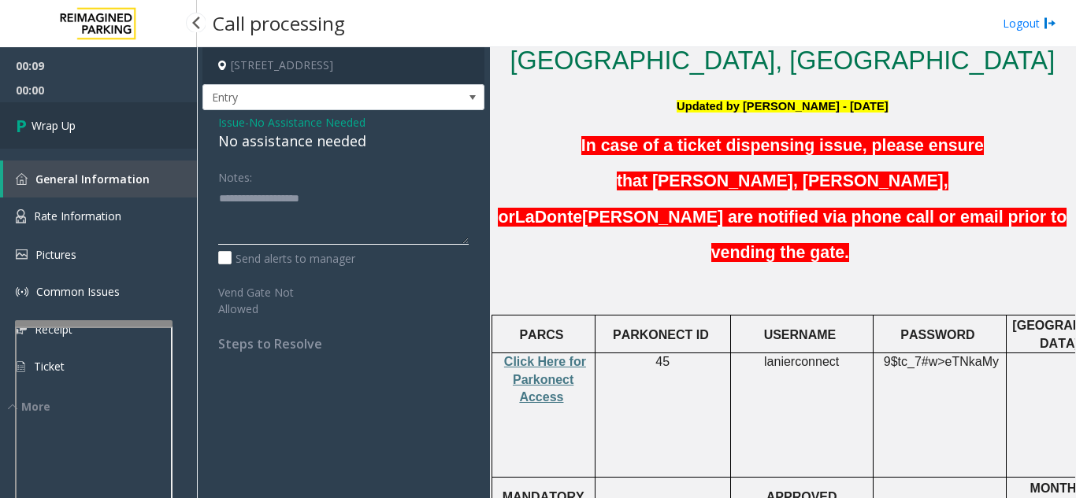
type textarea "**********"
click at [79, 130] on link "Wrap Up" at bounding box center [98, 125] width 197 height 46
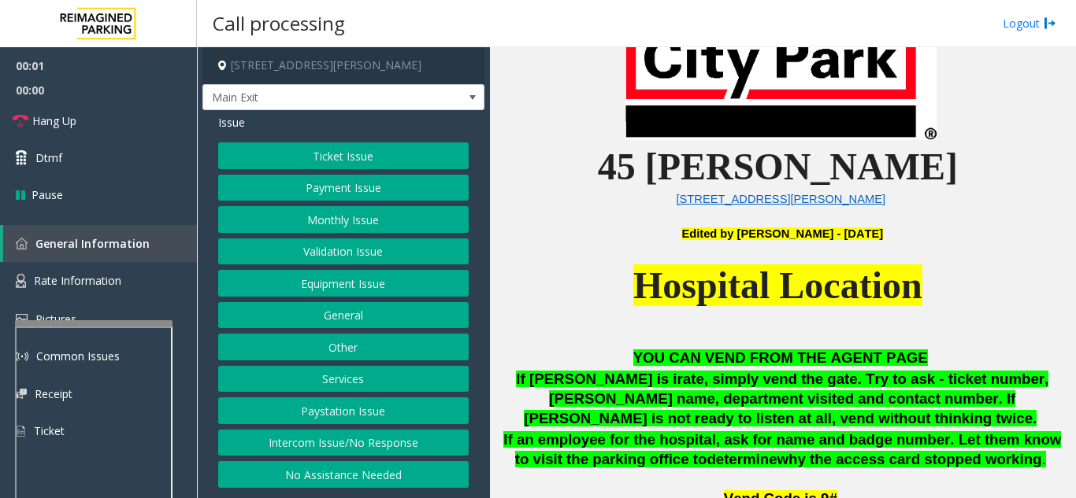
scroll to position [551, 0]
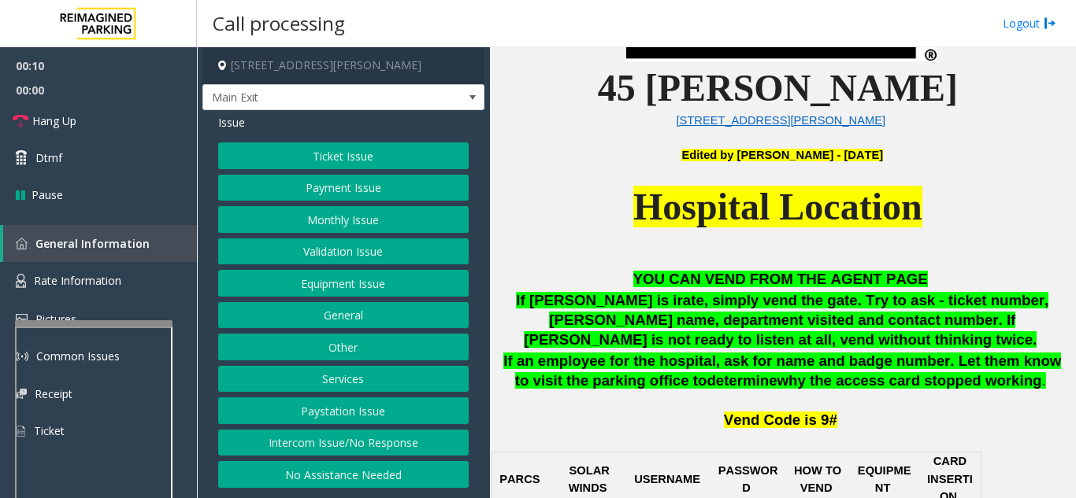
click at [385, 447] on button "Intercom Issue/No Response" at bounding box center [343, 443] width 250 height 27
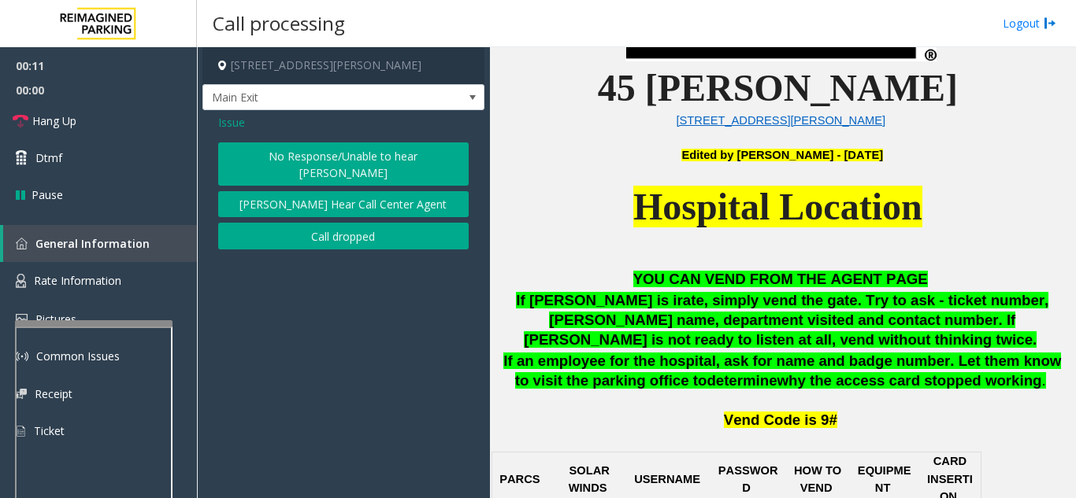
click at [347, 151] on button "No Response/Unable to hear [PERSON_NAME]" at bounding box center [343, 164] width 250 height 43
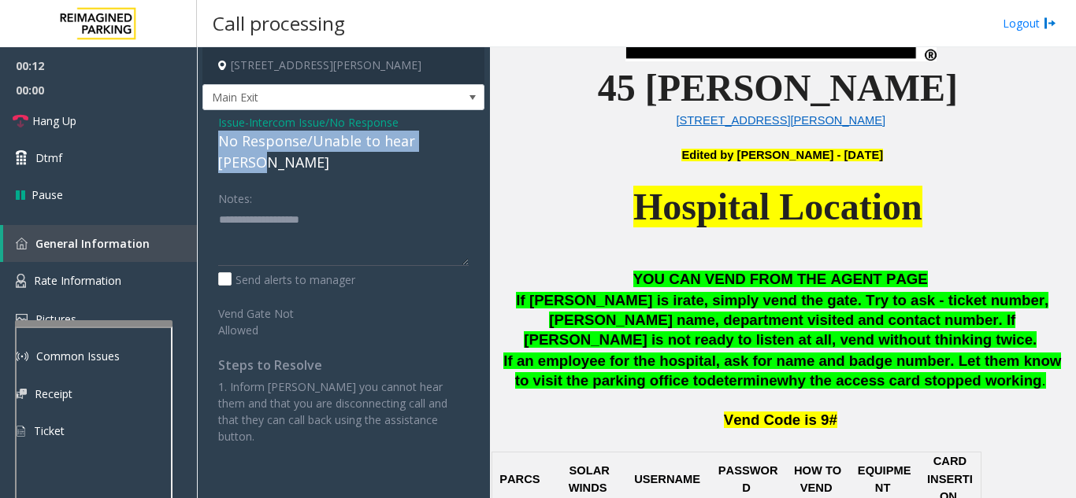
drag, startPoint x: 204, startPoint y: 144, endPoint x: 460, endPoint y: 146, distance: 255.9
click at [460, 146] on div "Issue - Intercom Issue/No Response No Response/Unable to hear [PERSON_NAME] Not…" at bounding box center [343, 285] width 282 height 350
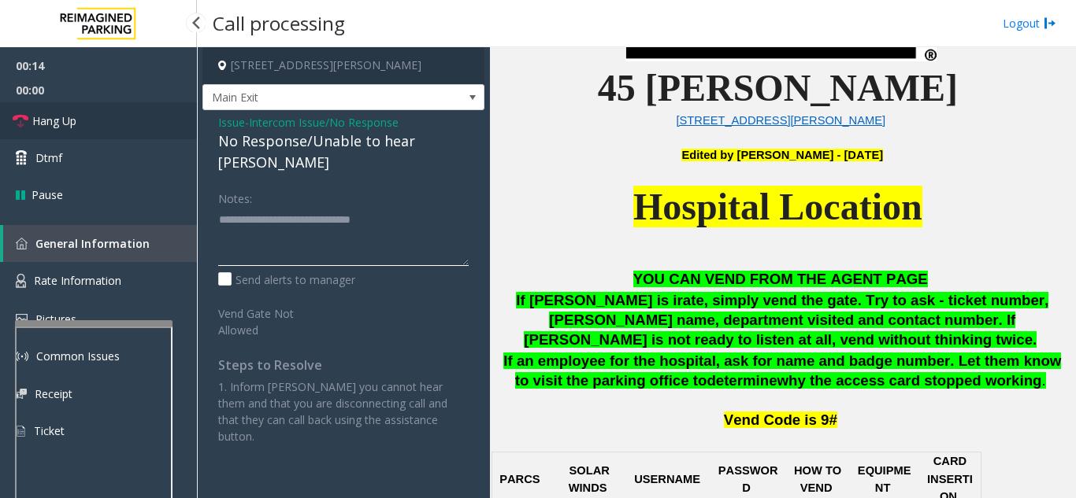
type textarea "**********"
click at [112, 129] on link "Hang Up" at bounding box center [98, 120] width 197 height 37
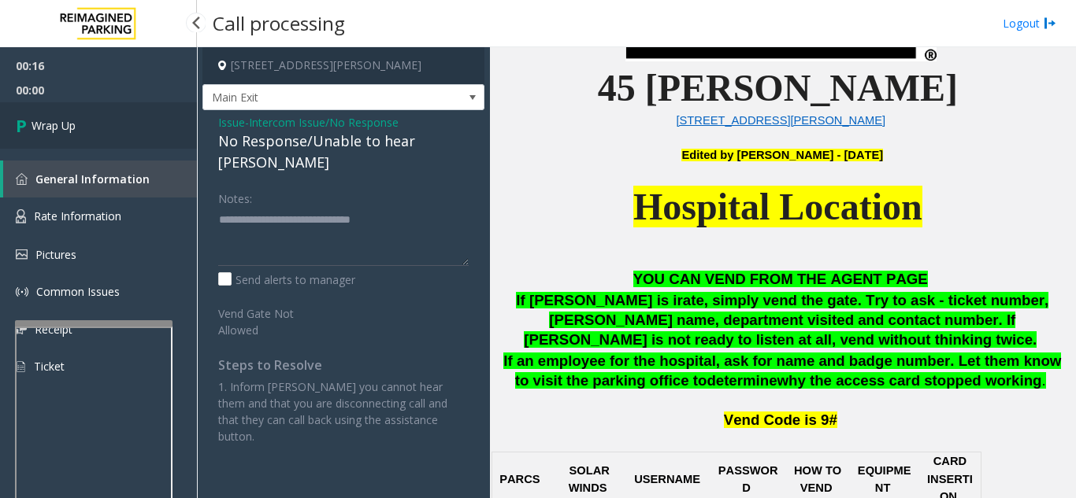
click at [112, 129] on link "Wrap Up" at bounding box center [98, 125] width 197 height 46
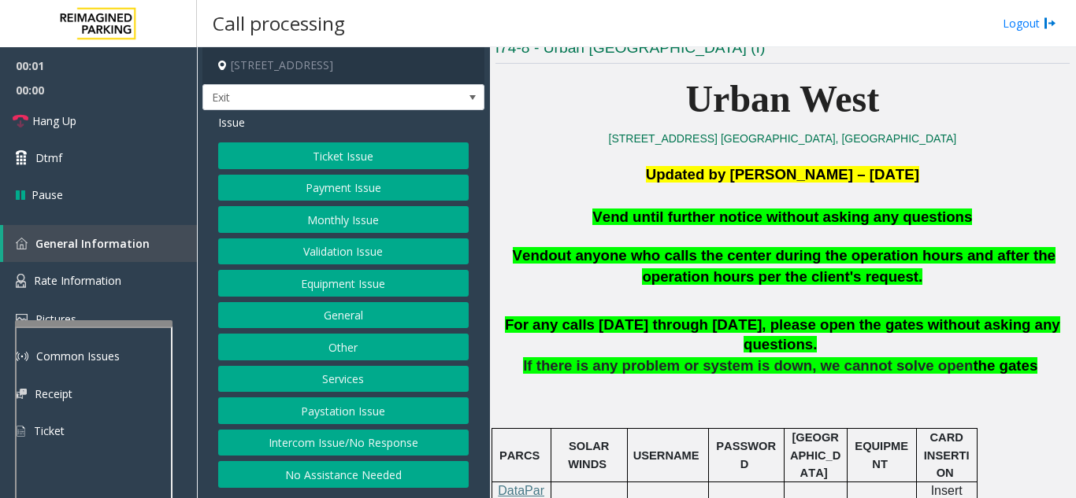
scroll to position [394, 0]
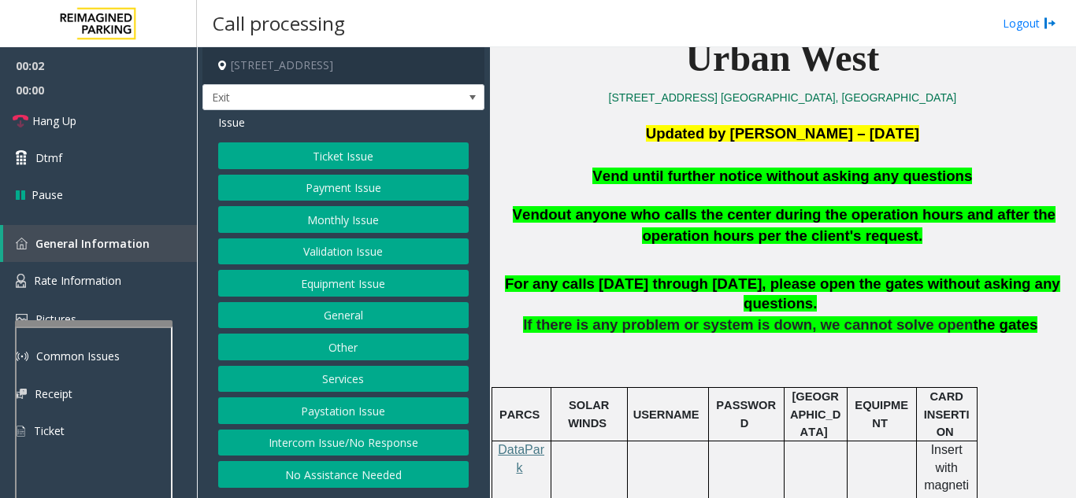
click at [336, 276] on button "Equipment Issue" at bounding box center [343, 283] width 250 height 27
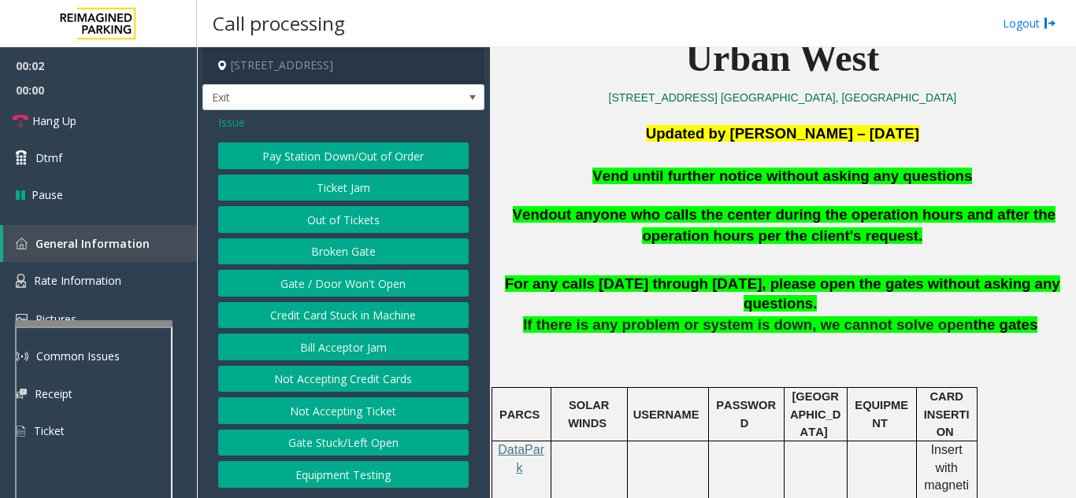
click at [336, 276] on button "Gate / Door Won't Open" at bounding box center [343, 283] width 250 height 27
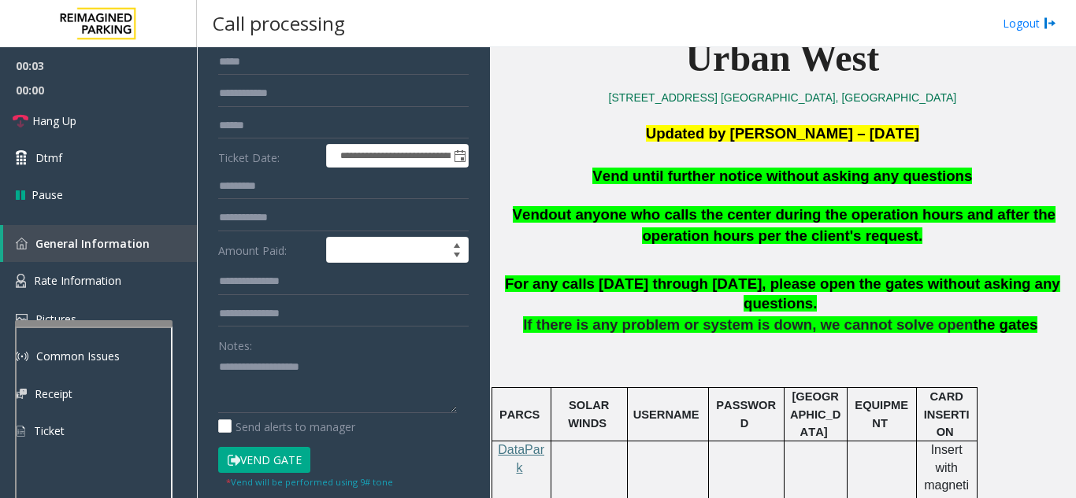
scroll to position [157, 0]
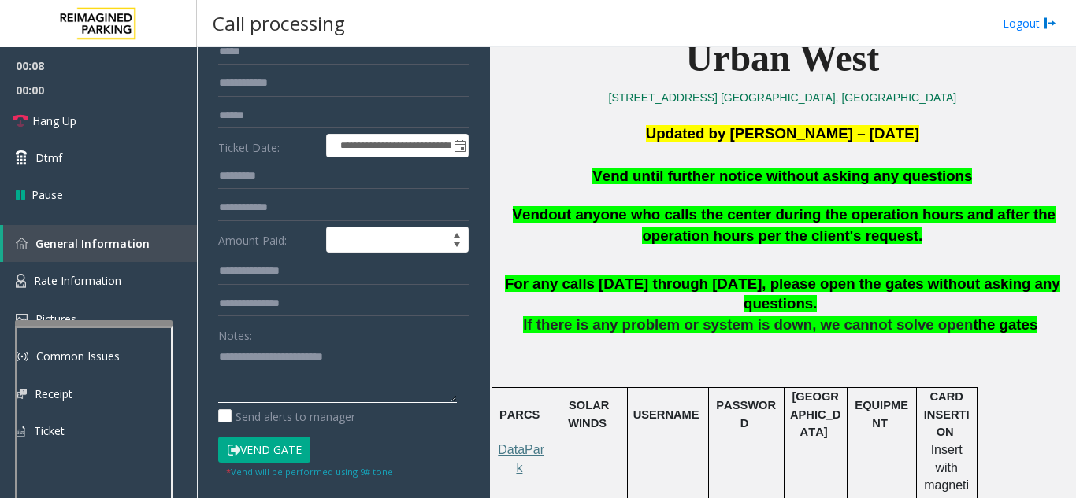
click at [417, 359] on textarea at bounding box center [337, 373] width 239 height 59
type textarea "**********"
click at [265, 446] on button "Vend Gate" at bounding box center [264, 450] width 92 height 27
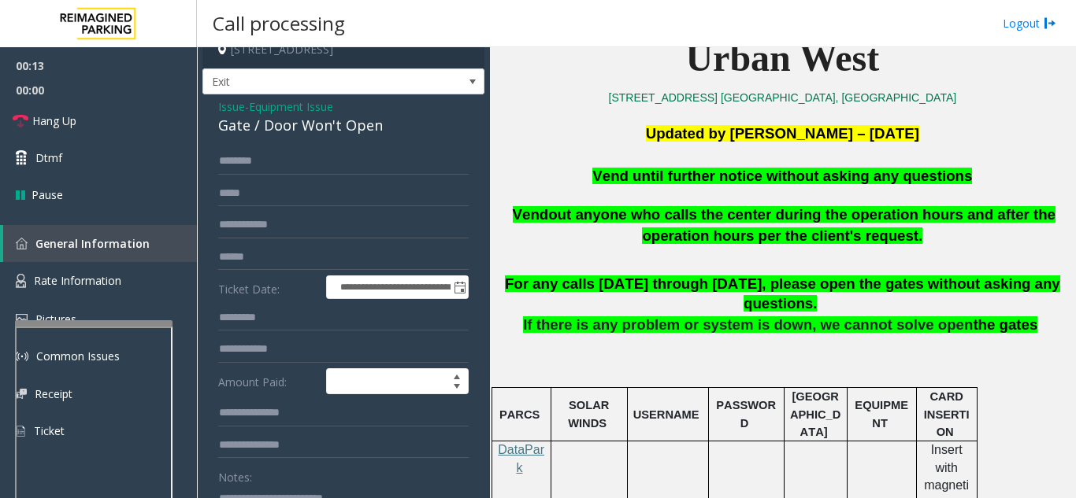
scroll to position [0, 0]
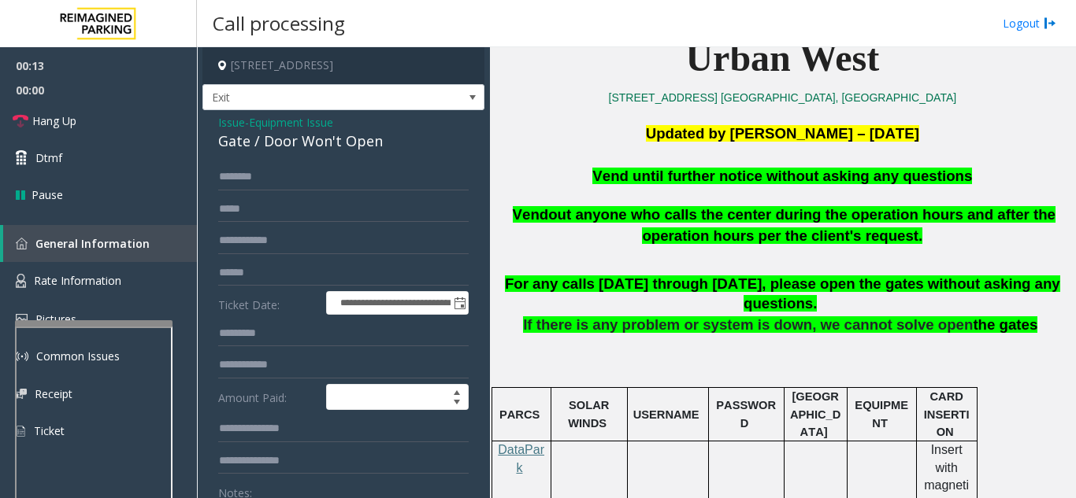
click at [221, 120] on span "Issue" at bounding box center [231, 122] width 27 height 17
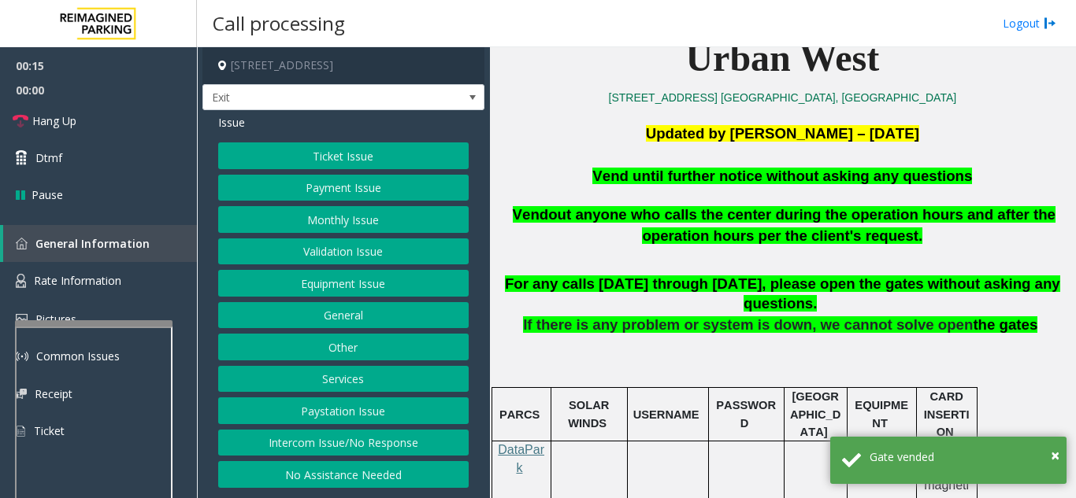
click at [328, 223] on button "Monthly Issue" at bounding box center [343, 219] width 250 height 27
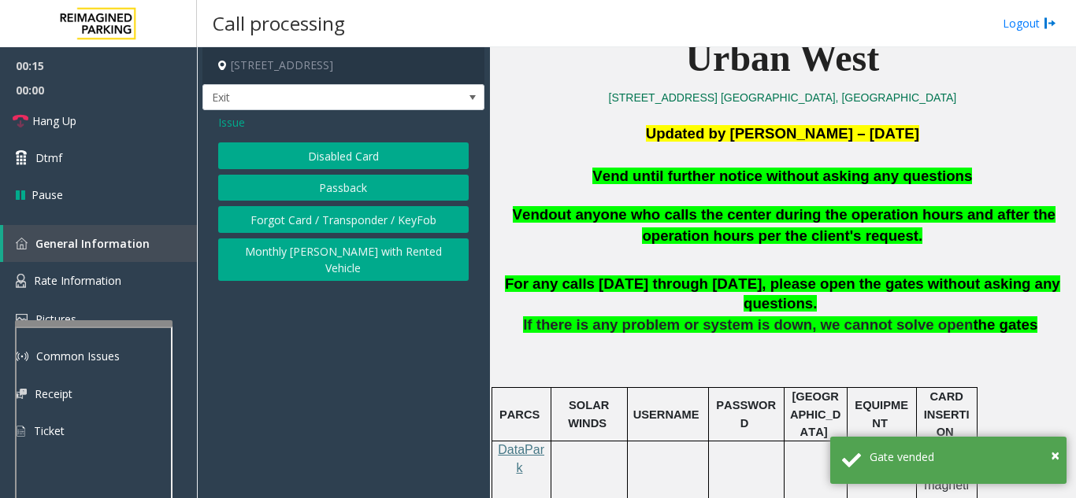
click at [331, 162] on button "Disabled Card" at bounding box center [343, 156] width 250 height 27
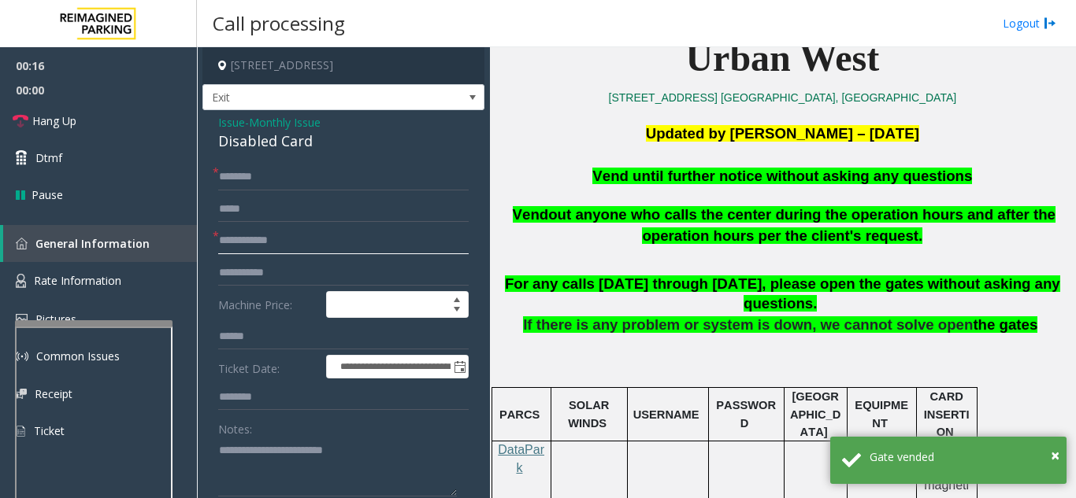
click at [296, 233] on input "text" at bounding box center [343, 241] width 250 height 27
type input "**"
click at [305, 183] on input "text" at bounding box center [343, 177] width 250 height 27
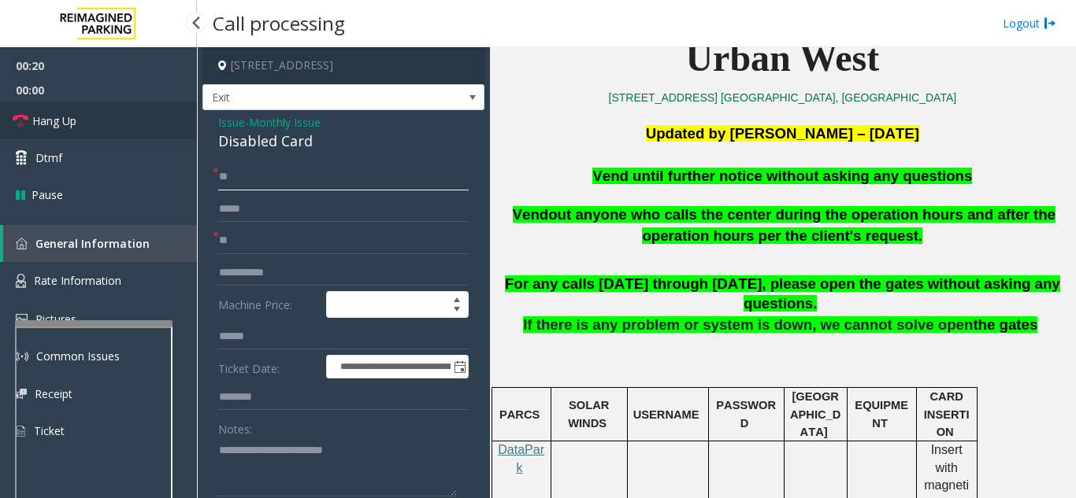
type input "**"
click at [91, 115] on link "Hang Up" at bounding box center [98, 120] width 197 height 37
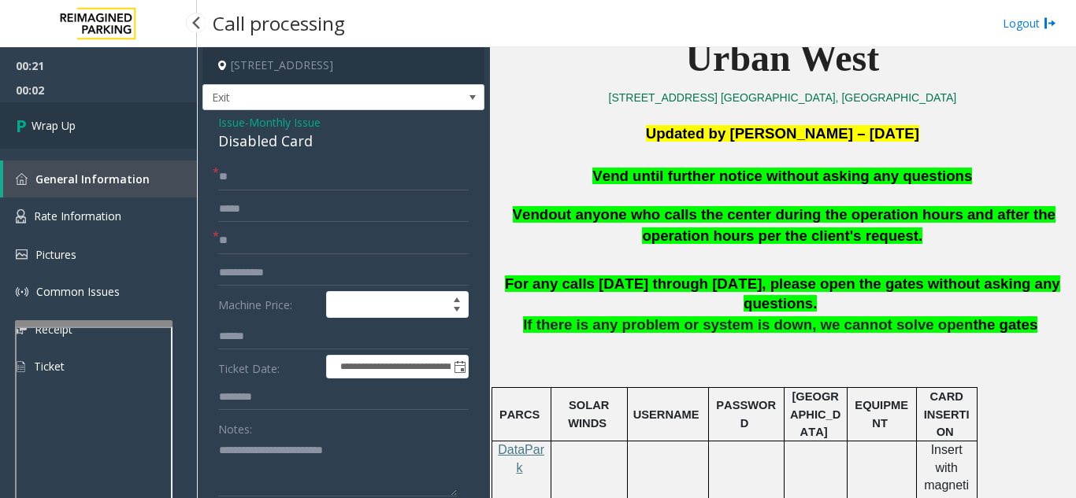
click at [100, 118] on link "Wrap Up" at bounding box center [98, 125] width 197 height 46
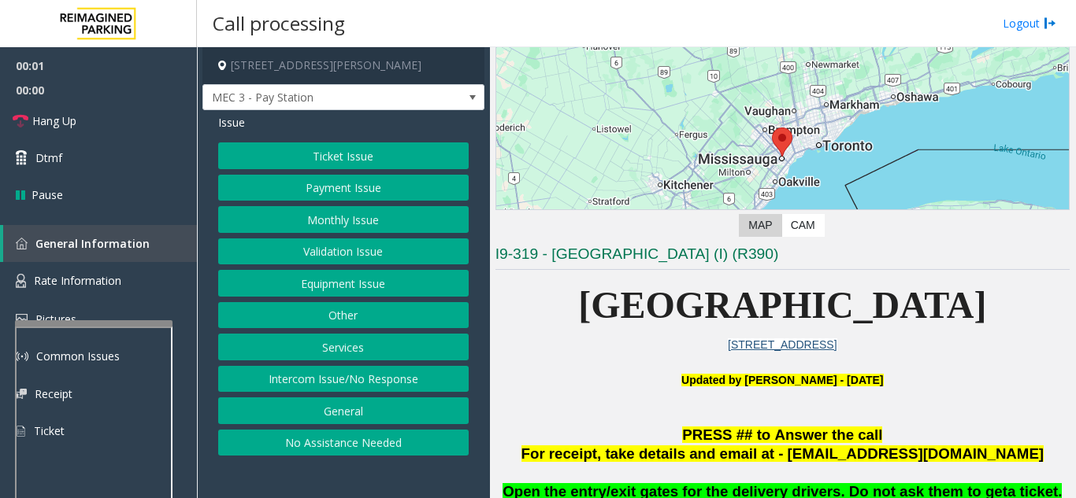
scroll to position [315, 0]
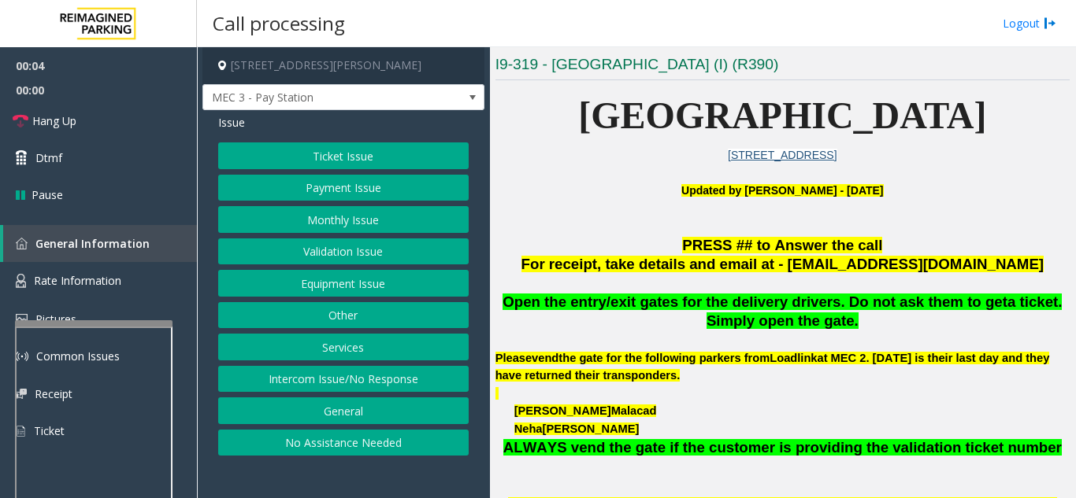
click at [343, 154] on button "Ticket Issue" at bounding box center [343, 156] width 250 height 27
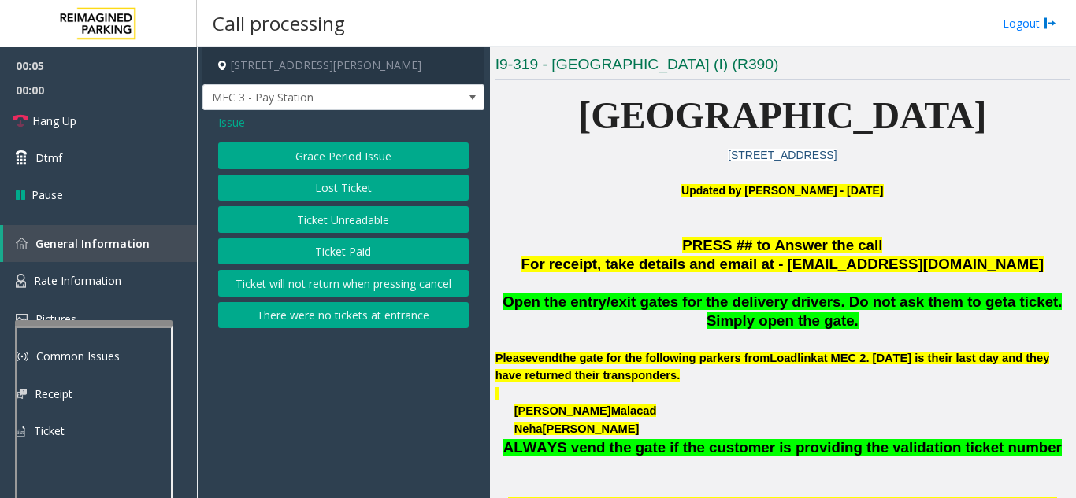
click at [353, 218] on button "Ticket Unreadable" at bounding box center [343, 219] width 250 height 27
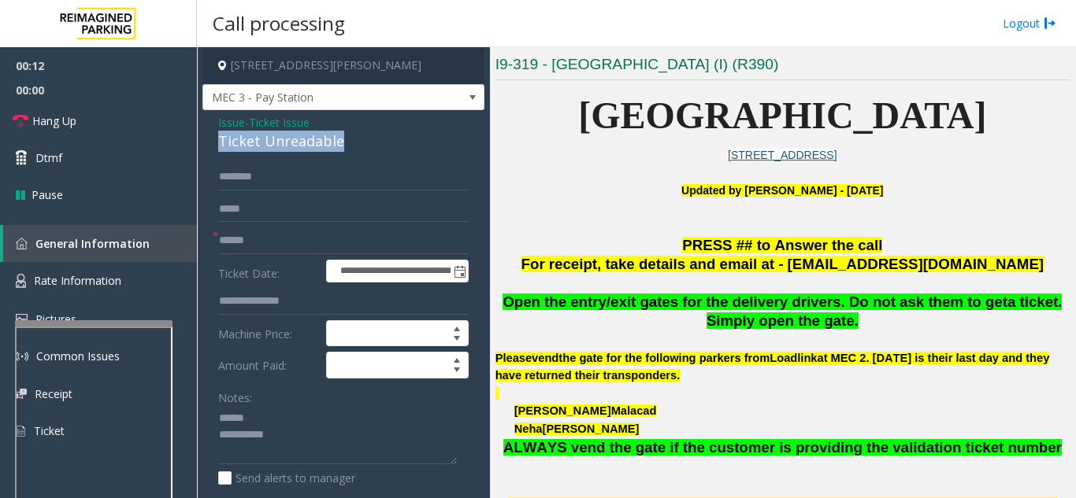
drag, startPoint x: 218, startPoint y: 135, endPoint x: 355, endPoint y: 136, distance: 137.0
click at [355, 136] on div "Ticket Unreadable" at bounding box center [343, 141] width 250 height 21
type textarea "**********"
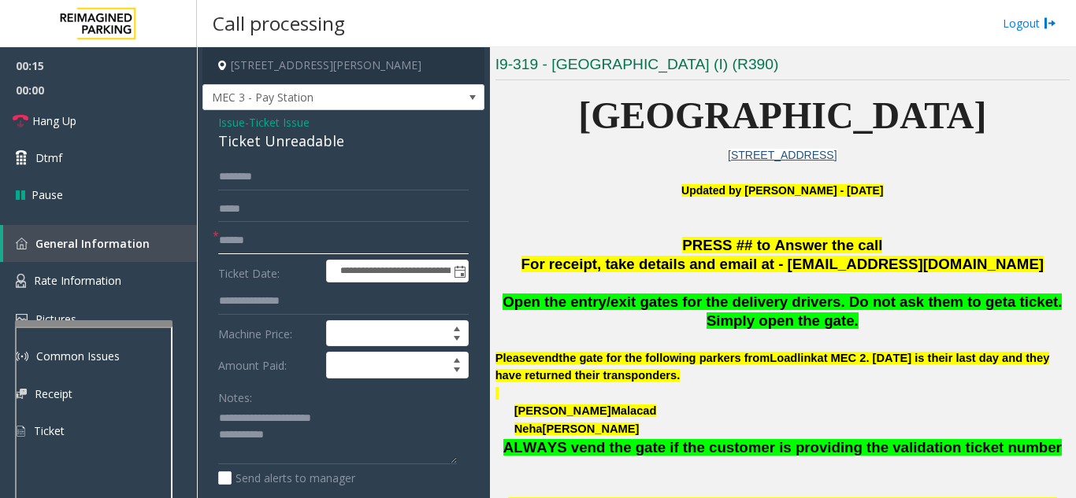
click at [293, 253] on input "text" at bounding box center [343, 241] width 250 height 27
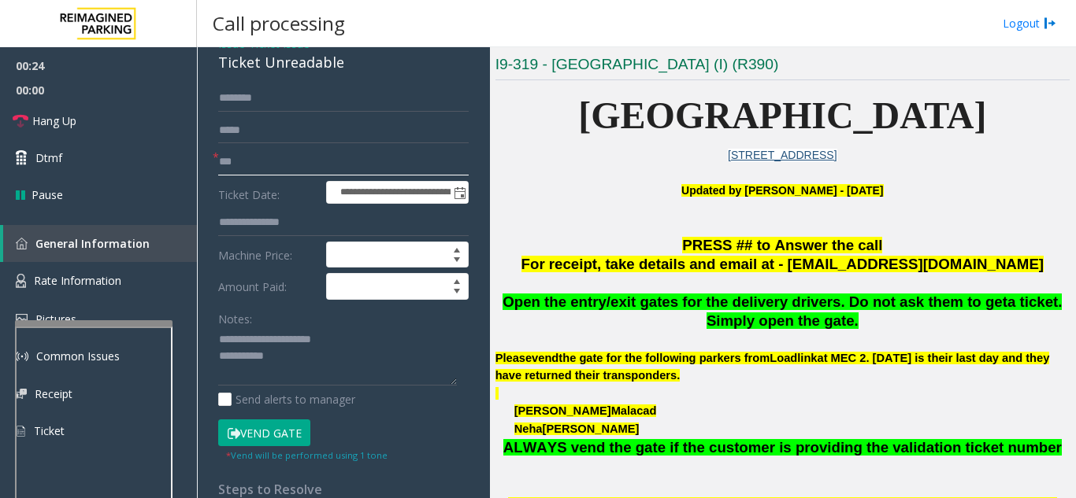
type input "**"
click at [302, 365] on textarea at bounding box center [337, 357] width 239 height 59
click at [128, 120] on link "Hang Up" at bounding box center [98, 120] width 197 height 37
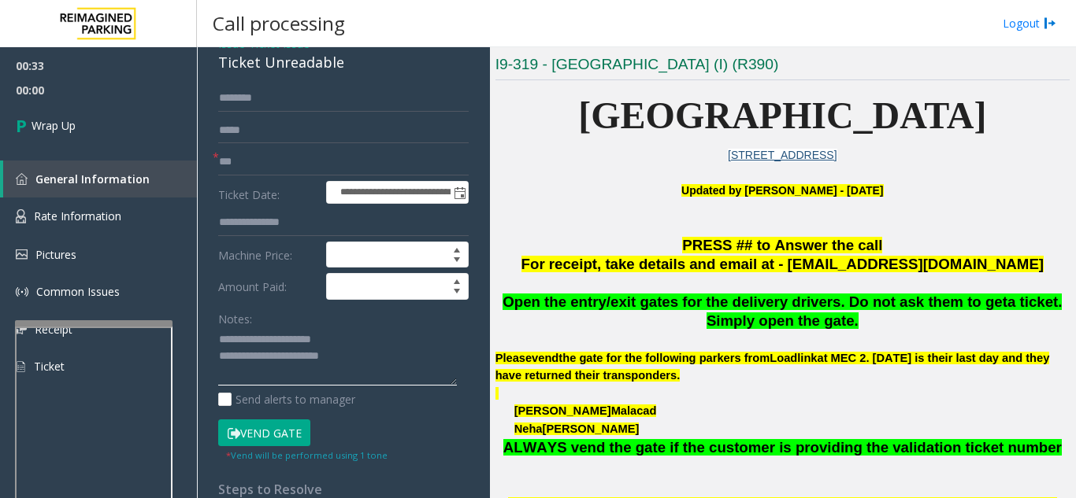
click at [411, 354] on textarea at bounding box center [337, 357] width 239 height 59
type textarea "**********"
click at [68, 142] on link "Wrap Up" at bounding box center [98, 125] width 197 height 46
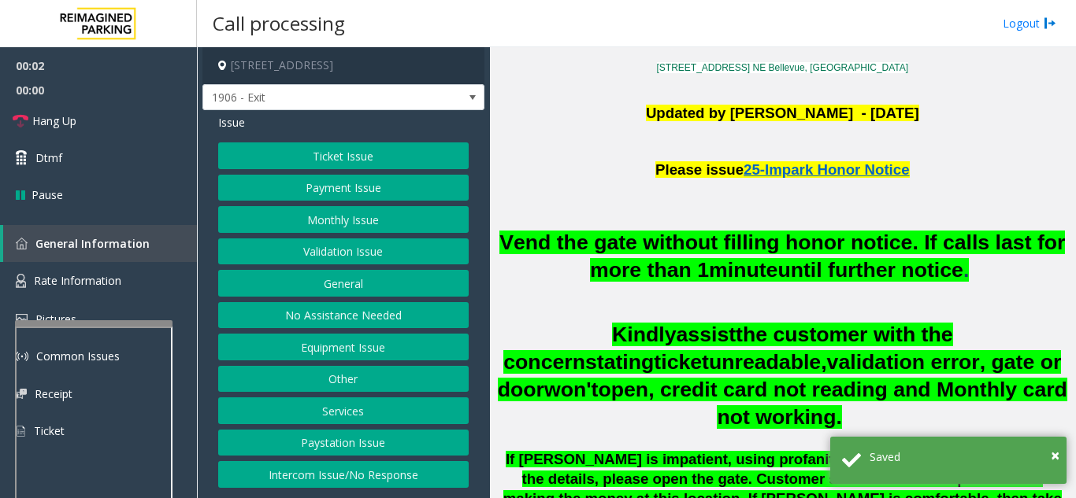
scroll to position [472, 0]
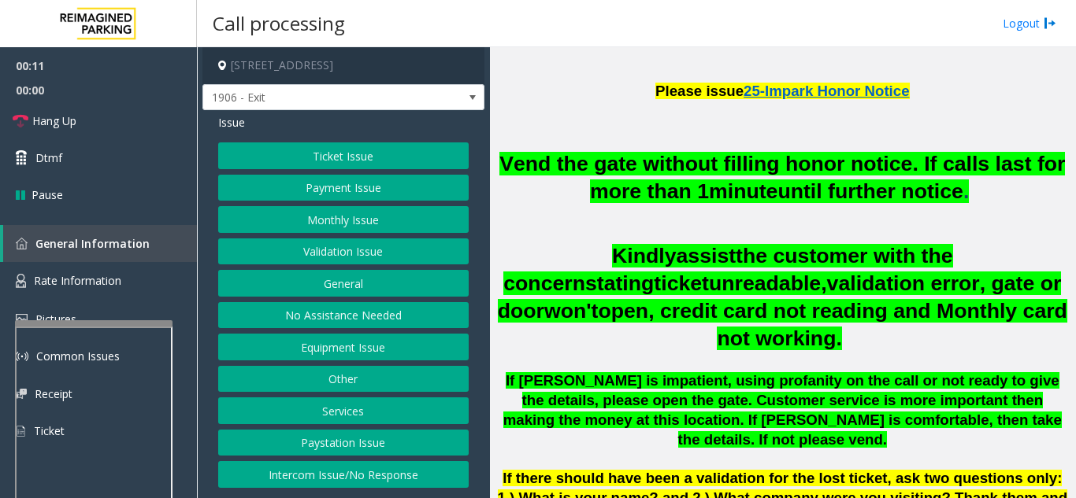
click at [338, 473] on button "Intercom Issue/No Response" at bounding box center [343, 474] width 250 height 27
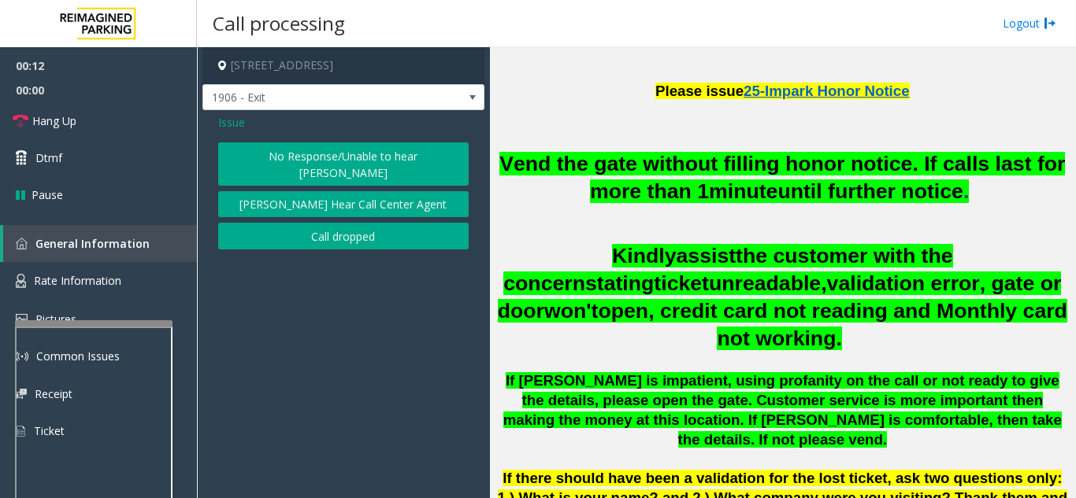
click at [306, 155] on button "No Response/Unable to hear [PERSON_NAME]" at bounding box center [343, 164] width 250 height 43
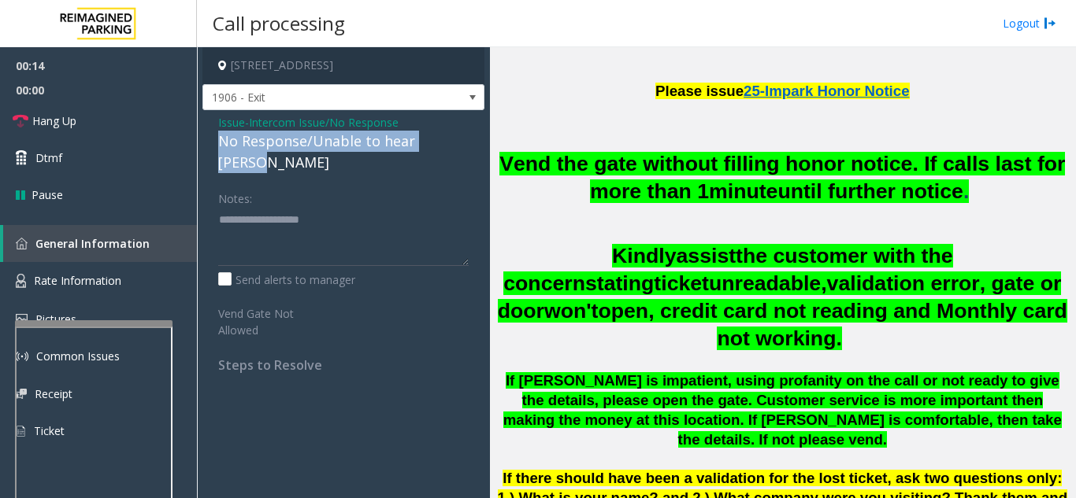
drag, startPoint x: 217, startPoint y: 142, endPoint x: 465, endPoint y: 141, distance: 248.0
click at [465, 141] on div "Issue - Intercom Issue/No Response No Response/Unable to hear [PERSON_NAME] Not…" at bounding box center [343, 249] width 282 height 279
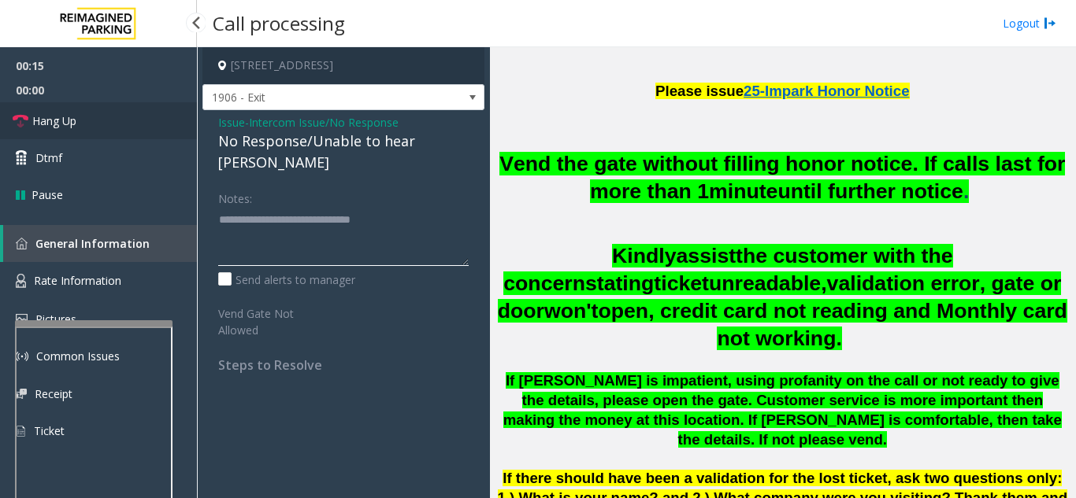
type textarea "**********"
click at [121, 106] on link "Hang Up" at bounding box center [98, 120] width 197 height 37
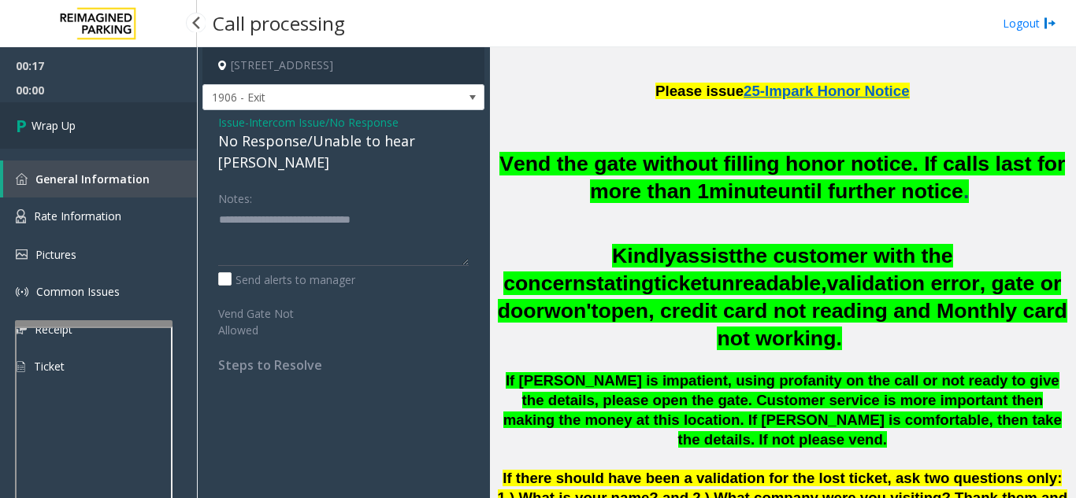
click at [146, 131] on link "Wrap Up" at bounding box center [98, 125] width 197 height 46
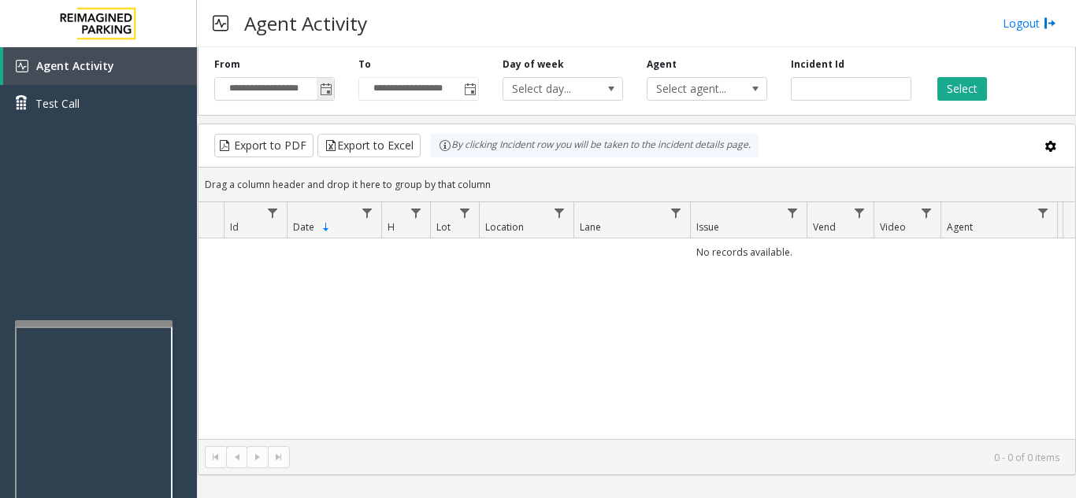
click at [331, 88] on span "Toggle popup" at bounding box center [326, 89] width 13 height 13
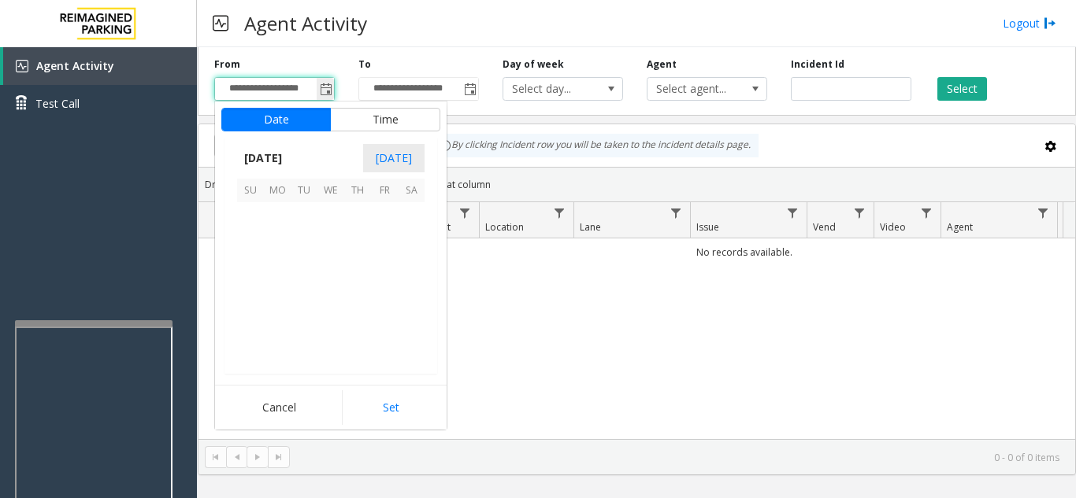
scroll to position [282583, 0]
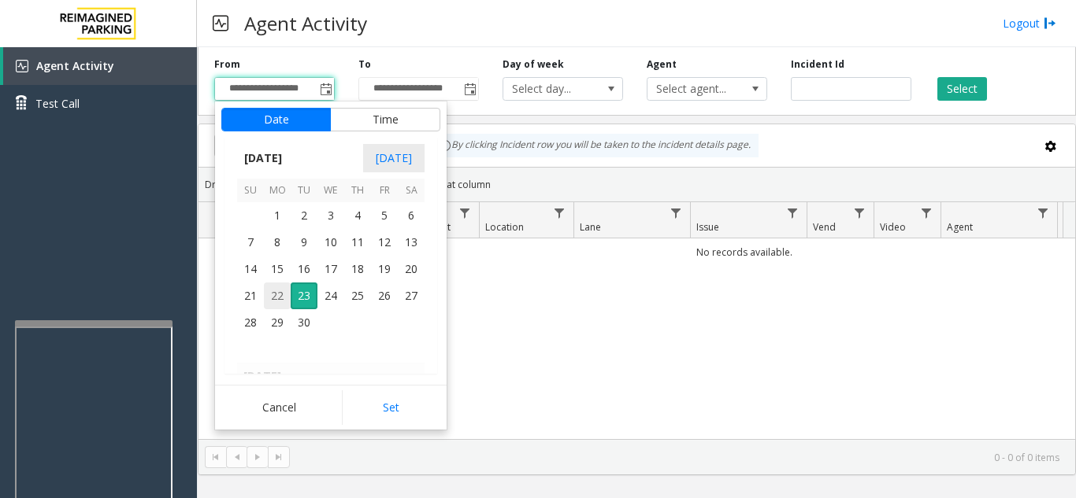
click at [278, 302] on span "22" at bounding box center [277, 296] width 27 height 27
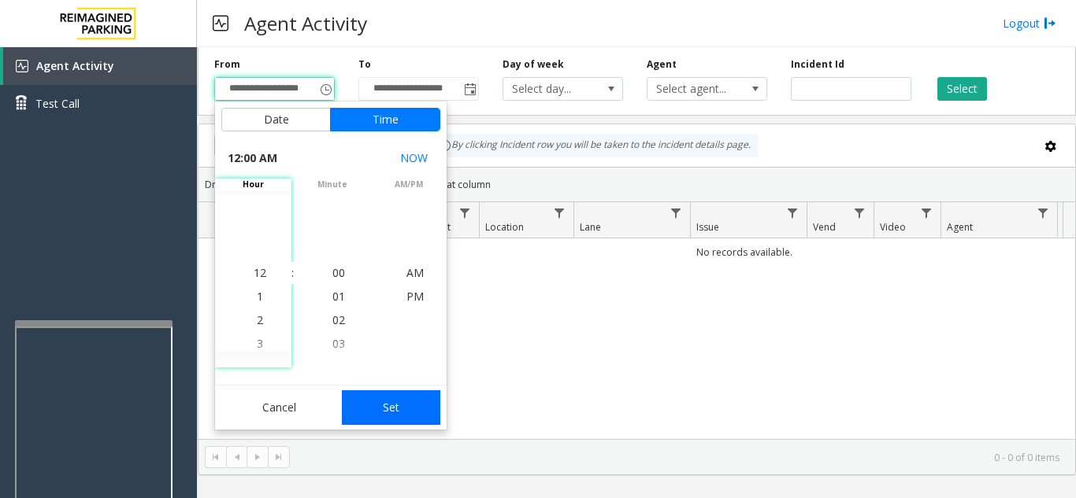
click at [367, 401] on button "Set" at bounding box center [391, 408] width 99 height 35
type input "**********"
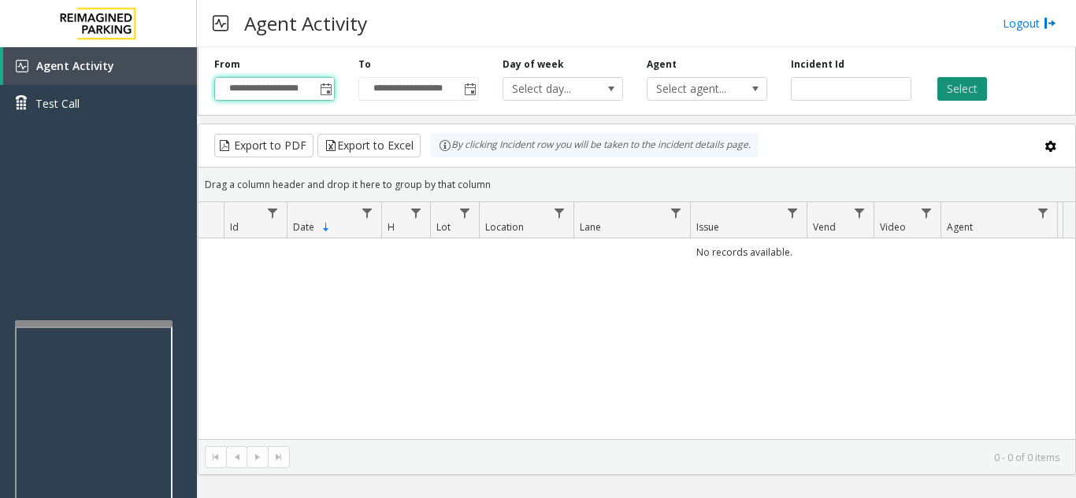
click at [954, 90] on button "Select" at bounding box center [962, 89] width 50 height 24
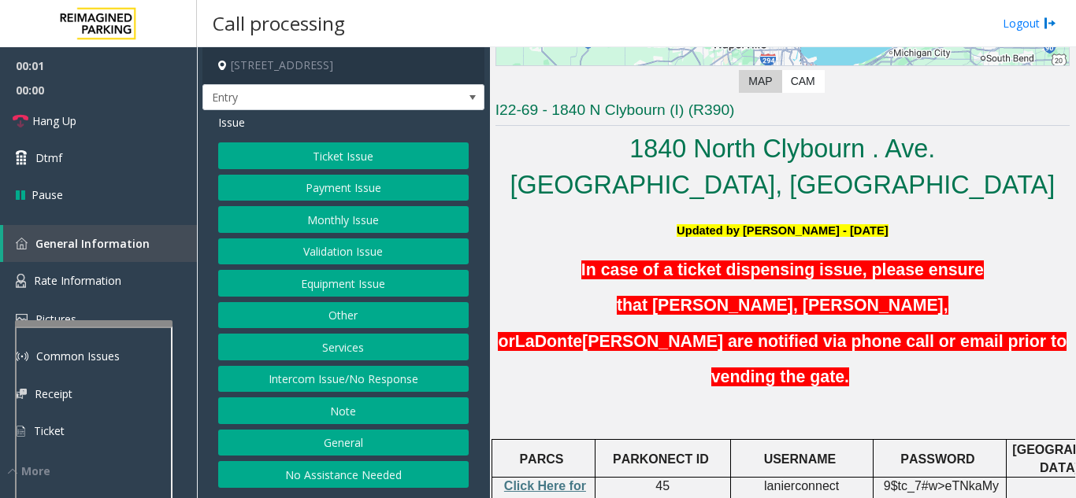
scroll to position [315, 0]
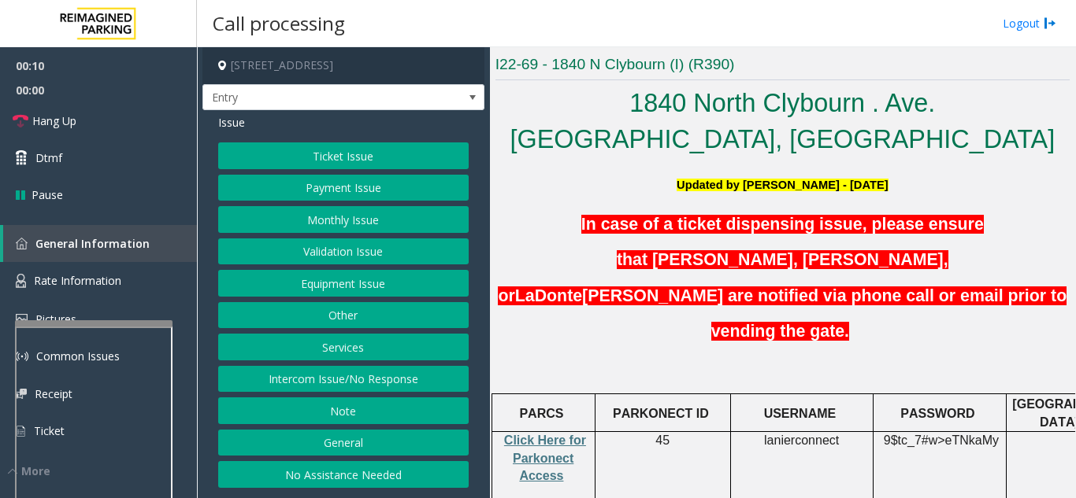
click at [398, 383] on button "Intercom Issue/No Response" at bounding box center [343, 379] width 250 height 27
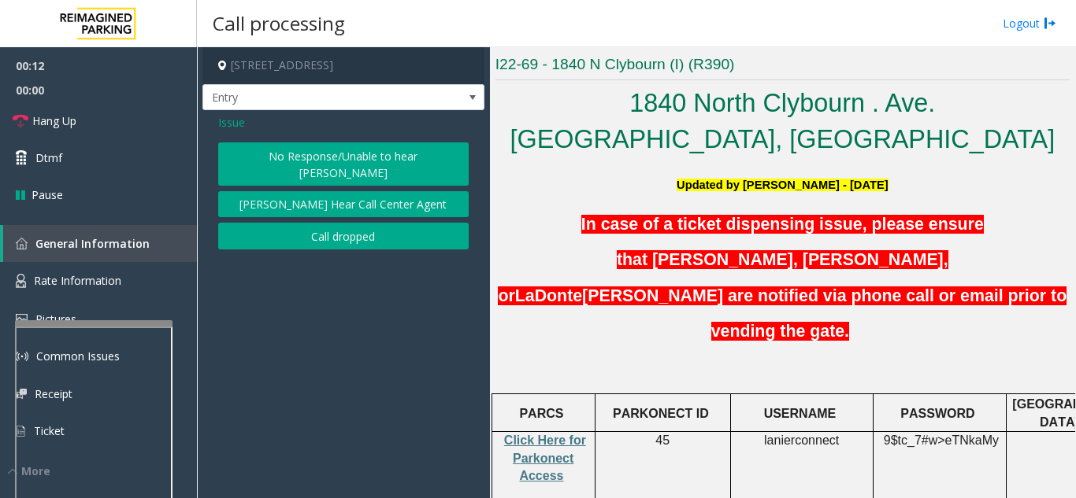
click at [325, 154] on button "No Response/Unable to hear [PERSON_NAME]" at bounding box center [343, 164] width 250 height 43
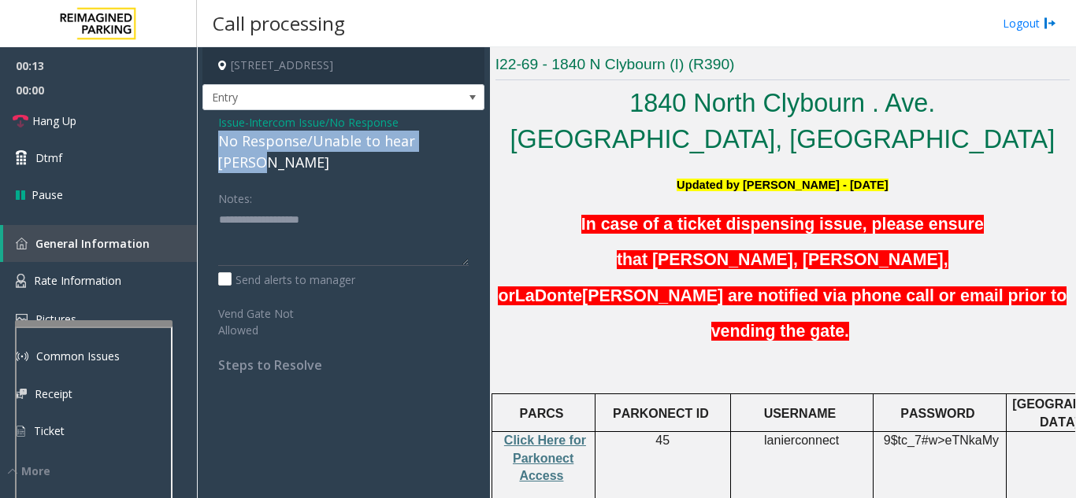
drag, startPoint x: 219, startPoint y: 139, endPoint x: 461, endPoint y: 139, distance: 242.5
click at [469, 139] on div "Issue - Intercom Issue/No Response No Response/Unable to hear [PERSON_NAME] Not…" at bounding box center [343, 249] width 282 height 279
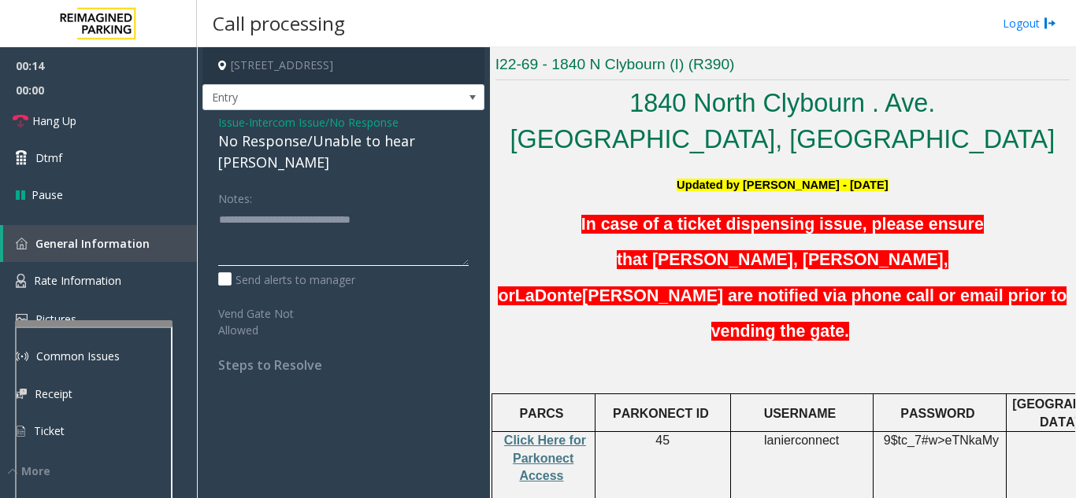
click at [433, 207] on textarea at bounding box center [343, 236] width 250 height 59
type textarea "**********"
click at [159, 126] on link "Hang Up" at bounding box center [98, 120] width 197 height 37
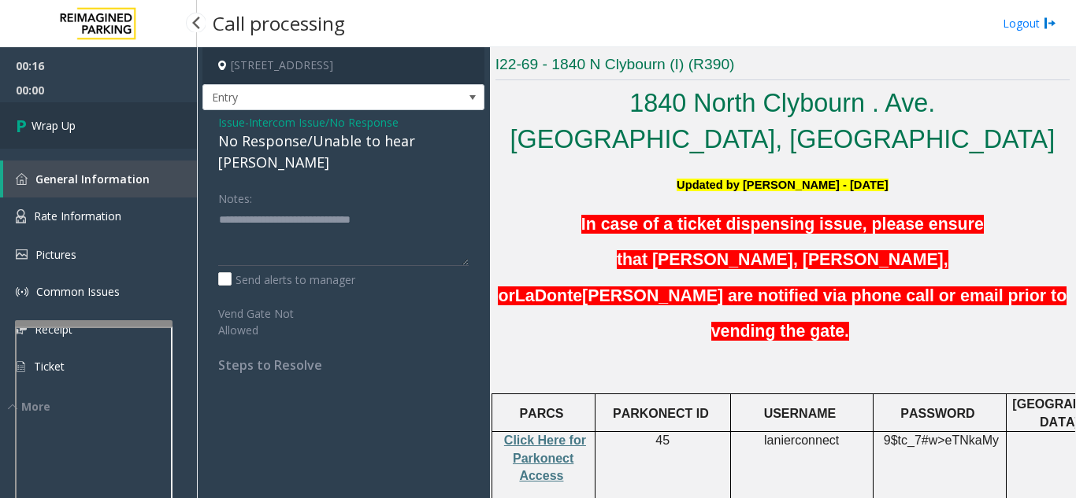
click at [159, 126] on link "Wrap Up" at bounding box center [98, 125] width 197 height 46
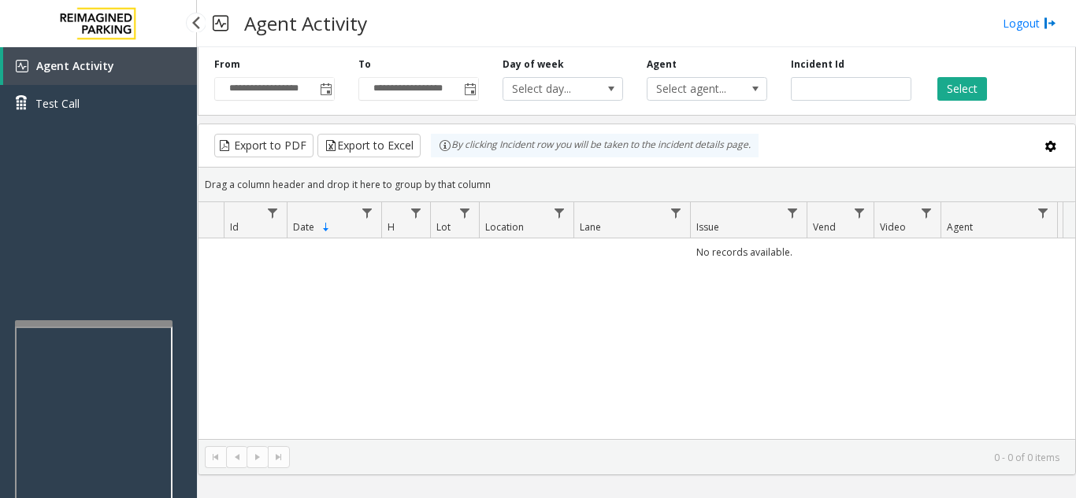
click at [85, 251] on div "Agent Activity Test Call" at bounding box center [98, 296] width 197 height 498
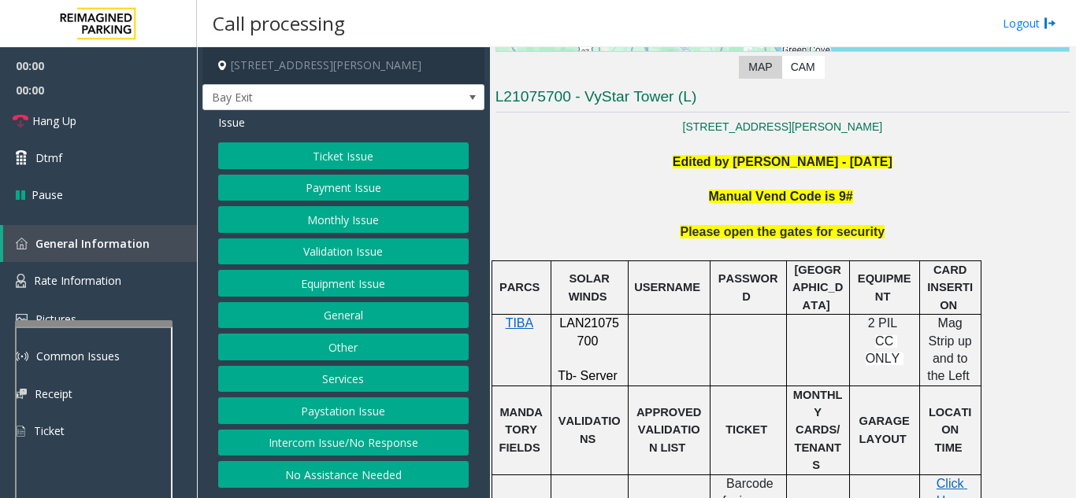
scroll to position [315, 0]
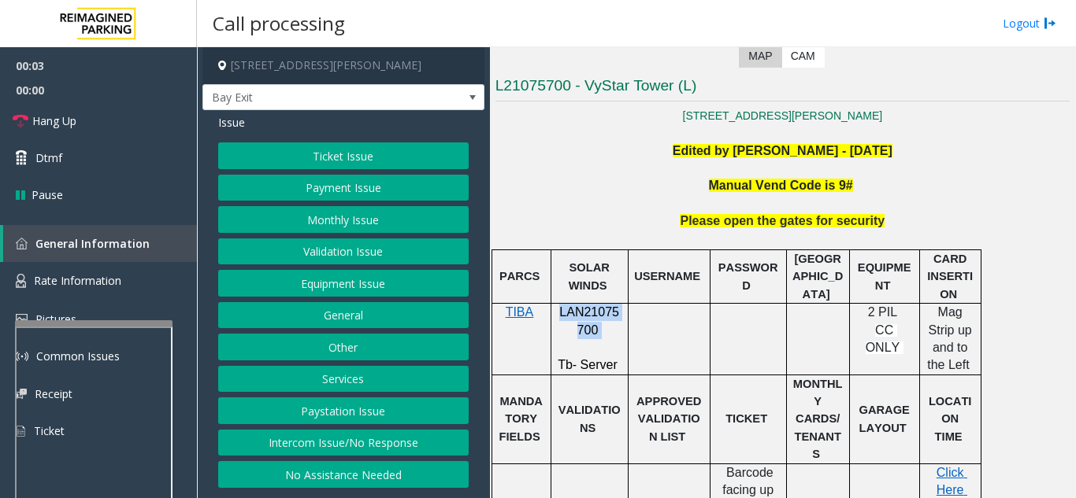
drag, startPoint x: 608, startPoint y: 337, endPoint x: 554, endPoint y: 313, distance: 58.8
click at [554, 313] on div "LAN21075700 Tb - Server" at bounding box center [589, 339] width 76 height 71
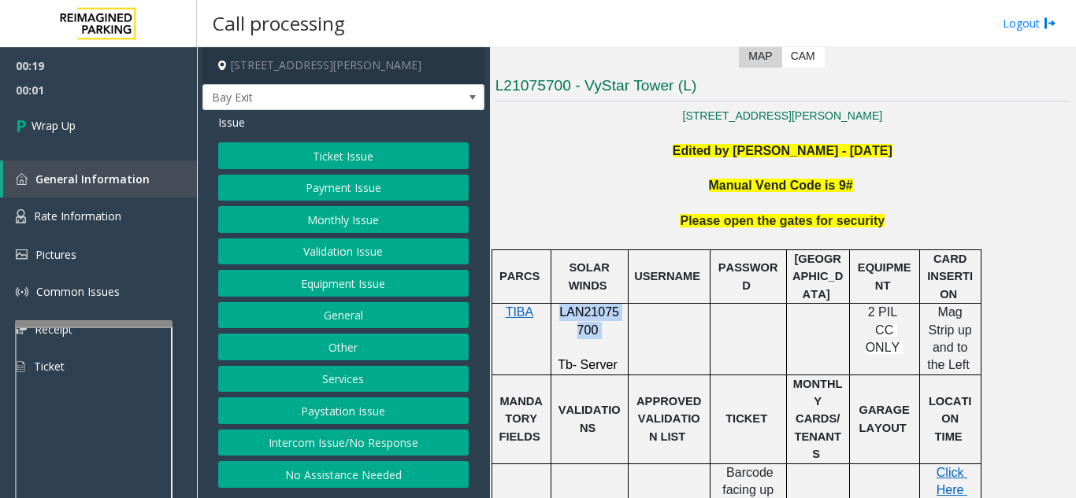
click at [346, 162] on button "Ticket Issue" at bounding box center [343, 156] width 250 height 27
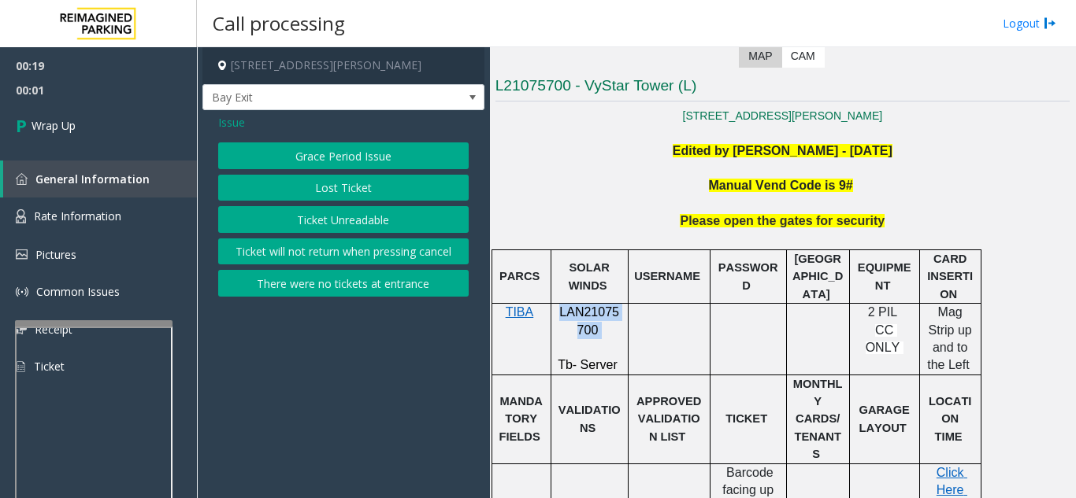
click at [347, 223] on button "Ticket Unreadable" at bounding box center [343, 219] width 250 height 27
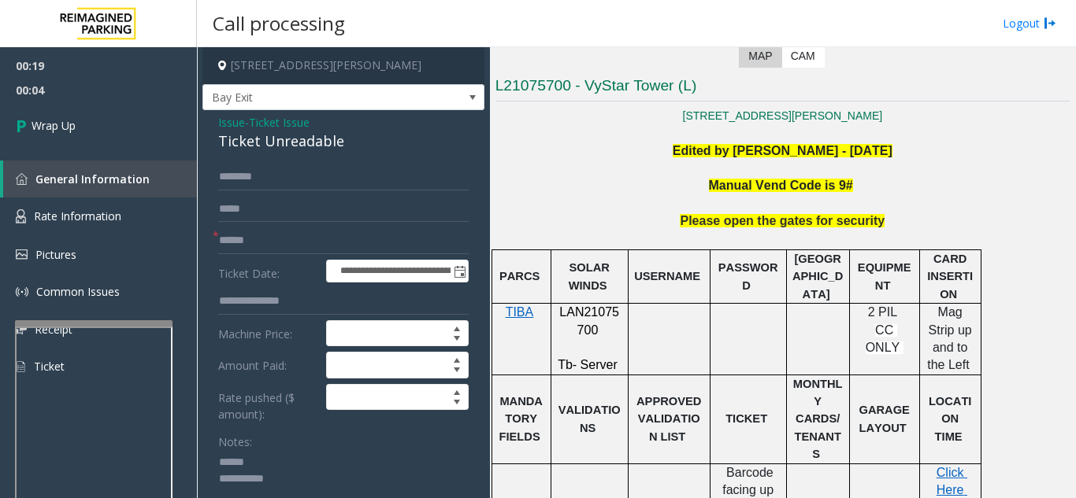
type textarea "**********"
click at [233, 125] on span "Issue" at bounding box center [231, 122] width 27 height 17
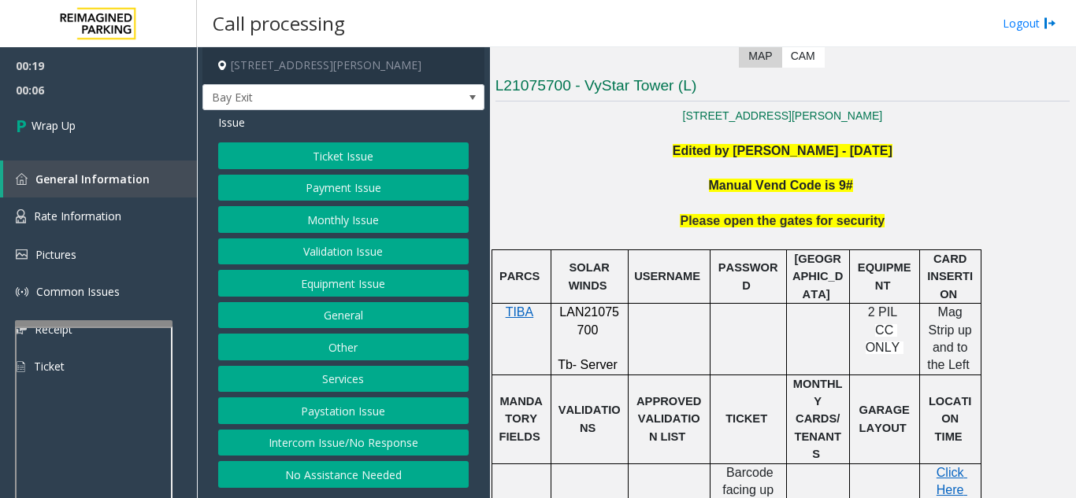
click at [340, 290] on button "Equipment Issue" at bounding box center [343, 283] width 250 height 27
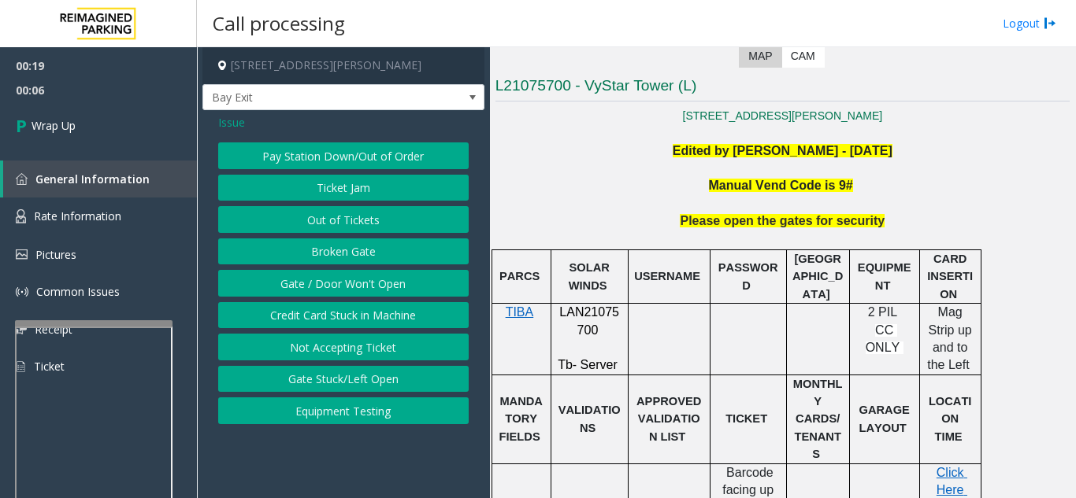
click at [340, 290] on button "Gate / Door Won't Open" at bounding box center [343, 283] width 250 height 27
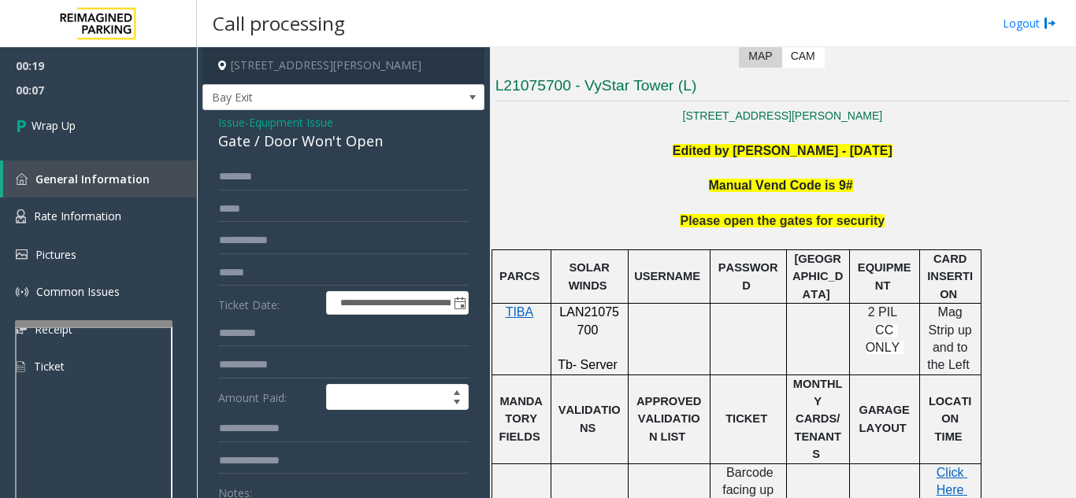
scroll to position [79, 0]
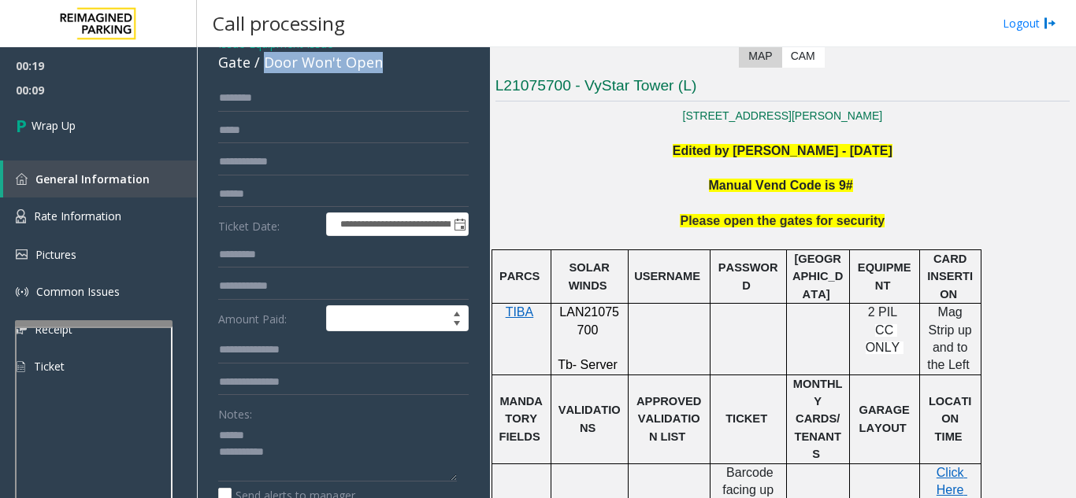
drag, startPoint x: 262, startPoint y: 64, endPoint x: 403, endPoint y: 65, distance: 140.9
click at [403, 65] on div "Gate / Door Won't Open" at bounding box center [343, 62] width 250 height 21
click at [346, 443] on textarea at bounding box center [337, 452] width 239 height 59
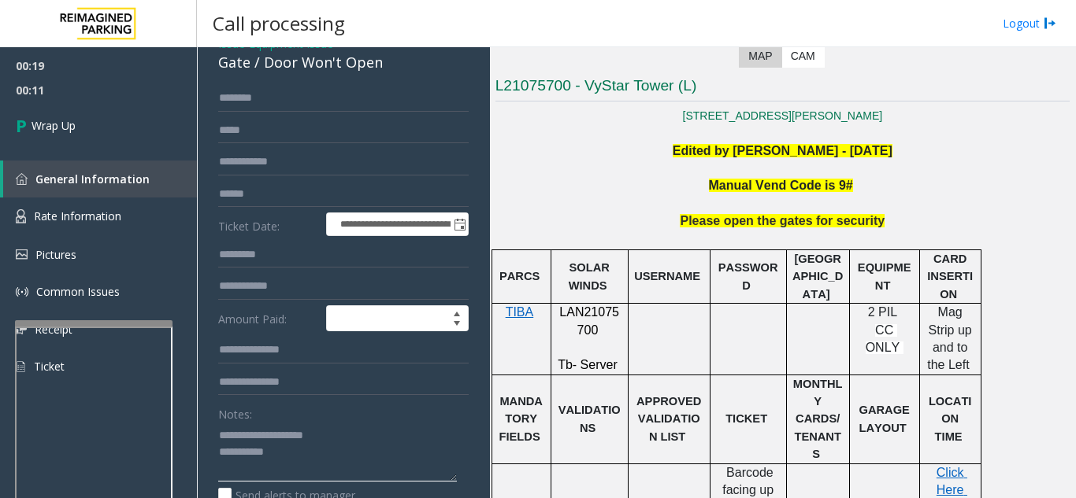
click at [337, 453] on textarea at bounding box center [337, 452] width 239 height 59
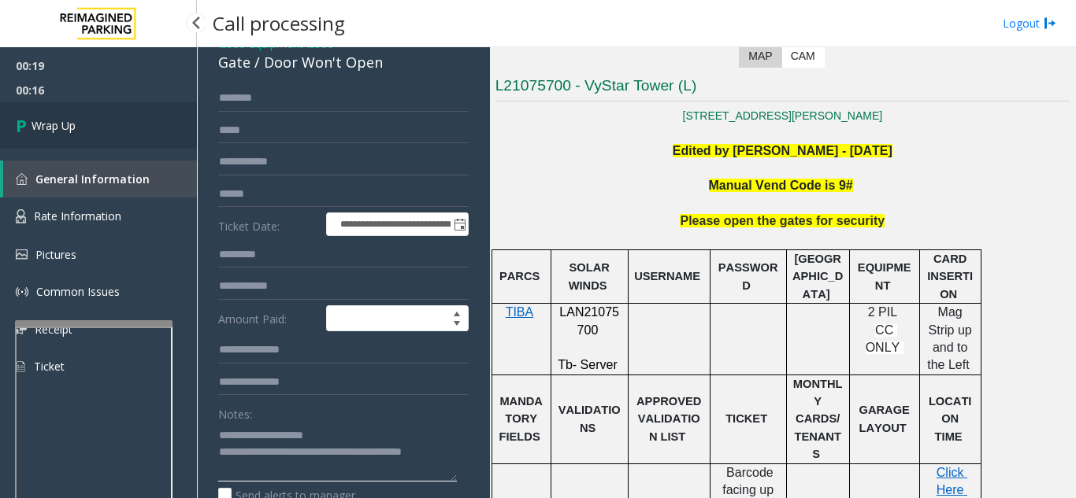
type textarea "**********"
click at [109, 122] on link "Wrap Up" at bounding box center [98, 125] width 197 height 46
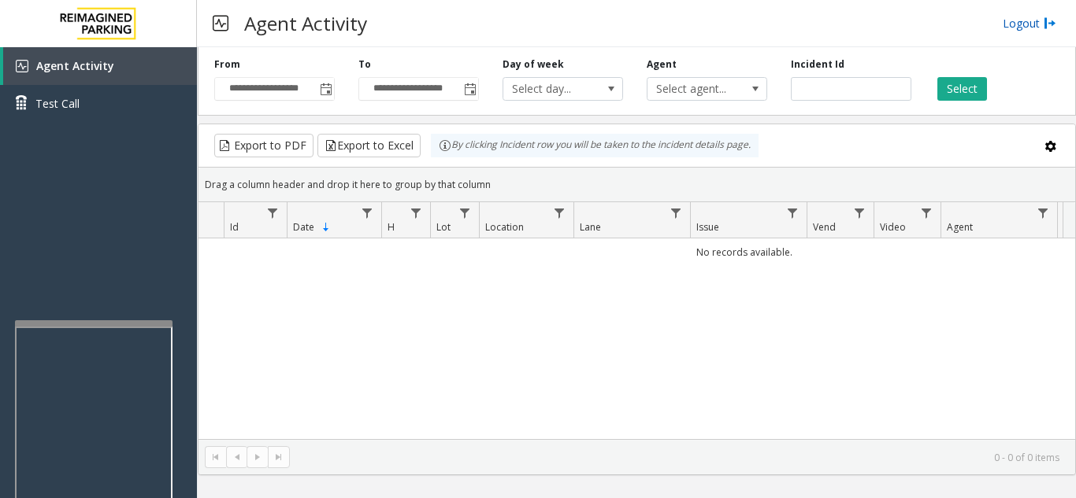
click at [1006, 23] on link "Logout" at bounding box center [1029, 23] width 54 height 17
